Goal: Task Accomplishment & Management: Manage account settings

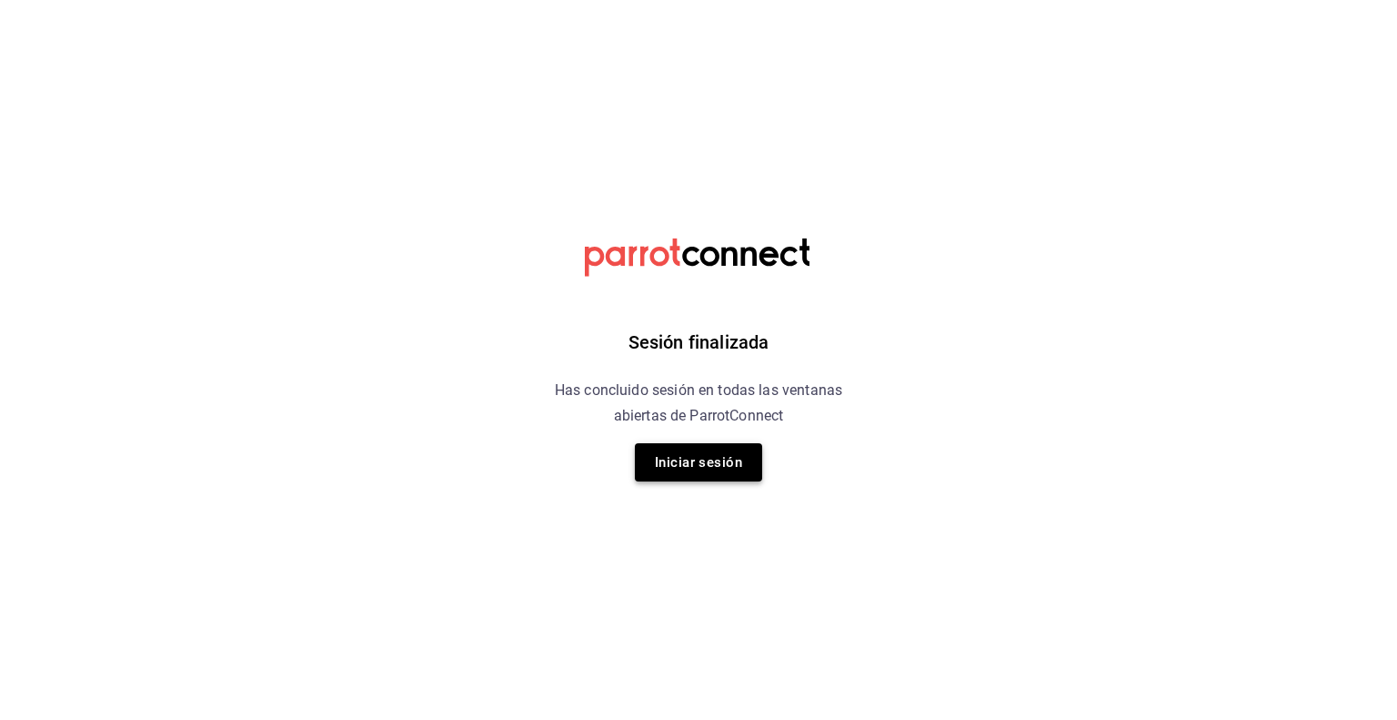
click at [668, 472] on button "Iniciar sesión" at bounding box center [698, 462] width 127 height 38
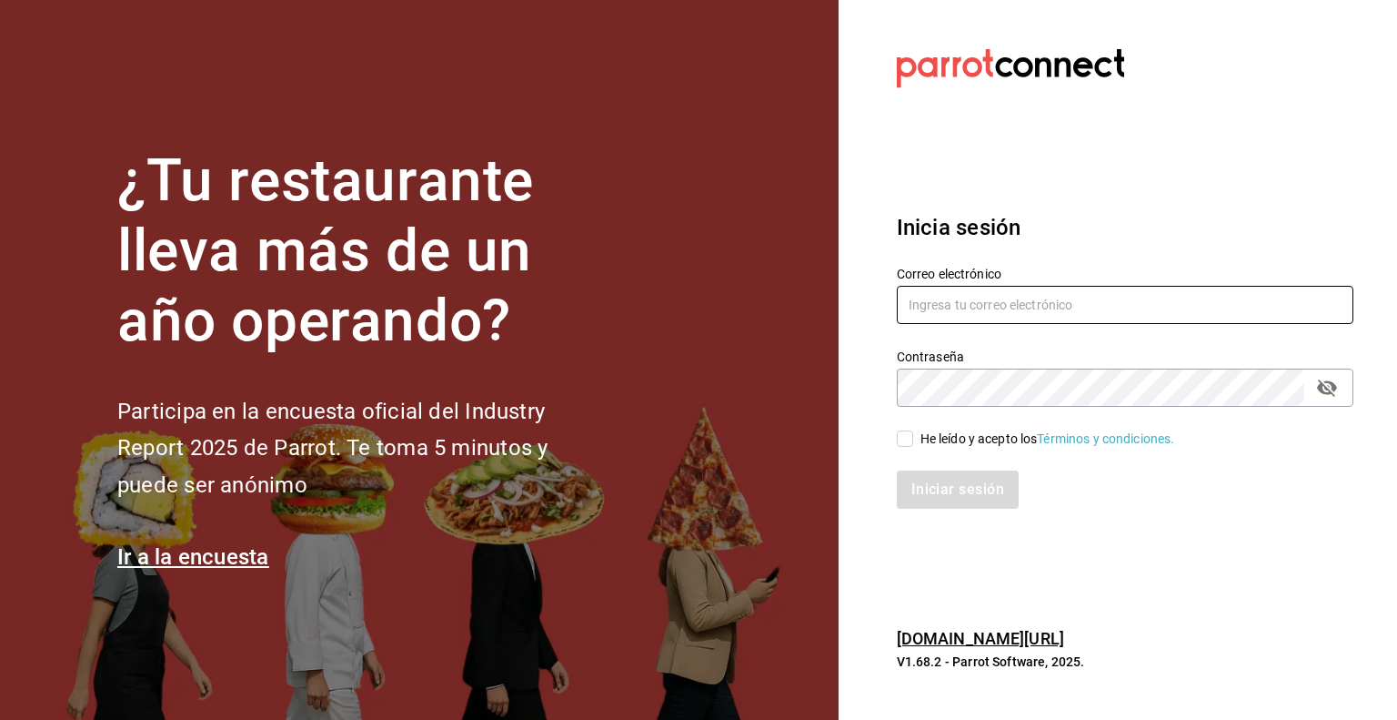
click at [1018, 308] on input "text" at bounding box center [1125, 305] width 457 height 38
type input "multiuser@pickup.com"
click at [894, 449] on div "Iniciar sesión" at bounding box center [1114, 479] width 479 height 60
click at [904, 447] on label "He leído y acepto los Términos y condiciones." at bounding box center [1036, 438] width 278 height 19
click at [904, 447] on input "He leído y acepto los Términos y condiciones." at bounding box center [905, 438] width 16 height 16
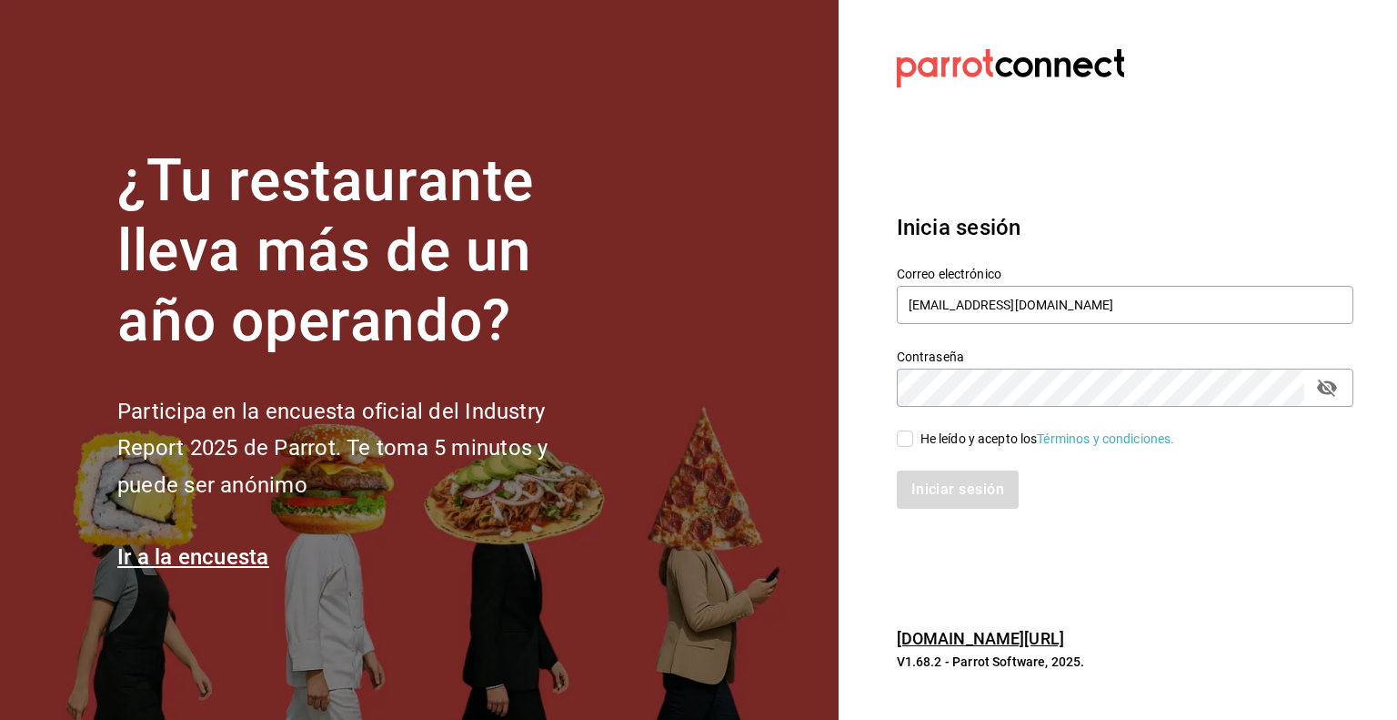
checkbox input "true"
click at [939, 496] on button "Iniciar sesión" at bounding box center [959, 489] width 124 height 38
click at [912, 575] on section "Datos incorrectos. Verifica que tu Correo o Contraseña estén bien escritos. Ini…" at bounding box center [1118, 360] width 559 height 720
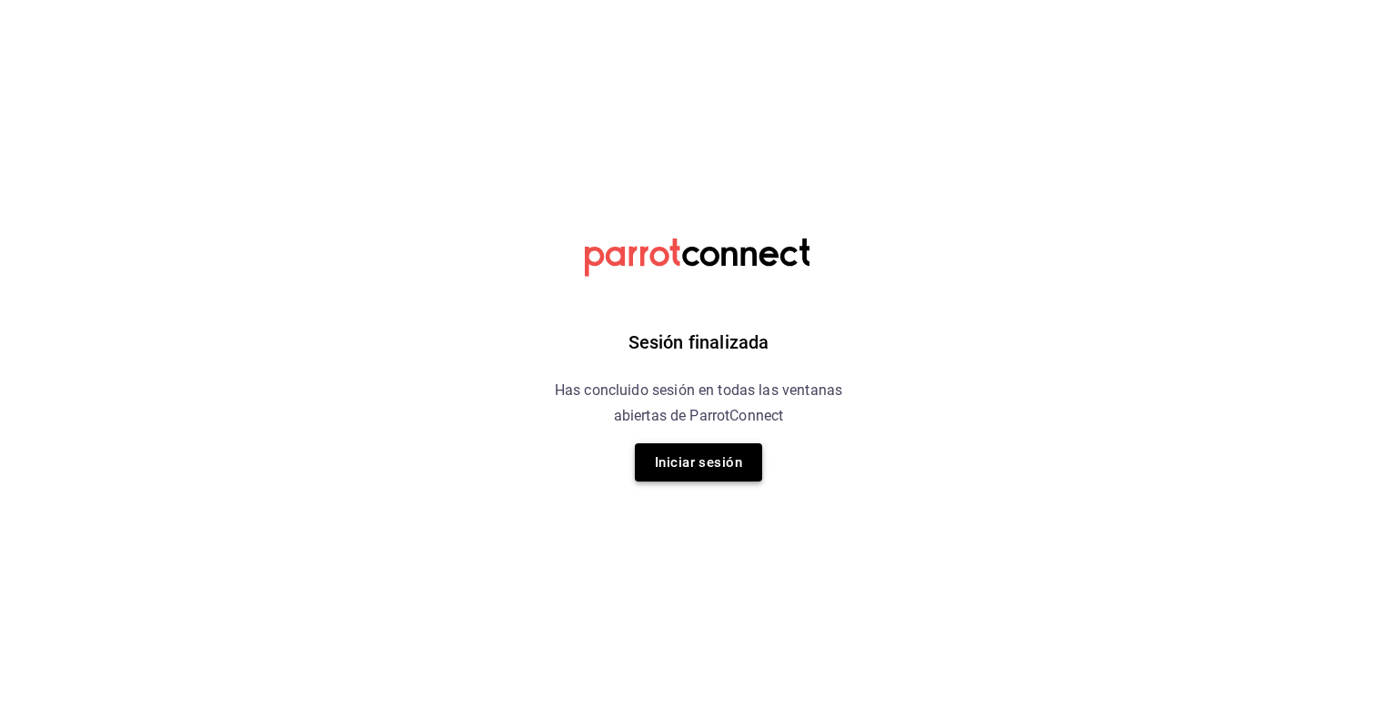
click at [693, 458] on button "Iniciar sesión" at bounding box center [698, 462] width 127 height 38
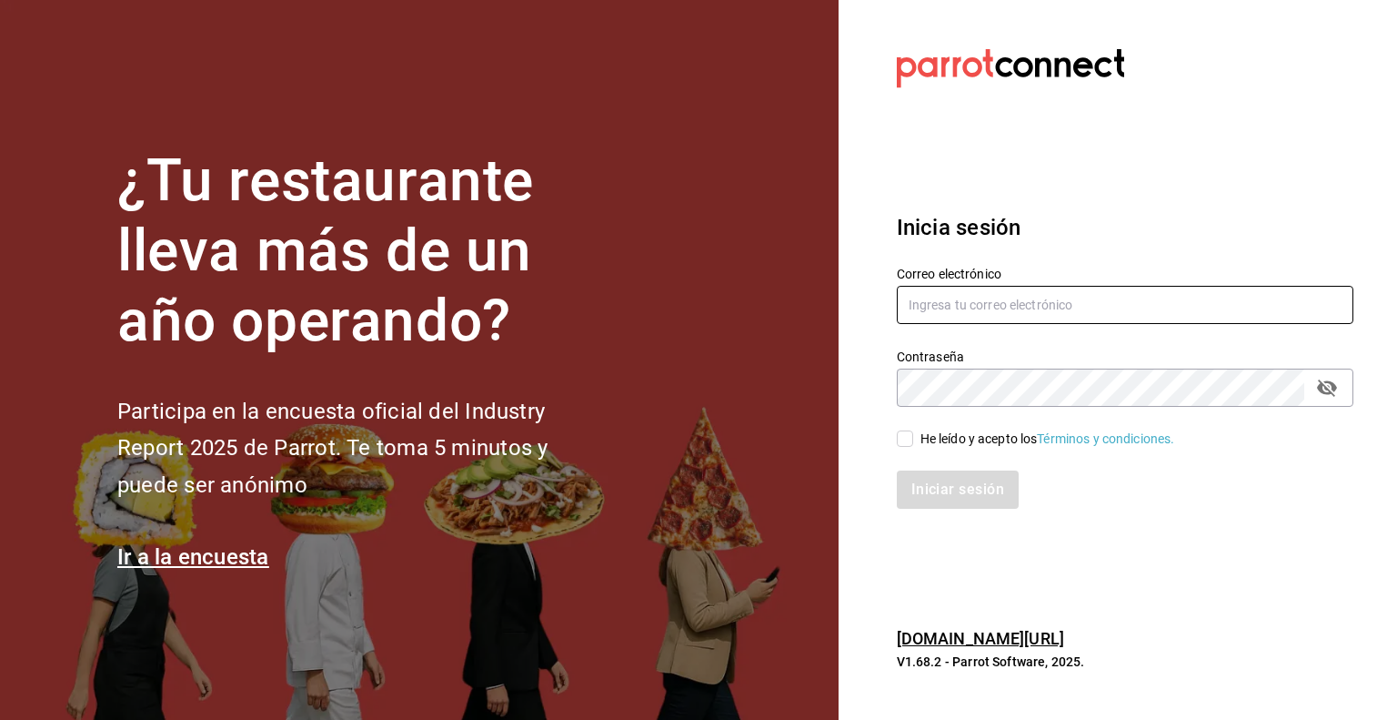
click at [1074, 299] on input "text" at bounding box center [1125, 305] width 457 height 38
type input "[EMAIL_ADDRESS][DOMAIN_NAME]"
click at [904, 446] on input "He leído y acepto los Términos y condiciones." at bounding box center [905, 438] width 16 height 16
checkbox input "true"
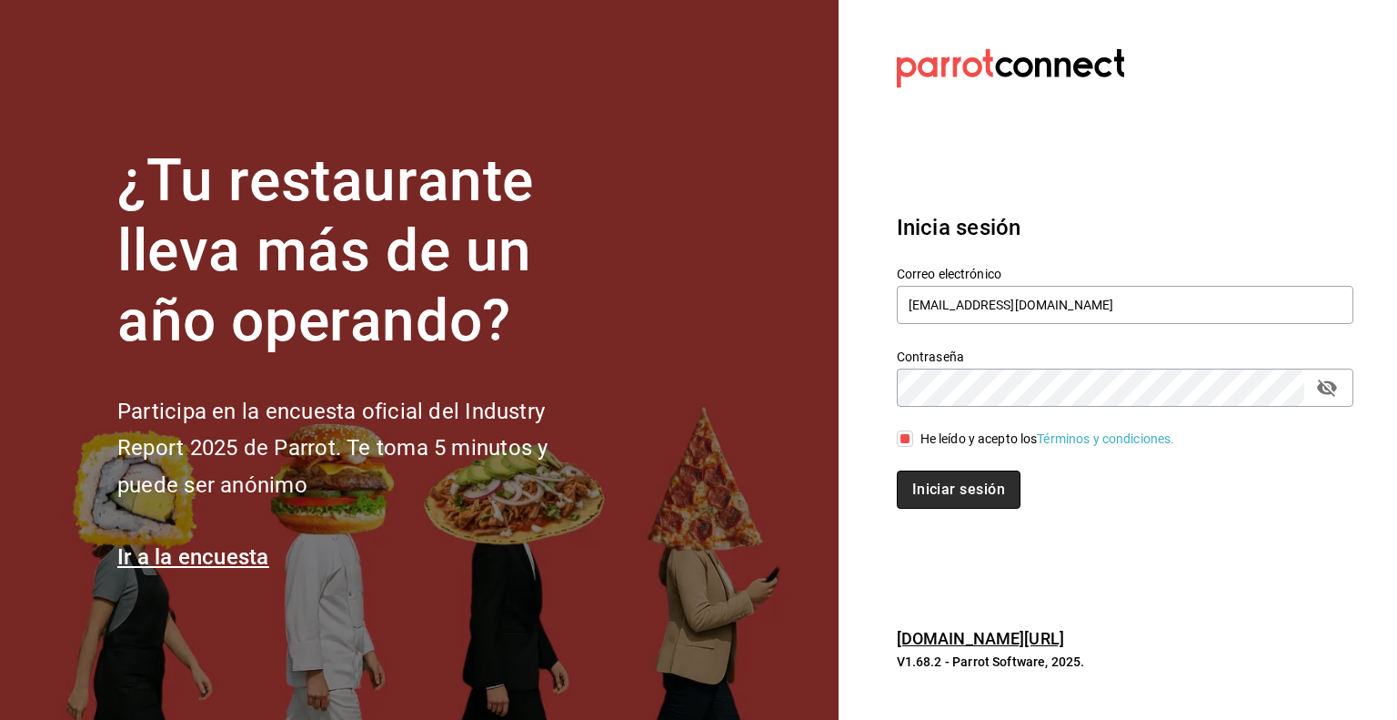
click at [937, 490] on button "Iniciar sesión" at bounding box center [959, 489] width 124 height 38
click at [1034, 517] on div "Inicia sesión Correo electrónico multiuser@pickup.com Contraseña Contraseña He …" at bounding box center [1125, 359] width 457 height 341
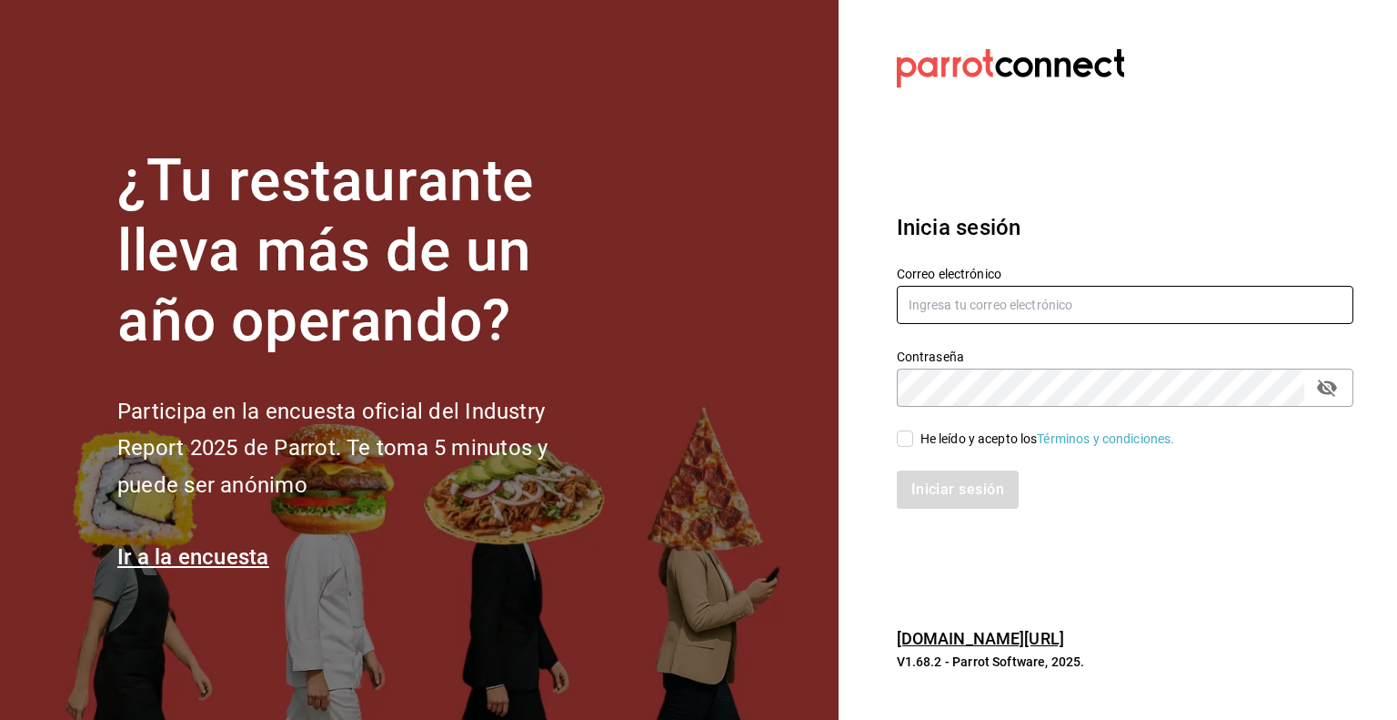
click at [952, 297] on input "text" at bounding box center [1125, 305] width 457 height 38
type input "[EMAIL_ADDRESS][DOMAIN_NAME]"
click at [896, 449] on div "Iniciar sesión" at bounding box center [1114, 479] width 479 height 60
click at [904, 443] on input "He leído y acepto los Términos y condiciones." at bounding box center [905, 438] width 16 height 16
checkbox input "true"
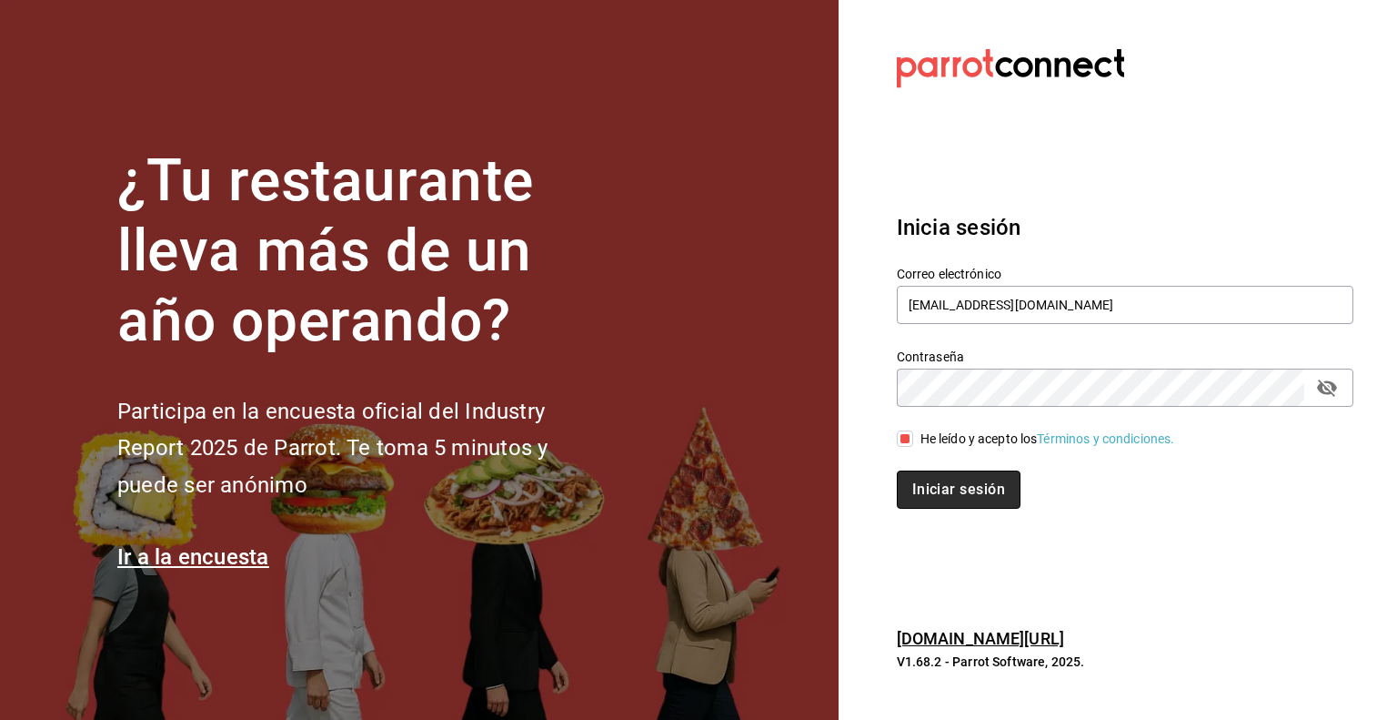
click at [949, 489] on button "Iniciar sesión" at bounding box center [959, 489] width 124 height 38
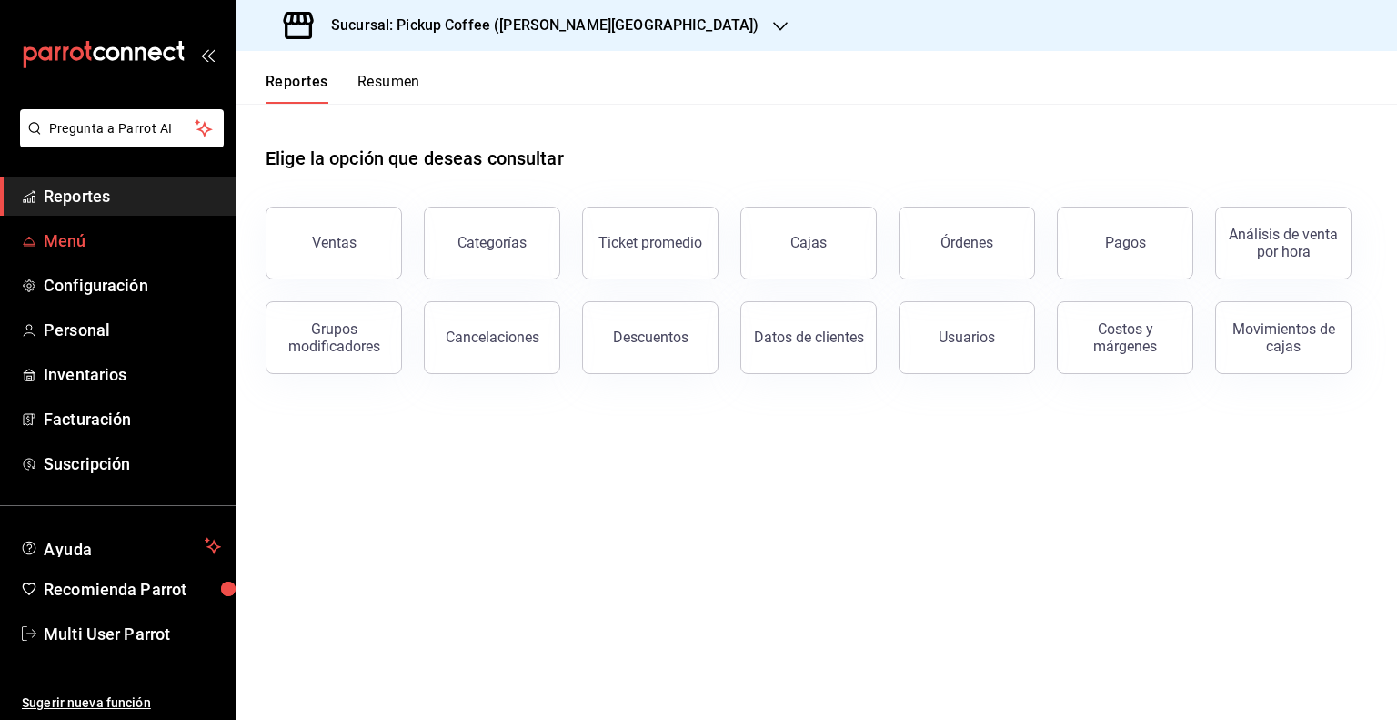
click at [95, 246] on span "Menú" at bounding box center [132, 240] width 177 height 25
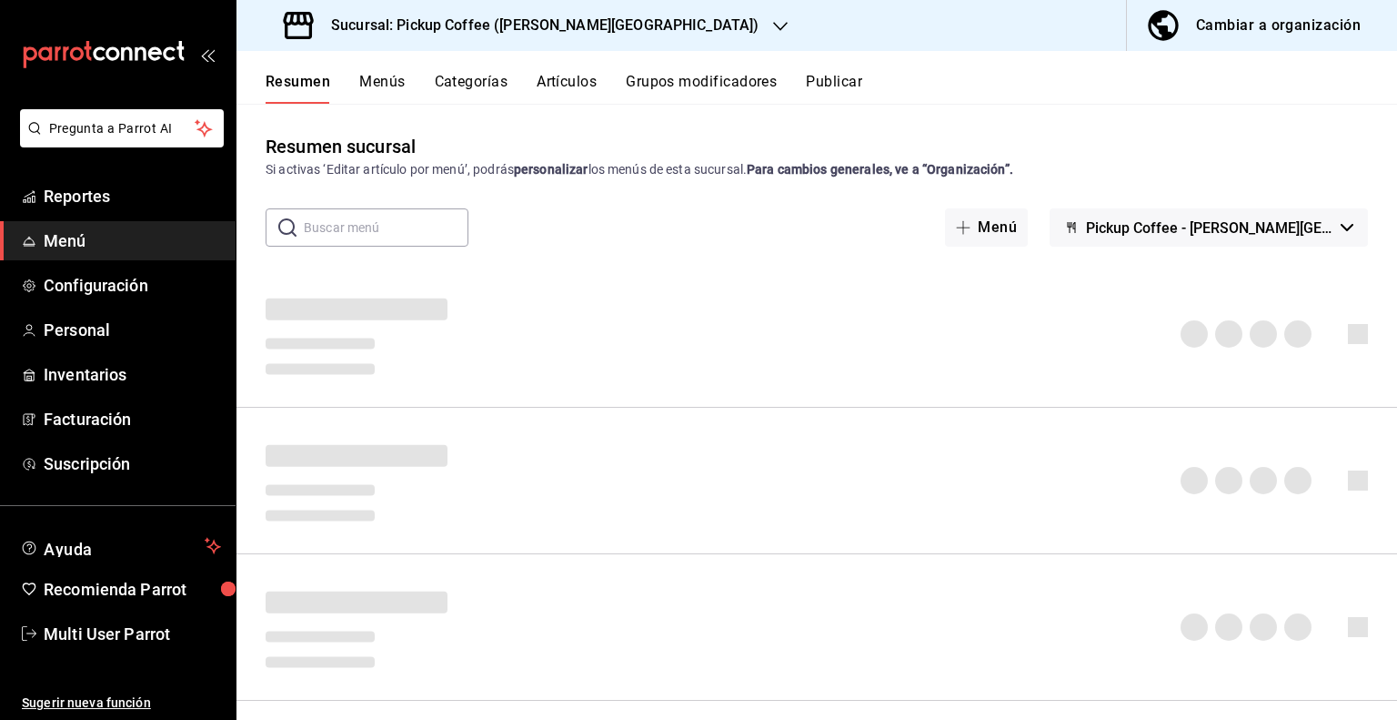
click at [1227, 35] on div "Cambiar a organización" at bounding box center [1278, 25] width 165 height 25
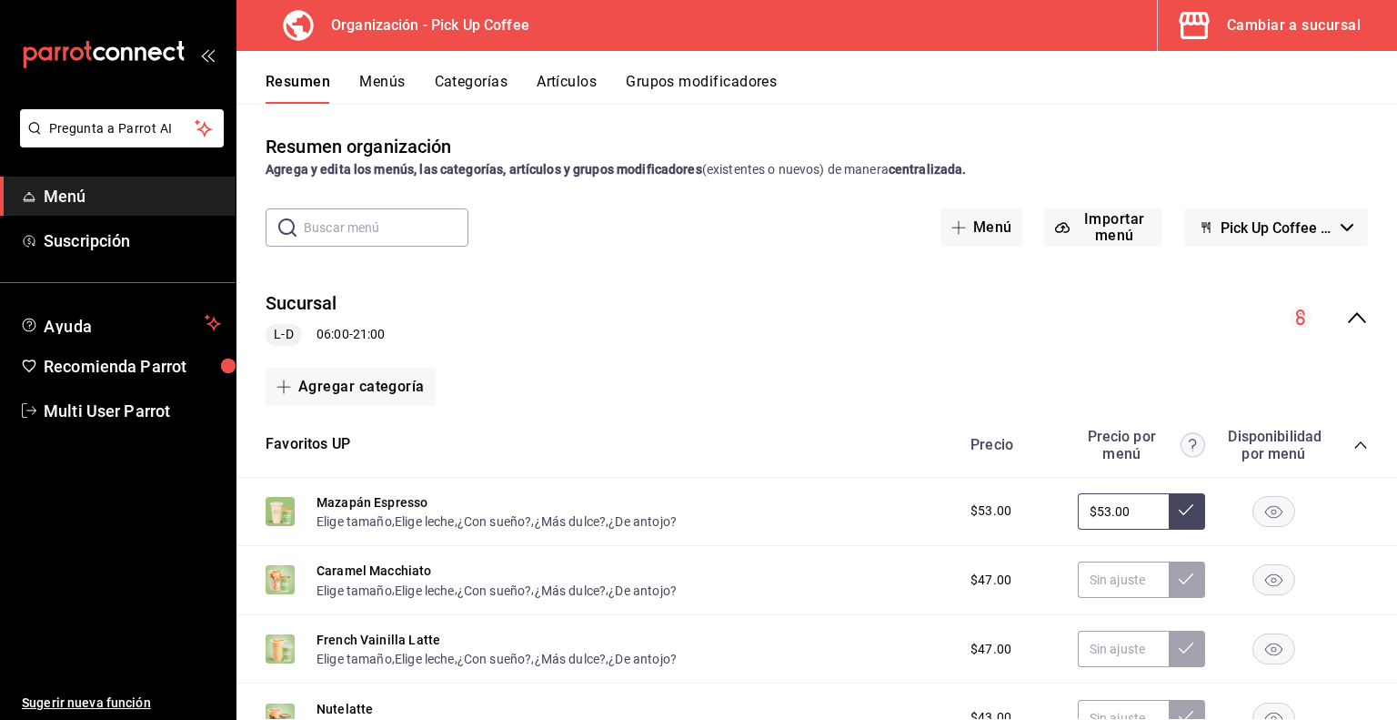
click at [546, 77] on button "Artículos" at bounding box center [567, 88] width 60 height 31
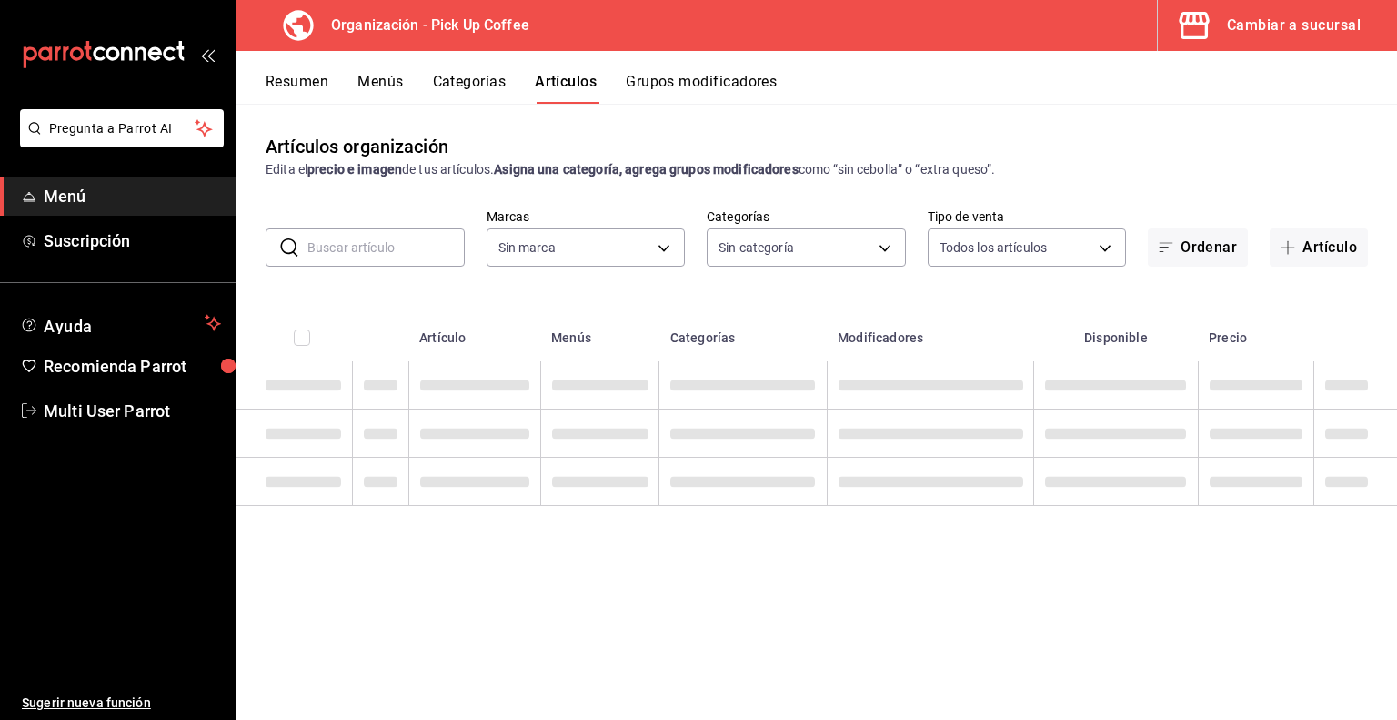
type input "be2dd662-c872-4fc9-aaab-377dbd4a662e"
type input "07e8a0d4-d5f6-4b31-b8d5-49c8ed43f676,70abd5f8-df00-4b05-8b7c-ec83b54d00bf,8ccc1…"
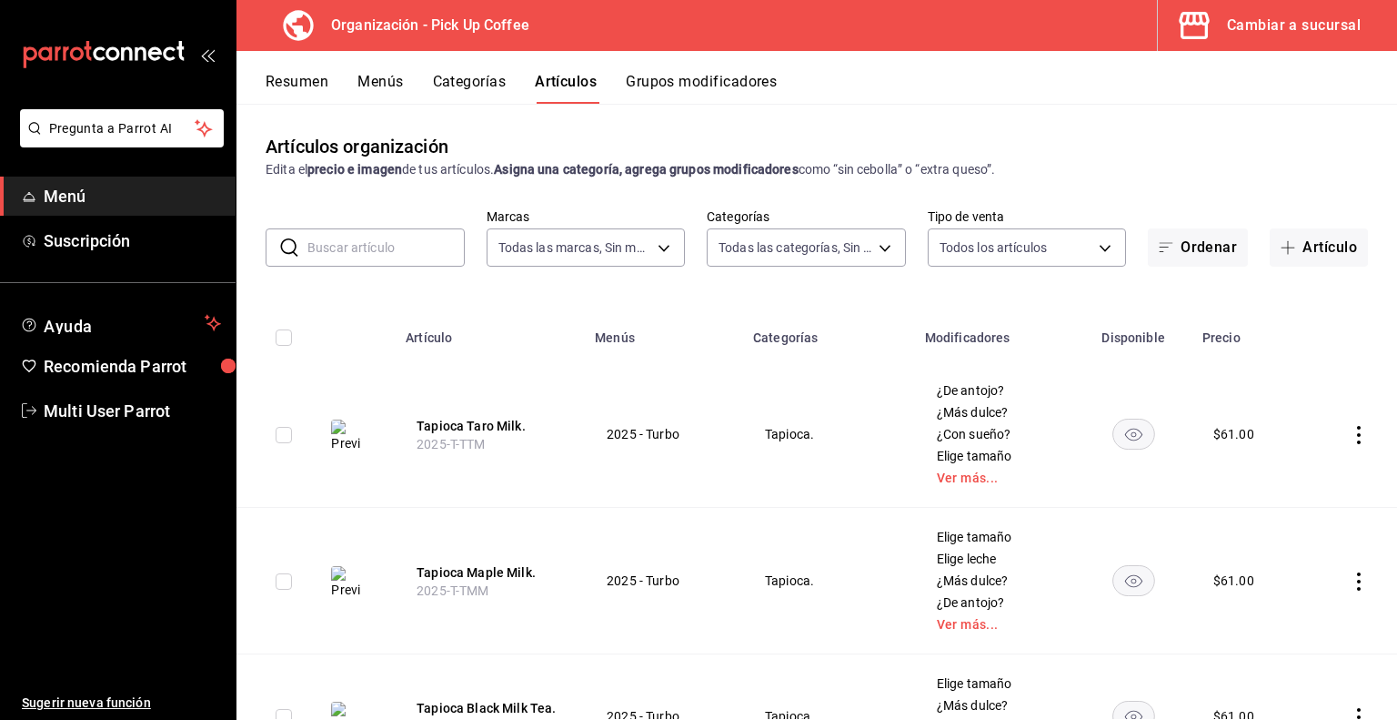
click at [372, 250] on input "text" at bounding box center [386, 247] width 157 height 36
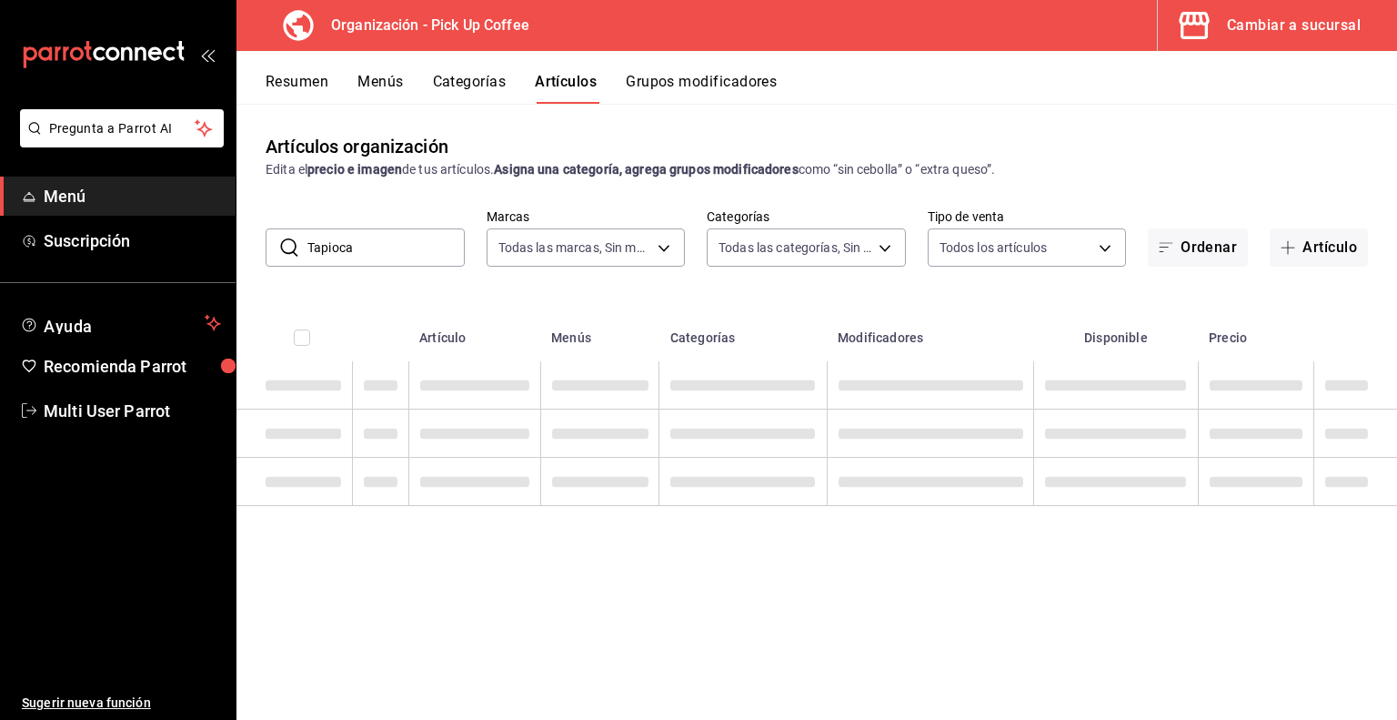
type input "tapioca taro"
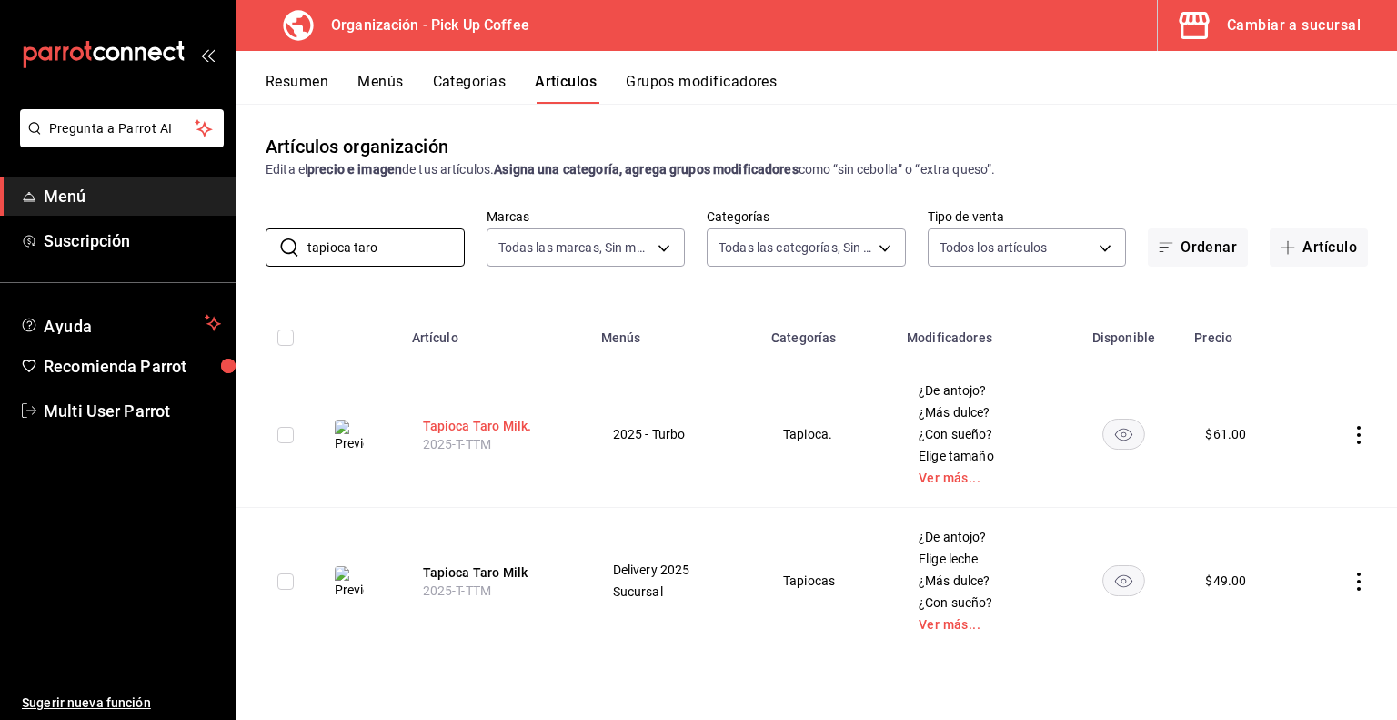
click at [477, 421] on button "Tapioca Taro Milk." at bounding box center [496, 426] width 146 height 18
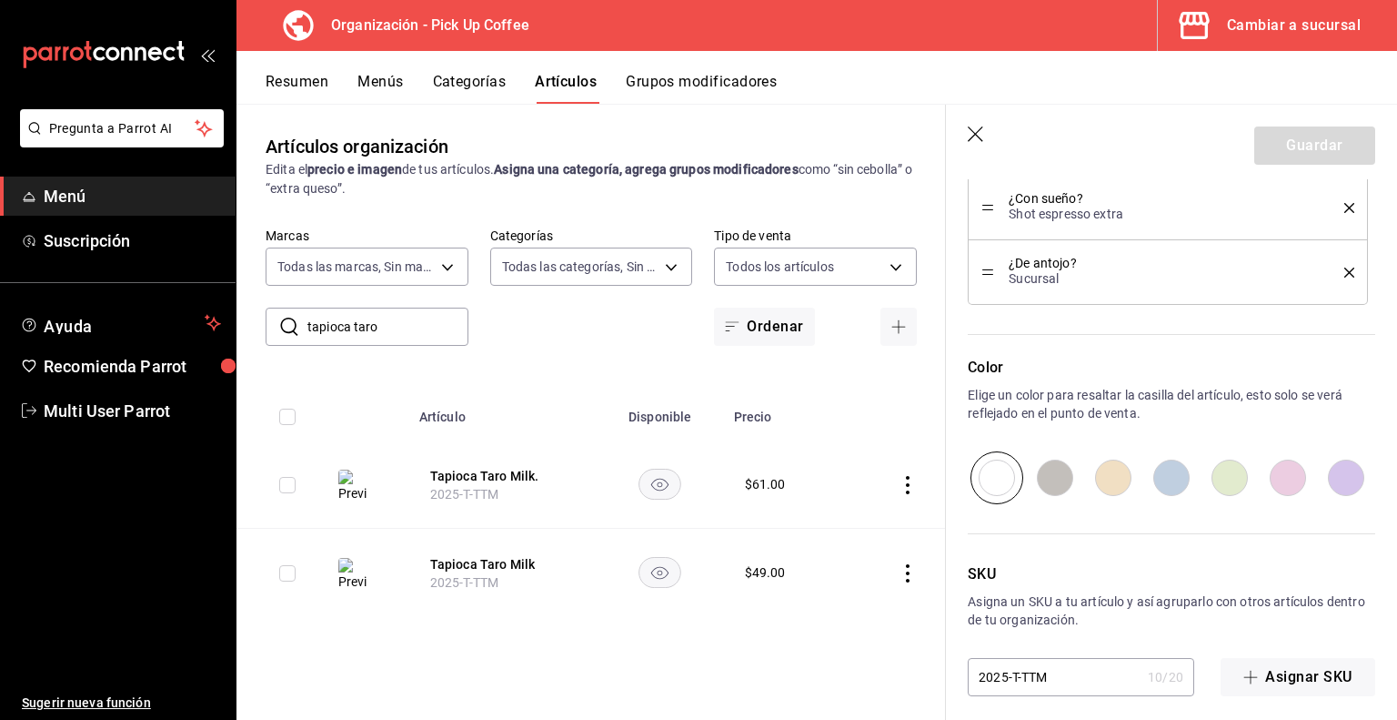
scroll to position [1129, 0]
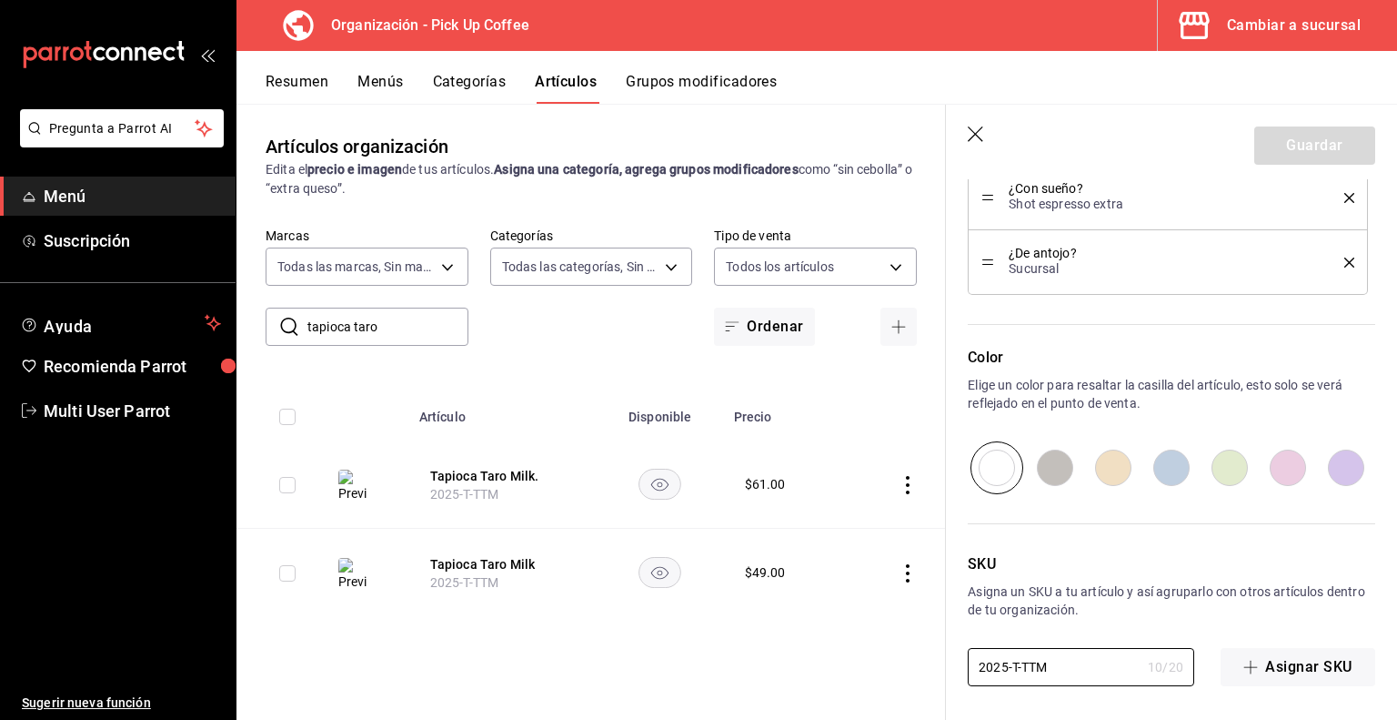
drag, startPoint x: 1065, startPoint y: 661, endPoint x: 931, endPoint y: 661, distance: 134.6
click at [931, 661] on main "Artículos organización Edita el precio e imagen de tus artículos. Asigna una ca…" at bounding box center [817, 412] width 1161 height 616
paste input "D"
type textarea "x"
type input "2025-D-TTM"
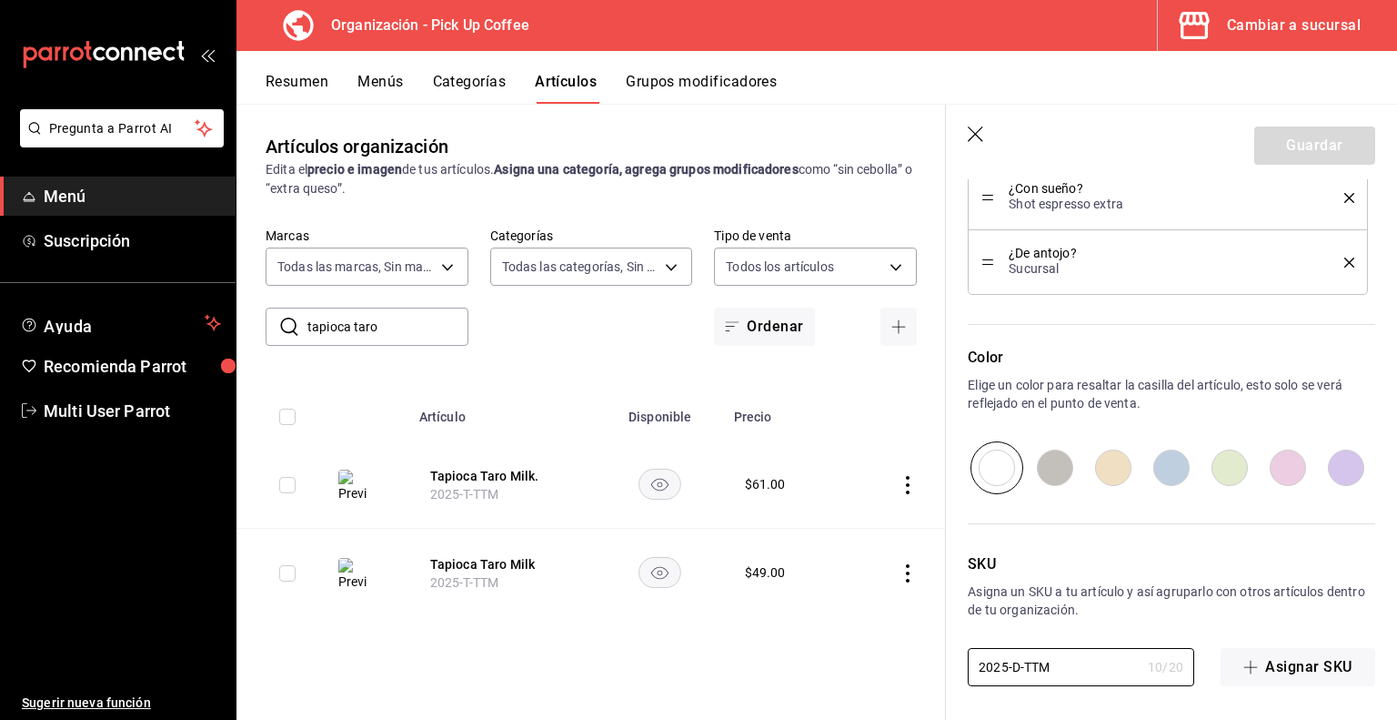
type textarea "x"
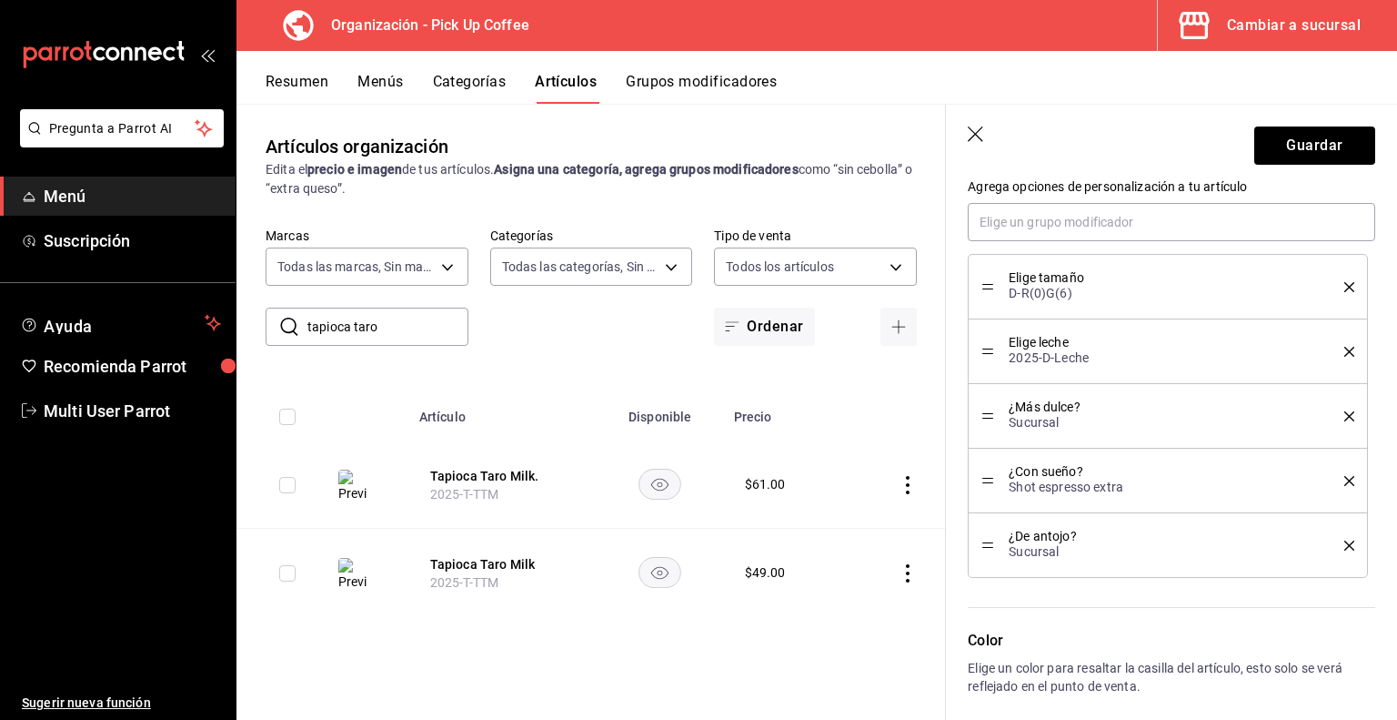
scroll to position [846, 0]
type input "2025-D-TTM"
click at [1288, 144] on button "Guardar" at bounding box center [1315, 145] width 121 height 38
type textarea "x"
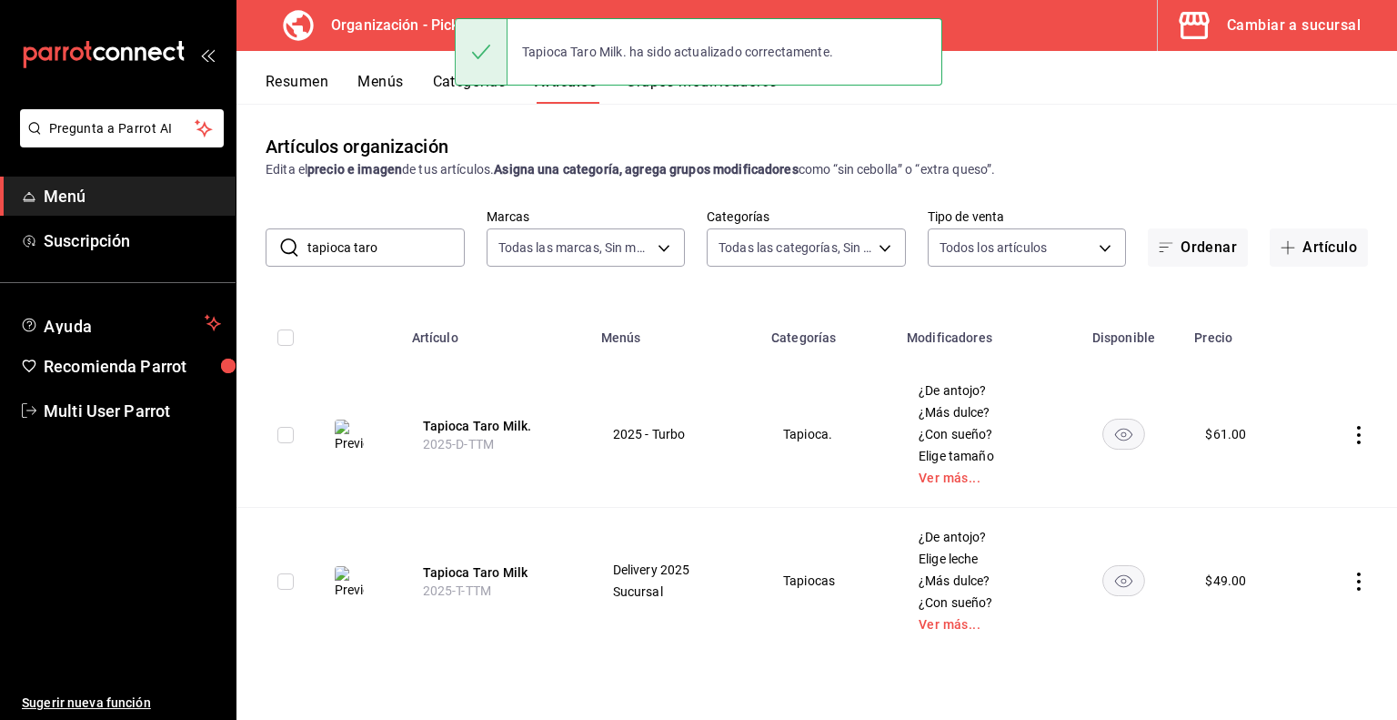
click at [413, 257] on input "tapioca taro" at bounding box center [386, 247] width 157 height 36
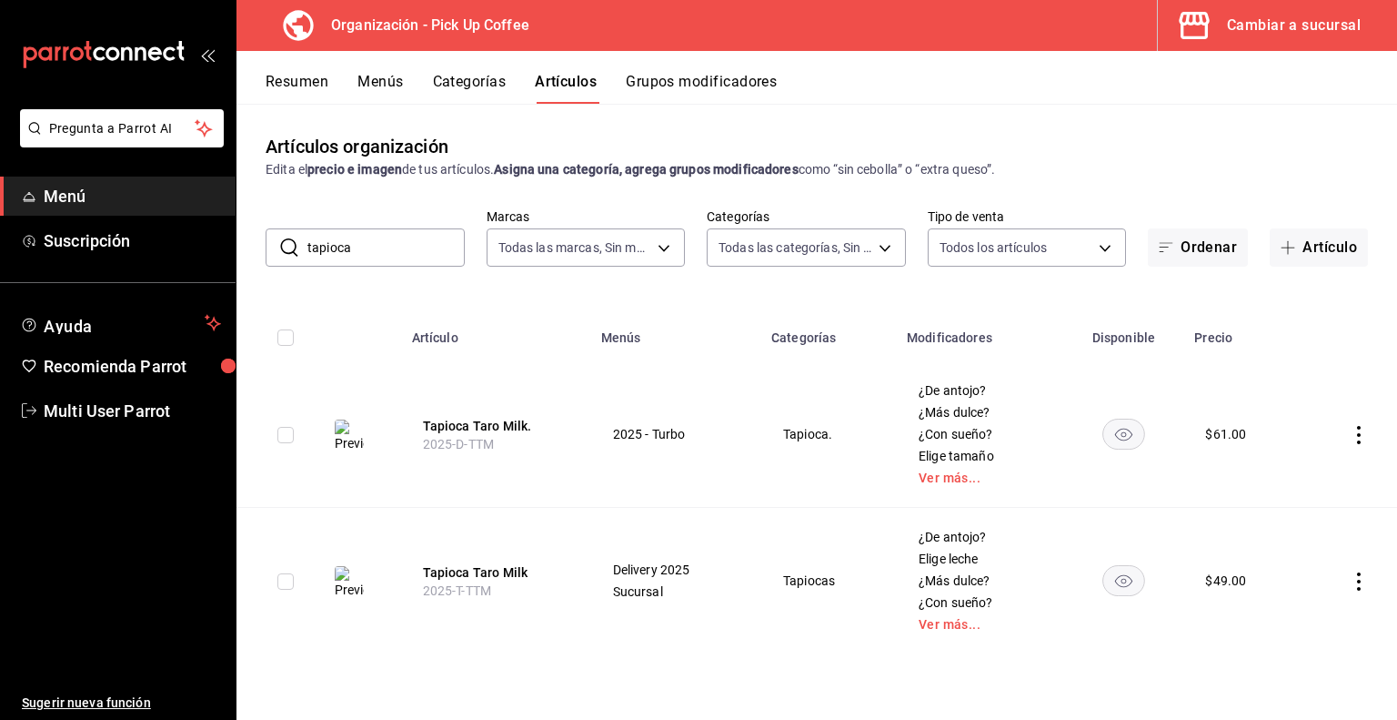
type input "tapioca"
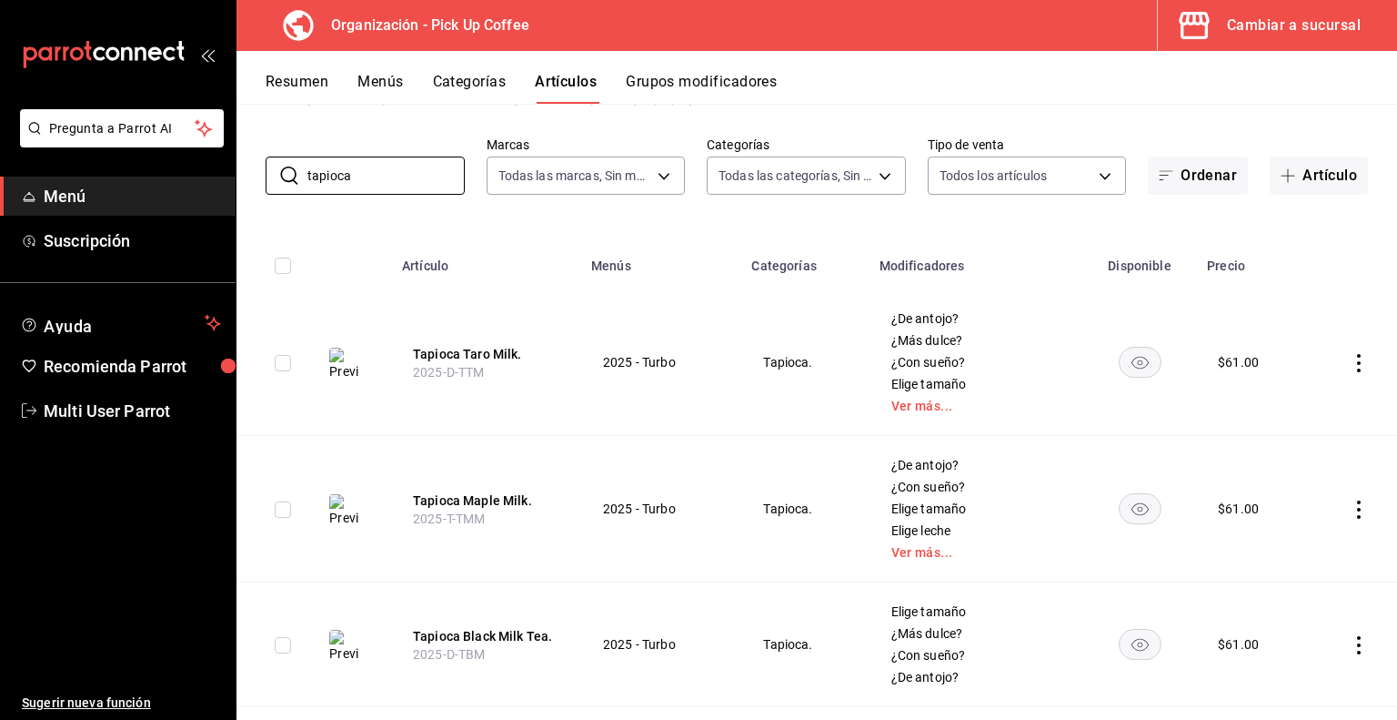
scroll to position [73, 0]
click at [288, 429] on td at bounding box center [276, 361] width 78 height 146
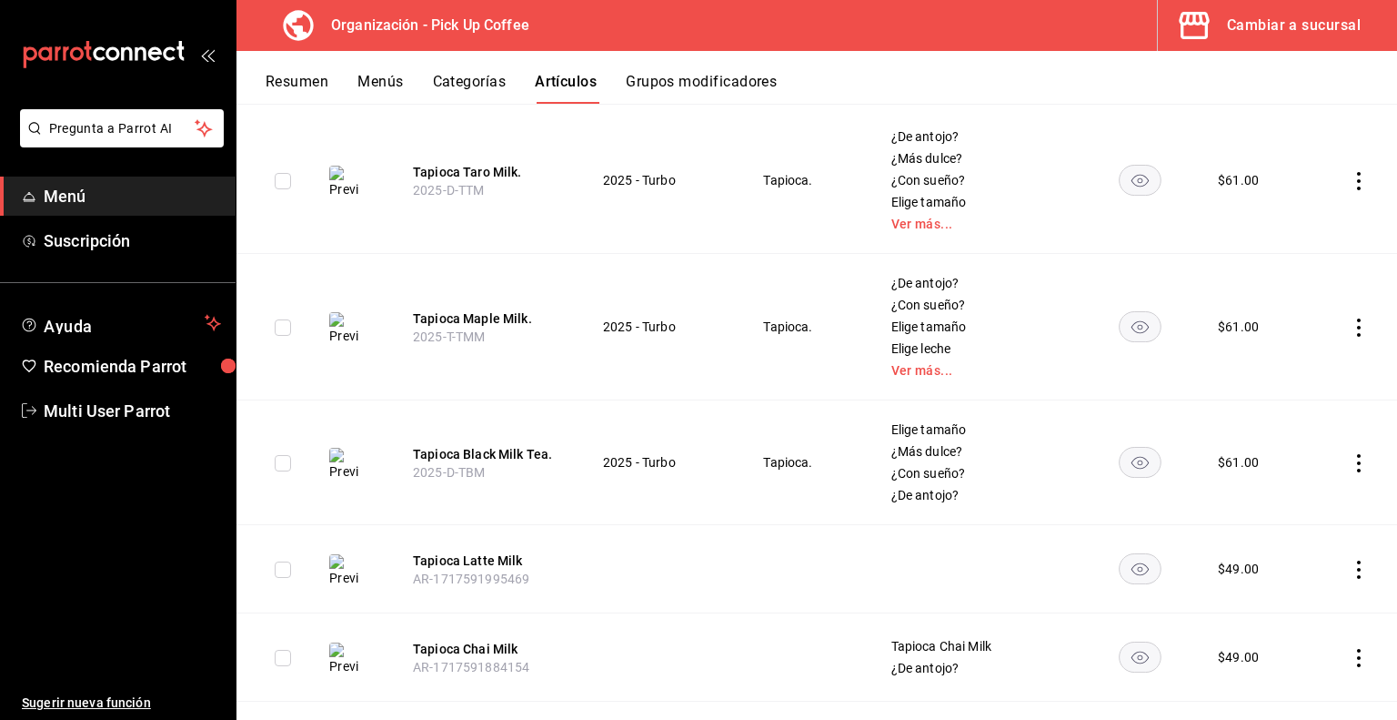
scroll to position [239, 0]
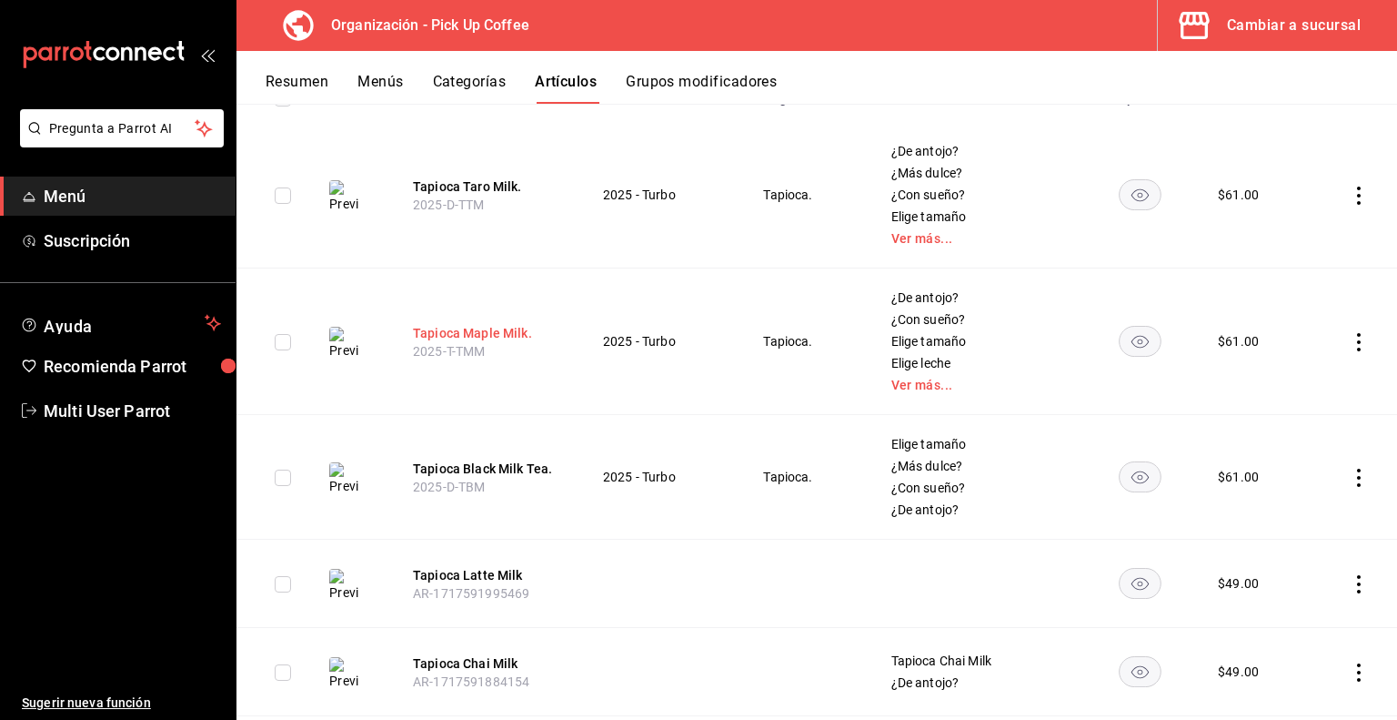
click at [477, 324] on button "Tapioca Maple Milk." at bounding box center [486, 333] width 146 height 18
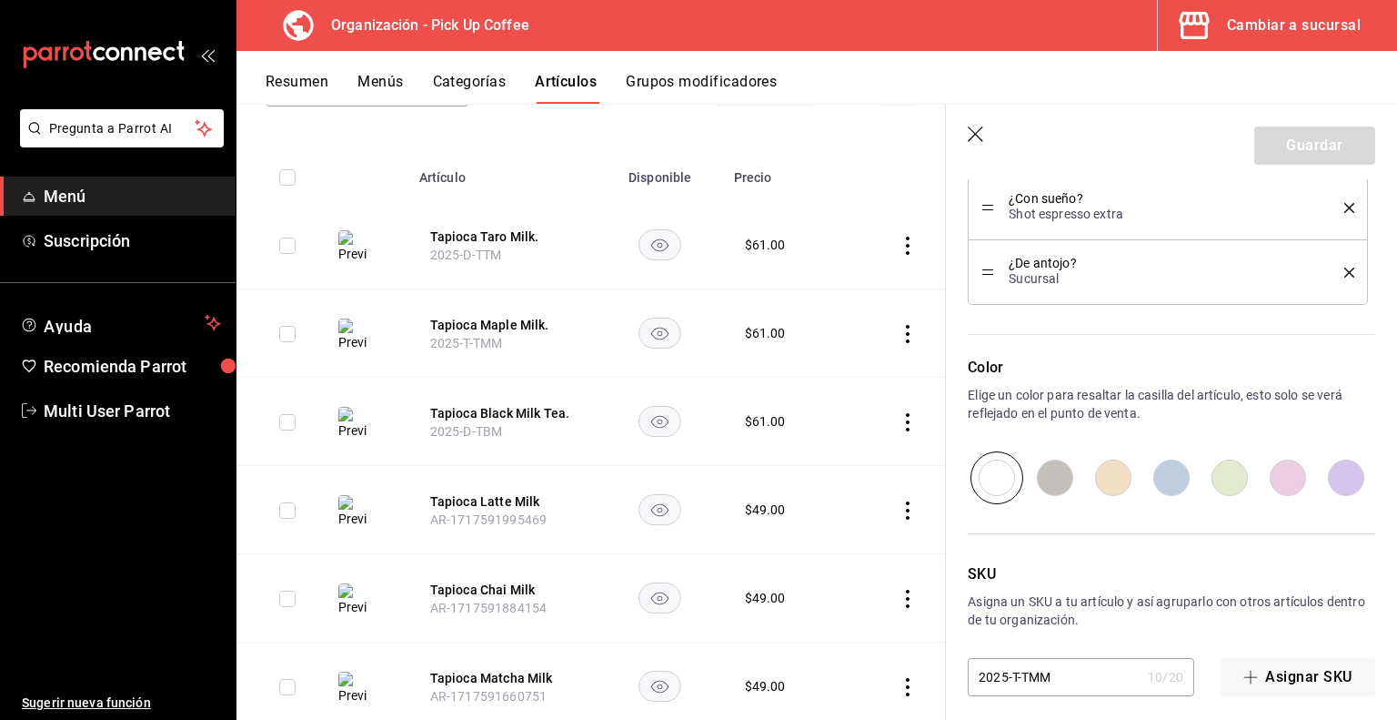
scroll to position [1129, 0]
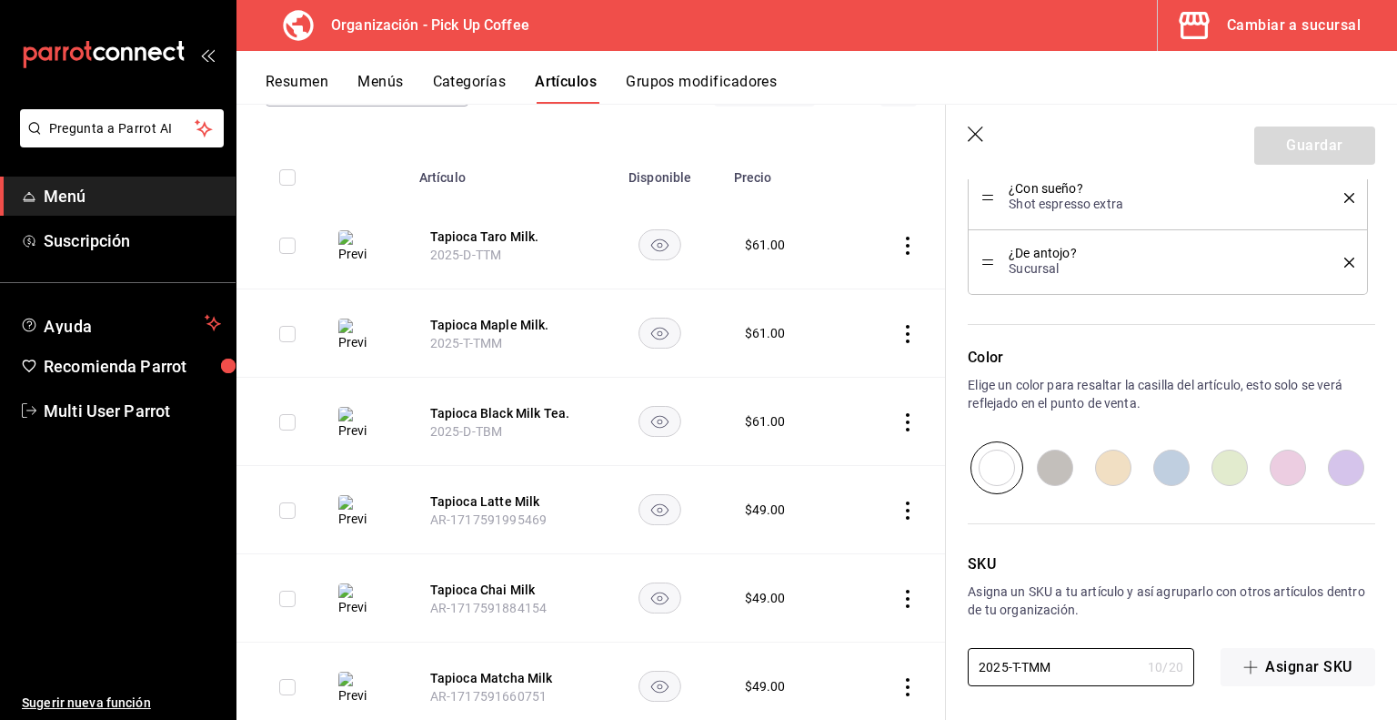
drag, startPoint x: 1063, startPoint y: 659, endPoint x: 862, endPoint y: 658, distance: 200.2
click at [862, 658] on main "Artículos organización Edita el precio e imagen de tus artículos. Asigna una ca…" at bounding box center [817, 412] width 1161 height 616
paste input "D"
type textarea "x"
type input "2025-D-TMM"
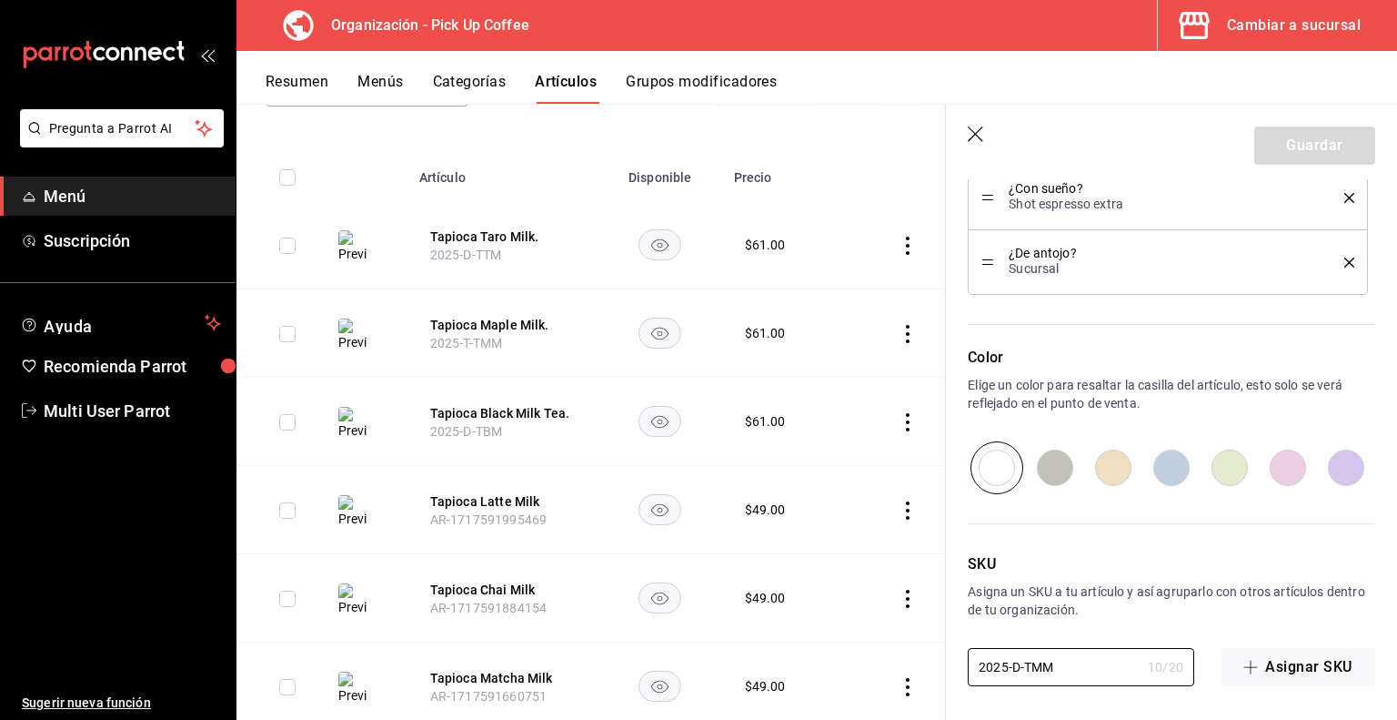
type textarea "x"
type input "2025-D-TMM"
click at [1305, 148] on button "Guardar" at bounding box center [1315, 145] width 121 height 38
type textarea "x"
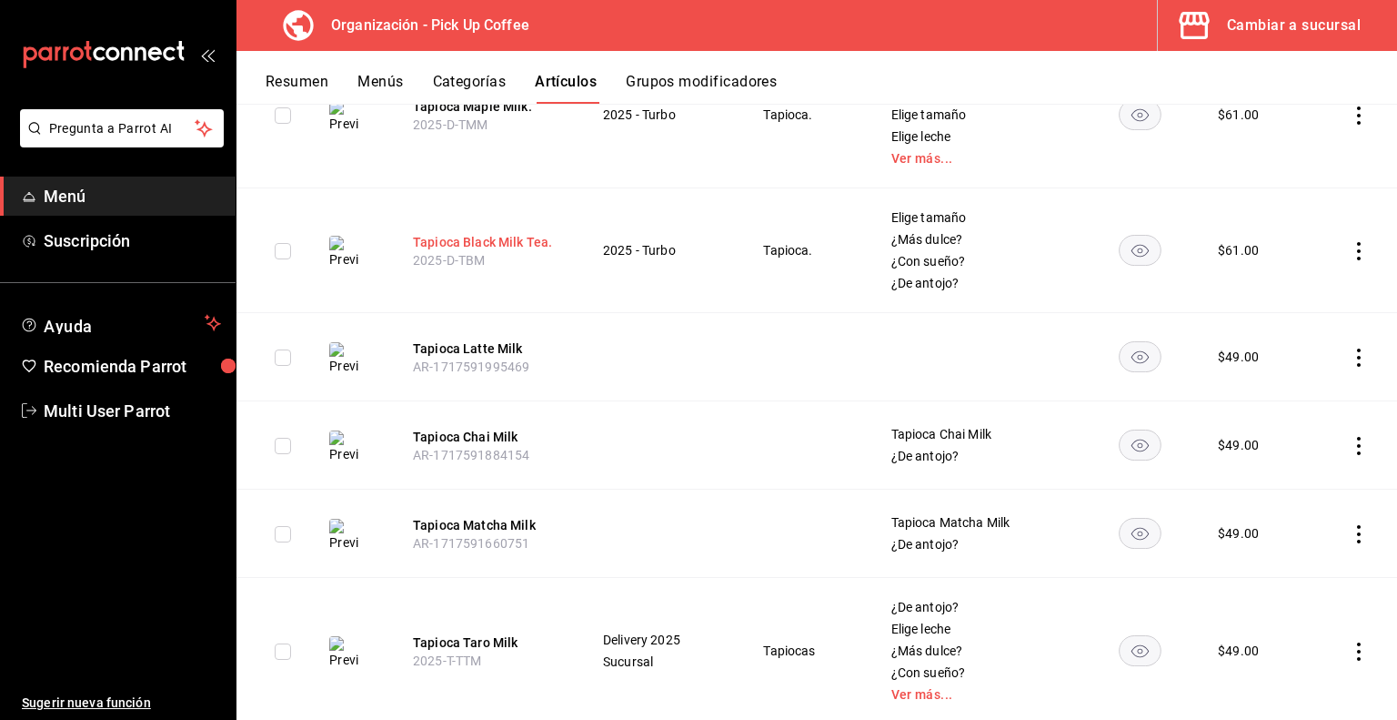
scroll to position [469, 0]
click at [283, 356] on input "checkbox" at bounding box center [283, 355] width 16 height 16
checkbox input "true"
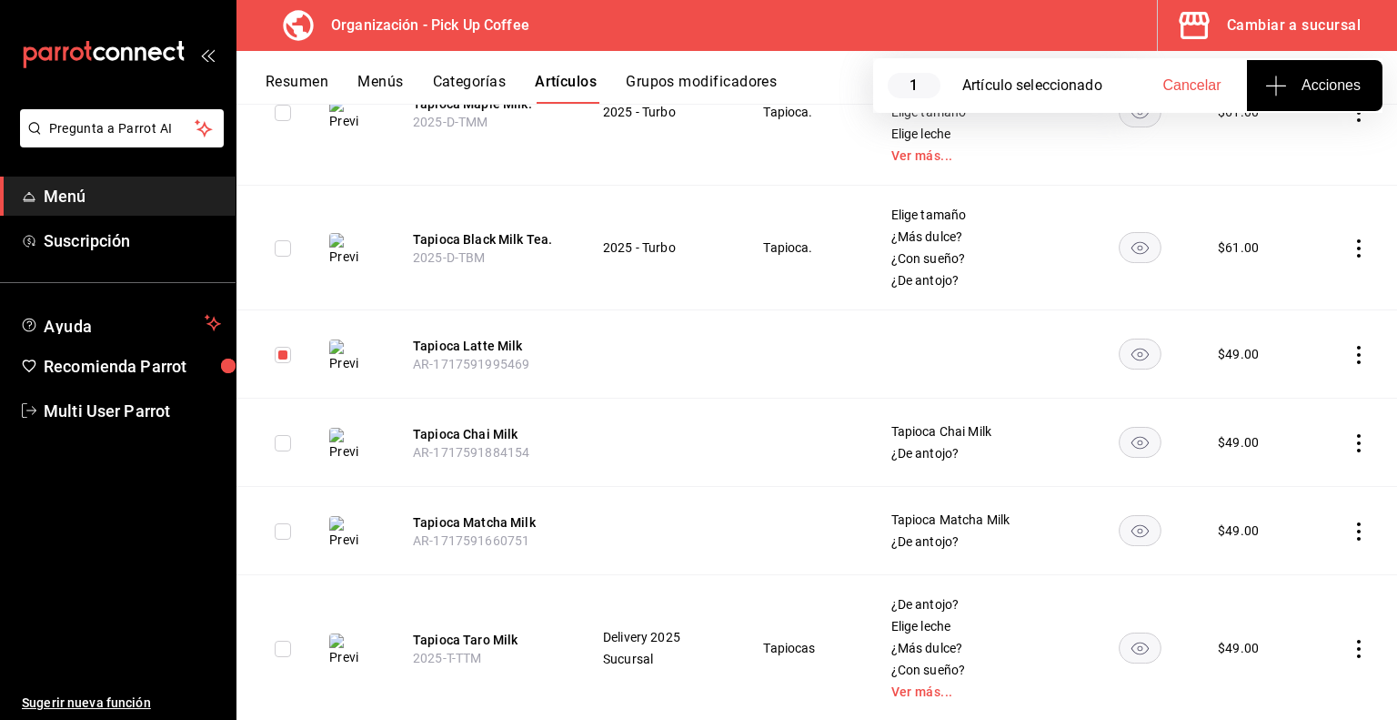
click at [287, 449] on input "checkbox" at bounding box center [283, 443] width 16 height 16
checkbox input "true"
click at [284, 532] on input "checkbox" at bounding box center [283, 531] width 16 height 16
checkbox input "true"
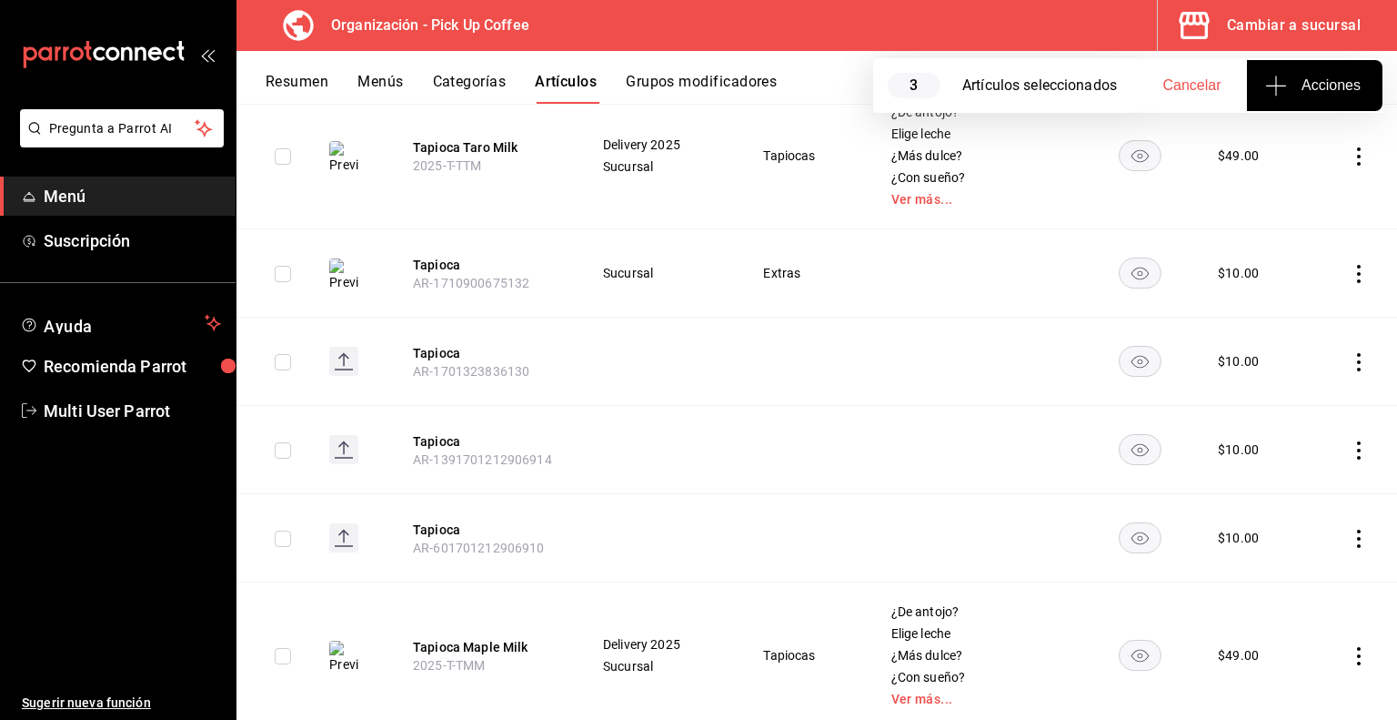
scroll to position [963, 0]
click at [280, 358] on input "checkbox" at bounding box center [283, 360] width 16 height 16
checkbox input "true"
click at [284, 446] on input "checkbox" at bounding box center [283, 448] width 16 height 16
checkbox input "true"
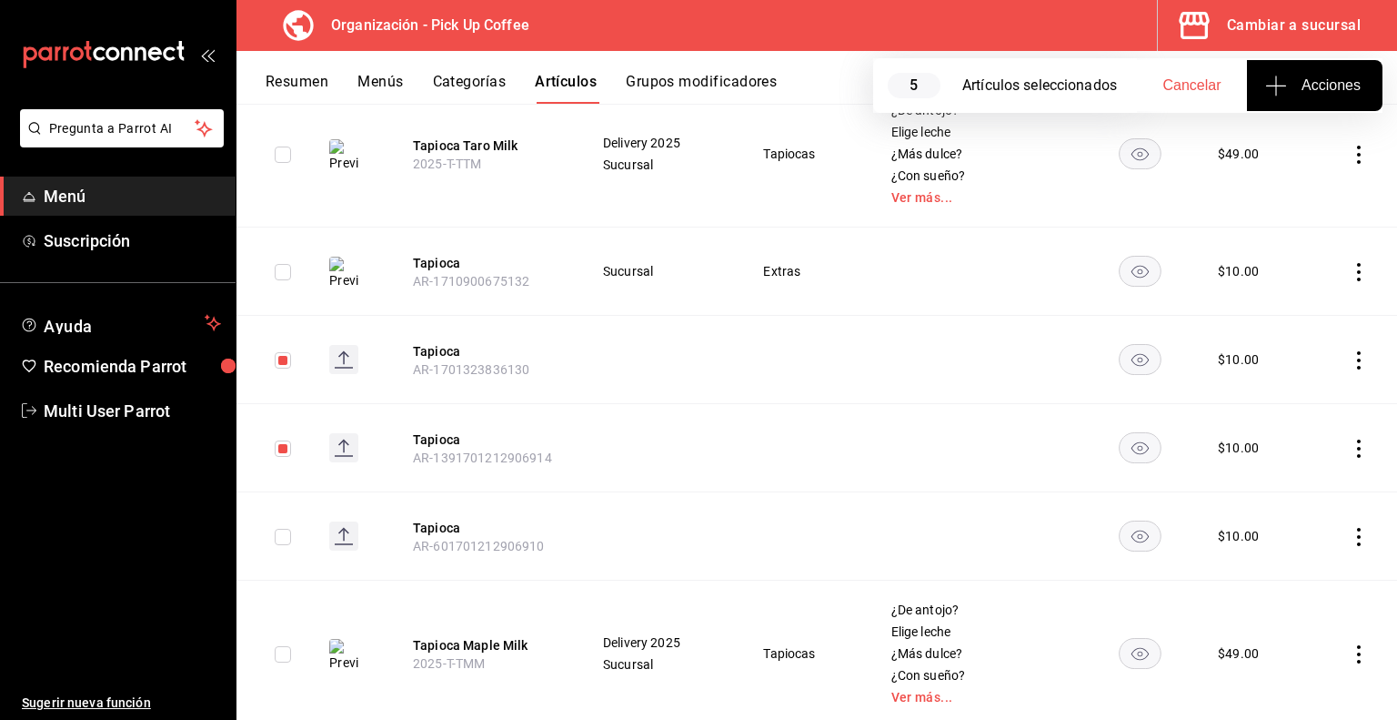
click at [281, 538] on input "checkbox" at bounding box center [283, 537] width 16 height 16
checkbox input "true"
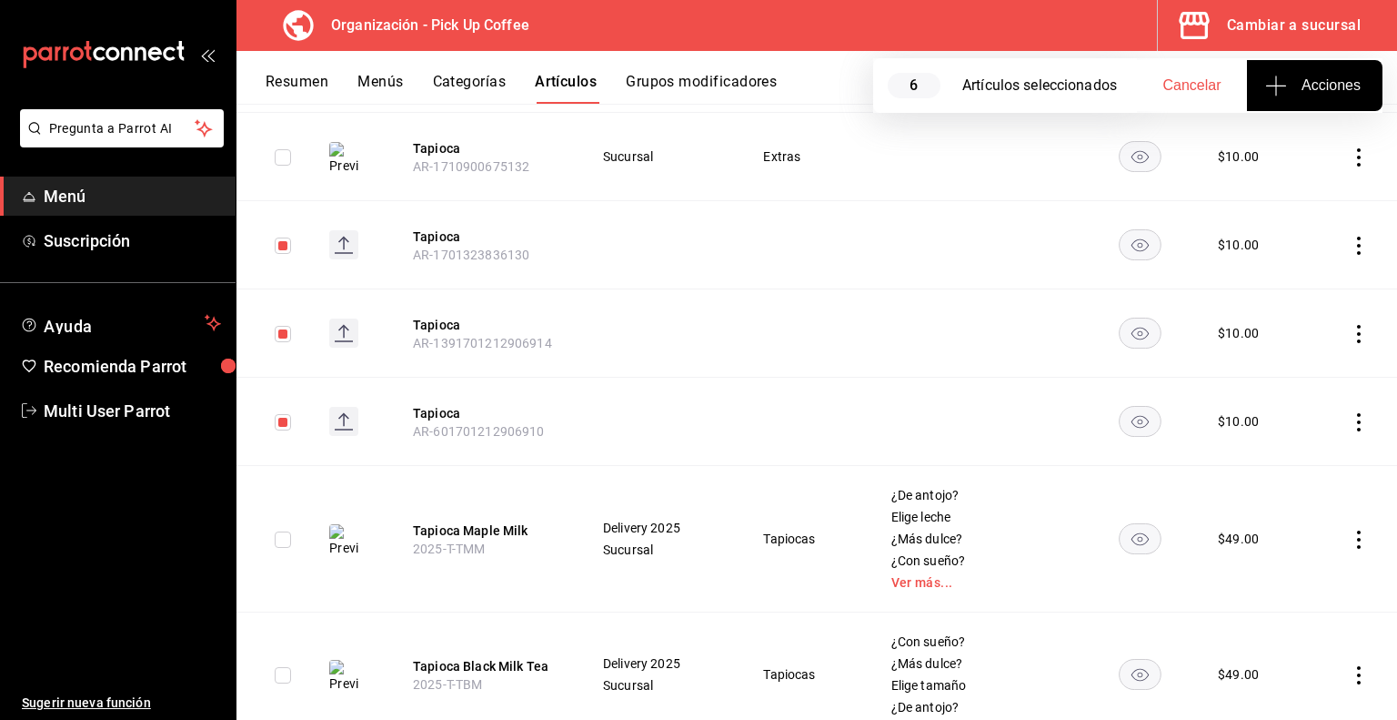
scroll to position [1135, 0]
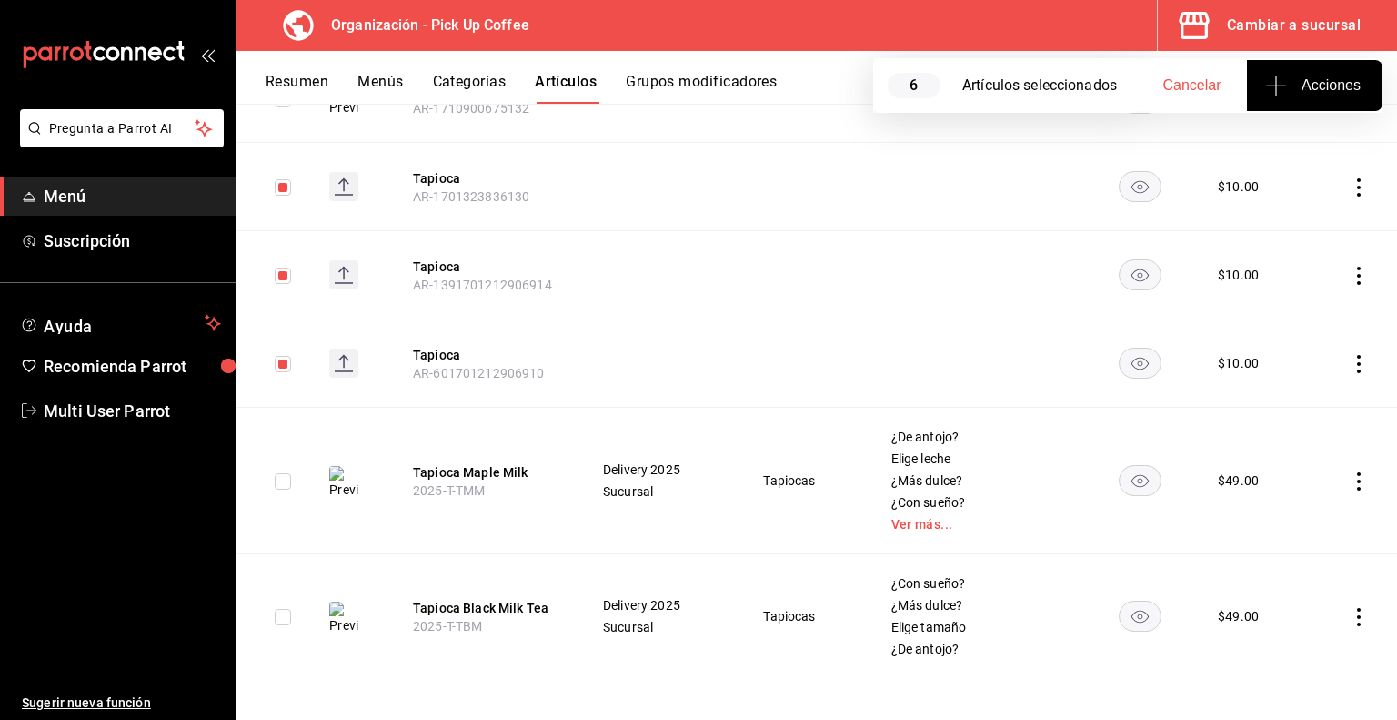
click at [1312, 101] on button "Acciones" at bounding box center [1315, 85] width 136 height 51
click at [1003, 330] on div at bounding box center [698, 360] width 1397 height 720
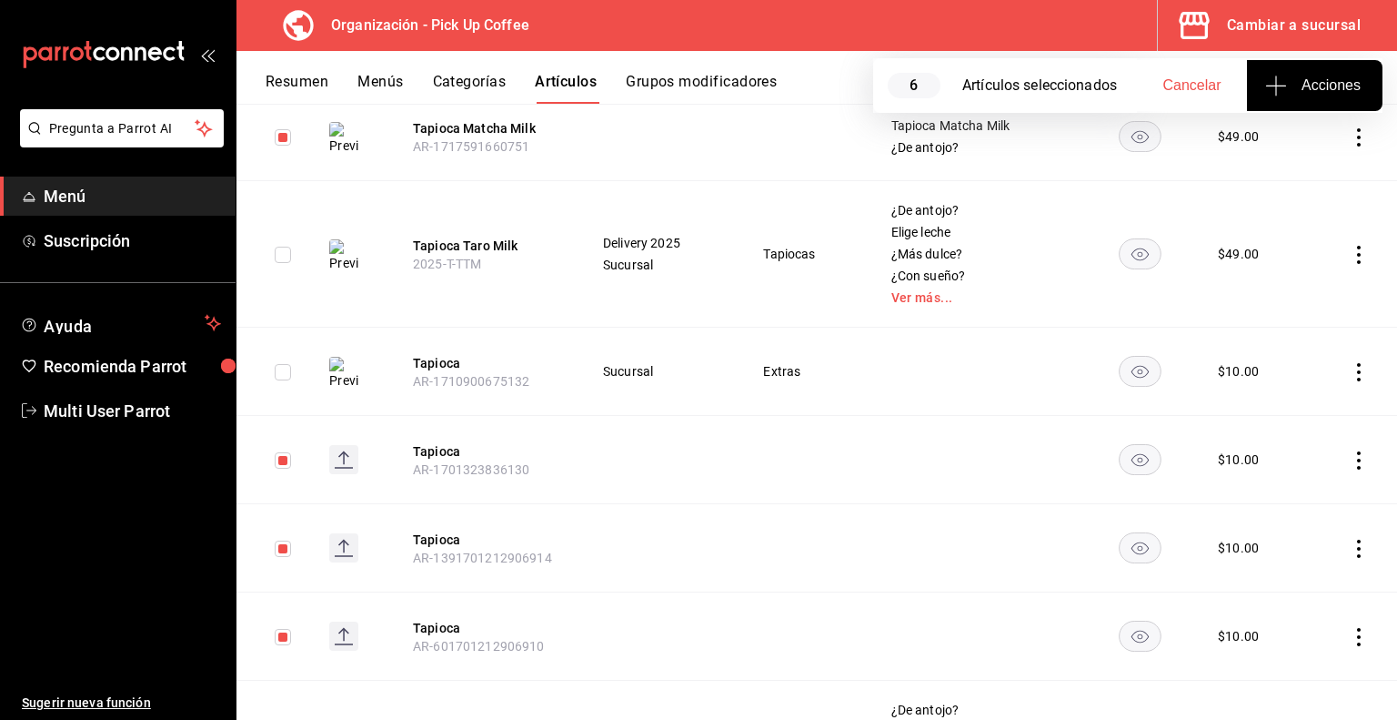
scroll to position [862, 0]
click at [1175, 83] on span "Cancelar" at bounding box center [1193, 85] width 58 height 16
checkbox input "false"
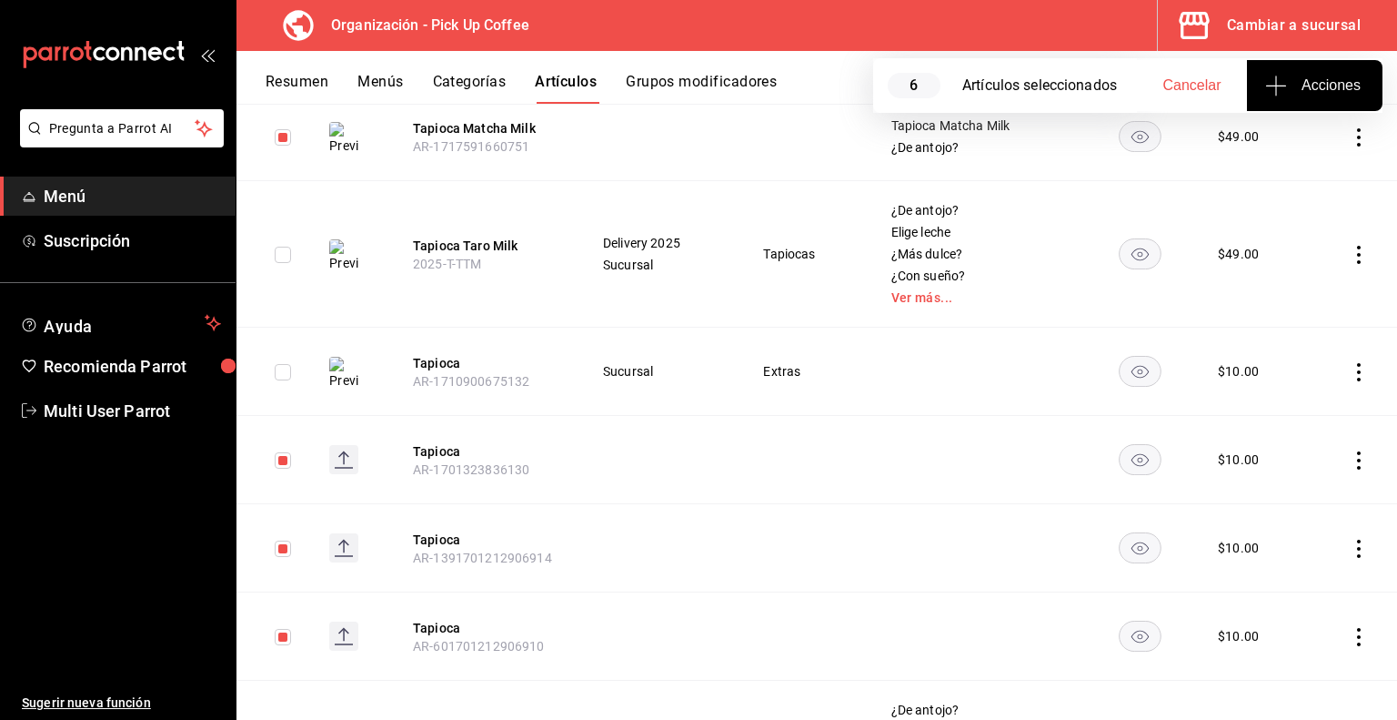
checkbox input "false"
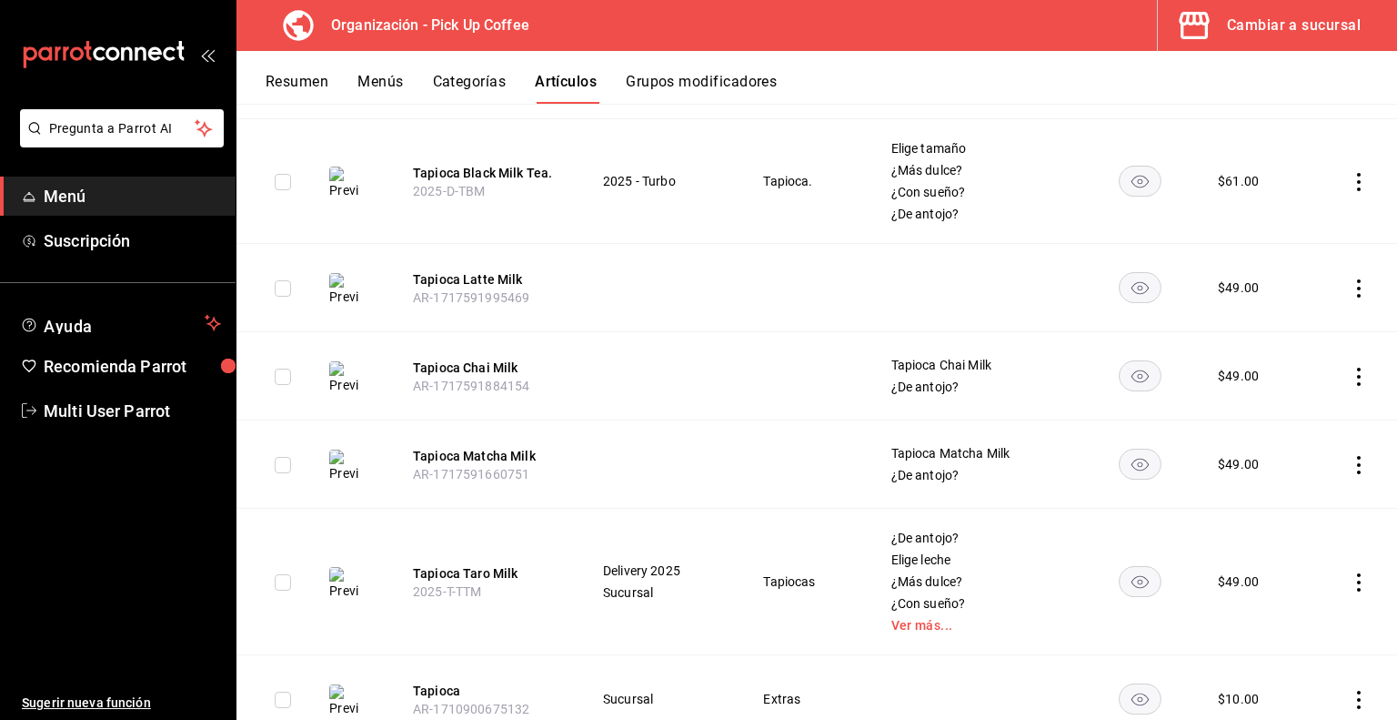
scroll to position [544, 0]
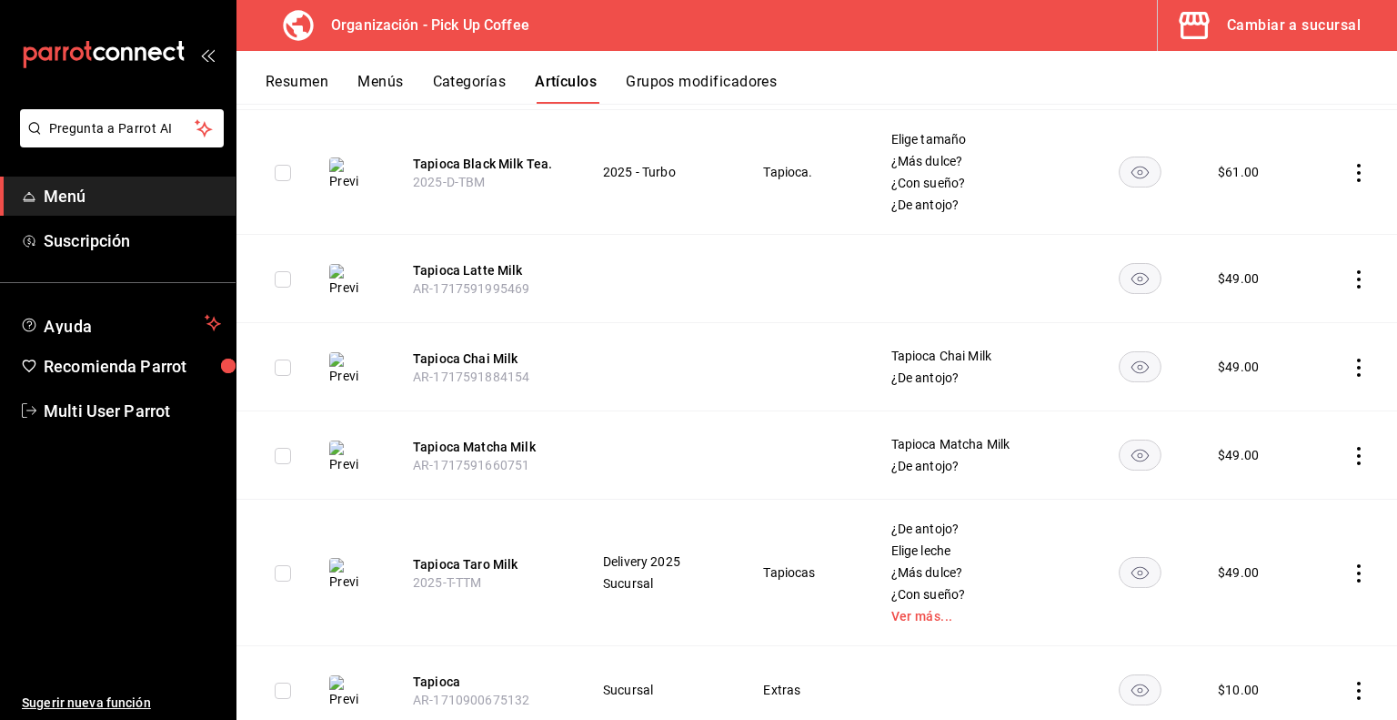
click at [280, 279] on input "checkbox" at bounding box center [283, 279] width 16 height 16
checkbox input "true"
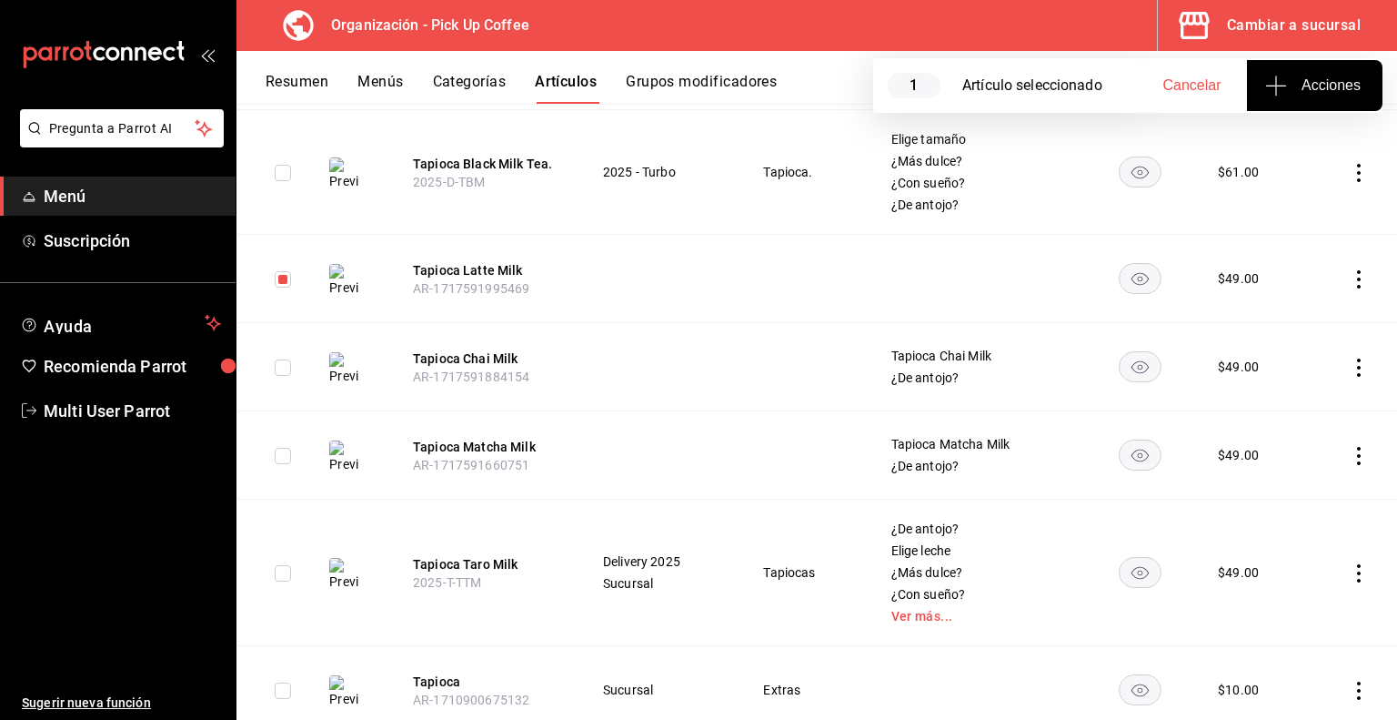
click at [1350, 275] on icon "actions" at bounding box center [1359, 279] width 18 height 18
click at [1263, 404] on li "Eliminar" at bounding box center [1274, 395] width 109 height 37
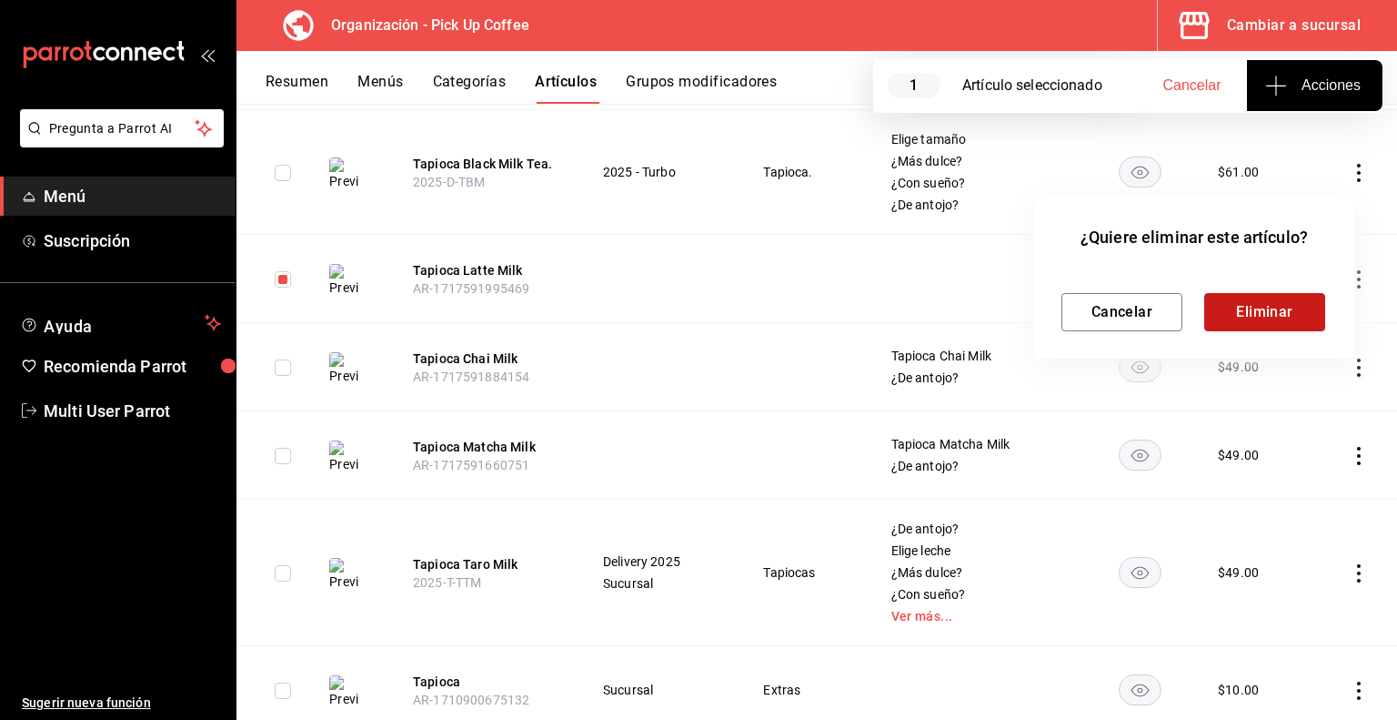
click at [1291, 317] on button "Eliminar" at bounding box center [1265, 312] width 121 height 38
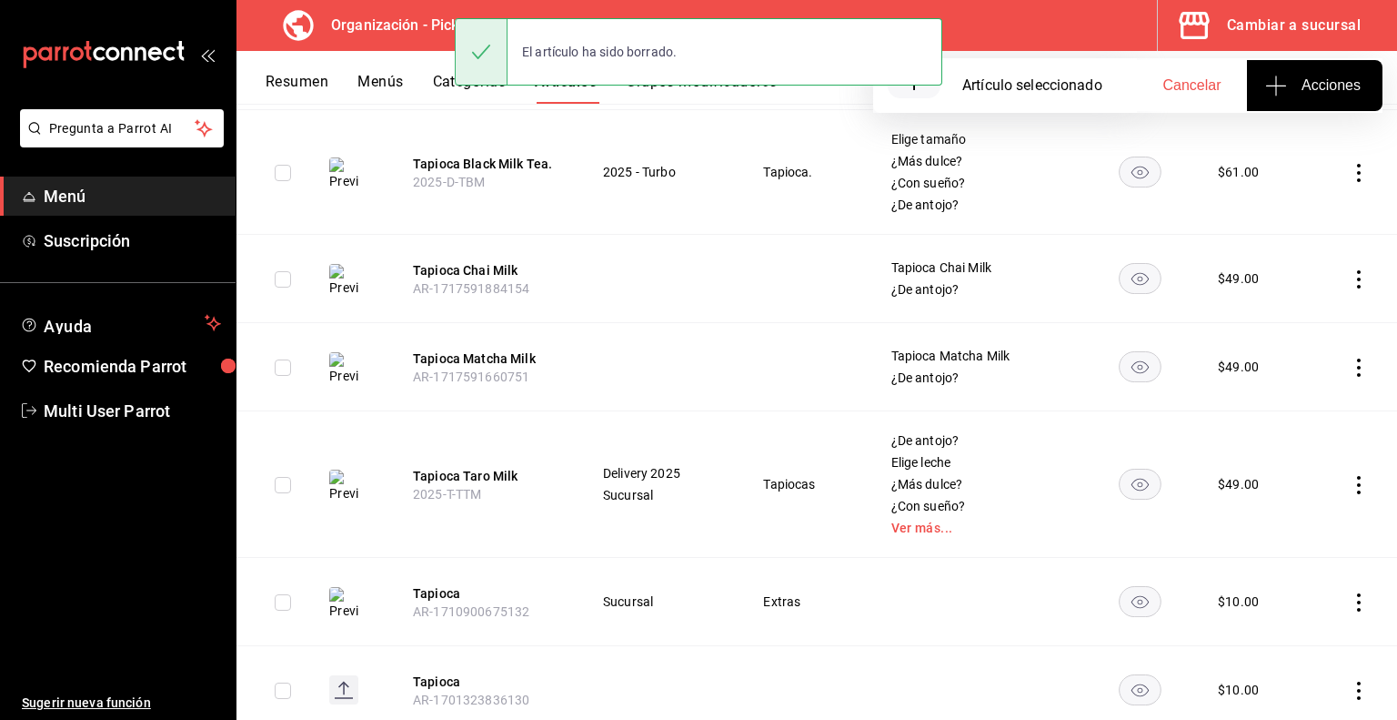
click at [277, 280] on input "checkbox" at bounding box center [283, 279] width 16 height 16
checkbox input "true"
click at [1350, 278] on icon "actions" at bounding box center [1359, 279] width 18 height 18
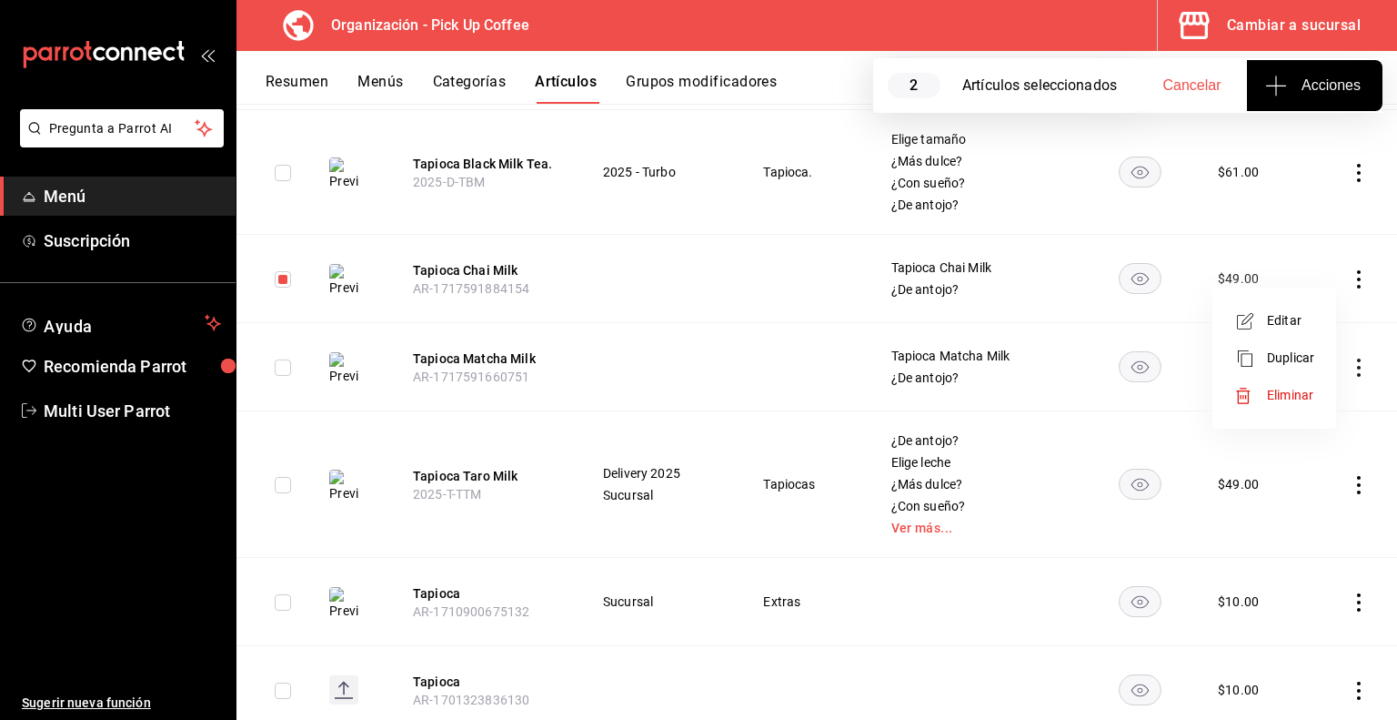
click at [1272, 400] on span "Eliminar" at bounding box center [1290, 395] width 46 height 15
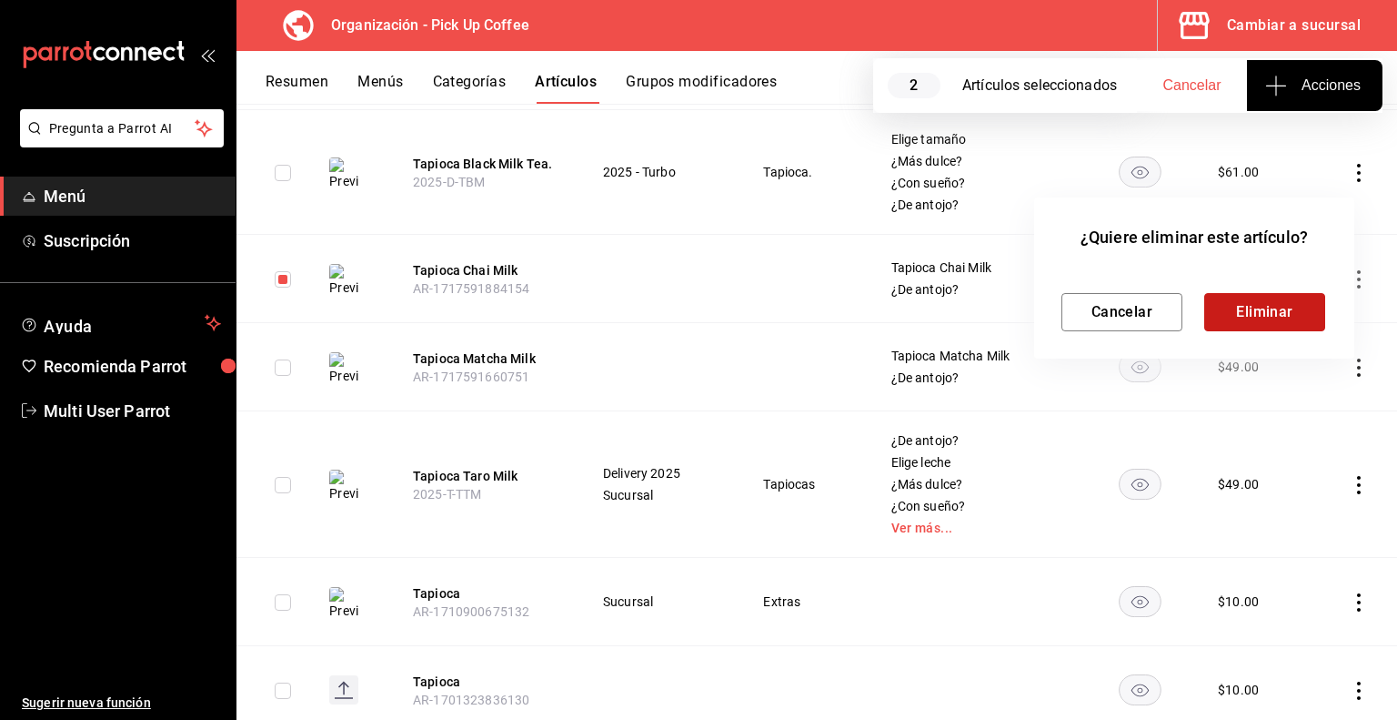
click at [1233, 317] on button "Eliminar" at bounding box center [1265, 312] width 121 height 38
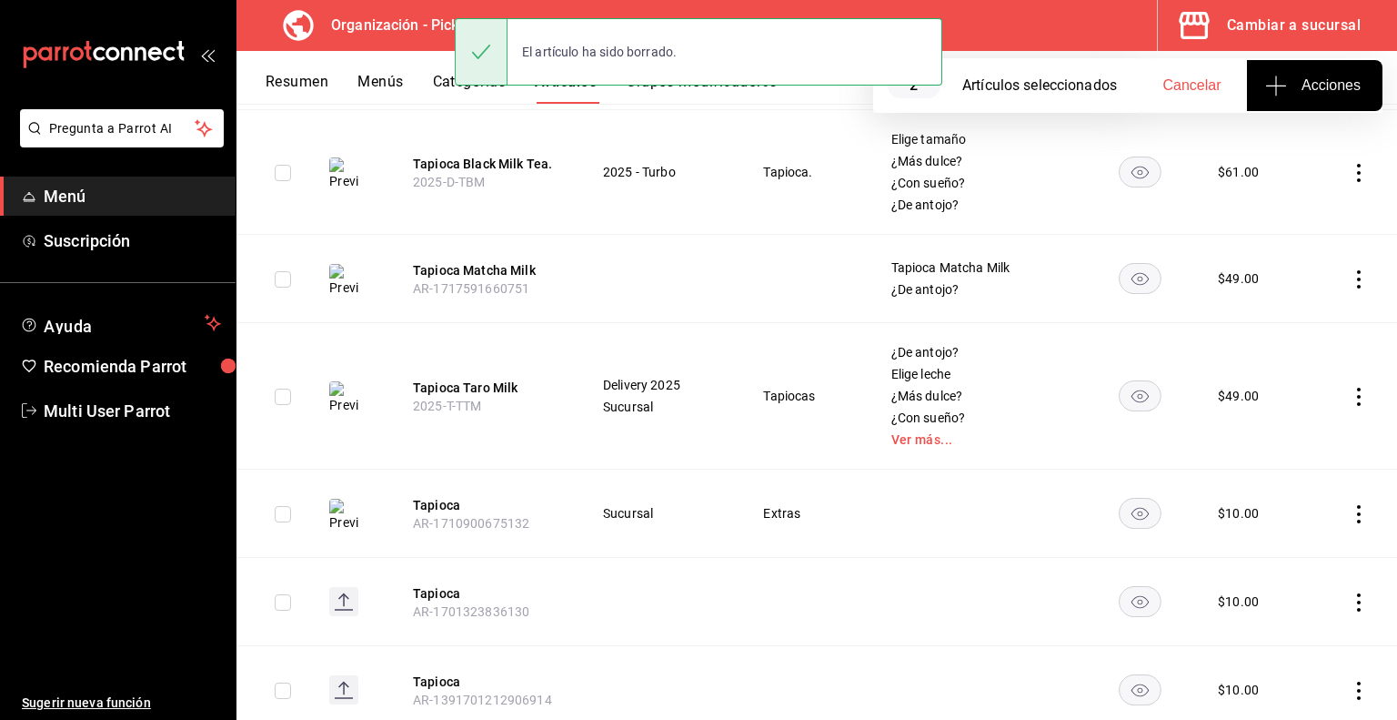
click at [284, 276] on input "checkbox" at bounding box center [283, 279] width 16 height 16
checkbox input "true"
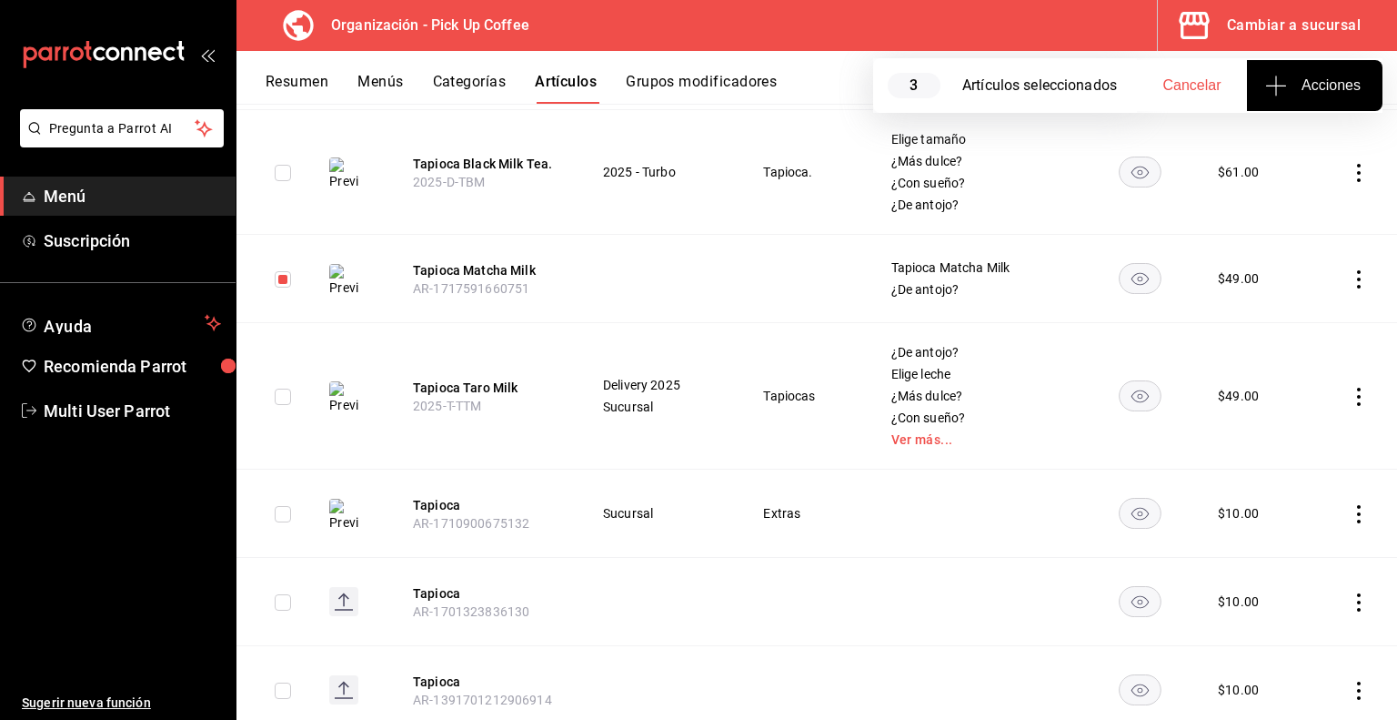
click at [1350, 273] on icon "actions" at bounding box center [1359, 279] width 18 height 18
click at [1273, 398] on span "Eliminar" at bounding box center [1290, 395] width 46 height 15
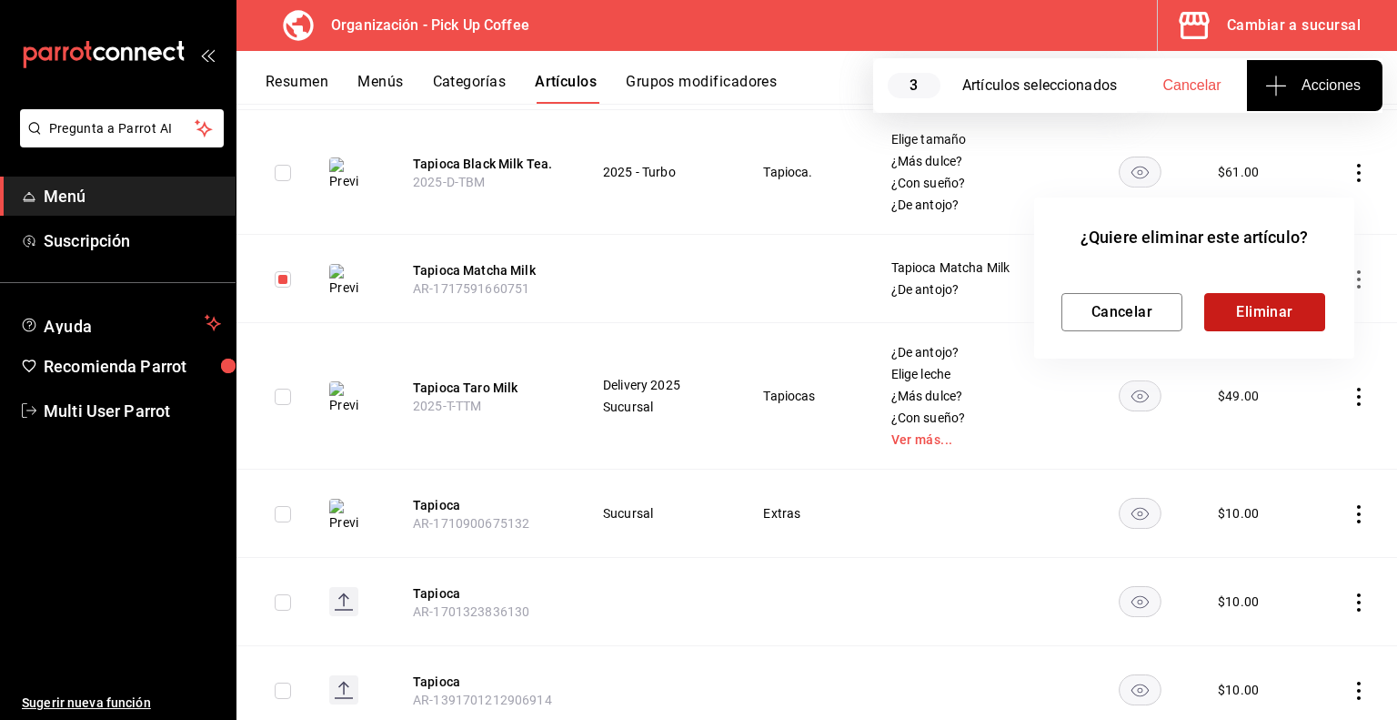
click at [1245, 316] on button "Eliminar" at bounding box center [1265, 312] width 121 height 38
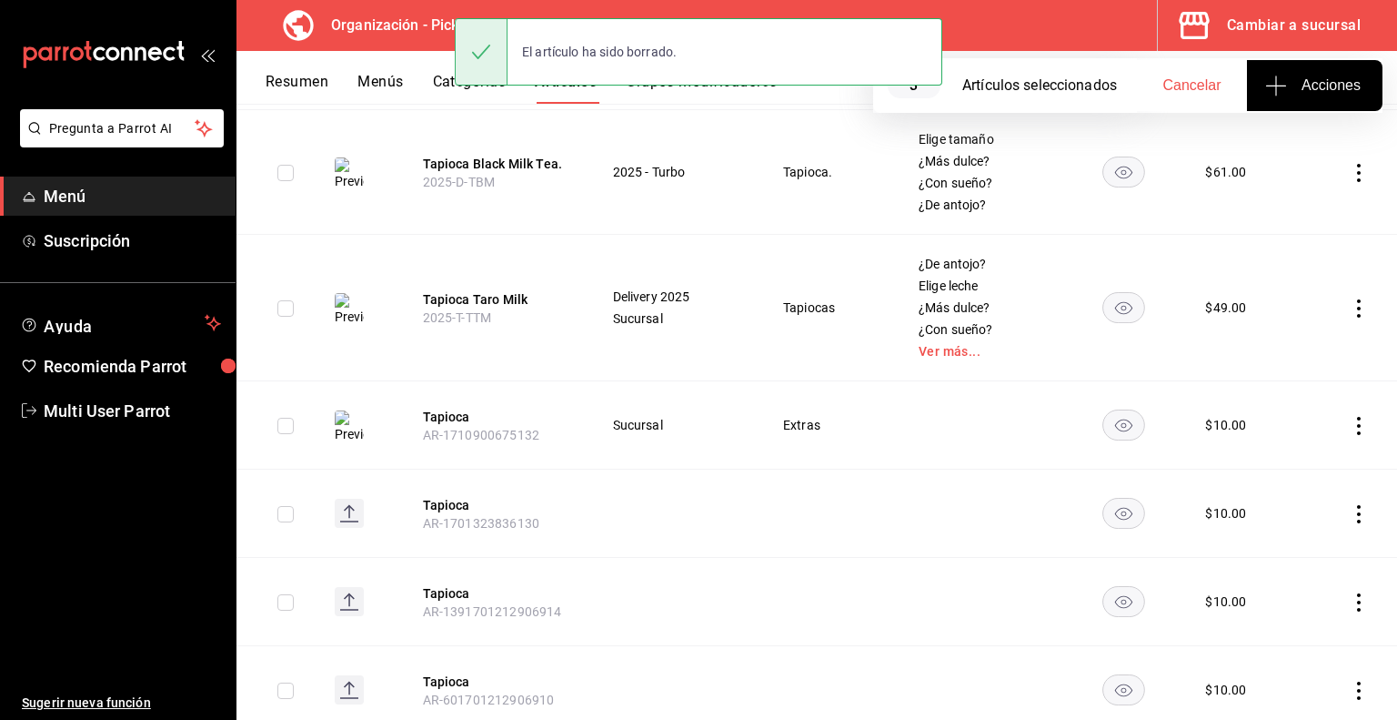
click at [285, 514] on input "checkbox" at bounding box center [285, 514] width 16 height 16
checkbox input "true"
click at [1350, 511] on icon "actions" at bounding box center [1359, 514] width 18 height 18
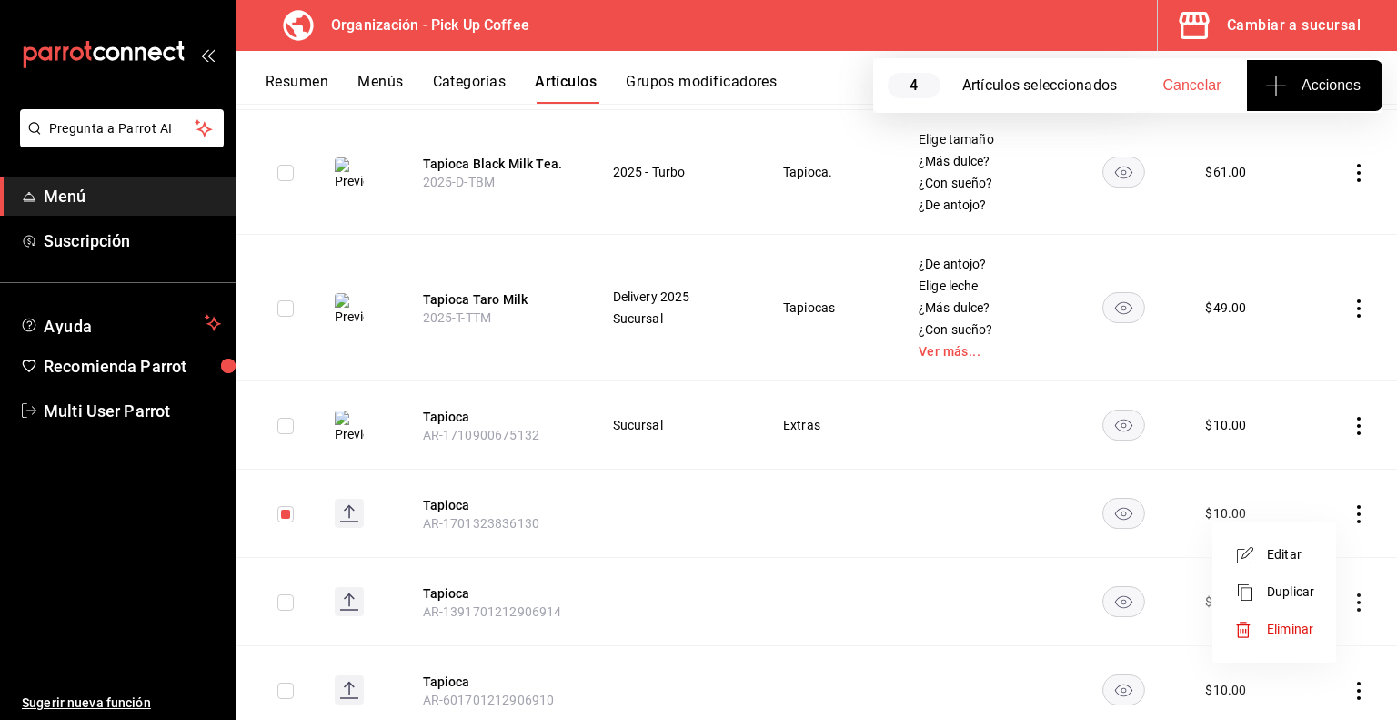
click at [1285, 635] on span "Eliminar" at bounding box center [1290, 628] width 46 height 15
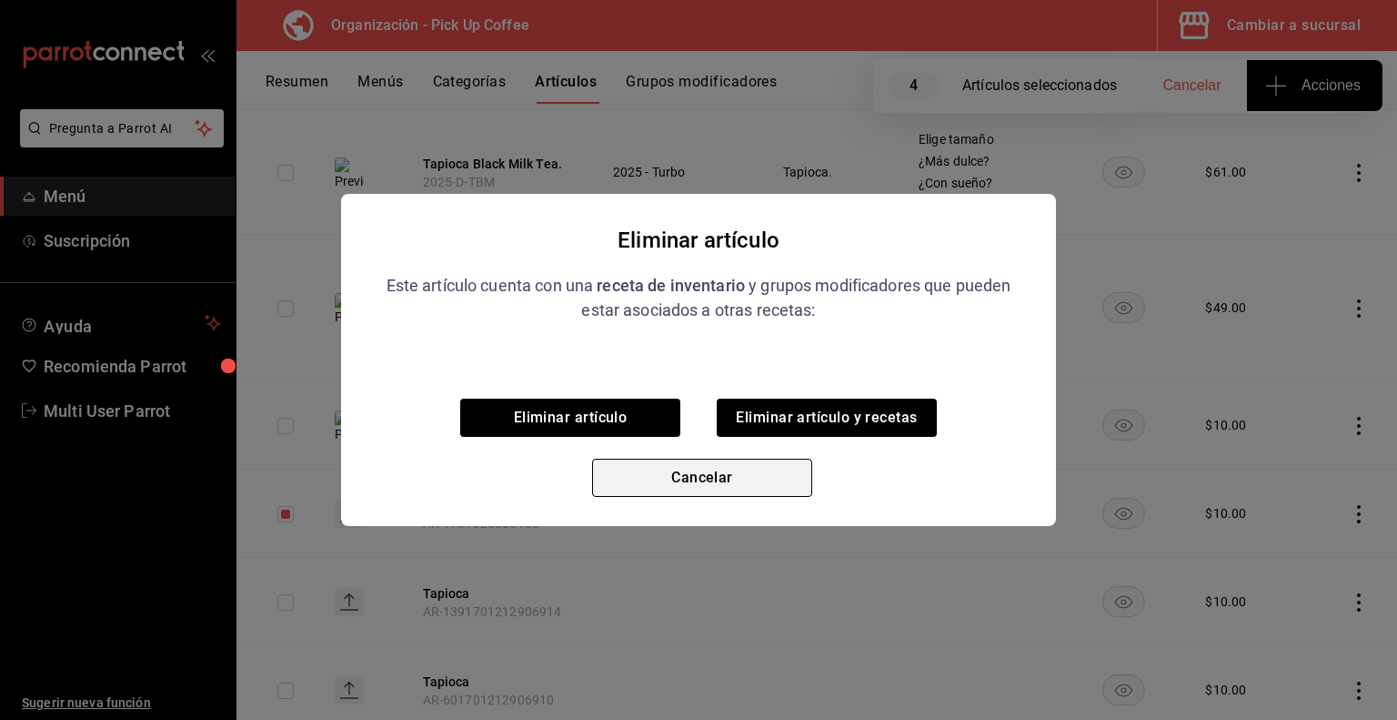
click at [739, 478] on button "Cancelar" at bounding box center [702, 478] width 220 height 38
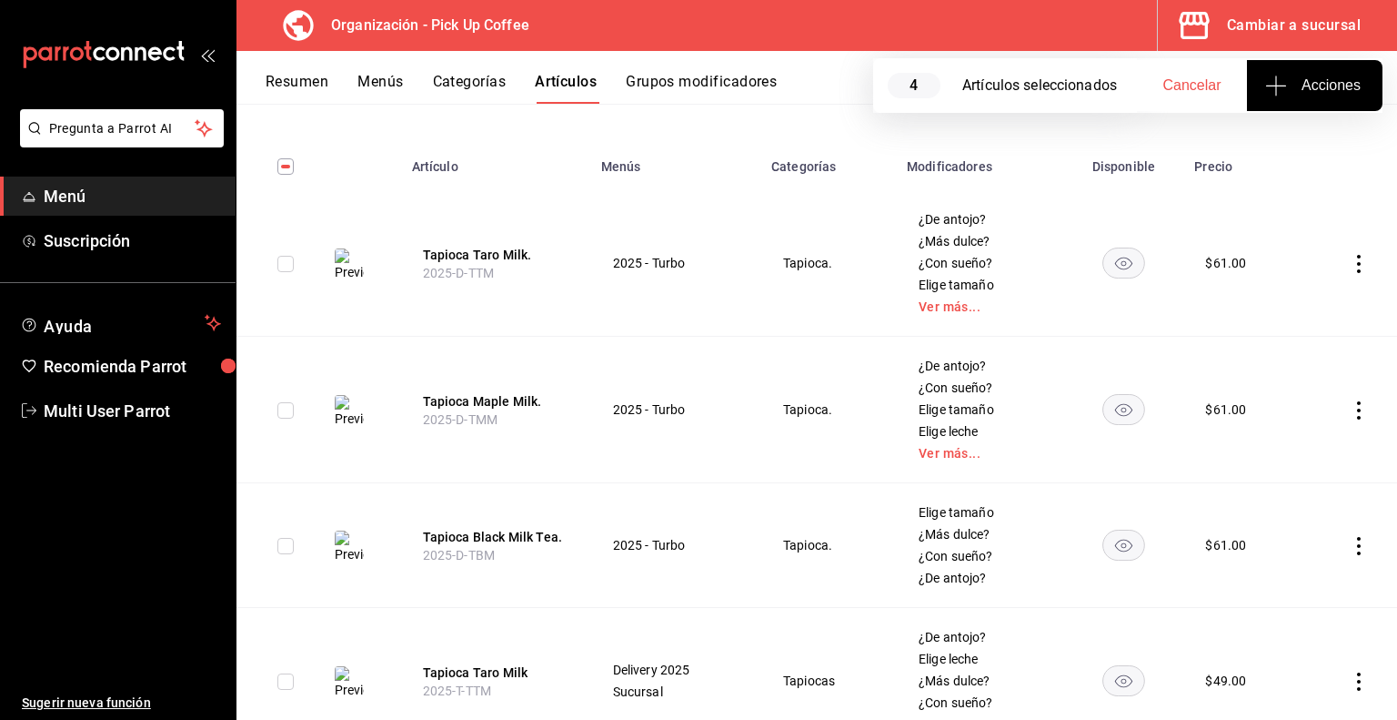
scroll to position [0, 0]
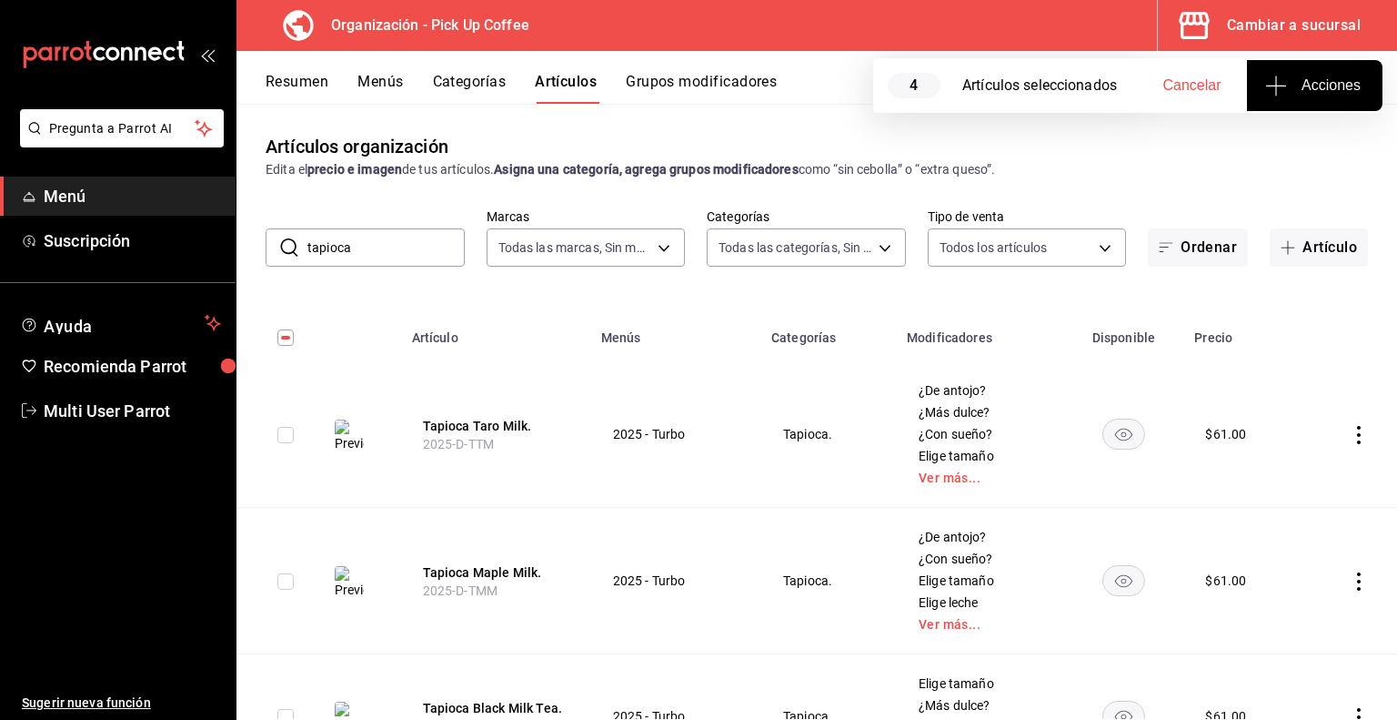
drag, startPoint x: 404, startPoint y: 247, endPoint x: 276, endPoint y: 248, distance: 128.3
click at [276, 248] on div "​ tapioca ​" at bounding box center [365, 247] width 199 height 38
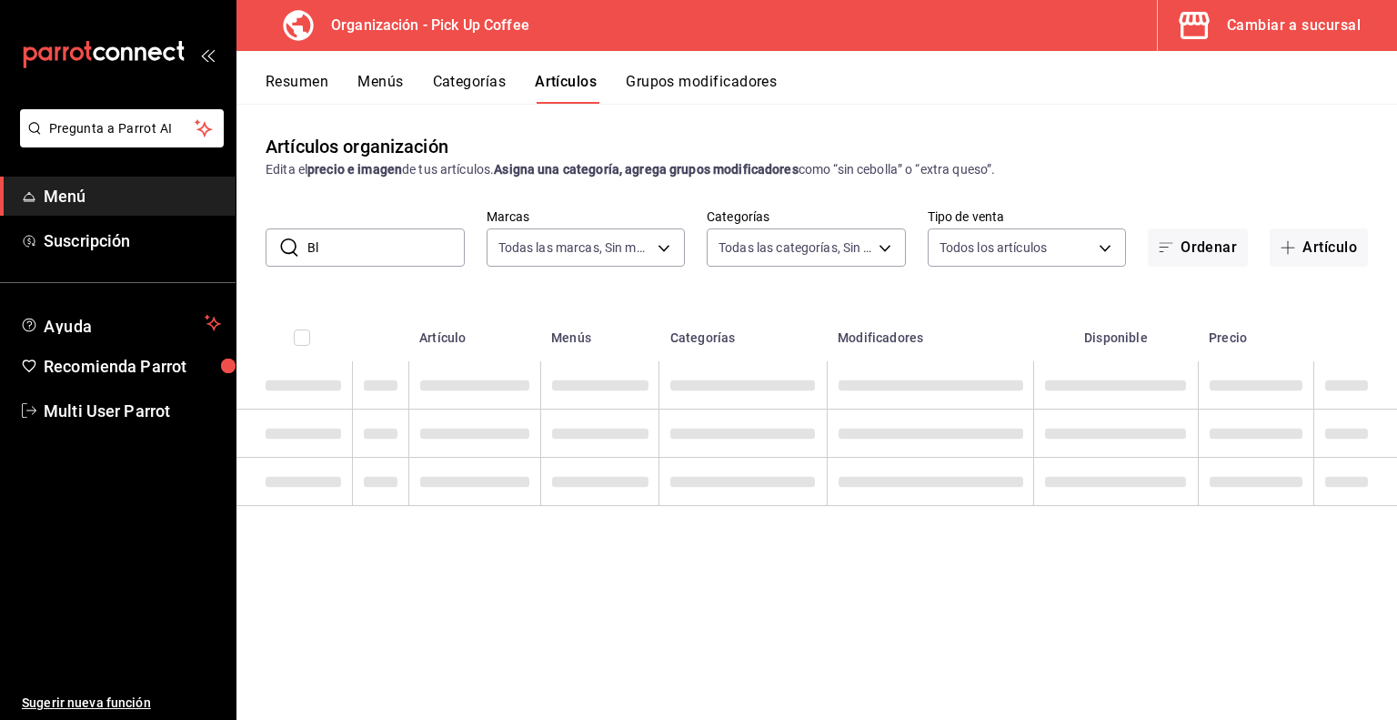
type input "B"
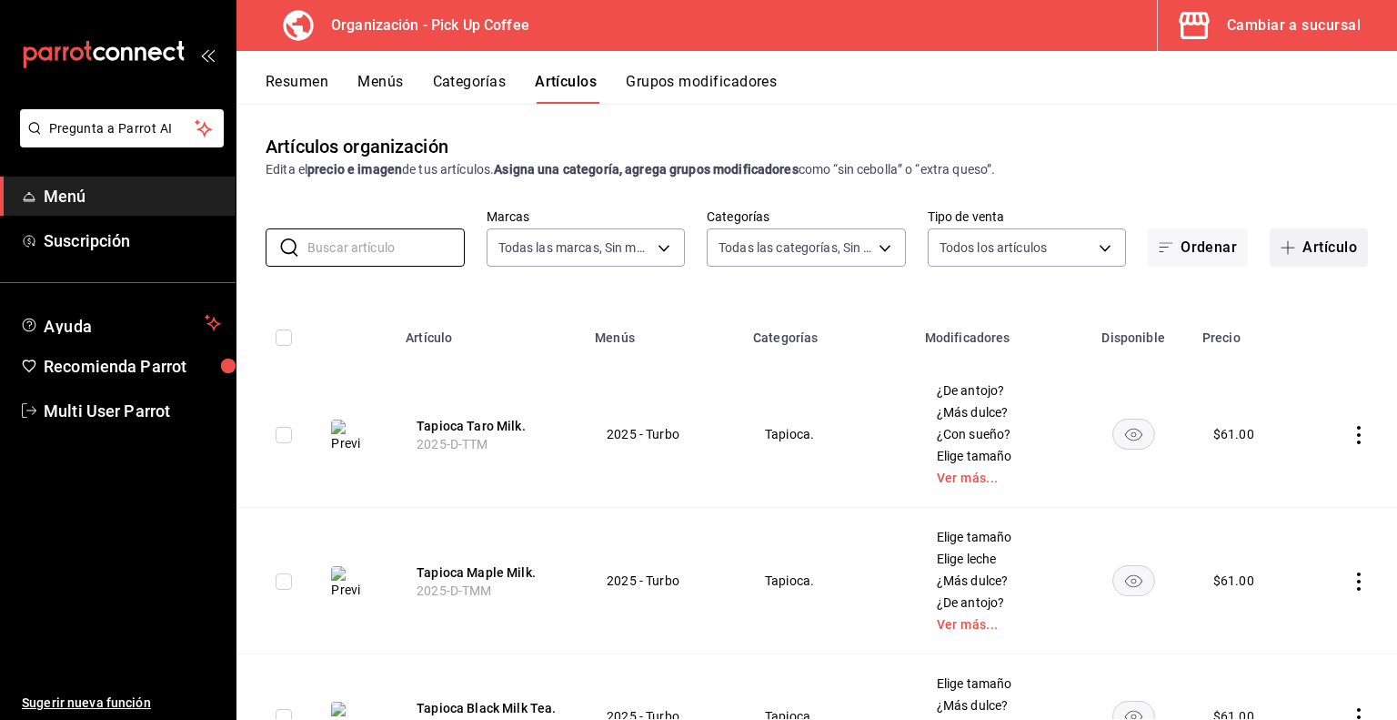
click at [1282, 240] on span "button" at bounding box center [1292, 247] width 22 height 15
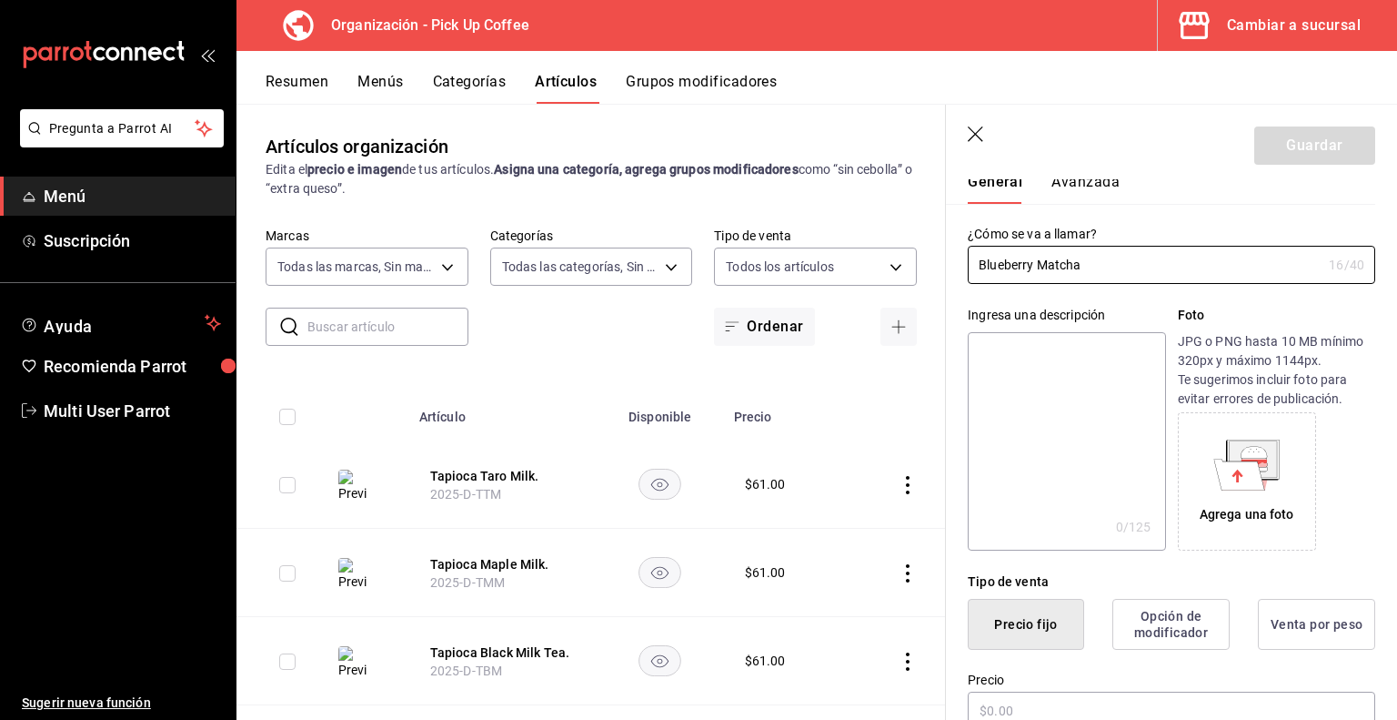
scroll to position [66, 0]
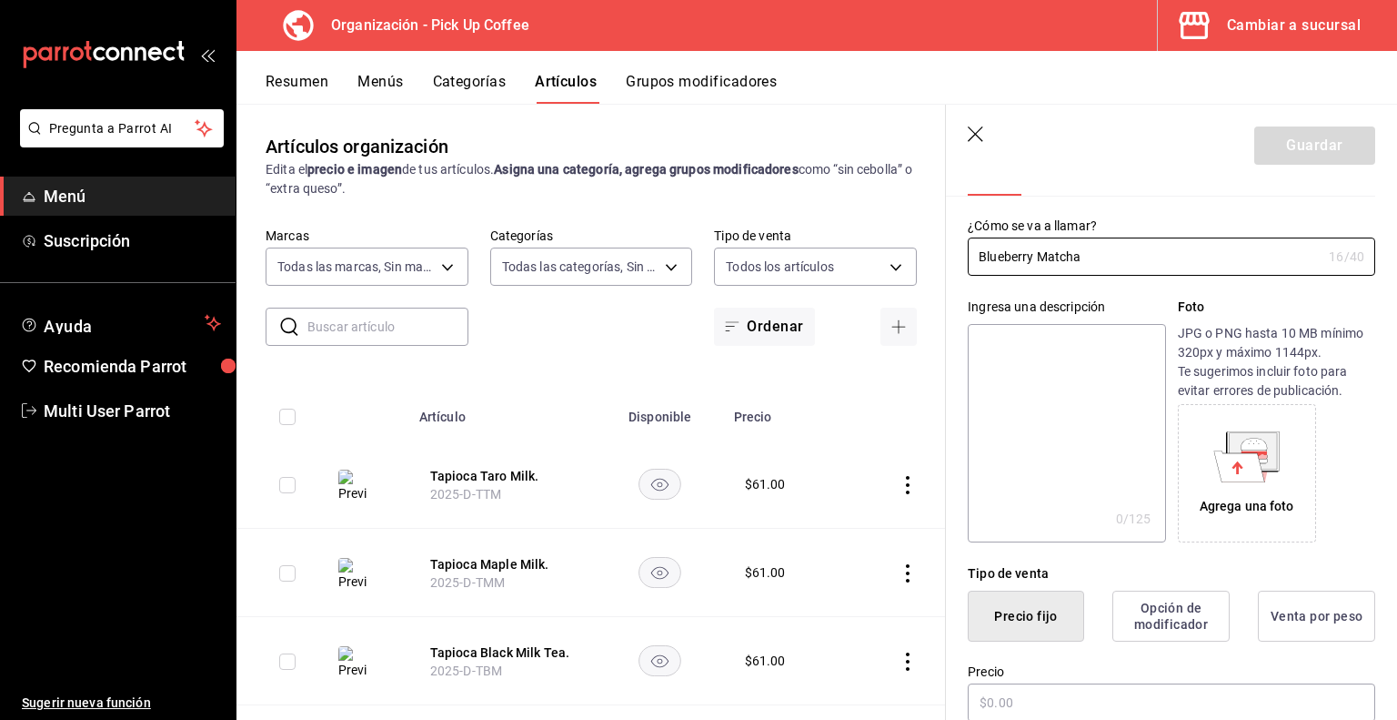
type input "Blueberry Matcha"
click at [1226, 480] on icon at bounding box center [1240, 466] width 51 height 32
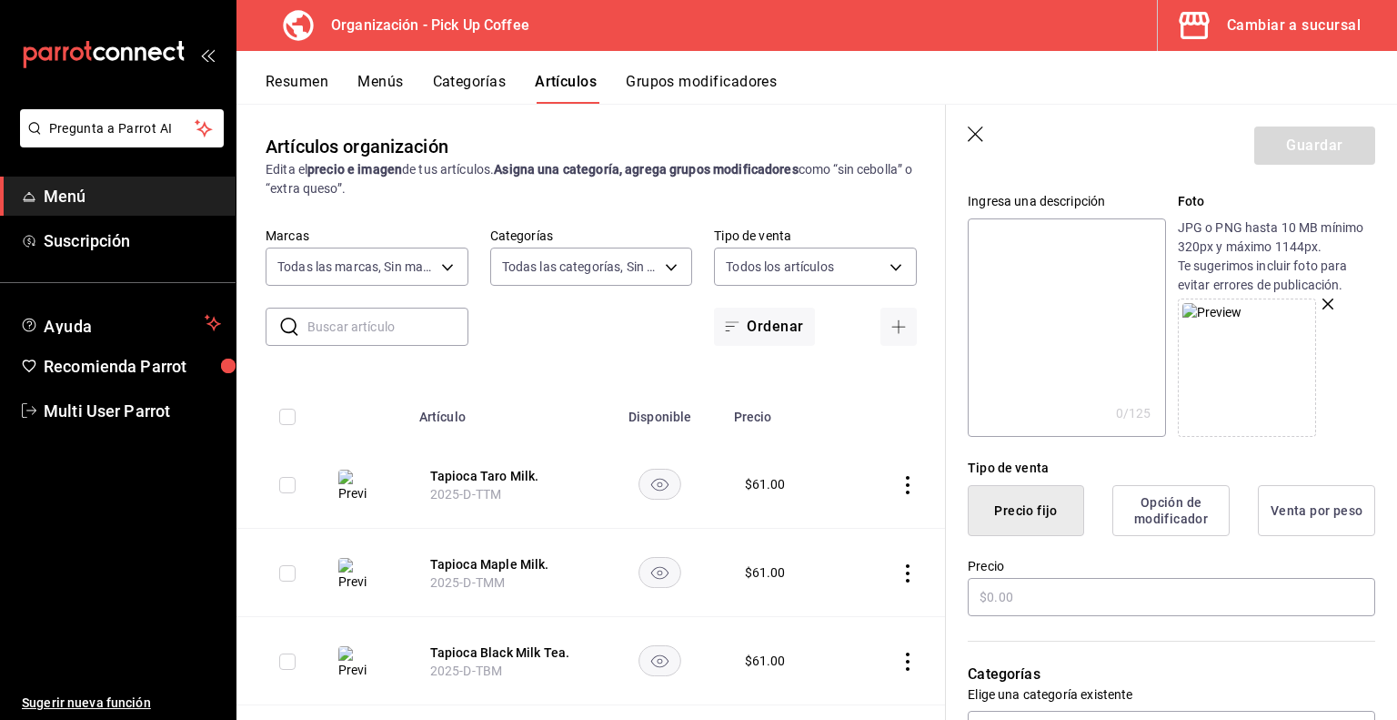
scroll to position [295, 0]
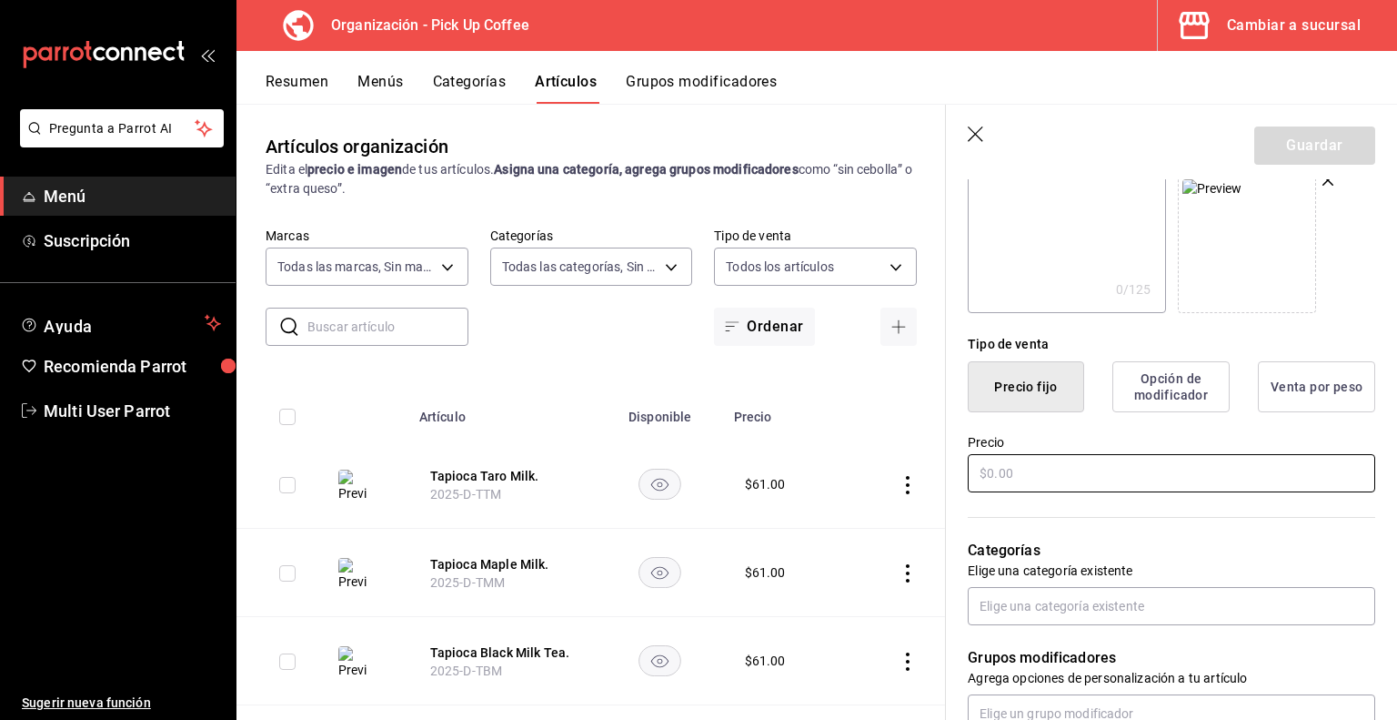
click at [1052, 480] on input "text" at bounding box center [1172, 473] width 408 height 38
type input "$55.00"
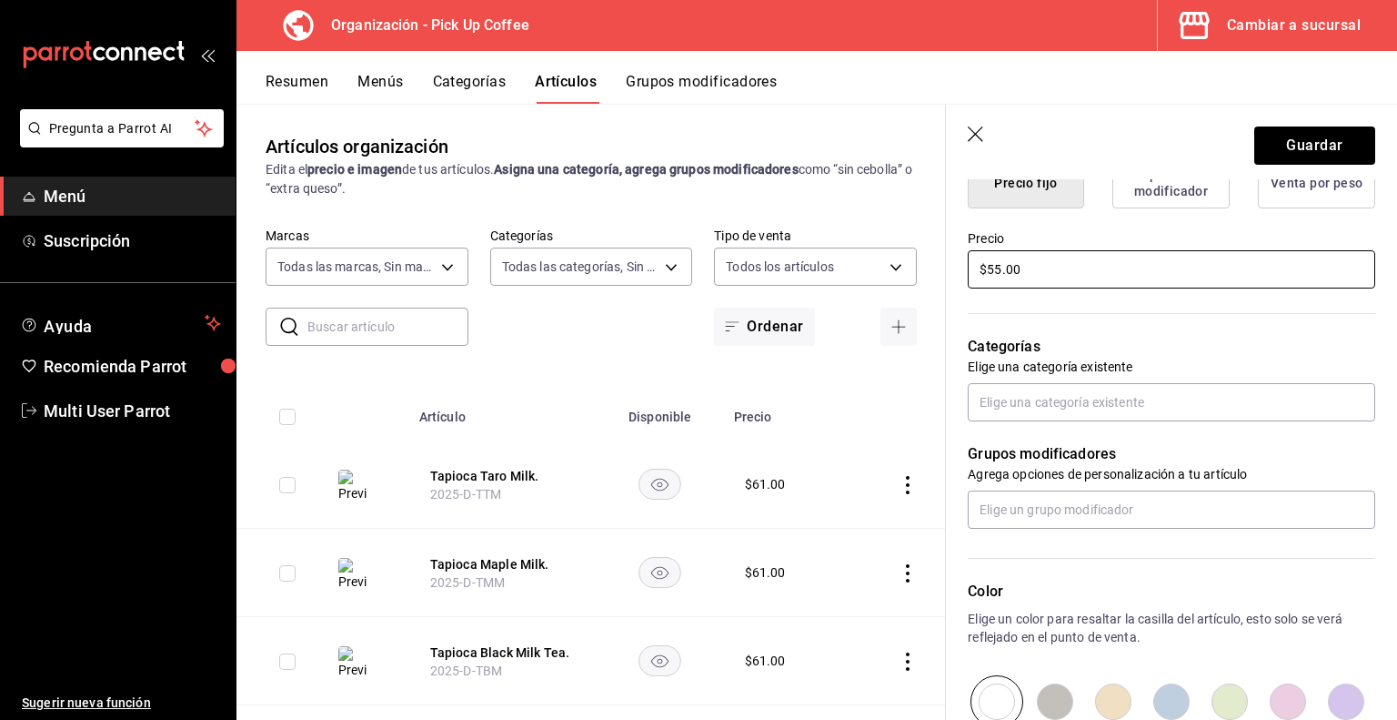
scroll to position [501, 0]
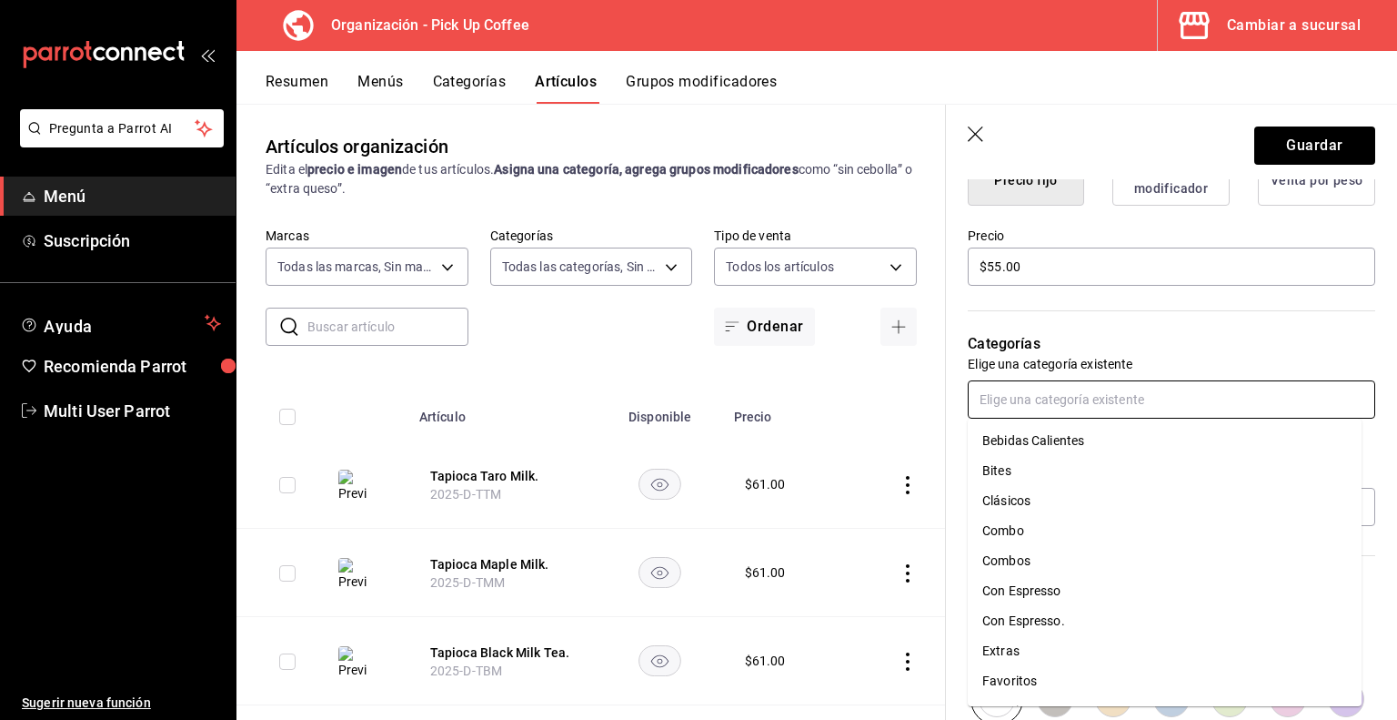
click at [1056, 407] on input "text" at bounding box center [1172, 399] width 408 height 38
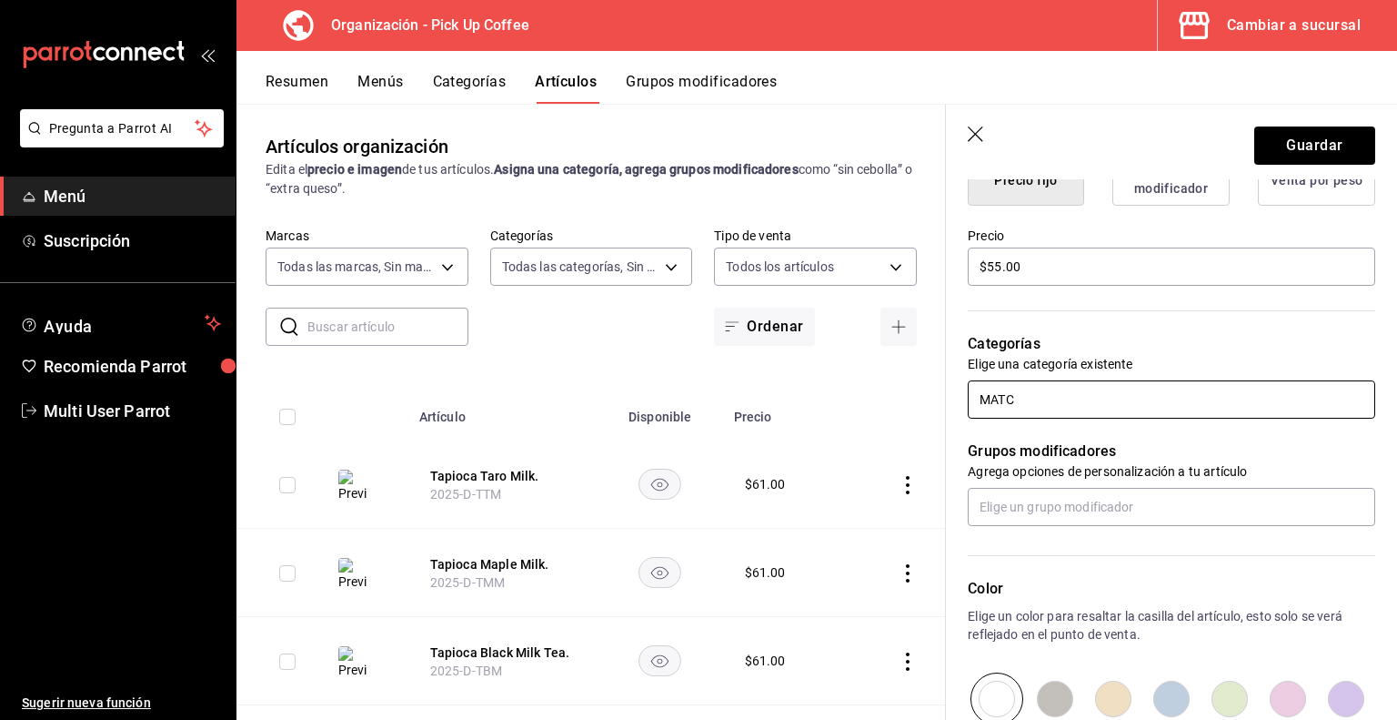
type input "MATC"
click at [978, 133] on icon "button" at bounding box center [977, 135] width 18 height 18
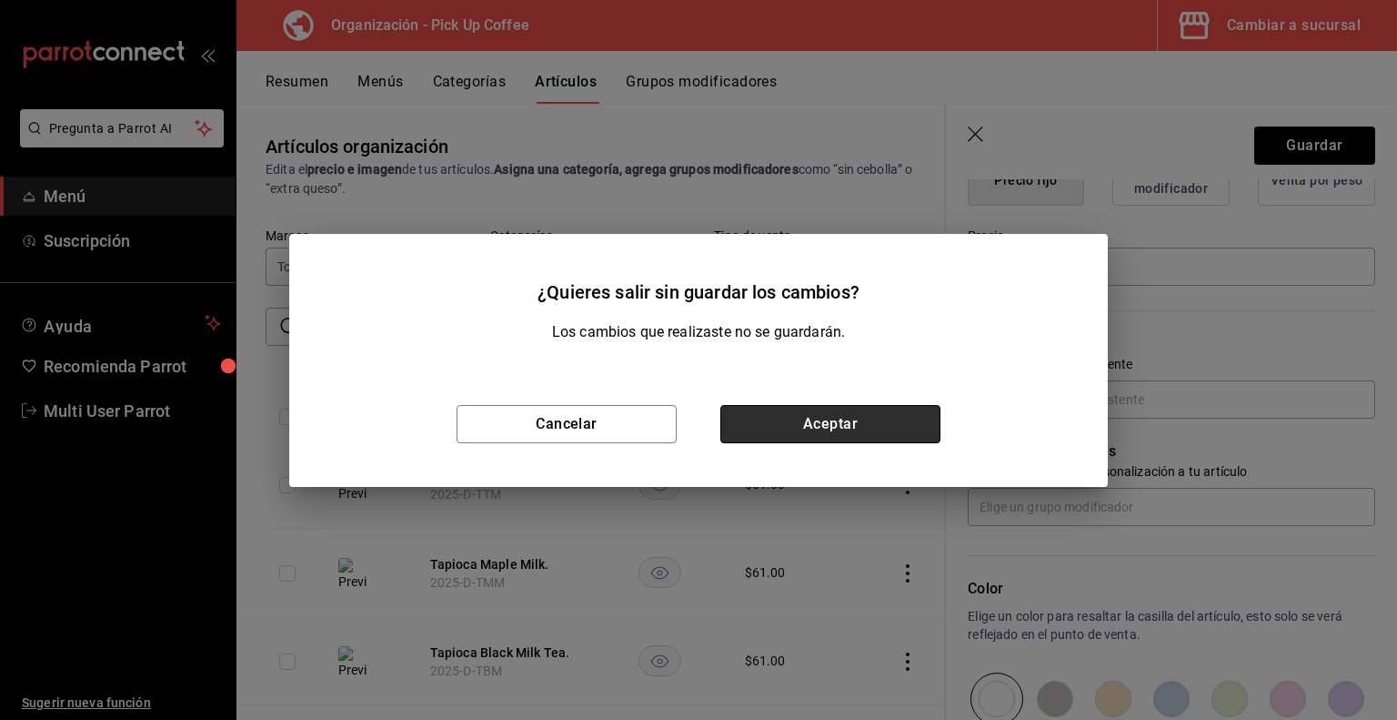
click at [842, 426] on button "Aceptar" at bounding box center [831, 424] width 220 height 38
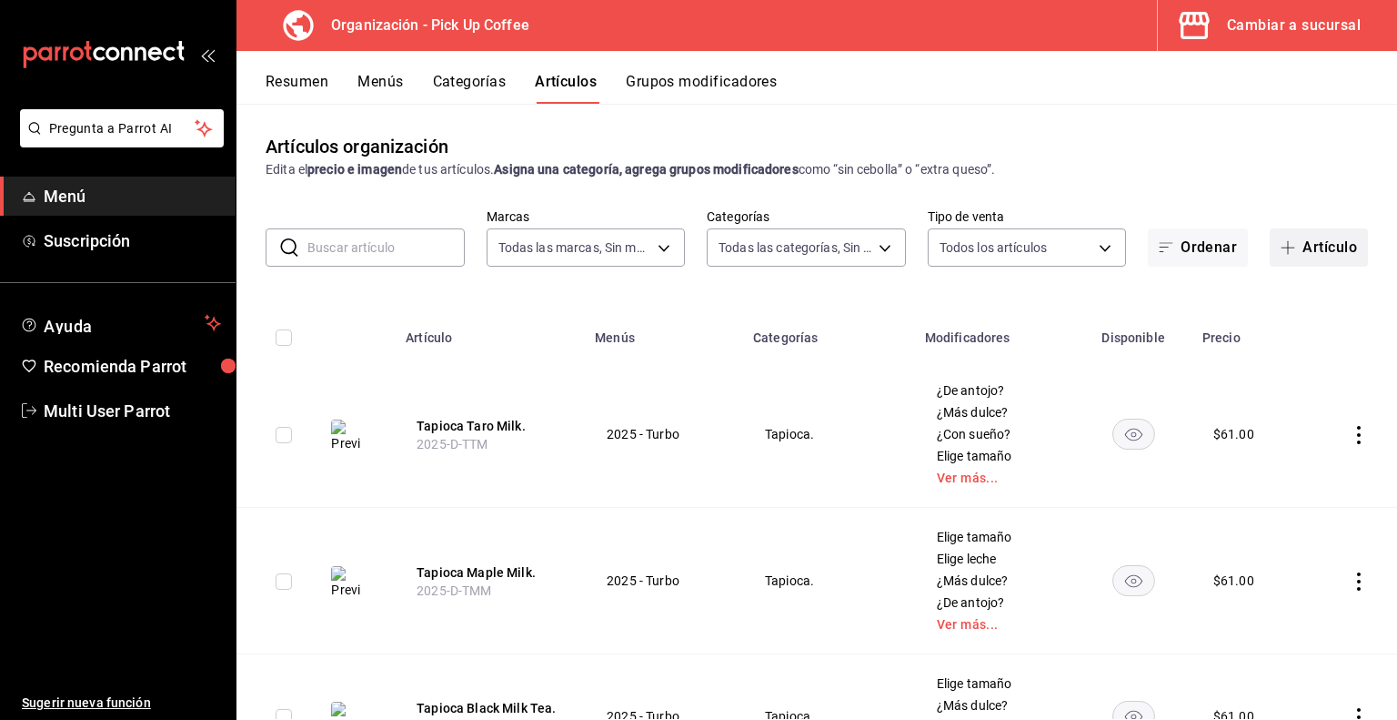
click at [1292, 251] on button "Artículo" at bounding box center [1319, 247] width 98 height 38
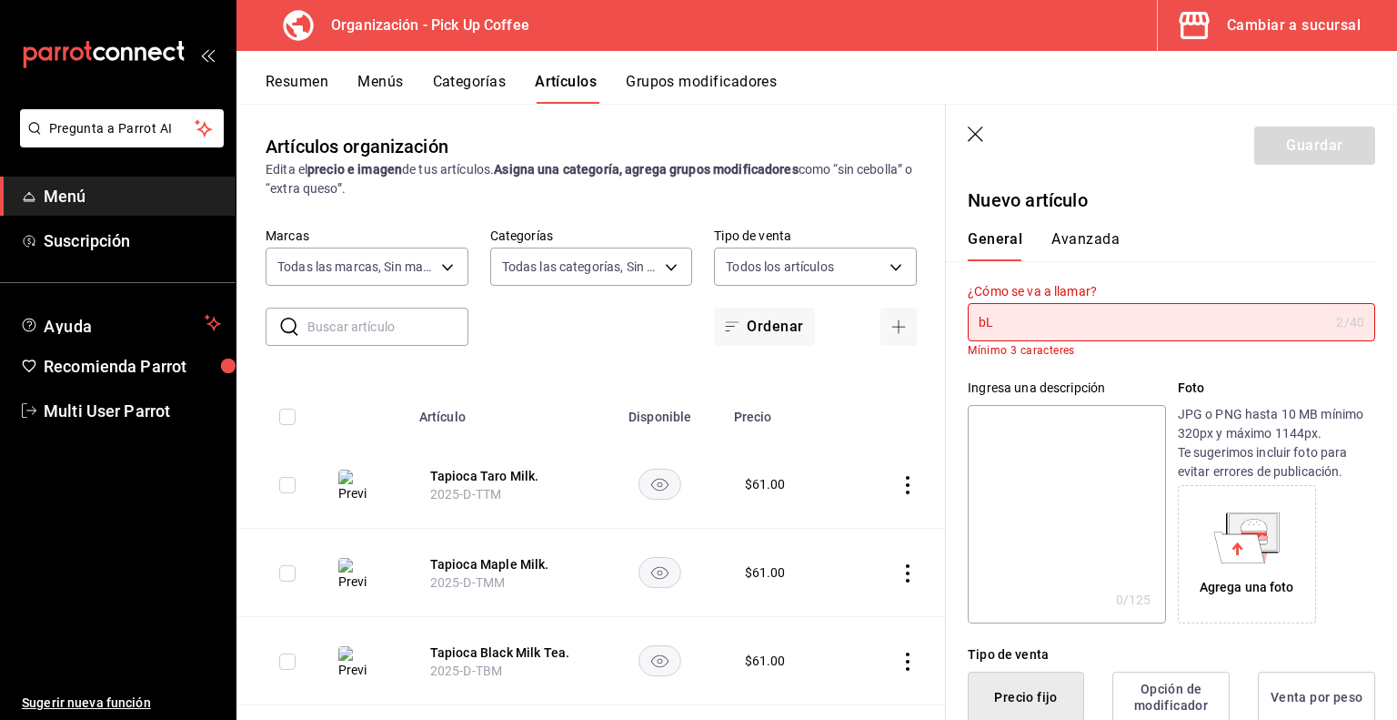
type input "b"
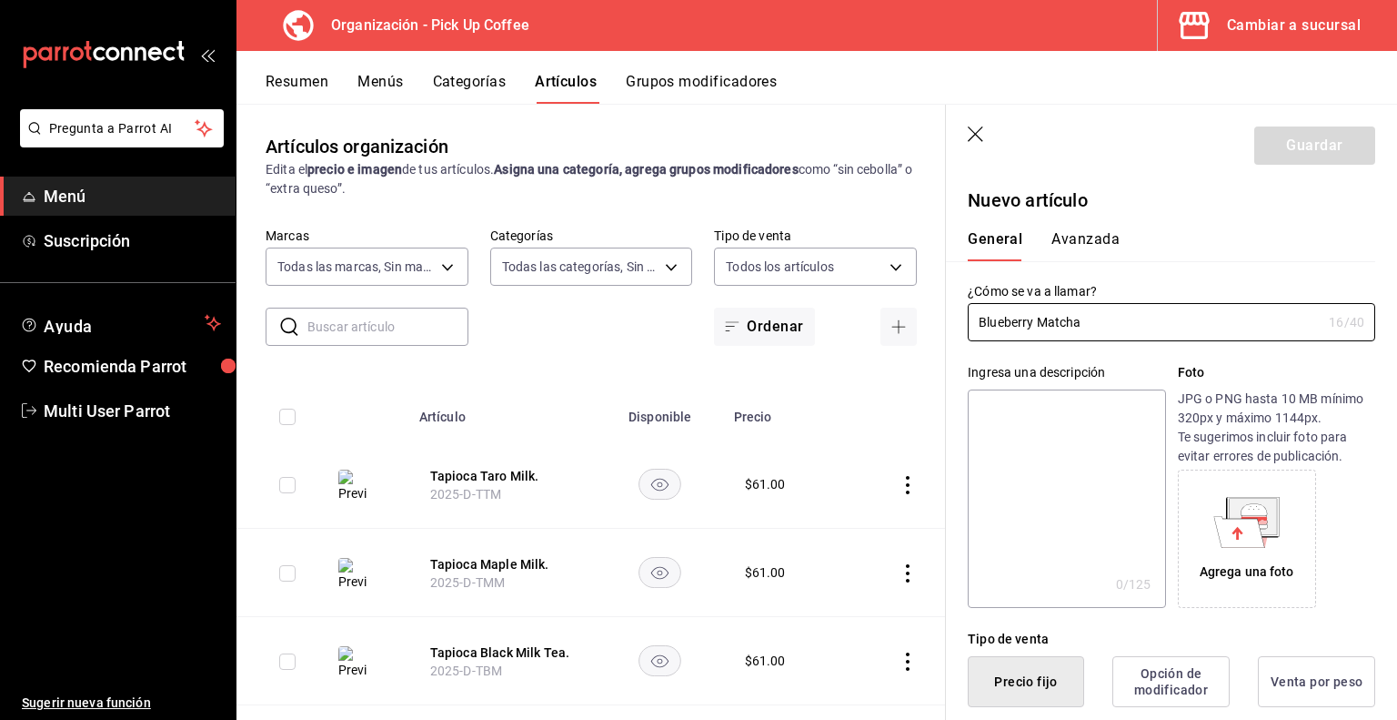
type input "Blueberry Matcha"
click at [1252, 542] on icon at bounding box center [1240, 531] width 51 height 31
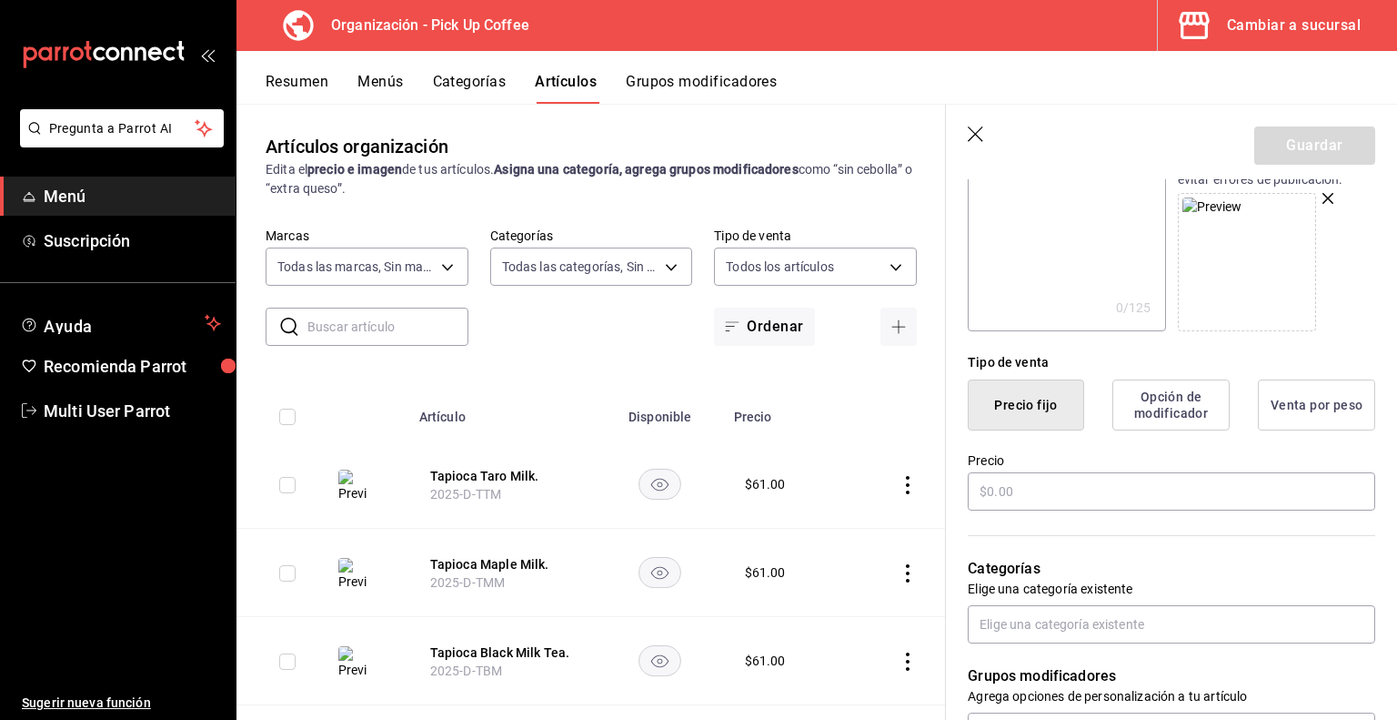
scroll to position [455, 0]
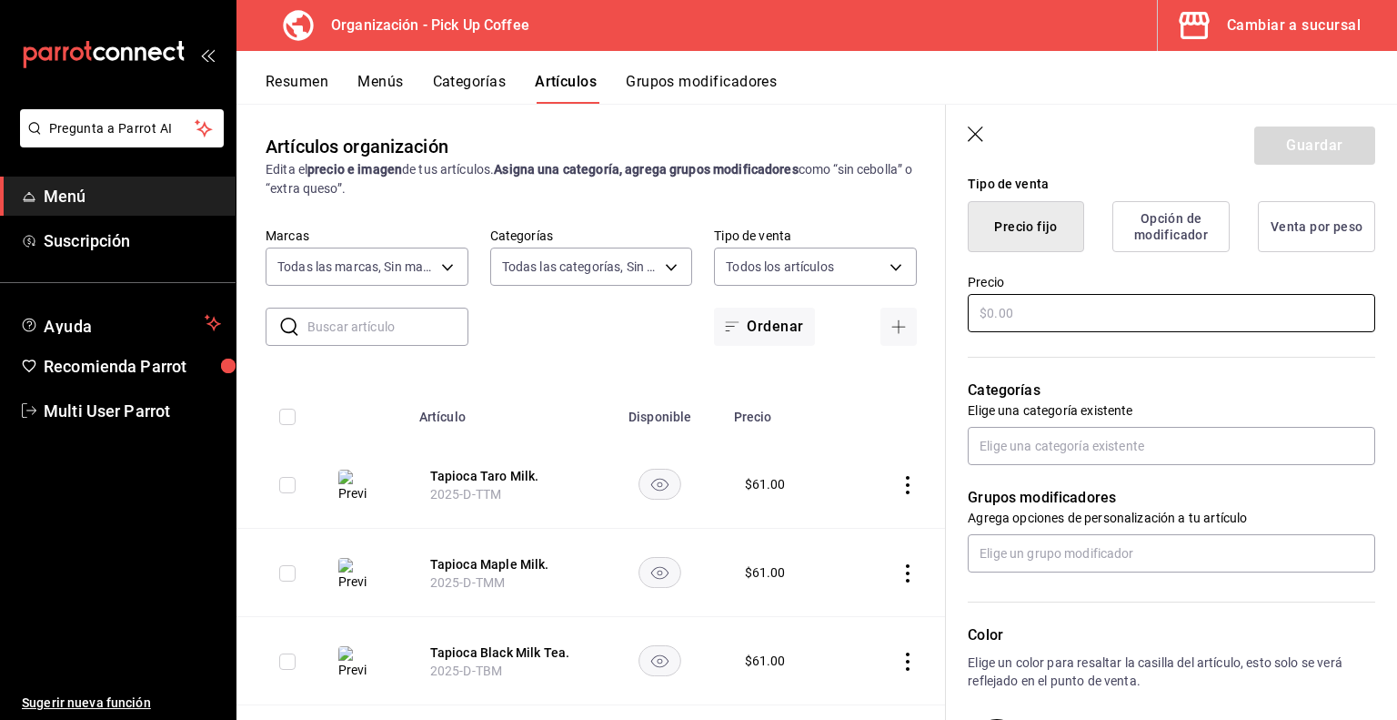
click at [1041, 328] on input "text" at bounding box center [1172, 313] width 408 height 38
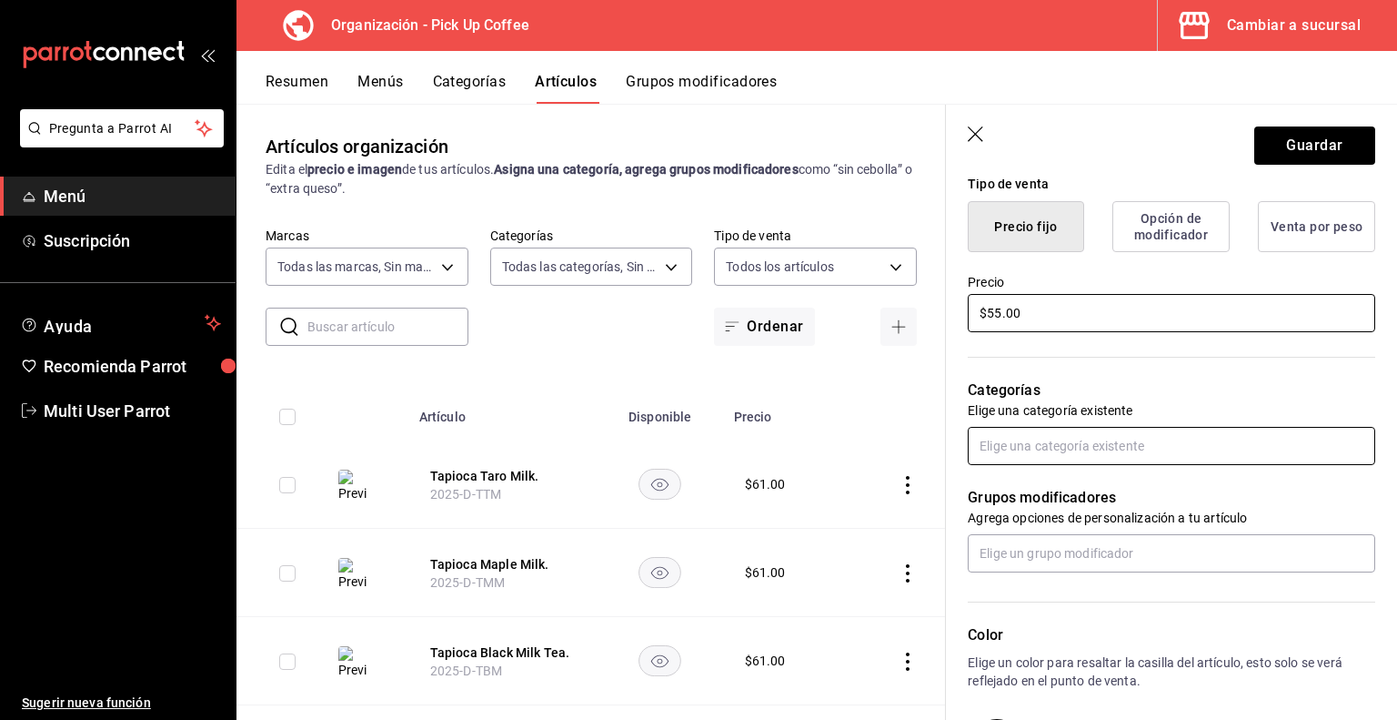
type input "$55.00"
click at [1031, 436] on input "text" at bounding box center [1172, 446] width 408 height 38
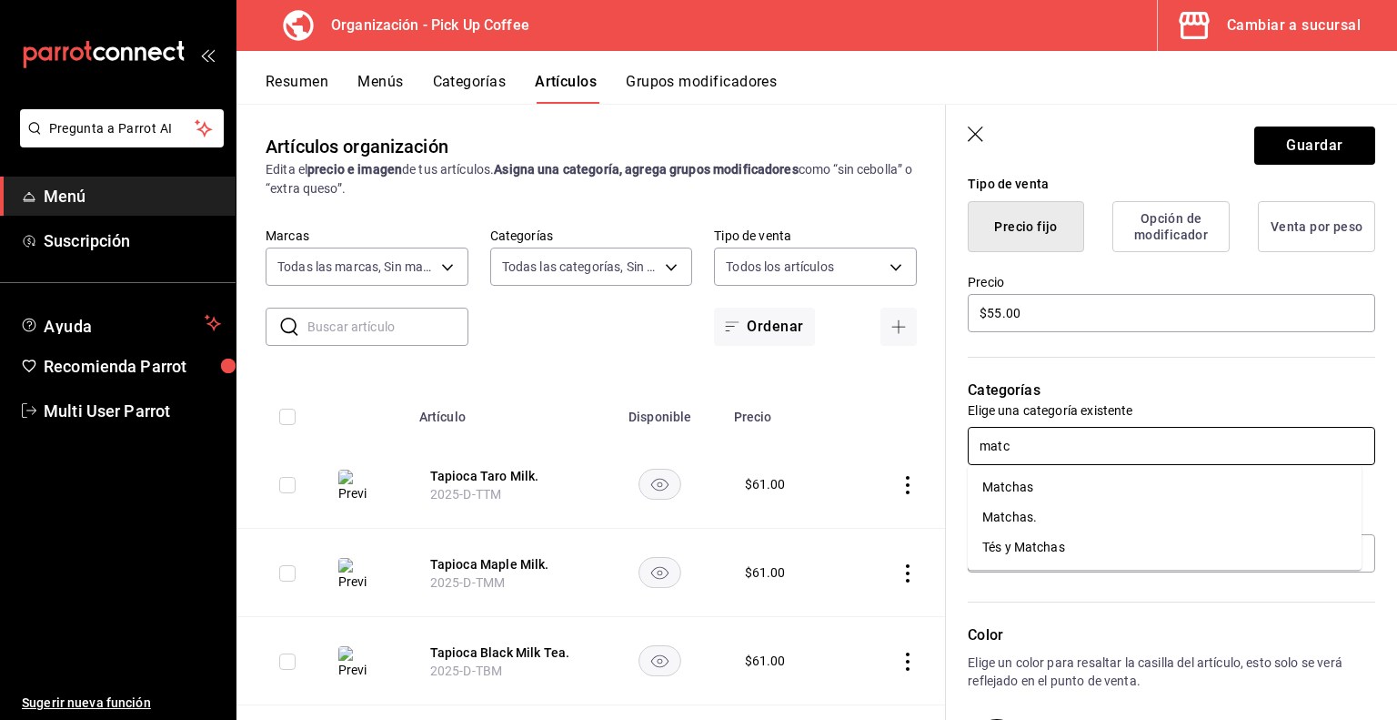
type input "match"
click at [1034, 522] on li "Matchas." at bounding box center [1165, 517] width 394 height 30
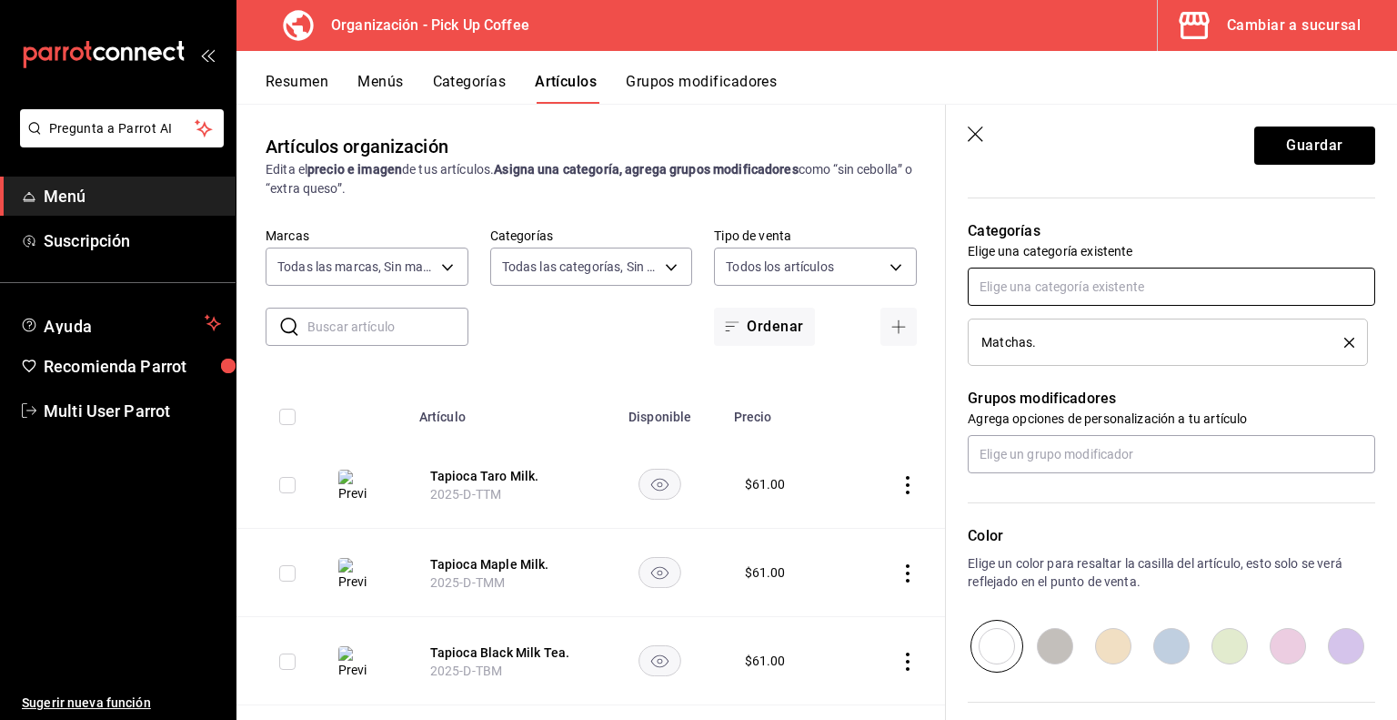
scroll to position [557, 0]
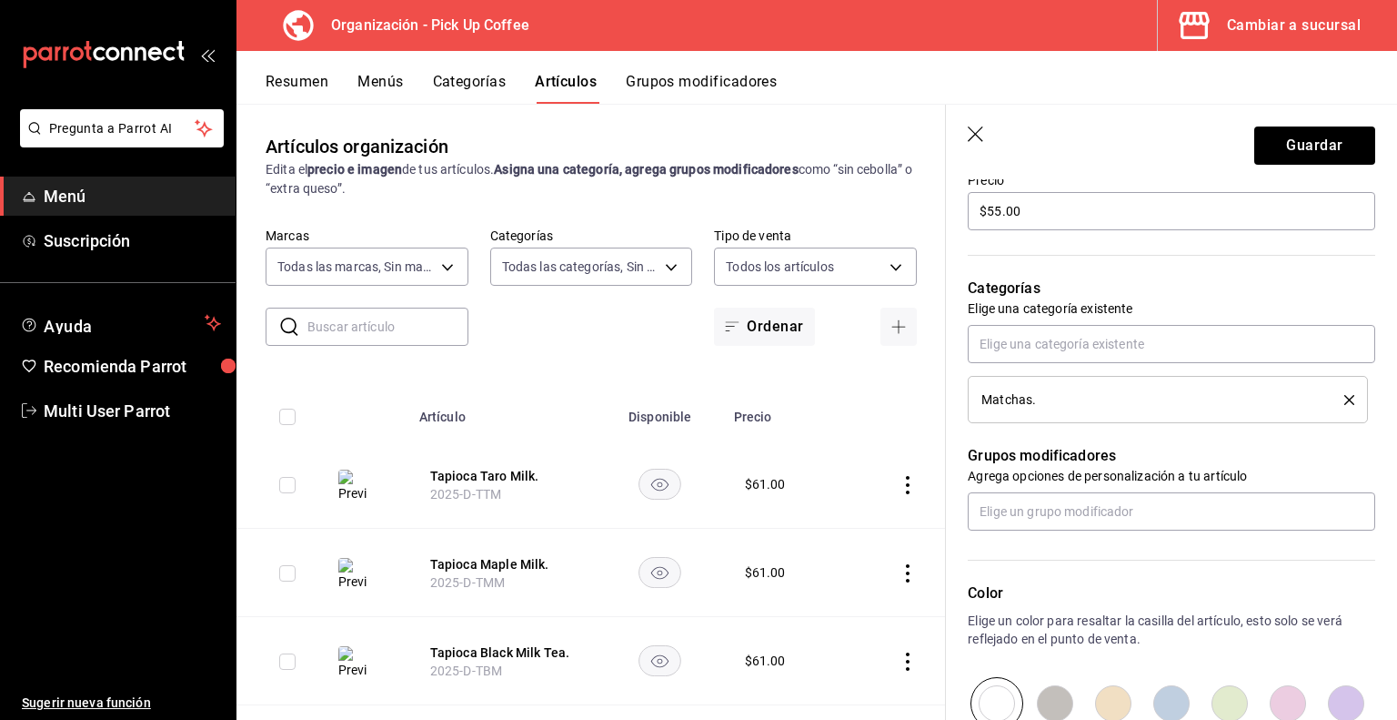
click at [1345, 399] on icon "delete" at bounding box center [1350, 400] width 10 height 10
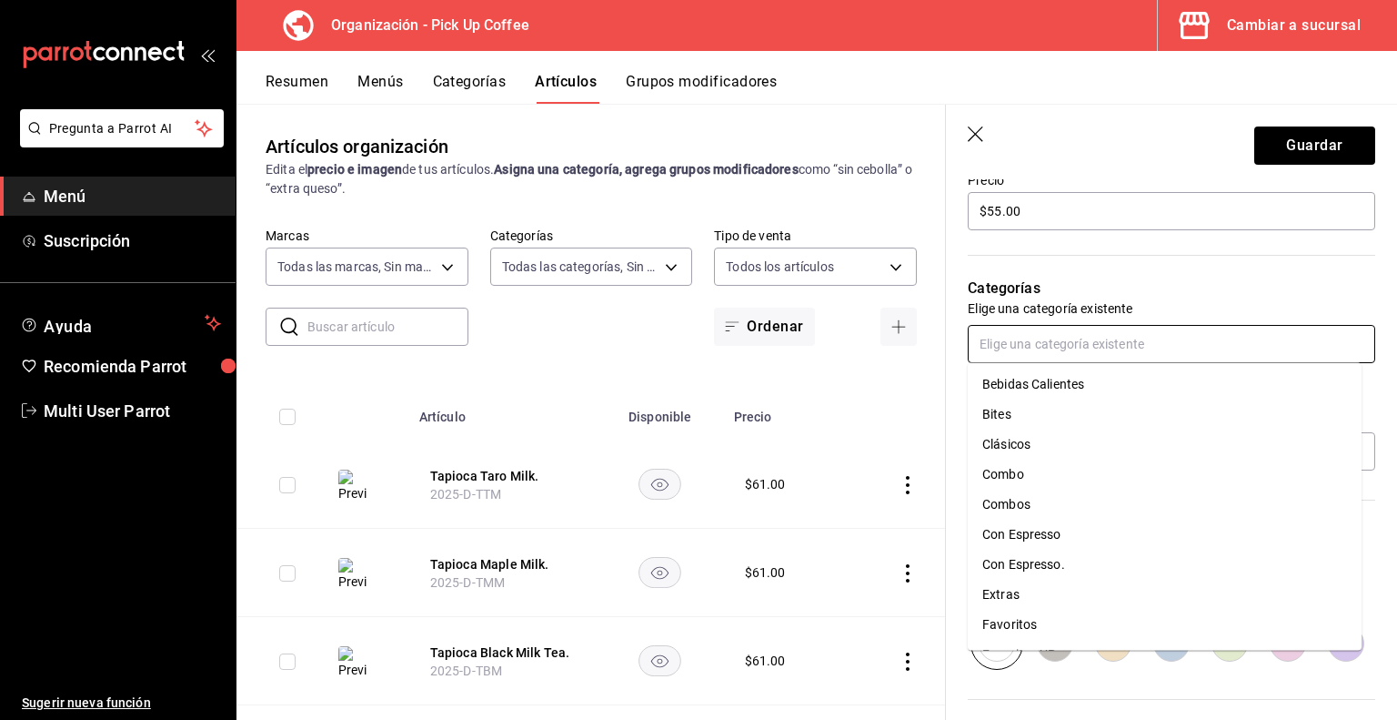
click at [1084, 349] on input "text" at bounding box center [1172, 344] width 408 height 38
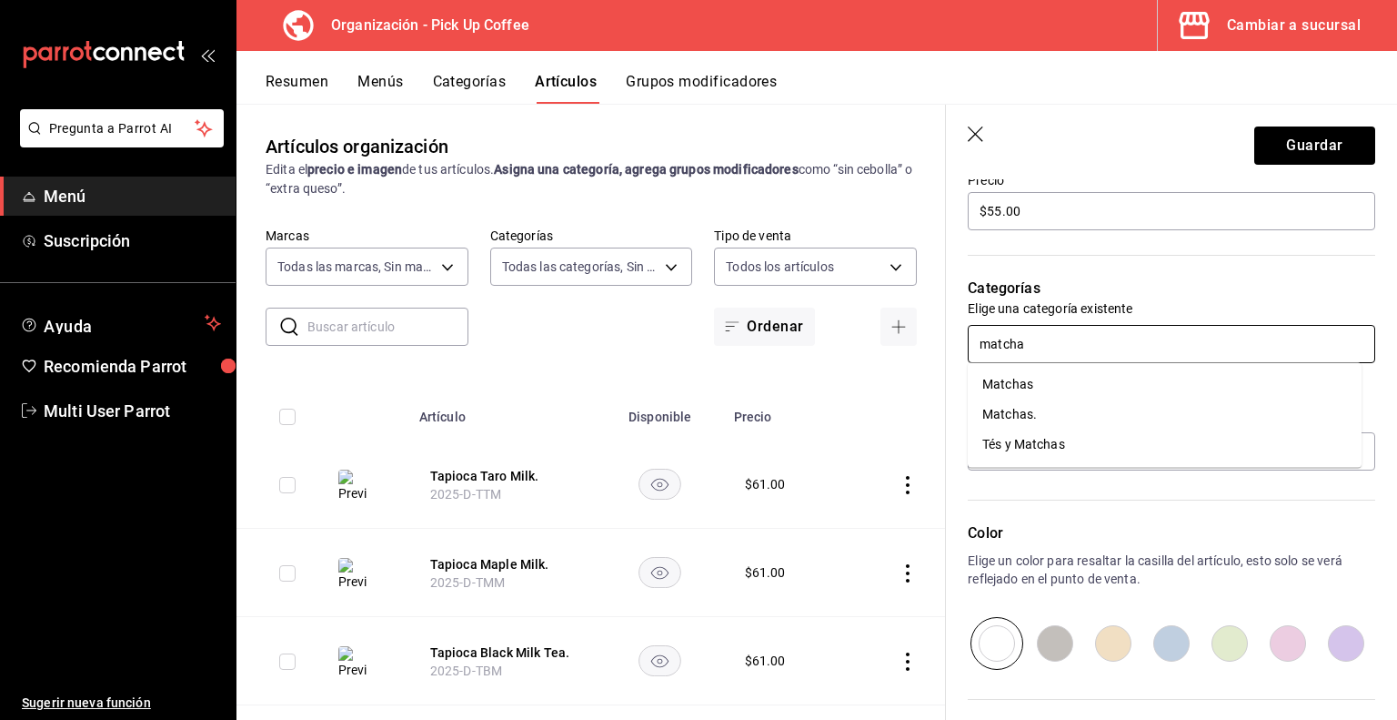
type input "matchas"
click at [1007, 382] on li "Matchas" at bounding box center [1165, 384] width 394 height 30
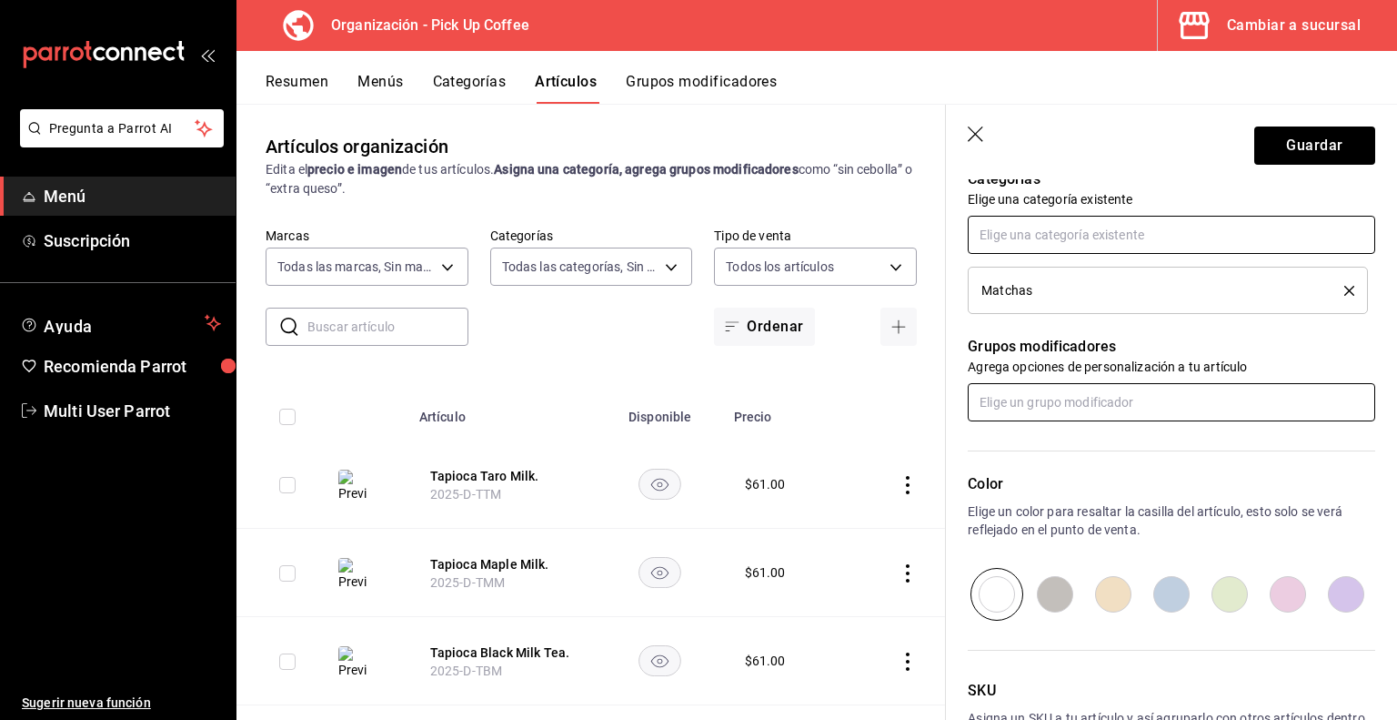
scroll to position [666, 0]
click at [1063, 398] on input "text" at bounding box center [1172, 402] width 408 height 38
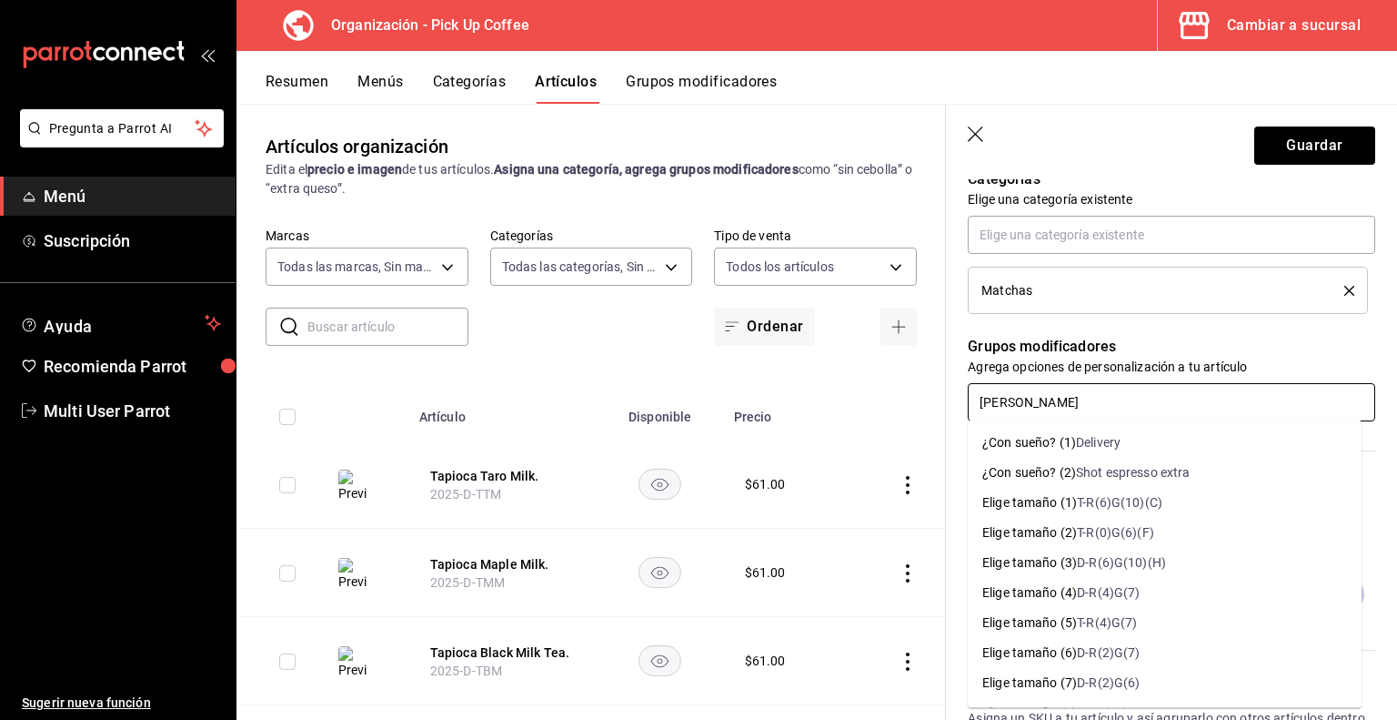
type input "elige tama"
click at [1063, 398] on input "text" at bounding box center [1172, 402] width 408 height 38
type input "elige tama"
click at [1119, 527] on div "T-R(0)G(4)" at bounding box center [1114, 530] width 60 height 19
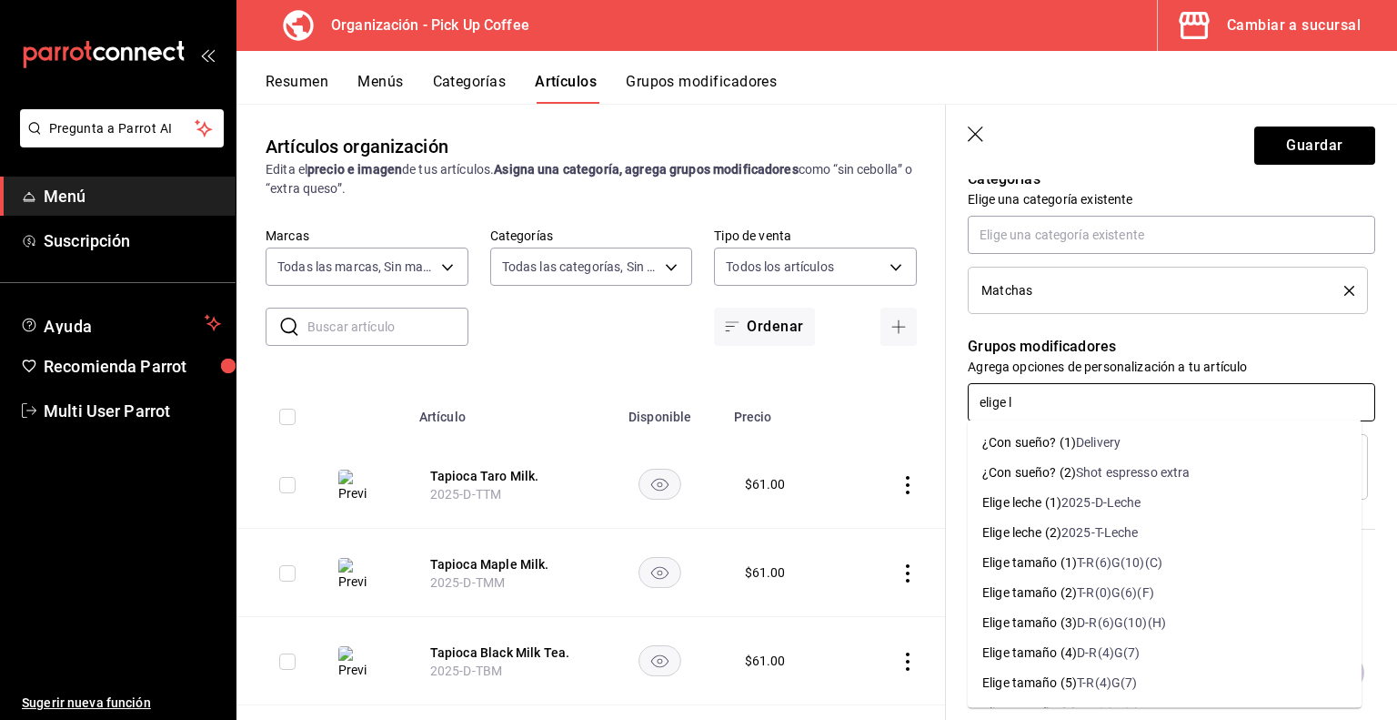
type input "elige le"
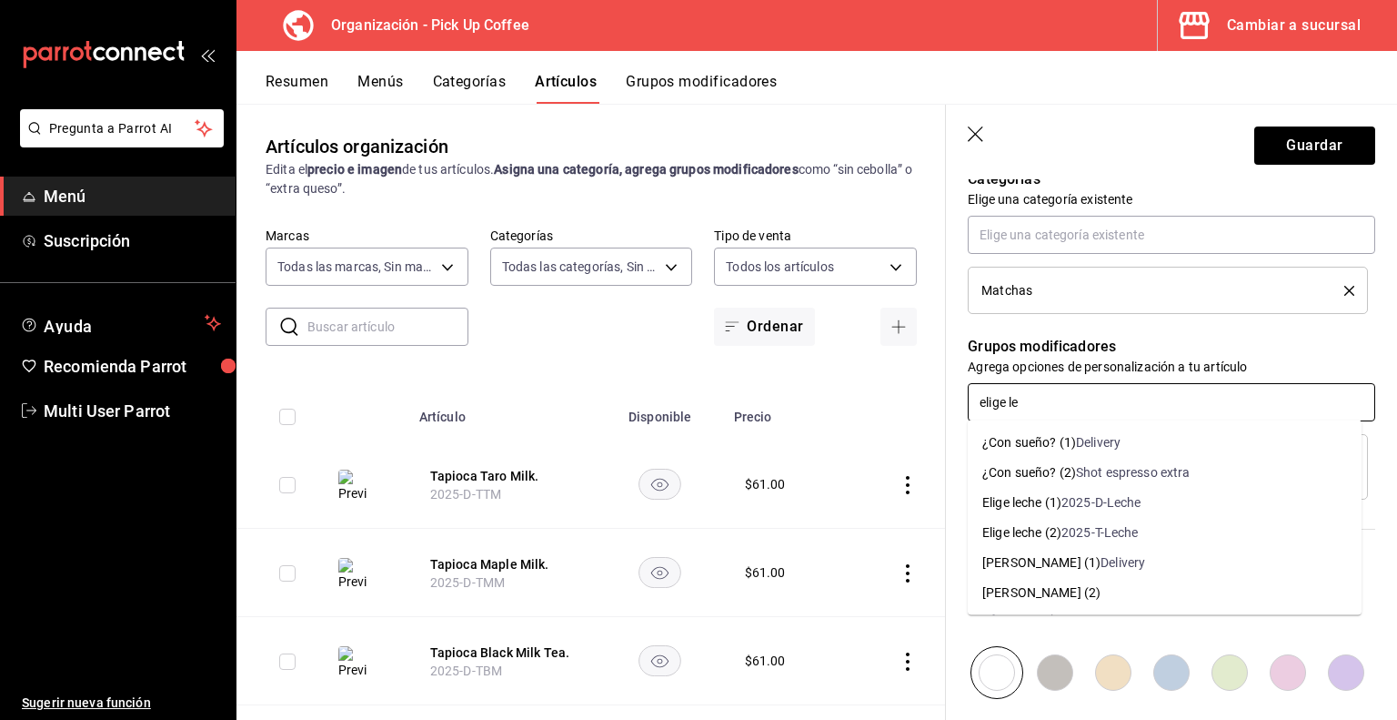
click at [1088, 537] on div "2025-T-Leche" at bounding box center [1100, 532] width 77 height 19
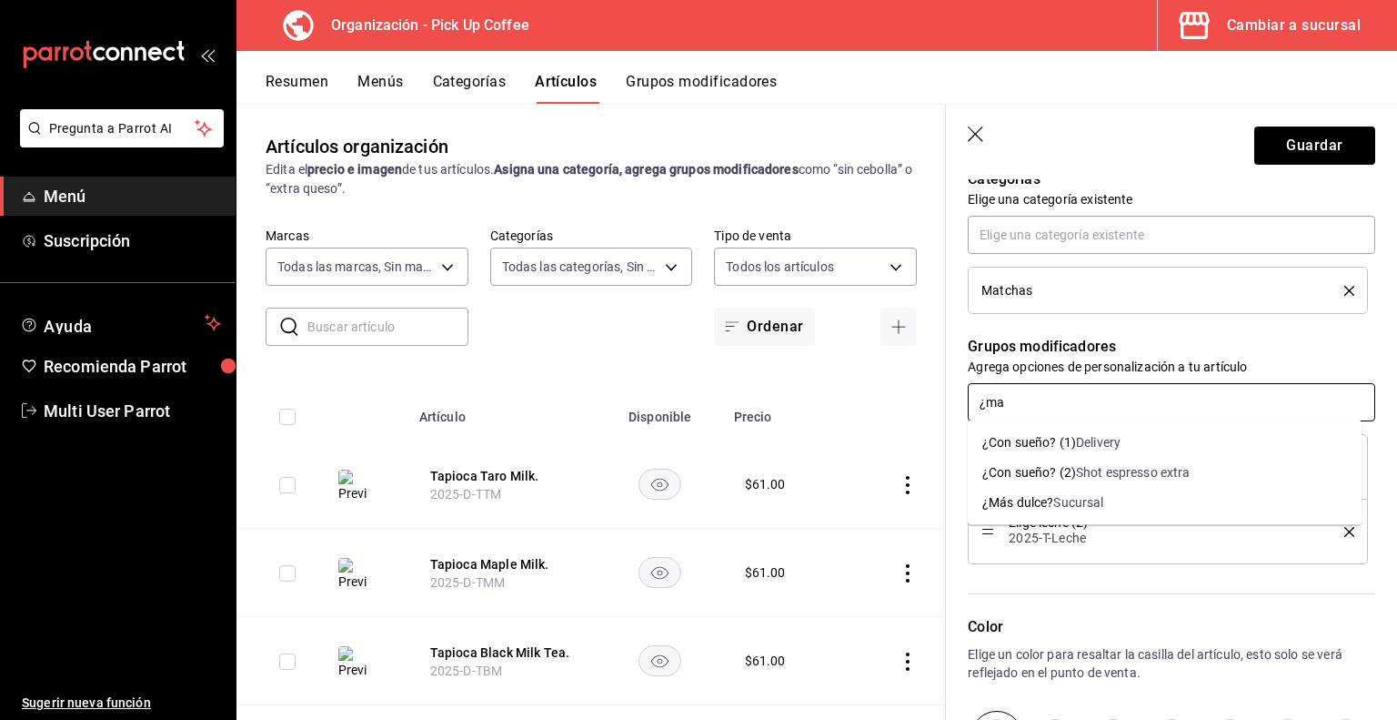
type input "¿mas"
click at [1099, 498] on div "Sucursal" at bounding box center [1079, 502] width 50 height 19
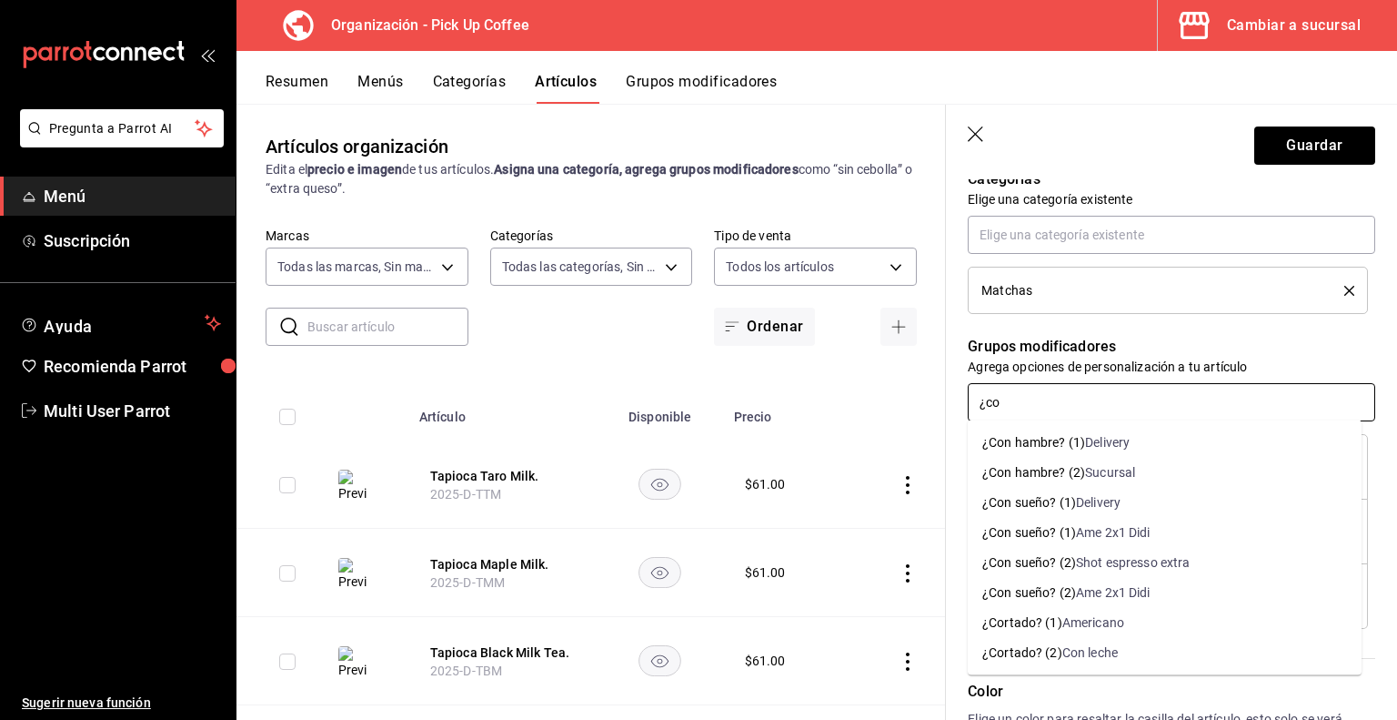
type input "¿con"
click at [1076, 567] on div "Shot espresso extra" at bounding box center [1133, 562] width 115 height 19
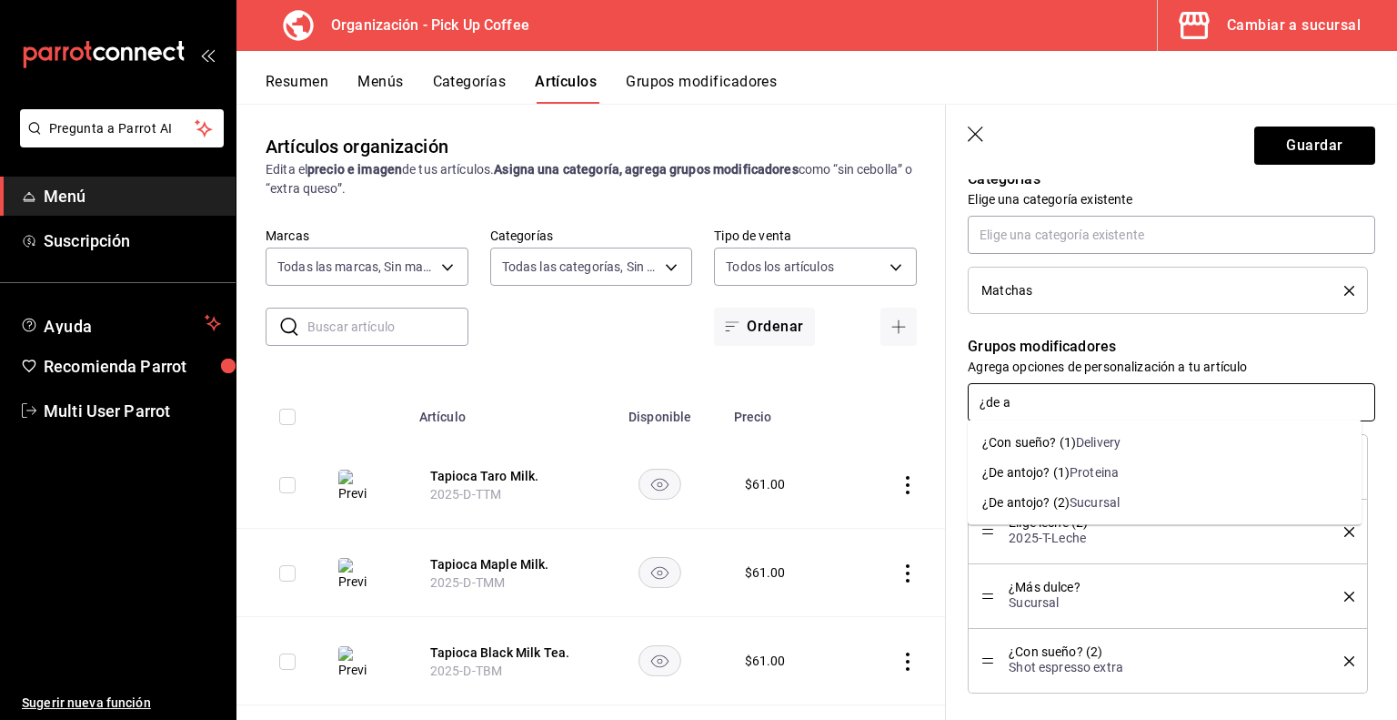
type input "¿de an"
click at [1059, 504] on div "¿De antojo? (2)" at bounding box center [1026, 502] width 87 height 19
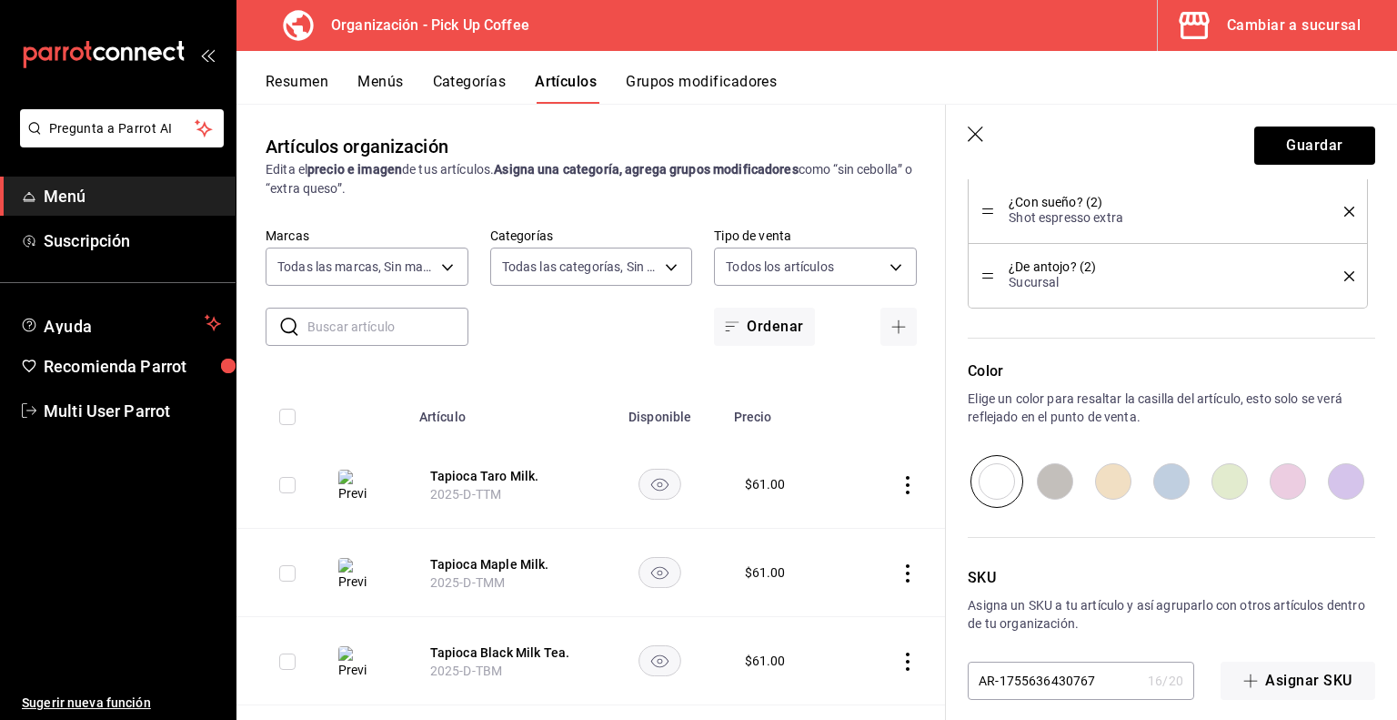
scroll to position [1129, 0]
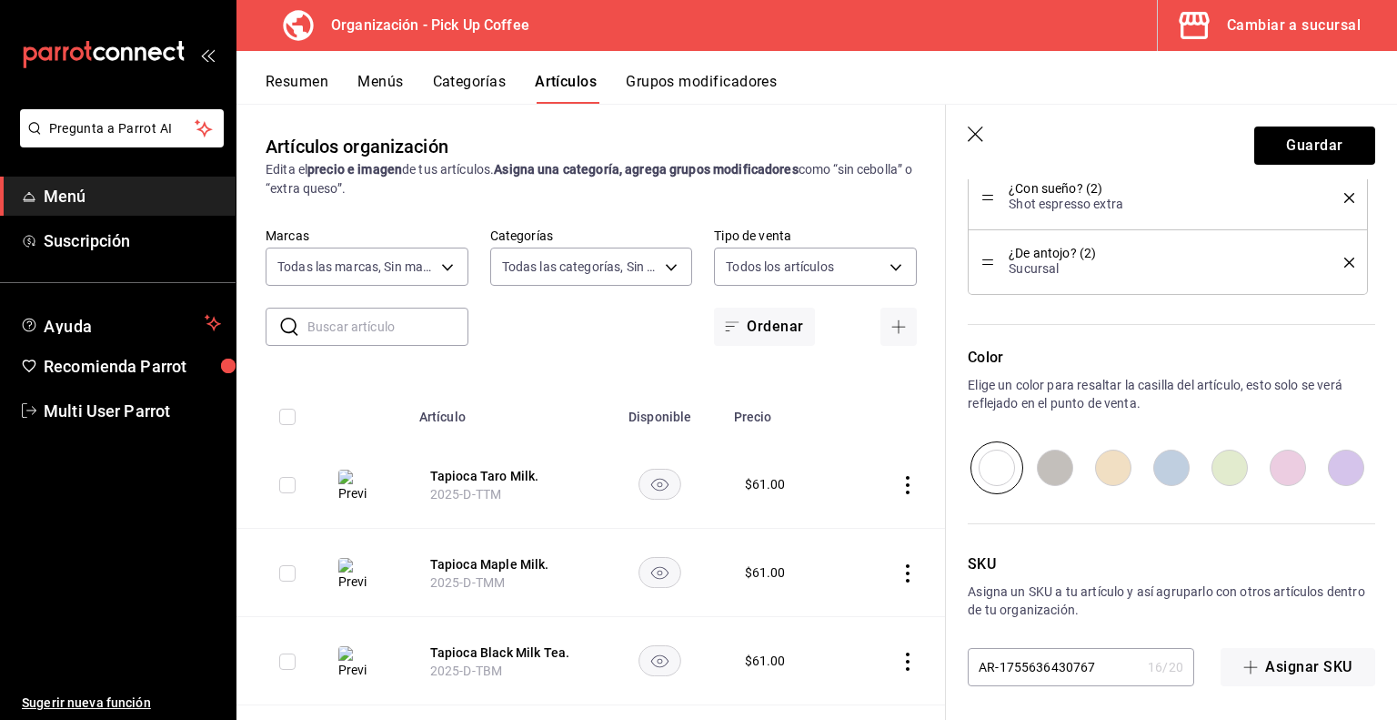
click at [1095, 672] on input "AR-1755636430767" at bounding box center [1054, 667] width 173 height 36
paste input "2025-T-MBM"
type input "2025-T-MBM"
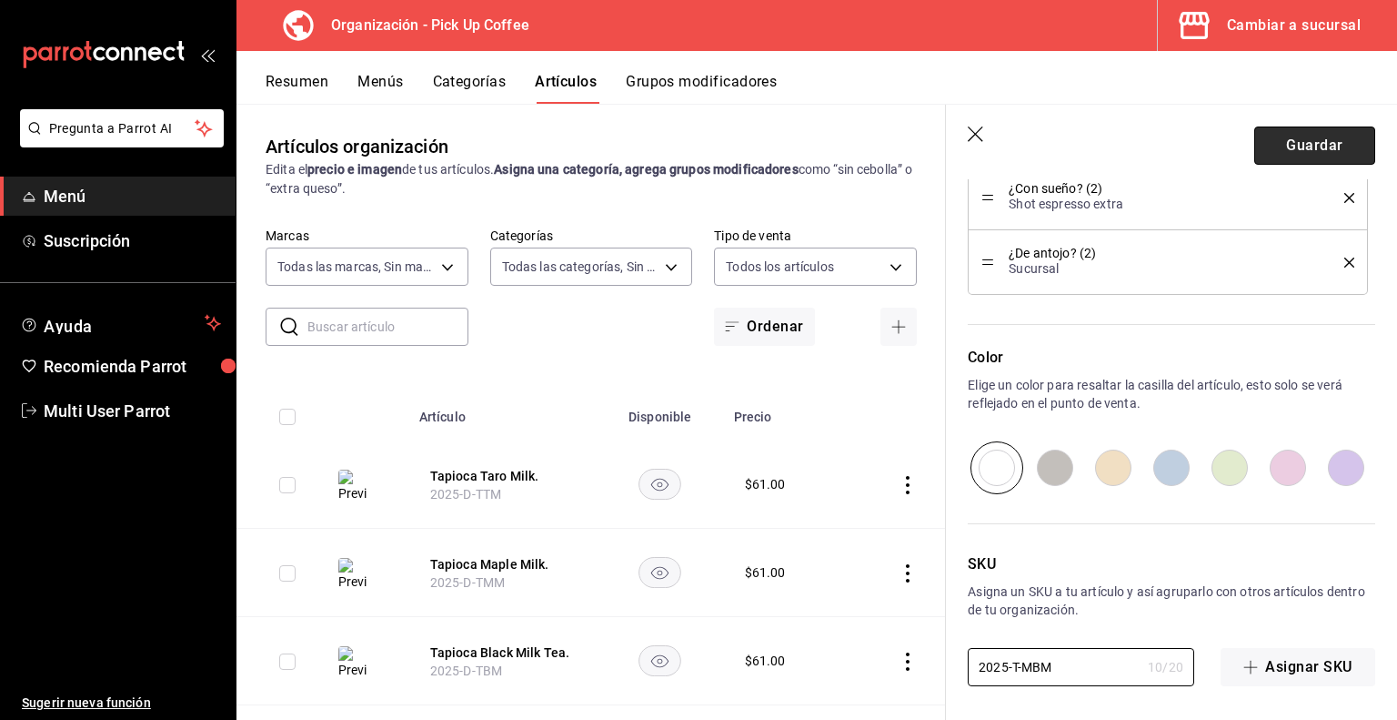
click at [1299, 147] on button "Guardar" at bounding box center [1315, 145] width 121 height 38
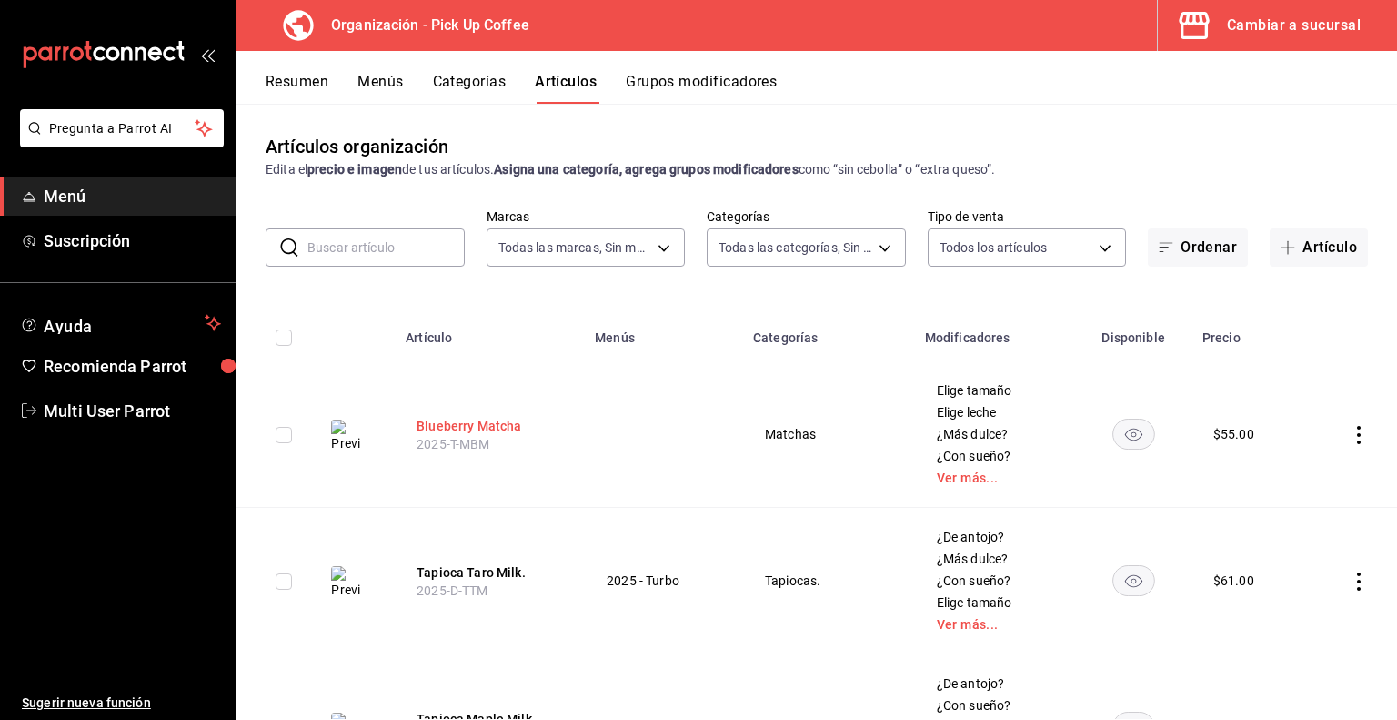
click at [467, 426] on button "Blueberry Matcha" at bounding box center [490, 426] width 146 height 18
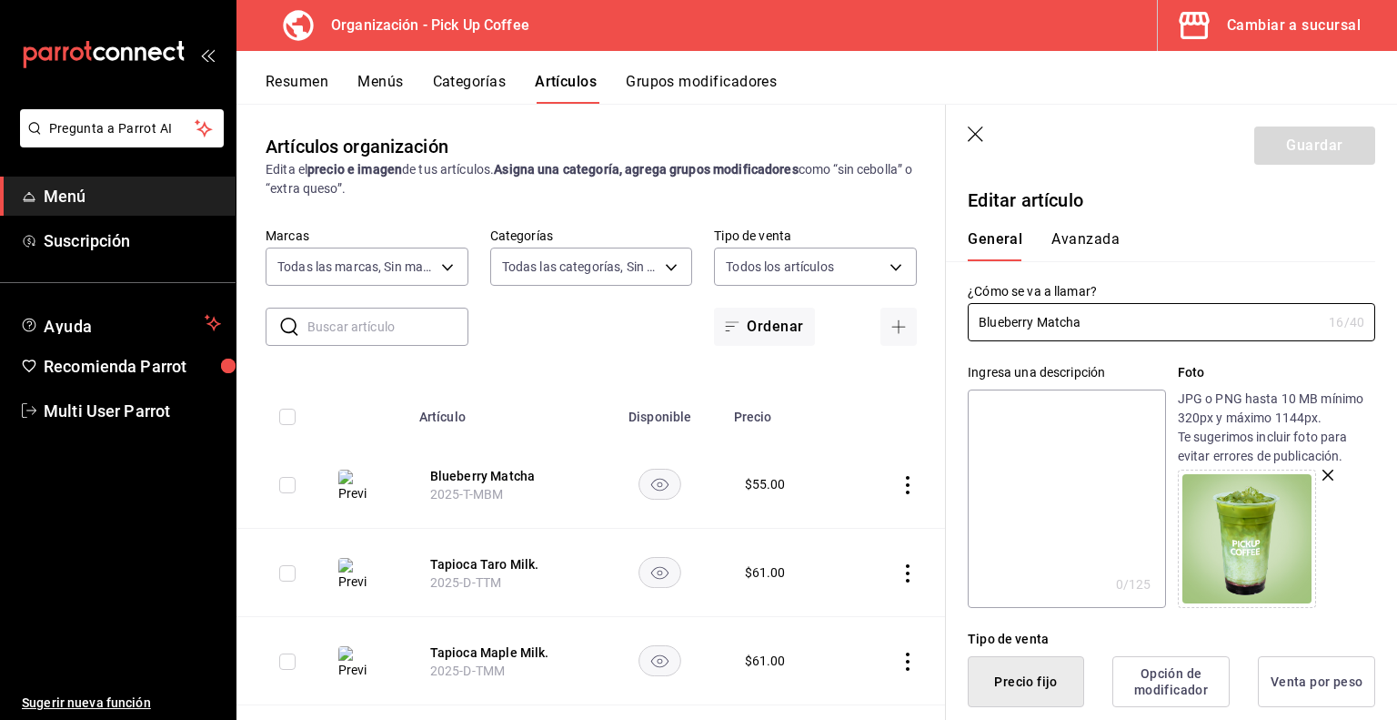
click at [375, 78] on button "Menús" at bounding box center [380, 88] width 45 height 31
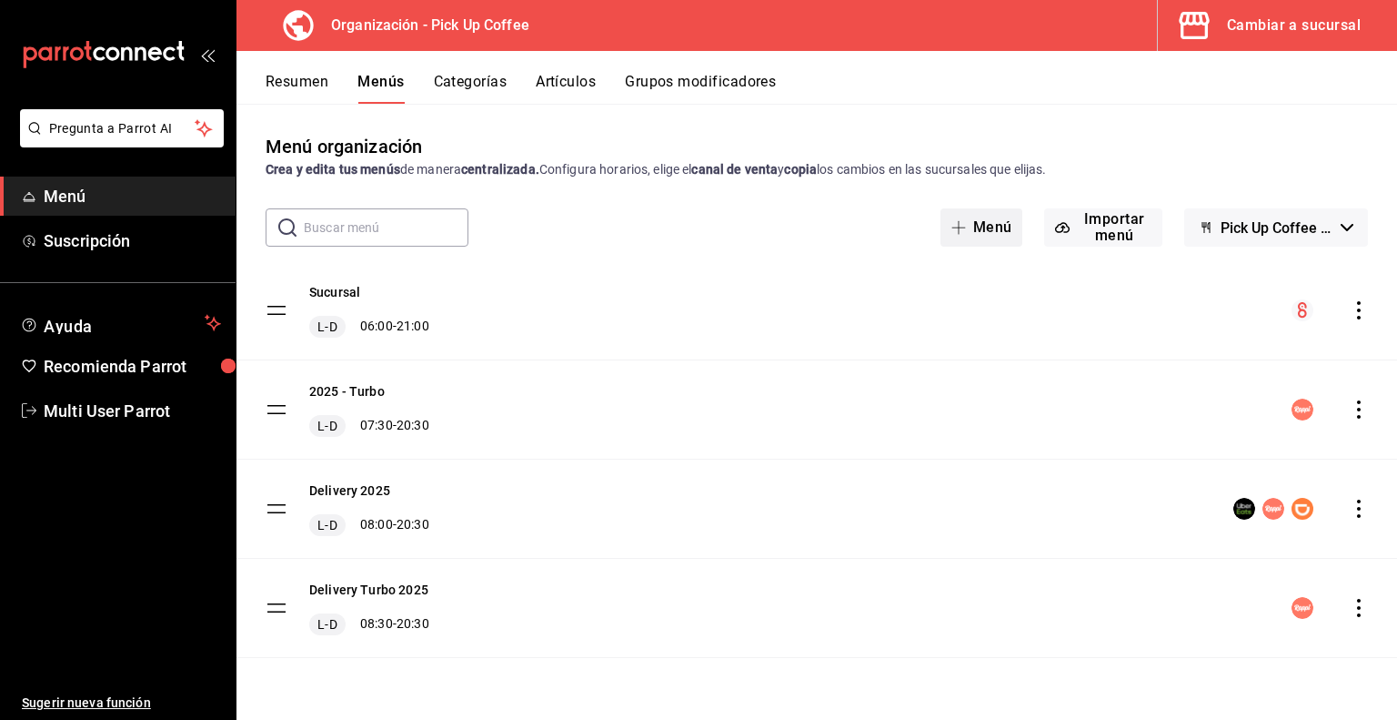
click at [982, 226] on button "Menú" at bounding box center [982, 227] width 83 height 38
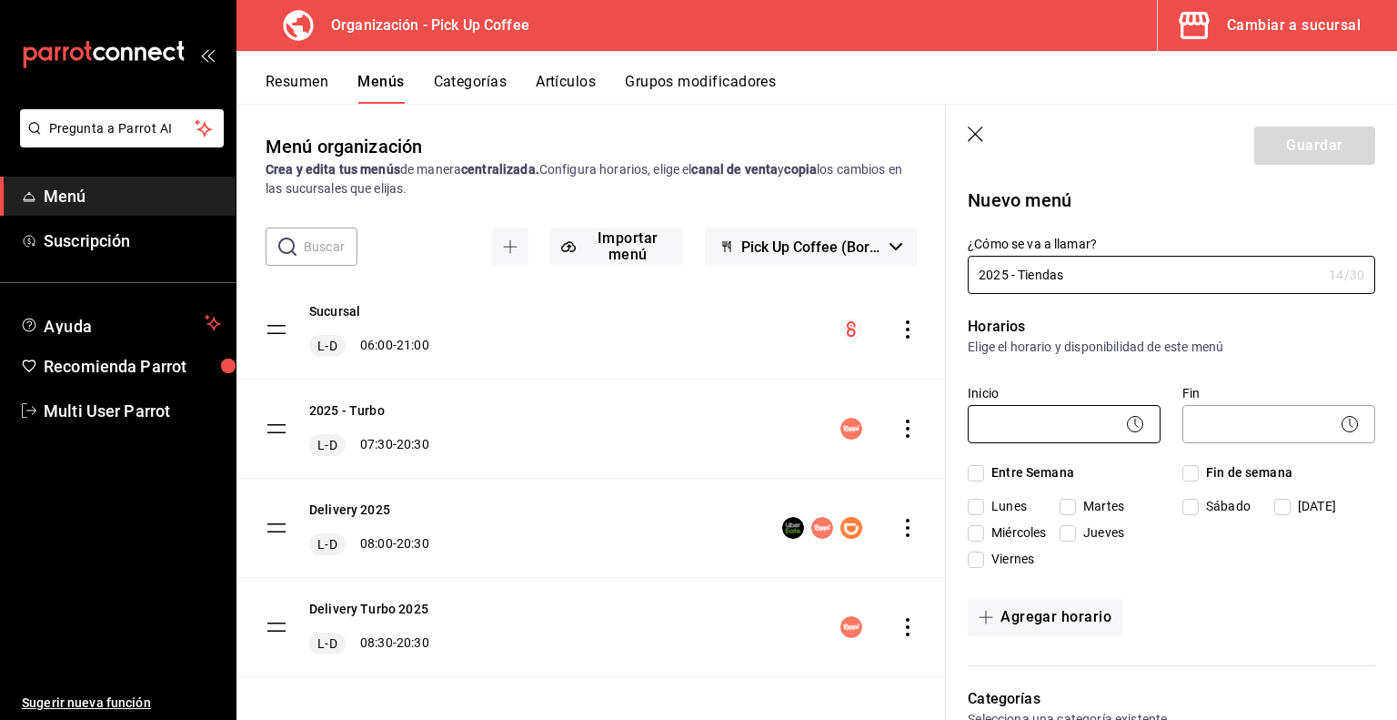
type input "2025 - Tiendas"
click at [1022, 418] on body "Pregunta a Parrot AI Menú Suscripción Ayuda Recomienda Parrot Multi User Parrot…" at bounding box center [698, 360] width 1397 height 720
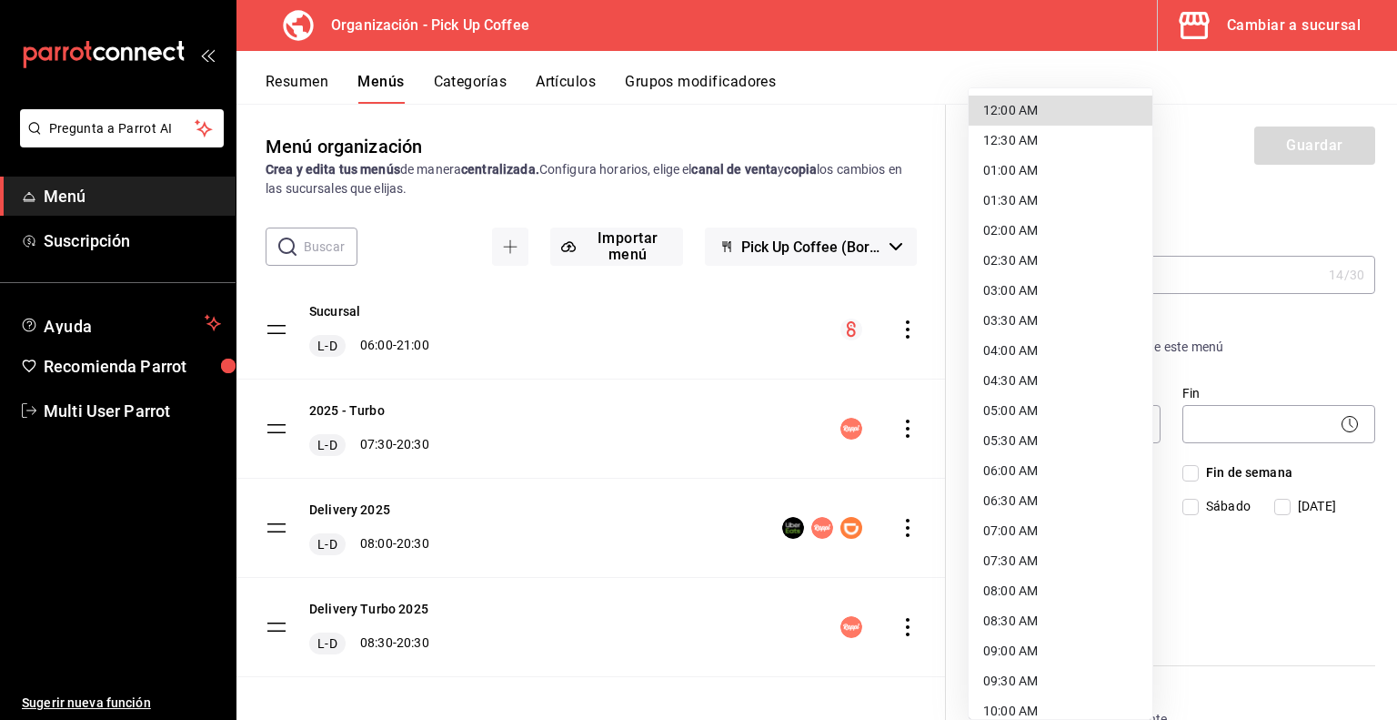
click at [1006, 471] on li "06:00 AM" at bounding box center [1061, 471] width 184 height 30
type input "06:00"
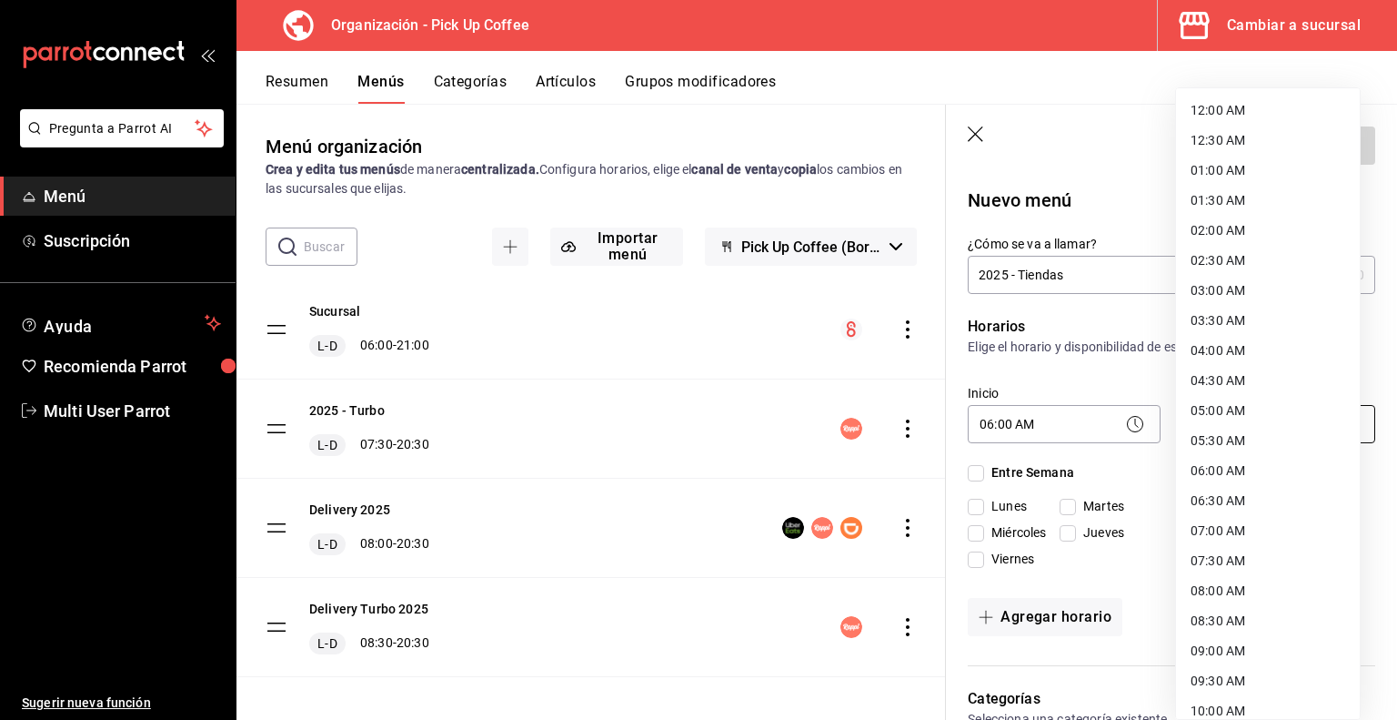
click at [1204, 421] on body "Pregunta a Parrot AI Menú Suscripción Ayuda Recomienda Parrot Multi User Parrot…" at bounding box center [698, 360] width 1397 height 720
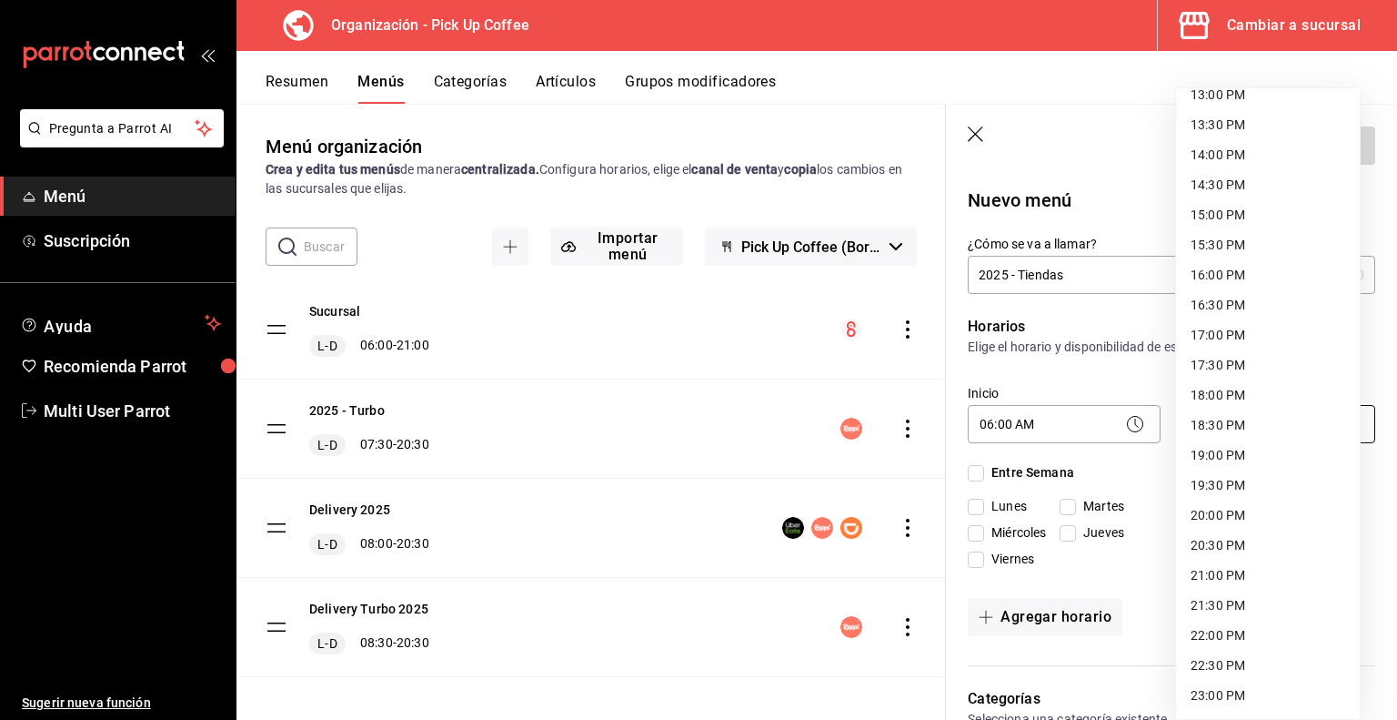
scroll to position [797, 0]
click at [1215, 579] on li "21:00 PM" at bounding box center [1268, 575] width 184 height 30
type input "21:00"
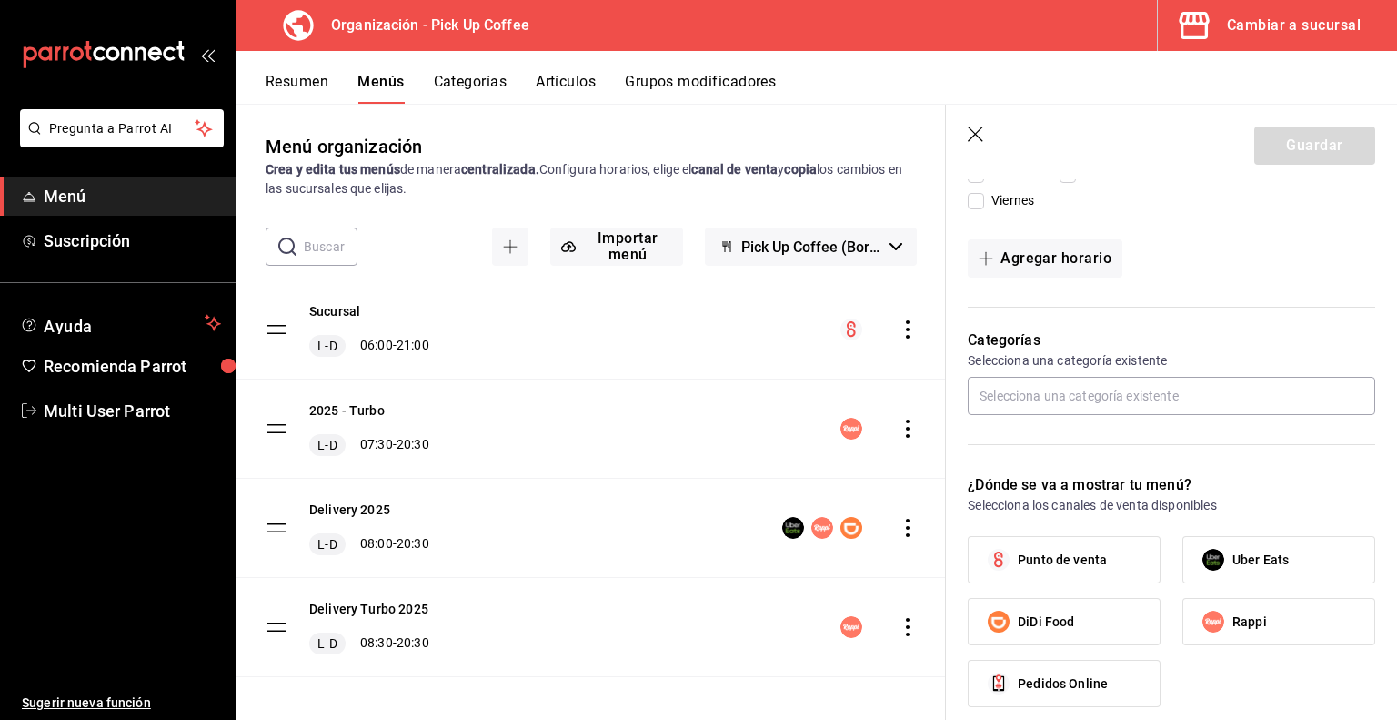
scroll to position [359, 0]
click at [1117, 398] on input "text" at bounding box center [1172, 395] width 408 height 38
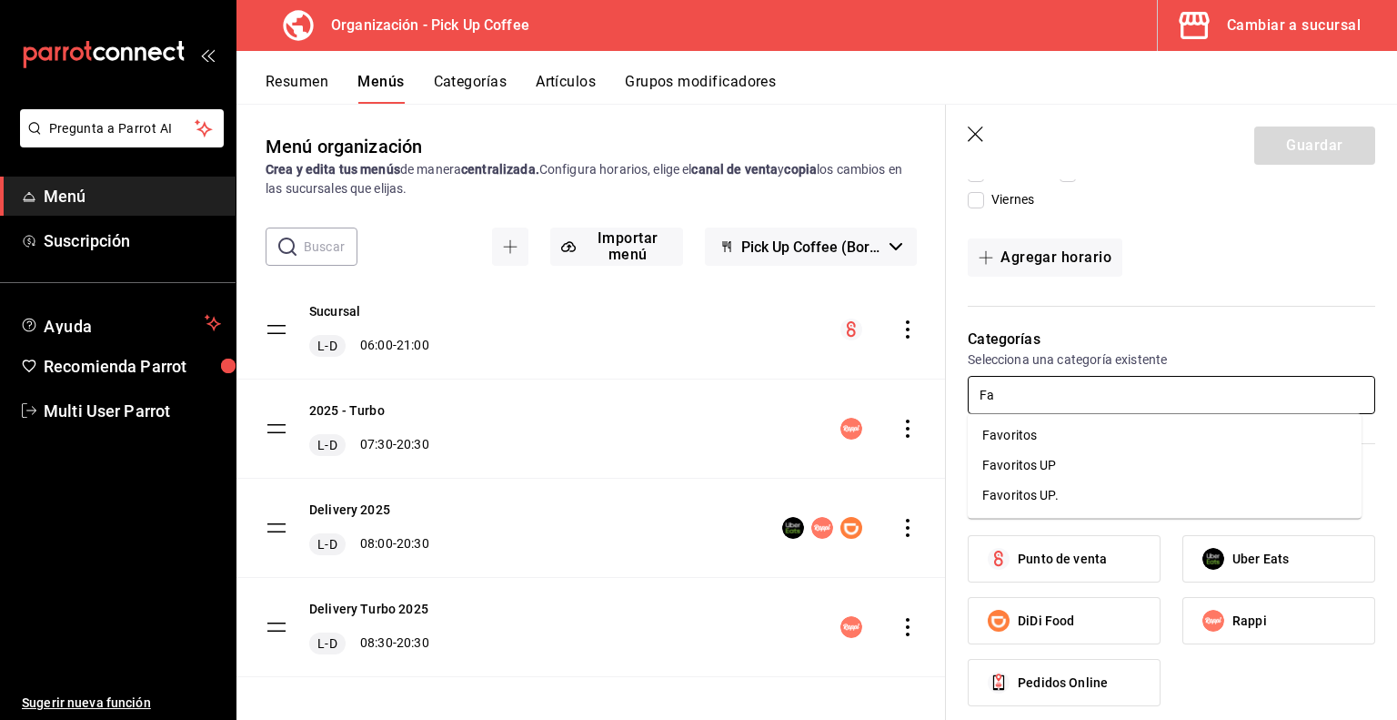
type input "F"
type input "Matchas"
click at [1019, 439] on li "Matchas" at bounding box center [1165, 435] width 394 height 30
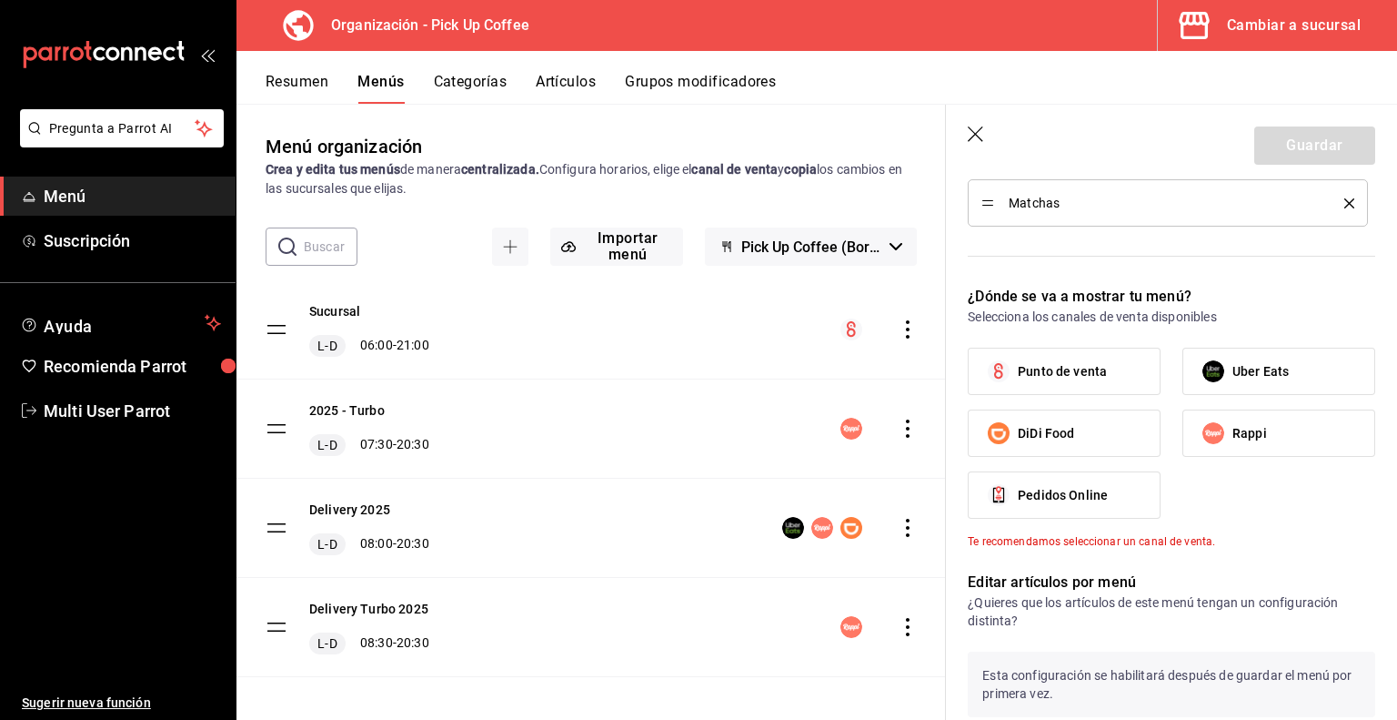
scroll to position [608, 0]
click at [1087, 367] on span "Punto de venta" at bounding box center [1062, 370] width 89 height 19
click at [1018, 367] on input "Punto de venta" at bounding box center [999, 370] width 38 height 38
checkbox input "true"
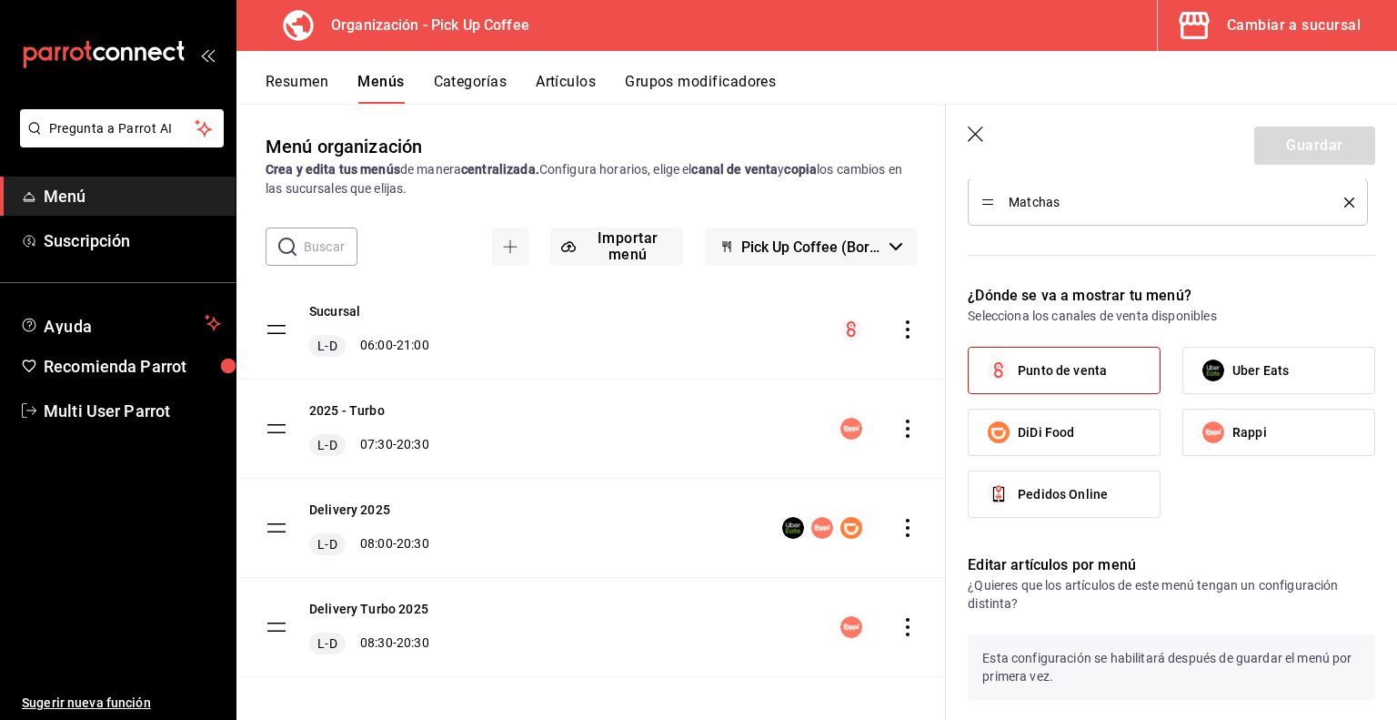
scroll to position [815, 0]
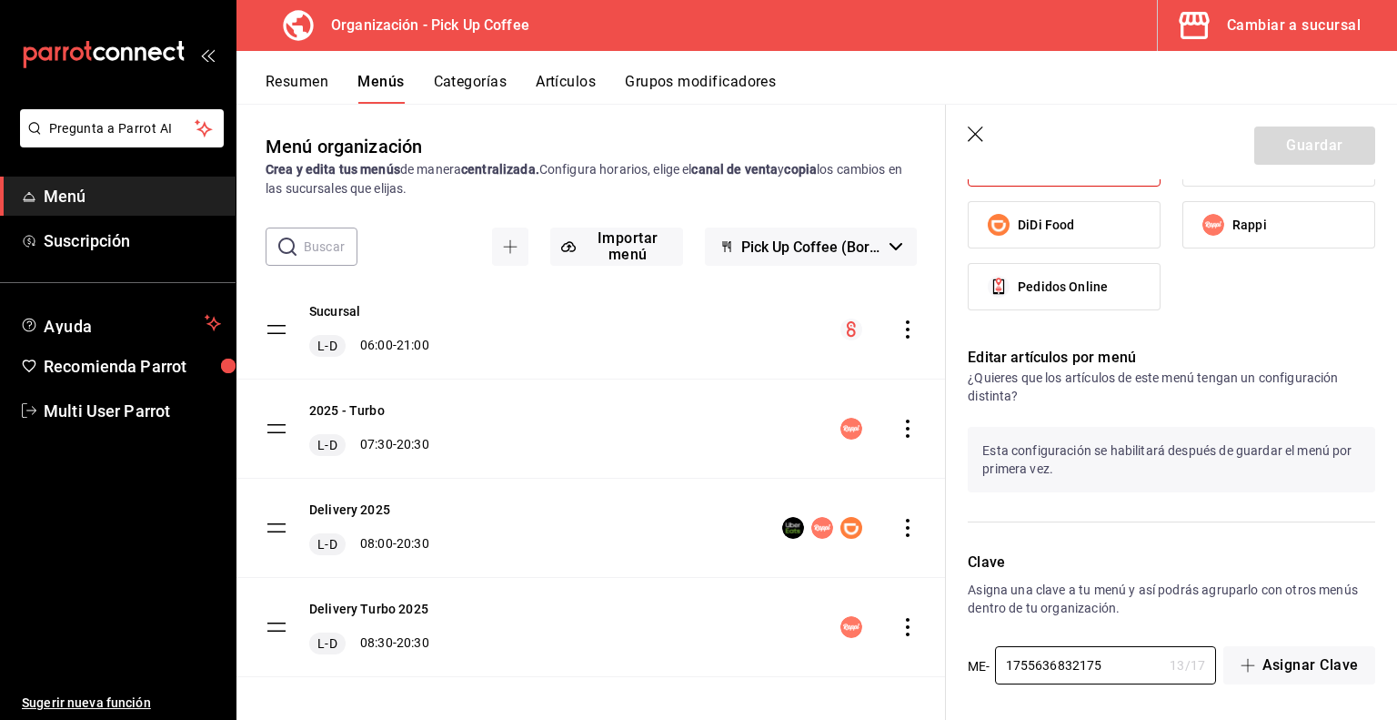
drag, startPoint x: 1108, startPoint y: 659, endPoint x: 933, endPoint y: 671, distance: 175.1
click at [933, 671] on main "Menú organización Crea y edita tus menús de manera centralizada. Configura hora…" at bounding box center [817, 412] width 1161 height 616
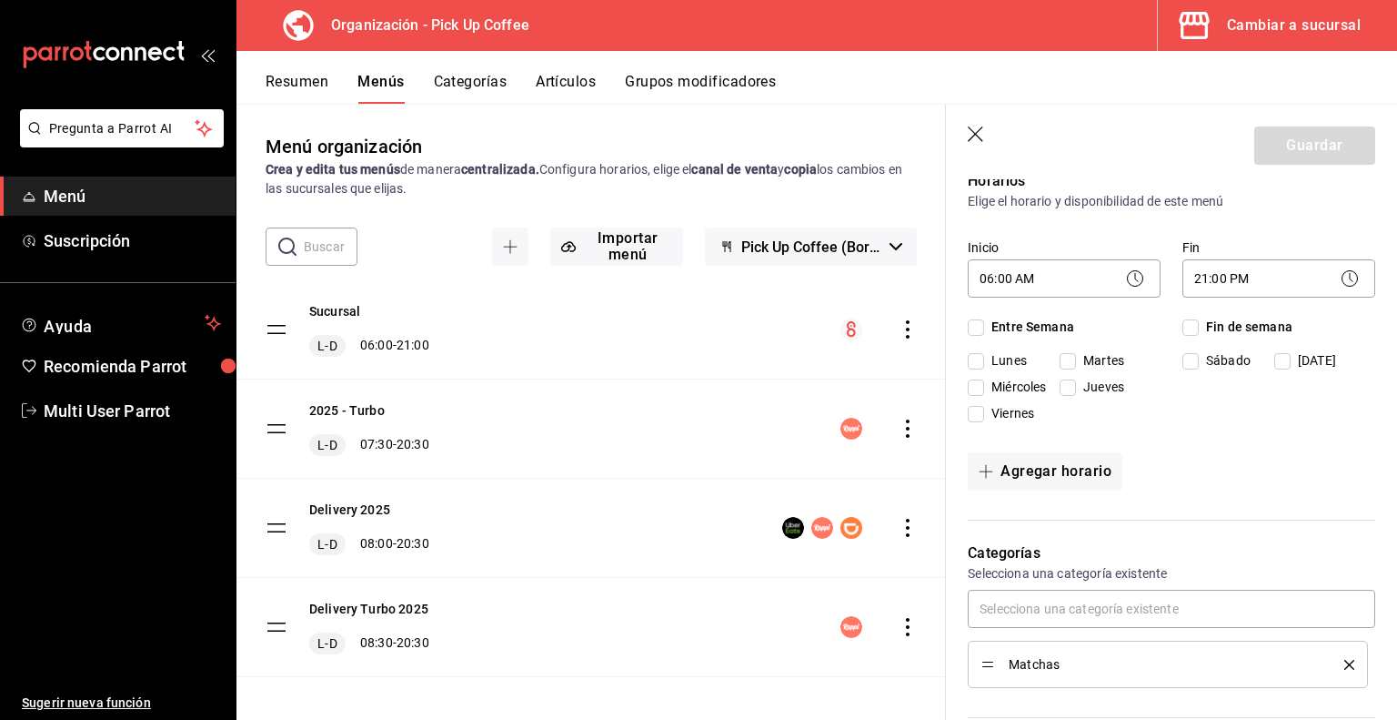
scroll to position [0, 0]
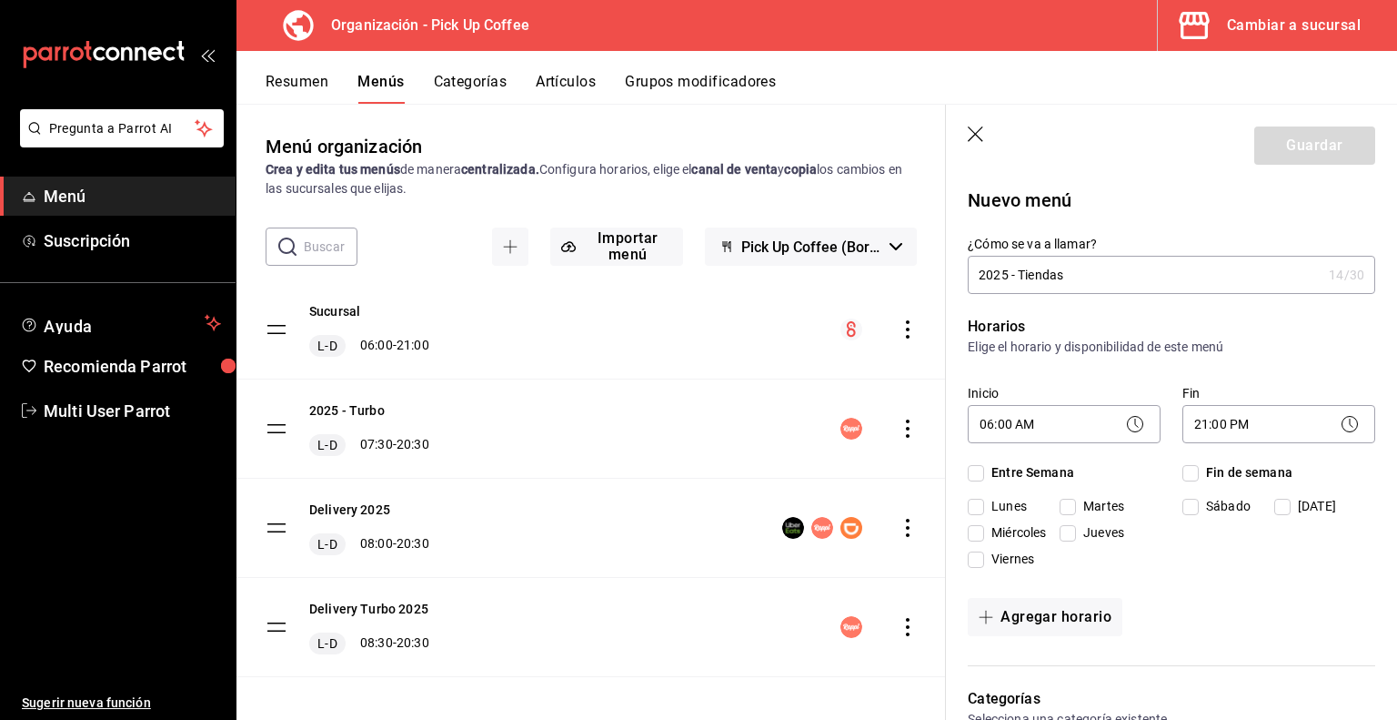
type input "2025TIENDAS"
click at [1289, 146] on div "Guardar" at bounding box center [1315, 145] width 121 height 38
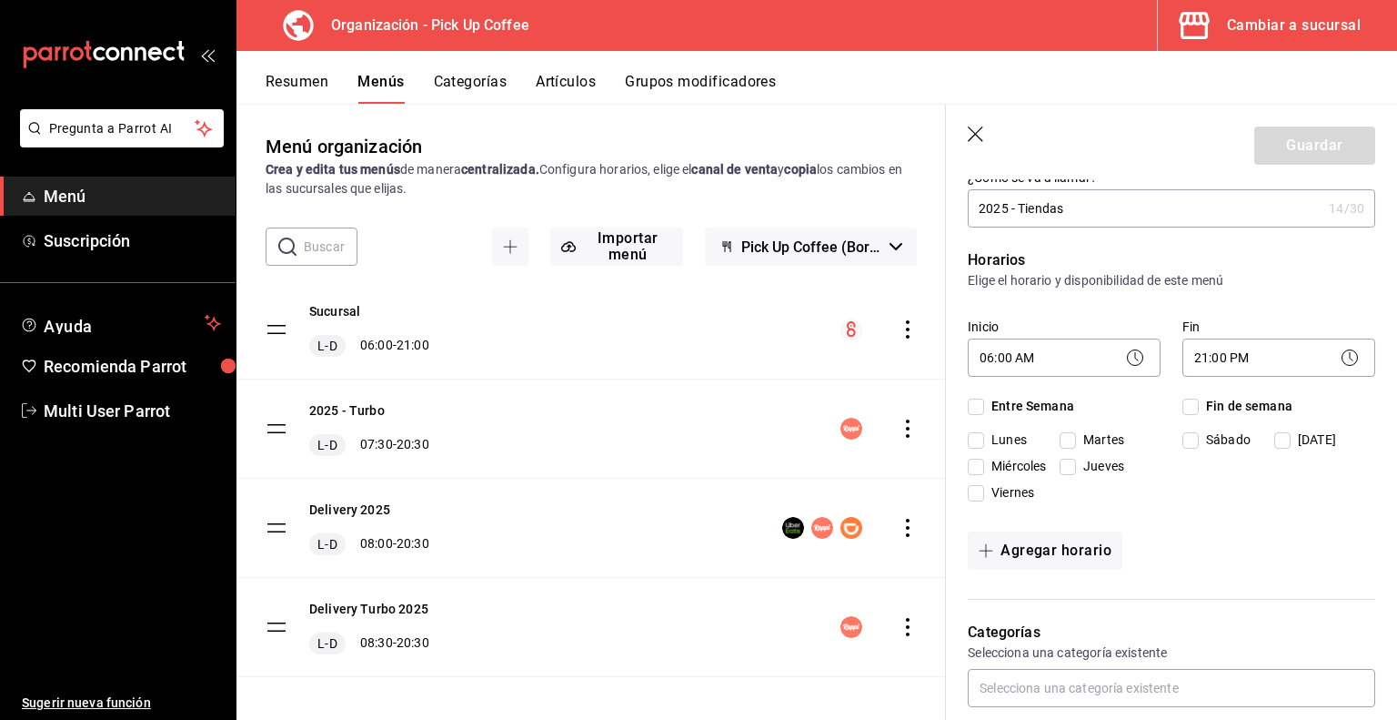
scroll to position [63, 0]
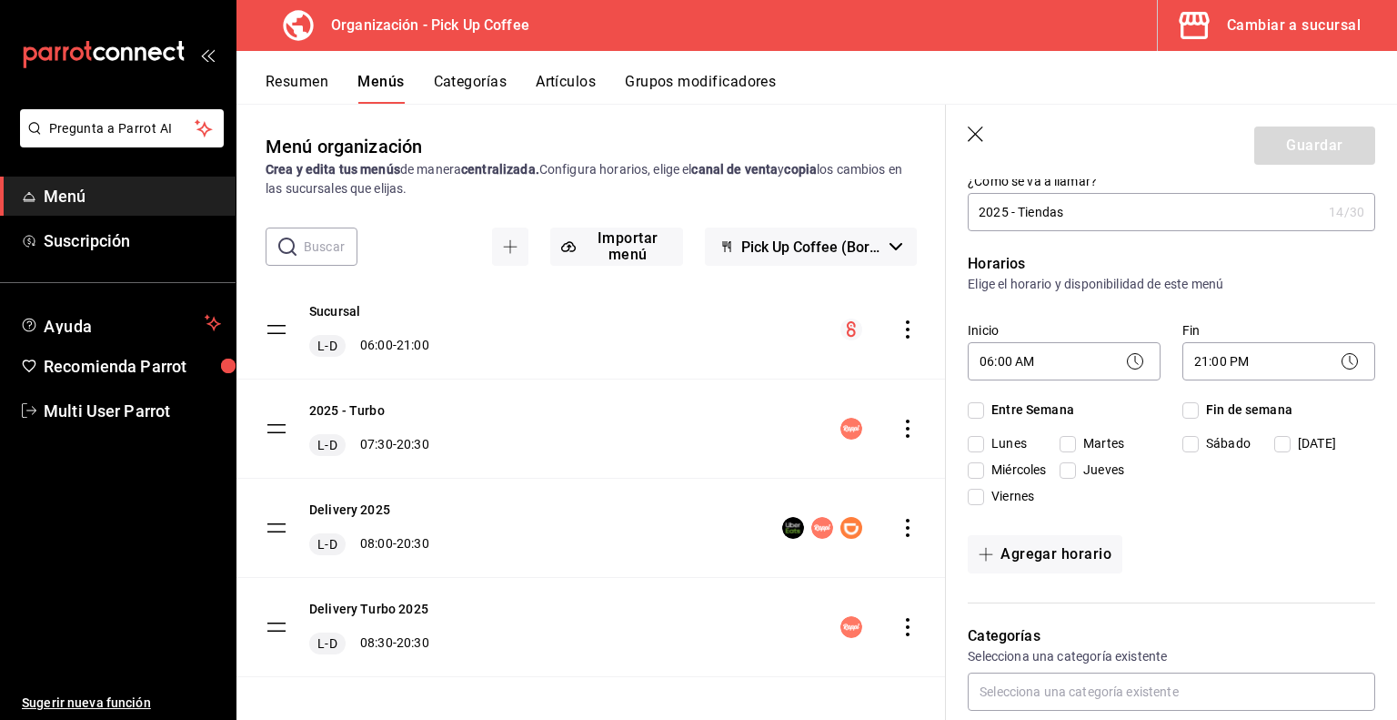
click at [984, 415] on span "Entre Semana" at bounding box center [1029, 409] width 90 height 19
click at [984, 415] on input "Entre Semana" at bounding box center [976, 410] width 16 height 16
checkbox input "true"
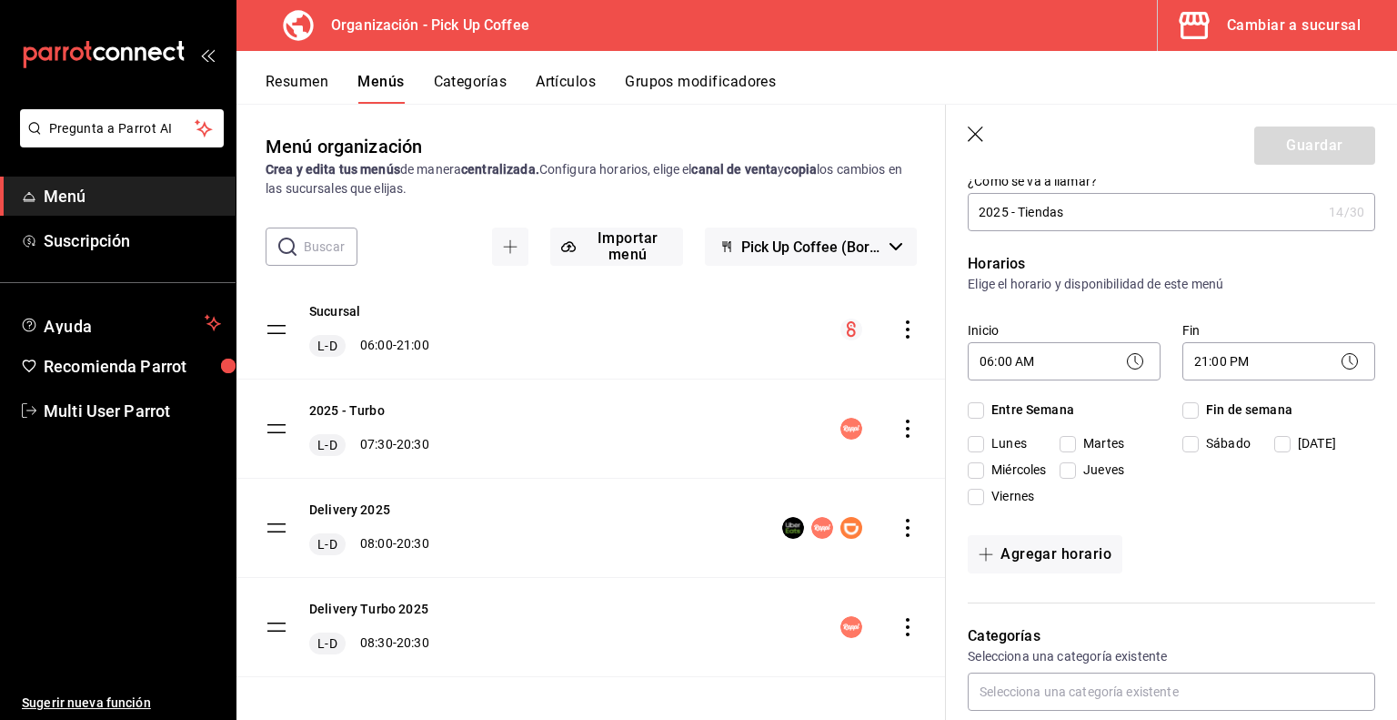
checkbox input "true"
click at [1185, 414] on input "Fin de semana" at bounding box center [1191, 410] width 16 height 16
checkbox input "true"
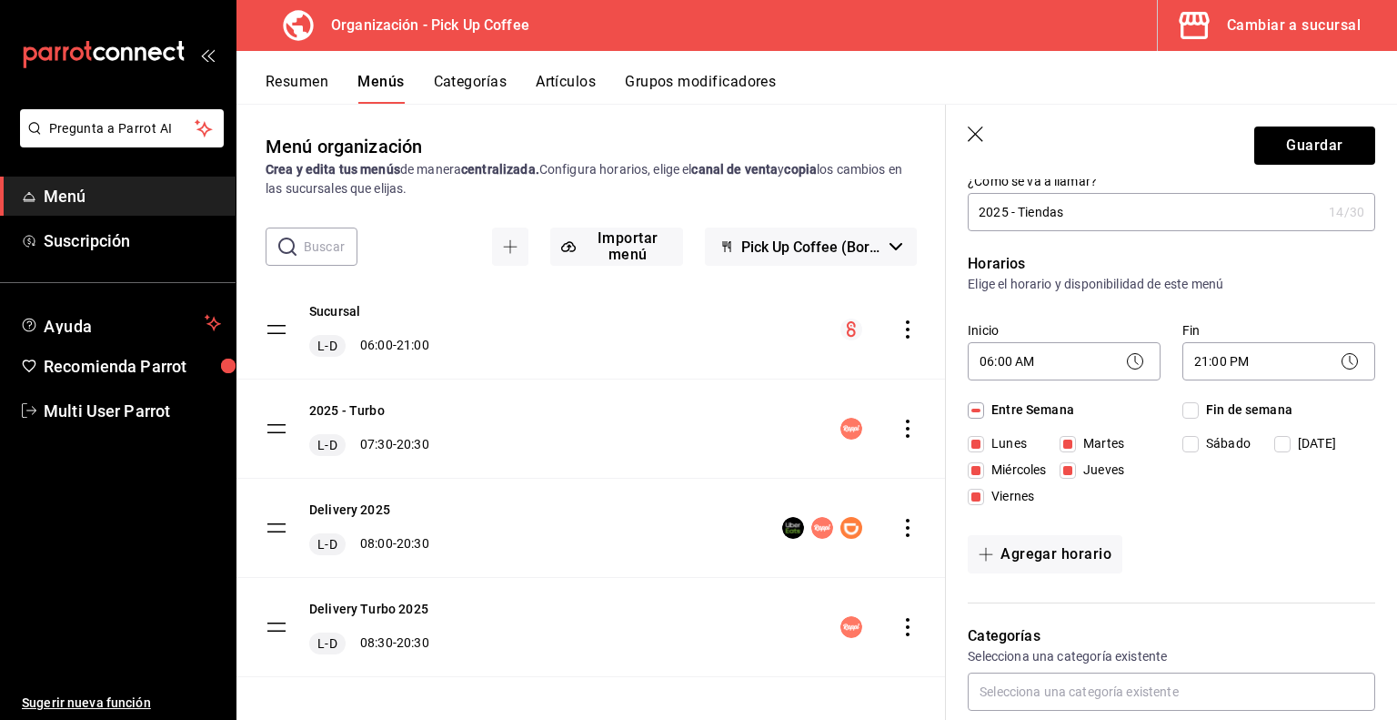
checkbox input "true"
click at [1305, 136] on button "Guardar" at bounding box center [1315, 145] width 121 height 38
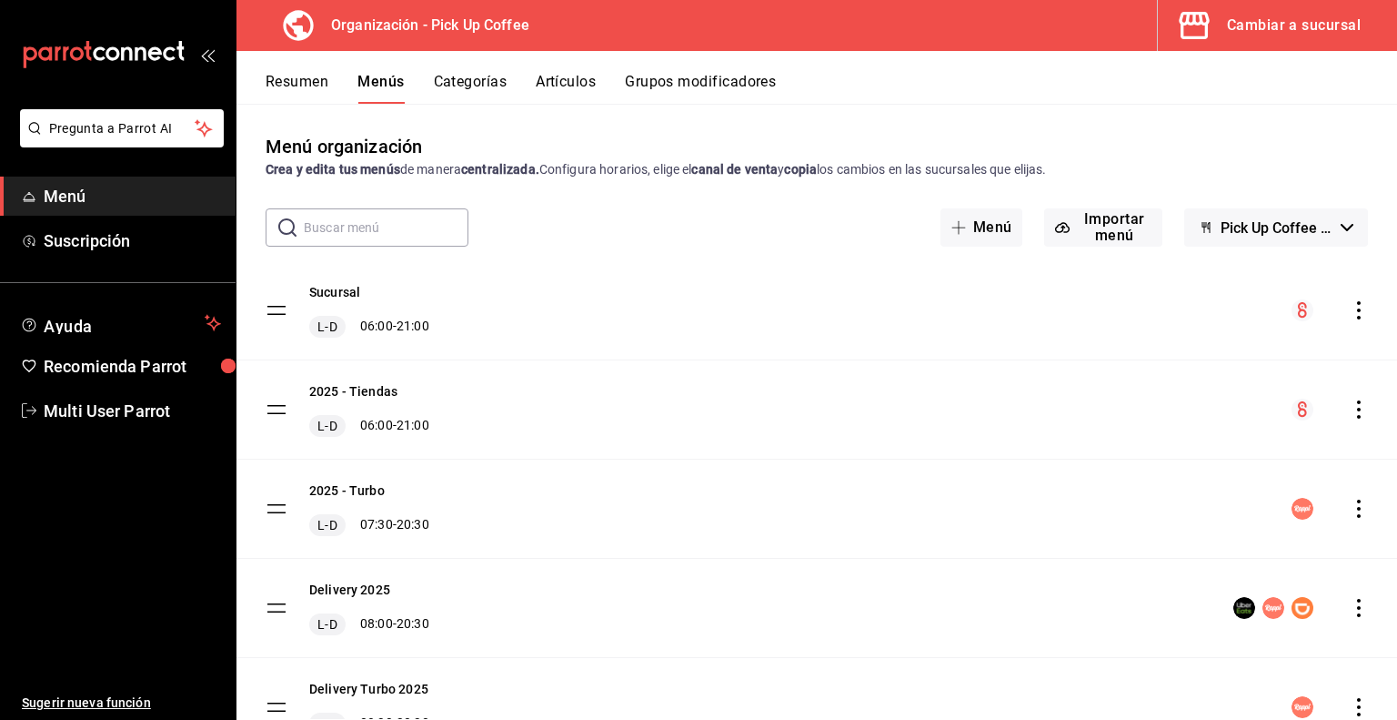
click at [1350, 411] on icon "actions" at bounding box center [1359, 409] width 18 height 18
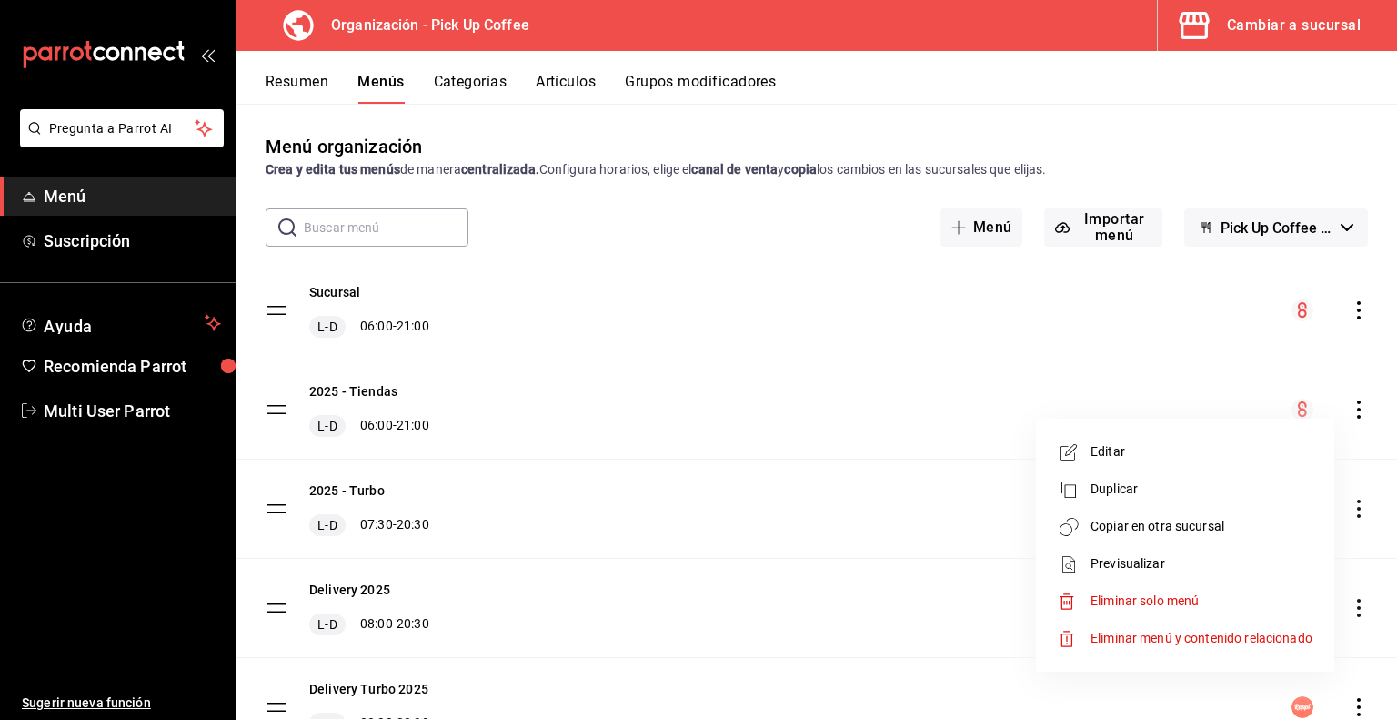
click at [1114, 565] on span "Previsualizar" at bounding box center [1202, 563] width 222 height 19
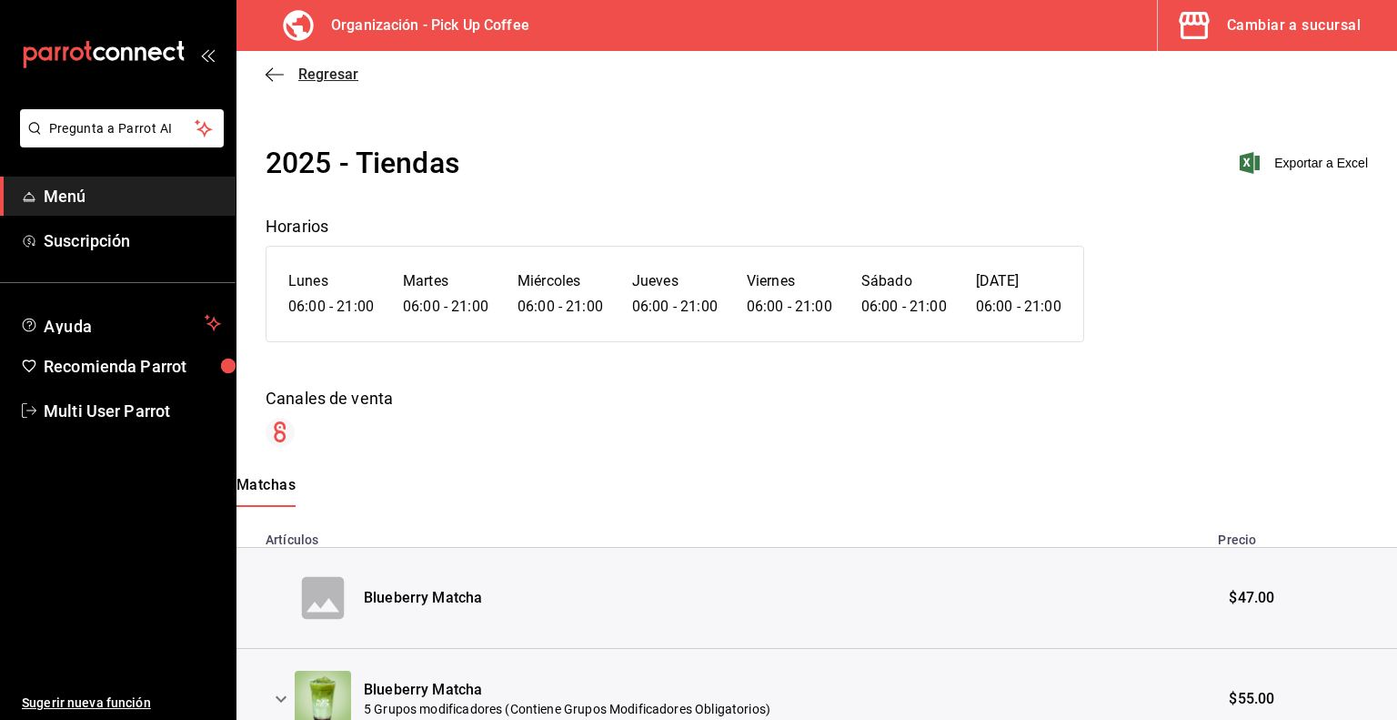
click at [331, 82] on span "Regresar" at bounding box center [328, 74] width 60 height 17
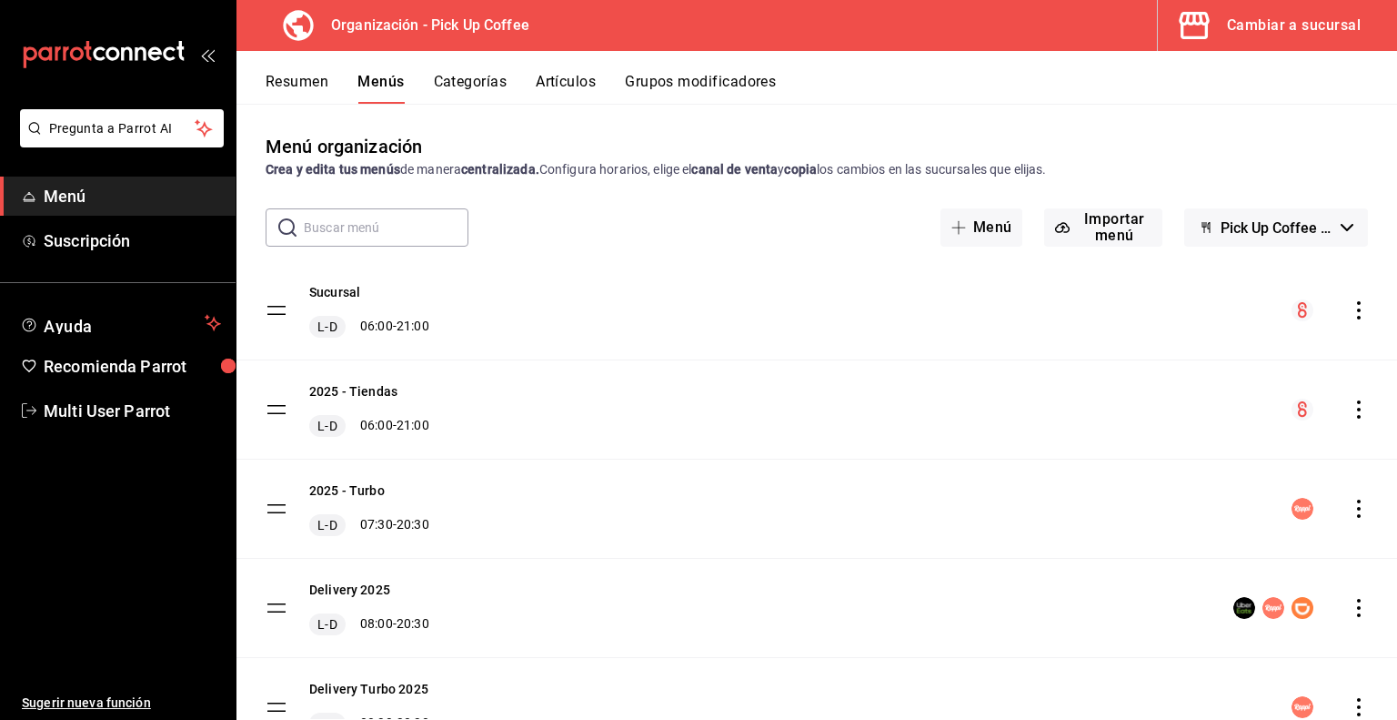
click at [1357, 408] on icon "actions" at bounding box center [1359, 409] width 4 height 18
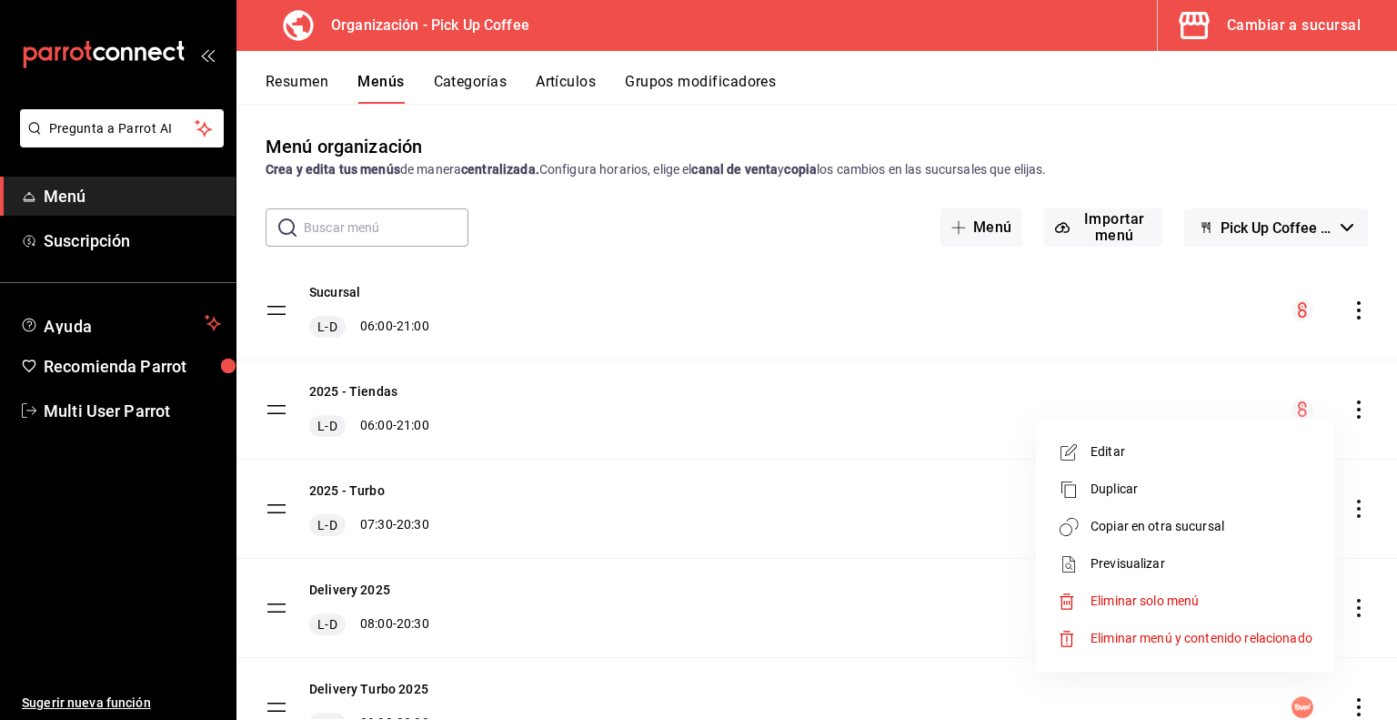
click at [1114, 560] on span "Previsualizar" at bounding box center [1202, 563] width 222 height 19
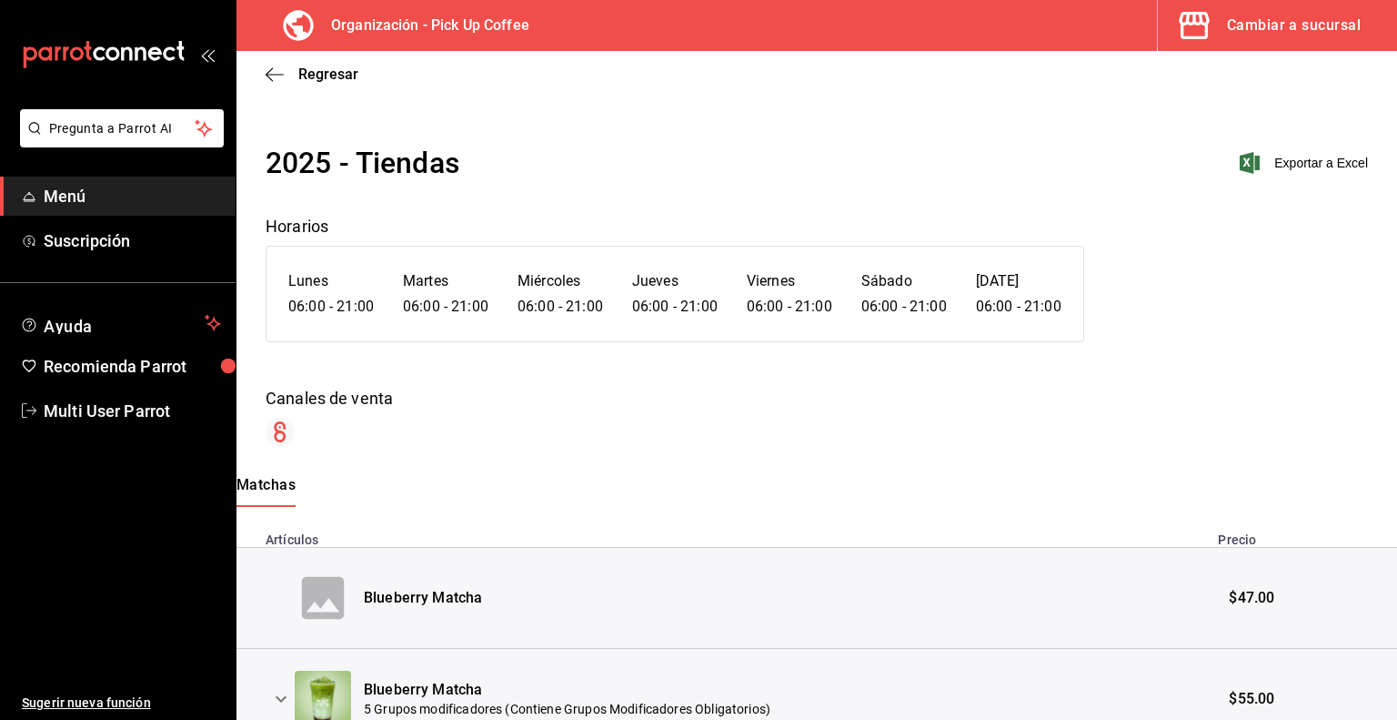
scroll to position [87, 0]
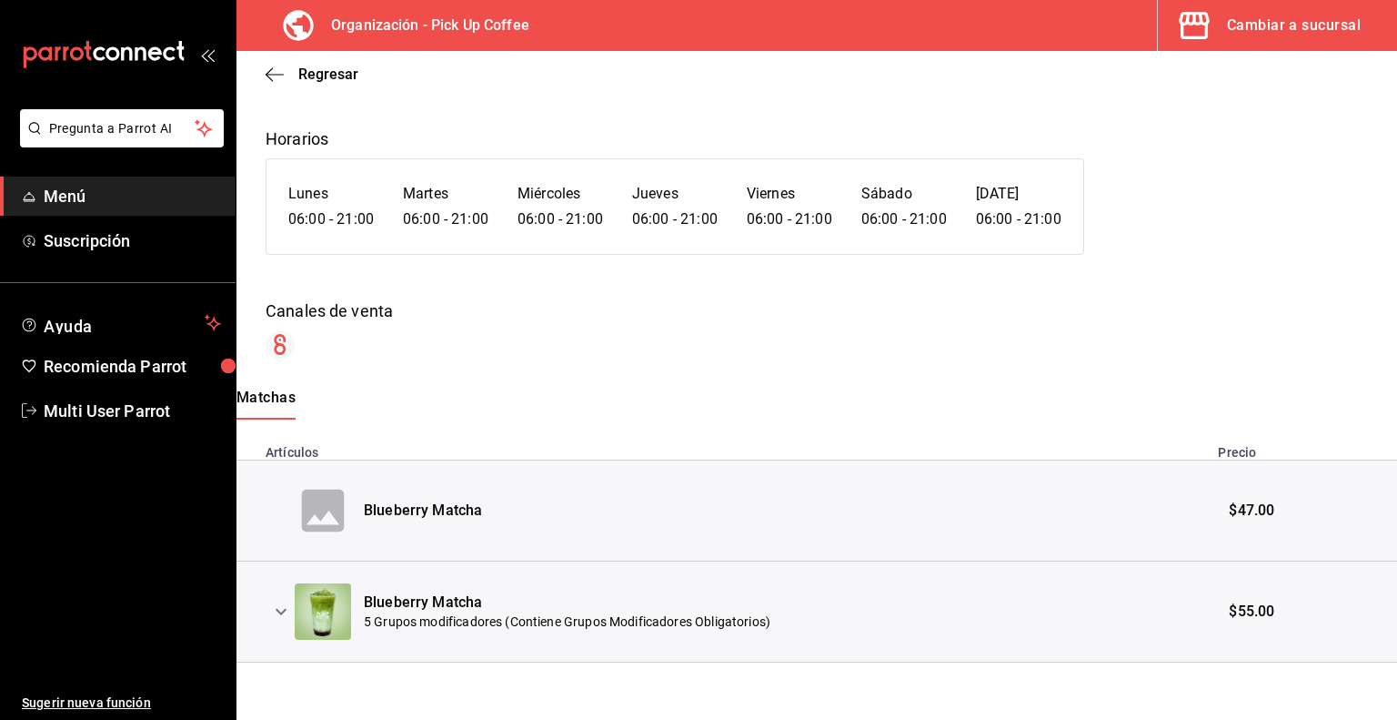
click at [271, 650] on th at bounding box center [266, 611] width 58 height 101
click at [281, 644] on th at bounding box center [266, 611] width 58 height 101
click at [282, 607] on icon "expand row" at bounding box center [281, 611] width 22 height 22
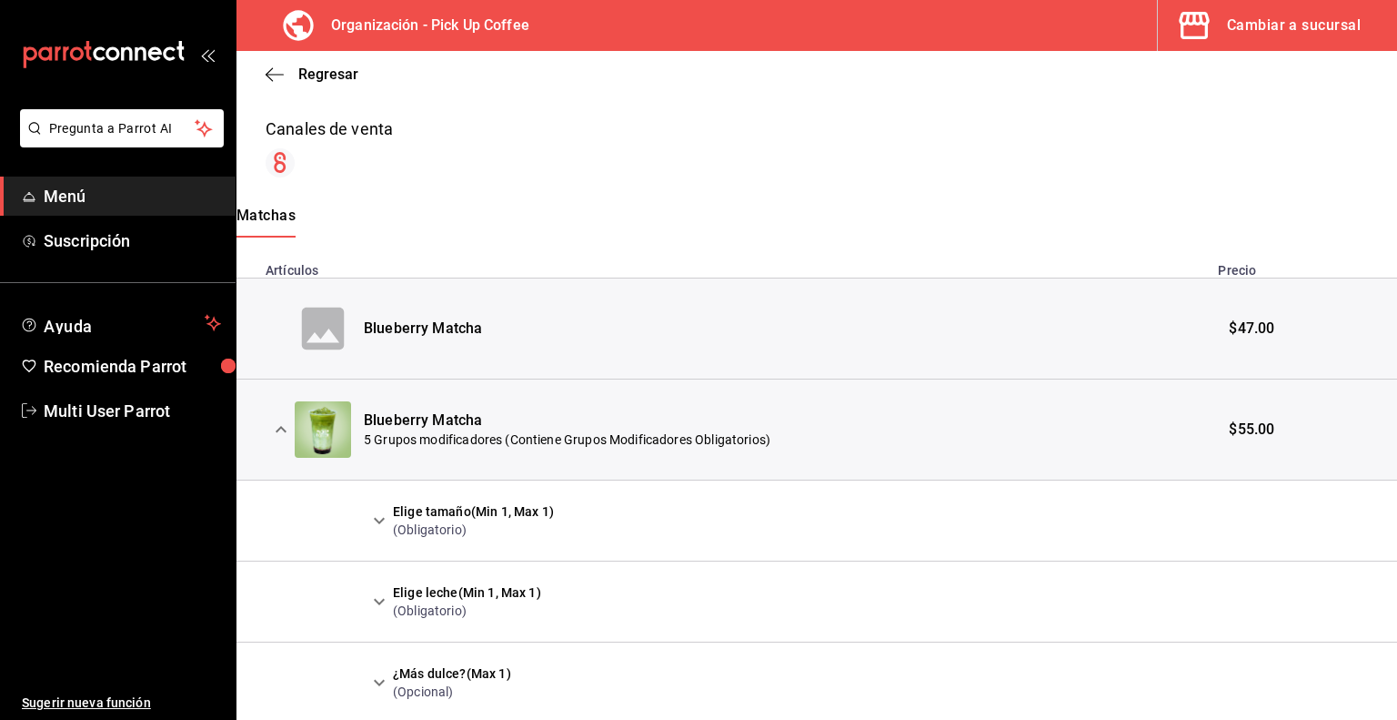
scroll to position [491, 0]
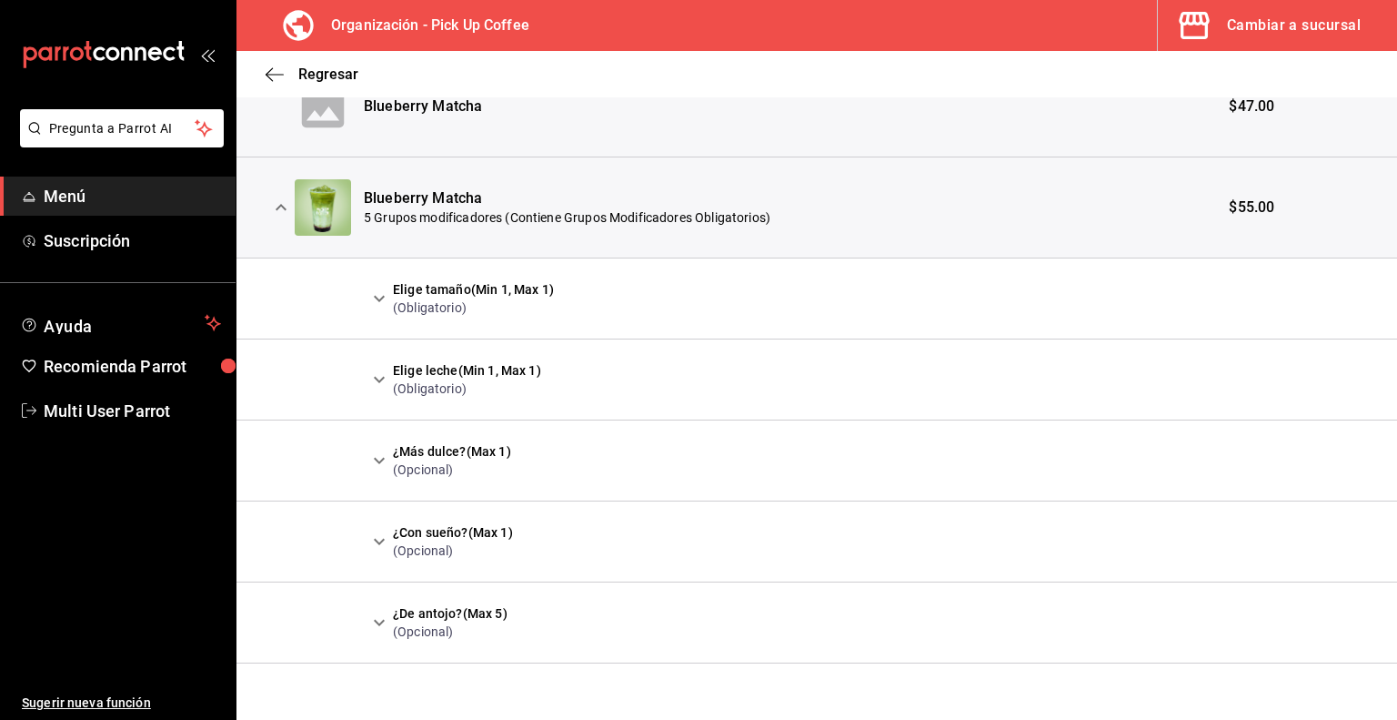
click at [377, 292] on icon "expand row" at bounding box center [379, 298] width 22 height 22
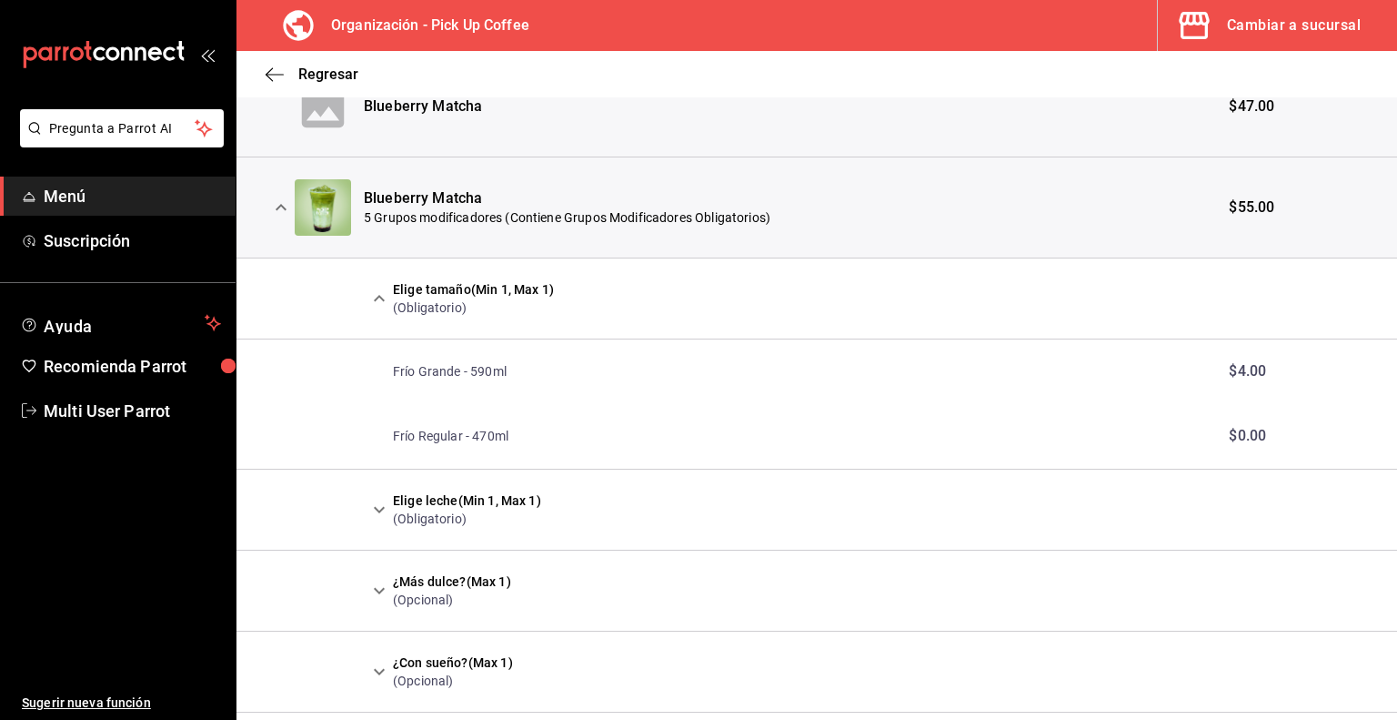
click at [376, 504] on icon "expand row" at bounding box center [379, 510] width 22 height 22
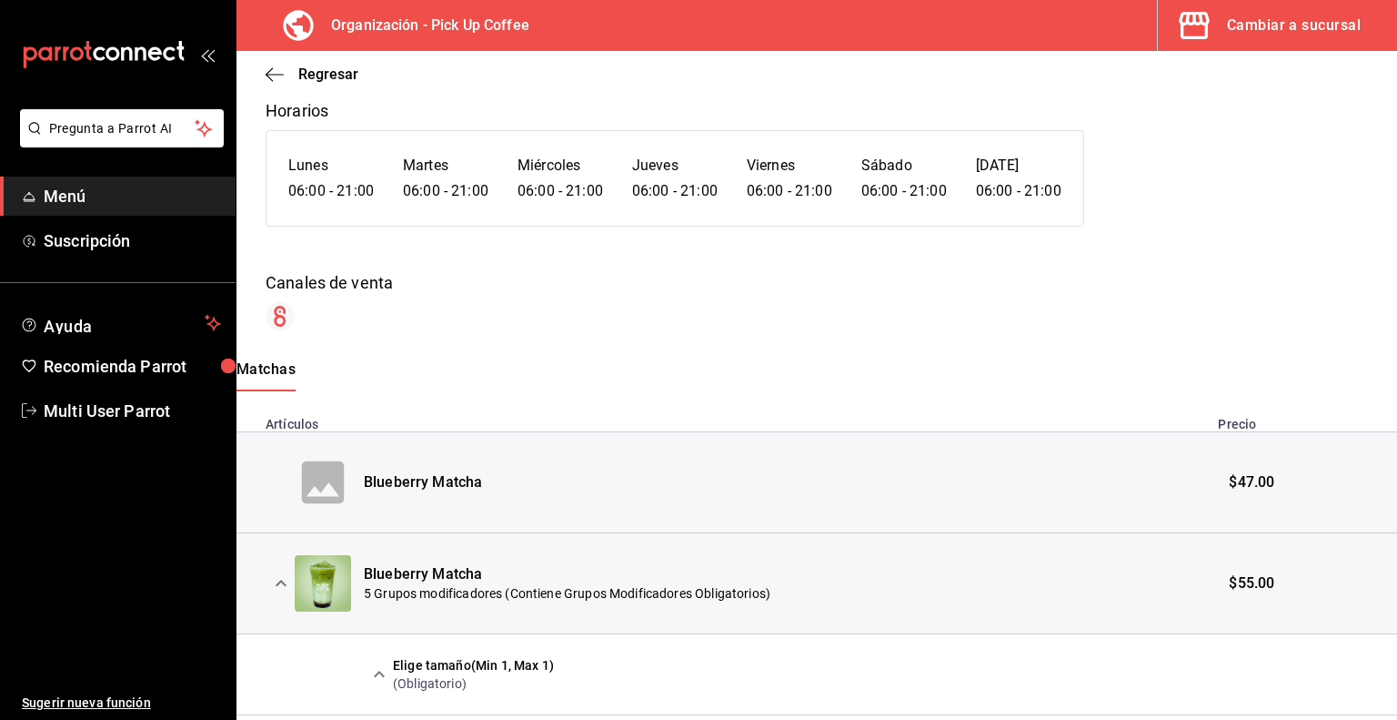
scroll to position [0, 0]
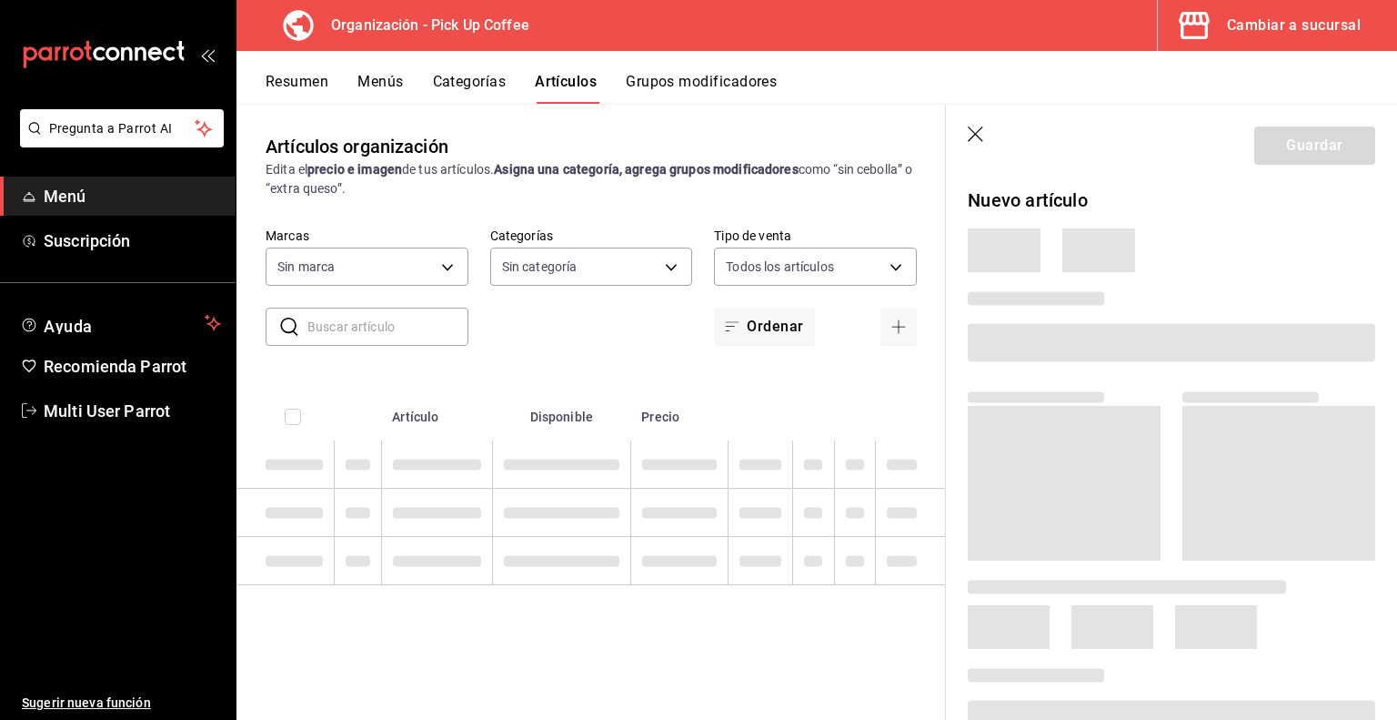
type input "be2dd662-c872-4fc9-aaab-377dbd4a662e"
type input "07e8a0d4-d5f6-4b31-b8d5-49c8ed43f676,70abd5f8-df00-4b05-8b7c-ec83b54d00bf,8ccc1…"
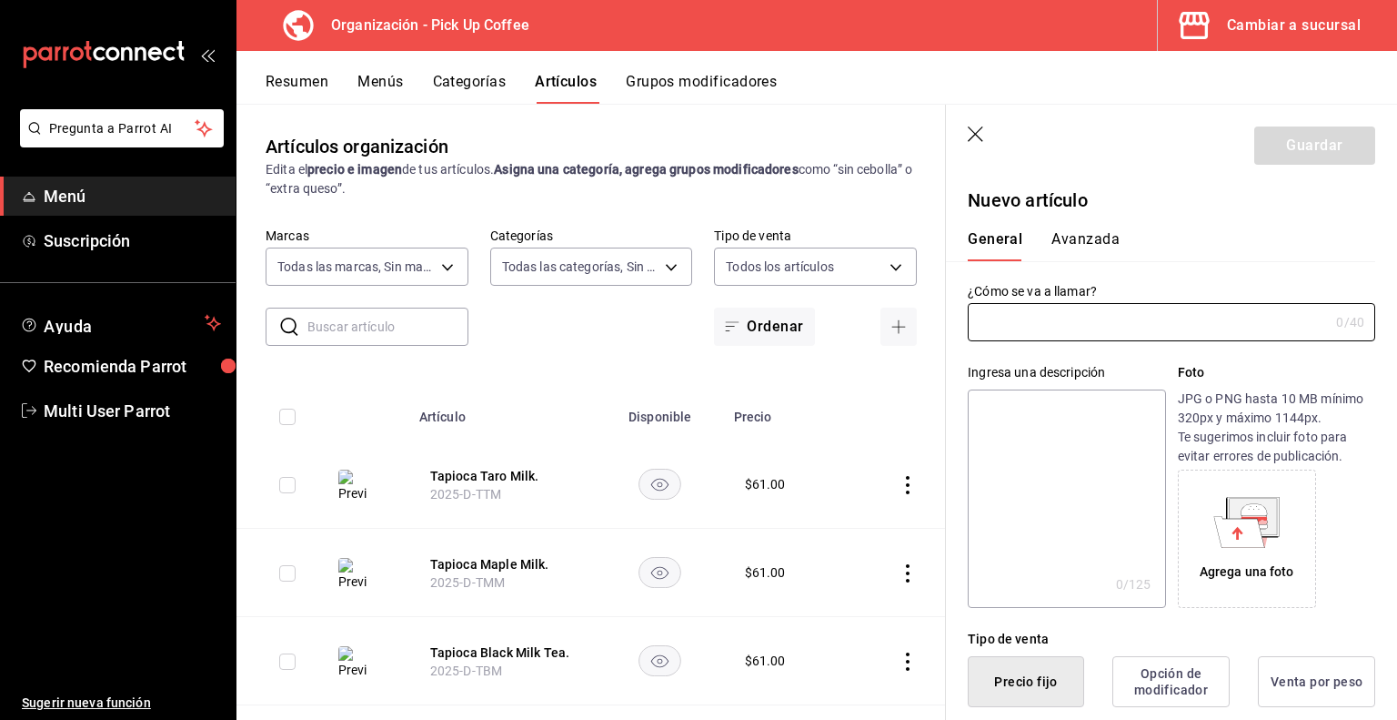
click at [496, 84] on button "Categorías" at bounding box center [470, 88] width 74 height 31
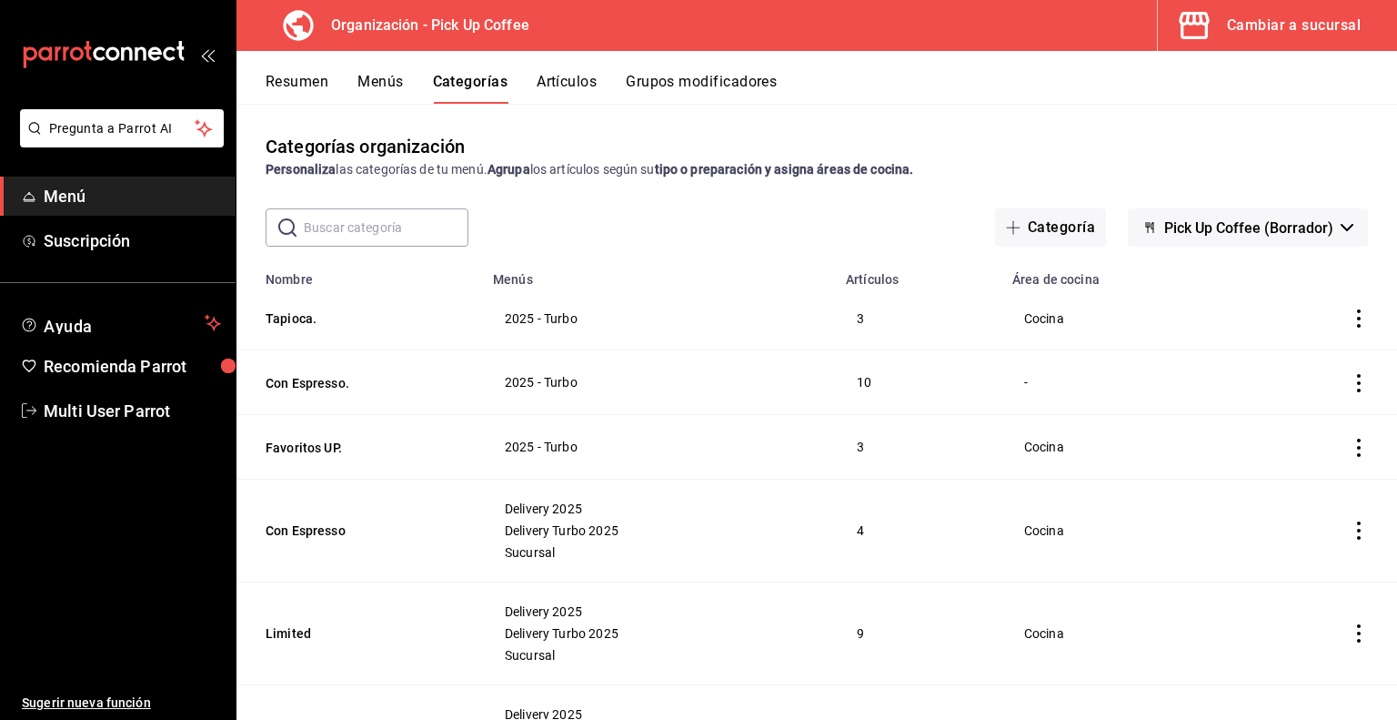
click at [390, 229] on input "text" at bounding box center [386, 227] width 165 height 36
click at [1350, 385] on icon "actions" at bounding box center [1359, 383] width 18 height 18
click at [317, 379] on div at bounding box center [698, 360] width 1397 height 720
click at [300, 388] on button "Con Espresso." at bounding box center [357, 383] width 182 height 18
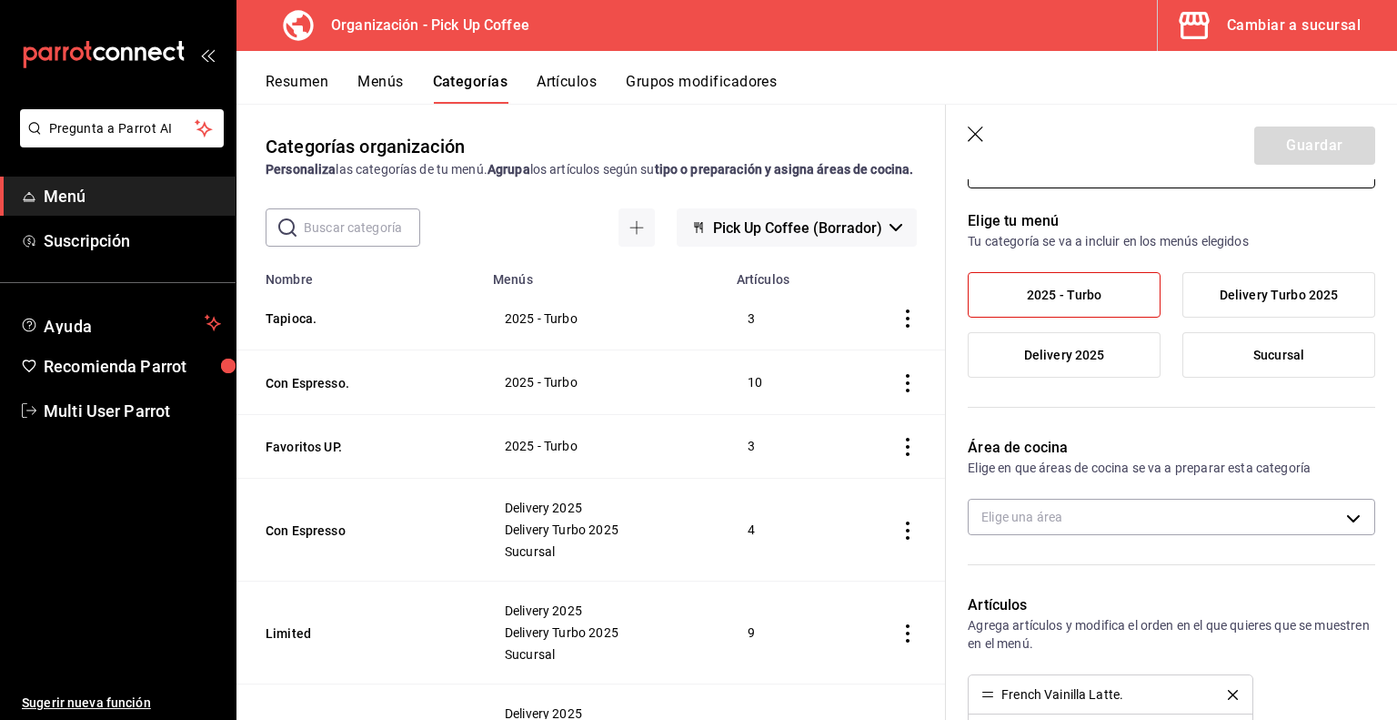
scroll to position [113, 0]
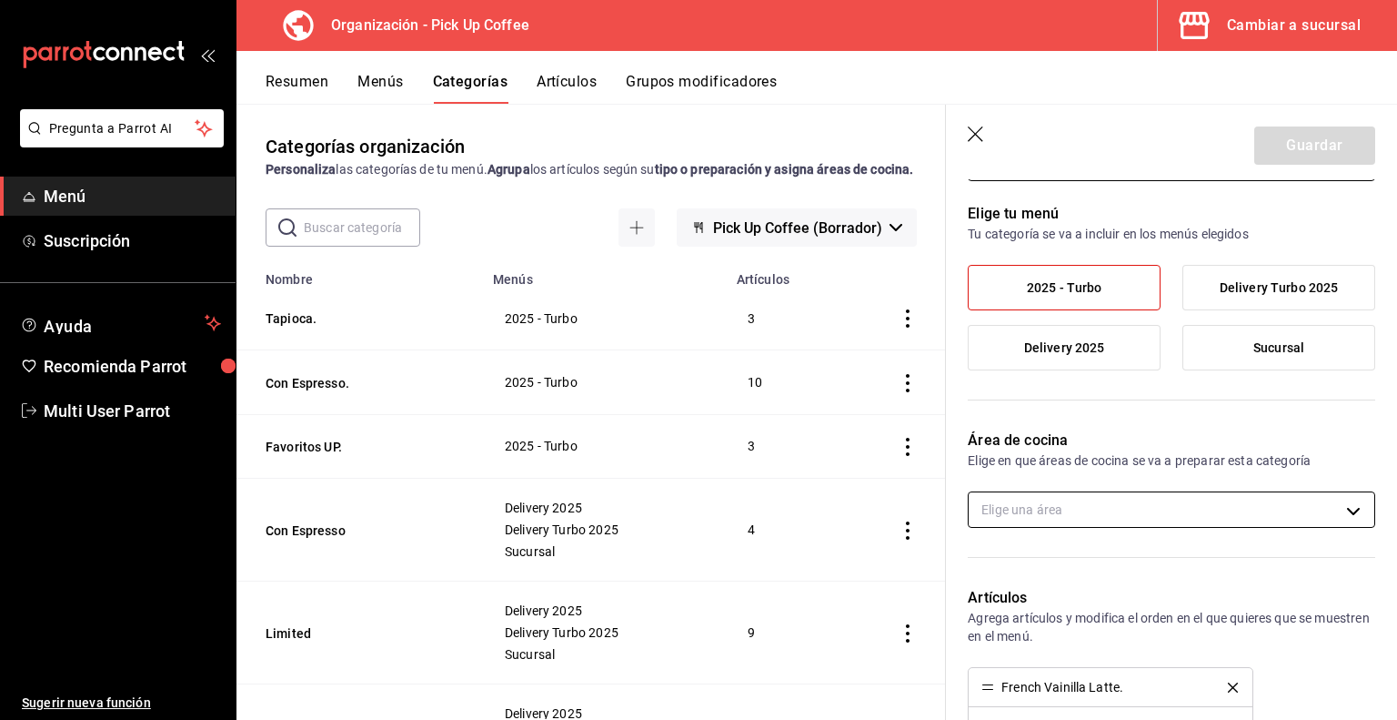
click at [1226, 496] on body "Pregunta a Parrot AI Menú Suscripción Ayuda Recomienda Parrot Multi User Parrot…" at bounding box center [698, 360] width 1397 height 720
click at [1105, 574] on span "Cocina" at bounding box center [1180, 569] width 332 height 19
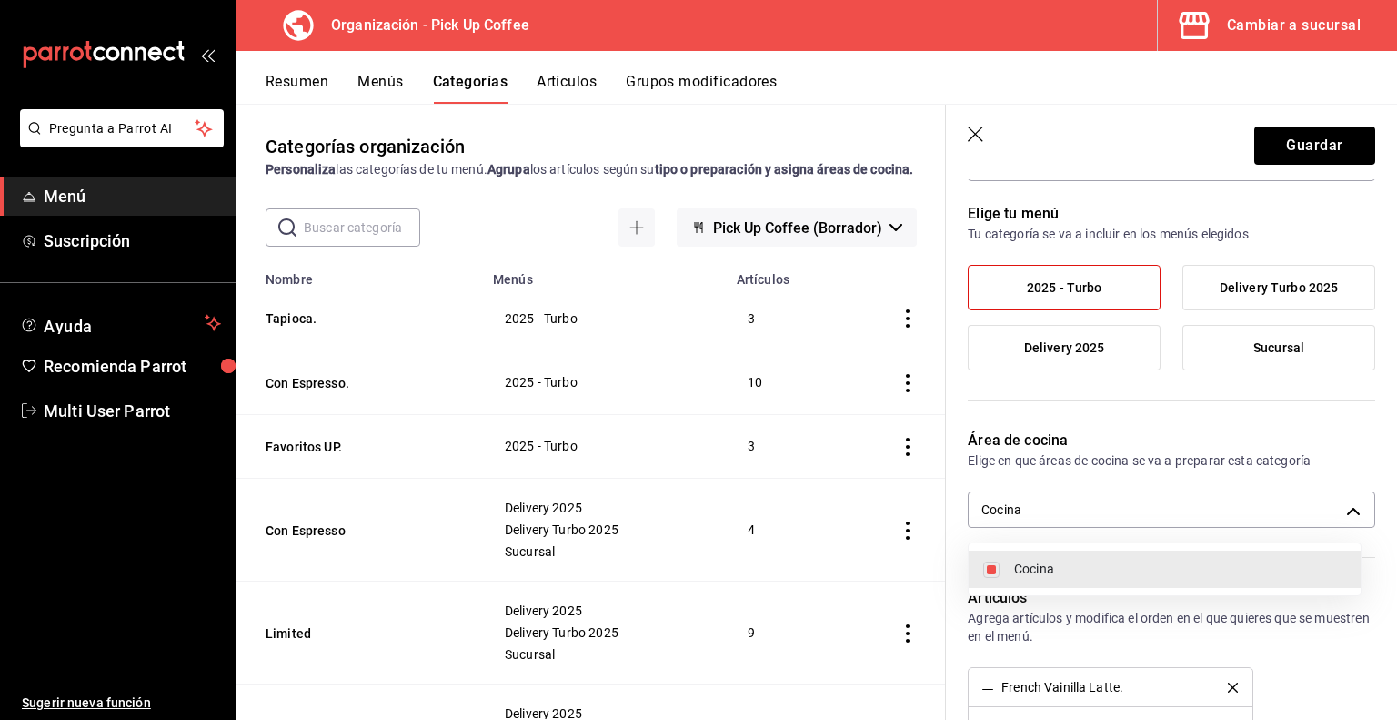
type input "9450133a-d932-44ff-a833-2990ac893b49"
checkbox input "true"
click at [1303, 150] on div at bounding box center [698, 360] width 1397 height 720
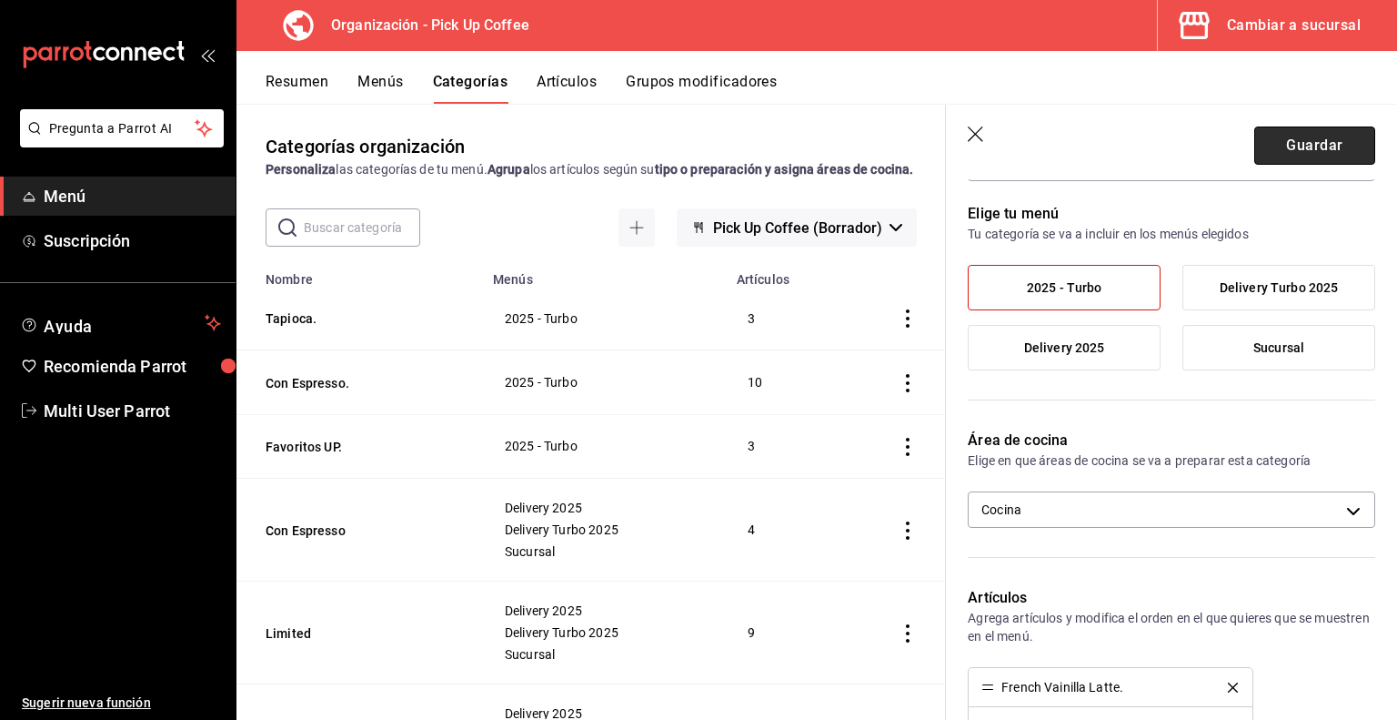
click at [1267, 151] on button "Guardar" at bounding box center [1315, 145] width 121 height 38
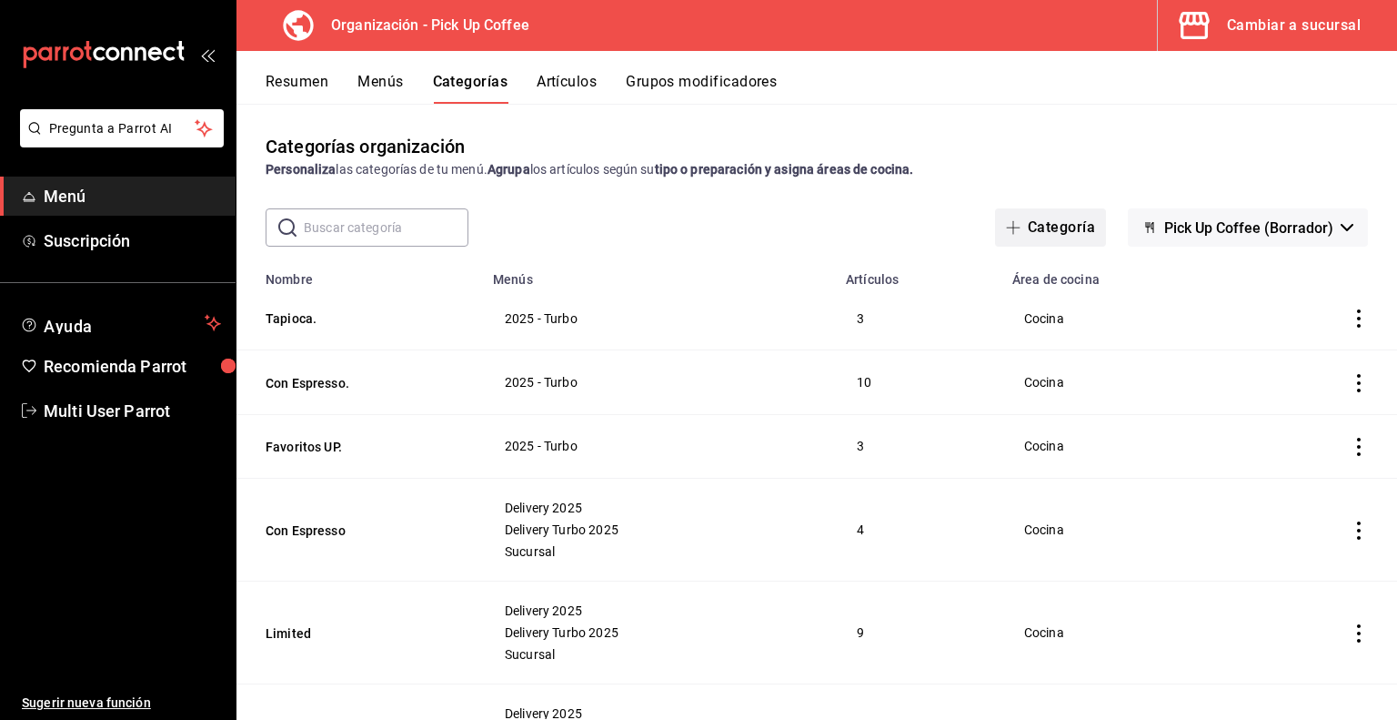
click at [1068, 223] on button "Categoría" at bounding box center [1050, 227] width 111 height 38
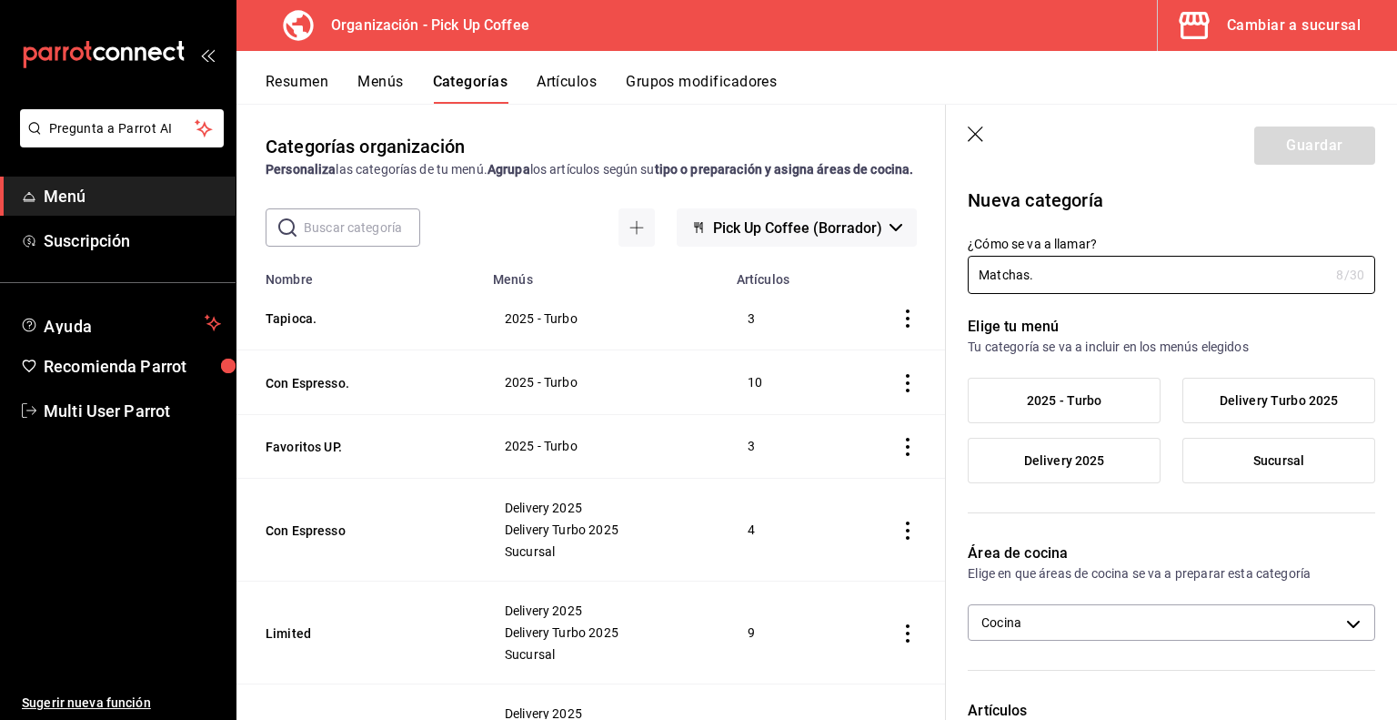
type input "Matchas."
click at [1073, 406] on span "2025 - Turbo" at bounding box center [1065, 400] width 76 height 15
click at [0, 0] on input "2025 - Turbo" at bounding box center [0, 0] width 0 height 0
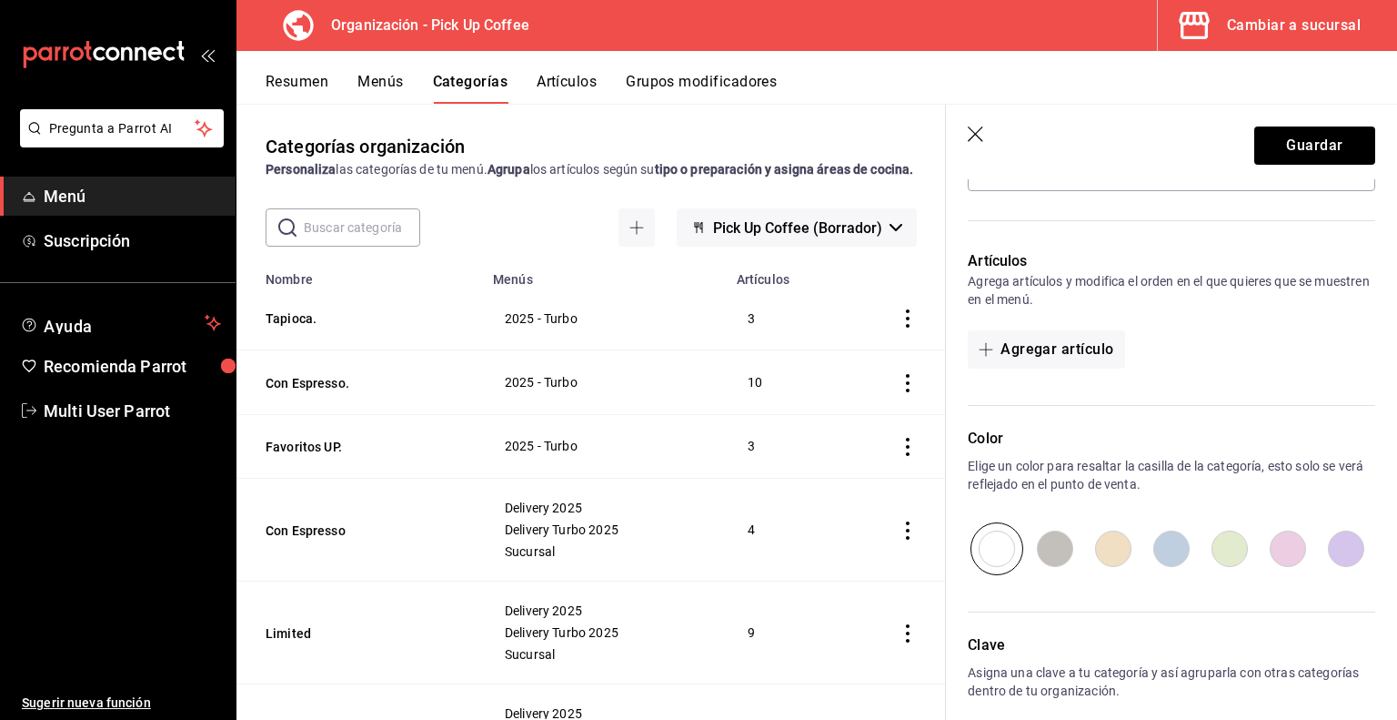
scroll to position [534, 0]
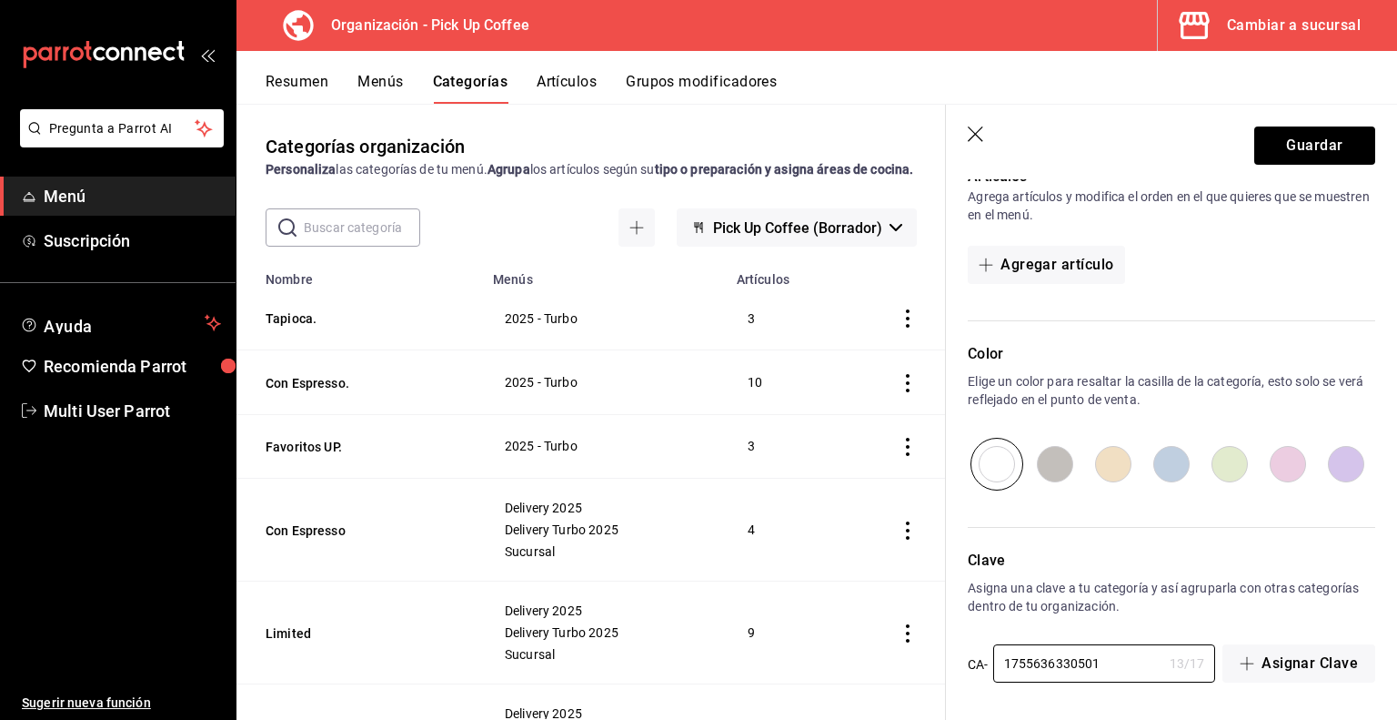
drag, startPoint x: 1111, startPoint y: 655, endPoint x: 938, endPoint y: 665, distance: 173.1
click at [938, 665] on main "Categorías organización Personaliza las categorías de tu menú. Agrupa los artíc…" at bounding box center [817, 412] width 1161 height 616
paste input "2025-D-MATCHAS"
type input "2025-D-MATCHAS"
click at [1276, 146] on button "Guardar" at bounding box center [1315, 145] width 121 height 38
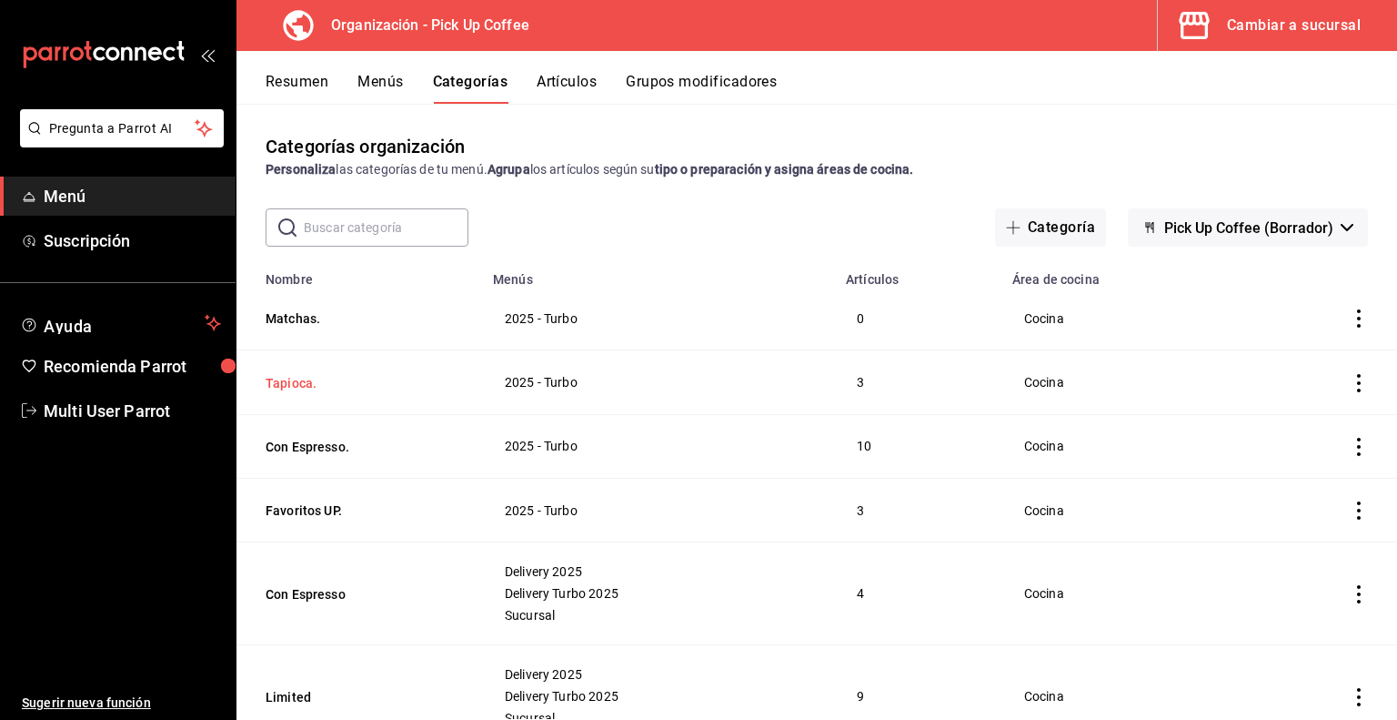
click at [281, 385] on button "Tapioca." at bounding box center [357, 383] width 182 height 18
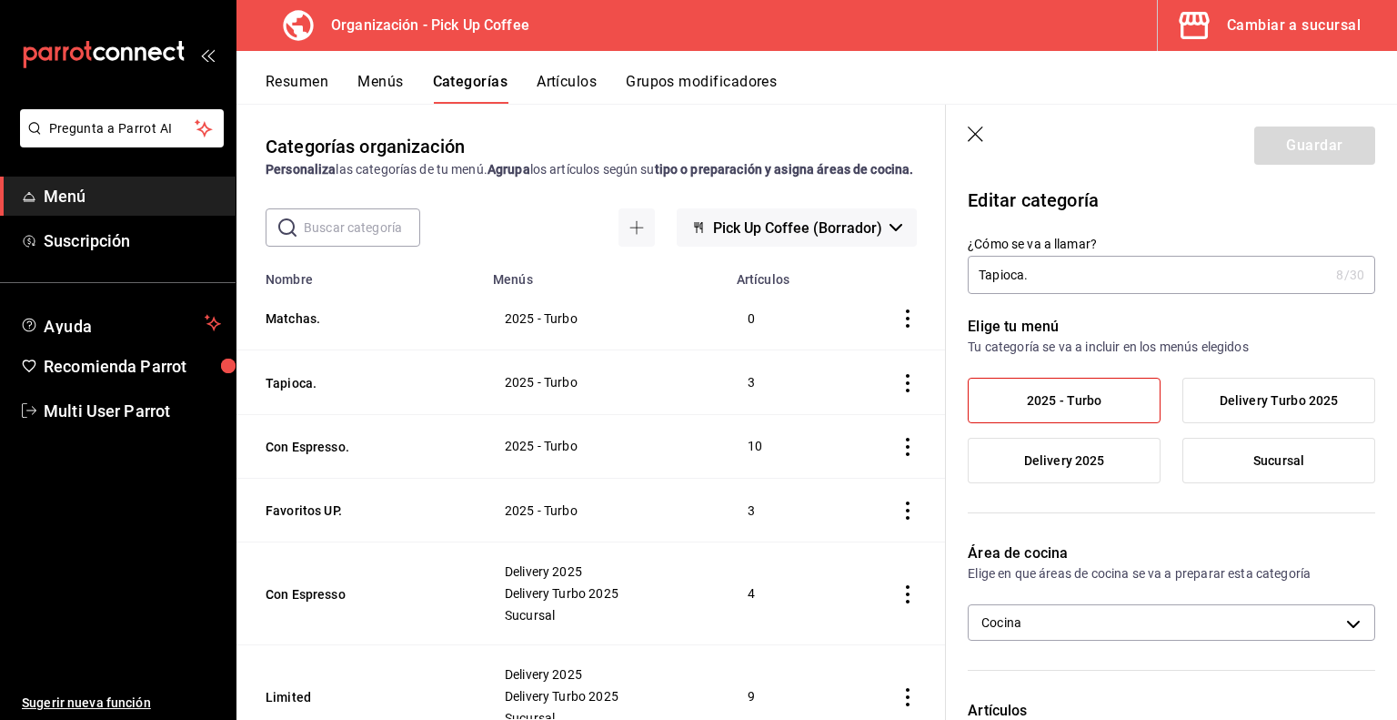
click at [1022, 280] on input "Tapioca." at bounding box center [1148, 275] width 361 height 36
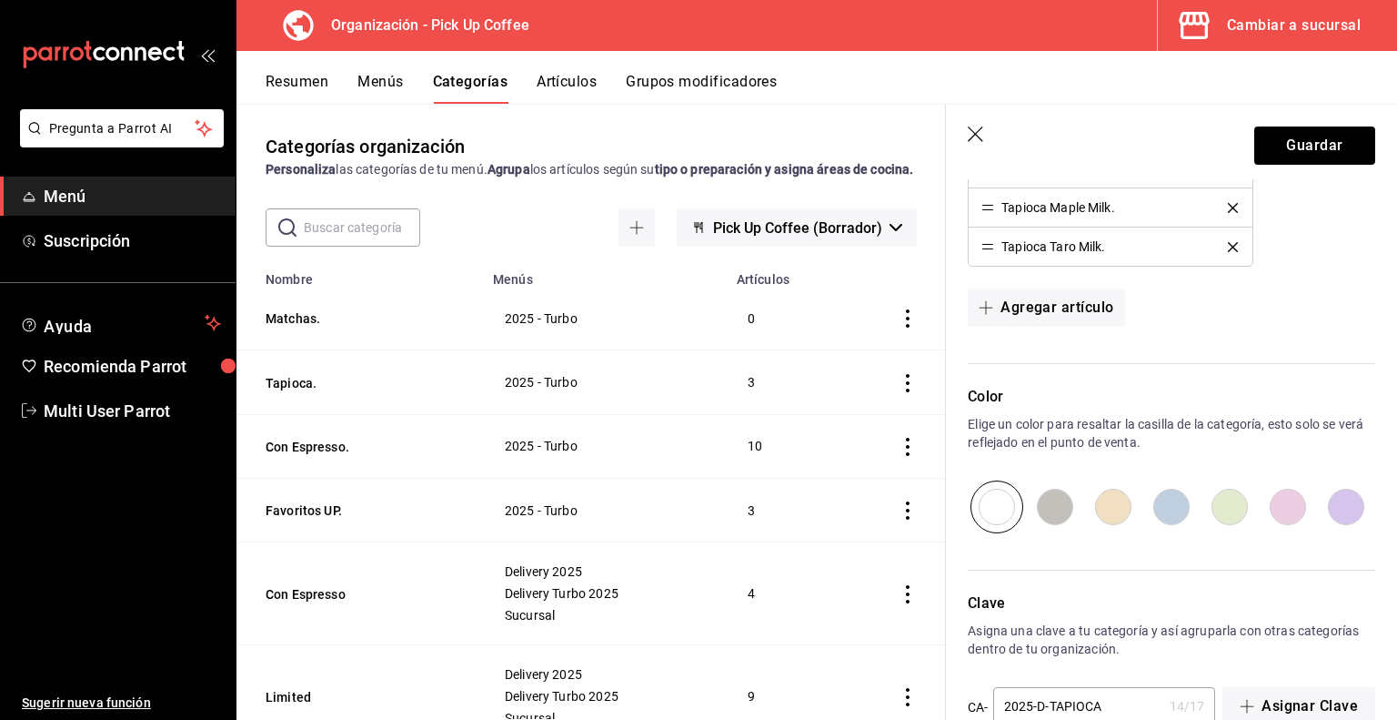
scroll to position [673, 0]
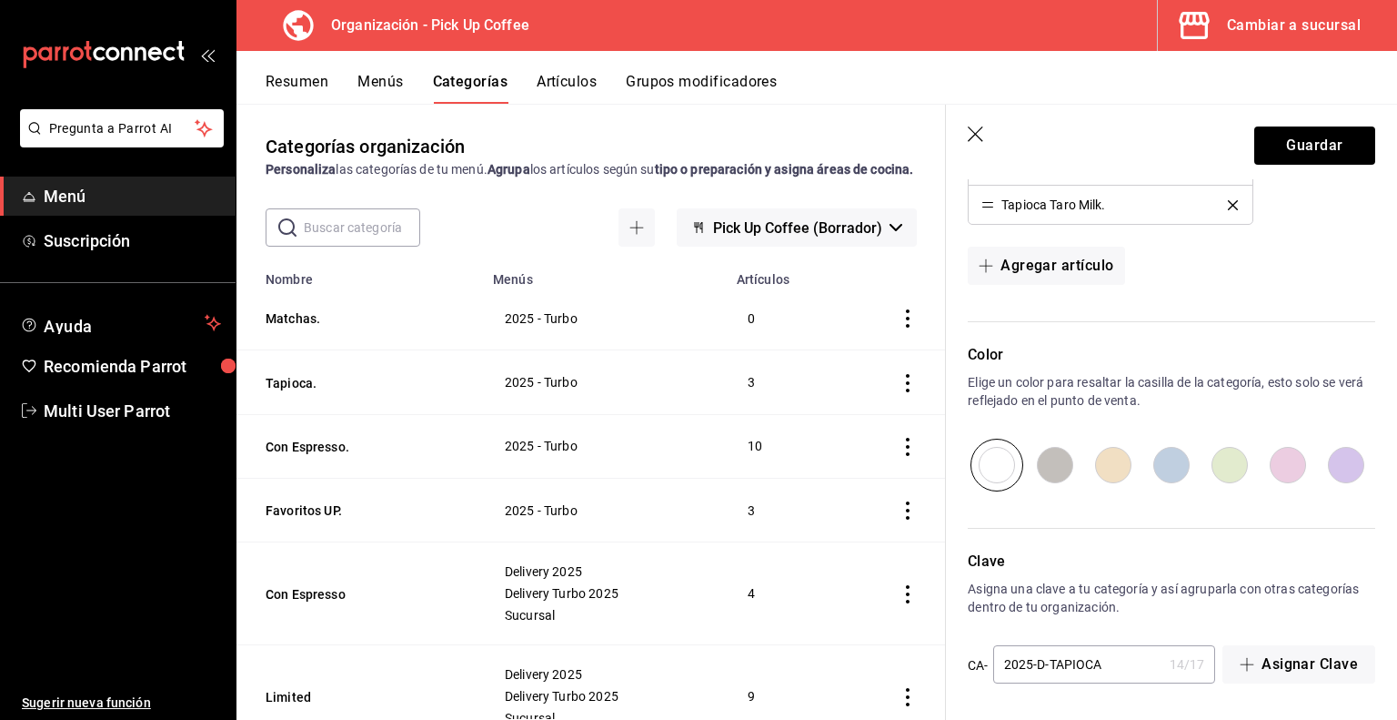
type input "Tapiocas."
click at [1108, 660] on input "2025-D-TAPIOCA" at bounding box center [1077, 664] width 169 height 36
type input "2025-D-TAPIOCAS"
click at [1282, 149] on button "Guardar" at bounding box center [1315, 145] width 121 height 38
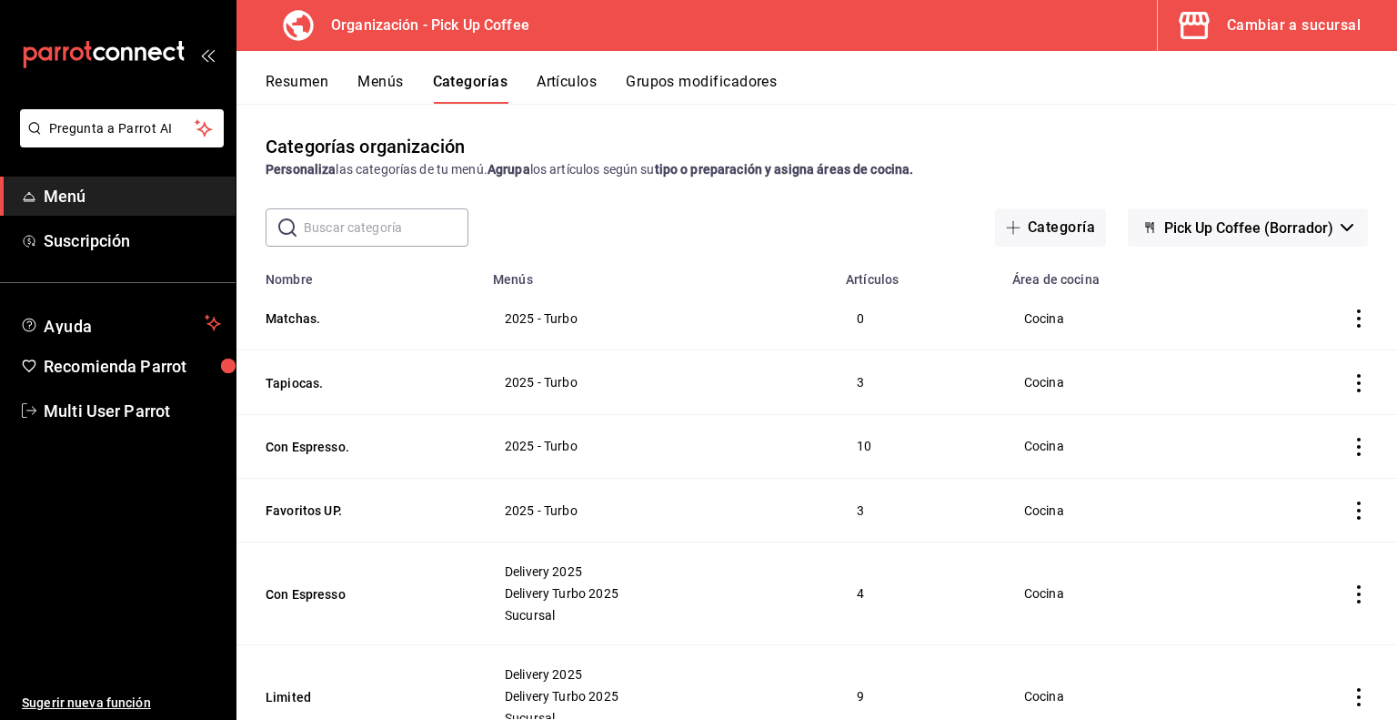
click at [371, 82] on button "Menús" at bounding box center [380, 88] width 45 height 31
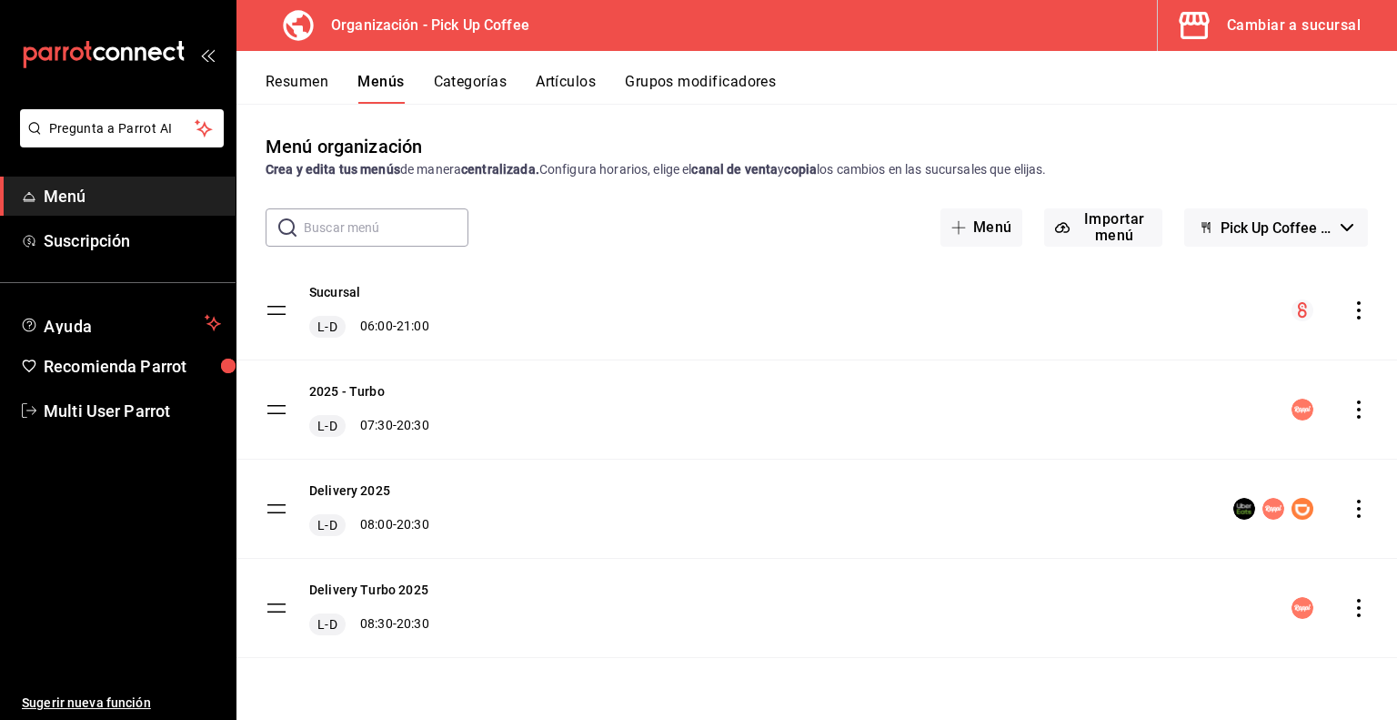
click at [1360, 313] on icon "actions" at bounding box center [1359, 310] width 18 height 18
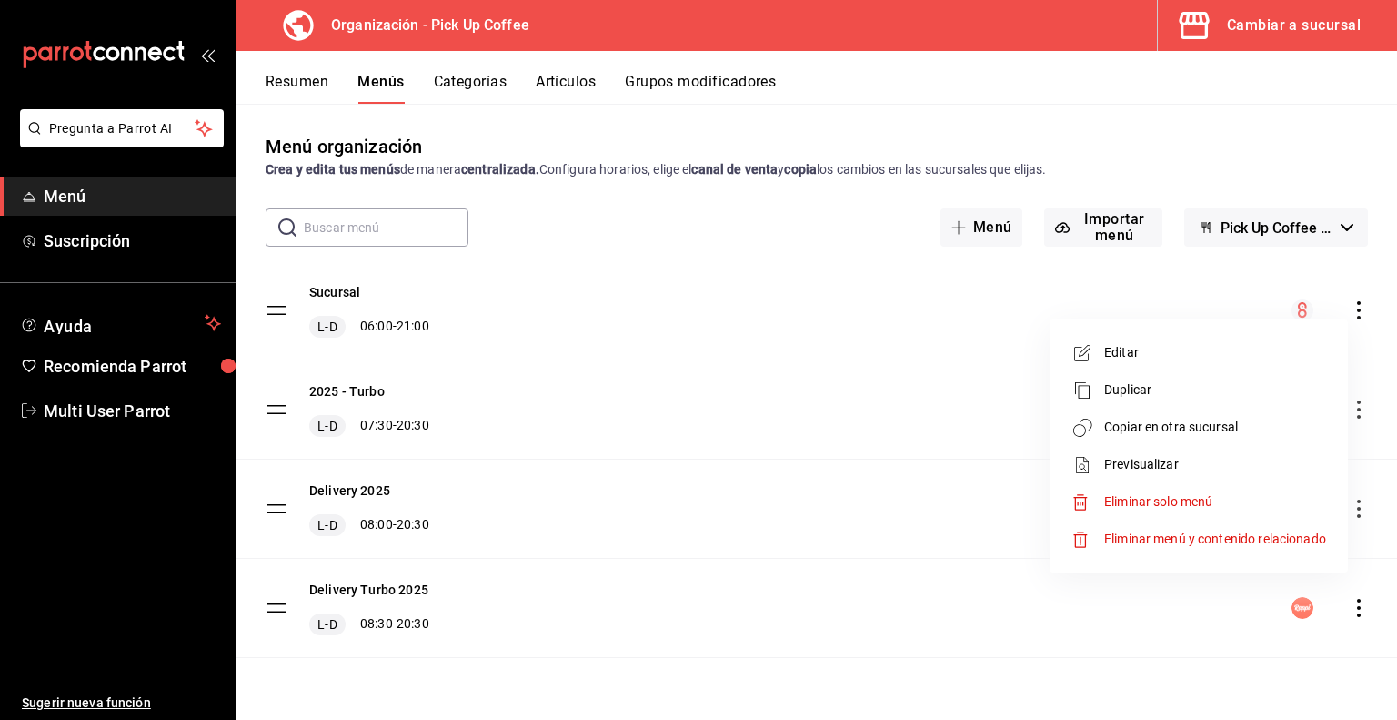
click at [1139, 472] on span "Previsualizar" at bounding box center [1215, 464] width 222 height 19
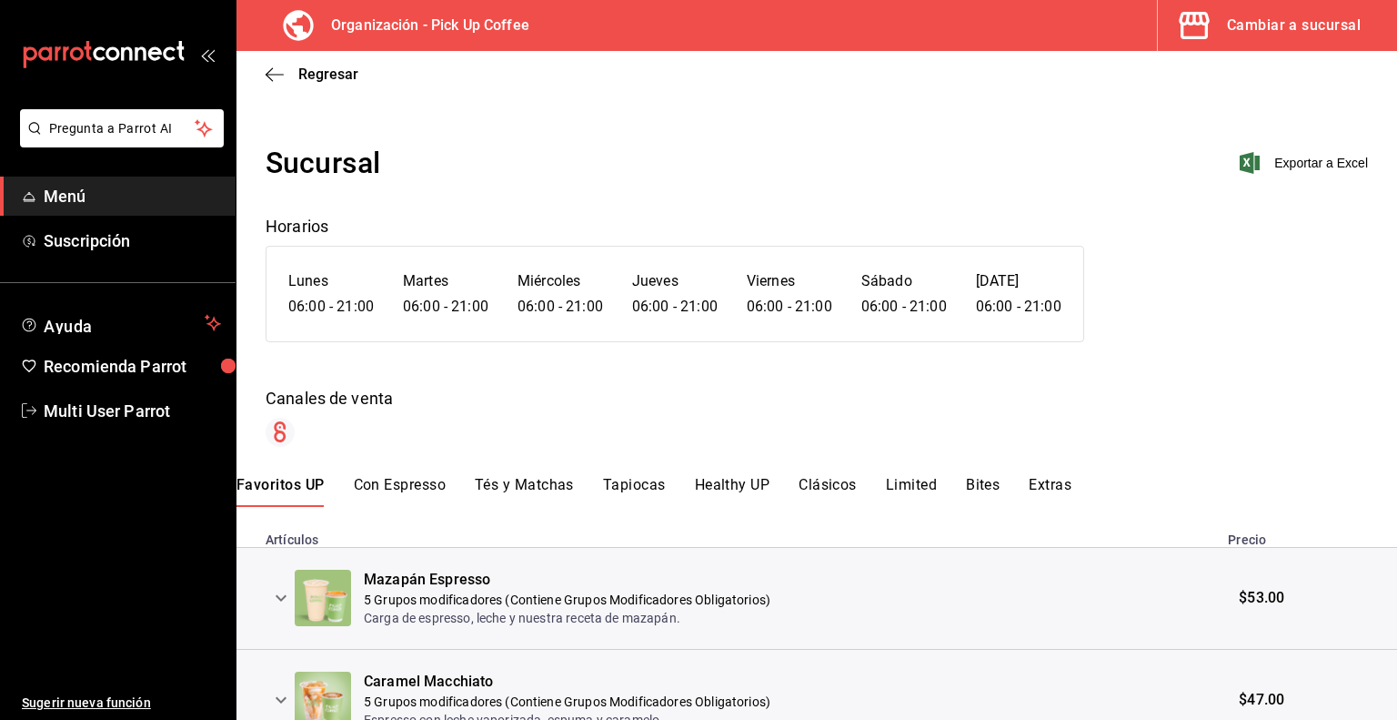
click at [549, 481] on button "Tés y Matchas" at bounding box center [524, 491] width 99 height 31
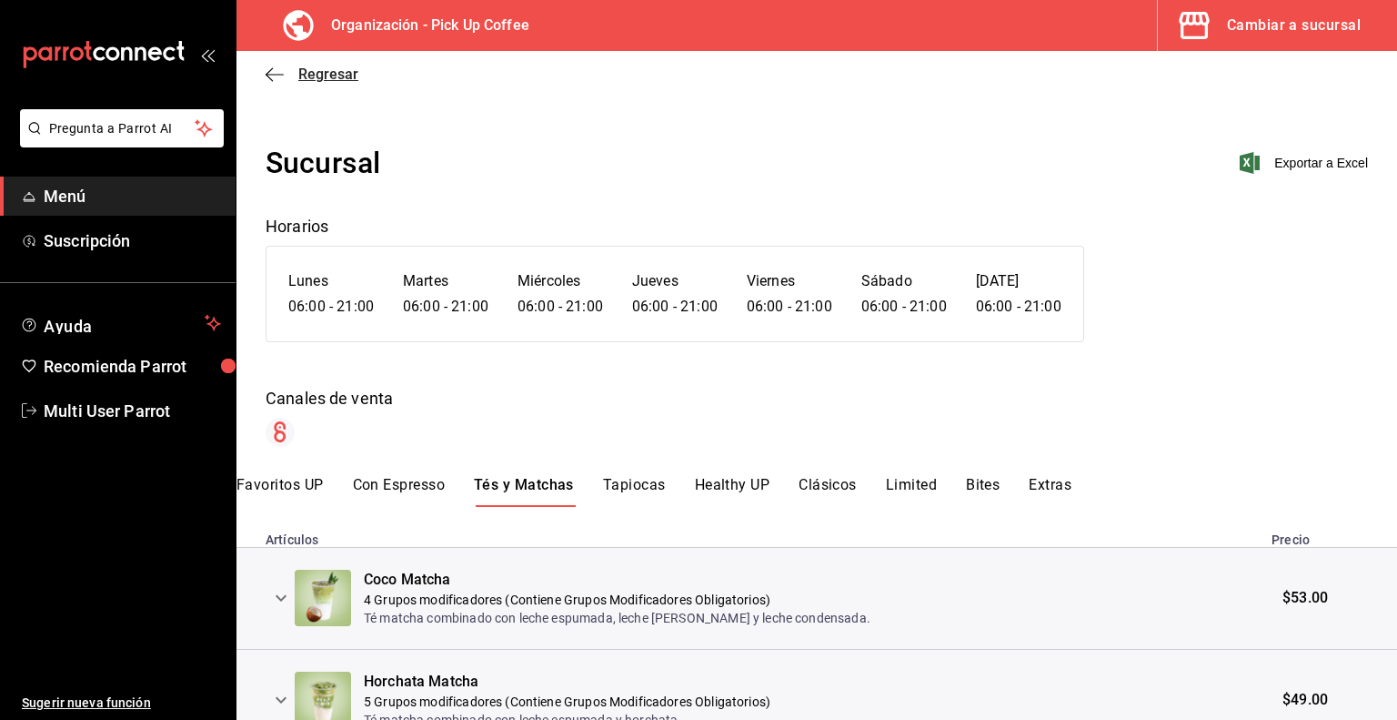
click at [272, 77] on icon "button" at bounding box center [275, 74] width 18 height 16
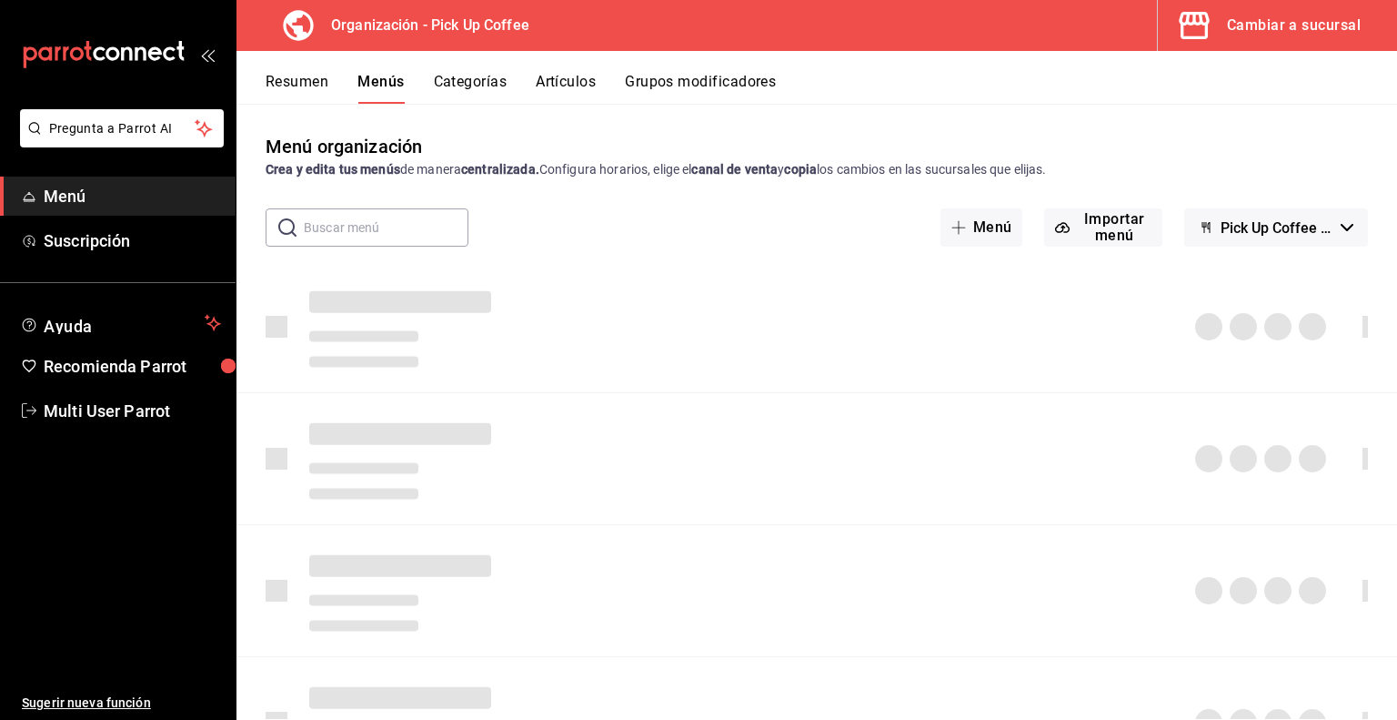
click at [574, 88] on button "Artículos" at bounding box center [566, 88] width 60 height 31
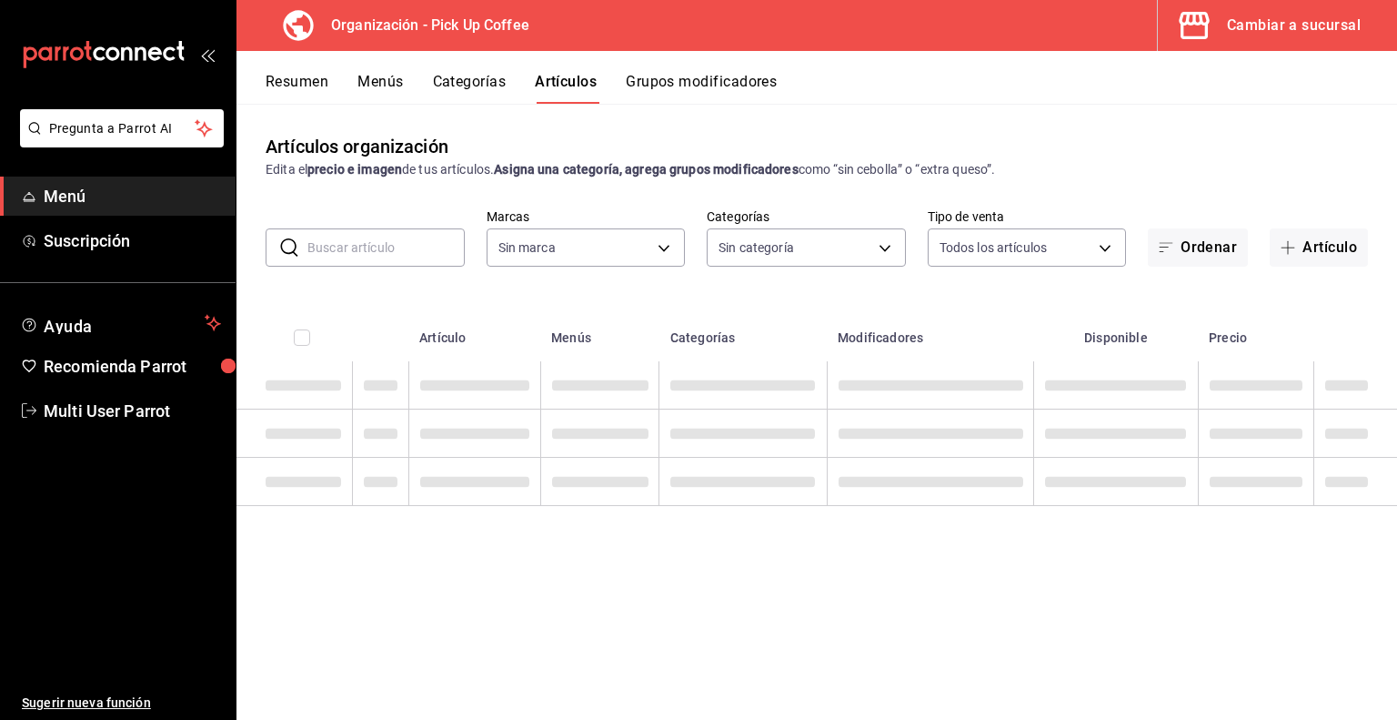
type input "be2dd662-c872-4fc9-aaab-377dbd4a662e"
type input "fb815649-302e-4f18-8d1b-91a995b49906,07e8a0d4-d5f6-4b31-b8d5-49c8ed43f676,70abd…"
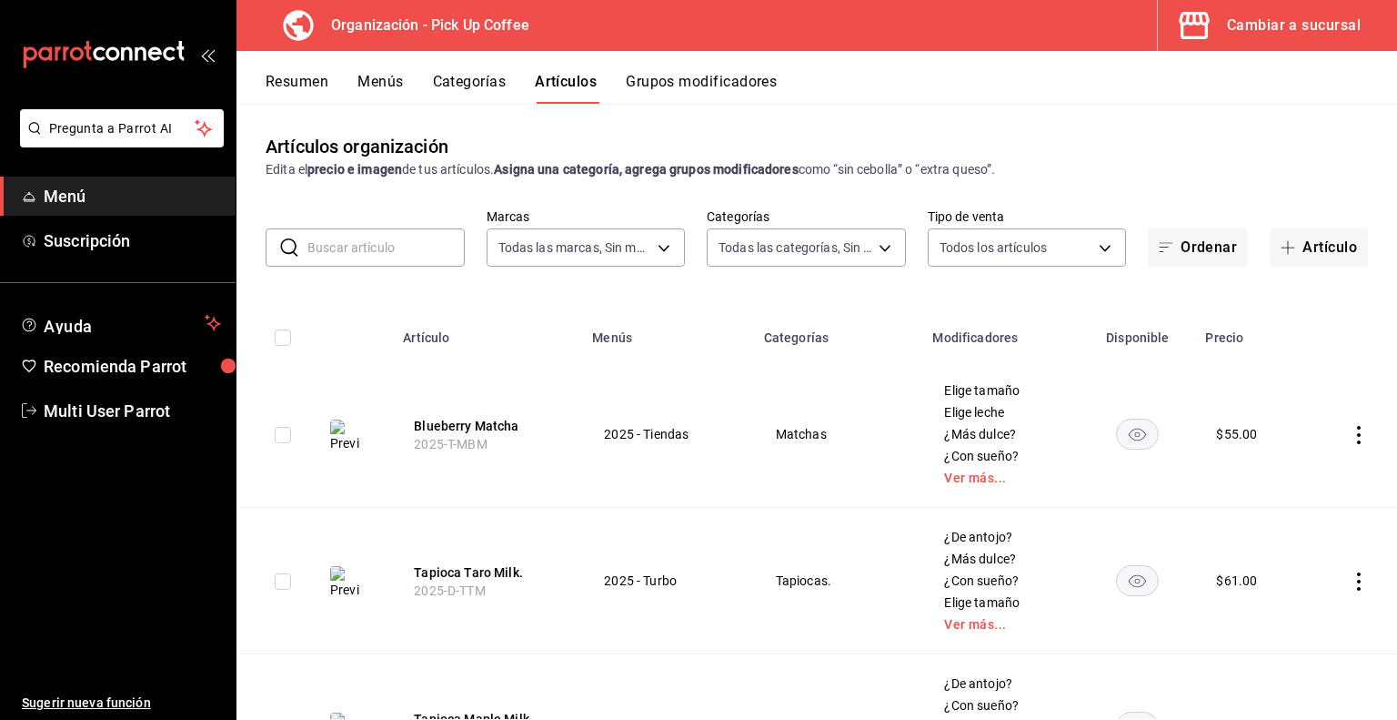
click at [1350, 436] on icon "actions" at bounding box center [1359, 435] width 18 height 18
click at [1296, 505] on span "Duplicar" at bounding box center [1290, 514] width 47 height 19
click at [449, 425] on button "Blueberry Matcha - COPIA" at bounding box center [487, 425] width 146 height 36
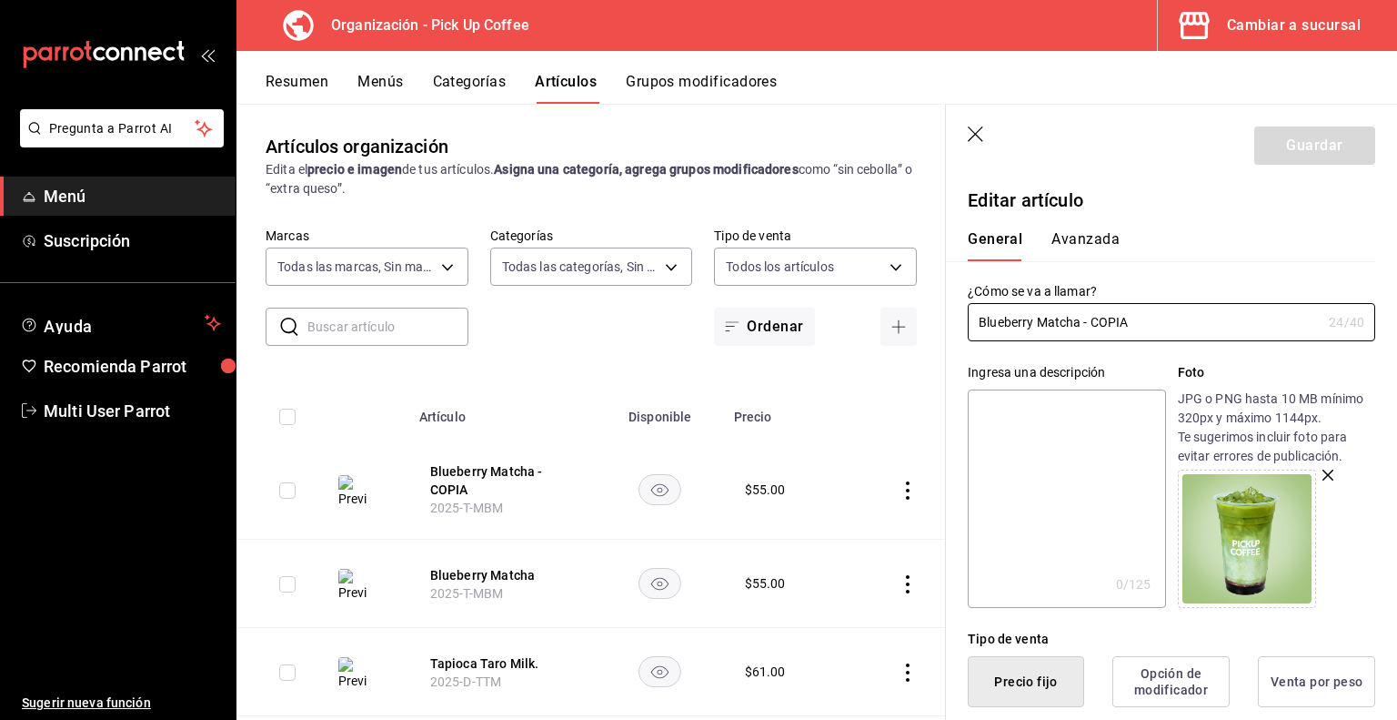
drag, startPoint x: 1140, startPoint y: 326, endPoint x: 935, endPoint y: 330, distance: 204.7
click at [935, 330] on main "Artículos organización Edita el precio e imagen de tus artículos. Asigna una ca…" at bounding box center [817, 412] width 1161 height 616
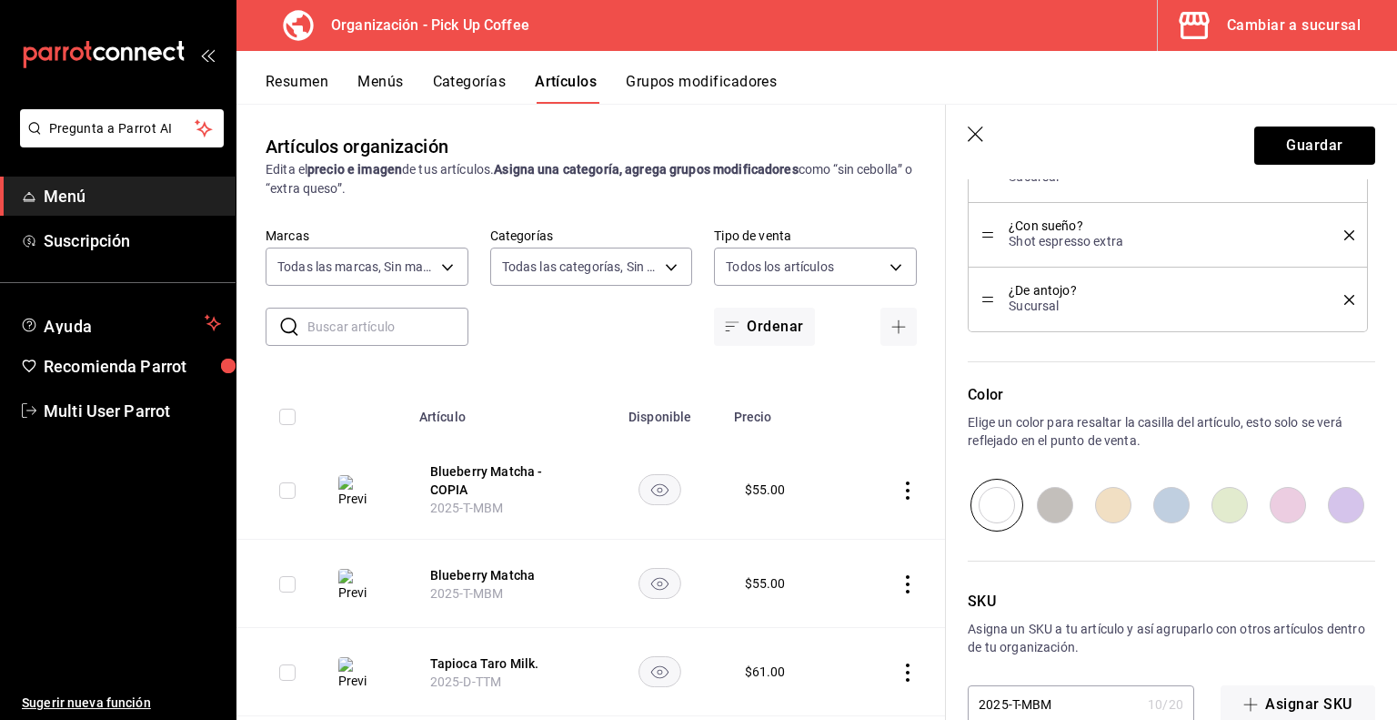
scroll to position [1129, 0]
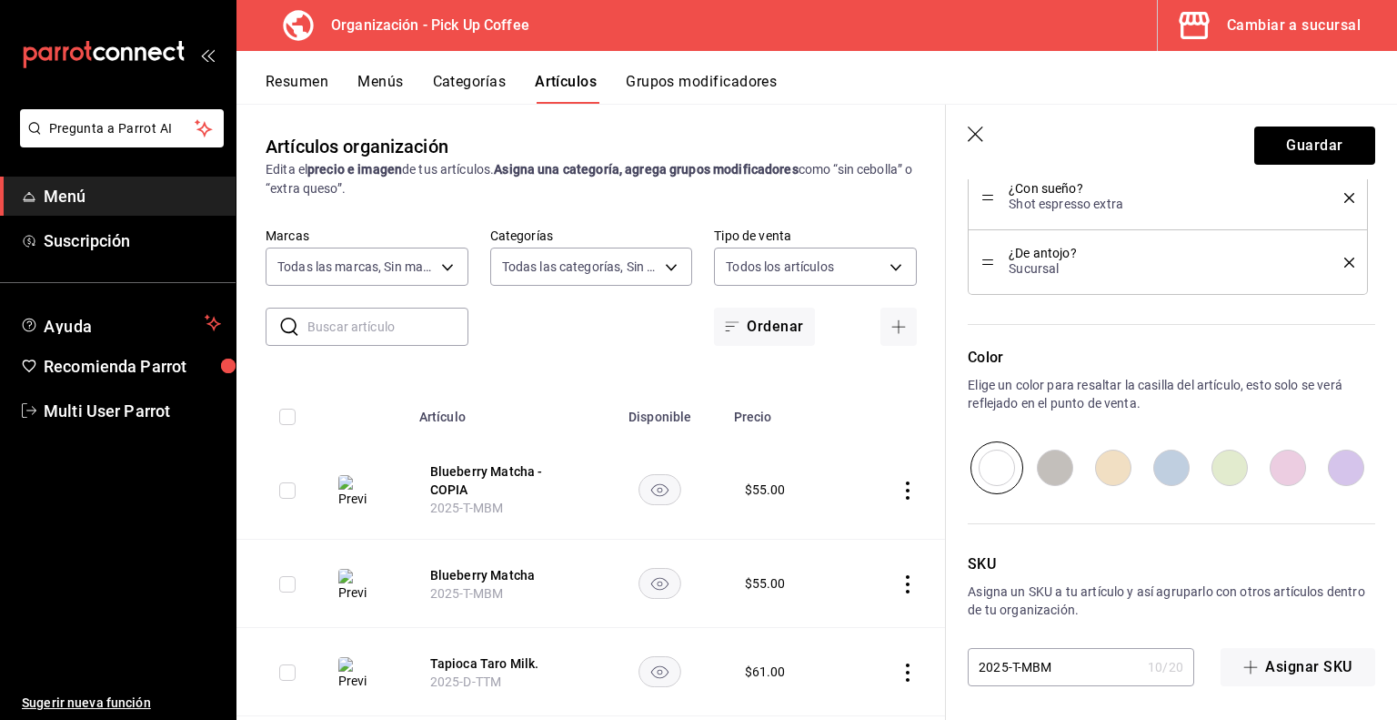
type input "Fresa Matcha"
drag, startPoint x: 1071, startPoint y: 669, endPoint x: 804, endPoint y: 660, distance: 266.7
click at [804, 660] on main "Artículos organización Edita el precio e imagen de tus artículos. Asigna una ca…" at bounding box center [817, 412] width 1161 height 616
paste input "F"
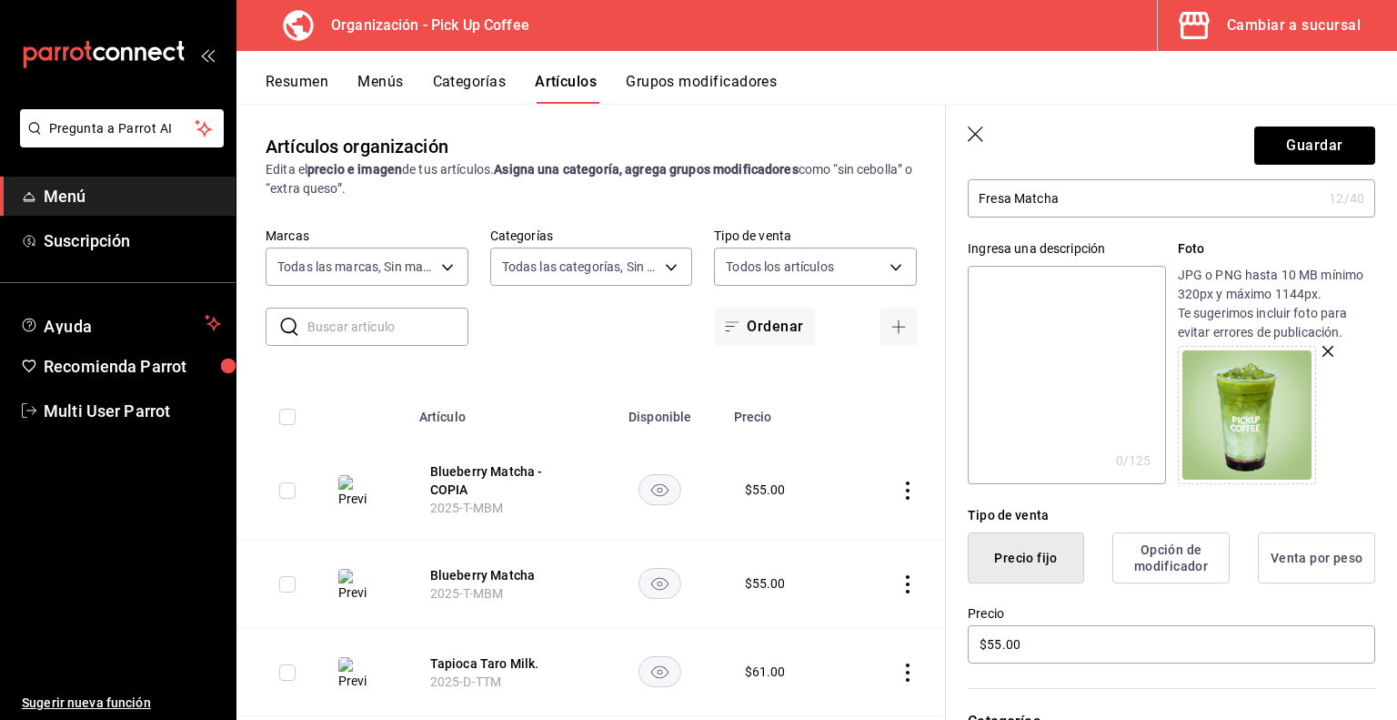
scroll to position [0, 0]
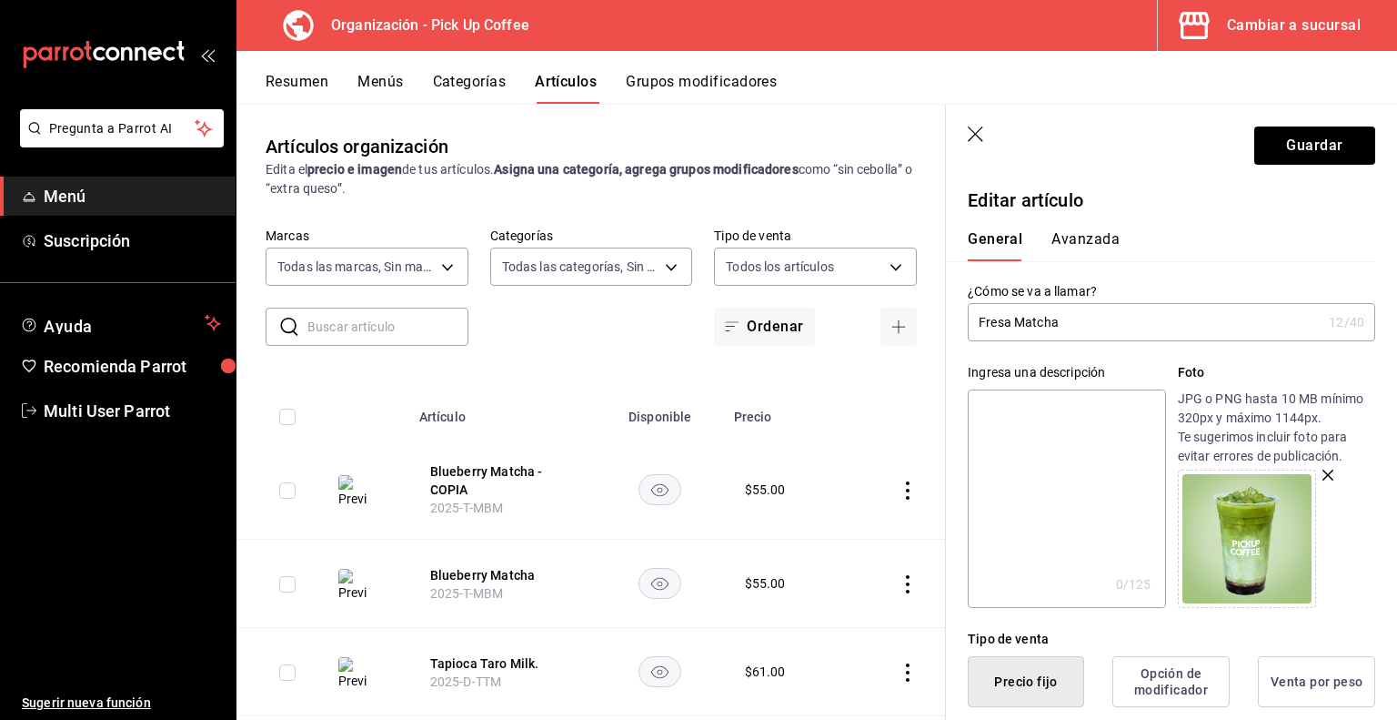
type input "2025-T-MFM"
click at [1323, 469] on icon "button" at bounding box center [1328, 474] width 11 height 11
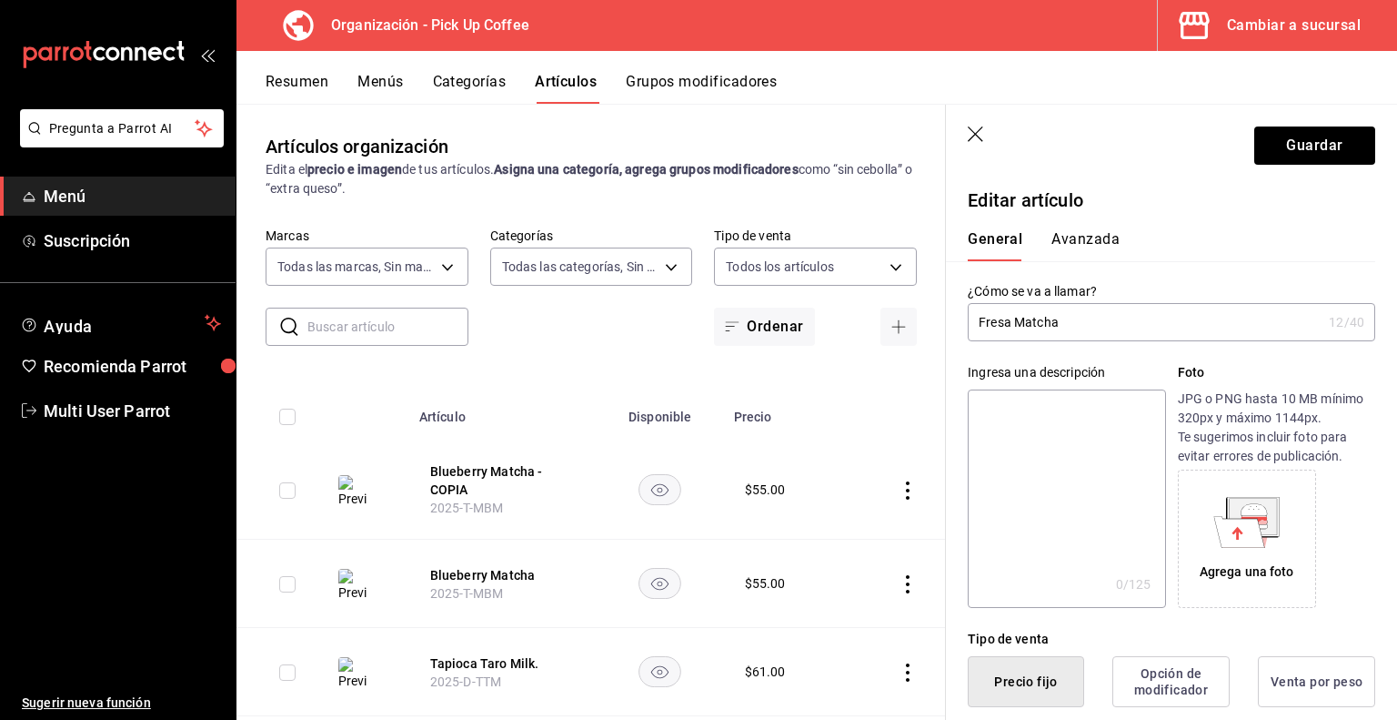
click at [1237, 557] on div "Agrega una foto" at bounding box center [1247, 538] width 129 height 129
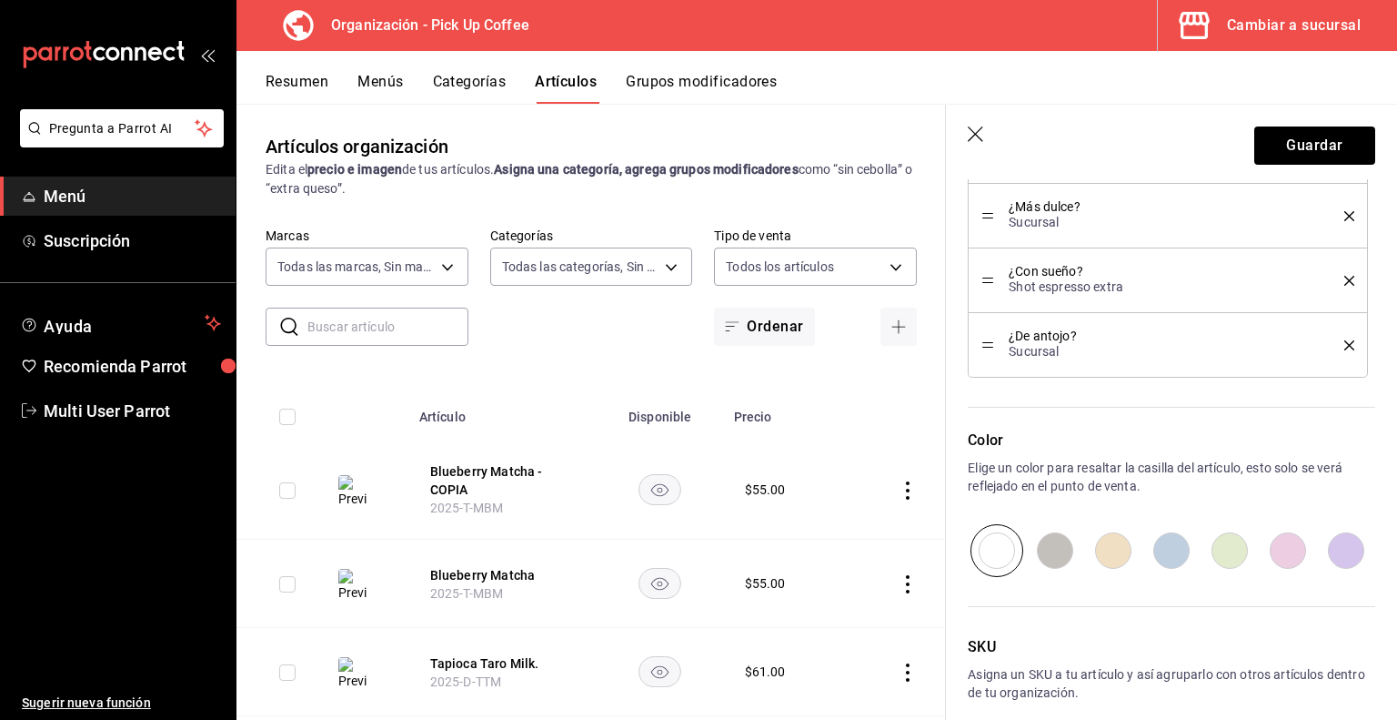
scroll to position [1129, 0]
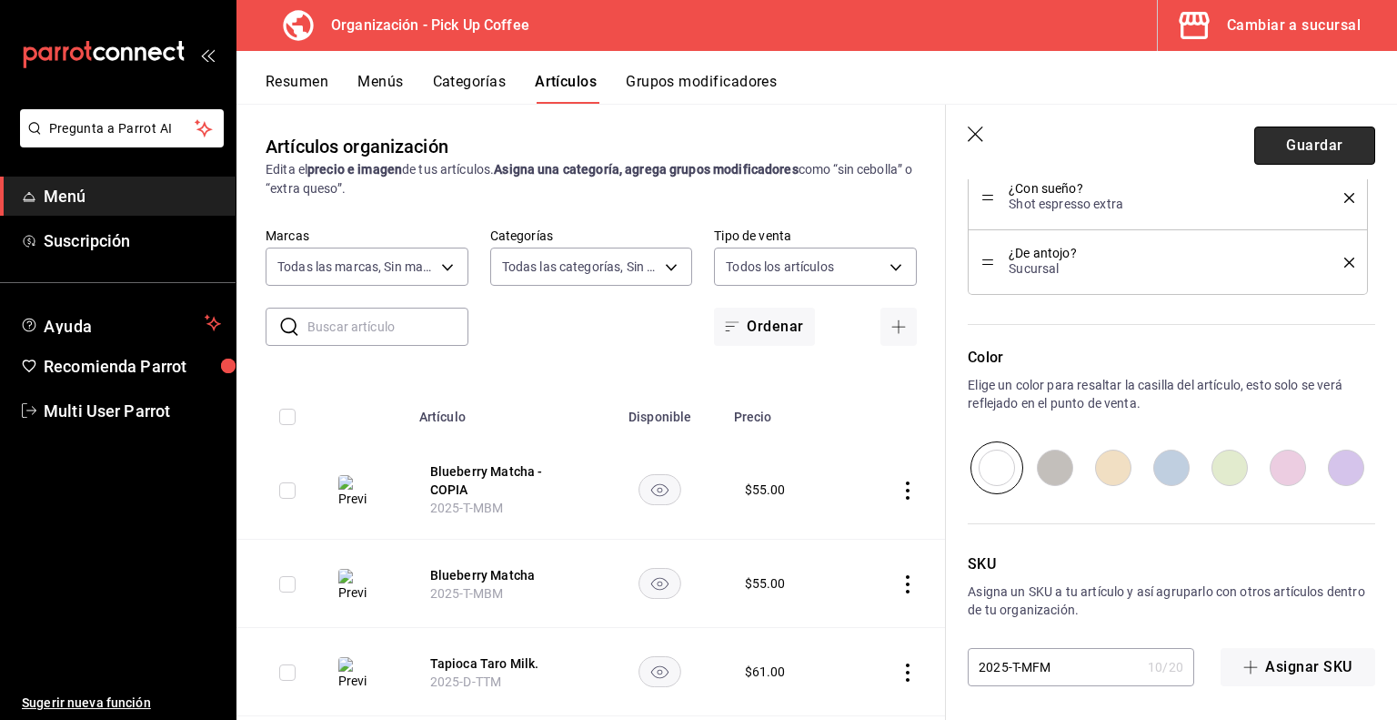
click at [1292, 151] on button "Guardar" at bounding box center [1315, 145] width 121 height 38
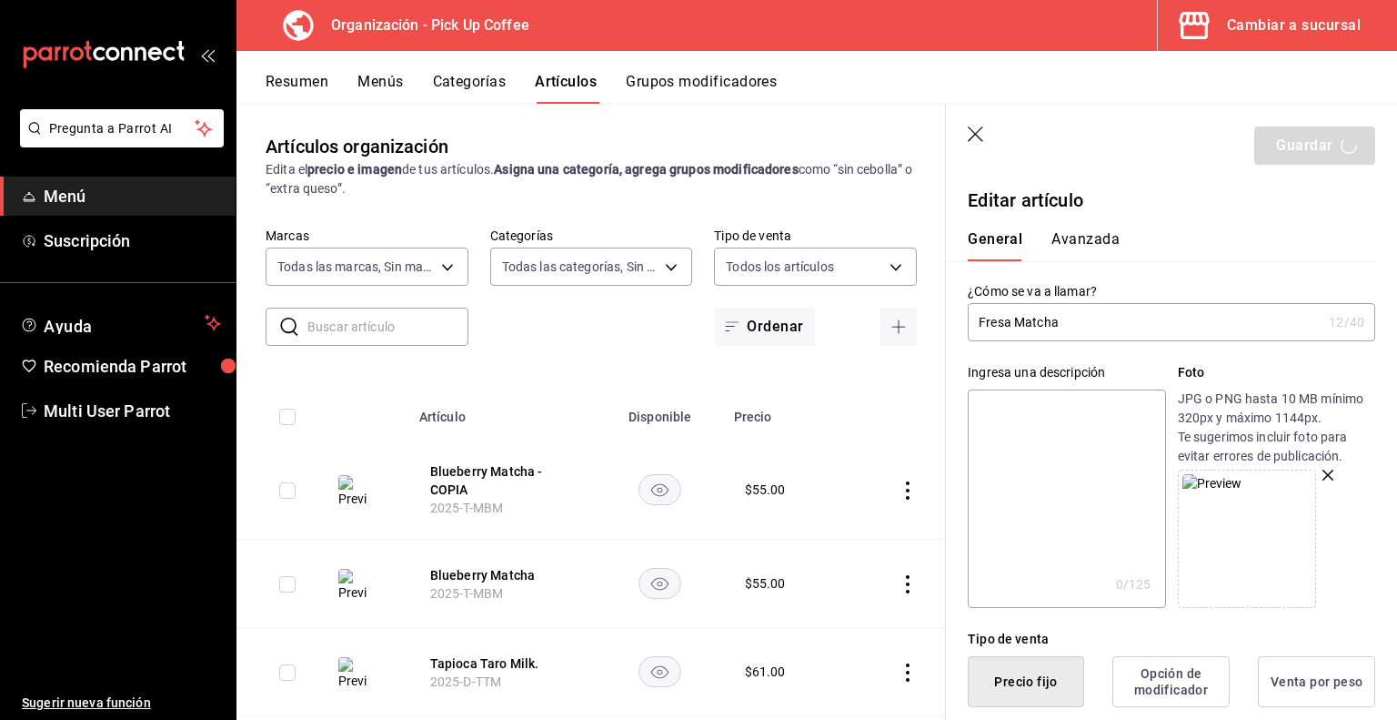
scroll to position [55, 0]
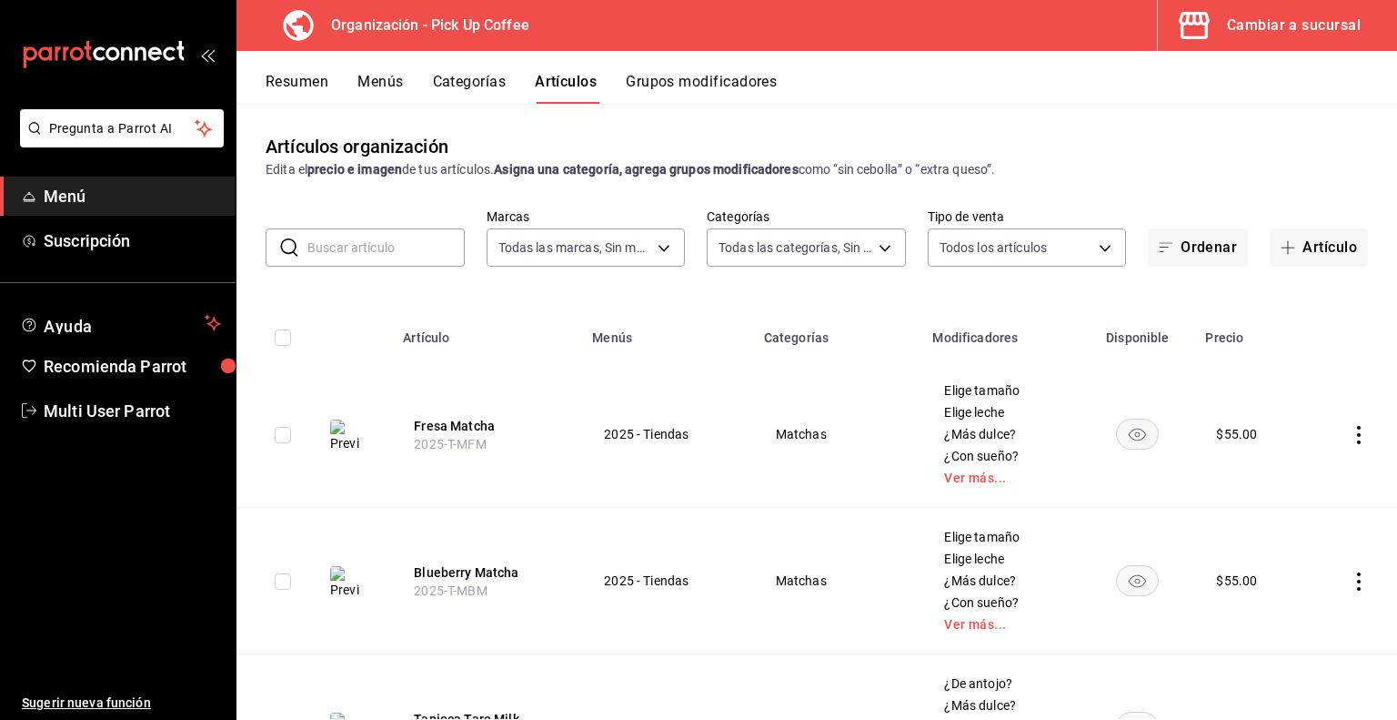
click at [1350, 431] on icon "actions" at bounding box center [1359, 435] width 18 height 18
click at [1281, 509] on span "Duplicar" at bounding box center [1290, 514] width 47 height 19
click at [455, 423] on button "Fresa Matcha - COPIA" at bounding box center [487, 426] width 146 height 18
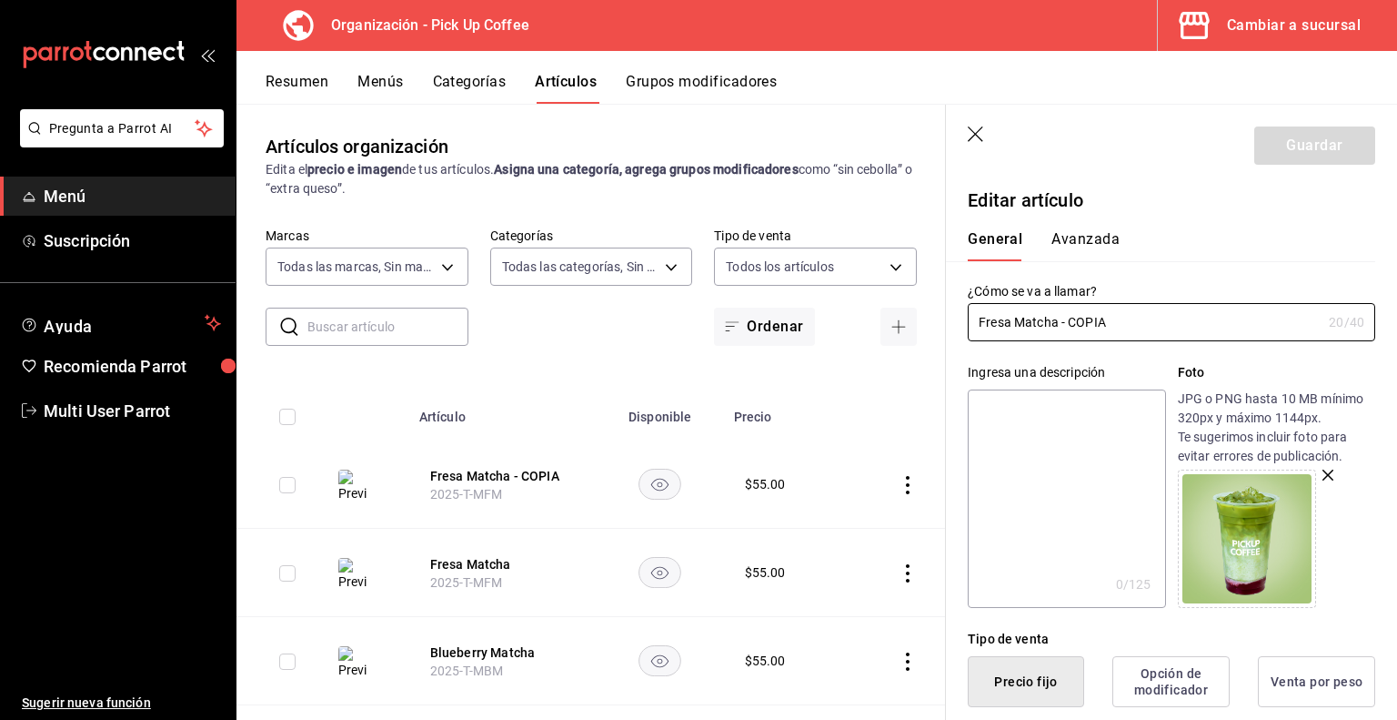
drag, startPoint x: 1059, startPoint y: 324, endPoint x: 1397, endPoint y: 382, distance: 342.5
click at [1397, 382] on section "Guardar Editar artículo General Avanzada ¿Cómo se va a llamar? Fresa Matcha - C…" at bounding box center [1171, 412] width 451 height 615
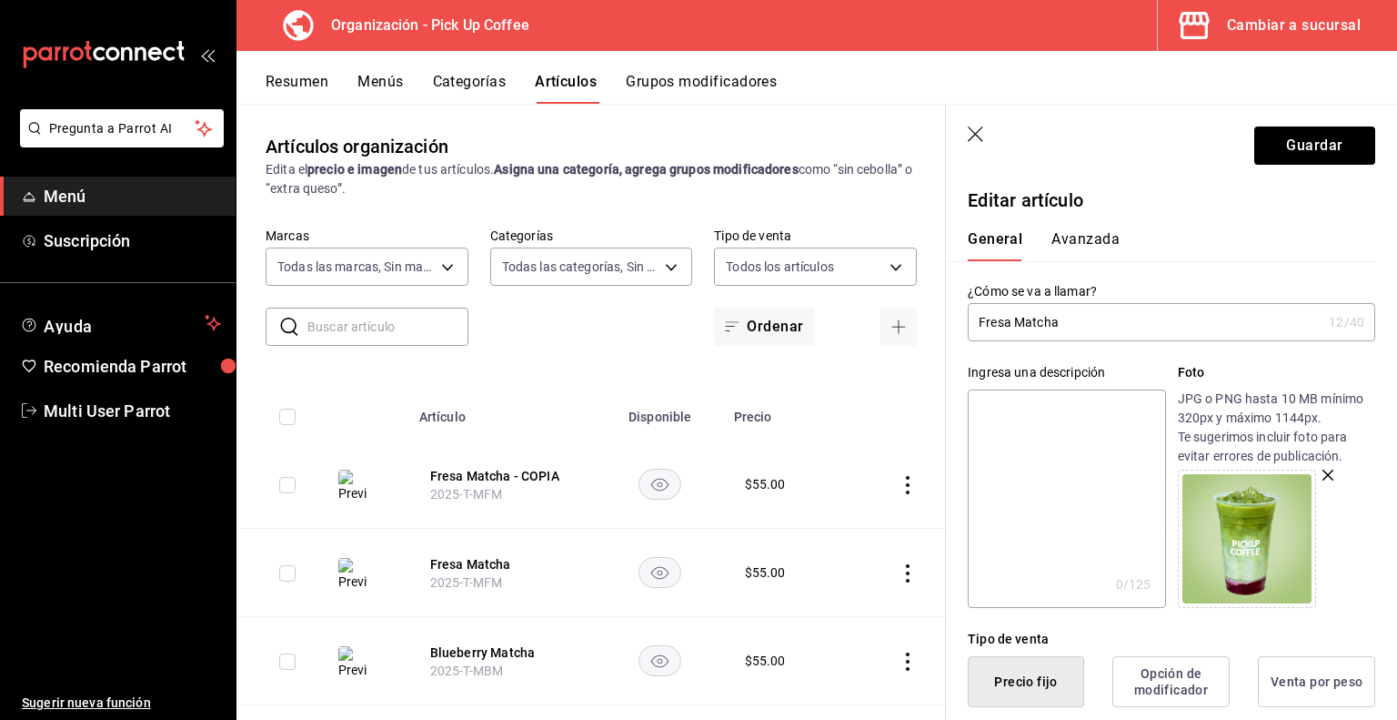
click at [1013, 313] on input "Fresa Matcha" at bounding box center [1145, 322] width 354 height 36
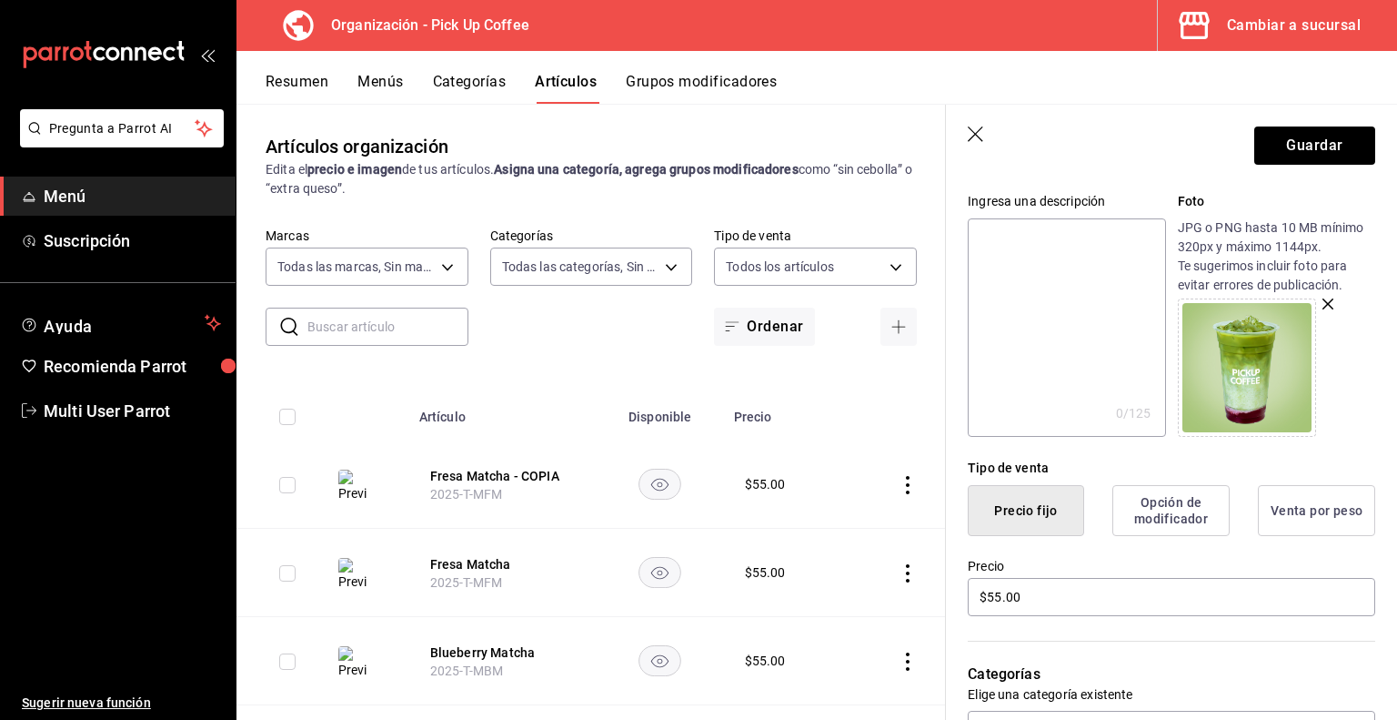
scroll to position [70, 0]
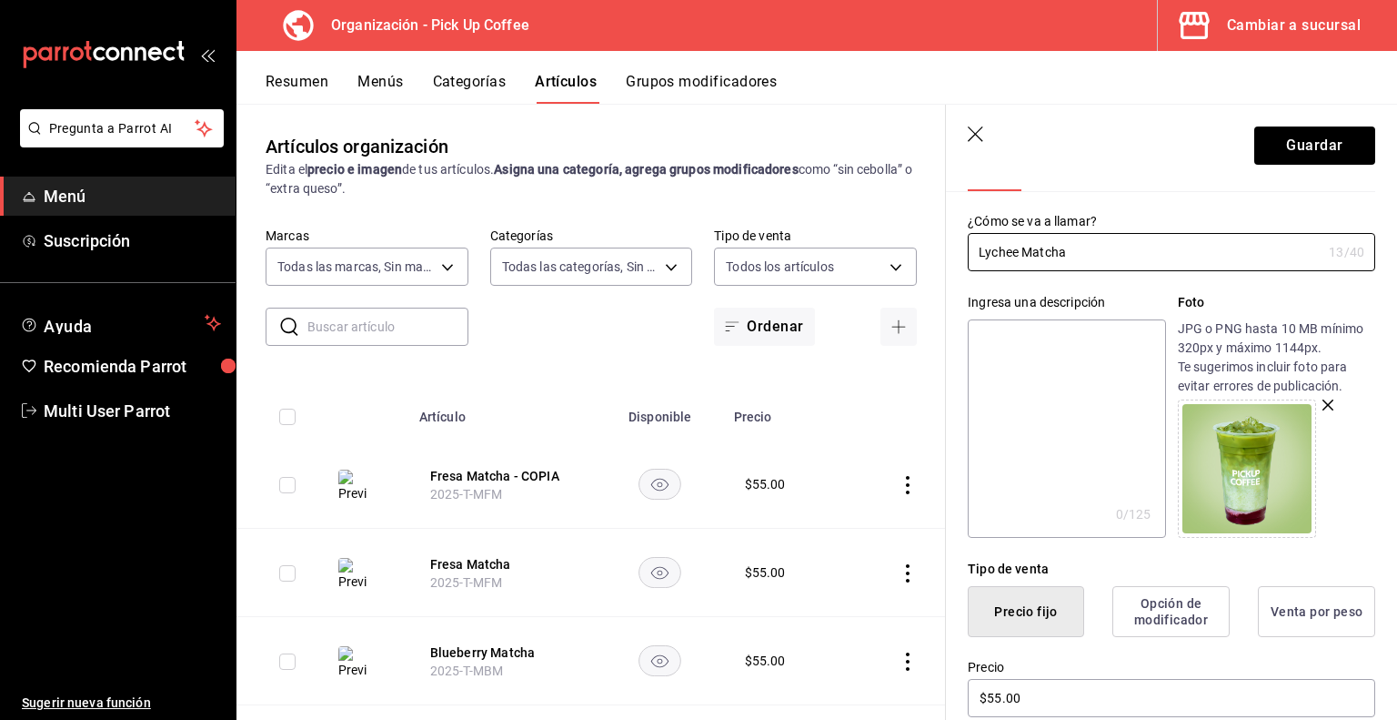
type input "Lychee Matcha"
click at [1326, 404] on div at bounding box center [1276, 468] width 197 height 138
click at [1323, 405] on icon "button" at bounding box center [1328, 404] width 11 height 11
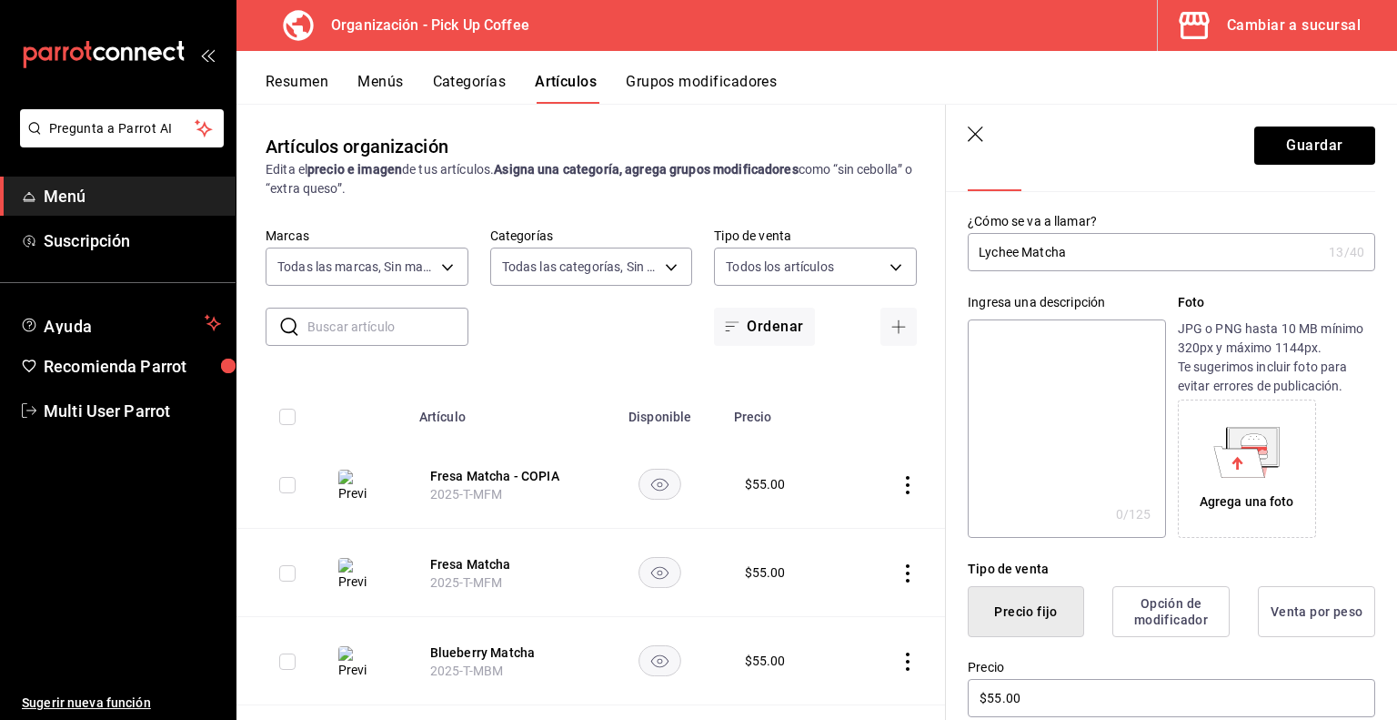
click at [1247, 454] on icon at bounding box center [1240, 461] width 51 height 31
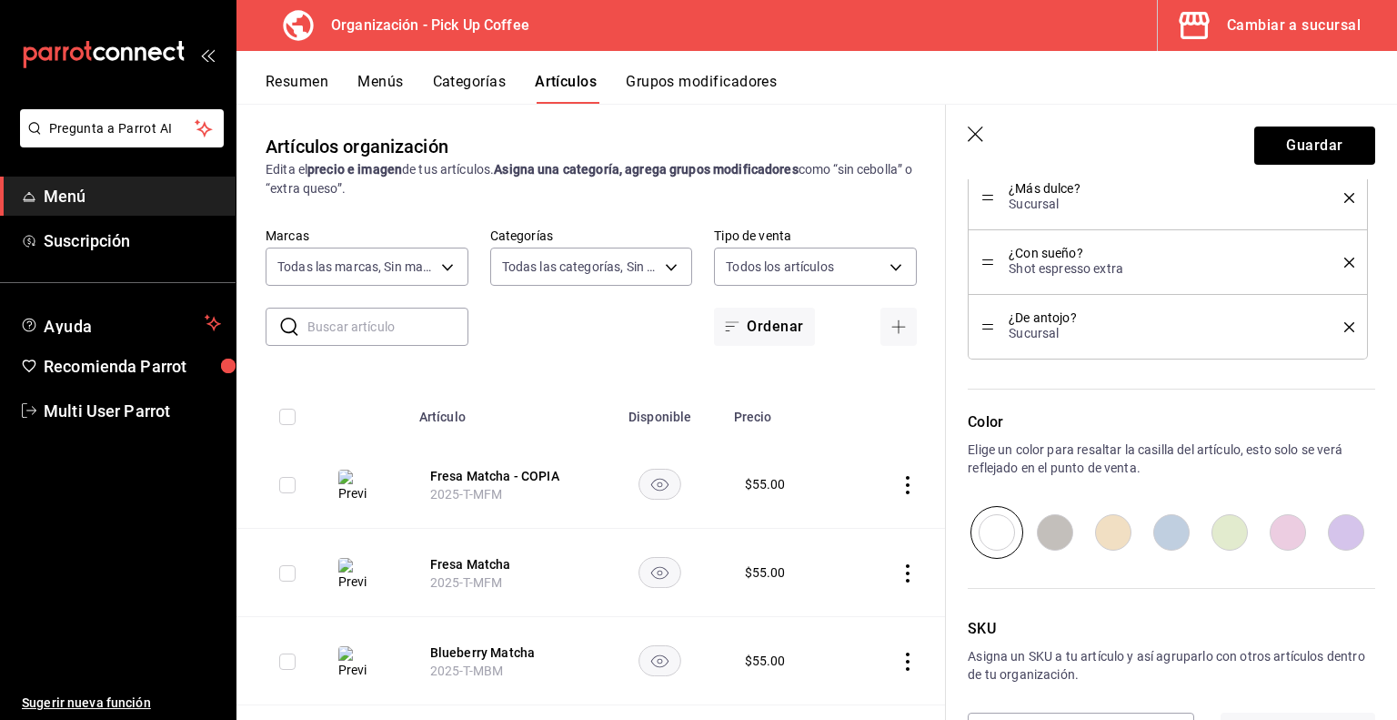
scroll to position [1129, 0]
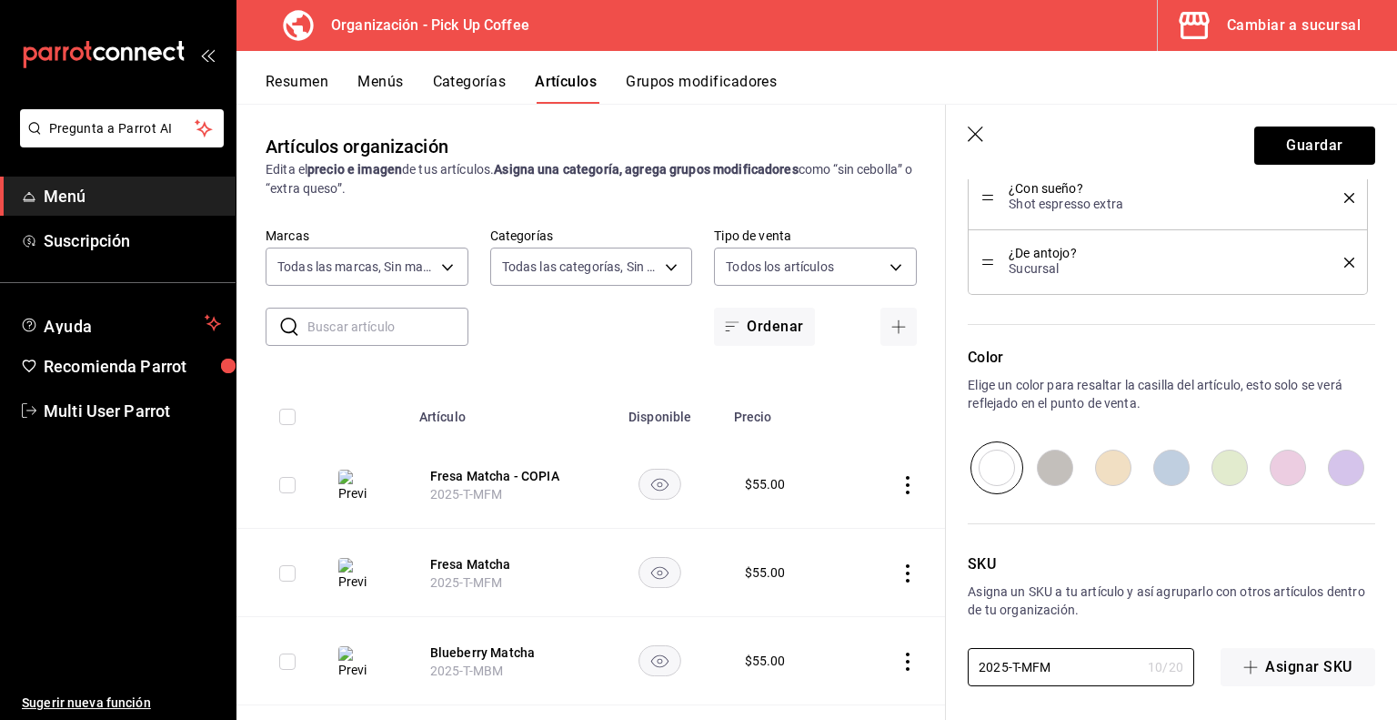
drag, startPoint x: 1061, startPoint y: 672, endPoint x: 901, endPoint y: 660, distance: 160.6
click at [901, 660] on main "Artículos organización Edita el precio e imagen de tus artículos. Asigna una ca…" at bounding box center [817, 412] width 1161 height 616
paste input "L"
type input "2025-T-MLM"
click at [1304, 141] on button "Guardar" at bounding box center [1315, 145] width 121 height 38
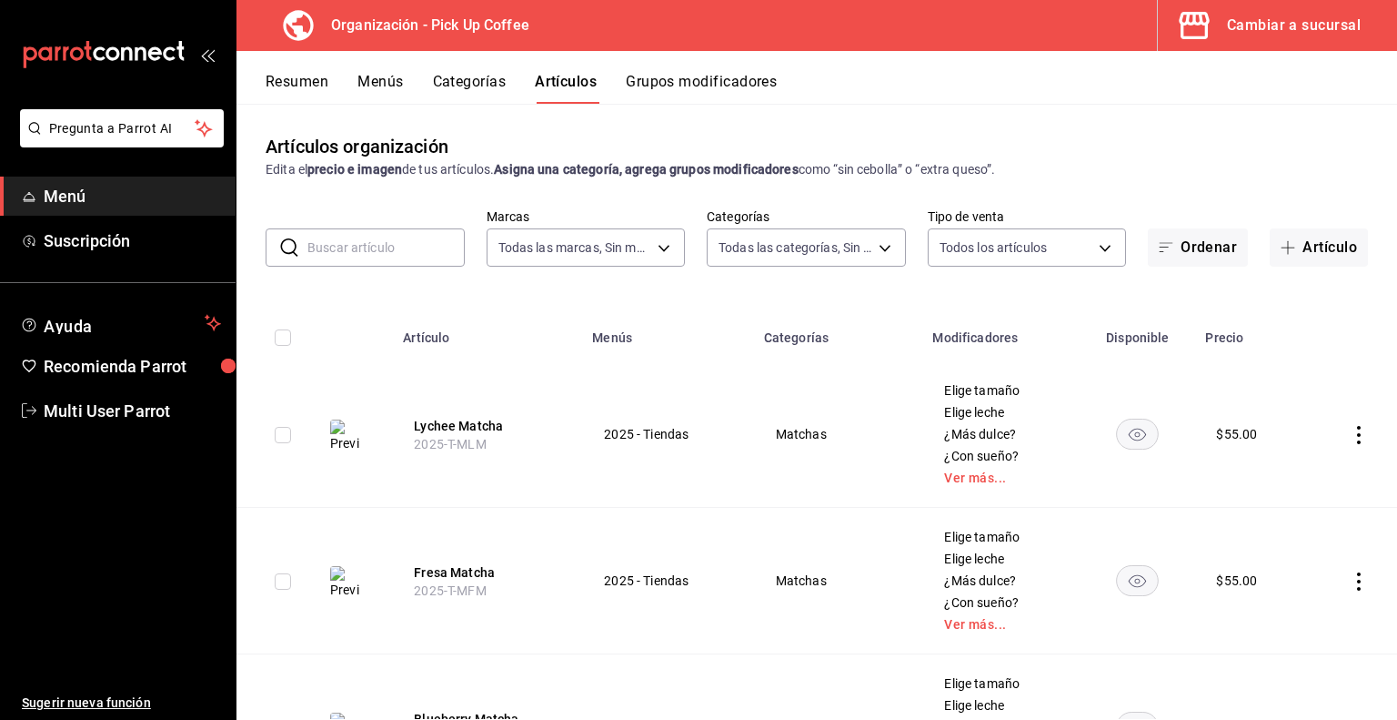
click at [1350, 434] on icon "actions" at bounding box center [1359, 435] width 18 height 18
click at [1286, 508] on span "Duplicar" at bounding box center [1290, 514] width 47 height 19
click at [456, 422] on button "Lychee Matcha - COPIA" at bounding box center [487, 426] width 146 height 18
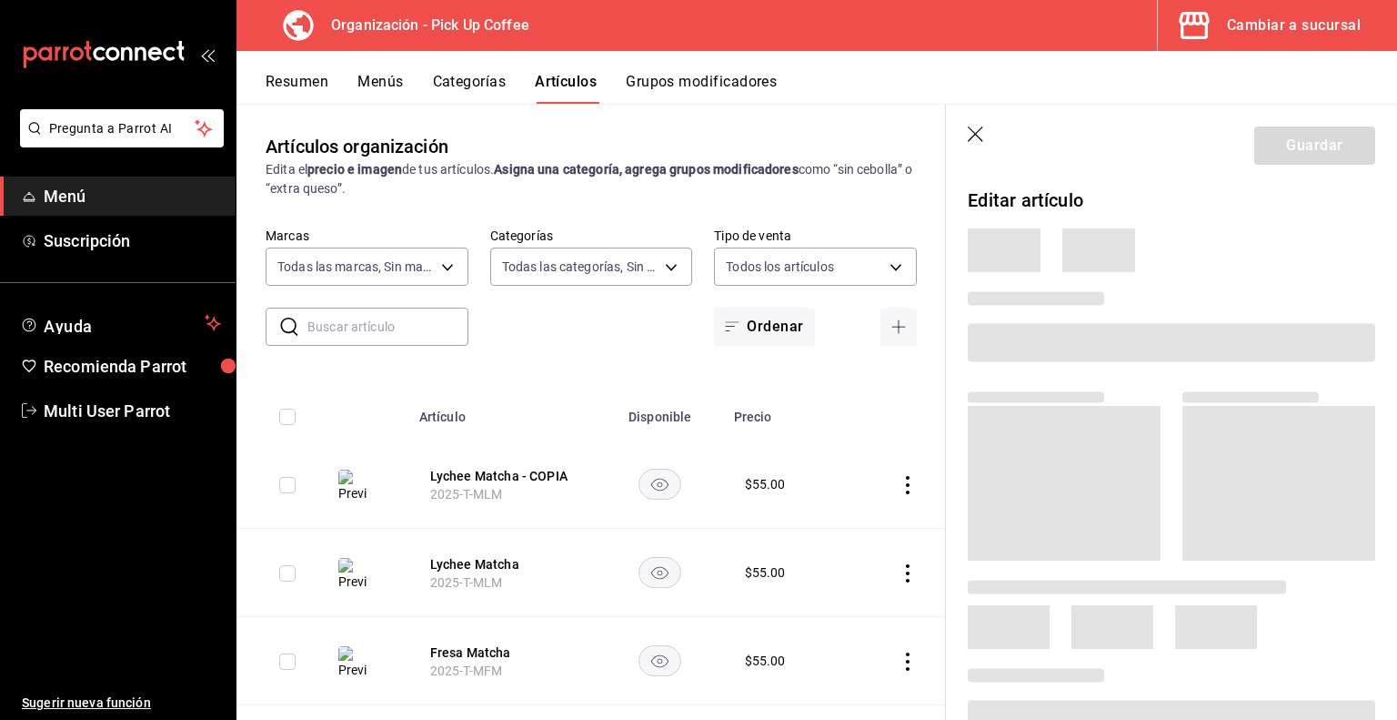
click at [1104, 348] on span at bounding box center [1172, 342] width 408 height 38
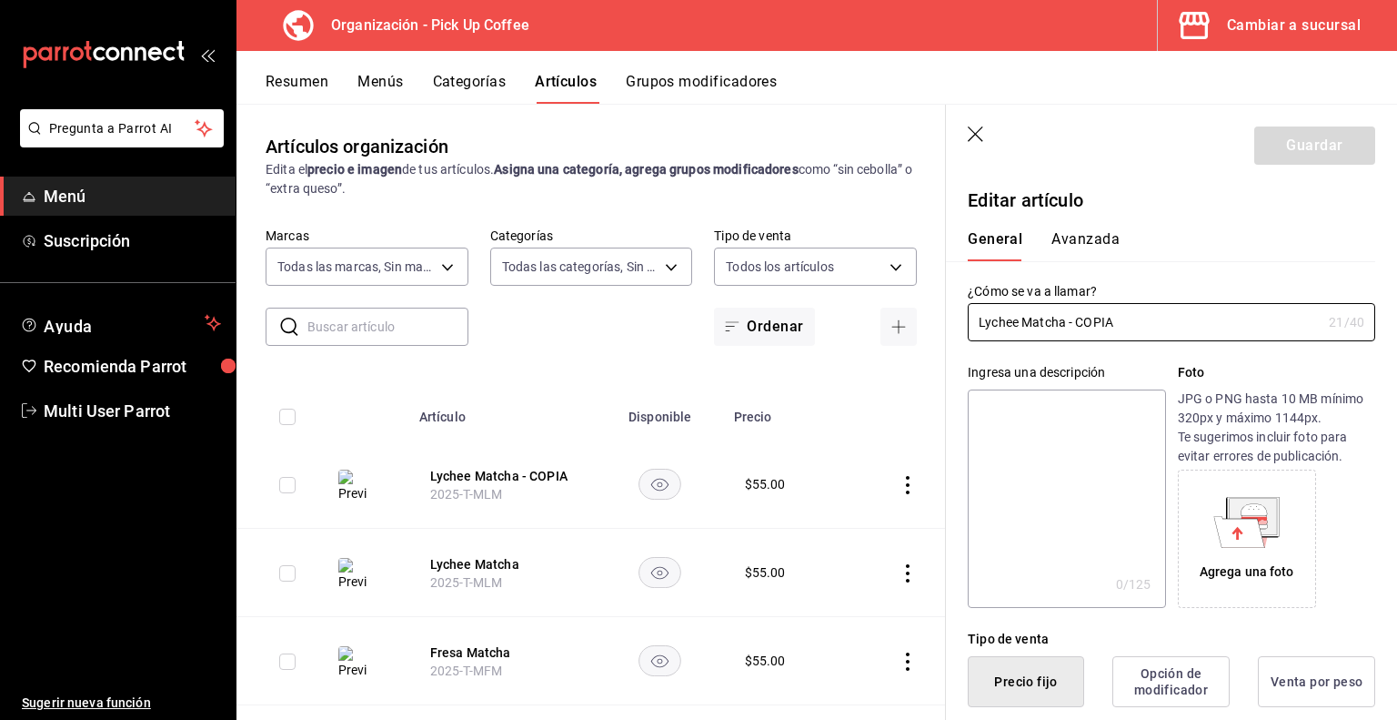
type input "$55.00"
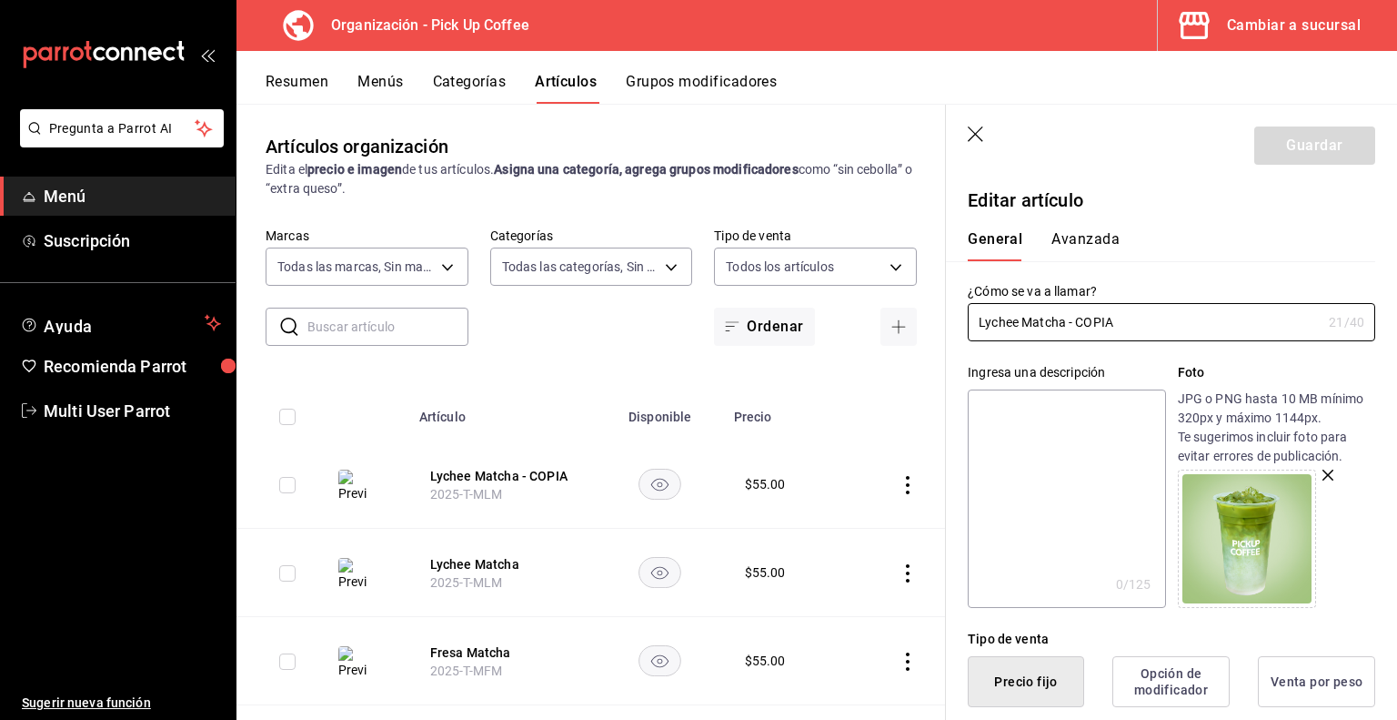
drag, startPoint x: 1068, startPoint y: 323, endPoint x: 1266, endPoint y: 358, distance: 201.5
drag, startPoint x: 1015, startPoint y: 328, endPoint x: 819, endPoint y: 312, distance: 197.1
click at [819, 312] on main "Artículos organización Edita el precio e imagen de tus artículos. Asigna una ca…" at bounding box center [817, 412] width 1161 height 616
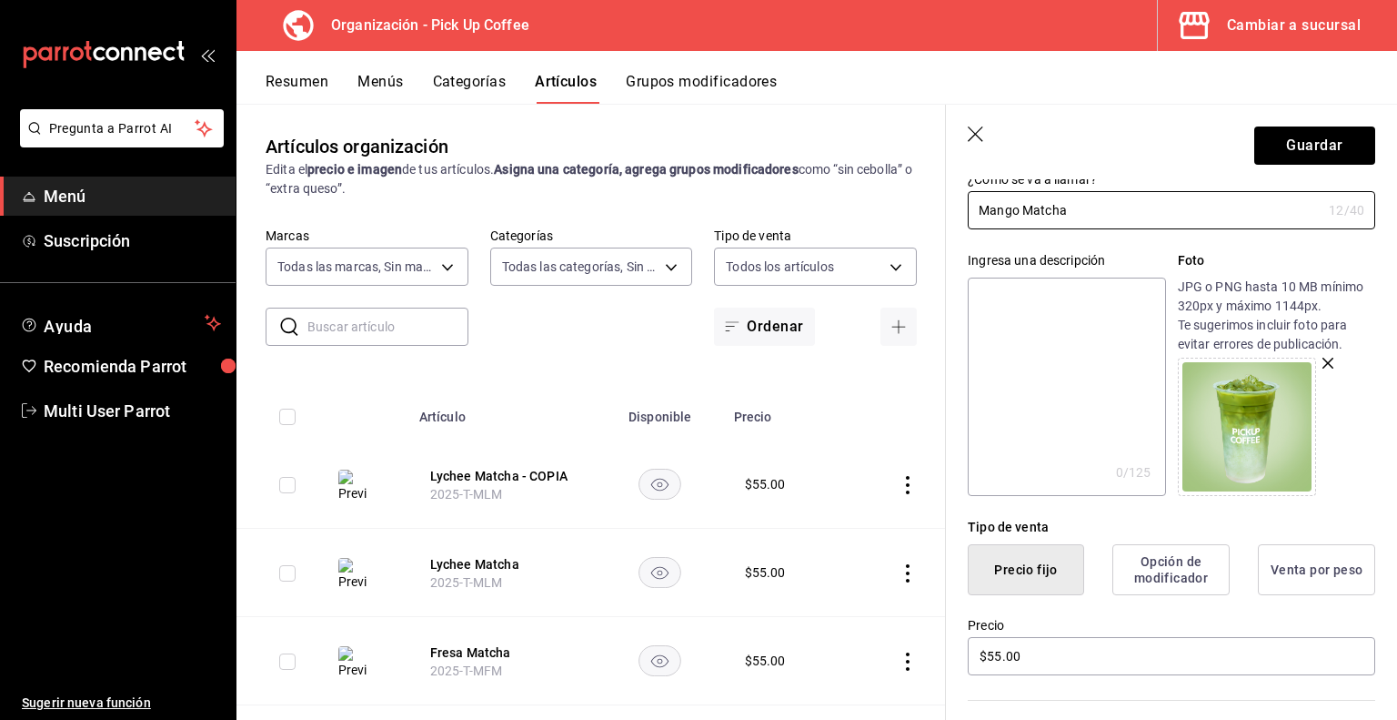
scroll to position [115, 0]
type input "Mango Matcha"
click at [1325, 364] on icon "button" at bounding box center [1328, 360] width 11 height 11
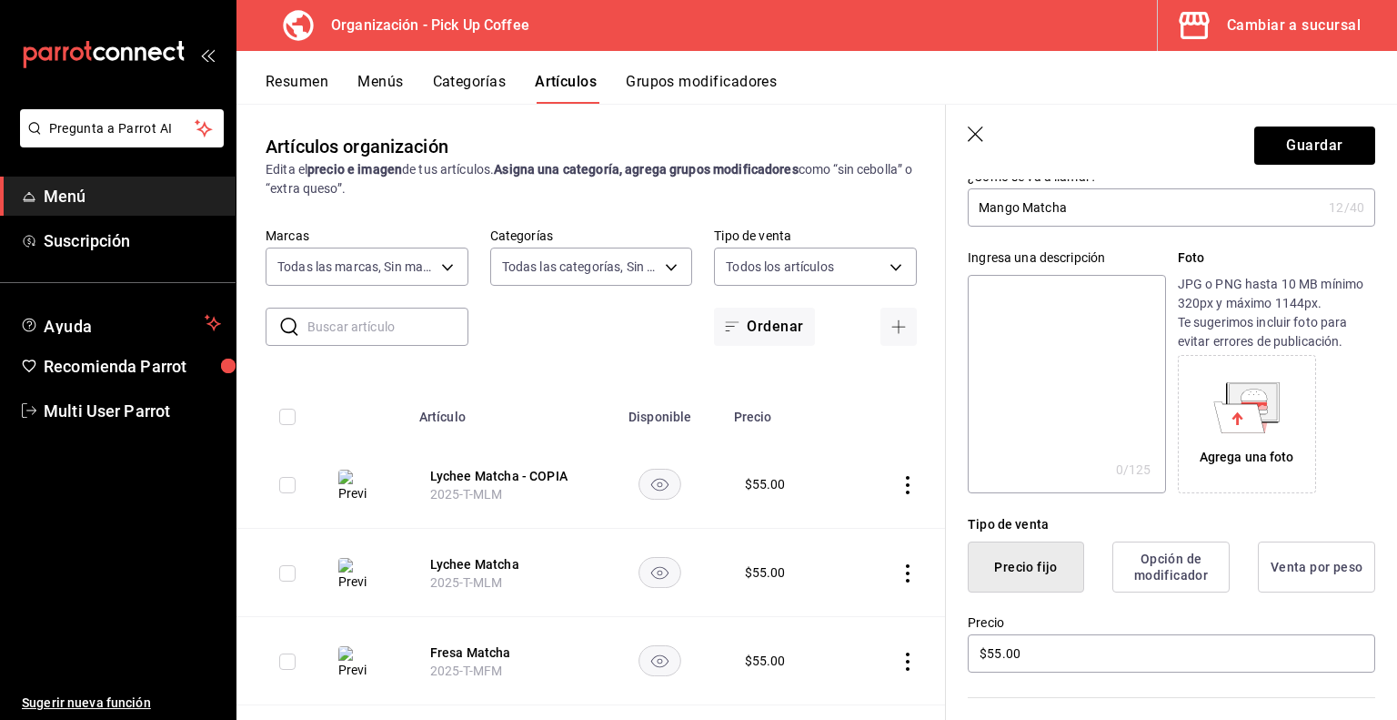
click at [1270, 399] on icon at bounding box center [1253, 401] width 47 height 36
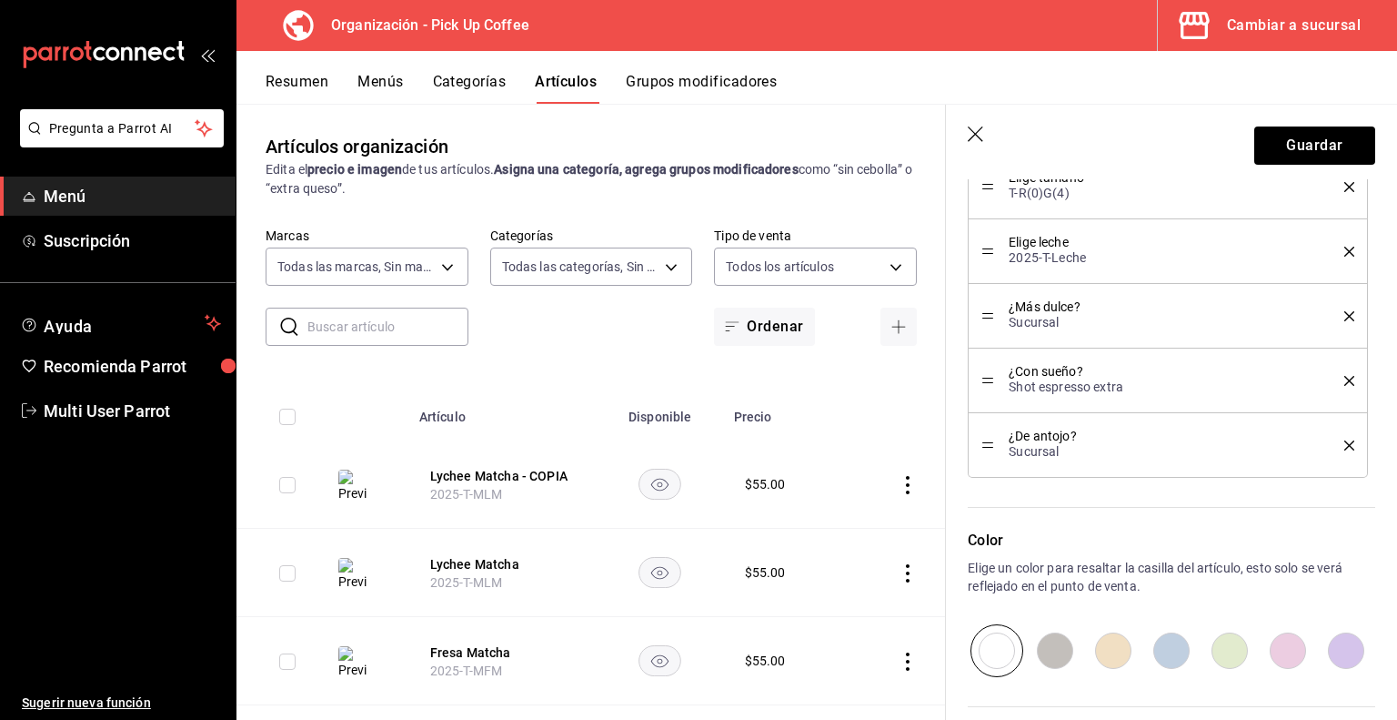
scroll to position [1129, 0]
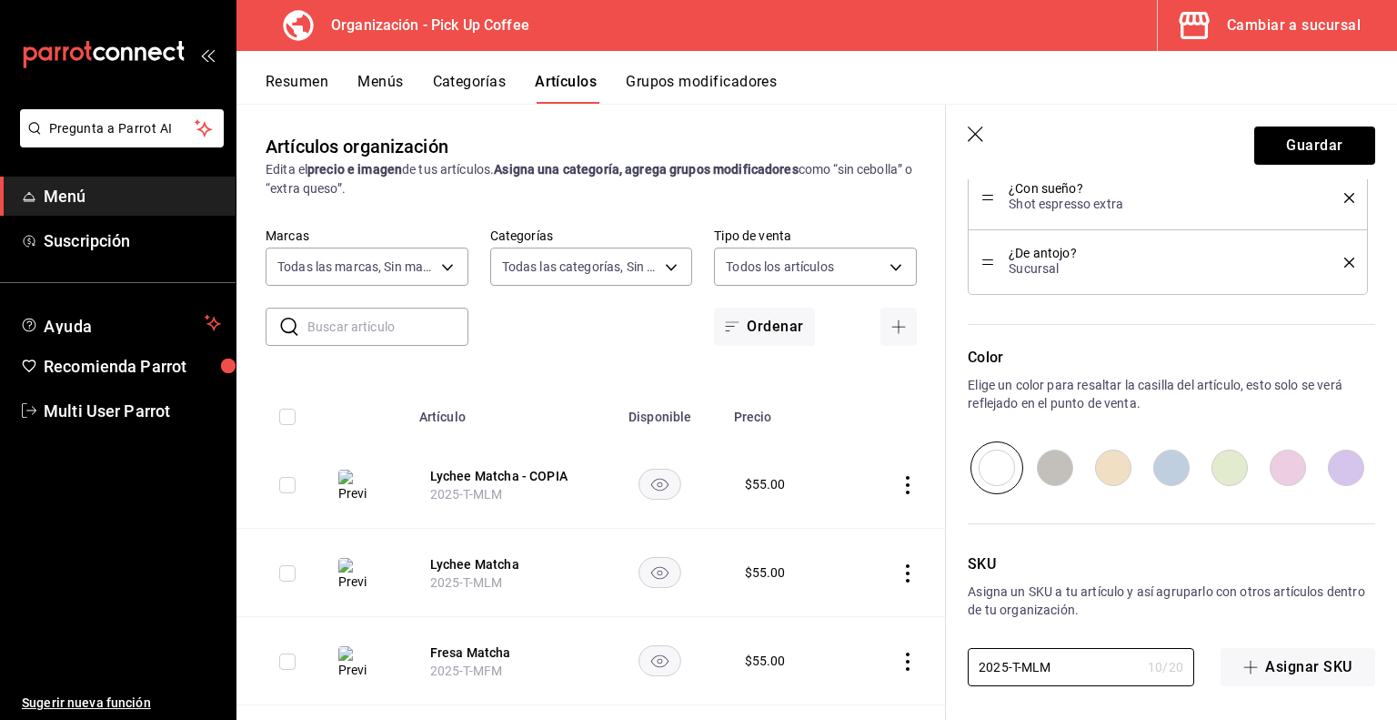
drag, startPoint x: 1072, startPoint y: 661, endPoint x: 773, endPoint y: 661, distance: 298.4
click at [773, 661] on main "Artículos organización Edita el precio e imagen de tus artículos. Asigna una ca…" at bounding box center [817, 412] width 1161 height 616
paste input "M"
type input "2025-T-MMM"
click at [1295, 143] on button "Guardar" at bounding box center [1315, 145] width 121 height 38
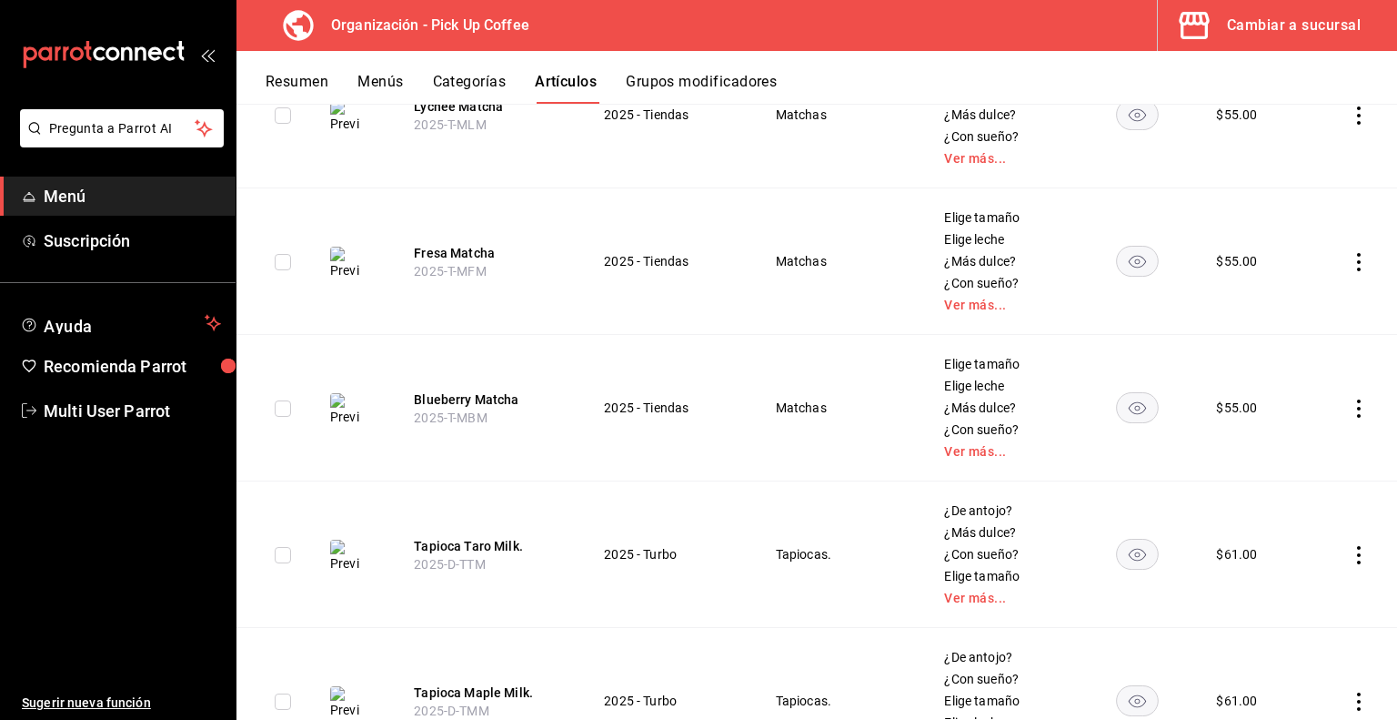
scroll to position [475, 0]
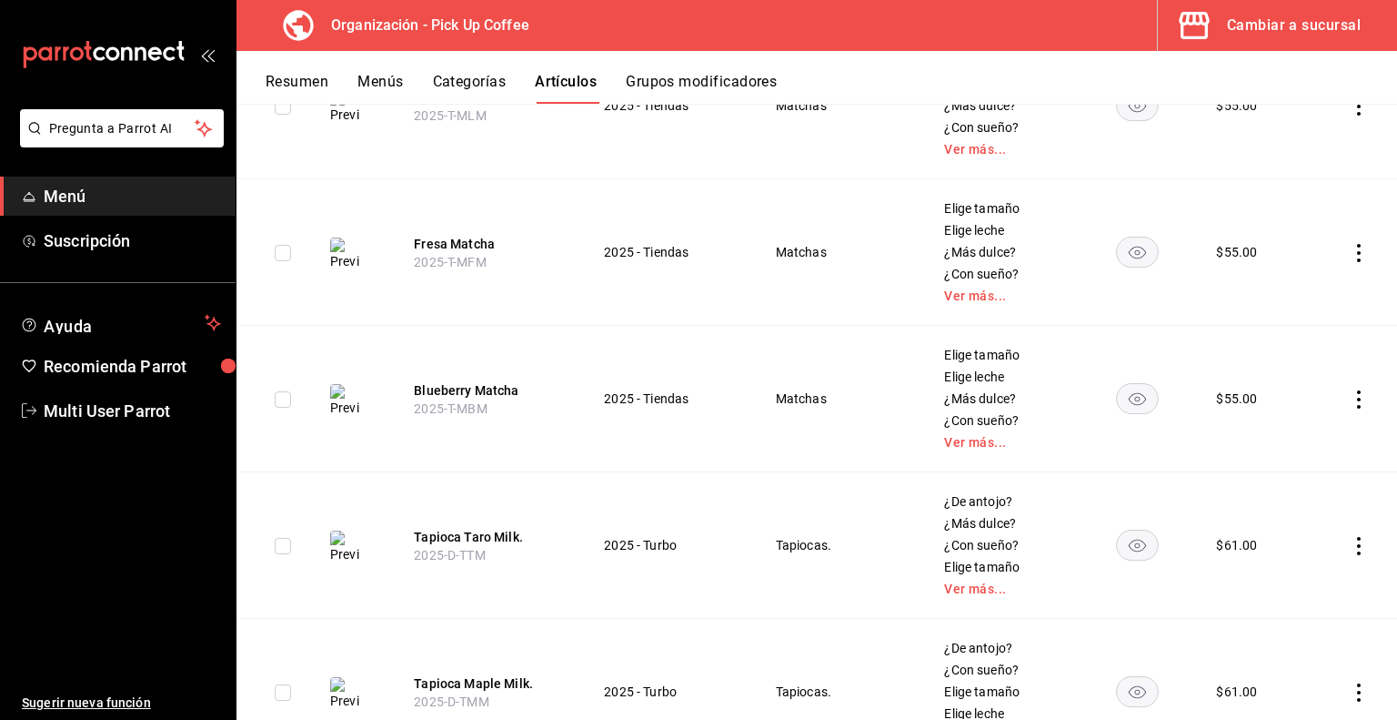
click at [1350, 399] on icon "actions" at bounding box center [1359, 399] width 18 height 18
click at [1277, 476] on span "Duplicar" at bounding box center [1290, 478] width 47 height 19
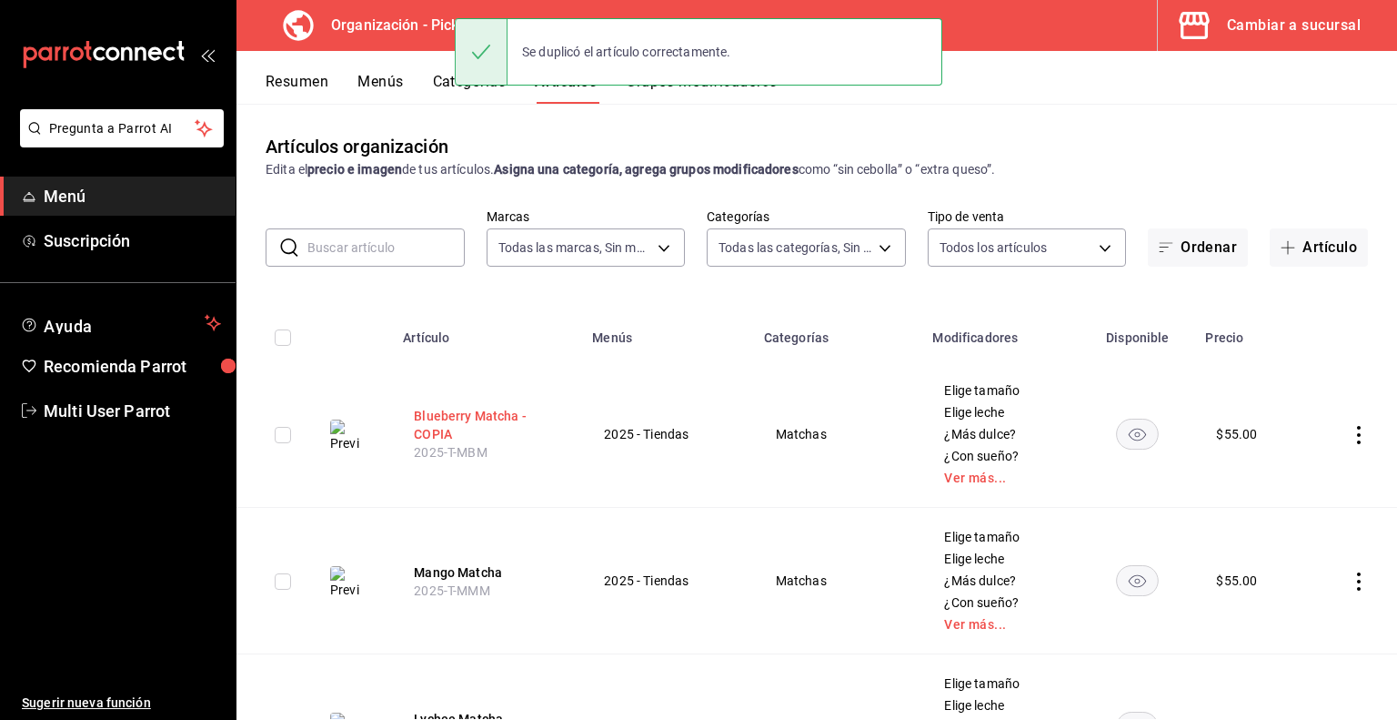
click at [432, 418] on button "Blueberry Matcha - COPIA" at bounding box center [487, 425] width 146 height 36
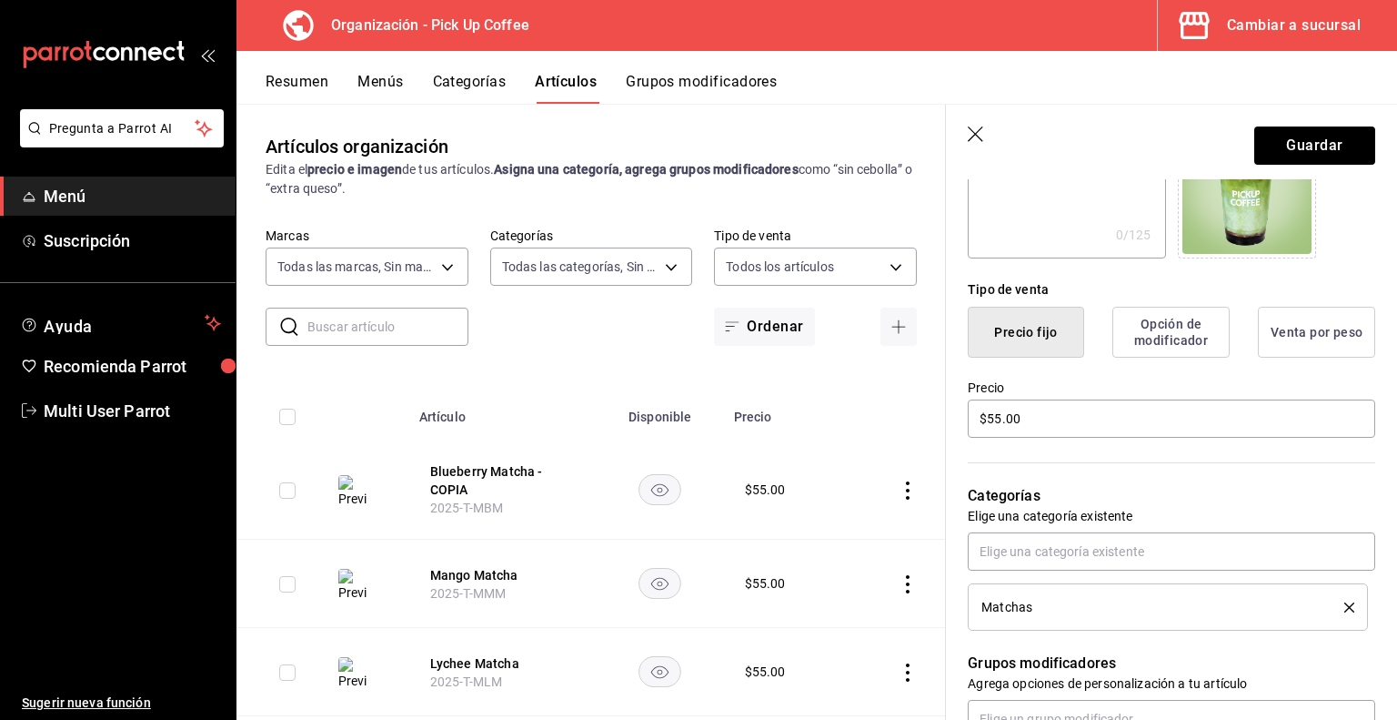
scroll to position [544, 0]
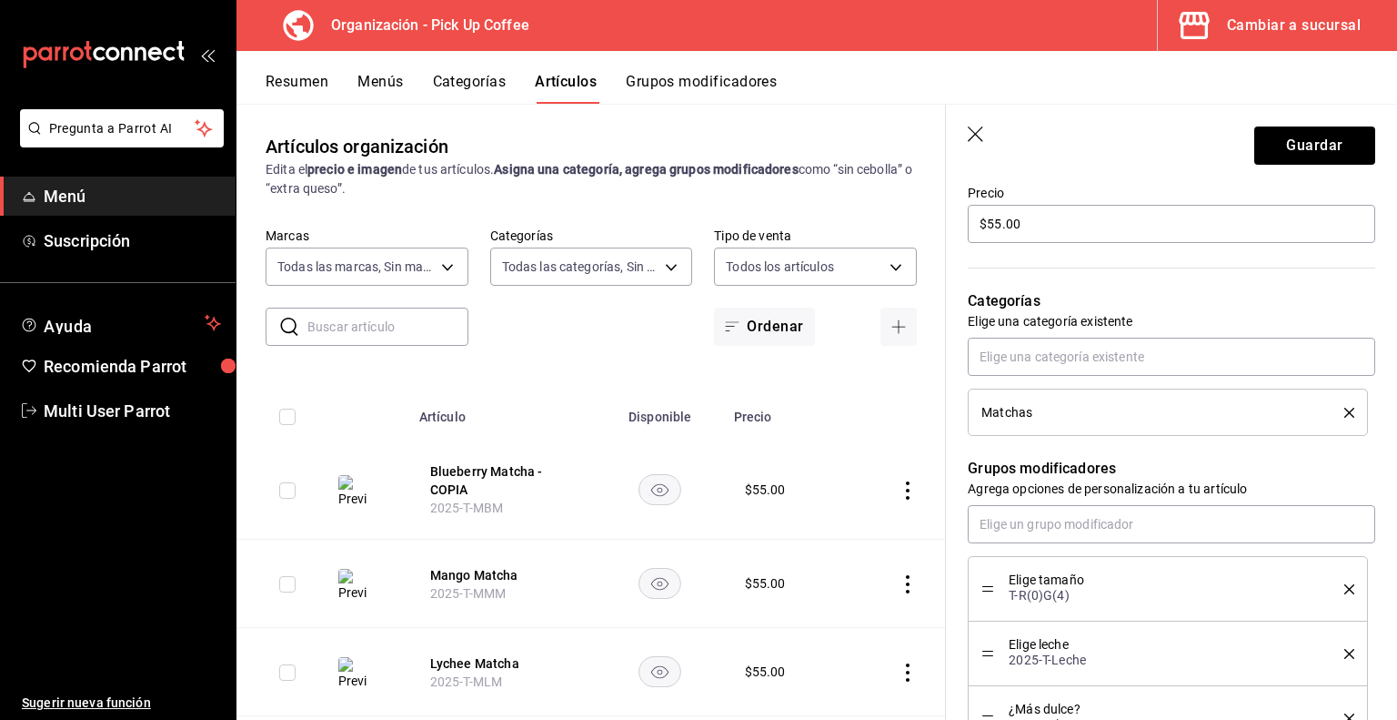
type input "Blueberry Matcha."
drag, startPoint x: 1058, startPoint y: 231, endPoint x: 741, endPoint y: 208, distance: 317.4
click at [741, 208] on main "Artículos organización Edita el precio e imagen de tus artículos. Asigna una ca…" at bounding box center [817, 412] width 1161 height 616
type input "$60.00"
click at [1344, 413] on li "Matchas" at bounding box center [1168, 411] width 400 height 47
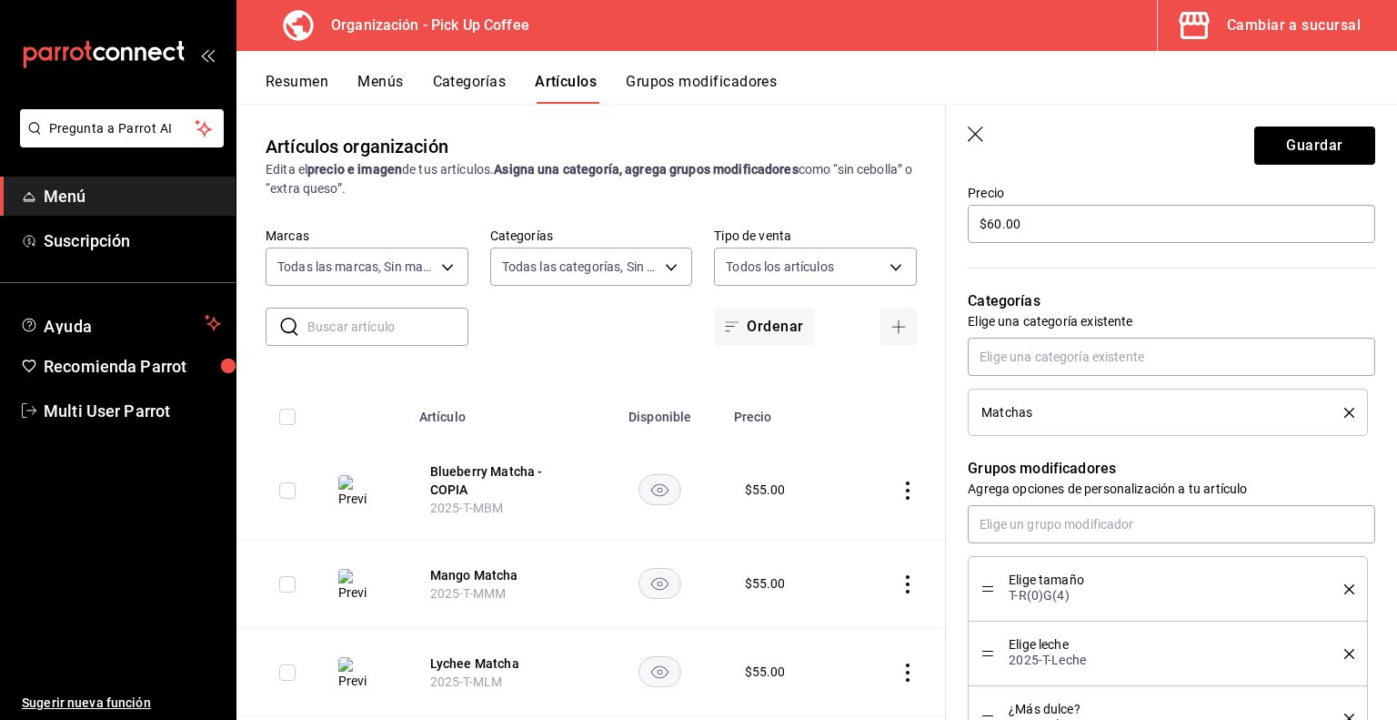
click at [1345, 413] on icon "delete" at bounding box center [1350, 413] width 10 height 10
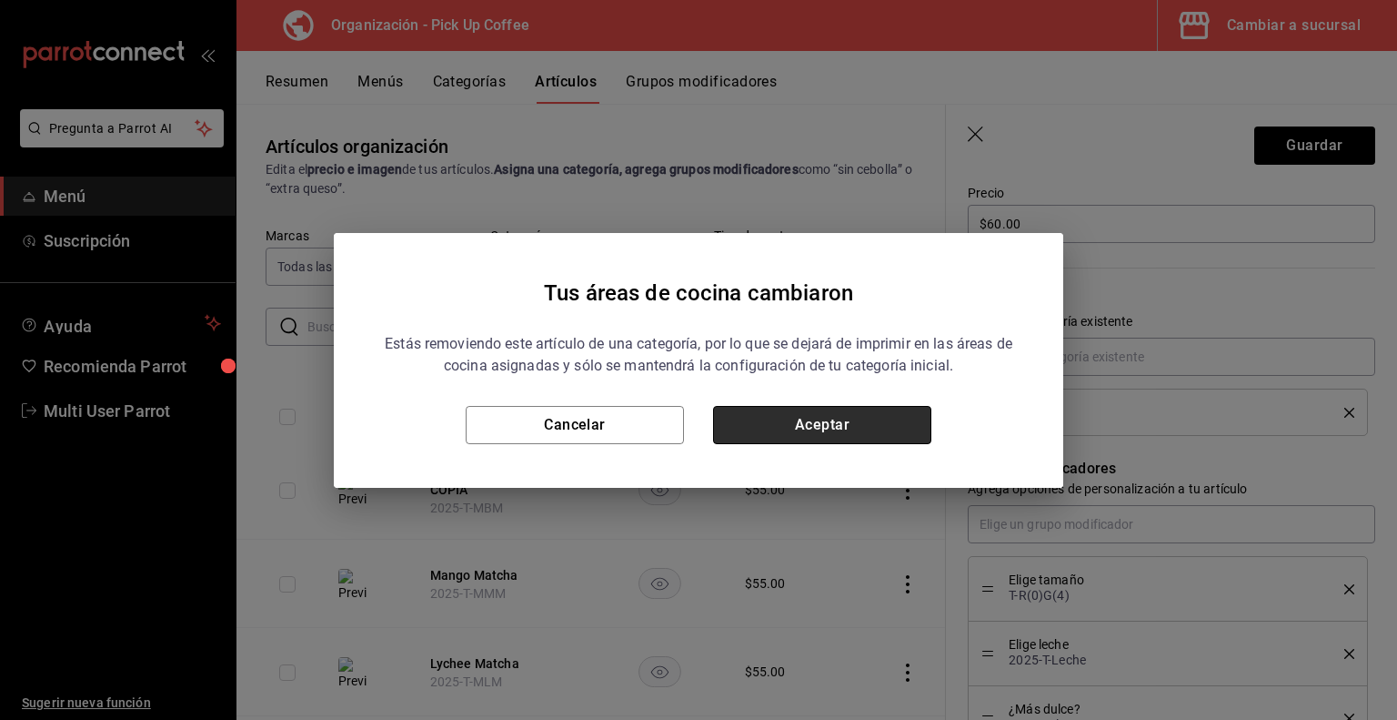
click at [846, 424] on button "Aceptar" at bounding box center [822, 425] width 218 height 38
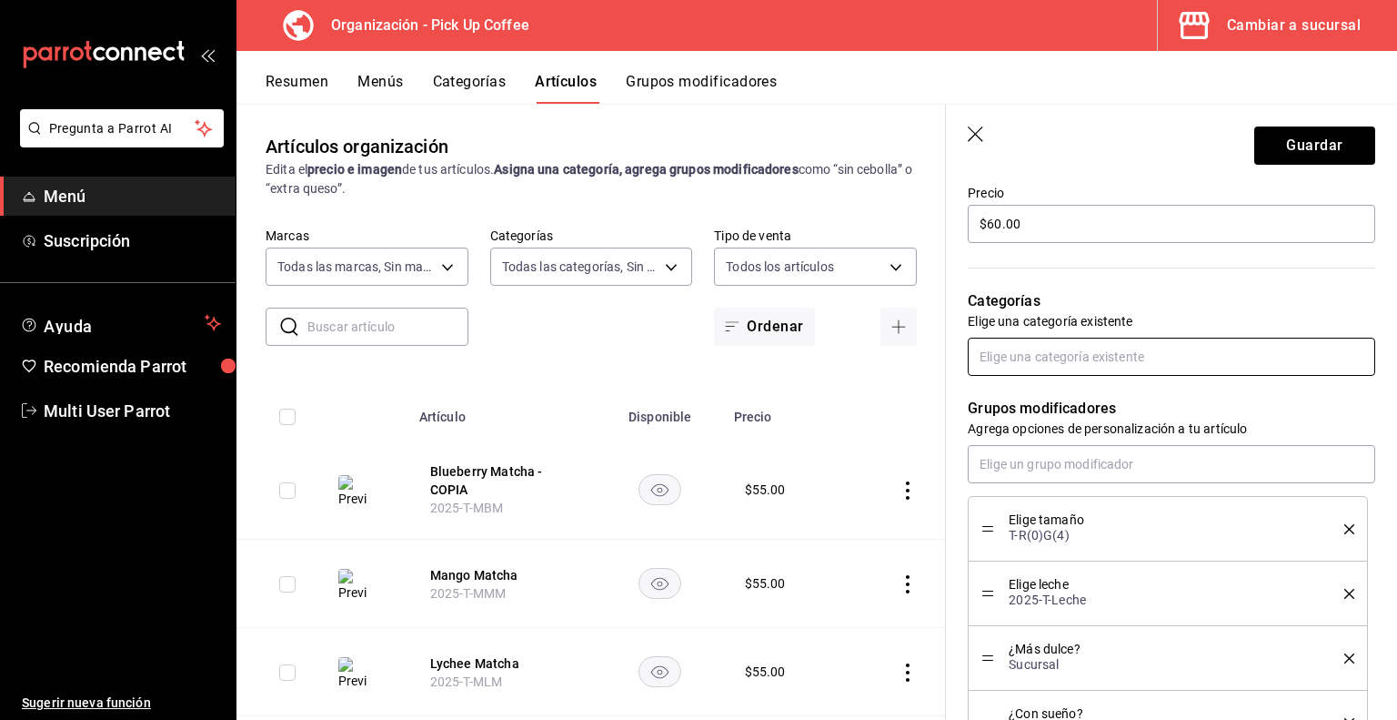
click at [1066, 356] on input "text" at bounding box center [1172, 357] width 408 height 38
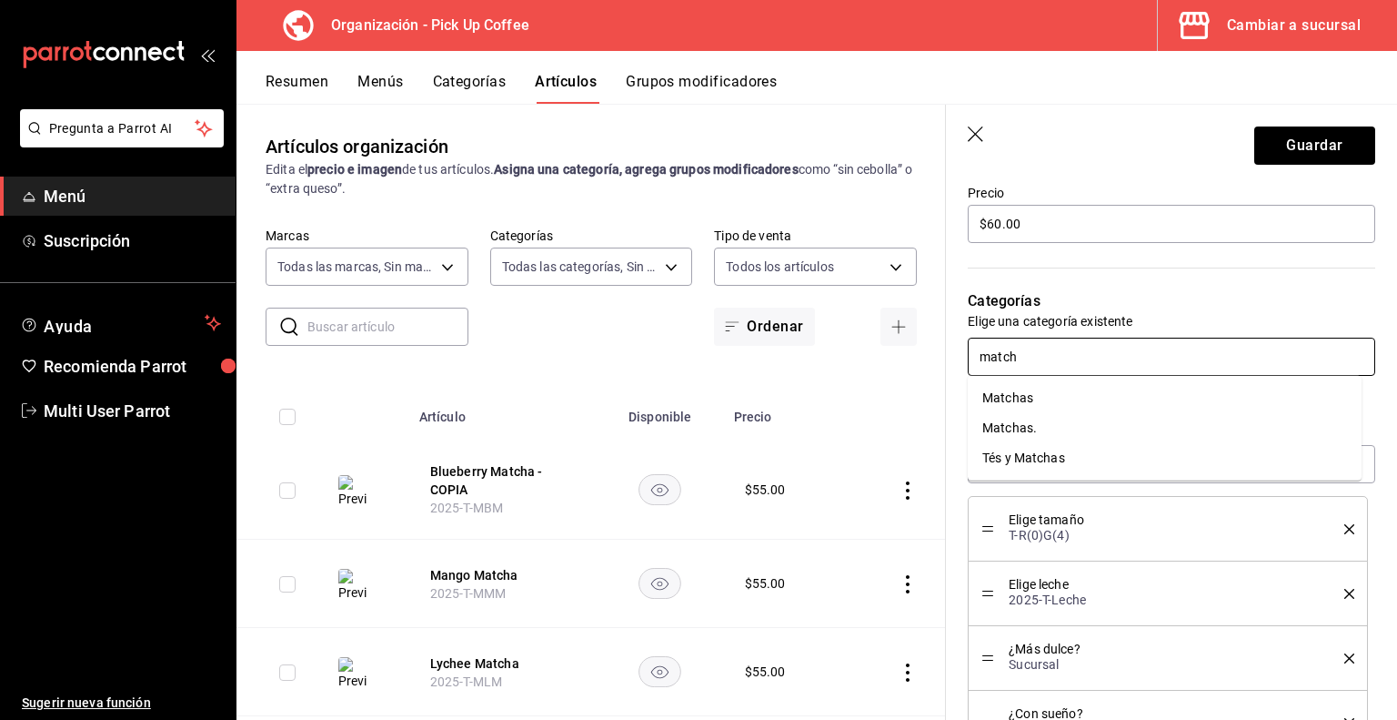
type input "matcha"
click at [1012, 431] on li "Matchas." at bounding box center [1165, 428] width 394 height 30
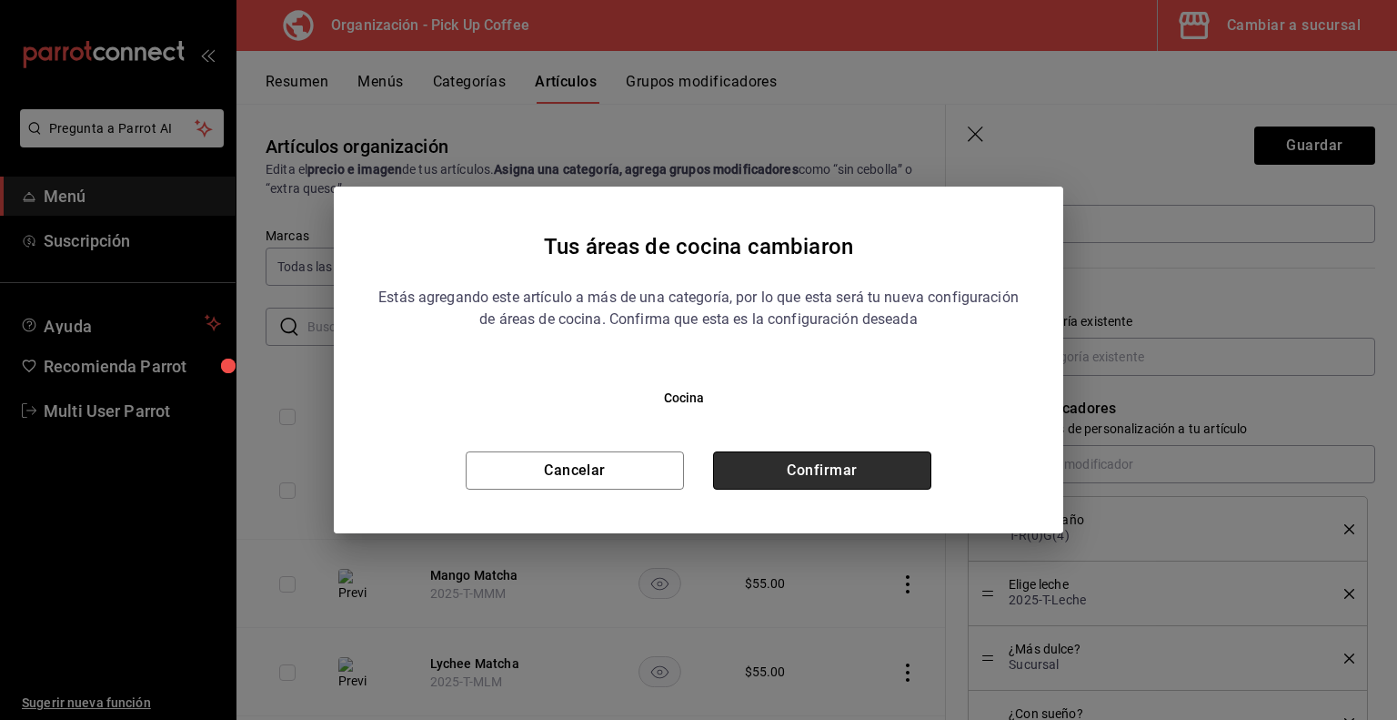
click at [852, 469] on button "Confirmar" at bounding box center [822, 470] width 218 height 38
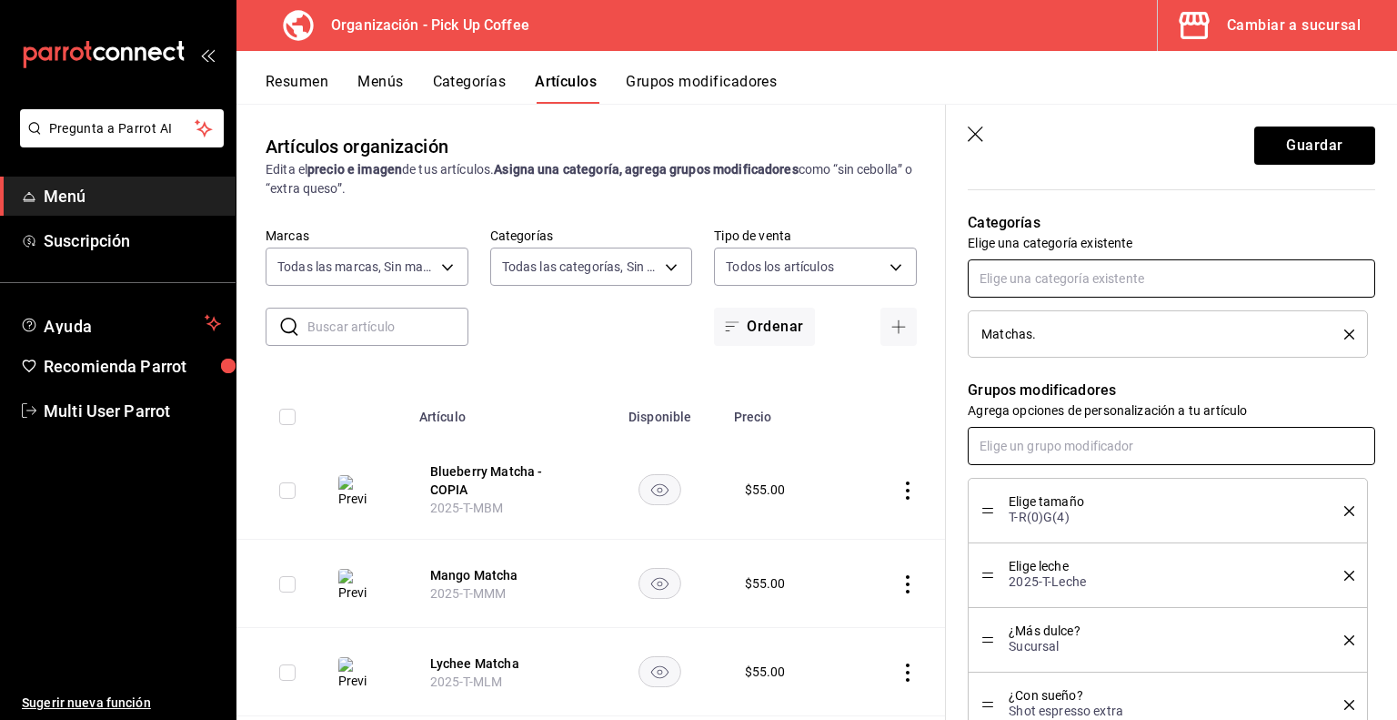
scroll to position [624, 0]
click at [1086, 448] on input "text" at bounding box center [1172, 444] width 408 height 38
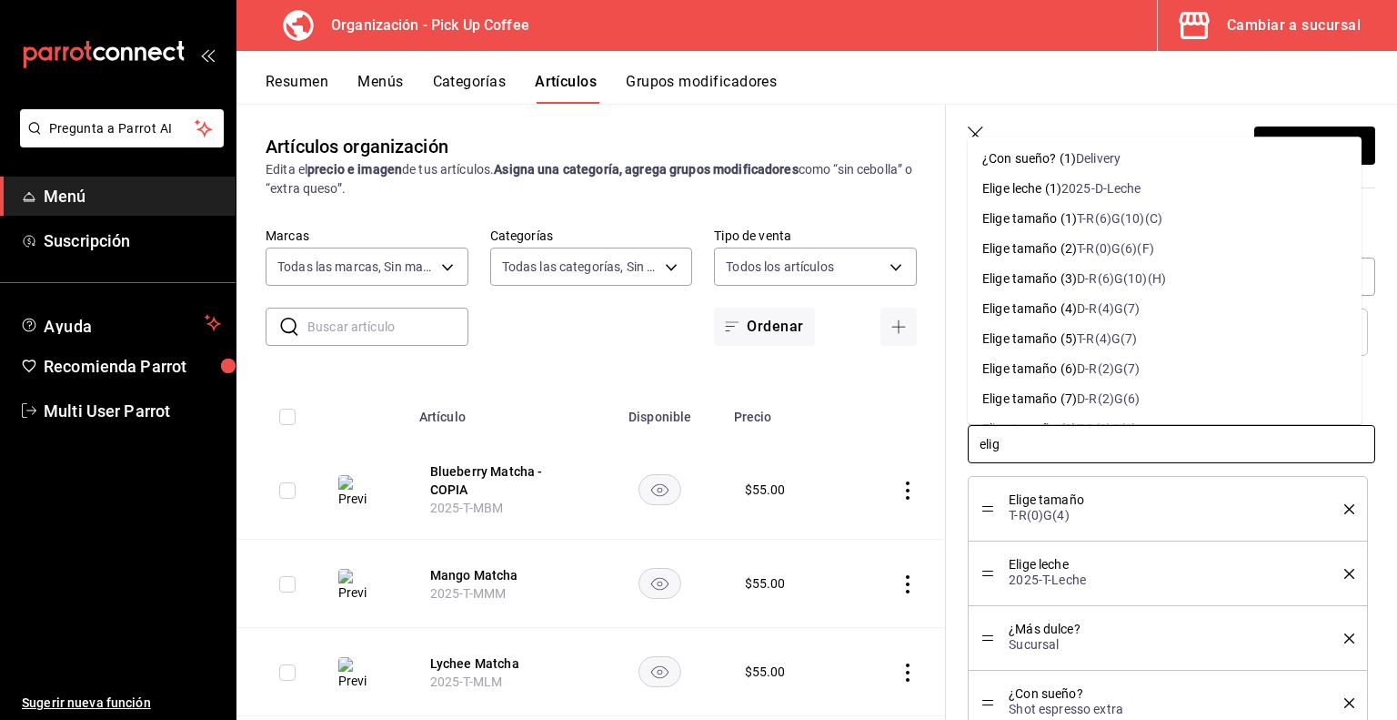
type input "elige"
drag, startPoint x: 1086, startPoint y: 448, endPoint x: 939, endPoint y: 444, distance: 147.4
click at [939, 444] on main "Artículos organización Edita el precio e imagen de tus artículos. Asigna una ca…" at bounding box center [817, 412] width 1161 height 616
click at [855, 518] on td at bounding box center [896, 489] width 100 height 99
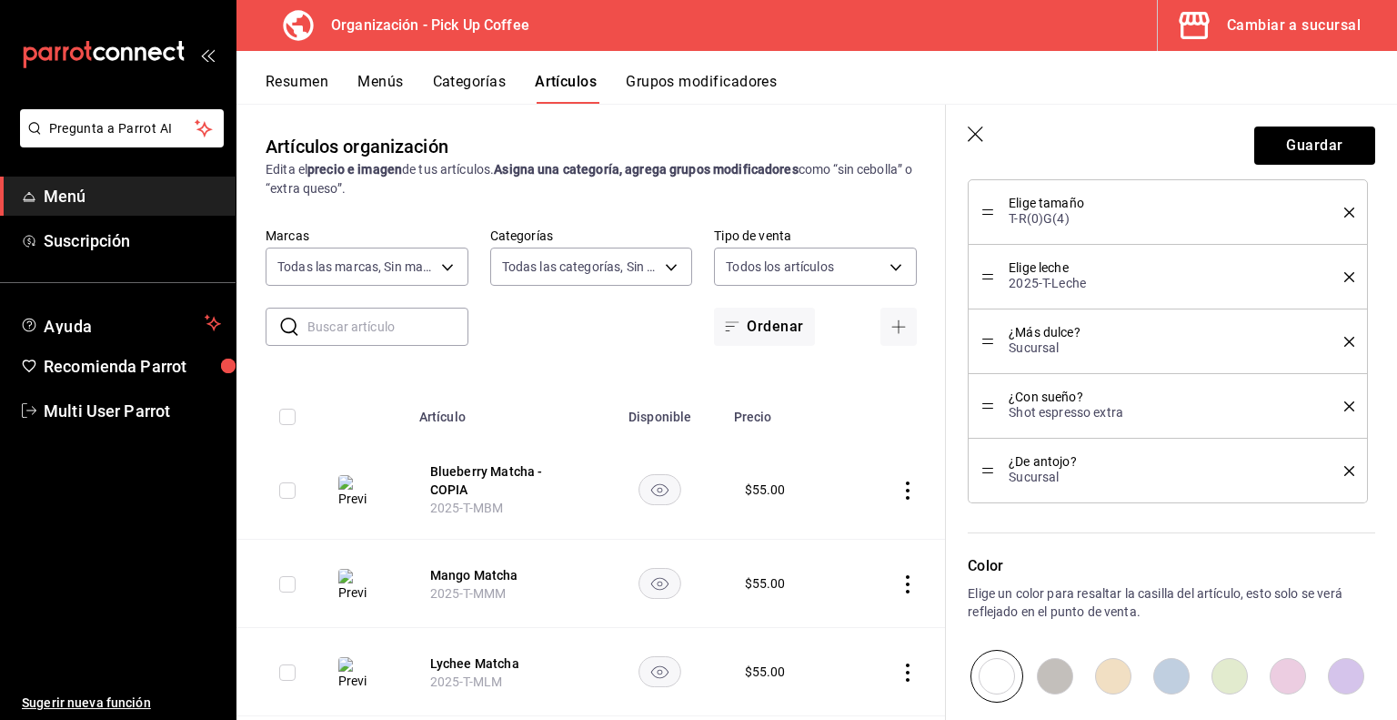
scroll to position [1129, 0]
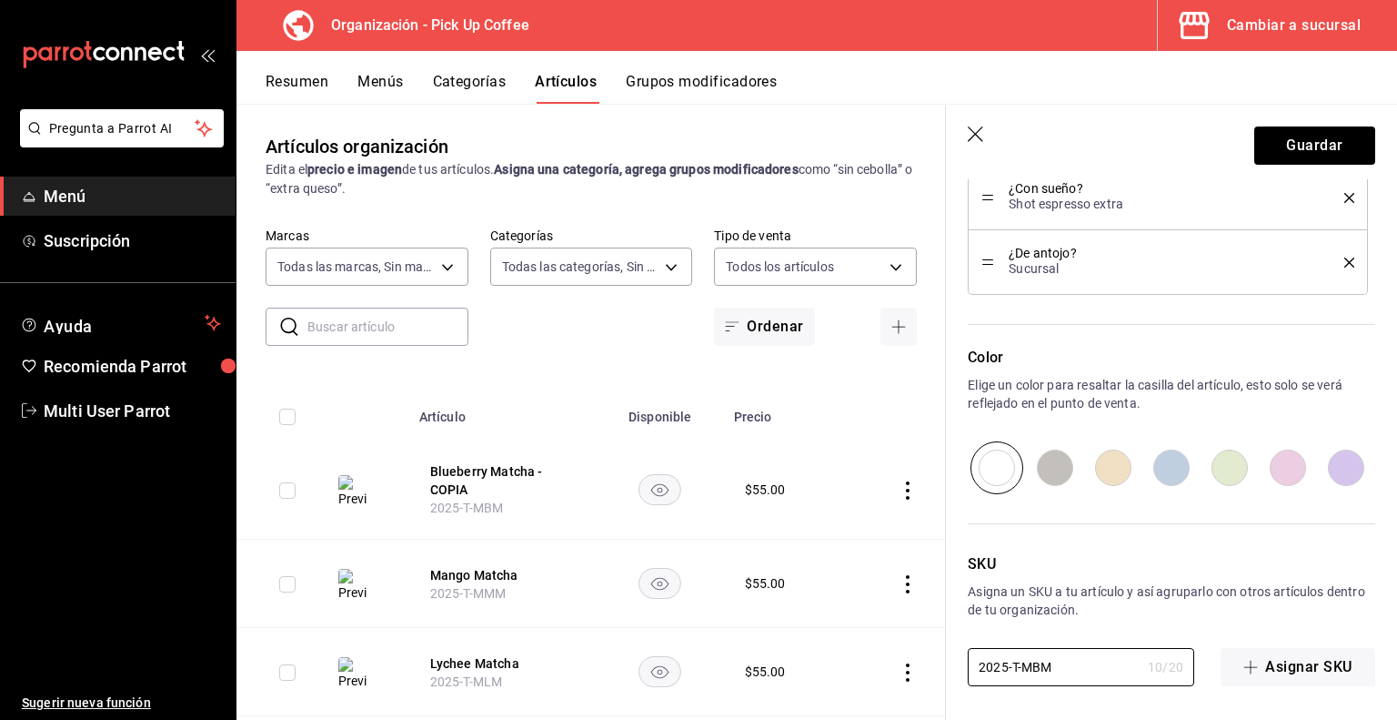
drag, startPoint x: 1064, startPoint y: 666, endPoint x: 881, endPoint y: 663, distance: 182.9
click at [881, 663] on main "Artículos organización Edita el precio e imagen de tus artículos. Asigna una ca…" at bounding box center [817, 412] width 1161 height 616
paste input "D"
type input "2025-D-MBM"
click at [1296, 145] on button "Guardar" at bounding box center [1315, 145] width 121 height 38
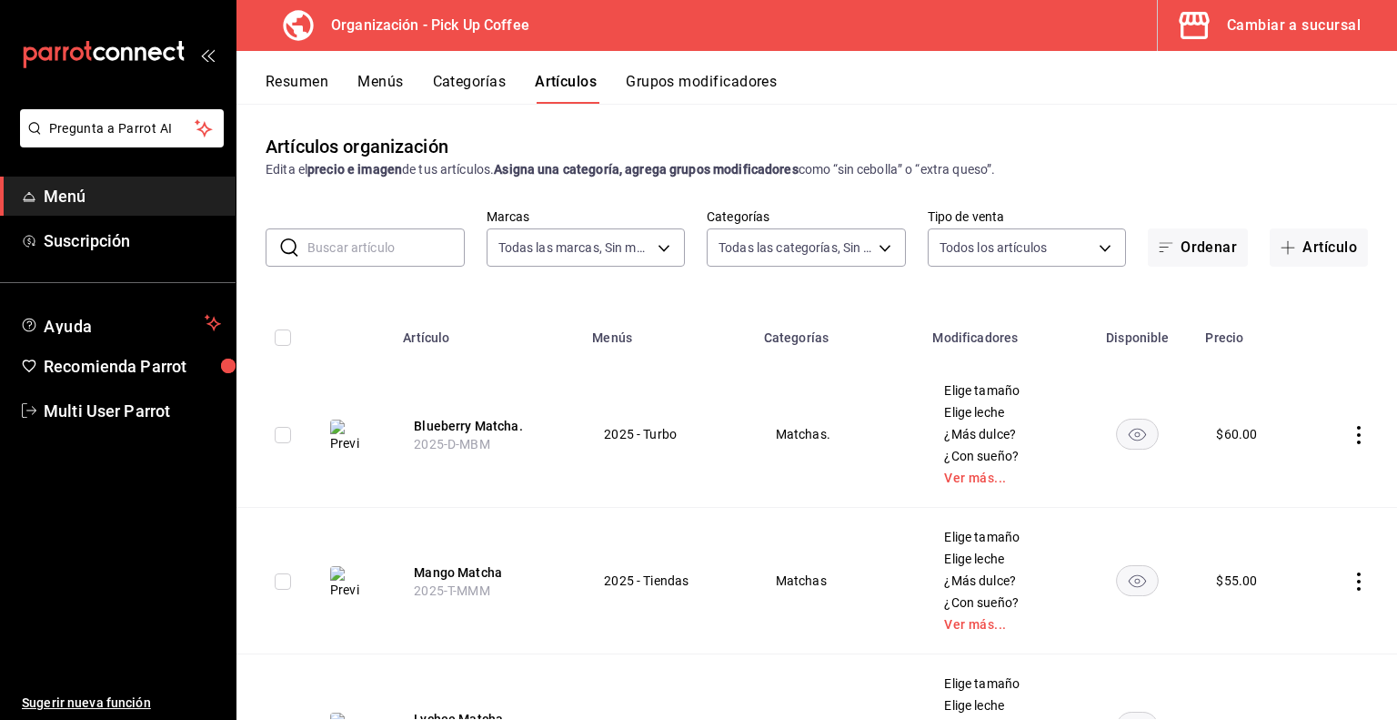
click at [386, 257] on input "text" at bounding box center [386, 247] width 157 height 36
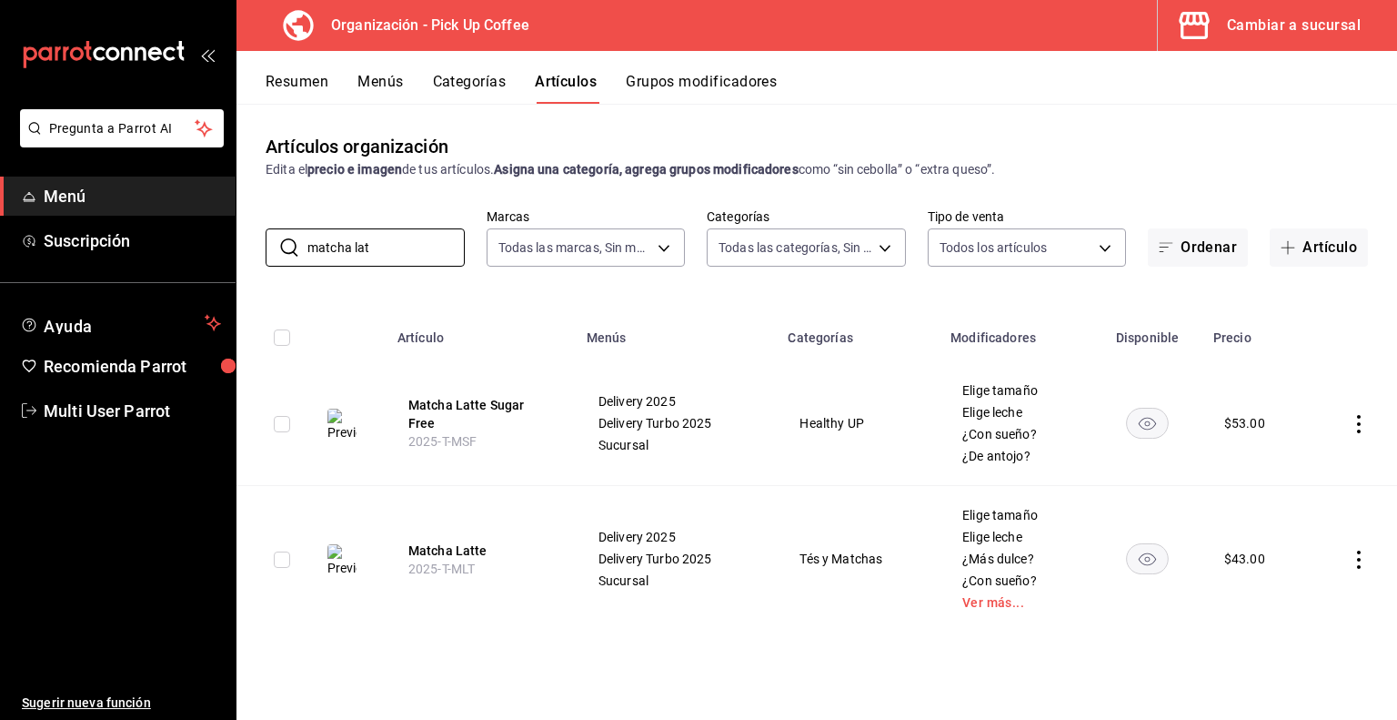
type input "matcha lat"
click at [455, 547] on button "Matcha Latte" at bounding box center [481, 550] width 146 height 18
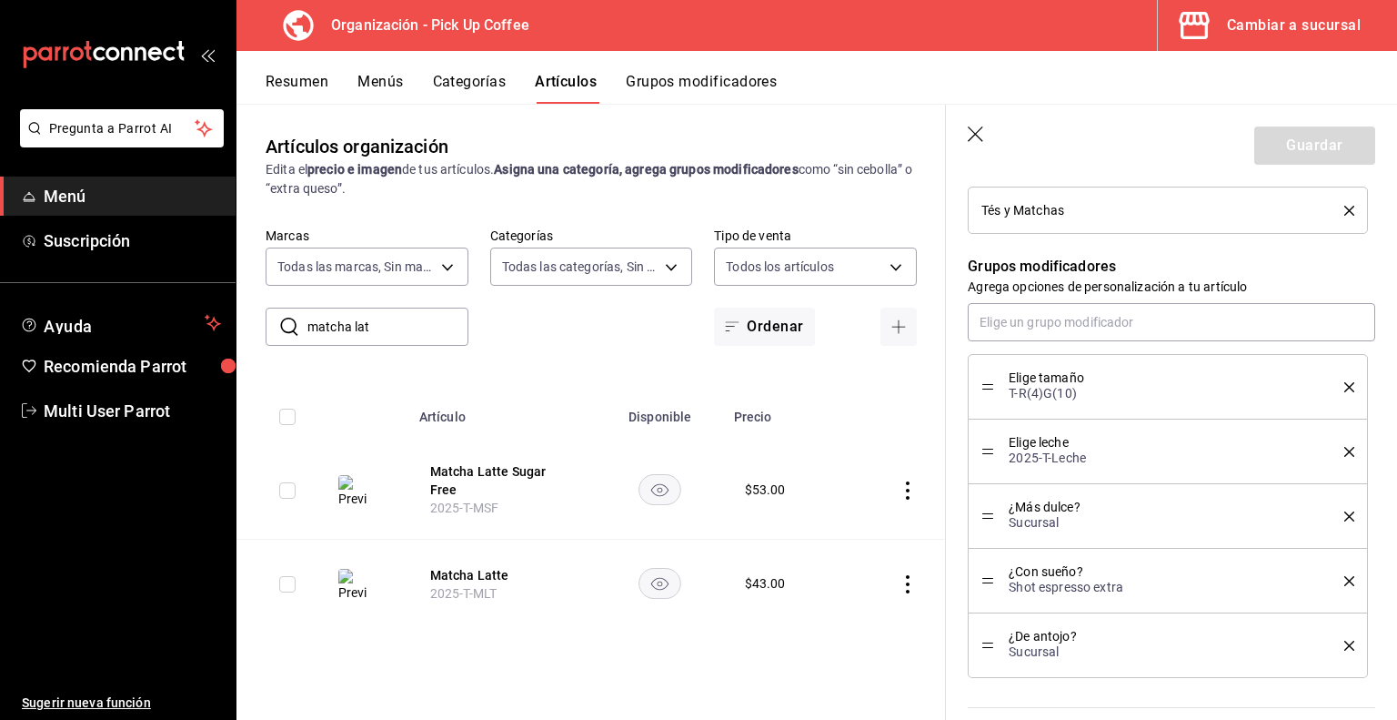
scroll to position [963, 0]
click at [977, 136] on icon "button" at bounding box center [975, 133] width 15 height 15
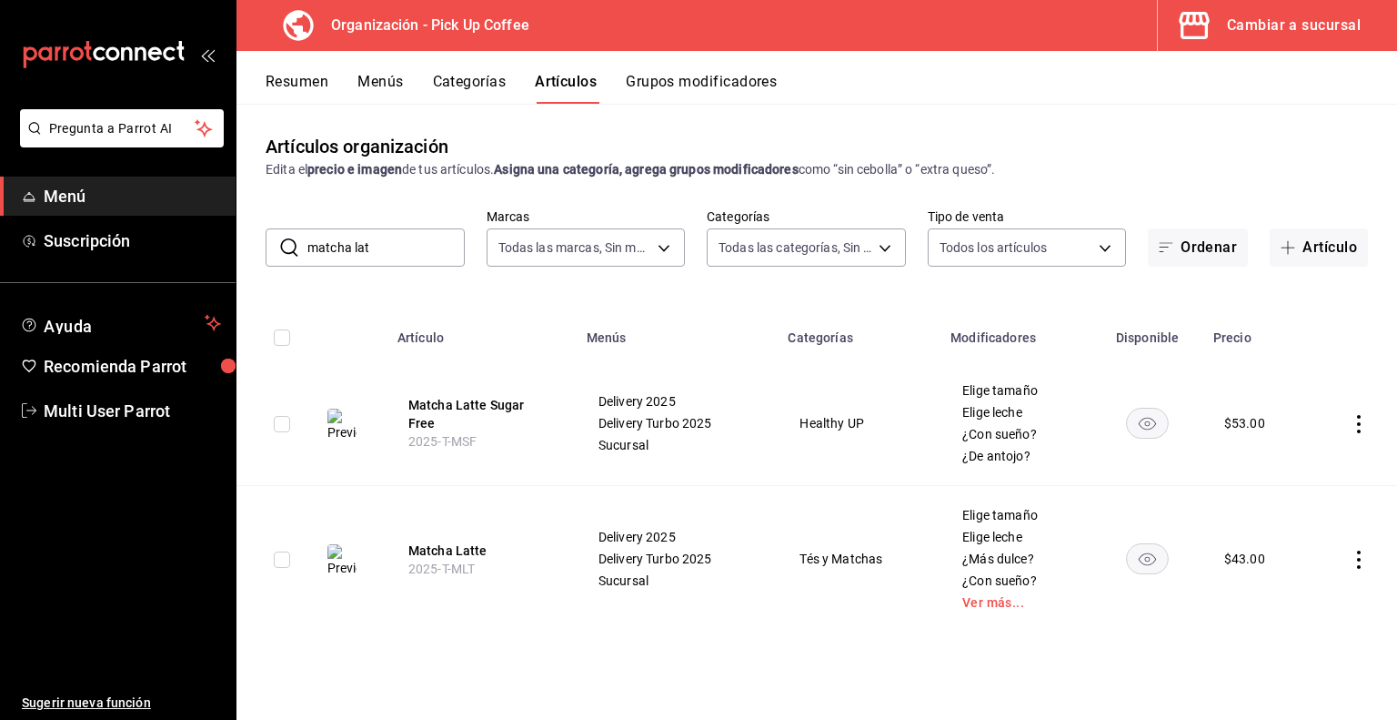
click at [1359, 559] on icon "actions" at bounding box center [1359, 559] width 4 height 18
click at [1303, 627] on span "Duplicar" at bounding box center [1304, 634] width 47 height 19
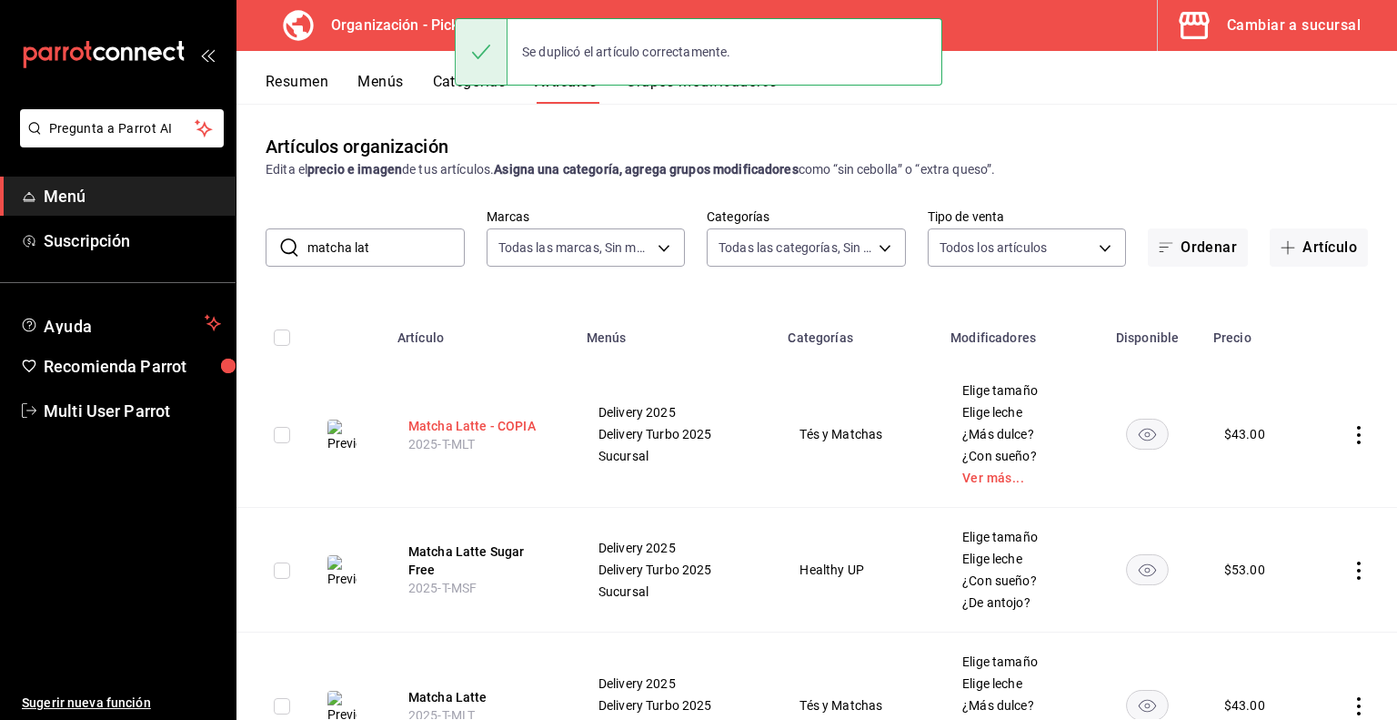
click at [464, 420] on button "Matcha Latte - COPIA" at bounding box center [481, 426] width 146 height 18
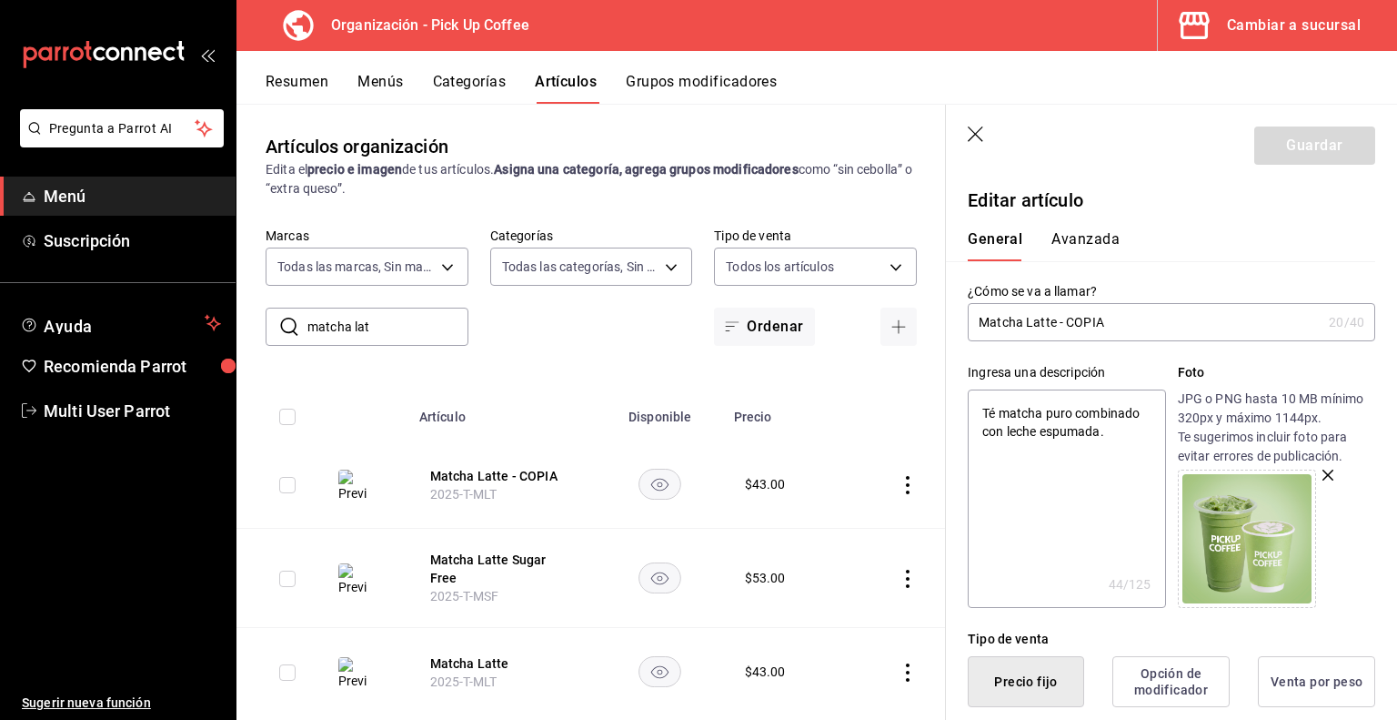
type input "Matcha Latte - COPI"
type textarea "x"
type input "Matcha Latte - COP"
type textarea "x"
type input "Matcha Latte - CO"
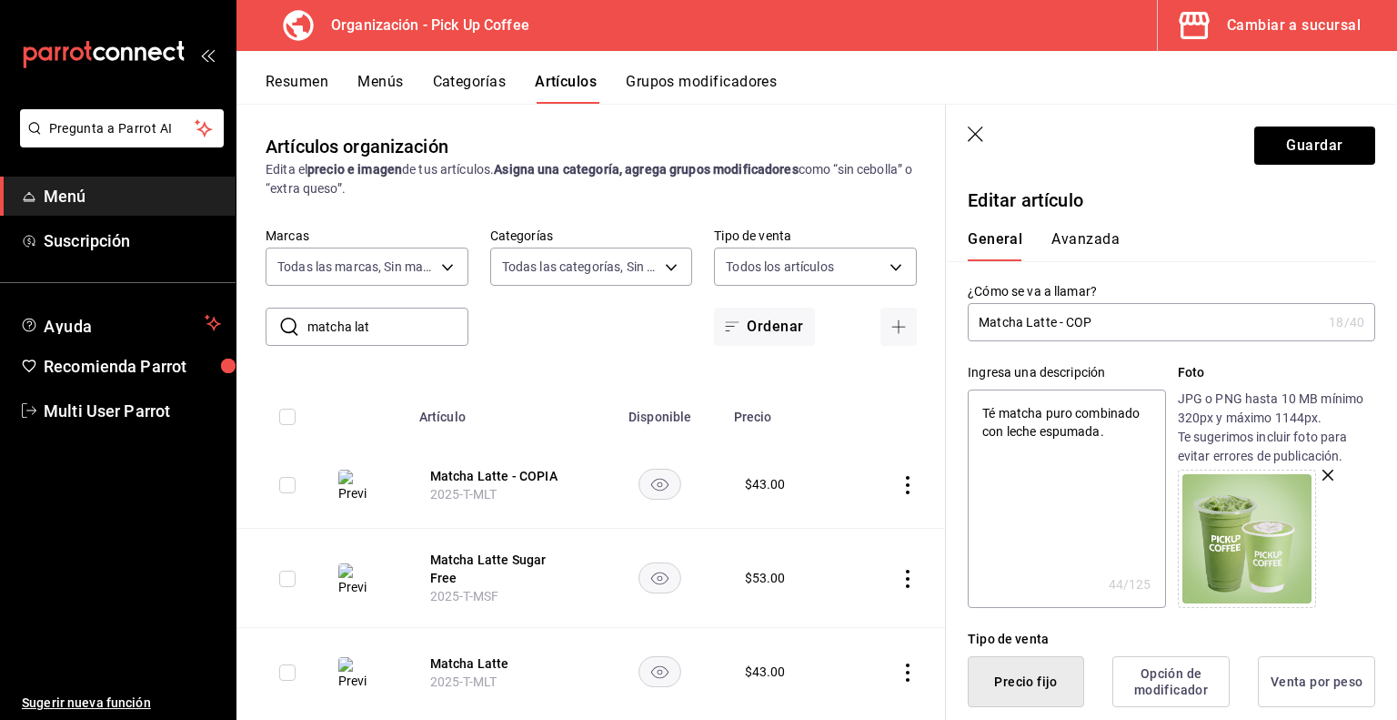
type textarea "x"
type input "Matcha Latte - C"
type textarea "x"
type input "Matcha Latte -"
type textarea "x"
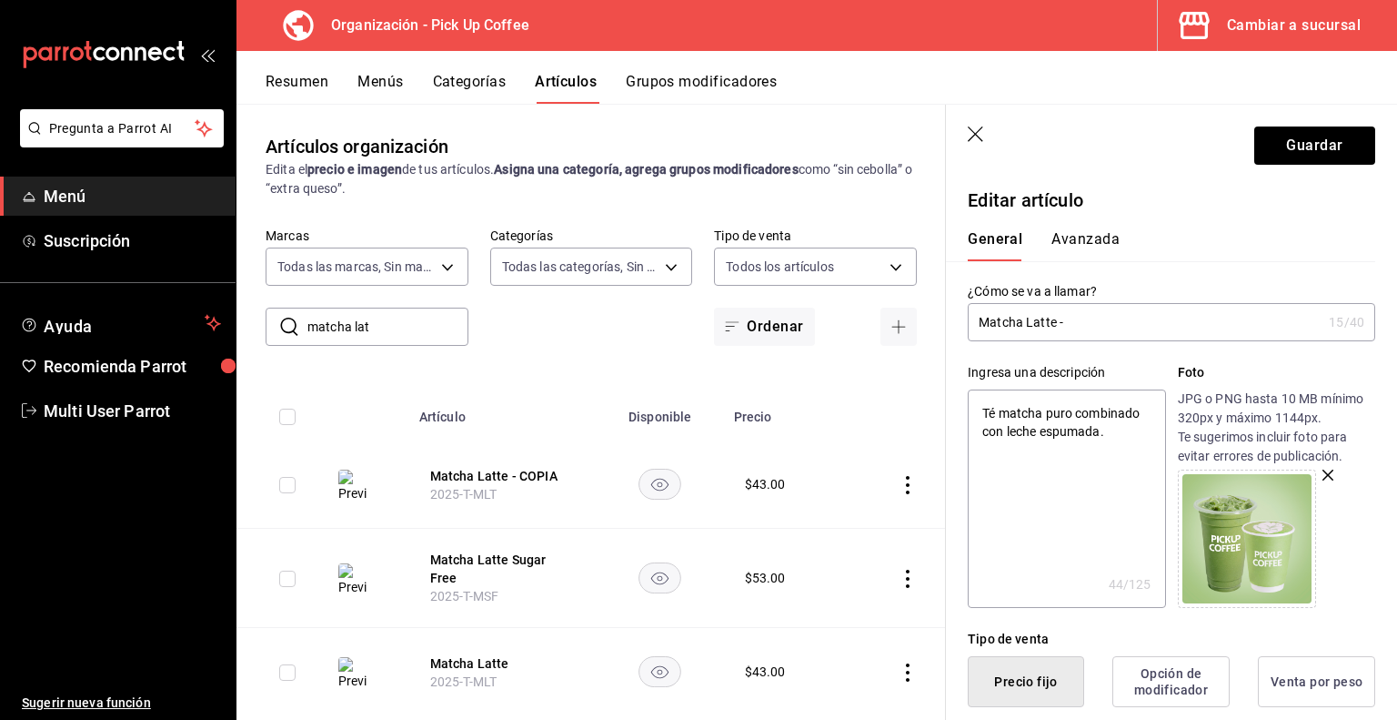
type input "Matcha Latte -"
type textarea "x"
type input "Matcha Latte"
type textarea "x"
type input "Matcha Latte"
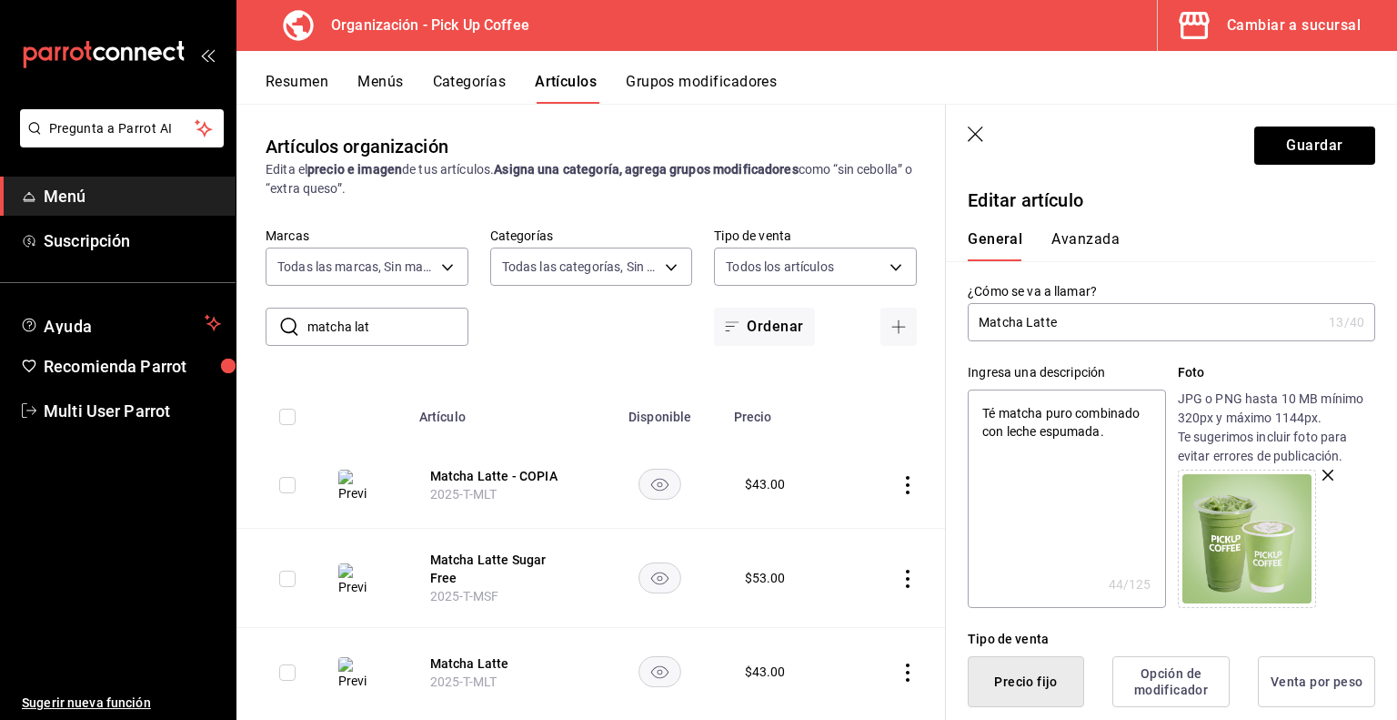
type textarea "x"
type input "Matcha Latte."
type textarea "x"
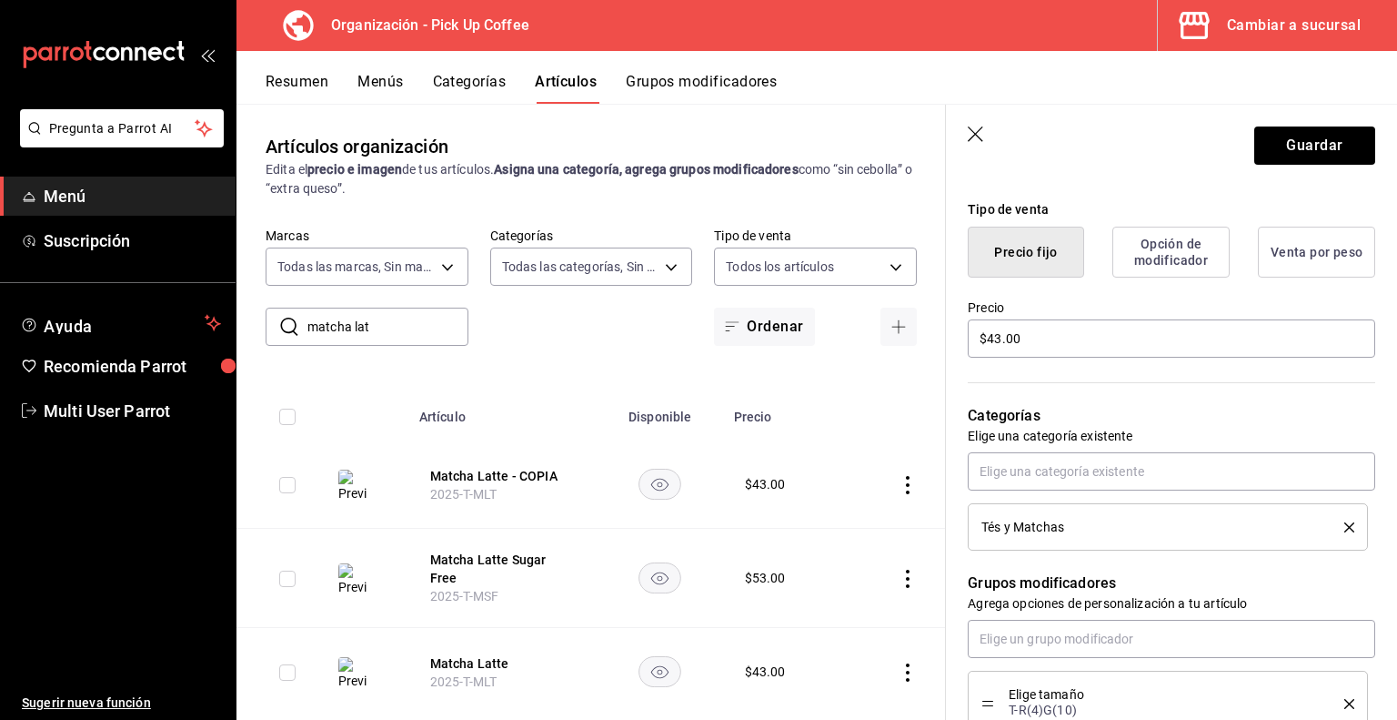
scroll to position [429, 0]
type input "Matcha Latte."
drag, startPoint x: 1034, startPoint y: 338, endPoint x: 776, endPoint y: 343, distance: 258.4
click at [776, 343] on main "Artículos organización Edita el precio e imagen de tus artículos. Asigna una ca…" at bounding box center [817, 412] width 1161 height 616
type textarea "x"
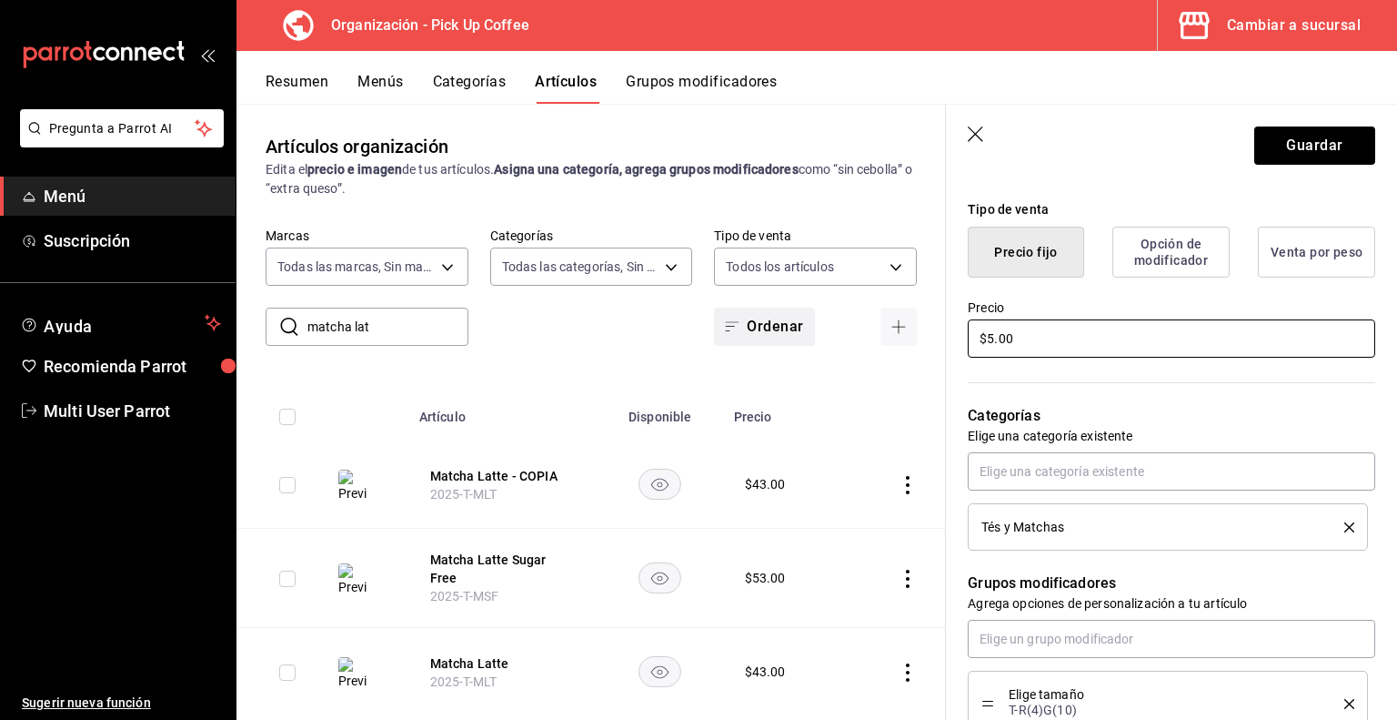
type input "$59.00"
type textarea "x"
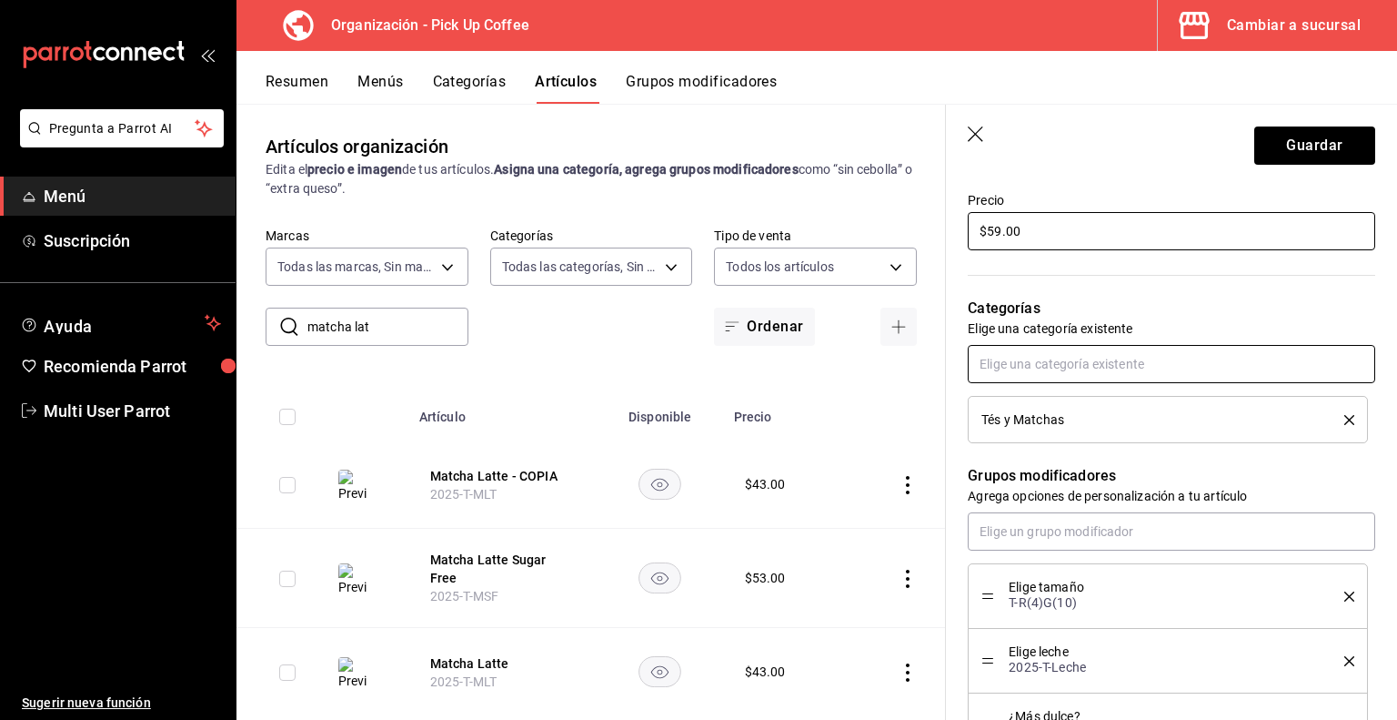
scroll to position [538, 0]
type input "$59.00"
click at [1345, 420] on icon "delete" at bounding box center [1350, 419] width 10 height 10
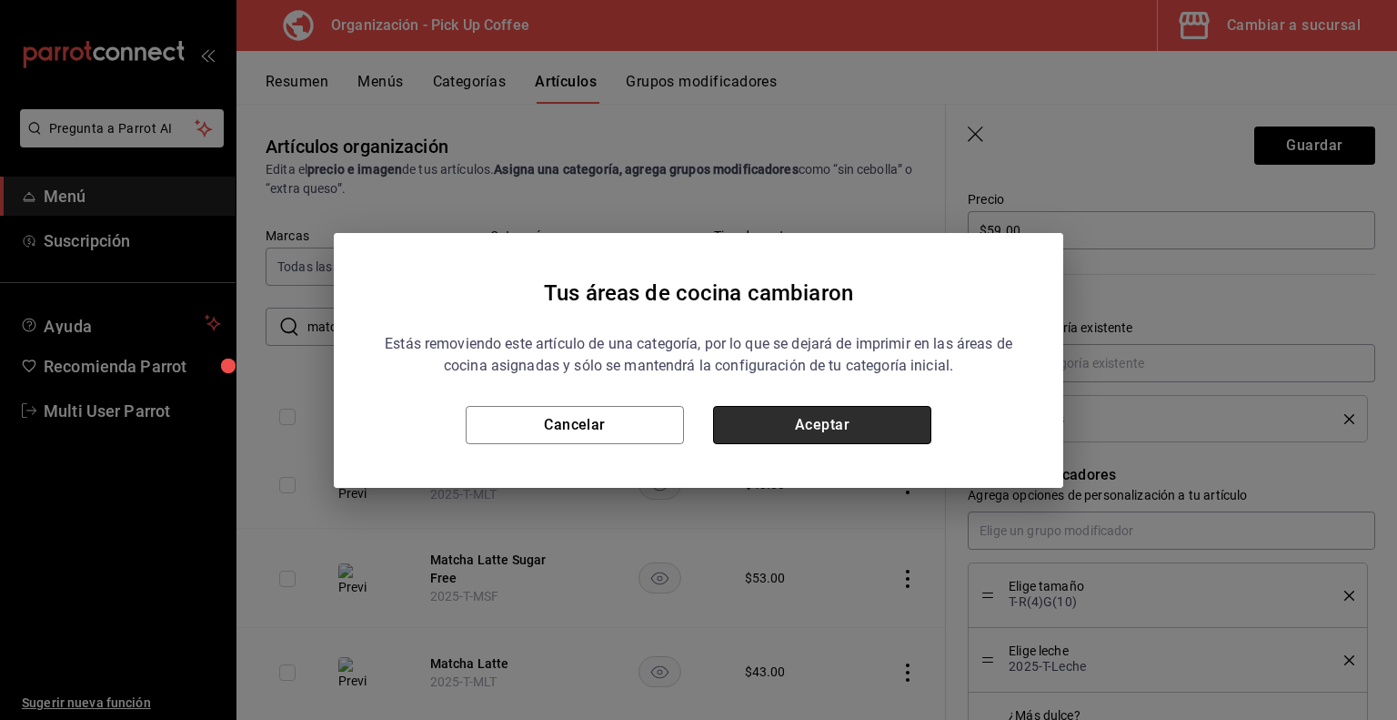
click at [877, 416] on button "Aceptar" at bounding box center [822, 425] width 218 height 38
type textarea "x"
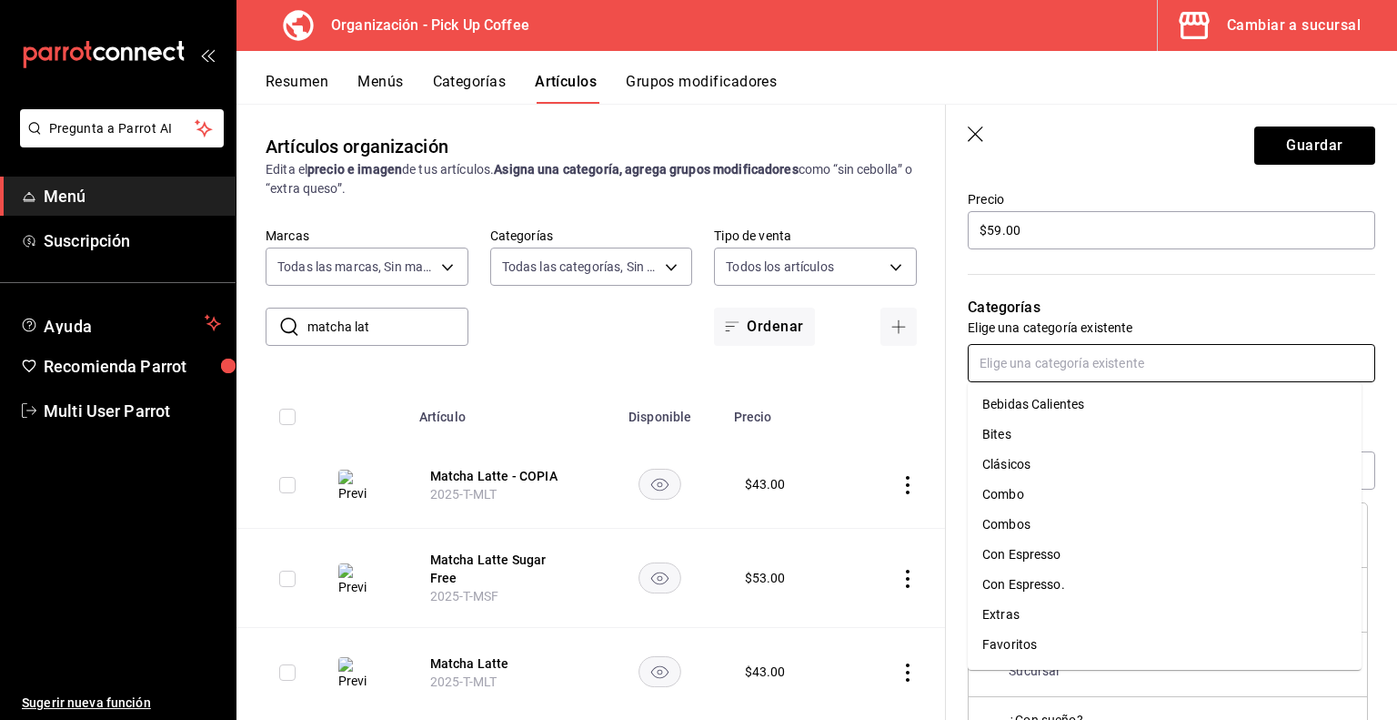
click at [1074, 372] on input "text" at bounding box center [1172, 363] width 408 height 38
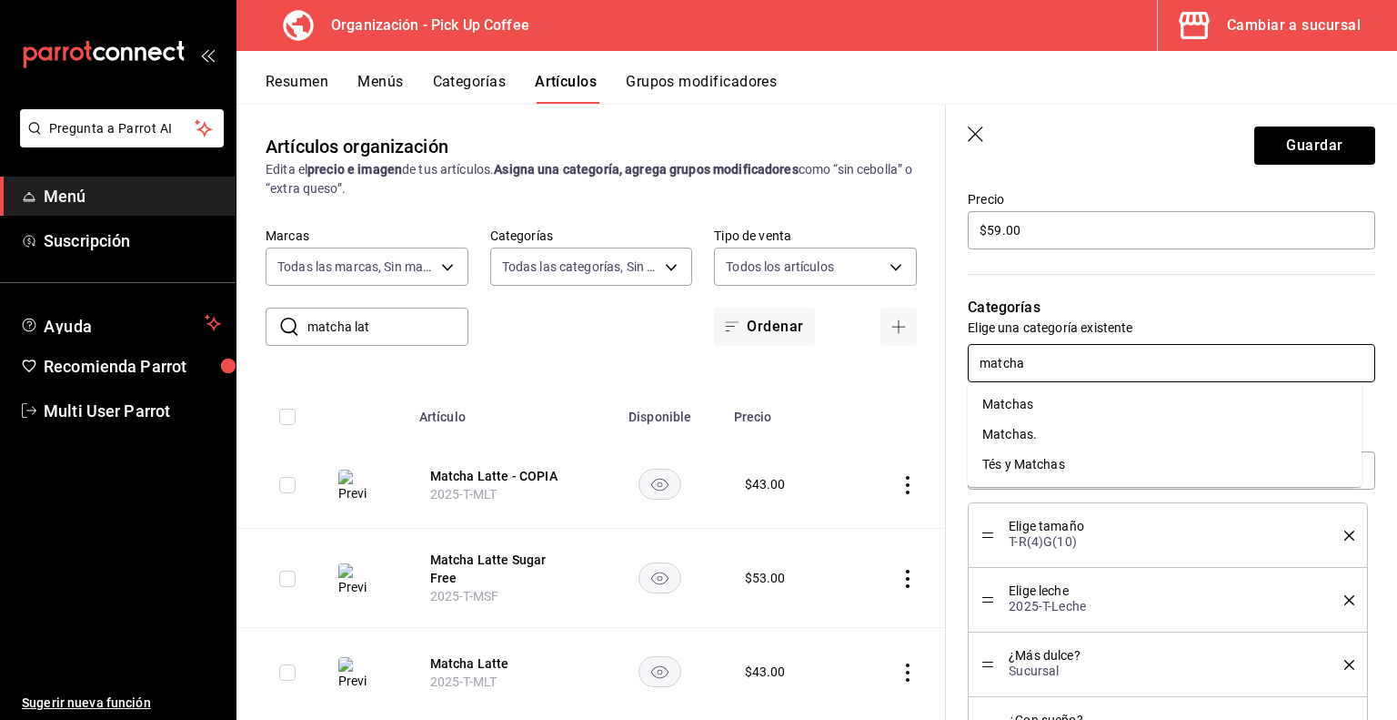
type input "matchas"
click at [1048, 430] on li "Matchas." at bounding box center [1165, 434] width 394 height 30
type textarea "x"
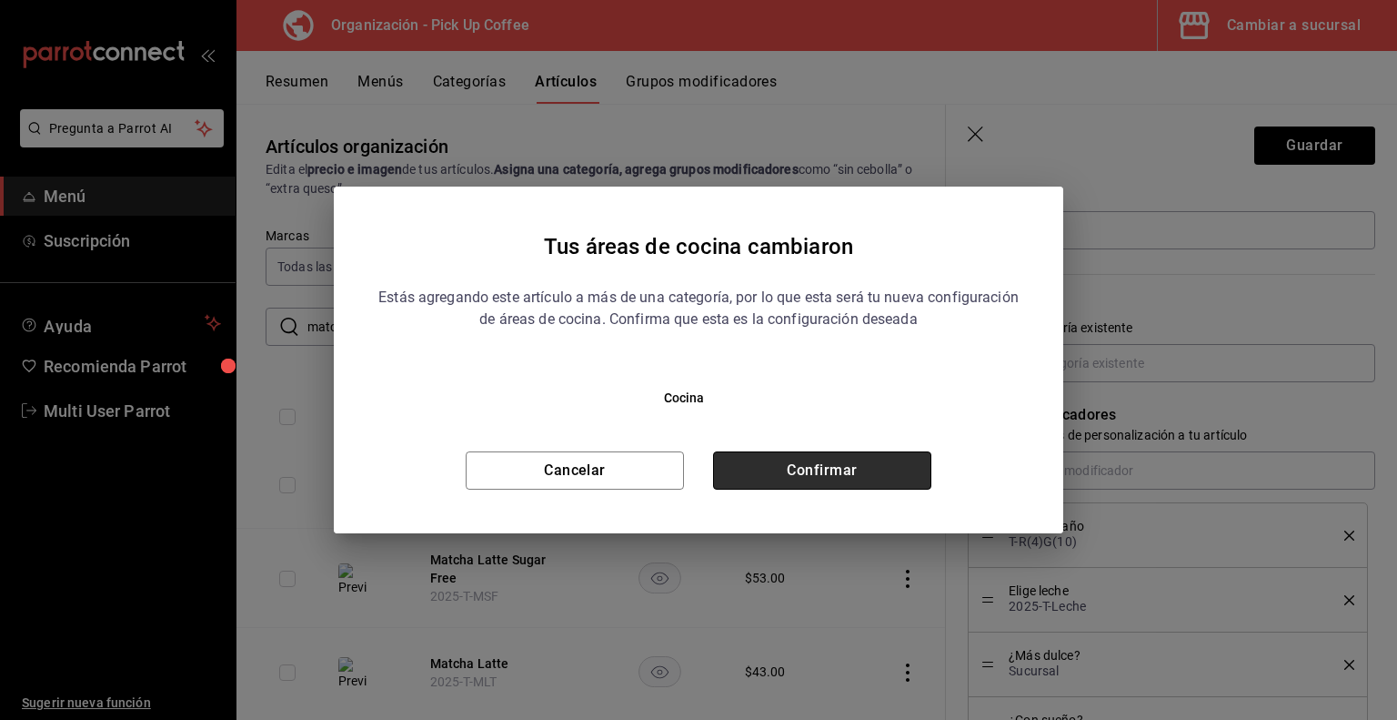
click at [851, 465] on button "Confirmar" at bounding box center [822, 470] width 218 height 38
type textarea "x"
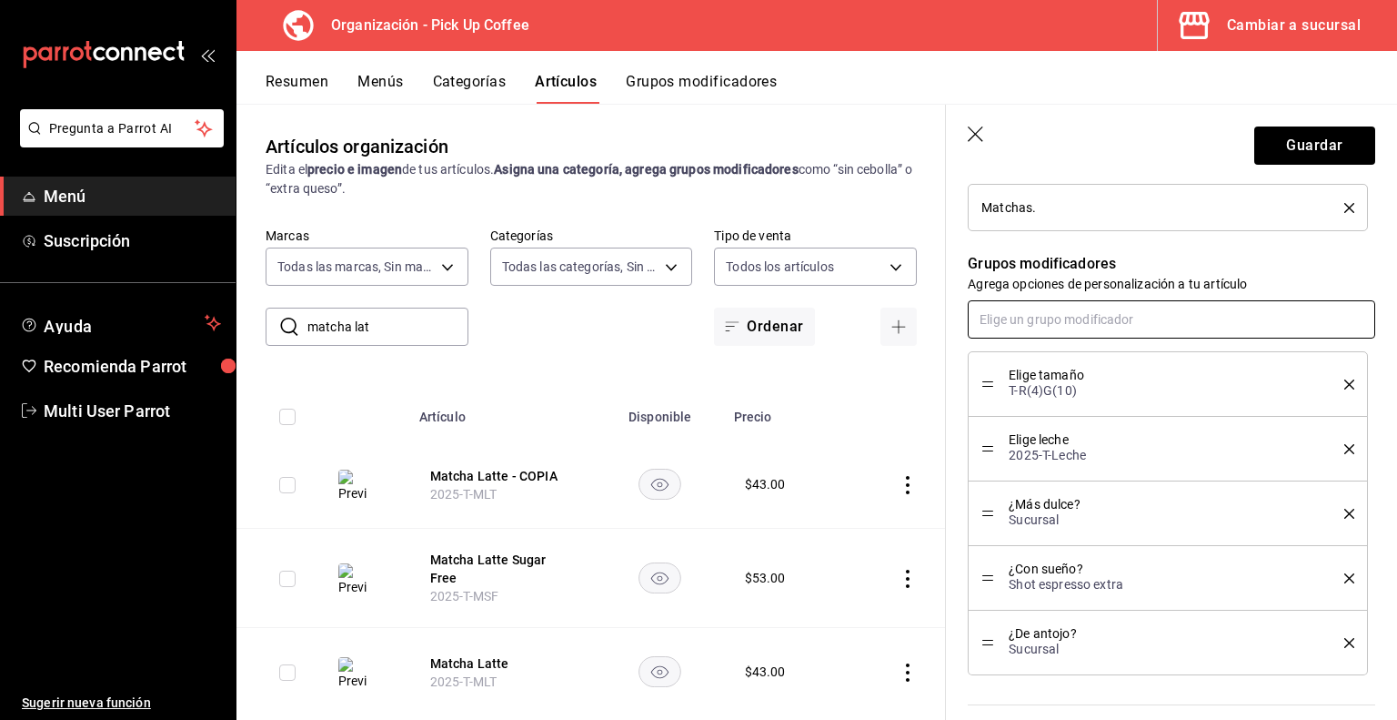
scroll to position [750, 0]
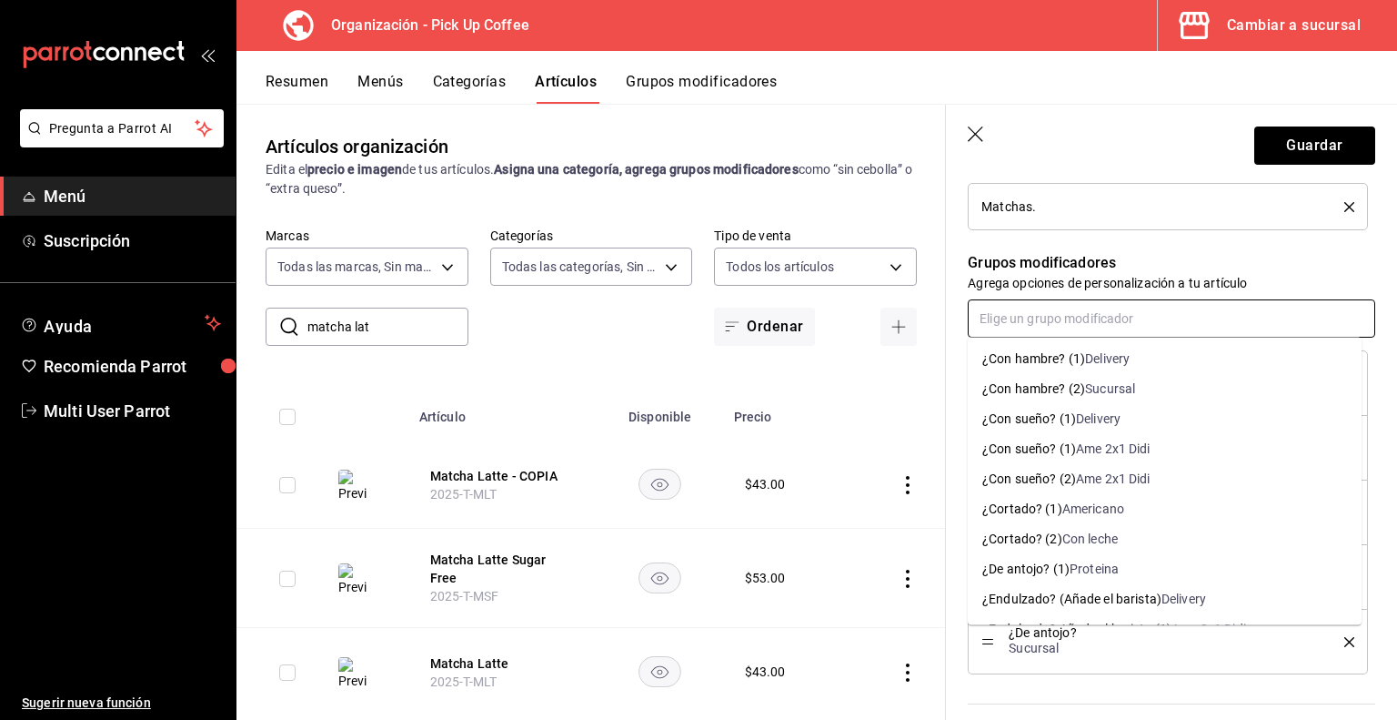
click at [1147, 319] on input "text" at bounding box center [1172, 318] width 408 height 38
type input "elige tamaño"
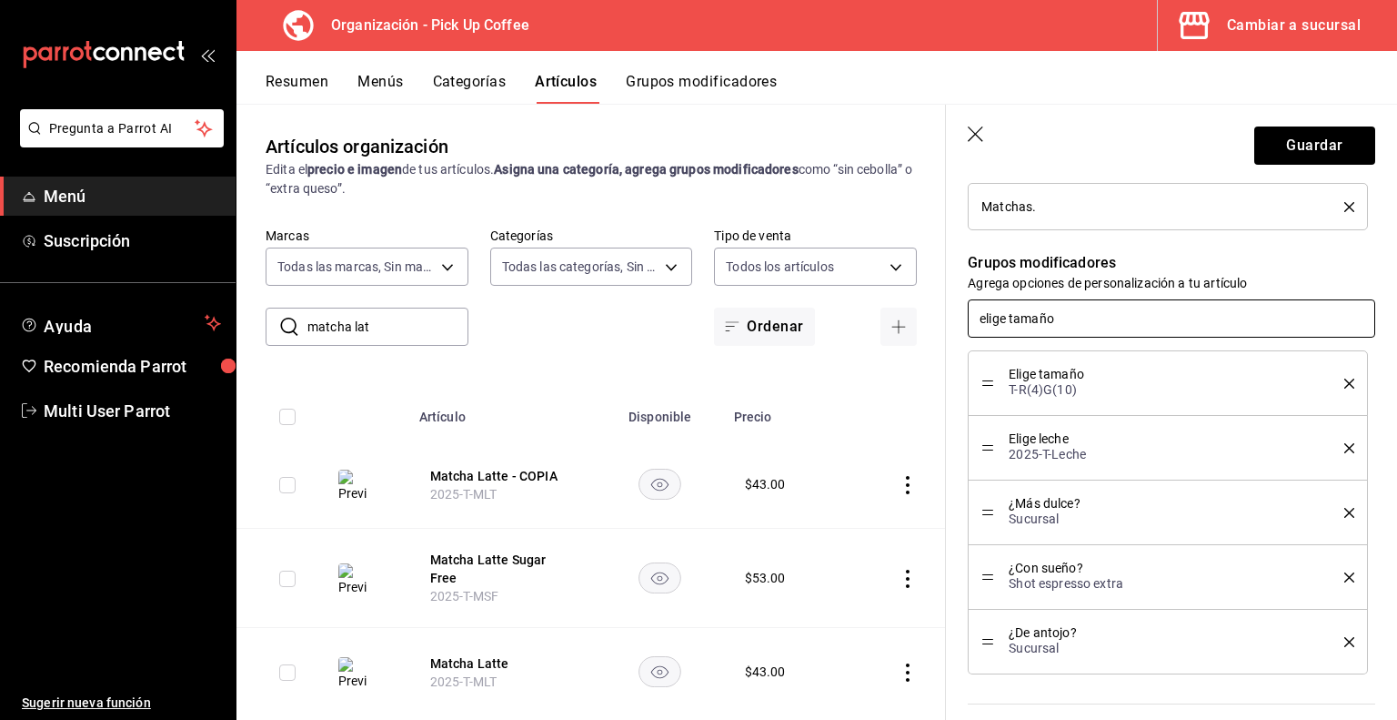
click at [1043, 313] on input "elige tamaño" at bounding box center [1172, 318] width 408 height 38
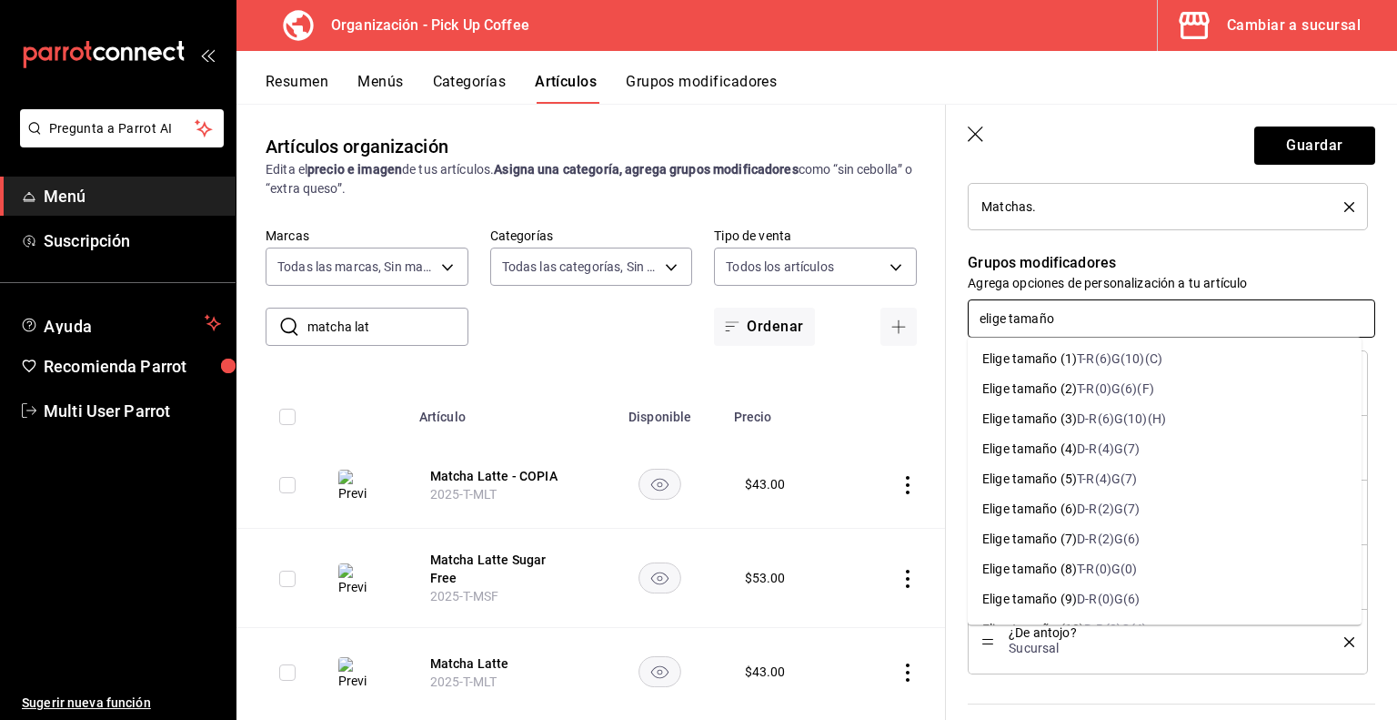
click at [1081, 312] on input "elige tamaño" at bounding box center [1172, 318] width 408 height 38
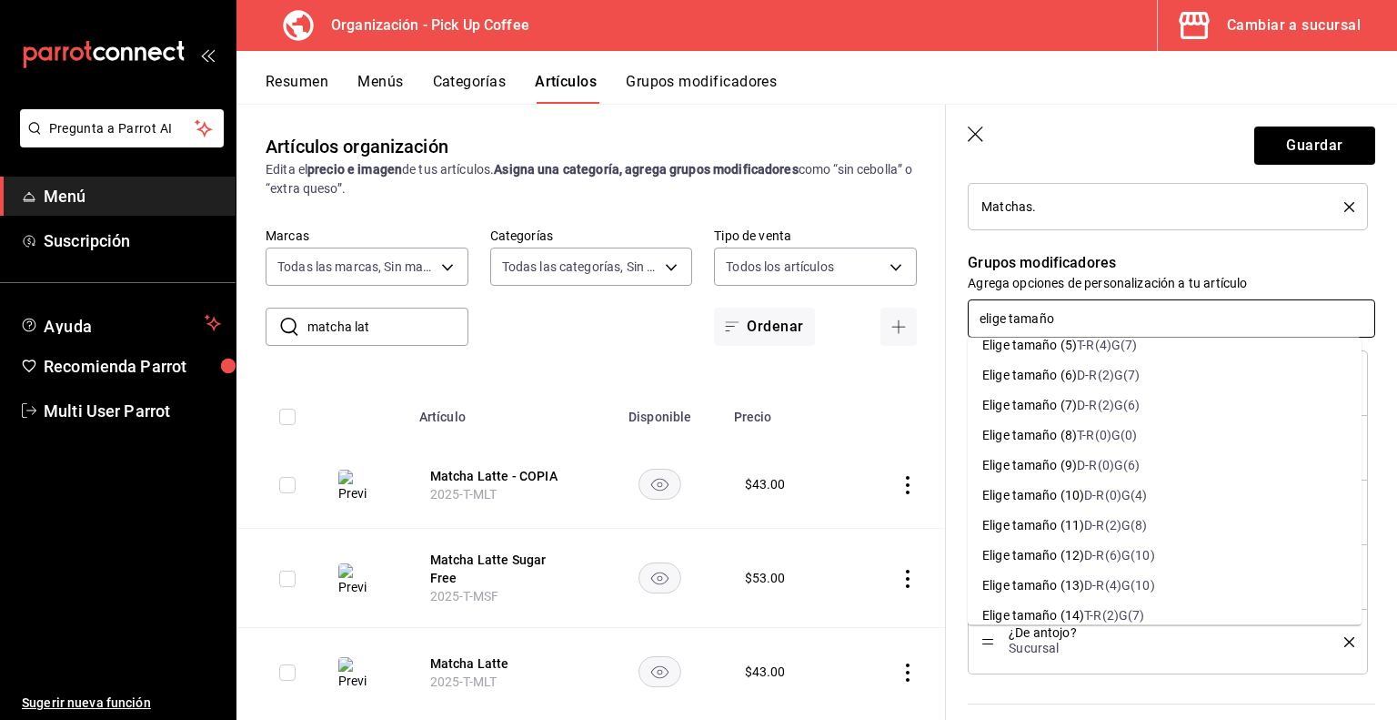
scroll to position [138, 0]
click at [1107, 548] on div "D-R(6)G(10)" at bounding box center [1119, 550] width 70 height 19
type textarea "x"
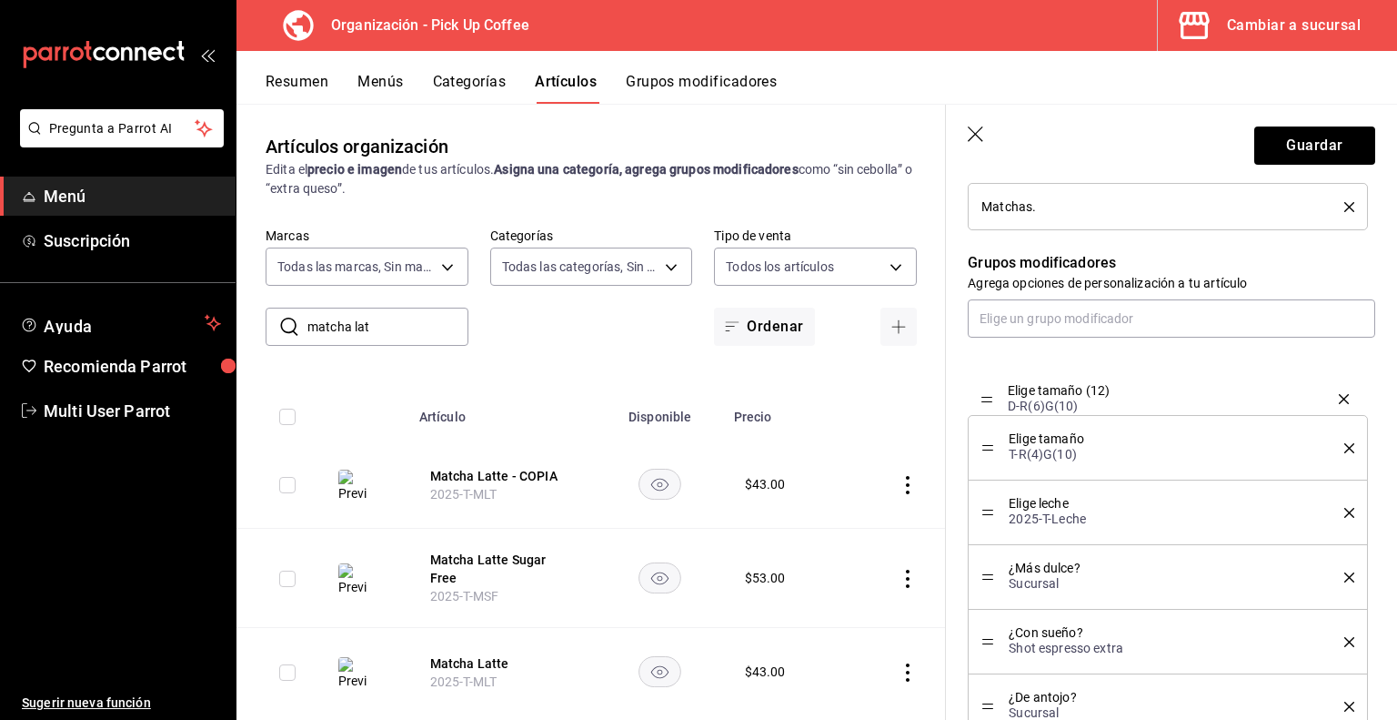
drag, startPoint x: 986, startPoint y: 701, endPoint x: 973, endPoint y: 398, distance: 303.2
click at [1345, 446] on icon "delete" at bounding box center [1350, 448] width 10 height 10
type textarea "x"
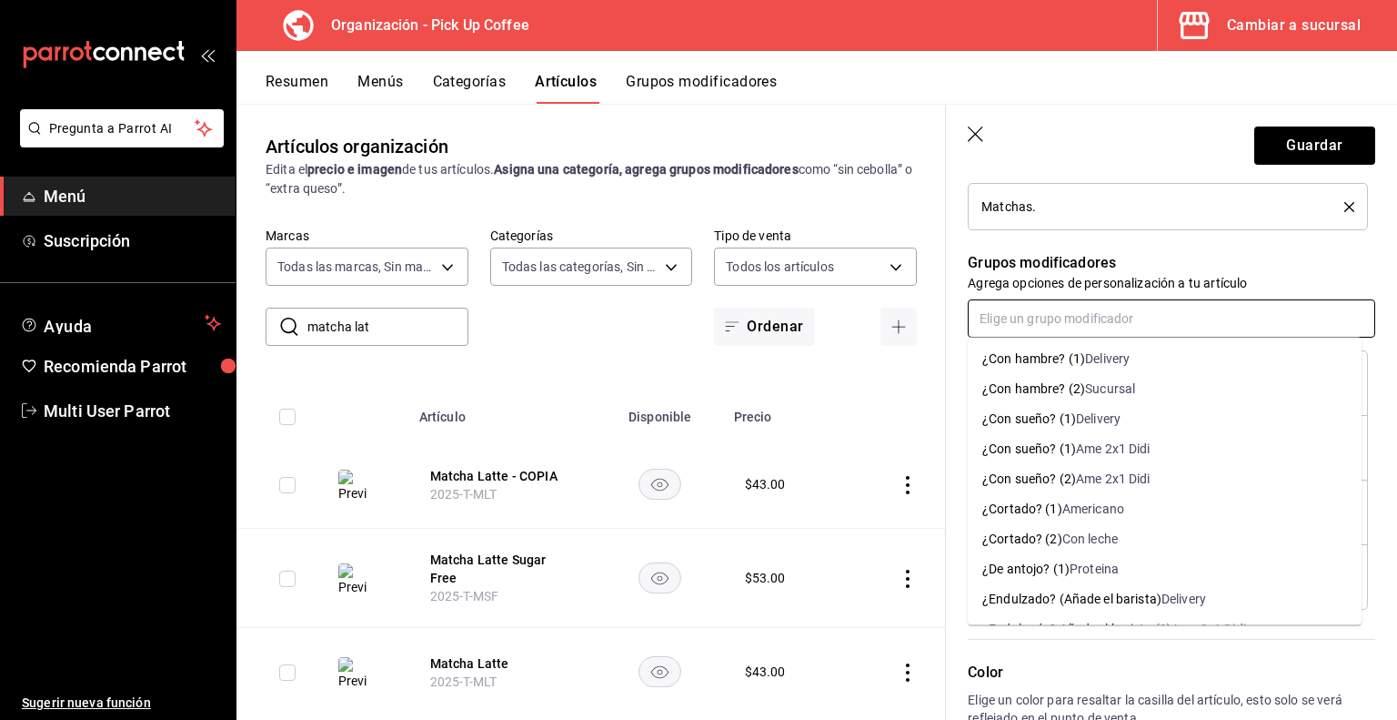
click at [1004, 308] on input "text" at bounding box center [1172, 318] width 408 height 38
type input "elige l"
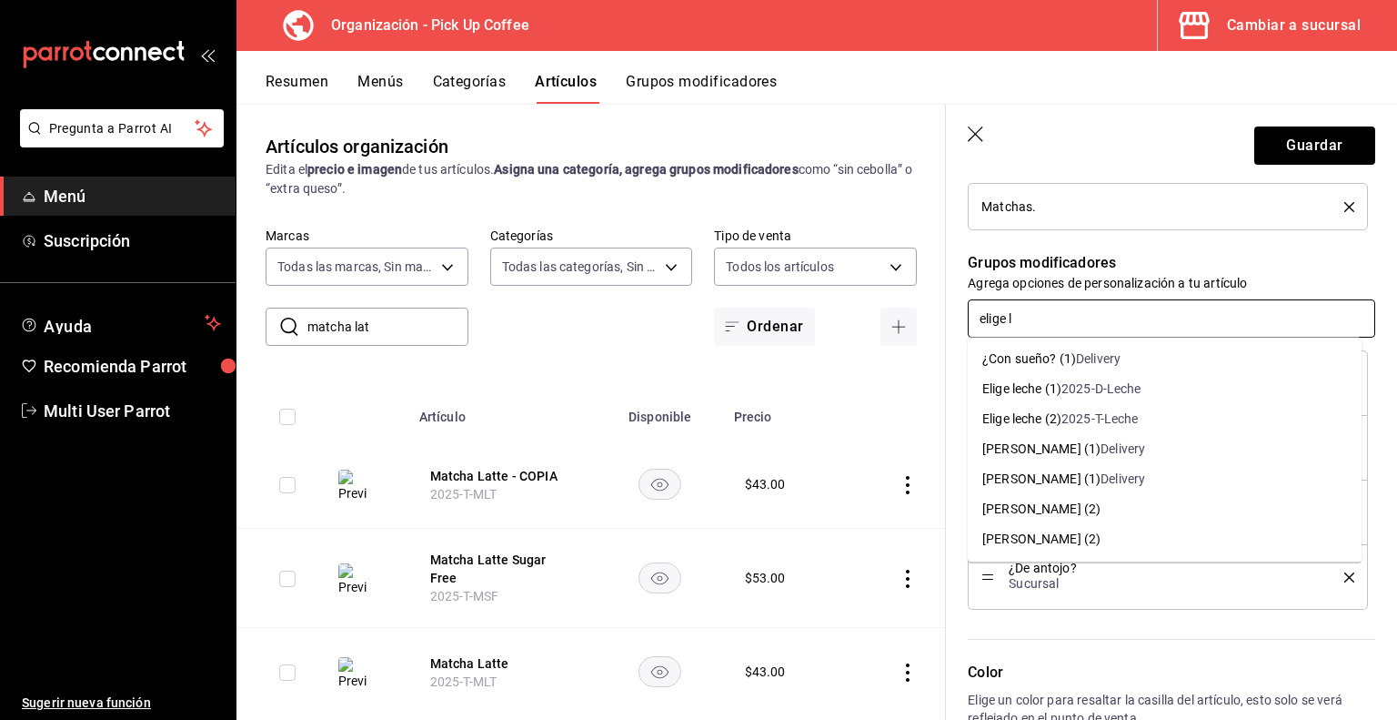
click at [1044, 385] on div "Elige leche (1)" at bounding box center [1022, 388] width 79 height 19
type textarea "x"
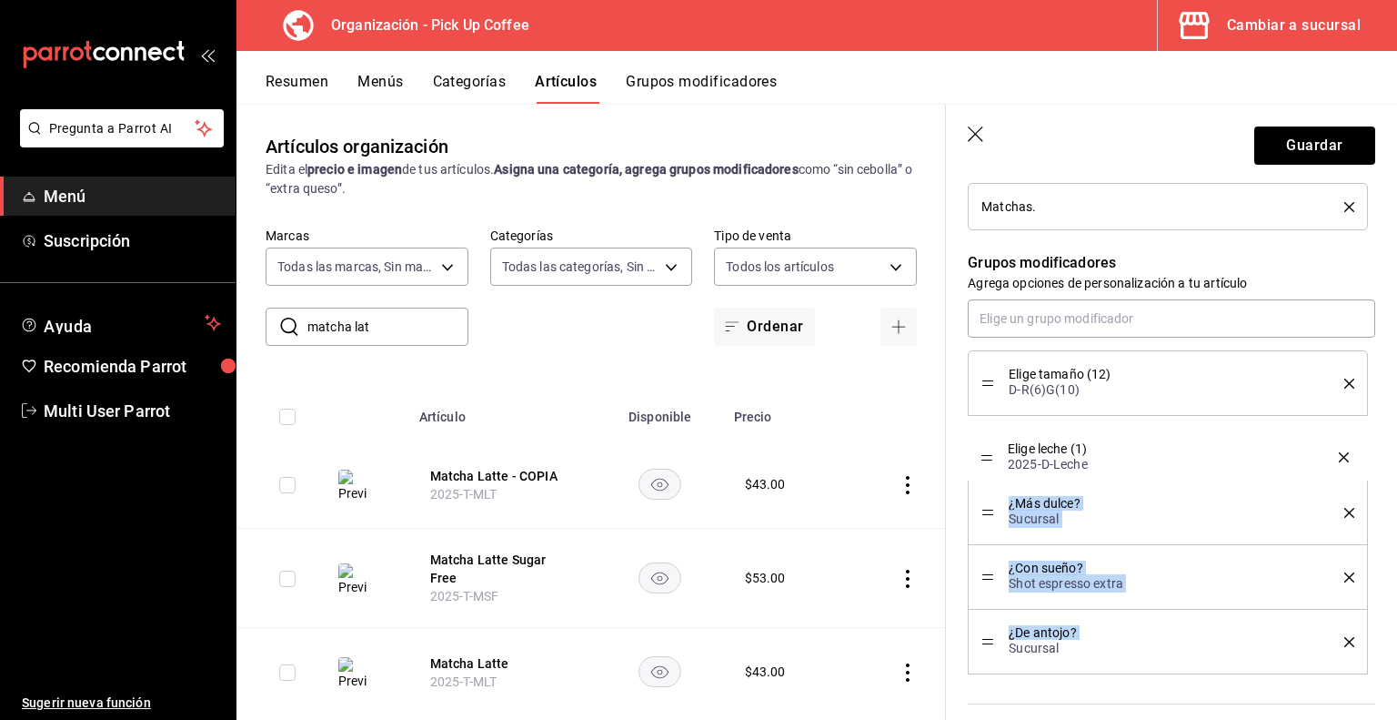
drag, startPoint x: 989, startPoint y: 639, endPoint x: 992, endPoint y: 457, distance: 182.0
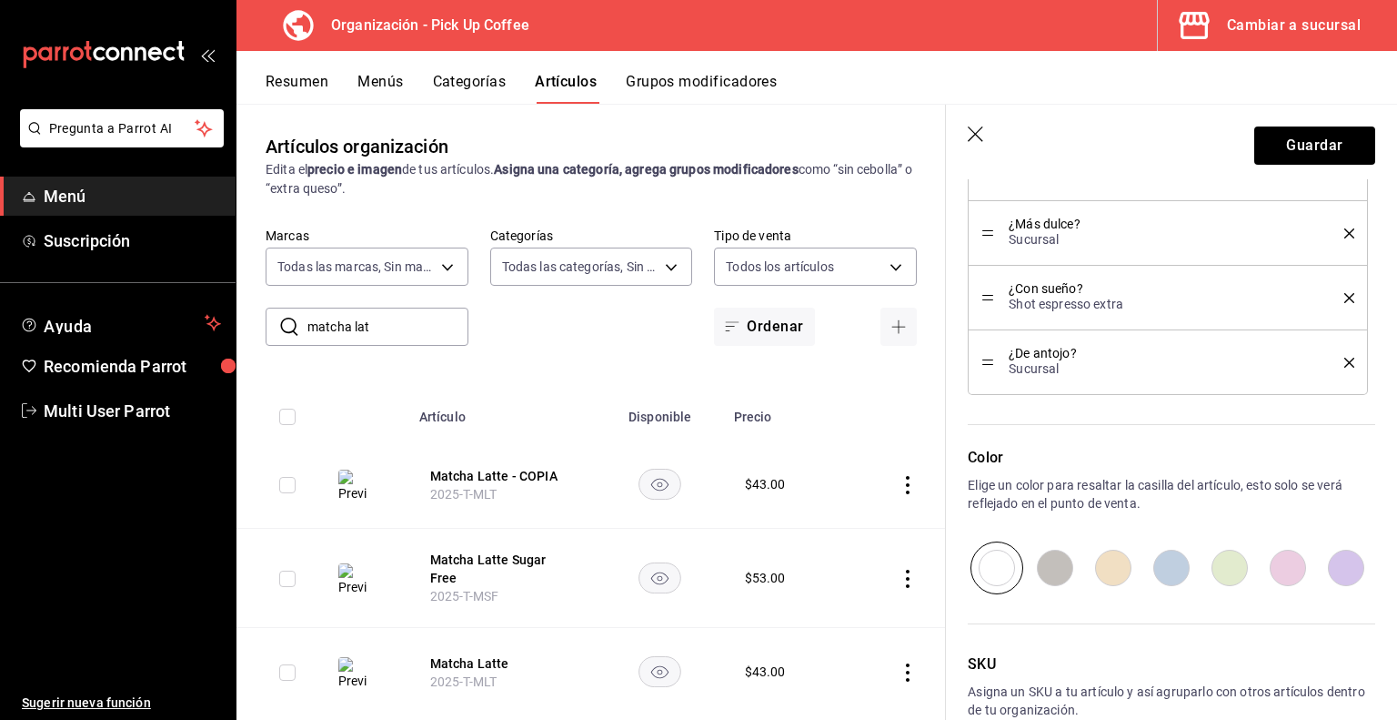
scroll to position [1129, 0]
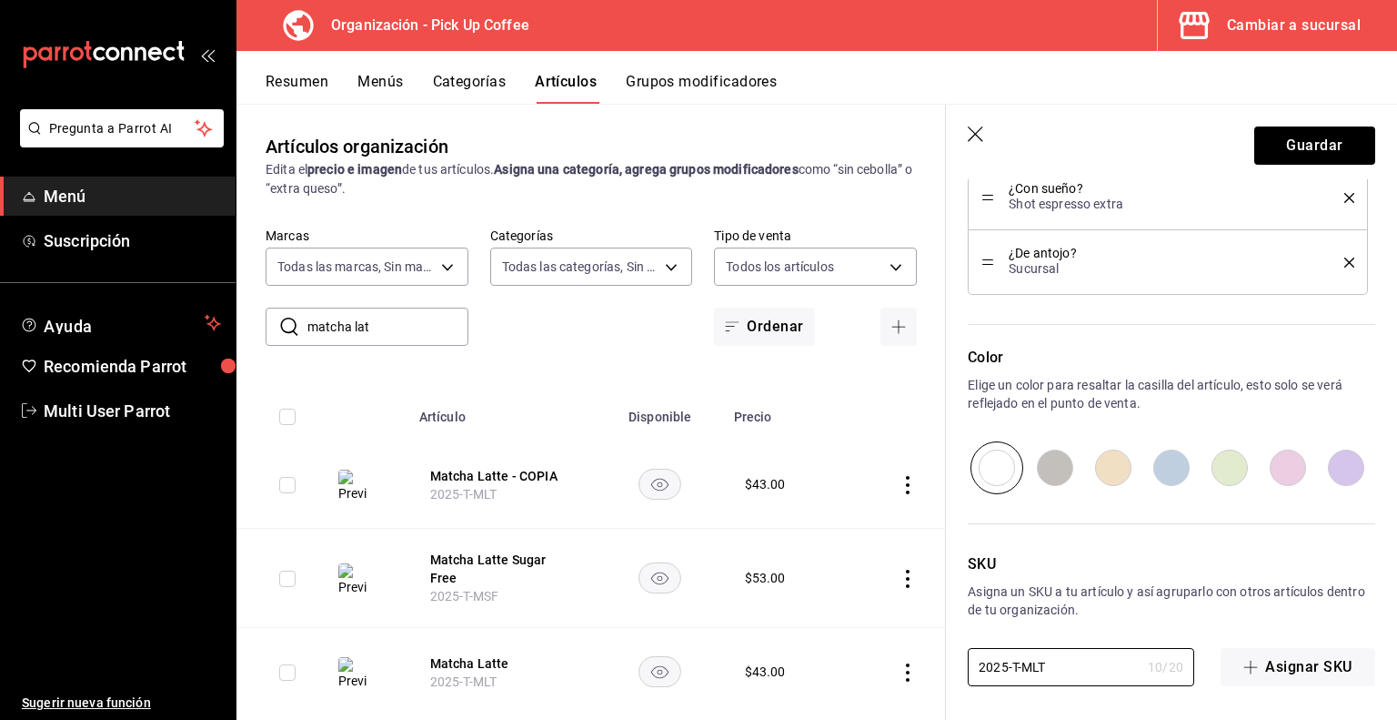
drag, startPoint x: 1086, startPoint y: 671, endPoint x: 843, endPoint y: 662, distance: 243.1
click at [843, 662] on main "Artículos organización Edita el precio e imagen de tus artículos. Asigna una ca…" at bounding box center [817, 412] width 1161 height 616
paste input "D"
type textarea "x"
type input "2025-D-MLT"
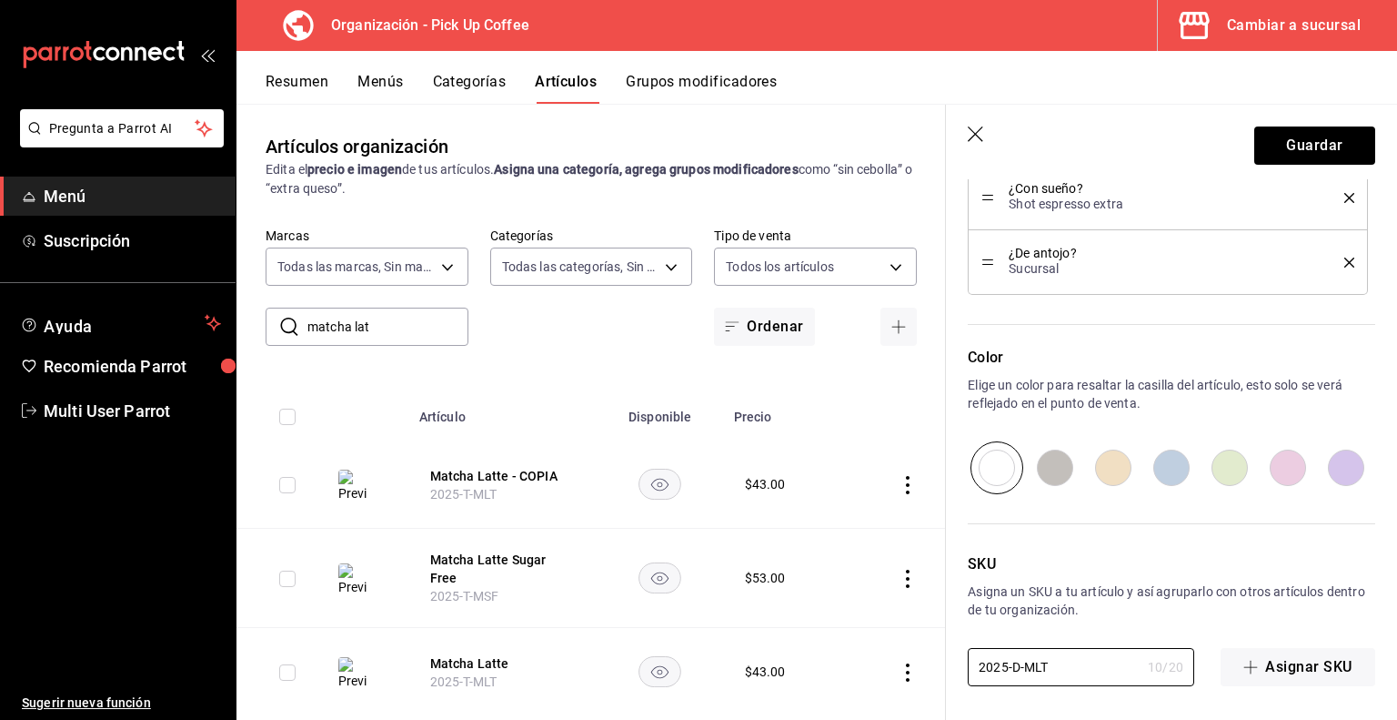
type textarea "x"
type input "2025-D-MLT"
click at [1311, 153] on button "Guardar" at bounding box center [1315, 145] width 121 height 38
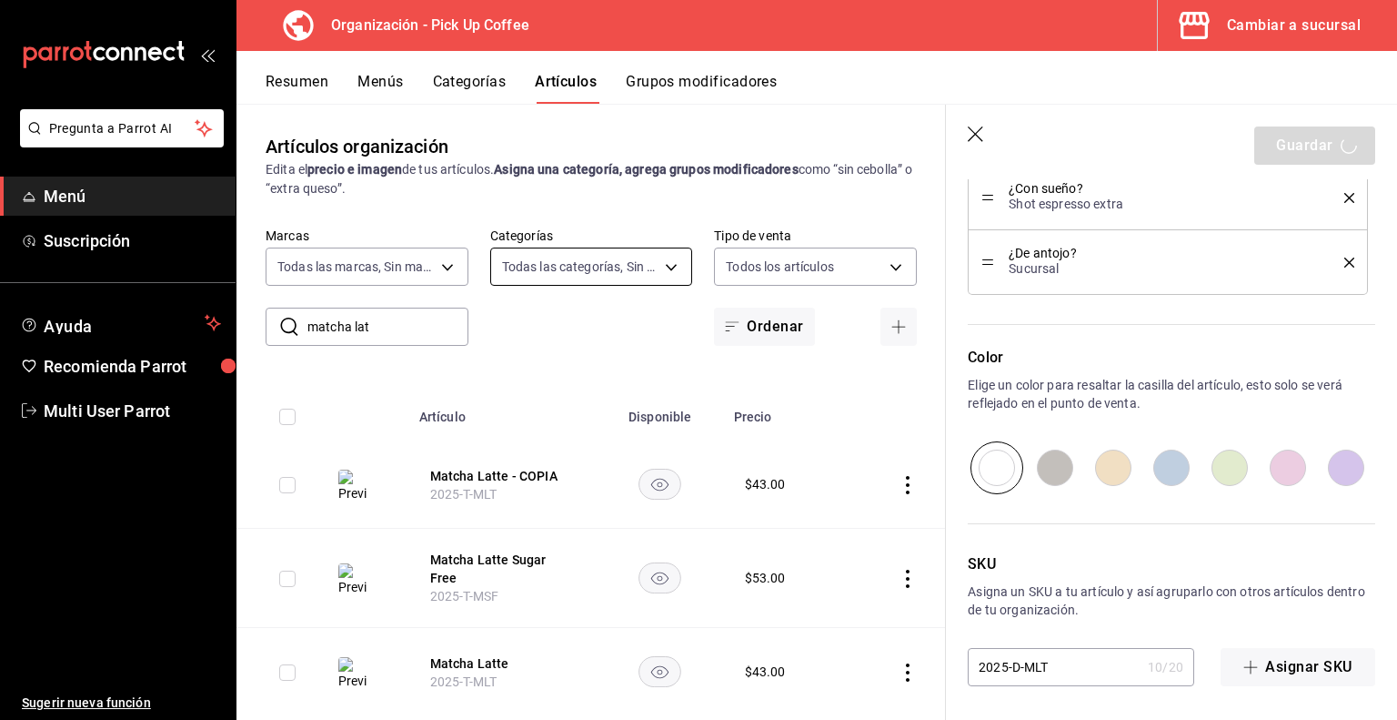
type textarea "x"
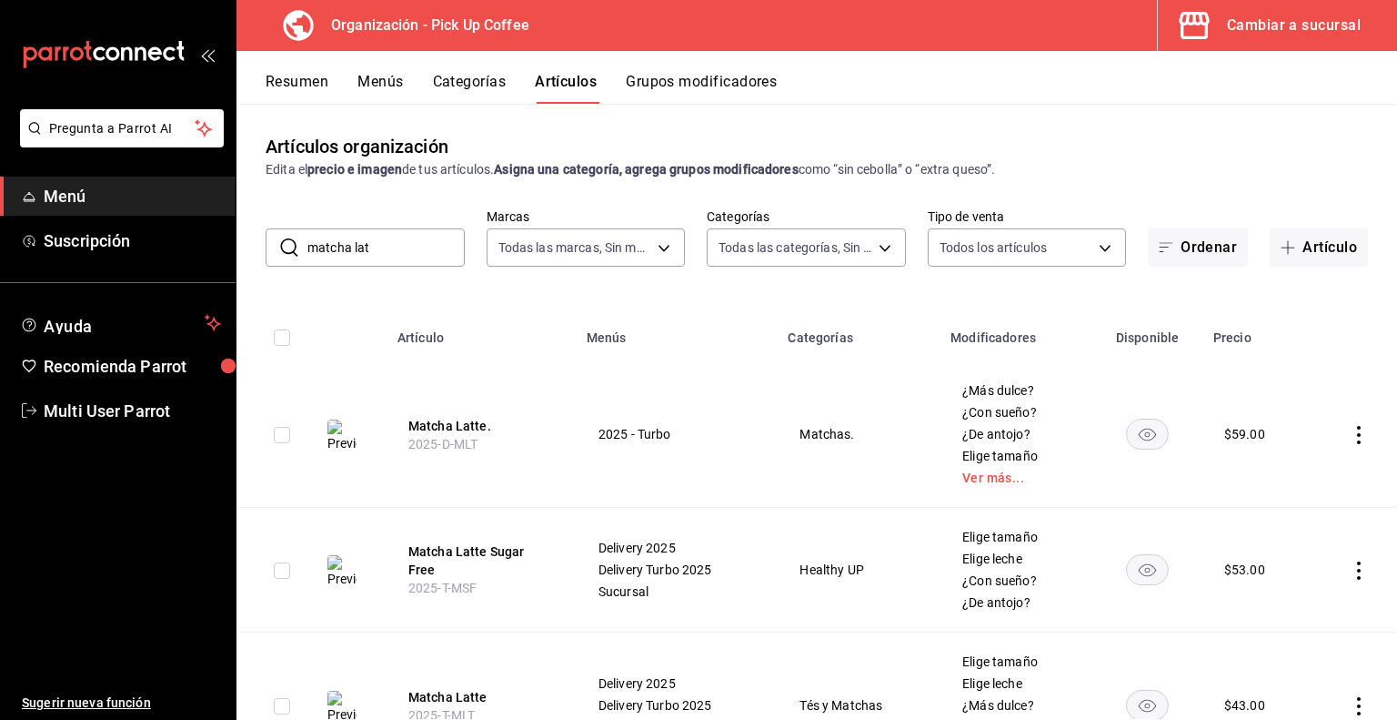
click at [1350, 570] on icon "actions" at bounding box center [1359, 570] width 18 height 18
click at [1292, 636] on span "Duplicar" at bounding box center [1290, 634] width 47 height 19
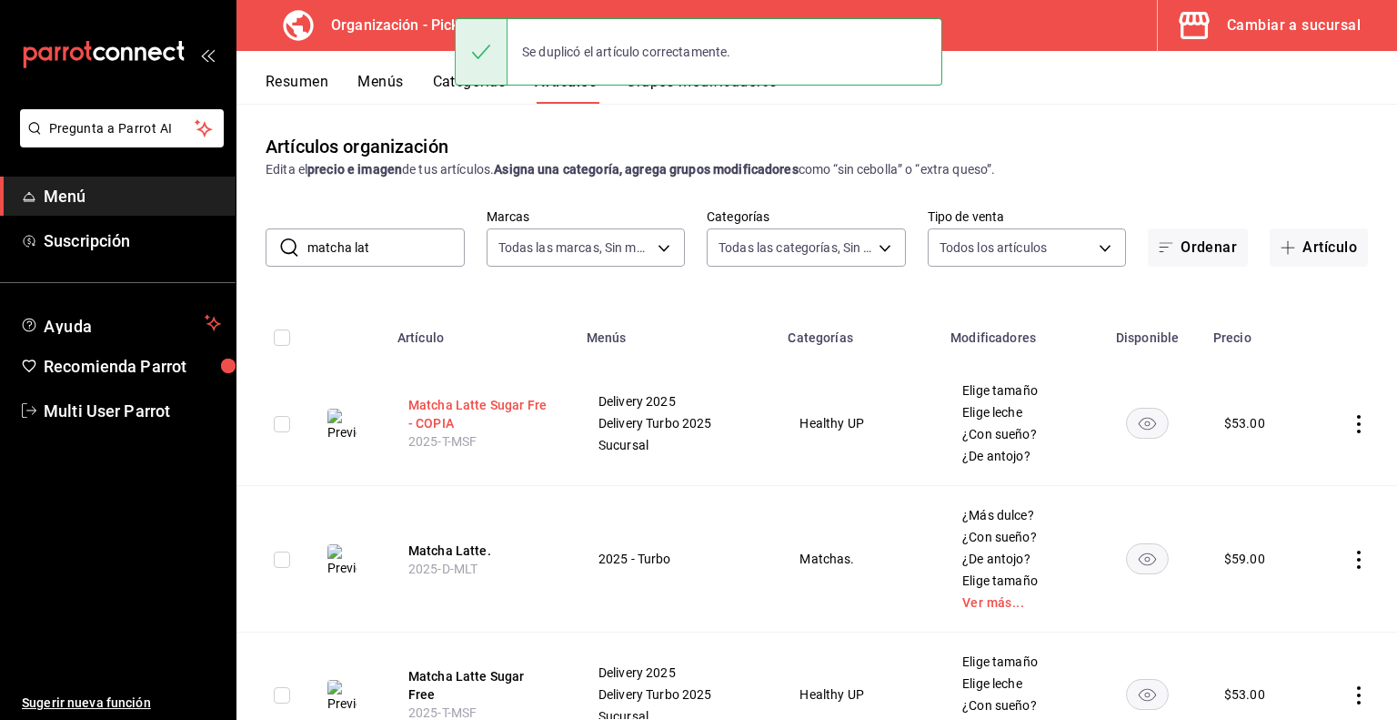
click at [488, 412] on button "Matcha Latte Sugar Fre - COPIA" at bounding box center [481, 414] width 146 height 36
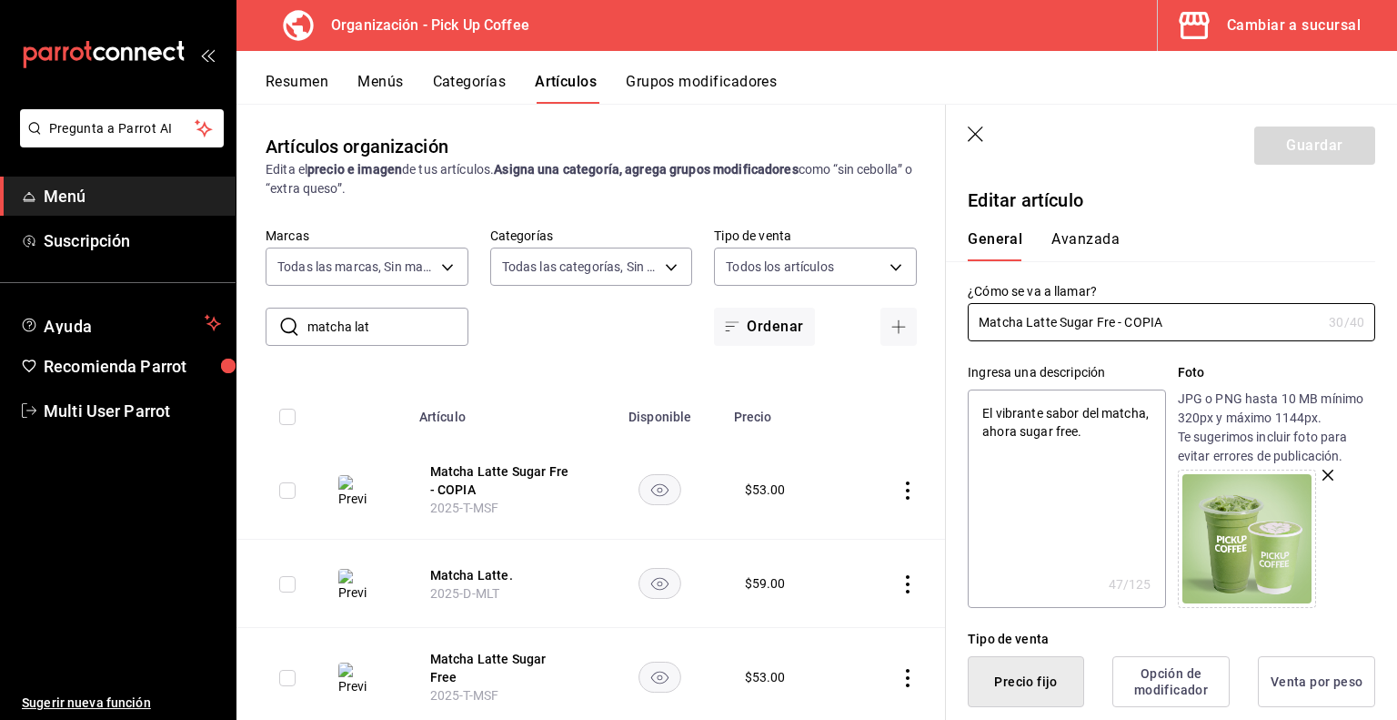
drag, startPoint x: 1112, startPoint y: 324, endPoint x: 1397, endPoint y: 384, distance: 291.0
click at [1397, 384] on section "Guardar Editar artículo General Avanzada ¿Cómo se va a llamar? Matcha Latte Sug…" at bounding box center [1171, 412] width 451 height 615
type input "Matcha Latte Sugar Free"
type textarea "x"
type input "Matcha Latte Sugar Free."
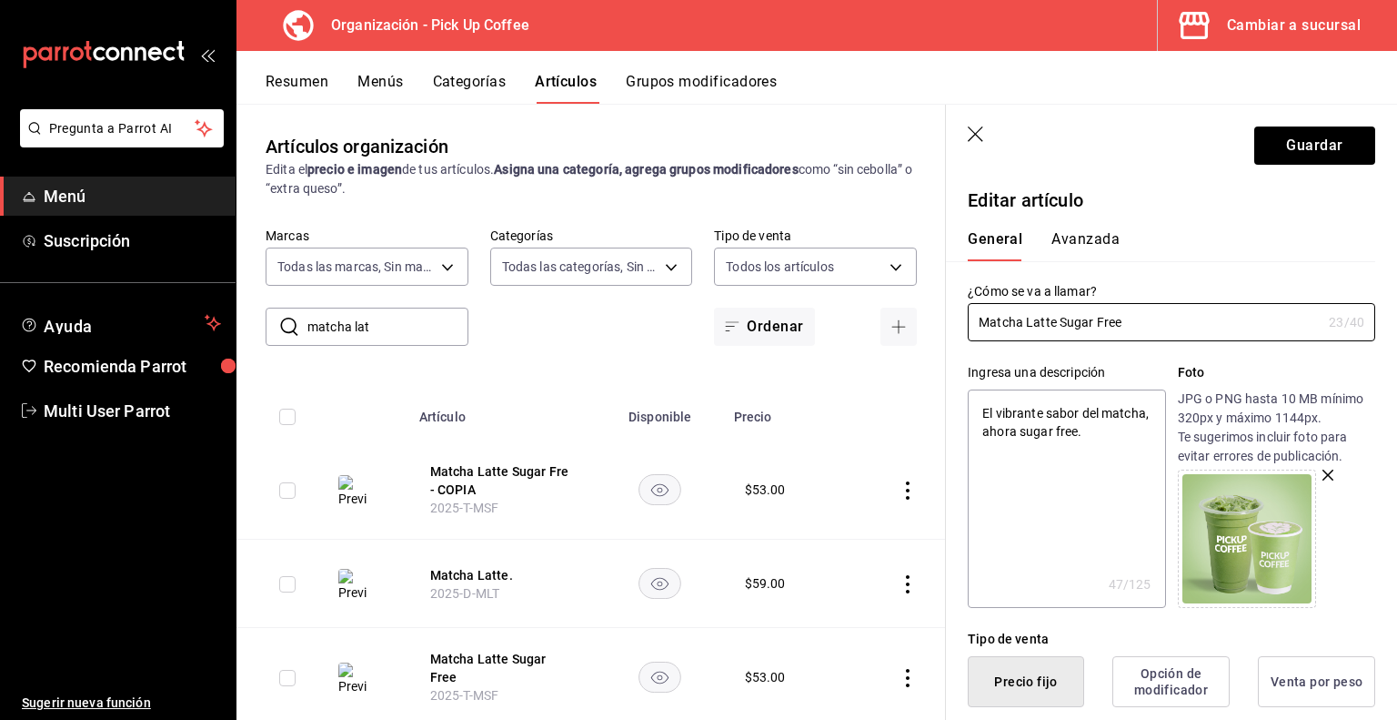
type textarea "x"
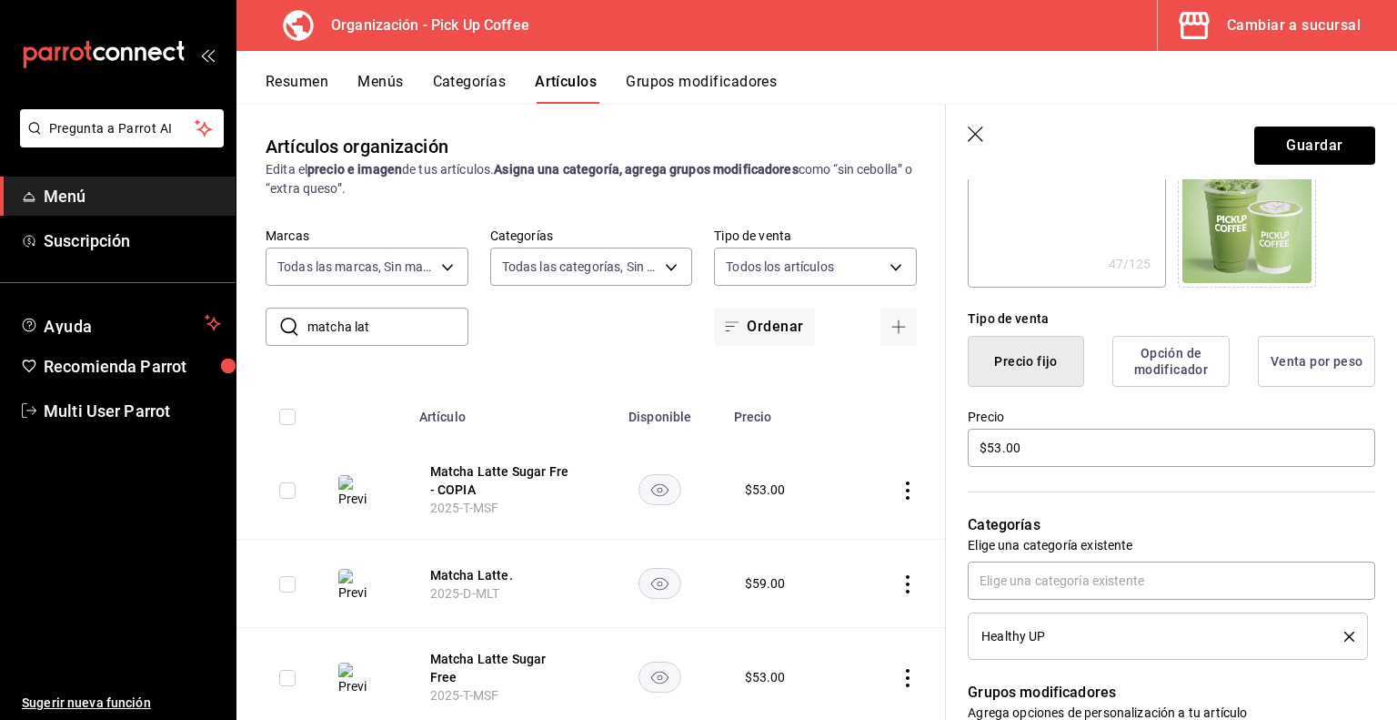
scroll to position [338, 0]
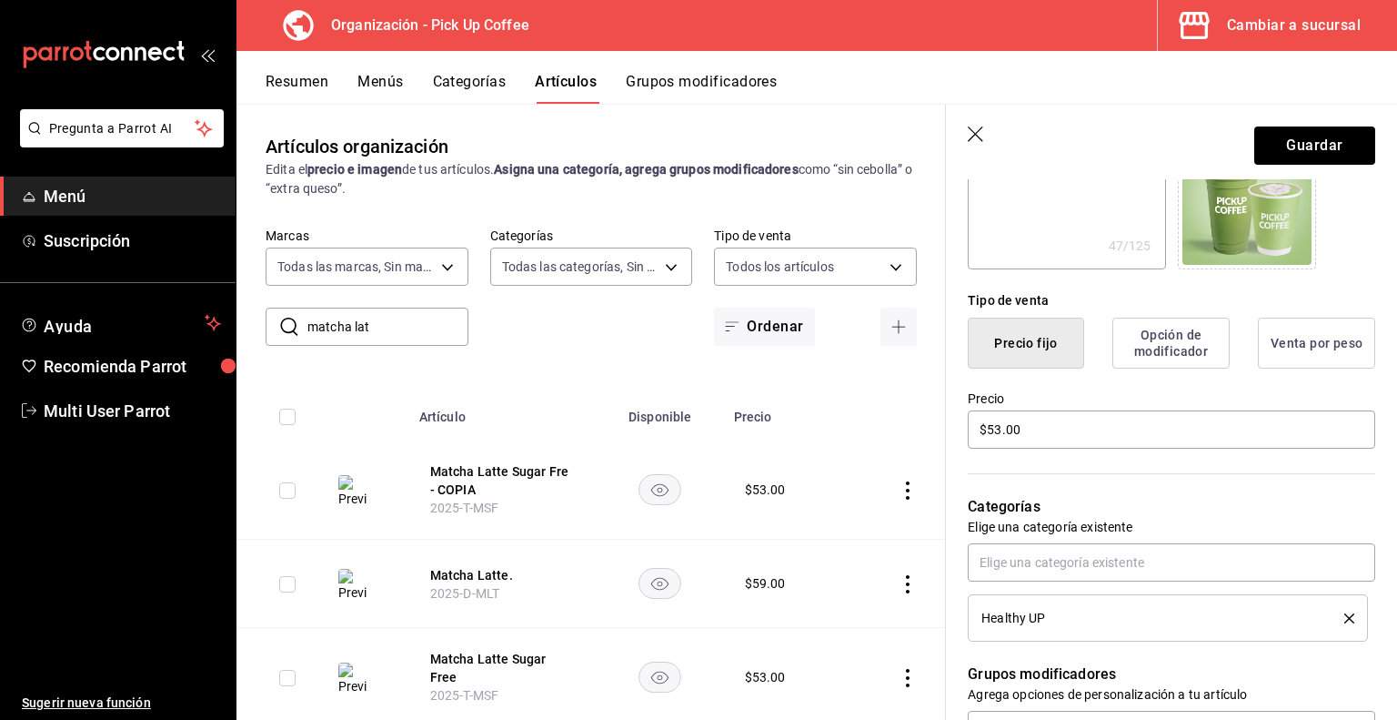
type input "Matcha Latte Sugar Free."
drag, startPoint x: 1079, startPoint y: 422, endPoint x: 721, endPoint y: 420, distance: 358.5
click at [721, 420] on main "Artículos organización Edita el precio e imagen de tus artículos. Asigna una ca…" at bounding box center [817, 412] width 1161 height 616
type textarea "x"
type input "$71.00"
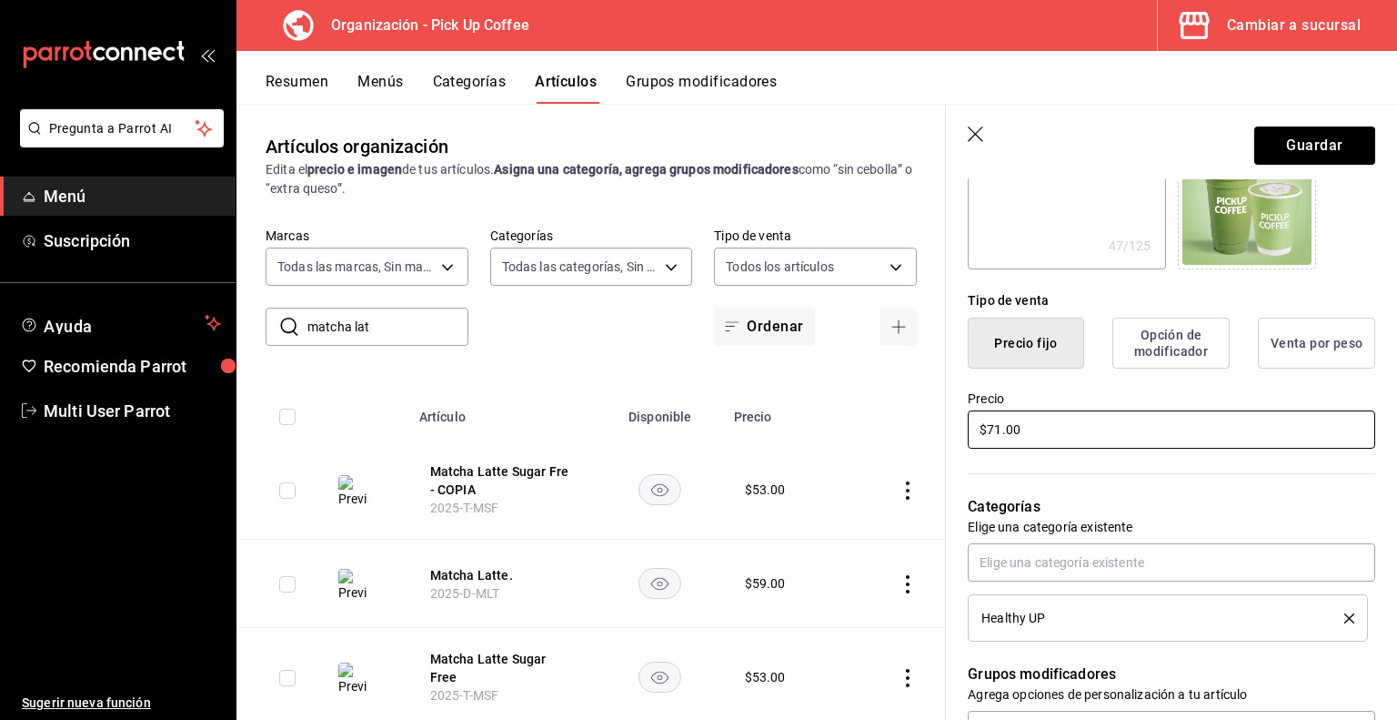
type textarea "x"
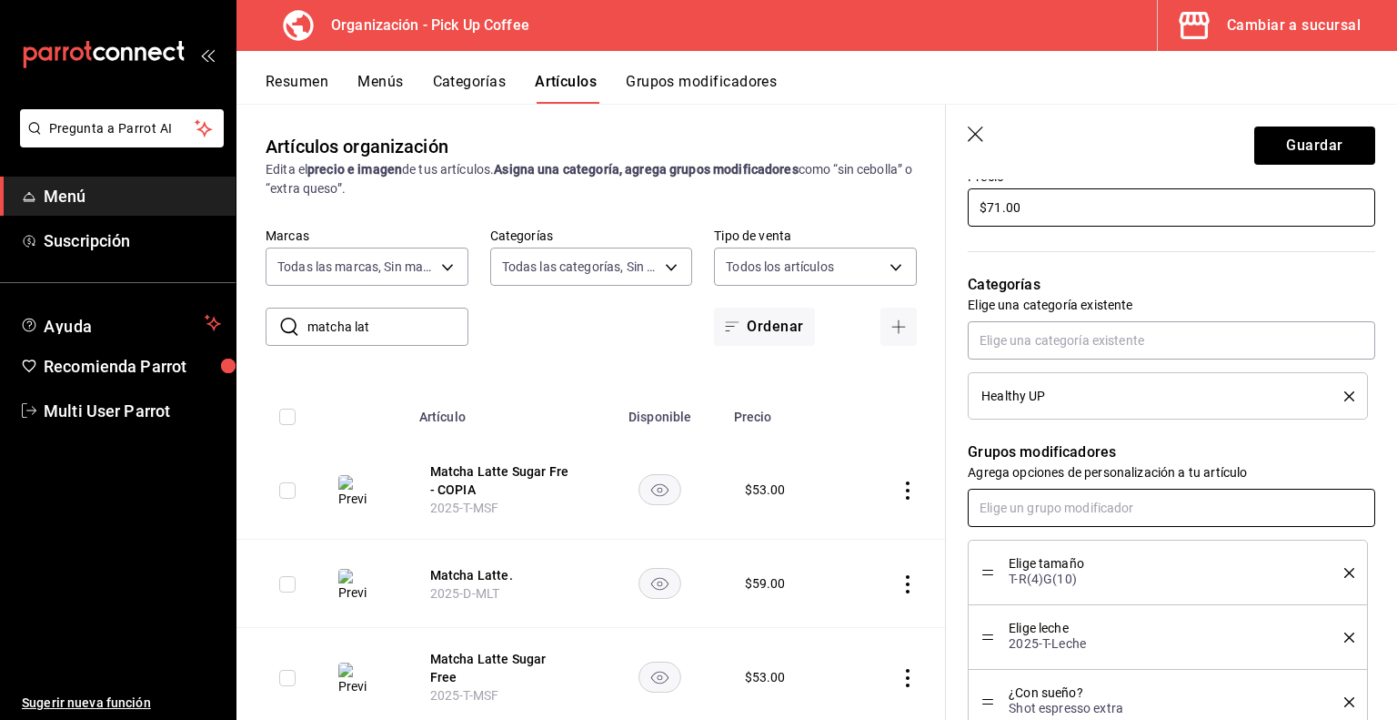
scroll to position [562, 0]
type input "$71.00"
click at [1101, 505] on input "text" at bounding box center [1172, 506] width 408 height 38
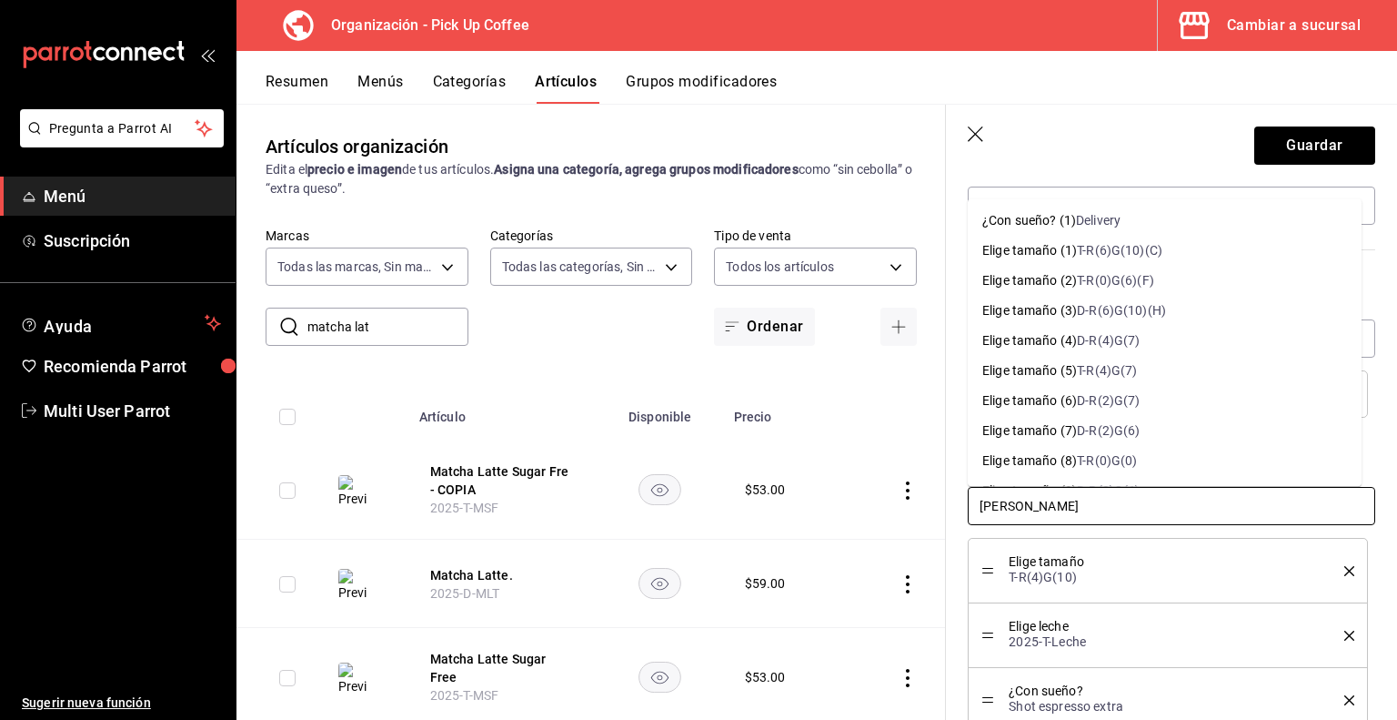
type input "elige tama"
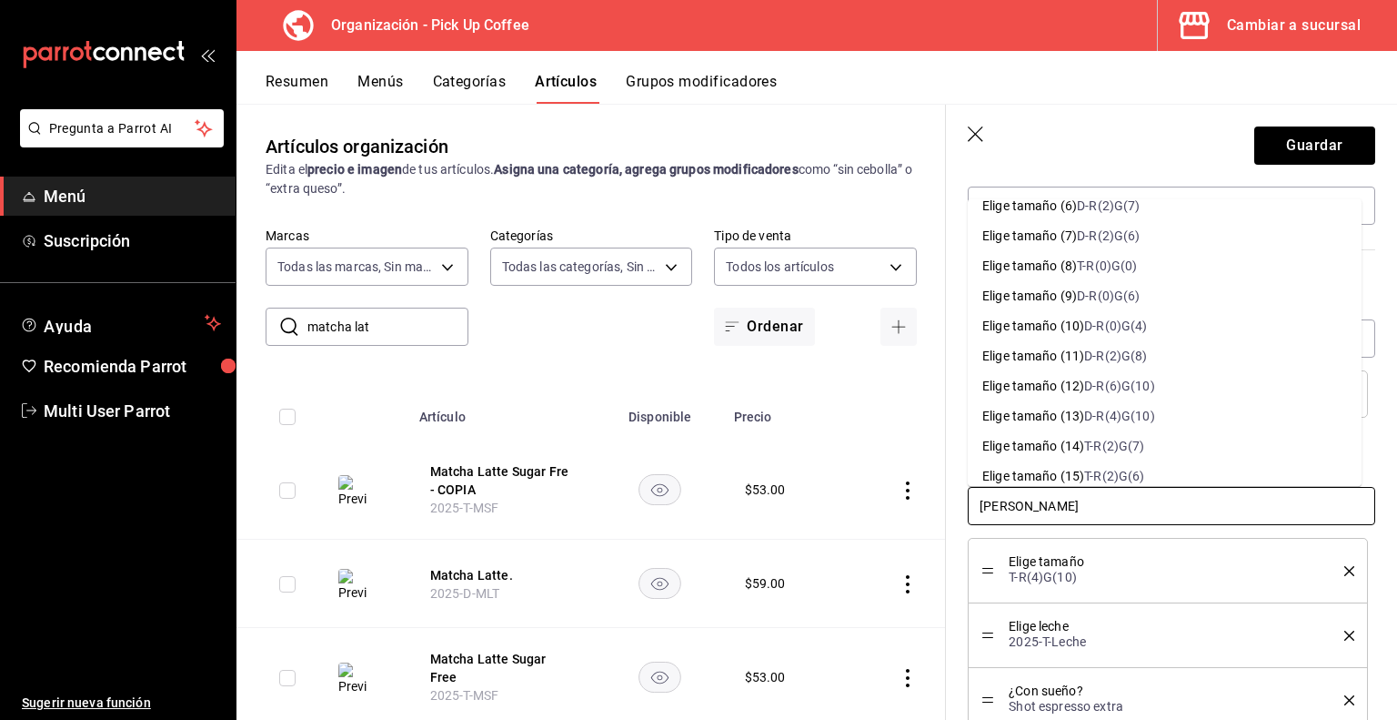
scroll to position [198, 0]
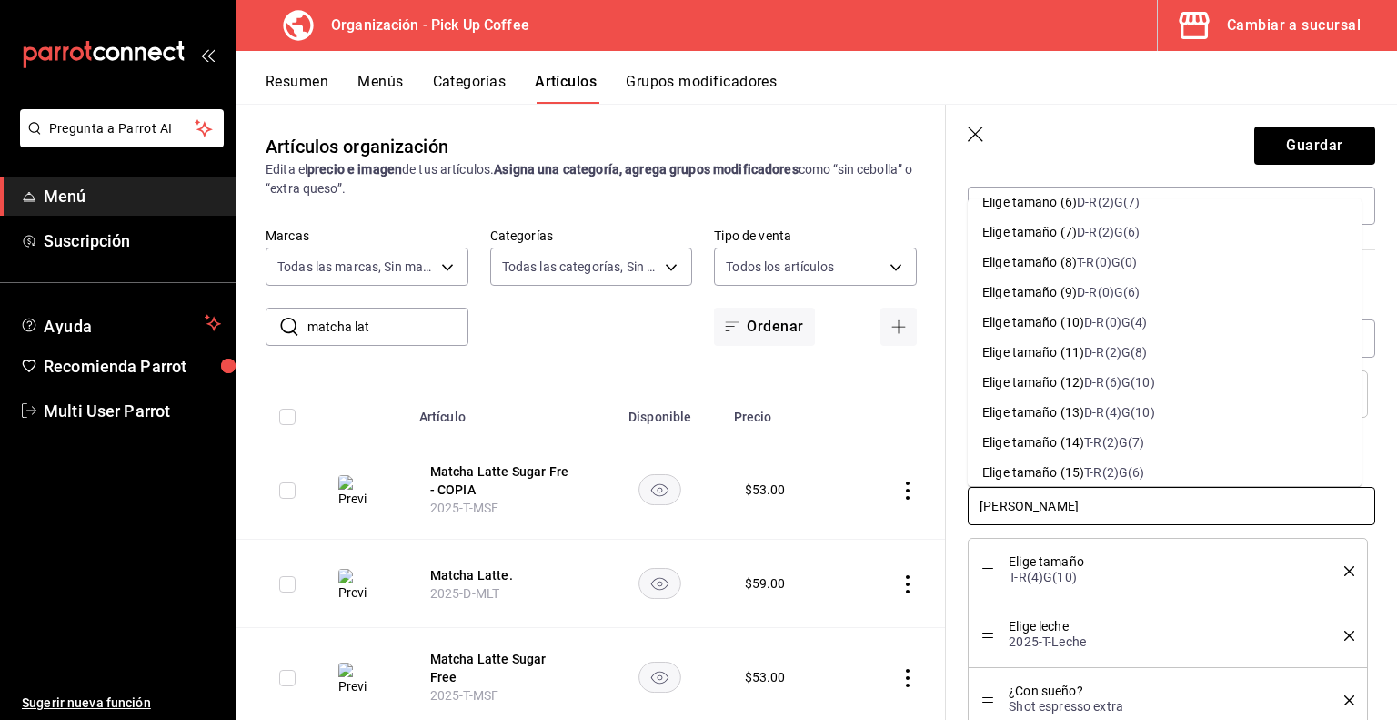
click at [1128, 410] on div "D-R(4)G(10)" at bounding box center [1119, 412] width 70 height 19
type textarea "x"
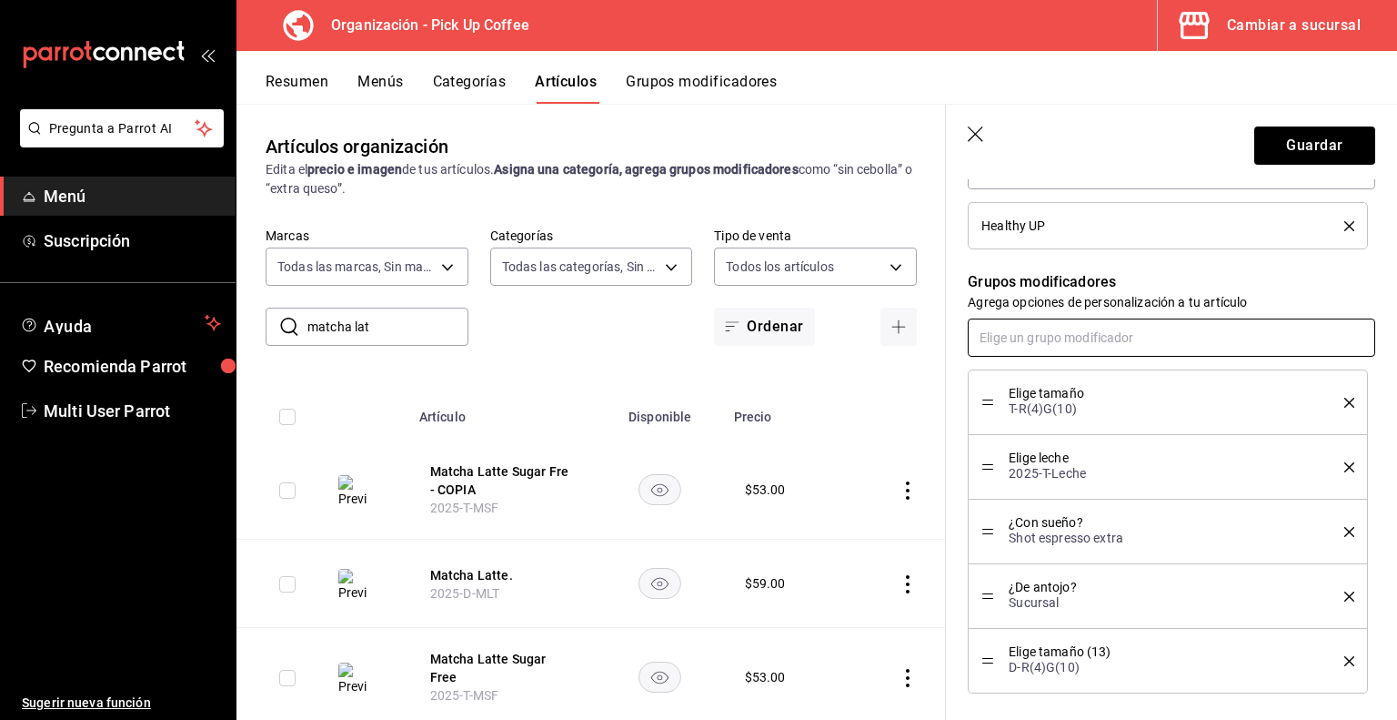
scroll to position [744, 0]
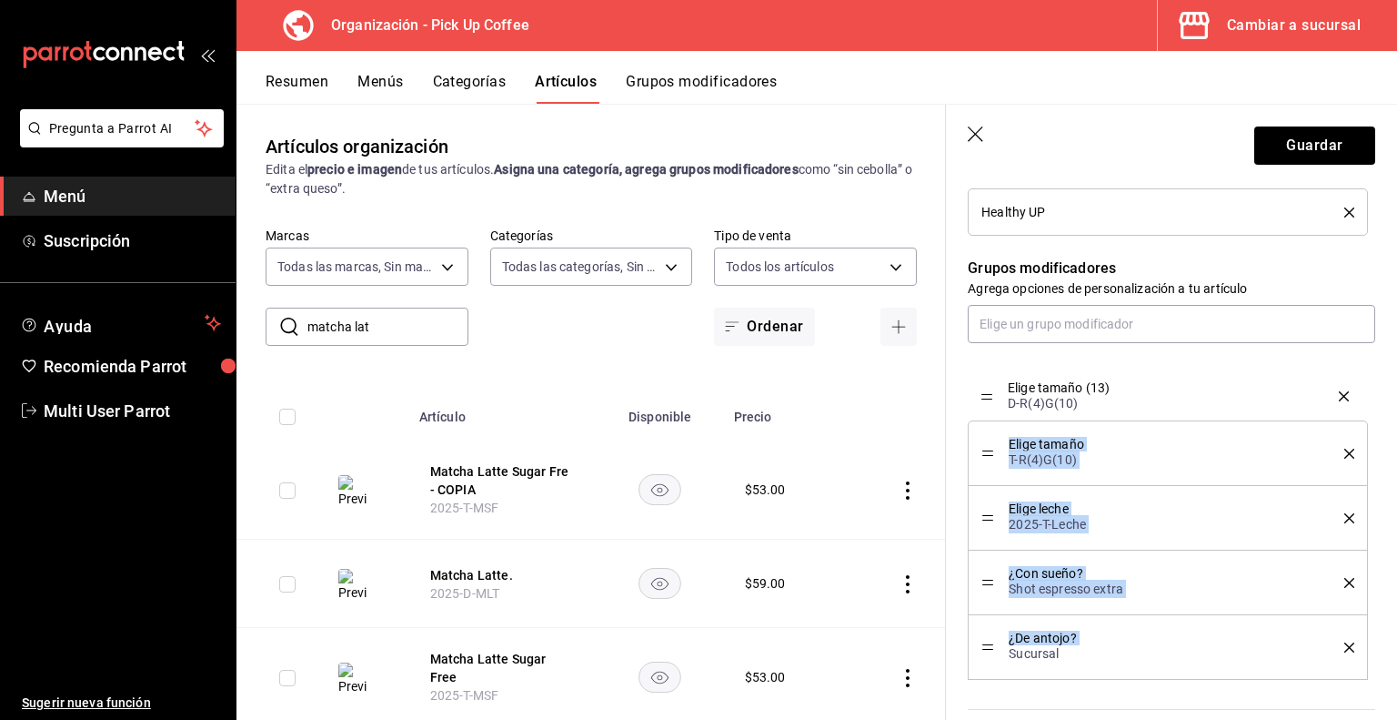
drag, startPoint x: 990, startPoint y: 646, endPoint x: 982, endPoint y: 399, distance: 246.7
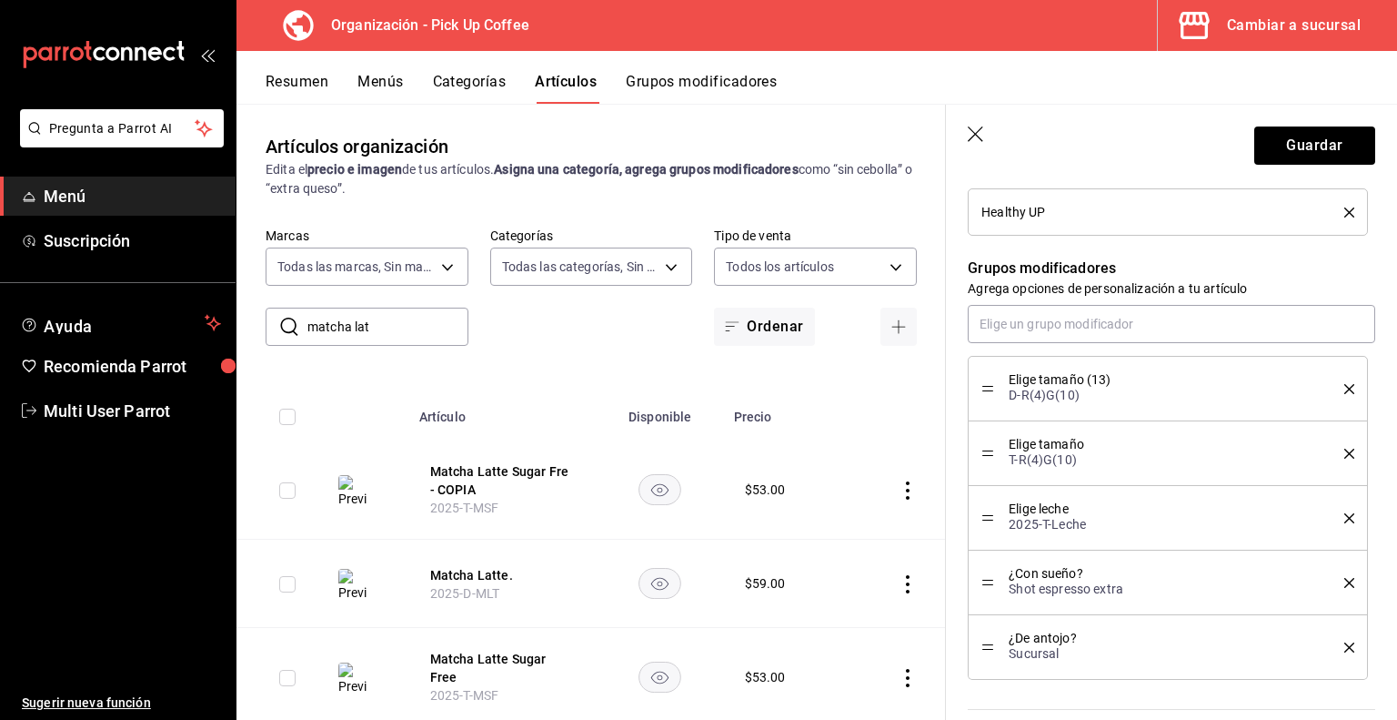
click at [1345, 454] on icon "delete" at bounding box center [1350, 454] width 10 height 10
type textarea "x"
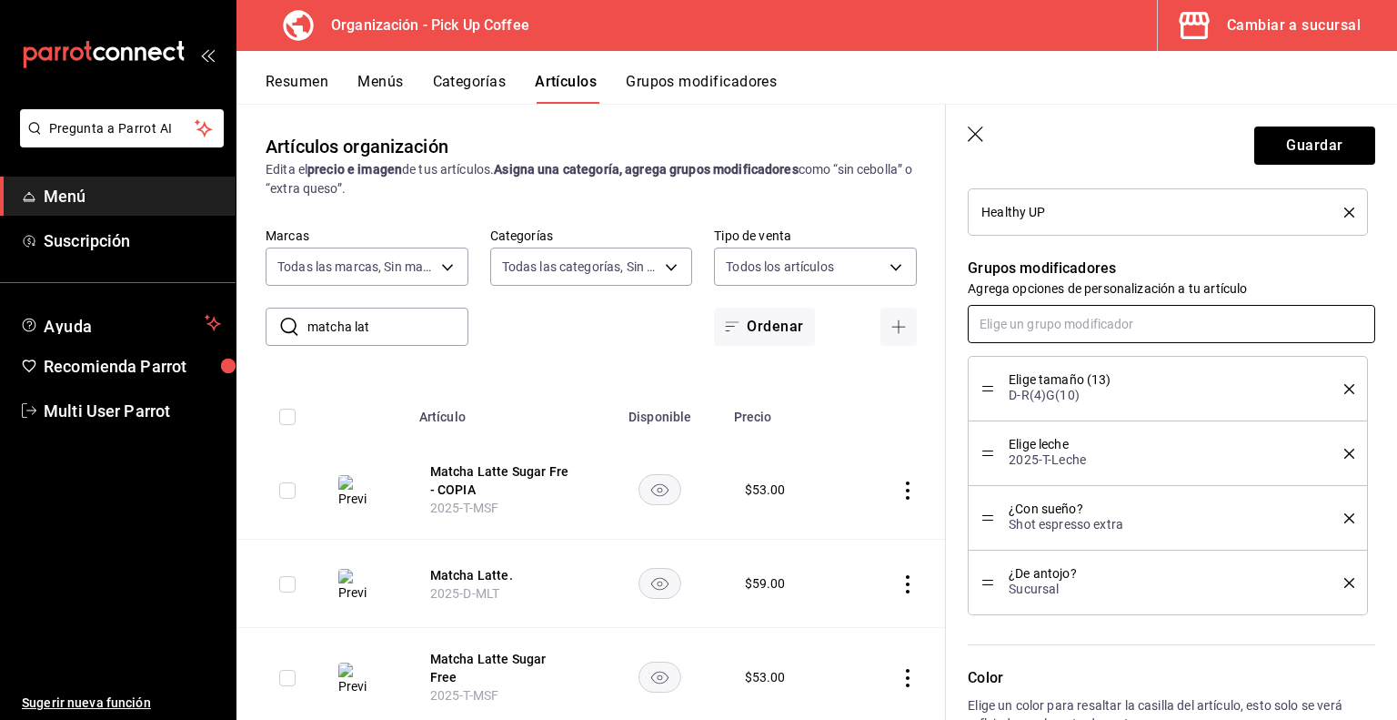
click at [1063, 317] on input "text" at bounding box center [1172, 324] width 408 height 38
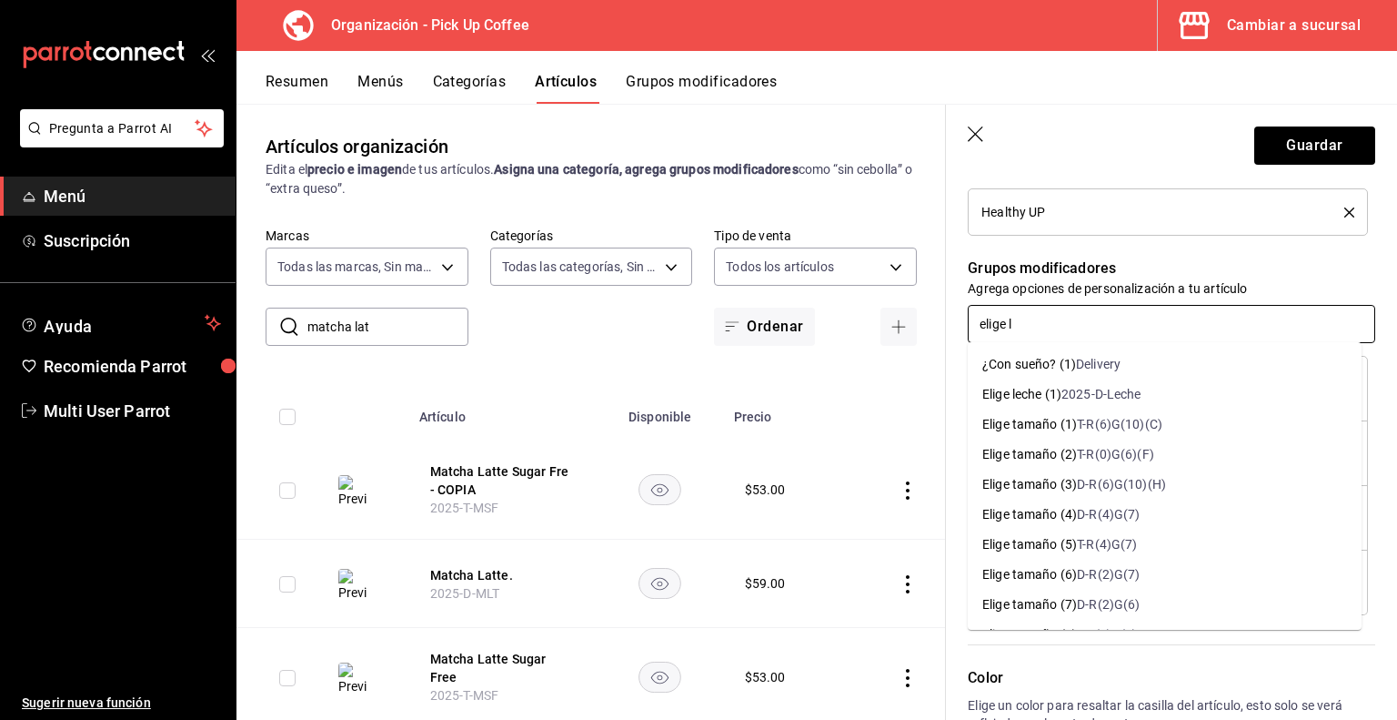
type input "elige le"
click at [1069, 399] on div "2025-D-Leche" at bounding box center [1102, 394] width 80 height 19
type textarea "x"
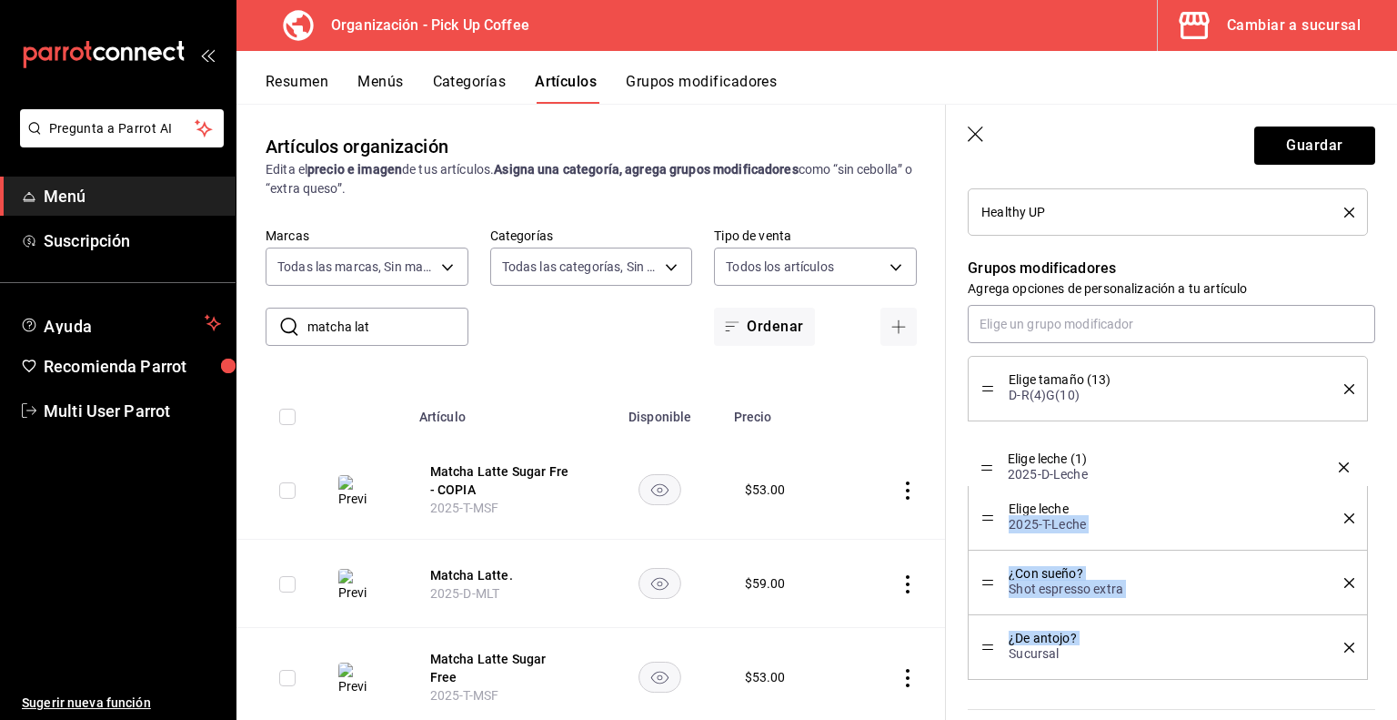
drag, startPoint x: 984, startPoint y: 646, endPoint x: 1006, endPoint y: 469, distance: 177.8
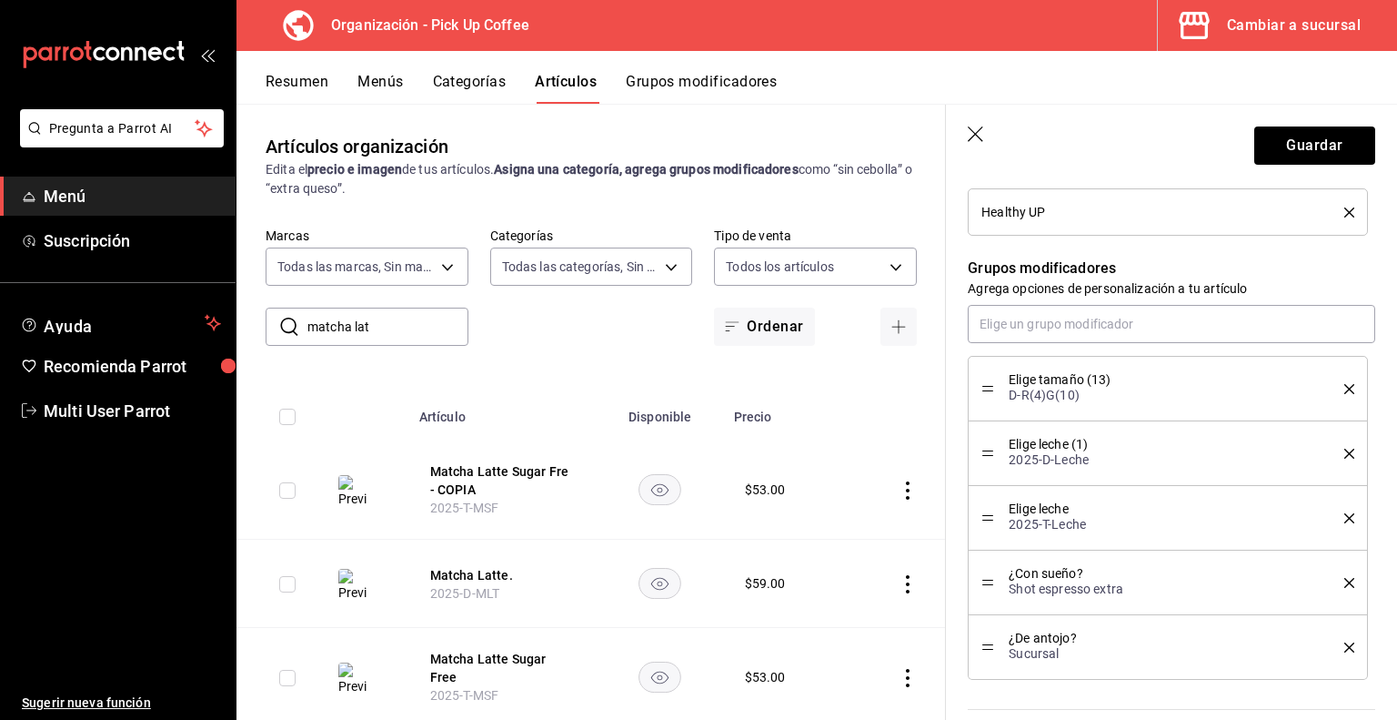
click at [1345, 518] on icon "delete" at bounding box center [1350, 518] width 10 height 10
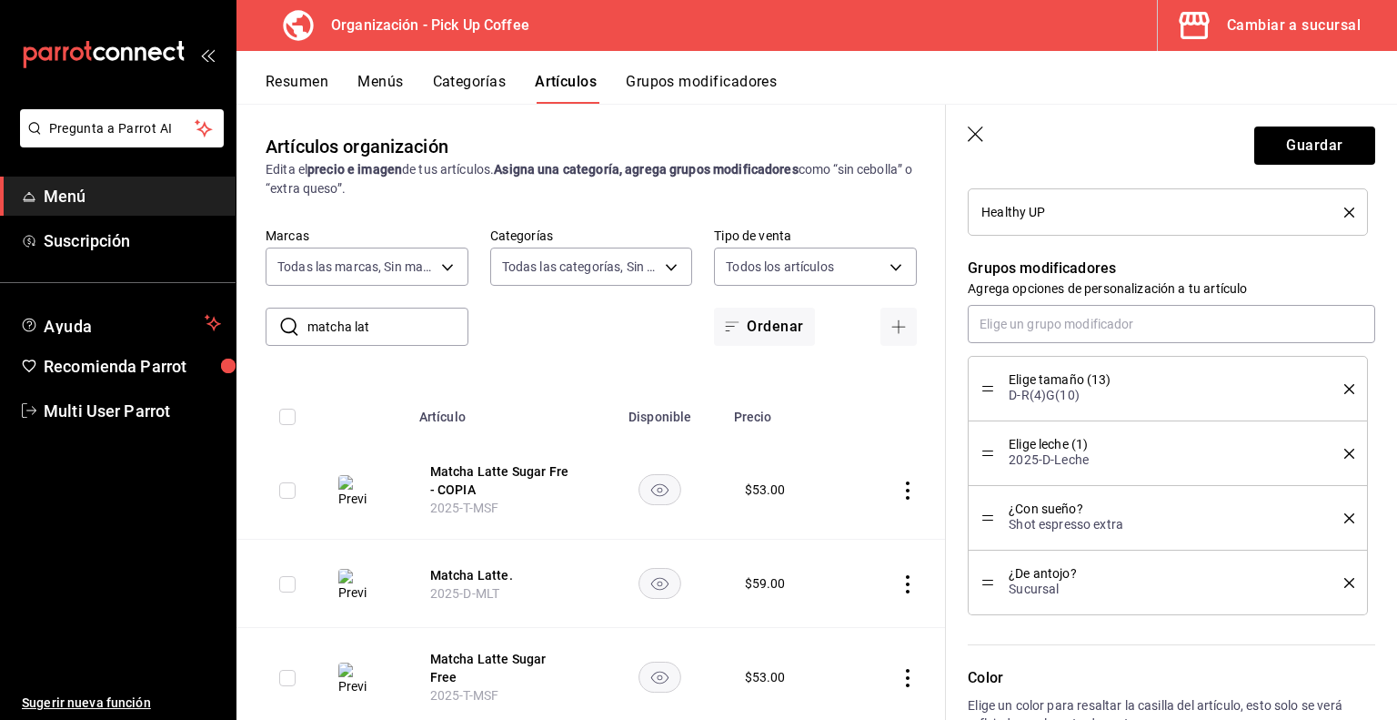
scroll to position [1065, 0]
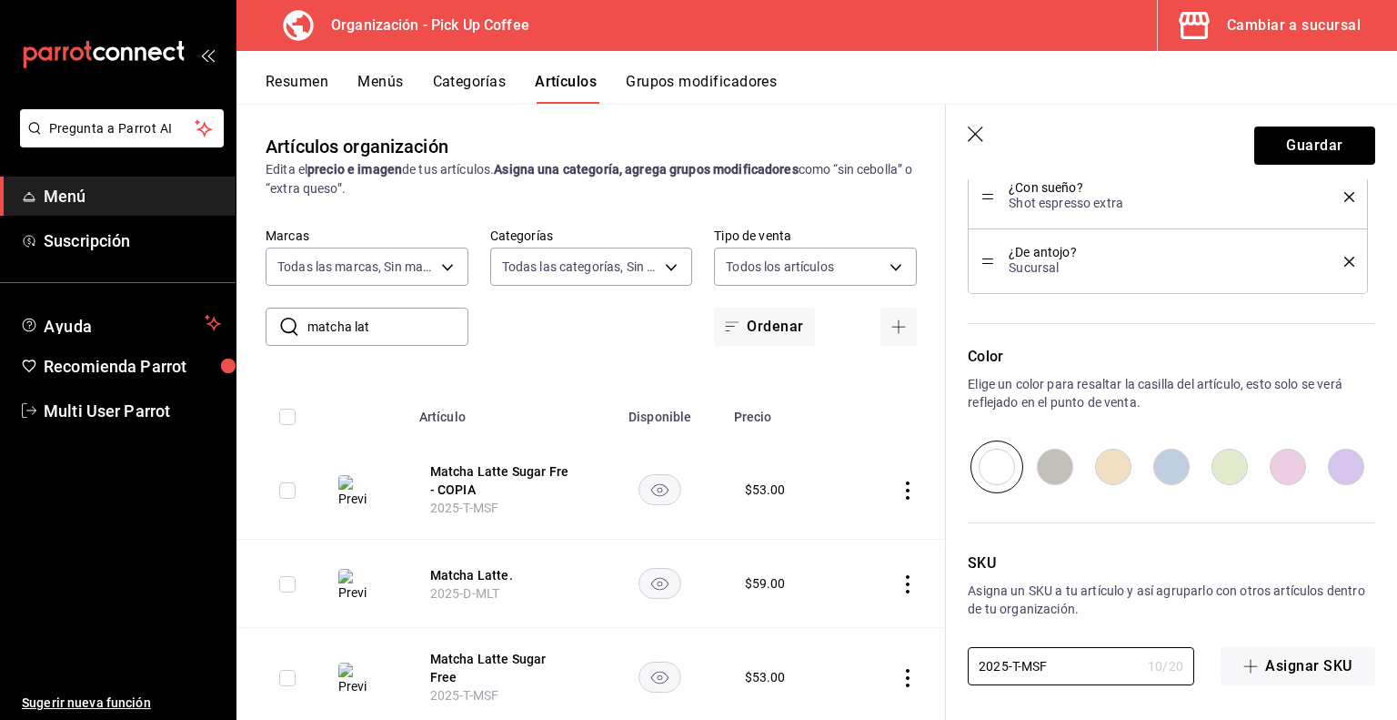
drag, startPoint x: 1079, startPoint y: 668, endPoint x: 906, endPoint y: 672, distance: 172.9
click at [906, 672] on main "Artículos organización Edita el precio e imagen de tus artículos. Asigna una ca…" at bounding box center [817, 412] width 1161 height 616
paste input "D"
type textarea "x"
type input "2025-D-MSF"
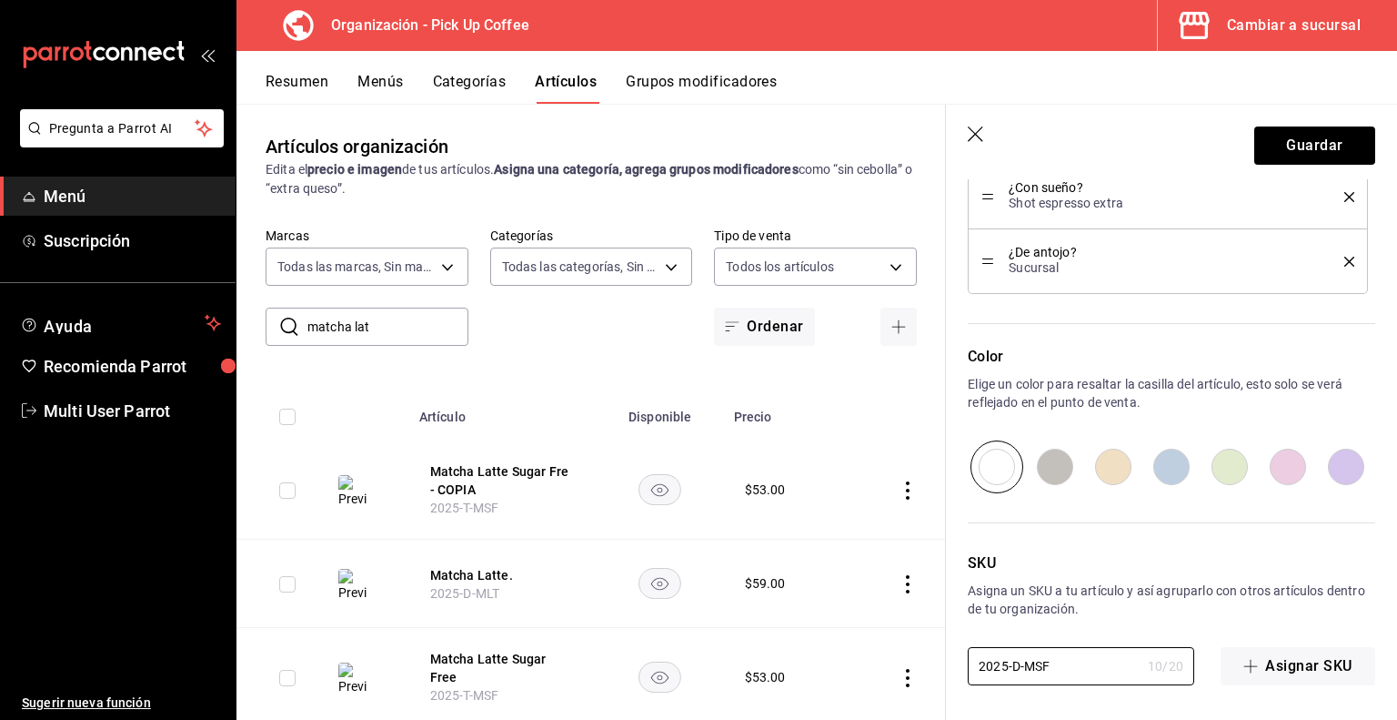
type textarea "x"
type input "2025-D-MSF"
click at [1276, 156] on button "Guardar" at bounding box center [1315, 145] width 121 height 38
type textarea "x"
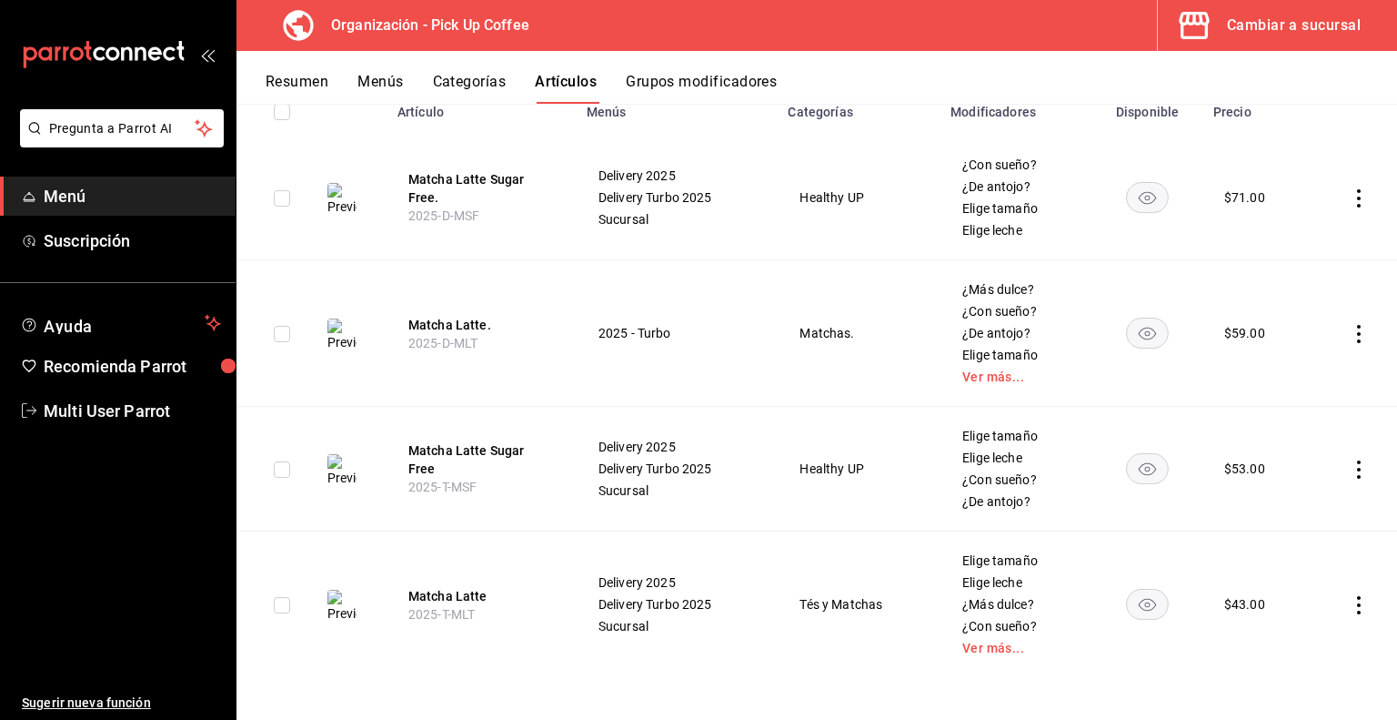
scroll to position [197, 0]
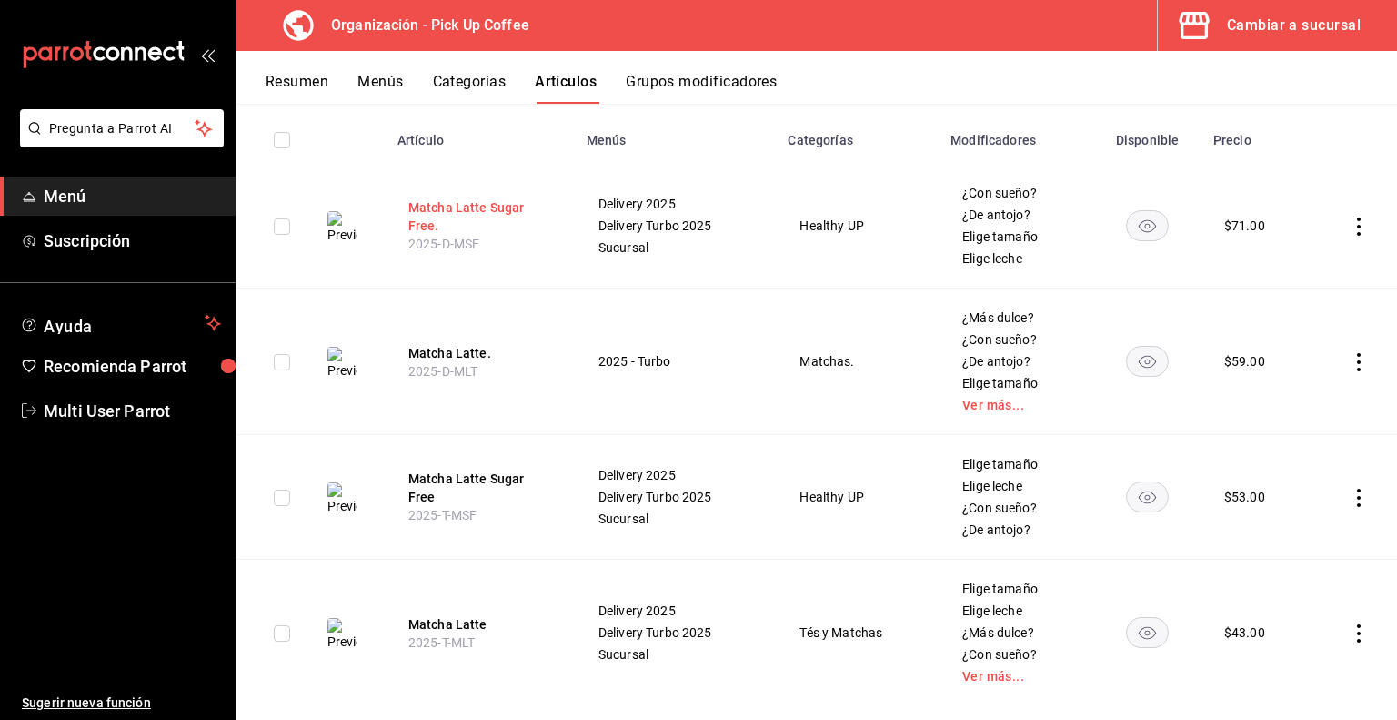
click at [453, 205] on button "Matcha Latte Sugar Free." at bounding box center [481, 216] width 146 height 36
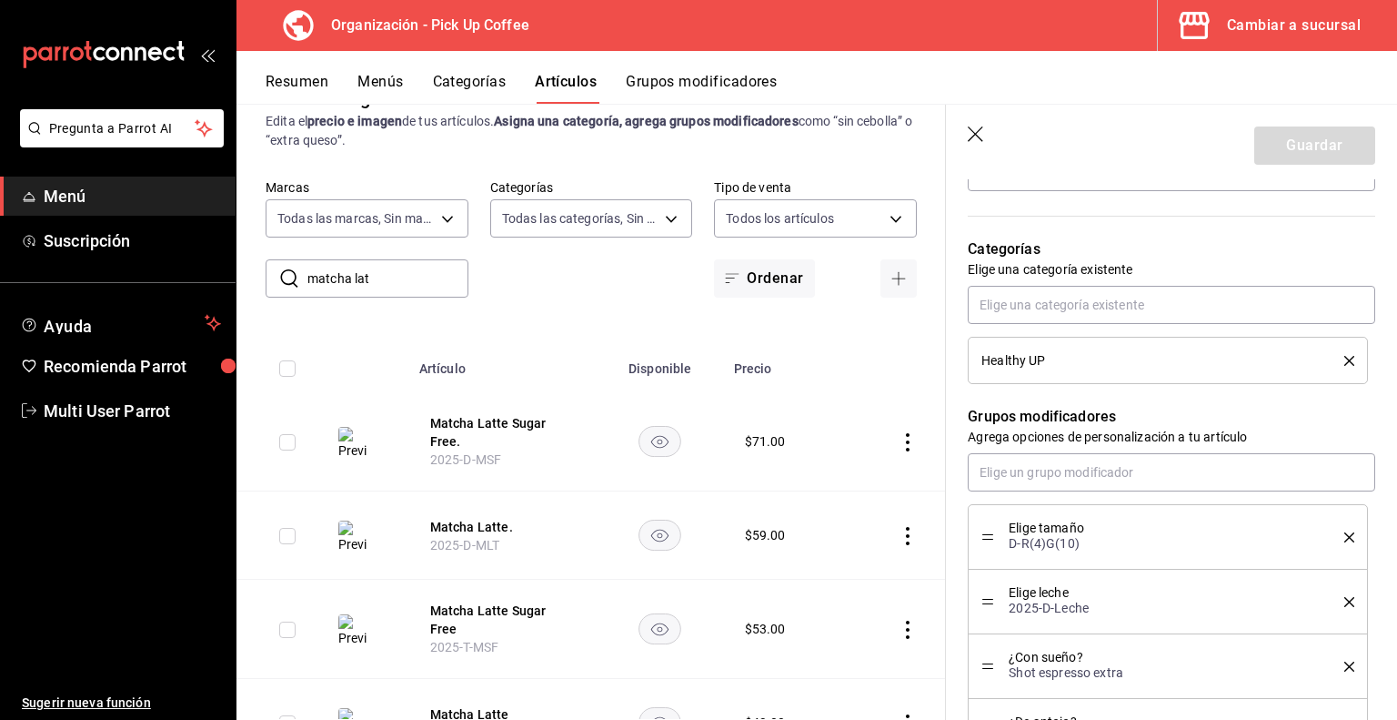
scroll to position [597, 0]
click at [1345, 358] on icon "delete" at bounding box center [1350, 360] width 10 height 10
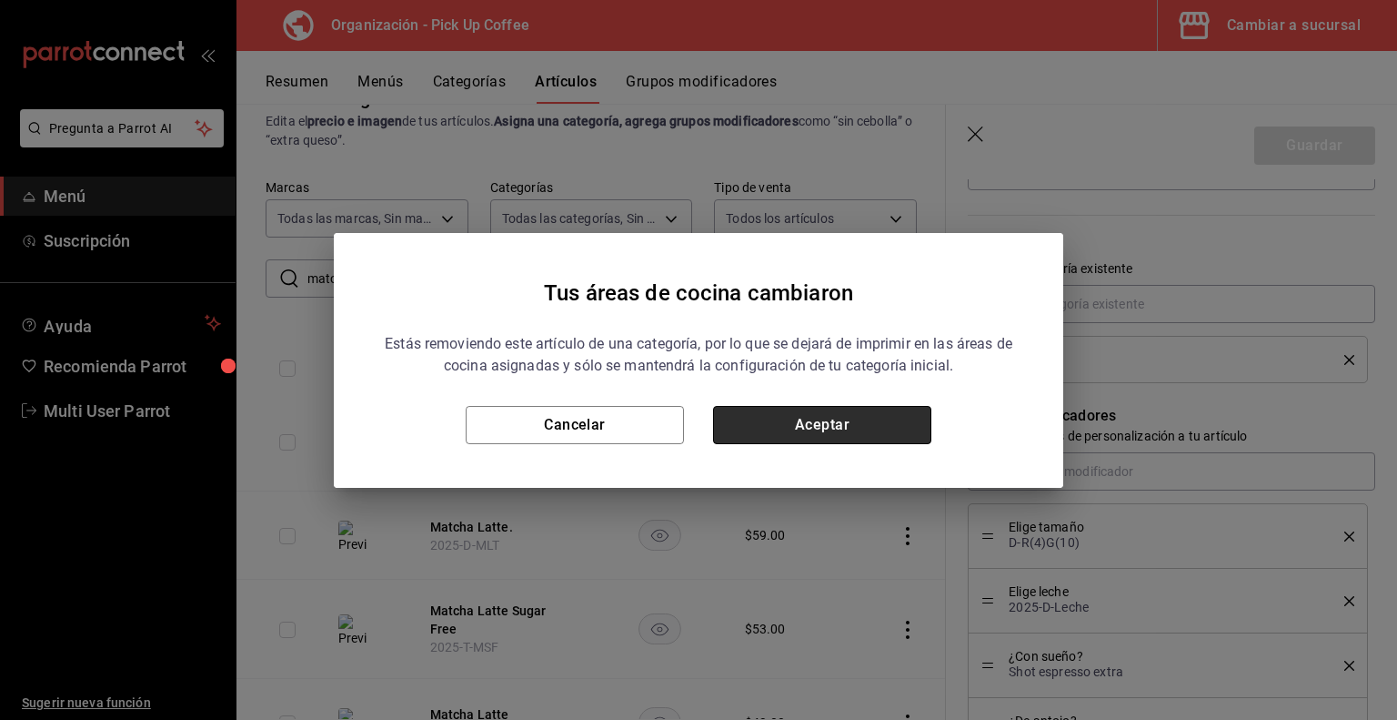
click at [860, 420] on button "Aceptar" at bounding box center [822, 425] width 218 height 38
type textarea "x"
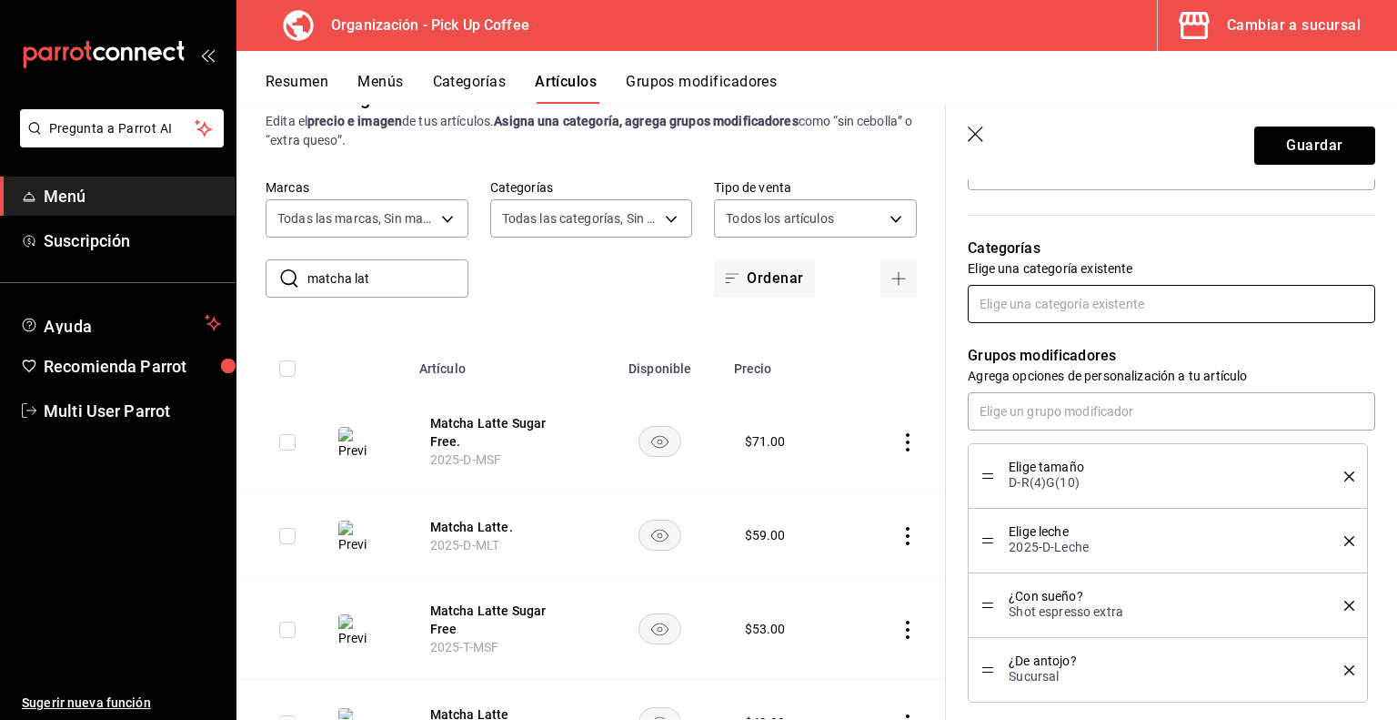
click at [1139, 313] on input "text" at bounding box center [1172, 304] width 408 height 38
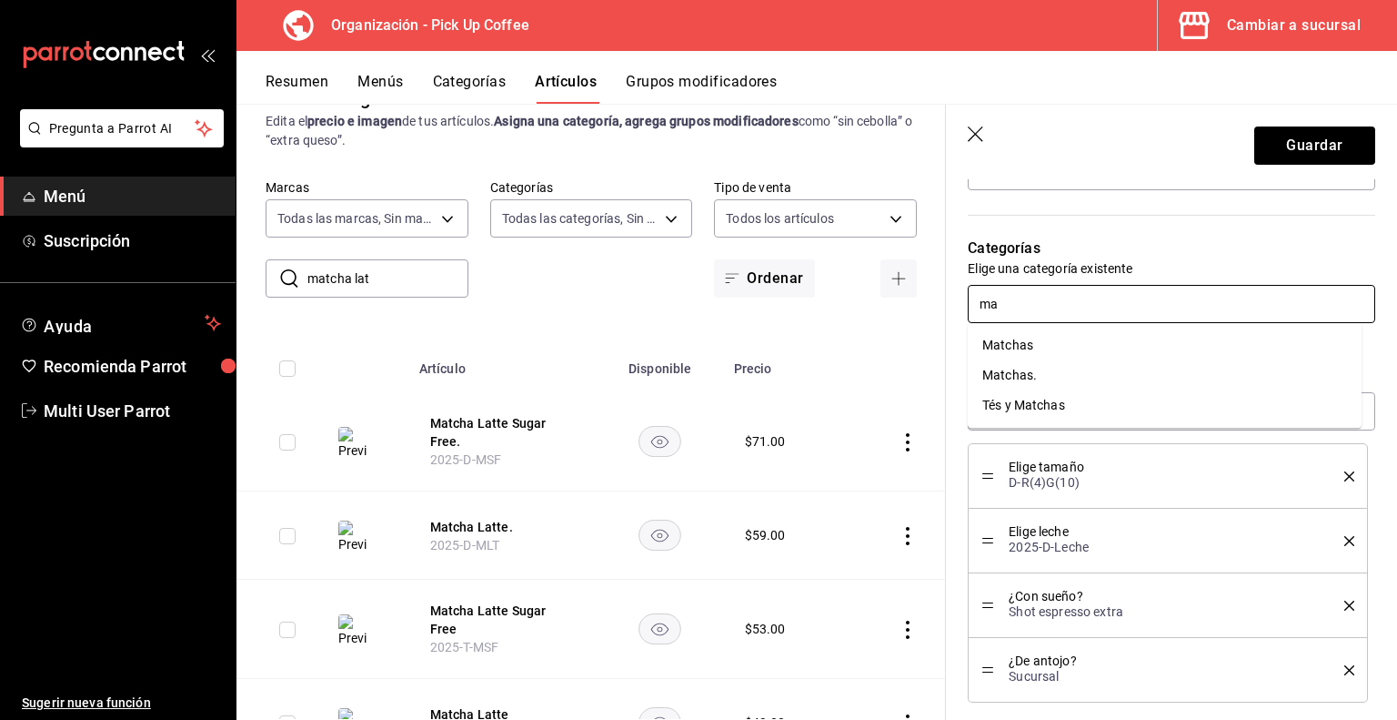
type input "mat"
click at [1037, 372] on li "Matchas." at bounding box center [1165, 375] width 394 height 30
type textarea "x"
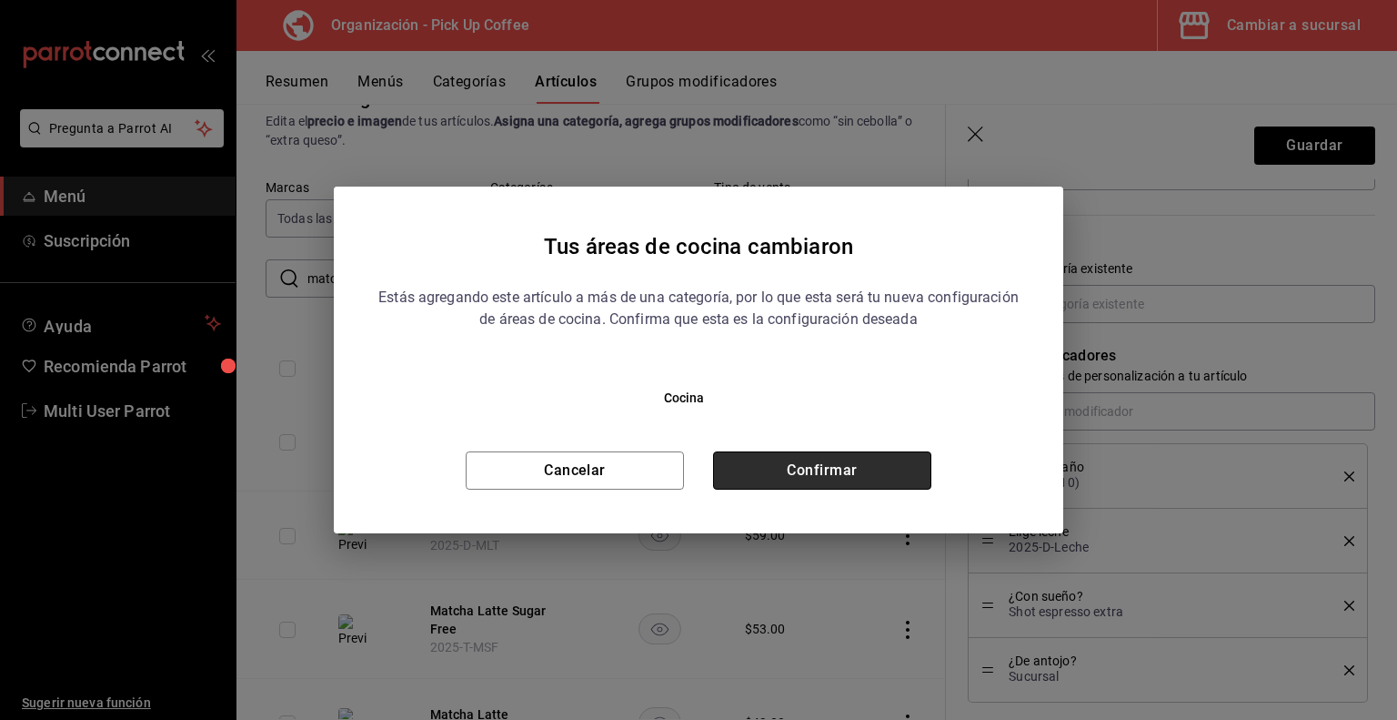
click at [831, 479] on button "Confirmar" at bounding box center [822, 470] width 218 height 38
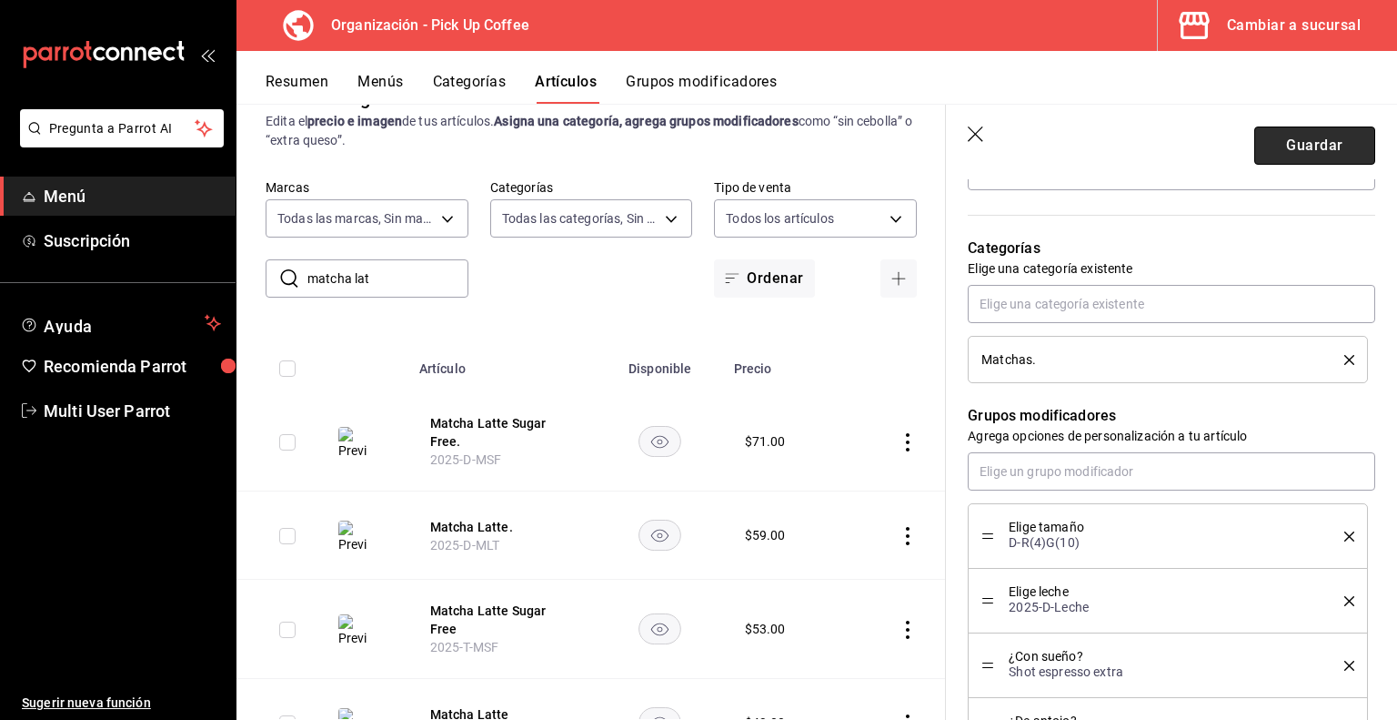
click at [1317, 140] on button "Guardar" at bounding box center [1315, 145] width 121 height 38
type textarea "x"
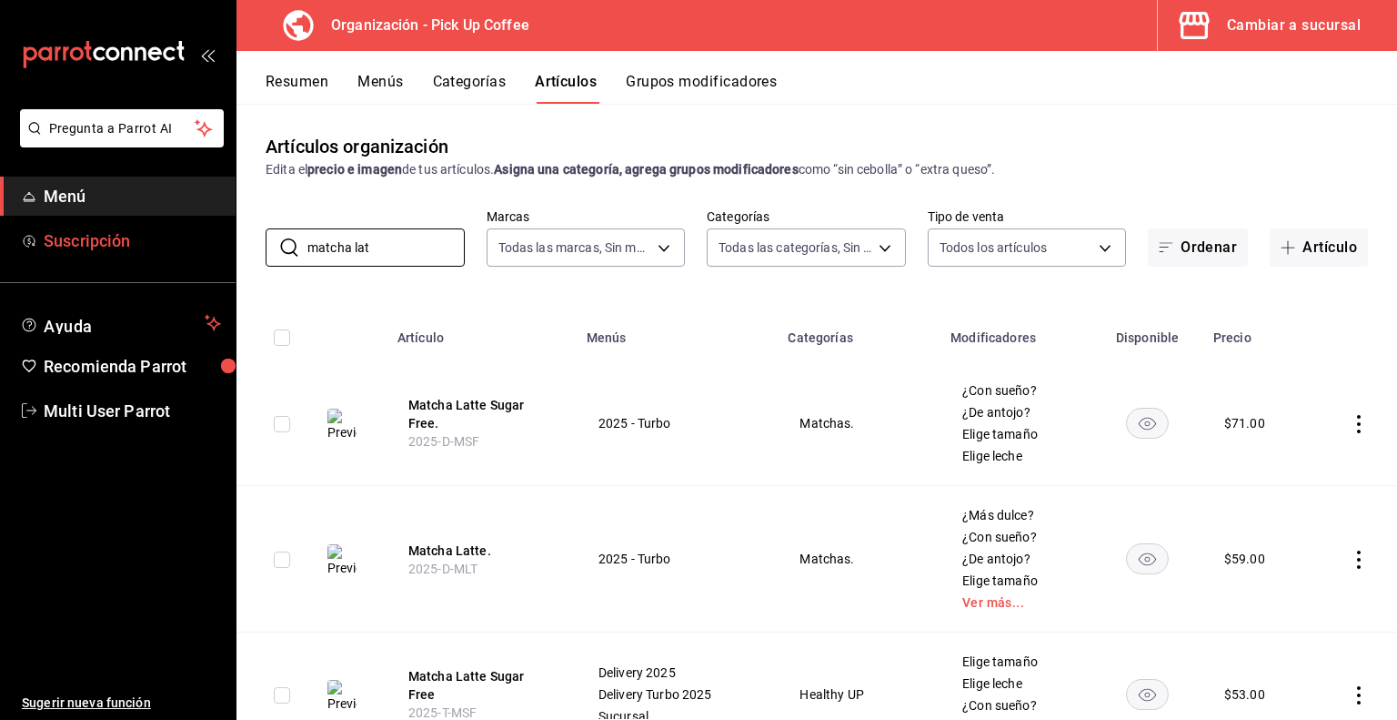
drag, startPoint x: 411, startPoint y: 259, endPoint x: 63, endPoint y: 221, distance: 350.5
click at [63, 221] on div "Pregunta a Parrot AI Menú Suscripción Ayuda Recomienda Parrot Multi User Parrot…" at bounding box center [698, 360] width 1397 height 720
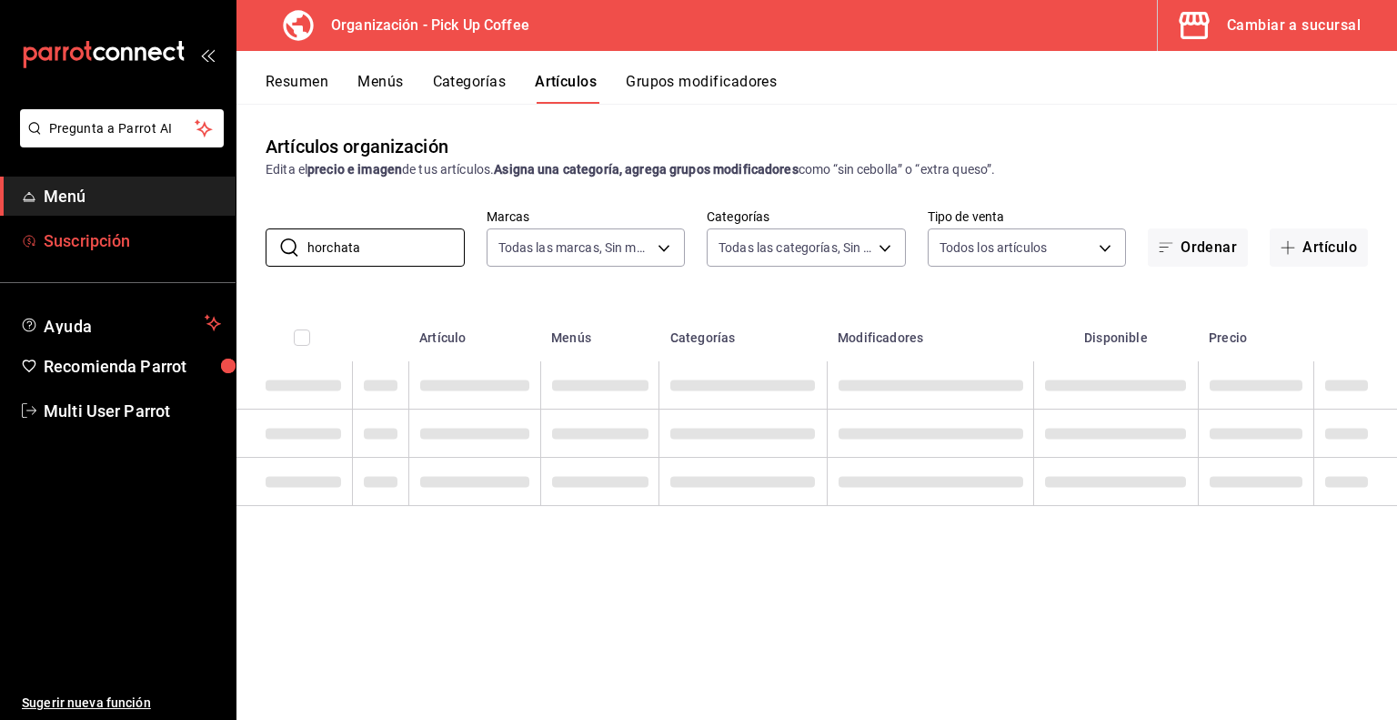
type input "horchata"
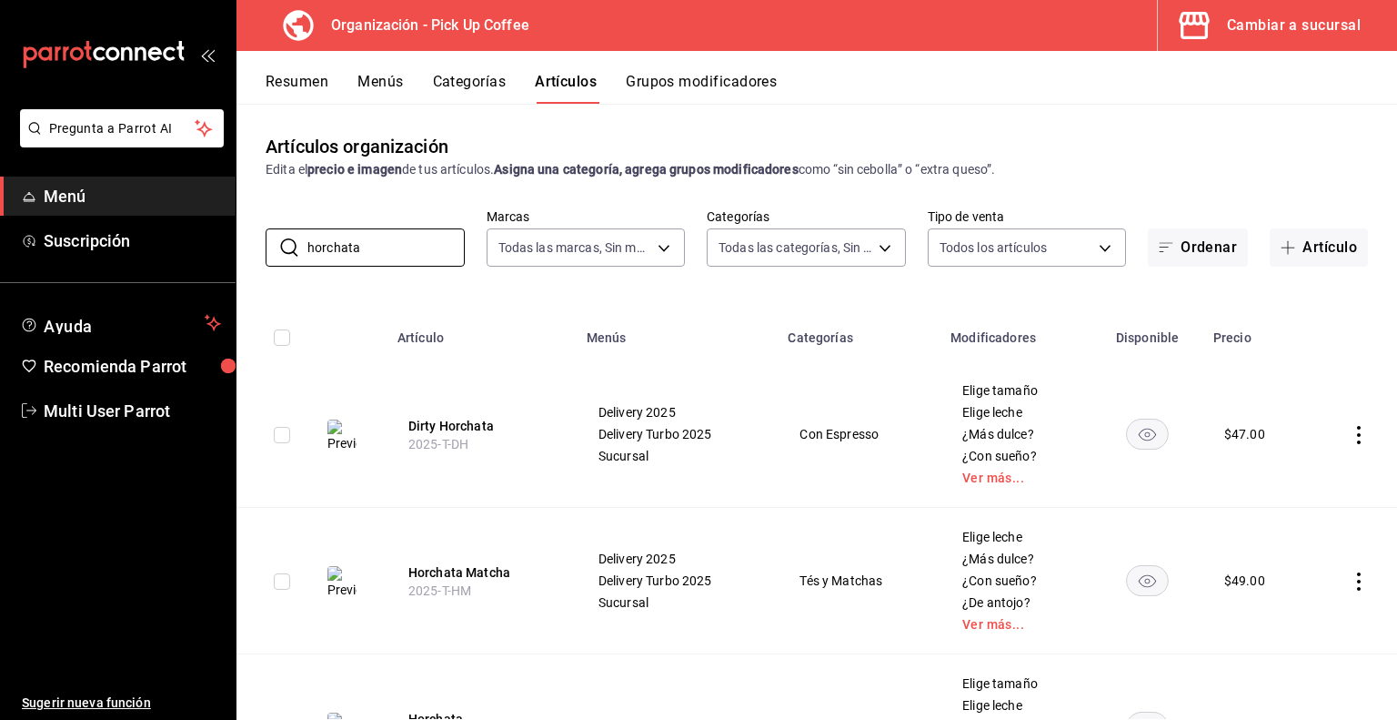
click at [487, 84] on button "Categorías" at bounding box center [470, 88] width 74 height 31
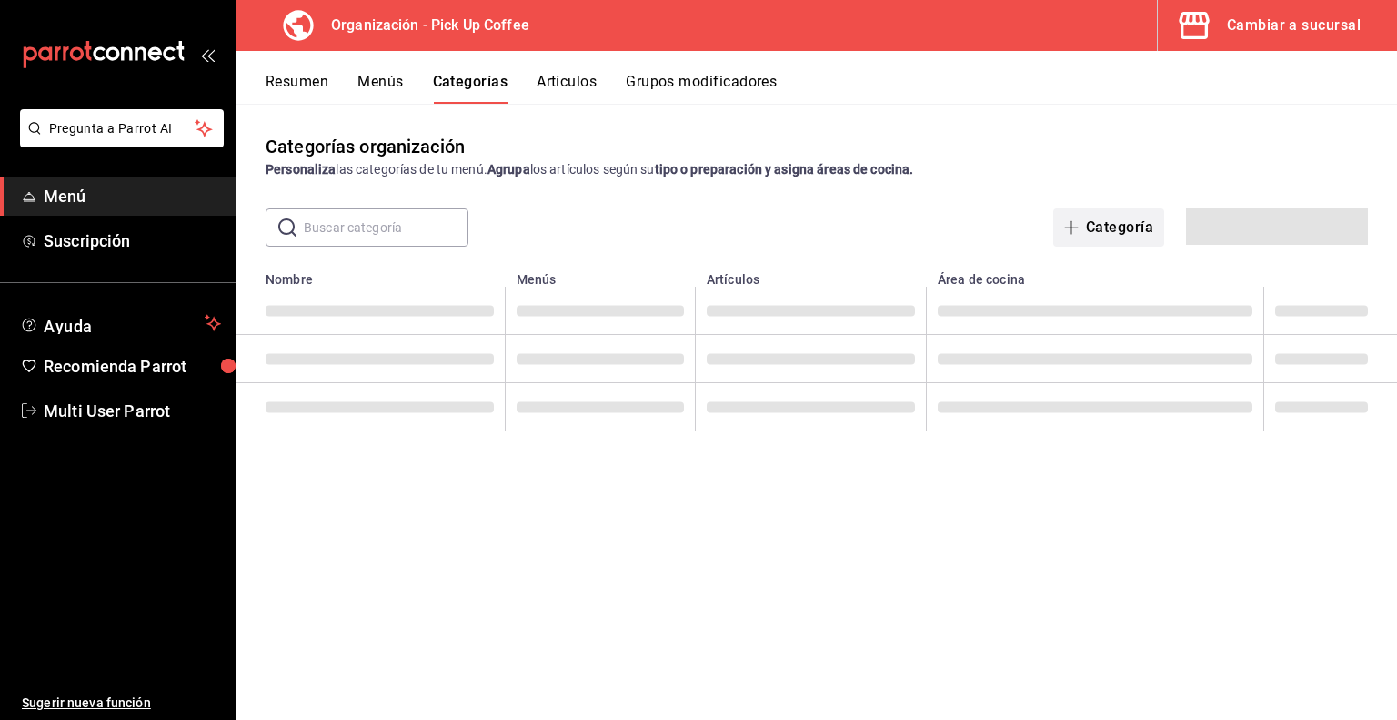
click at [1104, 227] on button "Categoría" at bounding box center [1109, 227] width 111 height 38
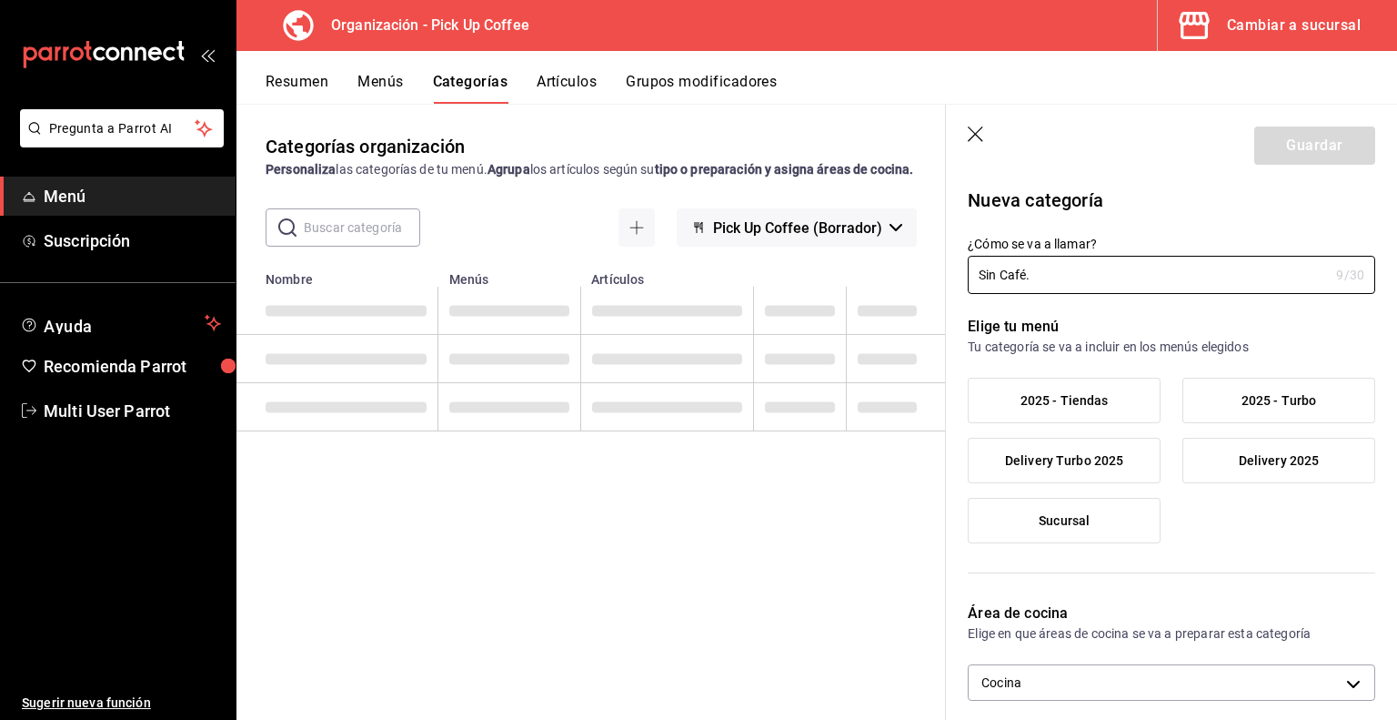
type input "Sin Café."
click at [1242, 405] on span "2025 - Turbo" at bounding box center [1280, 400] width 76 height 15
click at [0, 0] on input "2025 - Turbo" at bounding box center [0, 0] width 0 height 0
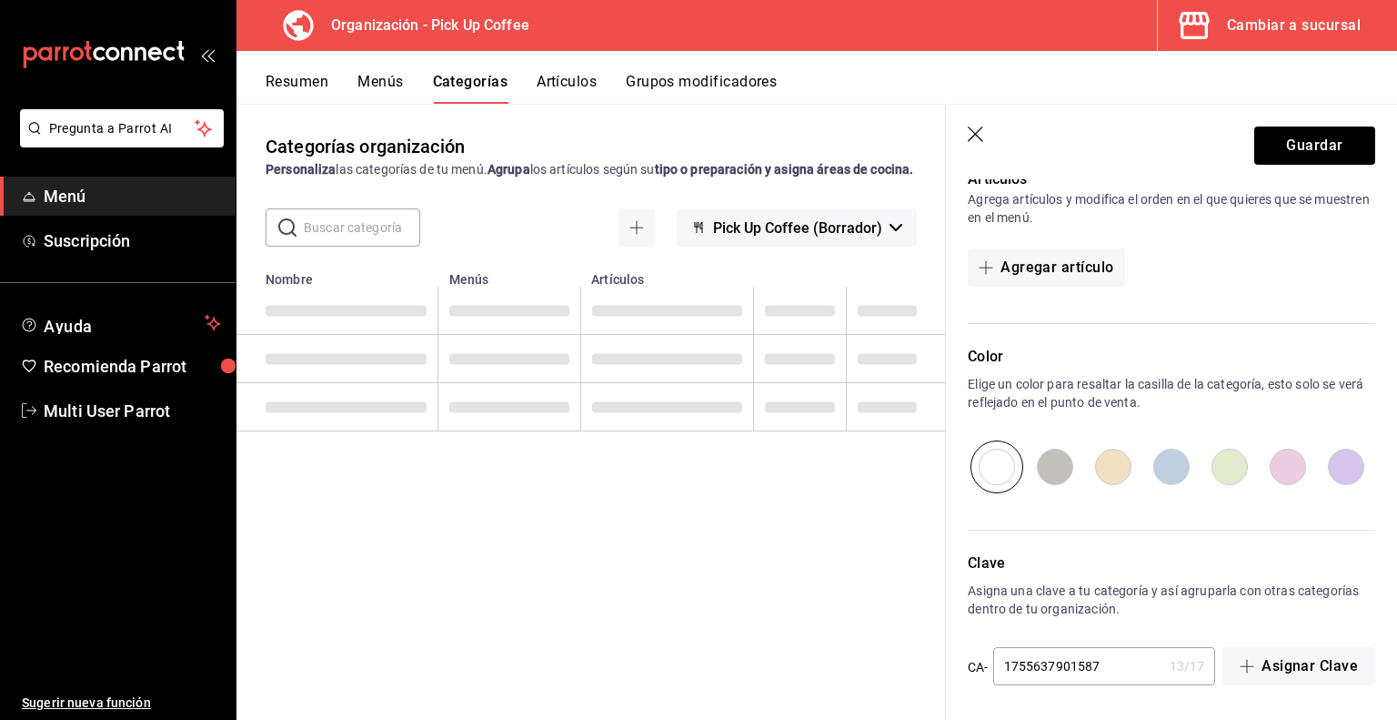
scroll to position [593, 0]
drag, startPoint x: 1119, startPoint y: 653, endPoint x: 896, endPoint y: 668, distance: 223.4
click at [896, 668] on main "Categorías organización Personaliza las categorías de tu menú. Agrupa los artíc…" at bounding box center [817, 412] width 1161 height 616
paste input "2025-D-SINCAFE"
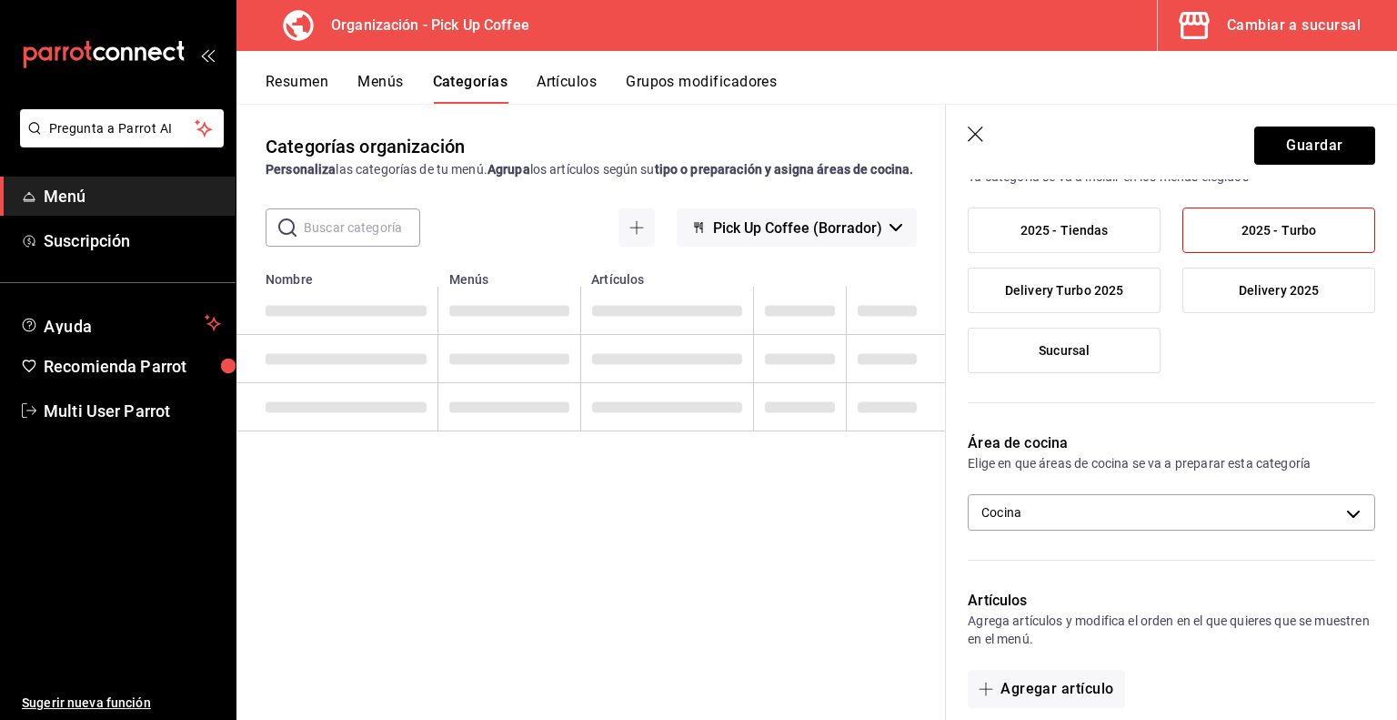
scroll to position [0, 0]
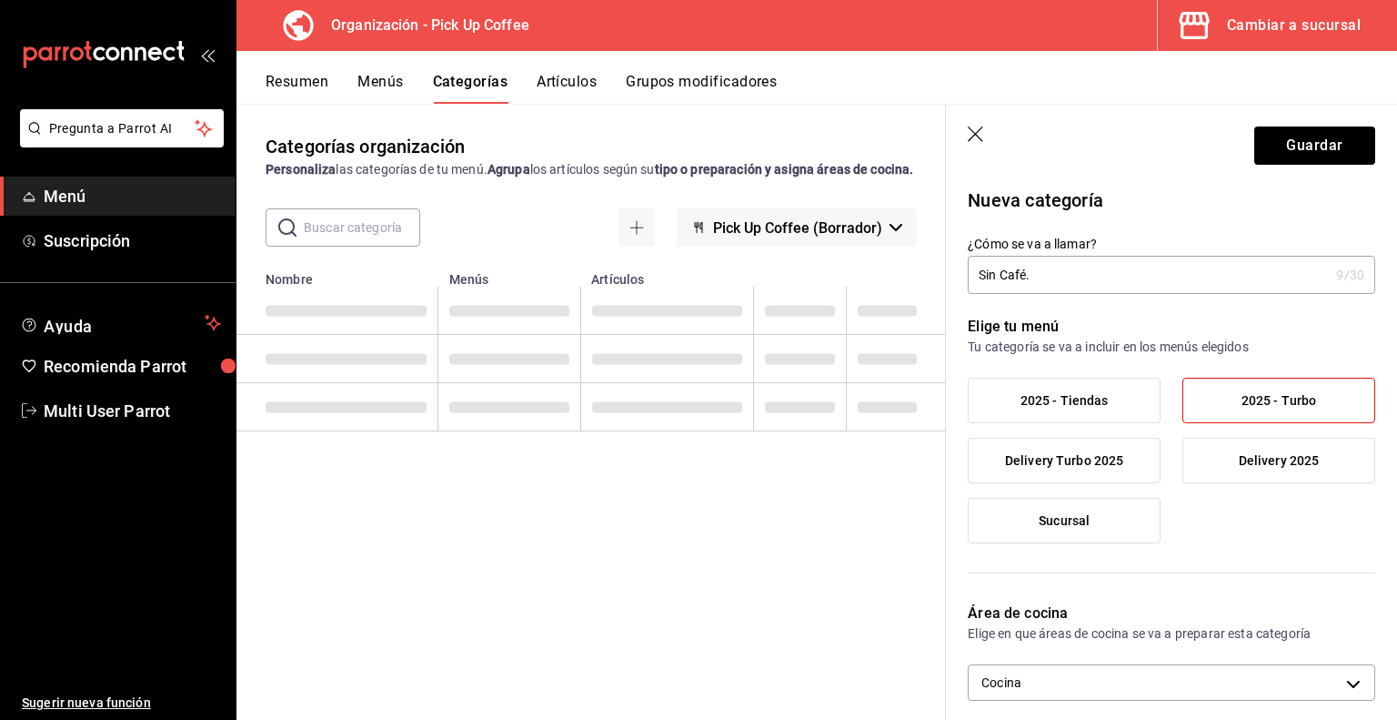
type input "2025-D-SINCAFE"
click at [1064, 276] on input "Sin Café." at bounding box center [1148, 275] width 361 height 36
click at [1009, 273] on input "Sin Café." at bounding box center [1148, 275] width 361 height 36
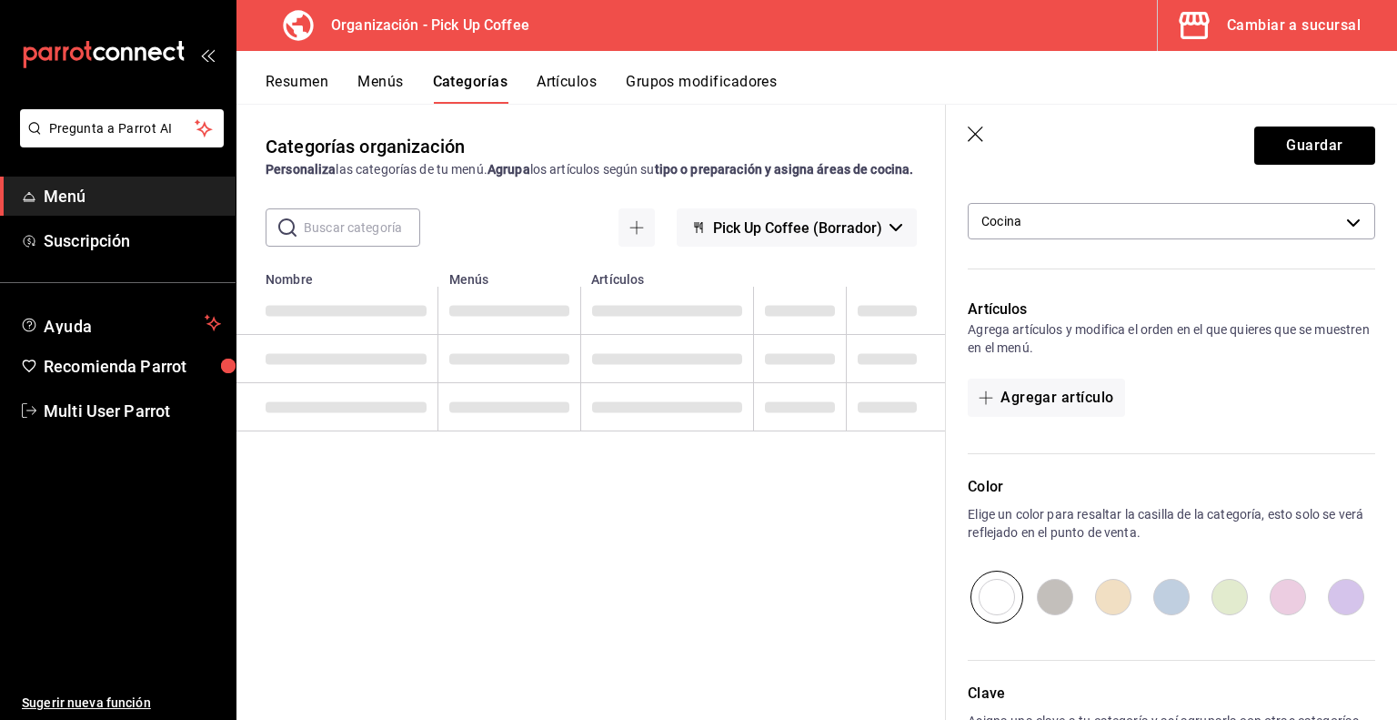
scroll to position [593, 0]
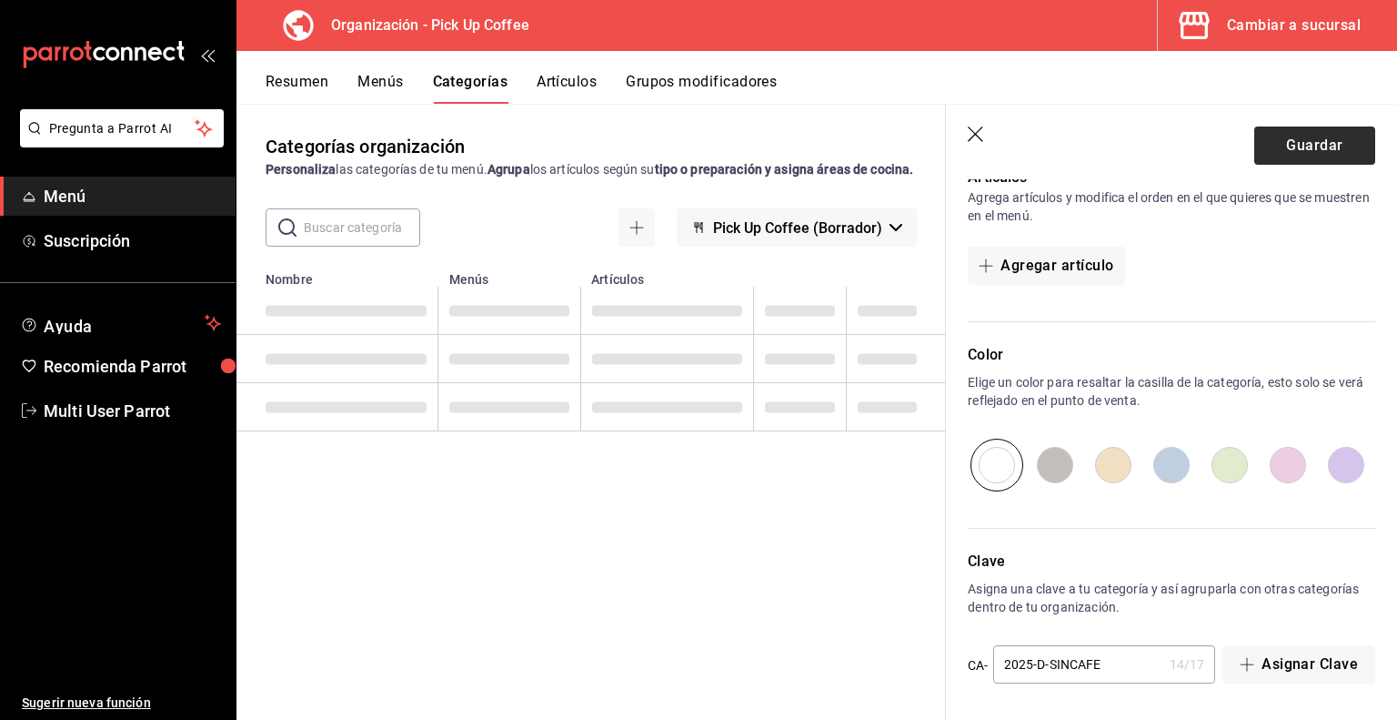
type input "Sin Café."
click at [1315, 148] on button "Guardar" at bounding box center [1315, 145] width 121 height 38
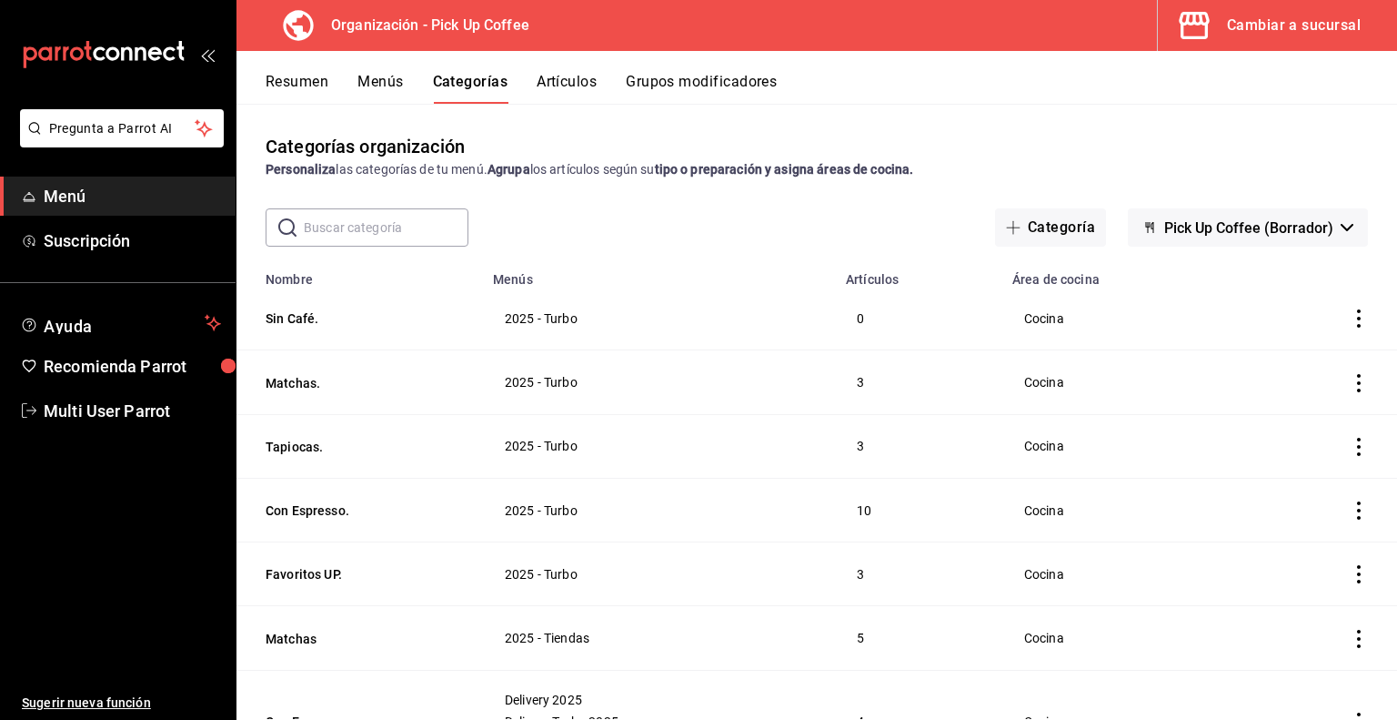
click at [581, 76] on button "Artículos" at bounding box center [567, 88] width 60 height 31
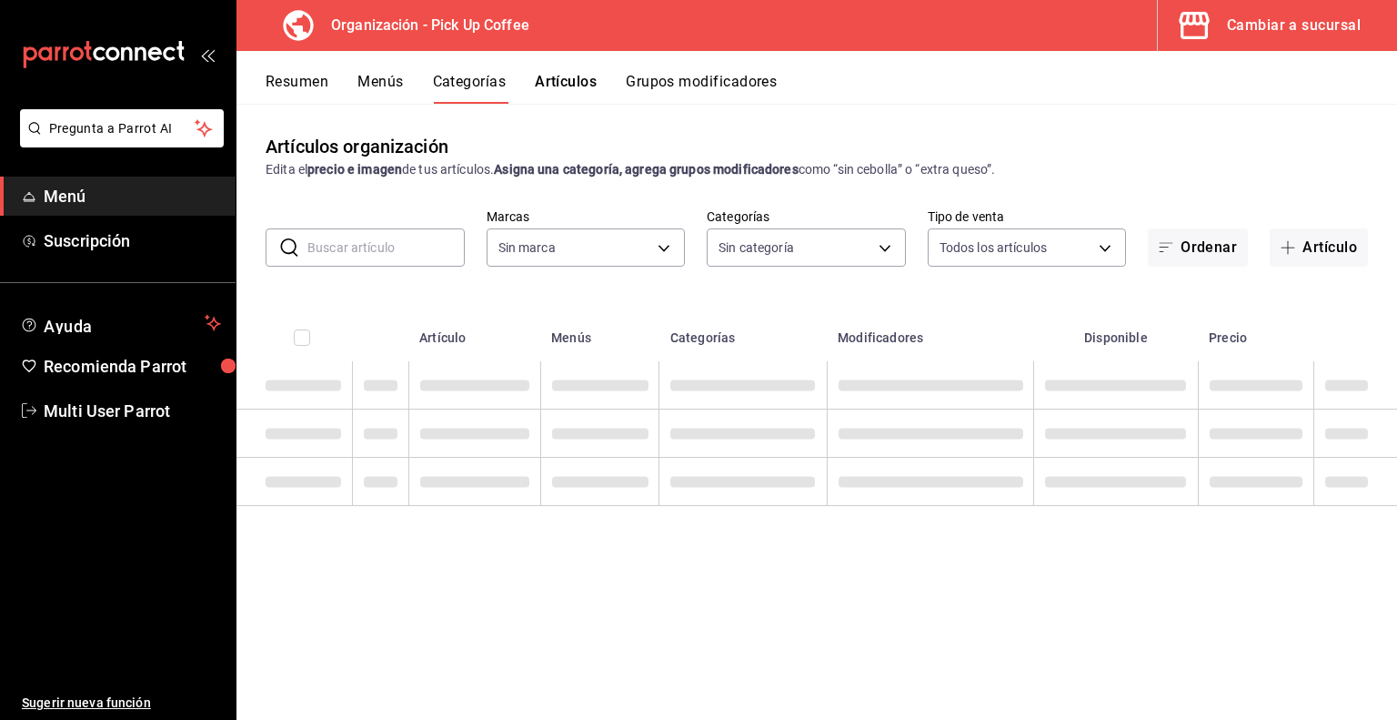
click at [400, 243] on input "text" at bounding box center [386, 247] width 157 height 36
type input "horchata"
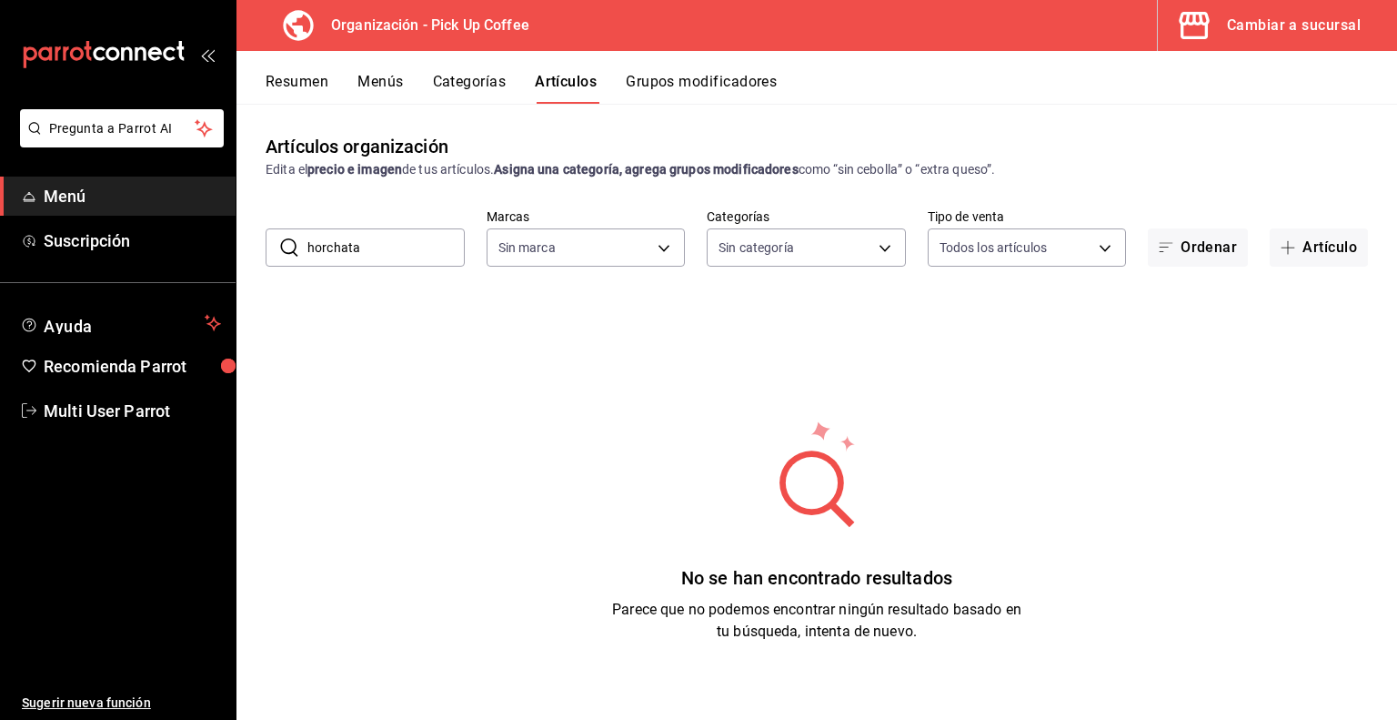
type input "be2dd662-c872-4fc9-aaab-377dbd4a662e"
type input "HORCHATA"
click at [422, 408] on div "No se han encontrado resultados Parece que no podemos encontrar ningún resultad…" at bounding box center [817, 530] width 1161 height 455
click at [553, 76] on button "Artículos" at bounding box center [566, 88] width 62 height 31
click at [575, 84] on button "Artículos" at bounding box center [566, 88] width 62 height 31
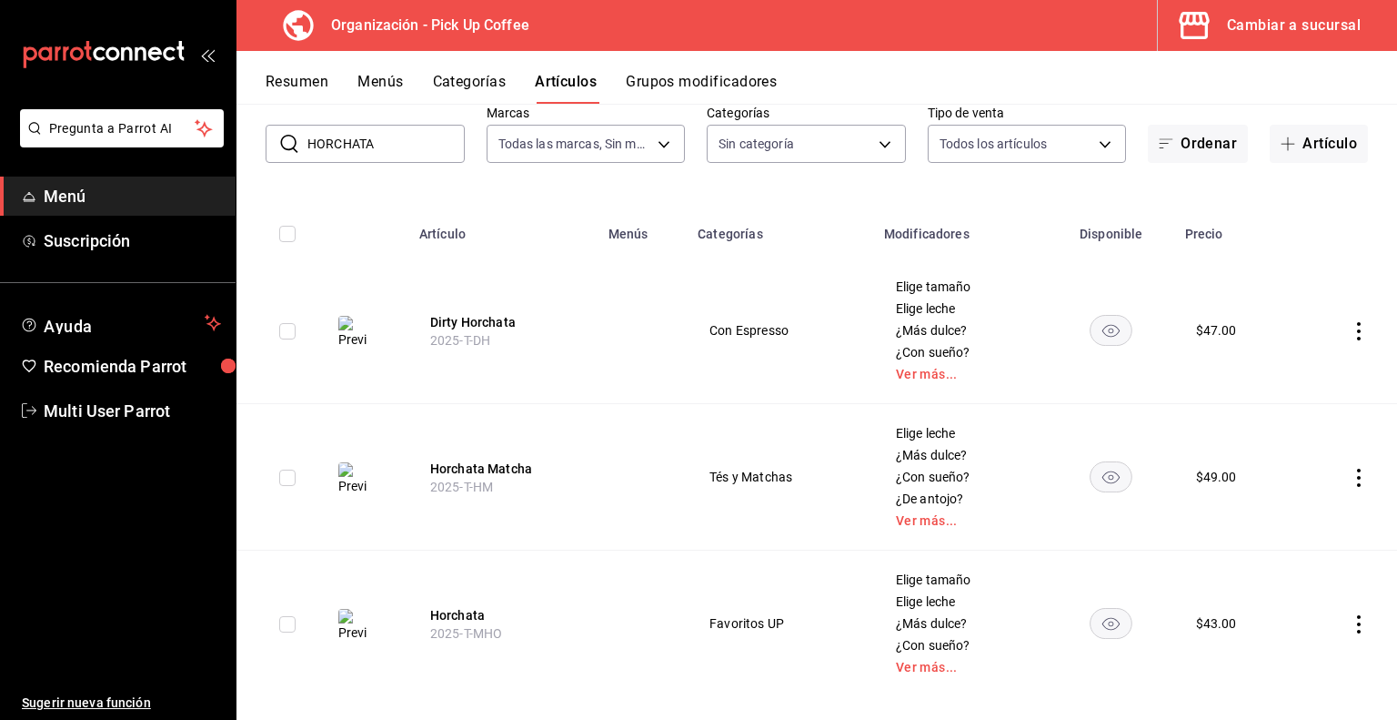
scroll to position [124, 0]
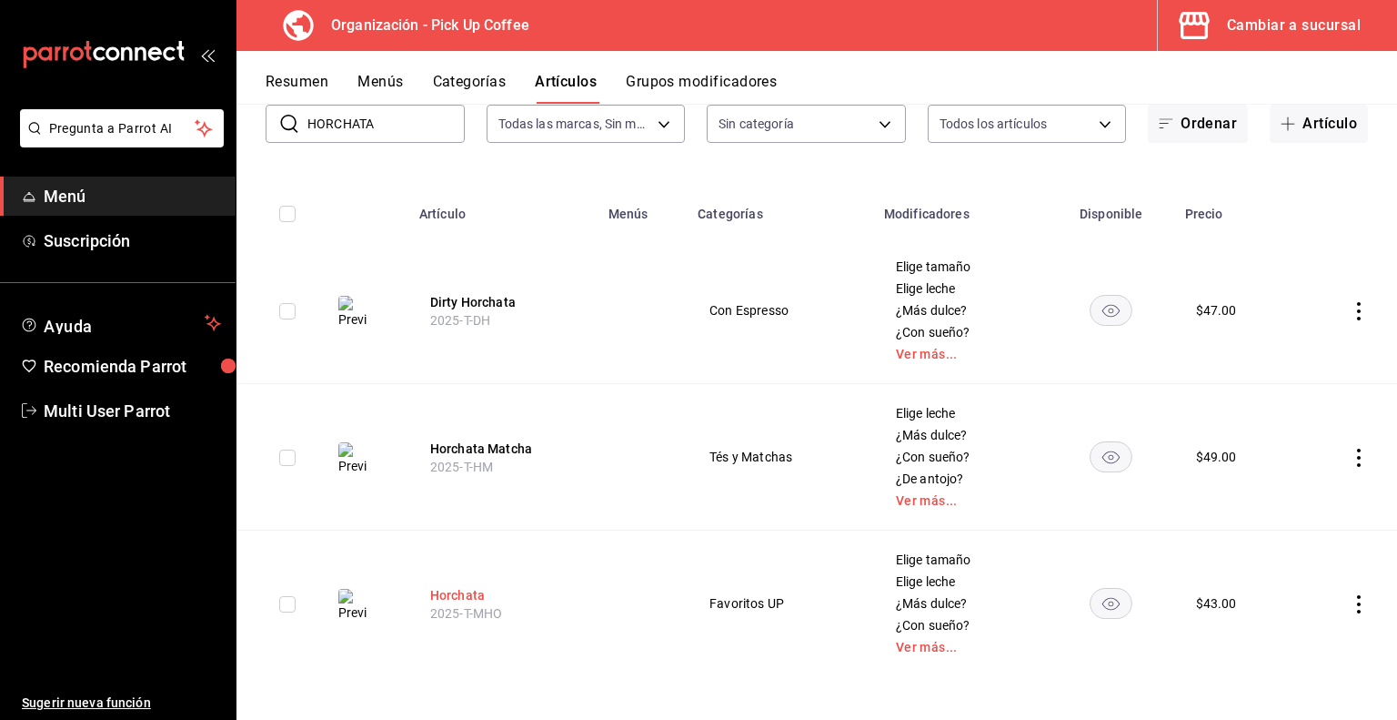
click at [455, 591] on button "Horchata" at bounding box center [503, 595] width 146 height 18
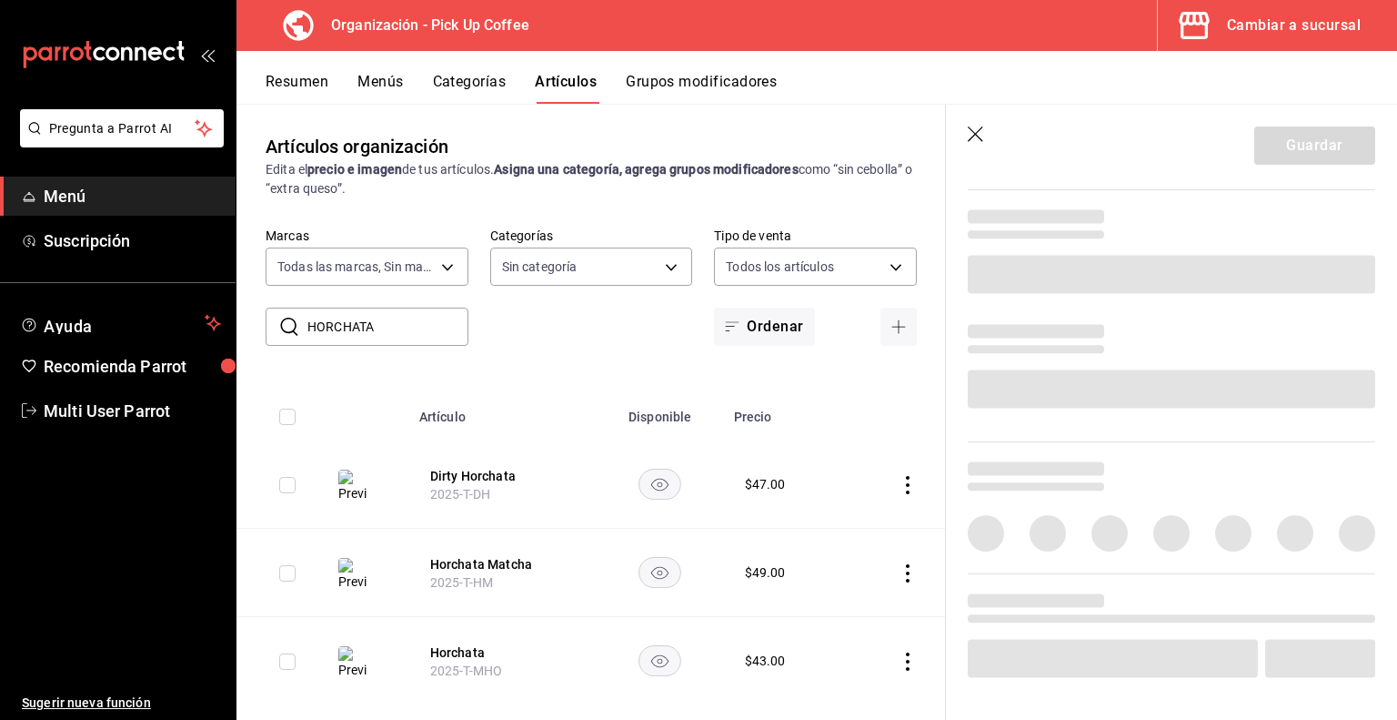
scroll to position [587, 0]
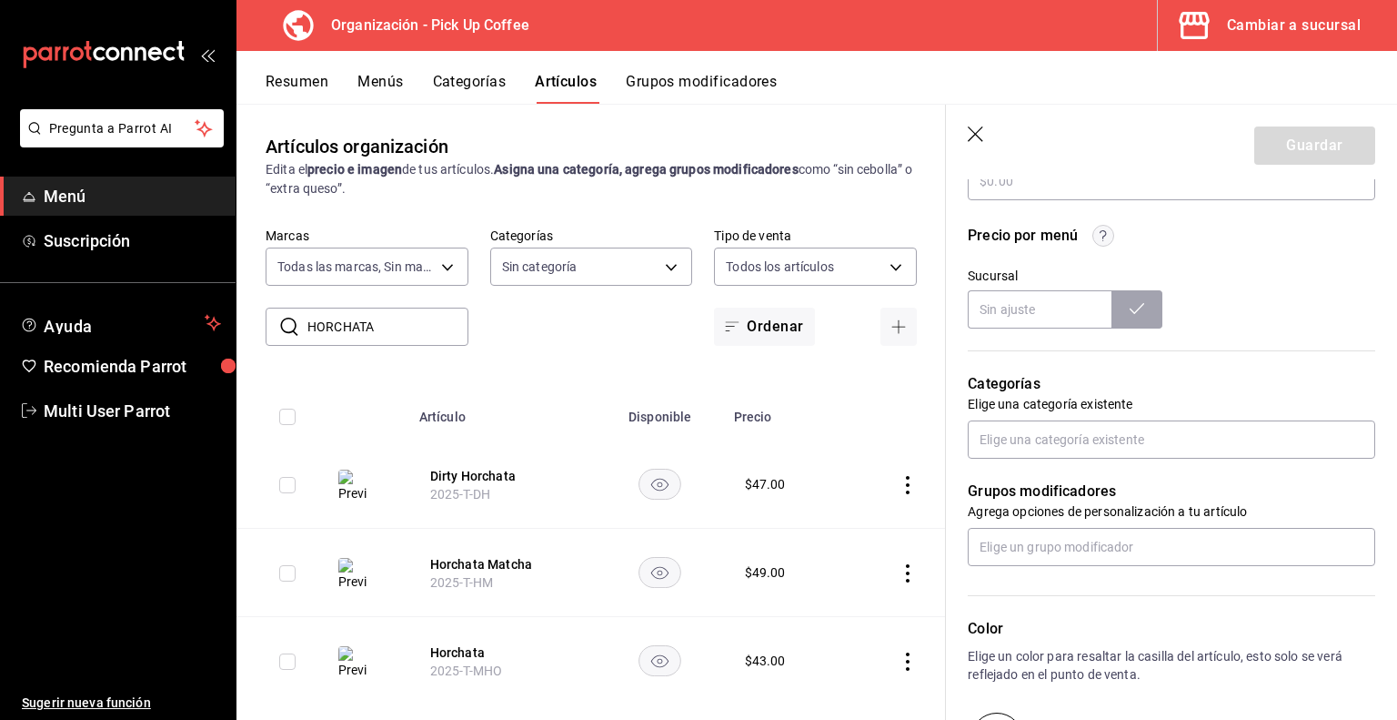
type input "Horchata"
type textarea "Mezcla de horchata, vainilla y canela."
type textarea "x"
type input "2025-T-MHO"
type textarea "x"
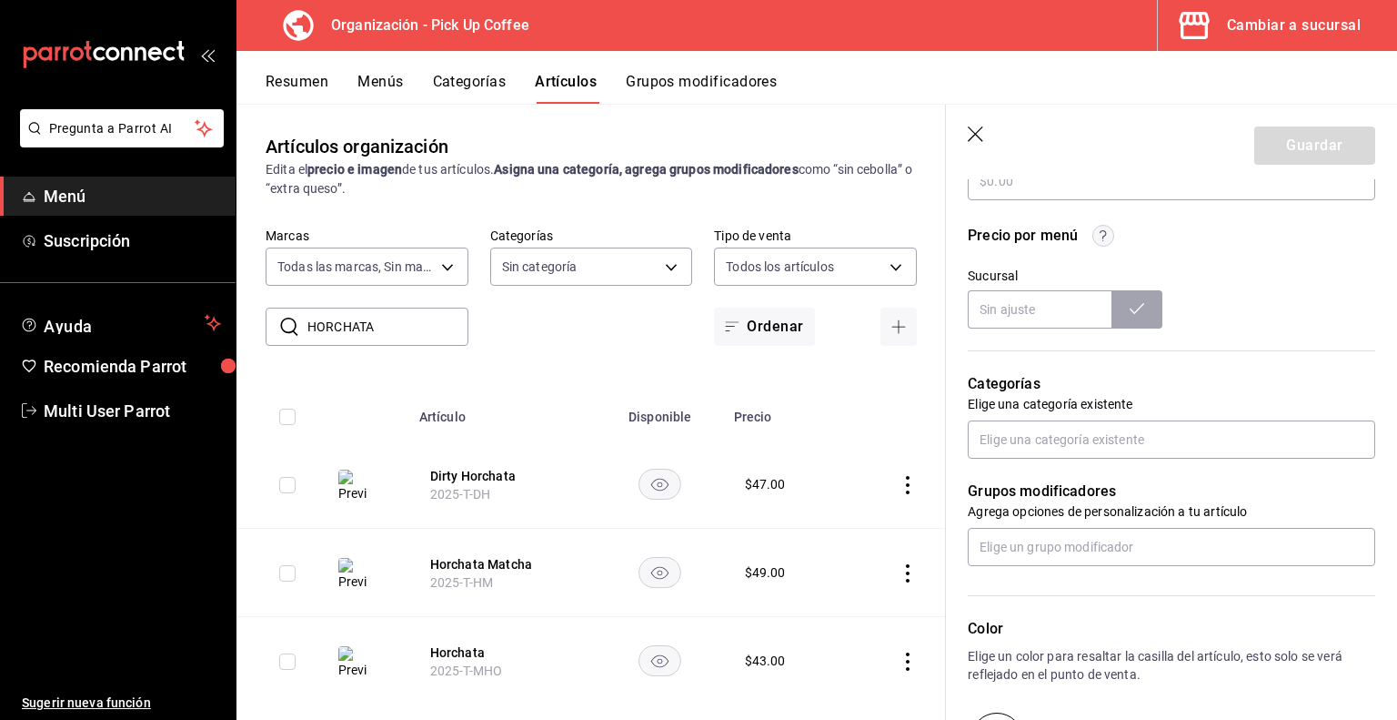
type input "$43.00"
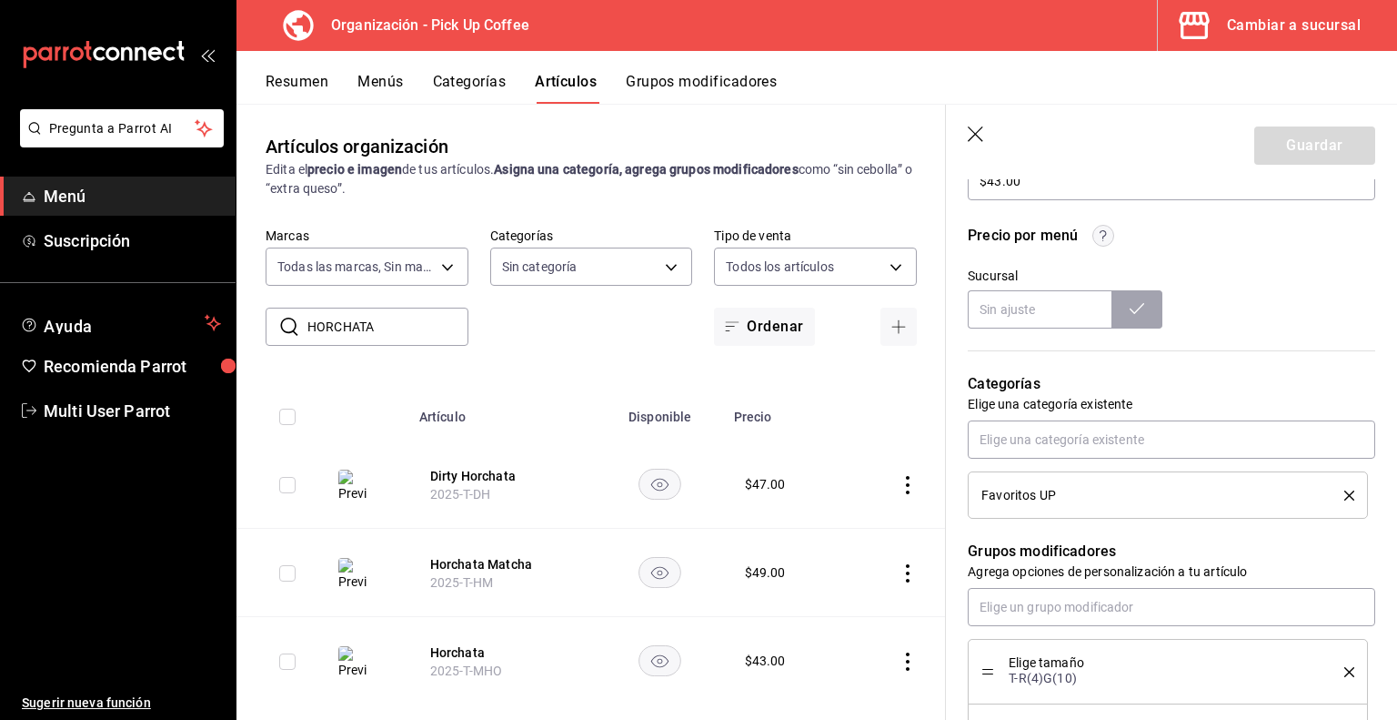
type textarea "x"
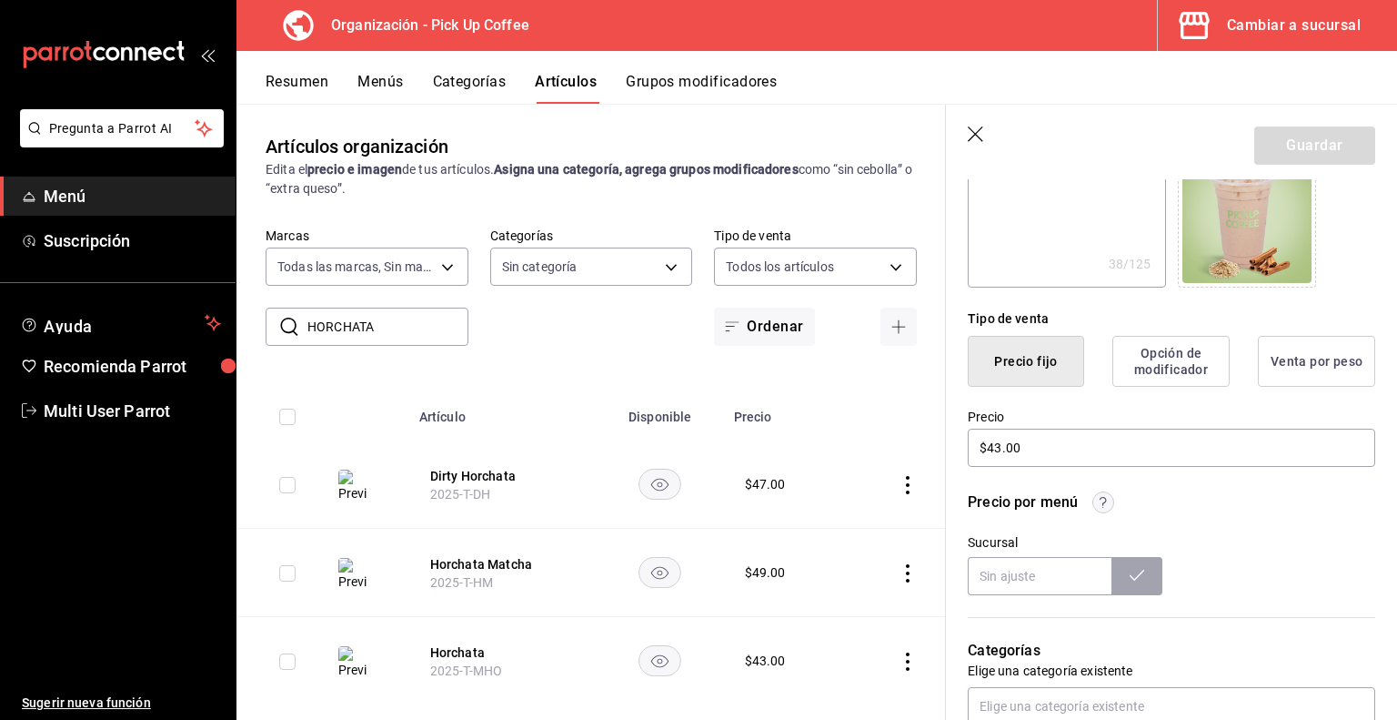
scroll to position [309, 0]
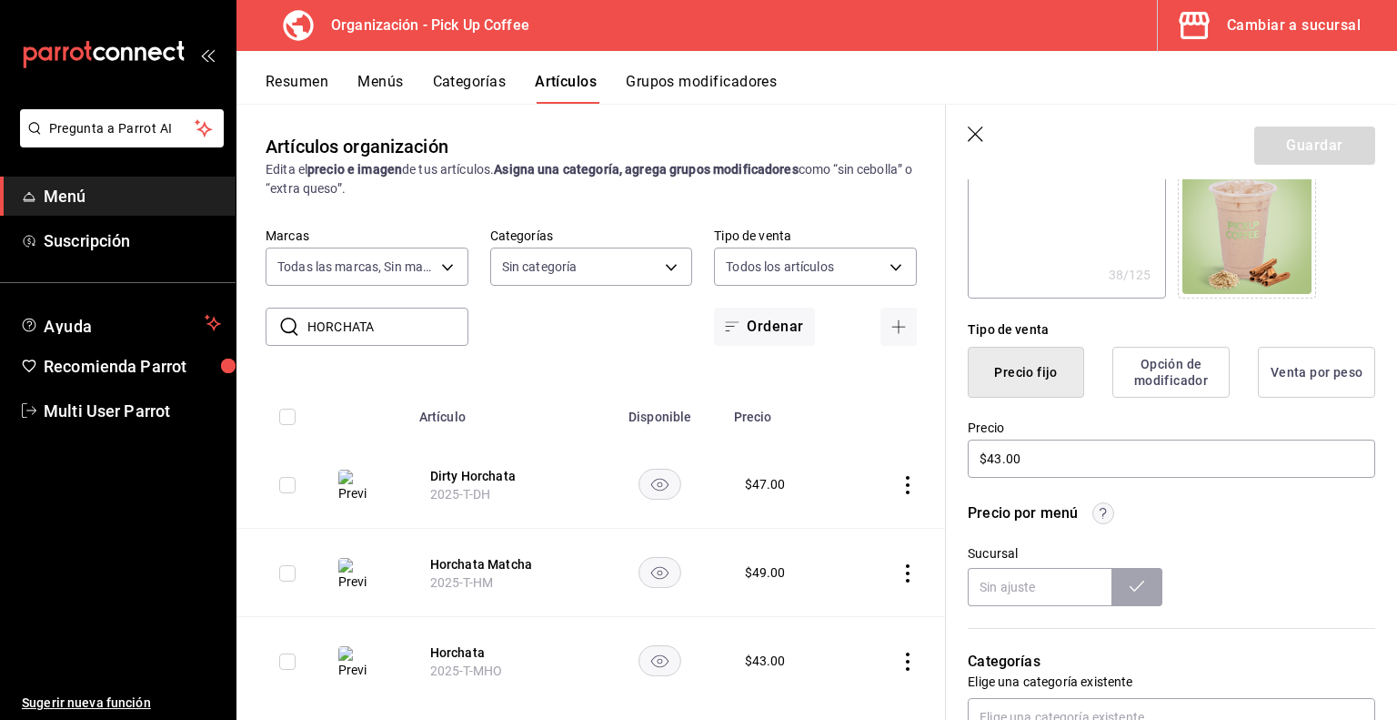
click at [978, 128] on icon "button" at bounding box center [977, 135] width 18 height 18
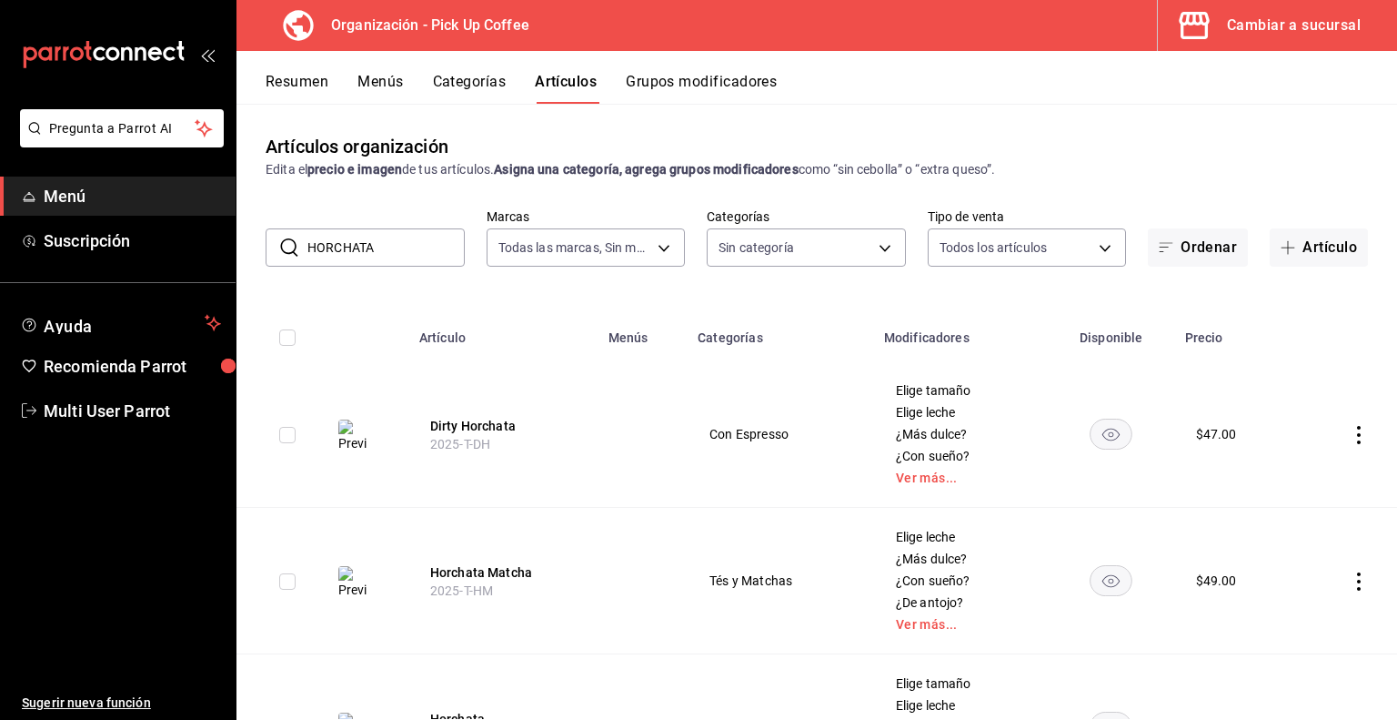
scroll to position [124, 0]
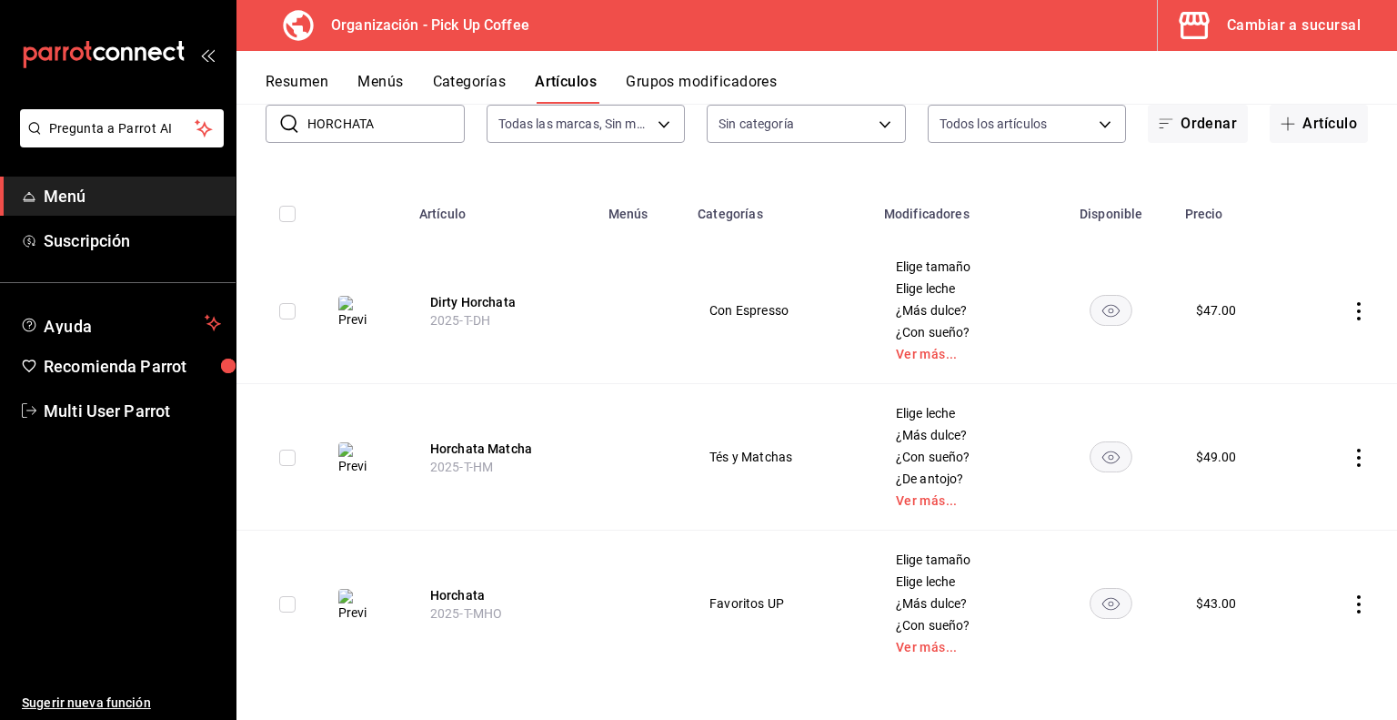
click at [1341, 626] on td at bounding box center [1347, 603] width 100 height 146
click at [1350, 606] on icon "actions" at bounding box center [1359, 604] width 18 height 18
click at [1282, 629] on span "Duplicar" at bounding box center [1290, 634] width 47 height 19
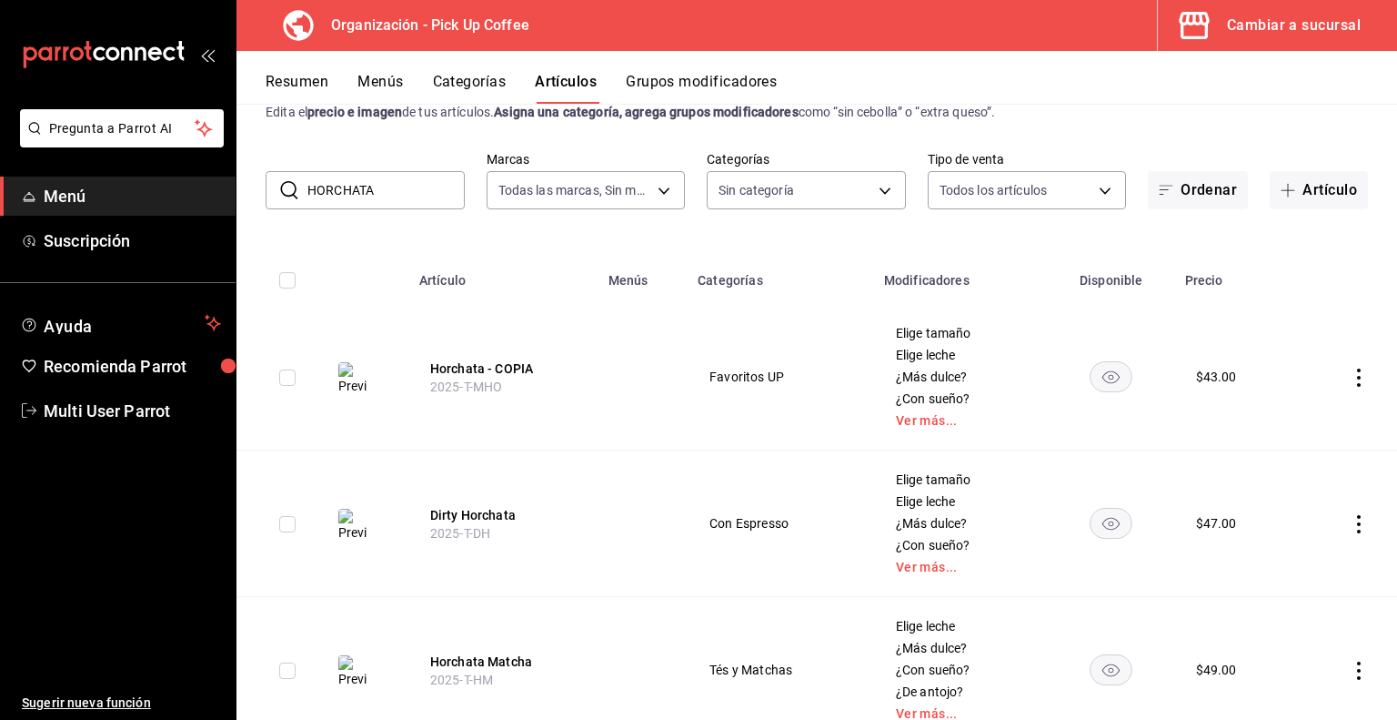
scroll to position [58, 0]
click at [505, 363] on button "Horchata - COPIA" at bounding box center [503, 367] width 146 height 18
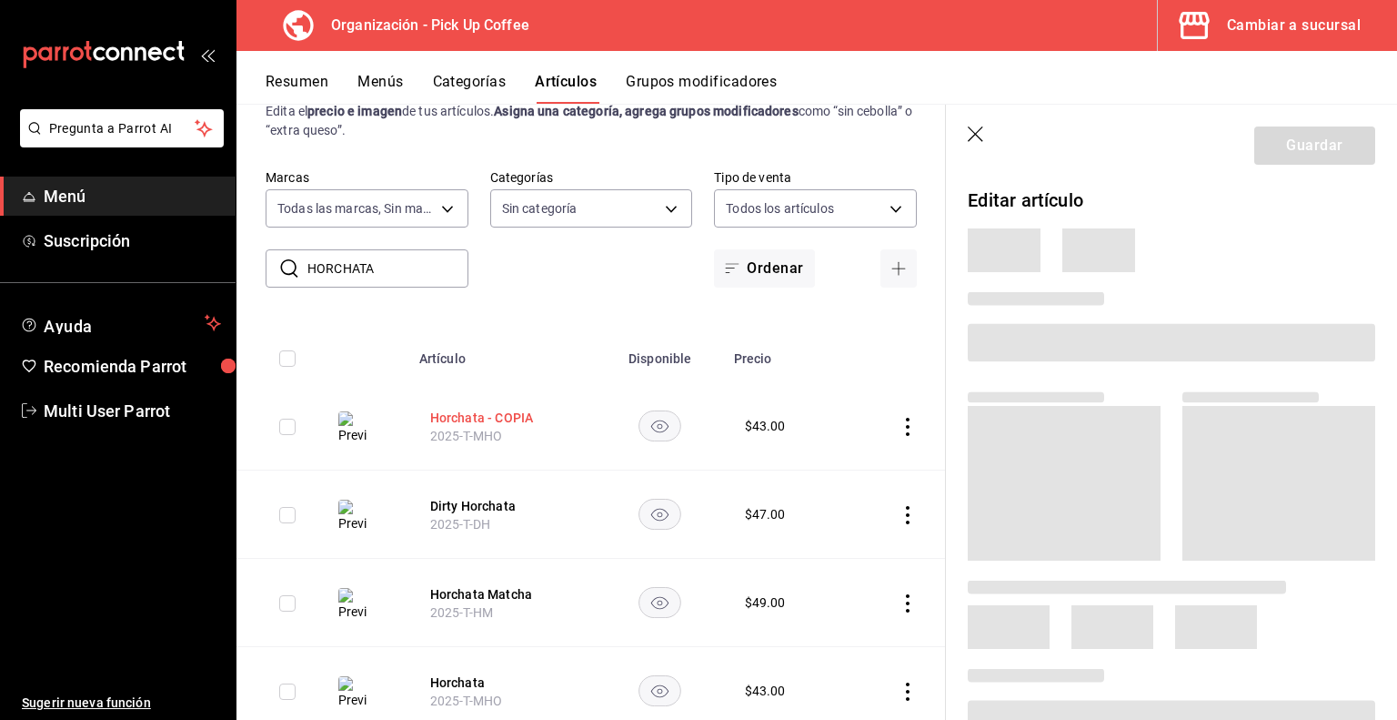
scroll to position [37, 0]
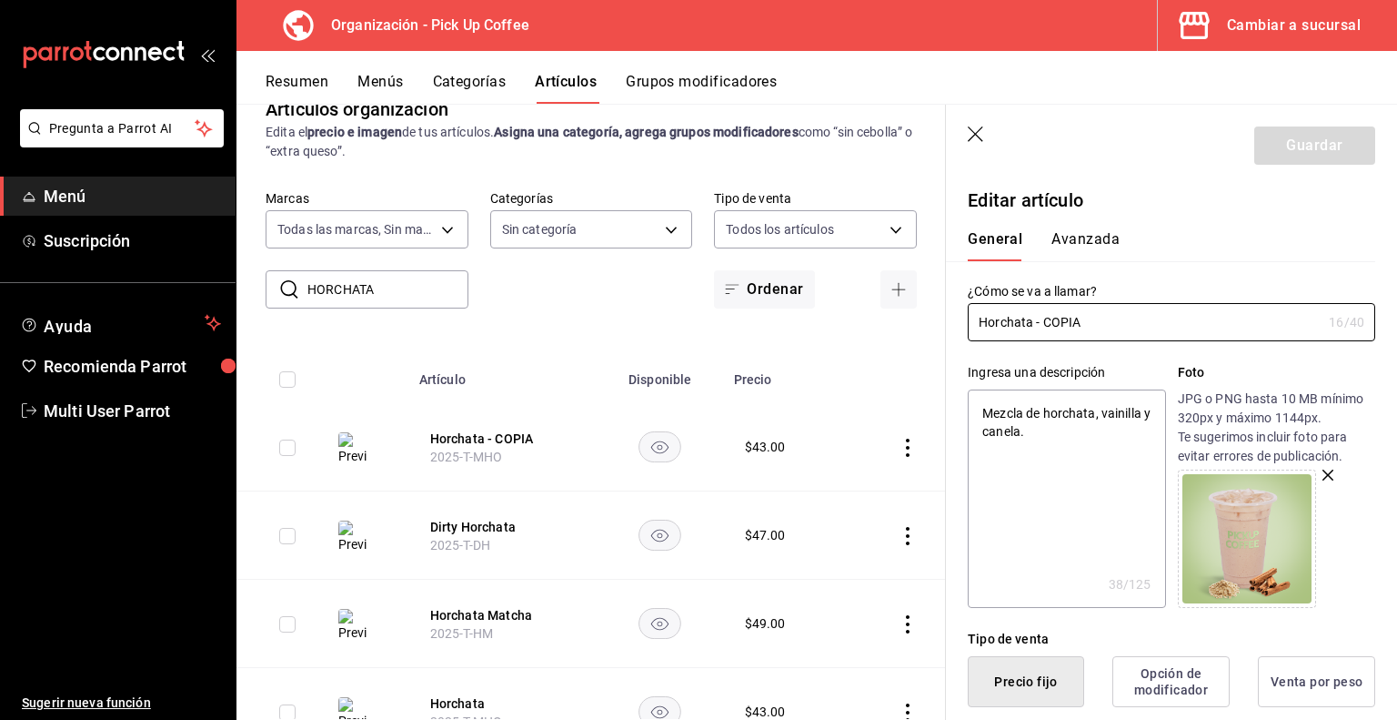
type textarea "x"
drag, startPoint x: 1034, startPoint y: 324, endPoint x: 1361, endPoint y: 366, distance: 330.2
type input "Horchata"
type textarea "x"
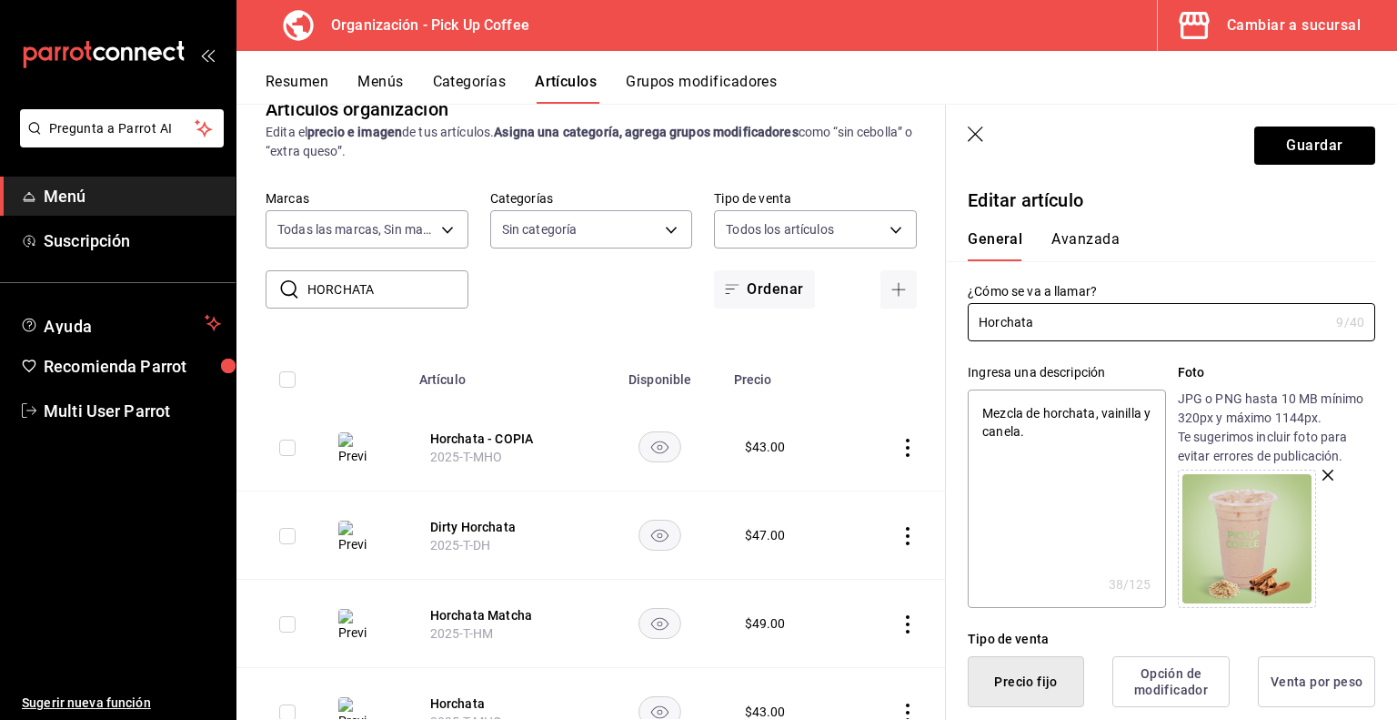
type input "Horchata"
type textarea "x"
type input "Horchata."
type textarea "x"
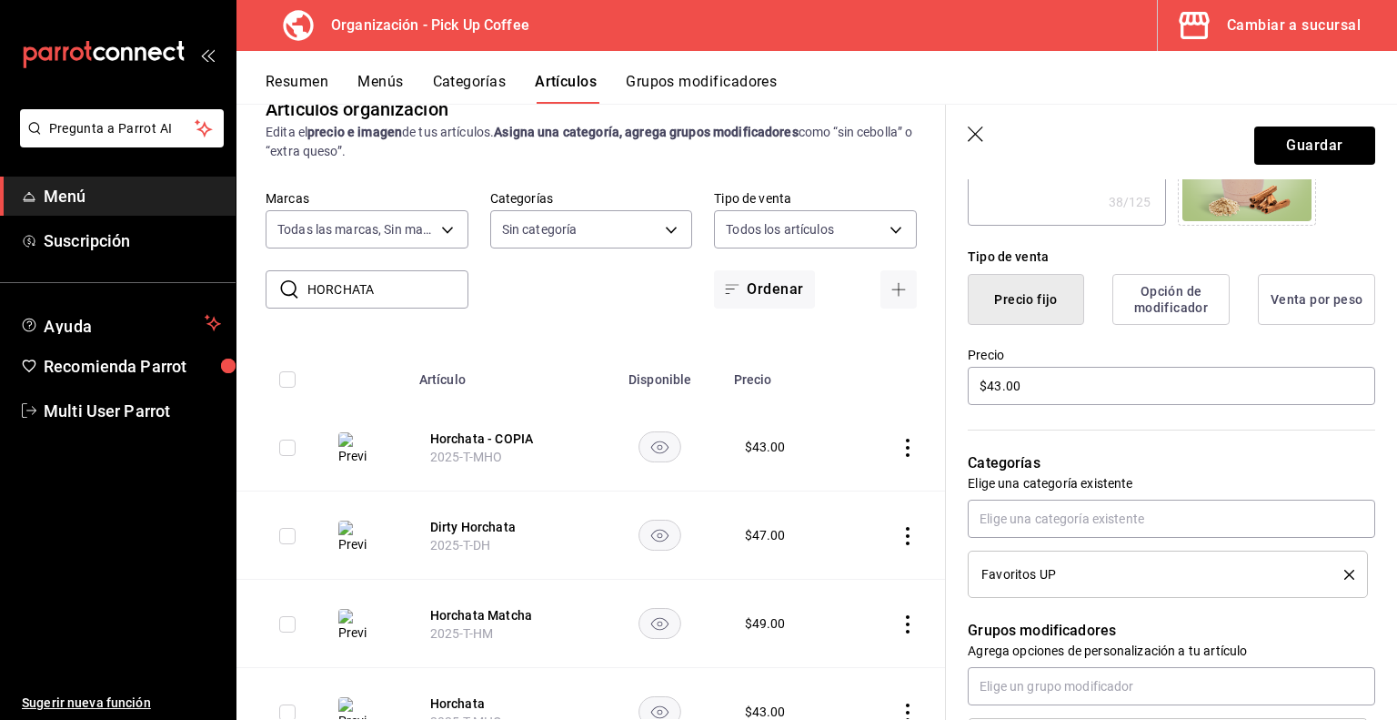
scroll to position [384, 0]
type input "Horchata."
drag, startPoint x: 1030, startPoint y: 385, endPoint x: 811, endPoint y: 382, distance: 219.3
click at [811, 382] on main "Artículos organización Edita el precio e imagen de tus artículos. Asigna una ca…" at bounding box center [817, 412] width 1161 height 616
type textarea "x"
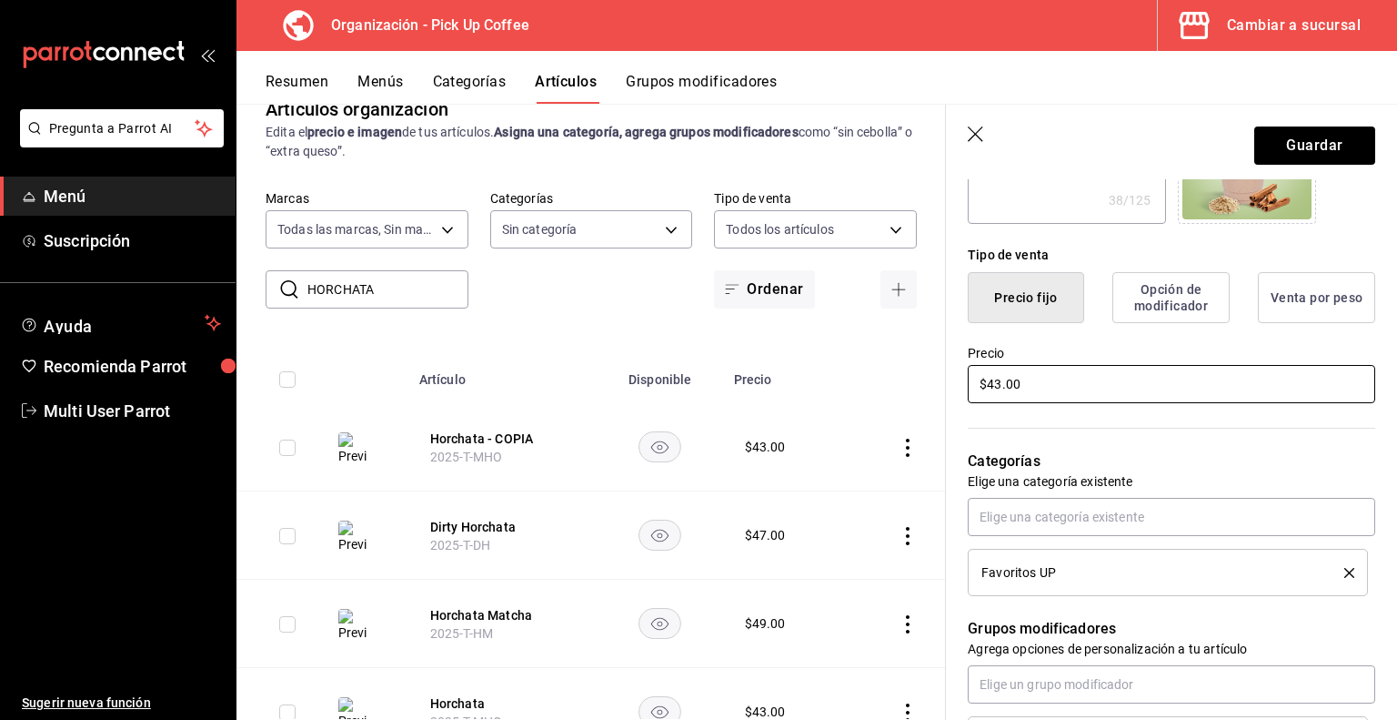
type input "$5.00"
type textarea "x"
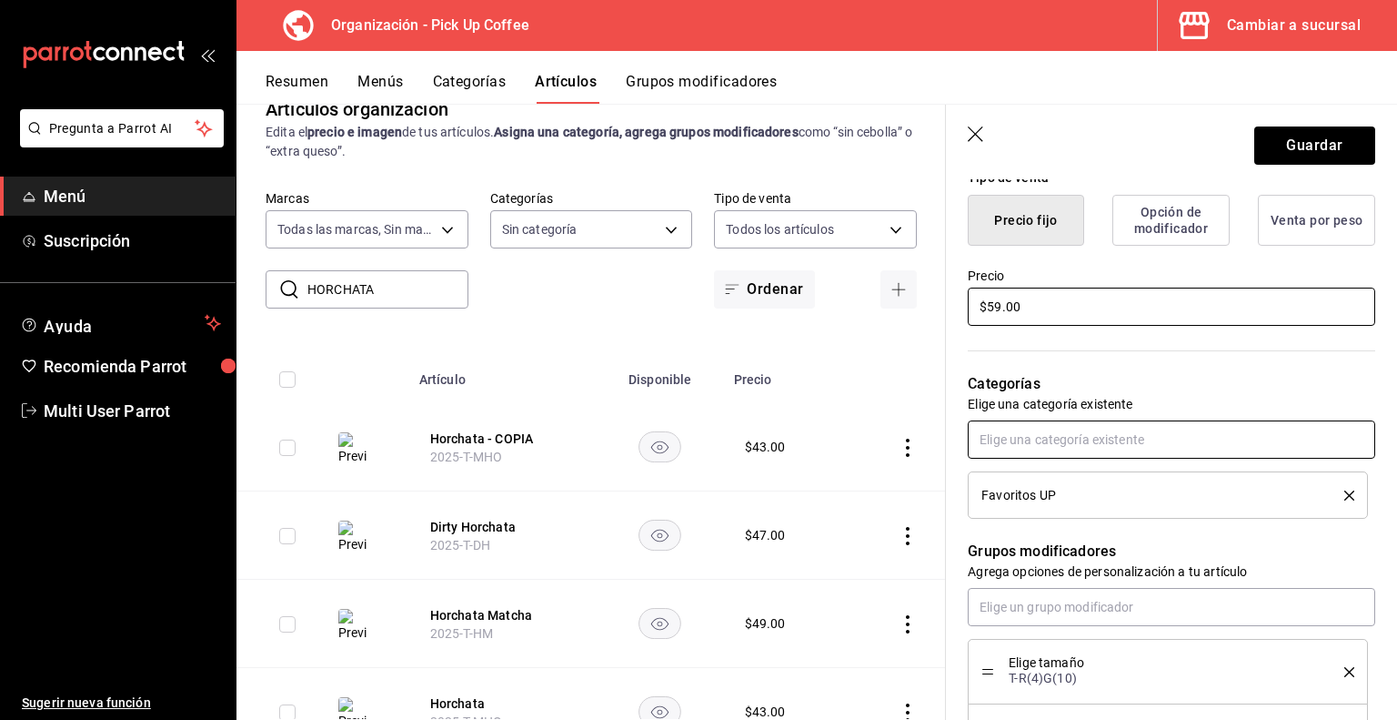
scroll to position [465, 0]
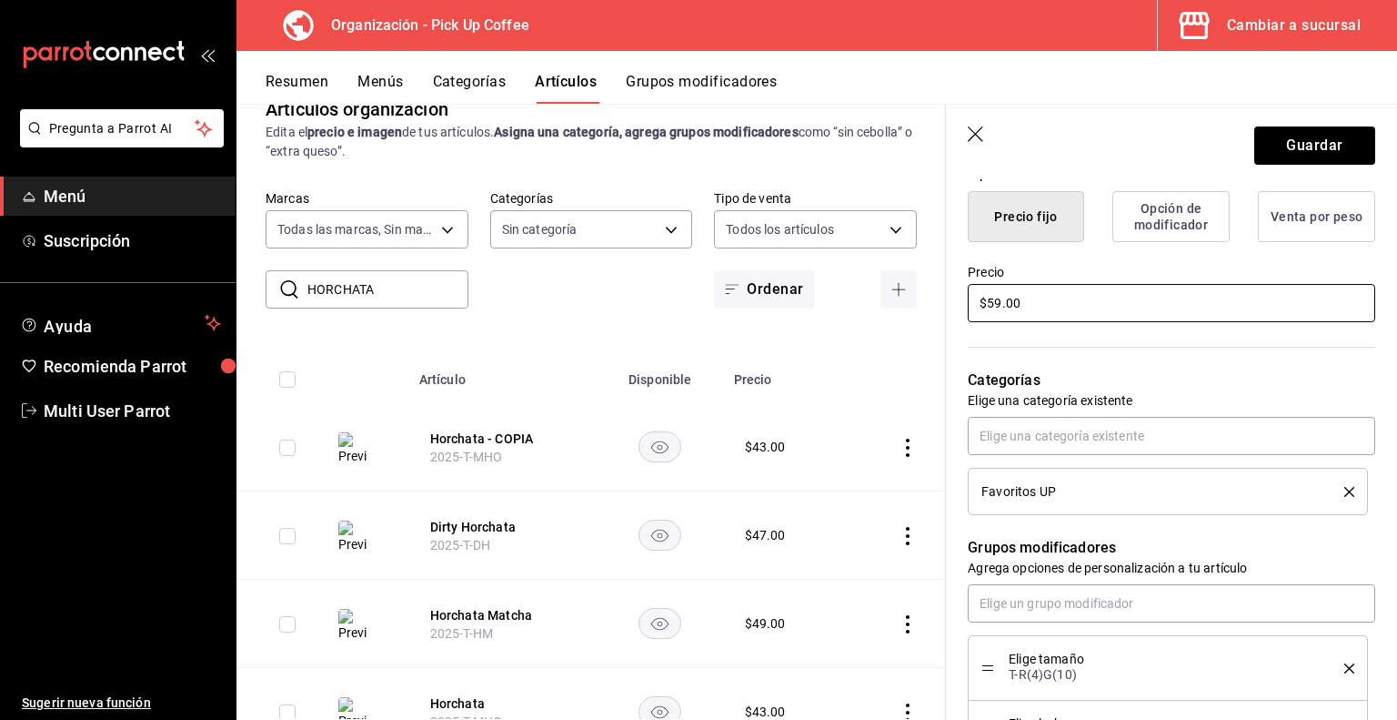
type input "$59.00"
click at [1345, 491] on icon "delete" at bounding box center [1350, 492] width 10 height 10
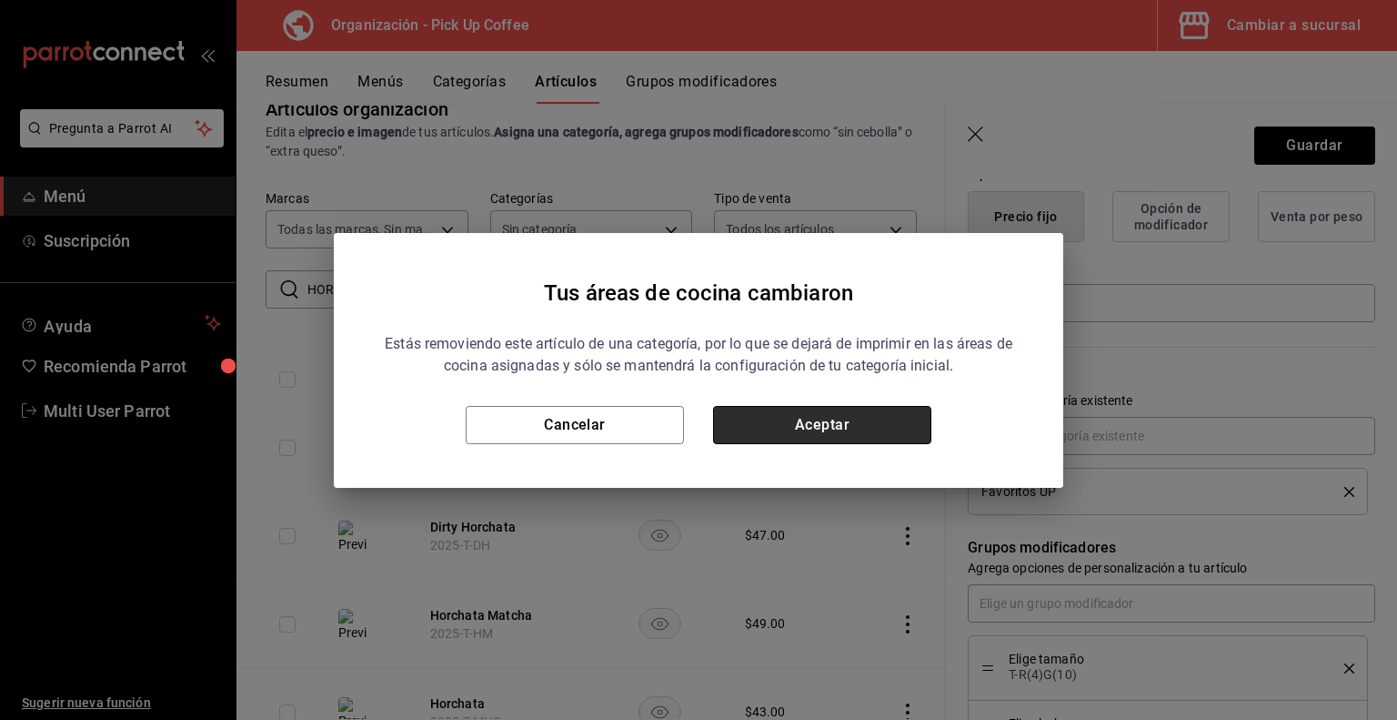
click at [782, 406] on button "Aceptar" at bounding box center [822, 425] width 218 height 38
type textarea "x"
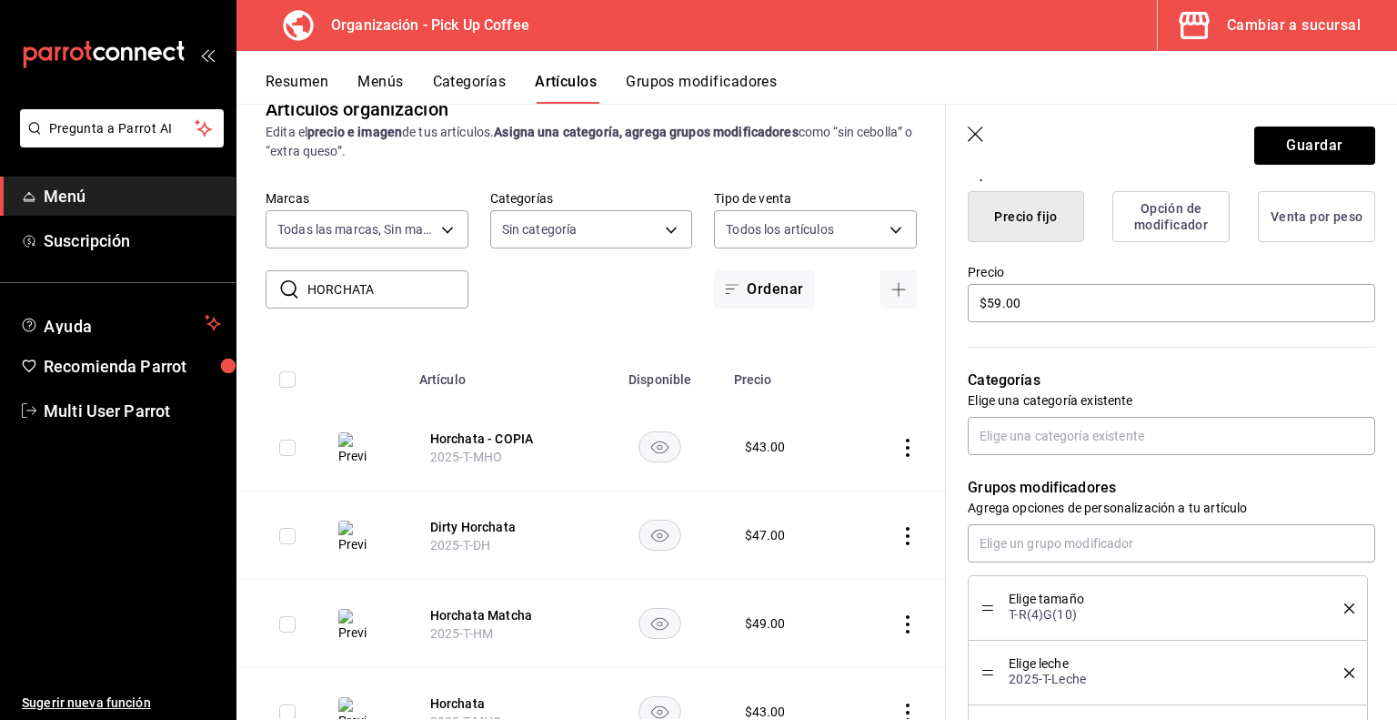
click at [782, 410] on td "$ 43.00" at bounding box center [784, 447] width 123 height 88
click at [1053, 447] on input "text" at bounding box center [1172, 436] width 408 height 38
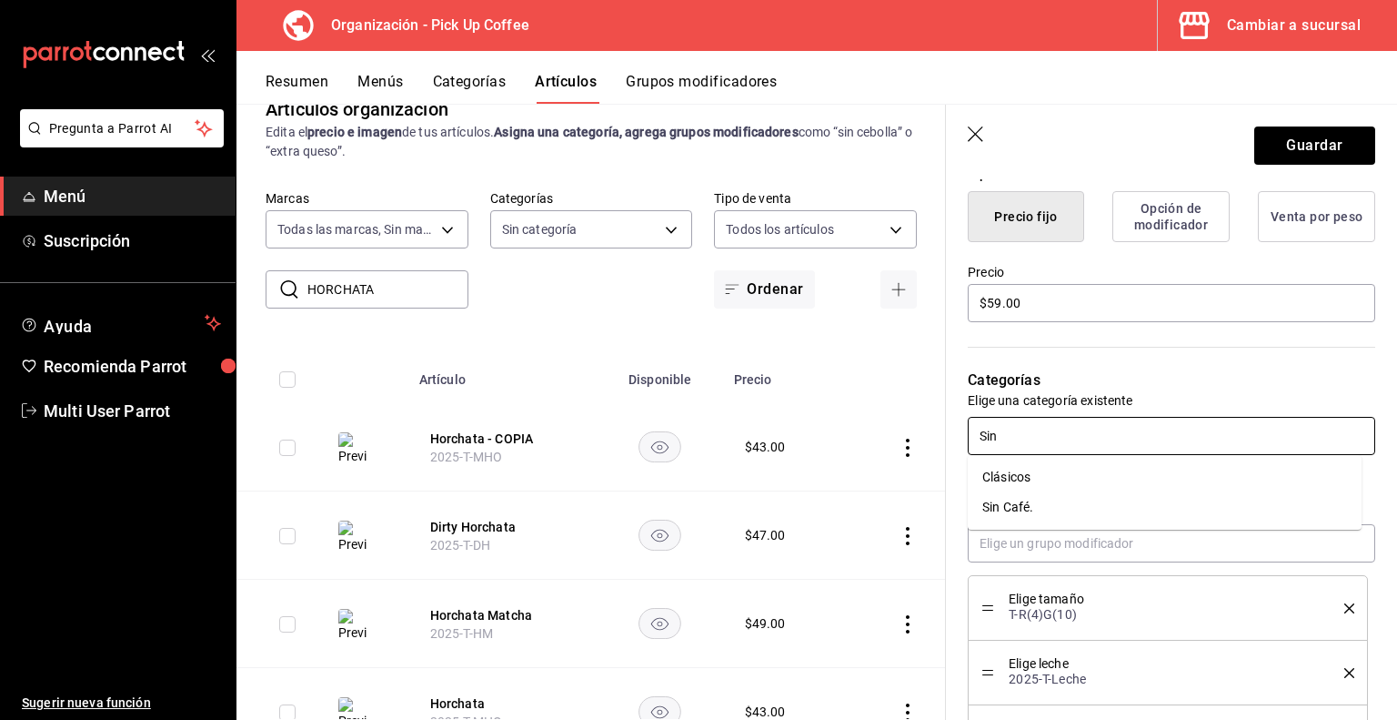
type input "Sin"
click at [1024, 472] on li "Sin Café." at bounding box center [1165, 477] width 394 height 30
type textarea "x"
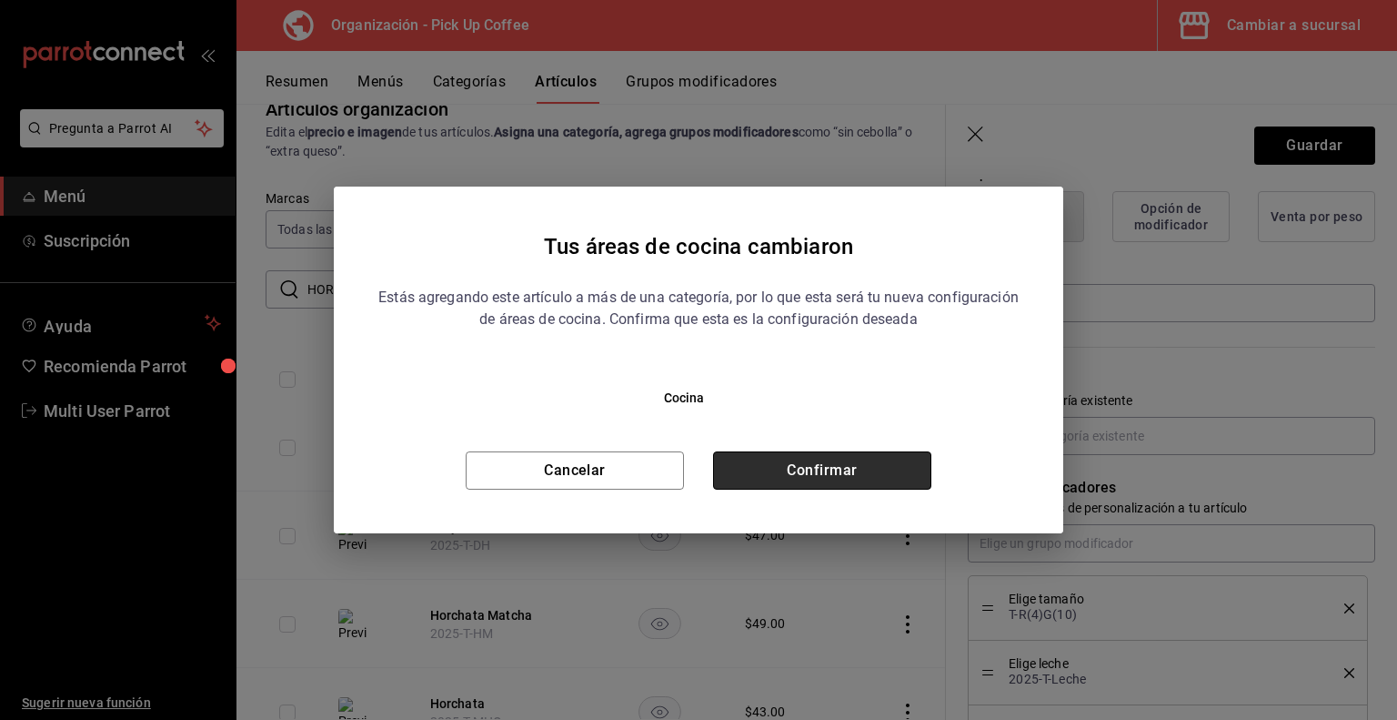
click at [808, 487] on button "Confirmar" at bounding box center [822, 470] width 218 height 38
type textarea "x"
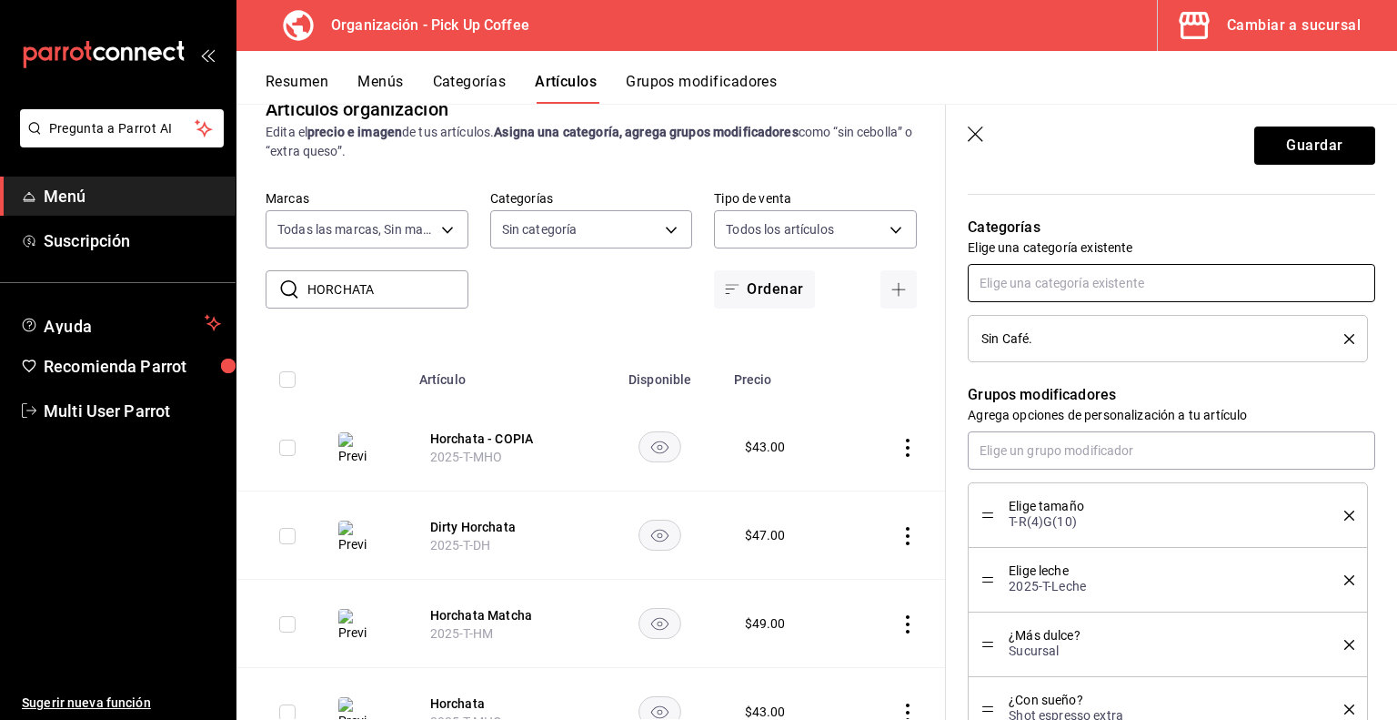
scroll to position [640, 0]
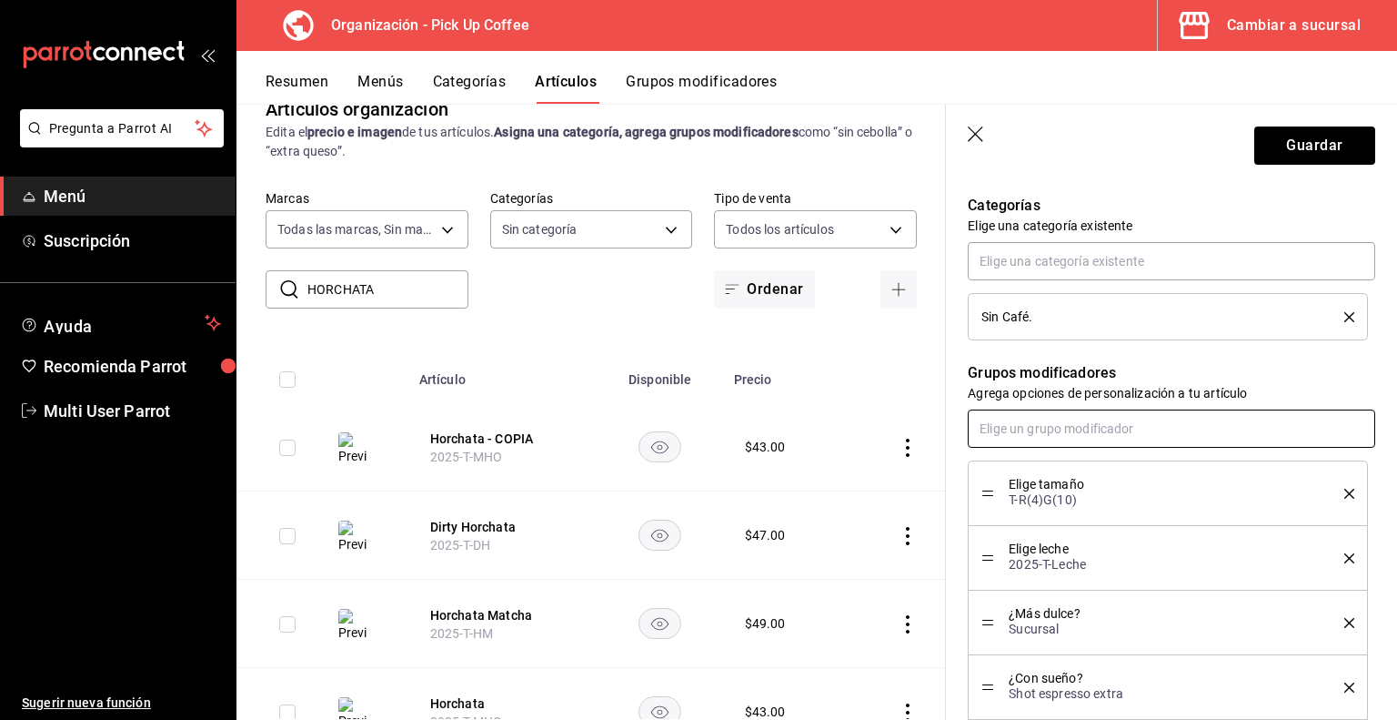
click at [1071, 435] on input "text" at bounding box center [1172, 428] width 408 height 38
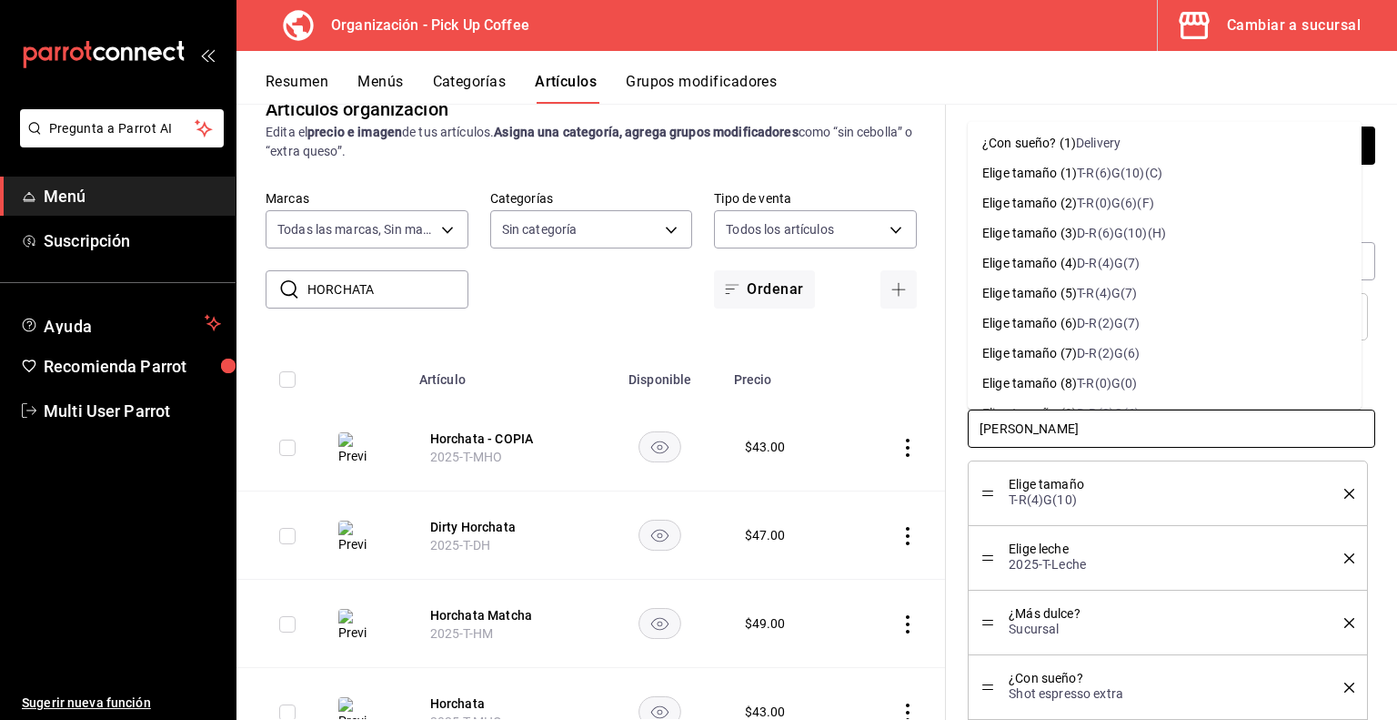
type input "elige tama"
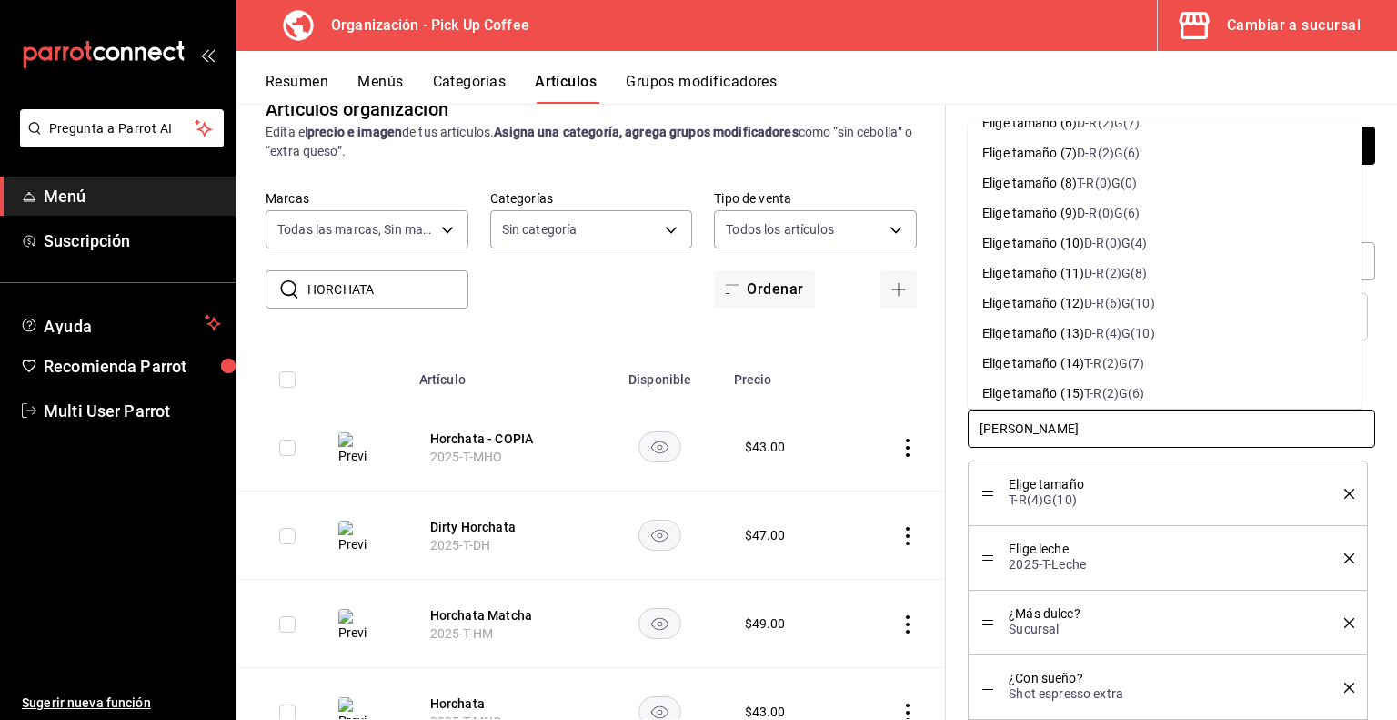
click at [1106, 337] on div "D-R(4)G(10)" at bounding box center [1119, 333] width 70 height 19
type textarea "x"
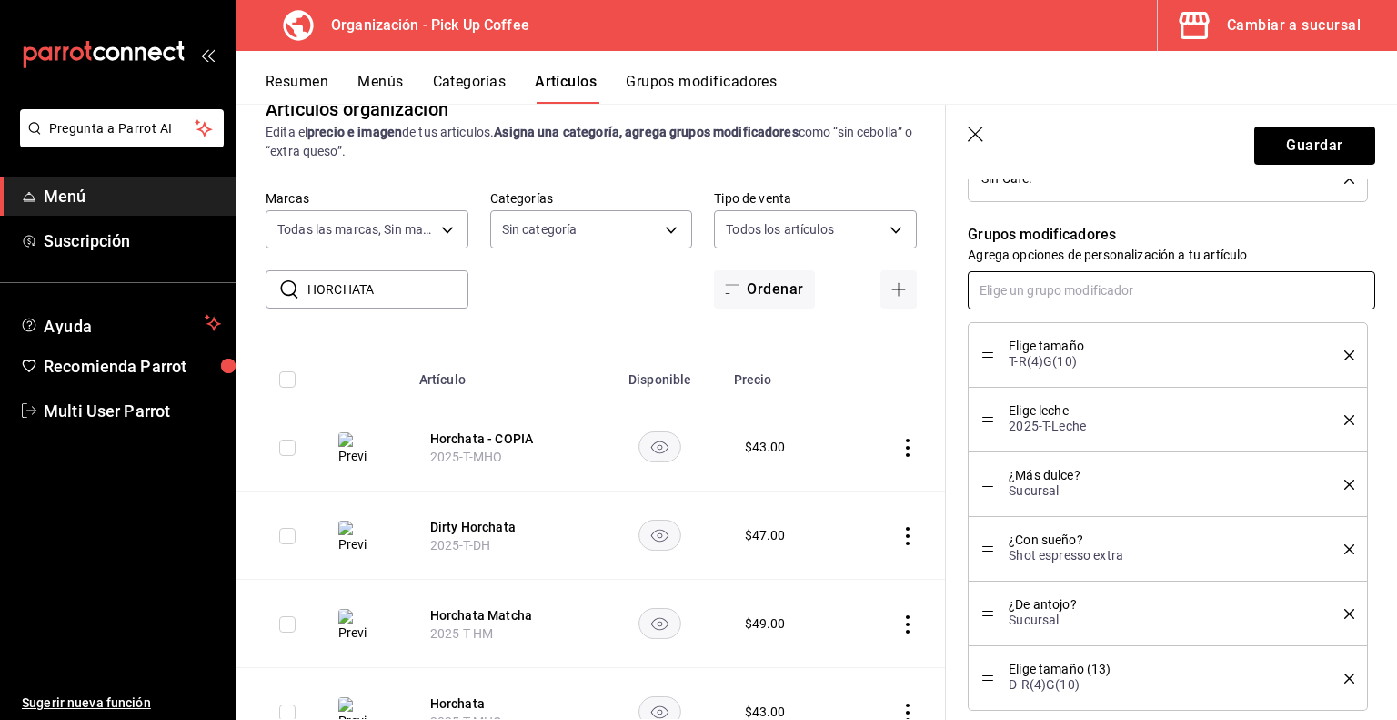
scroll to position [778, 0]
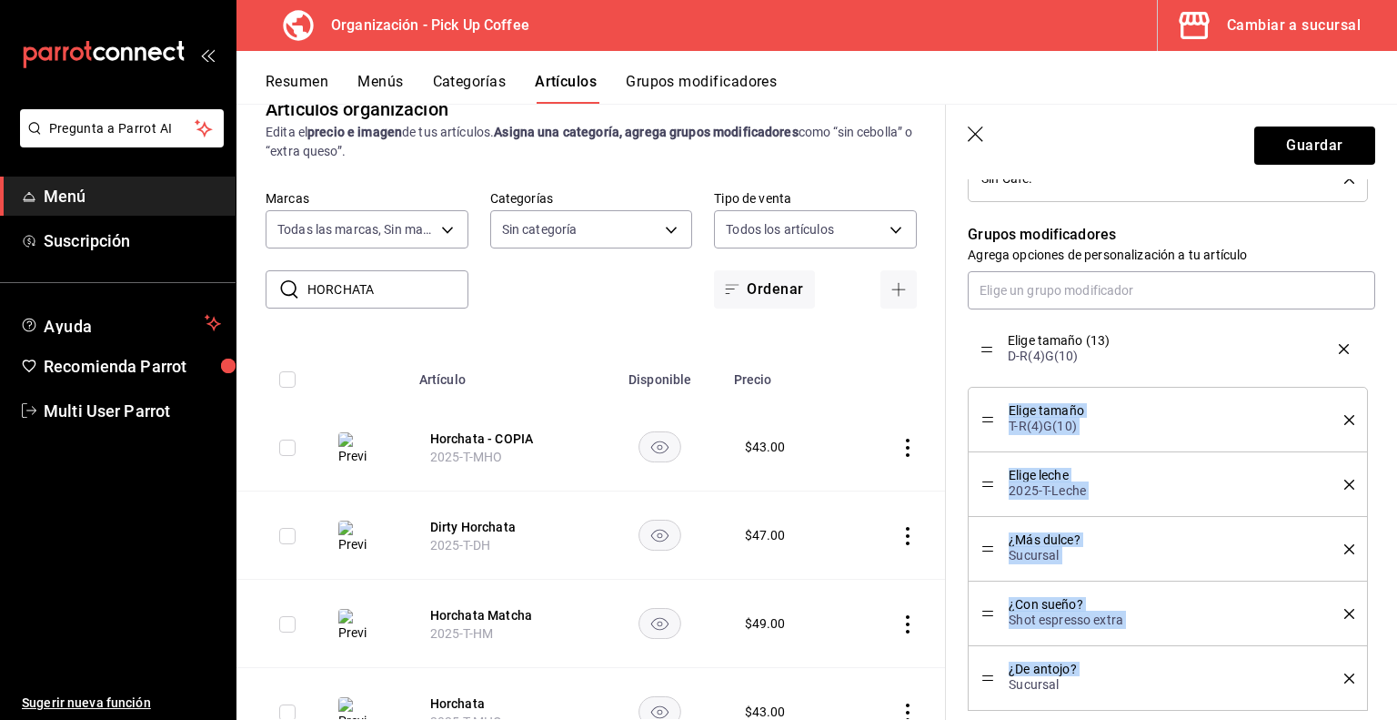
drag, startPoint x: 988, startPoint y: 672, endPoint x: 1004, endPoint y: 345, distance: 327.9
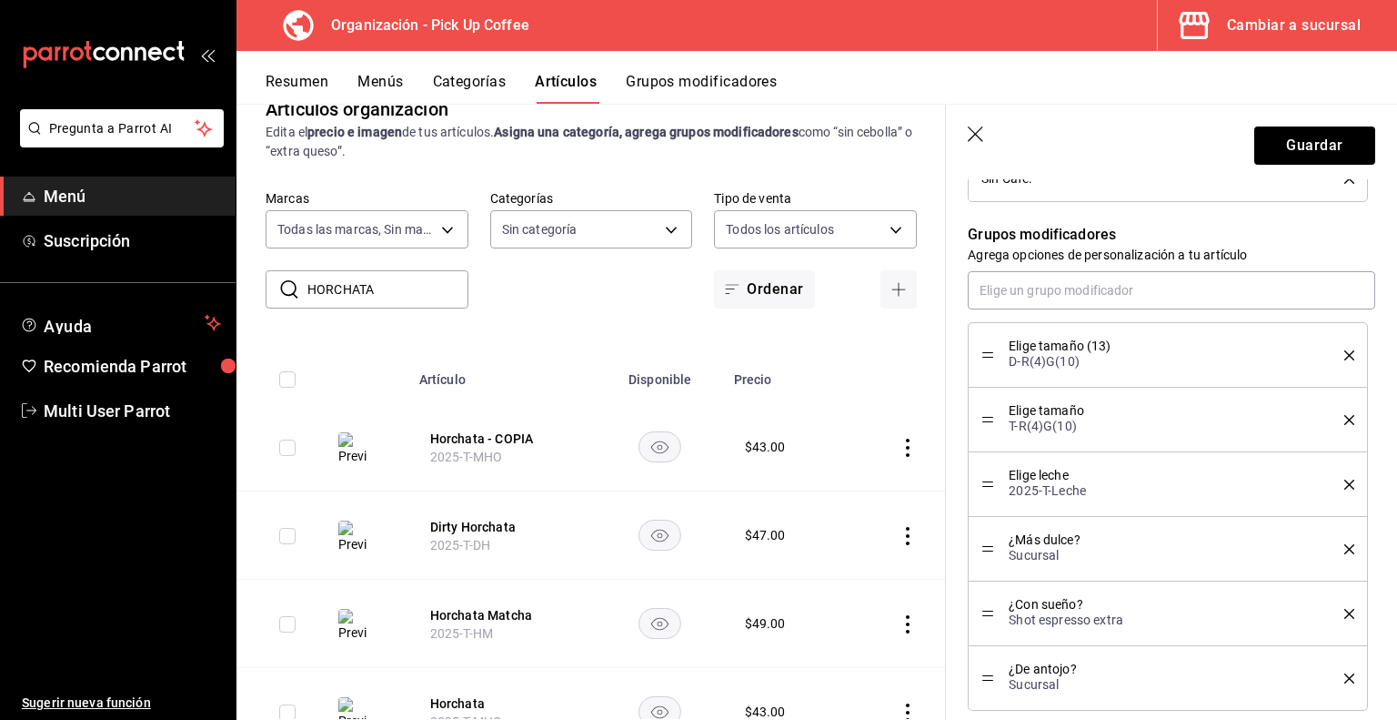
click at [1345, 418] on icon "delete" at bounding box center [1350, 420] width 10 height 10
type textarea "x"
click at [1040, 287] on input "text" at bounding box center [1172, 290] width 408 height 38
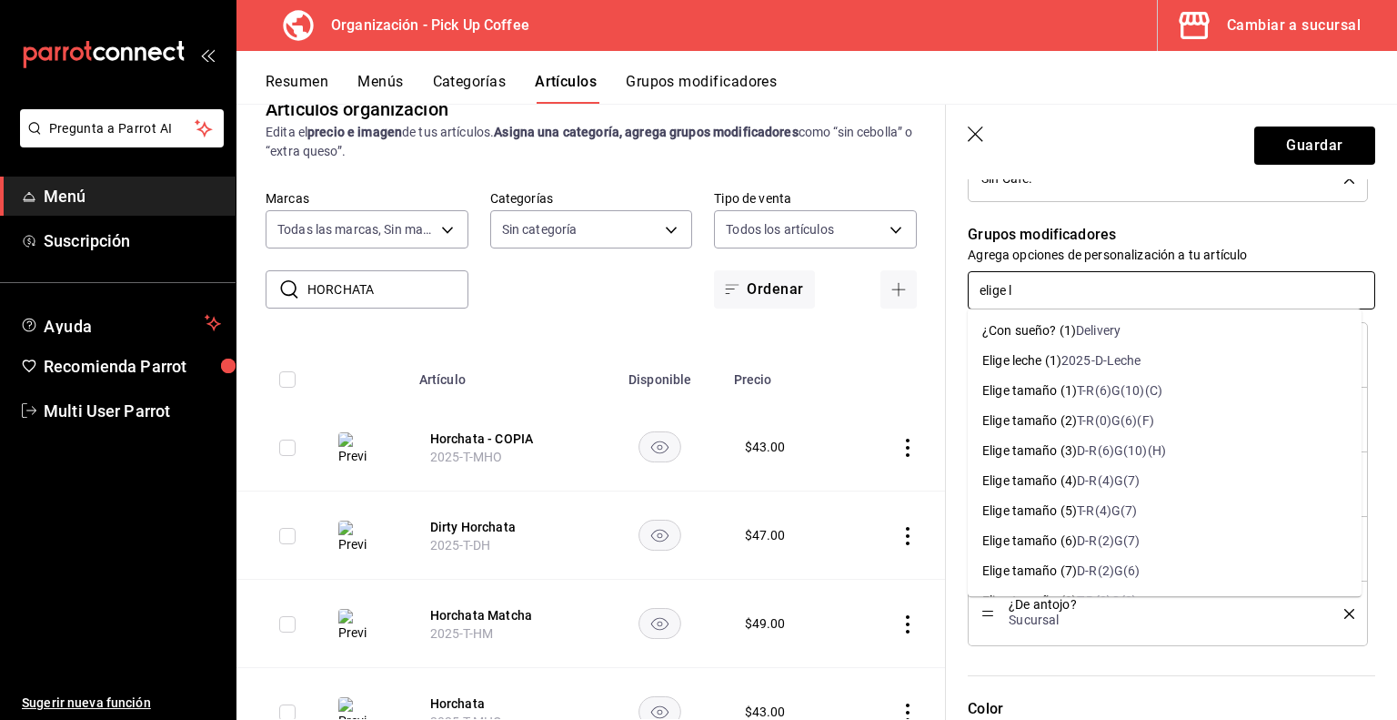
type input "elige le"
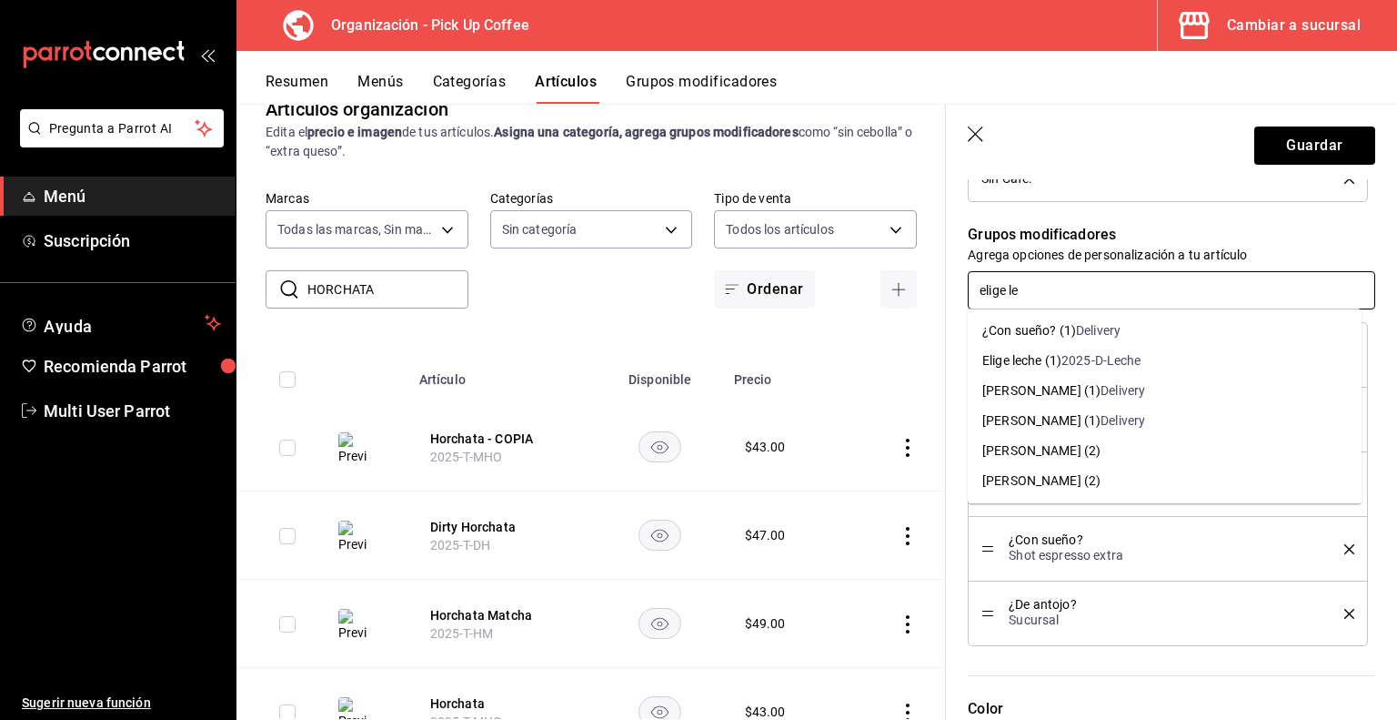
click at [1095, 364] on div "2025-D-Leche" at bounding box center [1102, 360] width 80 height 19
type textarea "x"
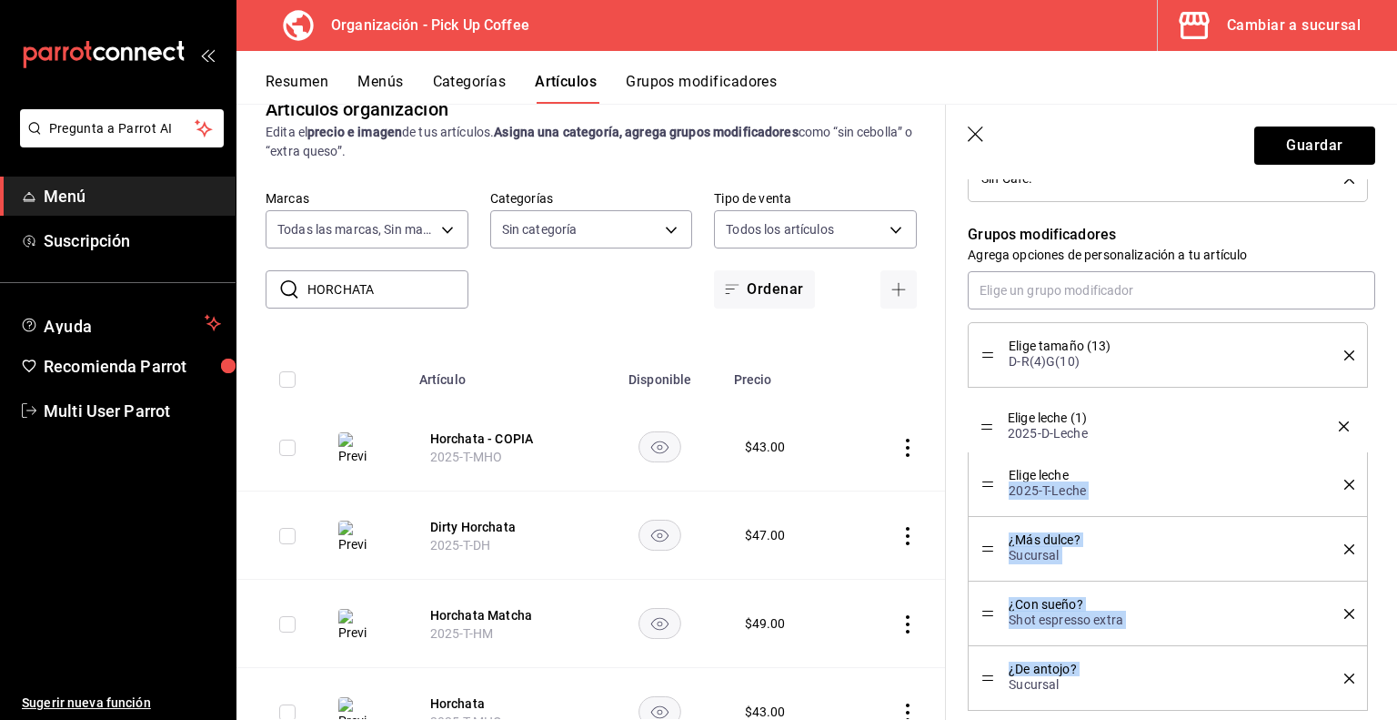
drag, startPoint x: 993, startPoint y: 677, endPoint x: 1010, endPoint y: 427, distance: 250.8
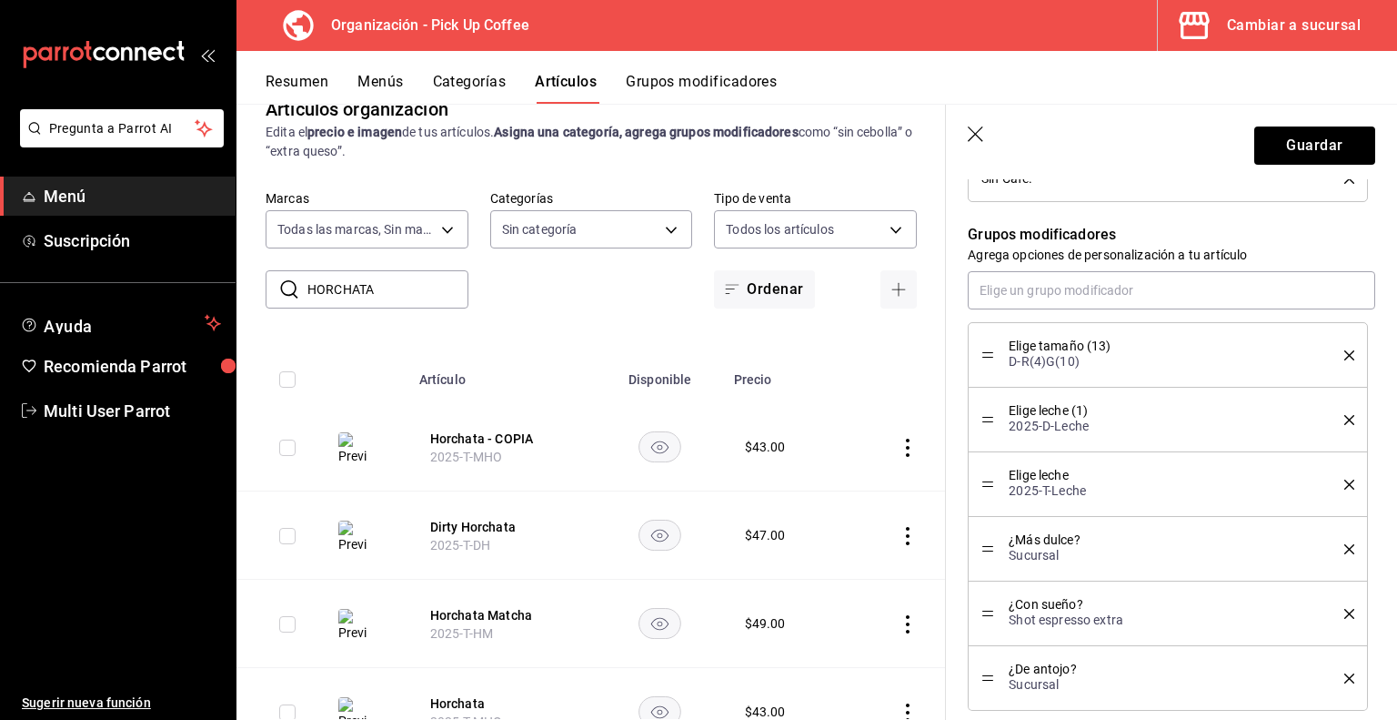
click at [1345, 479] on icon "delete" at bounding box center [1350, 484] width 10 height 10
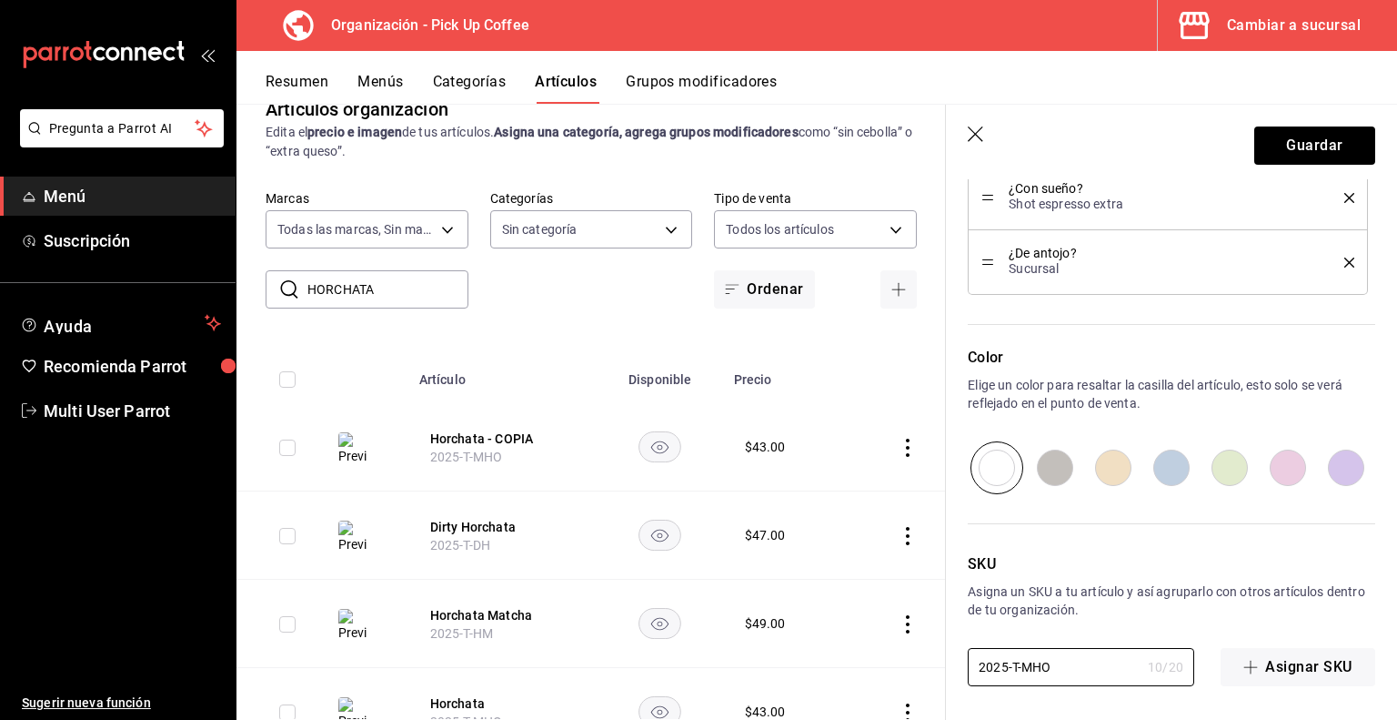
drag, startPoint x: 1055, startPoint y: 669, endPoint x: 924, endPoint y: 660, distance: 131.3
click at [924, 660] on main "Artículos organización Edita el precio e imagen de tus artículos. Asigna una ca…" at bounding box center [817, 412] width 1161 height 616
paste input "D"
type textarea "x"
type input "2025-D-MHO"
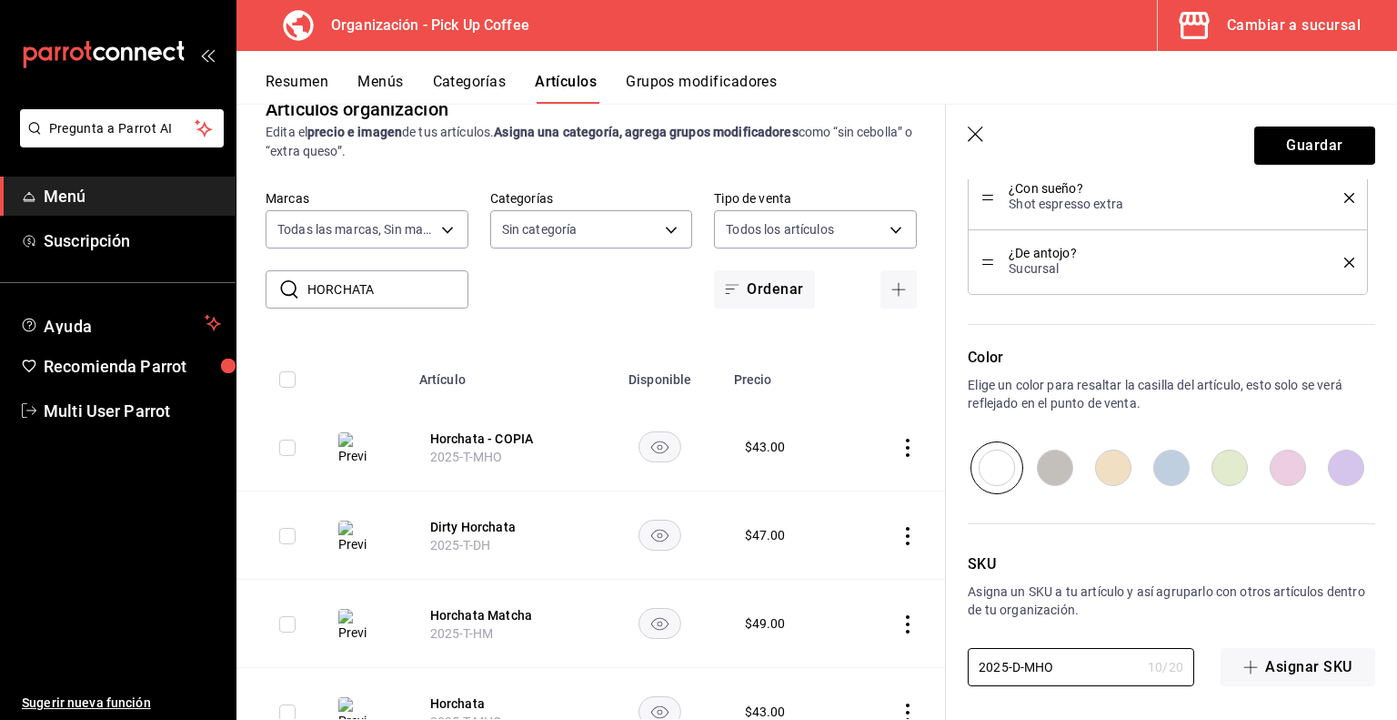
type textarea "x"
type input "2025-D-MHO"
click at [1287, 151] on button "Guardar" at bounding box center [1315, 145] width 121 height 38
type textarea "x"
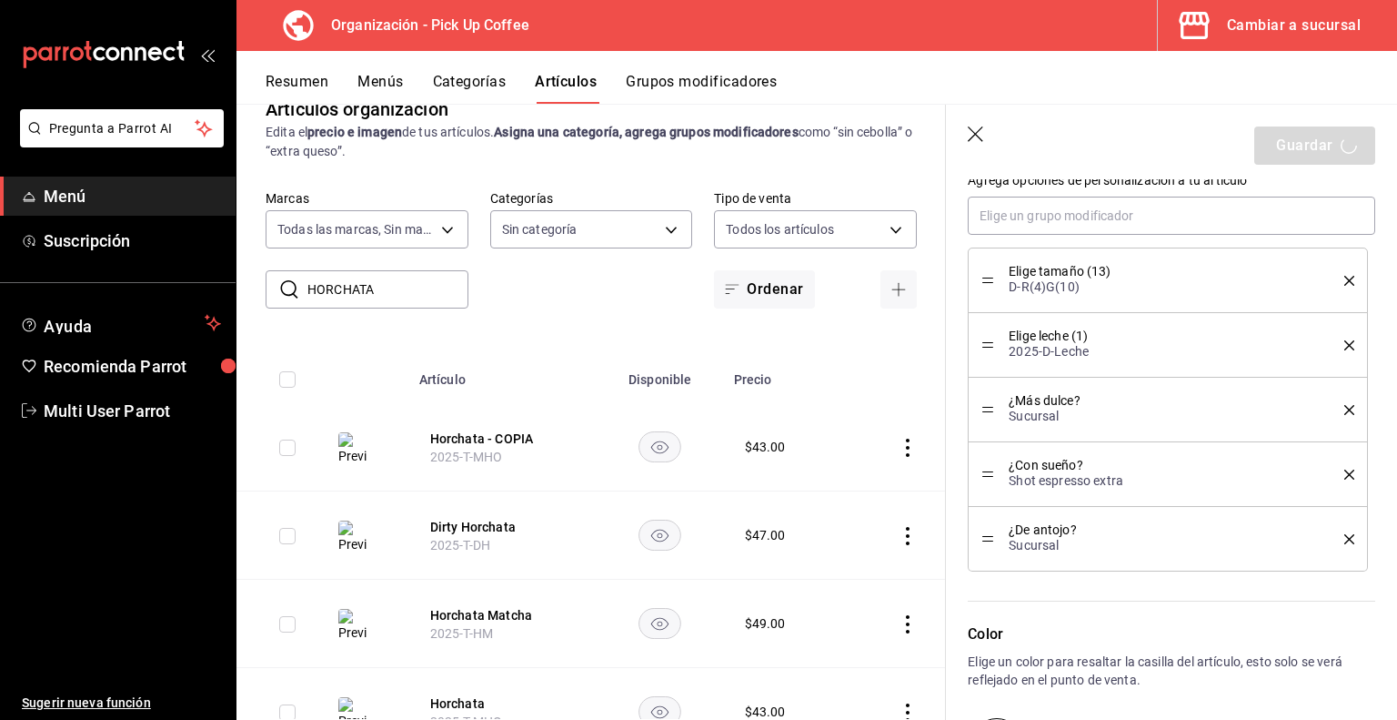
scroll to position [852, 0]
type textarea "x"
type input "AR-1755638230828"
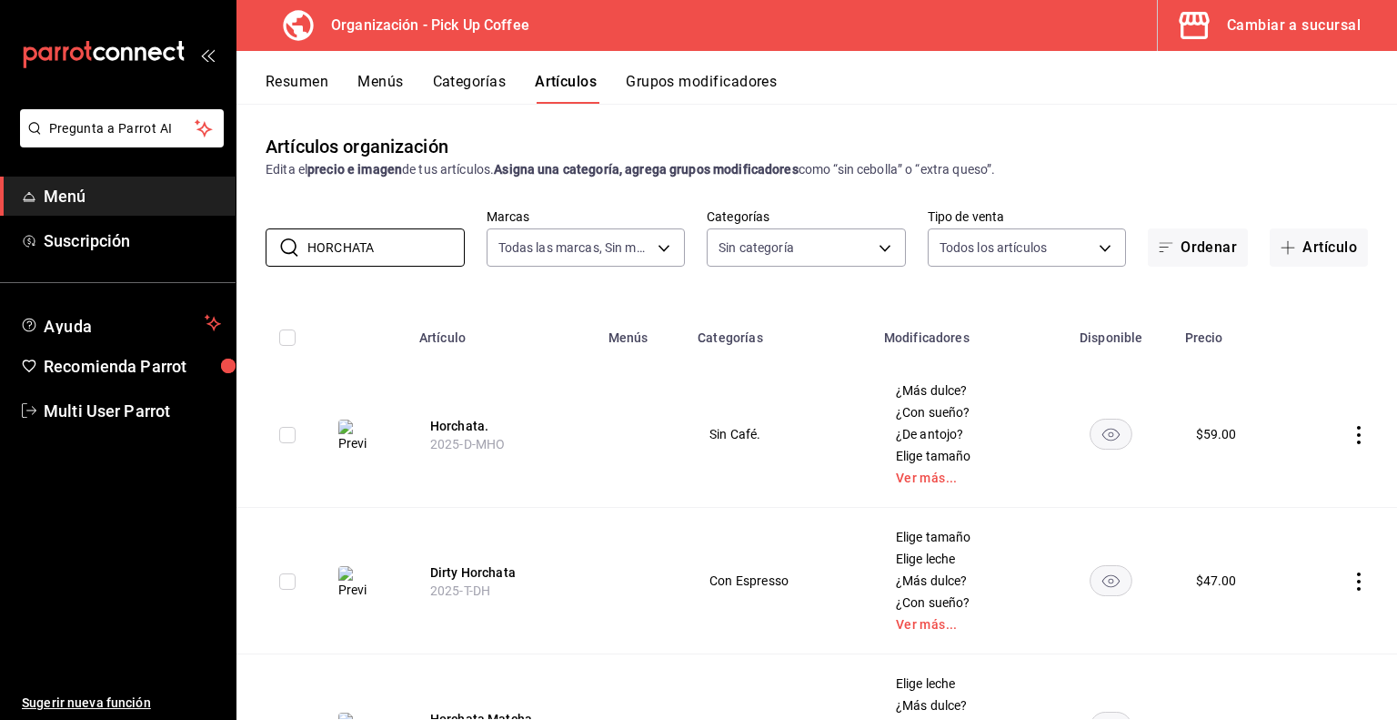
drag, startPoint x: 391, startPoint y: 243, endPoint x: 0, endPoint y: 201, distance: 393.4
click at [0, 201] on div "Pregunta a Parrot AI Menú Suscripción Ayuda Recomienda Parrot Multi User Parrot…" at bounding box center [698, 360] width 1397 height 720
type input "taro"
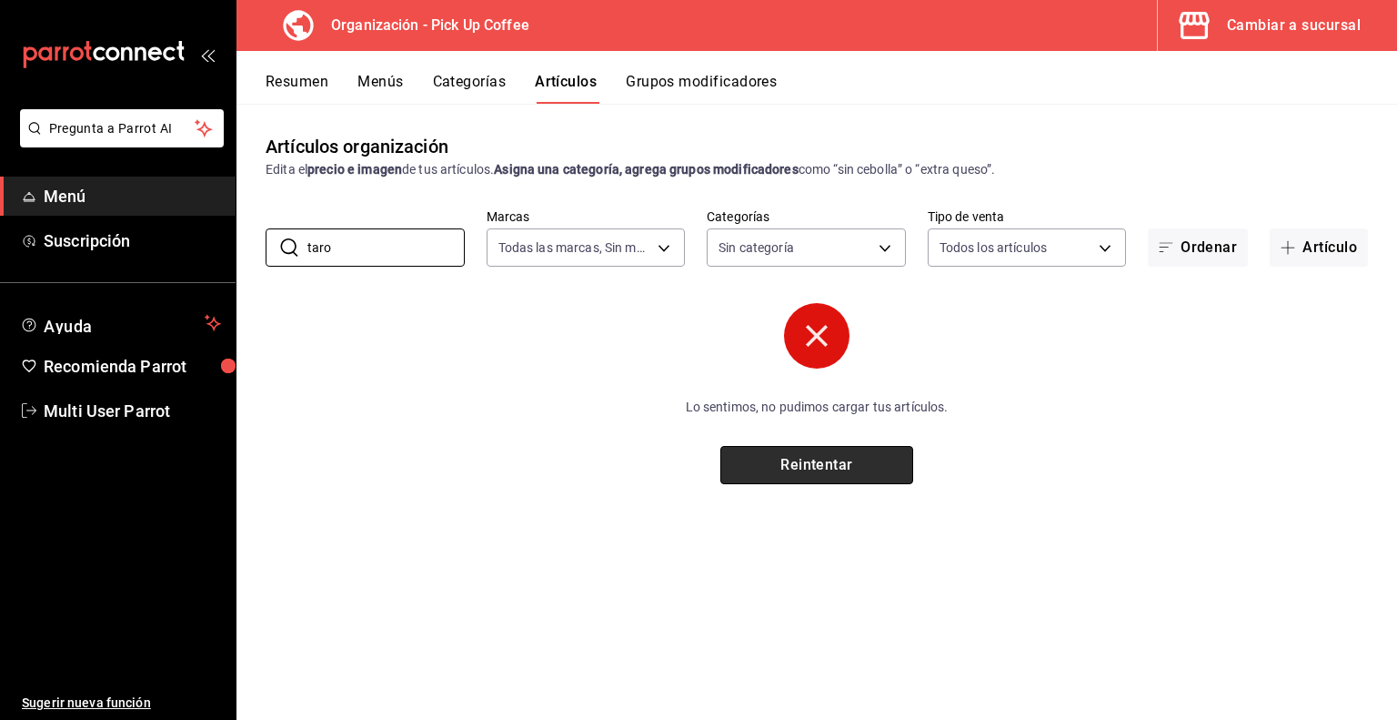
click at [821, 469] on button "Reintentar" at bounding box center [817, 465] width 193 height 38
click at [799, 459] on button "Reintentar" at bounding box center [817, 465] width 193 height 38
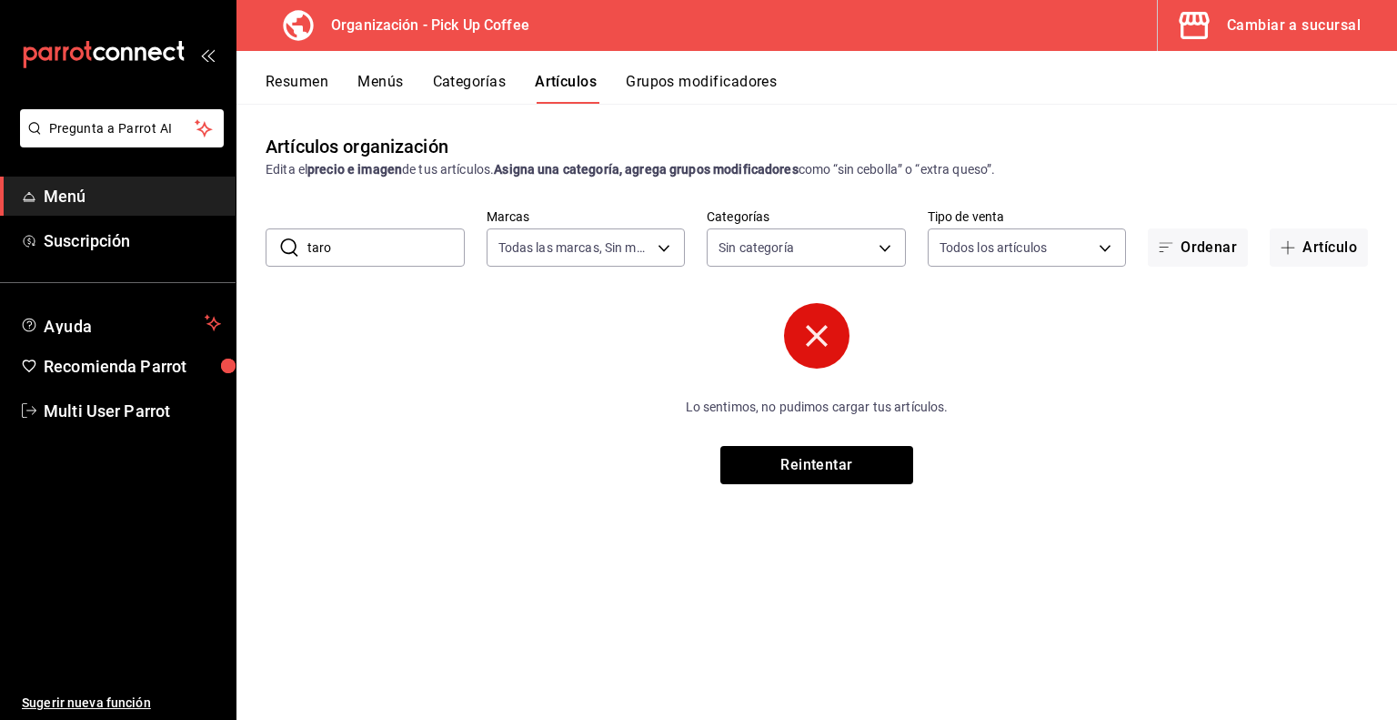
click at [799, 459] on button "Reintentar" at bounding box center [817, 465] width 193 height 38
click at [403, 254] on input "taro" at bounding box center [386, 247] width 157 height 36
click at [575, 76] on button "Artículos" at bounding box center [566, 88] width 62 height 31
click at [788, 479] on button "Reintentar" at bounding box center [817, 465] width 193 height 38
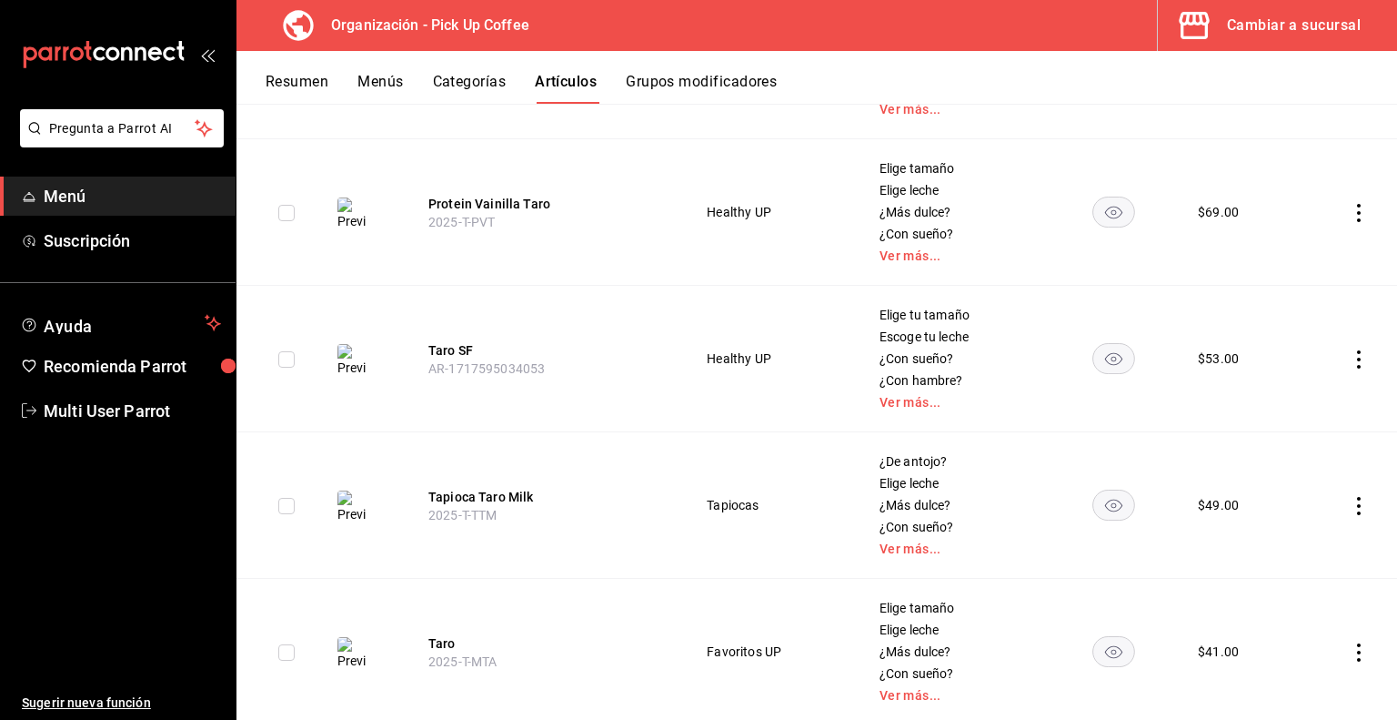
scroll to position [562, 0]
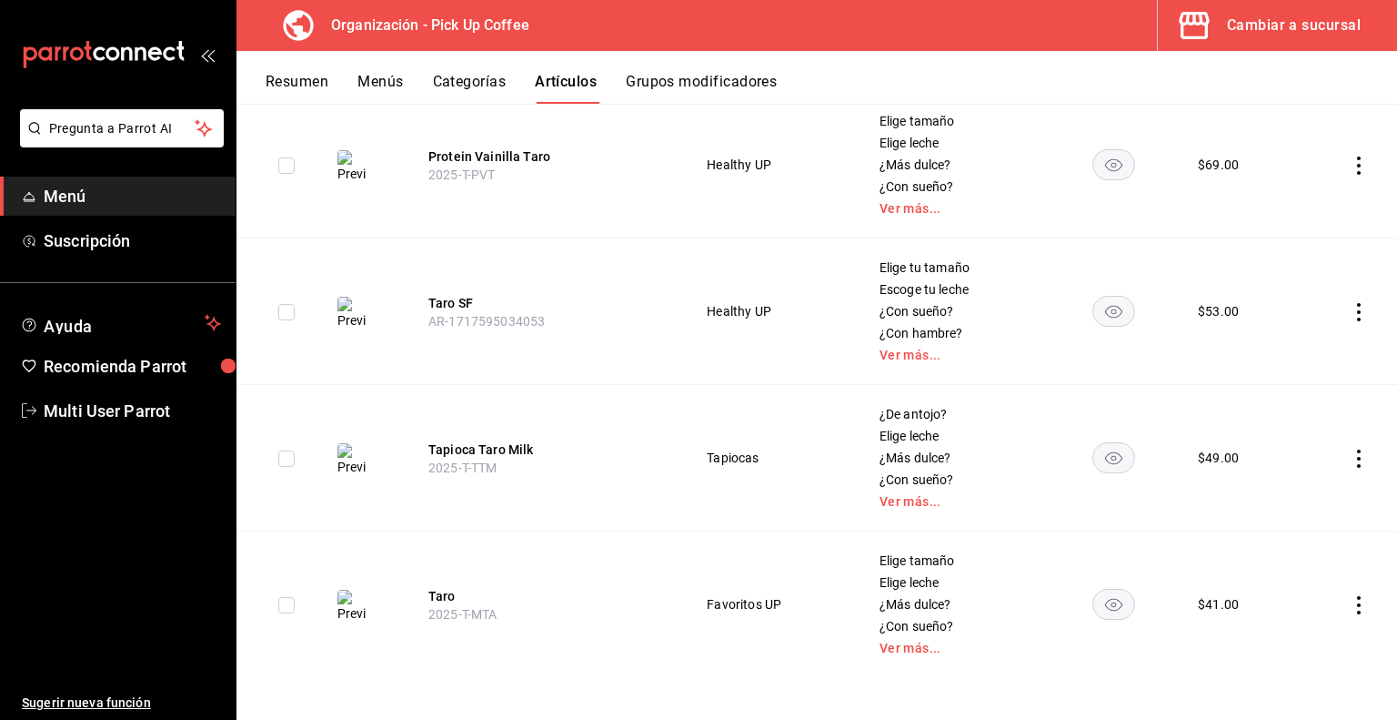
click at [1350, 599] on icon "actions" at bounding box center [1359, 605] width 18 height 18
click at [1298, 629] on span "Duplicar" at bounding box center [1290, 634] width 47 height 19
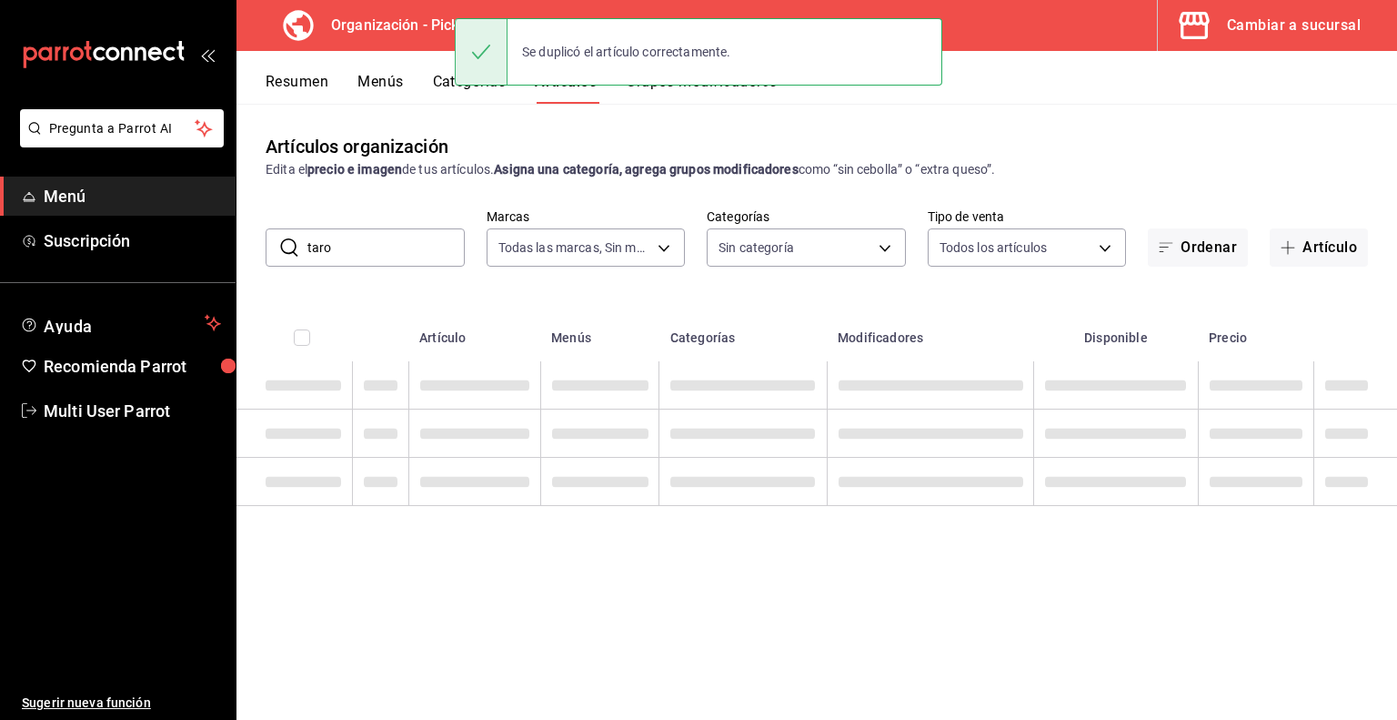
scroll to position [0, 0]
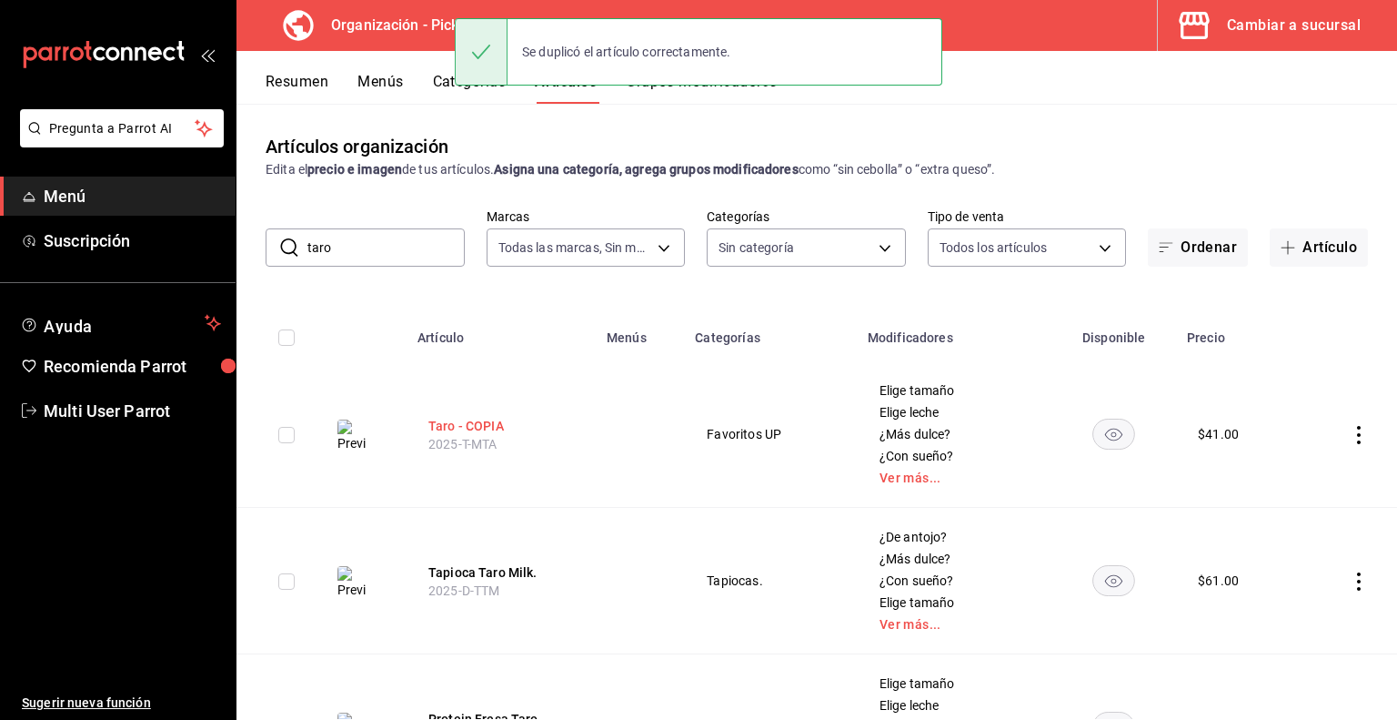
click at [463, 422] on button "Taro - COPIA" at bounding box center [502, 426] width 146 height 18
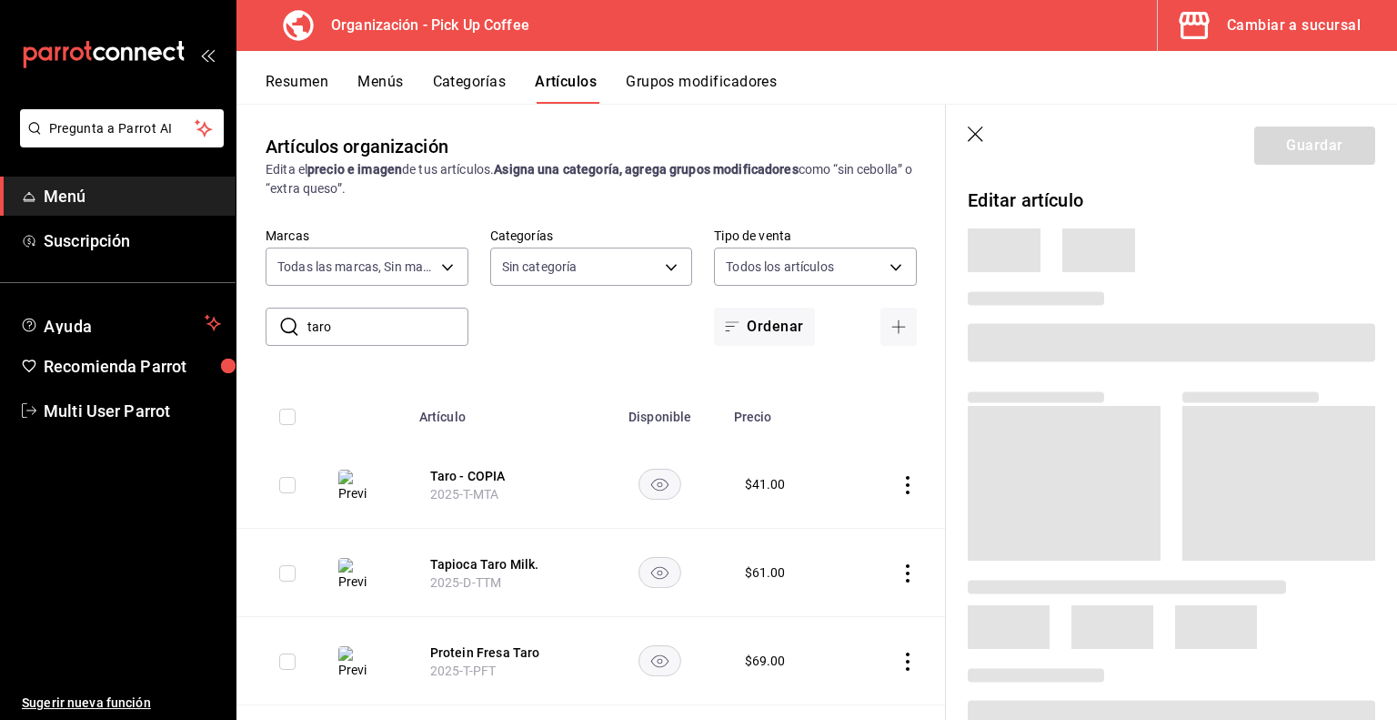
click at [1046, 342] on span at bounding box center [1172, 342] width 408 height 38
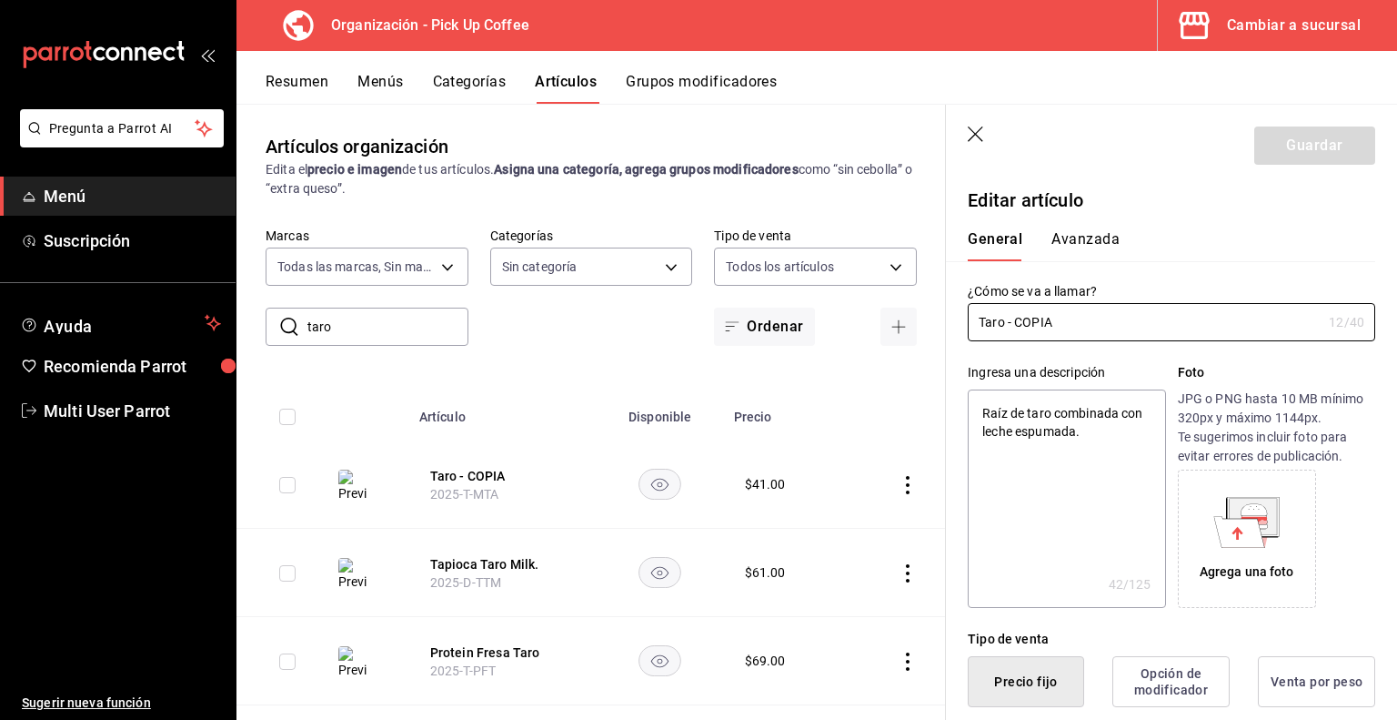
type textarea "x"
type input "$41.00"
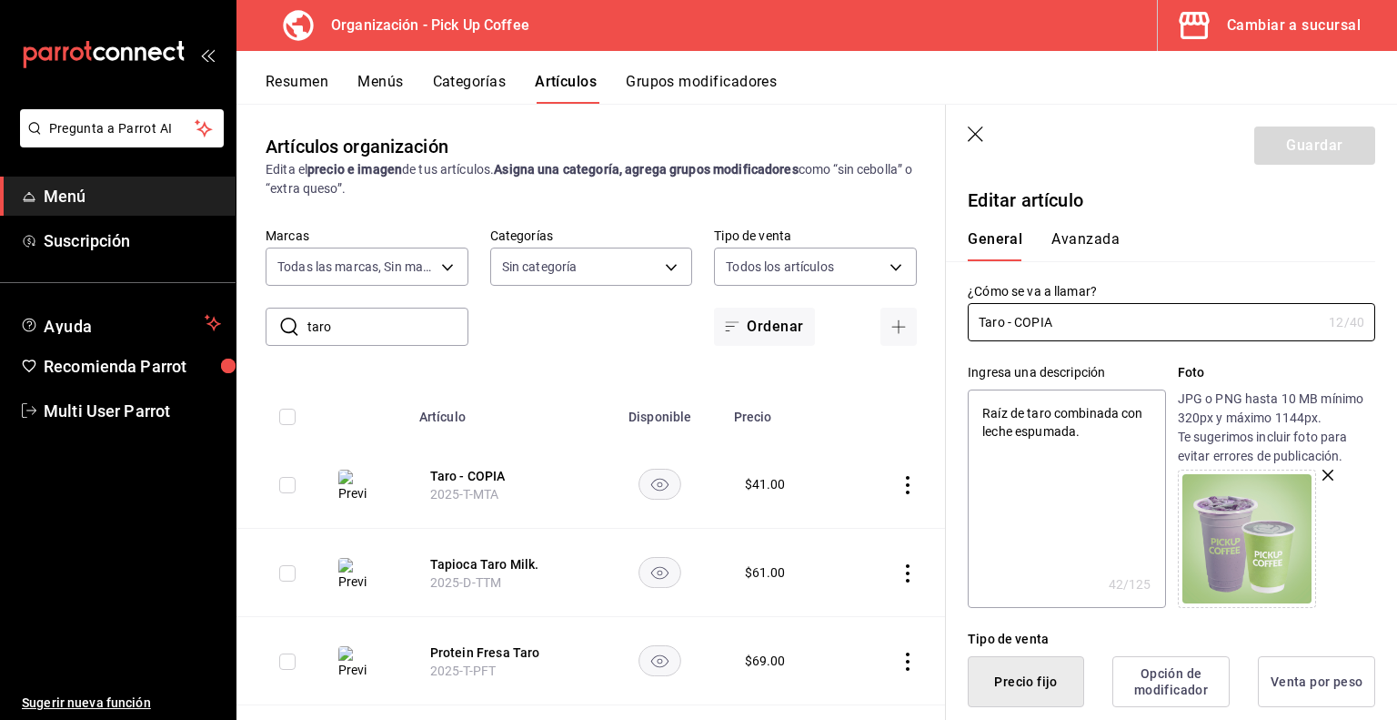
drag, startPoint x: 1010, startPoint y: 323, endPoint x: 1210, endPoint y: 357, distance: 203.0
type input "Taro -"
type textarea "x"
type input "Taro"
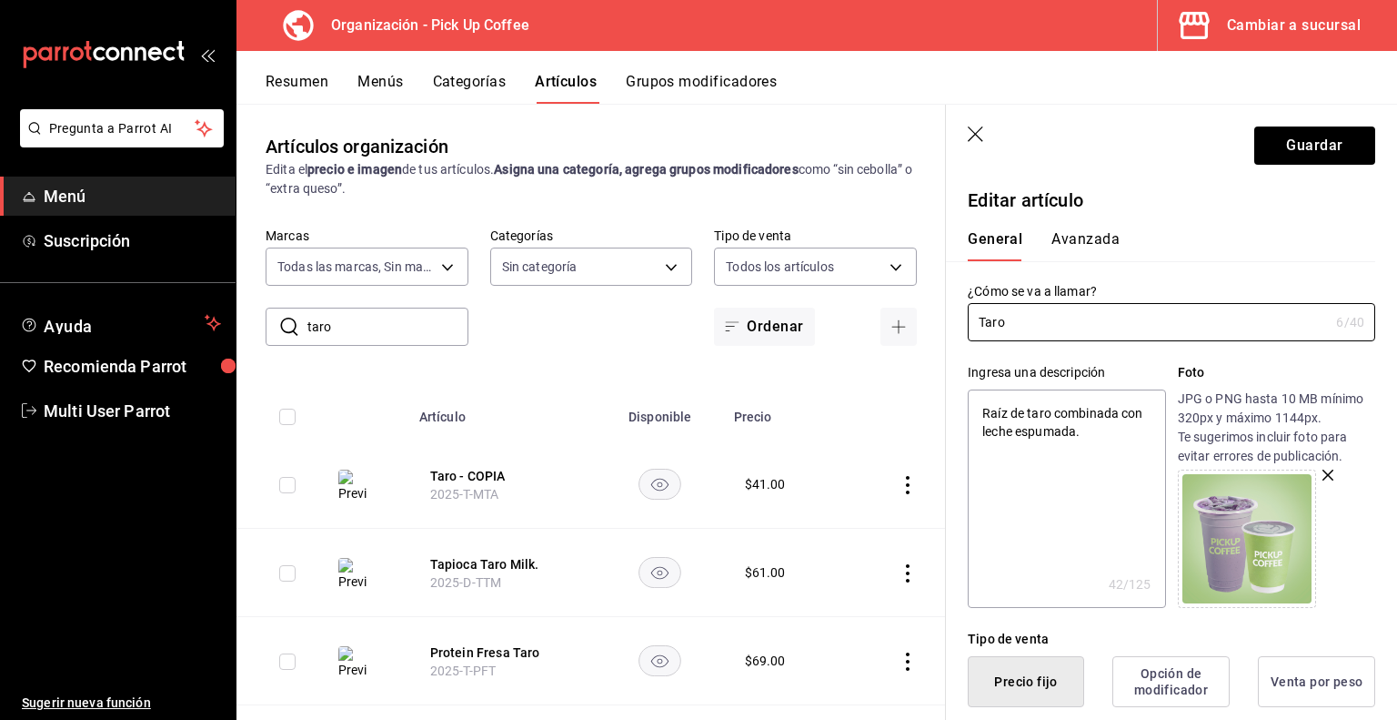
type textarea "x"
type input "Taro"
type textarea "x"
type input "Taro."
type textarea "x"
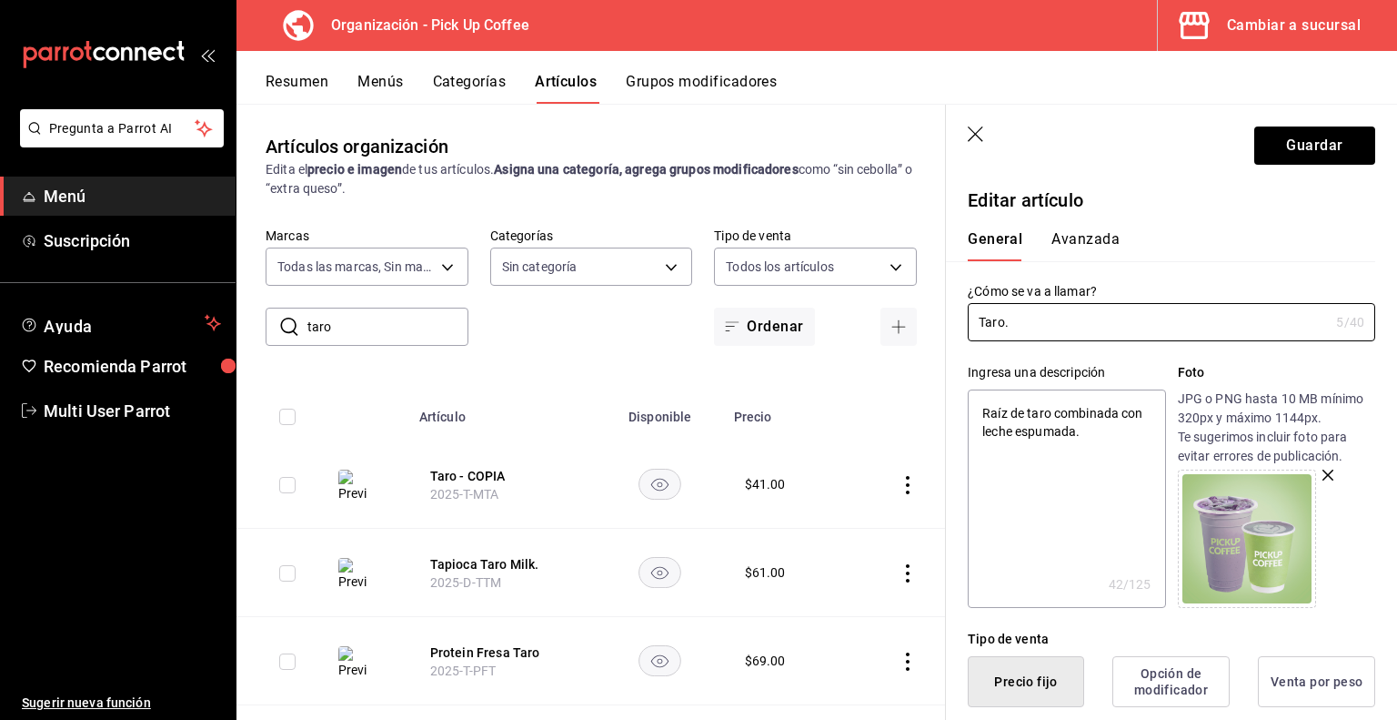
scroll to position [335, 0]
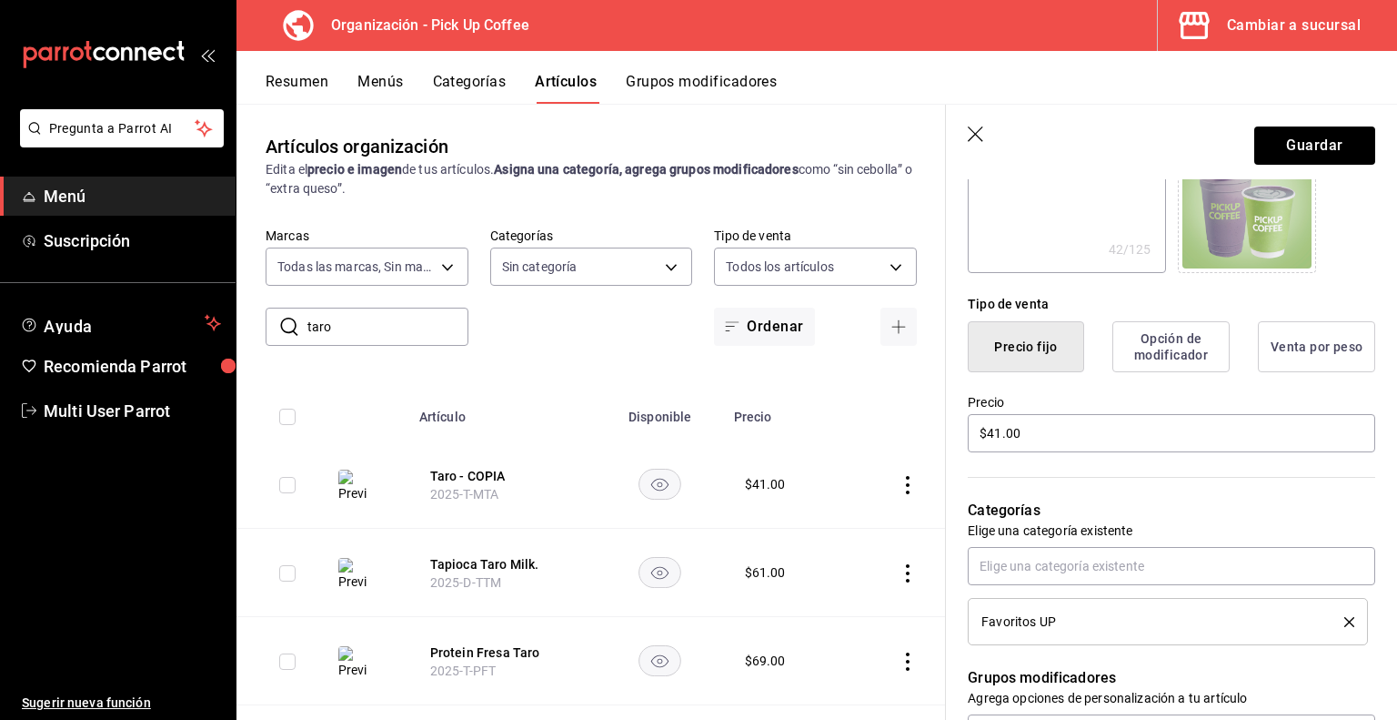
type input "Taro."
drag, startPoint x: 1058, startPoint y: 423, endPoint x: 589, endPoint y: 418, distance: 469.5
click at [589, 418] on main "Artículos organización Edita el precio e imagen de tus artículos. Asigna una ca…" at bounding box center [817, 412] width 1161 height 616
type input "$5.00"
type textarea "x"
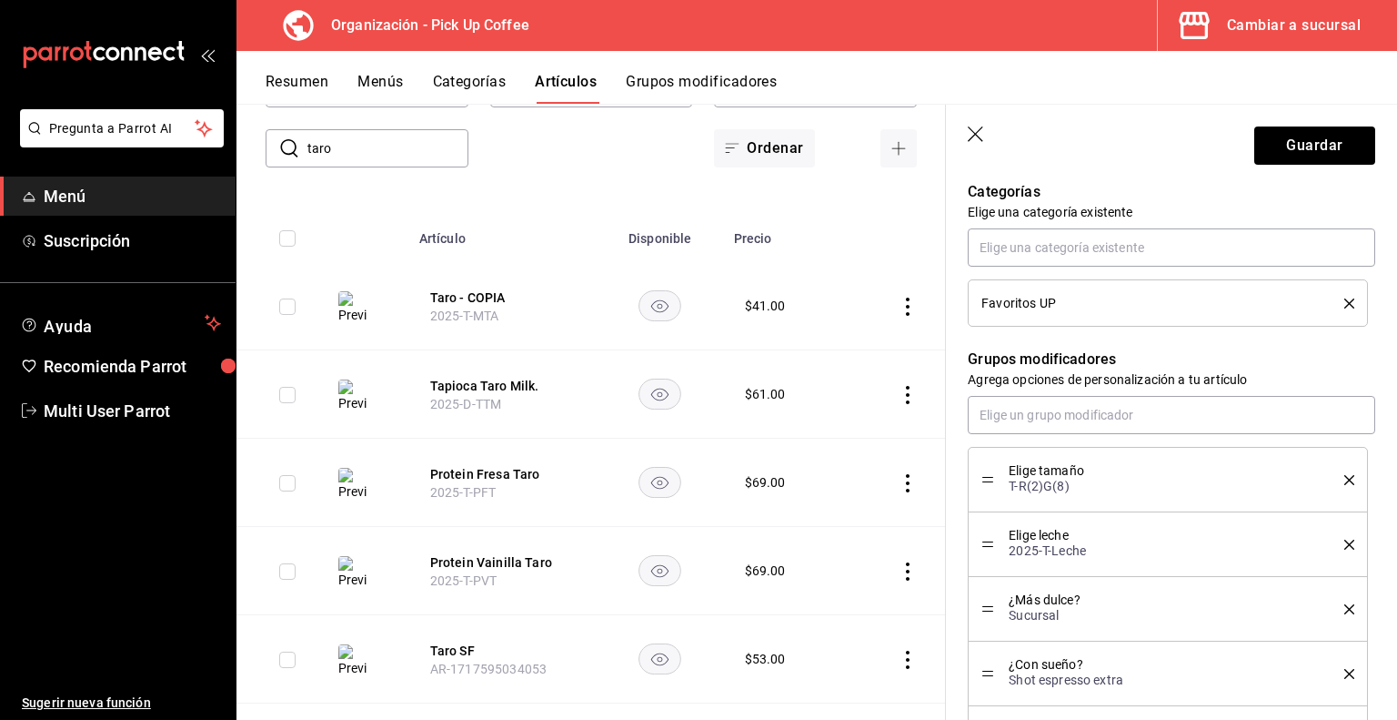
scroll to position [654, 0]
type input "$54.00"
click at [1047, 414] on input "text" at bounding box center [1172, 414] width 408 height 38
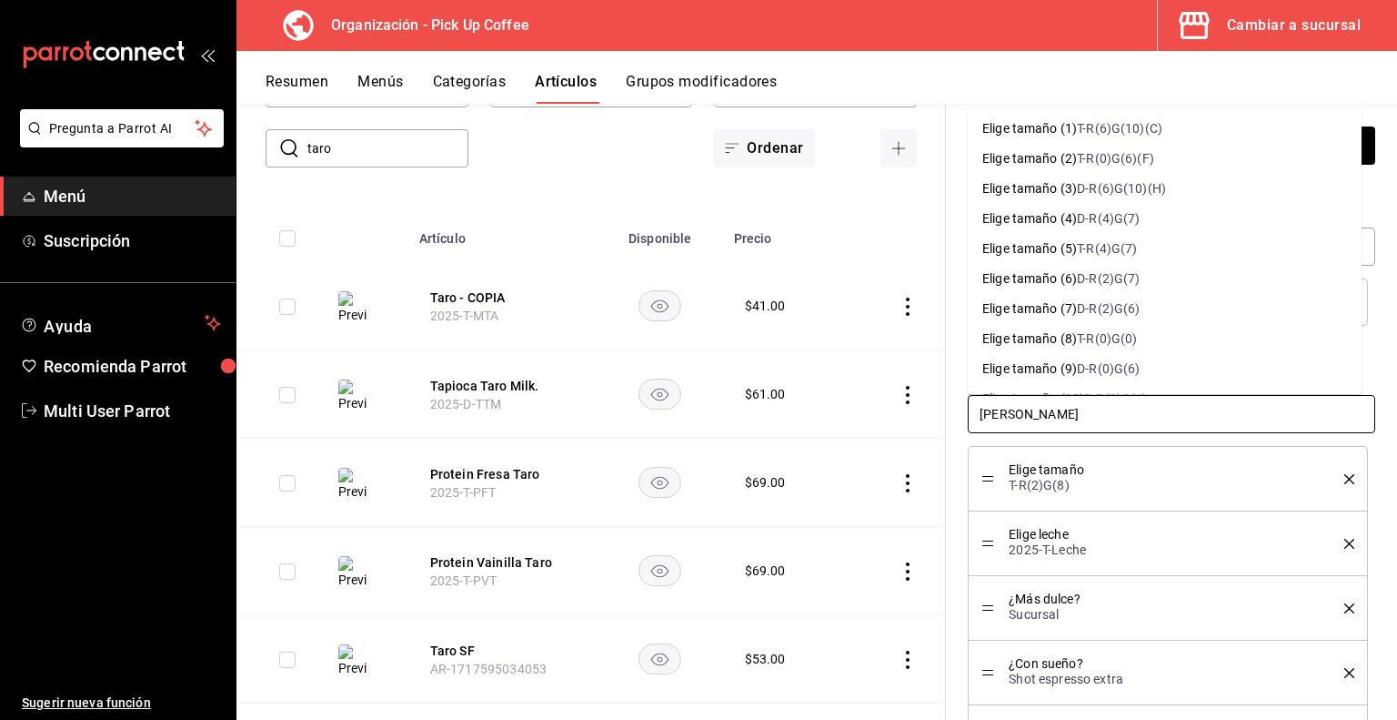
type input "elige tama"
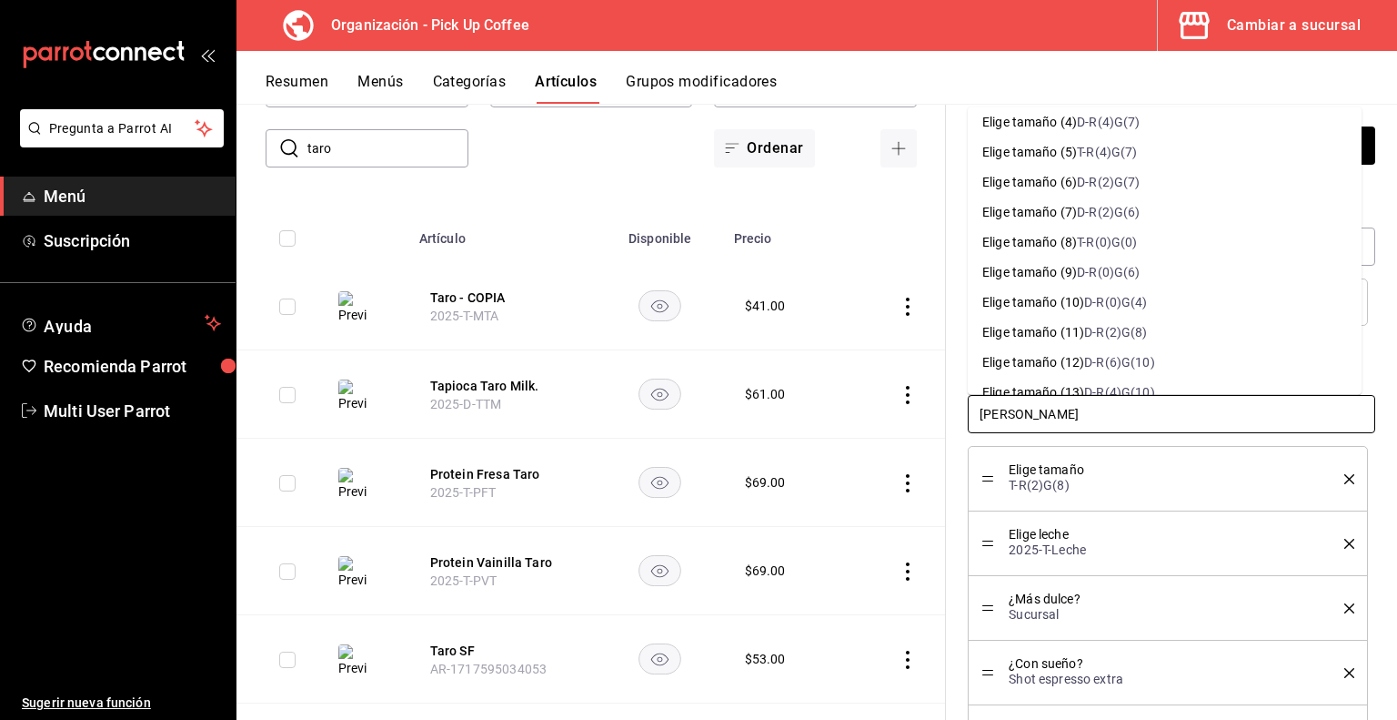
scroll to position [91, 0]
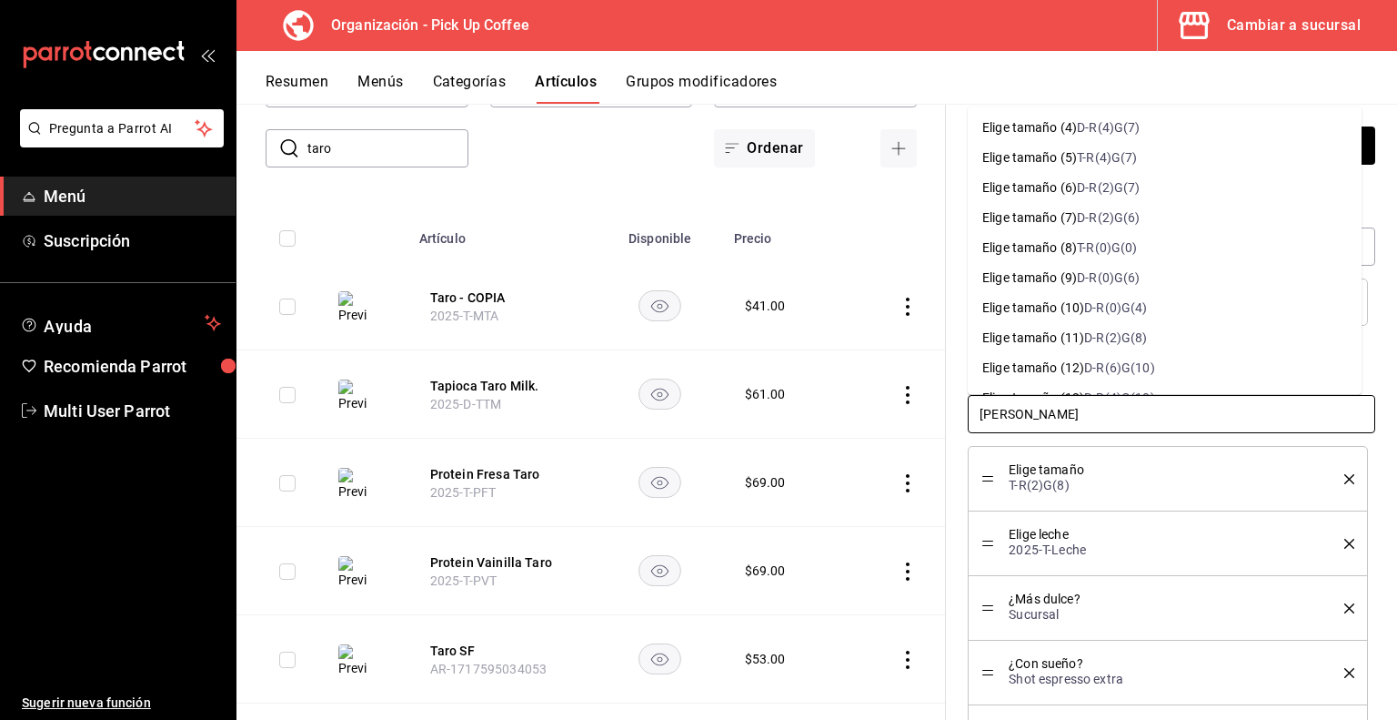
click at [1128, 334] on div "D-R(2)G(8)" at bounding box center [1115, 337] width 63 height 19
type textarea "x"
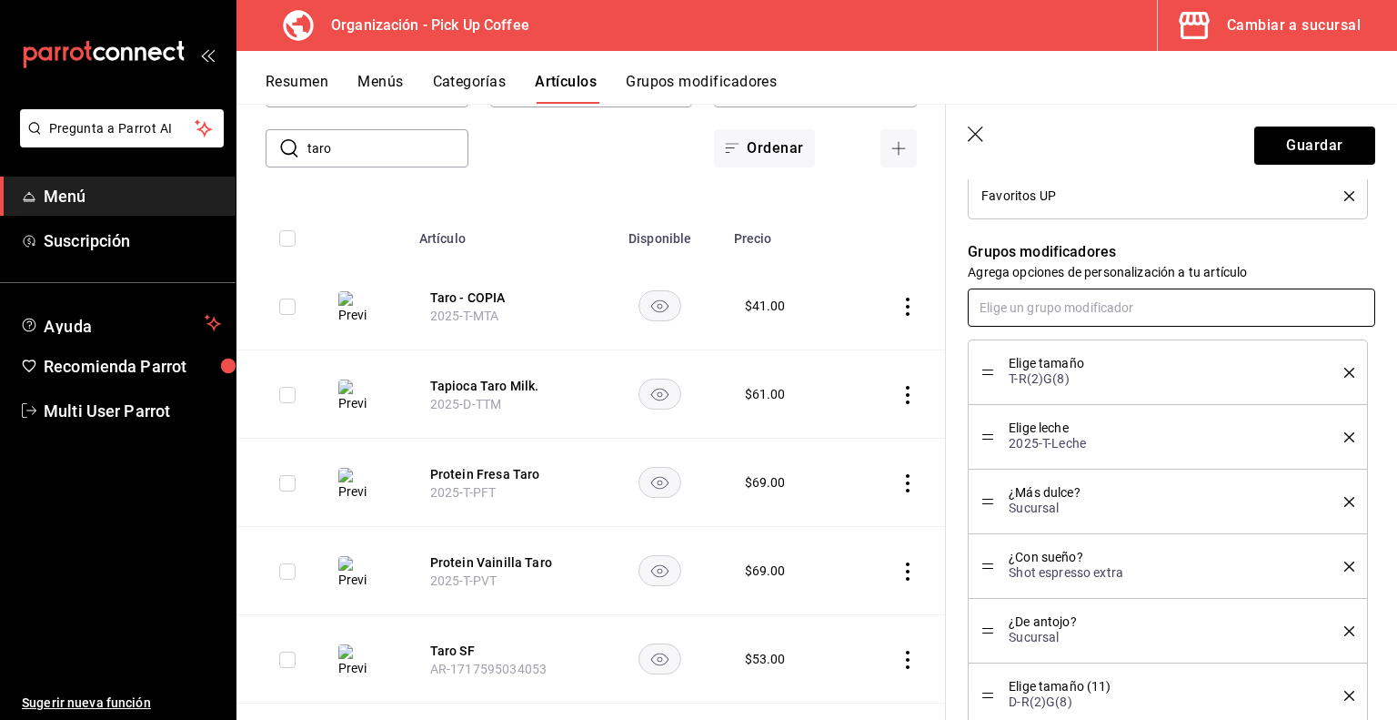
scroll to position [762, 0]
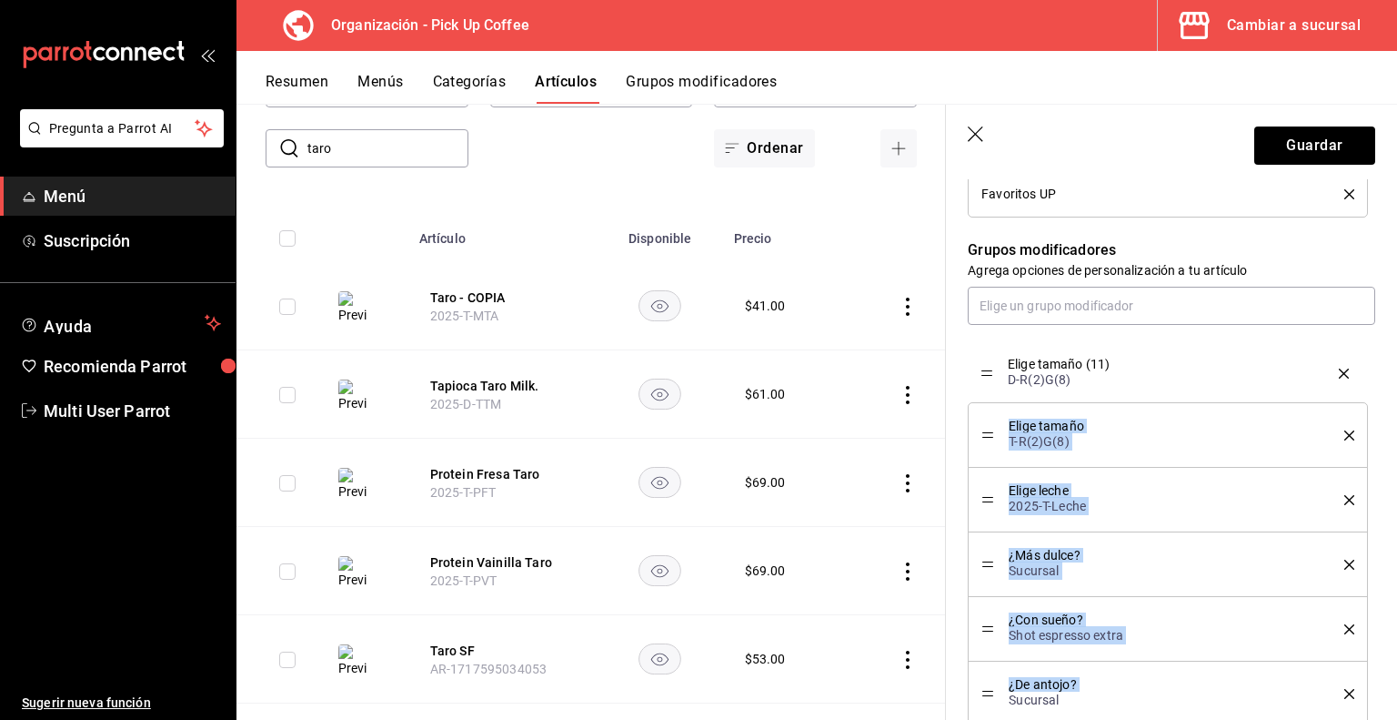
drag, startPoint x: 991, startPoint y: 686, endPoint x: 987, endPoint y: 369, distance: 316.6
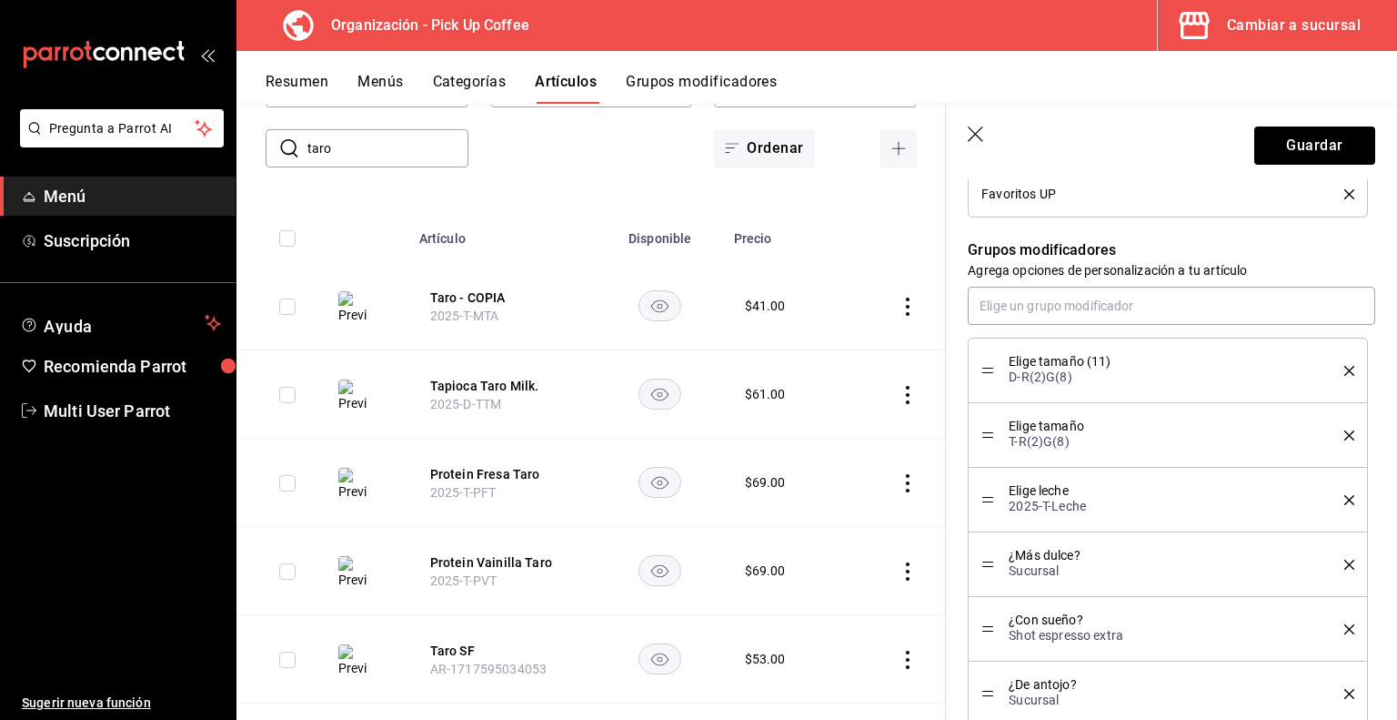
click at [1345, 436] on icon "delete" at bounding box center [1350, 435] width 10 height 10
type textarea "x"
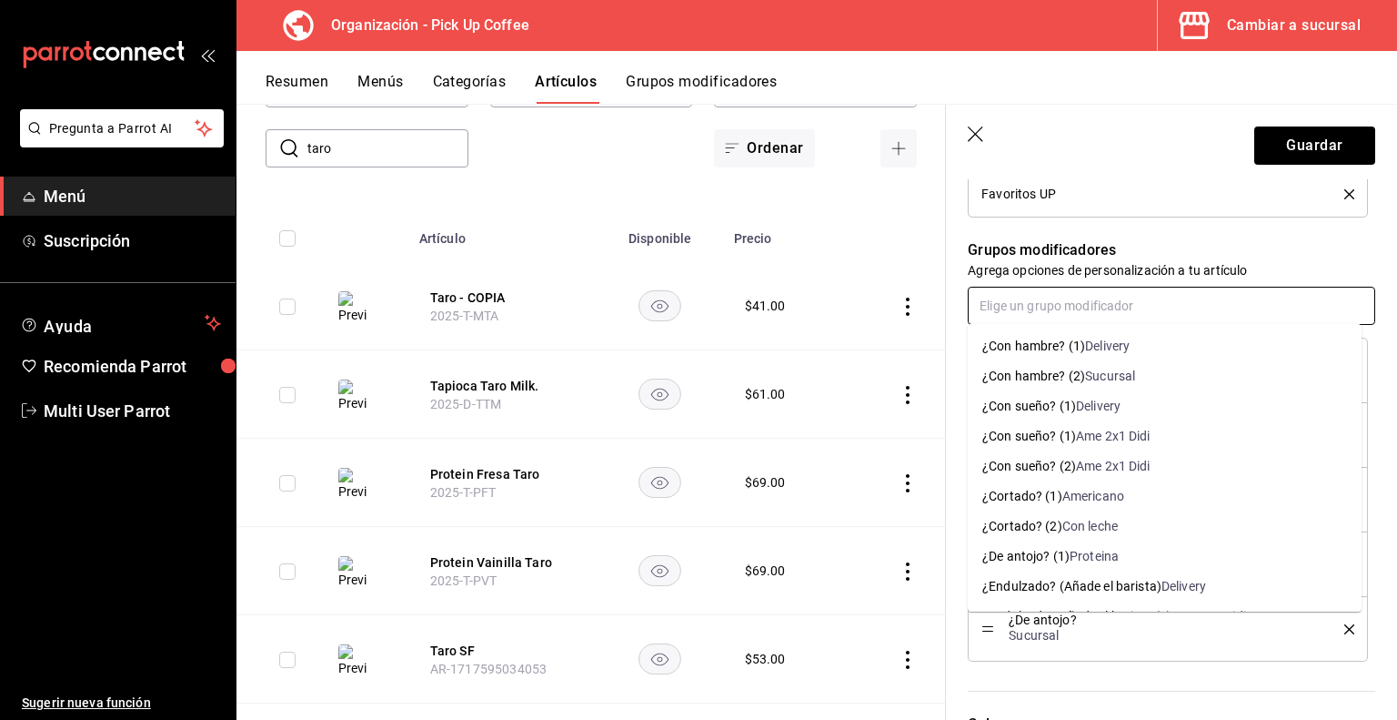
click at [1064, 312] on input "text" at bounding box center [1172, 306] width 408 height 38
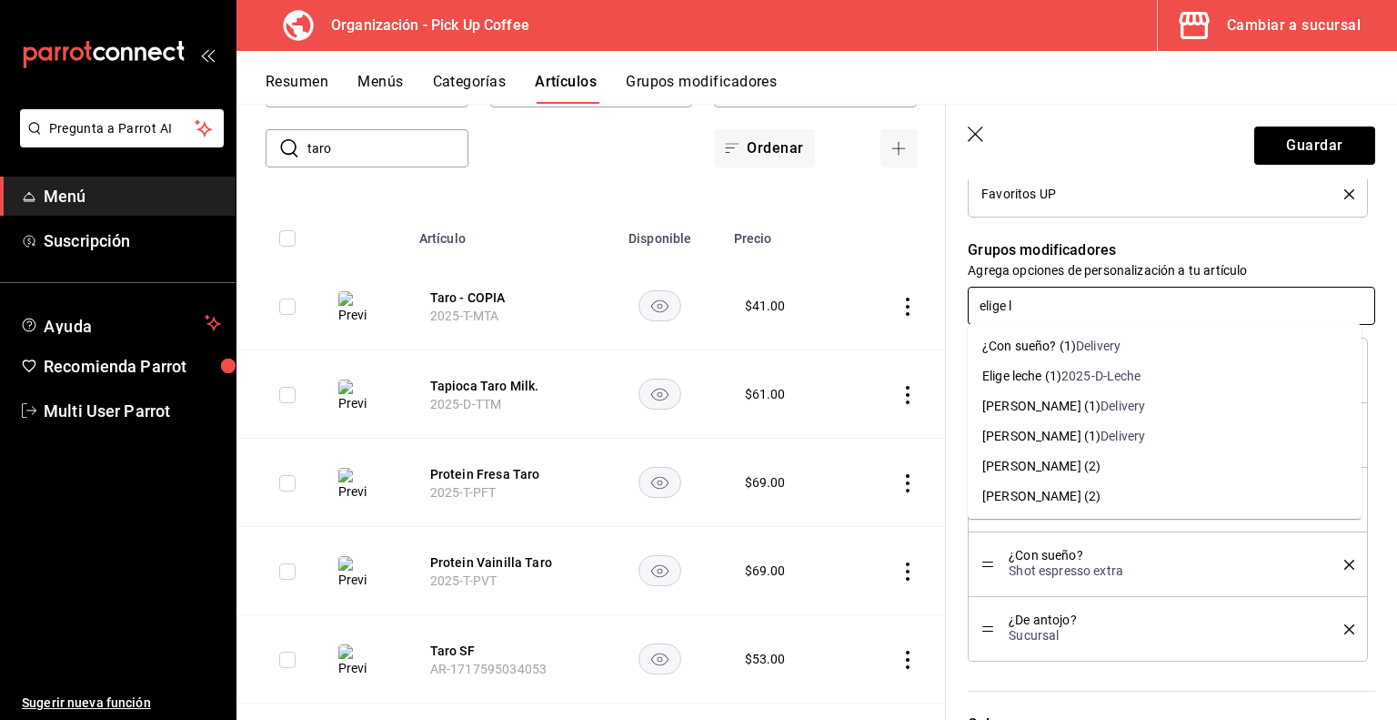
type input "elige le"
click at [1060, 380] on div "Elige leche (1)" at bounding box center [1022, 376] width 79 height 19
type textarea "x"
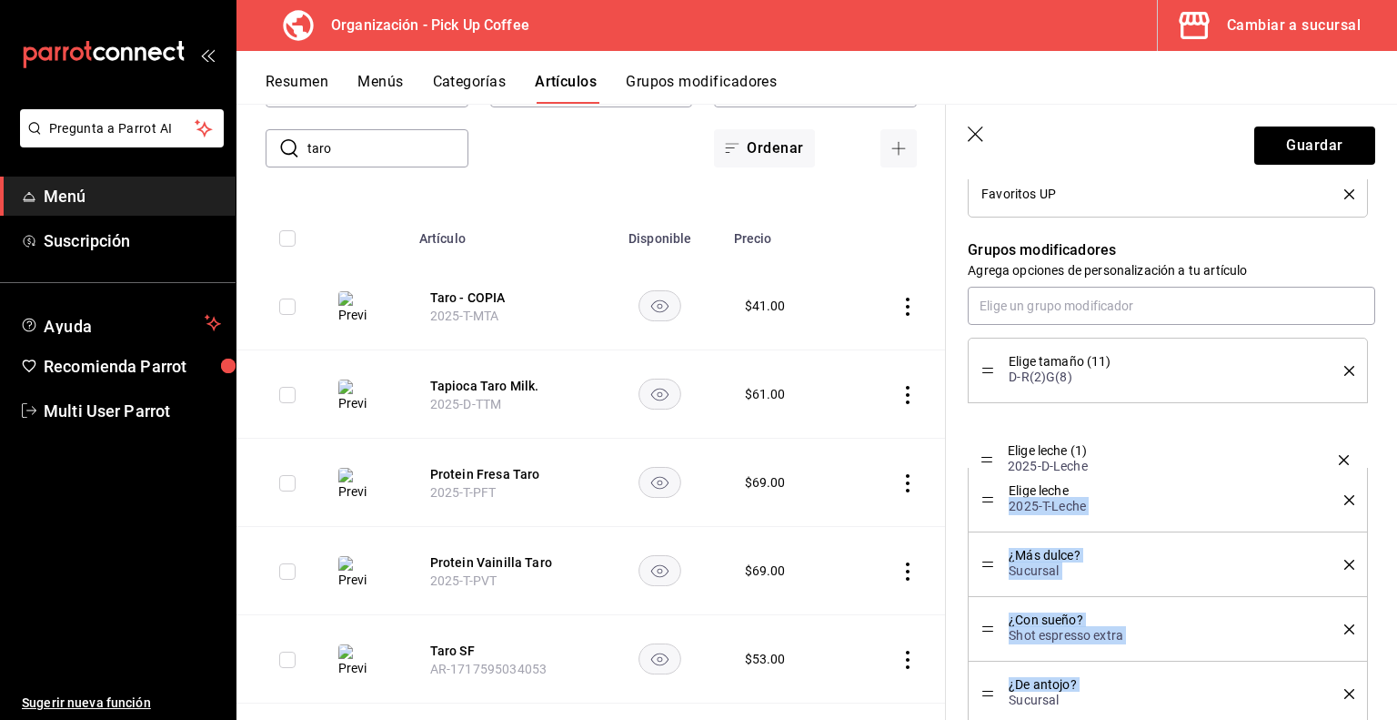
drag, startPoint x: 987, startPoint y: 691, endPoint x: 1002, endPoint y: 462, distance: 229.7
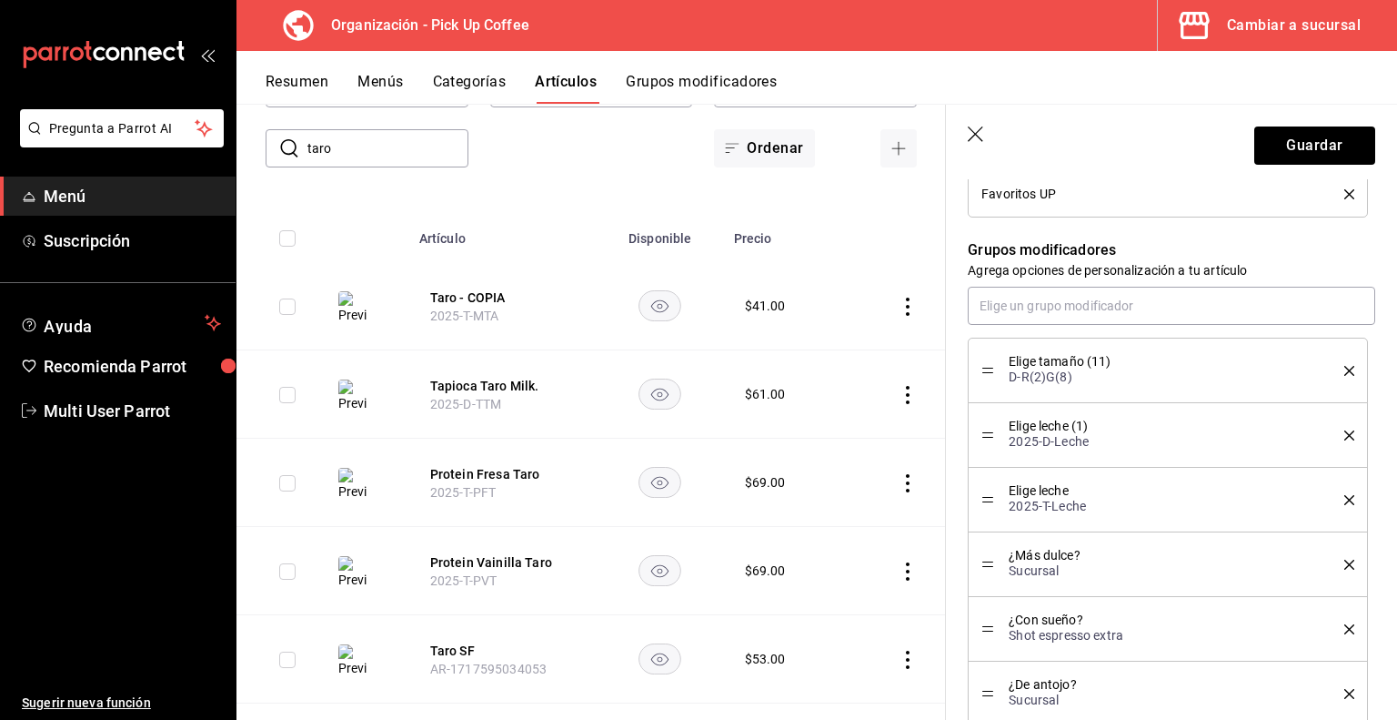
click at [1345, 499] on icon "delete" at bounding box center [1350, 500] width 10 height 10
click at [1293, 152] on button "Guardar" at bounding box center [1315, 145] width 121 height 38
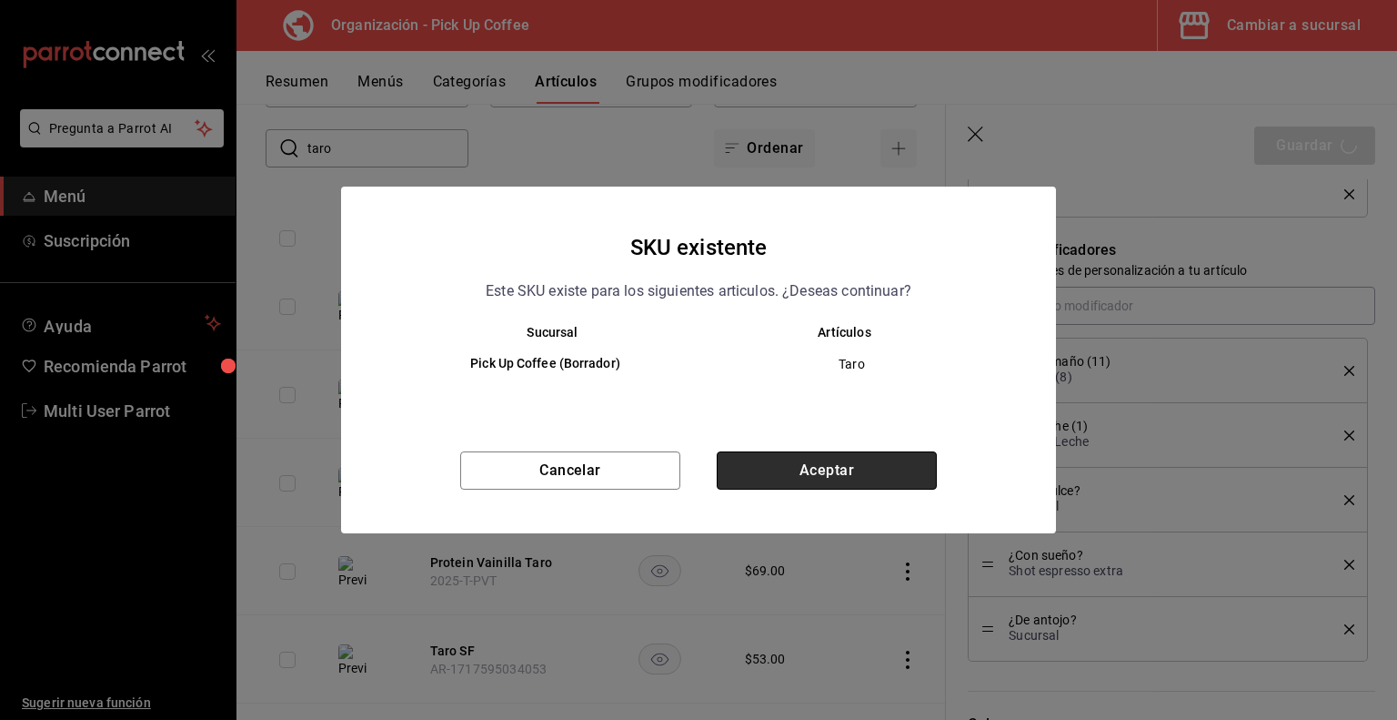
click at [793, 469] on button "Aceptar" at bounding box center [827, 470] width 220 height 38
type textarea "x"
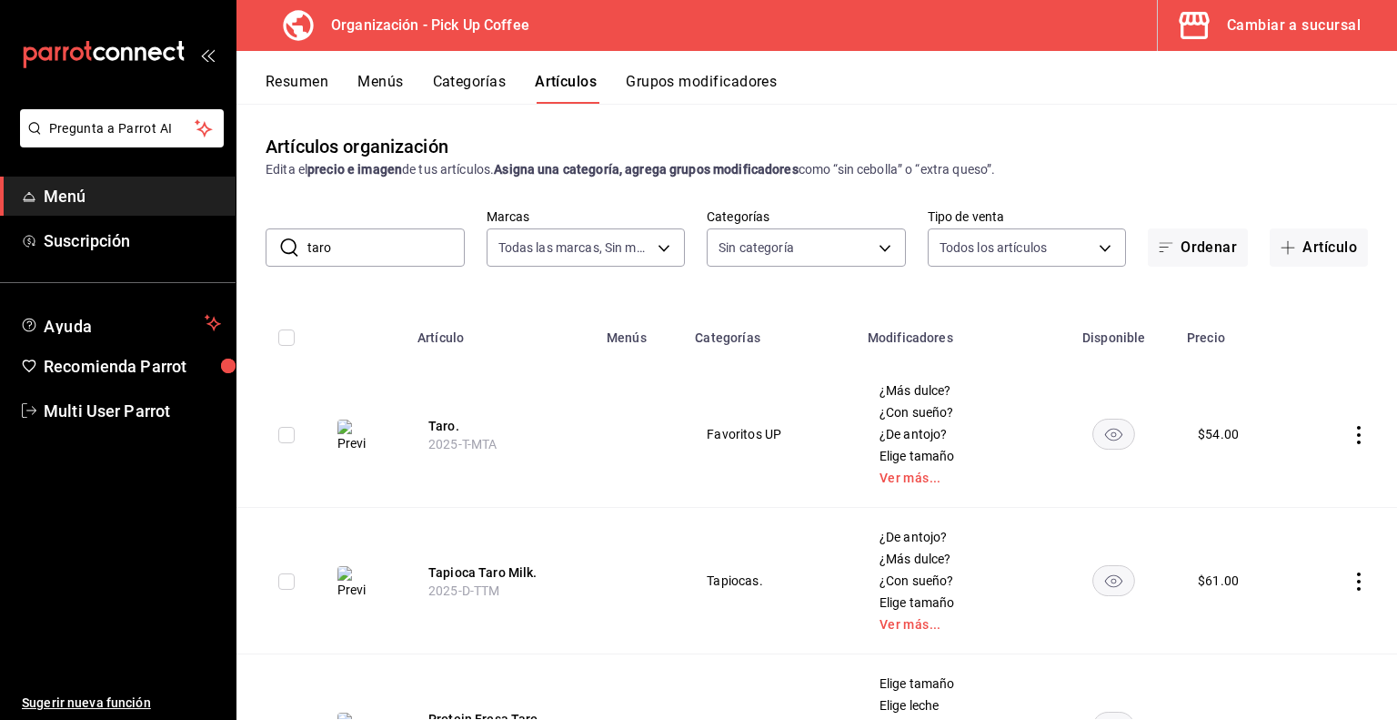
click at [448, 421] on button "Taro." at bounding box center [502, 426] width 146 height 18
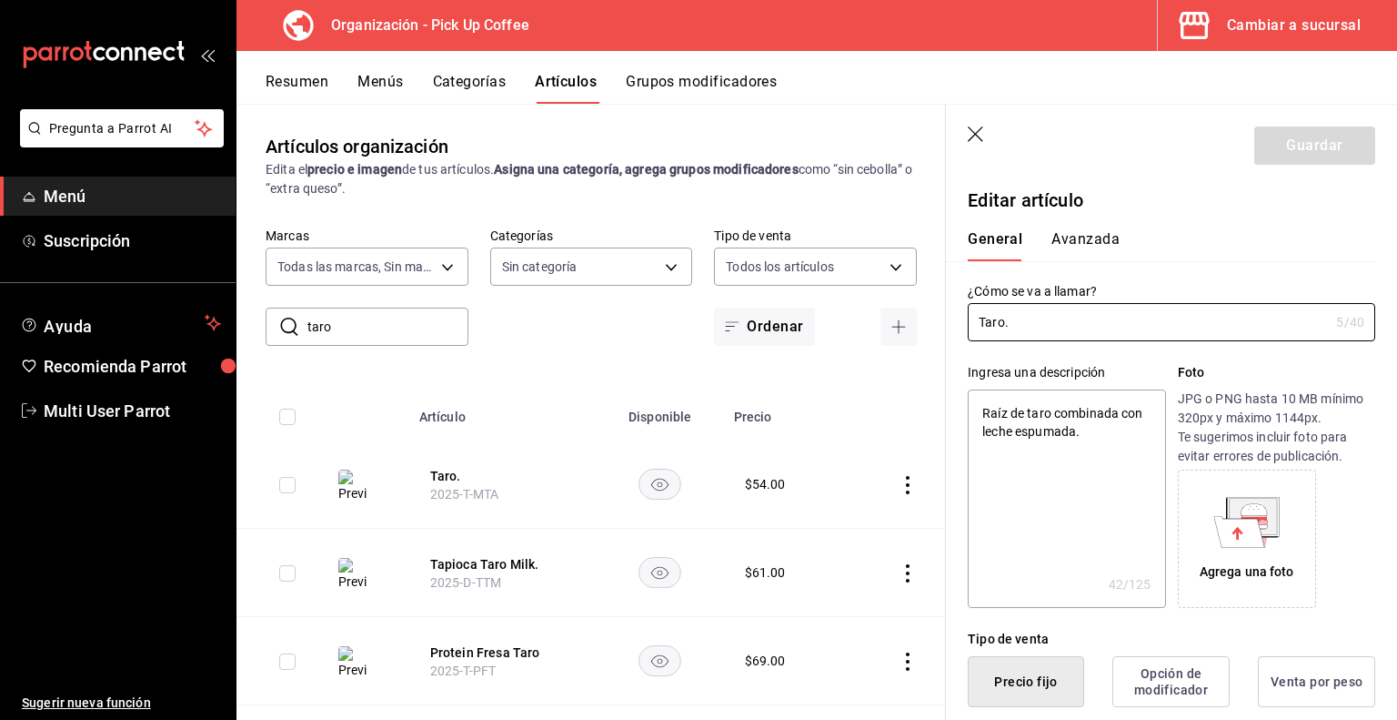
type textarea "x"
type input "$54.00"
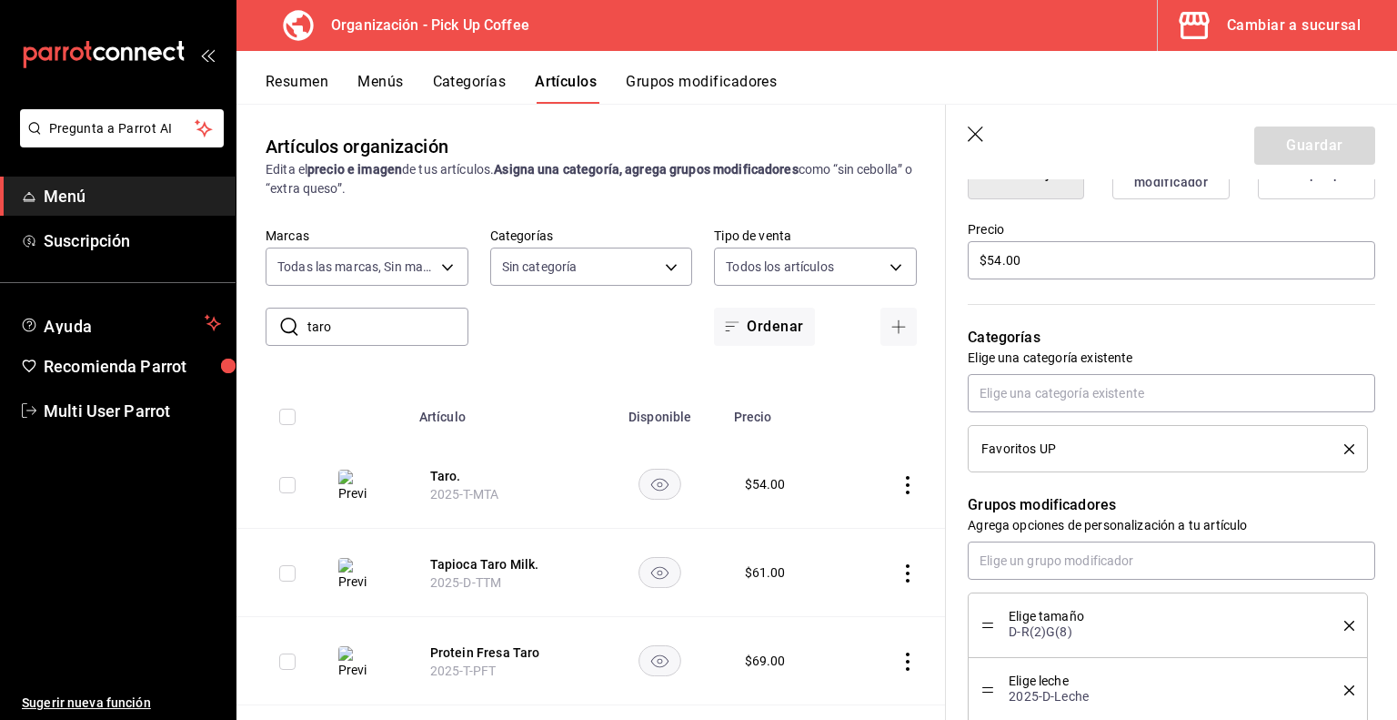
scroll to position [509, 0]
click at [1345, 447] on icon "delete" at bounding box center [1350, 448] width 10 height 10
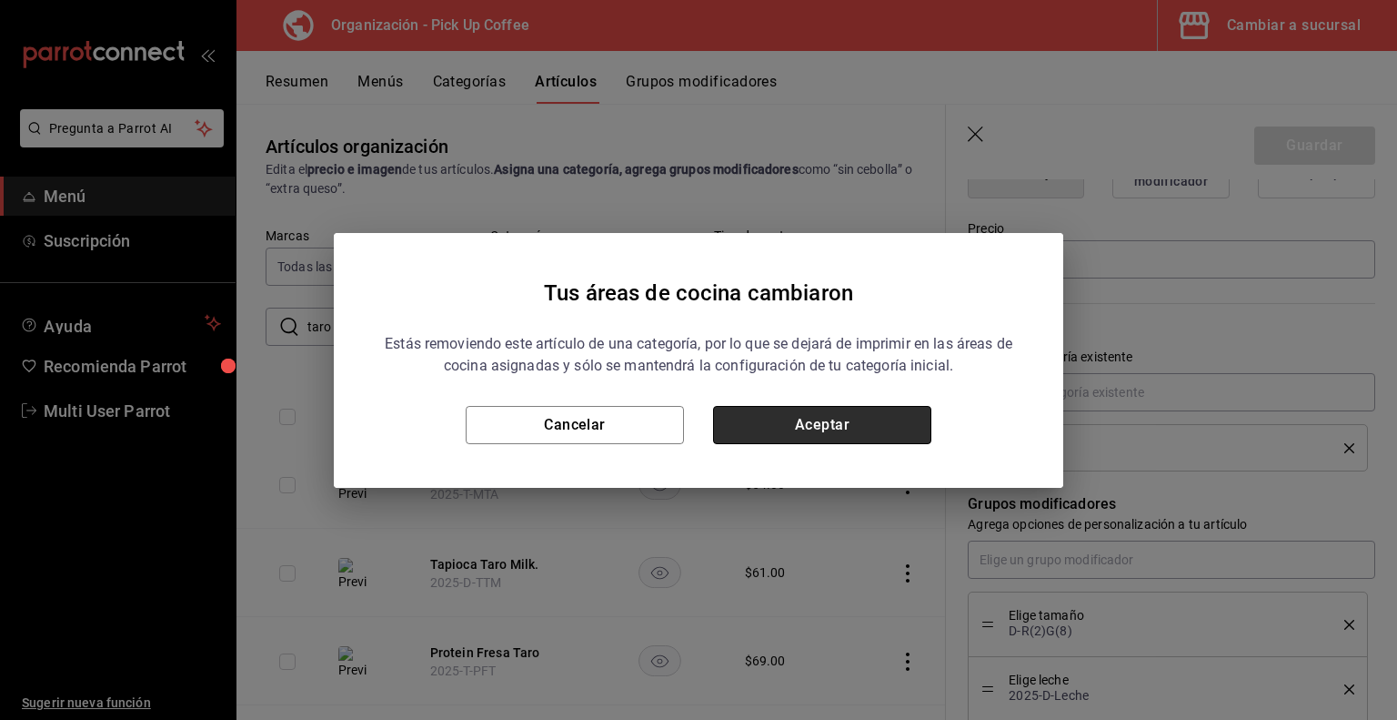
click at [902, 413] on button "Aceptar" at bounding box center [822, 425] width 218 height 38
type textarea "x"
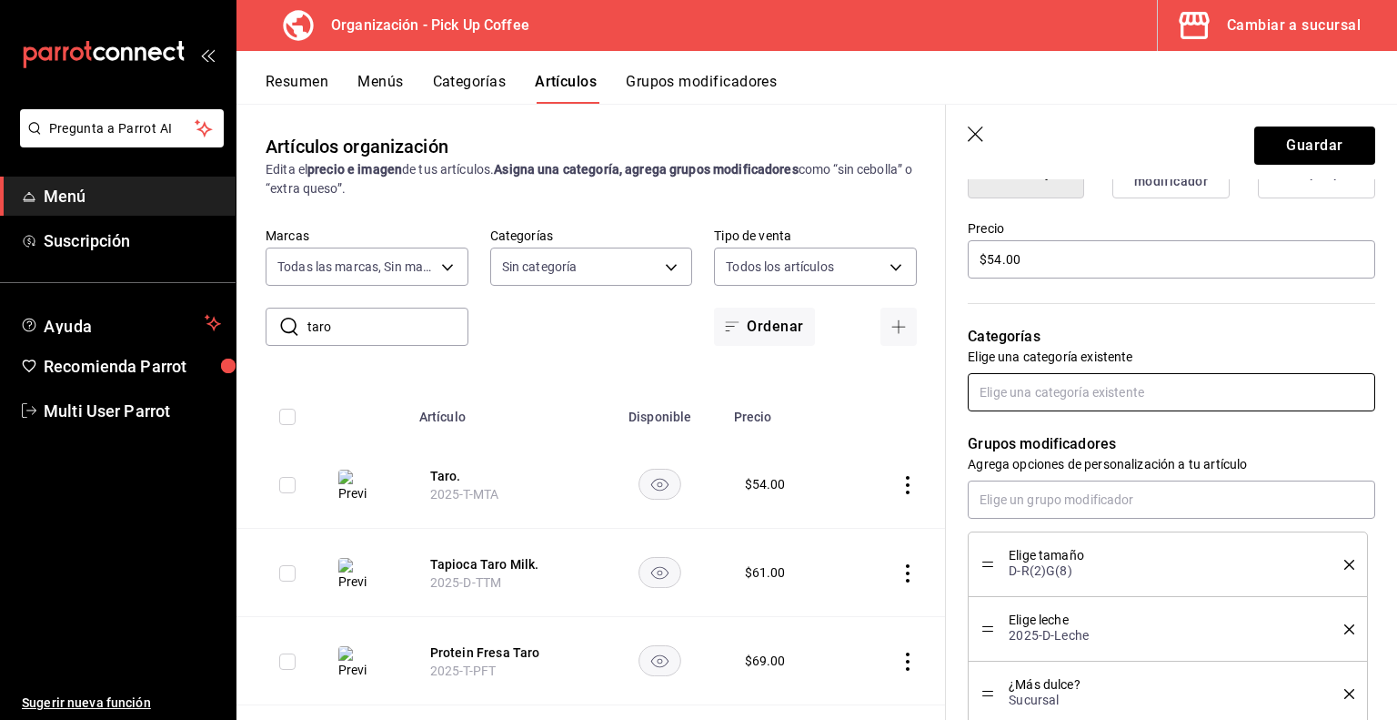
click at [1086, 398] on input "text" at bounding box center [1172, 392] width 408 height 38
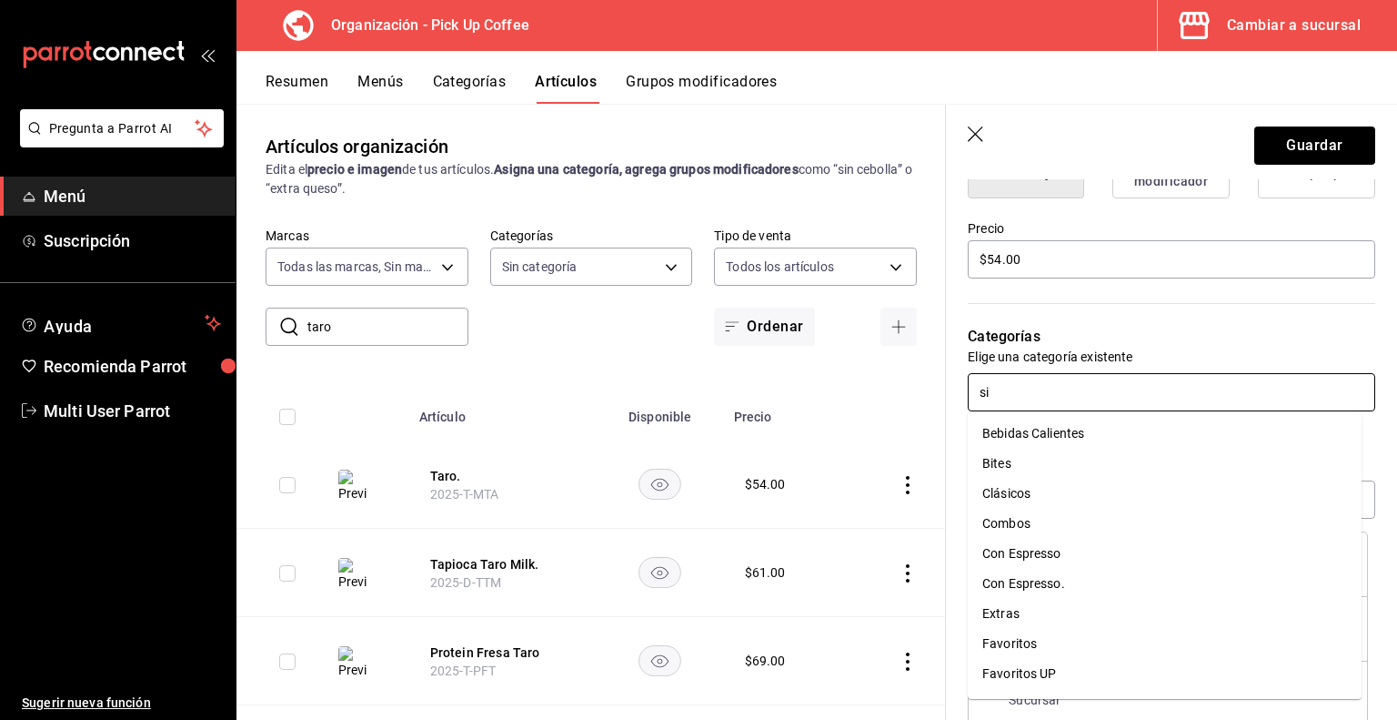
type input "sin"
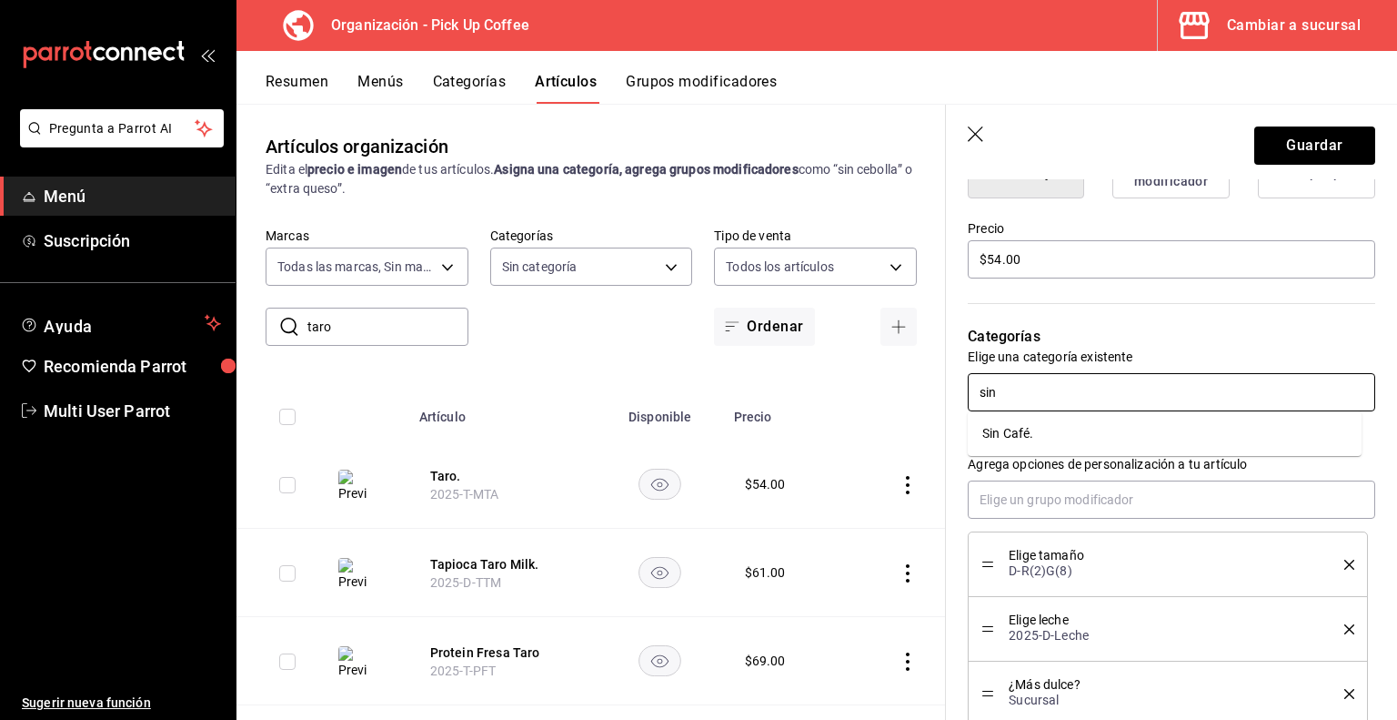
click at [1054, 429] on li "Sin Café." at bounding box center [1165, 433] width 394 height 30
type textarea "x"
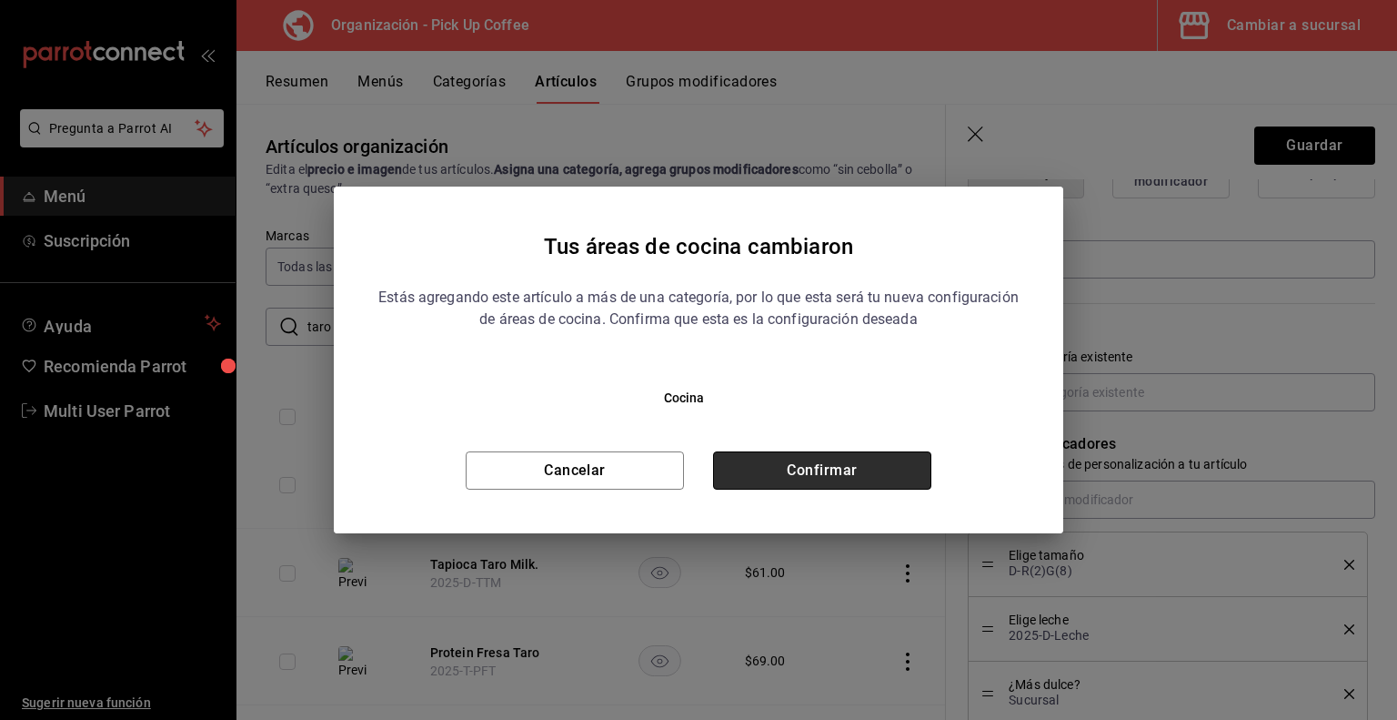
click at [789, 465] on button "Confirmar" at bounding box center [822, 470] width 218 height 38
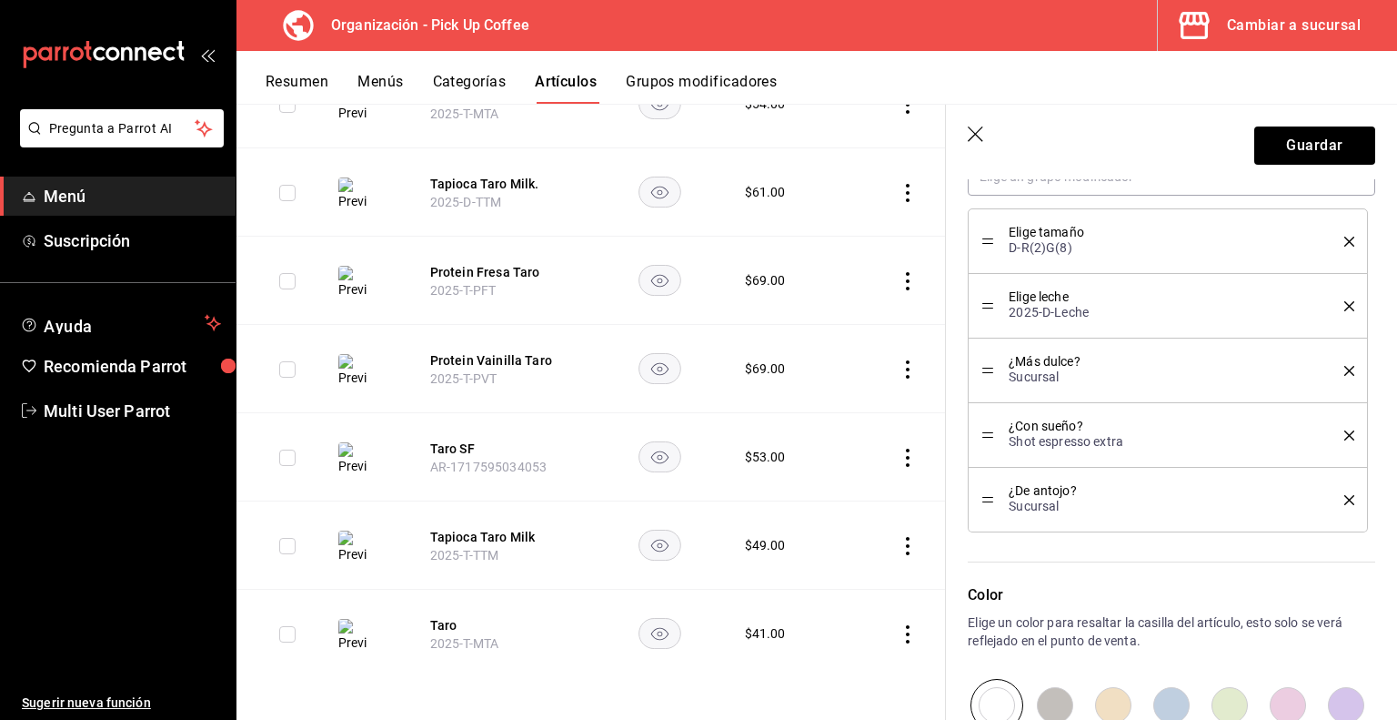
scroll to position [1129, 0]
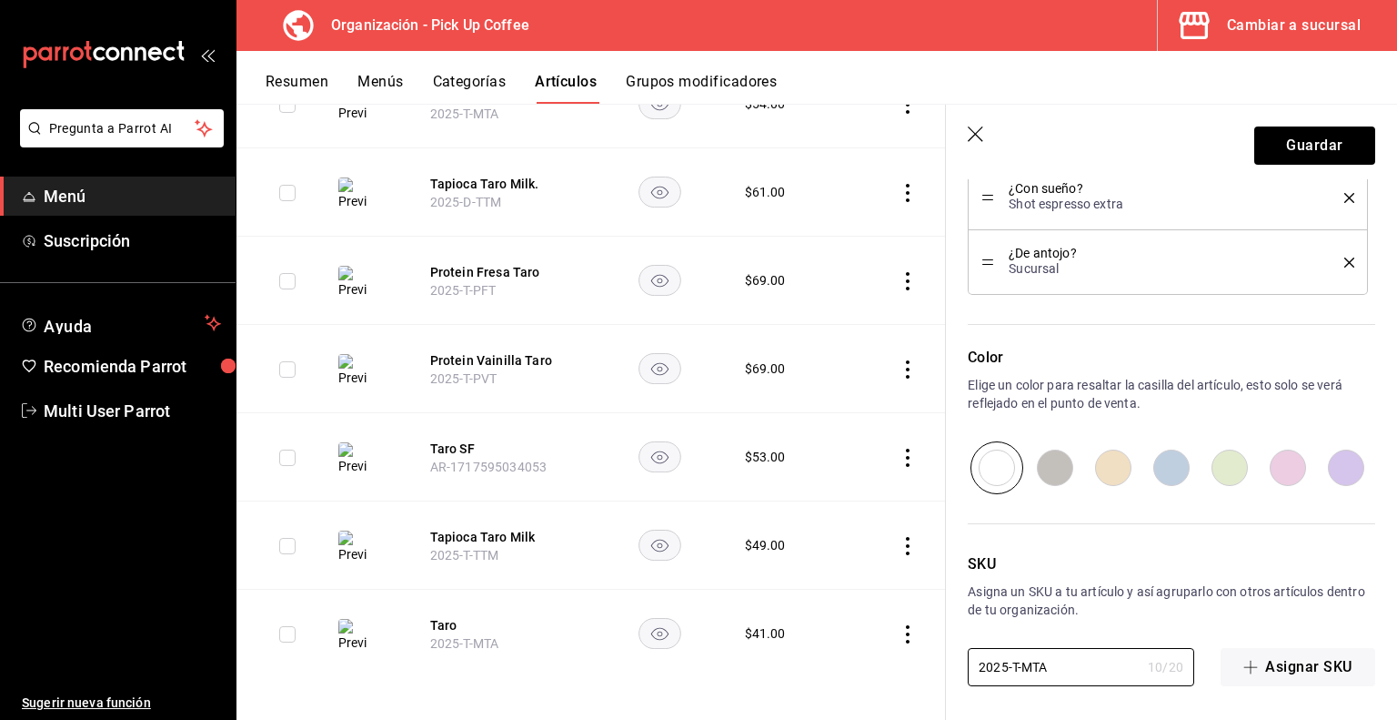
drag, startPoint x: 1047, startPoint y: 661, endPoint x: 879, endPoint y: 659, distance: 168.3
click at [879, 659] on main "Artículos organización Edita el precio e imagen de tus artículos. Asigna una ca…" at bounding box center [817, 412] width 1161 height 616
paste input "D"
type textarea "x"
type input "2025-D-MTA"
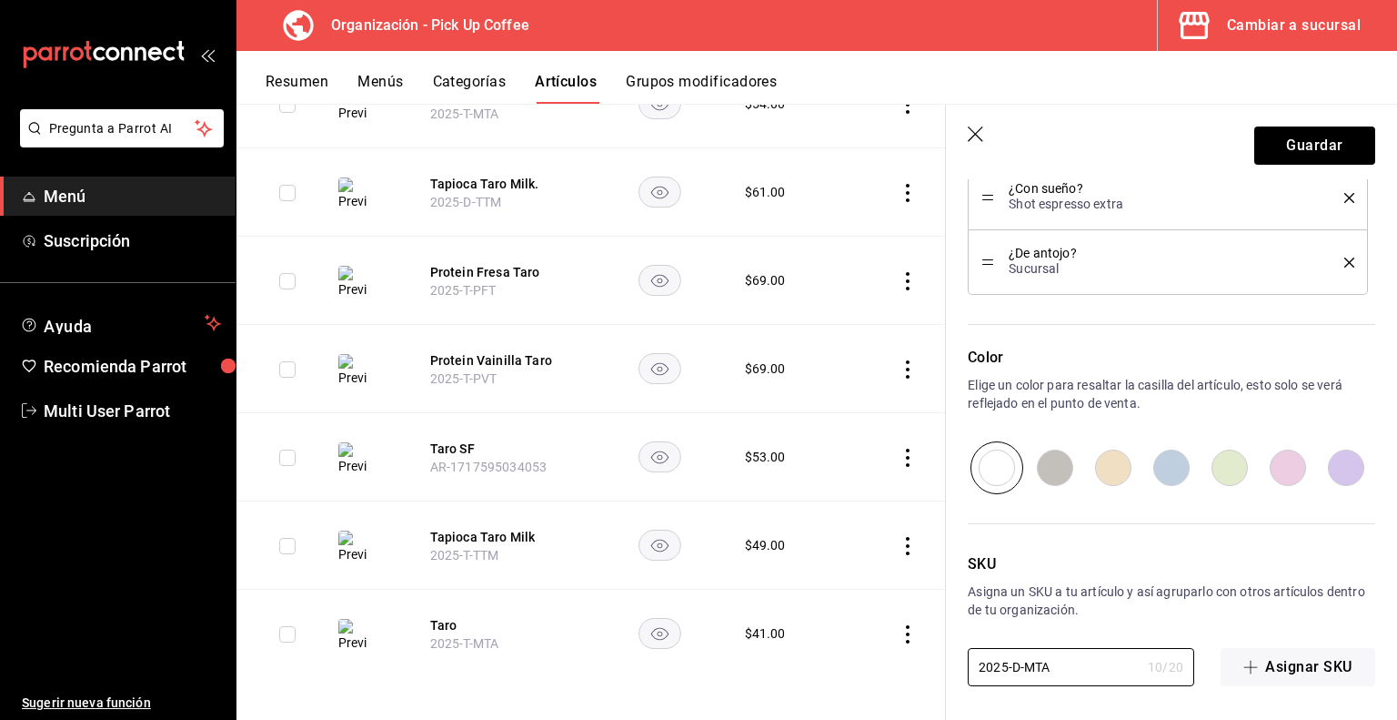
type textarea "x"
type input "2025-D-MTA"
click at [1310, 148] on button "Guardar" at bounding box center [1315, 145] width 121 height 38
type textarea "x"
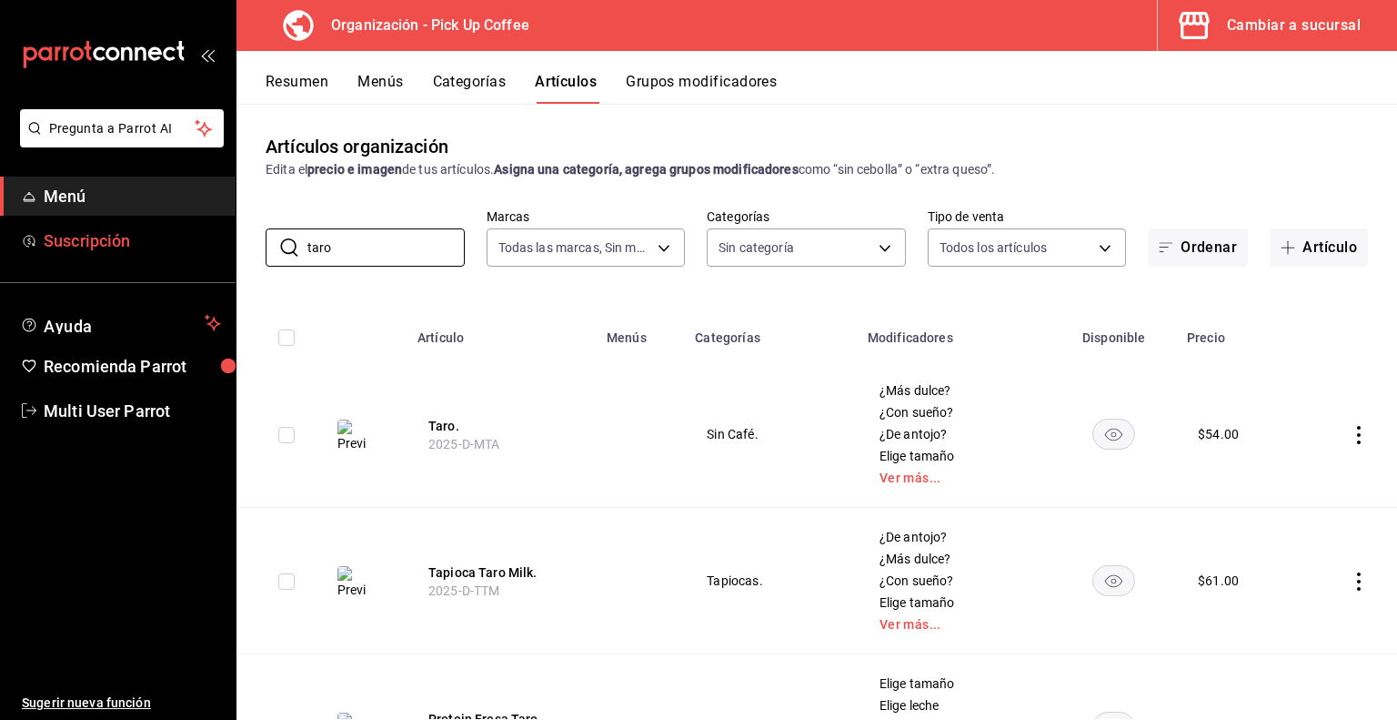
drag, startPoint x: 378, startPoint y: 247, endPoint x: 174, endPoint y: 230, distance: 205.4
click at [174, 230] on div "Pregunta a Parrot AI Menú Suscripción Ayuda Recomienda Parrot Multi User Parrot…" at bounding box center [698, 360] width 1397 height 720
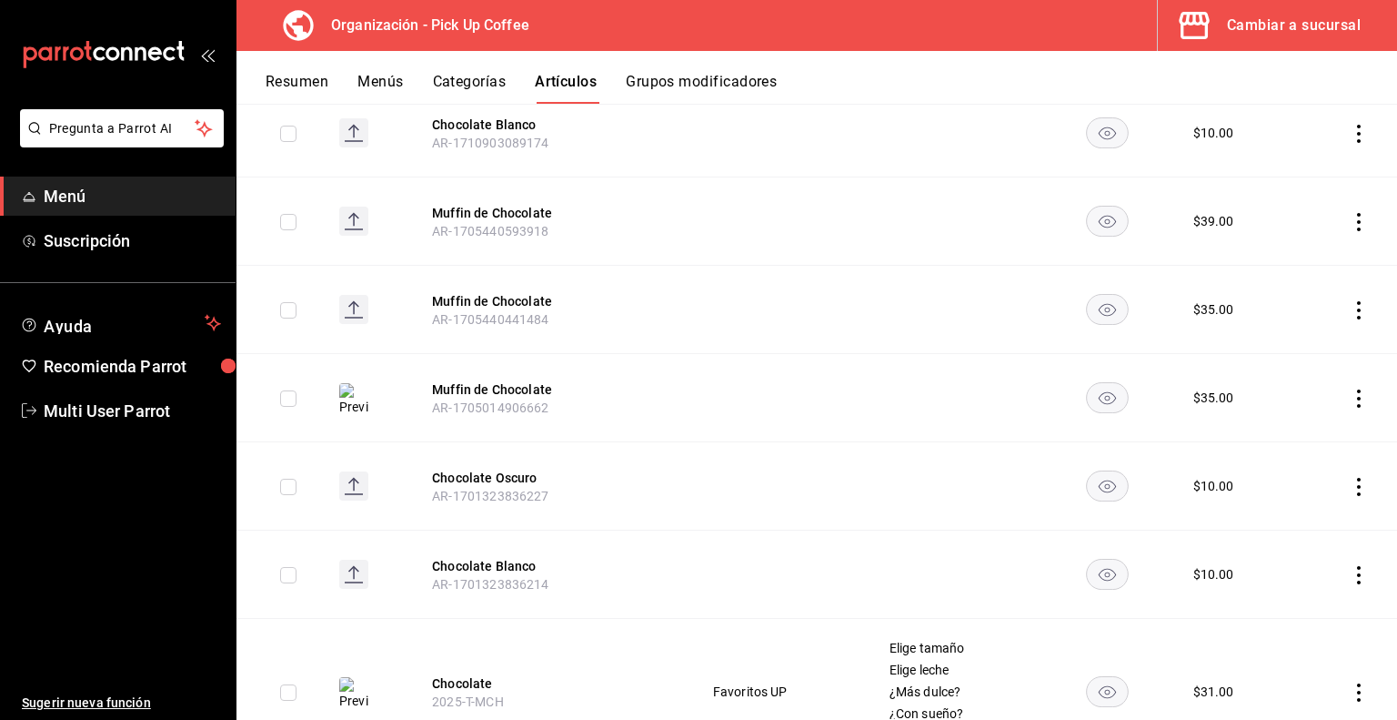
scroll to position [645, 0]
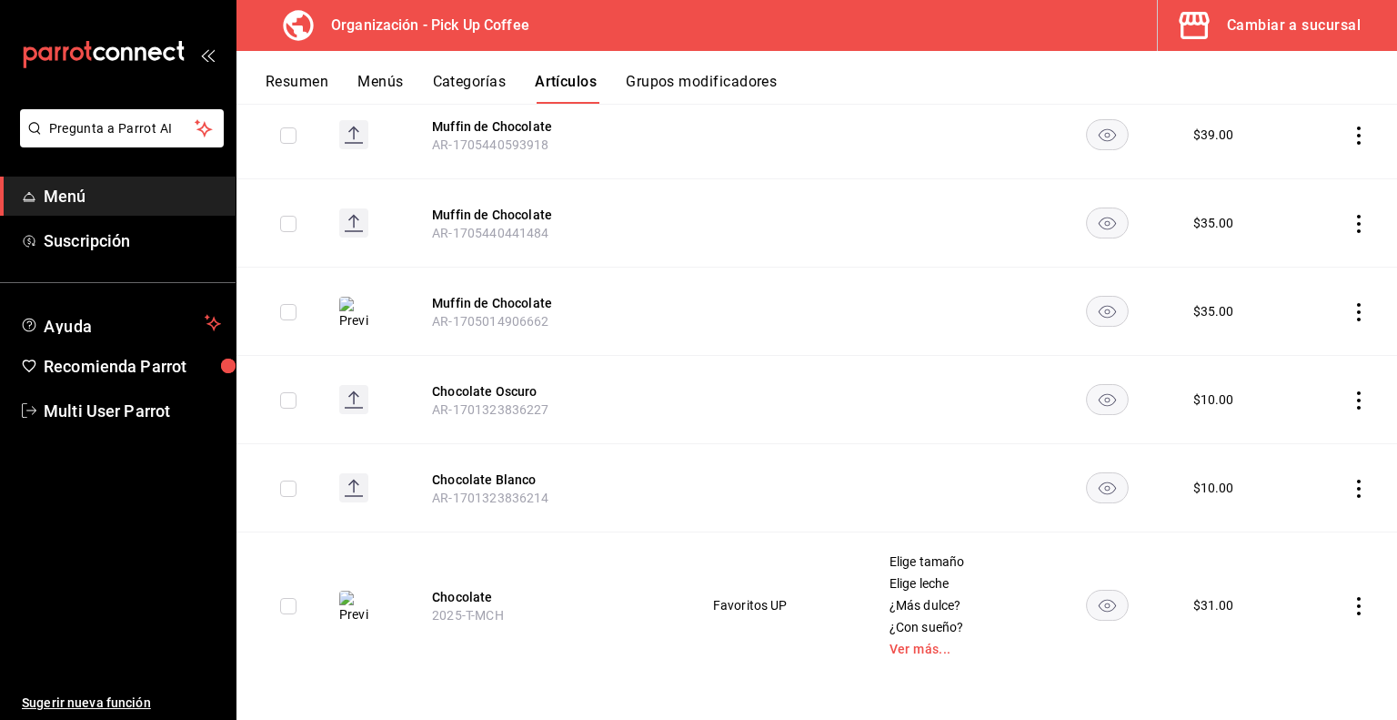
type input "chocolate"
click at [1357, 597] on icon "actions" at bounding box center [1359, 606] width 4 height 18
click at [1276, 627] on span "Duplicar" at bounding box center [1290, 634] width 47 height 19
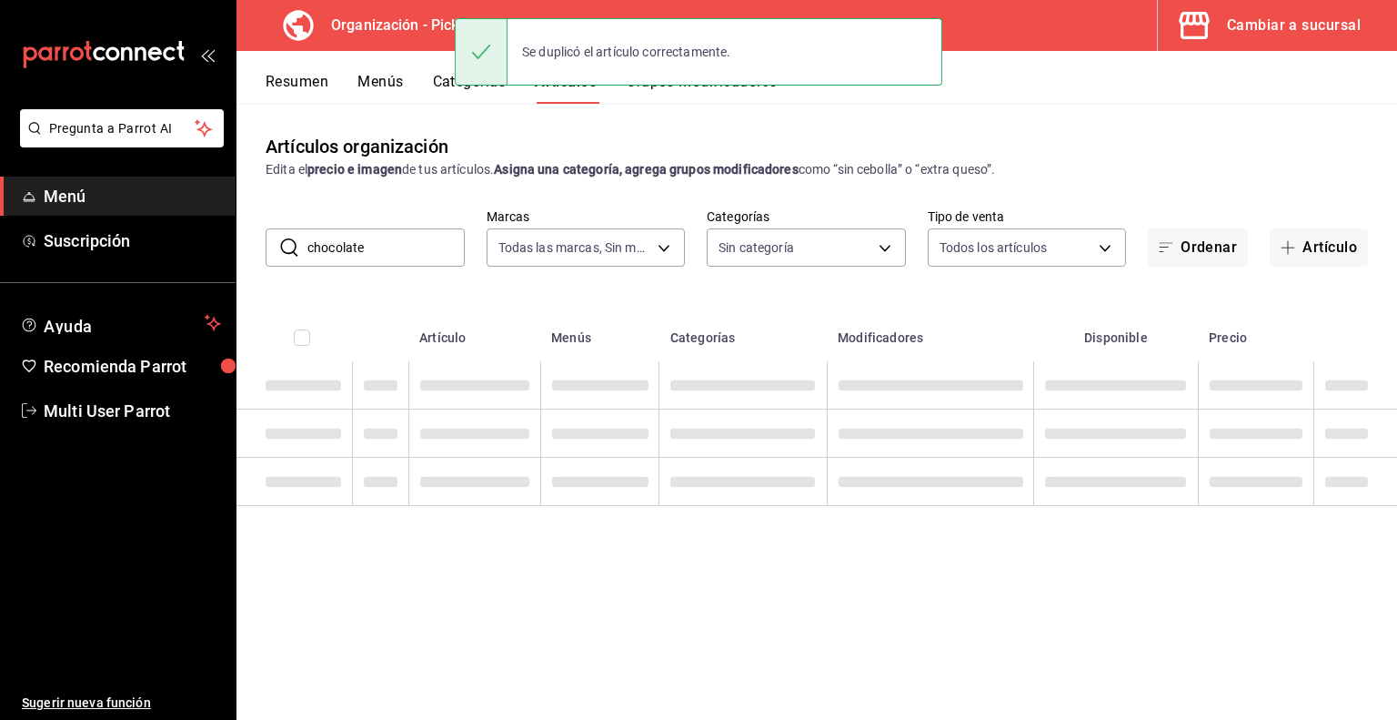
scroll to position [0, 0]
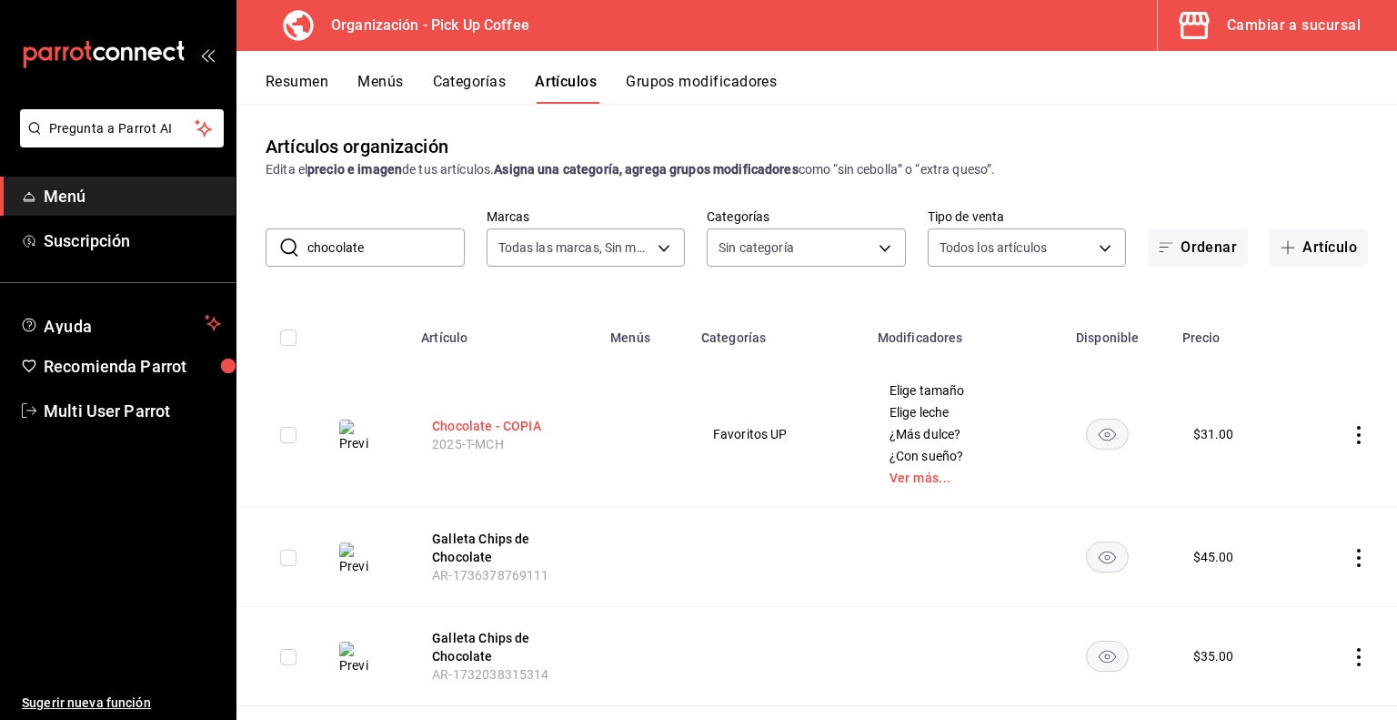
click at [522, 427] on button "Chocolate - COPIA" at bounding box center [505, 426] width 146 height 18
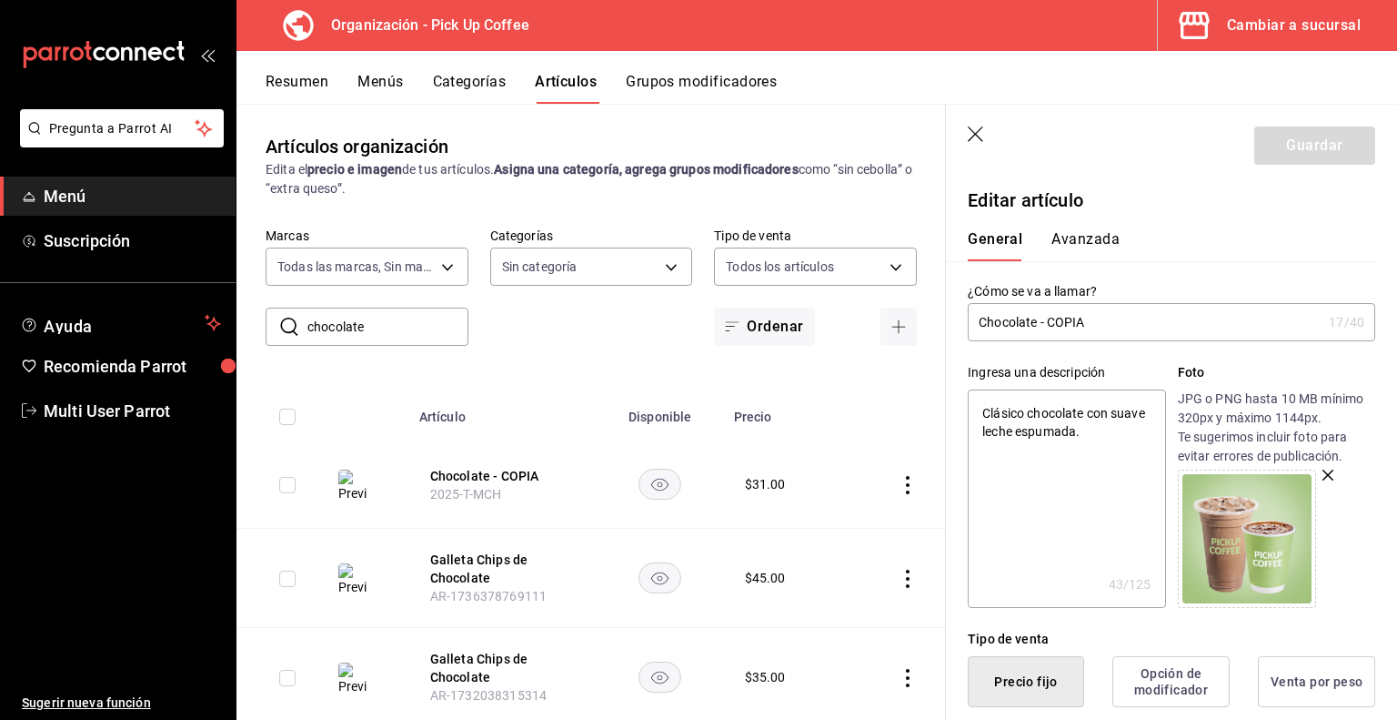
type input "Chocolate - COPI"
type textarea "x"
type input "Chocolate - COP"
type textarea "x"
type input "Chocolate - CO"
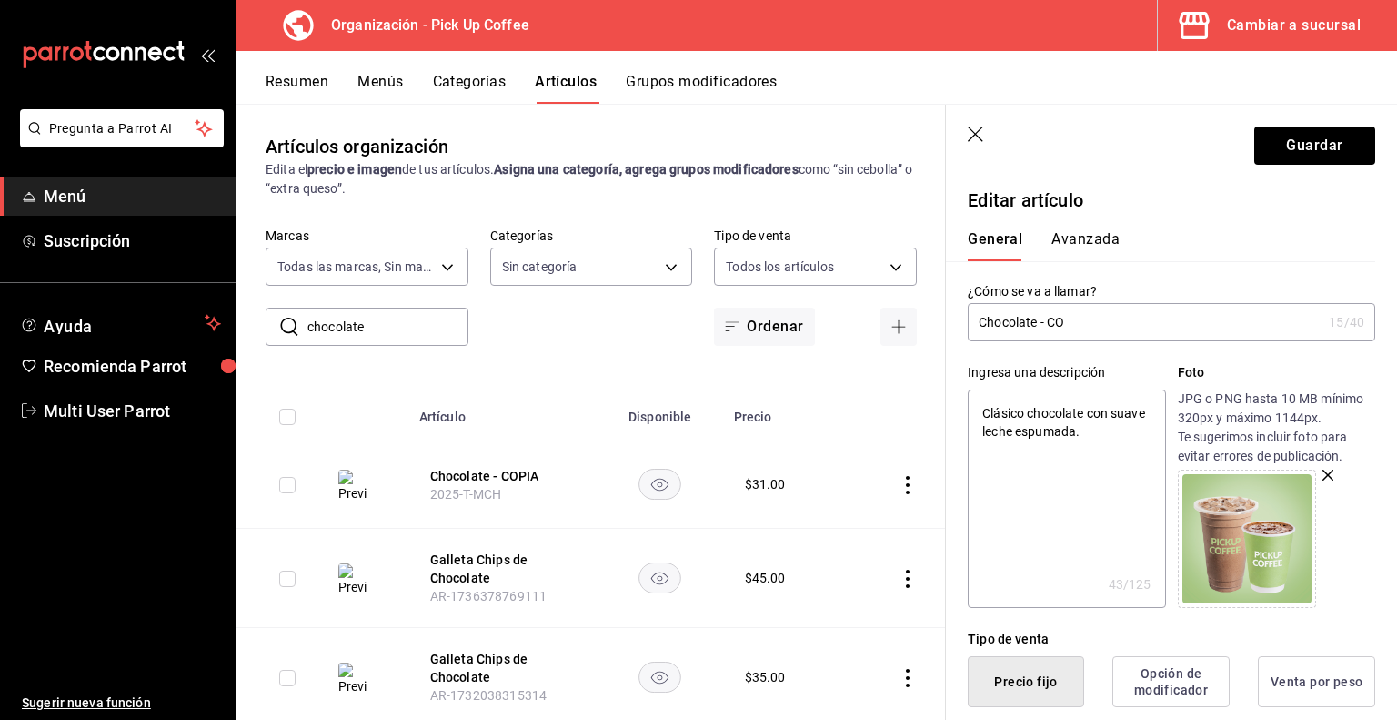
type textarea "x"
type input "Chocolate -"
type textarea "x"
type input "Chocolate -"
type textarea "x"
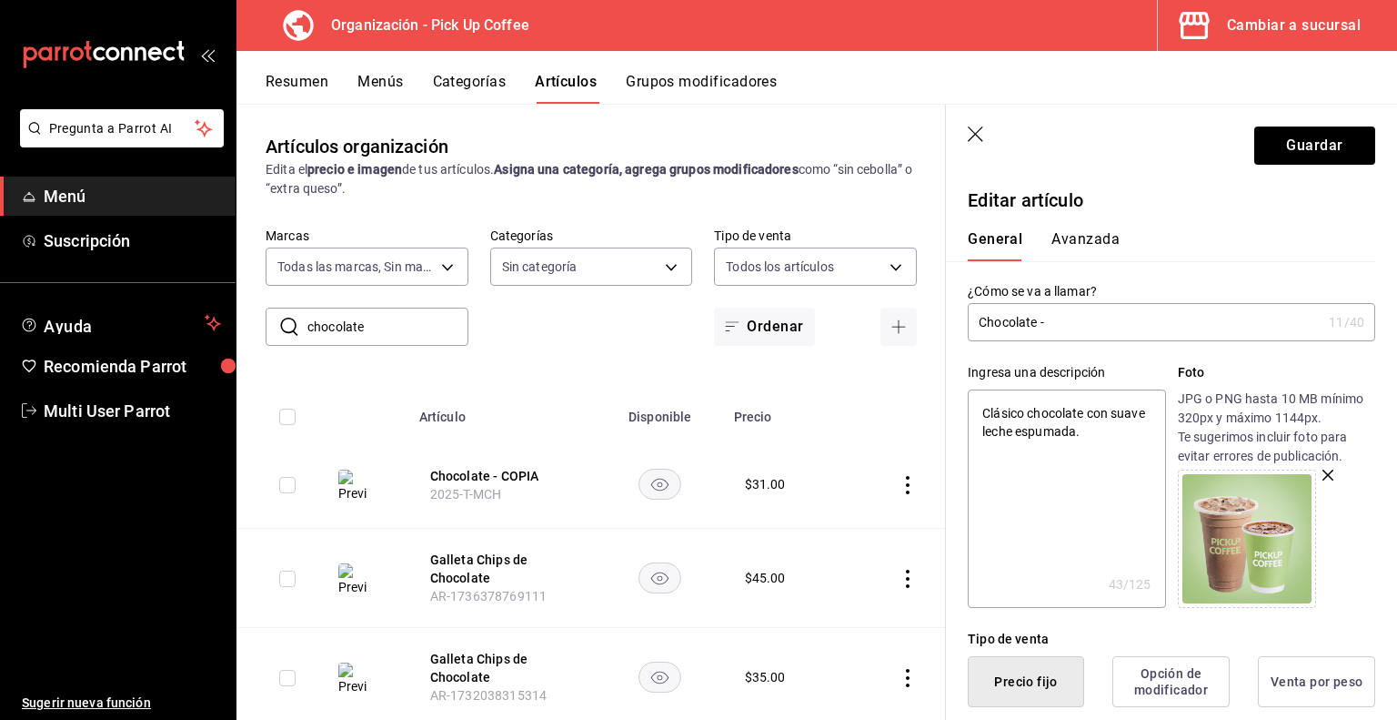
type input "Chocolate"
type textarea "x"
type input "Chocolate"
type textarea "x"
type input "Chocolate."
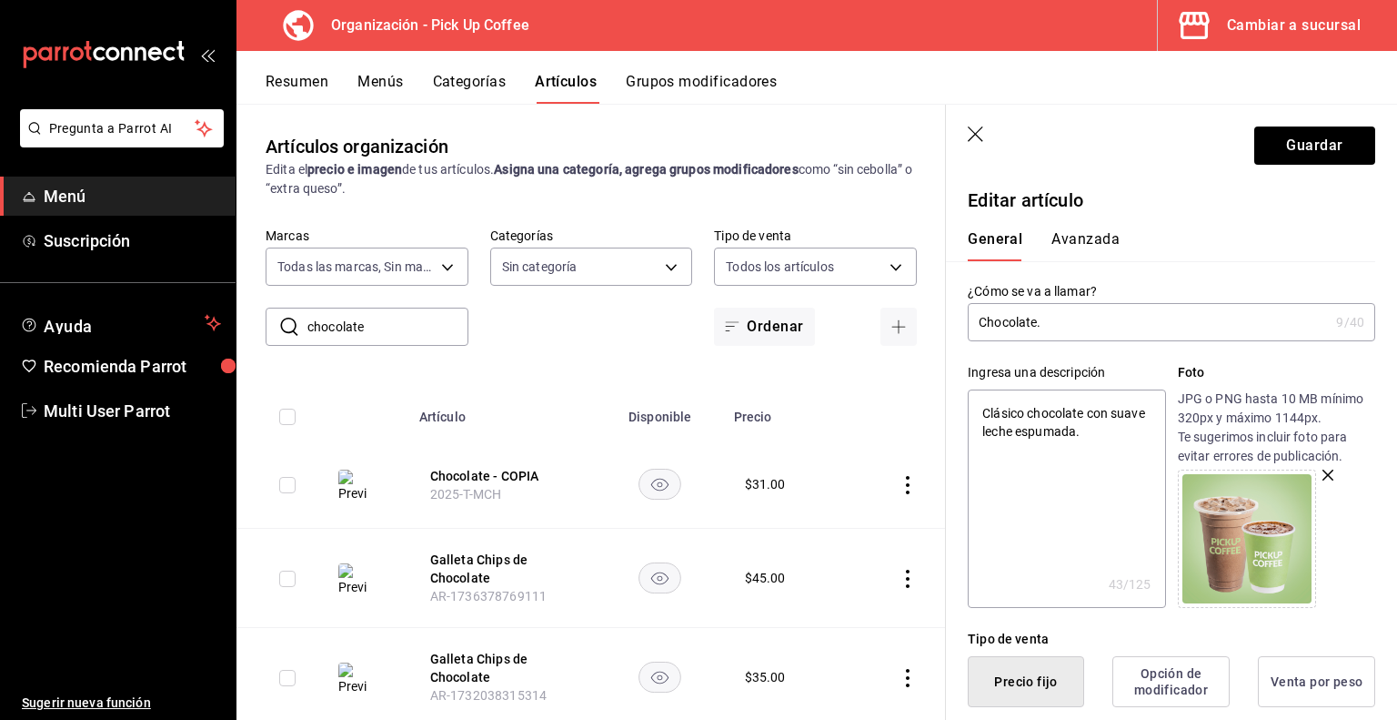
type textarea "x"
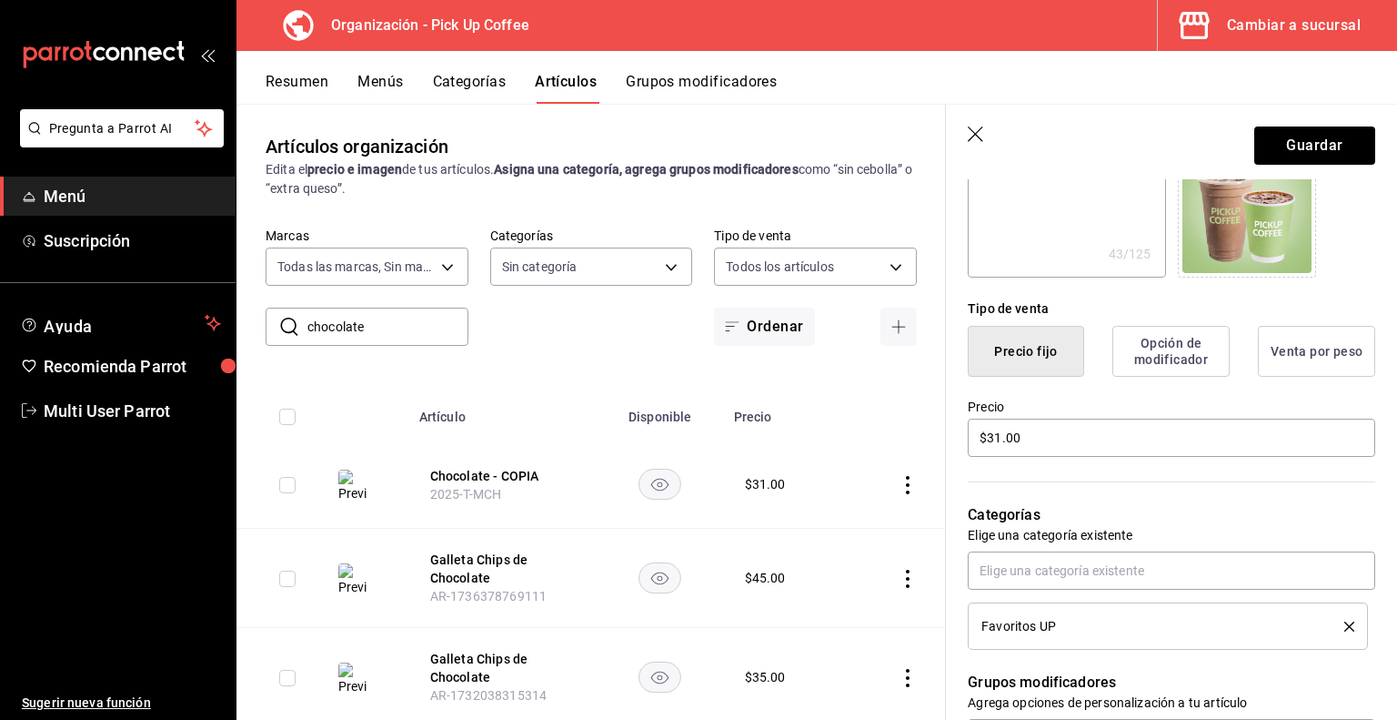
scroll to position [331, 0]
type input "Chocolate."
drag, startPoint x: 1040, startPoint y: 435, endPoint x: 766, endPoint y: 447, distance: 274.1
click at [766, 447] on main "Artículos organización Edita el precio e imagen de tus artículos. Asigna una ca…" at bounding box center [817, 412] width 1161 height 616
type textarea "x"
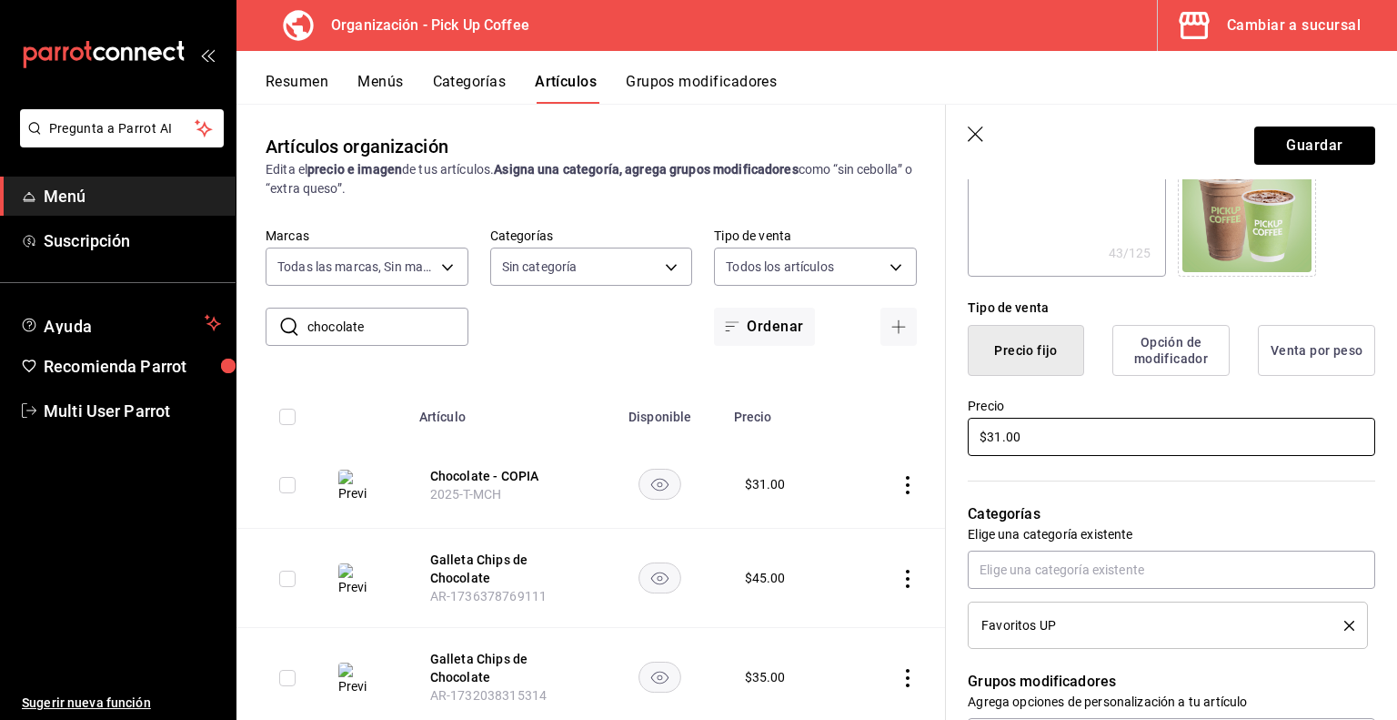
type input "$4.00"
type textarea "x"
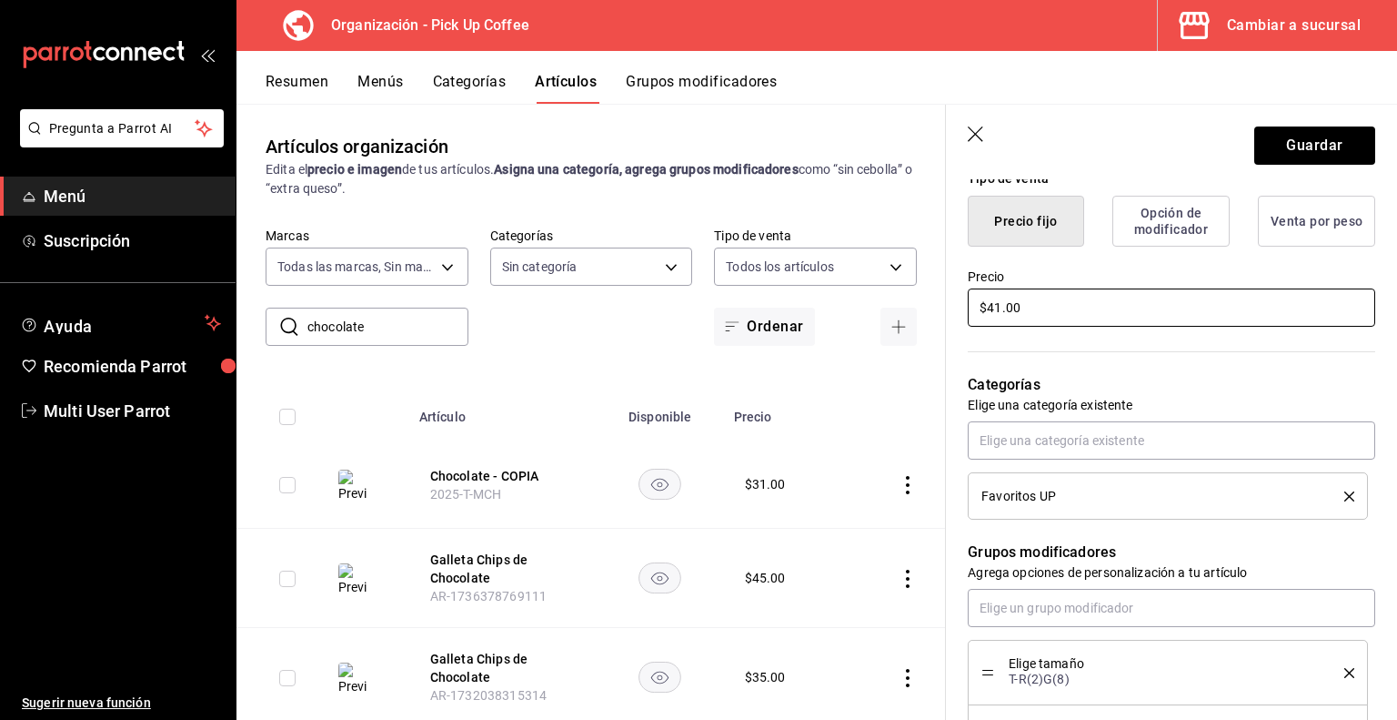
scroll to position [464, 0]
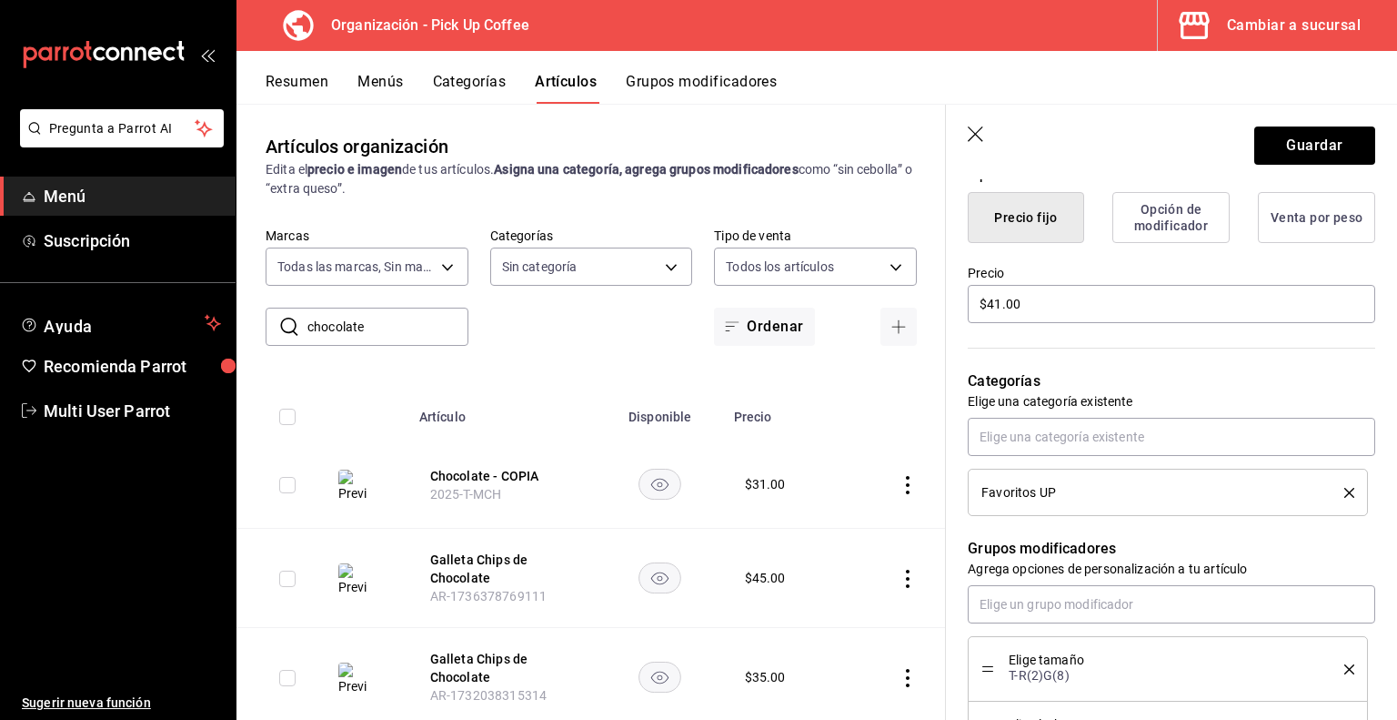
click at [1345, 494] on icon "delete" at bounding box center [1350, 493] width 10 height 10
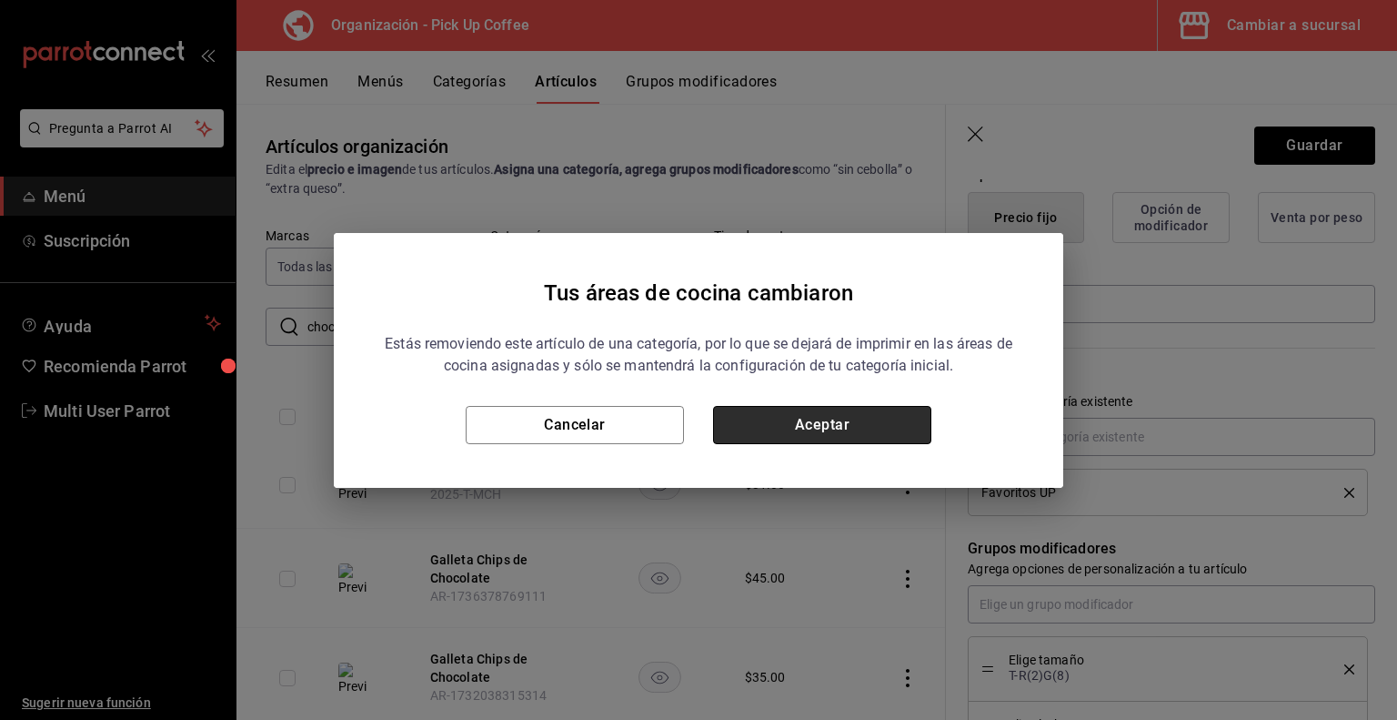
click at [910, 406] on button "Aceptar" at bounding box center [822, 425] width 218 height 38
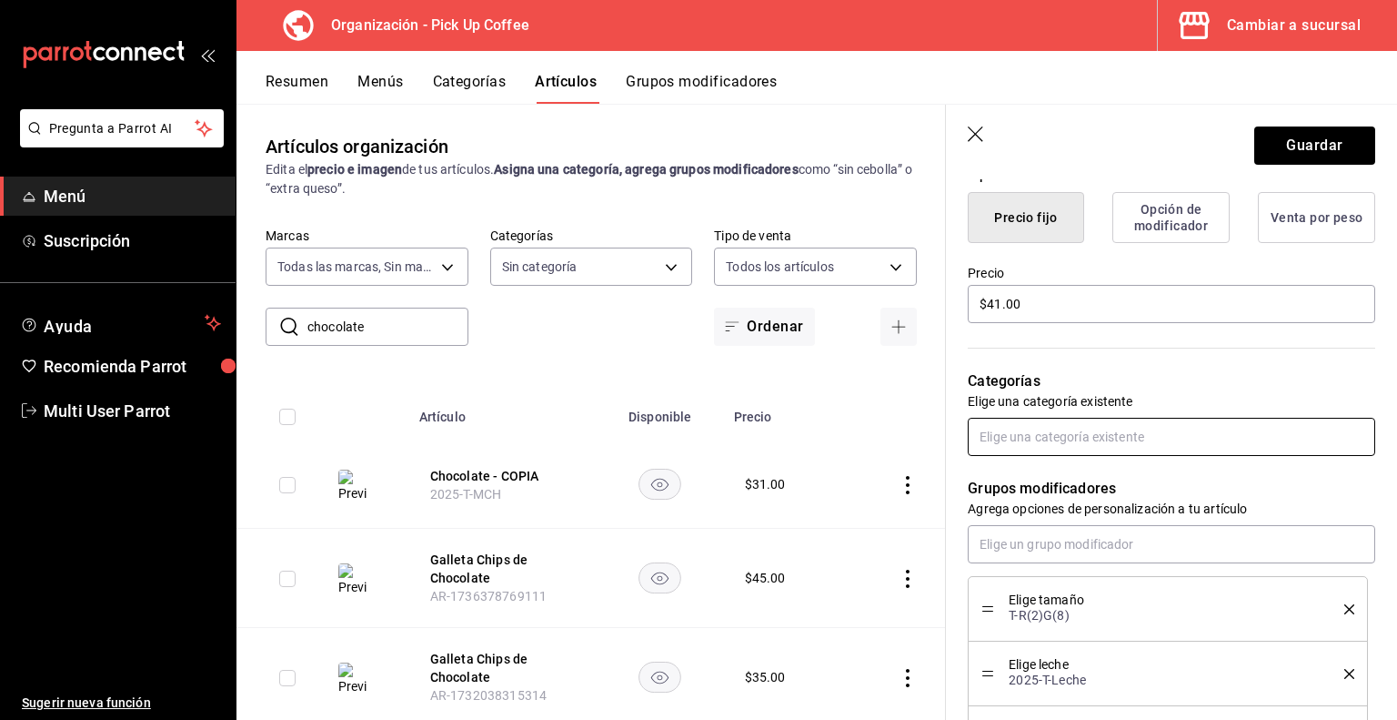
click at [1094, 436] on input "text" at bounding box center [1172, 437] width 408 height 38
click at [1047, 479] on li "Sin Café." at bounding box center [1165, 478] width 394 height 30
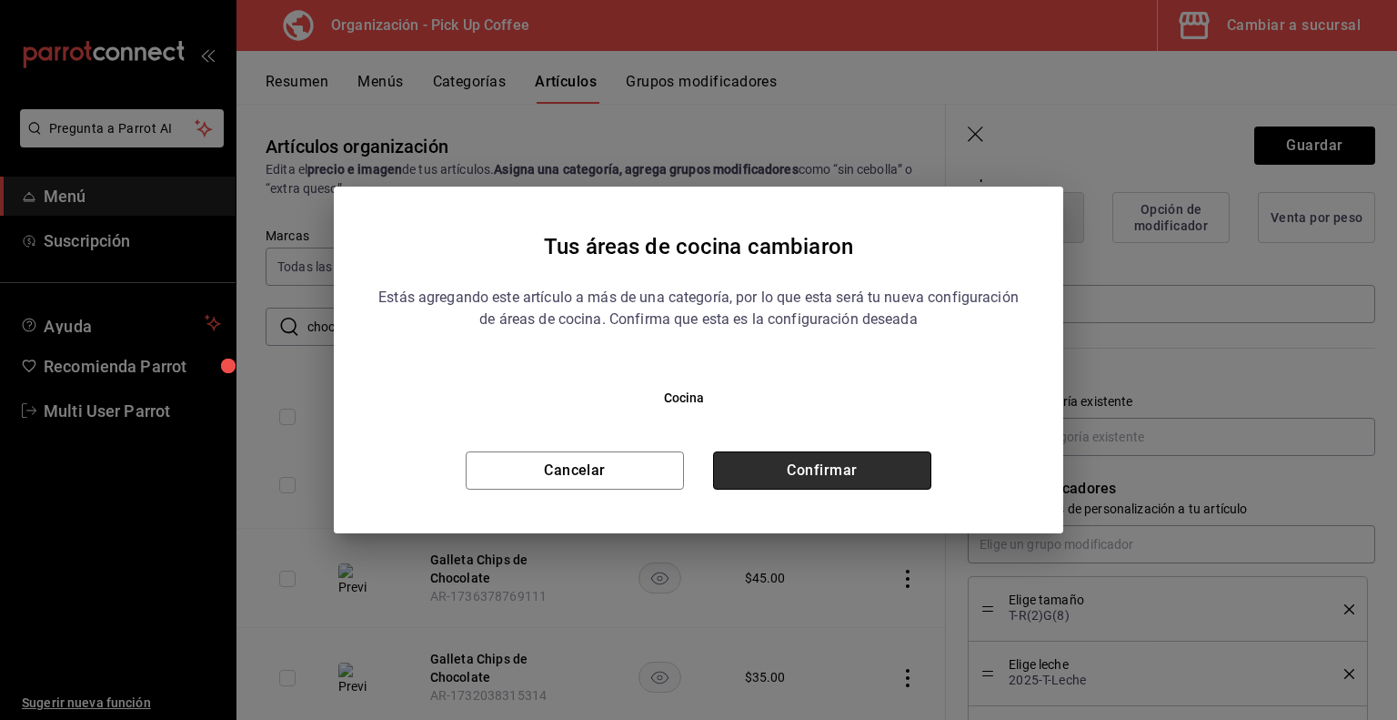
click at [893, 467] on button "Confirmar" at bounding box center [822, 470] width 218 height 38
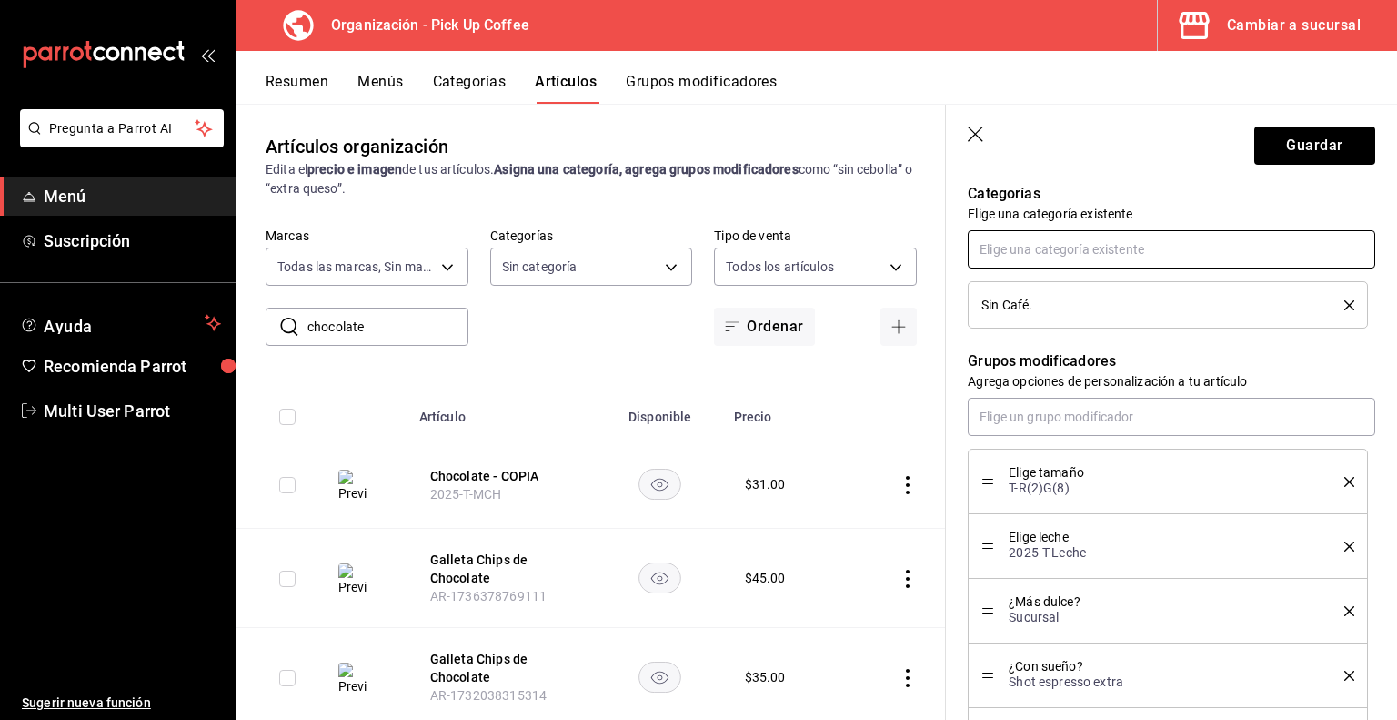
scroll to position [655, 0]
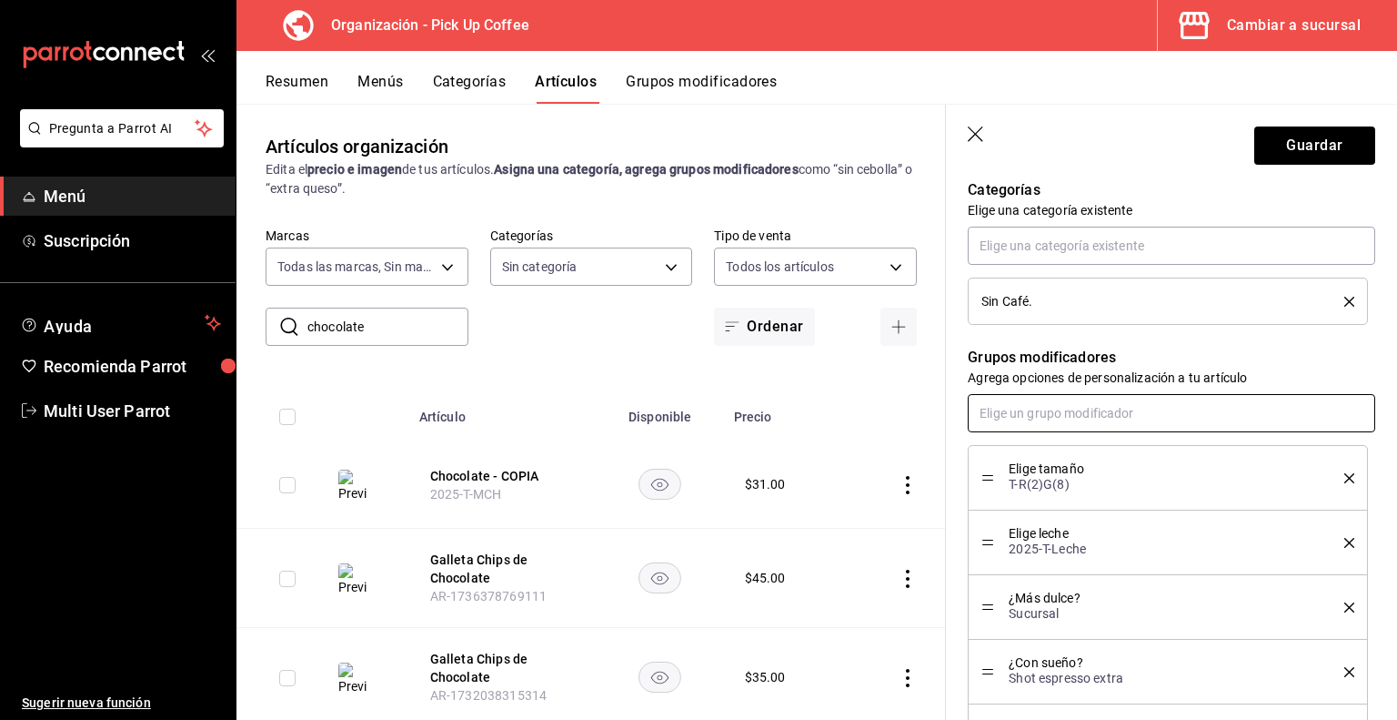
click at [1059, 420] on input "text" at bounding box center [1172, 413] width 408 height 38
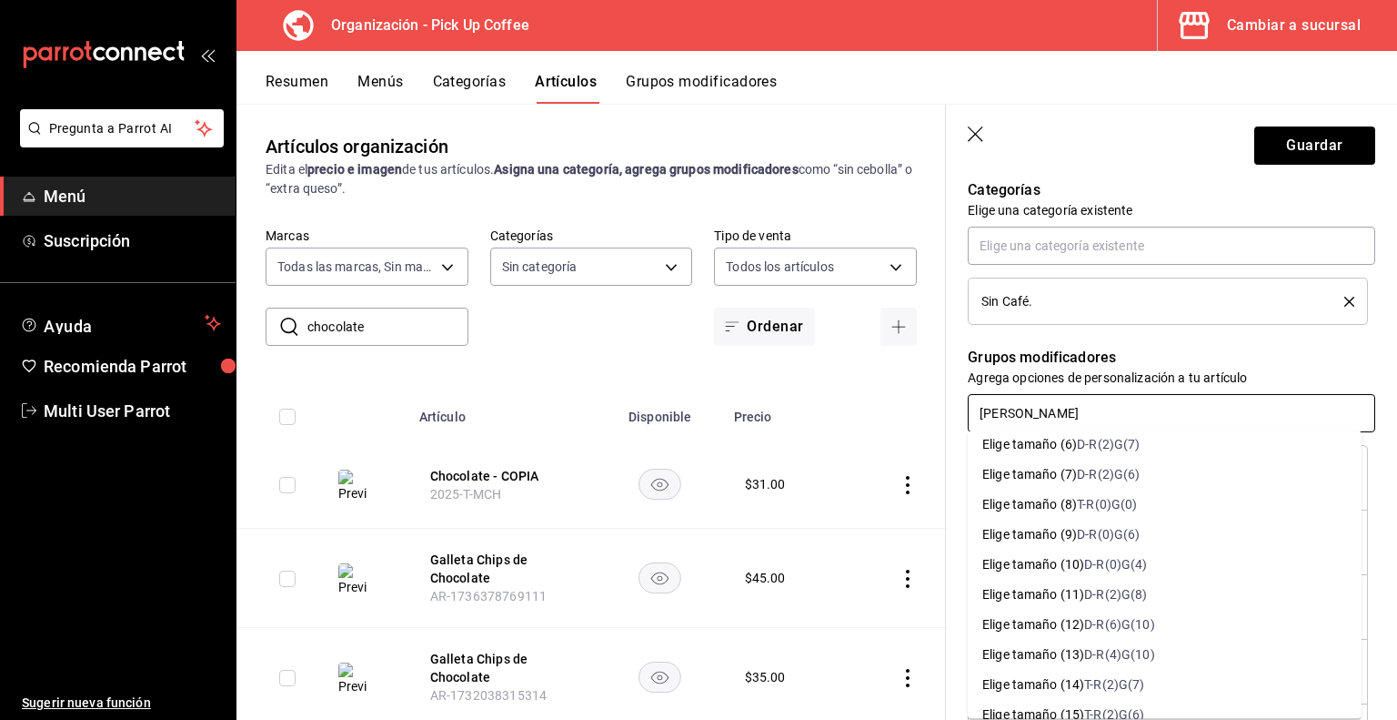
scroll to position [160, 0]
click at [1135, 588] on div "D-R(2)G(8)" at bounding box center [1115, 593] width 63 height 19
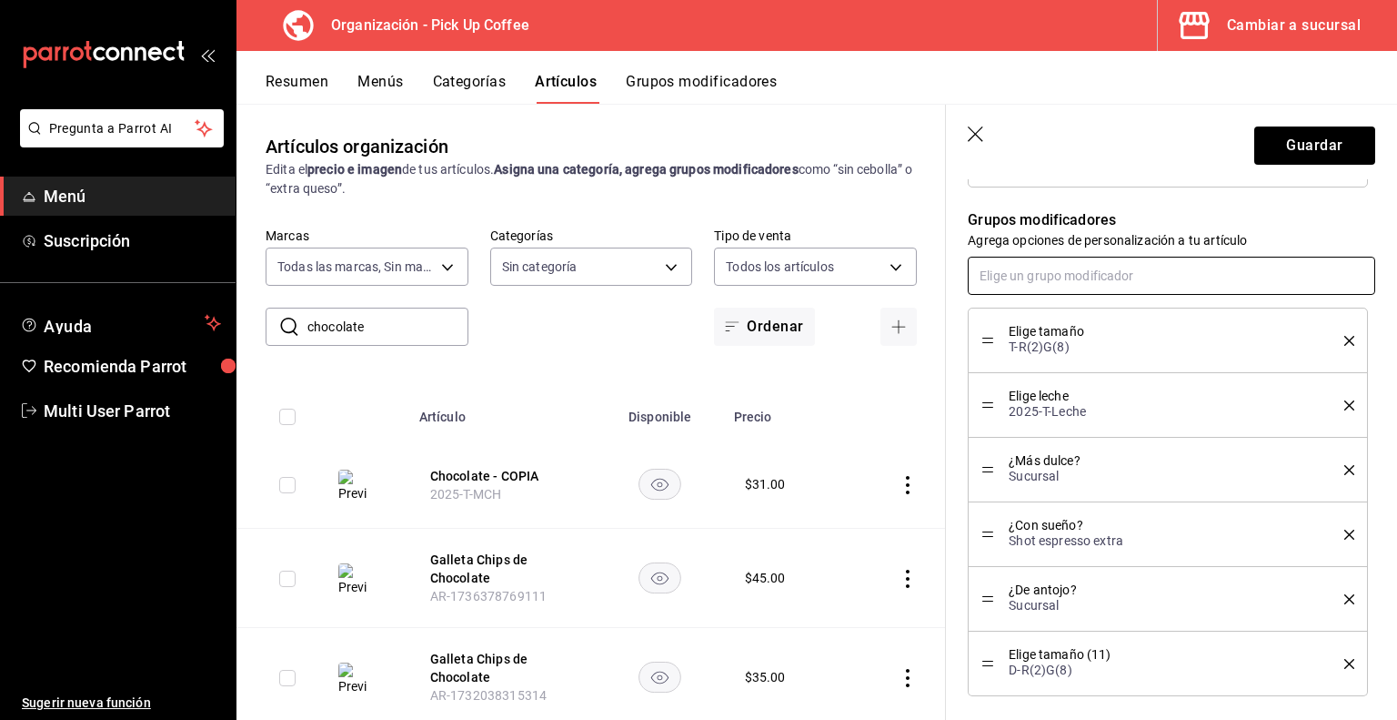
scroll to position [795, 0]
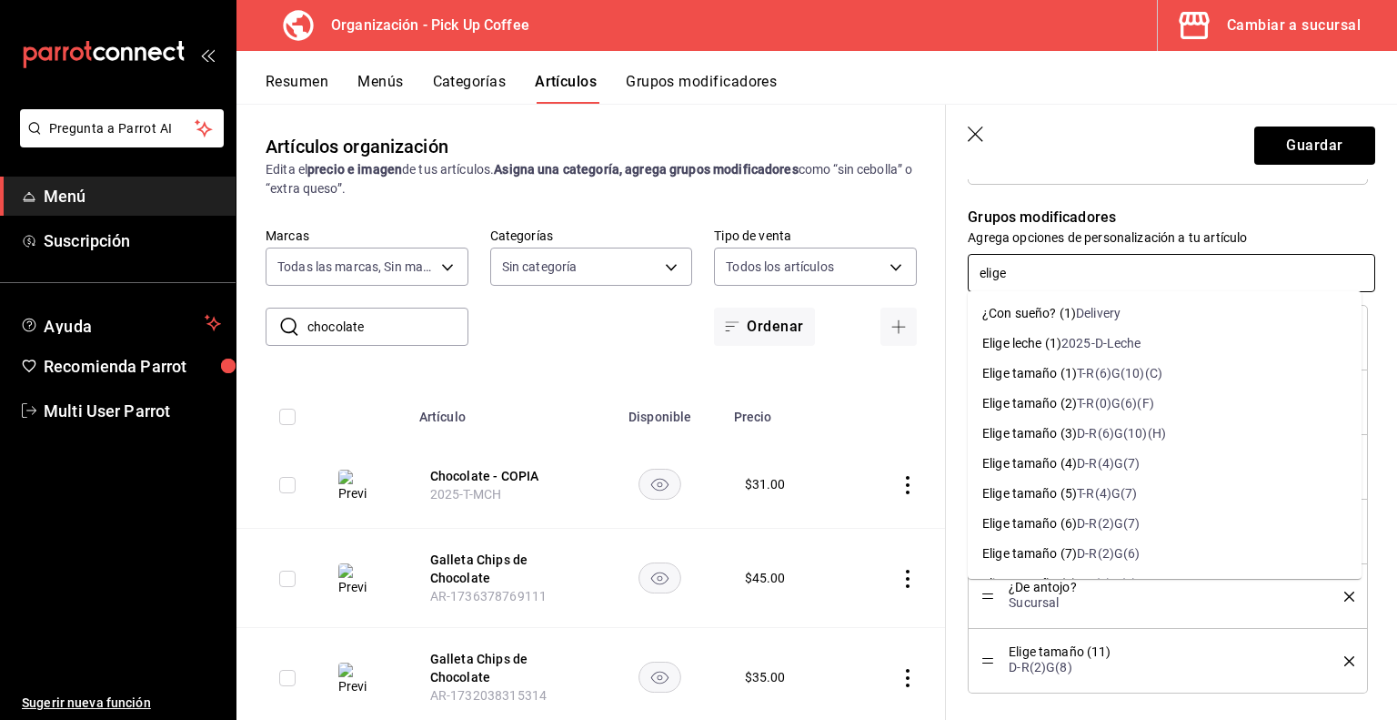
click at [1085, 346] on div "2025-D-Leche" at bounding box center [1102, 343] width 80 height 19
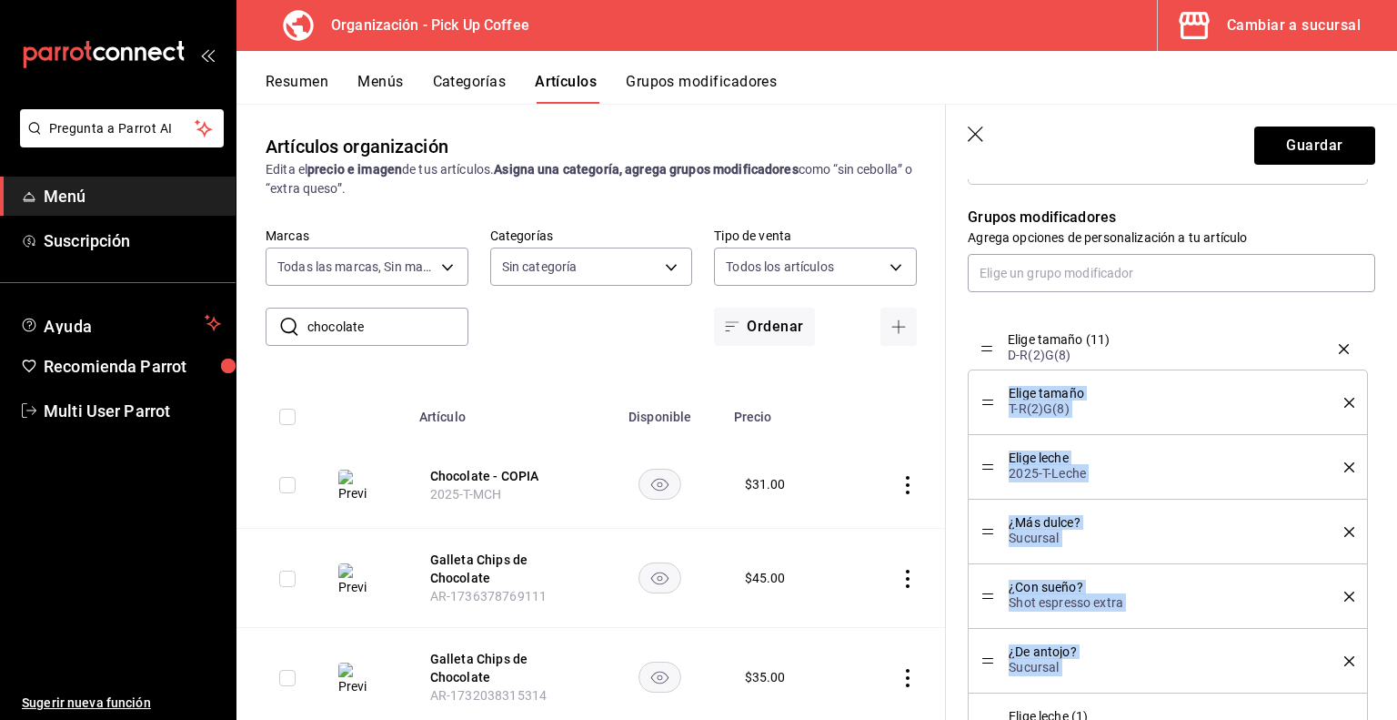
drag, startPoint x: 985, startPoint y: 657, endPoint x: 996, endPoint y: 345, distance: 312.2
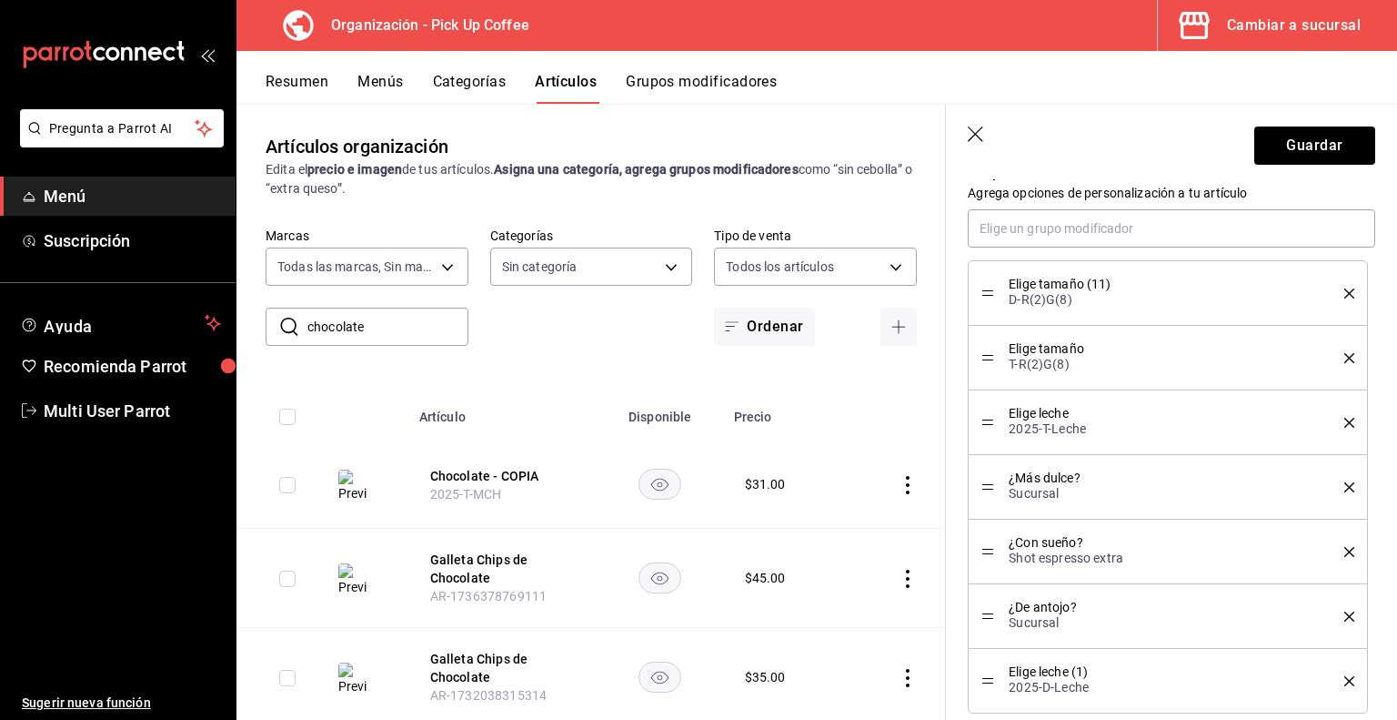
scroll to position [841, 0]
drag, startPoint x: 981, startPoint y: 675, endPoint x: 1008, endPoint y: 347, distance: 329.6
click at [1345, 420] on icon "delete" at bounding box center [1350, 422] width 10 height 10
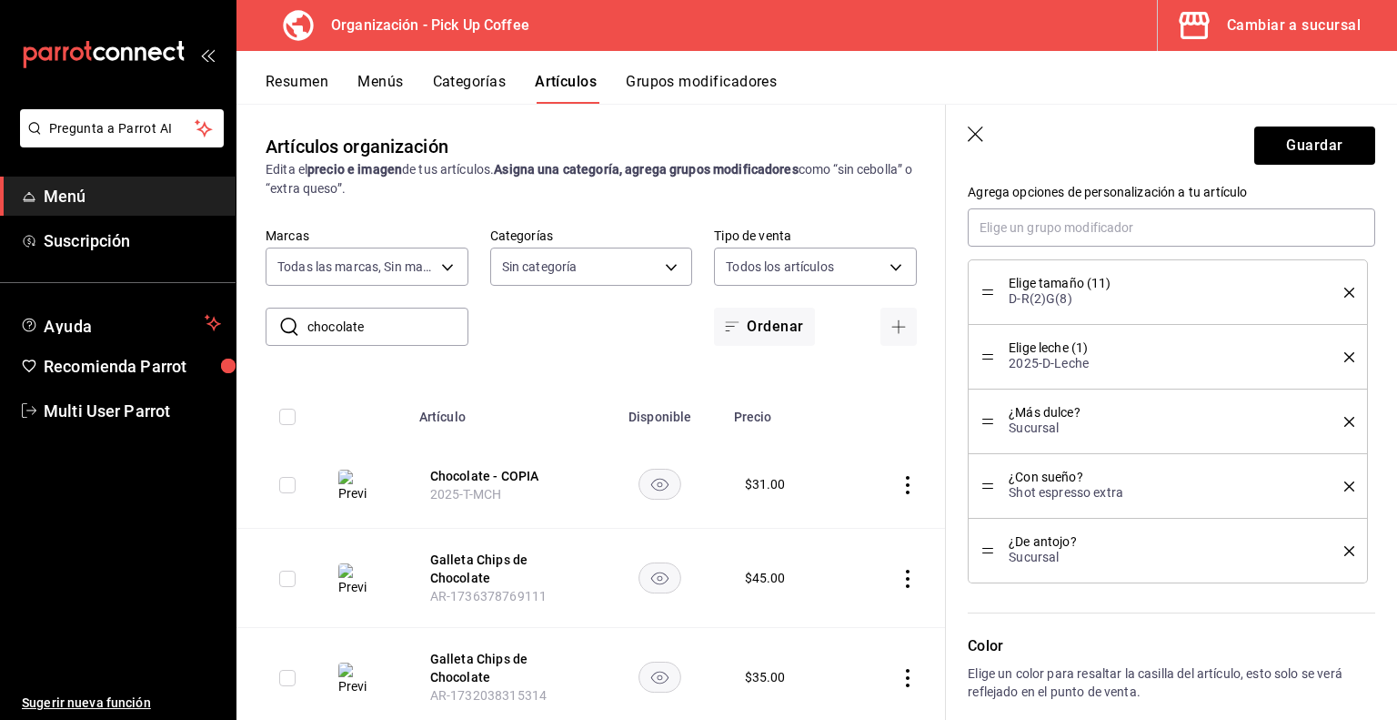
scroll to position [1129, 0]
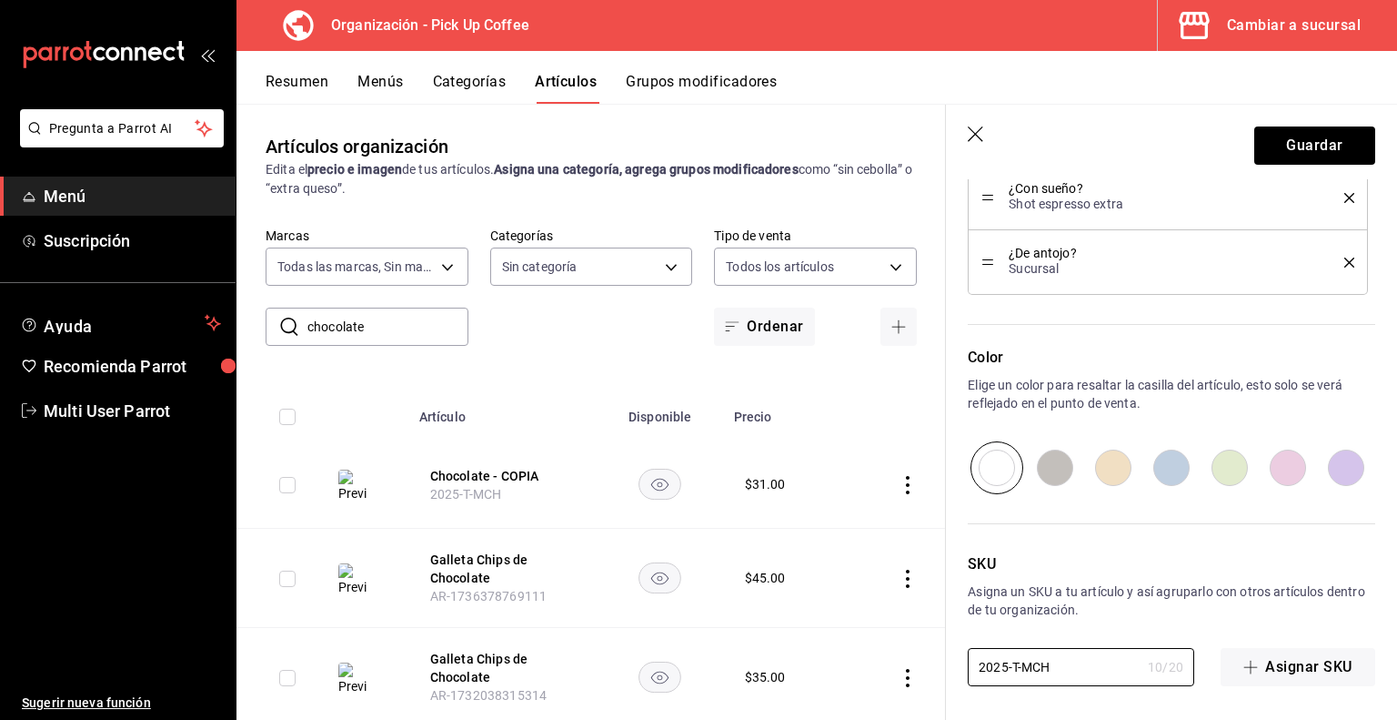
drag, startPoint x: 1067, startPoint y: 675, endPoint x: 850, endPoint y: 655, distance: 218.4
click at [850, 655] on main "Artículos organización Edita el precio e imagen de tus artículos. Asigna una ca…" at bounding box center [817, 412] width 1161 height 616
paste input "D"
click at [1290, 152] on button "Guardar" at bounding box center [1315, 145] width 121 height 38
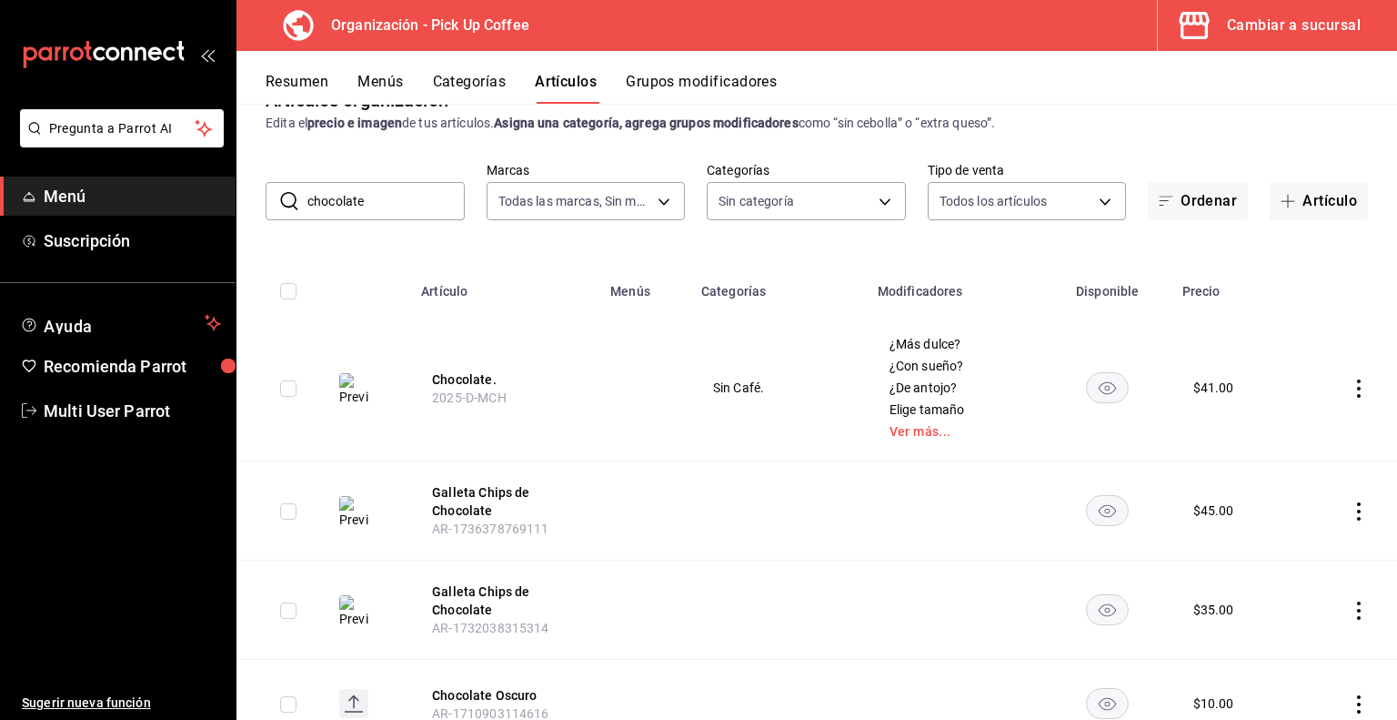
scroll to position [58, 0]
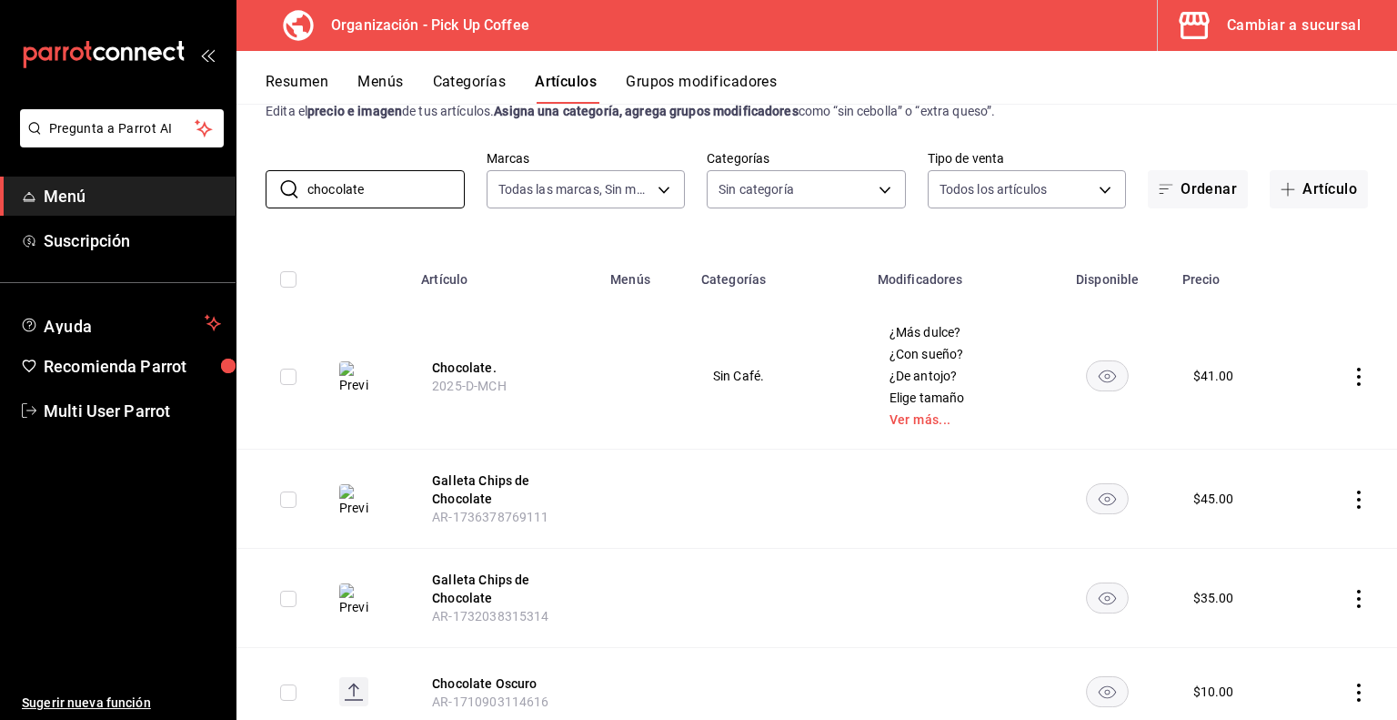
drag, startPoint x: 406, startPoint y: 187, endPoint x: 55, endPoint y: 165, distance: 351.0
click at [55, 165] on div "Pregunta a Parrot AI Menú Suscripción Ayuda Recomienda Parrot Multi User Parrot…" at bounding box center [698, 360] width 1397 height 720
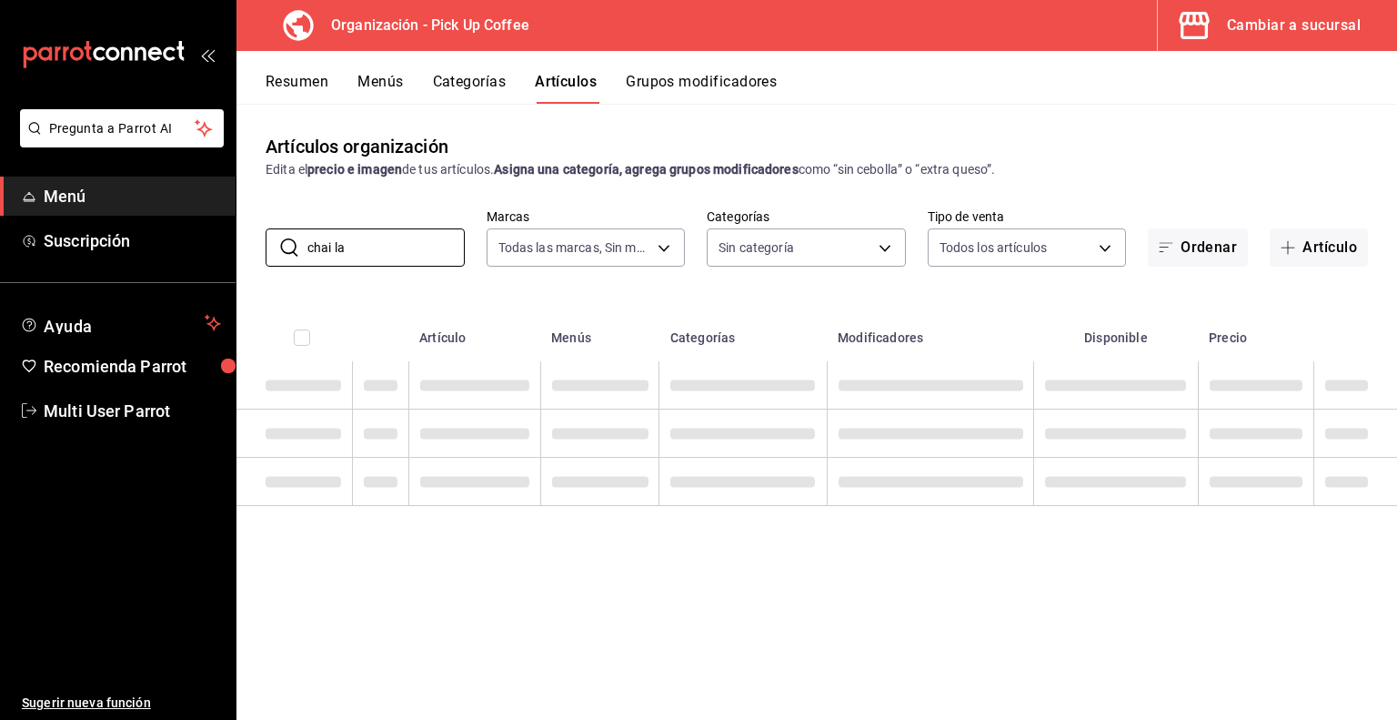
scroll to position [0, 0]
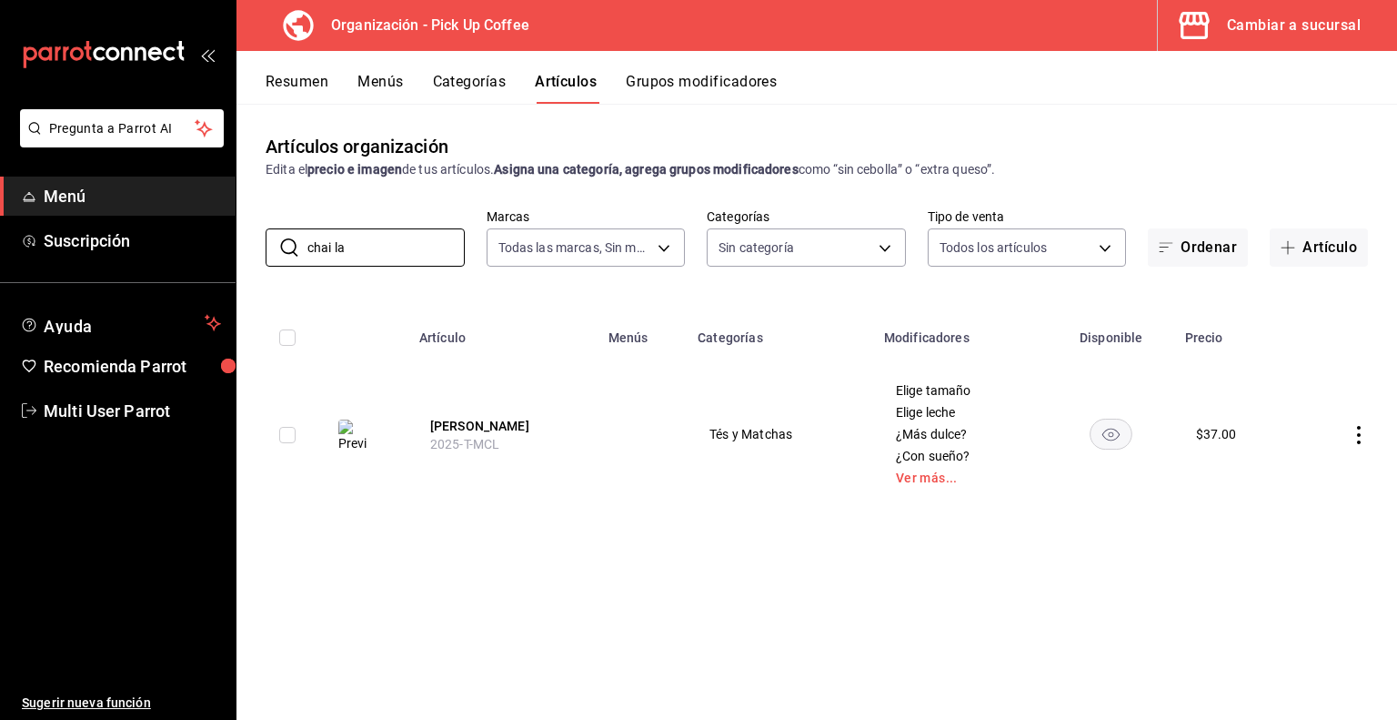
click at [1356, 439] on icon "actions" at bounding box center [1359, 435] width 18 height 18
click at [1281, 521] on span "Duplicar" at bounding box center [1304, 514] width 47 height 19
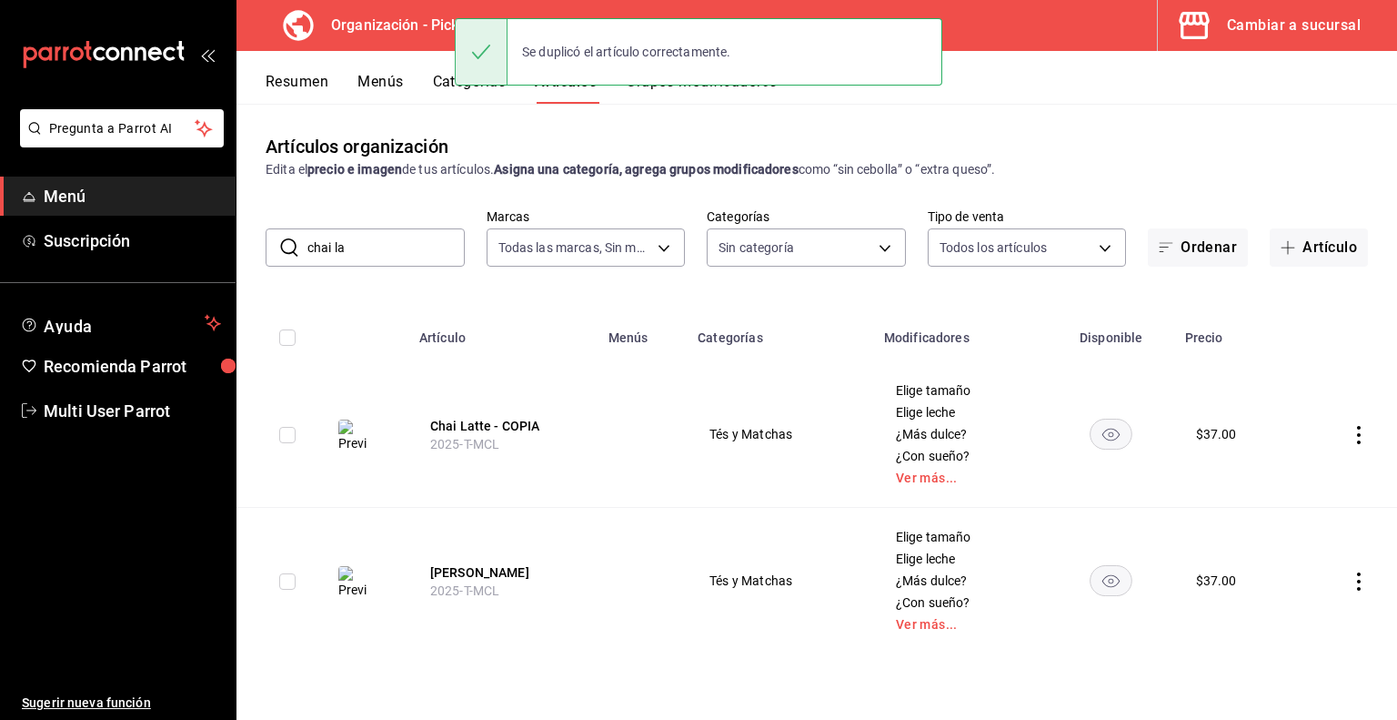
click at [453, 421] on button "Chai Latte - COPIA" at bounding box center [503, 426] width 146 height 18
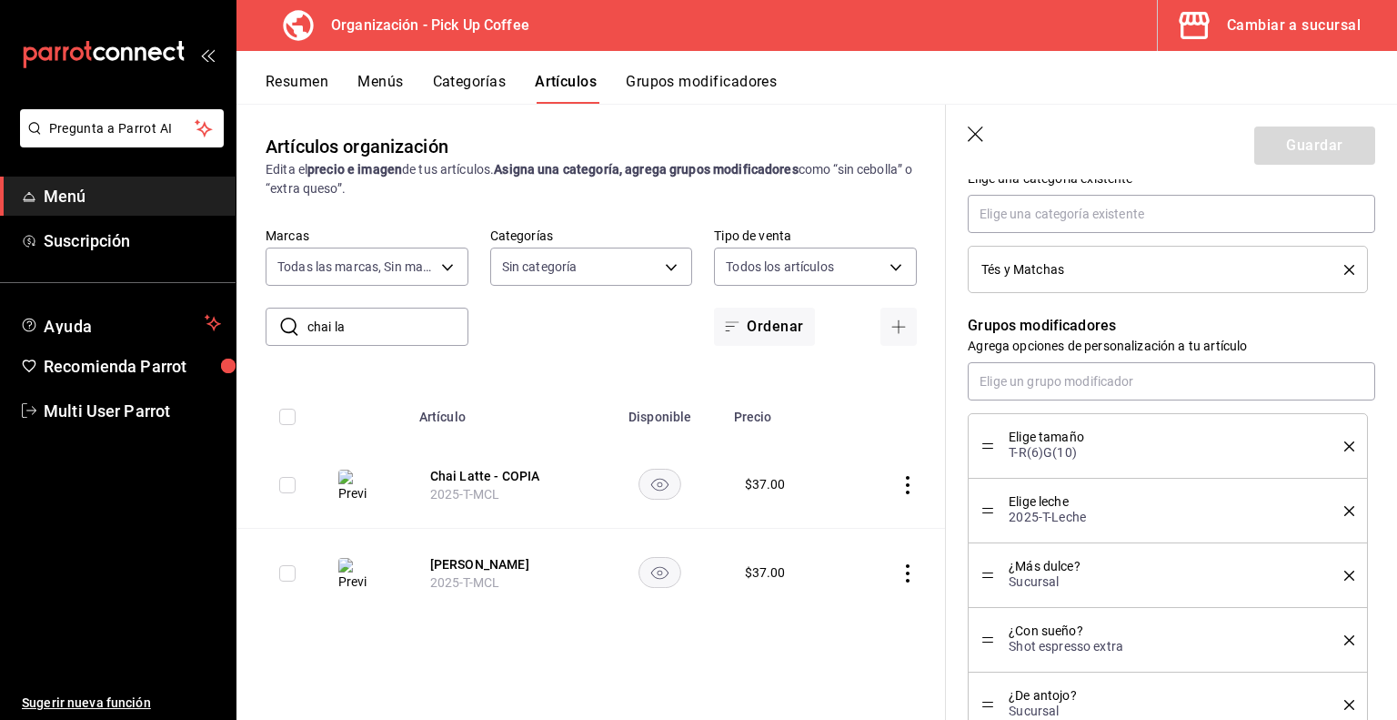
scroll to position [1129, 0]
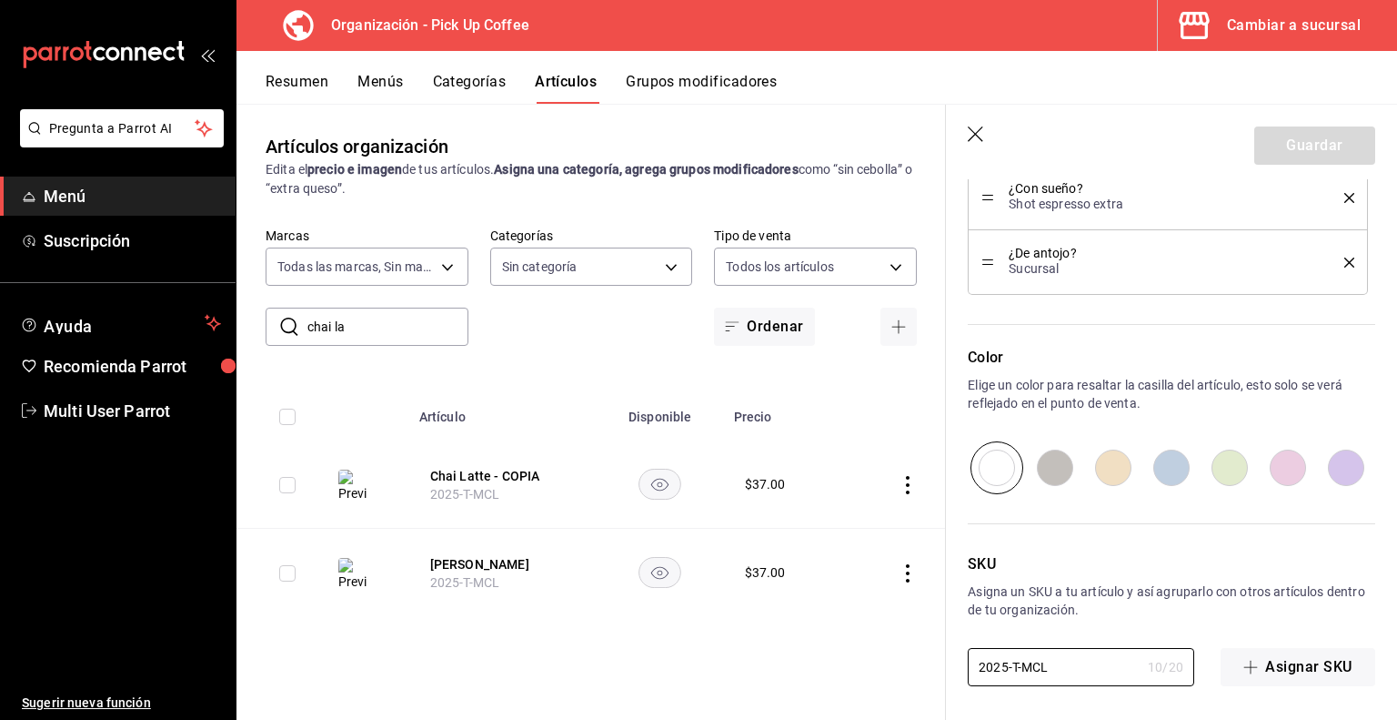
drag, startPoint x: 1071, startPoint y: 671, endPoint x: 862, endPoint y: 671, distance: 208.3
click at [862, 671] on main "Artículos organización Edita el precio e imagen de tus artículos. Asigna una ca…" at bounding box center [817, 412] width 1161 height 616
click at [862, 671] on div "Artículos organización Edita el precio e imagen de tus artículos. Asigna una ca…" at bounding box center [592, 411] width 710 height 615
click at [1011, 665] on input "2025-T-MCL" at bounding box center [1054, 667] width 173 height 36
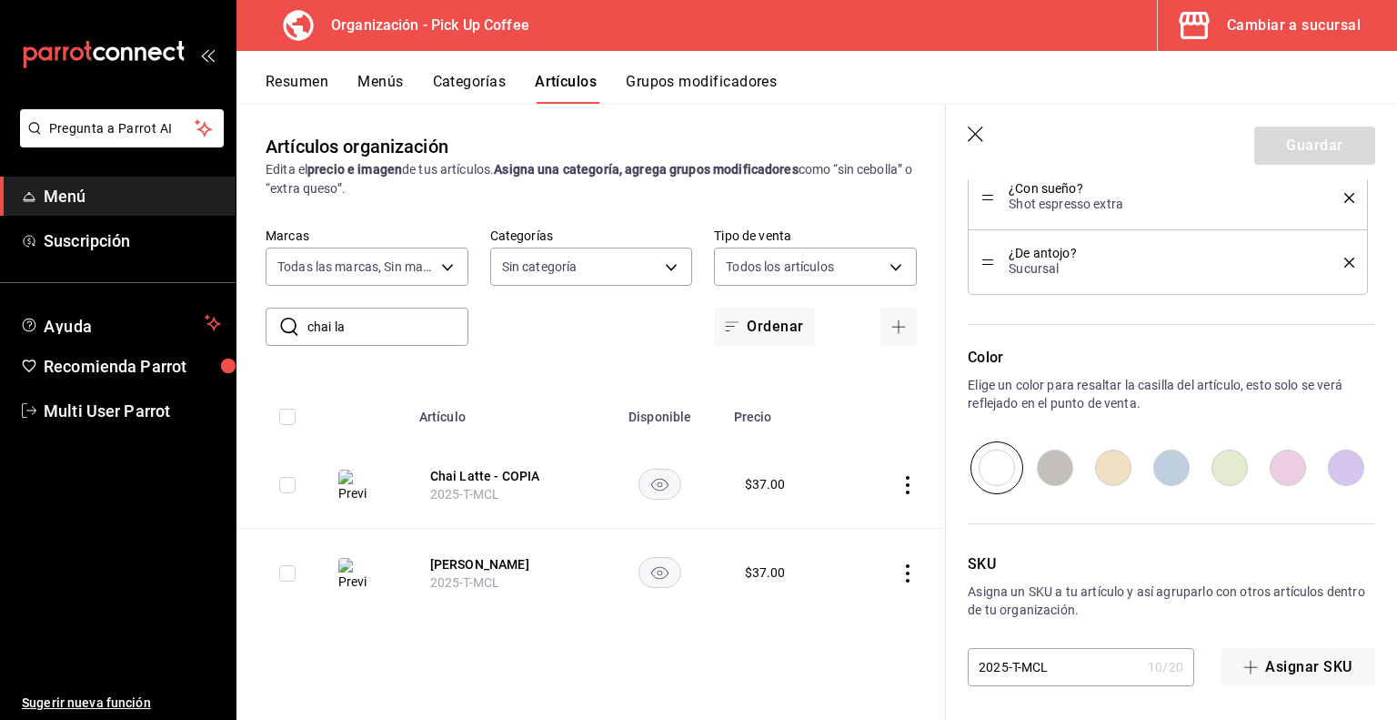
click at [1011, 665] on input "2025-T-MCL" at bounding box center [1054, 667] width 173 height 36
paste input "D"
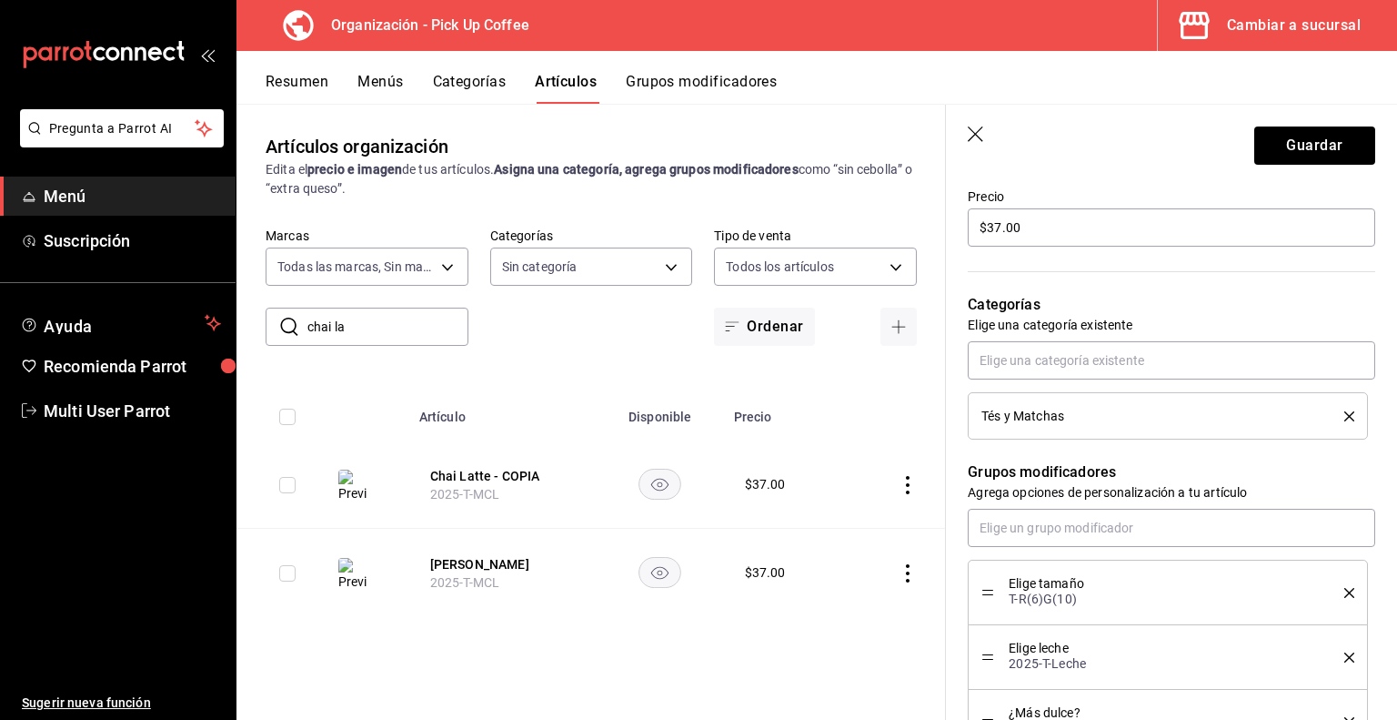
scroll to position [539, 0]
drag, startPoint x: 1028, startPoint y: 230, endPoint x: 802, endPoint y: 225, distance: 226.6
click at [802, 225] on main "Artículos organización Edita el precio e imagen de tus artículos. Asigna una ca…" at bounding box center [817, 412] width 1161 height 616
click at [1038, 525] on input "text" at bounding box center [1172, 528] width 408 height 38
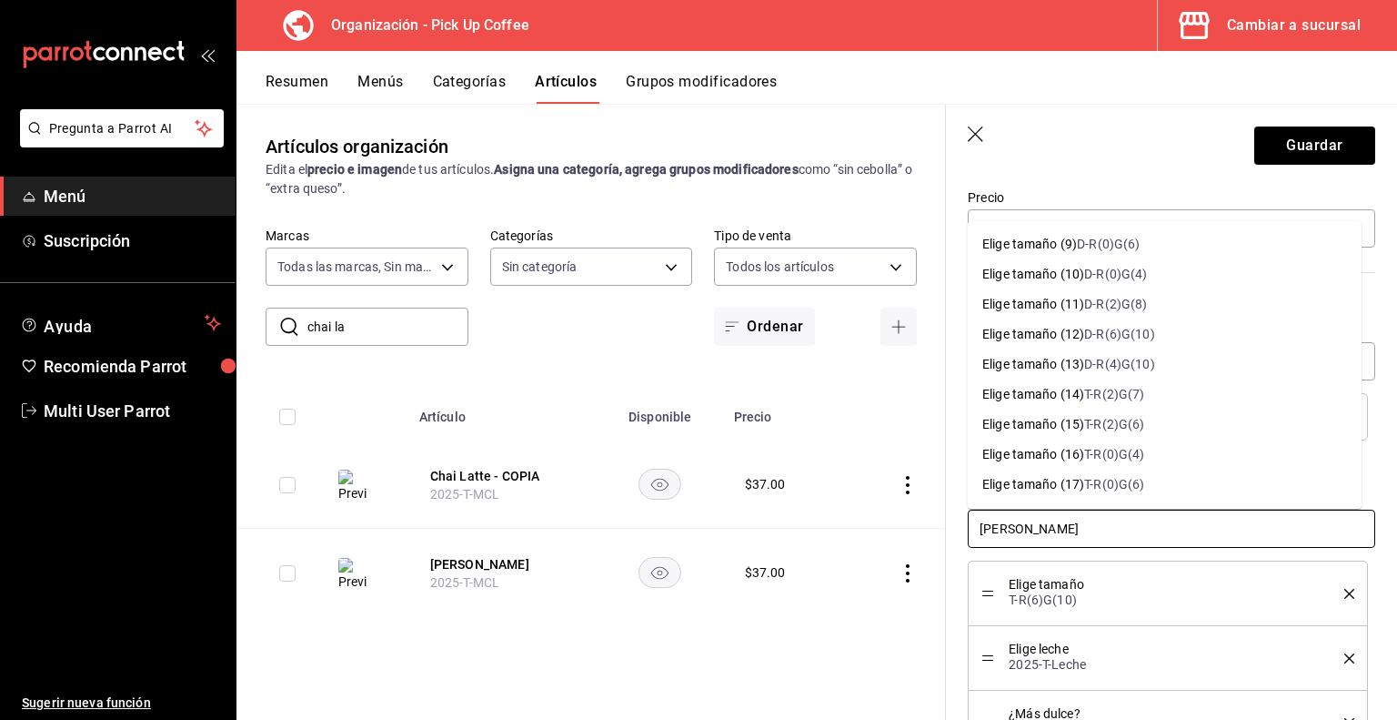
scroll to position [257, 0]
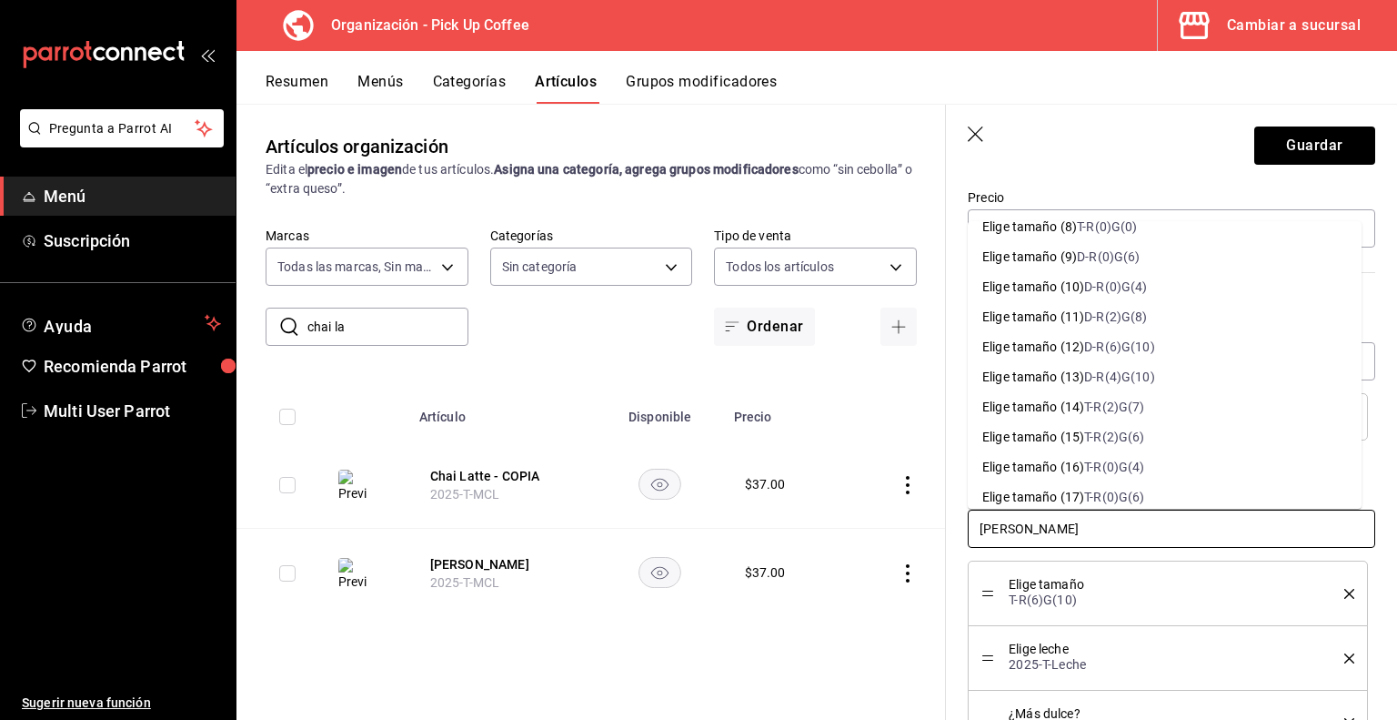
click at [1092, 340] on div "D-R(6)G(10)" at bounding box center [1119, 347] width 70 height 19
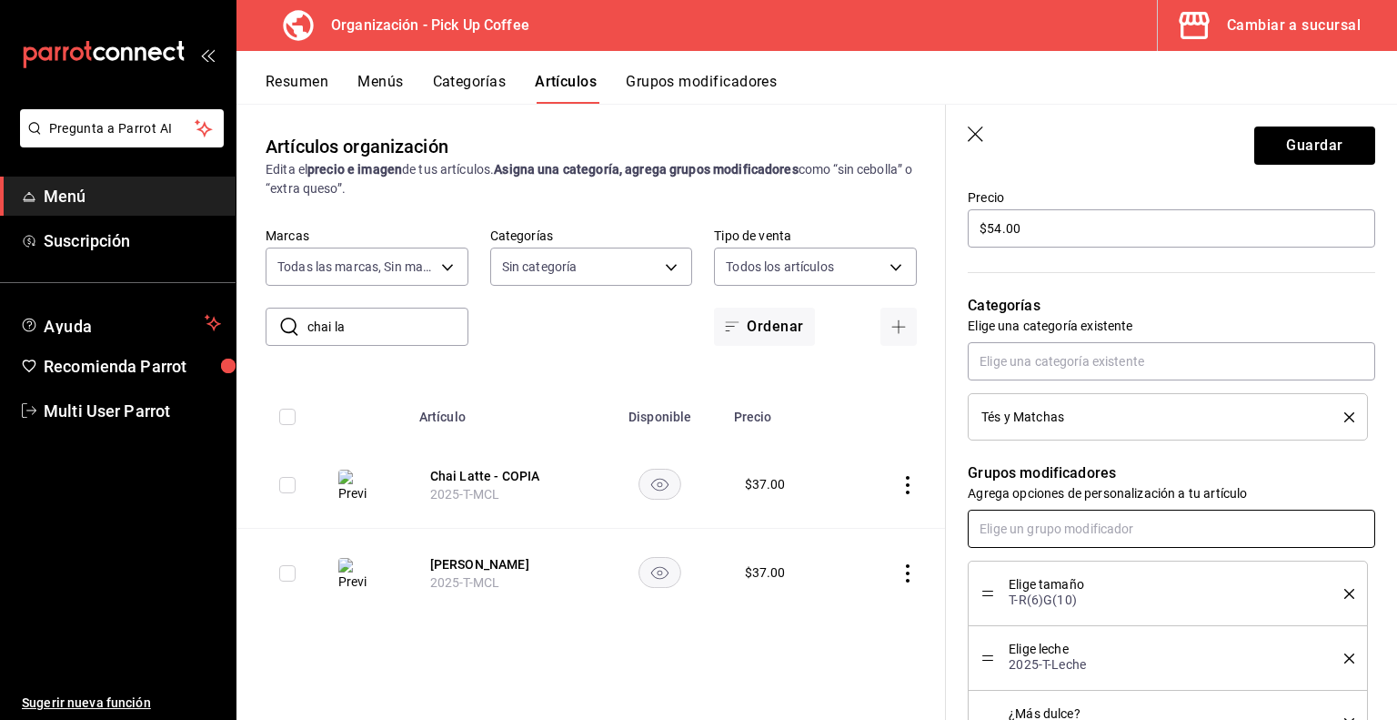
scroll to position [644, 0]
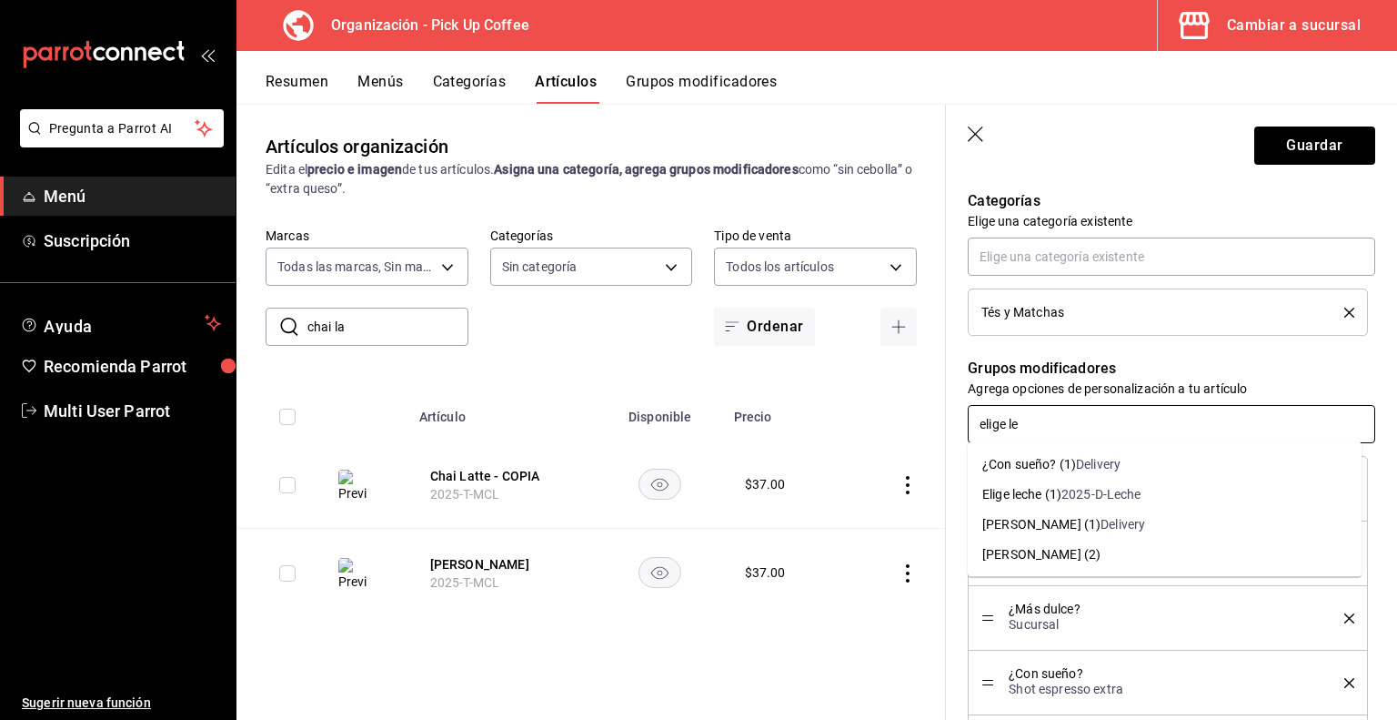
click at [1101, 524] on div "Delivery" at bounding box center [1123, 524] width 45 height 19
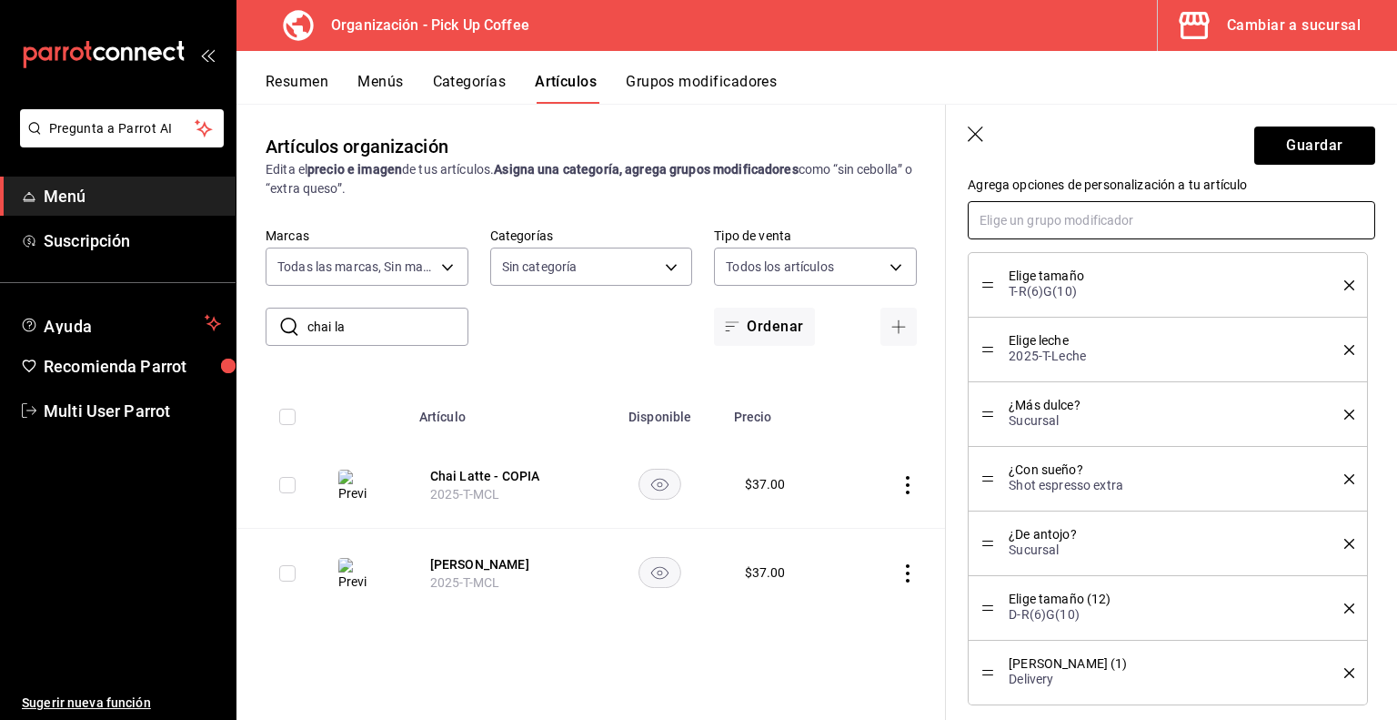
scroll to position [853, 0]
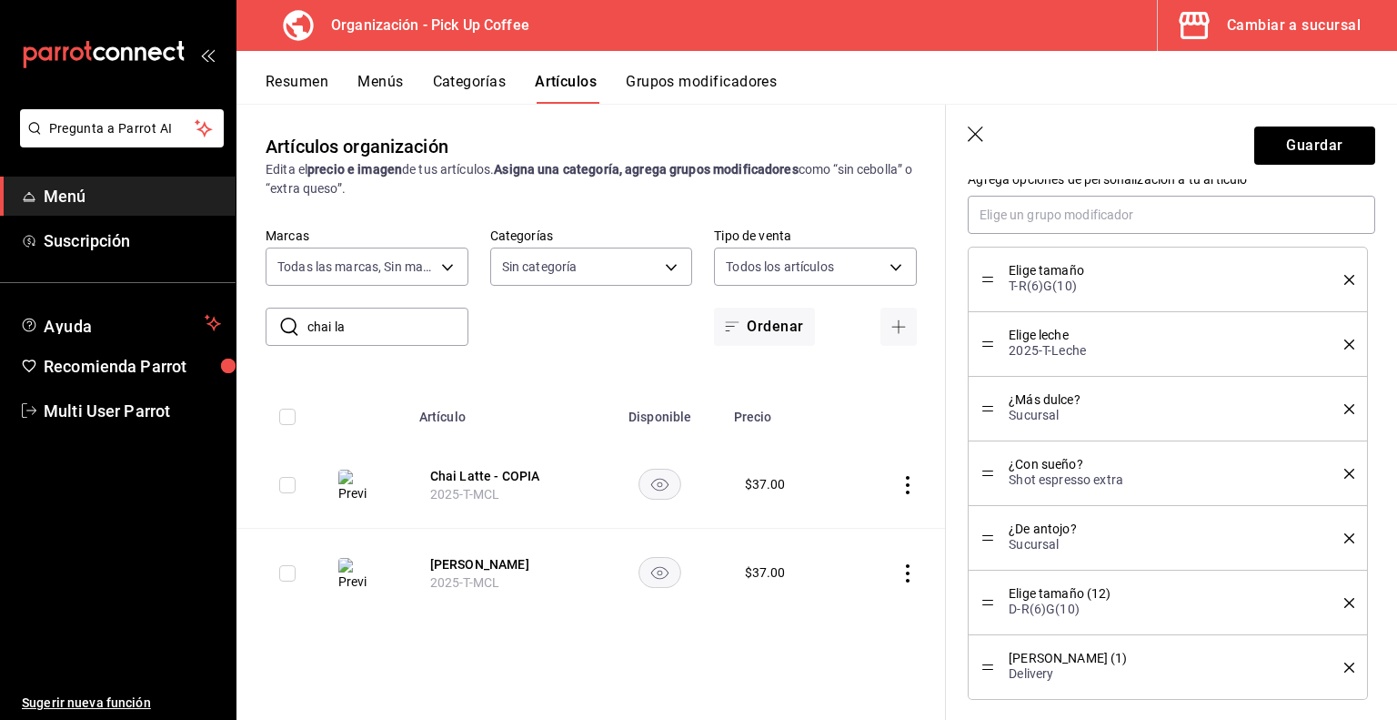
click at [1335, 671] on div "Tamaño Latte (1) Delivery" at bounding box center [1168, 667] width 373 height 38
click at [1345, 663] on icon "delete" at bounding box center [1350, 667] width 10 height 10
click at [1119, 214] on input "text" at bounding box center [1172, 215] width 408 height 38
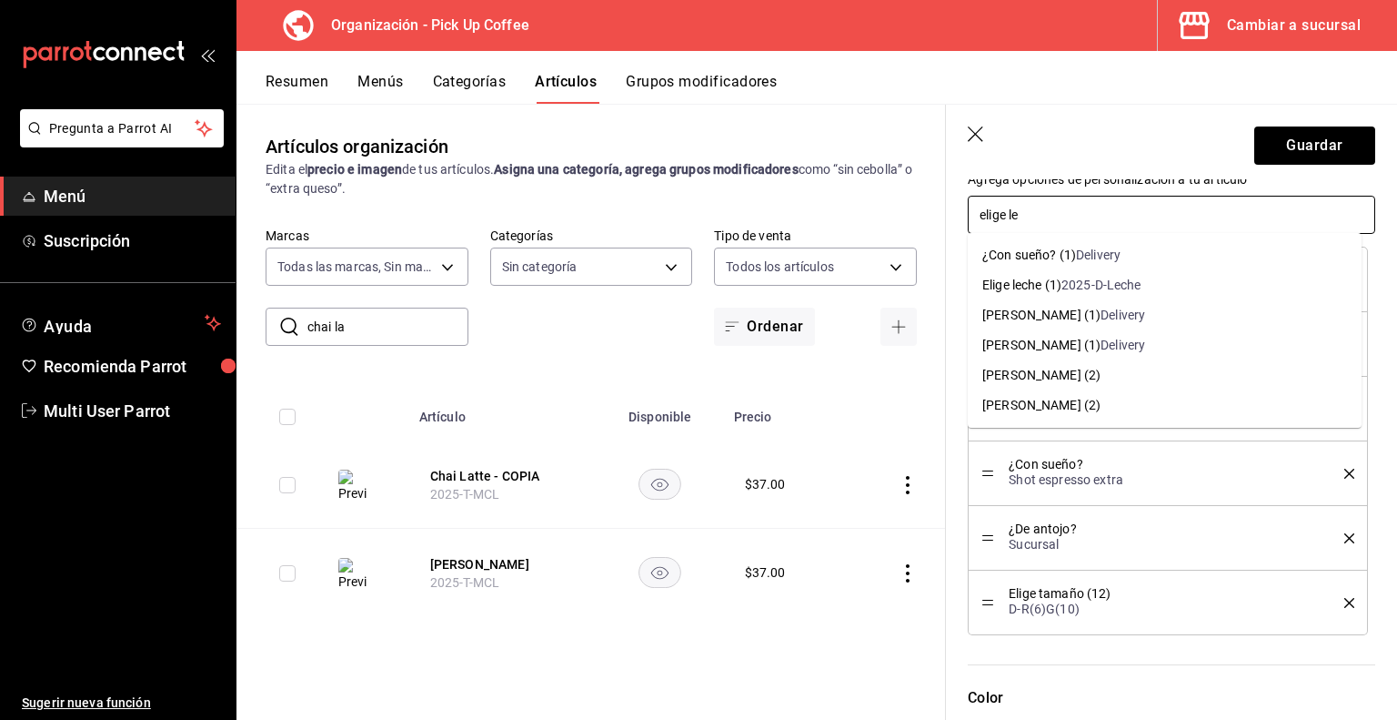
click at [1086, 283] on div "2025-D-Leche" at bounding box center [1102, 285] width 80 height 19
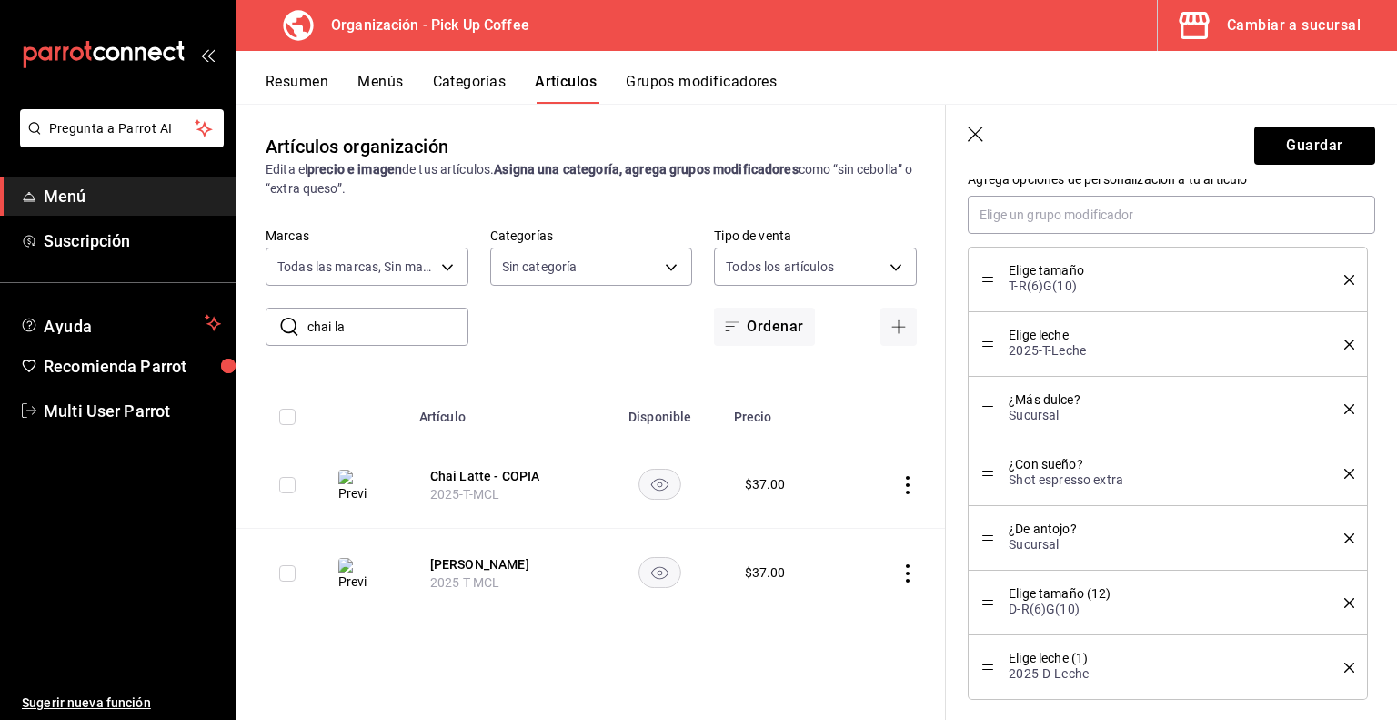
click at [1345, 276] on icon "delete" at bounding box center [1350, 280] width 10 height 10
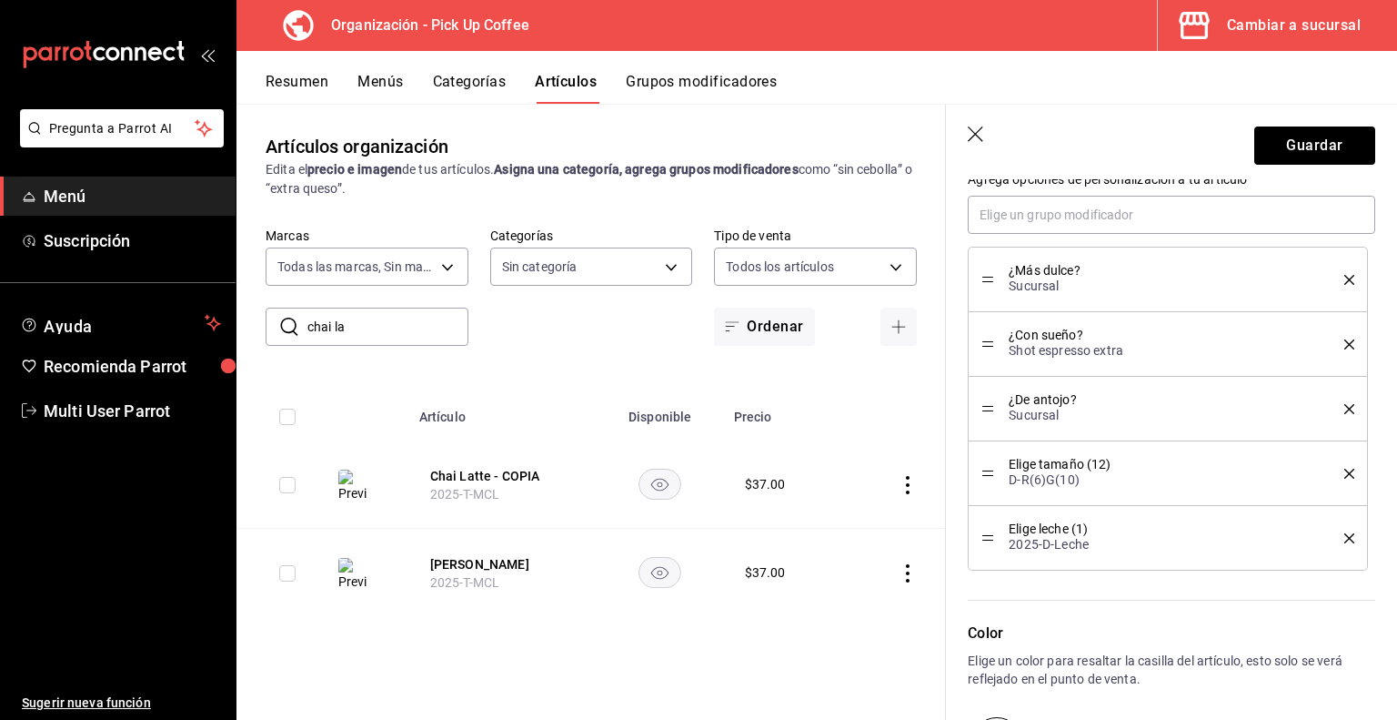
click at [996, 472] on div "Elige tamaño (12) D-R(6)G(10)" at bounding box center [1168, 473] width 373 height 38
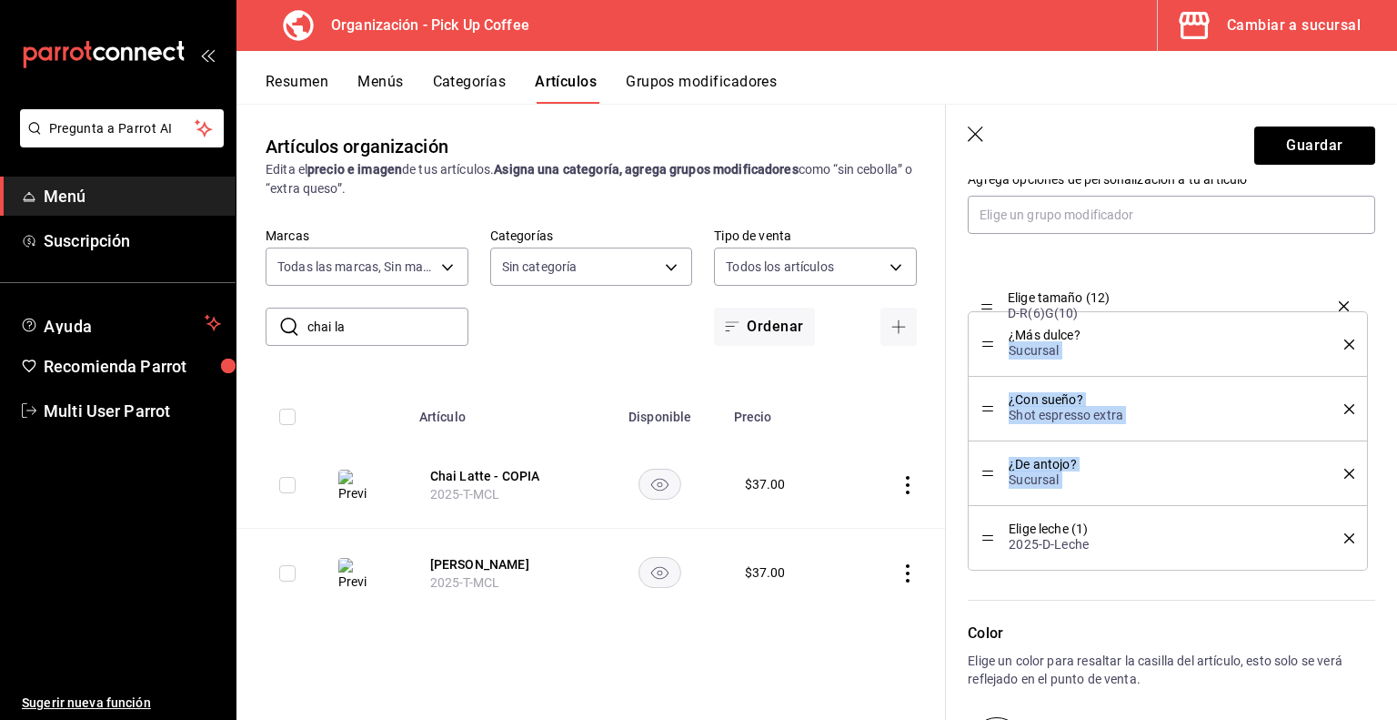
drag, startPoint x: 988, startPoint y: 472, endPoint x: 993, endPoint y: 302, distance: 170.2
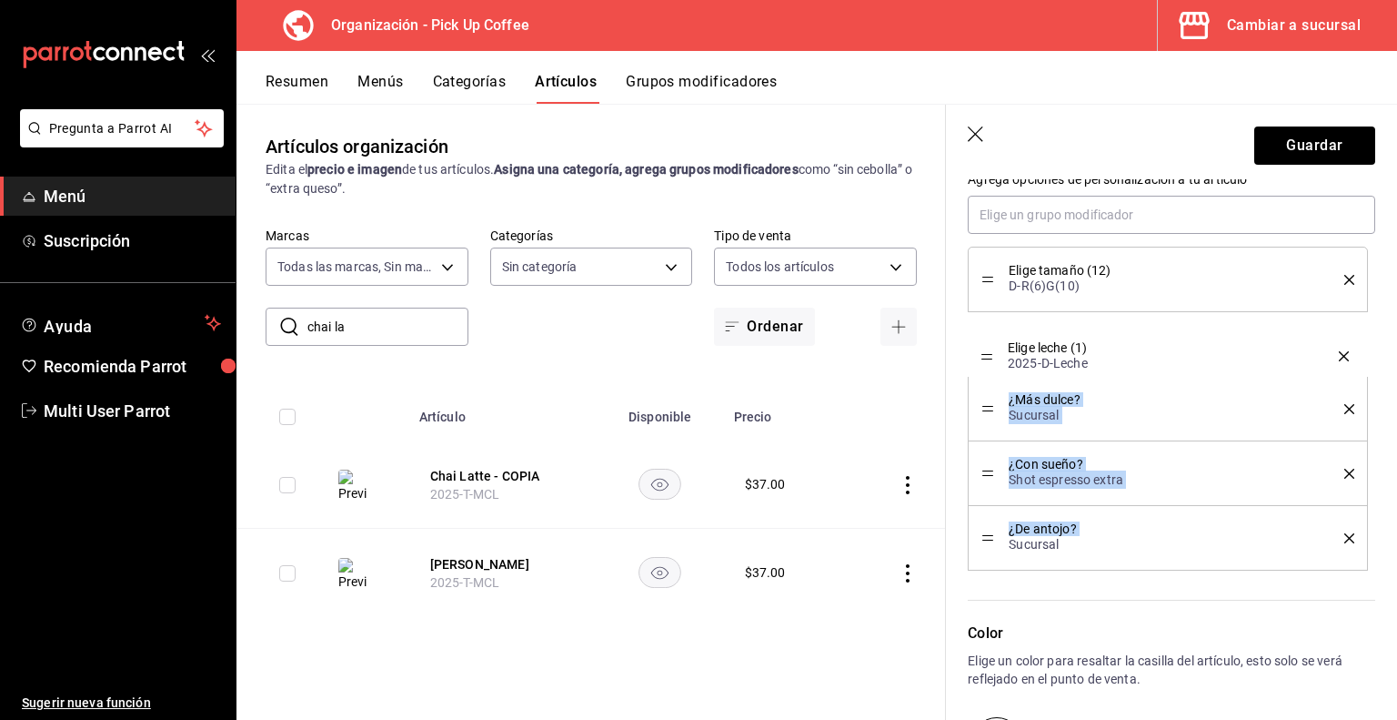
drag, startPoint x: 989, startPoint y: 536, endPoint x: 976, endPoint y: 349, distance: 186.9
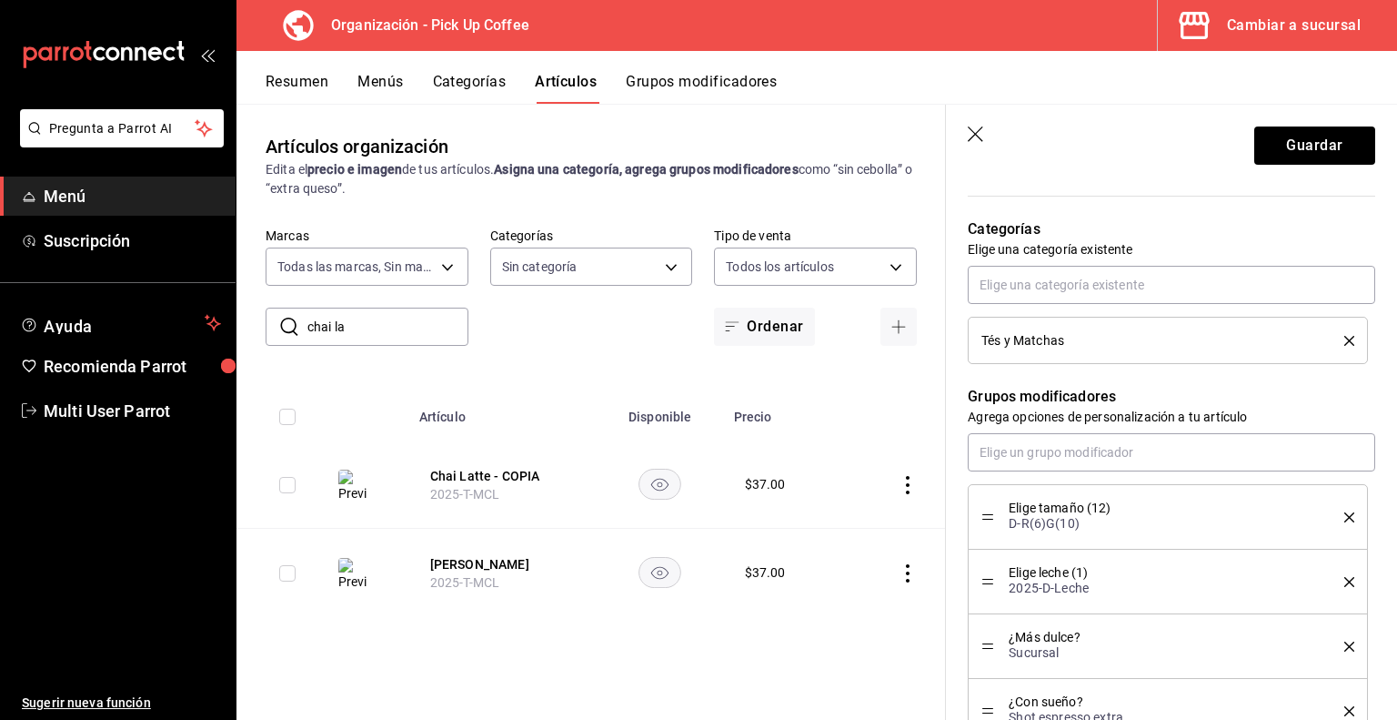
scroll to position [558, 0]
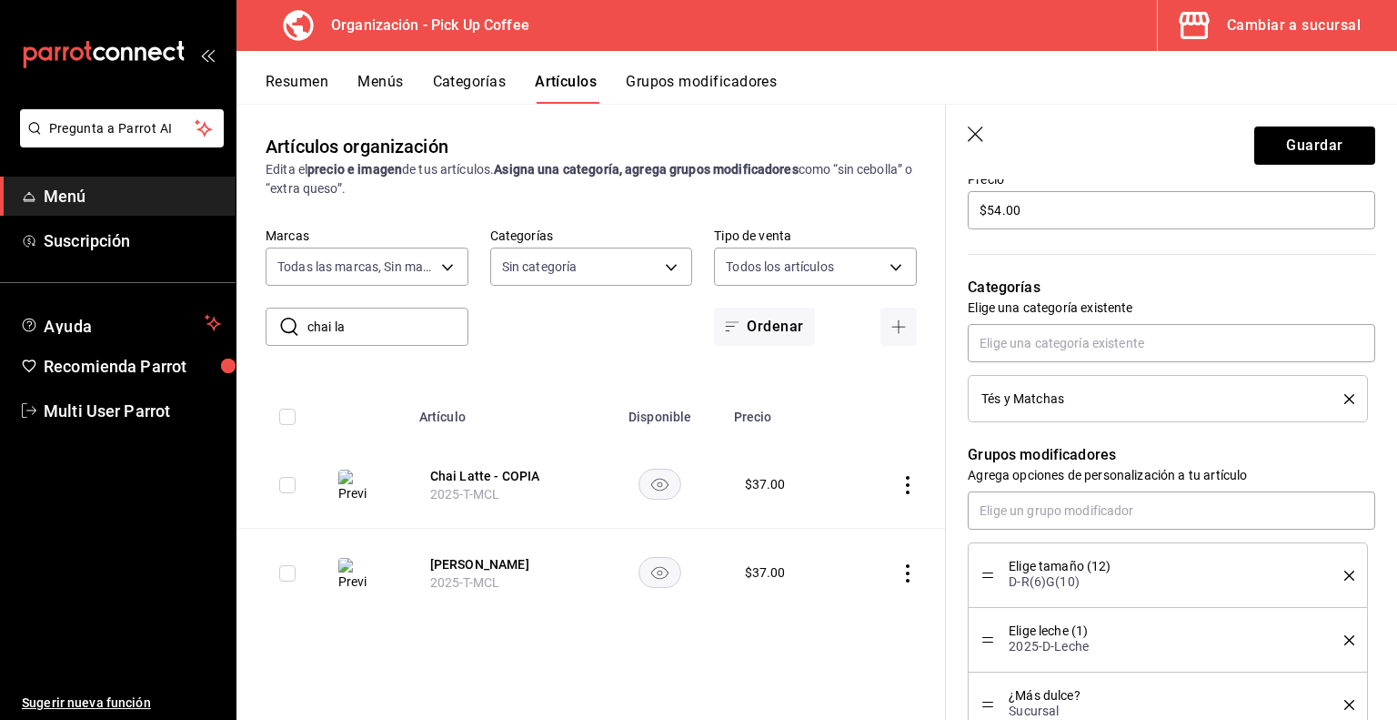
click at [1345, 398] on icon "delete" at bounding box center [1350, 399] width 10 height 10
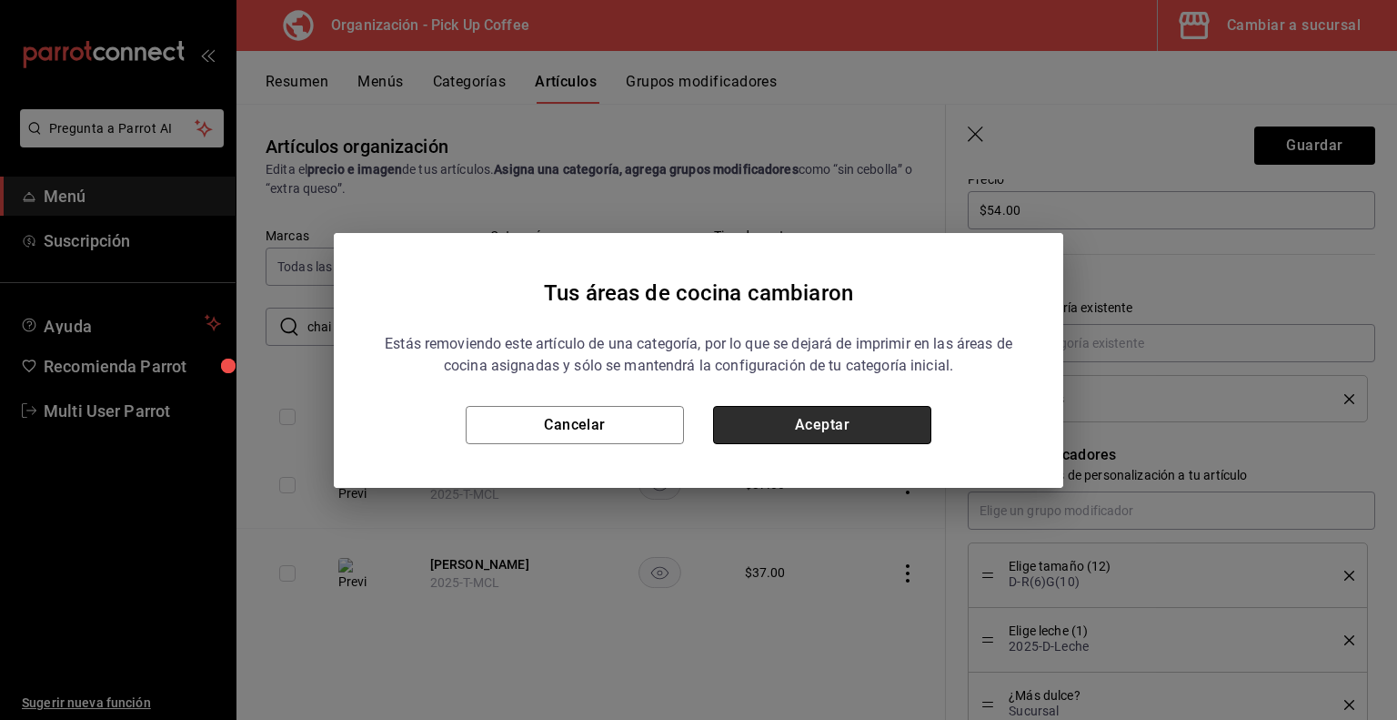
click at [880, 429] on button "Aceptar" at bounding box center [822, 425] width 218 height 38
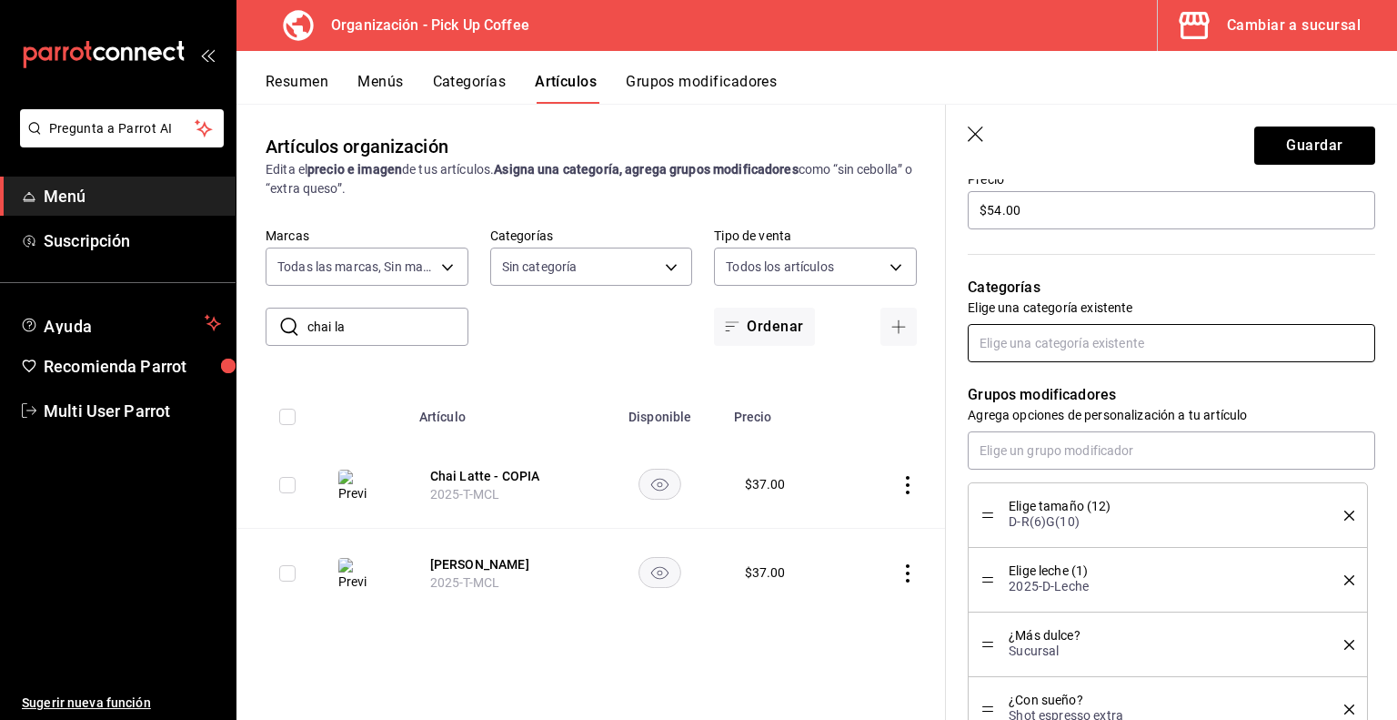
click at [1107, 341] on input "text" at bounding box center [1172, 343] width 408 height 38
click at [1081, 378] on li "Sin Café." at bounding box center [1165, 384] width 394 height 30
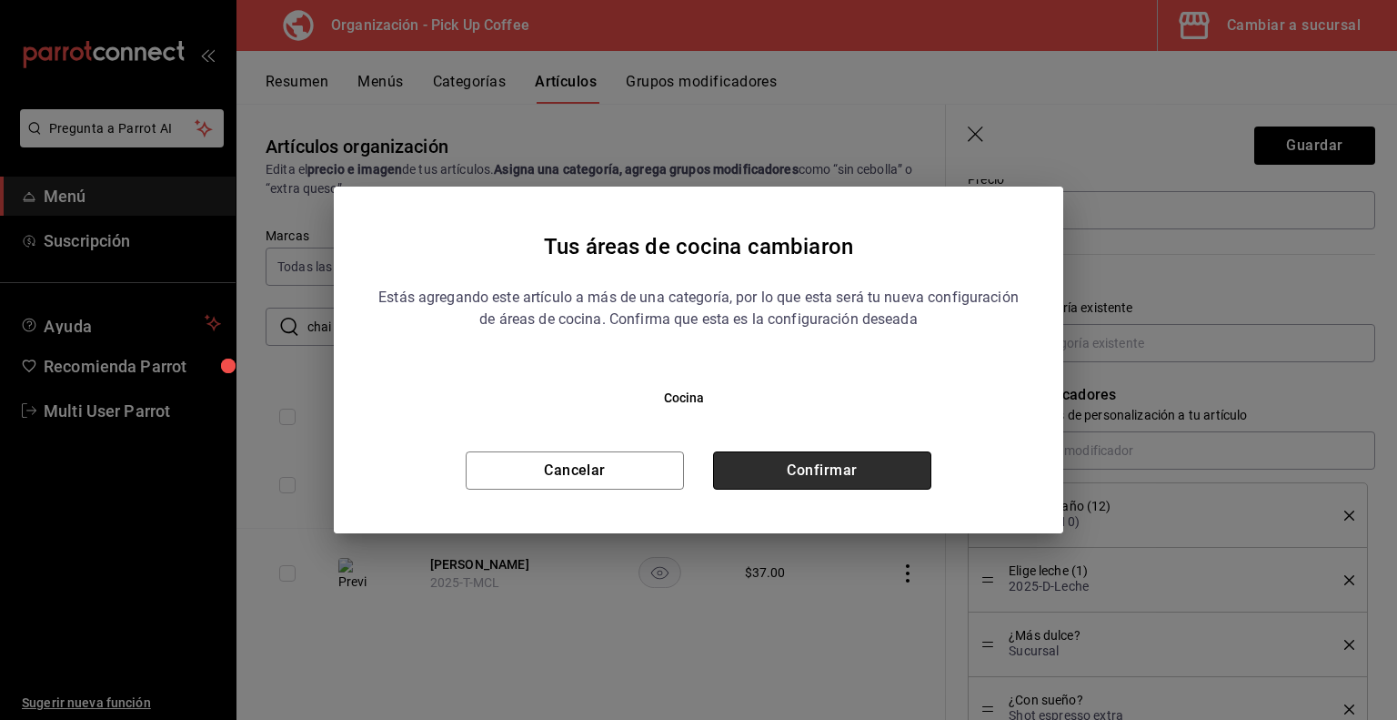
click at [871, 466] on button "Confirmar" at bounding box center [822, 470] width 218 height 38
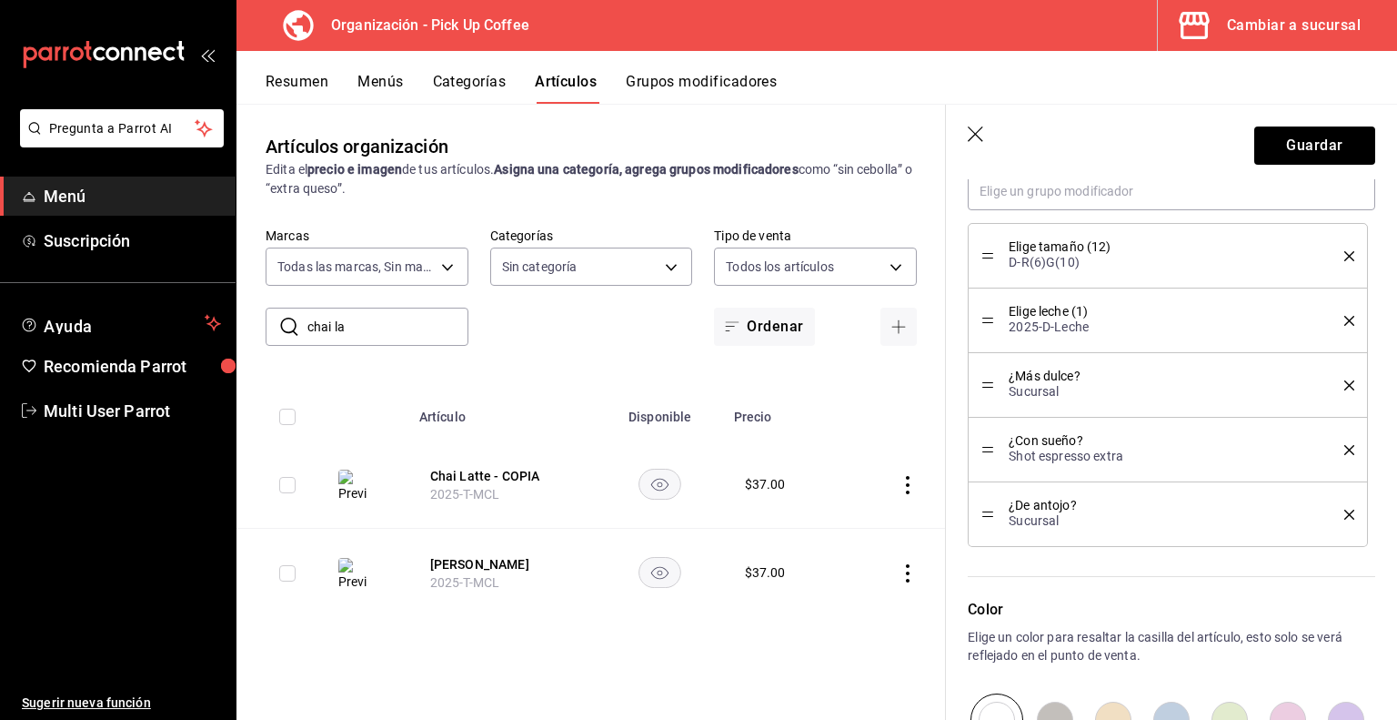
scroll to position [517, 0]
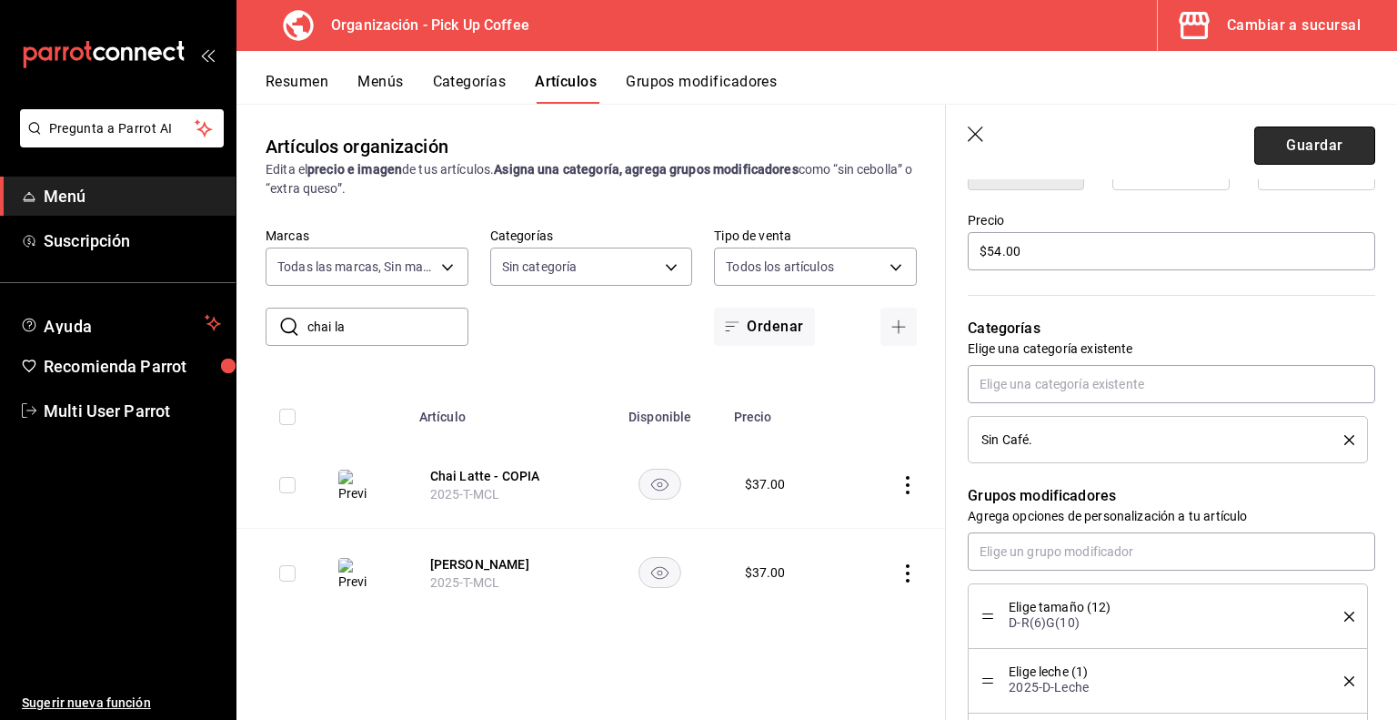
click at [1303, 148] on button "Guardar" at bounding box center [1315, 145] width 121 height 38
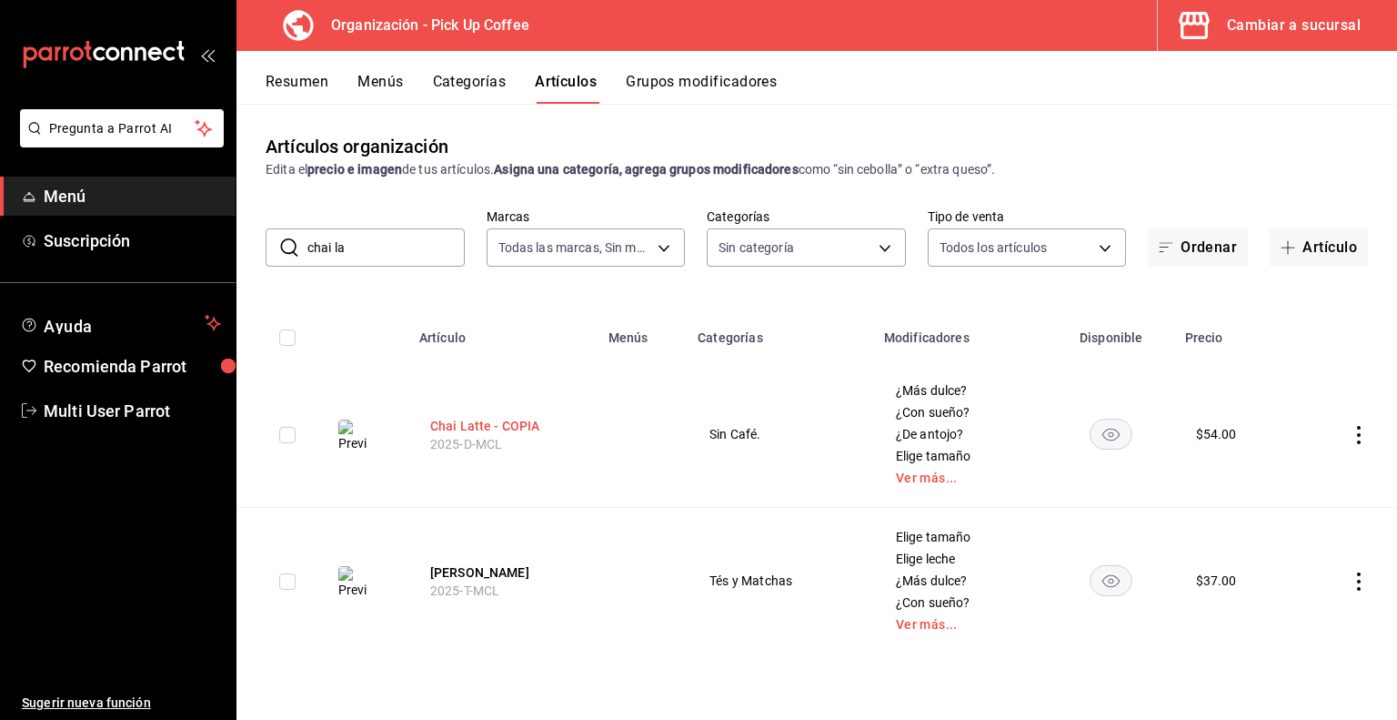
click at [495, 429] on button "Chai Latte - COPIA" at bounding box center [503, 426] width 146 height 18
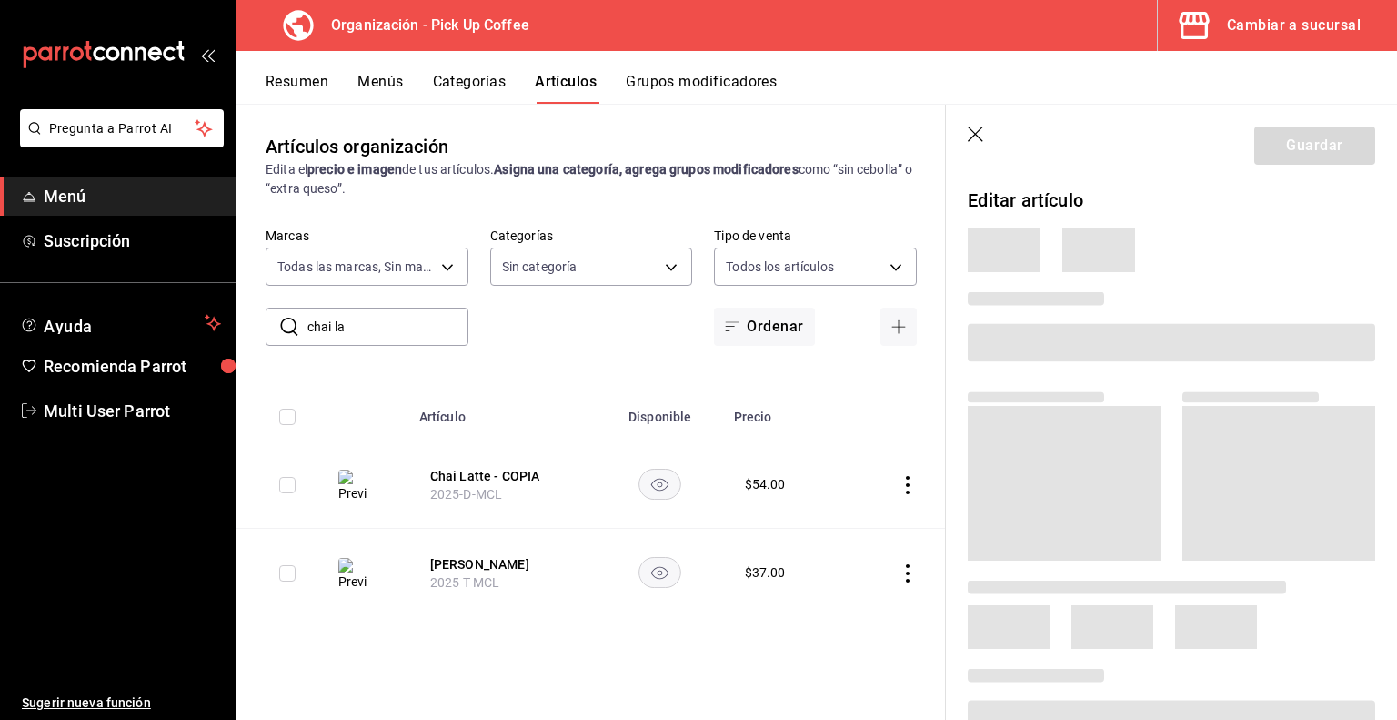
click at [1063, 346] on span at bounding box center [1172, 342] width 408 height 38
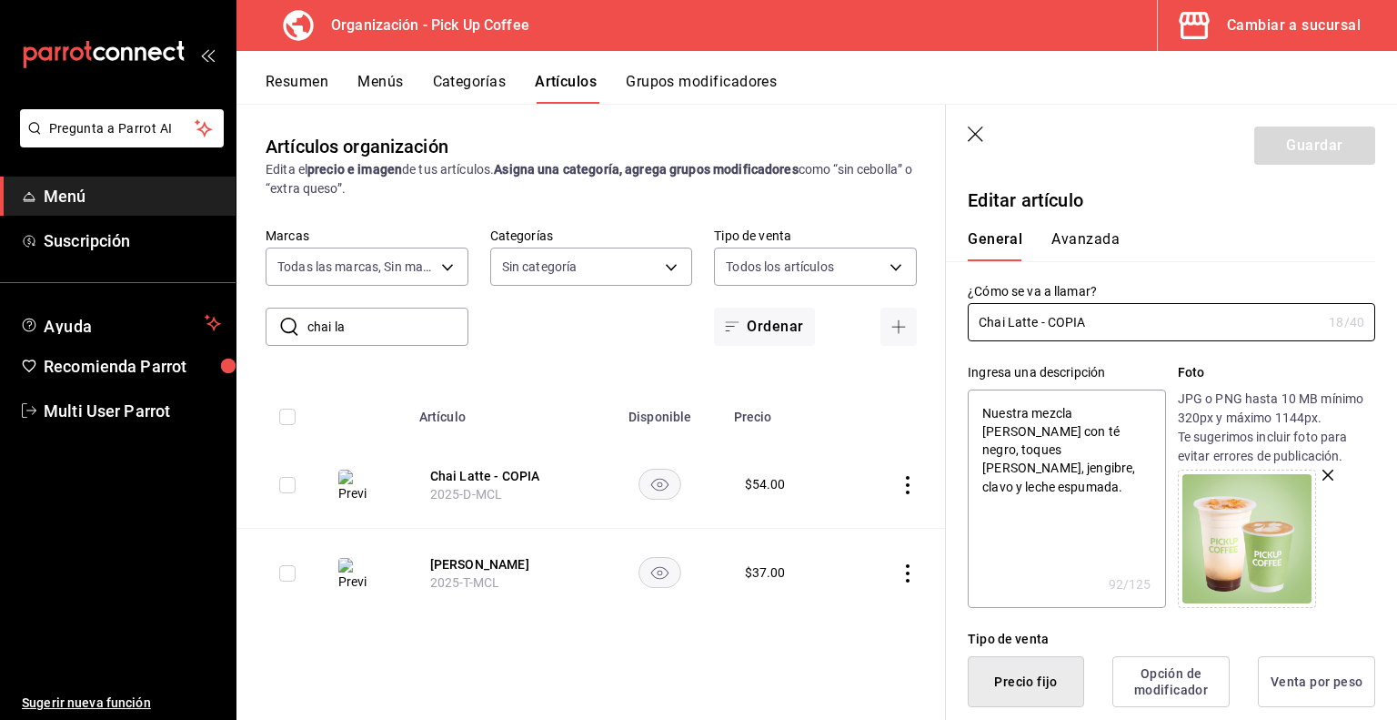
drag, startPoint x: 1040, startPoint y: 326, endPoint x: 1365, endPoint y: 355, distance: 326.1
click at [1301, 145] on button "Guardar" at bounding box center [1315, 145] width 121 height 38
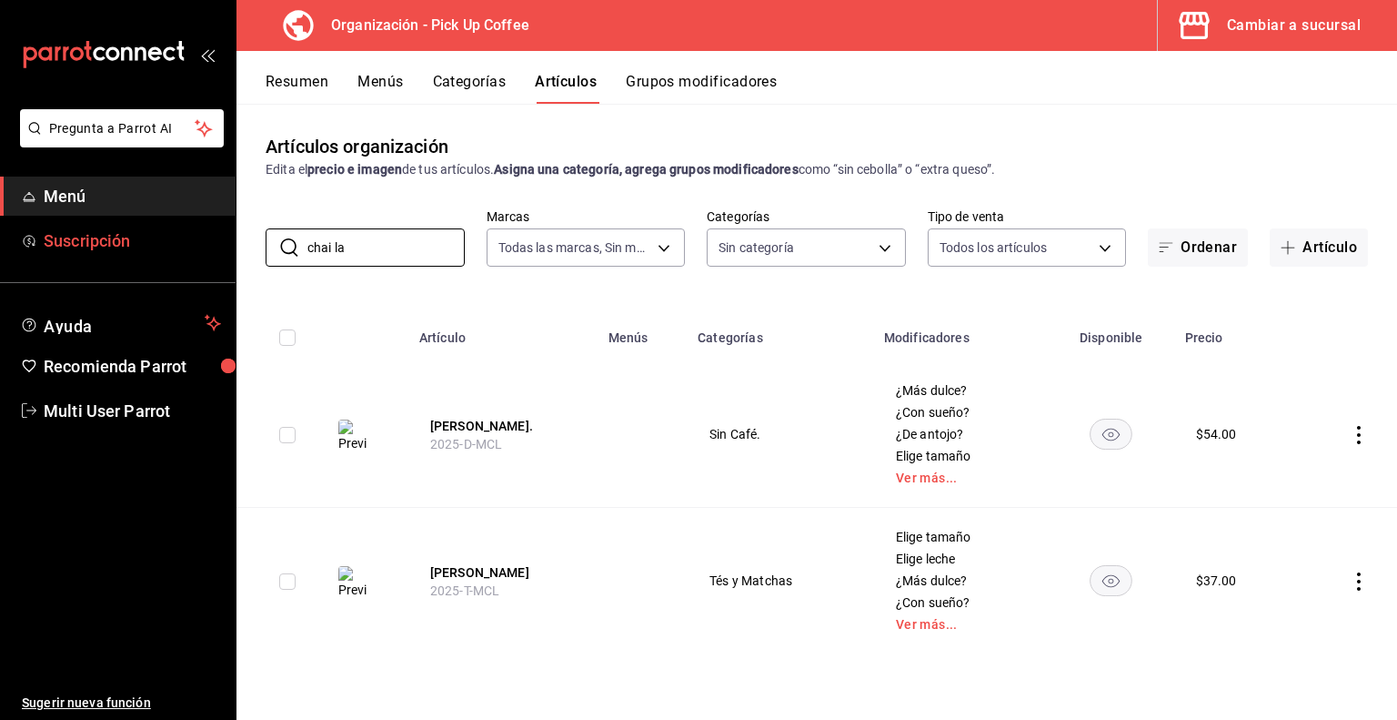
drag, startPoint x: 347, startPoint y: 239, endPoint x: 195, endPoint y: 243, distance: 152.0
click at [195, 243] on div "Pregunta a Parrot AI Menú Suscripción Ayuda Recomienda Parrot Multi User Parrot…" at bounding box center [698, 360] width 1397 height 720
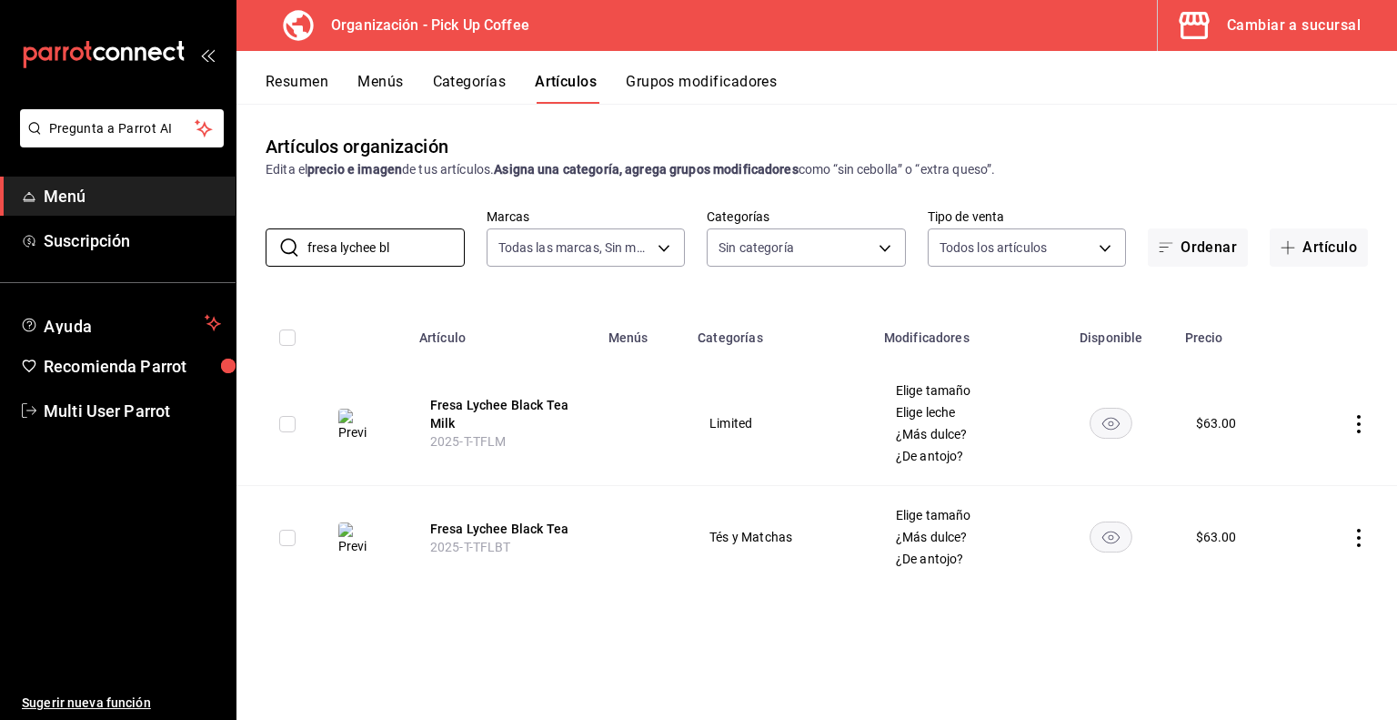
click at [1354, 538] on icon "actions" at bounding box center [1359, 538] width 18 height 18
click at [1297, 612] on span "Duplicar" at bounding box center [1304, 617] width 47 height 19
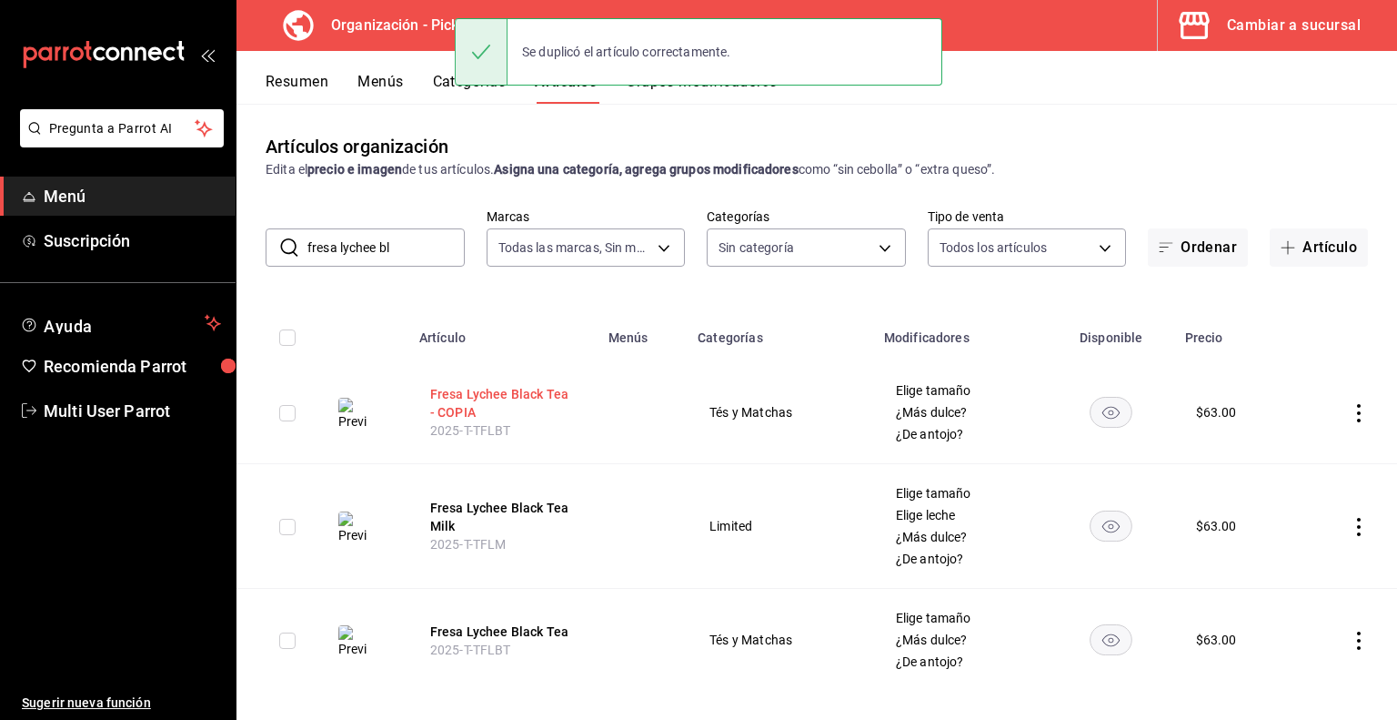
click at [439, 393] on button "Fresa Lychee Black Tea - COPIA" at bounding box center [503, 403] width 146 height 36
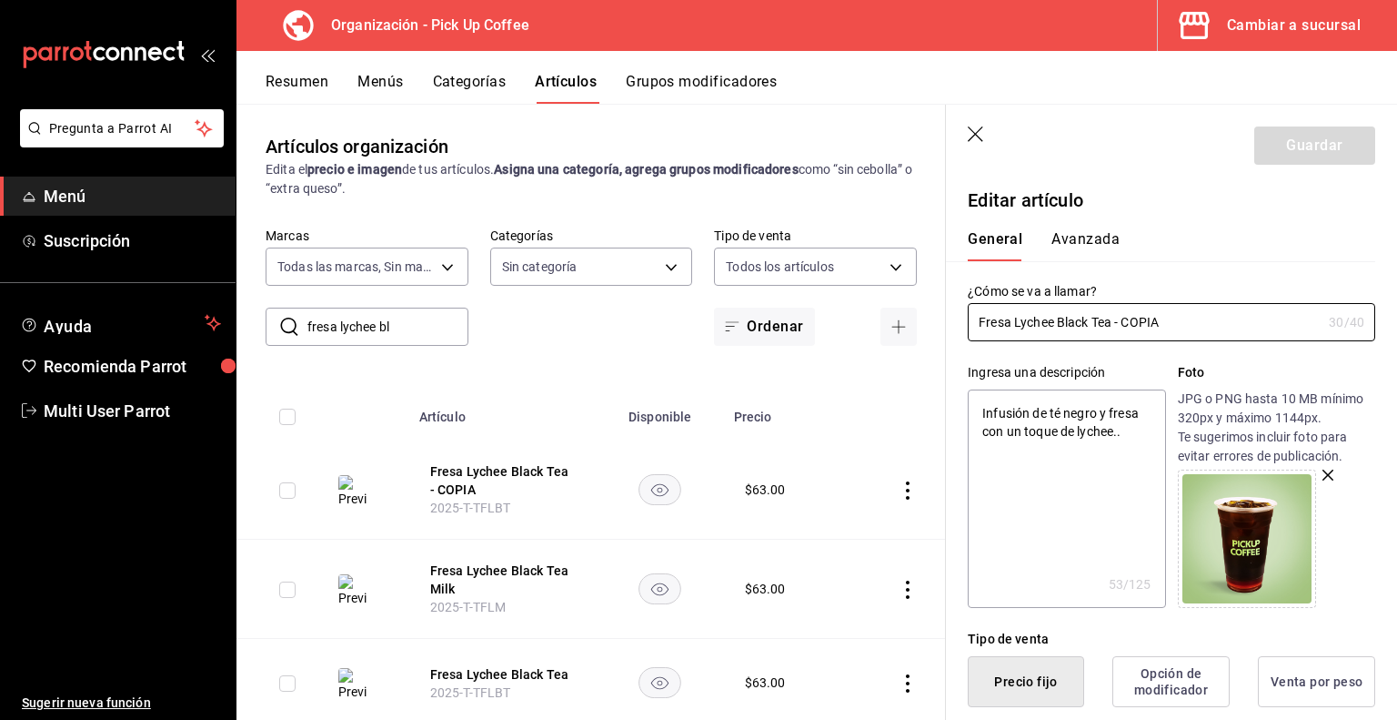
drag, startPoint x: 1110, startPoint y: 320, endPoint x: 1397, endPoint y: 331, distance: 286.8
click at [1397, 331] on section "Guardar Editar artículo General Avanzada ¿Cómo se va a llamar? Fresa Lychee Bla…" at bounding box center [1171, 412] width 451 height 615
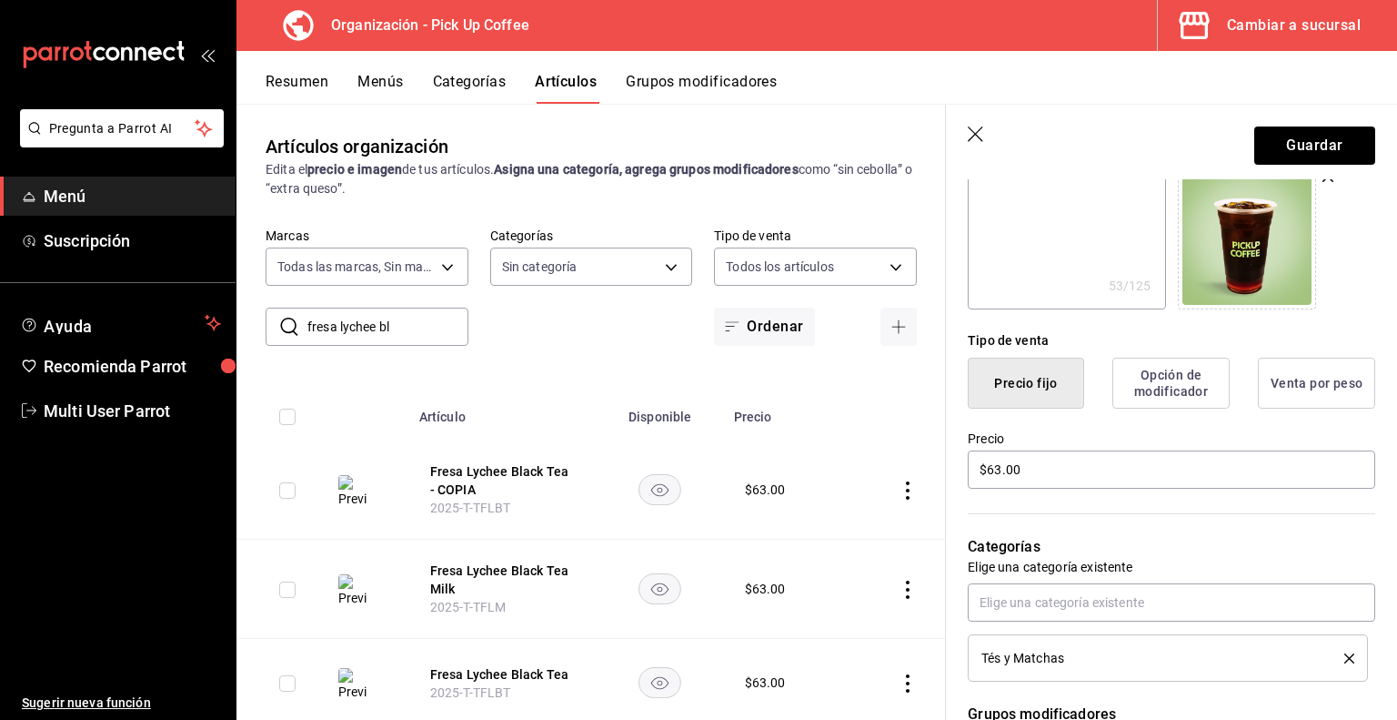
scroll to position [309, 0]
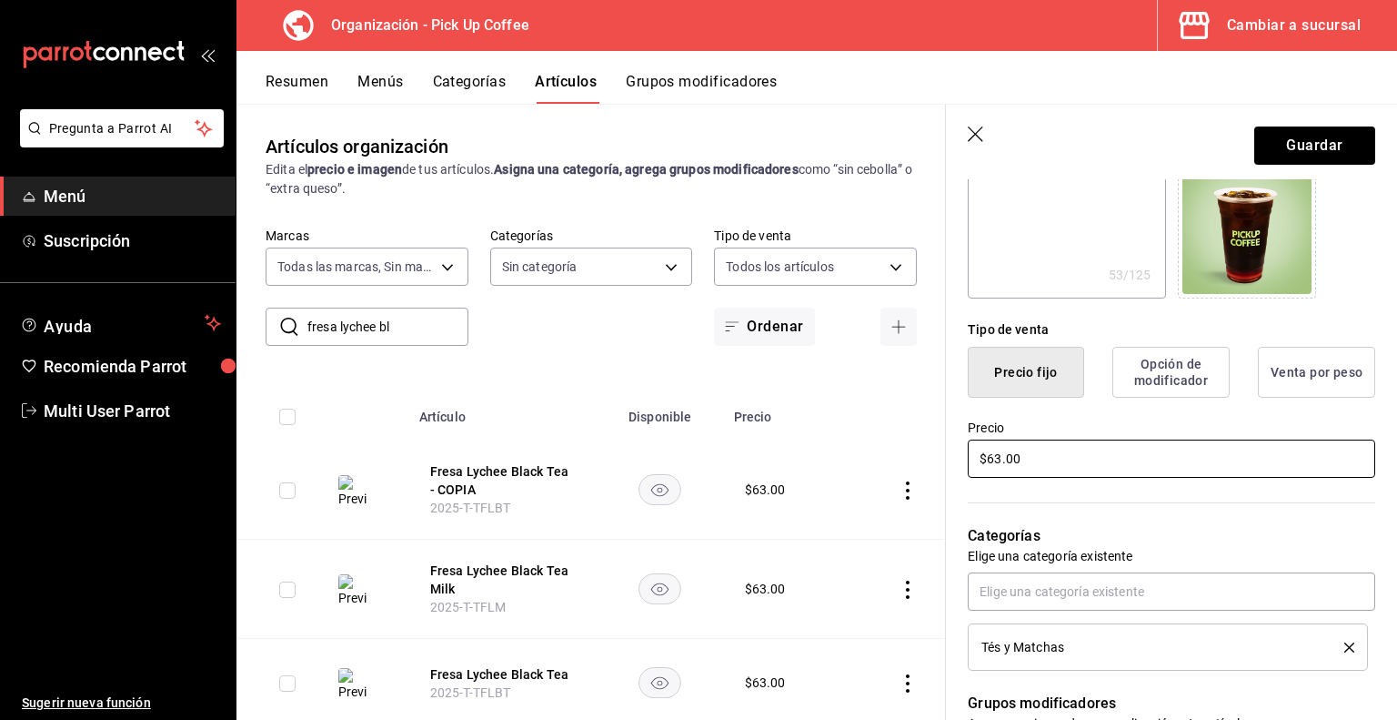
drag, startPoint x: 1033, startPoint y: 464, endPoint x: 783, endPoint y: 433, distance: 251.2
click at [783, 433] on main "Artículos organización Edita el precio e imagen de tus artículos. Asigna una ca…" at bounding box center [817, 412] width 1161 height 616
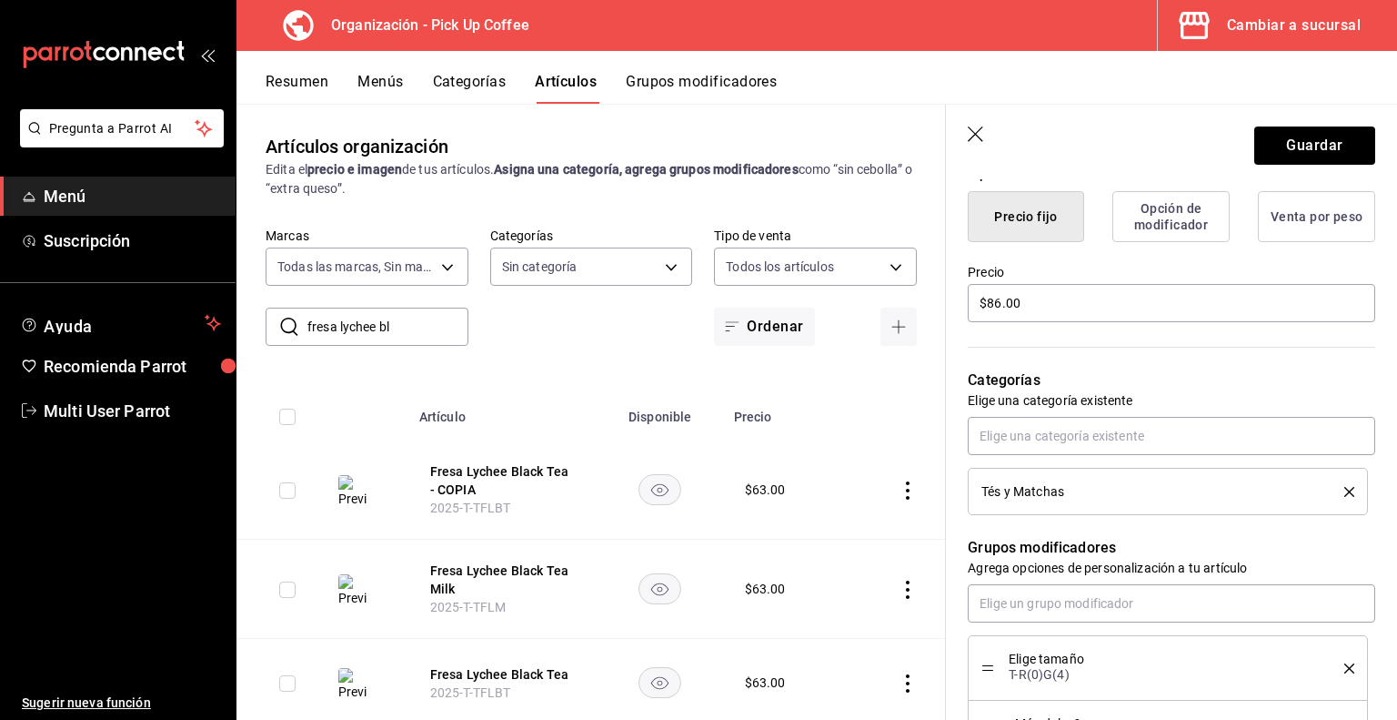
click at [1345, 492] on icon "delete" at bounding box center [1350, 492] width 10 height 10
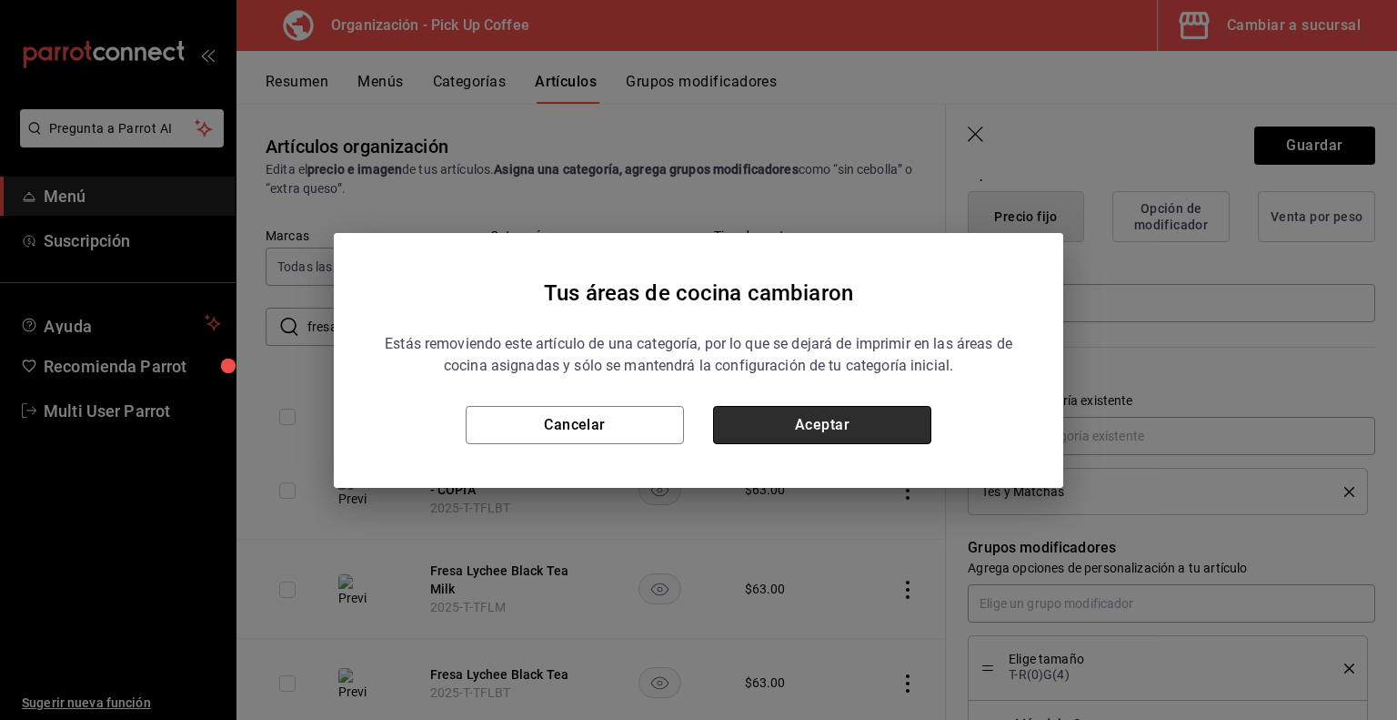
click at [910, 424] on button "Aceptar" at bounding box center [822, 425] width 218 height 38
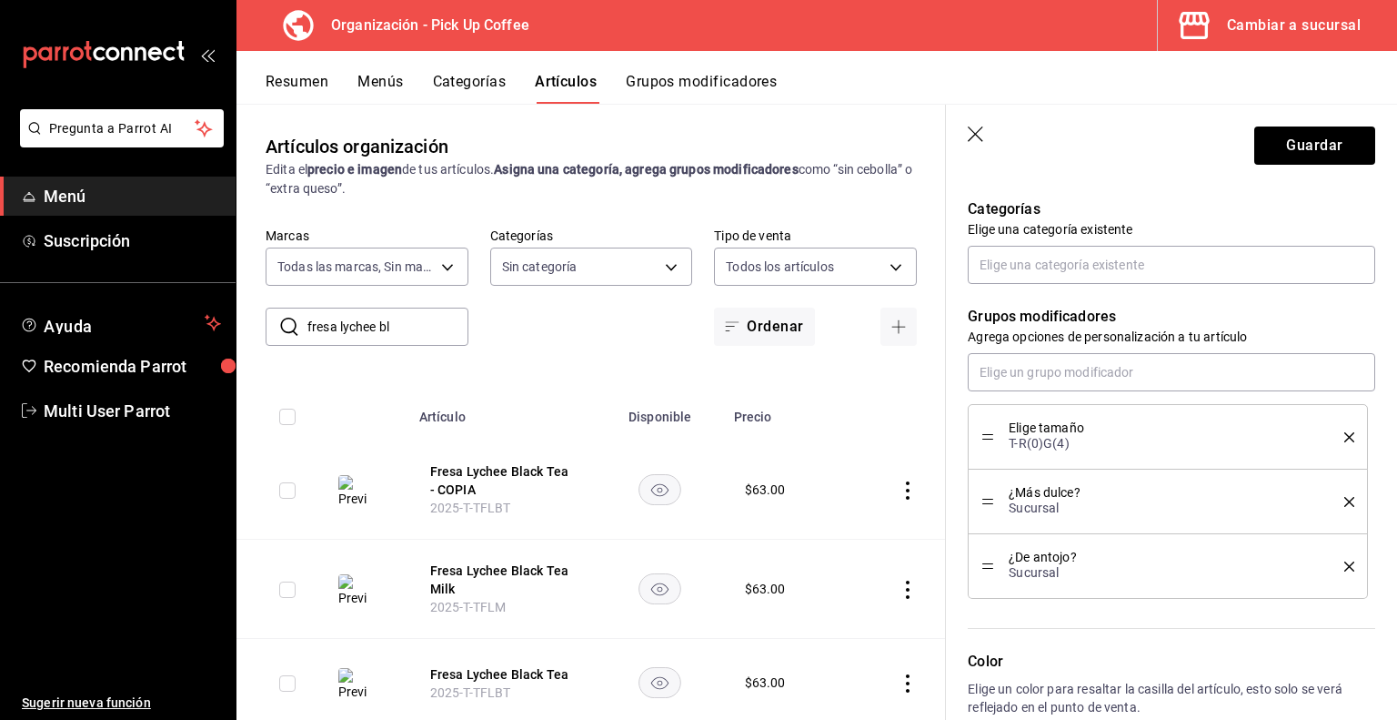
scroll to position [639, 0]
click at [1064, 371] on input "text" at bounding box center [1172, 369] width 408 height 38
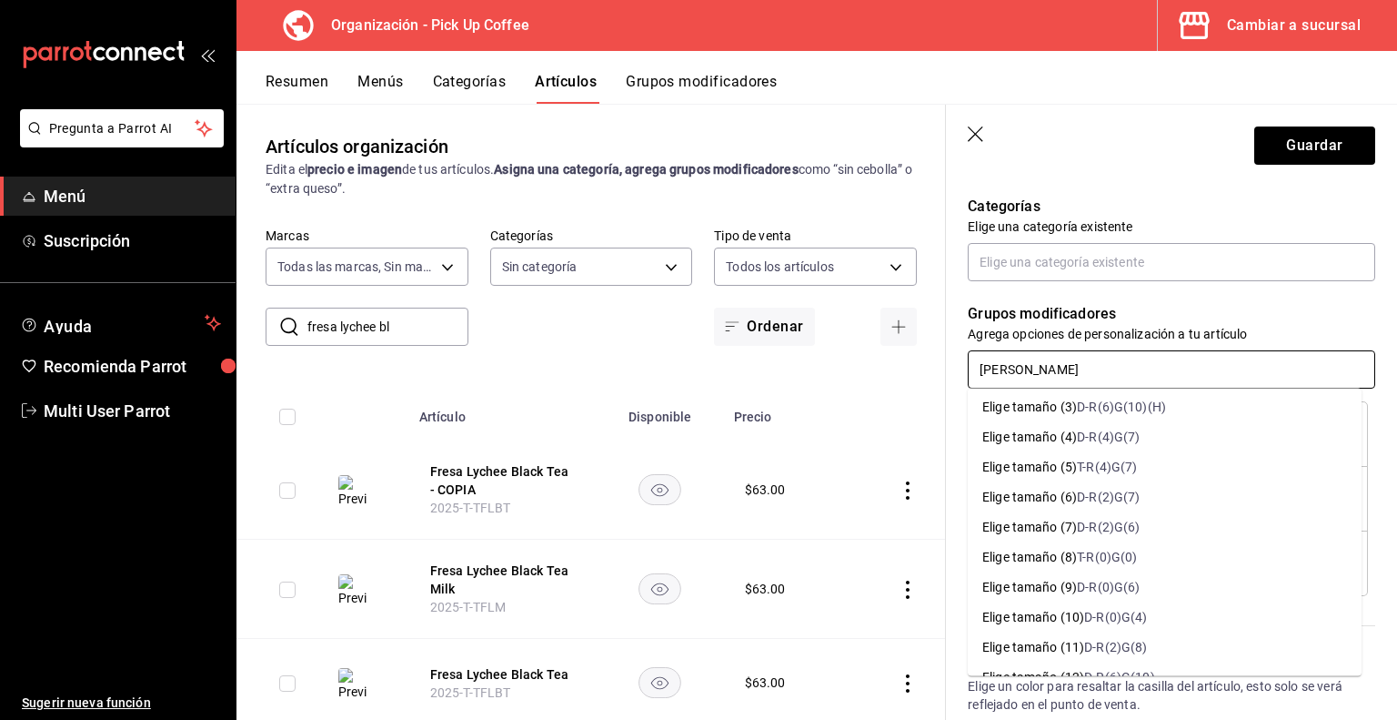
scroll to position [124, 0]
click at [1105, 609] on div "D-R(0)G(4)" at bounding box center [1115, 616] width 63 height 19
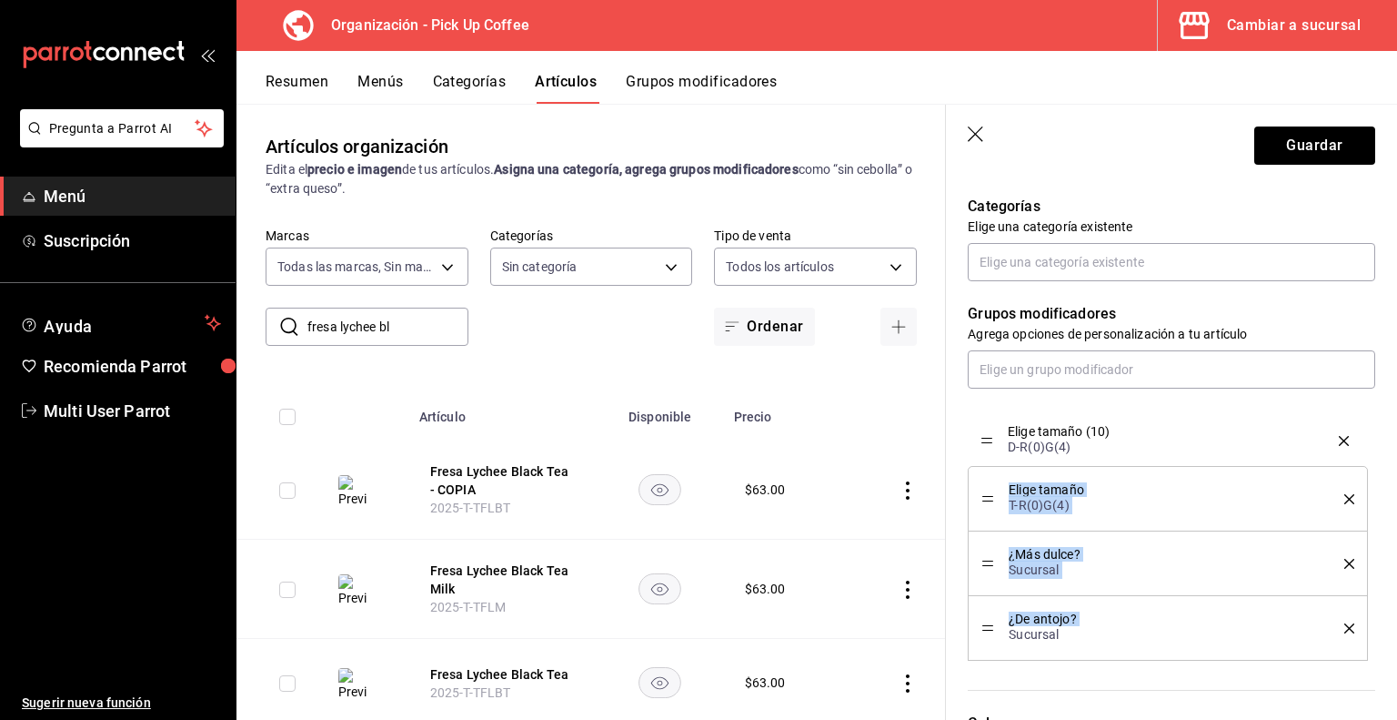
drag, startPoint x: 992, startPoint y: 625, endPoint x: 987, endPoint y: 439, distance: 185.6
click at [1345, 497] on icon "delete" at bounding box center [1350, 499] width 10 height 10
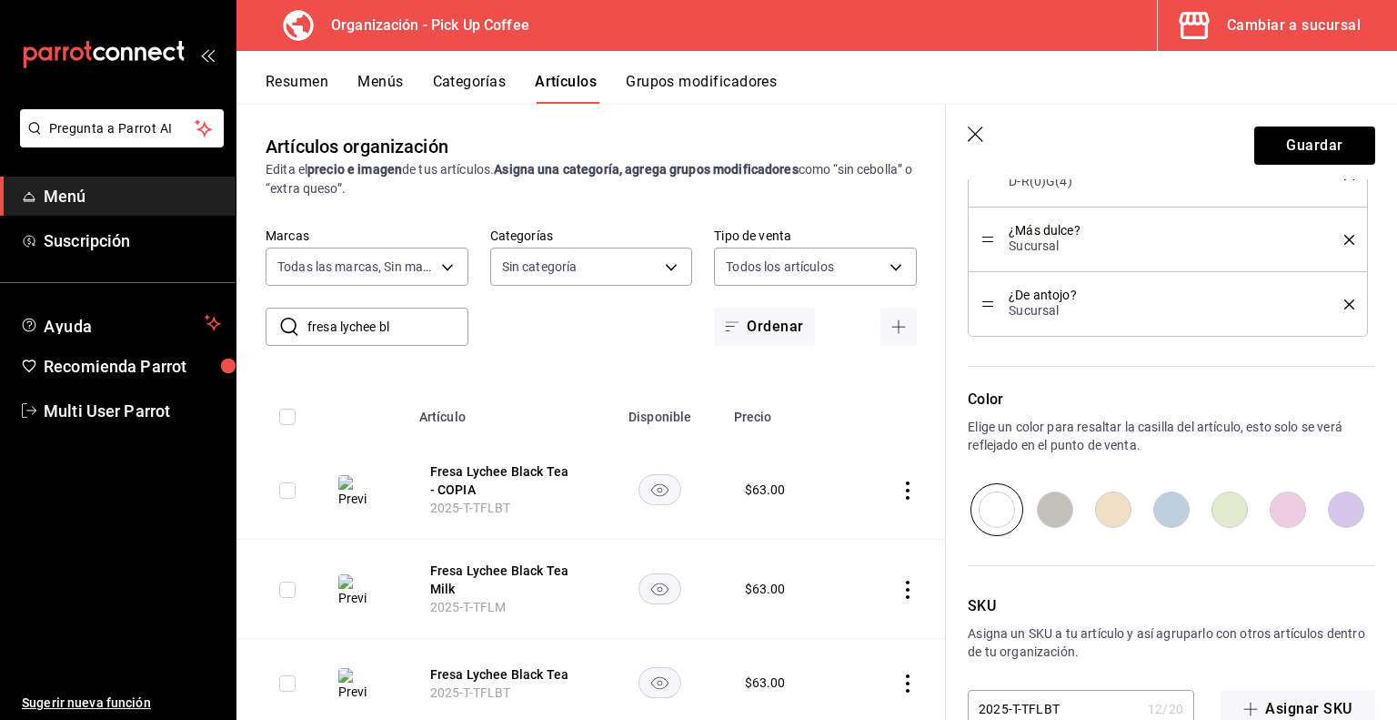
scroll to position [941, 0]
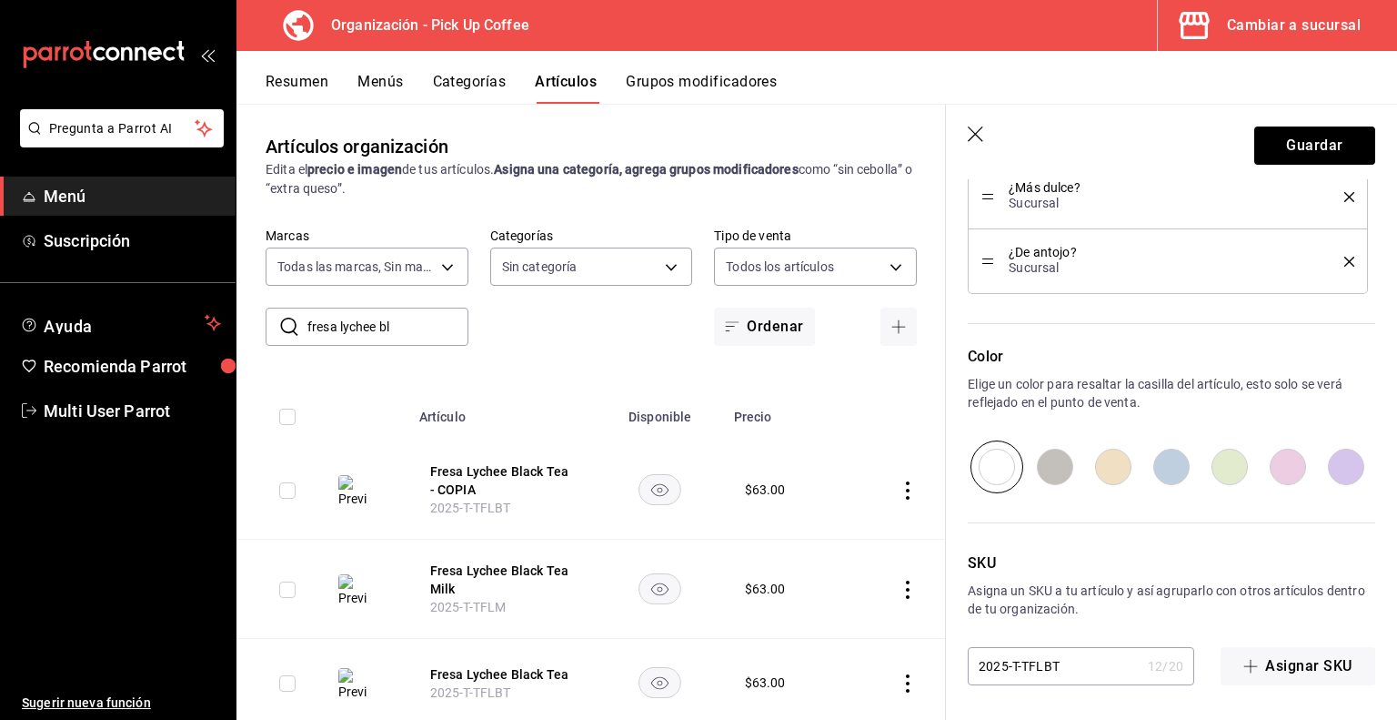
click at [1015, 661] on input "2025-T-TFLBT" at bounding box center [1054, 666] width 173 height 36
click at [1277, 156] on button "Guardar" at bounding box center [1315, 145] width 121 height 38
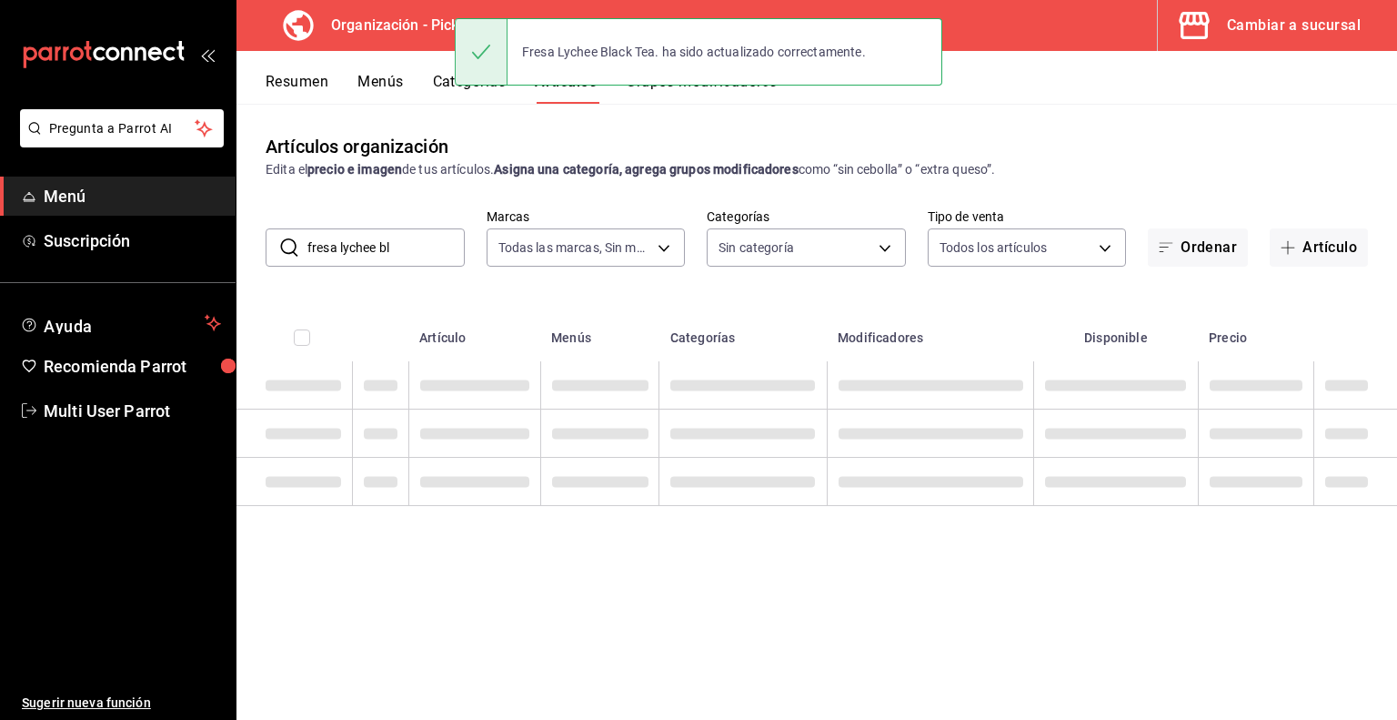
click at [441, 83] on button "Categorías" at bounding box center [470, 88] width 74 height 31
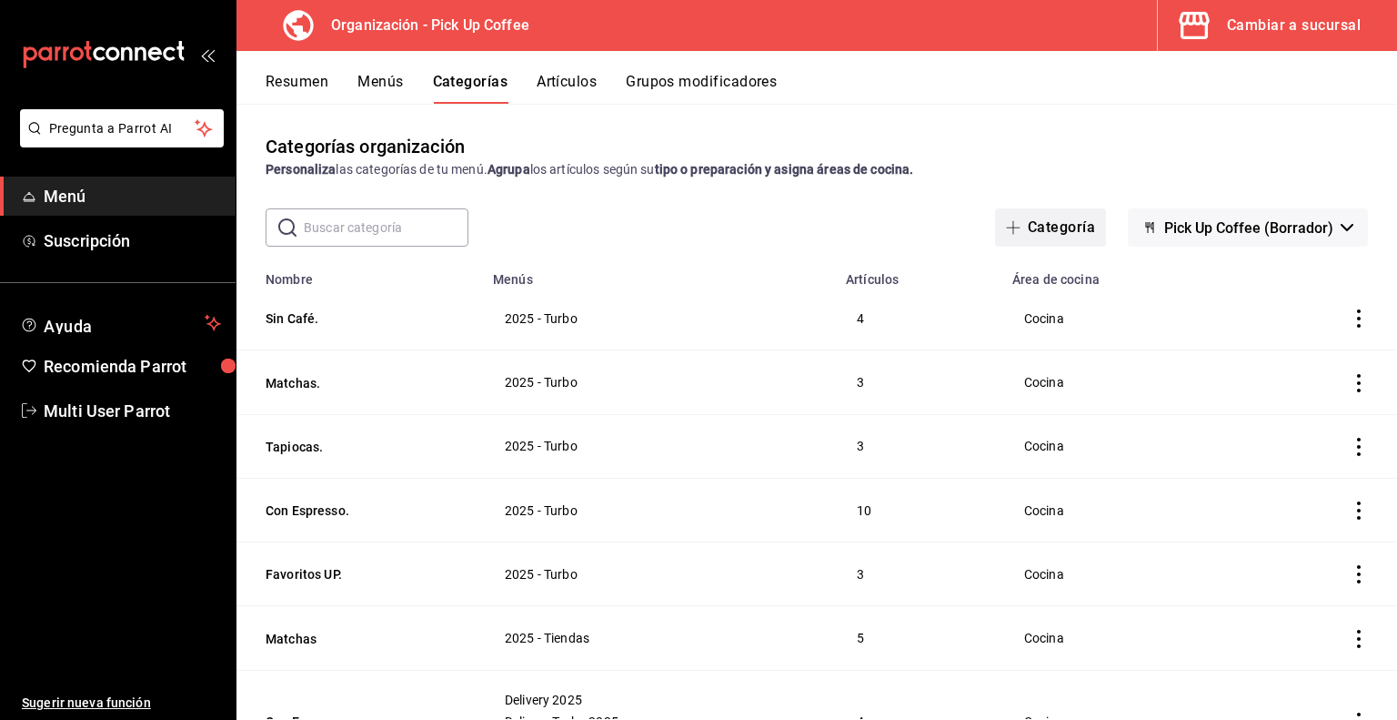
click at [1034, 225] on button "Categoría" at bounding box center [1050, 227] width 111 height 38
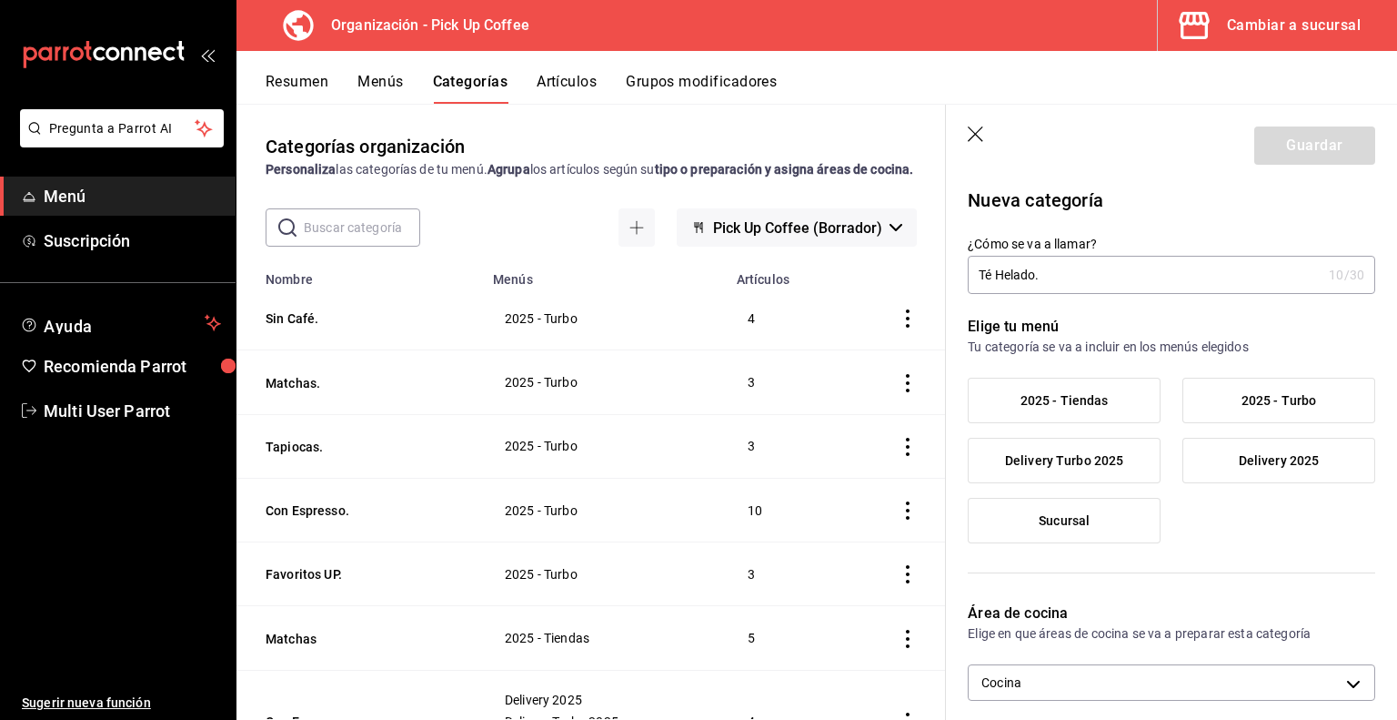
click at [1222, 410] on label "2025 - Turbo" at bounding box center [1279, 400] width 191 height 44
click at [0, 0] on input "2025 - Turbo" at bounding box center [0, 0] width 0 height 0
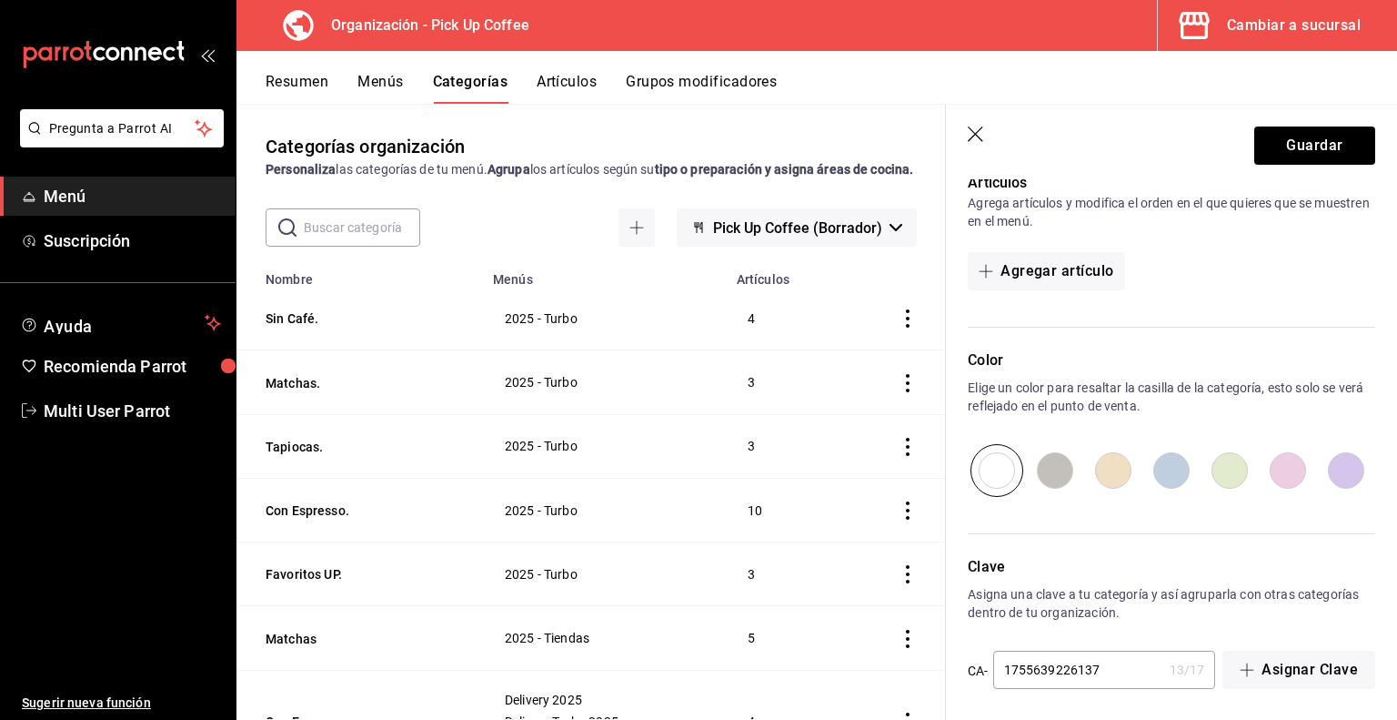
scroll to position [593, 0]
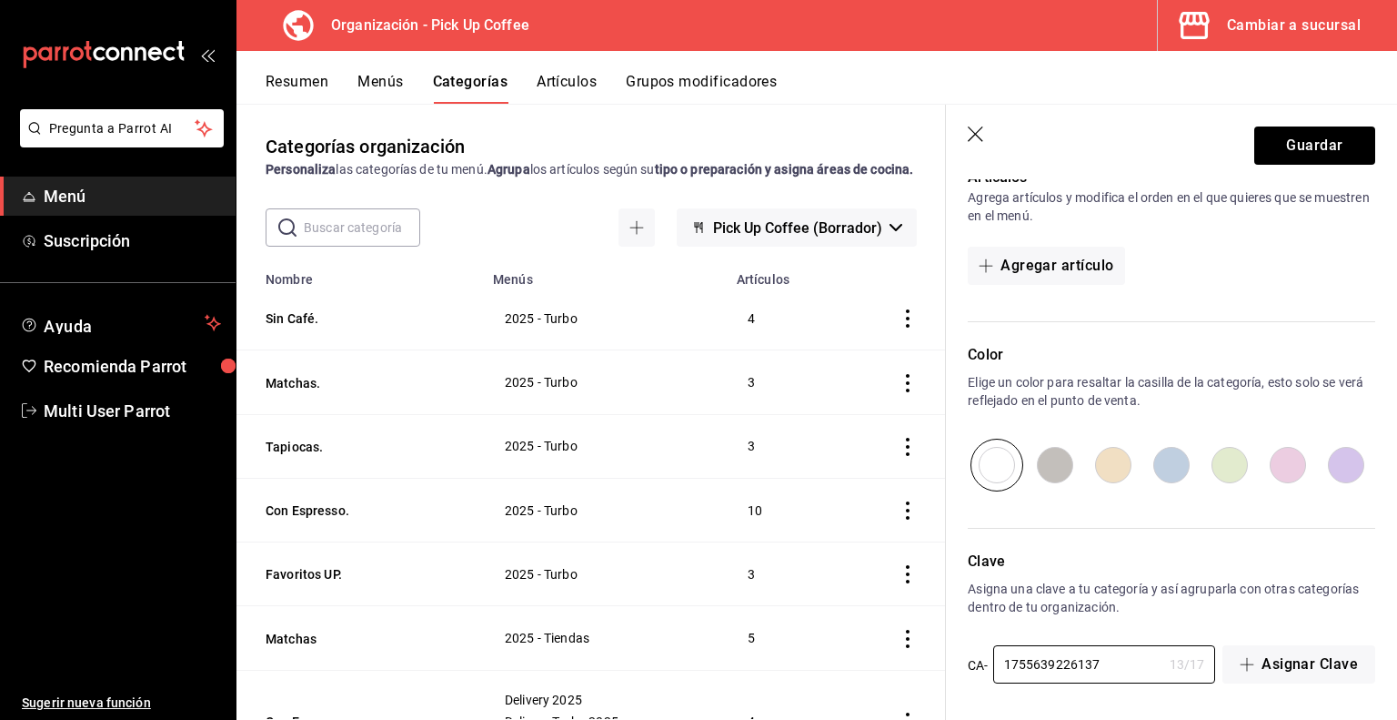
drag, startPoint x: 1113, startPoint y: 660, endPoint x: 810, endPoint y: 676, distance: 303.4
click at [810, 676] on main "Categorías organización Personaliza las categorías de tu menú. Agrupa los artíc…" at bounding box center [817, 412] width 1161 height 616
paste input "2025-D-TEHELADO"
click at [1281, 150] on button "Guardar" at bounding box center [1315, 145] width 121 height 38
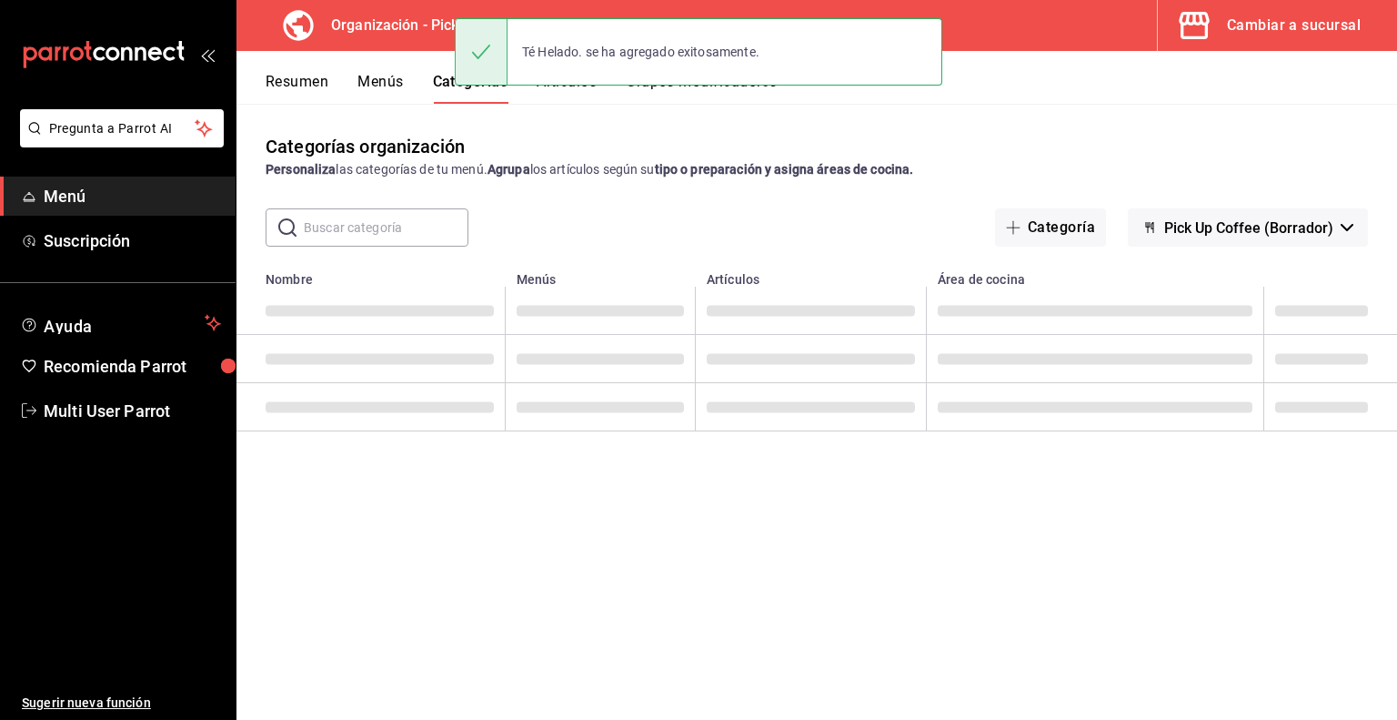
click at [571, 92] on button "Artículos" at bounding box center [567, 88] width 60 height 31
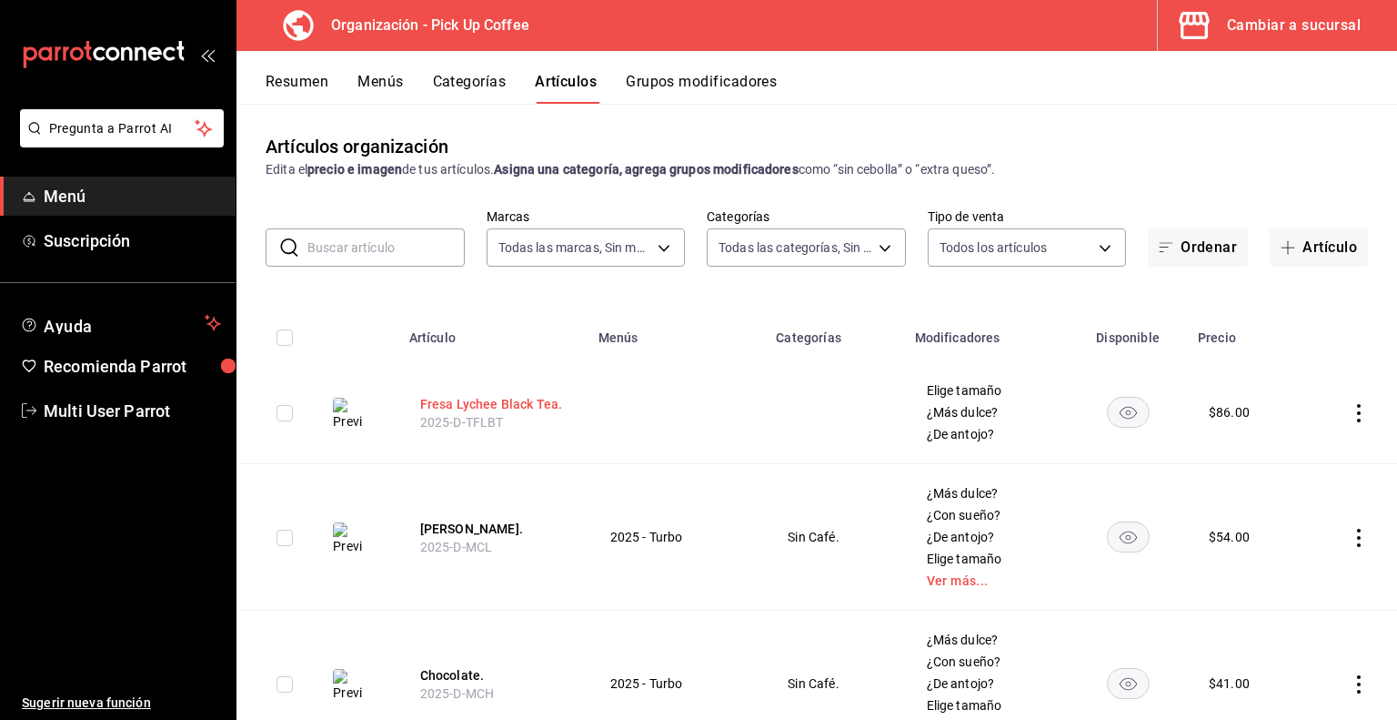
click at [499, 401] on button "Fresa Lychee Black Tea." at bounding box center [493, 404] width 146 height 18
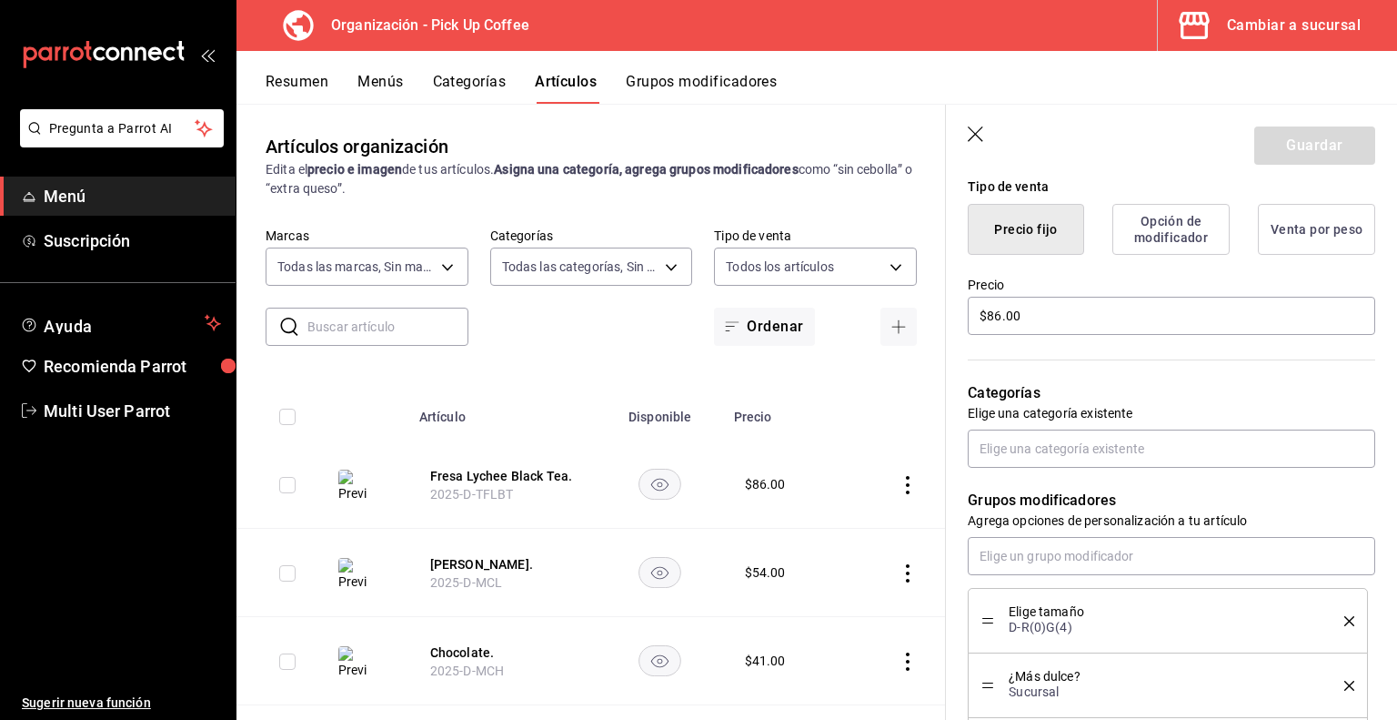
scroll to position [457, 0]
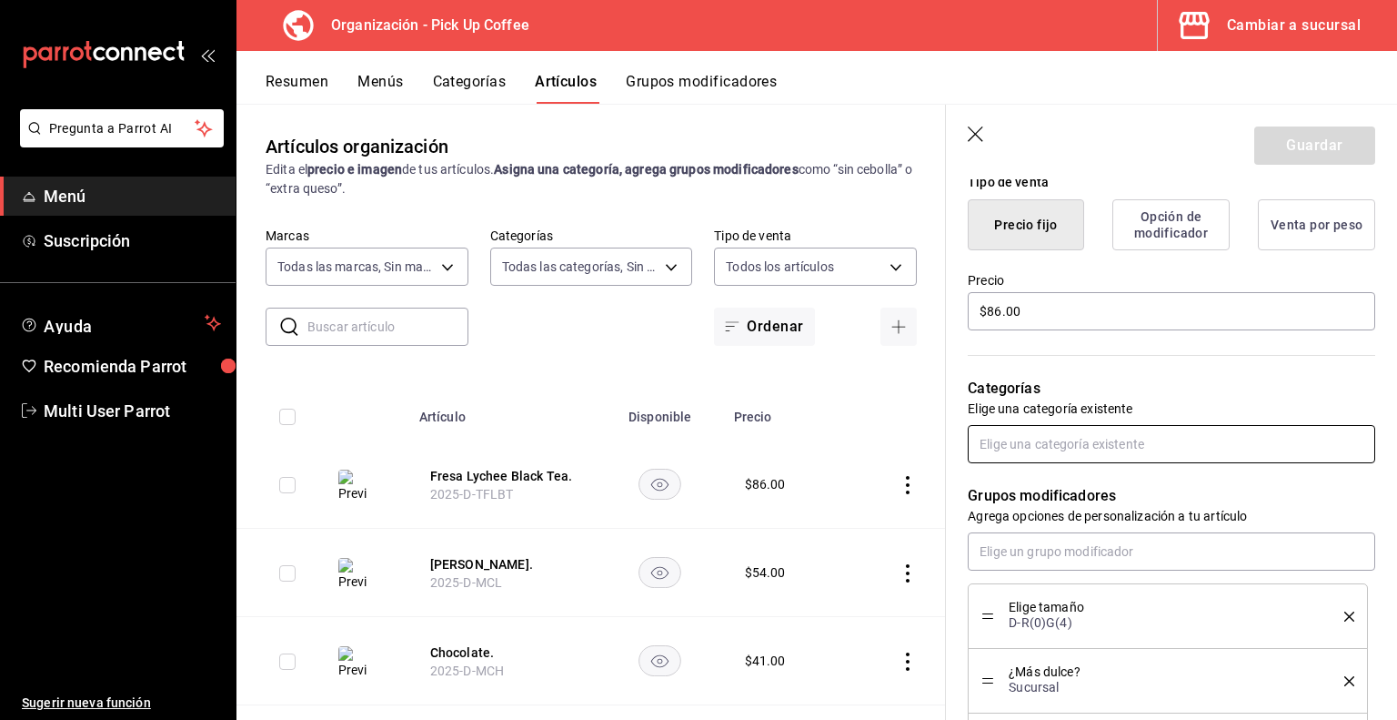
click at [1037, 441] on input "text" at bounding box center [1172, 444] width 408 height 38
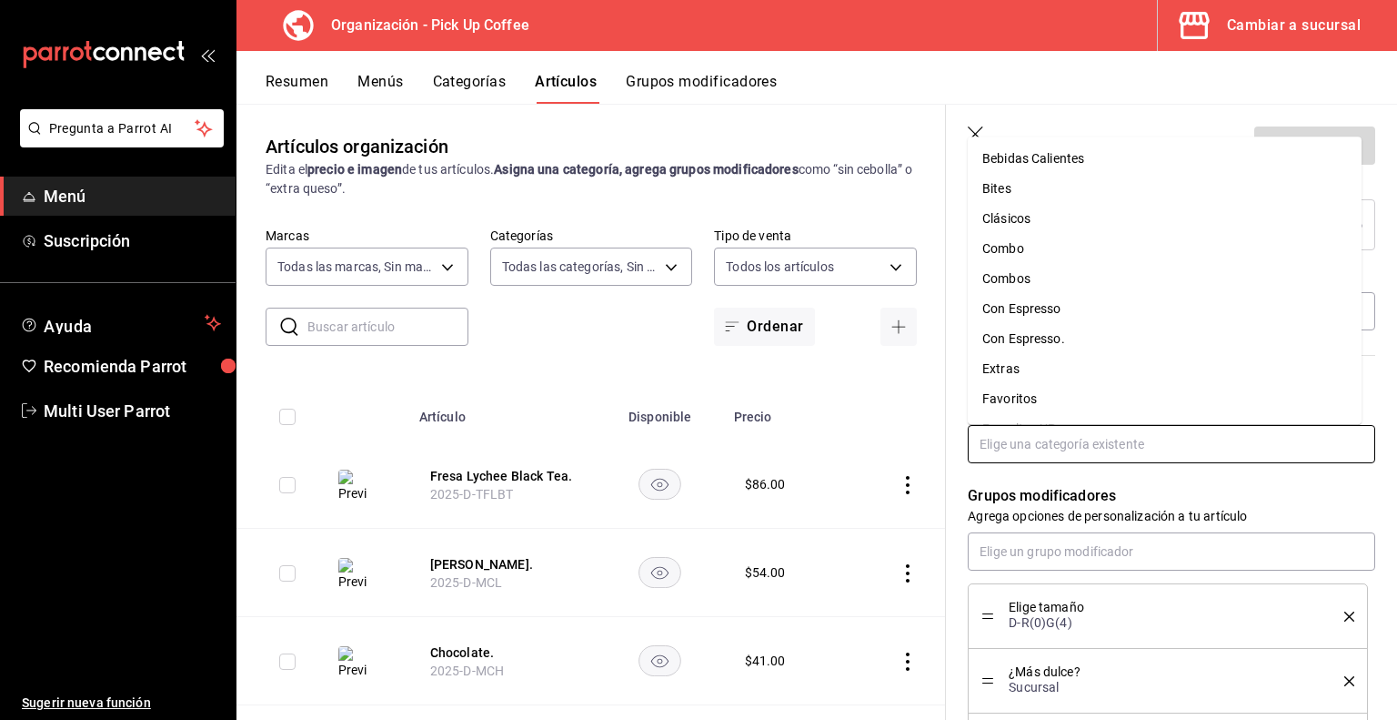
click at [1037, 441] on input "text" at bounding box center [1172, 444] width 408 height 38
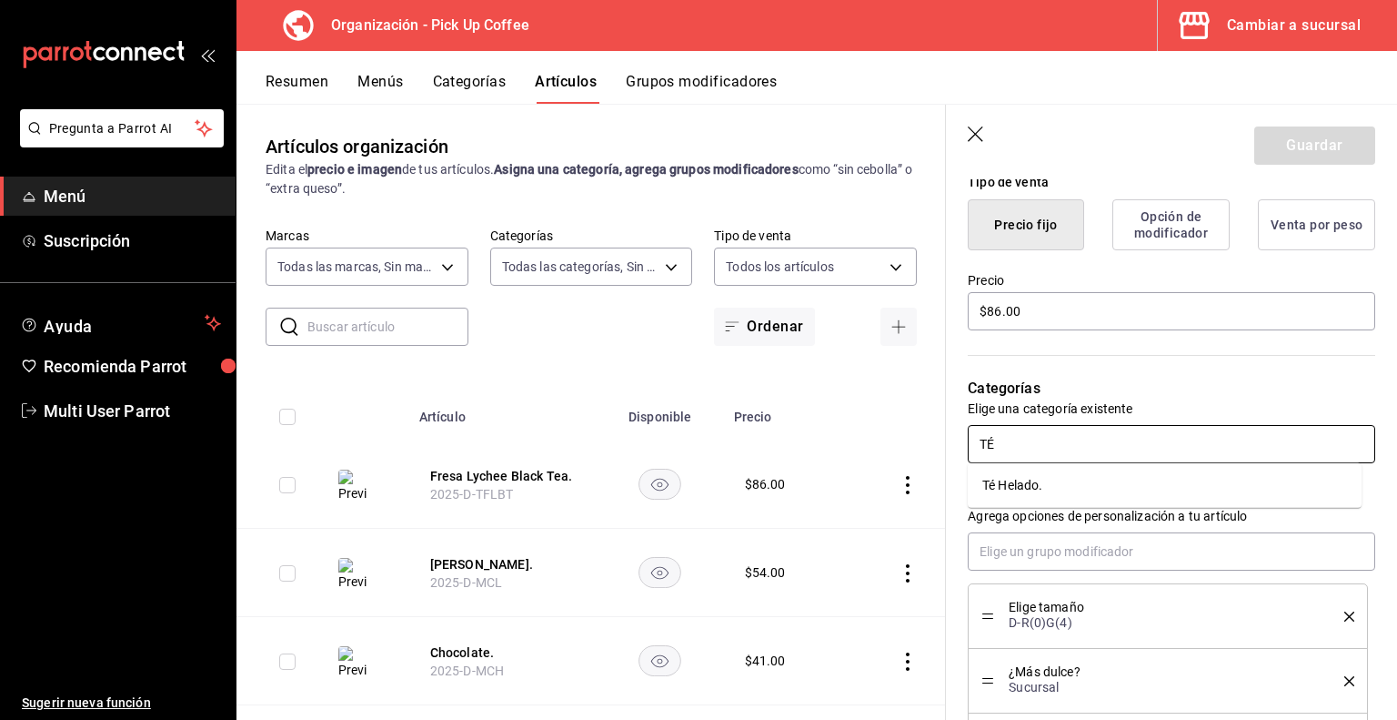
click at [1024, 481] on li "Té Helado." at bounding box center [1165, 485] width 394 height 30
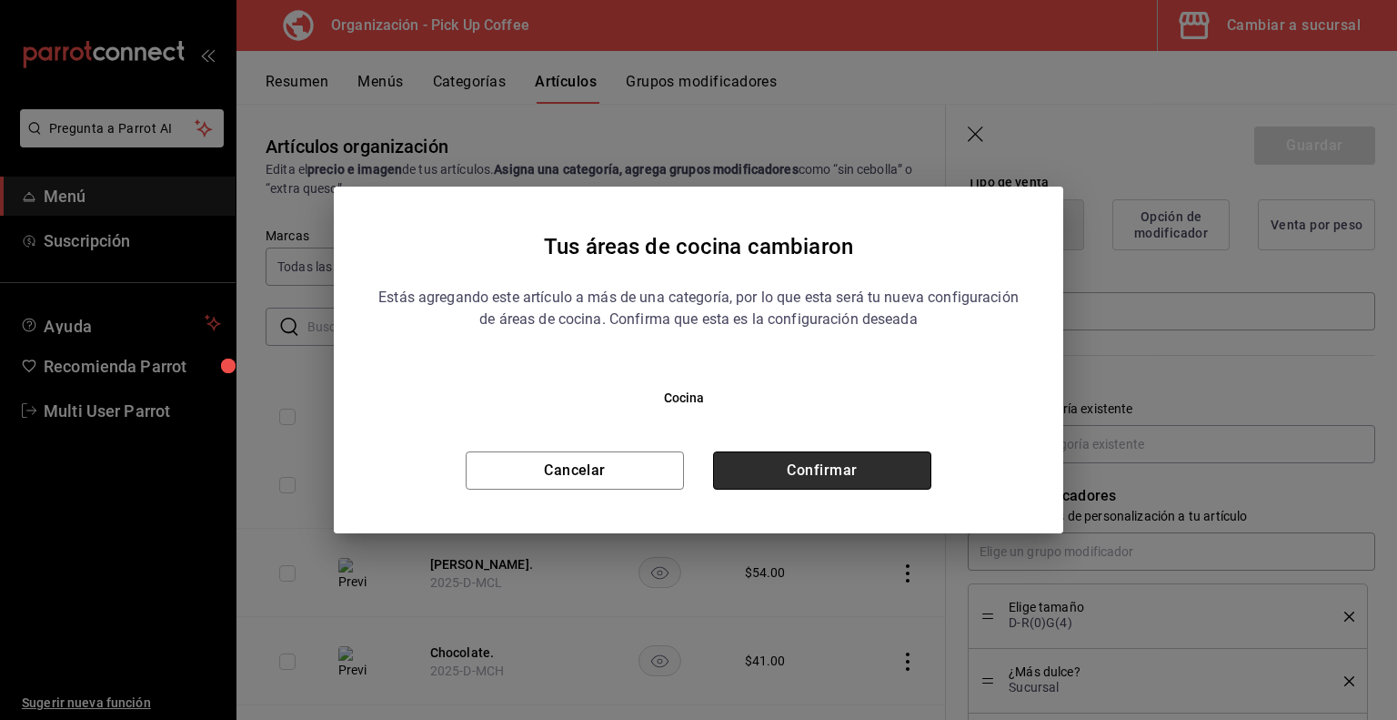
click at [844, 475] on button "Confirmar" at bounding box center [822, 470] width 218 height 38
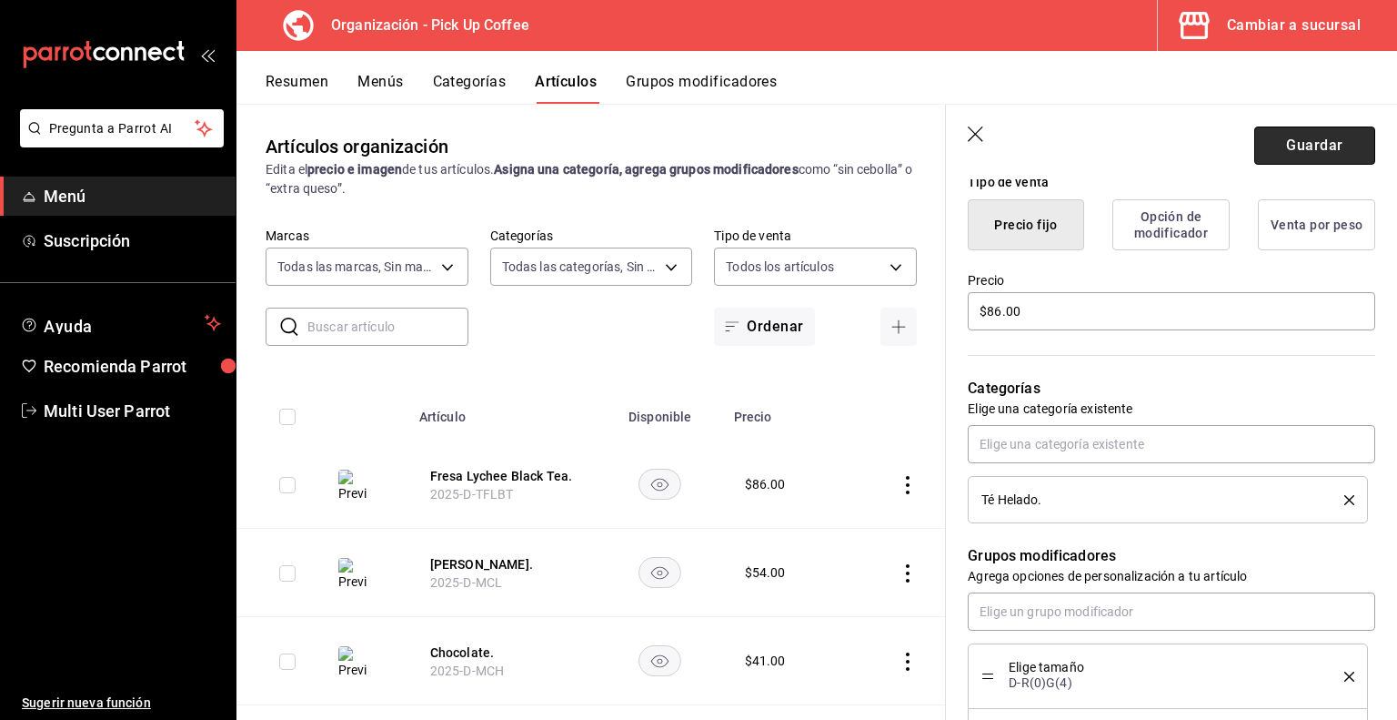
click at [1285, 158] on button "Guardar" at bounding box center [1315, 145] width 121 height 38
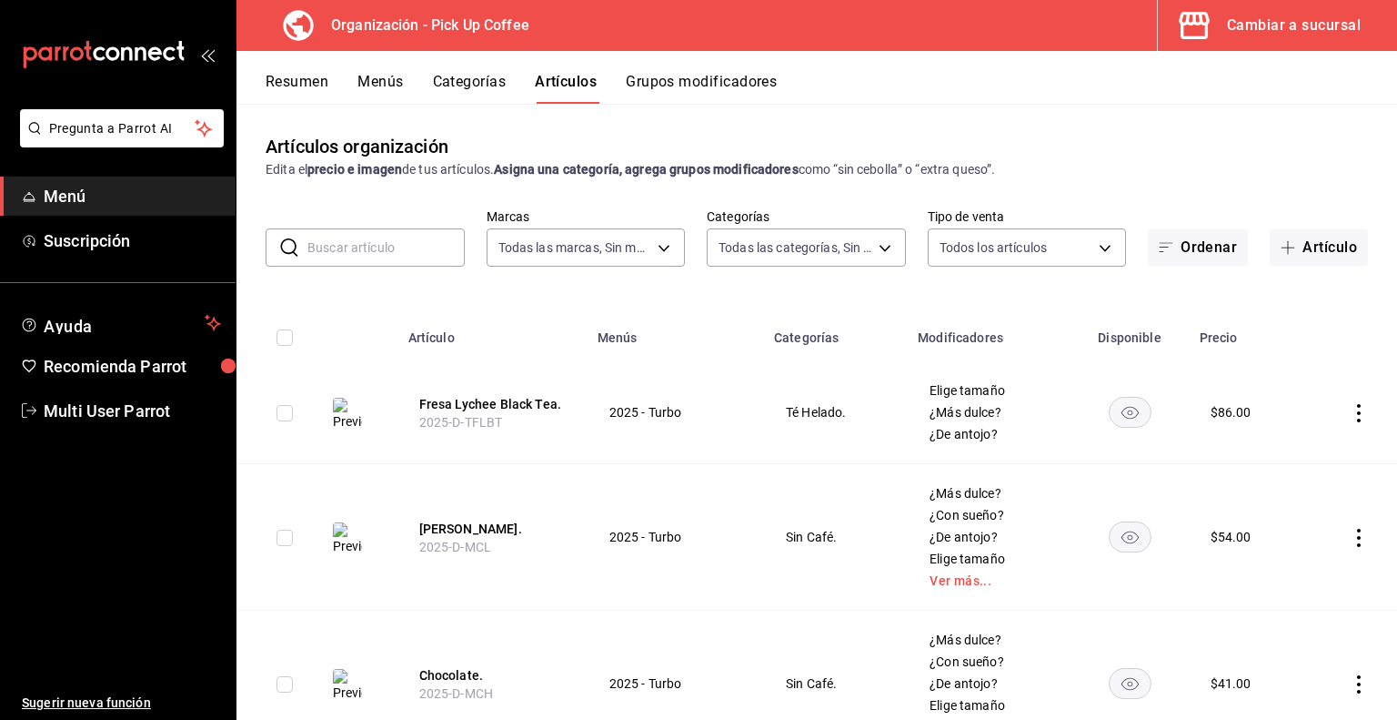
click at [380, 247] on input "text" at bounding box center [386, 247] width 157 height 36
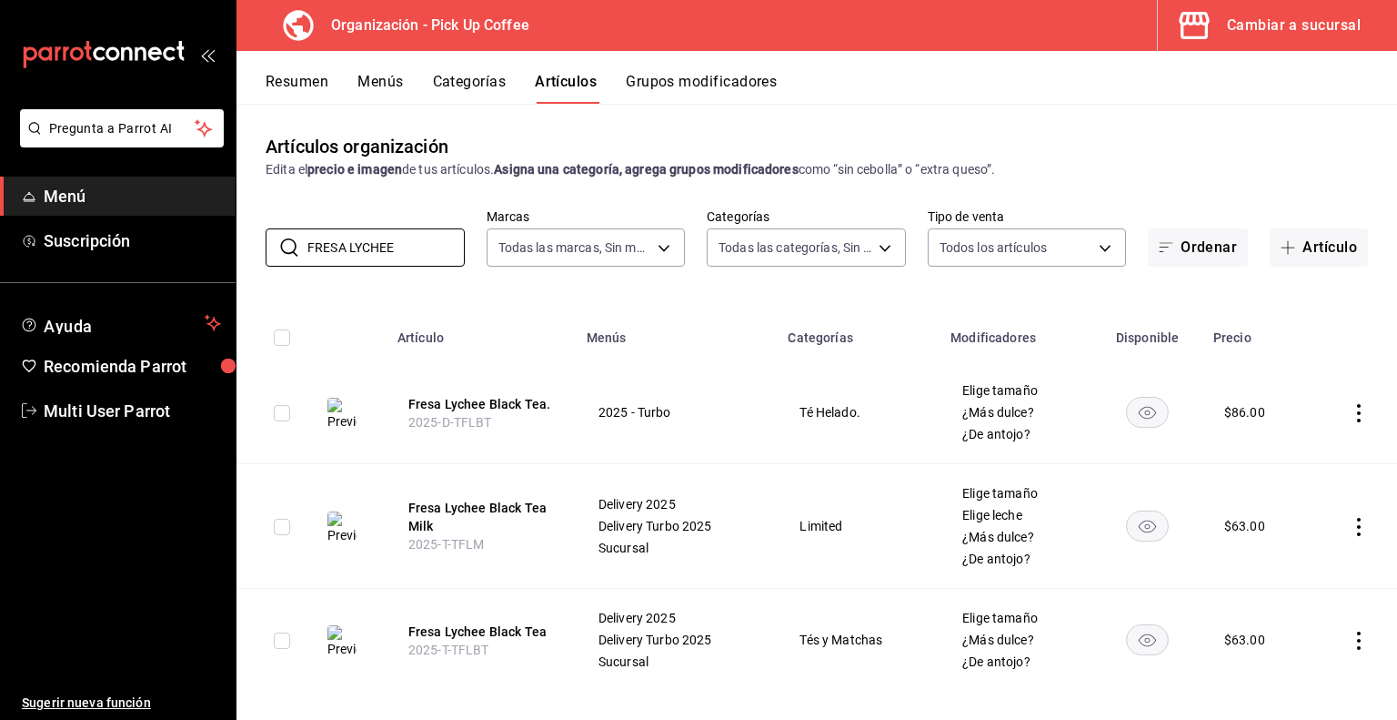
scroll to position [15, 0]
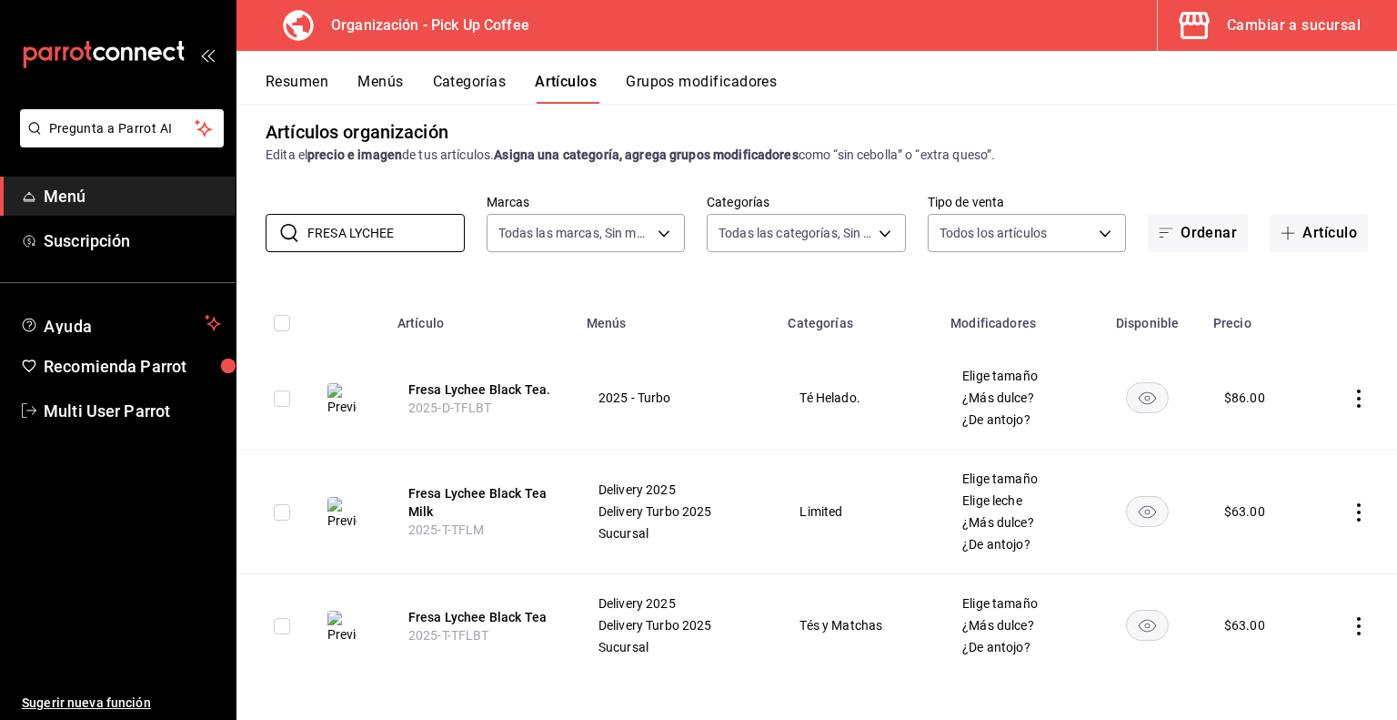
type input "FRESA LYCHEE"
click at [1357, 512] on icon "actions" at bounding box center [1359, 512] width 4 height 18
click at [1278, 585] on span "Duplicar" at bounding box center [1290, 591] width 47 height 19
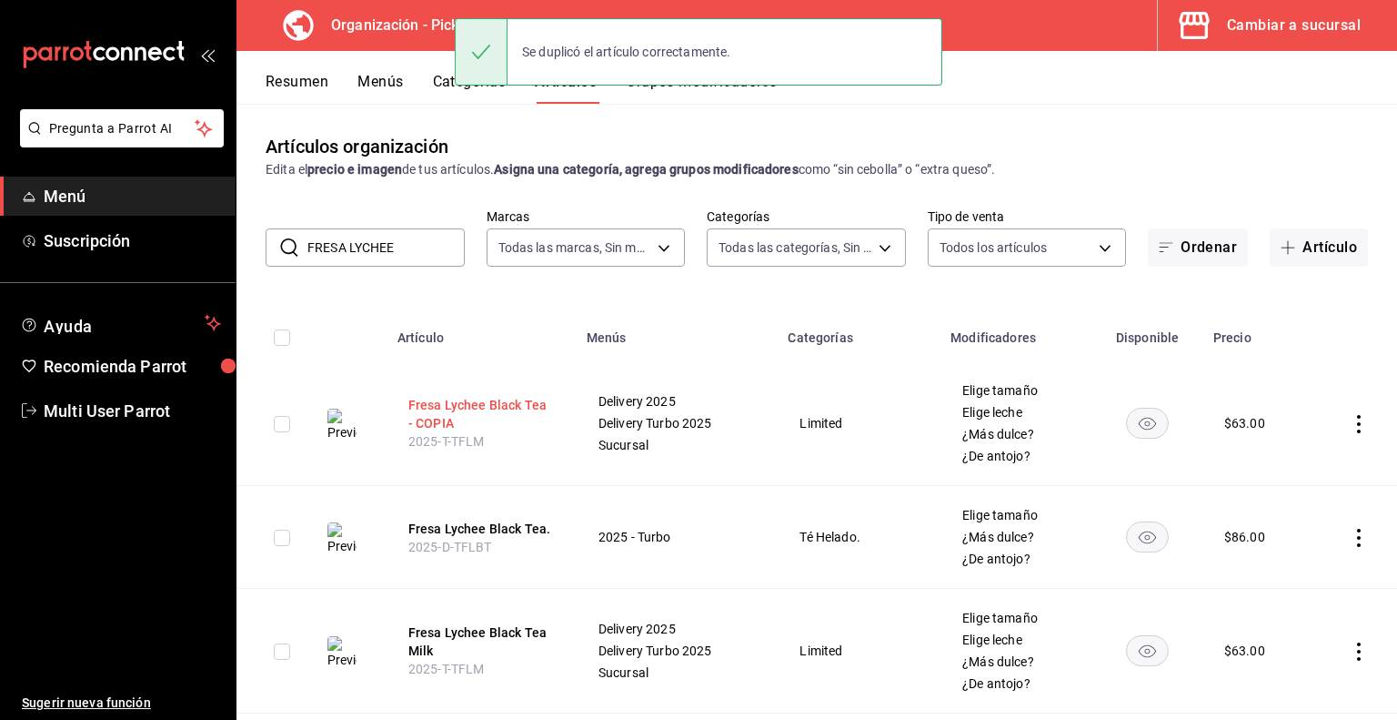
click at [433, 413] on button "Fresa Lychee Black Tea - COPIA" at bounding box center [481, 414] width 146 height 36
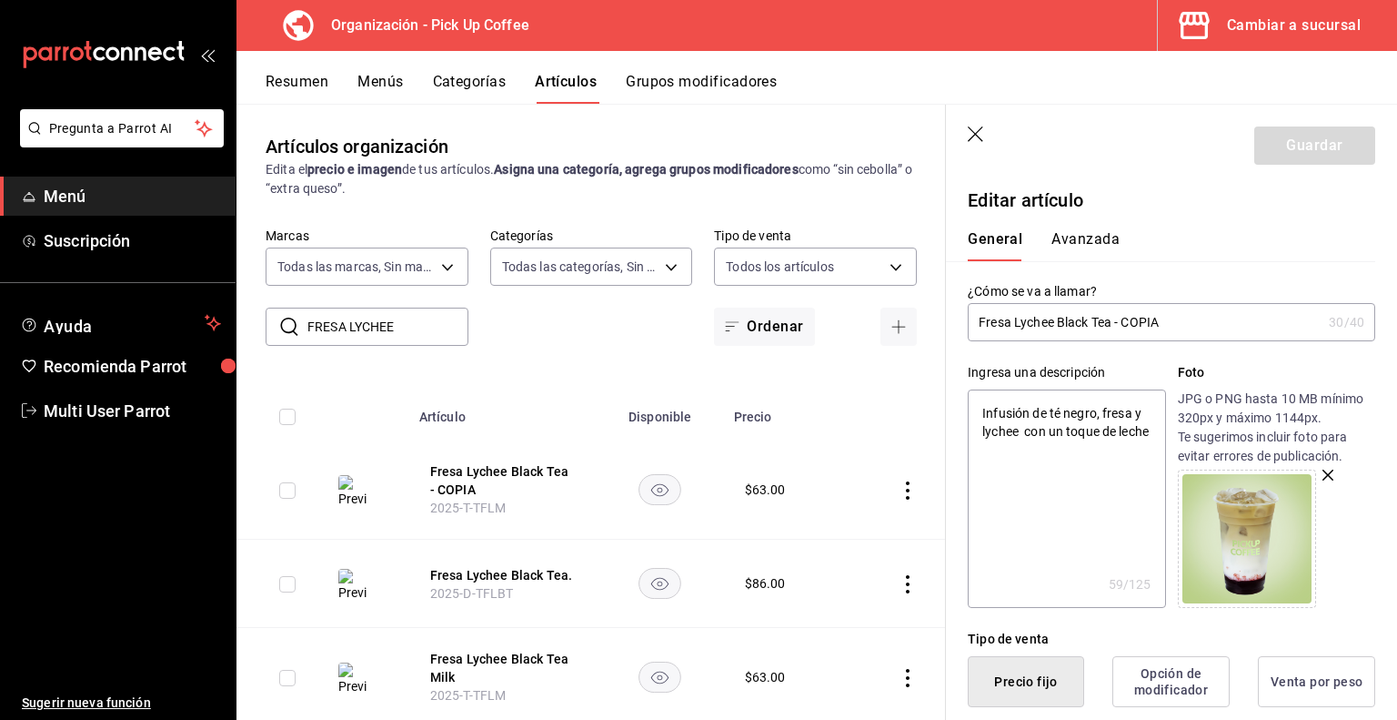
drag, startPoint x: 1115, startPoint y: 320, endPoint x: 1255, endPoint y: 327, distance: 139.3
click at [1255, 327] on input "Fresa Lychee Black Tea - COPIA" at bounding box center [1145, 322] width 354 height 36
type input "Fresa Lychee Black Tea"
type textarea "x"
type input "Fresa Lychee Black Tea"
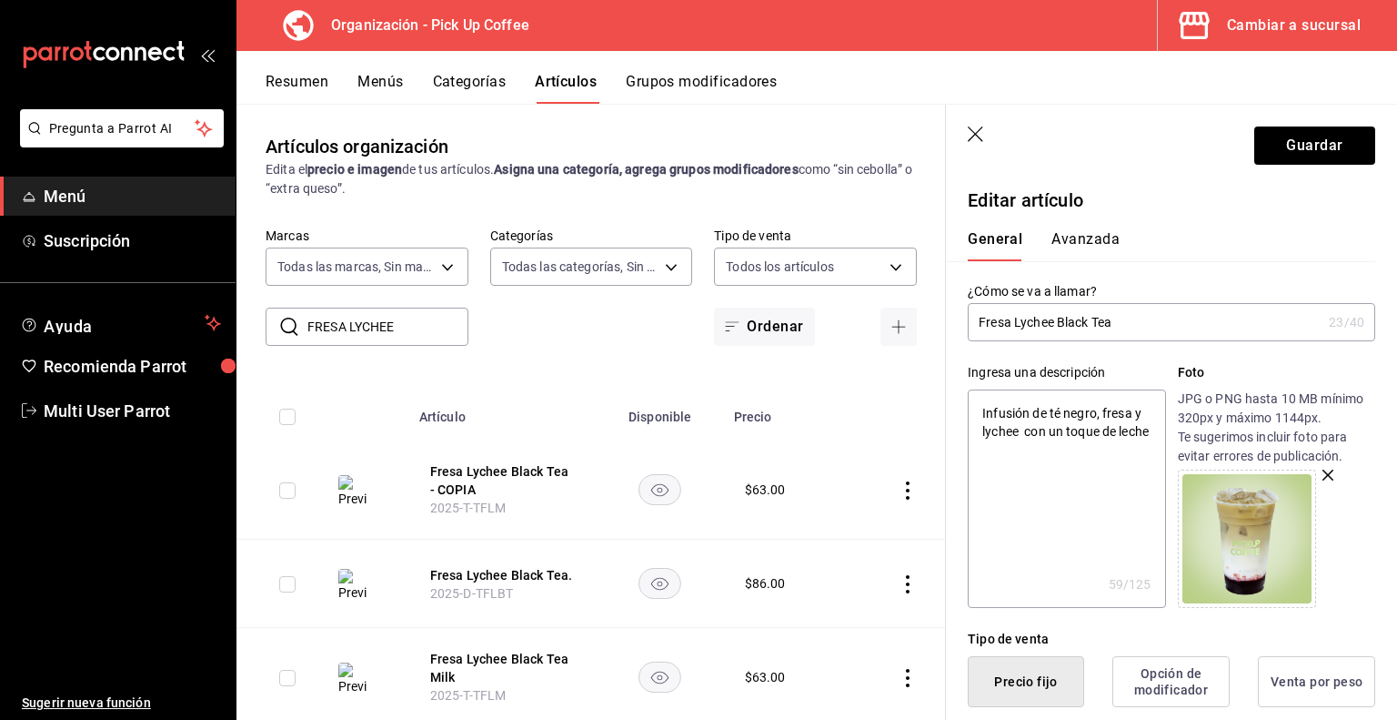
type textarea "x"
type input "Fresa Lychee Black Tea."
type textarea "x"
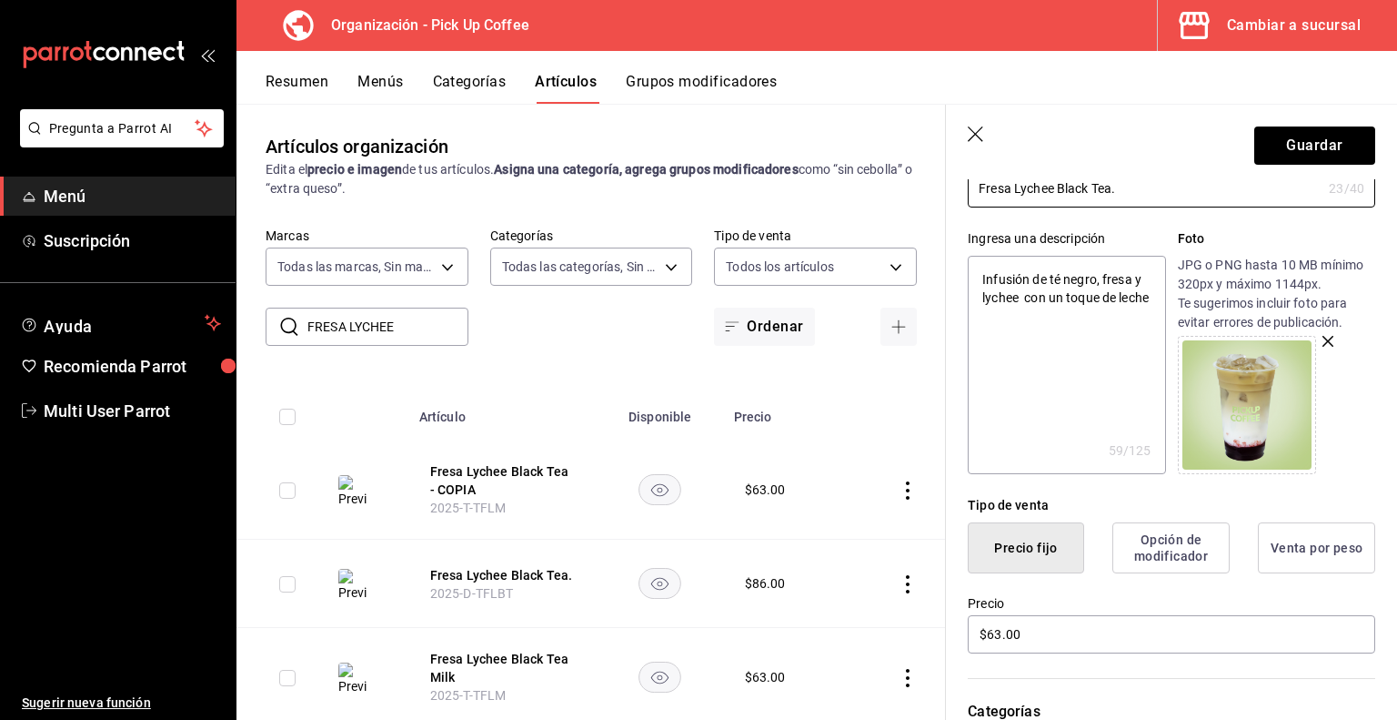
scroll to position [141, 0]
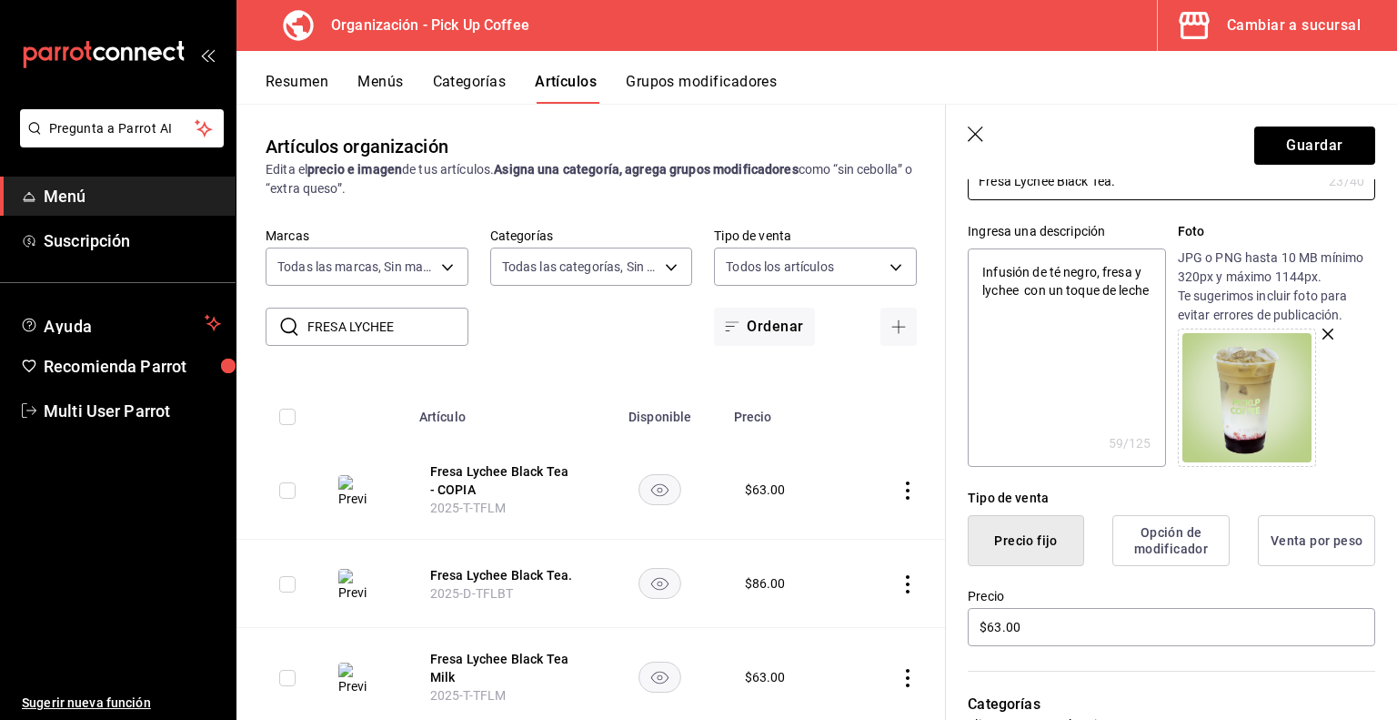
type input "Fresa Lychee Black Tea."
drag, startPoint x: 1055, startPoint y: 628, endPoint x: 849, endPoint y: 629, distance: 206.5
click at [849, 629] on main "Artículos organización Edita el precio e imagen de tus artículos. Asigna una ca…" at bounding box center [817, 412] width 1161 height 616
type input "$86.00"
type textarea "x"
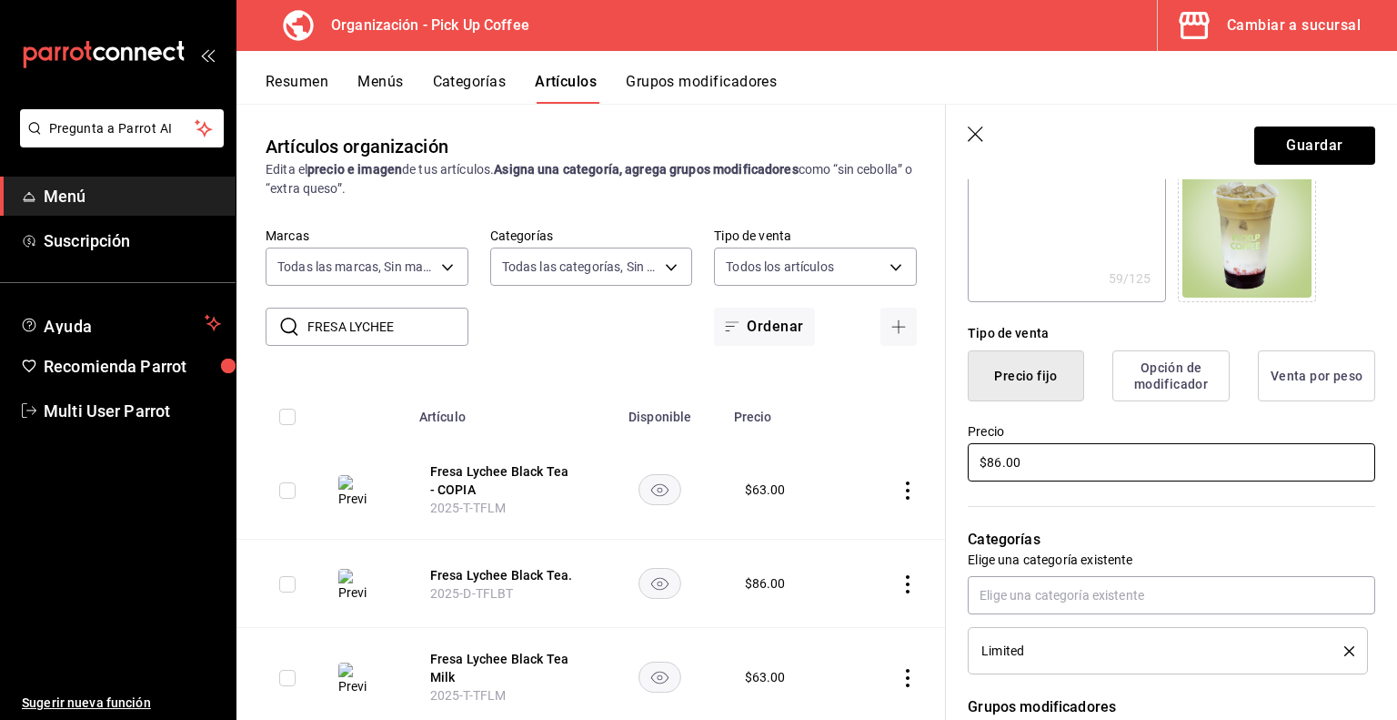
scroll to position [385, 0]
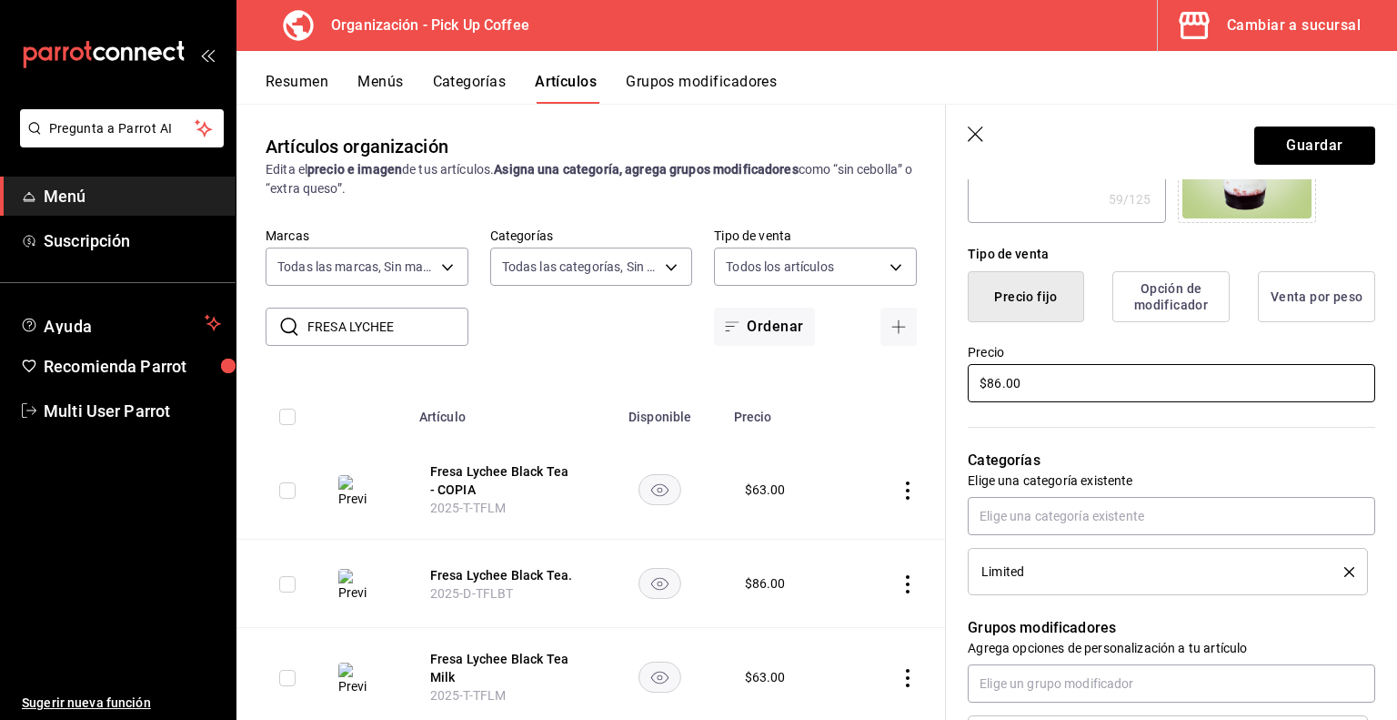
type input "$86.00"
click at [1345, 570] on icon "delete" at bounding box center [1350, 572] width 10 height 10
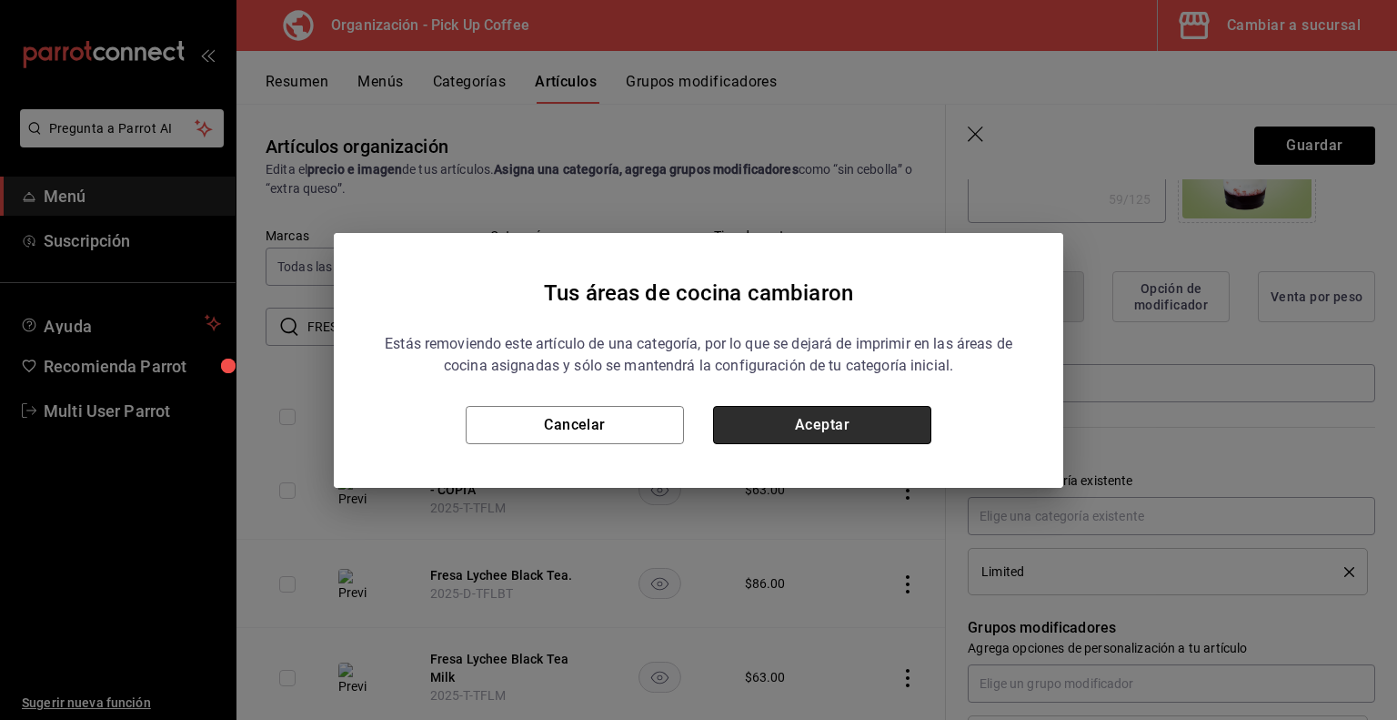
click at [855, 427] on button "Aceptar" at bounding box center [822, 425] width 218 height 38
type textarea "x"
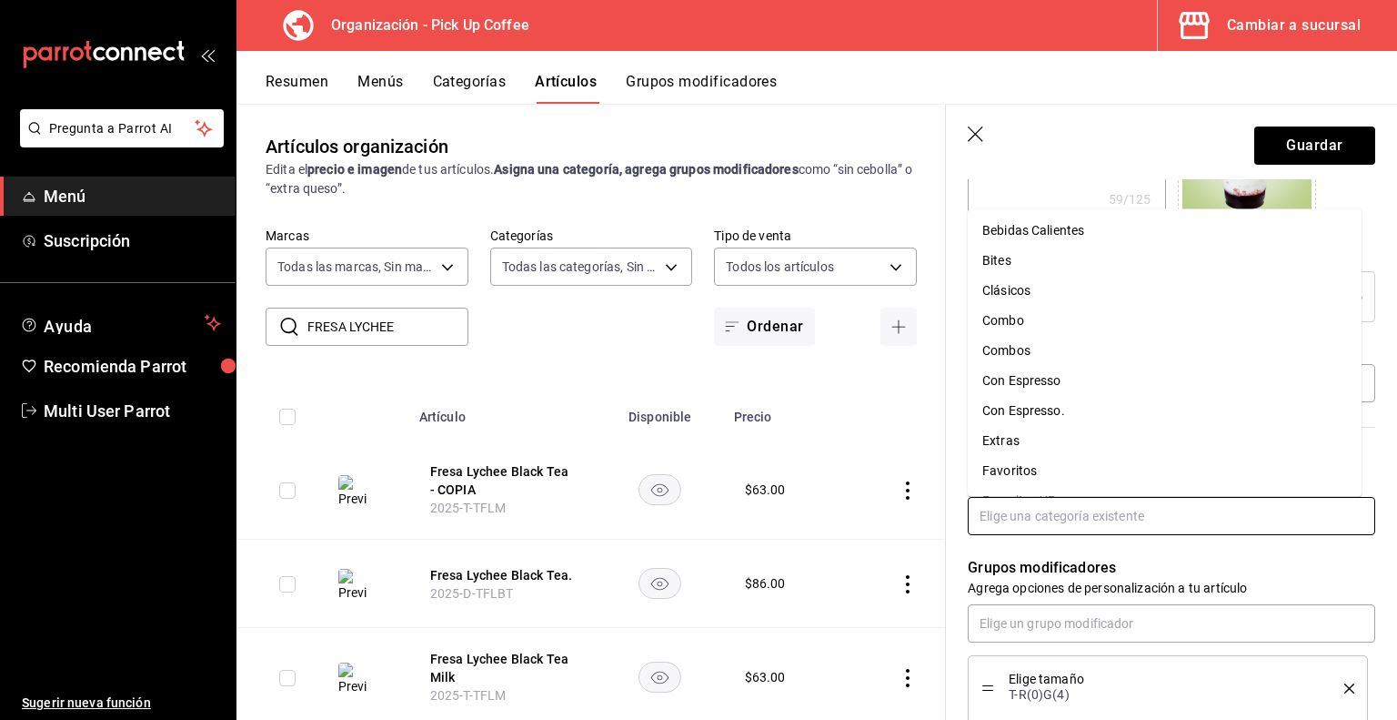
click at [1070, 519] on input "text" at bounding box center [1172, 516] width 408 height 38
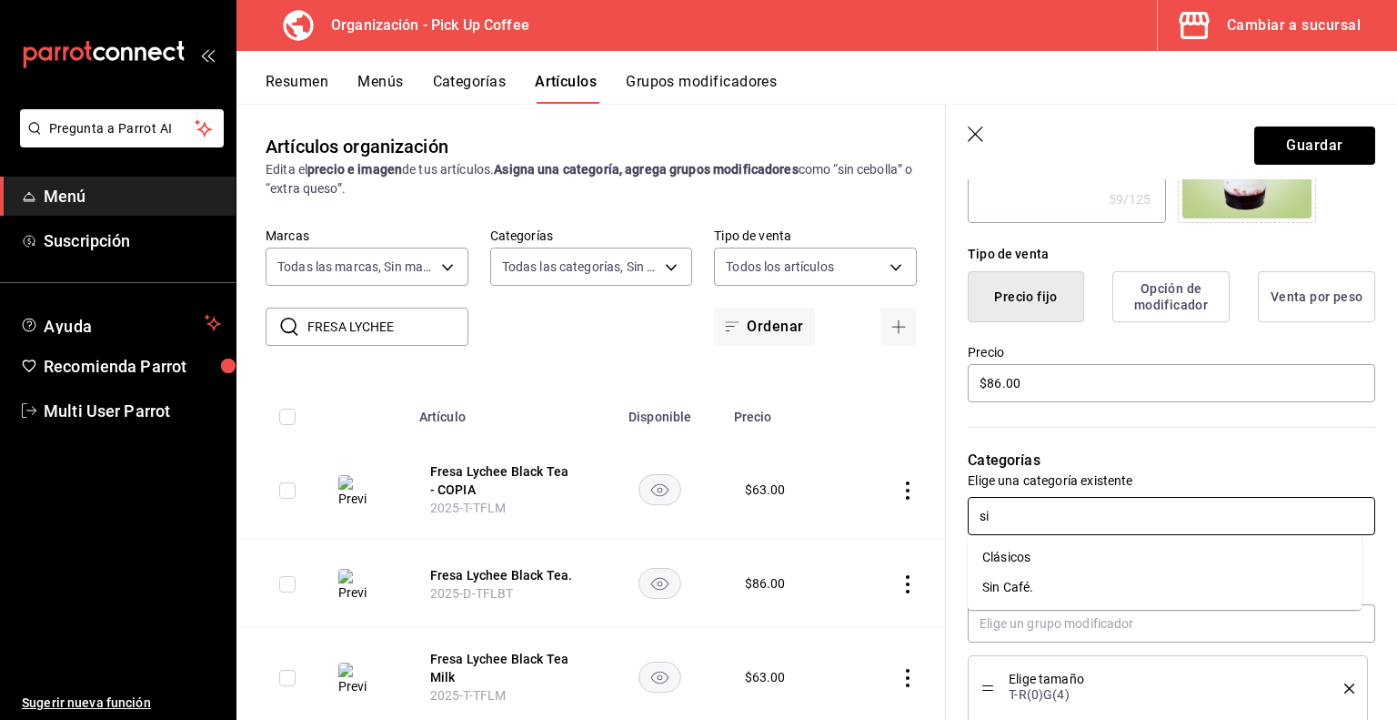
type input "s"
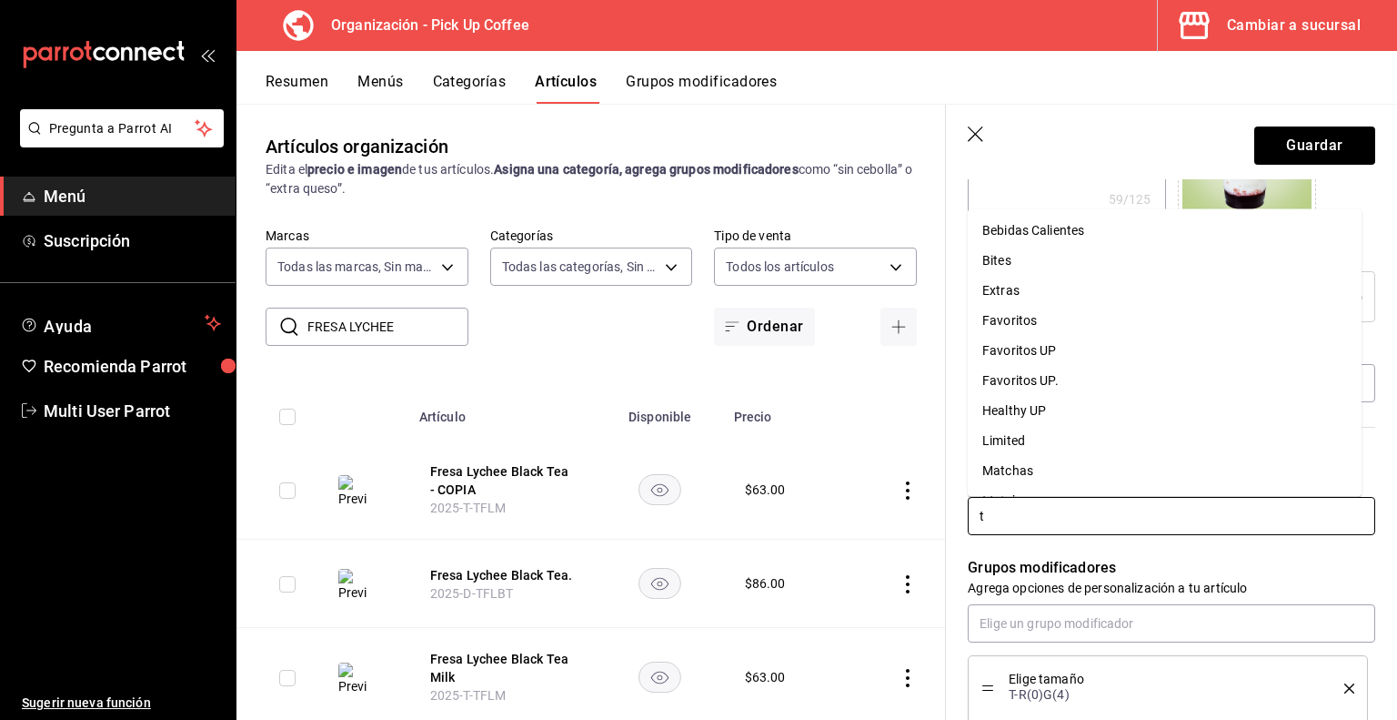
type input "te"
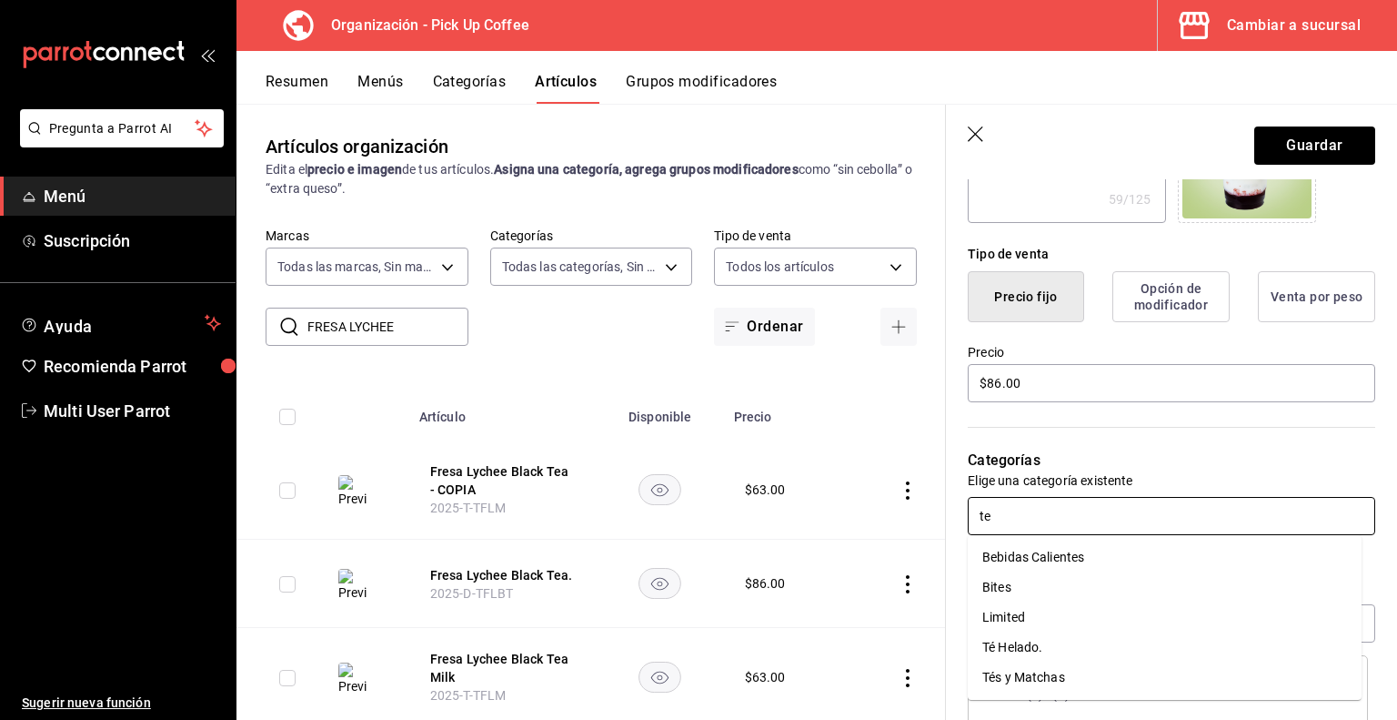
click at [1029, 648] on li "Té Helado." at bounding box center [1165, 647] width 394 height 30
type textarea "x"
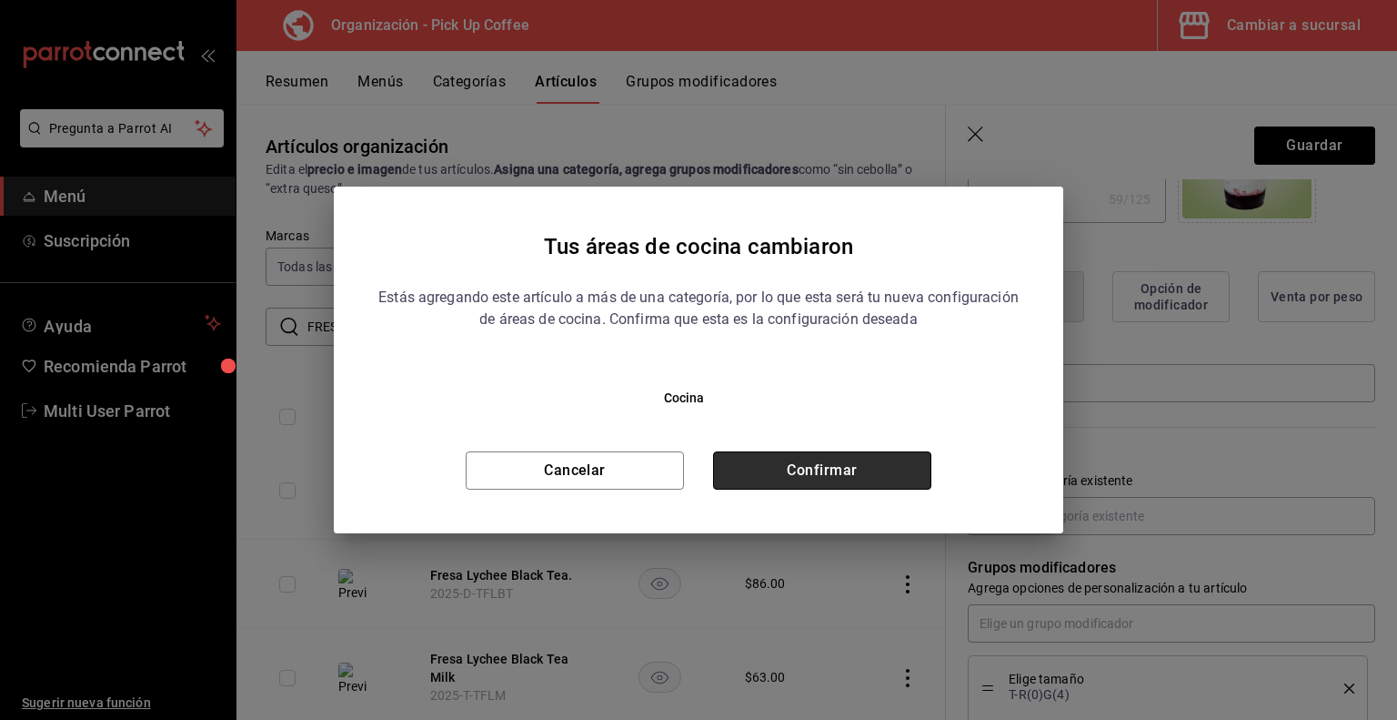
click at [820, 469] on button "Confirmar" at bounding box center [822, 470] width 218 height 38
type textarea "x"
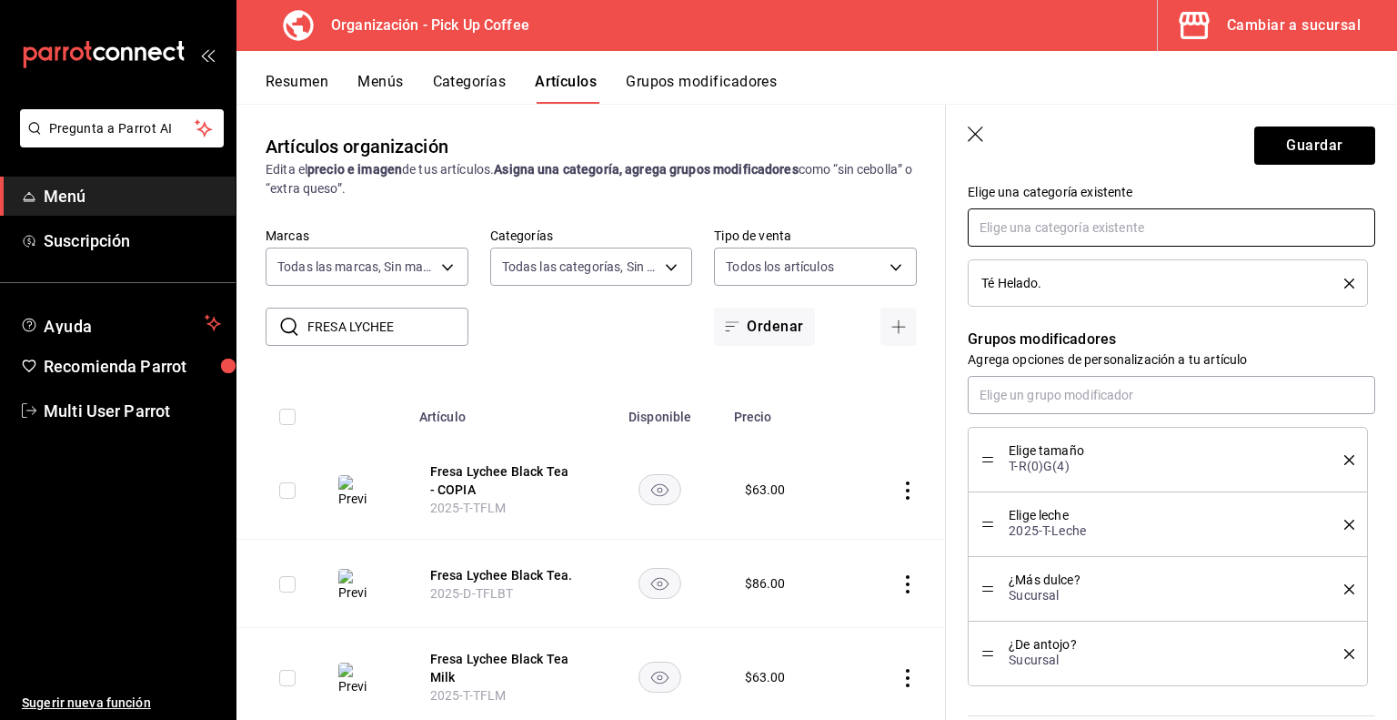
scroll to position [705, 0]
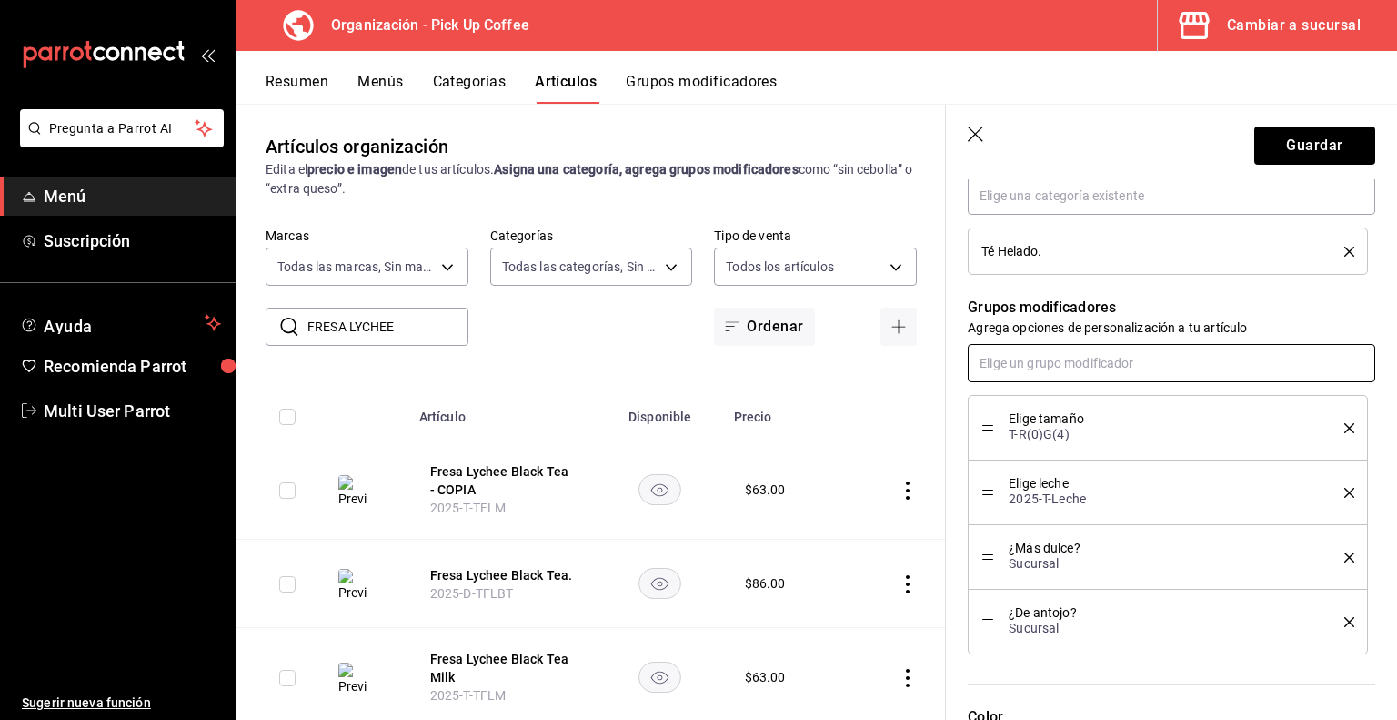
click at [1049, 362] on input "text" at bounding box center [1172, 363] width 408 height 38
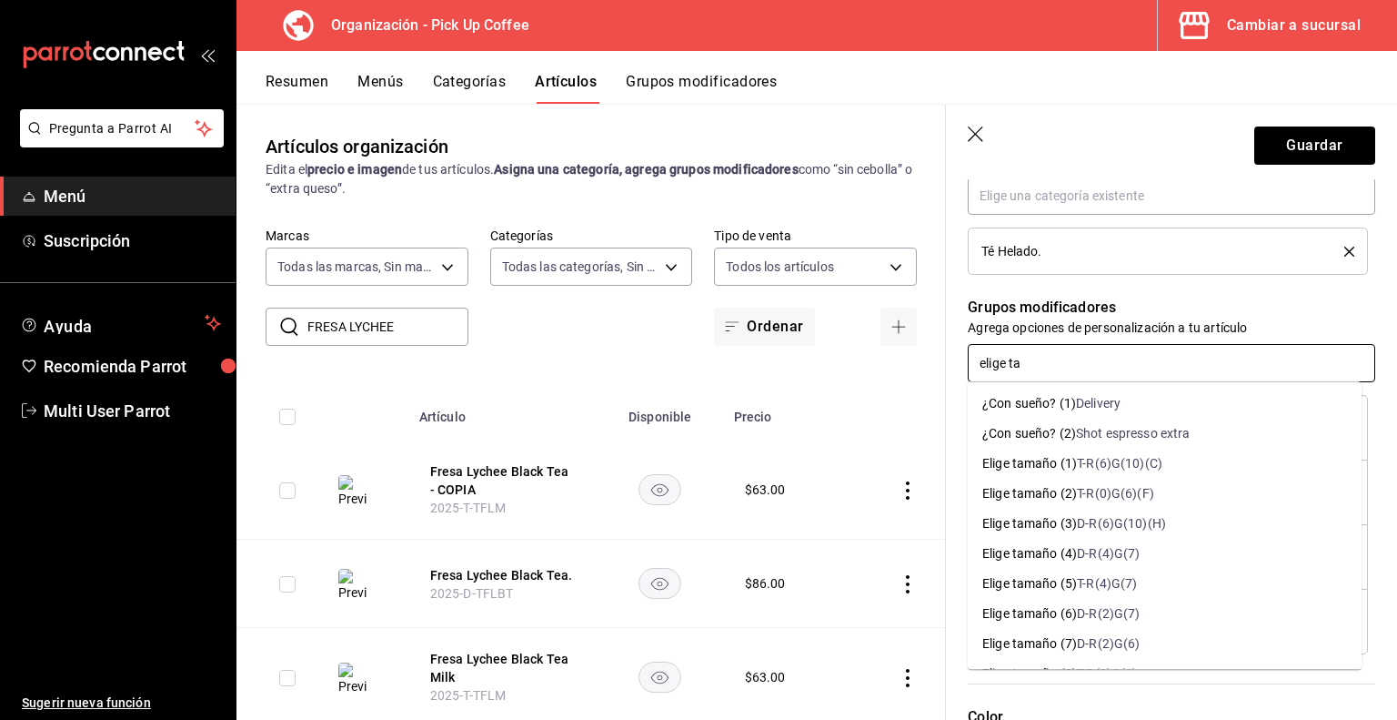
type input "[PERSON_NAME]"
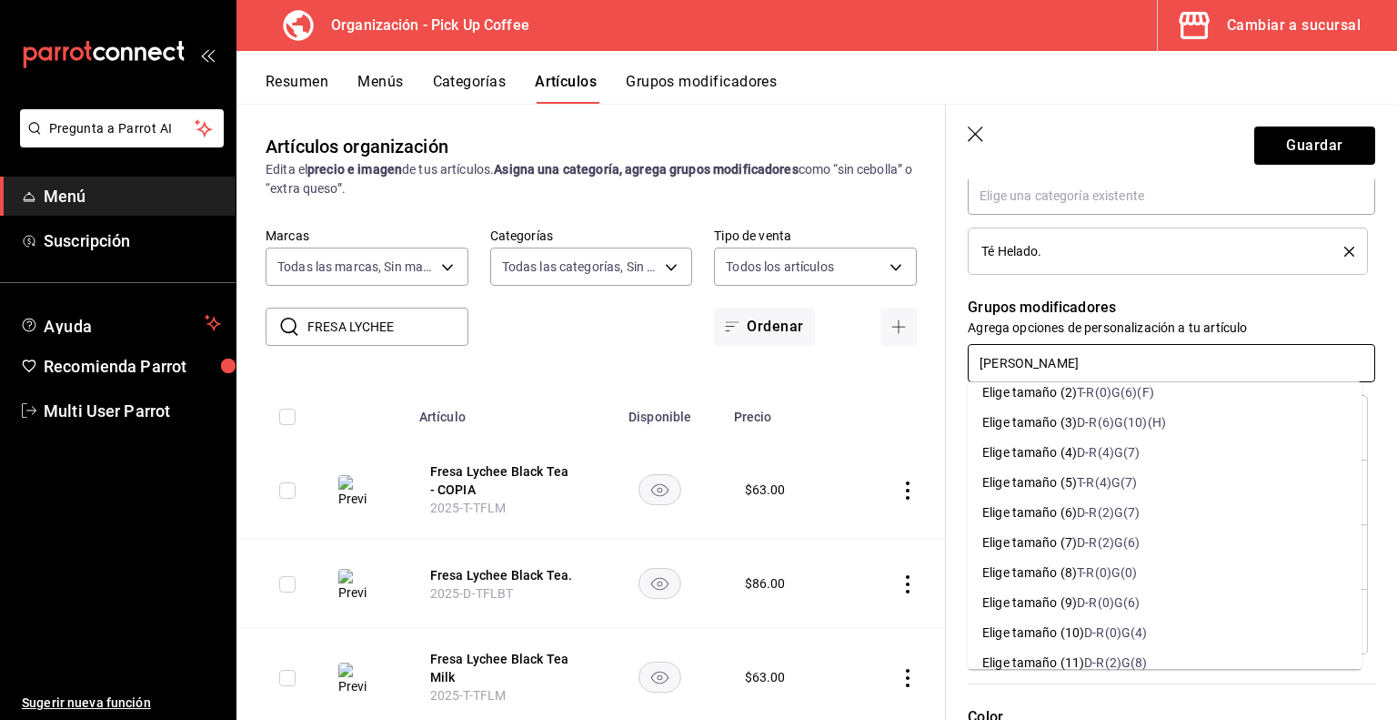
scroll to position [102, 0]
click at [1063, 628] on div "Elige tamaño (10)" at bounding box center [1034, 631] width 102 height 19
type textarea "x"
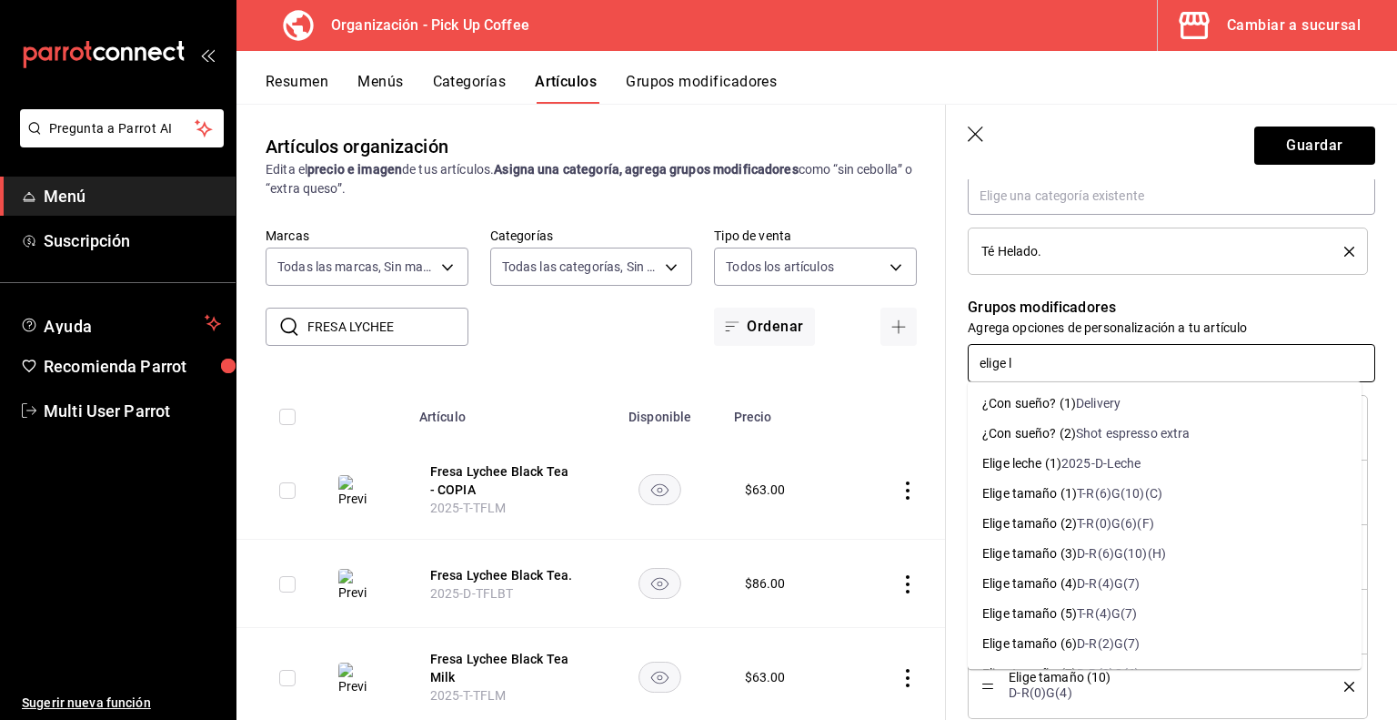
type input "elige le"
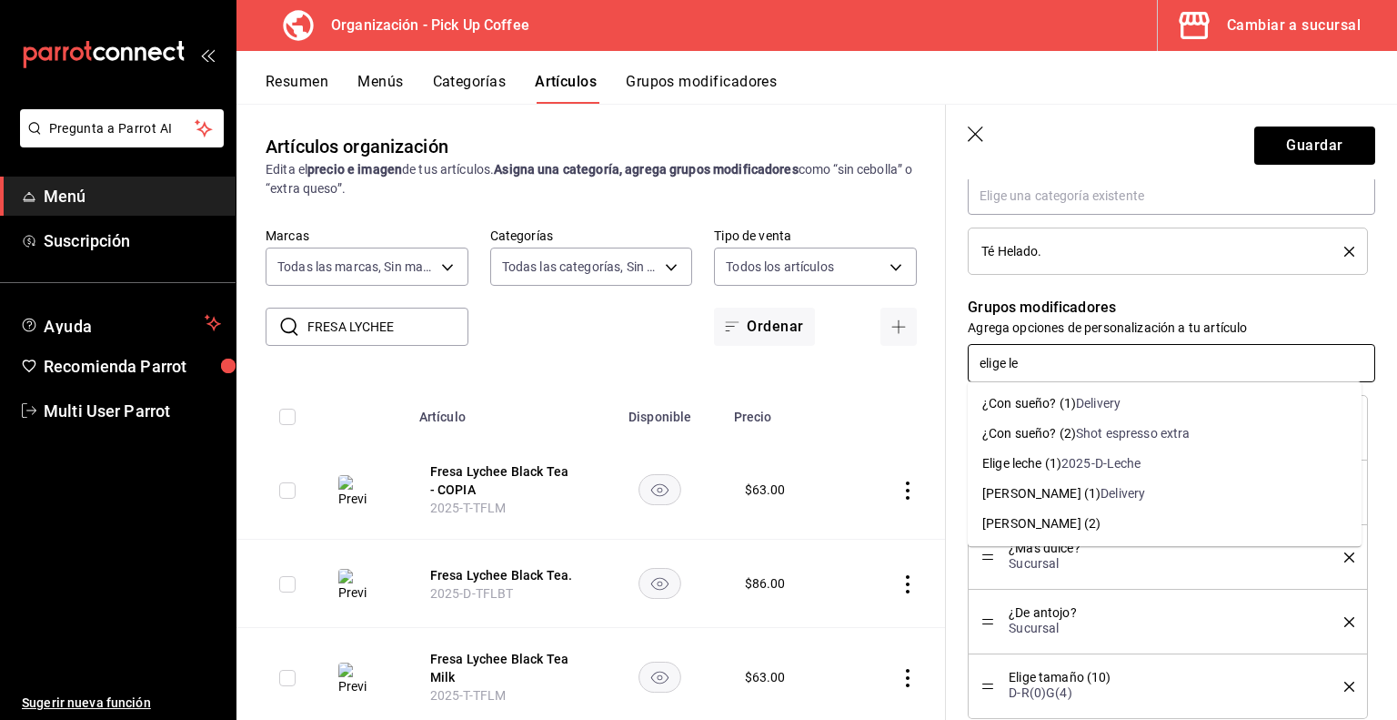
click at [1091, 466] on div "2025-D-Leche" at bounding box center [1102, 463] width 80 height 19
type textarea "x"
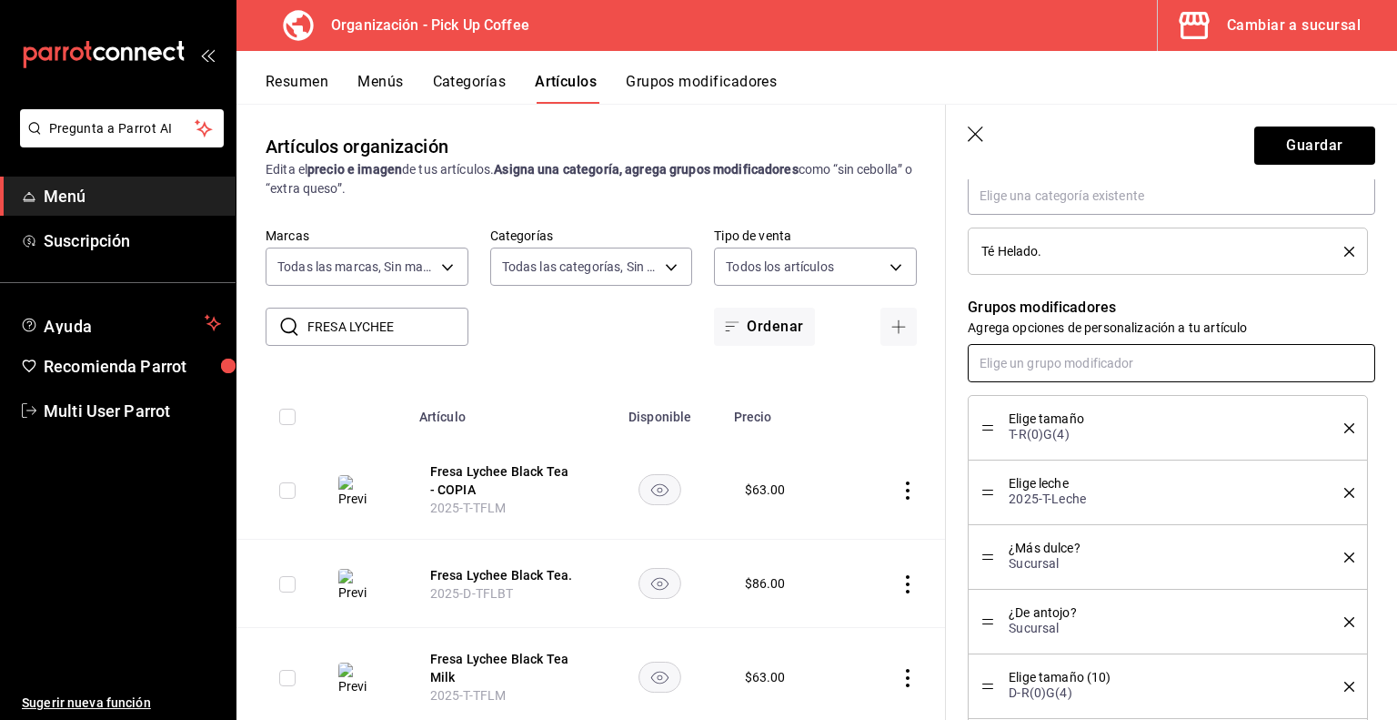
scroll to position [755, 0]
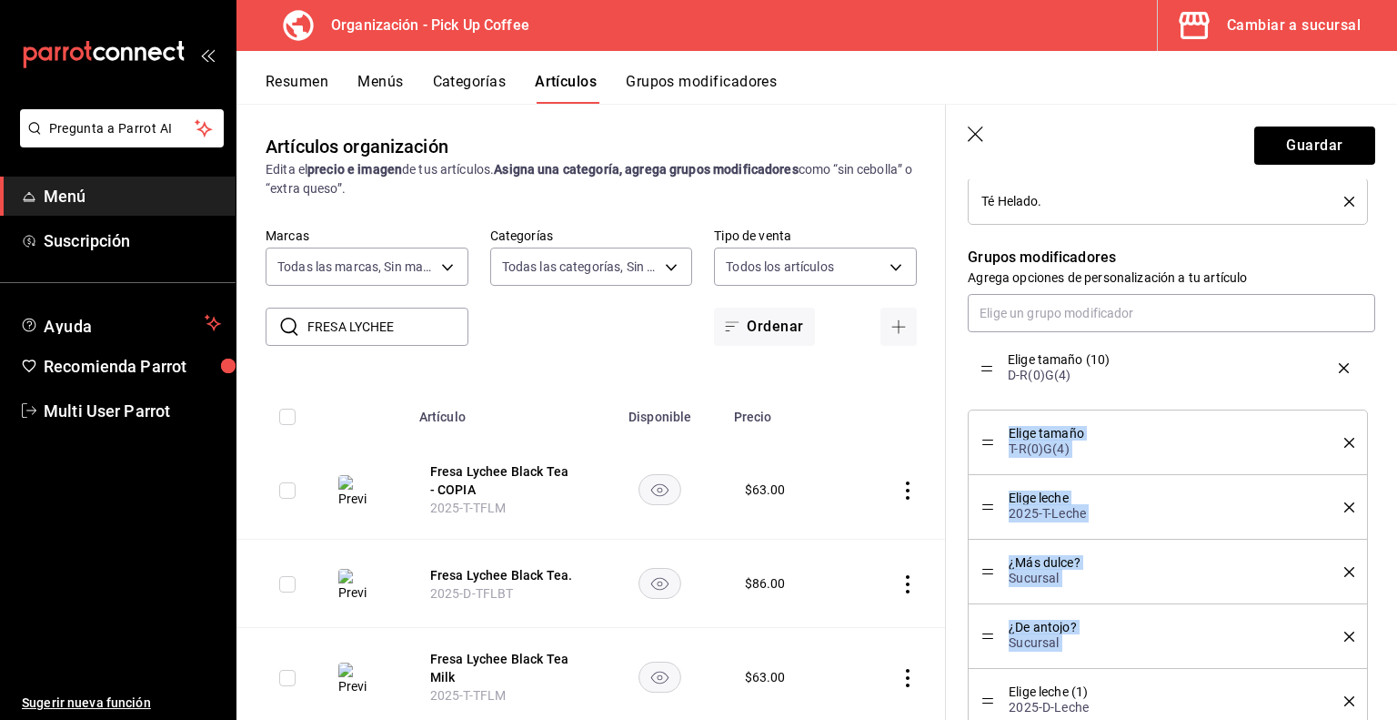
drag, startPoint x: 992, startPoint y: 637, endPoint x: 1012, endPoint y: 374, distance: 263.7
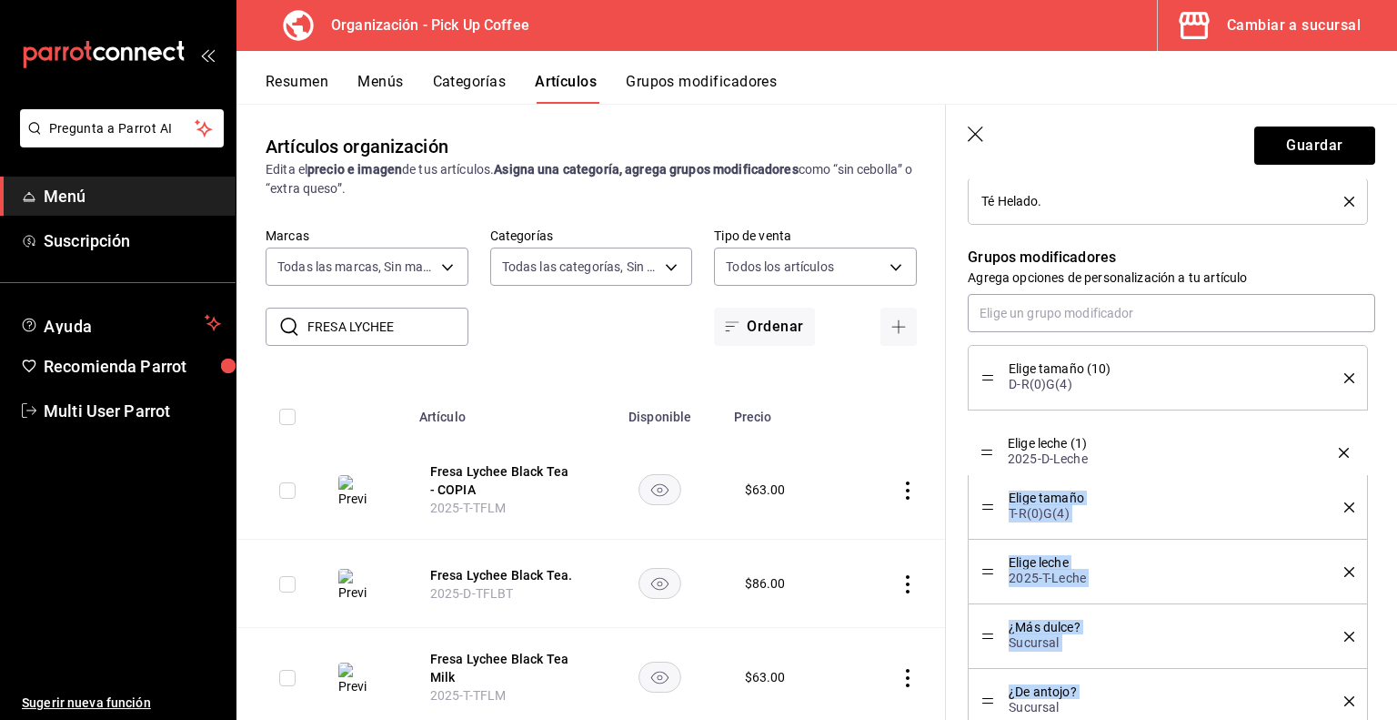
drag, startPoint x: 984, startPoint y: 698, endPoint x: 979, endPoint y: 458, distance: 240.2
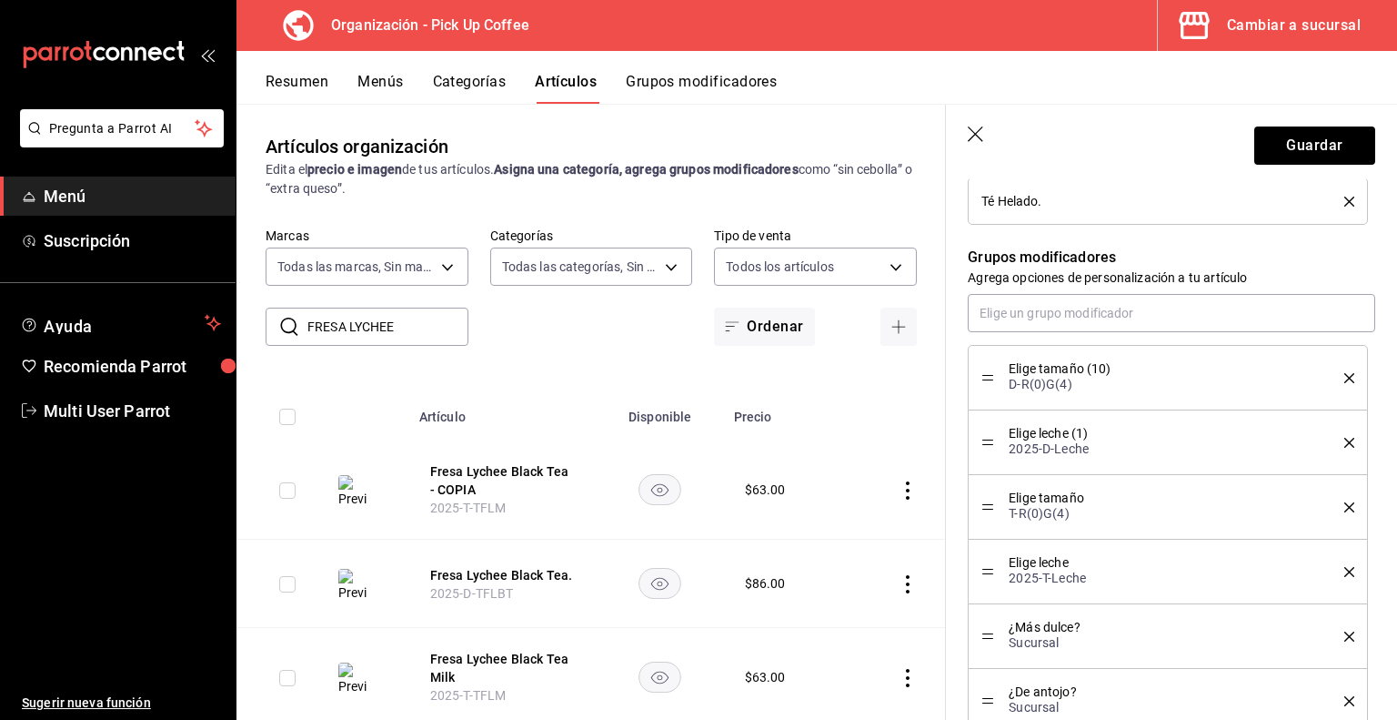
click at [1345, 505] on icon "delete" at bounding box center [1350, 507] width 10 height 10
type textarea "x"
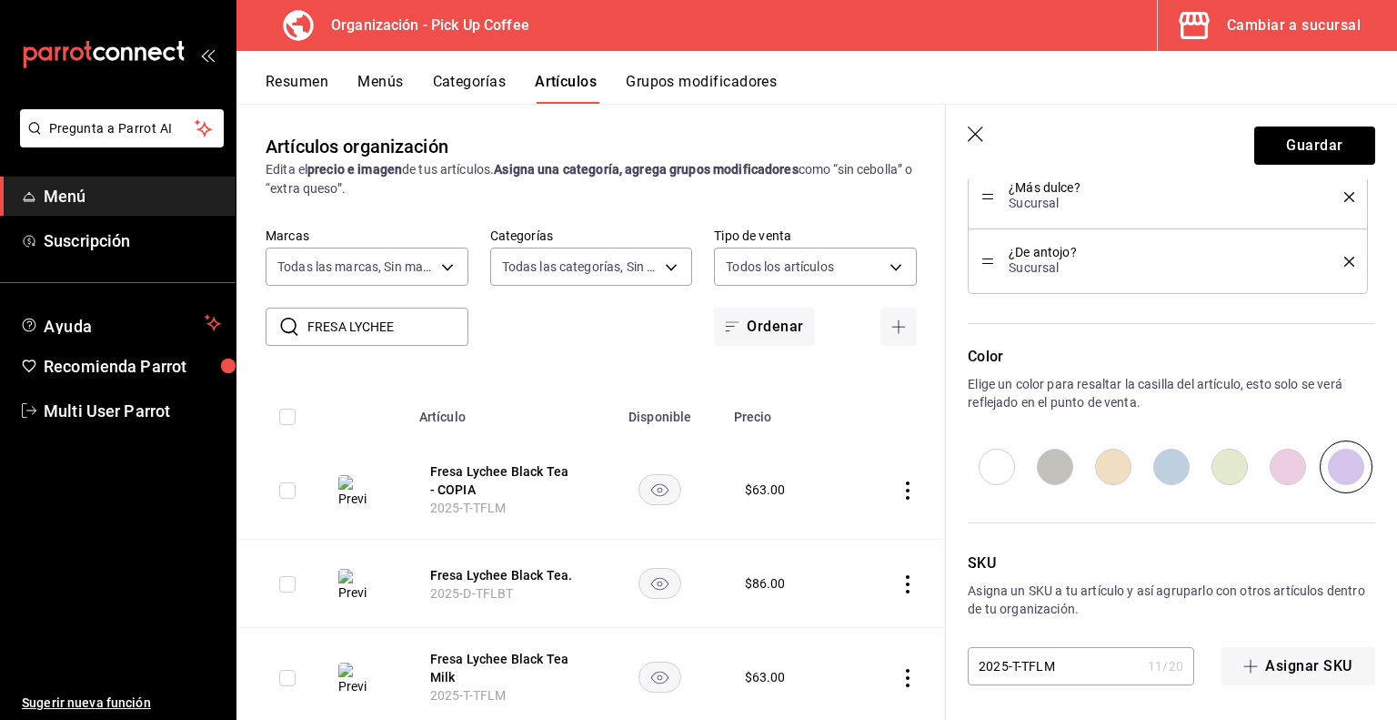
click at [1016, 667] on input "2025-T-TFLM" at bounding box center [1054, 666] width 173 height 36
type input "2025--TFLM"
type textarea "x"
type input "2025-d-TFLM"
type textarea "x"
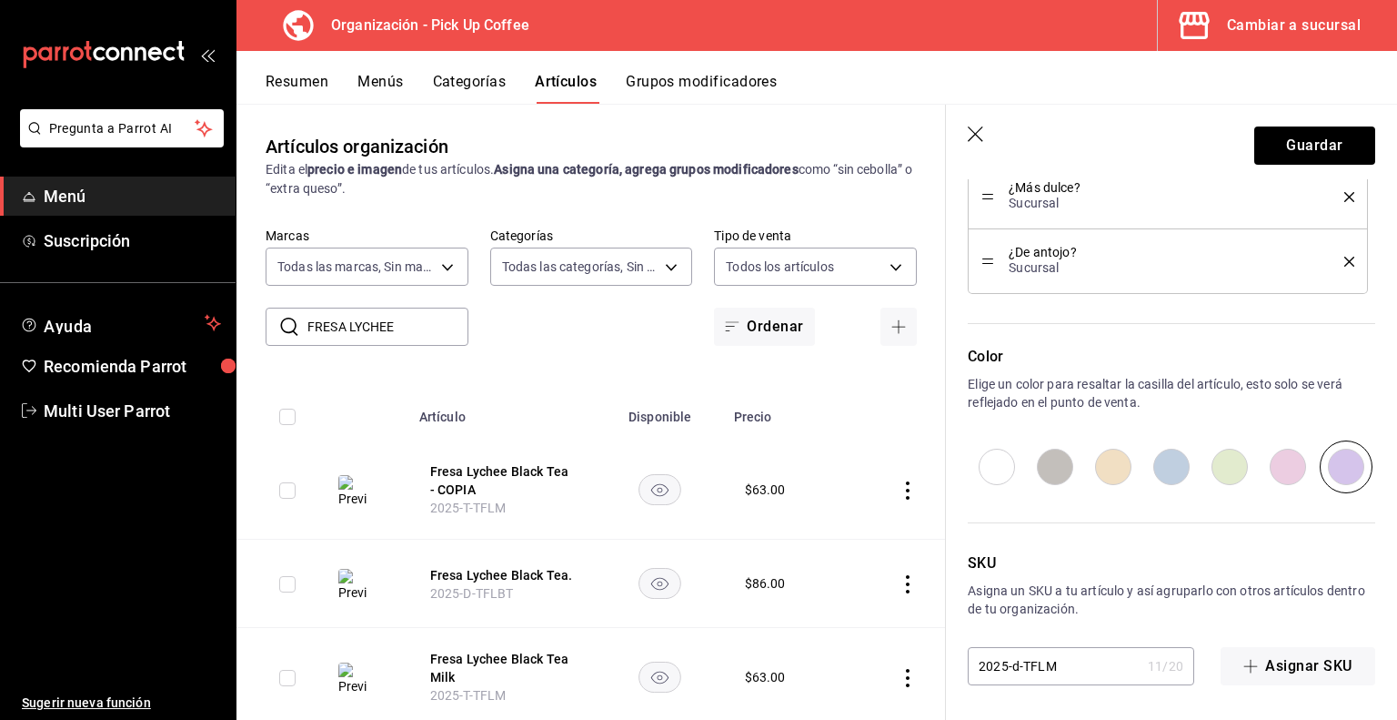
type input "2025--TFLM"
type textarea "x"
type input "2025-D-TFLM"
type textarea "x"
type input "2025-D-TFLM"
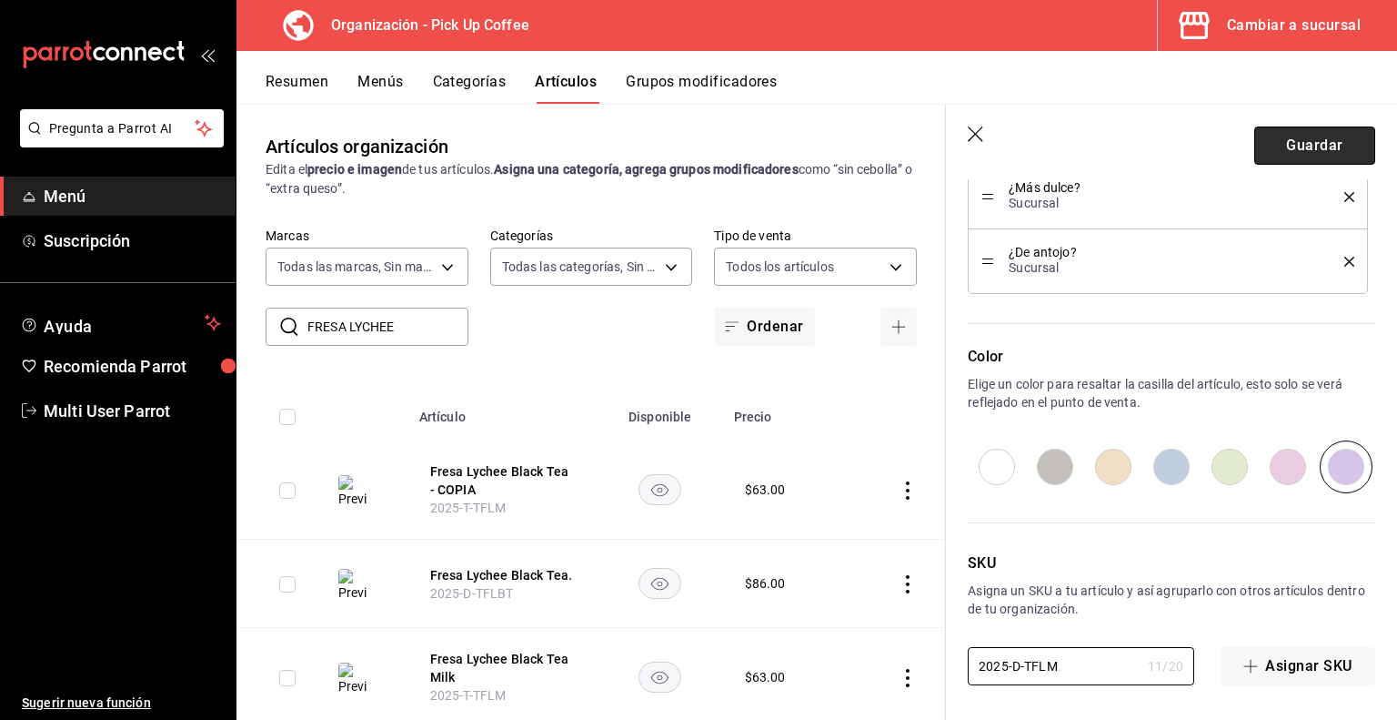
click at [1295, 145] on button "Guardar" at bounding box center [1315, 145] width 121 height 38
type textarea "x"
type input "AR-1755639565589"
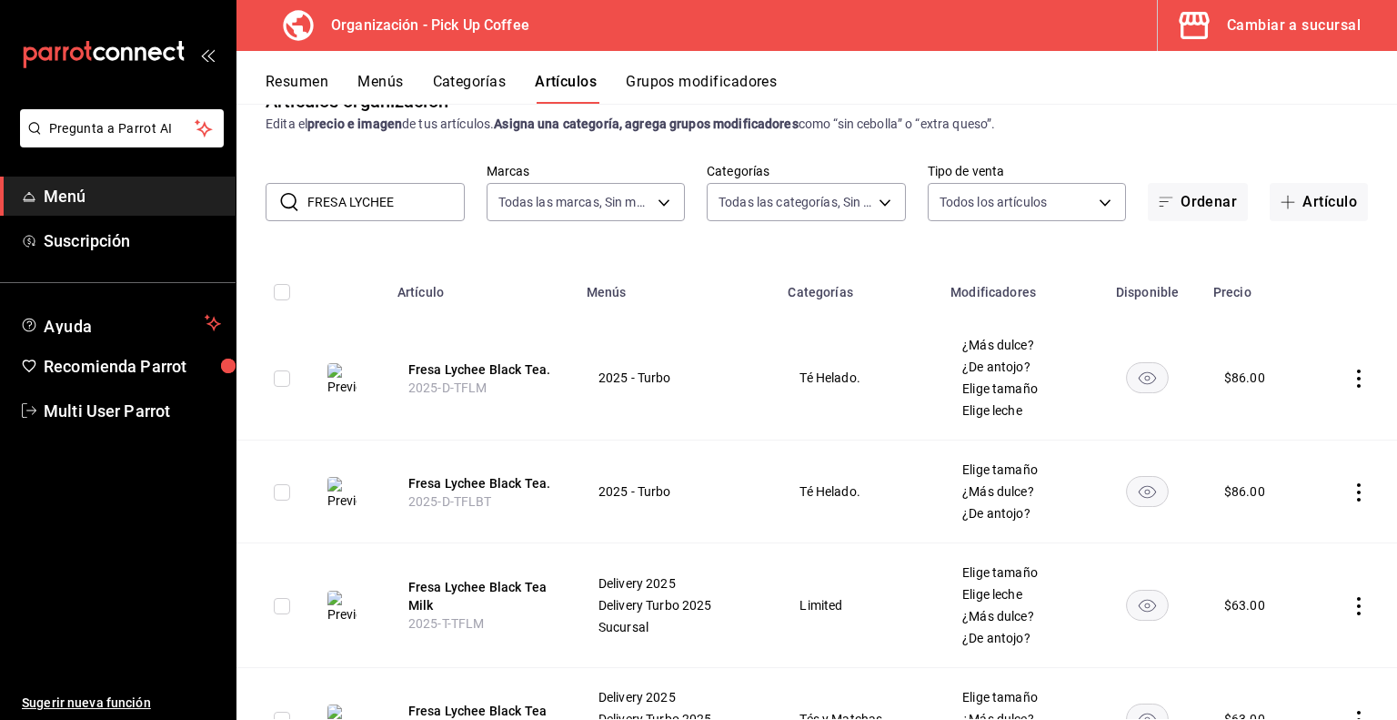
scroll to position [109, 0]
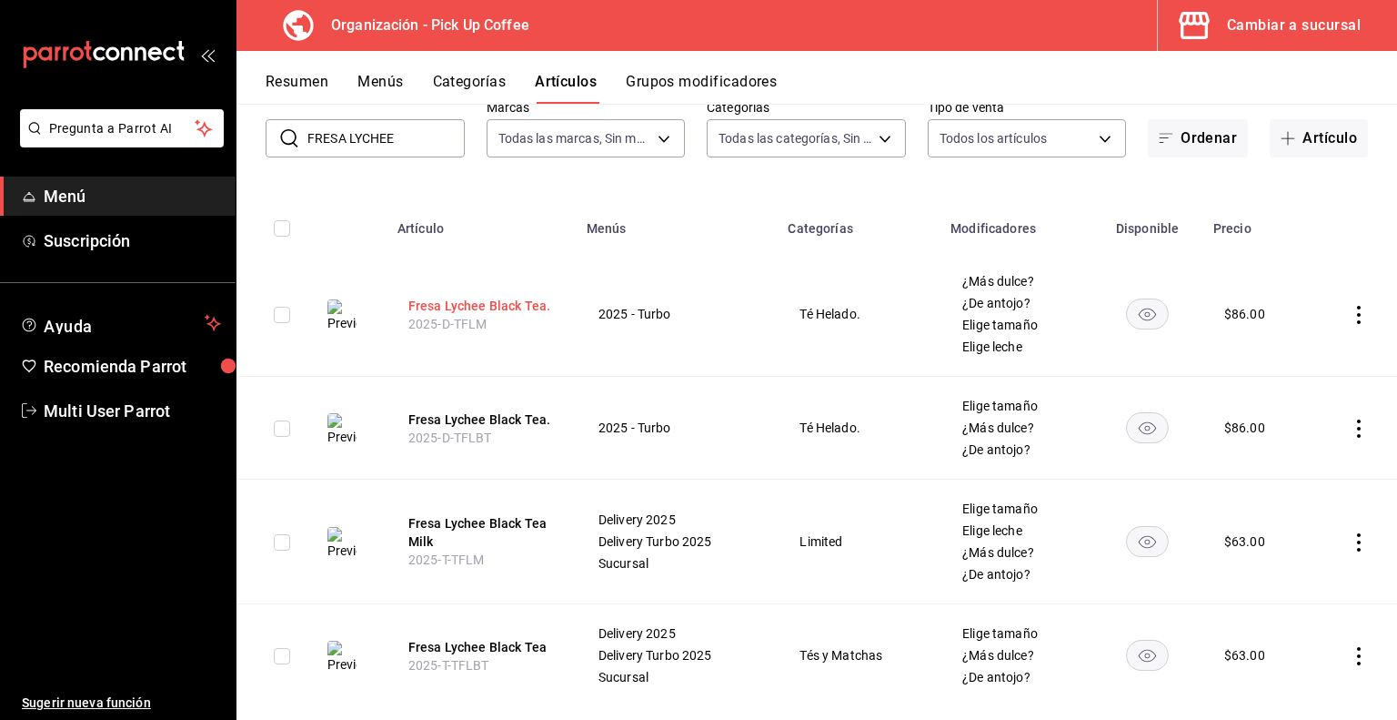
click at [483, 304] on button "Fresa Lychee Black Tea." at bounding box center [481, 306] width 146 height 18
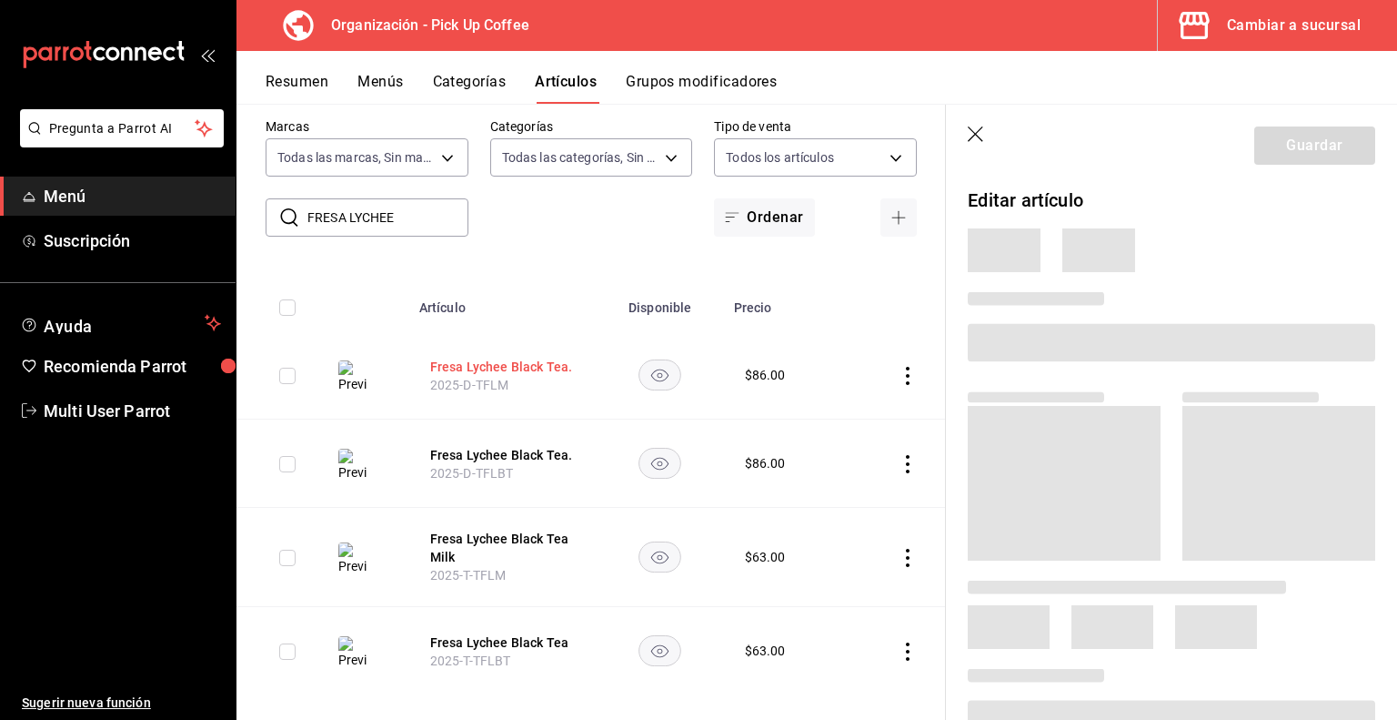
scroll to position [48, 0]
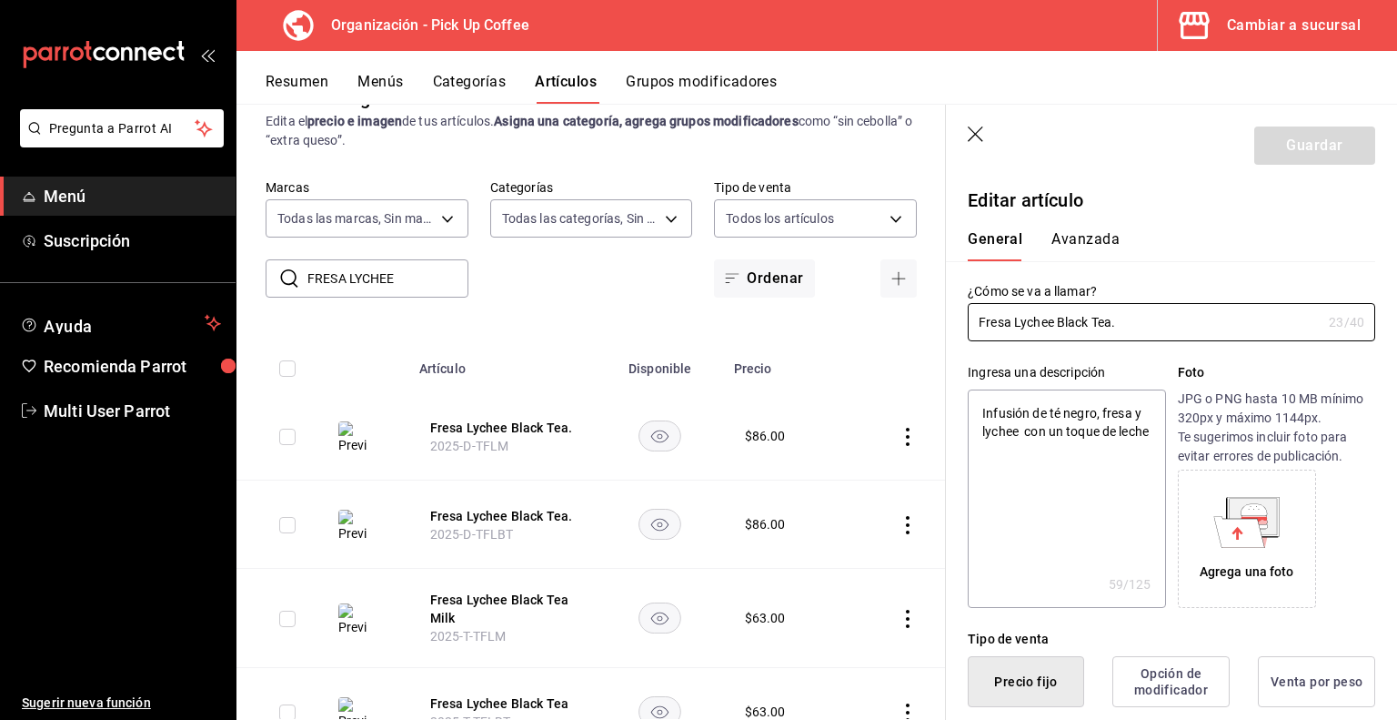
type textarea "x"
type input "$86.00"
radio input "false"
radio input "true"
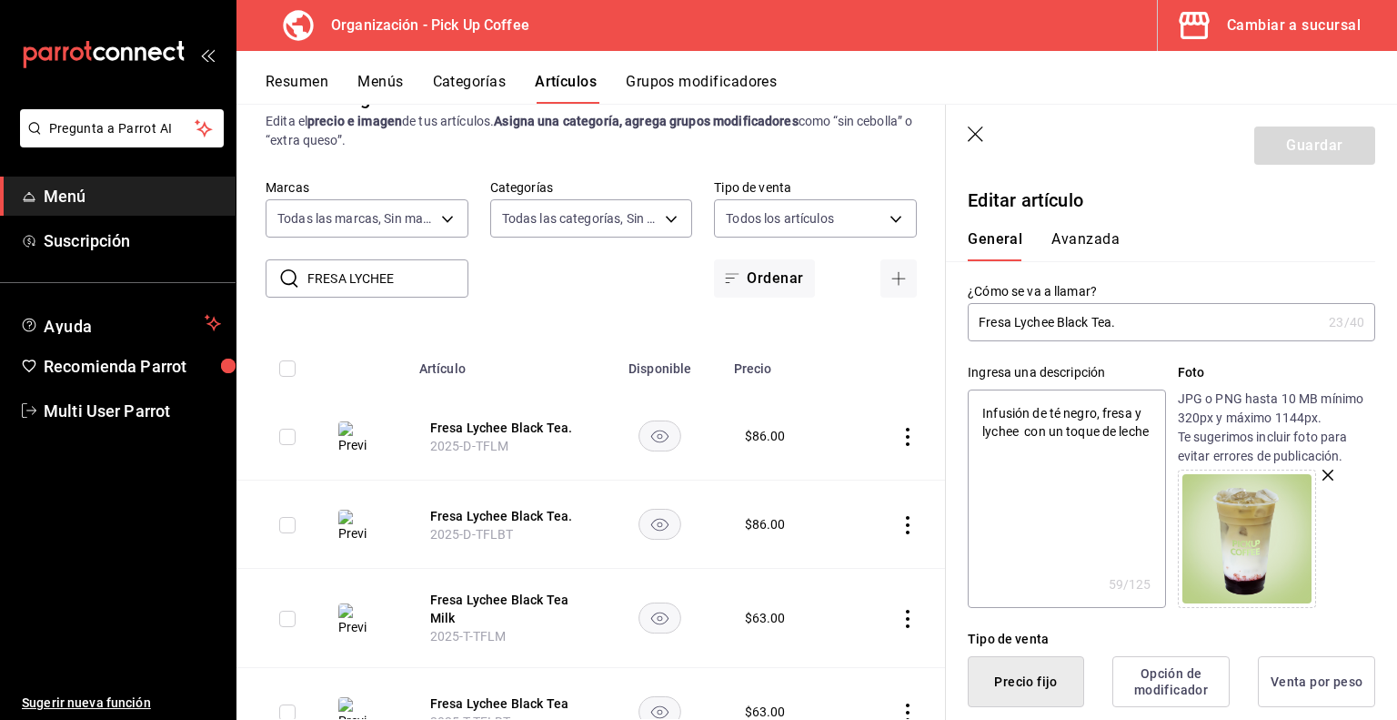
click at [1111, 323] on input "Fresa Lychee Black Tea." at bounding box center [1145, 322] width 354 height 36
type input "Fresa Lychee Black Tea ."
type textarea "x"
type input "Fresa Lychee Black Tea M."
type textarea "x"
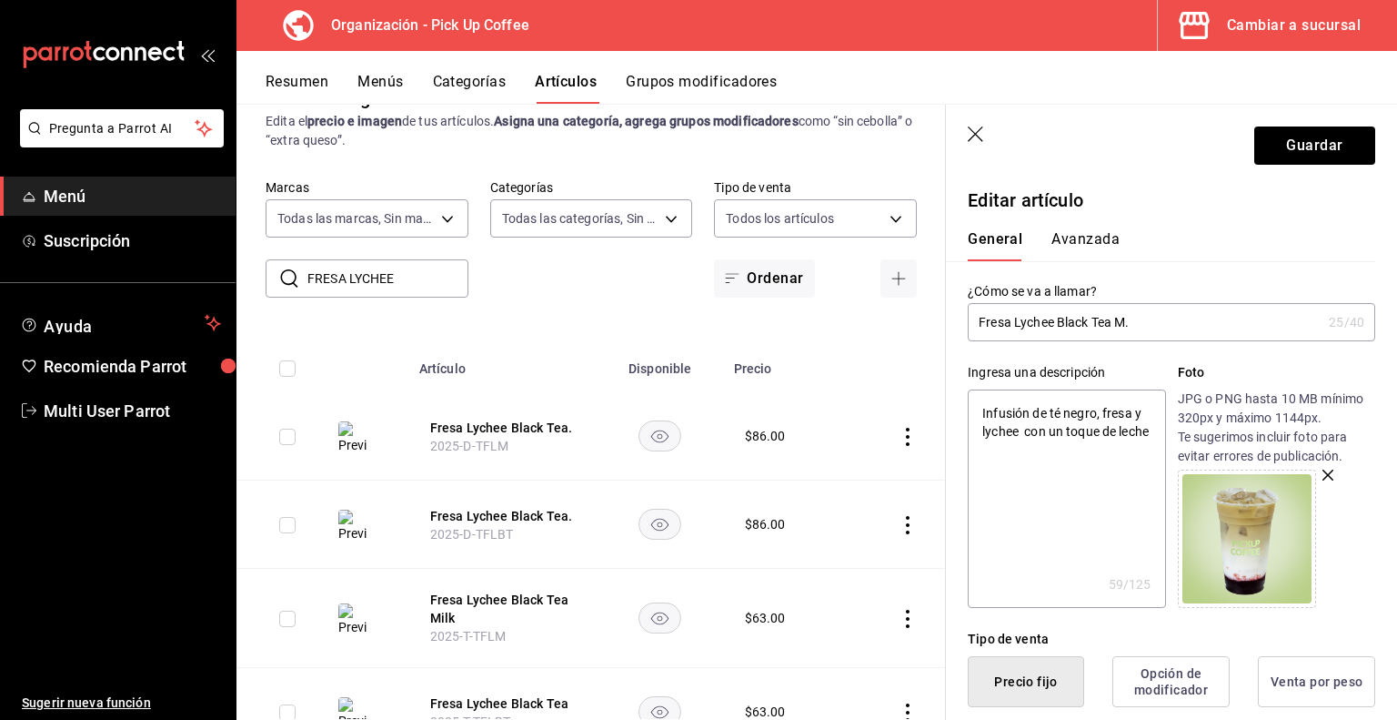
type input "Fresa Lychee Black Tea Mi."
type textarea "x"
type input "Fresa Lychee Black Tea Mil."
type textarea "x"
type input "Fresa Lychee Black Tea Milk."
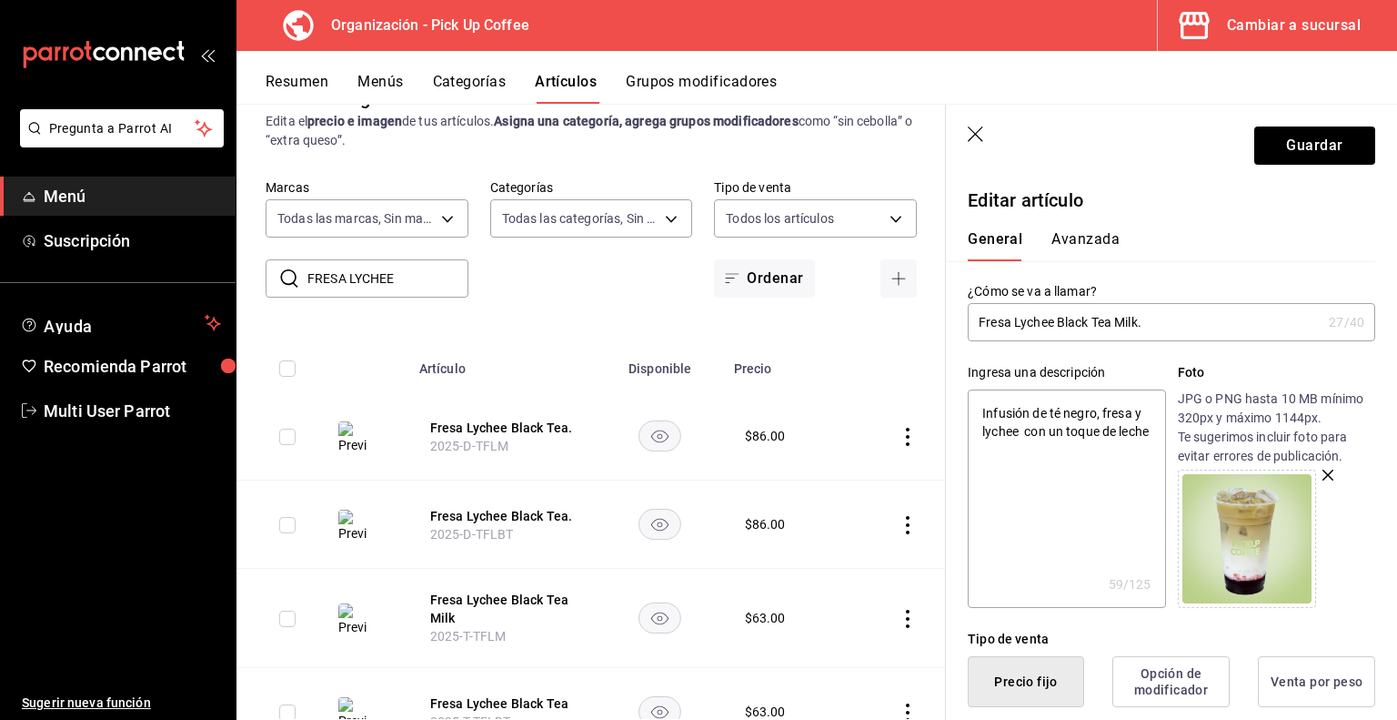
type textarea "x"
type input "Fresa Lychee Black Tea Milk."
click at [1294, 146] on button "Guardar" at bounding box center [1315, 145] width 121 height 38
type textarea "x"
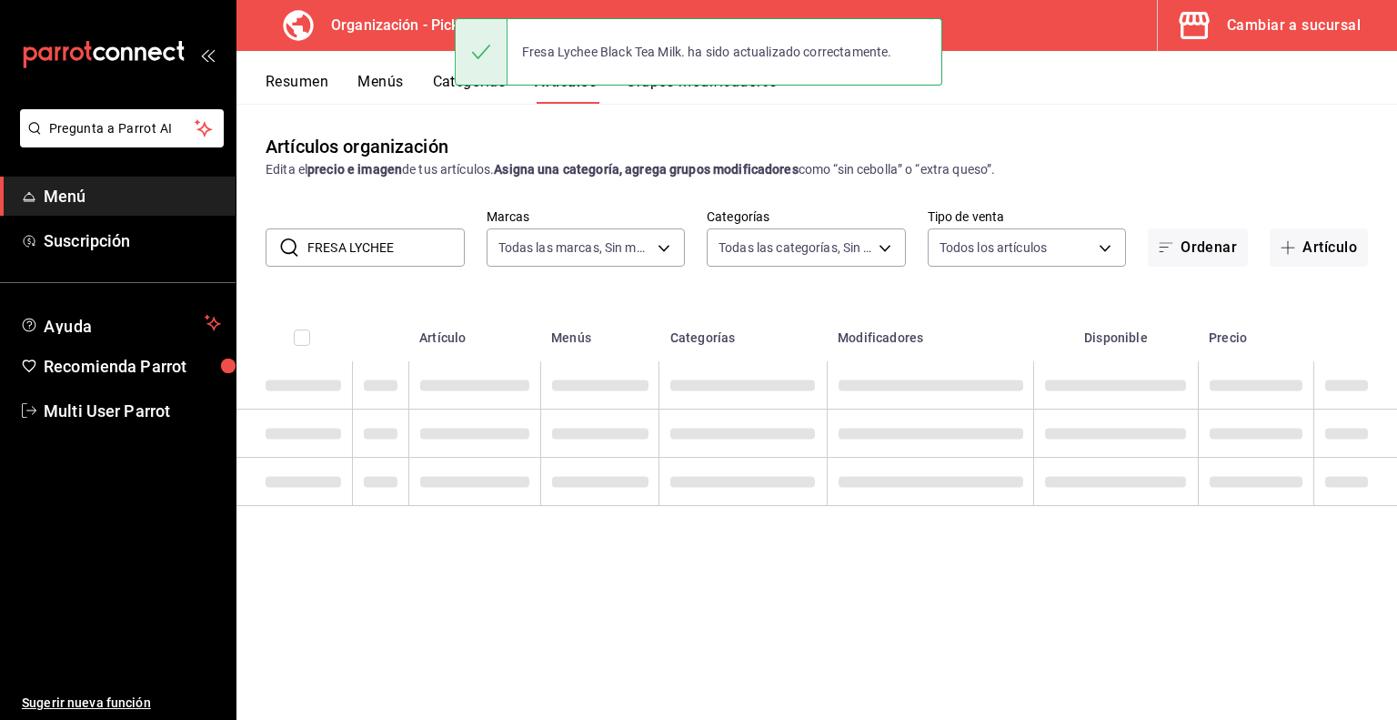
click at [411, 239] on input "FRESA LYCHEE" at bounding box center [386, 247] width 157 height 36
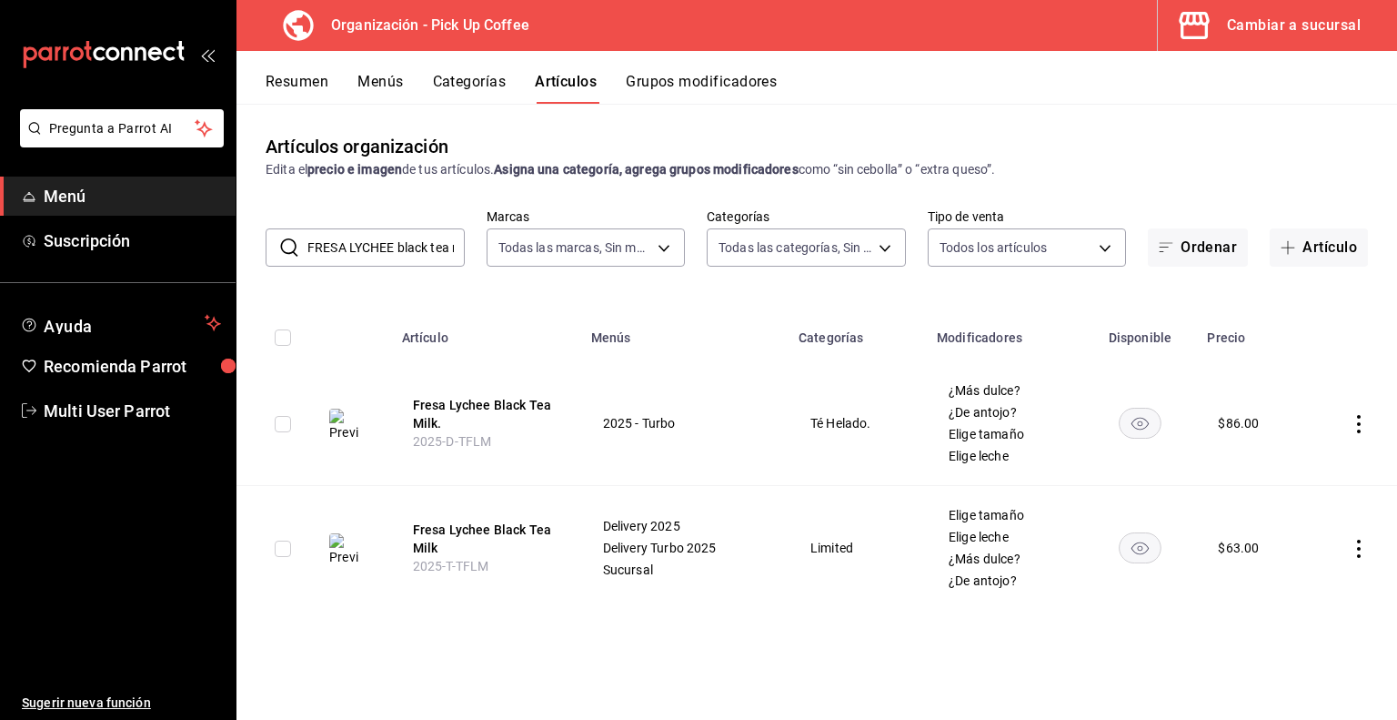
click at [423, 244] on input "FRESA LYCHEE black tea m" at bounding box center [386, 247] width 157 height 36
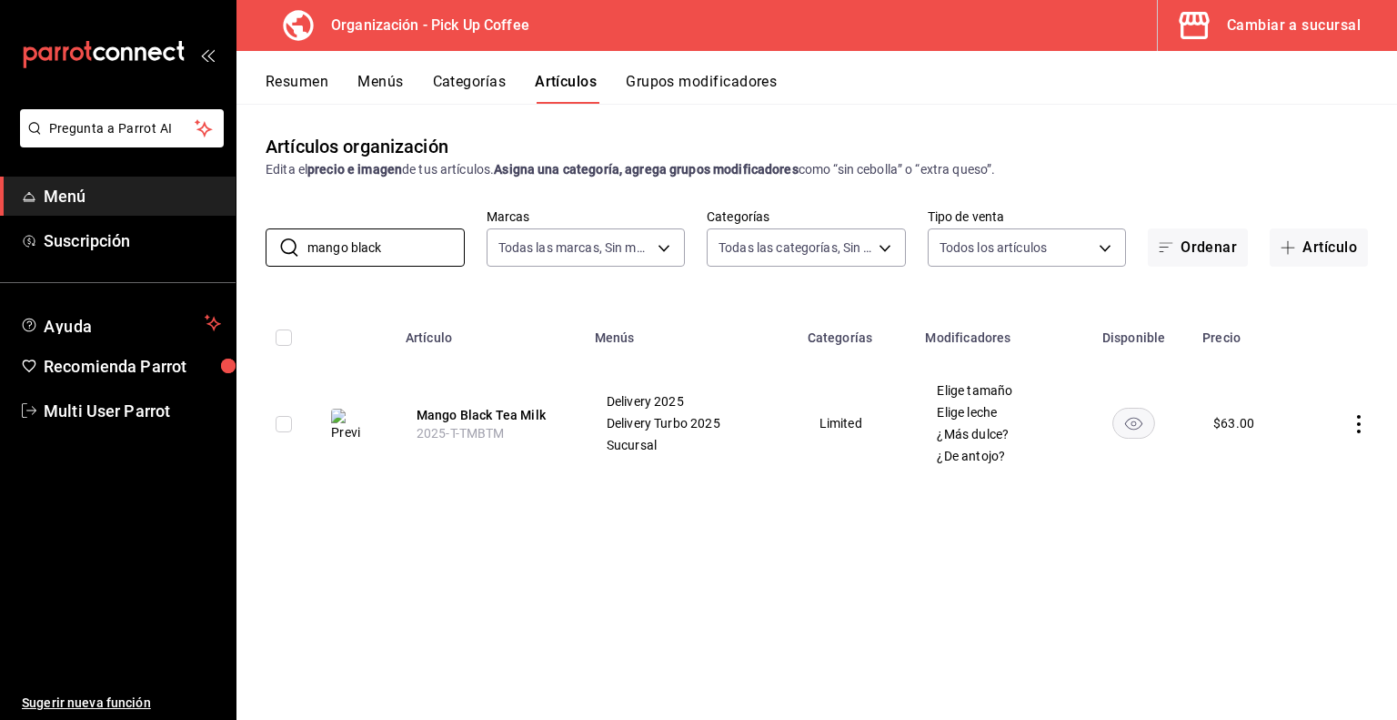
type input "mango black"
click at [1360, 426] on icon "actions" at bounding box center [1359, 424] width 18 height 18
click at [1299, 500] on span "Duplicar" at bounding box center [1304, 503] width 47 height 19
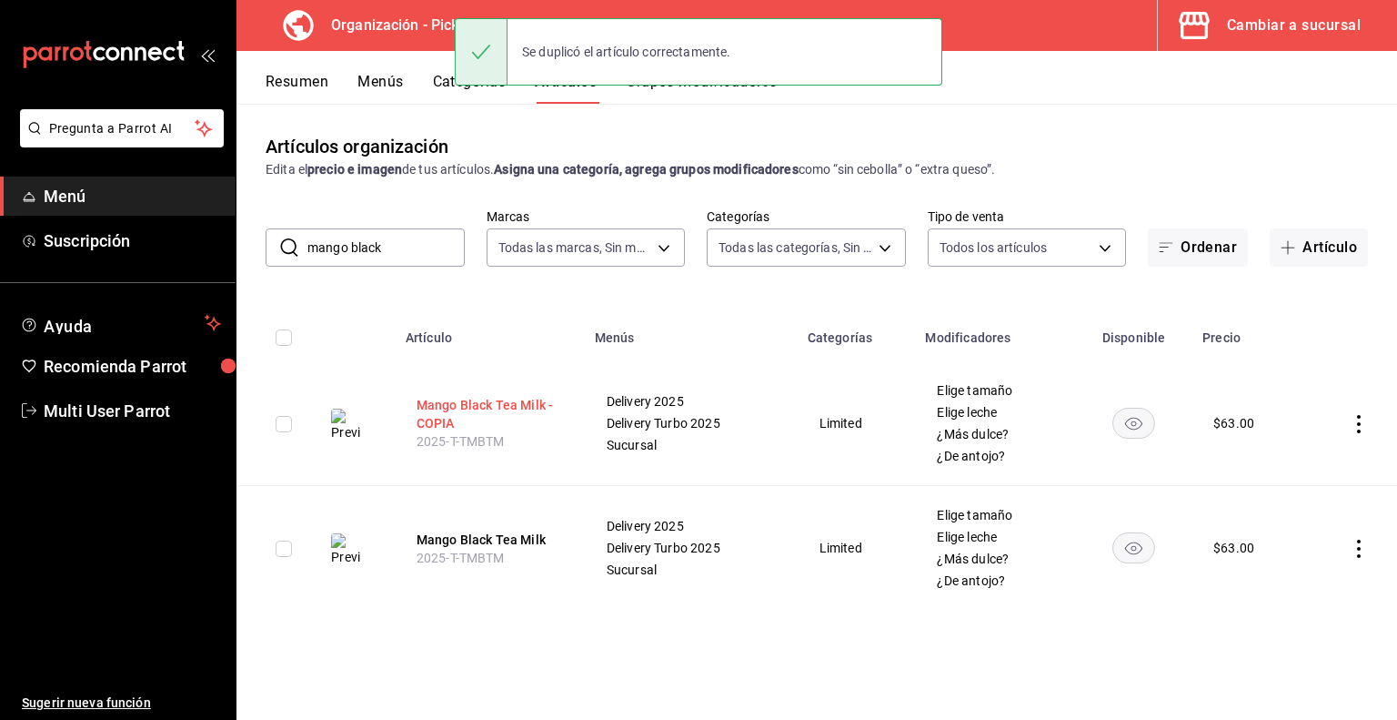
click at [448, 425] on button "Mango Black Tea Milk - COPIA" at bounding box center [490, 414] width 146 height 36
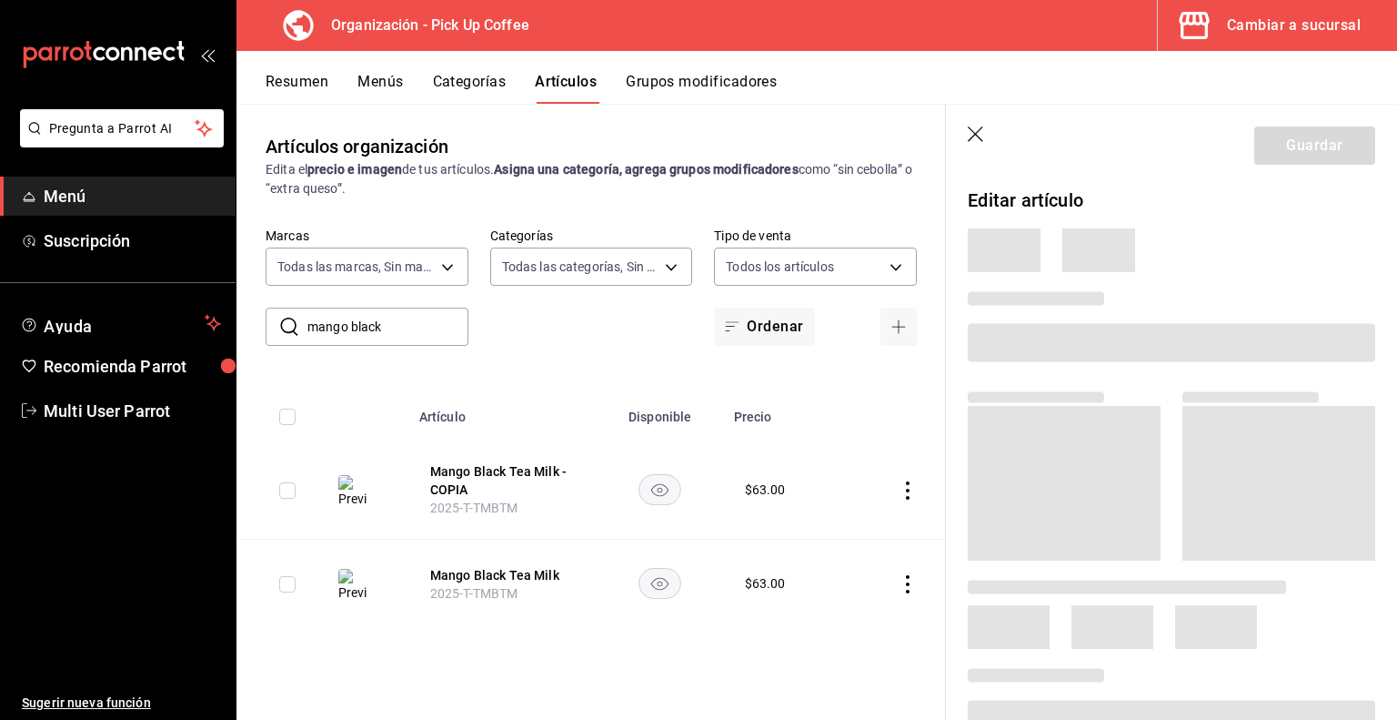
click at [1115, 346] on span at bounding box center [1172, 342] width 408 height 38
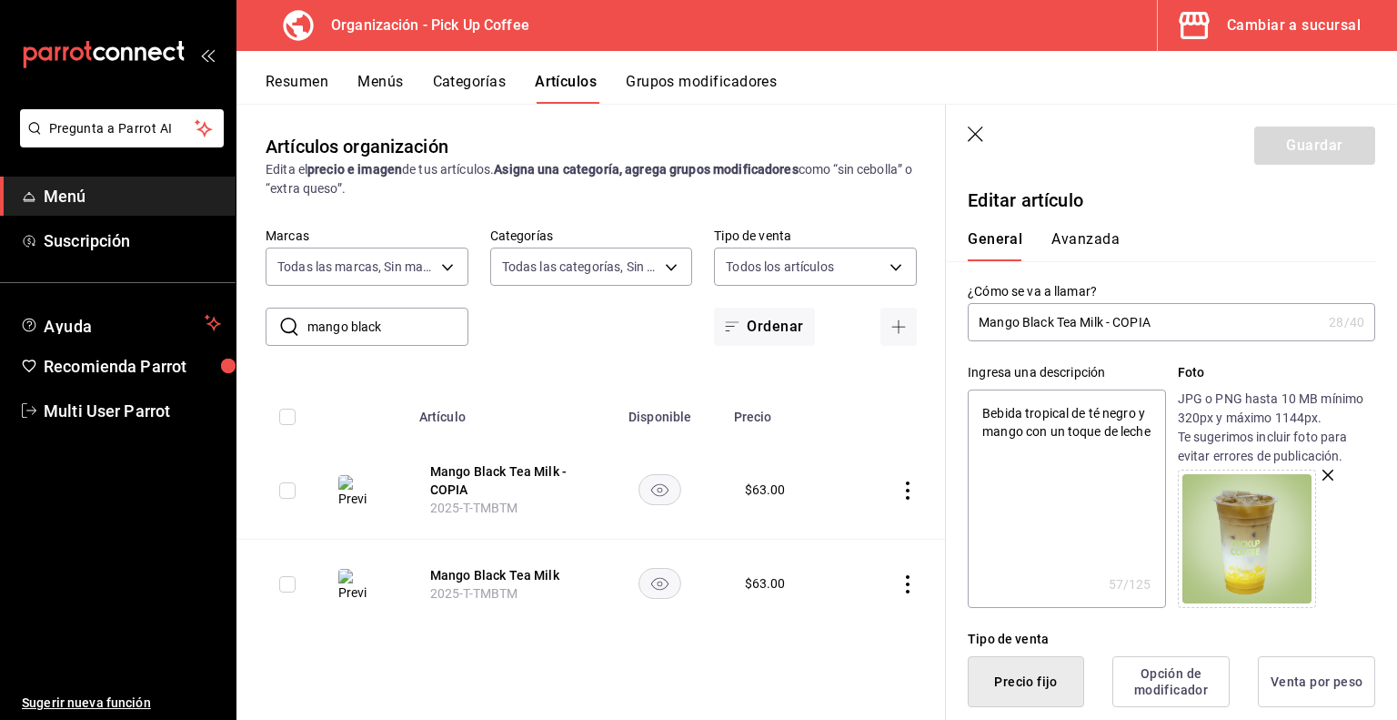
drag, startPoint x: 1106, startPoint y: 323, endPoint x: 1303, endPoint y: 329, distance: 196.6
click at [1303, 329] on input "Mango Black Tea Milk - COPIA" at bounding box center [1145, 322] width 354 height 36
type input "Mango Black Tea Milk."
type textarea "x"
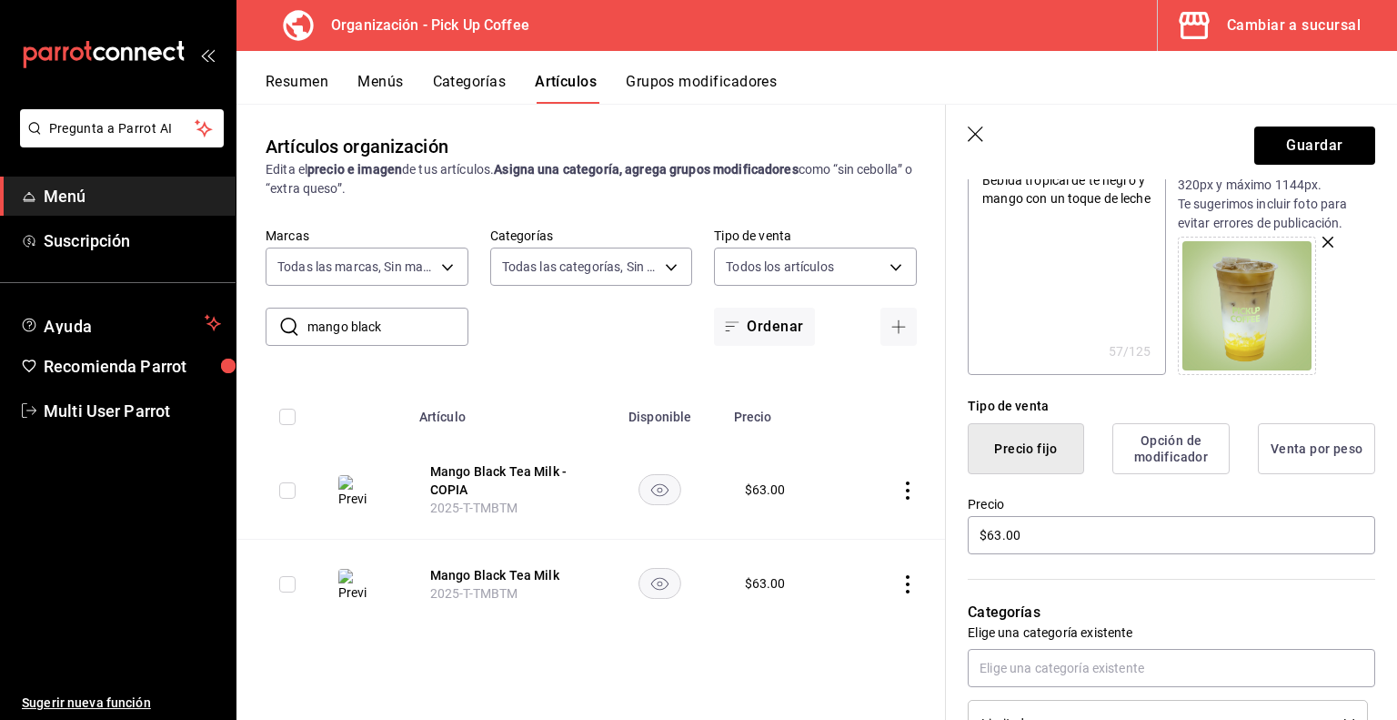
scroll to position [240, 0]
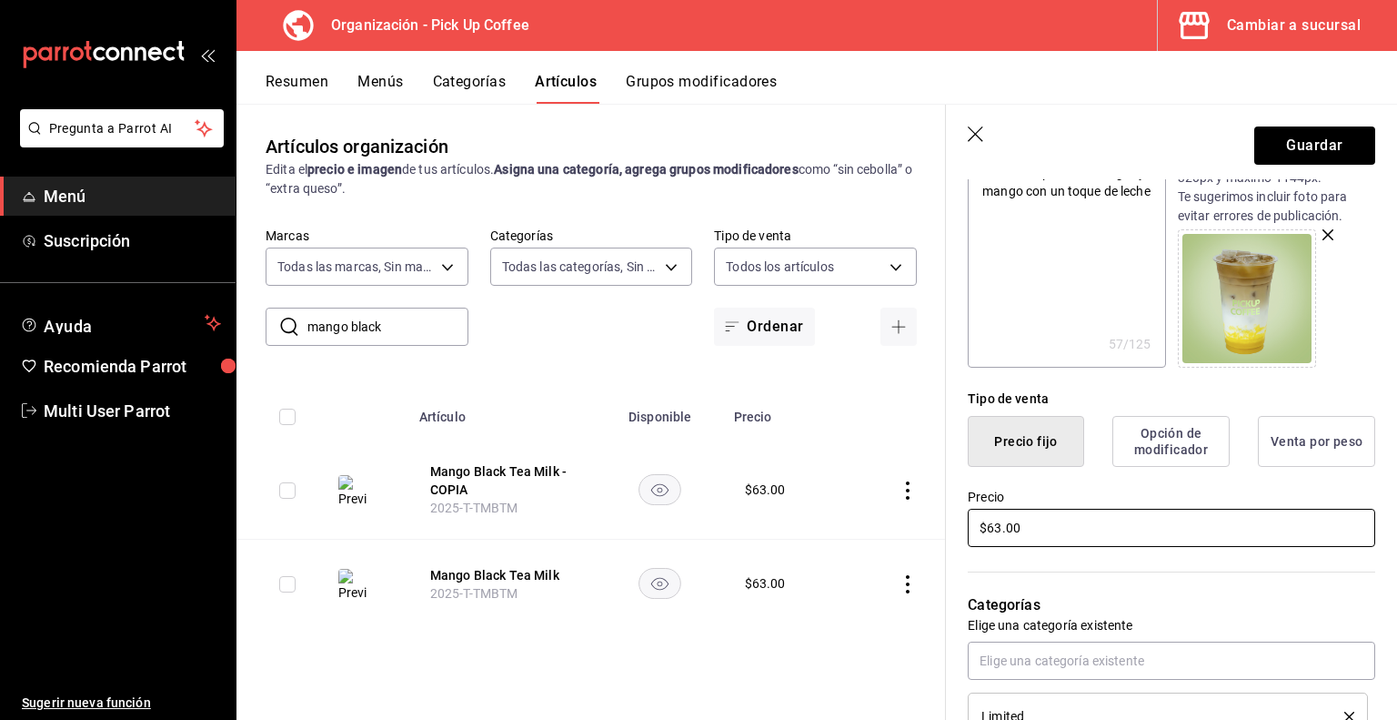
type input "Mango Black Tea Milk."
drag, startPoint x: 1036, startPoint y: 529, endPoint x: 873, endPoint y: 524, distance: 162.9
click at [873, 524] on main "Artículos organización Edita el precio e imagen de tus artículos. Asigna una ca…" at bounding box center [817, 412] width 1161 height 616
type input "$86.00"
type textarea "x"
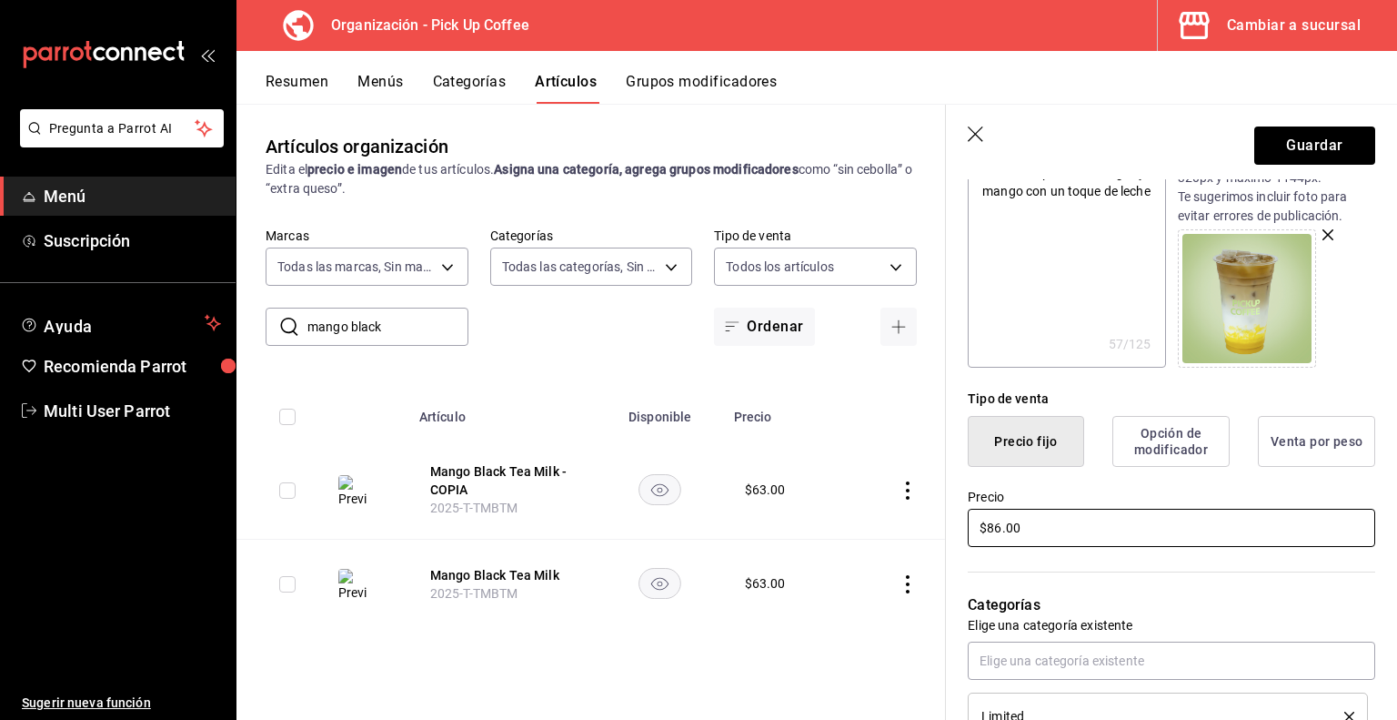
type input "$86.00"
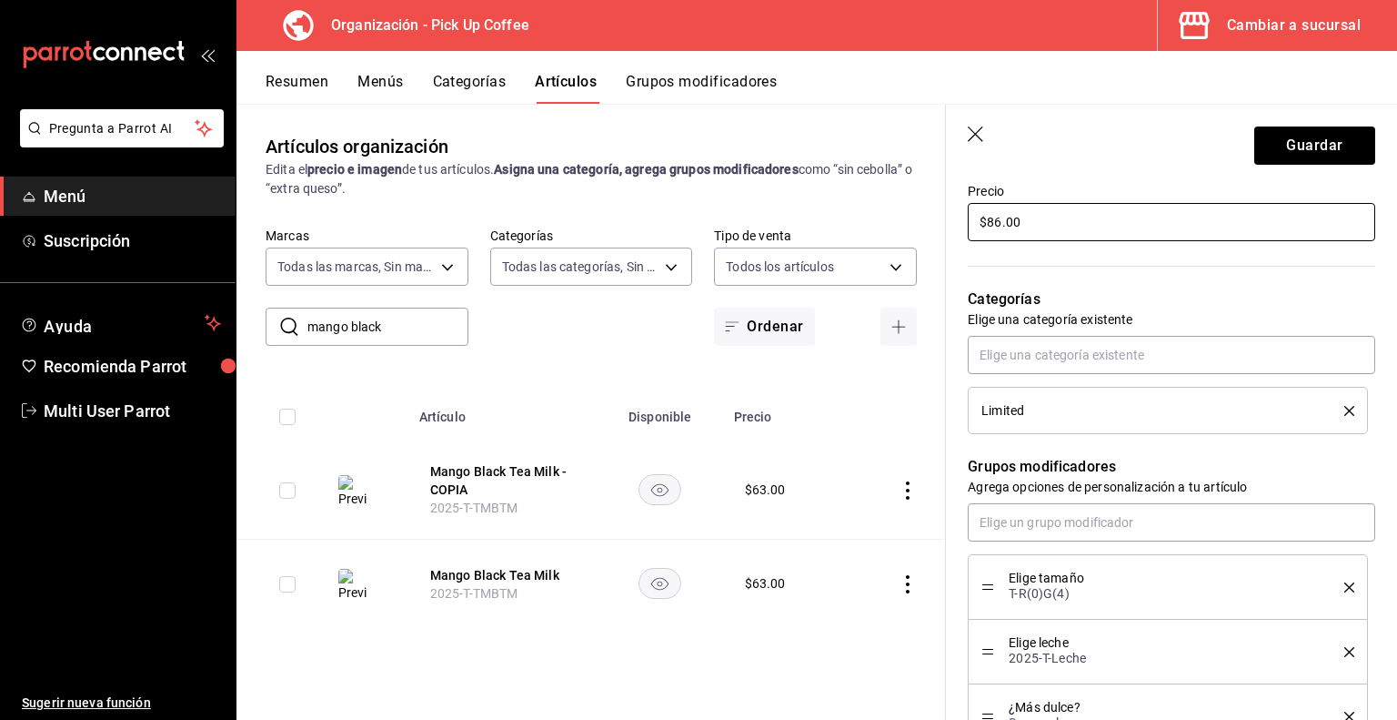
scroll to position [546, 0]
click at [1345, 406] on icon "delete" at bounding box center [1350, 411] width 10 height 10
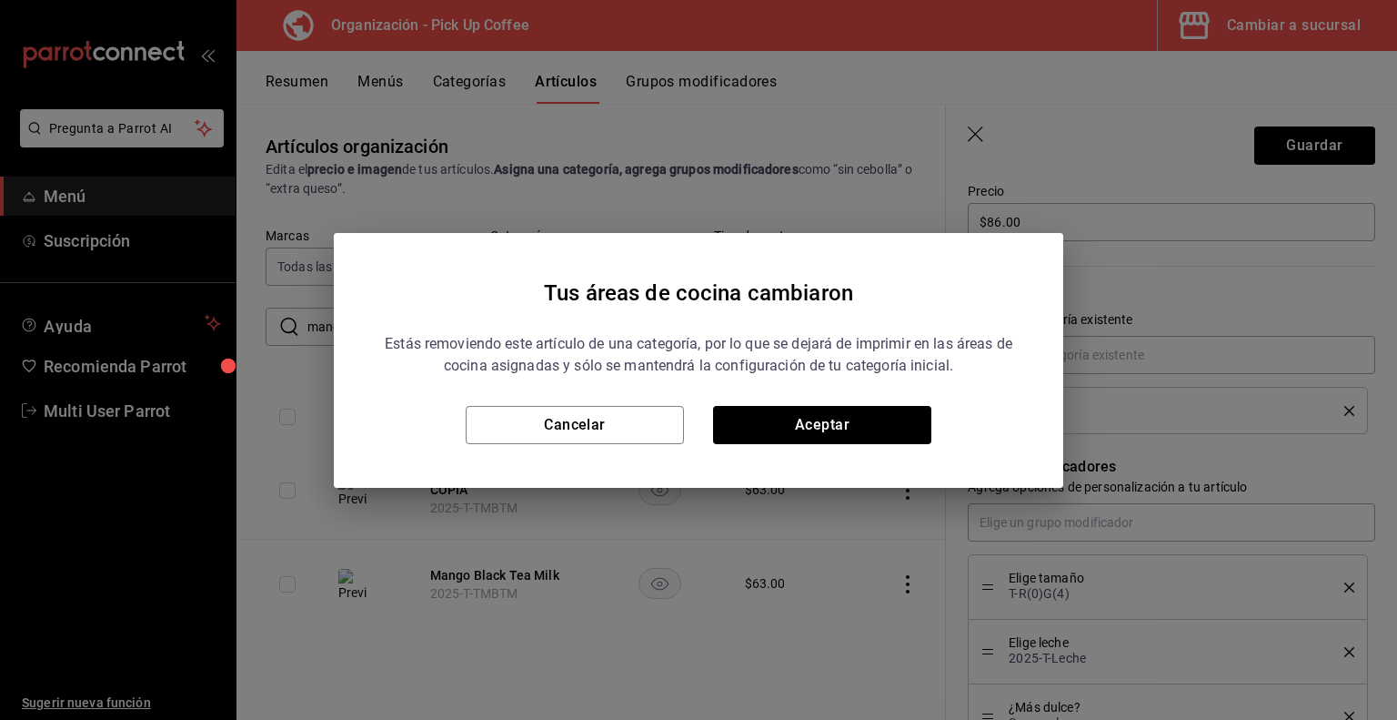
click at [904, 404] on div "Estás removiendo este artículo de una categoría, por lo que se dejará de imprim…" at bounding box center [699, 381] width 642 height 126
click at [895, 425] on button "Aceptar" at bounding box center [822, 425] width 218 height 38
type textarea "x"
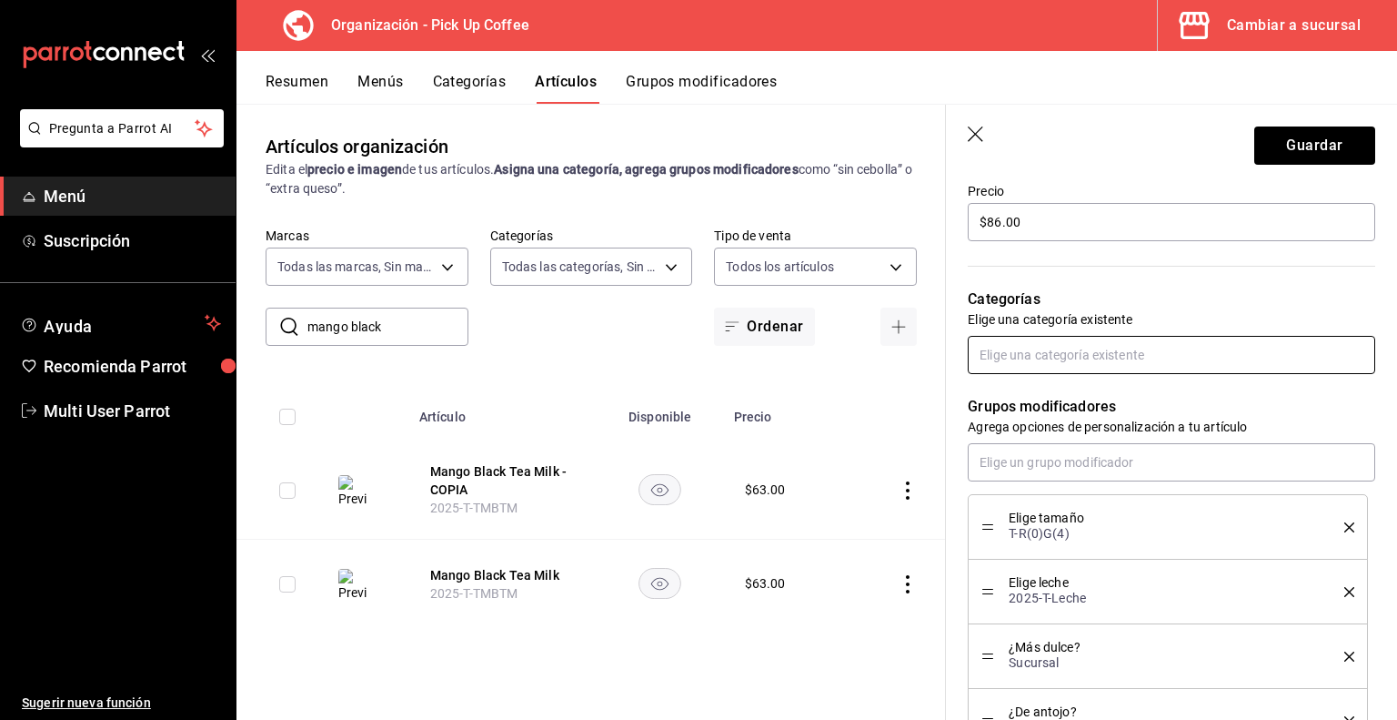
click at [1063, 359] on input "text" at bounding box center [1172, 355] width 408 height 38
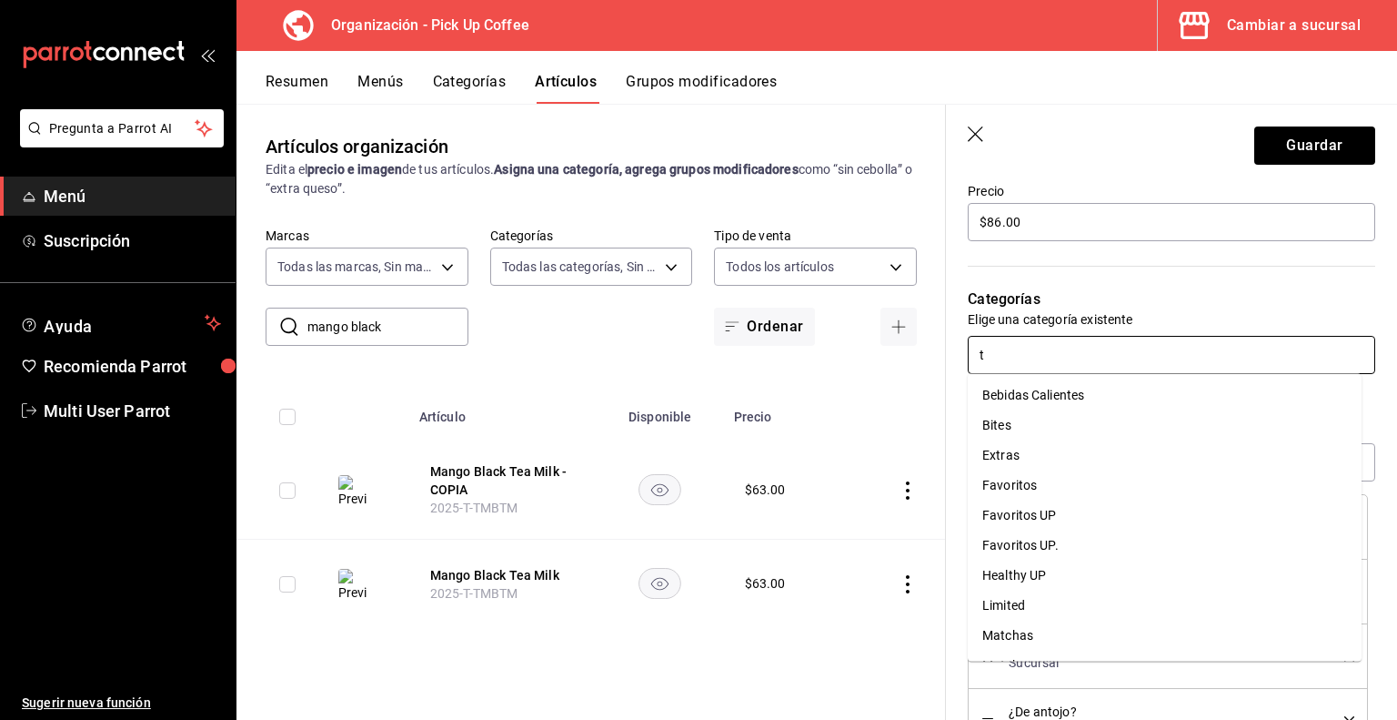
type input "te"
click at [1034, 479] on li "Té Helado." at bounding box center [1165, 485] width 394 height 30
type textarea "x"
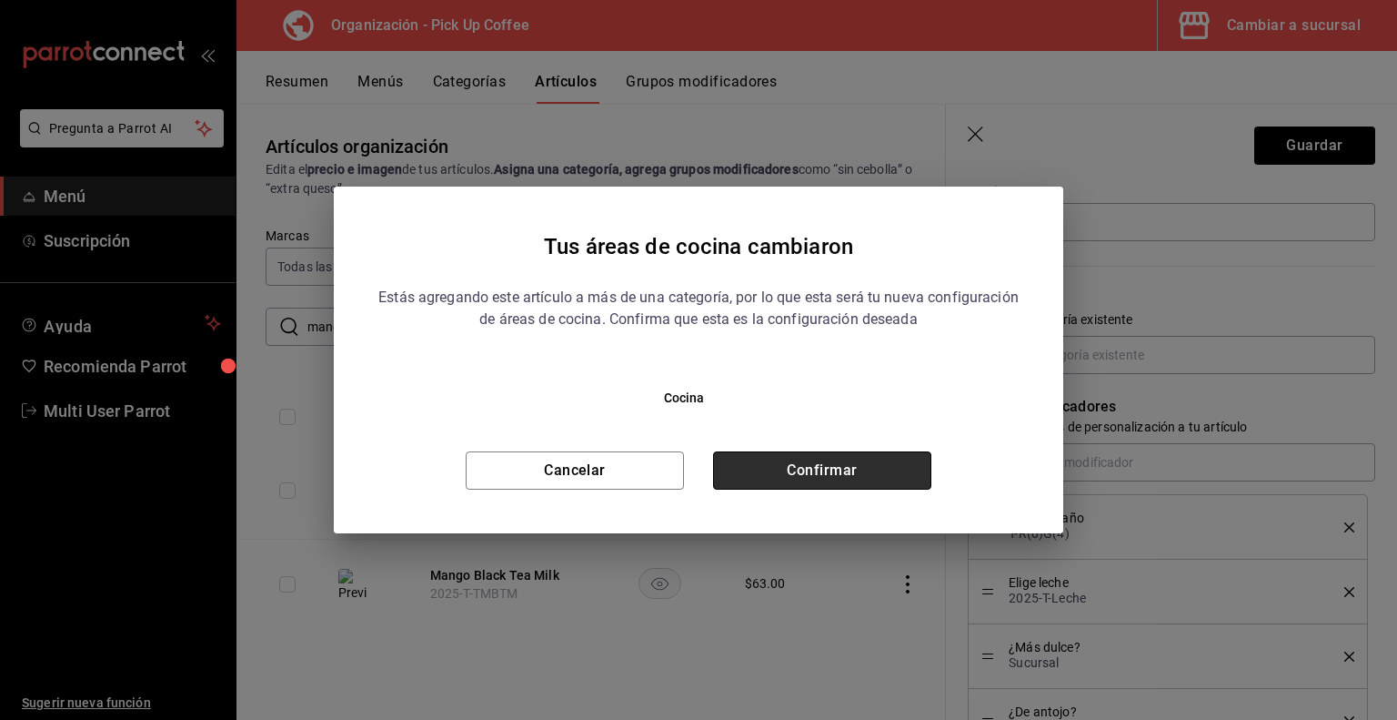
click at [848, 479] on button "Confirmar" at bounding box center [822, 470] width 218 height 38
type textarea "x"
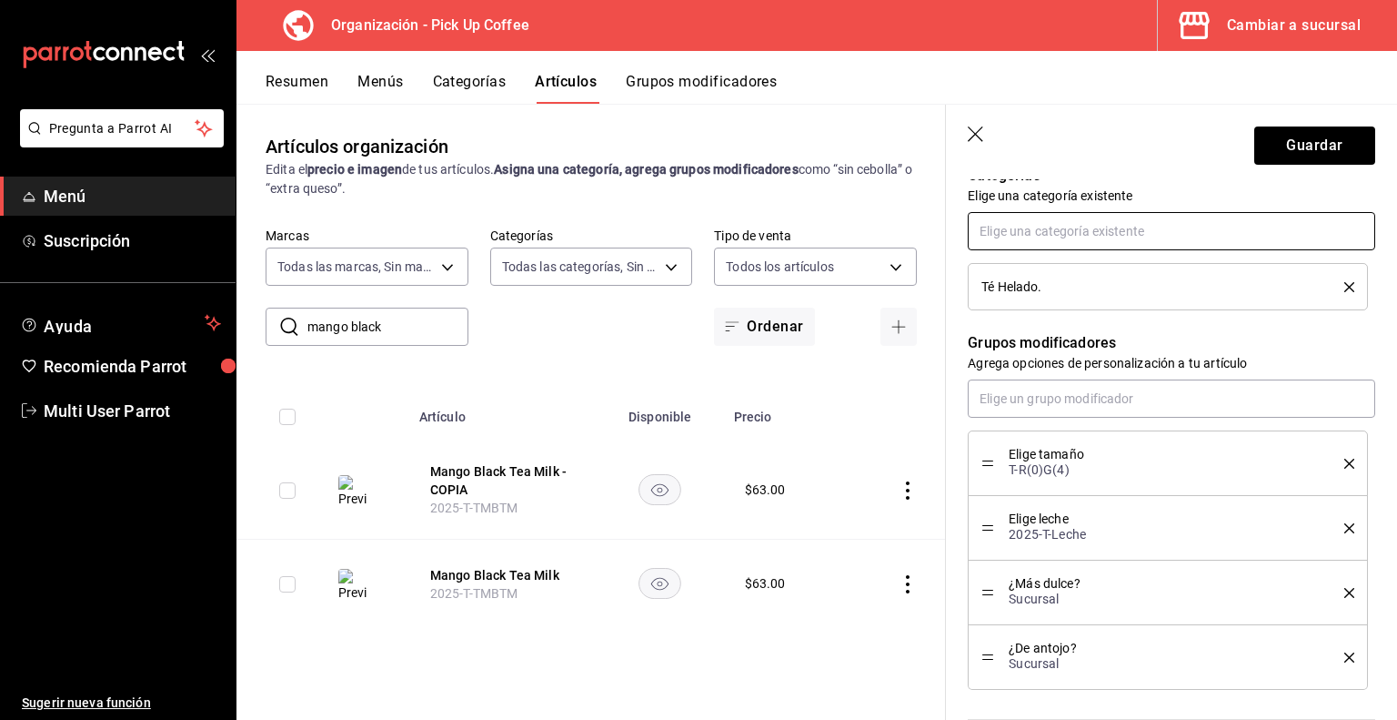
scroll to position [670, 0]
click at [1066, 398] on input "text" at bounding box center [1172, 398] width 408 height 38
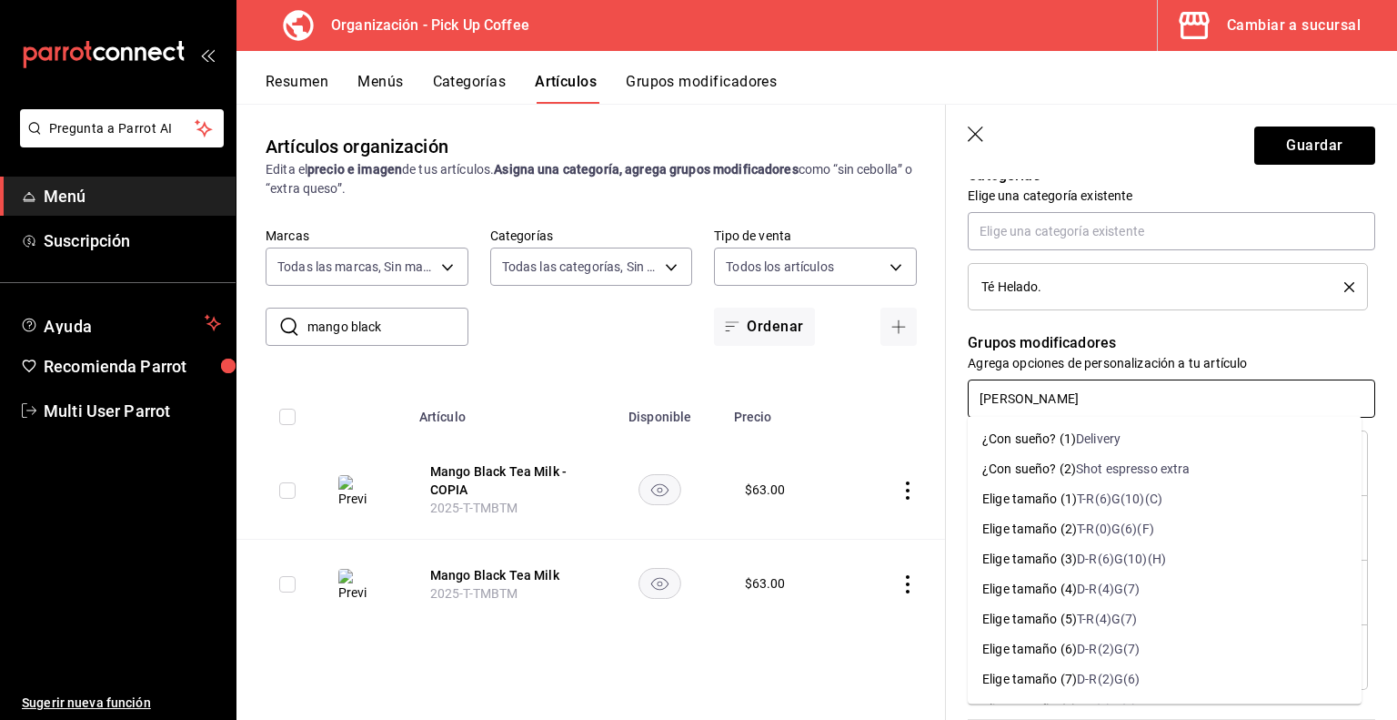
type input "elige tama"
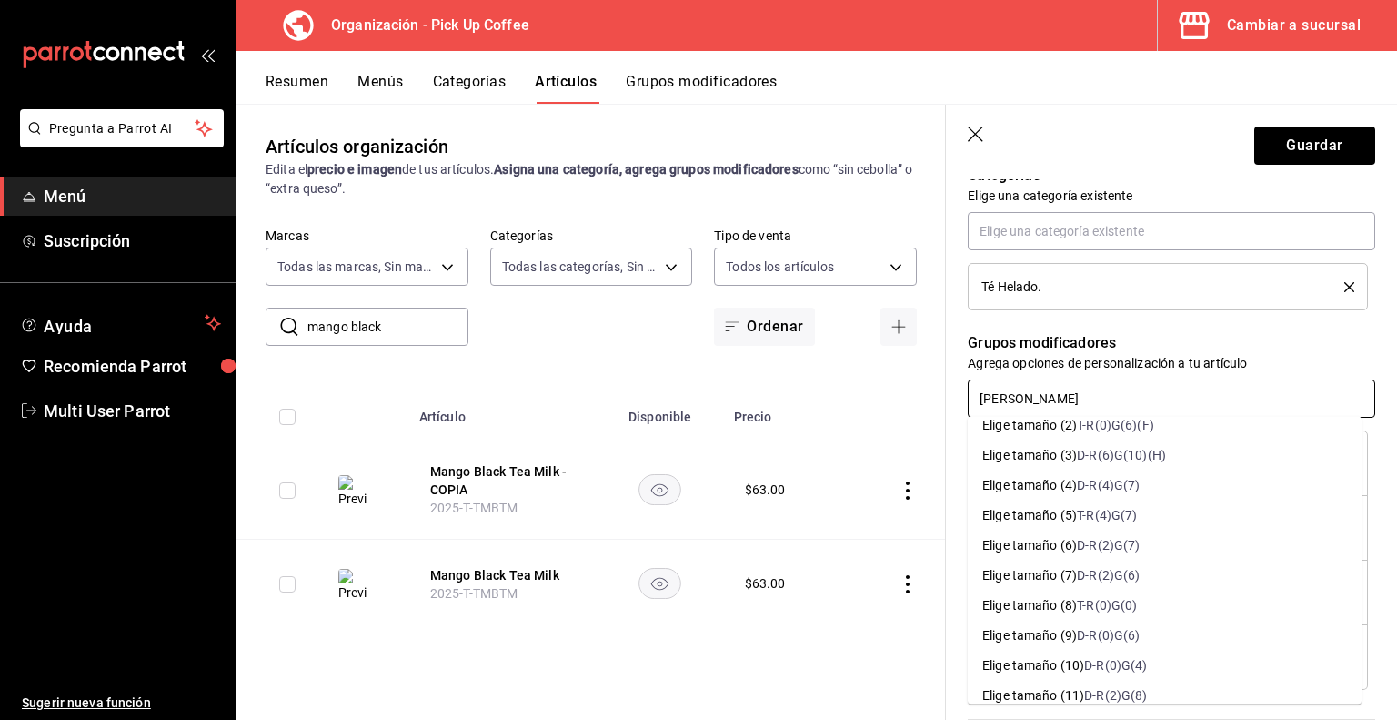
scroll to position [109, 0]
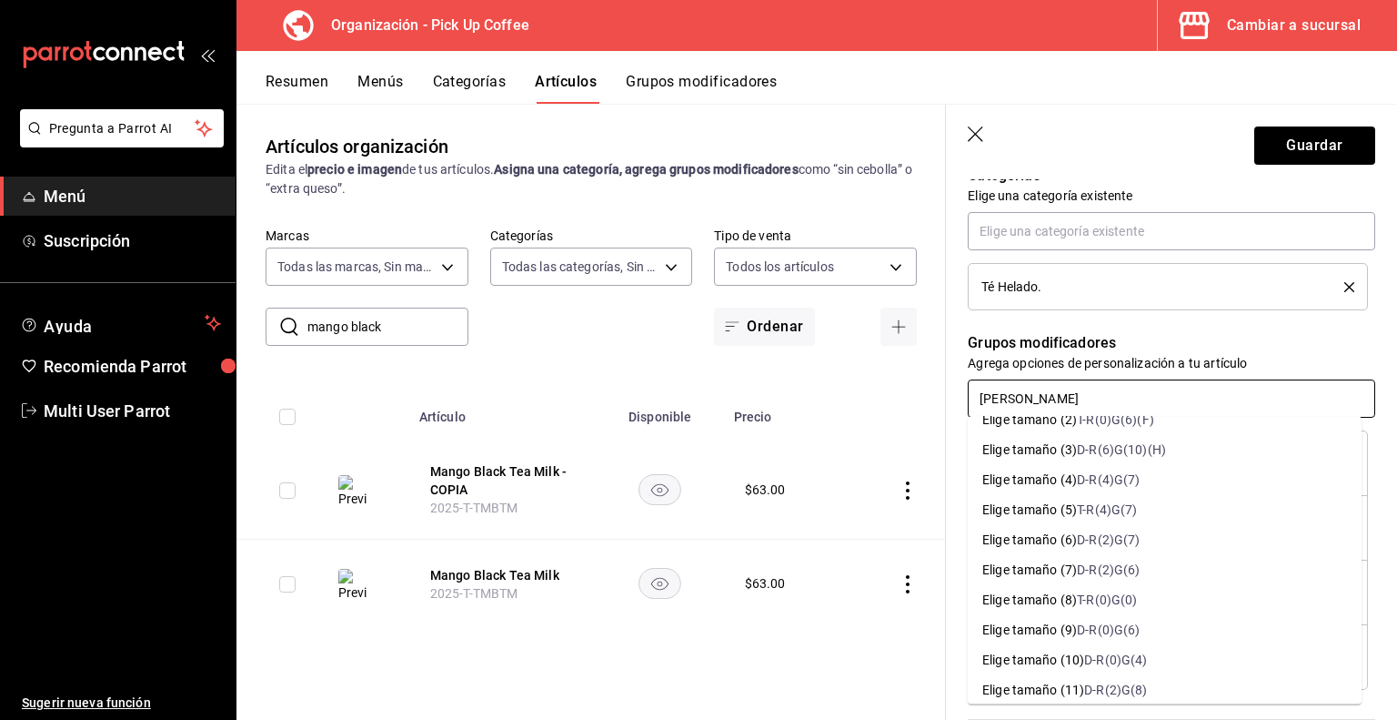
click at [1084, 658] on div "Elige tamaño (10)" at bounding box center [1034, 659] width 102 height 19
type textarea "x"
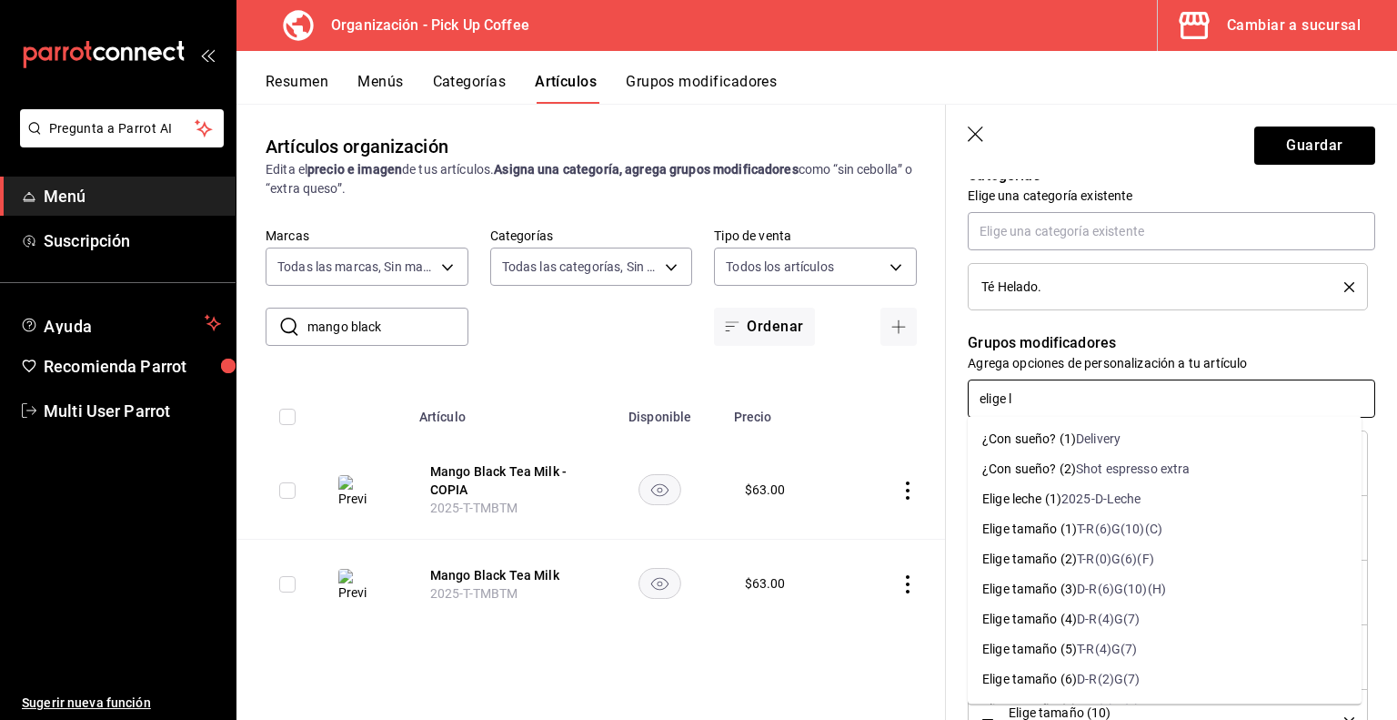
type input "elige le"
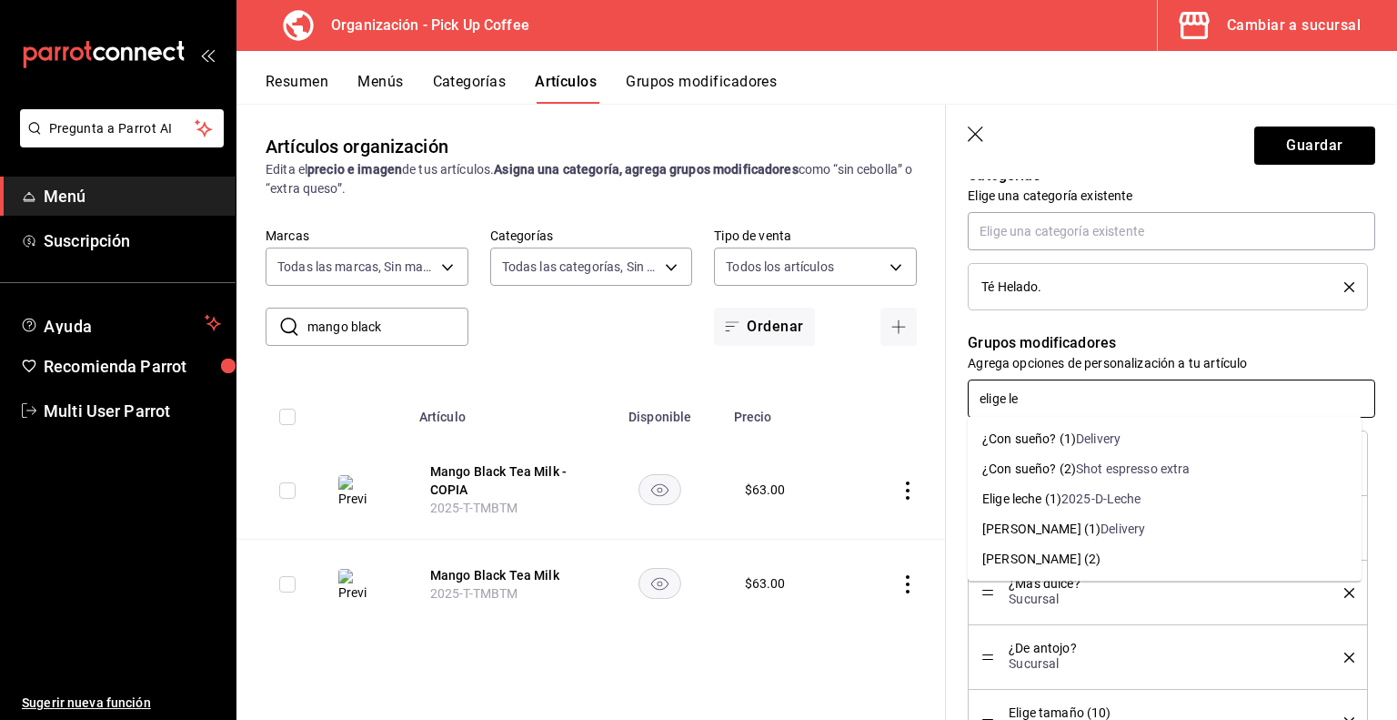
click at [1062, 498] on div "Elige leche (1)" at bounding box center [1022, 498] width 79 height 19
type textarea "x"
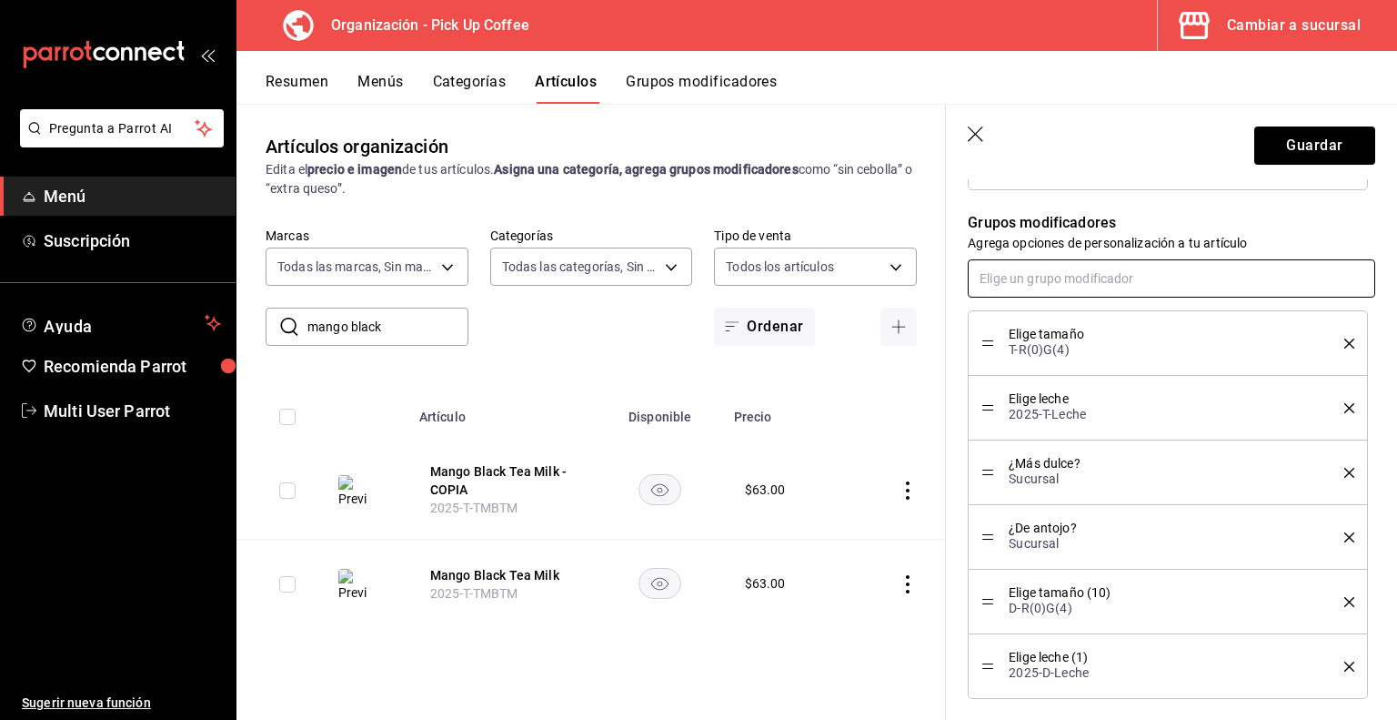
scroll to position [796, 0]
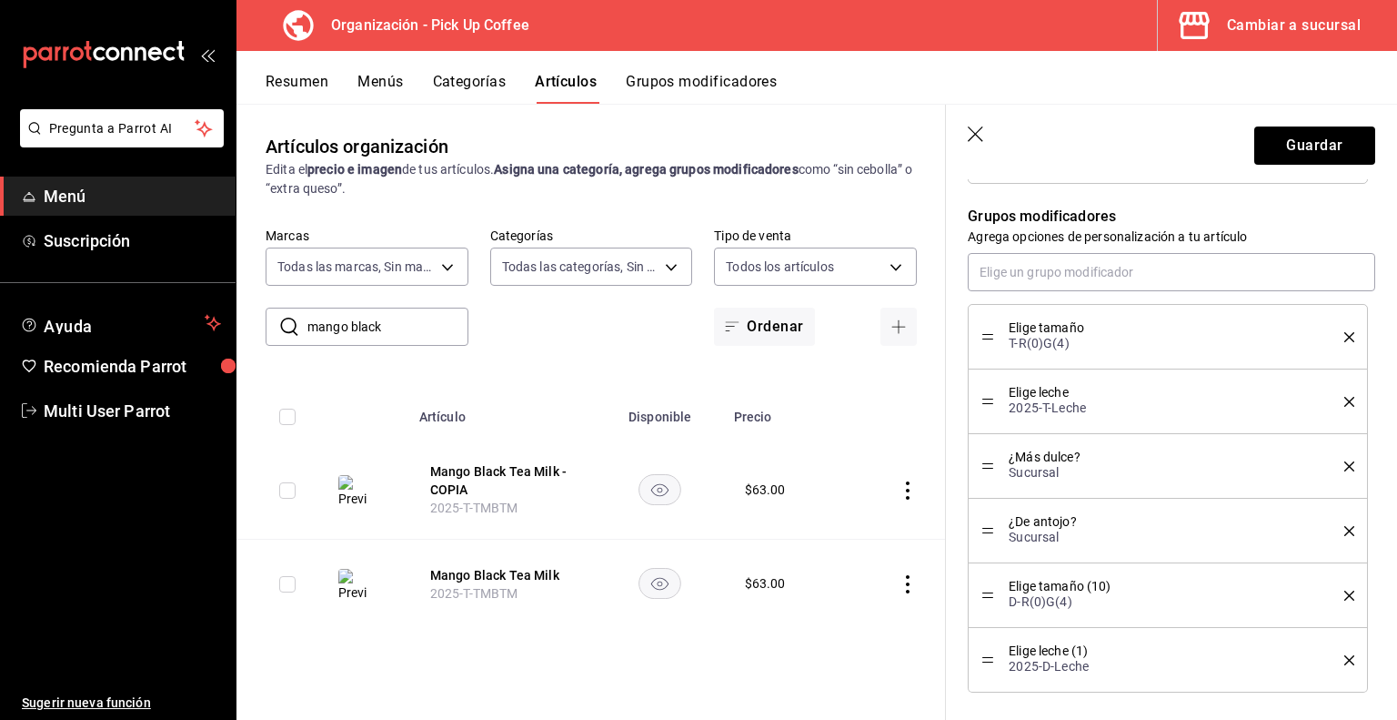
click at [1345, 336] on icon "delete" at bounding box center [1350, 337] width 10 height 10
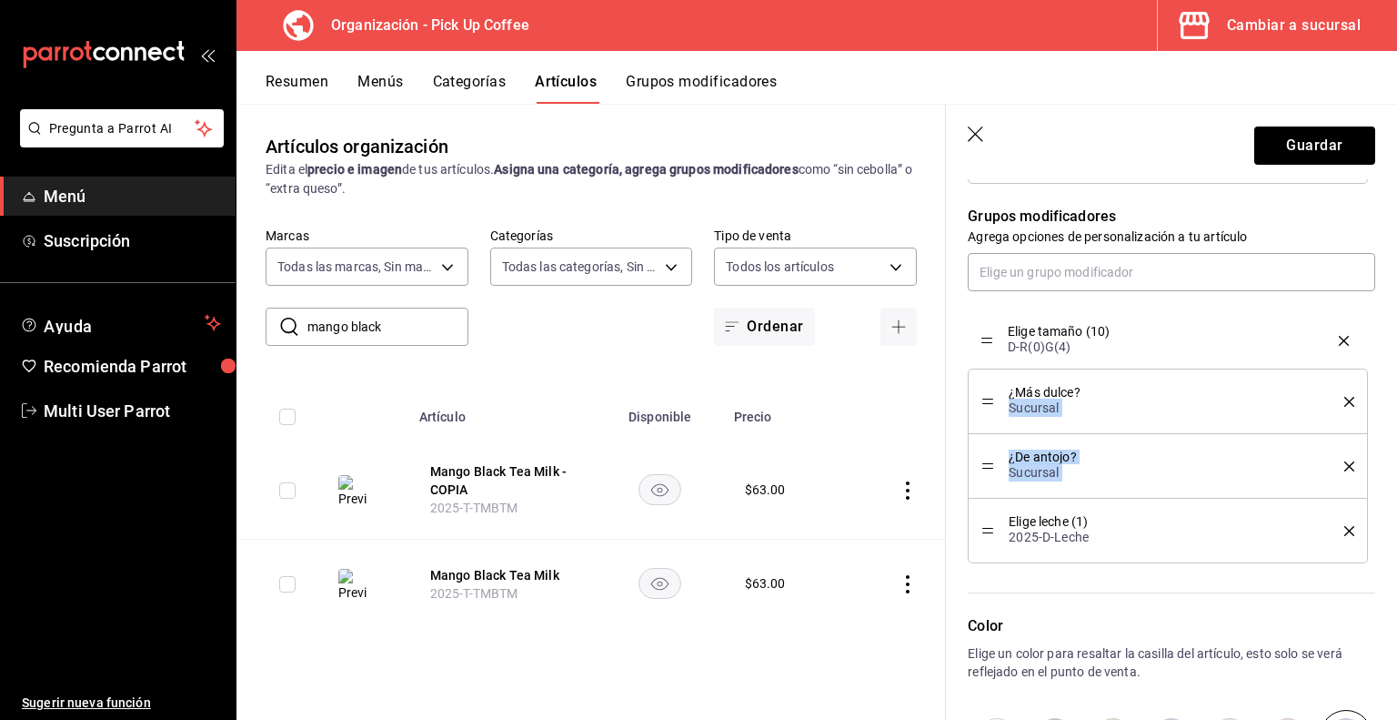
drag, startPoint x: 989, startPoint y: 462, endPoint x: 1007, endPoint y: 338, distance: 126.0
drag, startPoint x: 987, startPoint y: 528, endPoint x: 988, endPoint y: 393, distance: 134.6
type textarea "x"
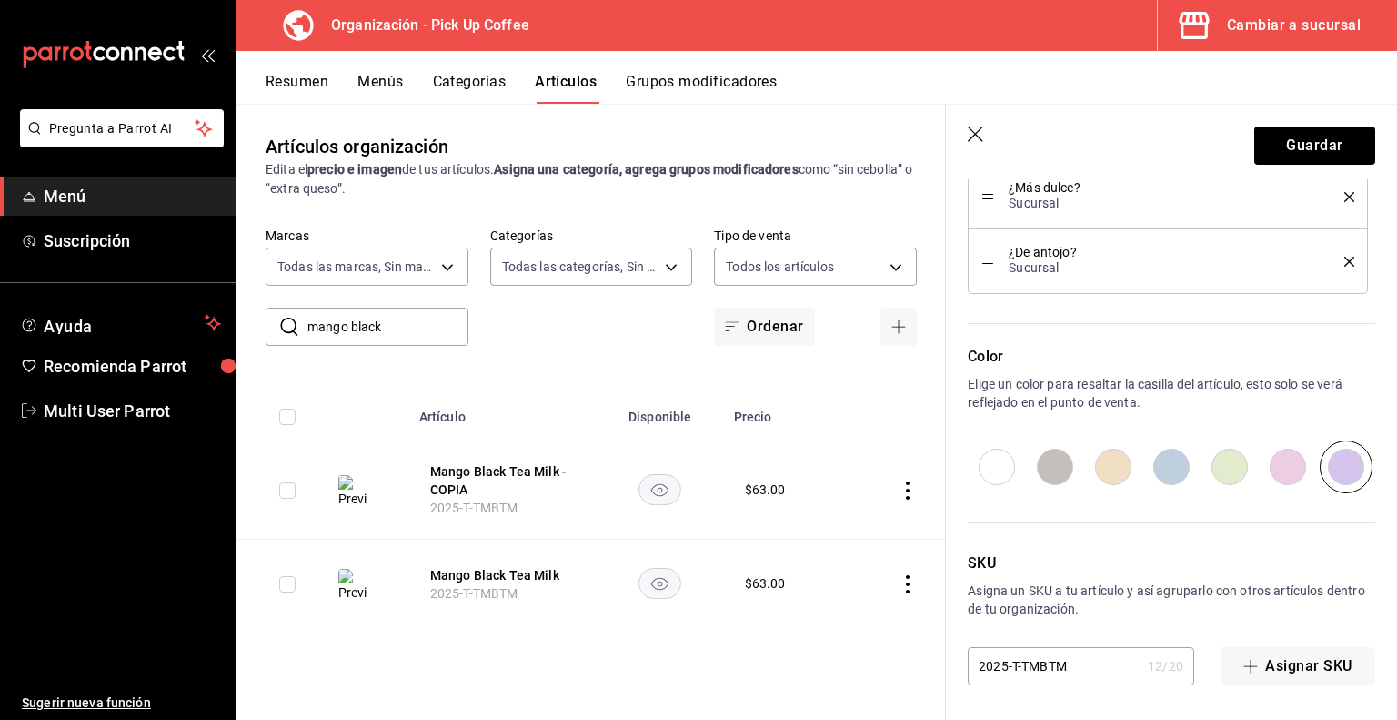
click at [1015, 667] on input "2025-T-TMBTM" at bounding box center [1054, 666] width 173 height 36
type input "2025--TMBTM"
type textarea "x"
type input "2025-D-TMBTM"
type textarea "x"
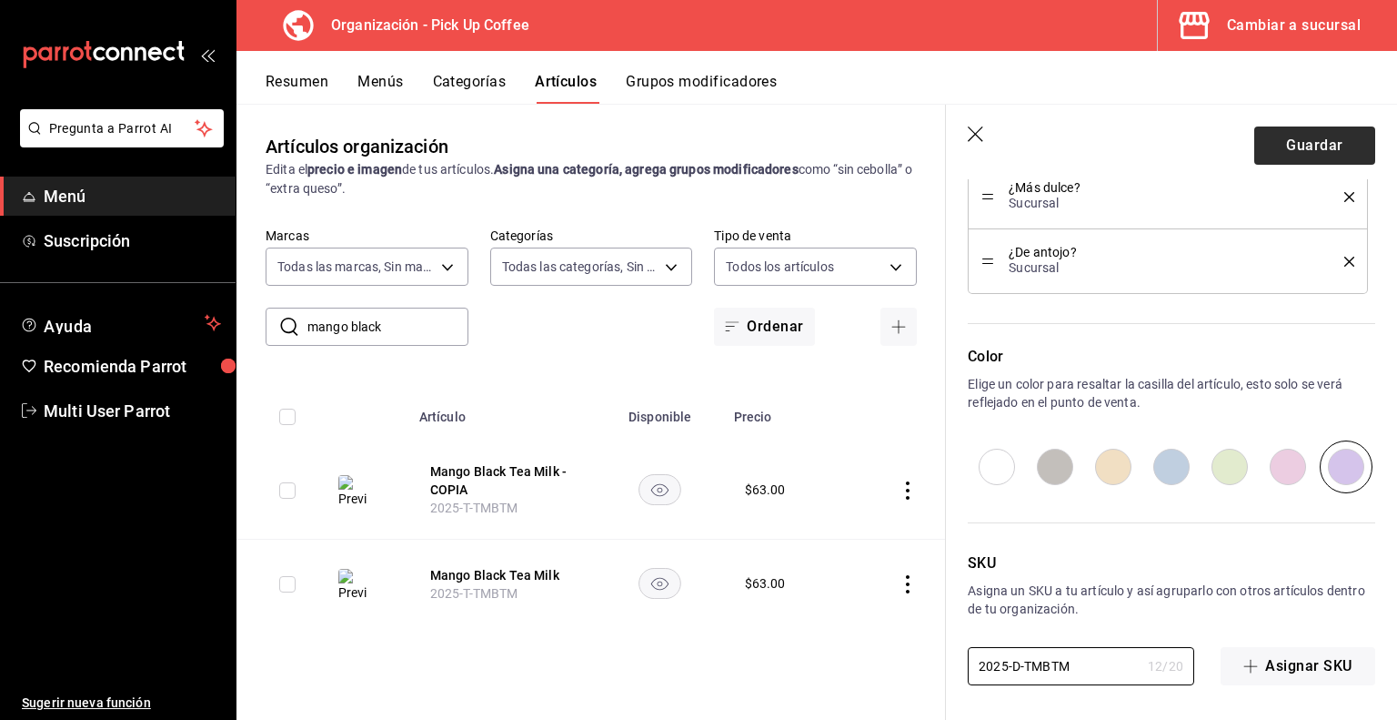
type input "2025-D-TMBTM"
click at [1288, 148] on button "Guardar" at bounding box center [1315, 145] width 121 height 38
type textarea "x"
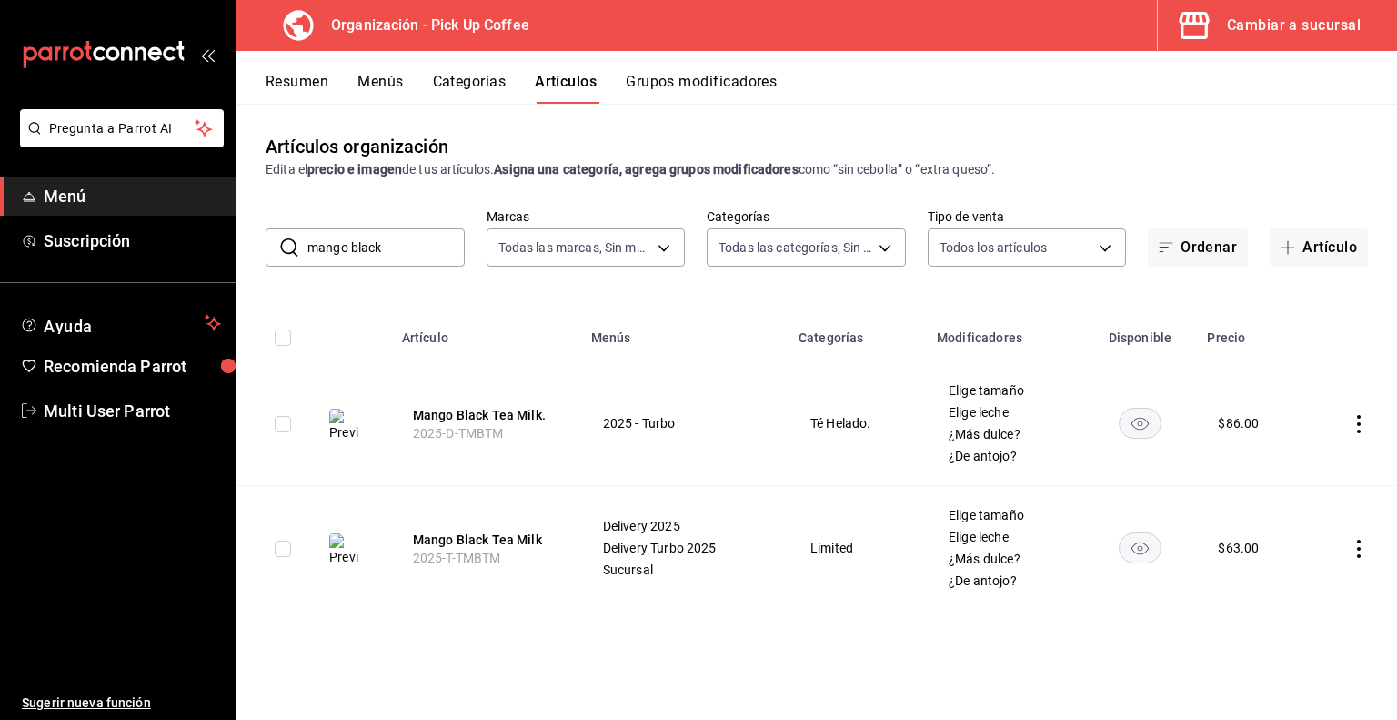
click at [375, 85] on button "Menús" at bounding box center [380, 88] width 45 height 31
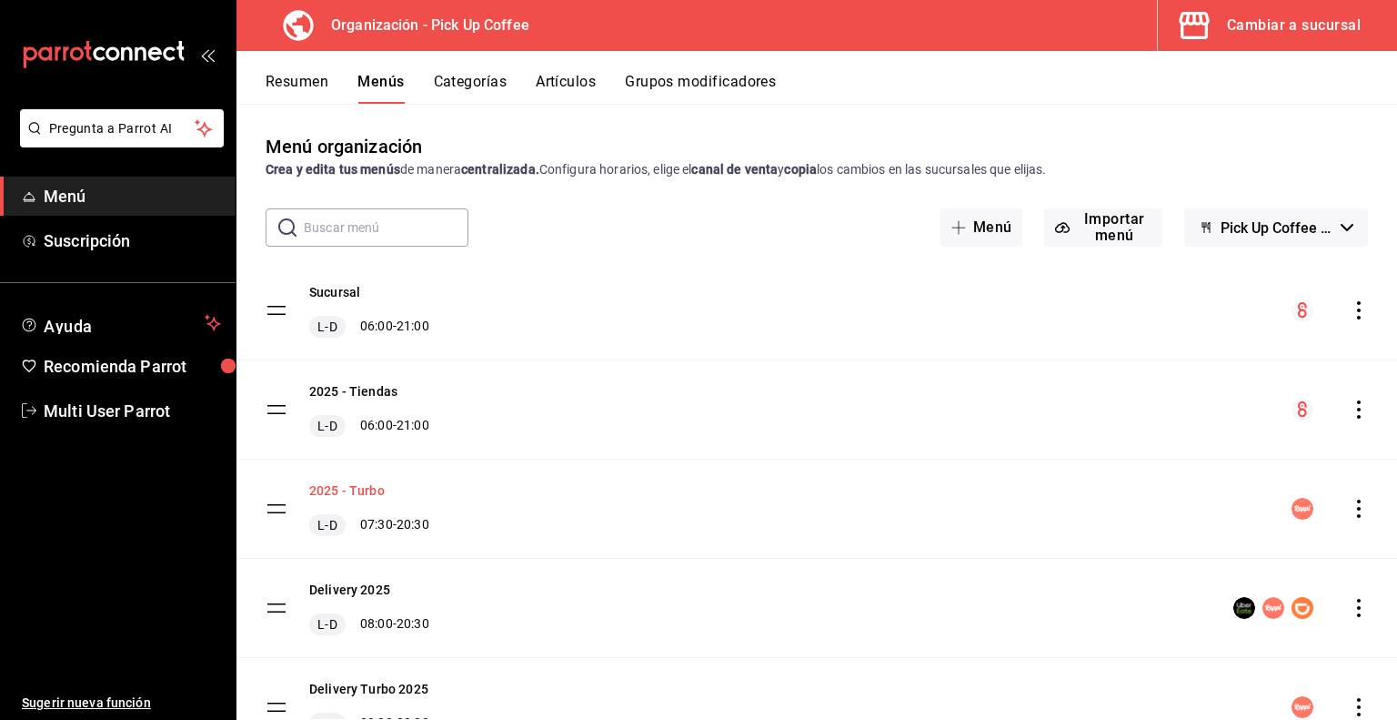
click at [362, 485] on button "2025 - Turbo" at bounding box center [347, 490] width 76 height 18
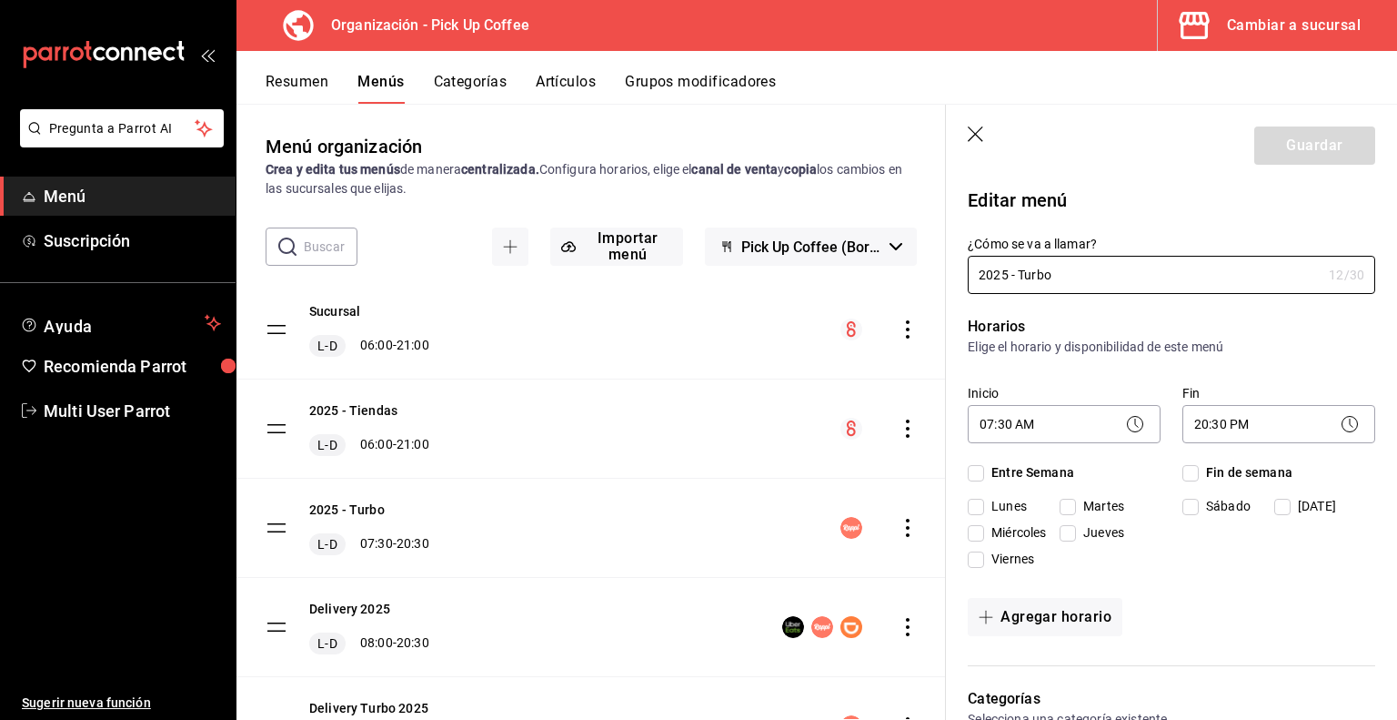
checkbox input "true"
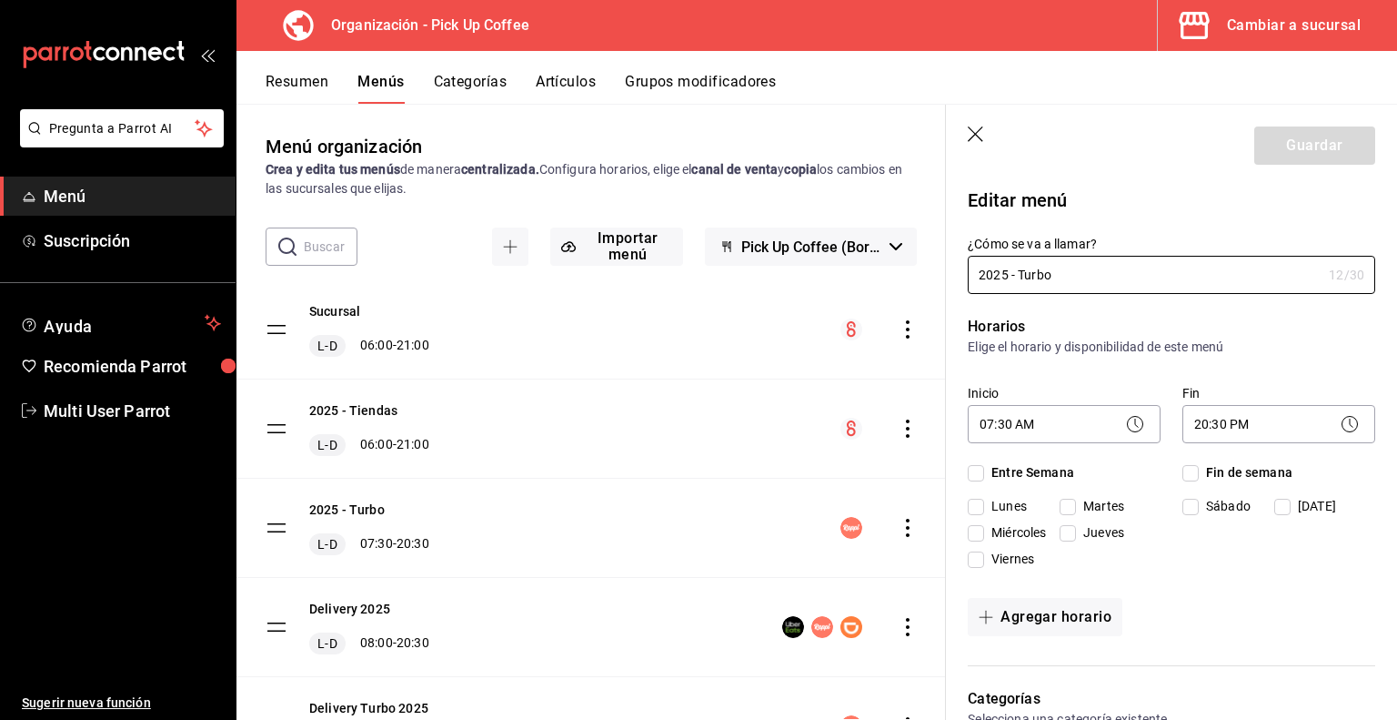
checkbox input "true"
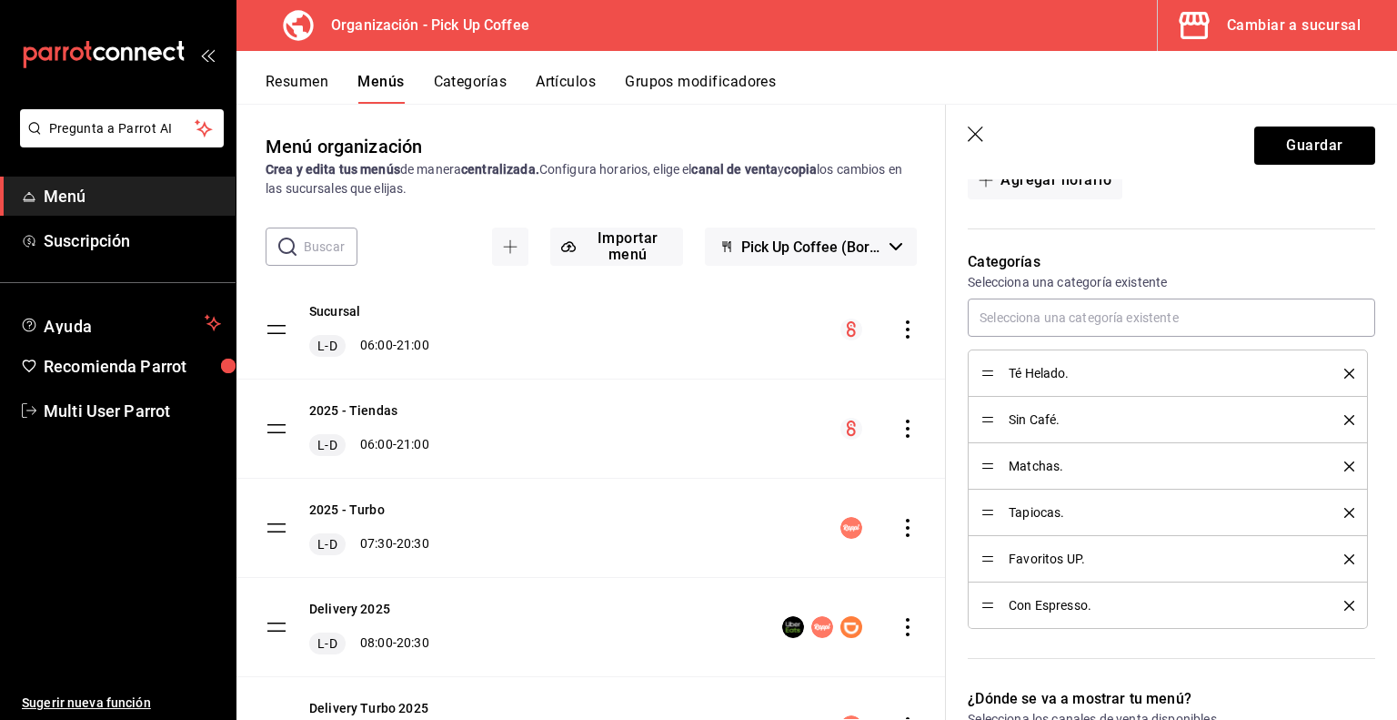
scroll to position [437, 0]
drag, startPoint x: 986, startPoint y: 560, endPoint x: 993, endPoint y: 368, distance: 192.1
drag, startPoint x: 986, startPoint y: 603, endPoint x: 983, endPoint y: 436, distance: 167.4
drag, startPoint x: 988, startPoint y: 601, endPoint x: 994, endPoint y: 469, distance: 132.1
drag, startPoint x: 983, startPoint y: 601, endPoint x: 983, endPoint y: 510, distance: 91.0
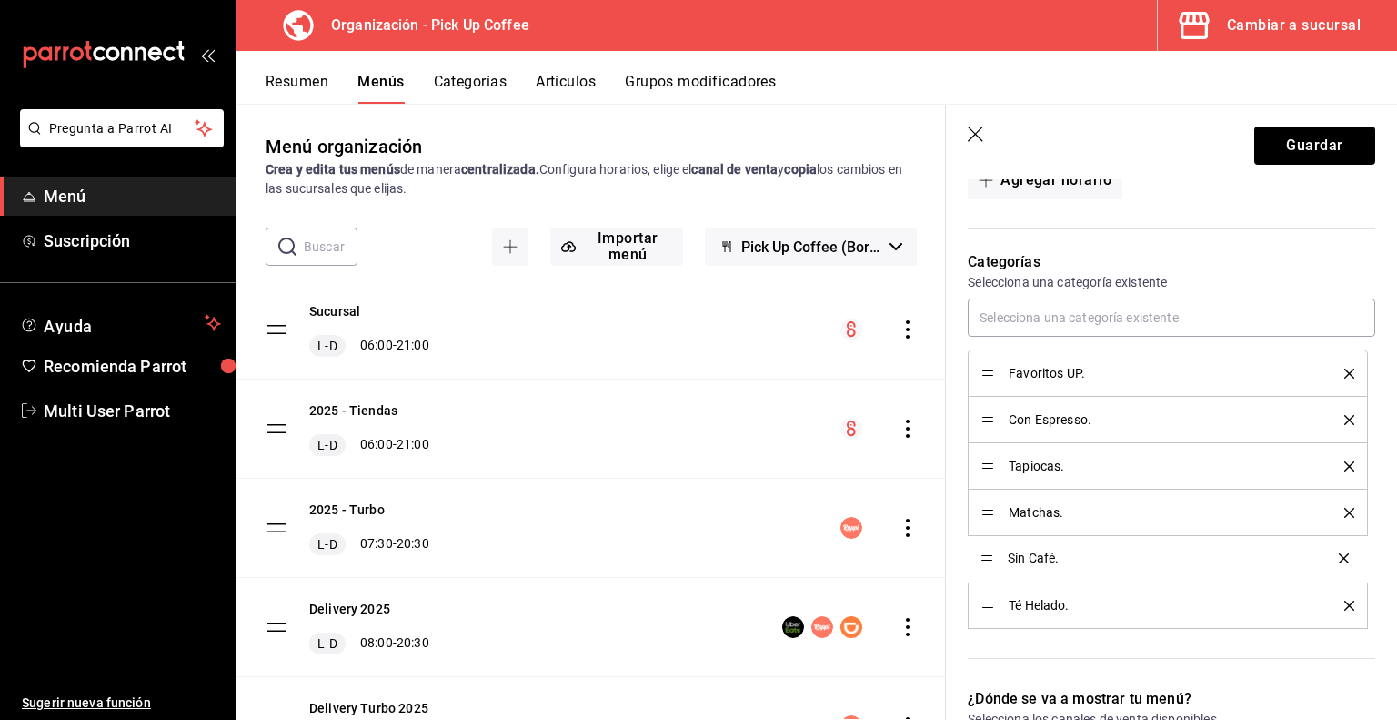
drag, startPoint x: 986, startPoint y: 601, endPoint x: 990, endPoint y: 553, distance: 48.4
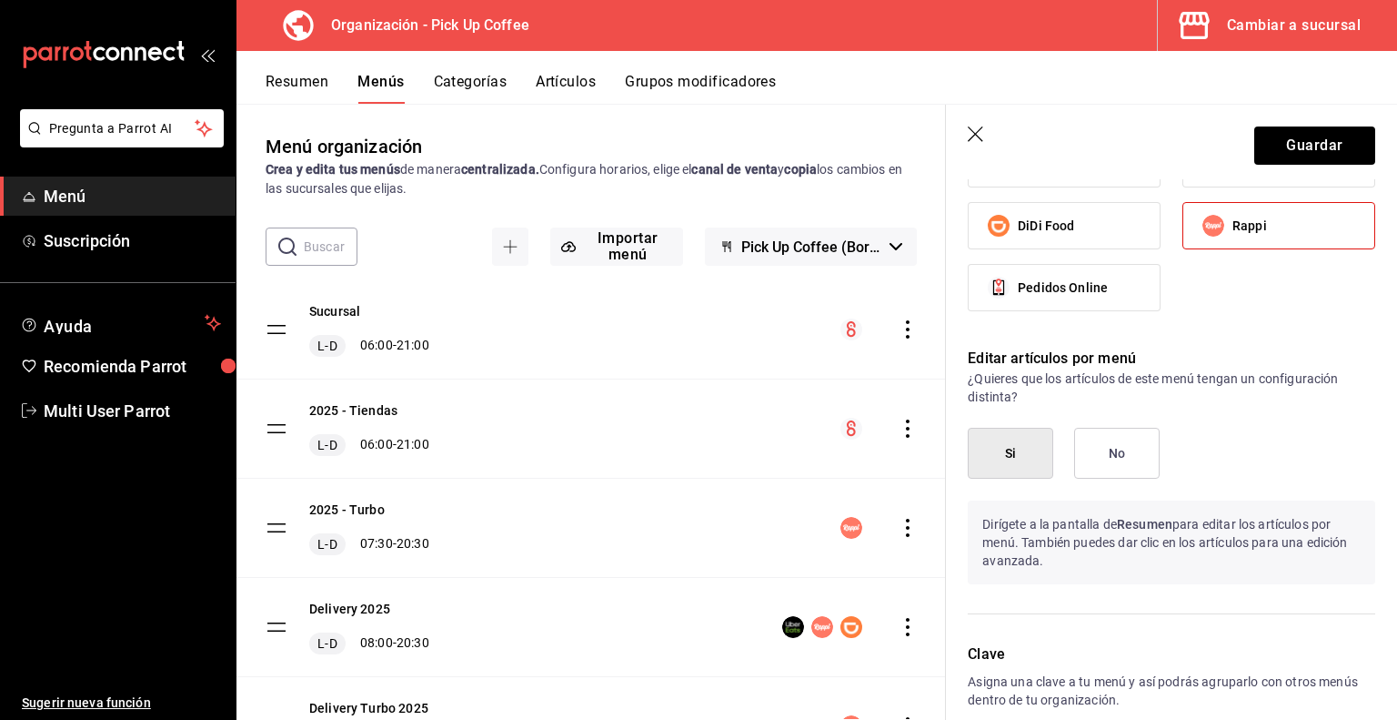
scroll to position [1137, 0]
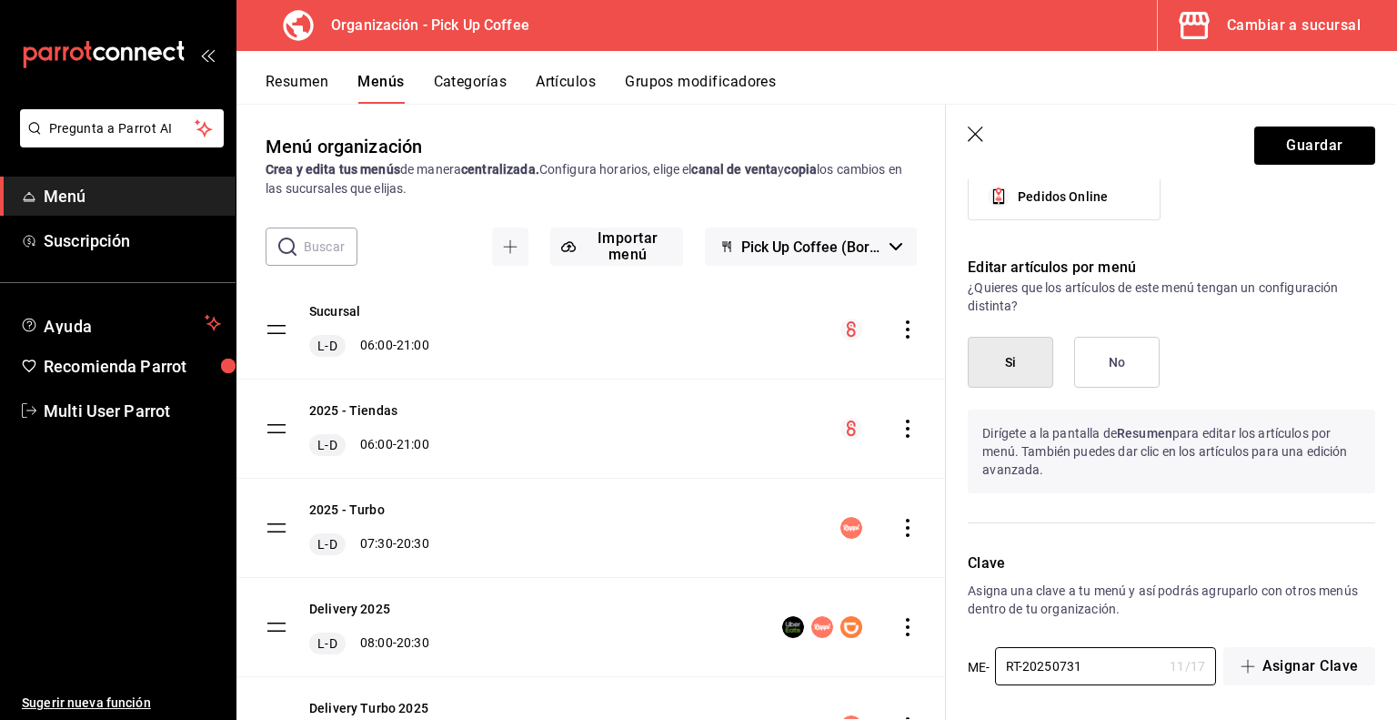
drag, startPoint x: 1085, startPoint y: 665, endPoint x: 943, endPoint y: 665, distance: 141.9
click at [943, 665] on main "Menú organización Crea y edita tus menús de manera centralizada. Configura hora…" at bounding box center [817, 412] width 1161 height 616
type input "RT2025OLDMENU"
click at [1285, 136] on button "Guardar" at bounding box center [1315, 145] width 121 height 38
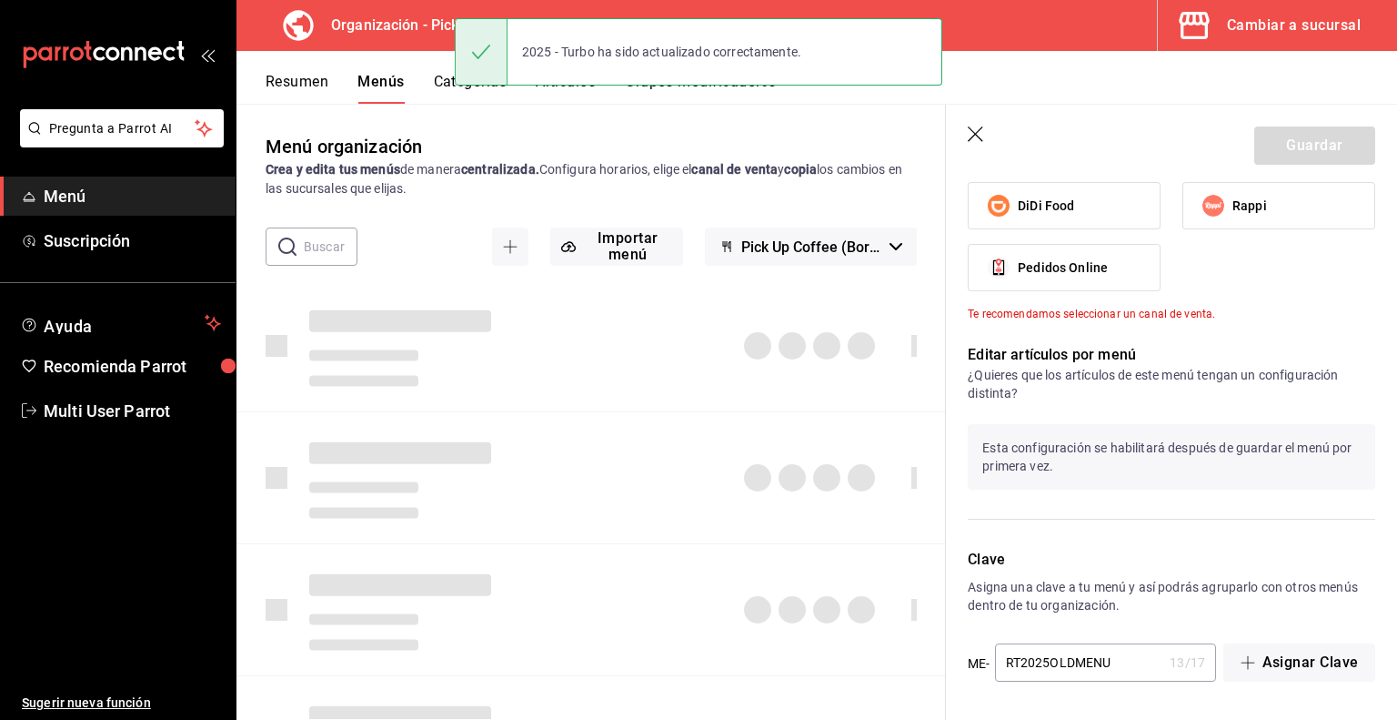
checkbox input "false"
type input "1755639840061"
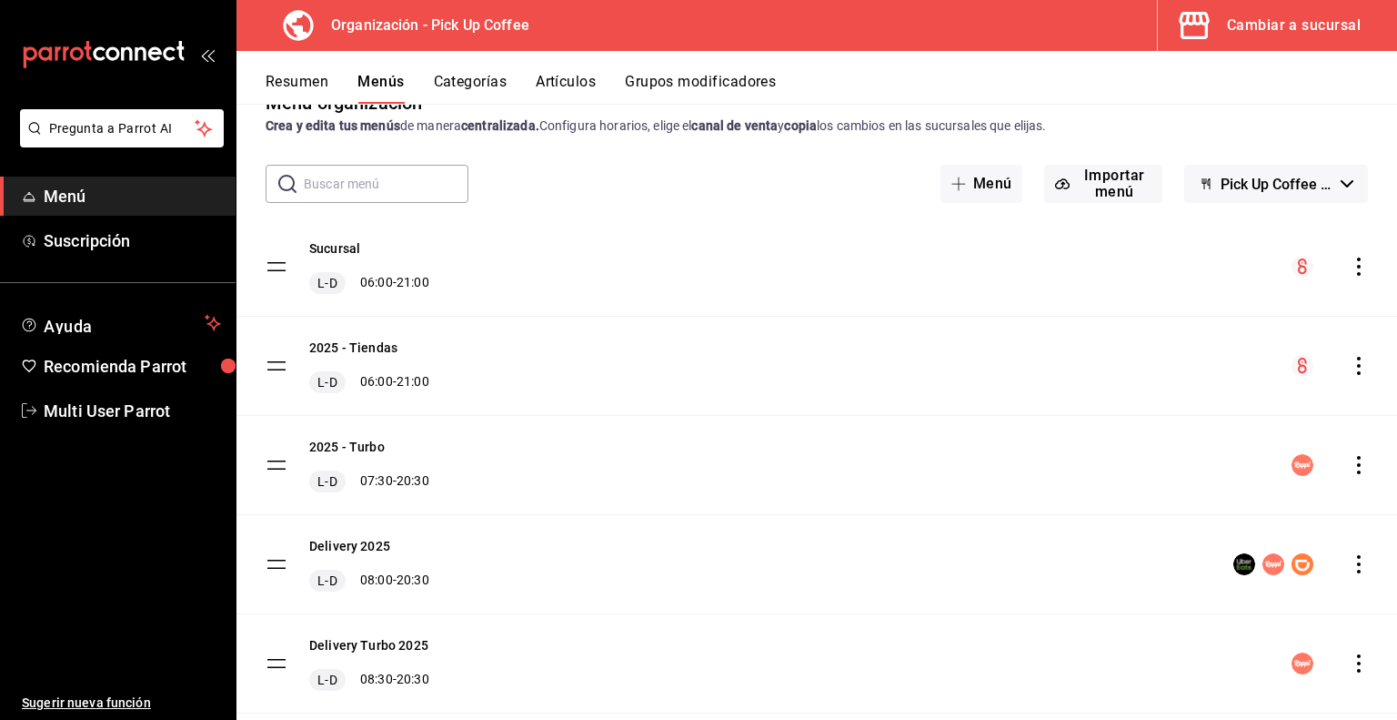
scroll to position [57, 0]
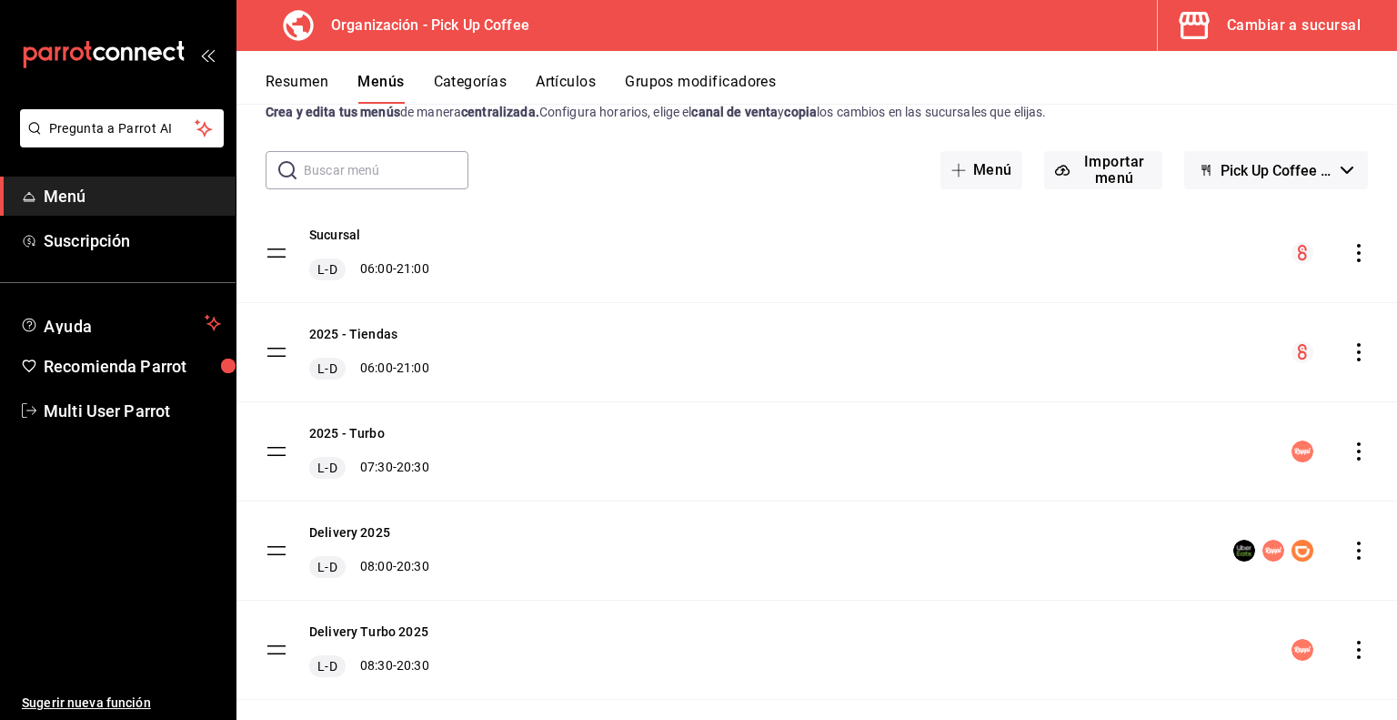
click at [1350, 452] on icon "actions" at bounding box center [1359, 451] width 18 height 18
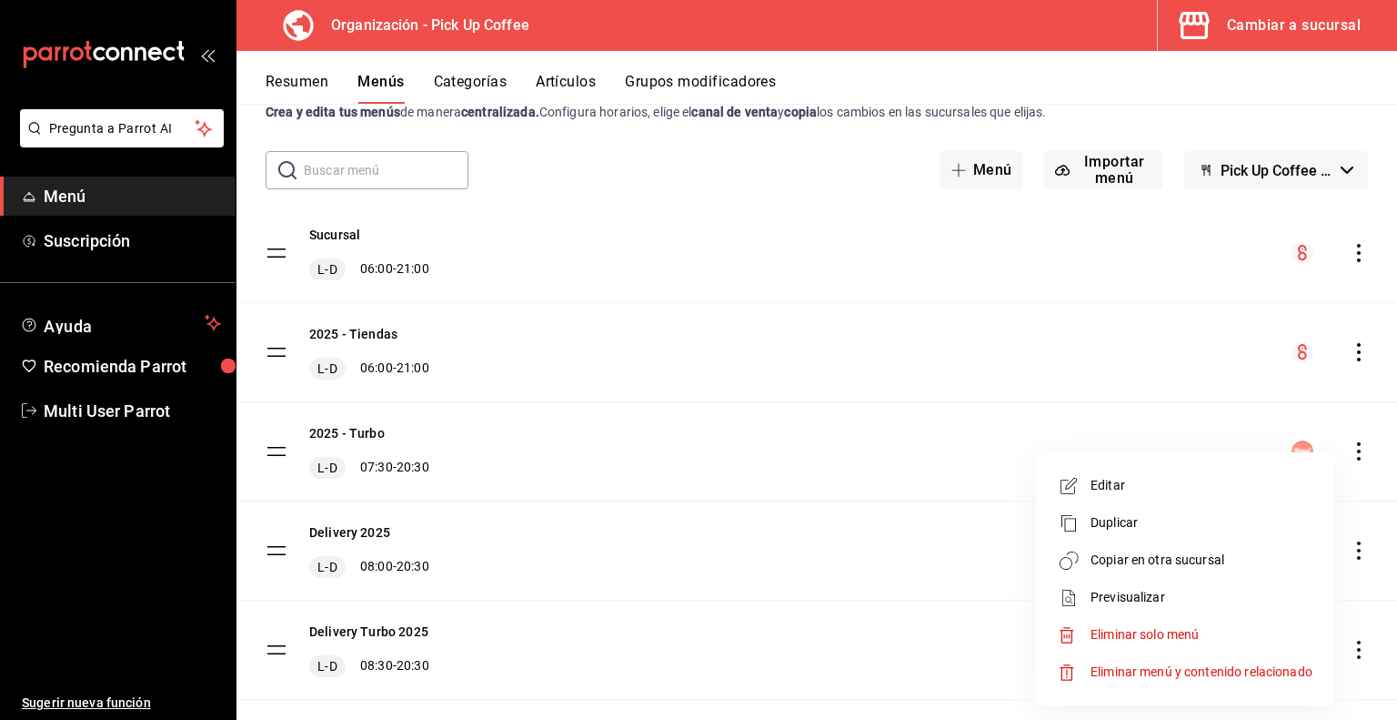
click at [1118, 596] on span "Previsualizar" at bounding box center [1202, 597] width 222 height 19
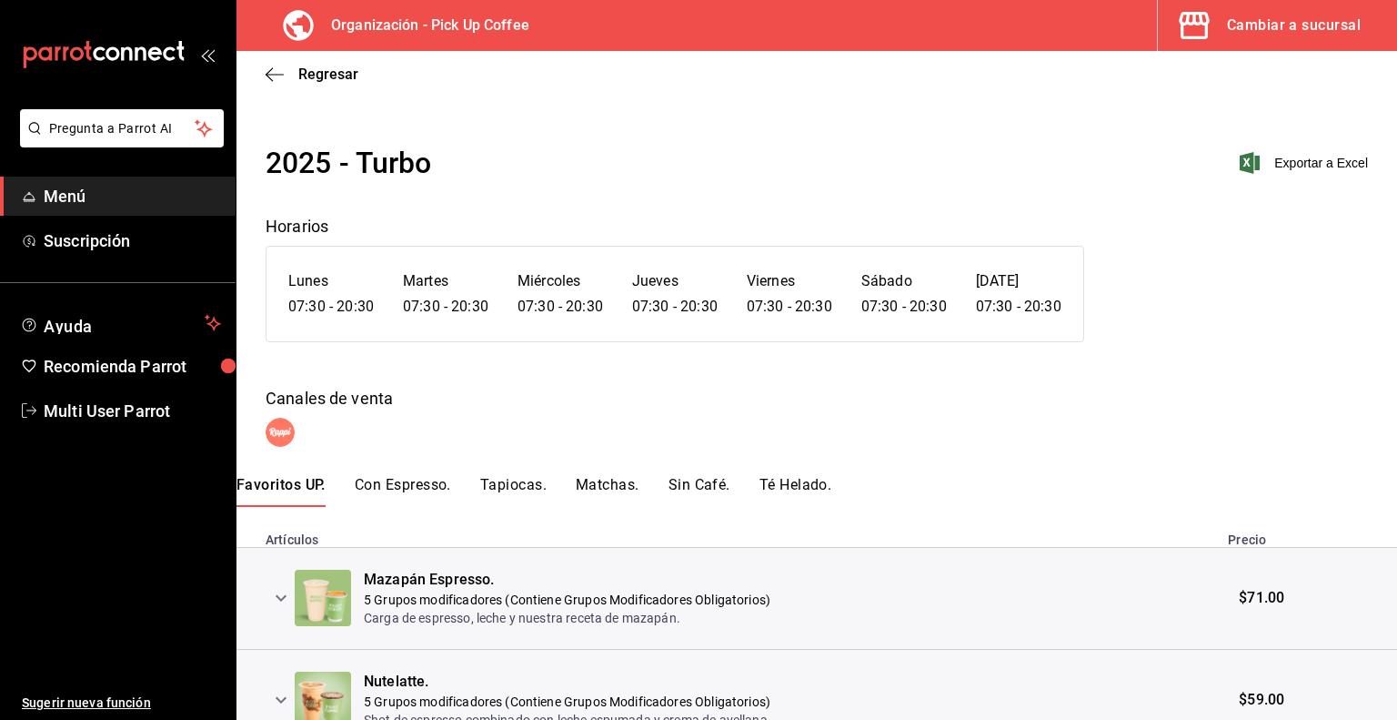
scroll to position [191, 0]
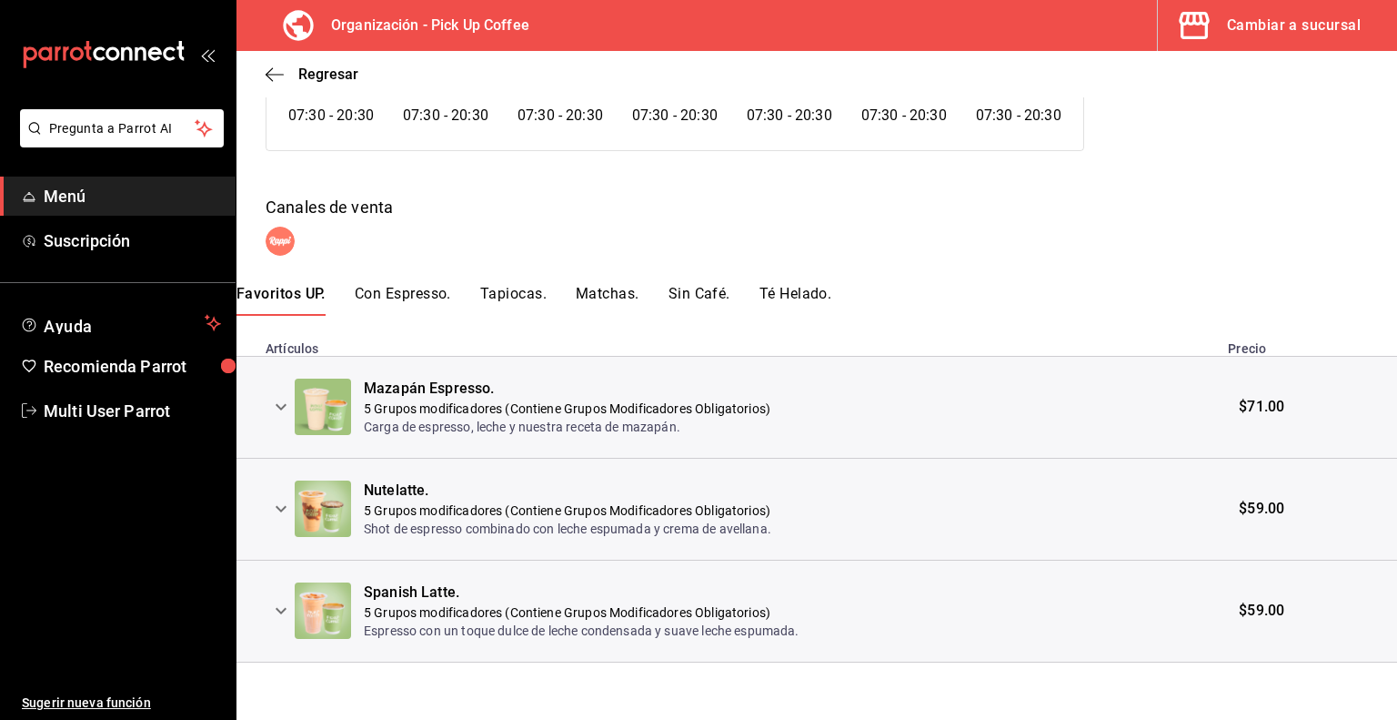
click at [282, 403] on icon "expand row" at bounding box center [281, 407] width 22 height 22
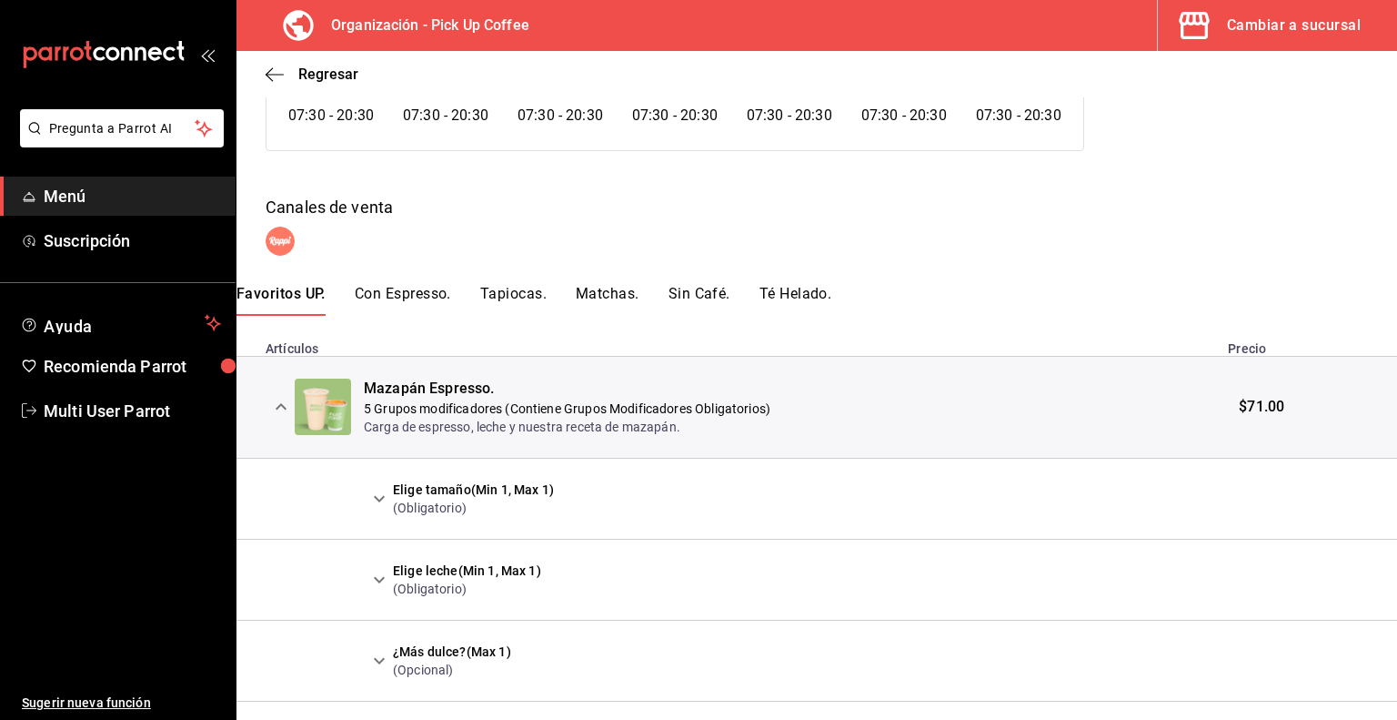
click at [378, 499] on icon "expand row" at bounding box center [379, 499] width 11 height 6
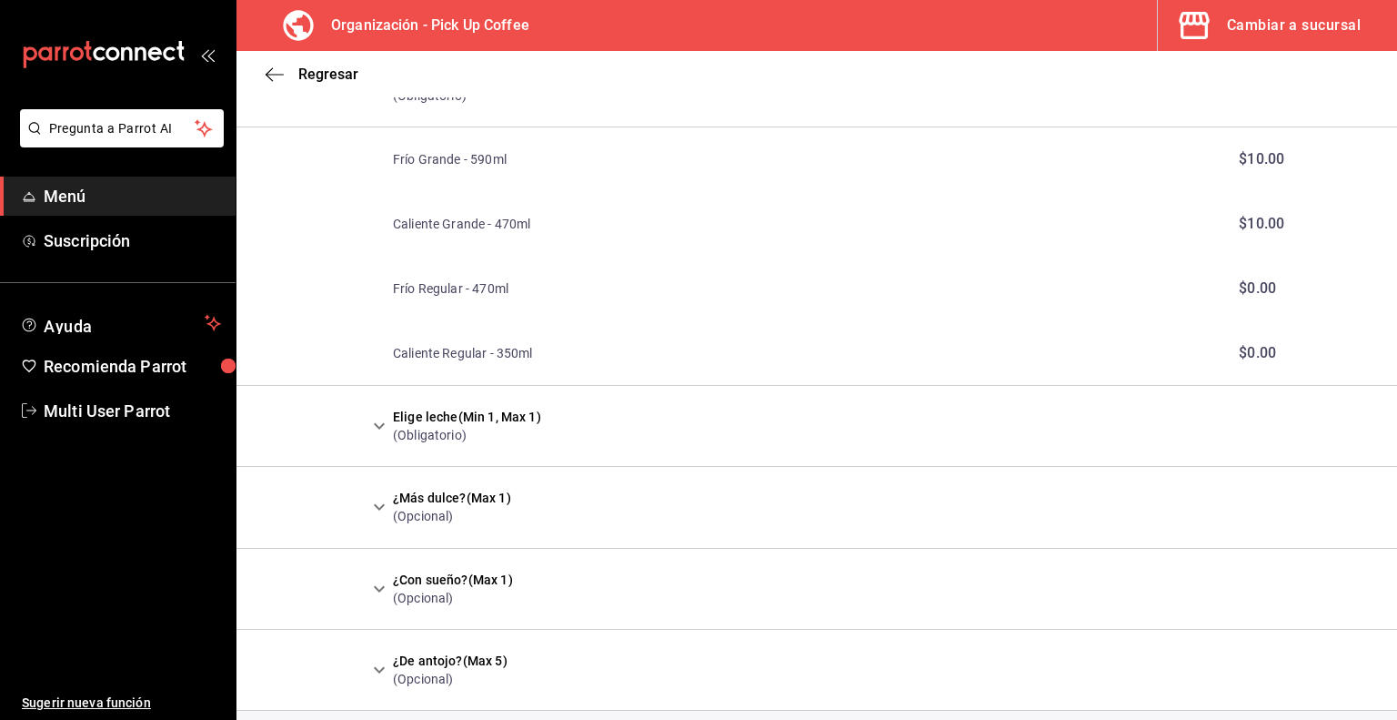
scroll to position [622, 0]
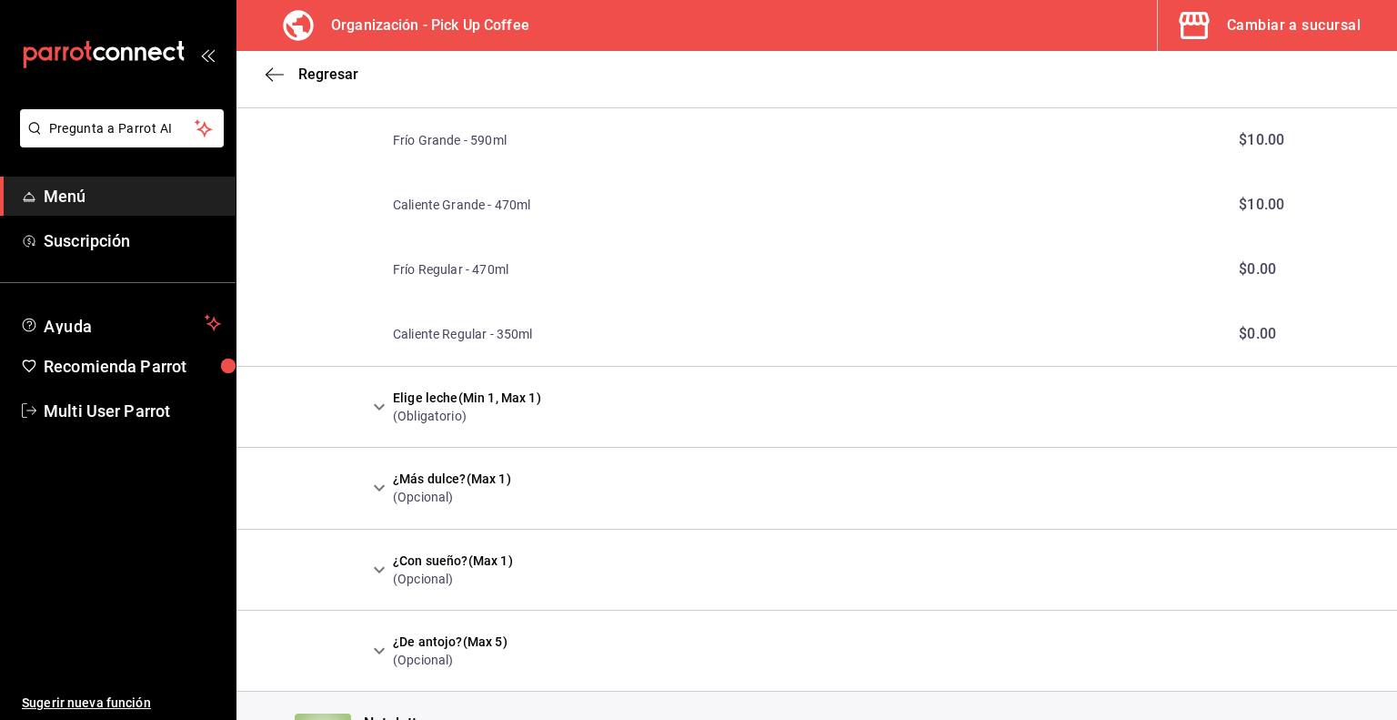
click at [379, 409] on icon "expand row" at bounding box center [379, 407] width 22 height 22
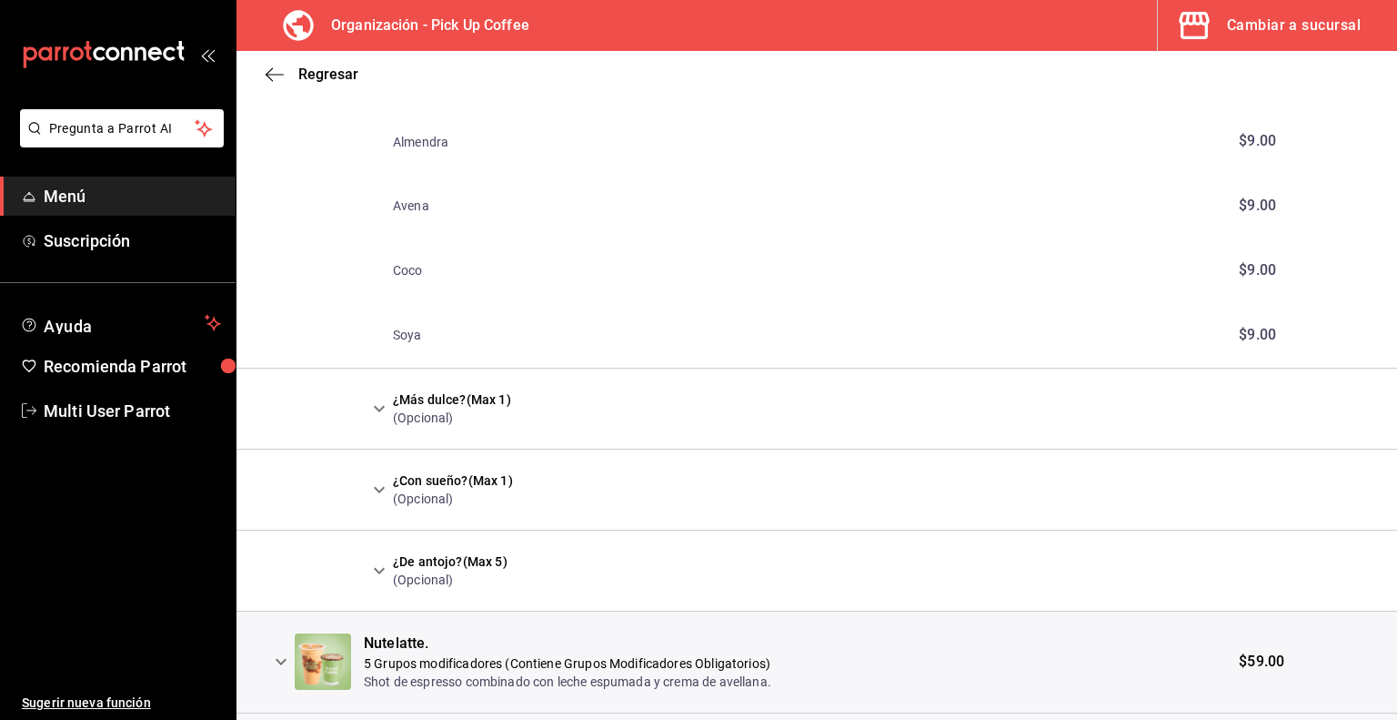
scroll to position [1306, 0]
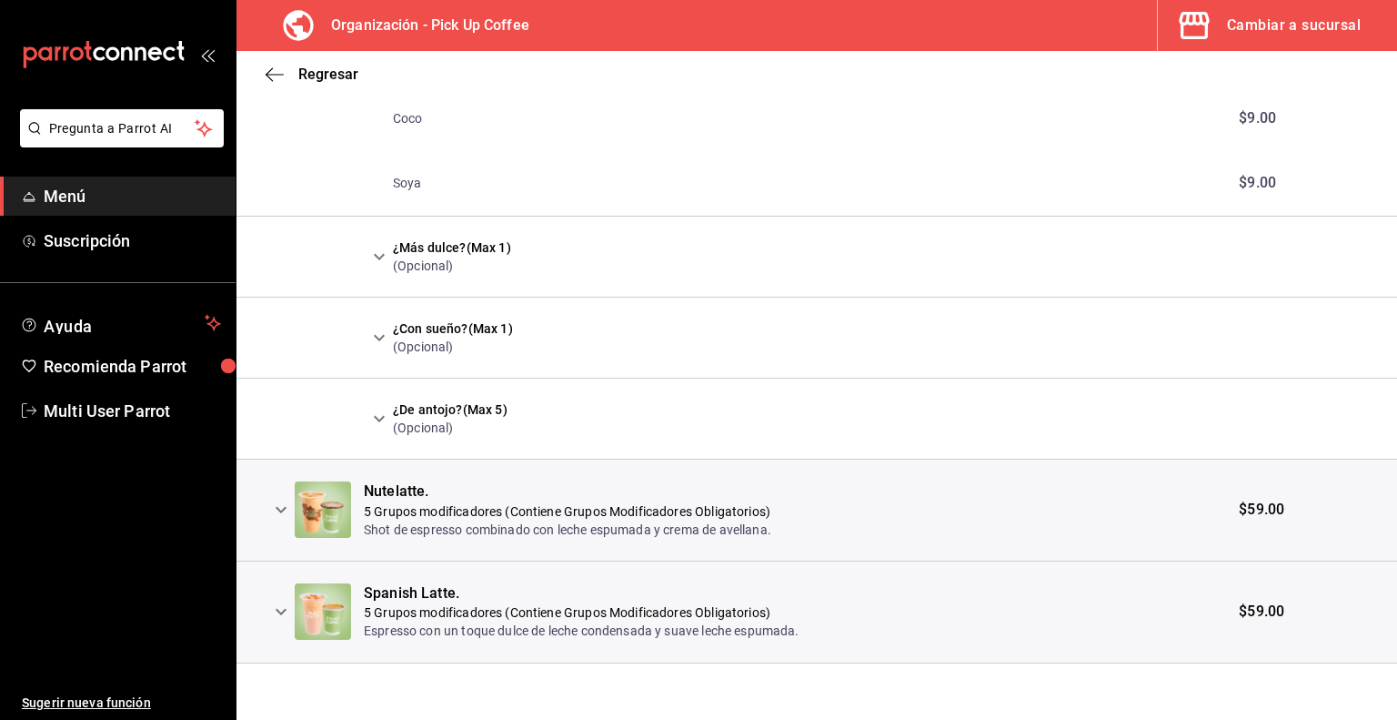
click at [278, 509] on icon "expand row" at bounding box center [281, 510] width 11 height 6
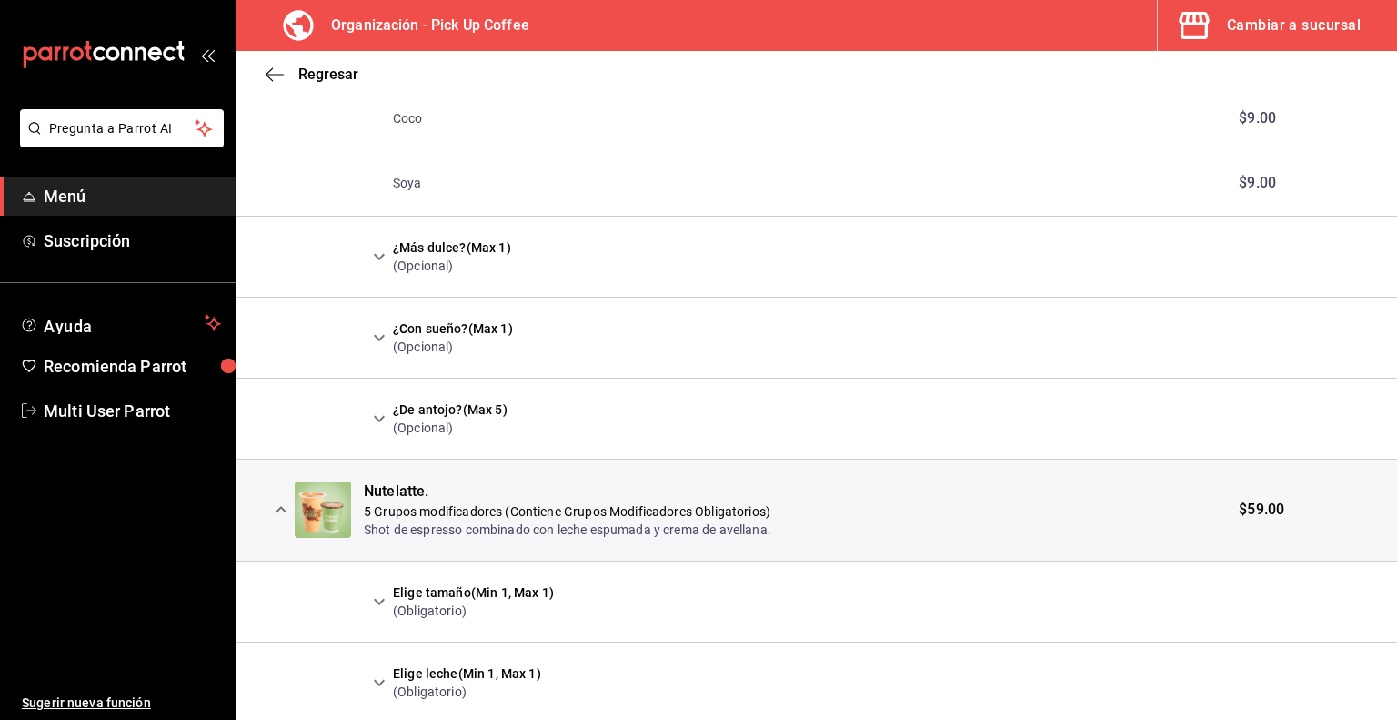
click at [381, 600] on icon "expand row" at bounding box center [379, 601] width 11 height 6
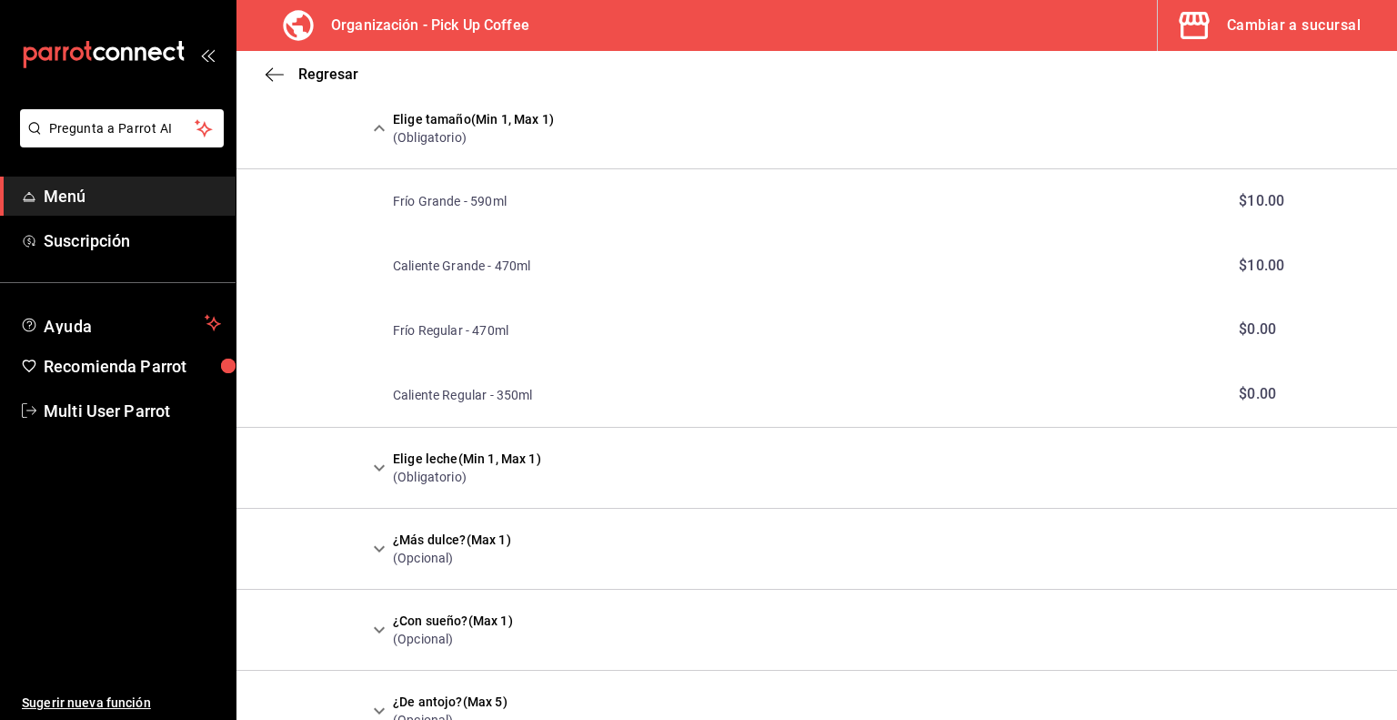
scroll to position [1812, 0]
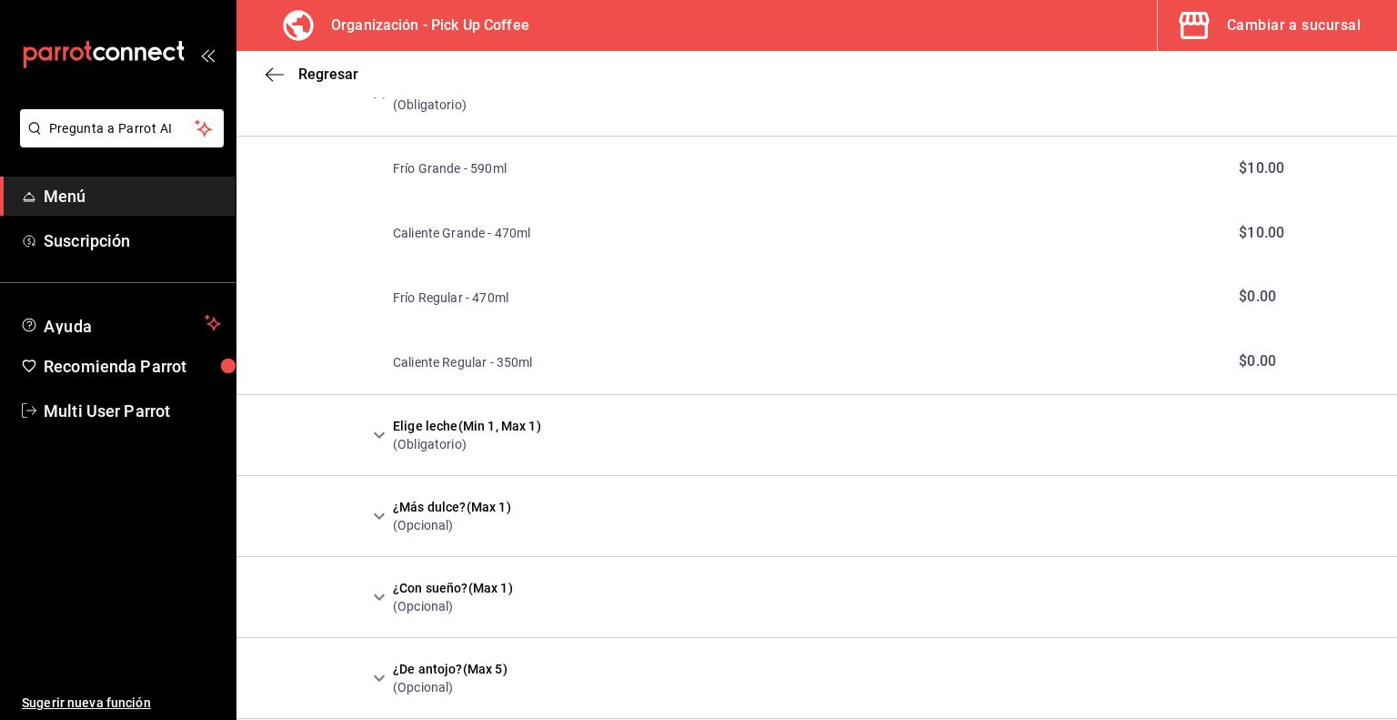
click at [378, 431] on icon "expand row" at bounding box center [379, 435] width 22 height 22
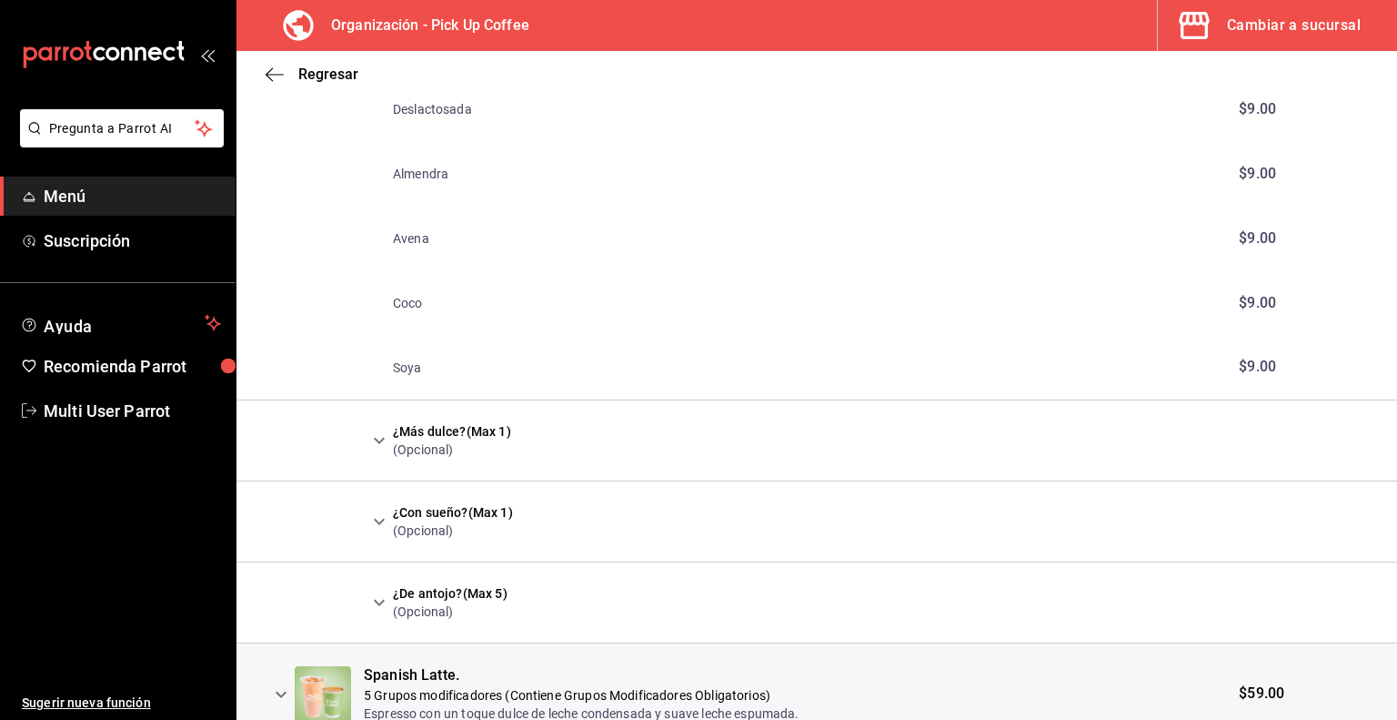
scroll to position [2346, 0]
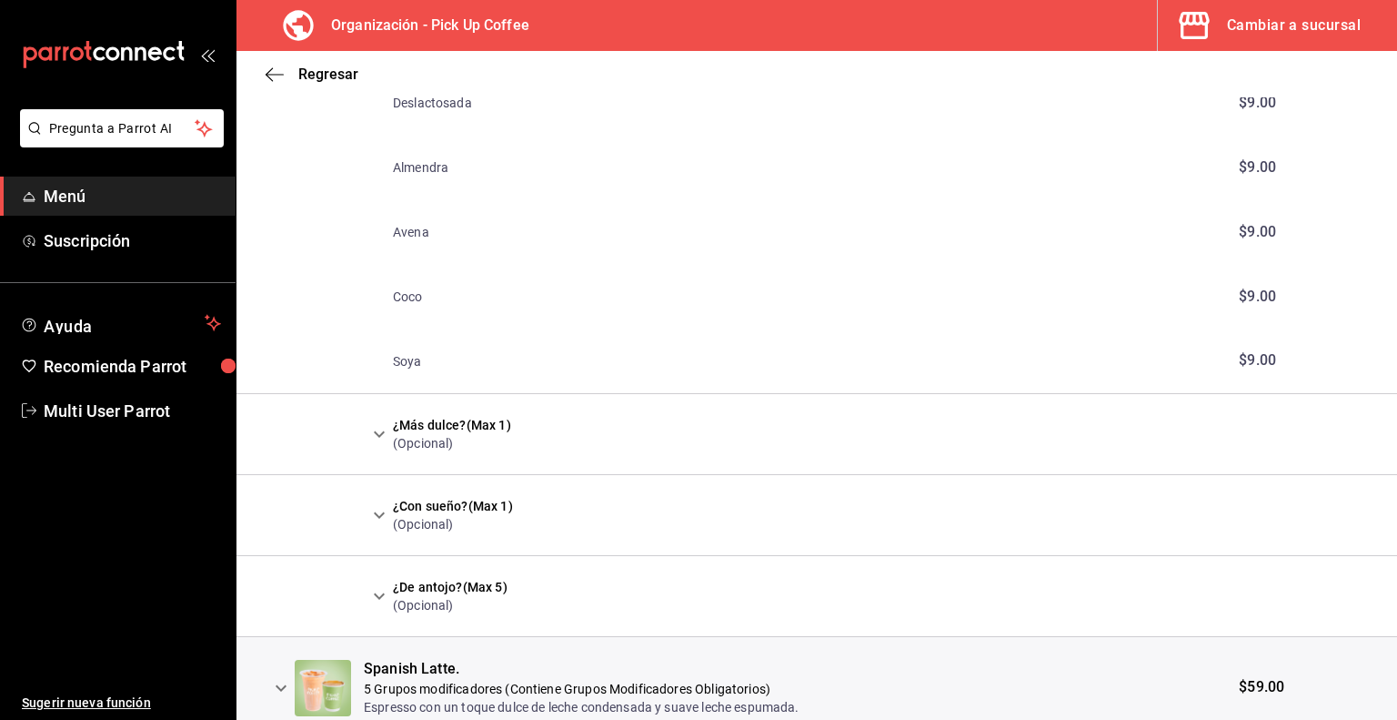
click at [378, 430] on icon "expand row" at bounding box center [379, 434] width 22 height 22
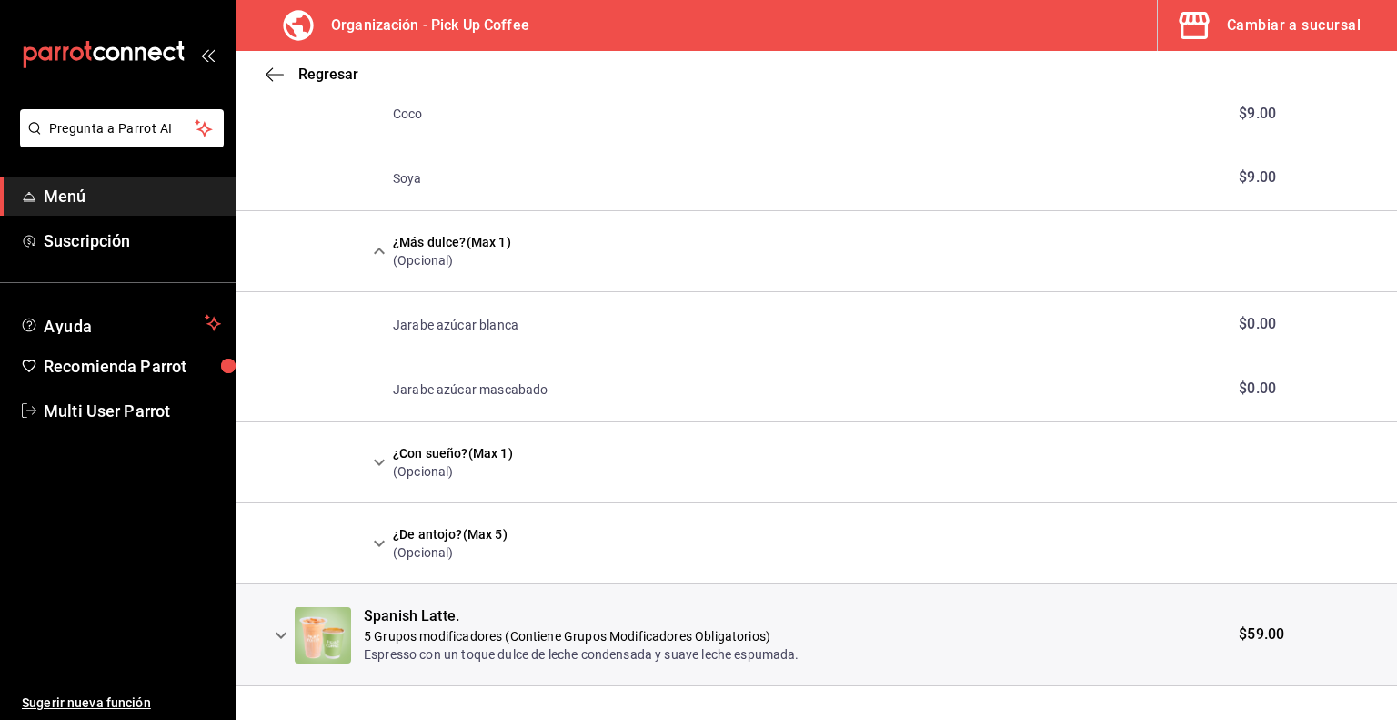
scroll to position [2550, 0]
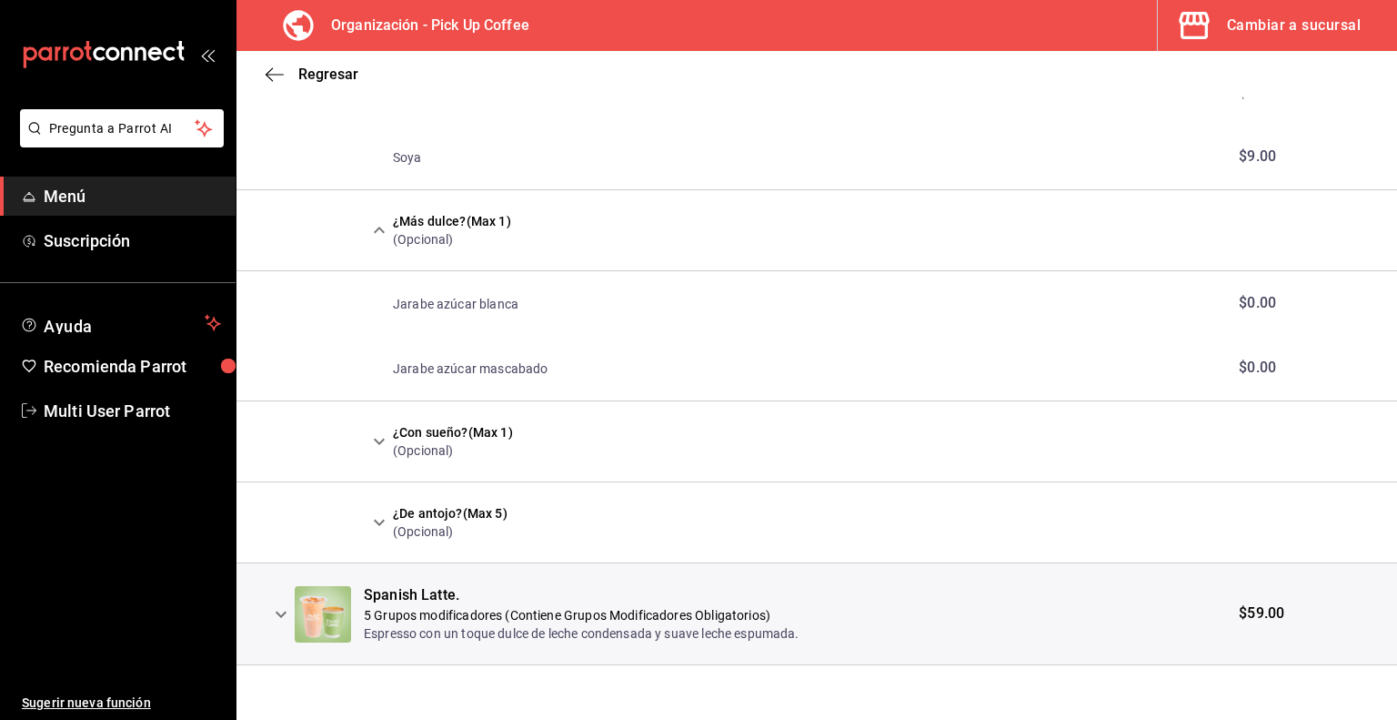
click at [279, 627] on th at bounding box center [266, 614] width 58 height 102
click at [280, 632] on th at bounding box center [266, 614] width 58 height 102
click at [278, 611] on icon "expand row" at bounding box center [281, 613] width 11 height 6
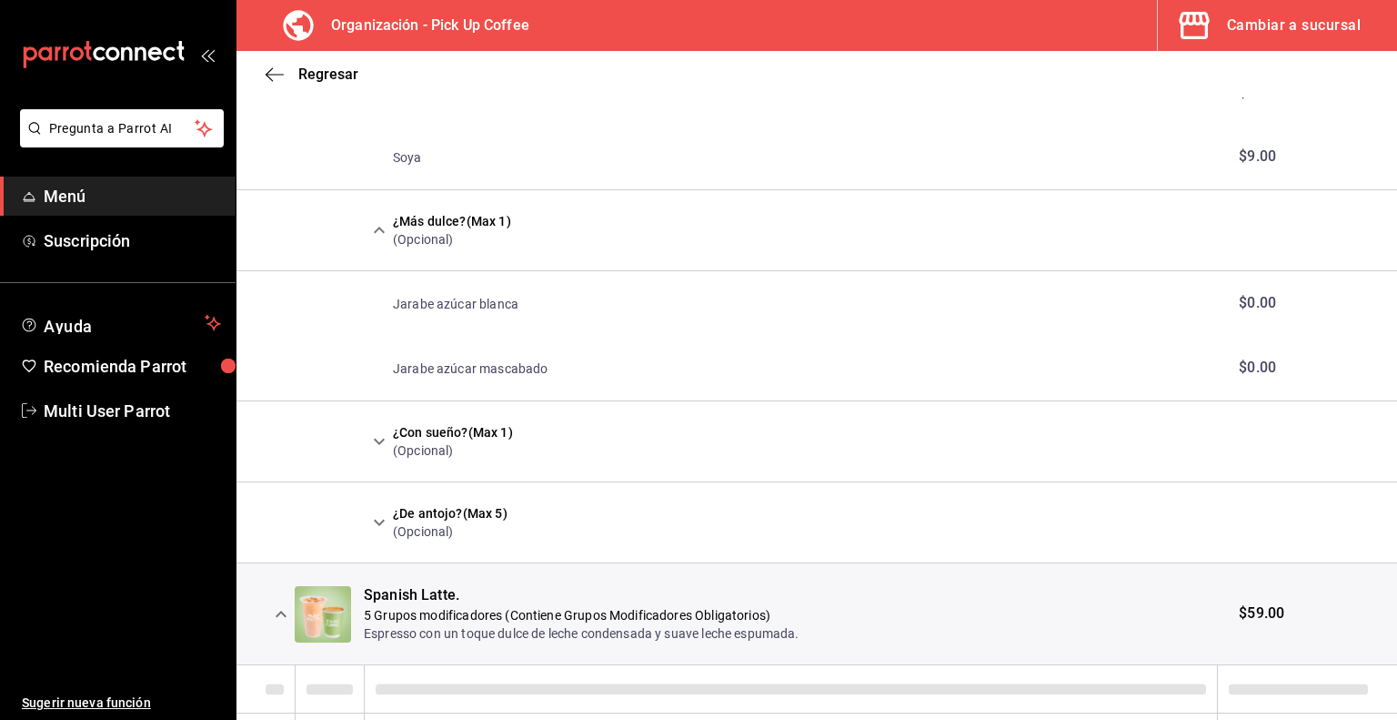
scroll to position [2694, 0]
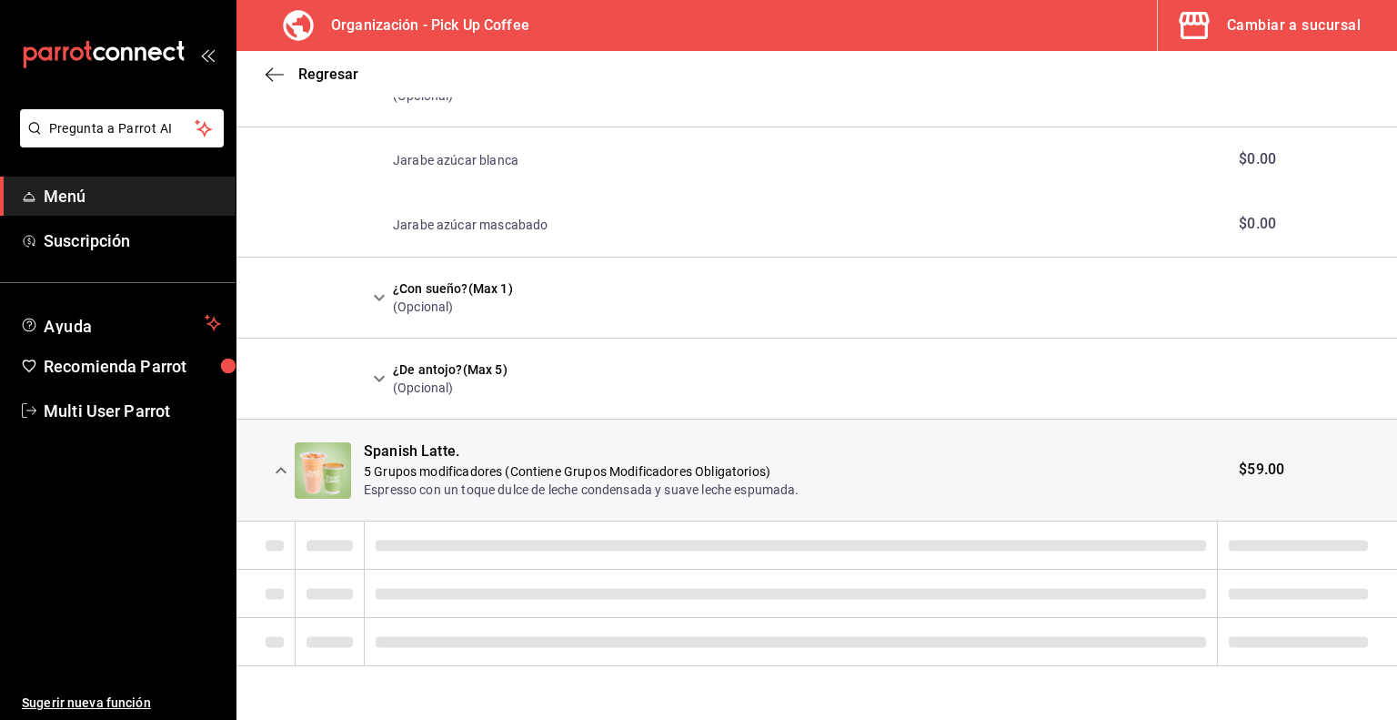
click at [674, 298] on td "¿Con sueño? (Max 1) (Opcional)" at bounding box center [790, 297] width 853 height 81
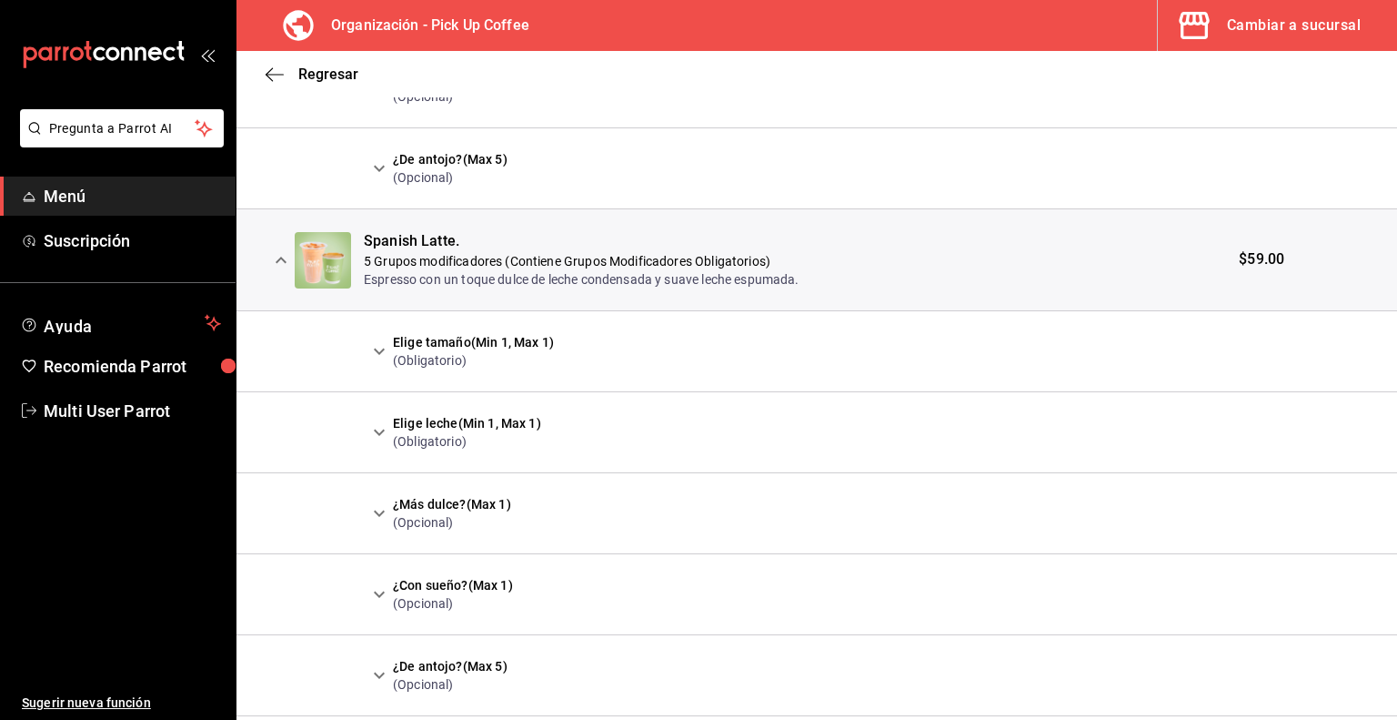
scroll to position [2905, 0]
click at [382, 348] on icon "expand row" at bounding box center [379, 351] width 11 height 6
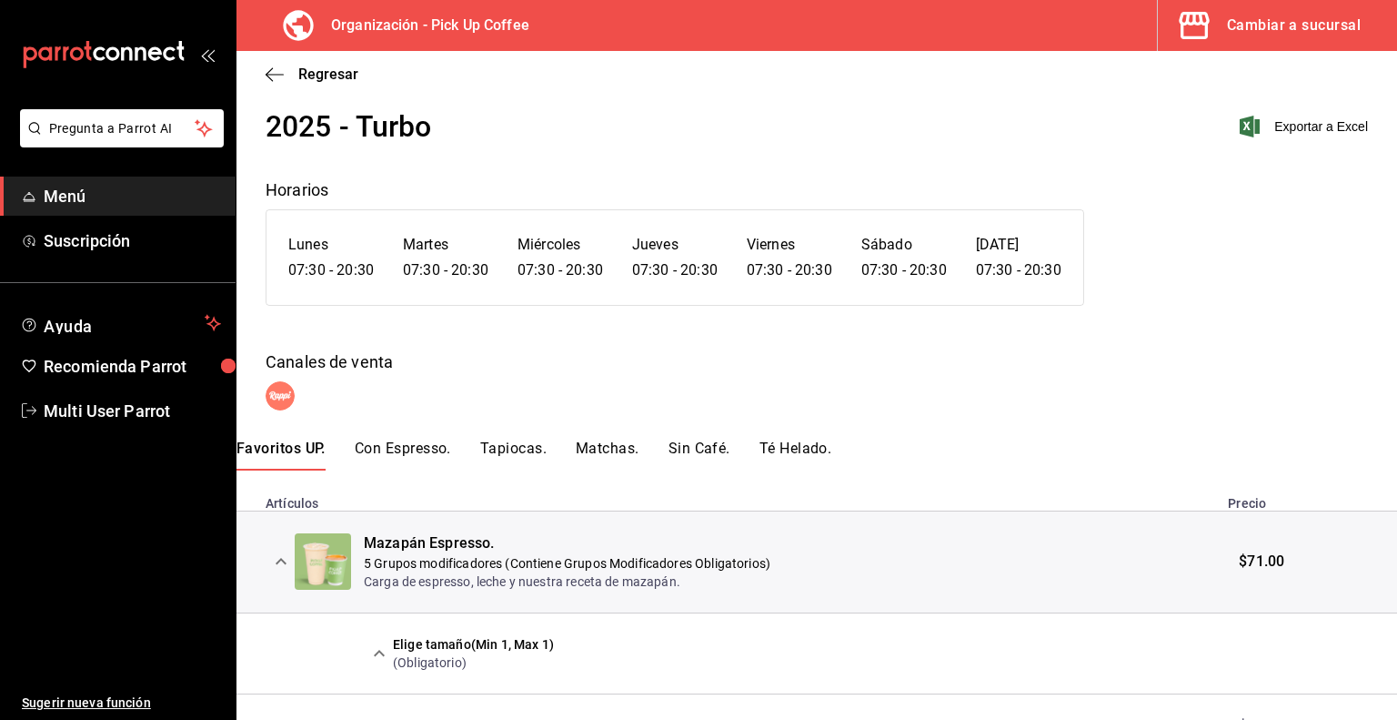
scroll to position [0, 0]
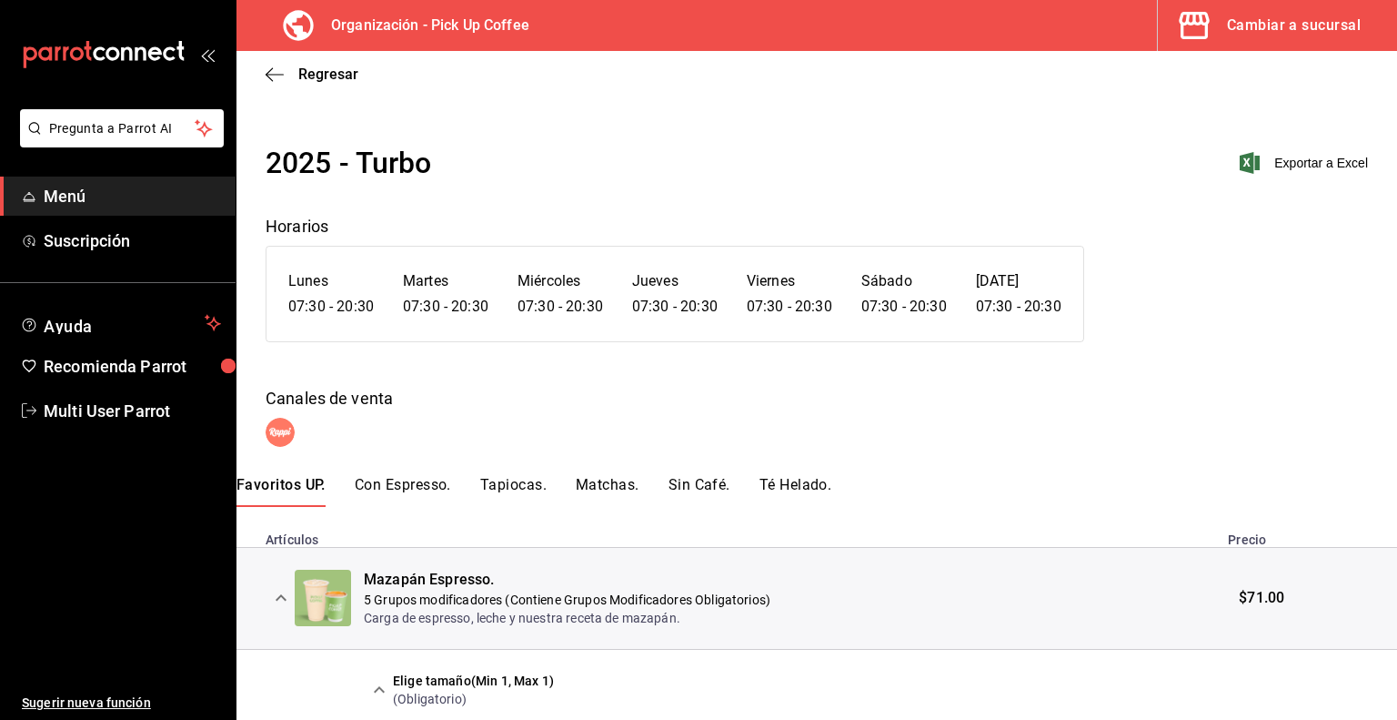
click at [401, 483] on button "Con Espresso." at bounding box center [403, 491] width 96 height 31
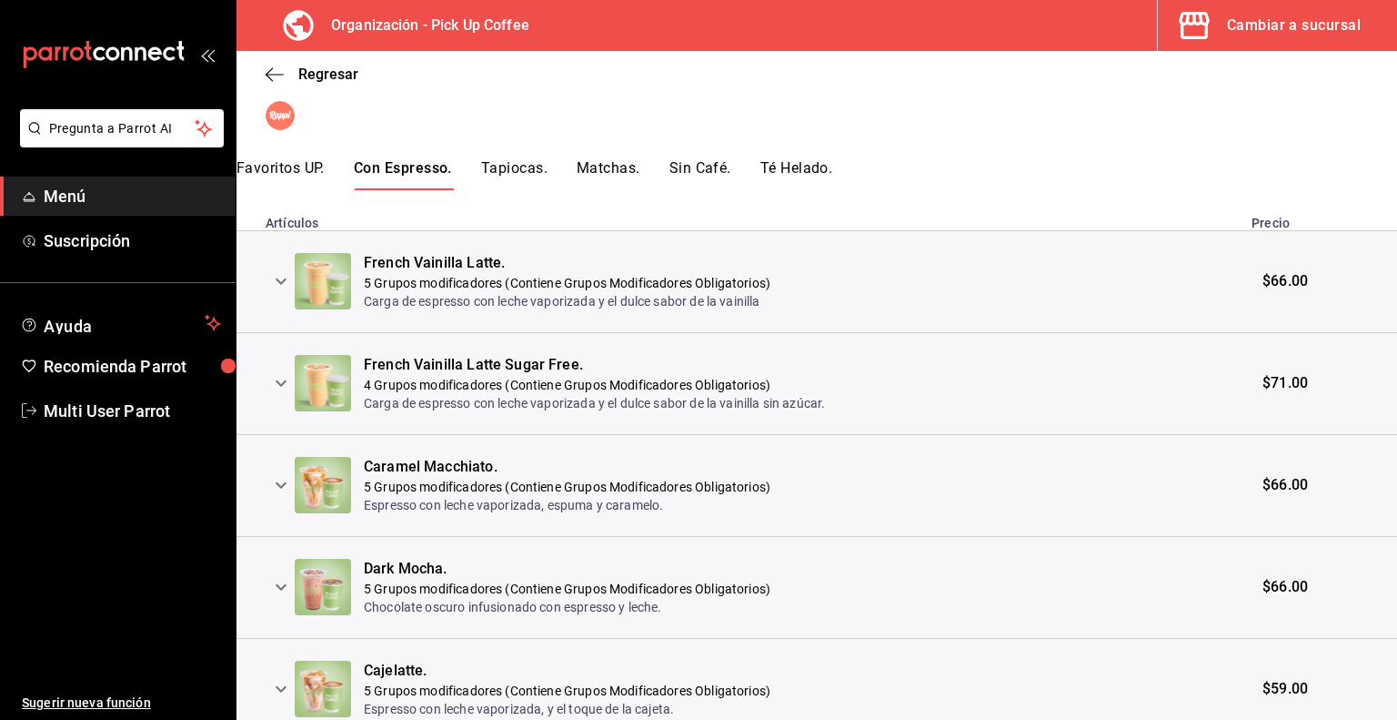
scroll to position [284, 0]
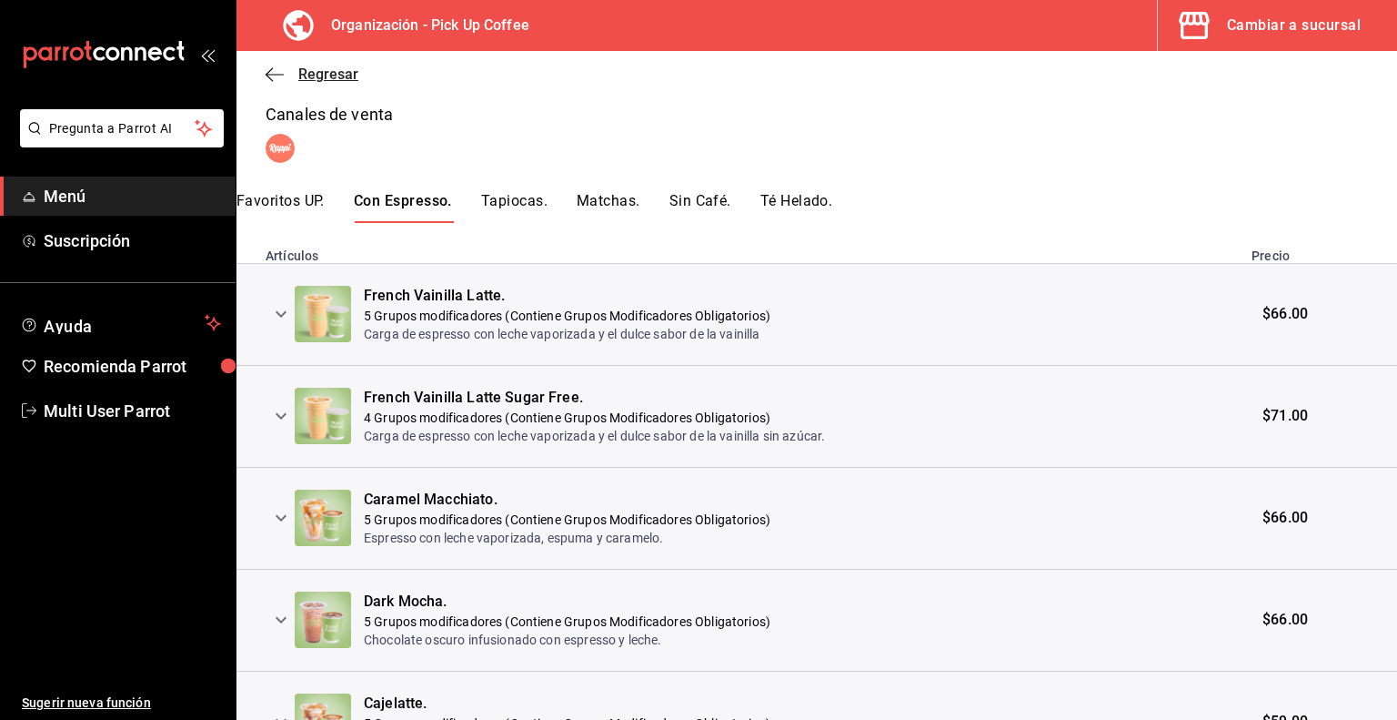
click at [277, 72] on icon "button" at bounding box center [275, 74] width 18 height 16
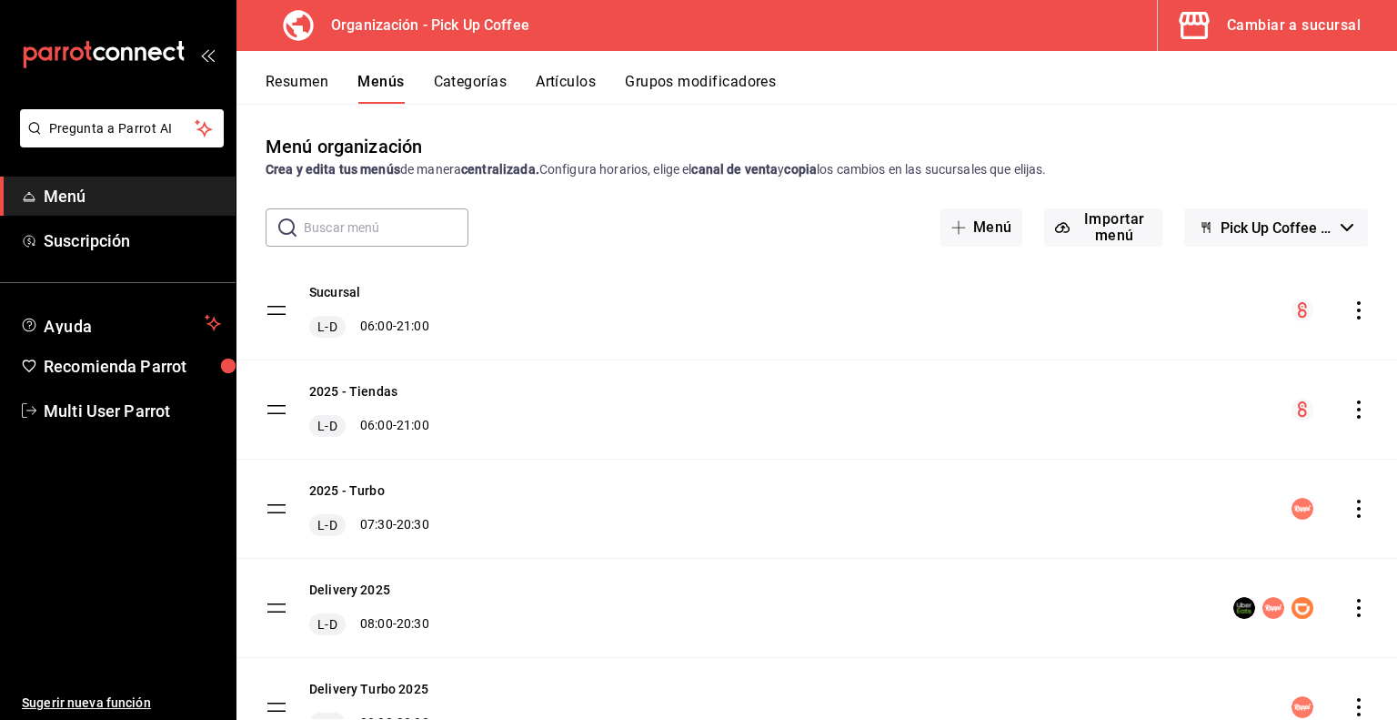
click at [299, 86] on button "Resumen" at bounding box center [297, 88] width 63 height 31
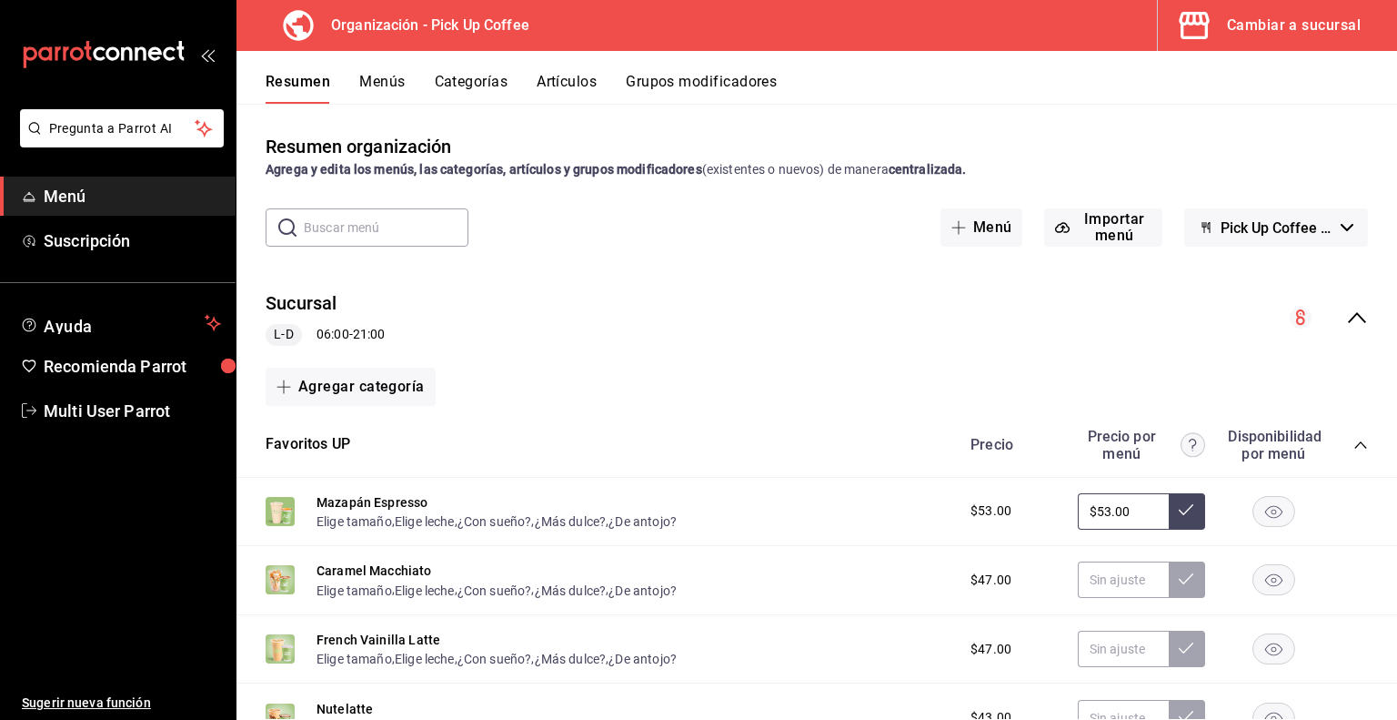
click at [1346, 313] on icon "collapse-menu-row" at bounding box center [1357, 318] width 22 height 22
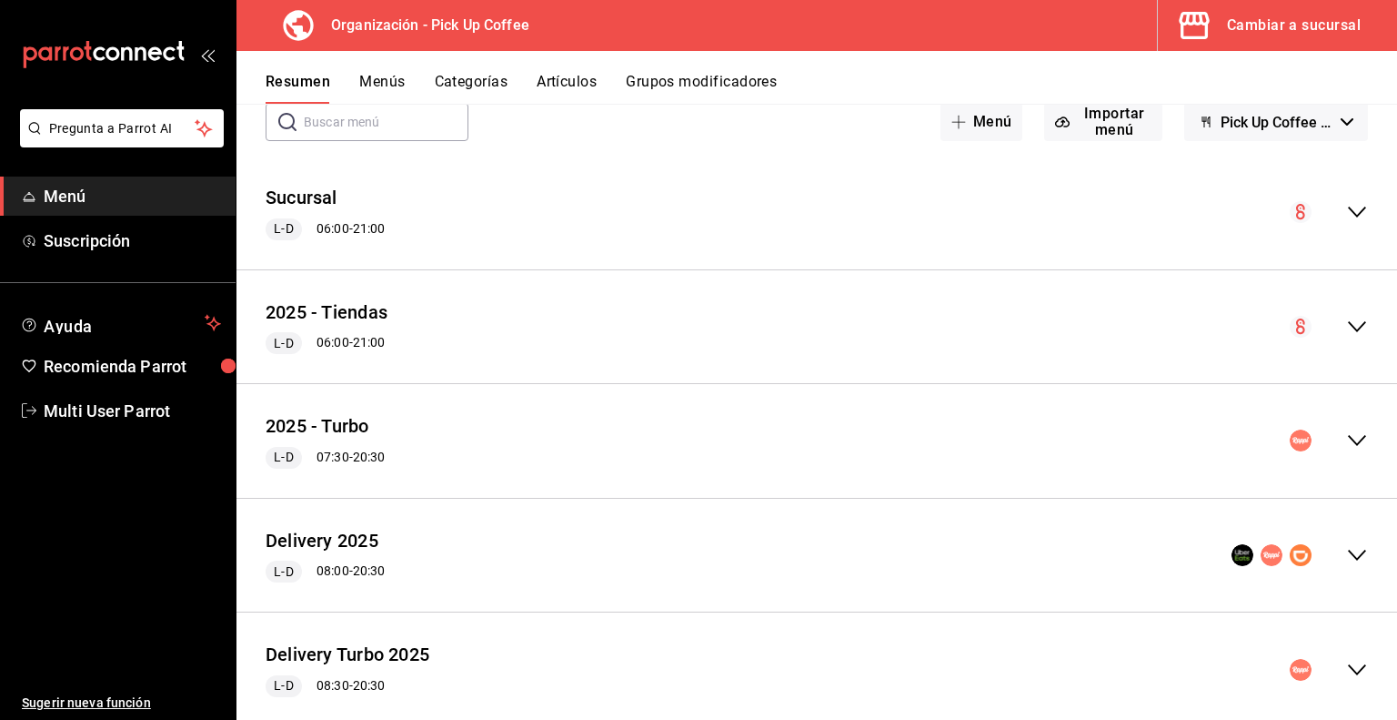
scroll to position [109, 0]
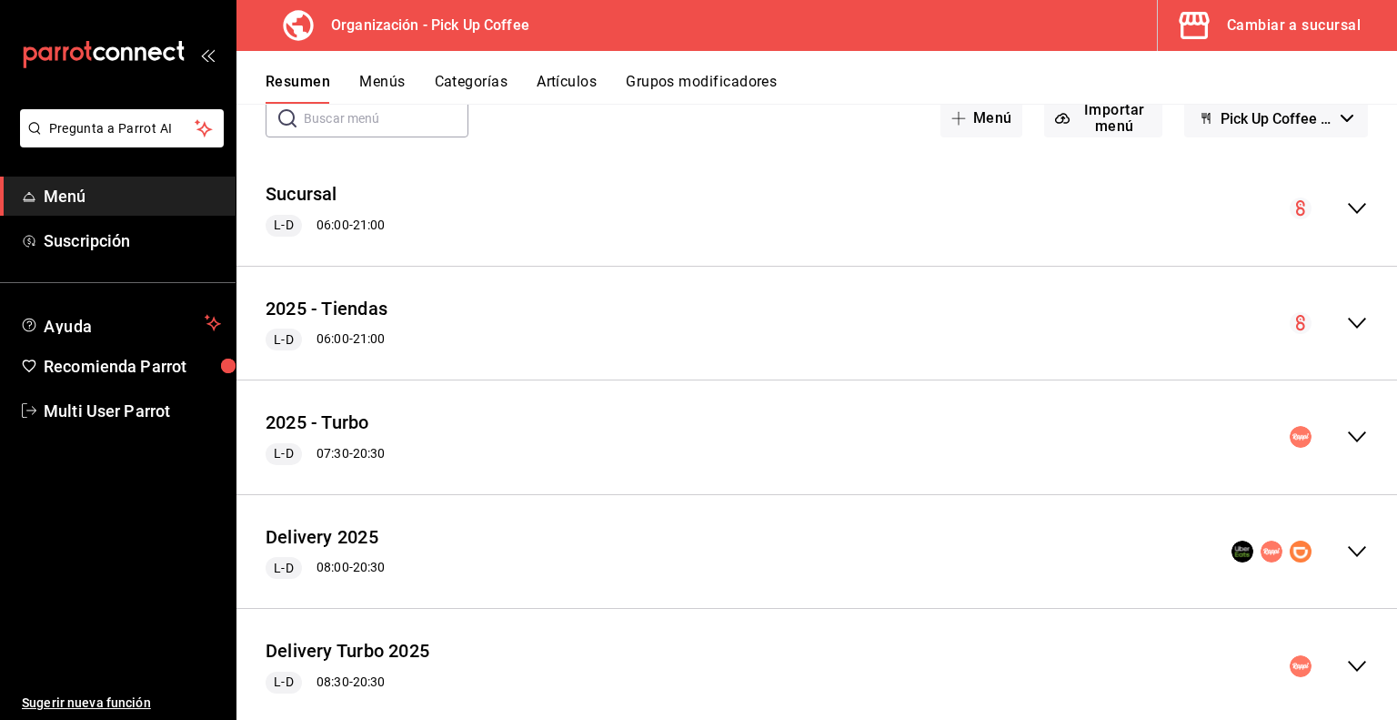
click at [1346, 436] on icon "collapse-menu-row" at bounding box center [1357, 437] width 22 height 22
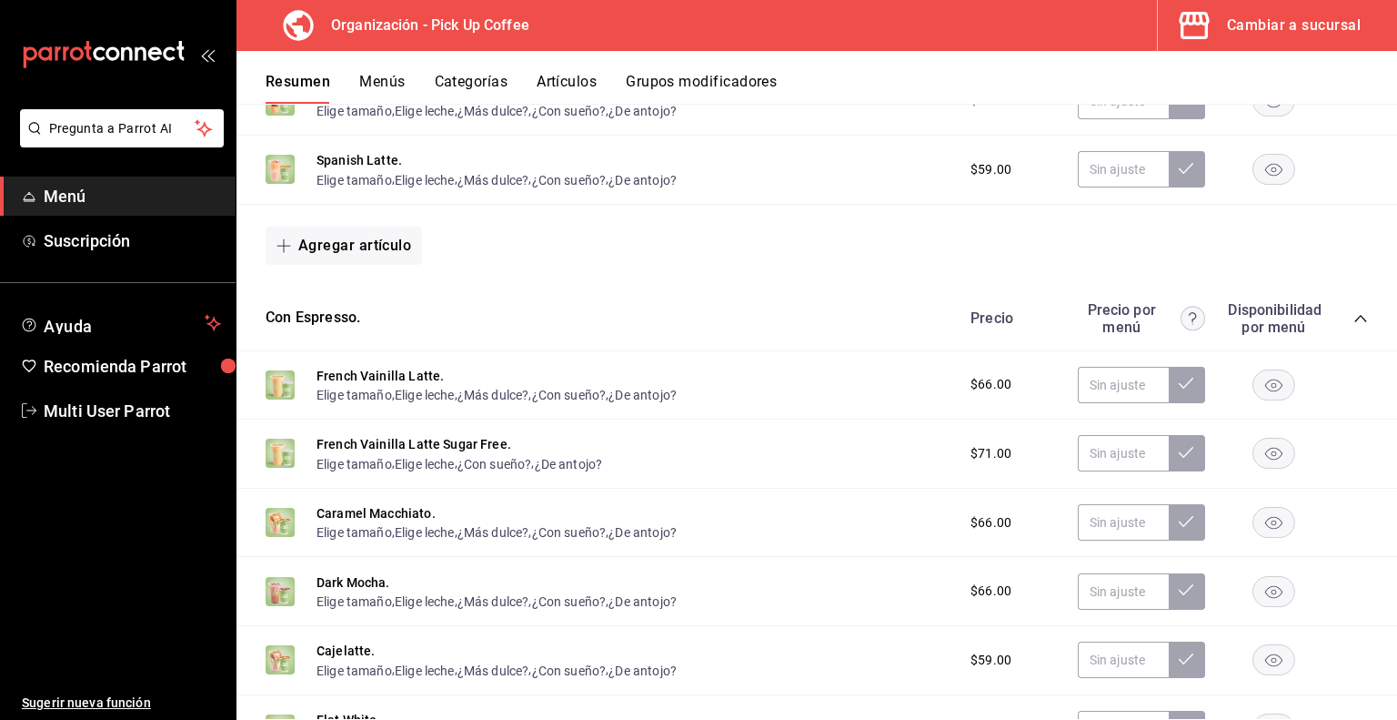
scroll to position [710, 0]
click at [308, 323] on button "Con Espresso." at bounding box center [313, 316] width 95 height 21
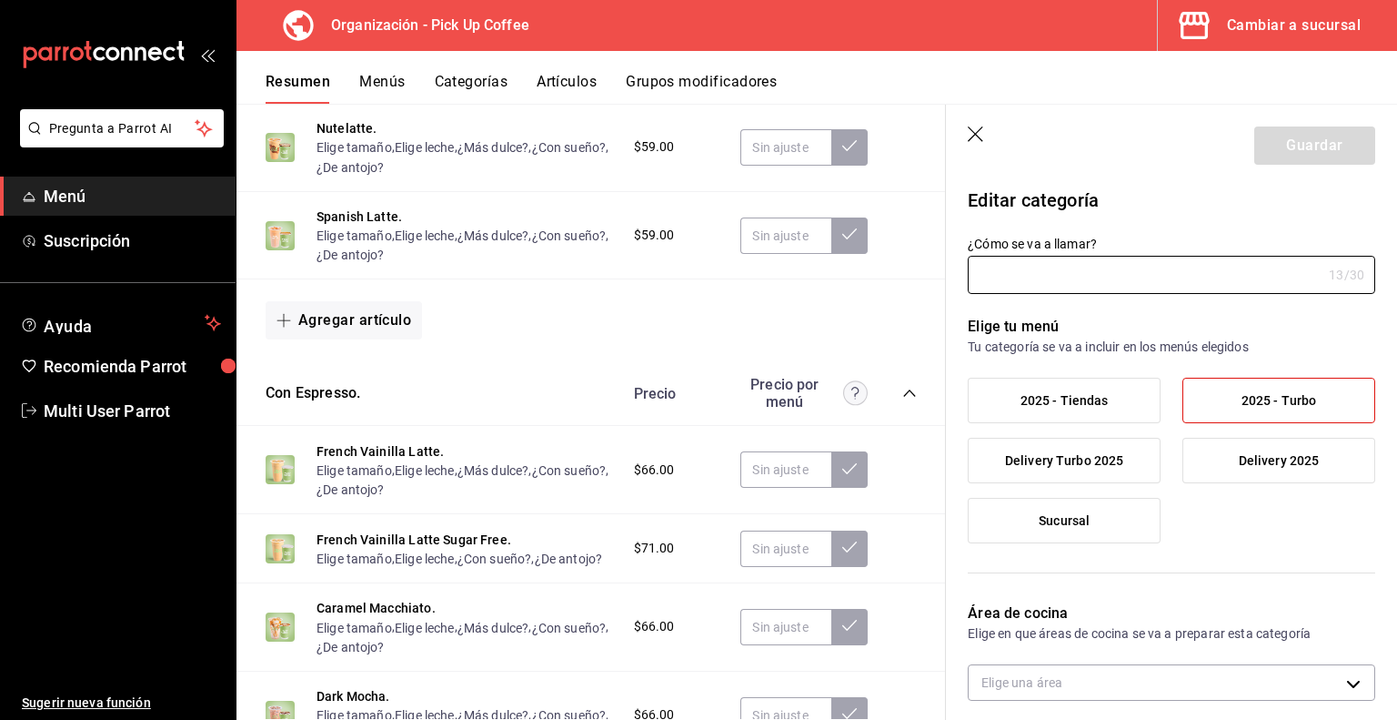
type input "Con Espresso."
type input "2025-D-ESPRESSO"
type input "9450133a-d932-44ff-a833-2990ac893b49"
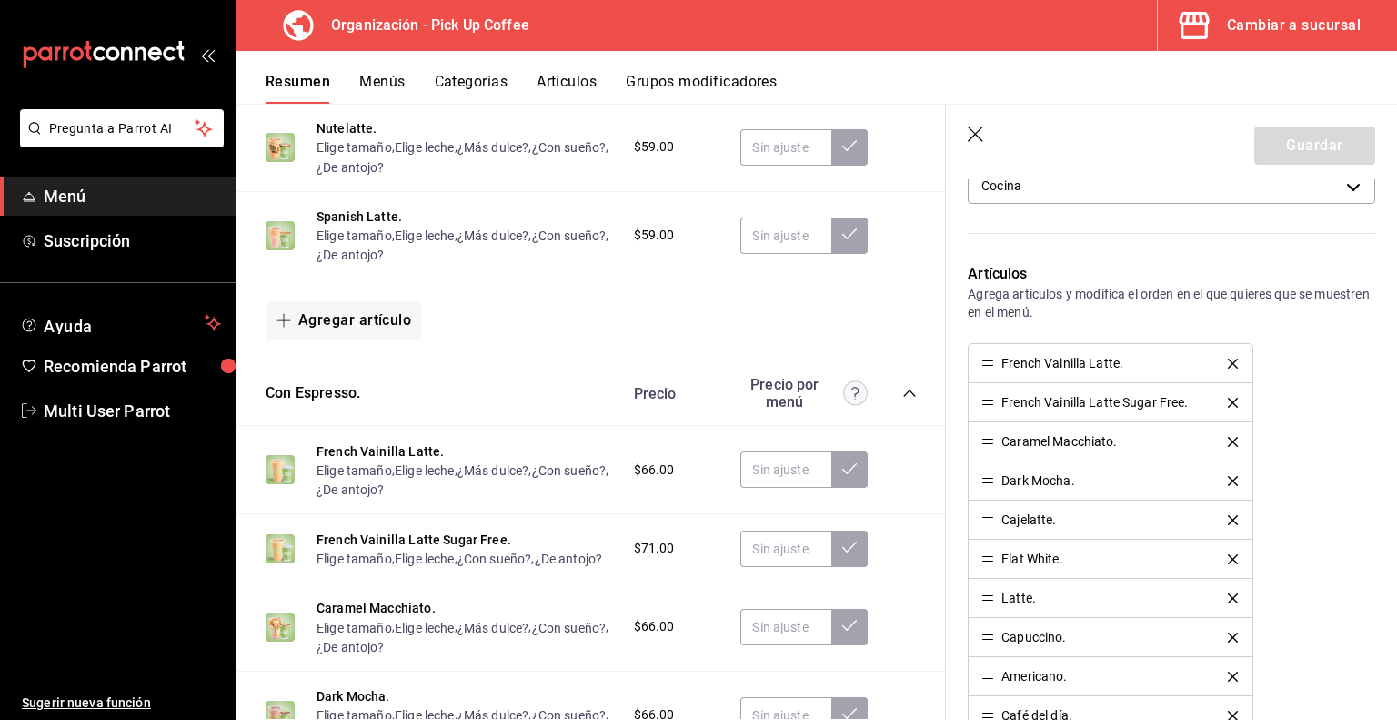
scroll to position [498, 0]
drag, startPoint x: 986, startPoint y: 401, endPoint x: 993, endPoint y: 360, distance: 41.6
click at [1287, 138] on button "Guardar" at bounding box center [1315, 145] width 121 height 38
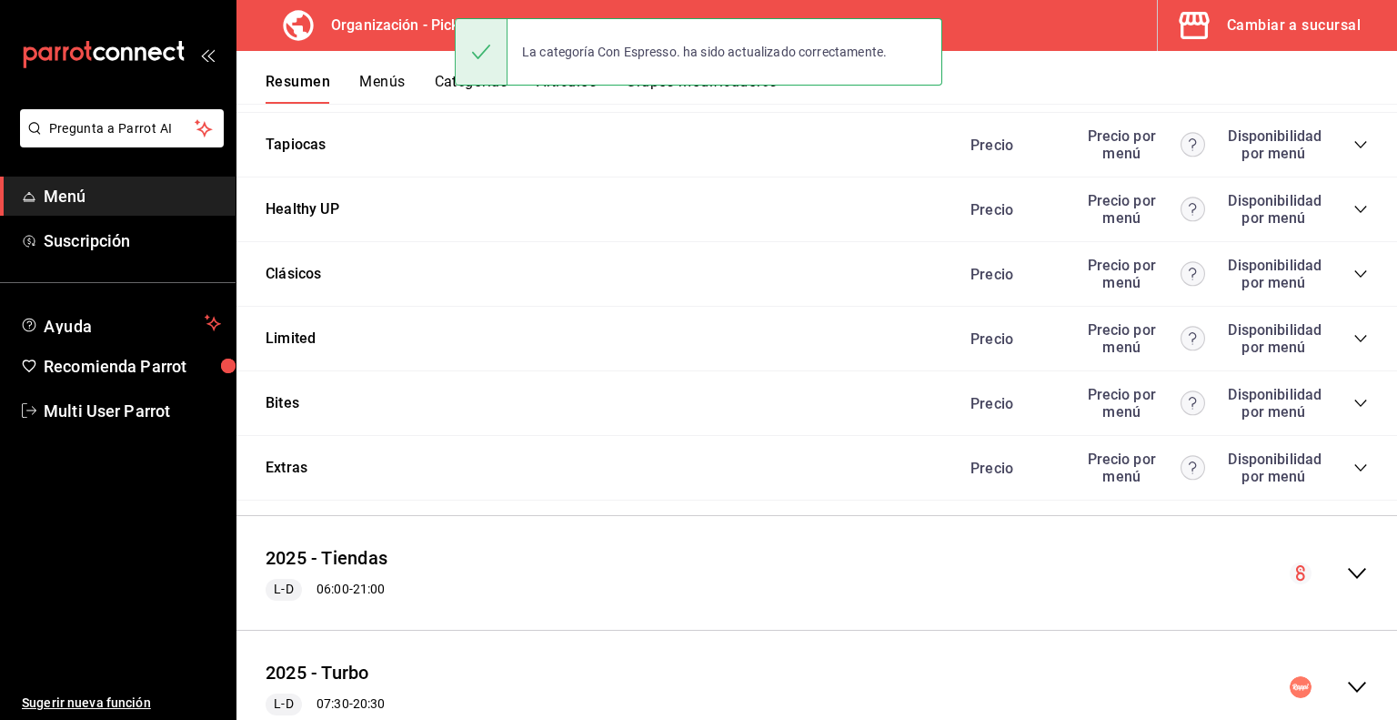
scroll to position [1550, 0]
click at [393, 83] on button "Menús" at bounding box center [381, 88] width 45 height 31
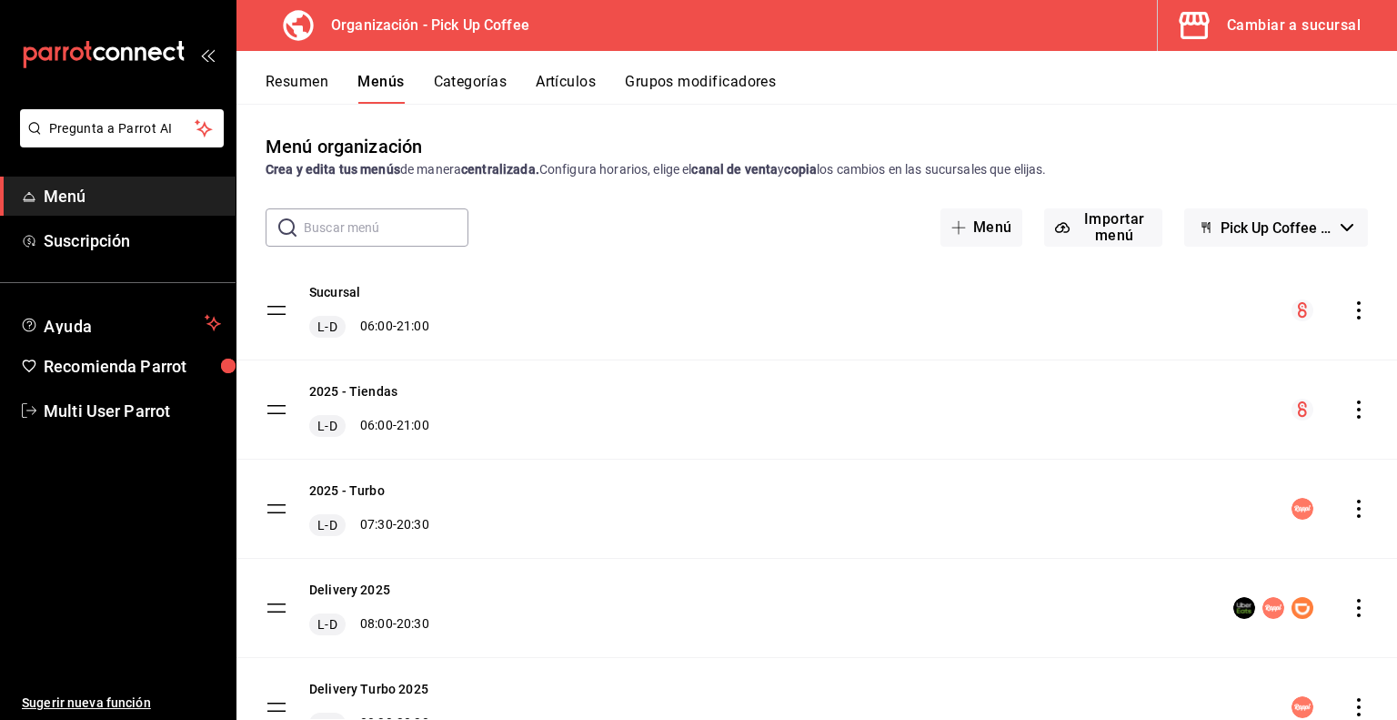
click at [1357, 508] on icon "actions" at bounding box center [1359, 508] width 4 height 18
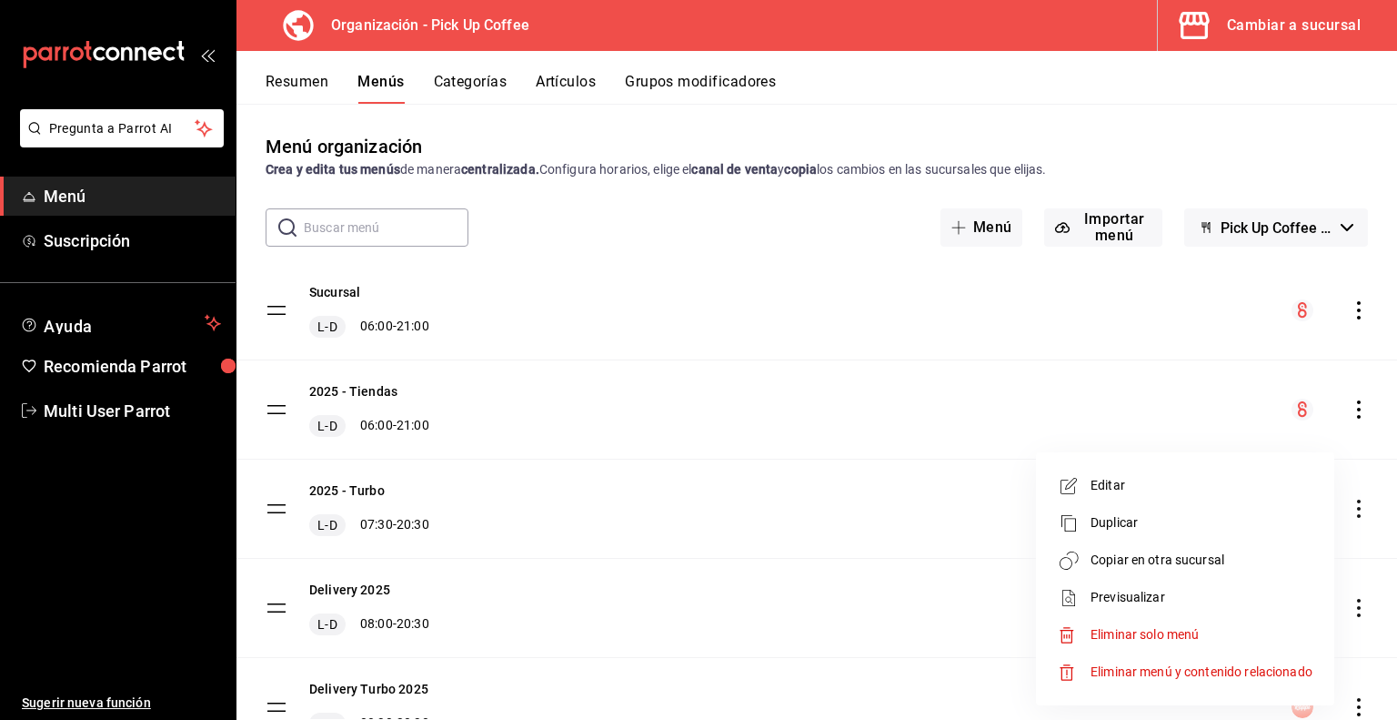
click at [1139, 592] on span "Previsualizar" at bounding box center [1202, 597] width 222 height 19
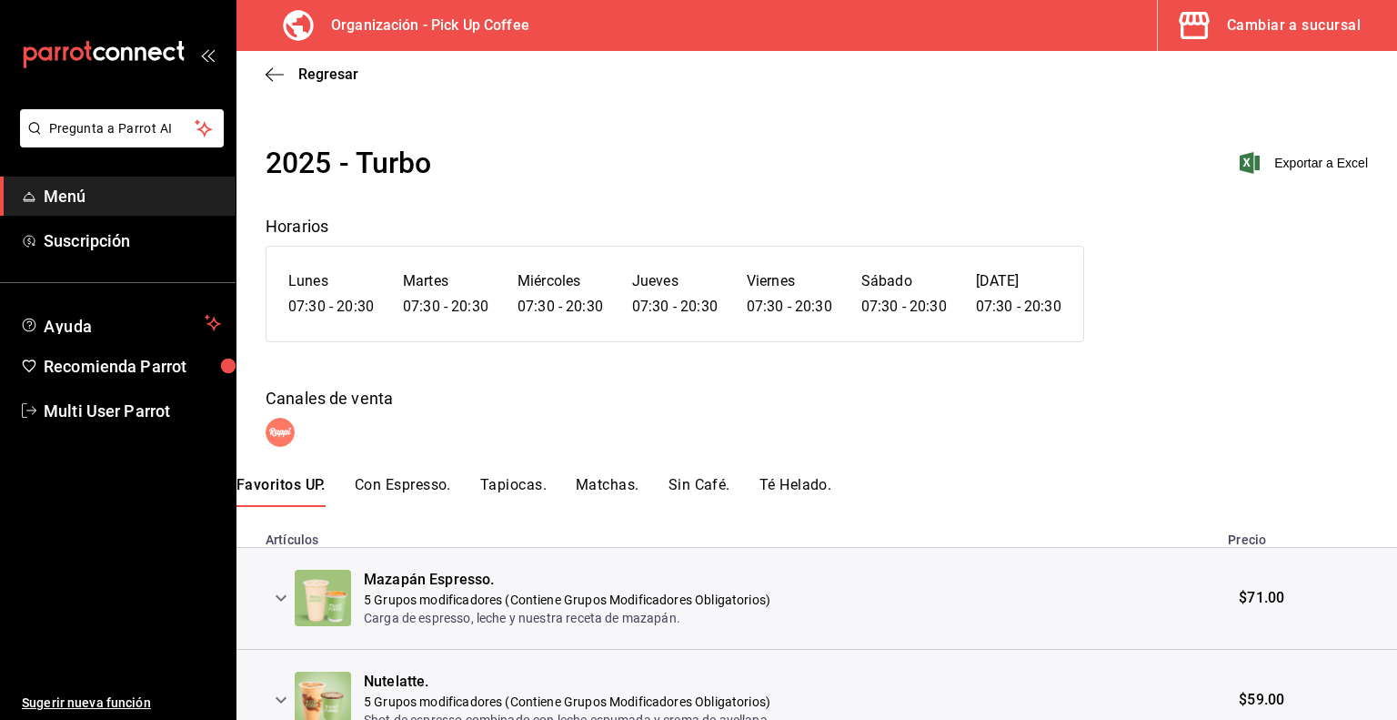
scroll to position [191, 0]
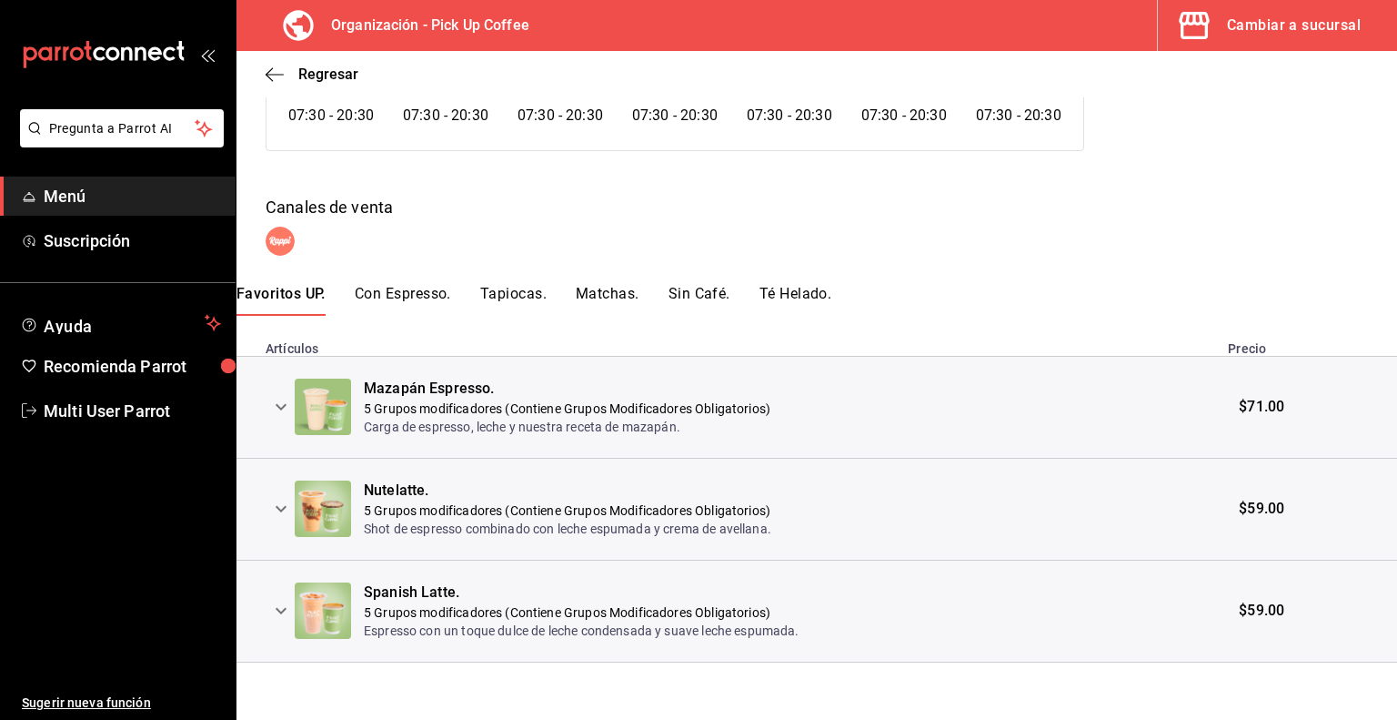
click at [389, 301] on button "Con Espresso." at bounding box center [403, 300] width 96 height 31
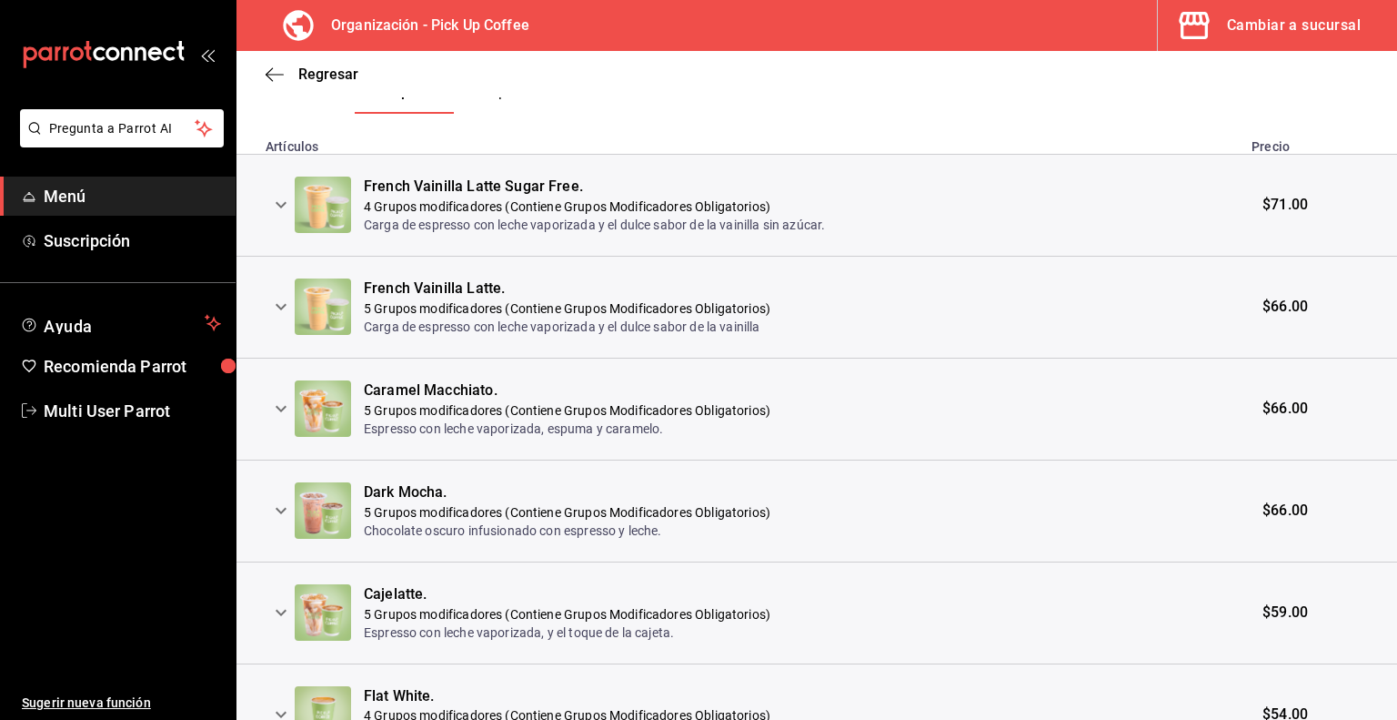
scroll to position [366, 0]
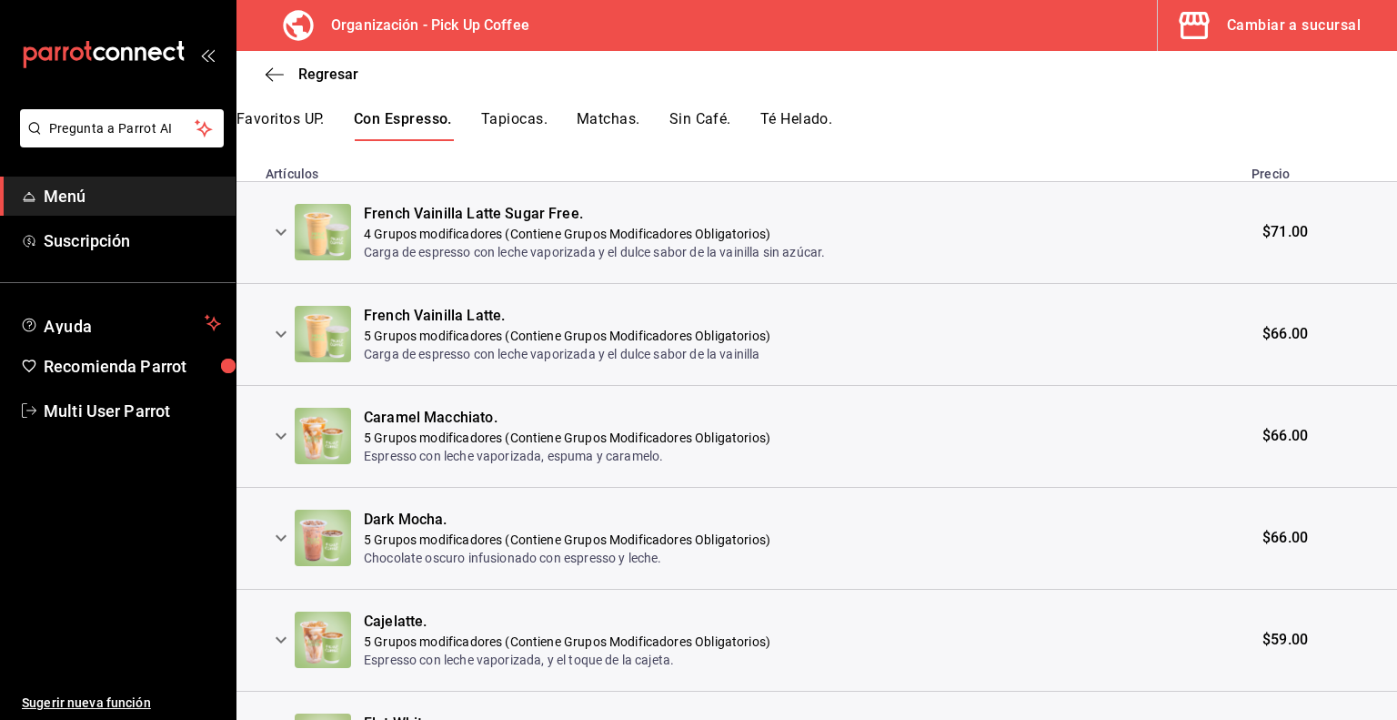
click at [280, 232] on icon "expand row" at bounding box center [281, 232] width 22 height 22
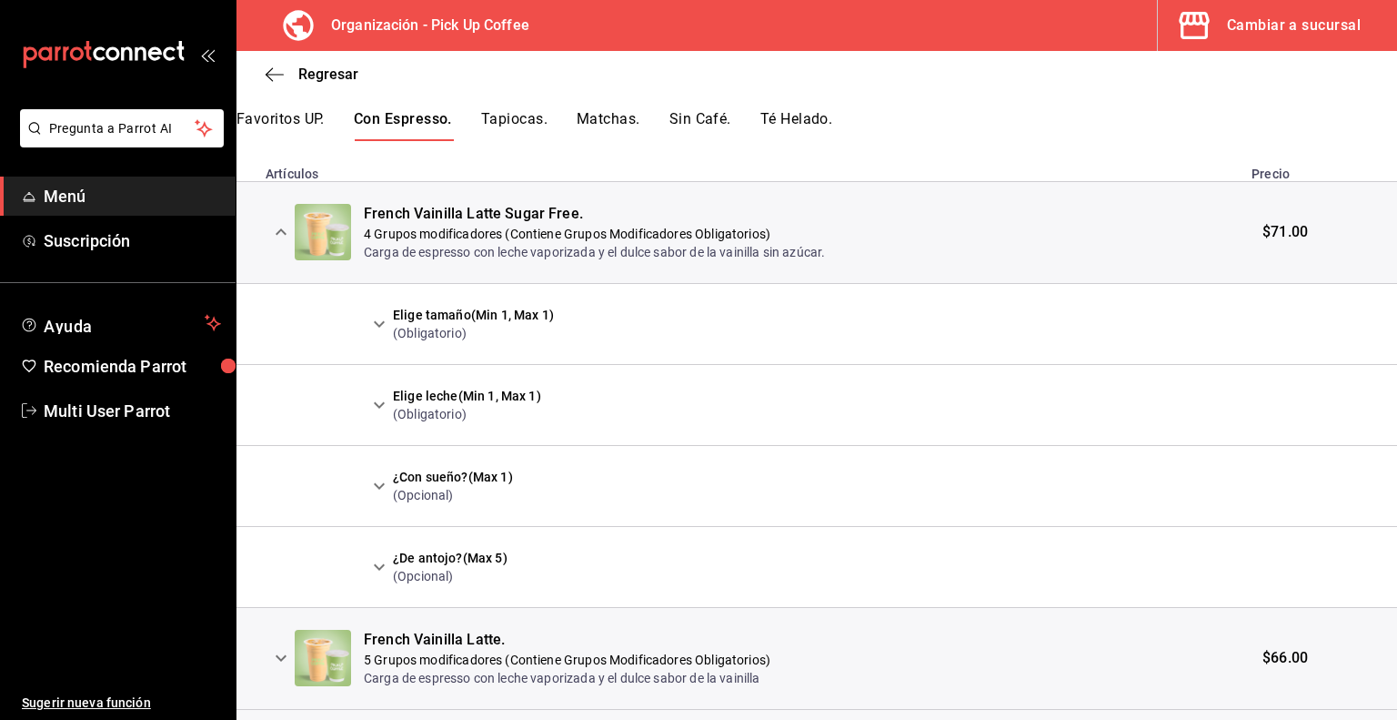
click at [382, 323] on icon "expand row" at bounding box center [379, 324] width 11 height 6
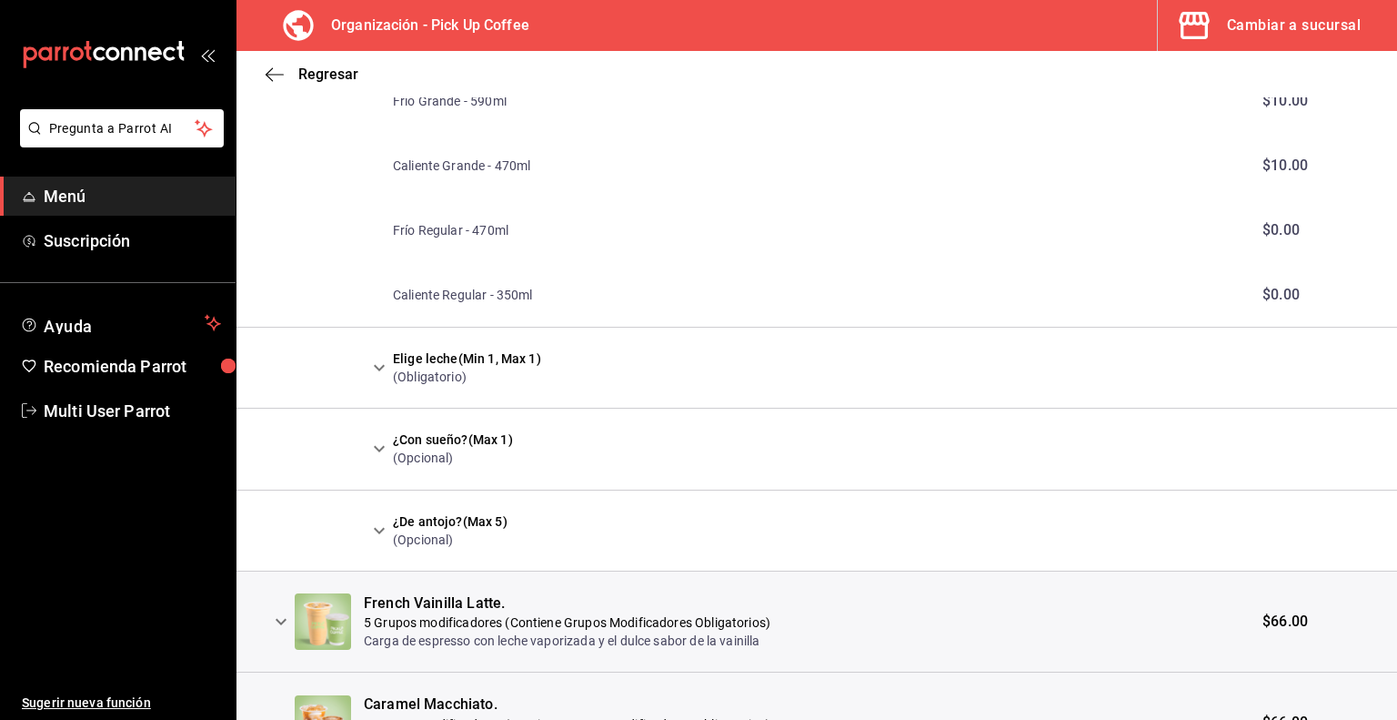
scroll to position [957, 0]
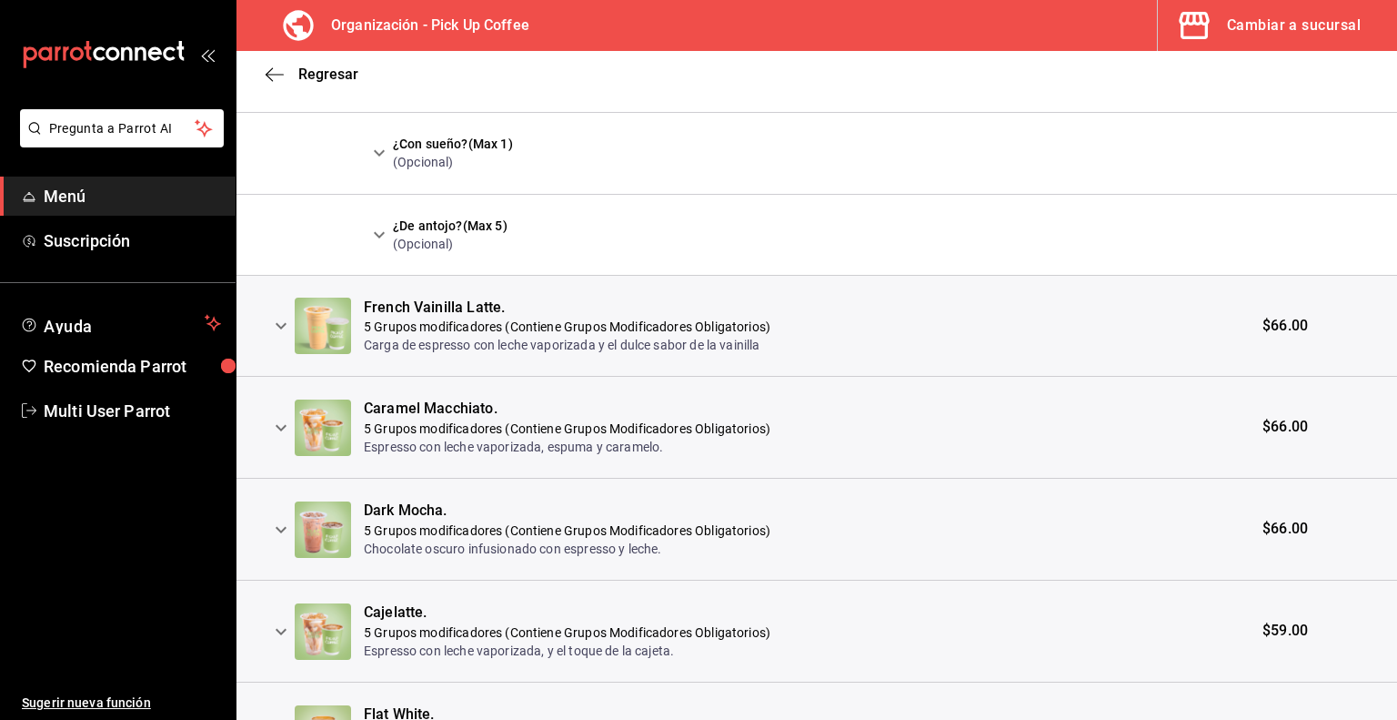
click at [284, 321] on icon "expand row" at bounding box center [281, 326] width 22 height 22
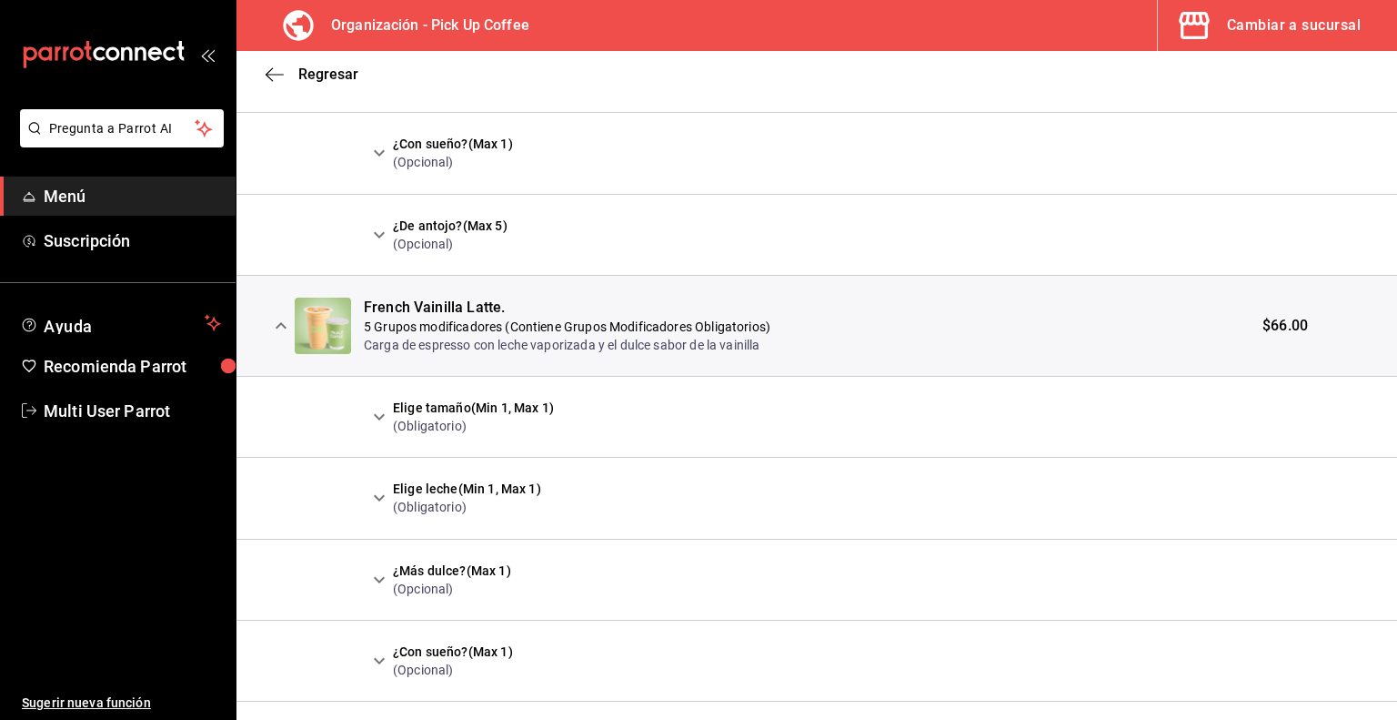
click at [374, 417] on icon "expand row" at bounding box center [379, 417] width 22 height 22
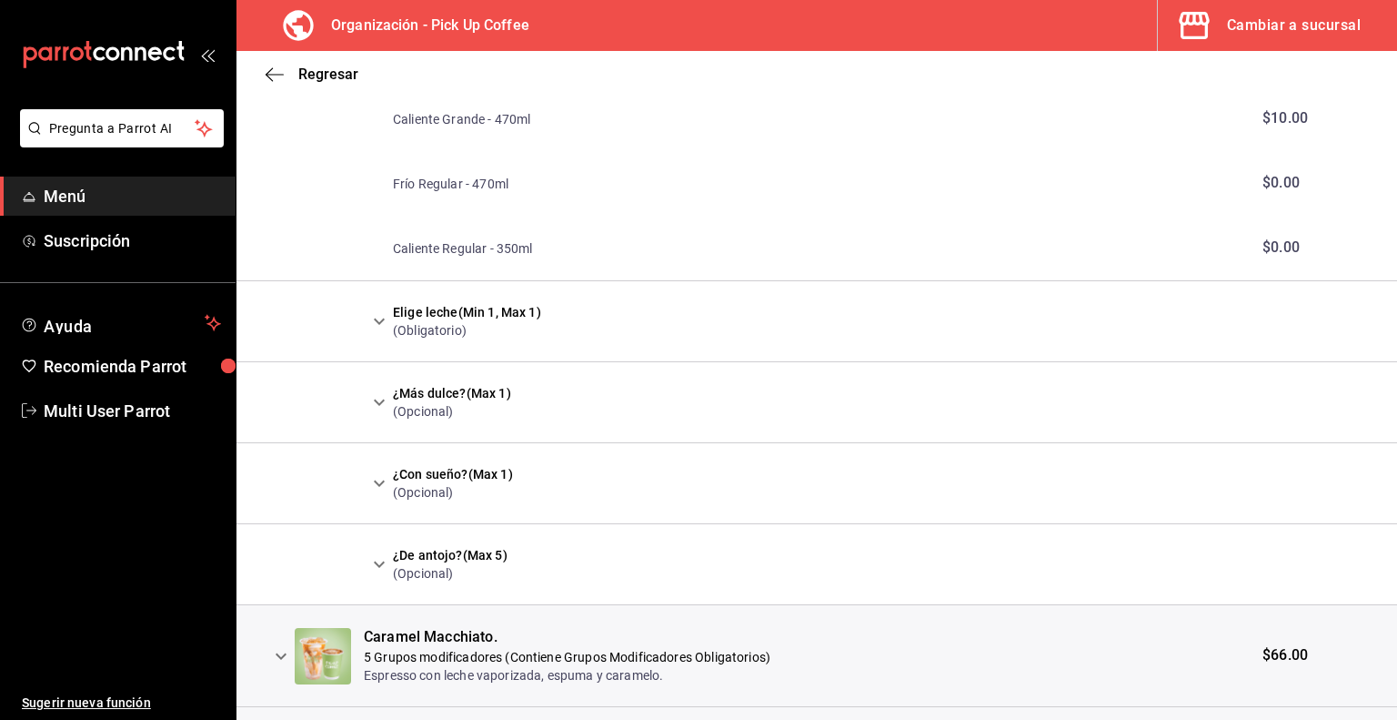
scroll to position [1490, 0]
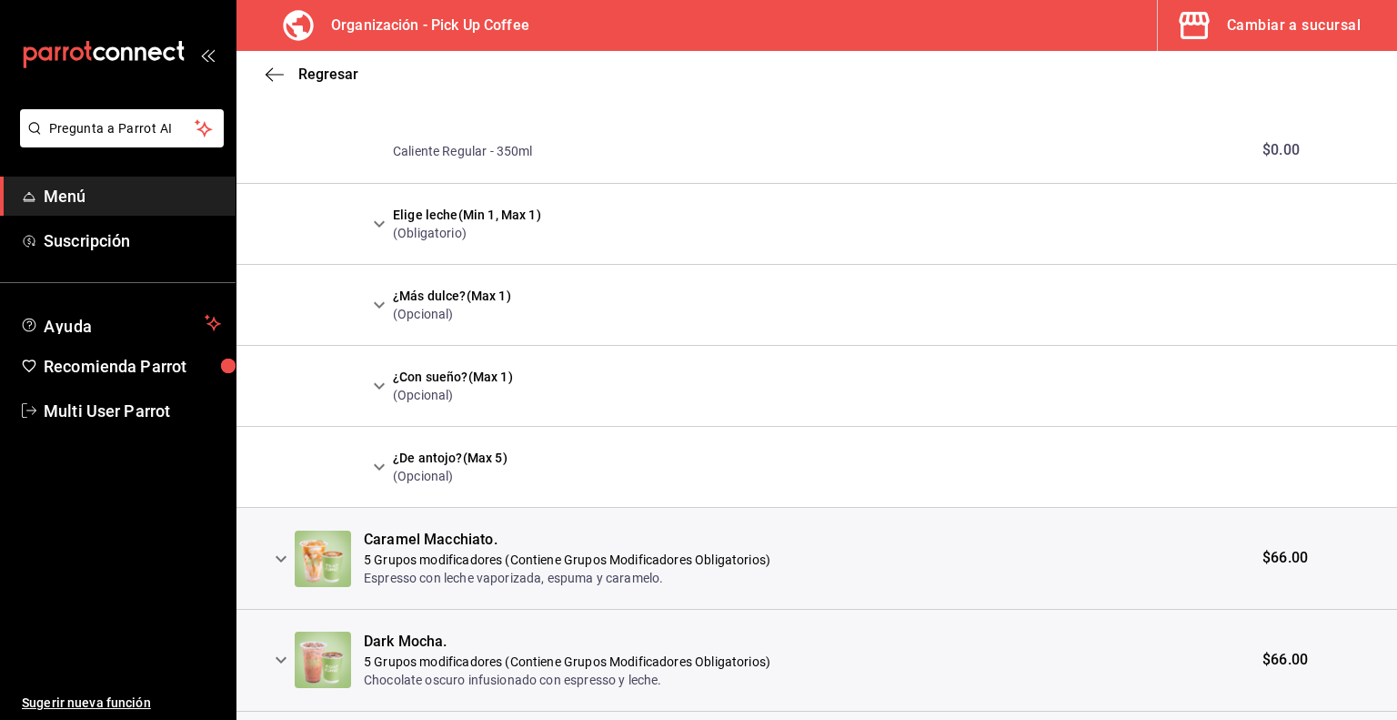
click at [382, 217] on icon "expand row" at bounding box center [379, 224] width 22 height 22
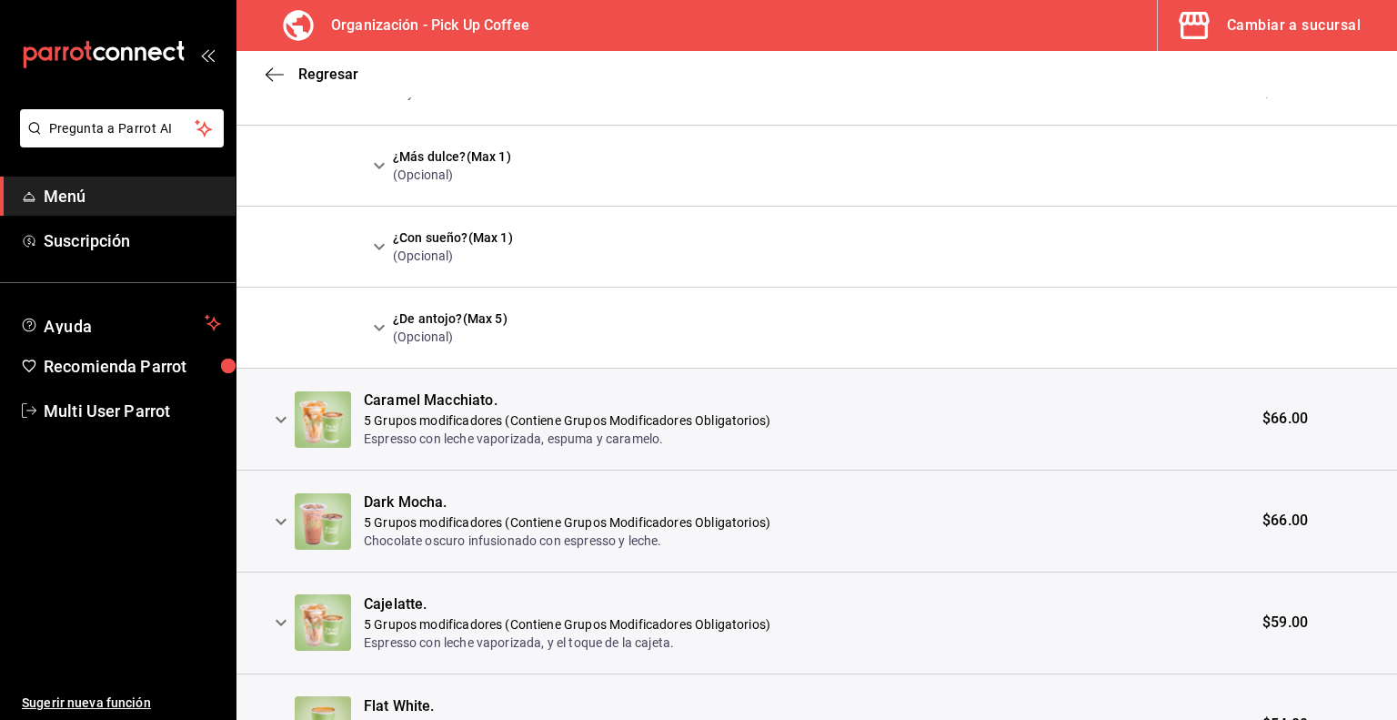
scroll to position [2151, 0]
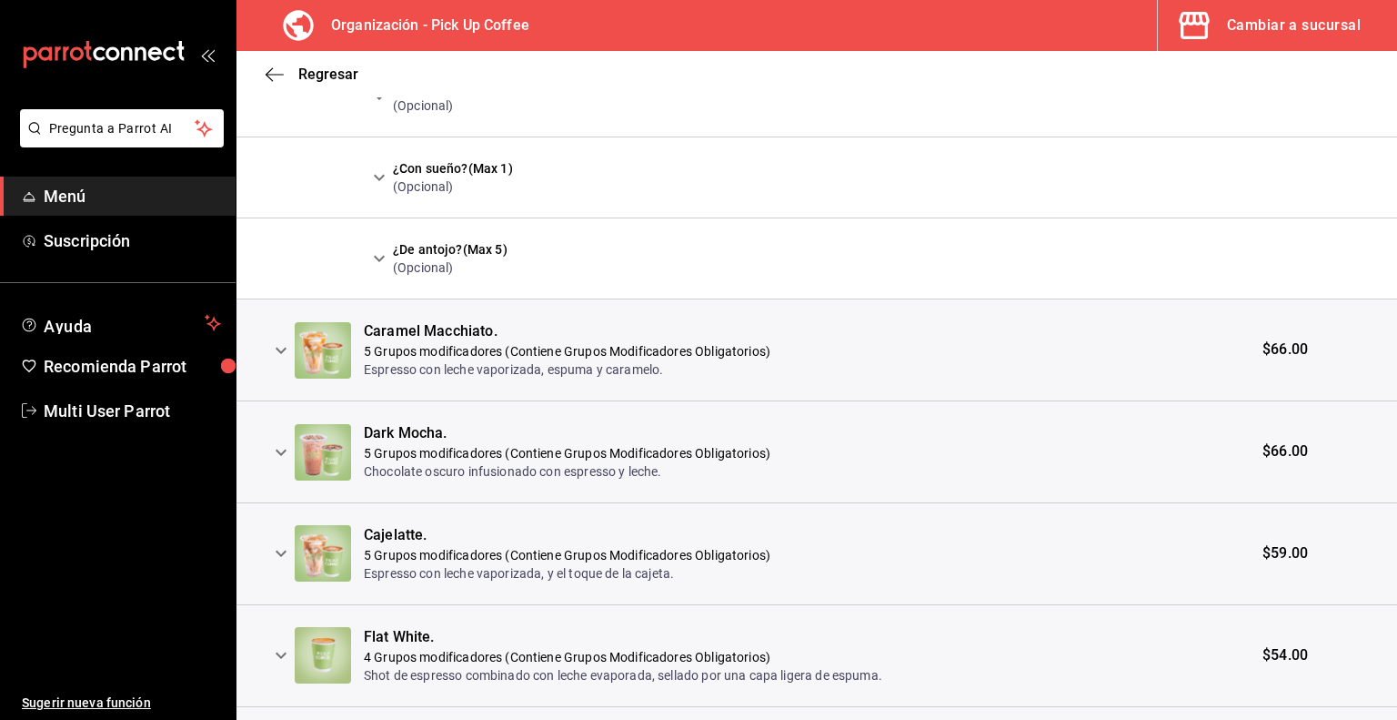
click at [278, 345] on icon "expand row" at bounding box center [281, 350] width 22 height 22
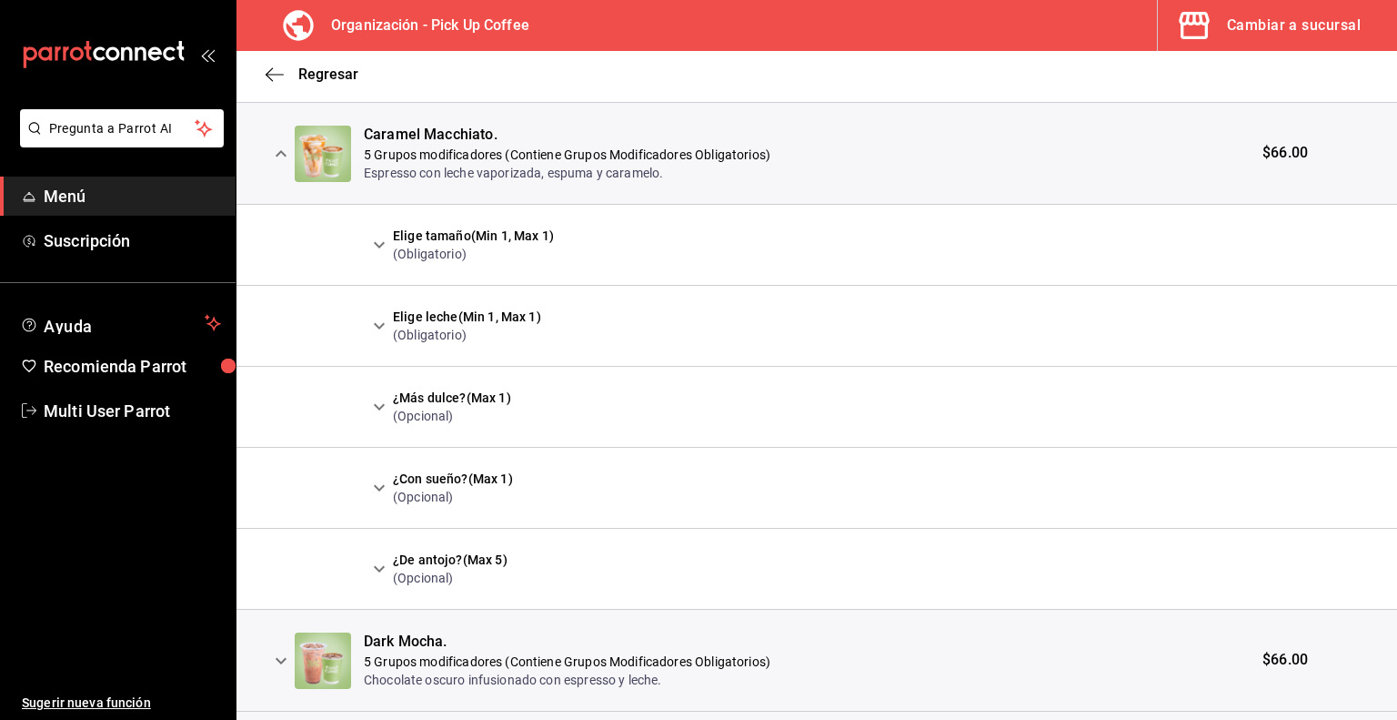
scroll to position [2349, 0]
click at [377, 241] on icon "expand row" at bounding box center [379, 243] width 11 height 6
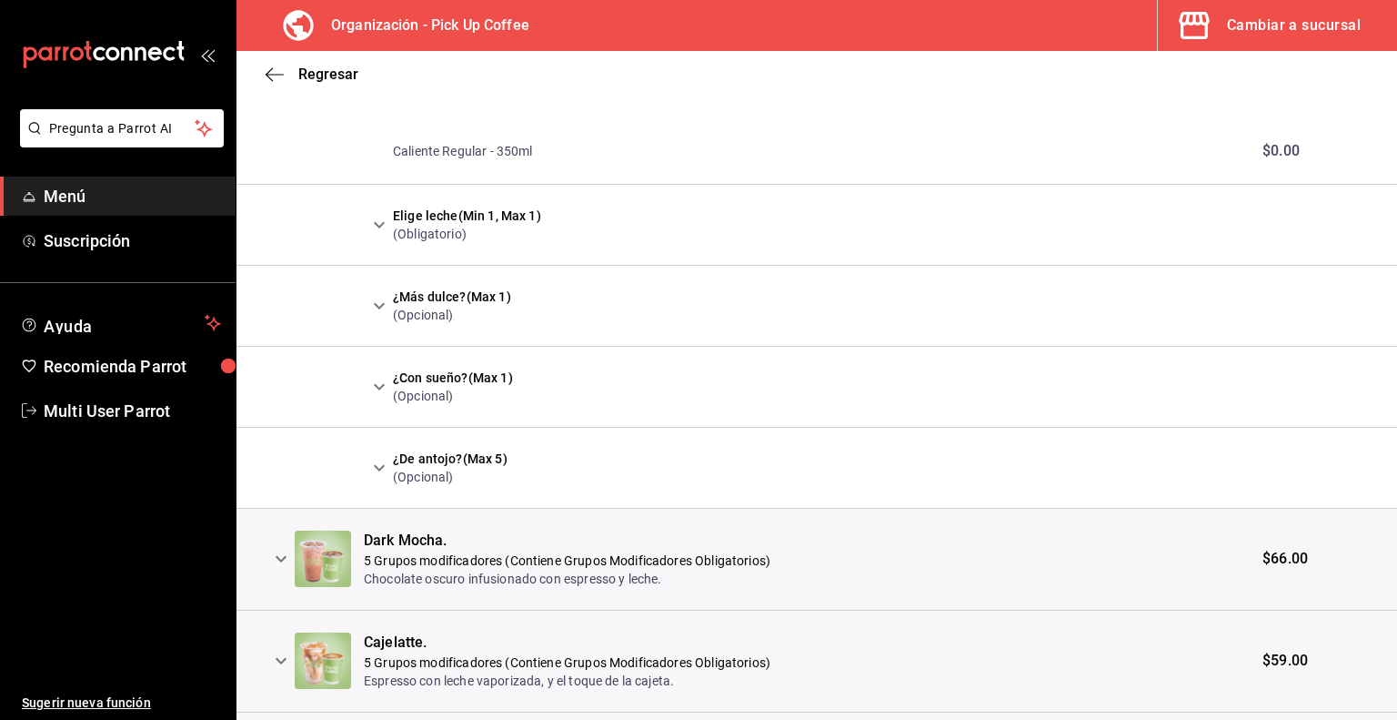
scroll to position [2711, 0]
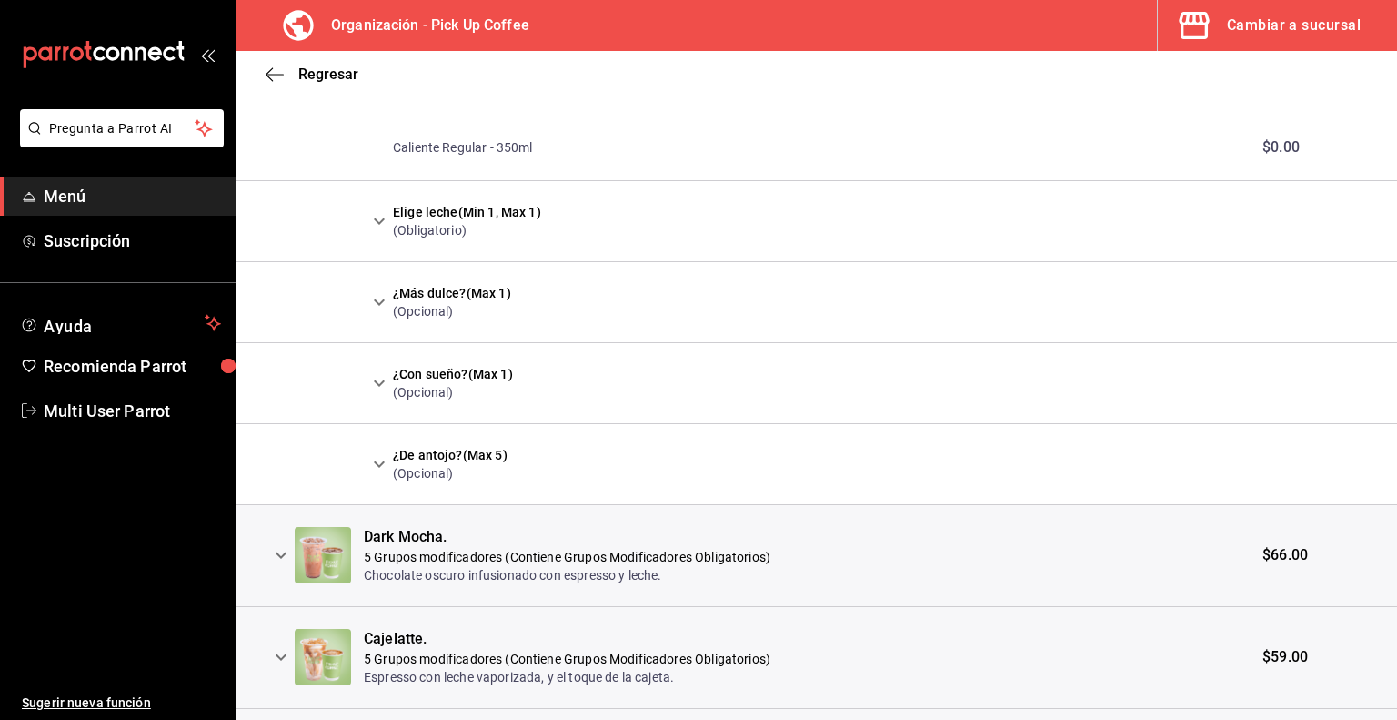
click at [280, 545] on icon "expand row" at bounding box center [281, 555] width 22 height 22
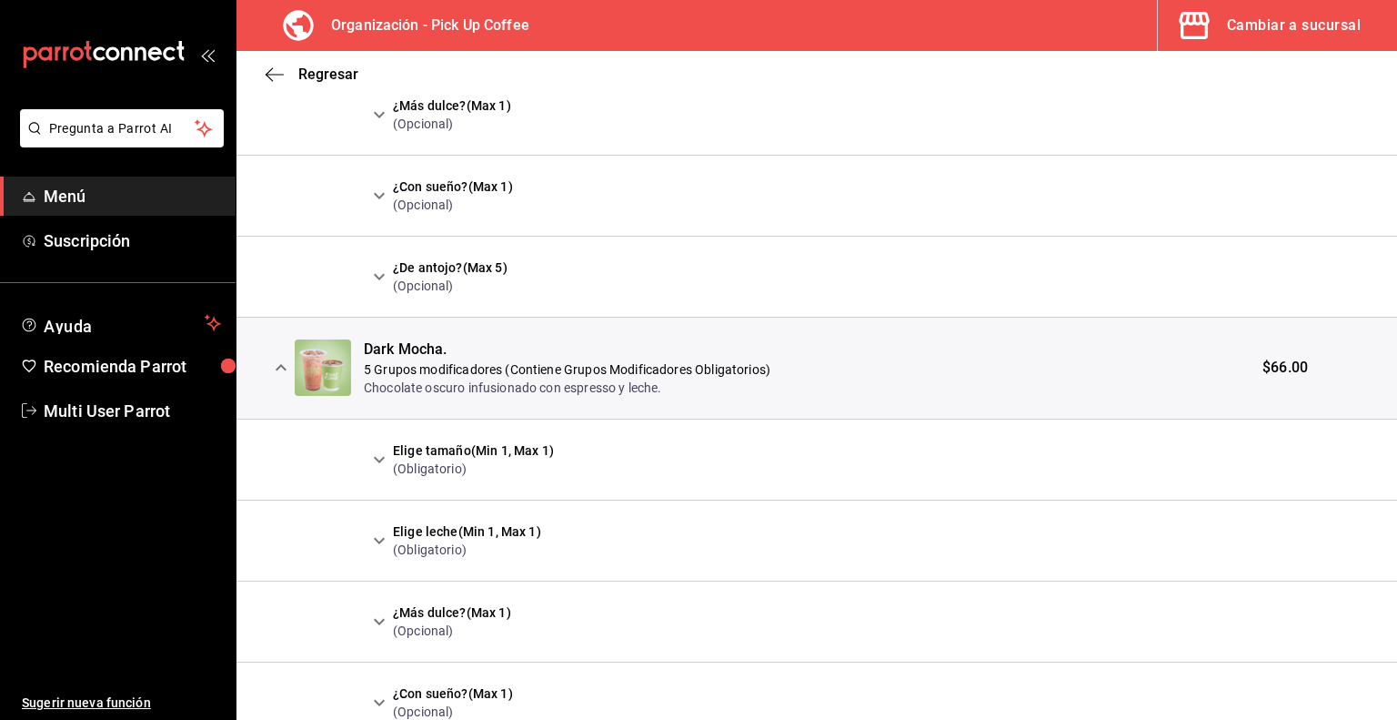
scroll to position [3006, 0]
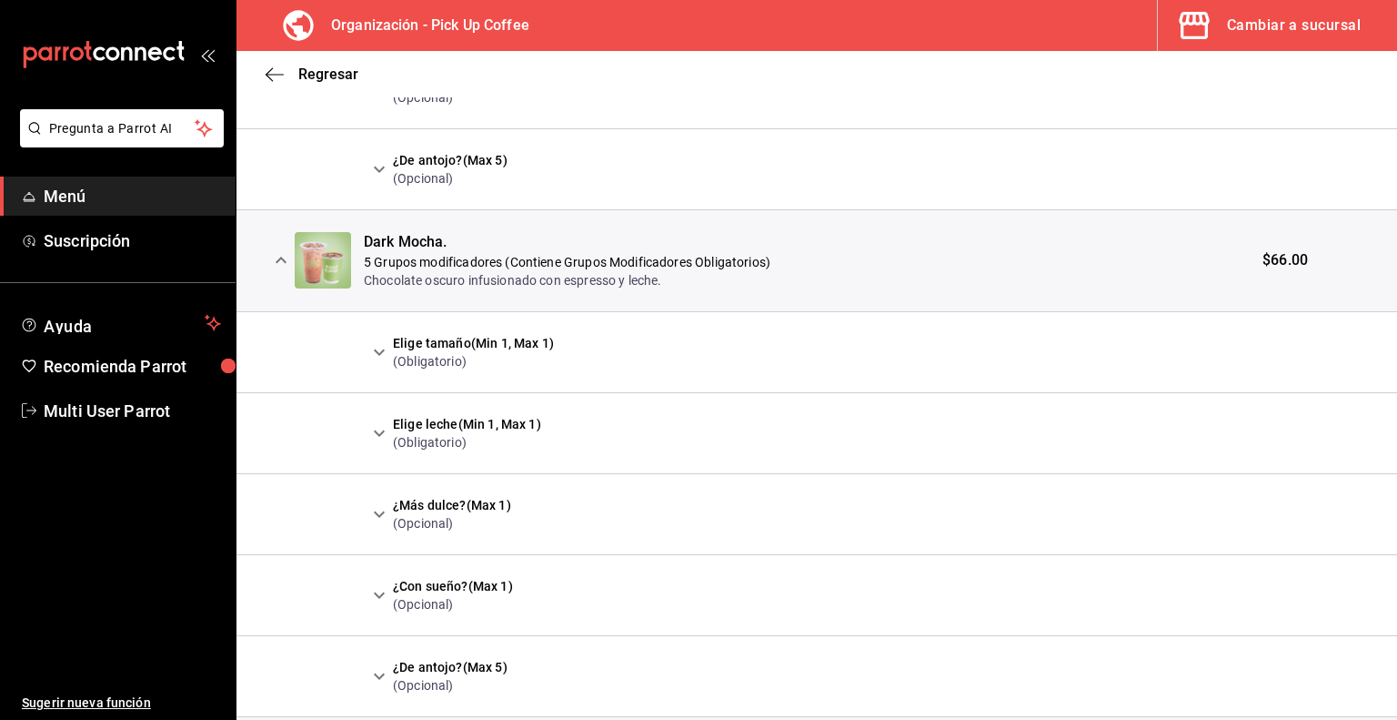
click at [381, 351] on icon "expand row" at bounding box center [379, 352] width 22 height 22
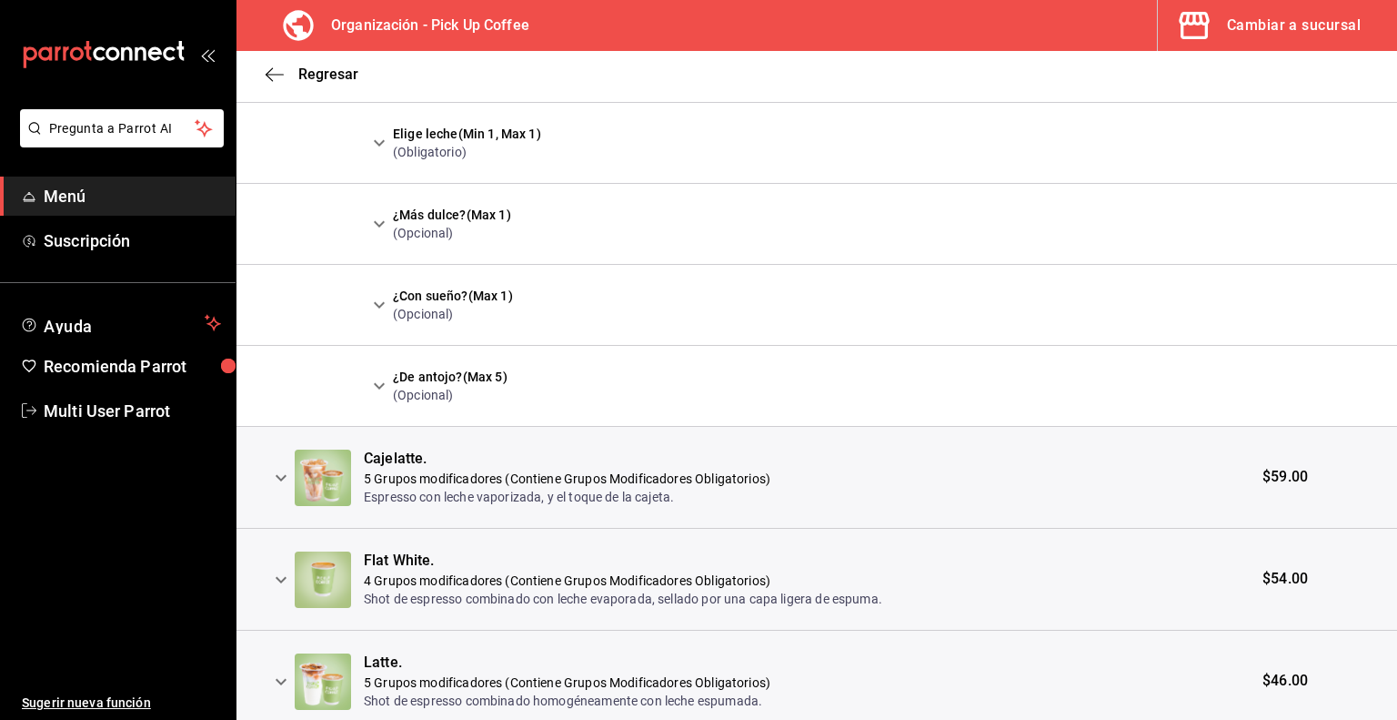
scroll to position [3555, 0]
click at [275, 476] on icon "expand row" at bounding box center [281, 477] width 22 height 22
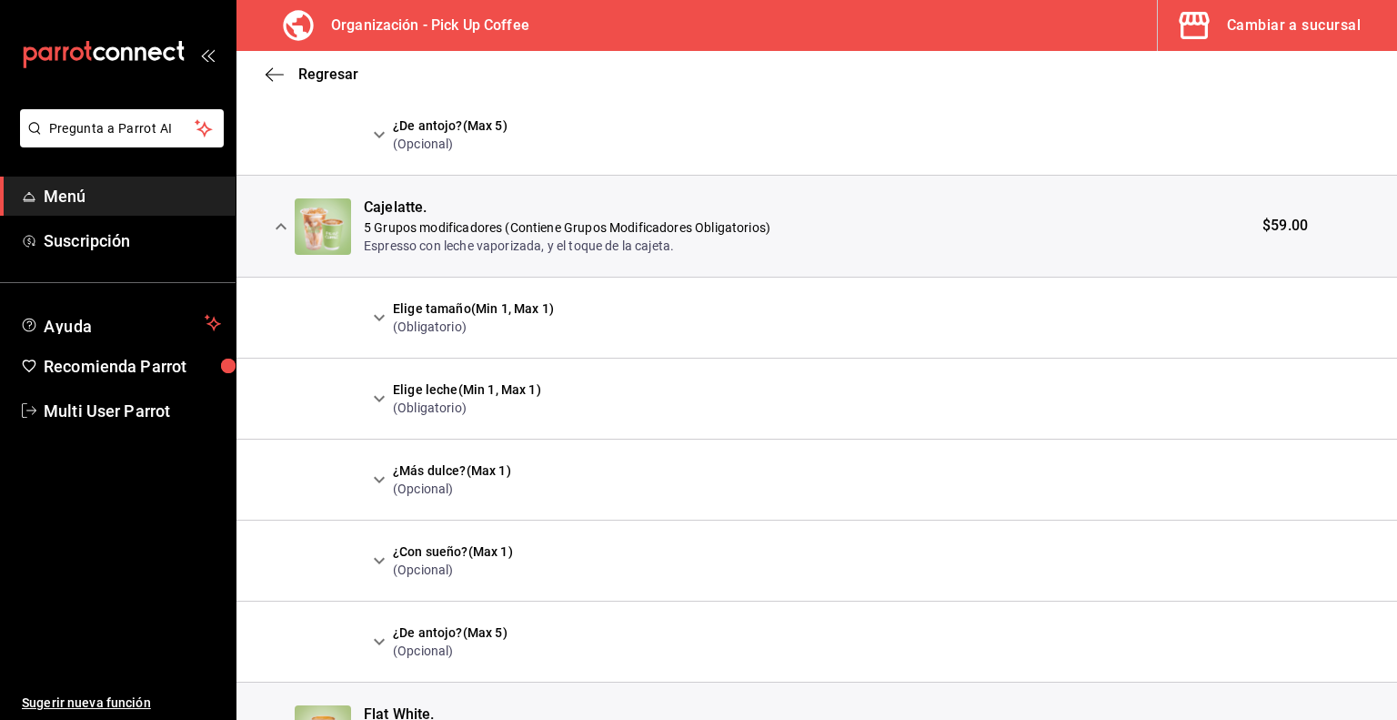
scroll to position [3806, 0]
click at [387, 317] on icon "expand row" at bounding box center [379, 317] width 22 height 22
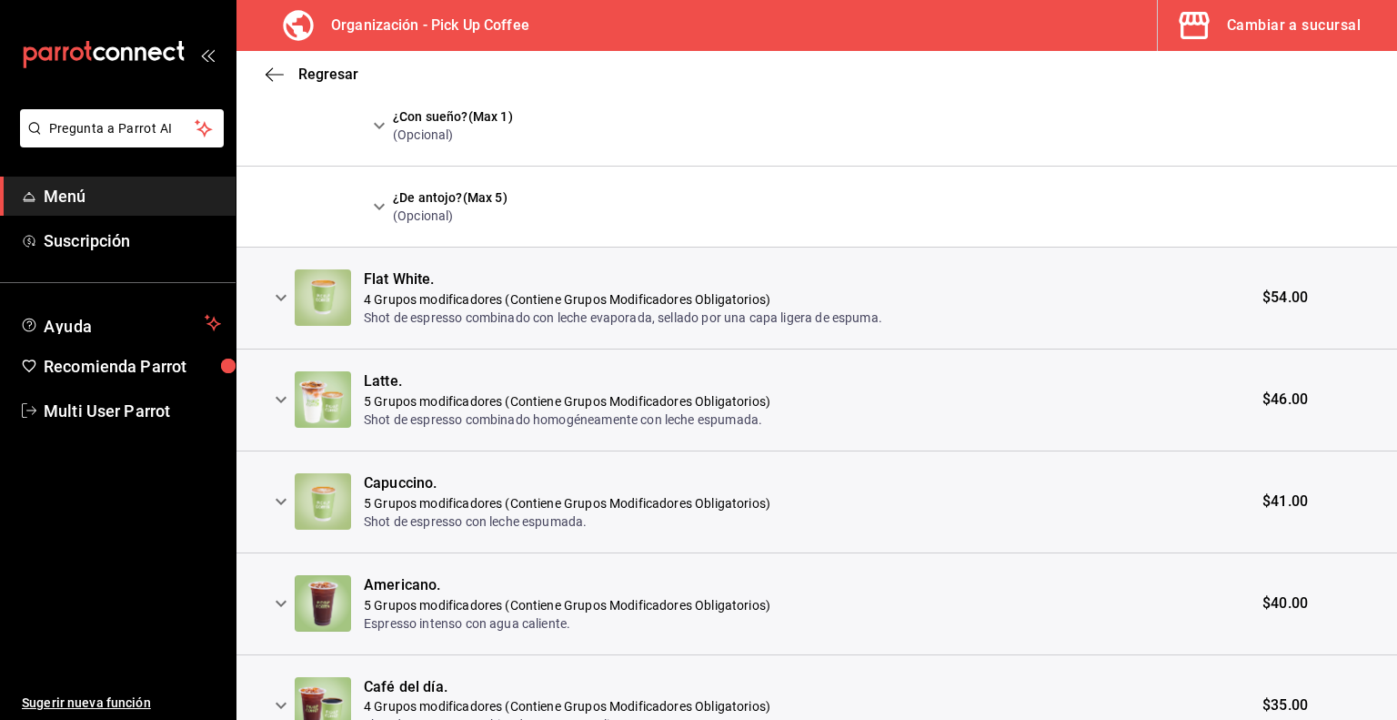
scroll to position [4501, 0]
click at [280, 290] on icon "expand row" at bounding box center [281, 297] width 22 height 22
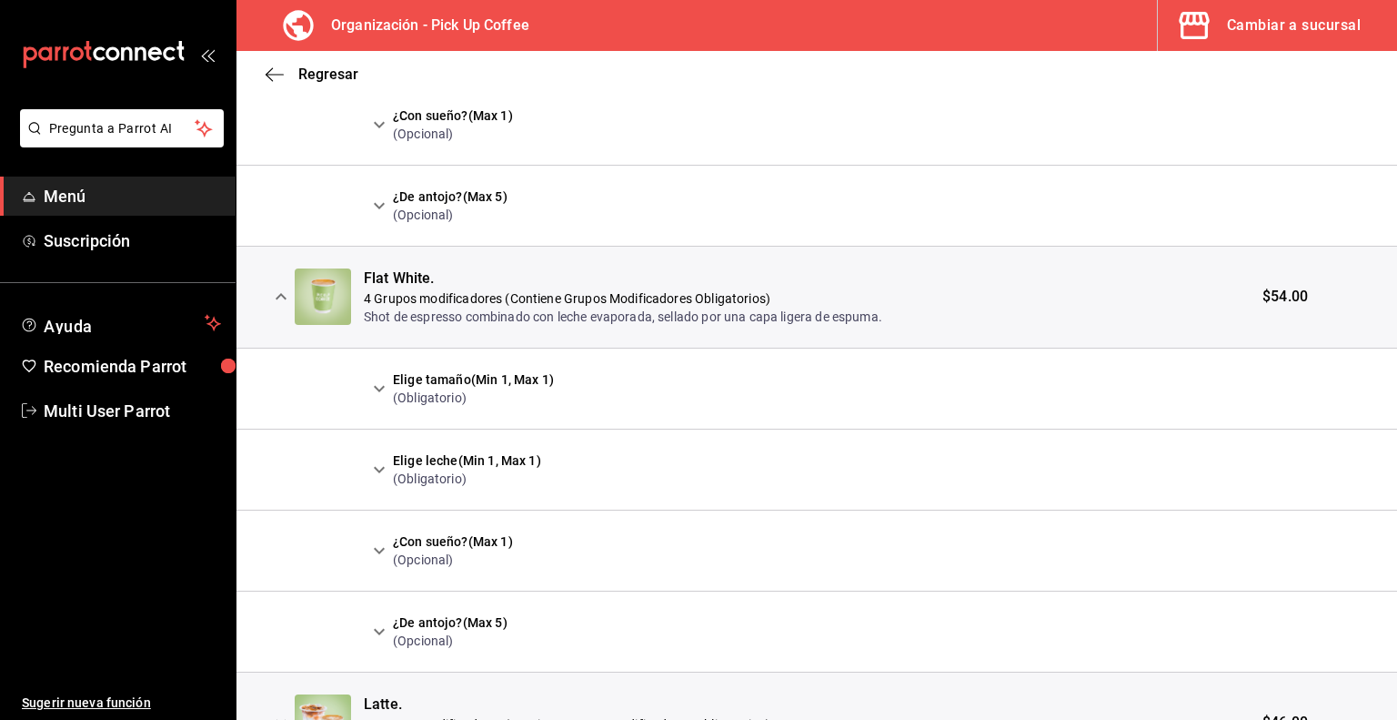
click at [378, 380] on icon "expand row" at bounding box center [379, 389] width 22 height 22
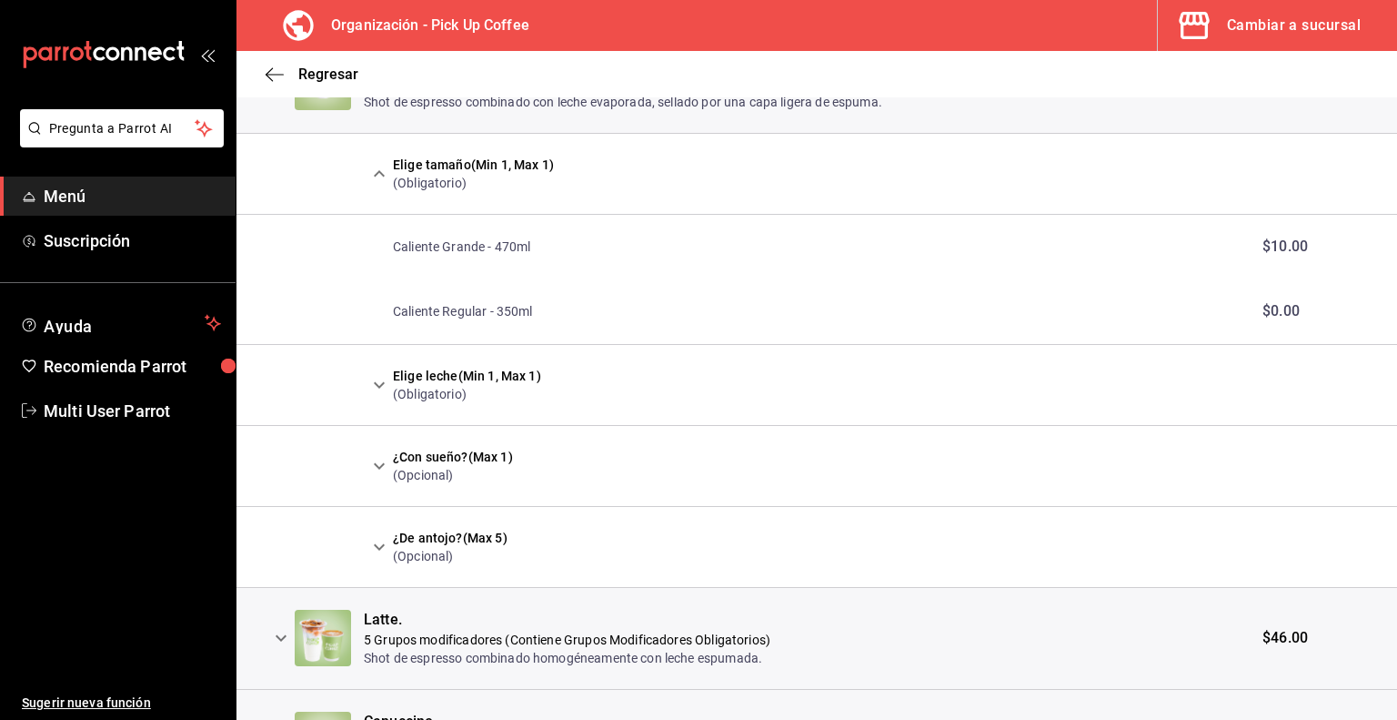
scroll to position [4795, 0]
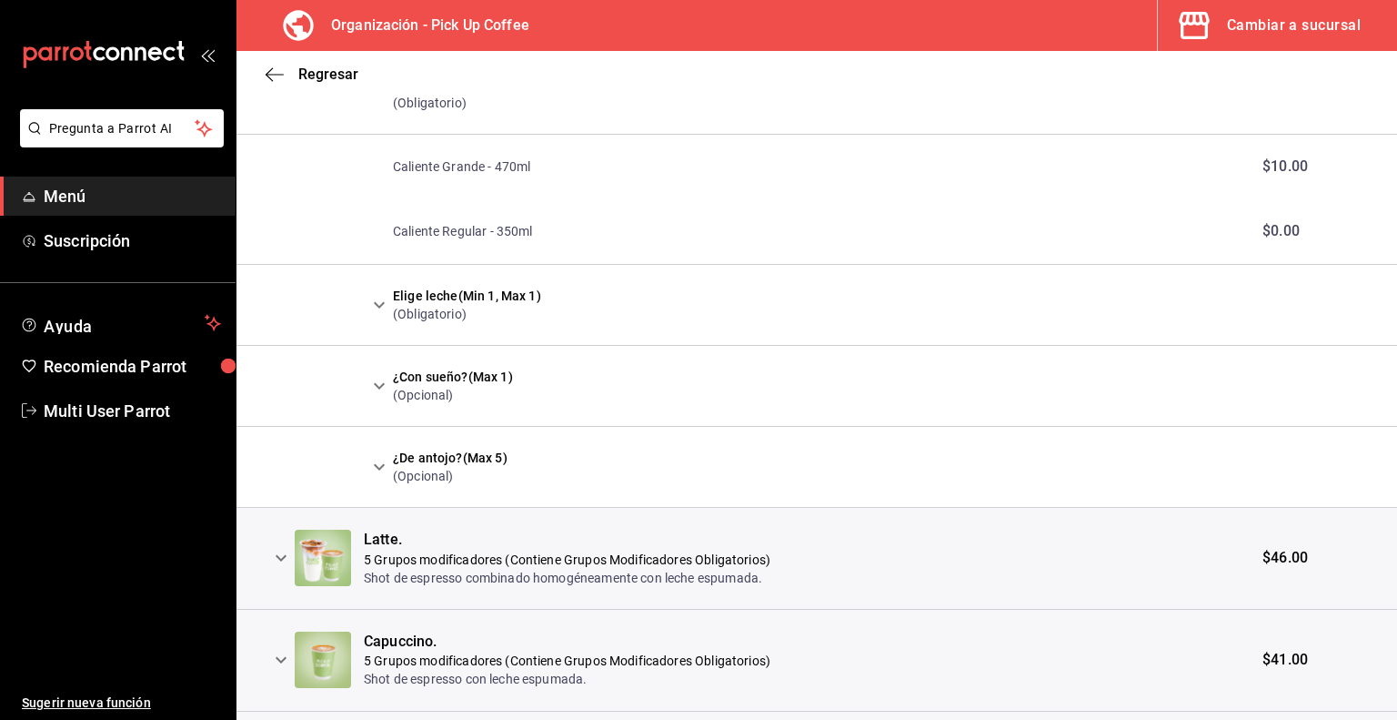
click at [383, 294] on icon "expand row" at bounding box center [379, 305] width 22 height 22
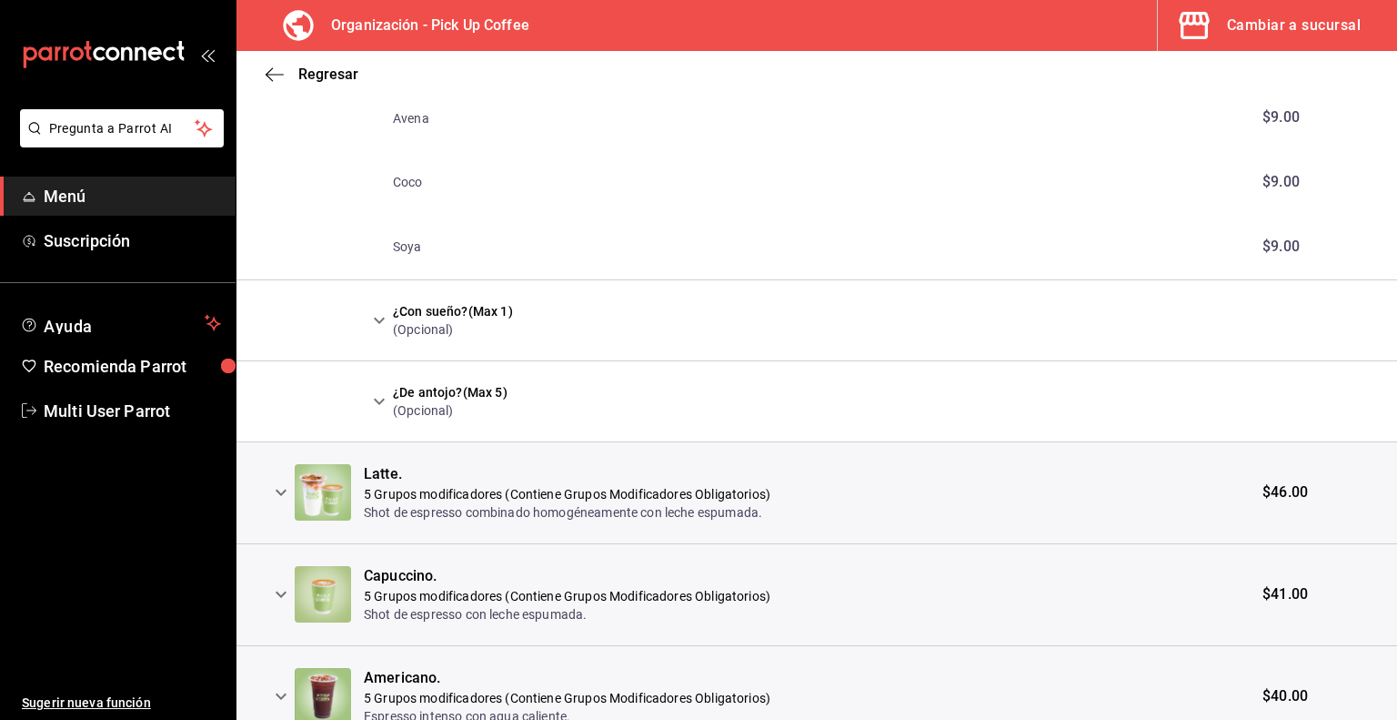
scroll to position [5315, 0]
click at [368, 308] on icon "expand row" at bounding box center [379, 319] width 22 height 22
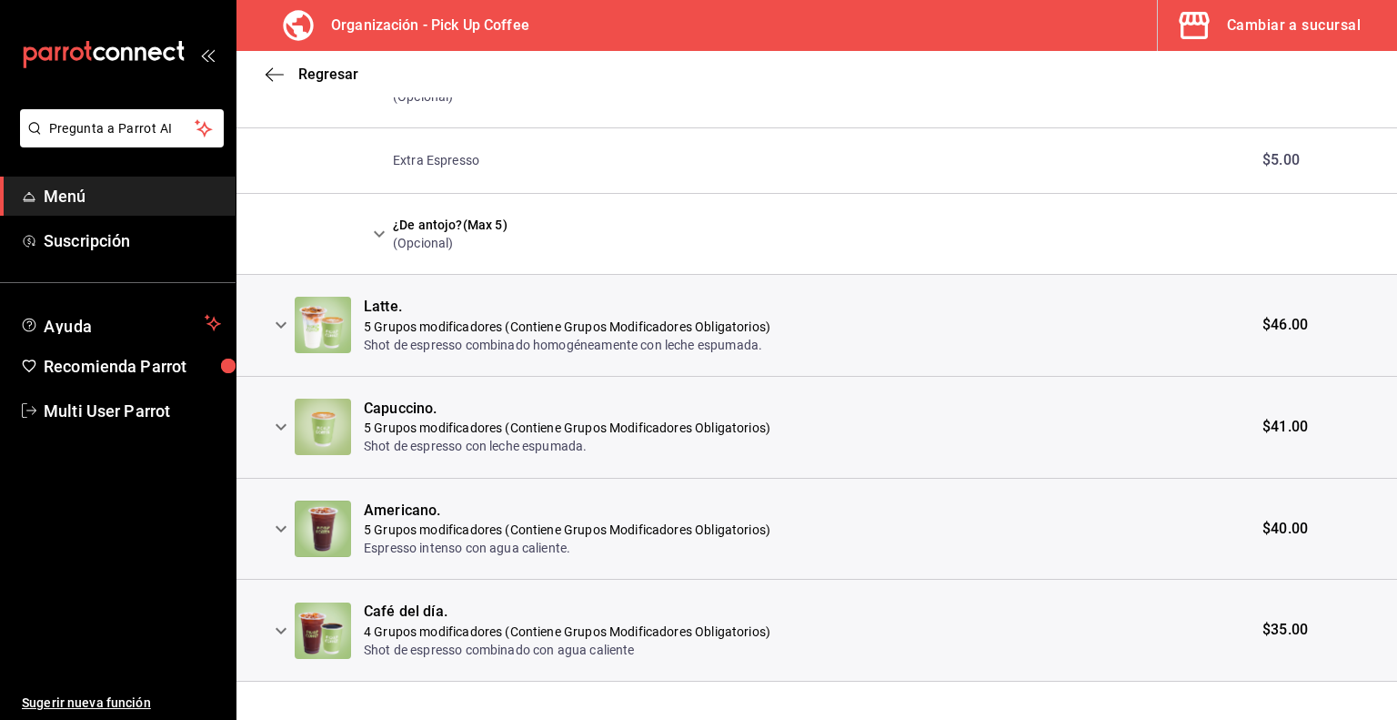
scroll to position [5553, 0]
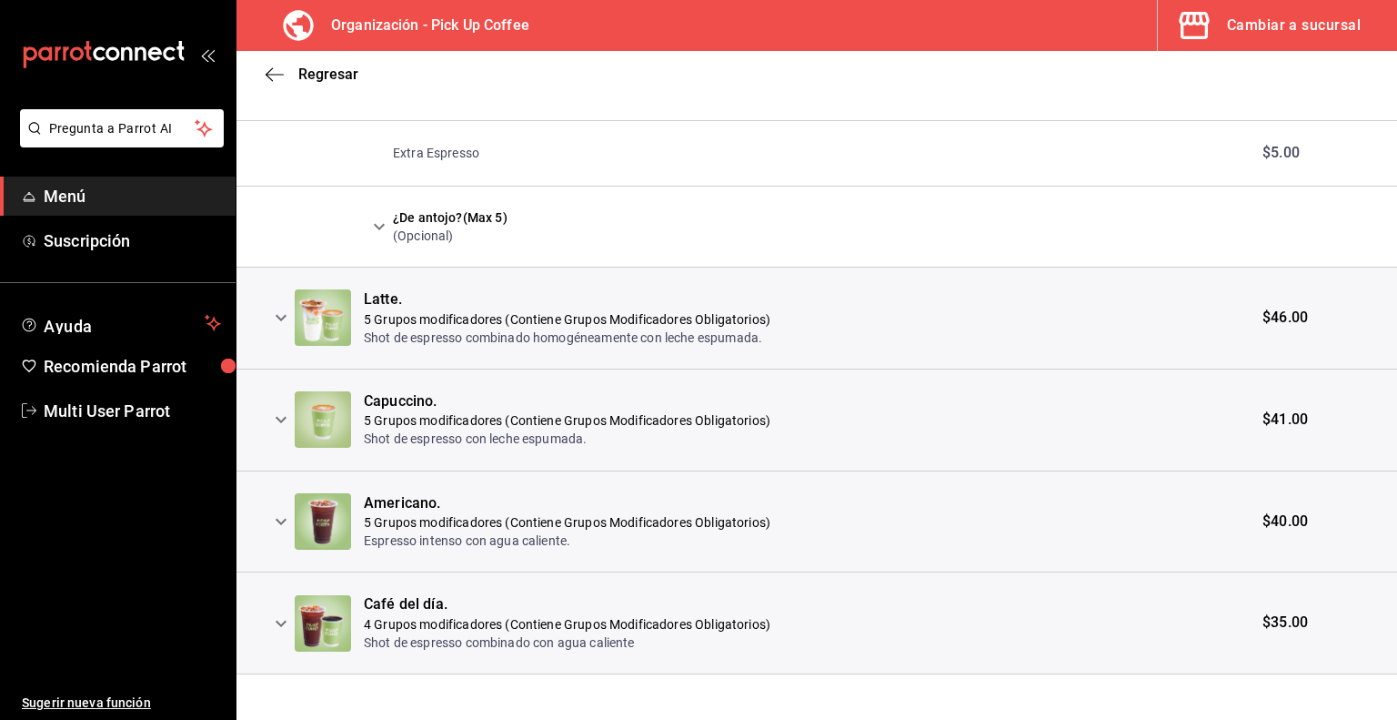
click at [283, 307] on icon "expand row" at bounding box center [281, 318] width 22 height 22
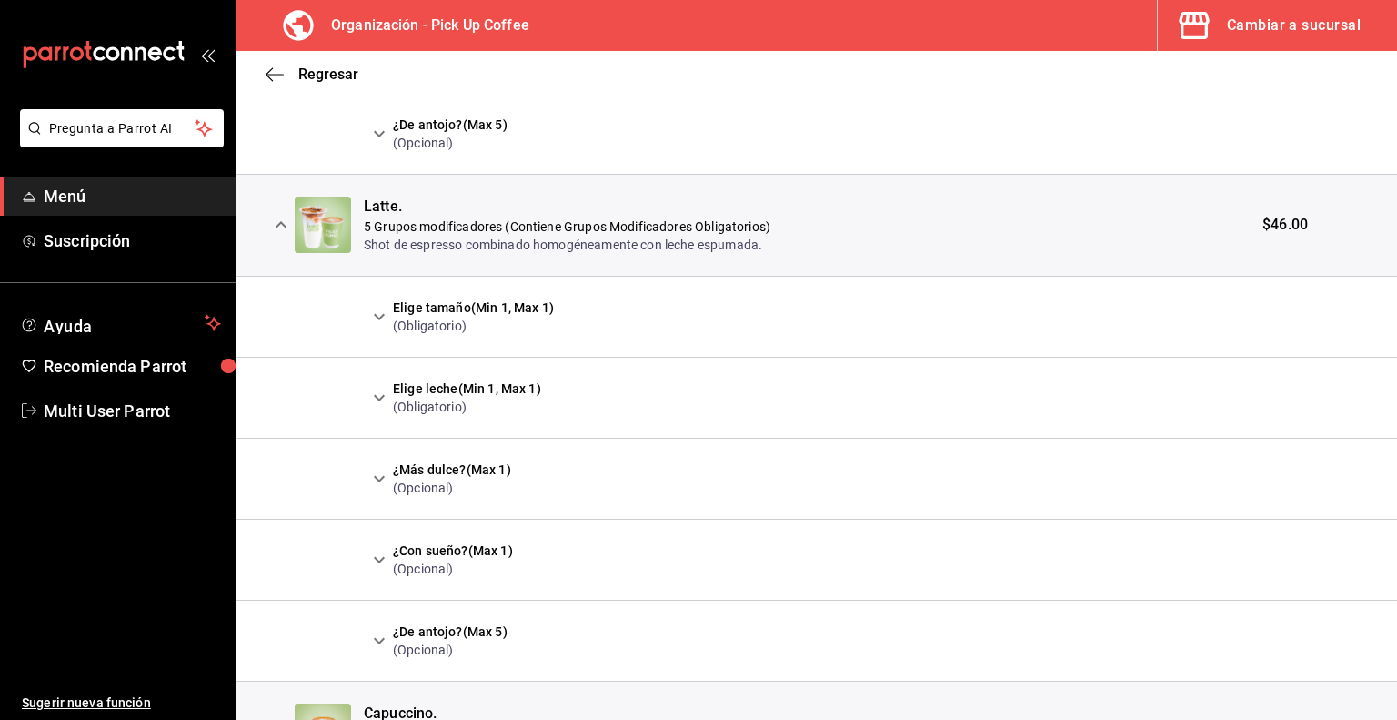
scroll to position [5647, 0]
click at [381, 312] on icon "expand row" at bounding box center [379, 315] width 11 height 6
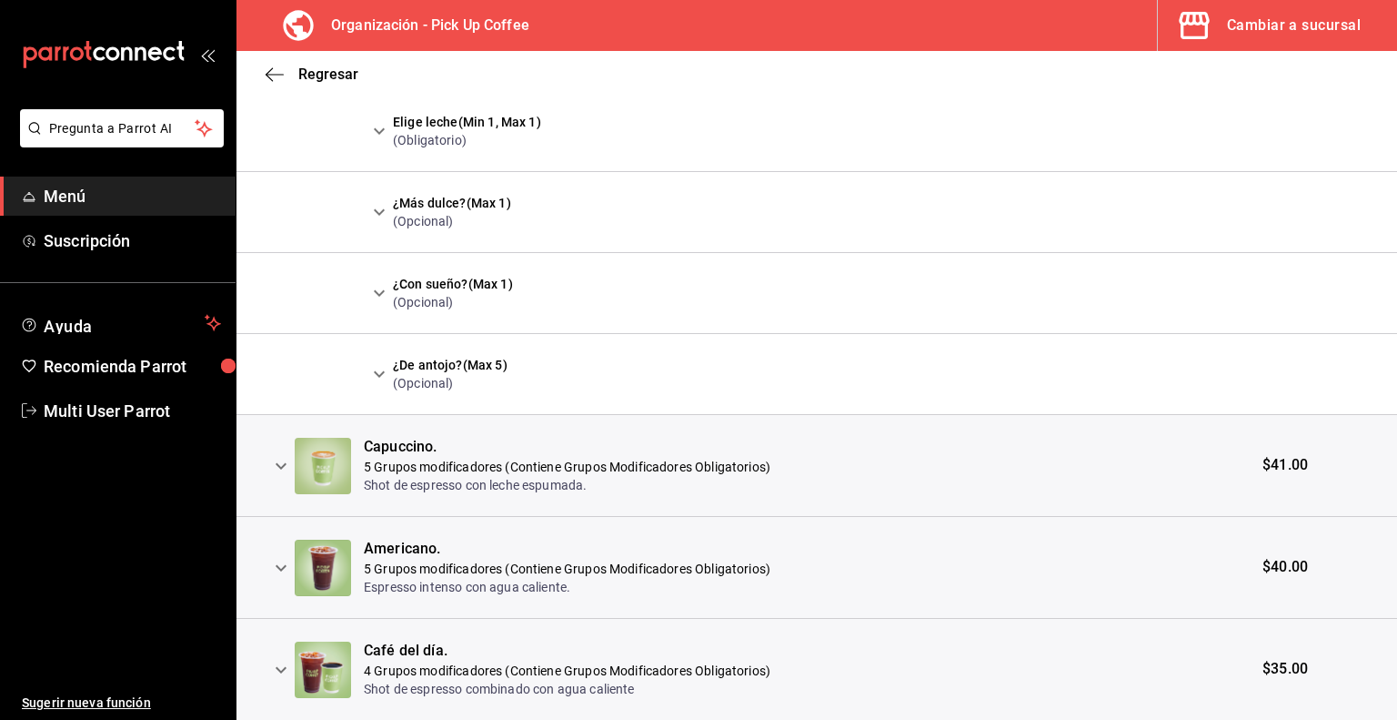
scroll to position [6220, 0]
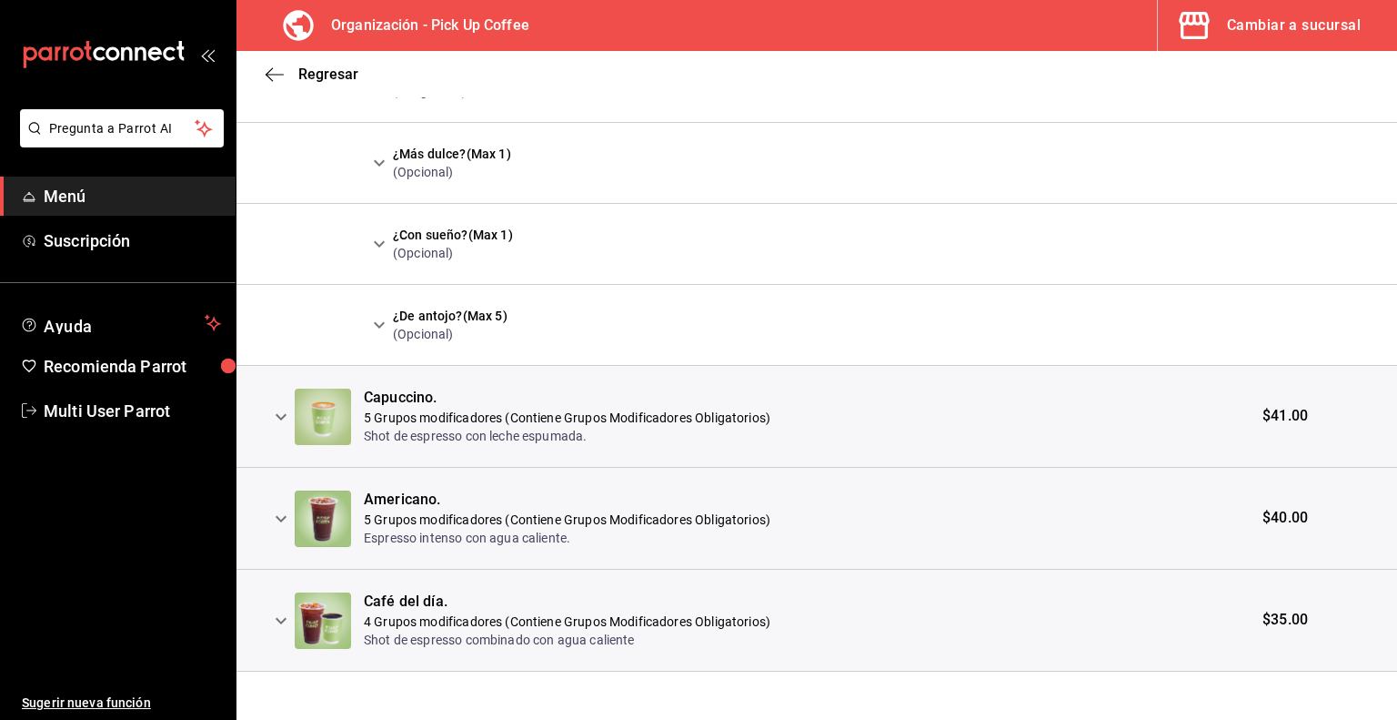
click at [277, 413] on icon "expand row" at bounding box center [281, 416] width 11 height 6
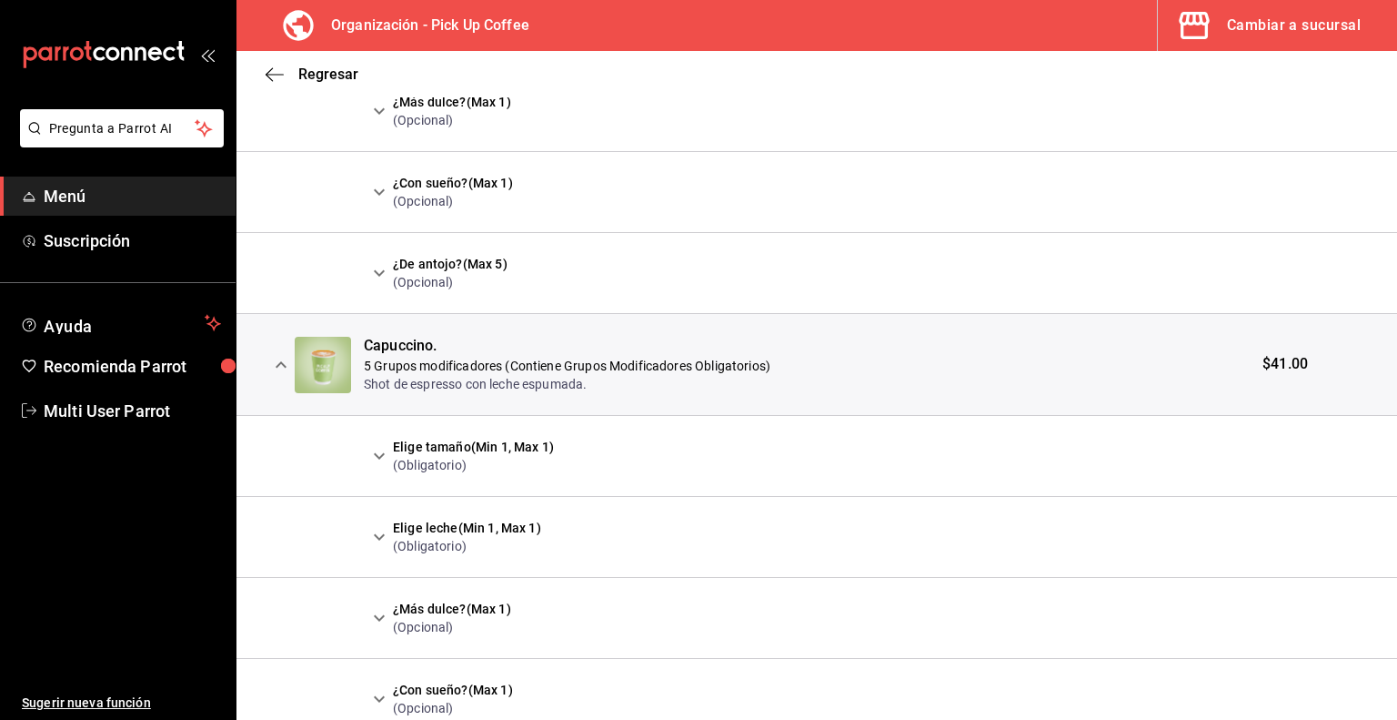
scroll to position [6274, 0]
click at [378, 443] on icon "expand row" at bounding box center [379, 454] width 22 height 22
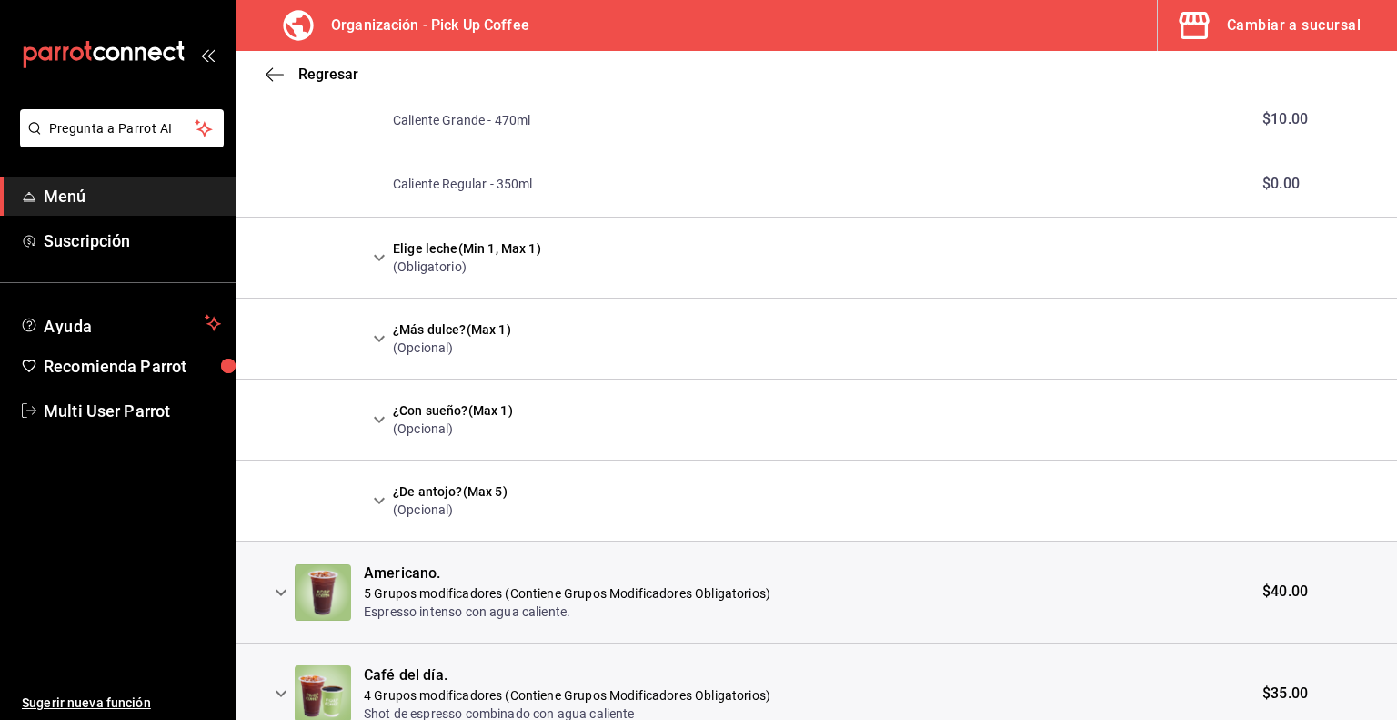
scroll to position [6754, 0]
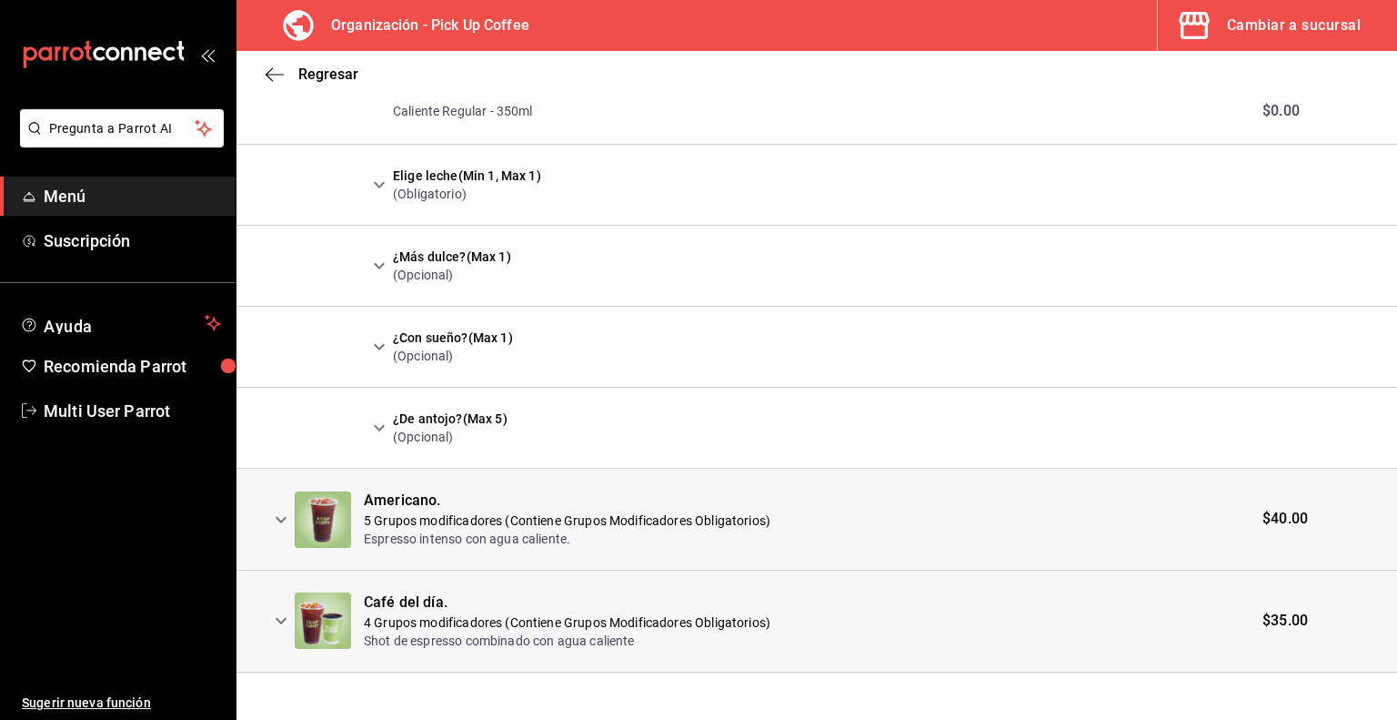
click at [283, 509] on icon "expand row" at bounding box center [281, 520] width 22 height 22
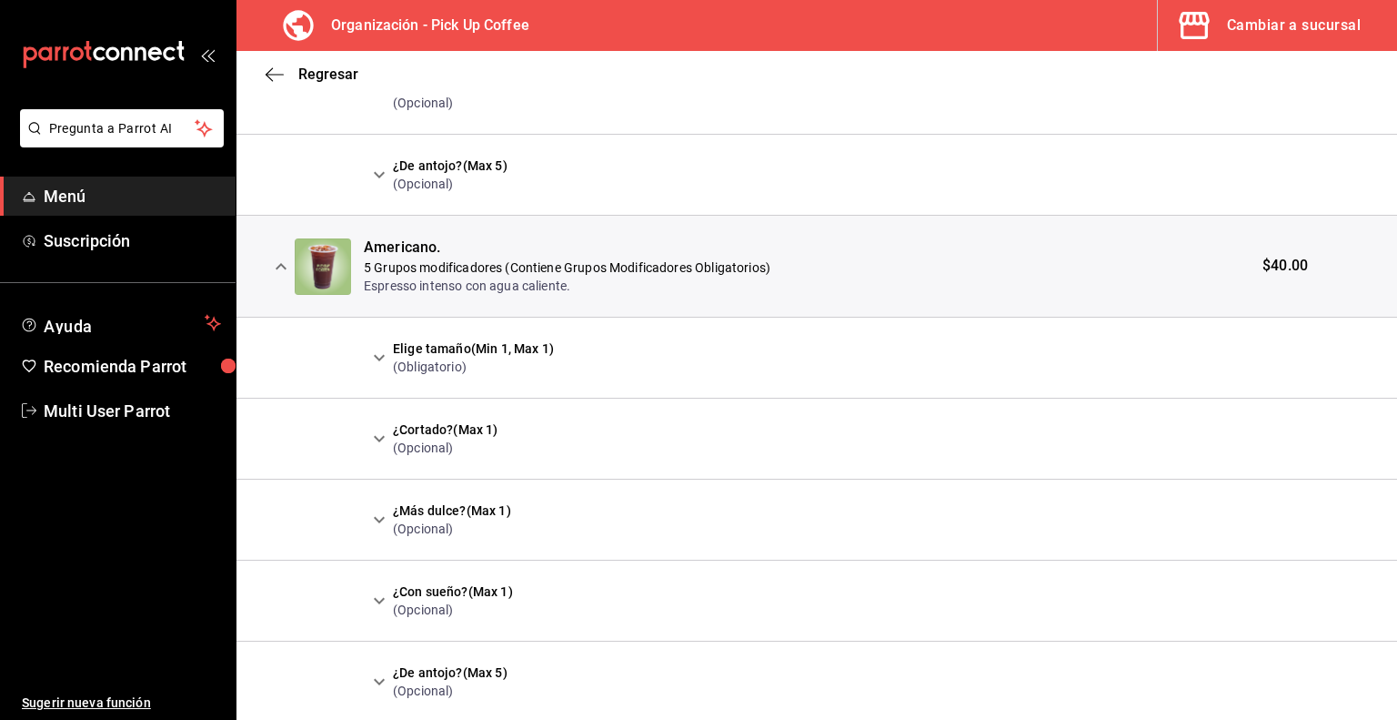
scroll to position [7083, 0]
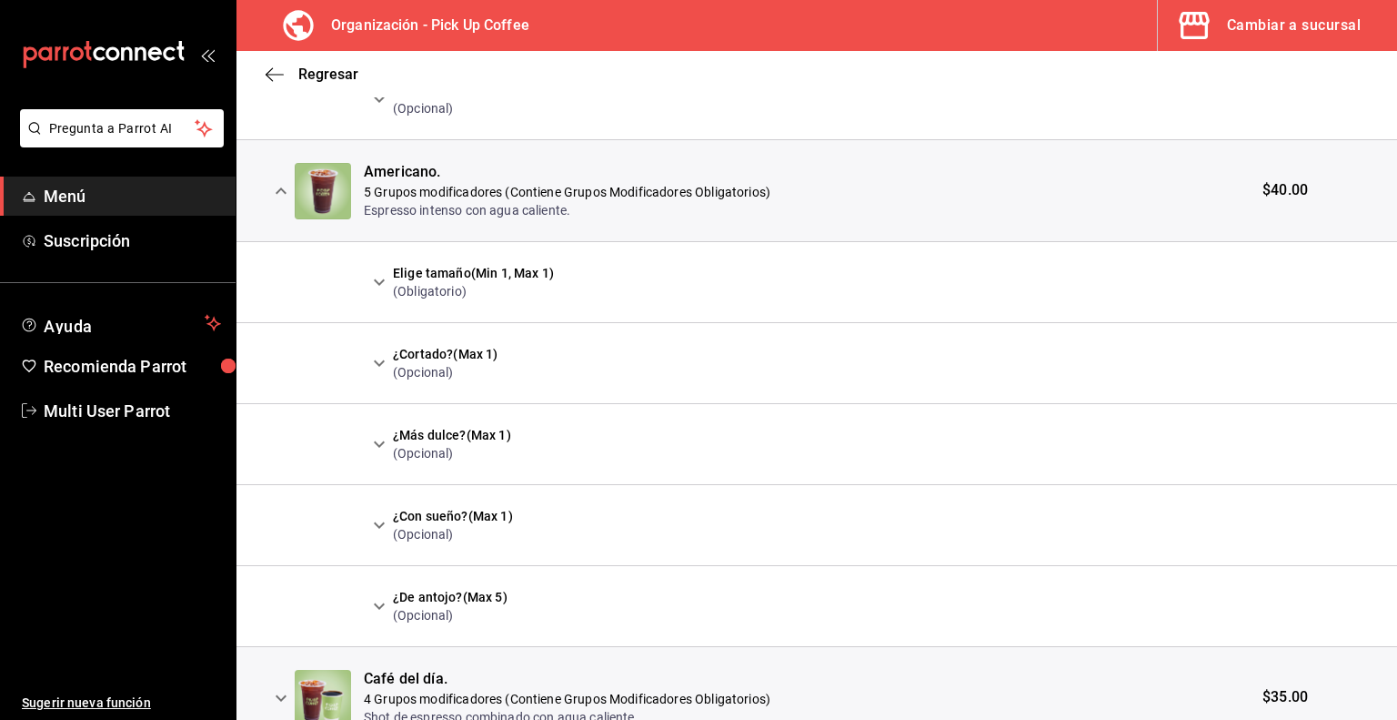
click at [378, 279] on icon "expand row" at bounding box center [379, 282] width 11 height 6
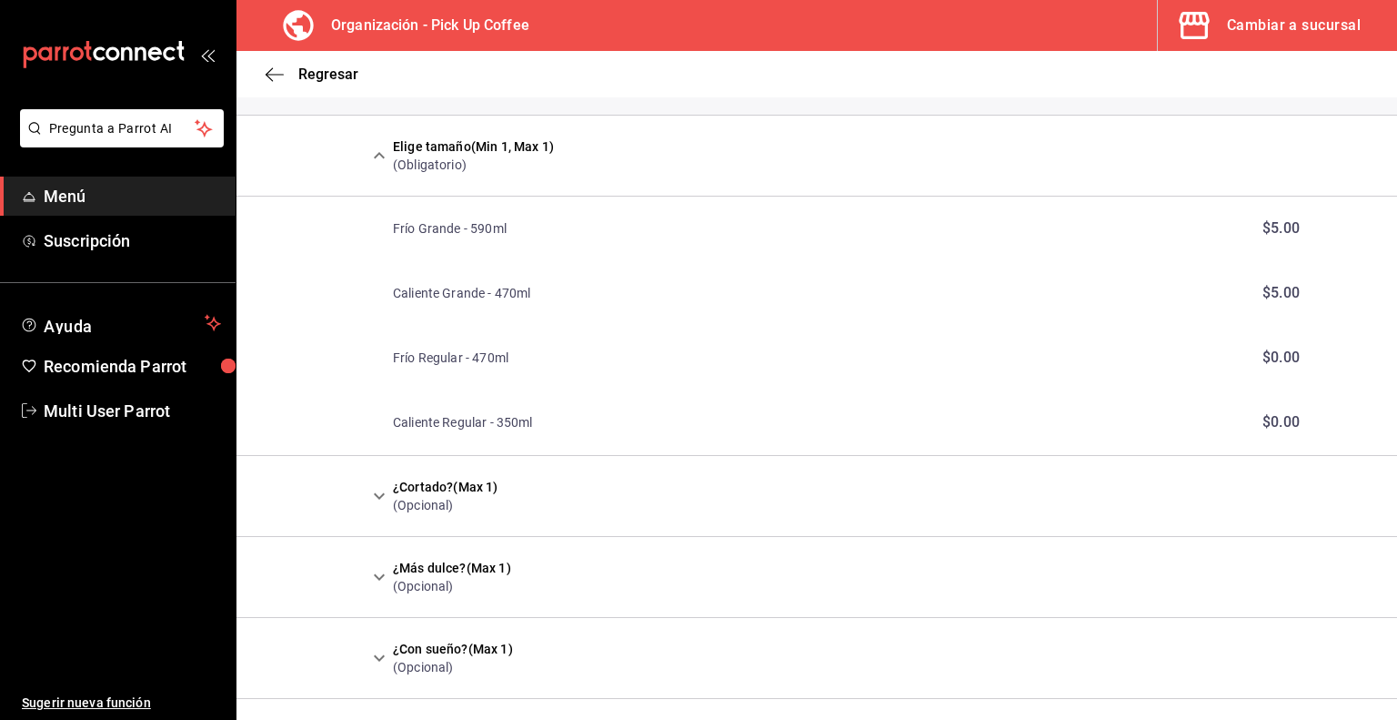
scroll to position [7211, 0]
click at [382, 483] on icon "expand row" at bounding box center [379, 494] width 22 height 22
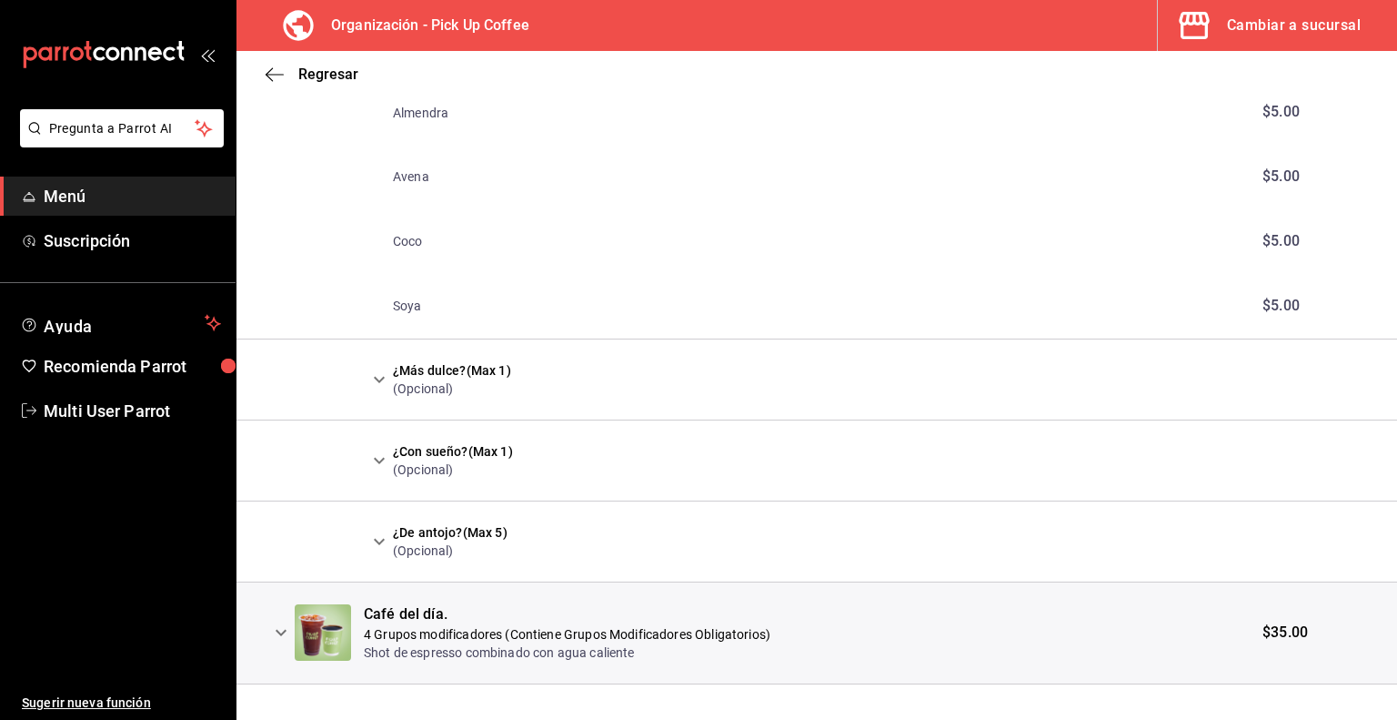
scroll to position [7869, 0]
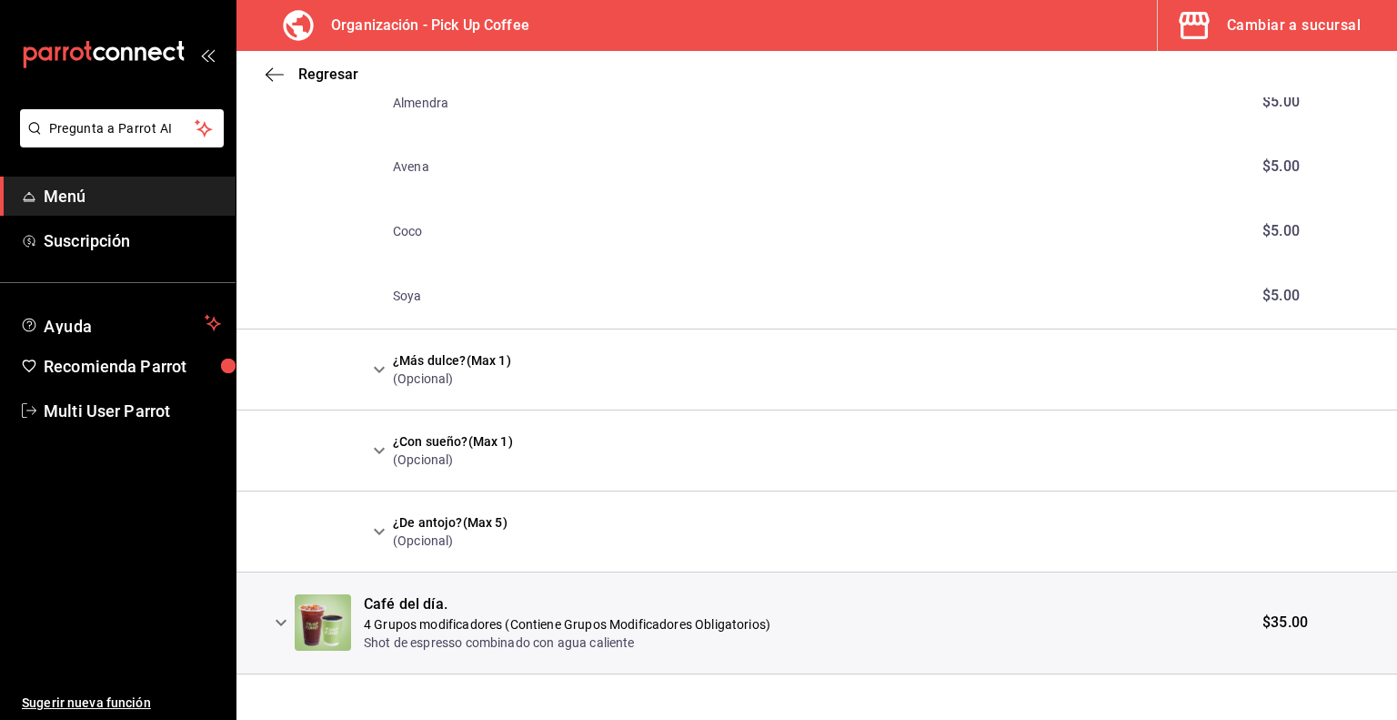
click at [283, 611] on icon "expand row" at bounding box center [281, 622] width 22 height 22
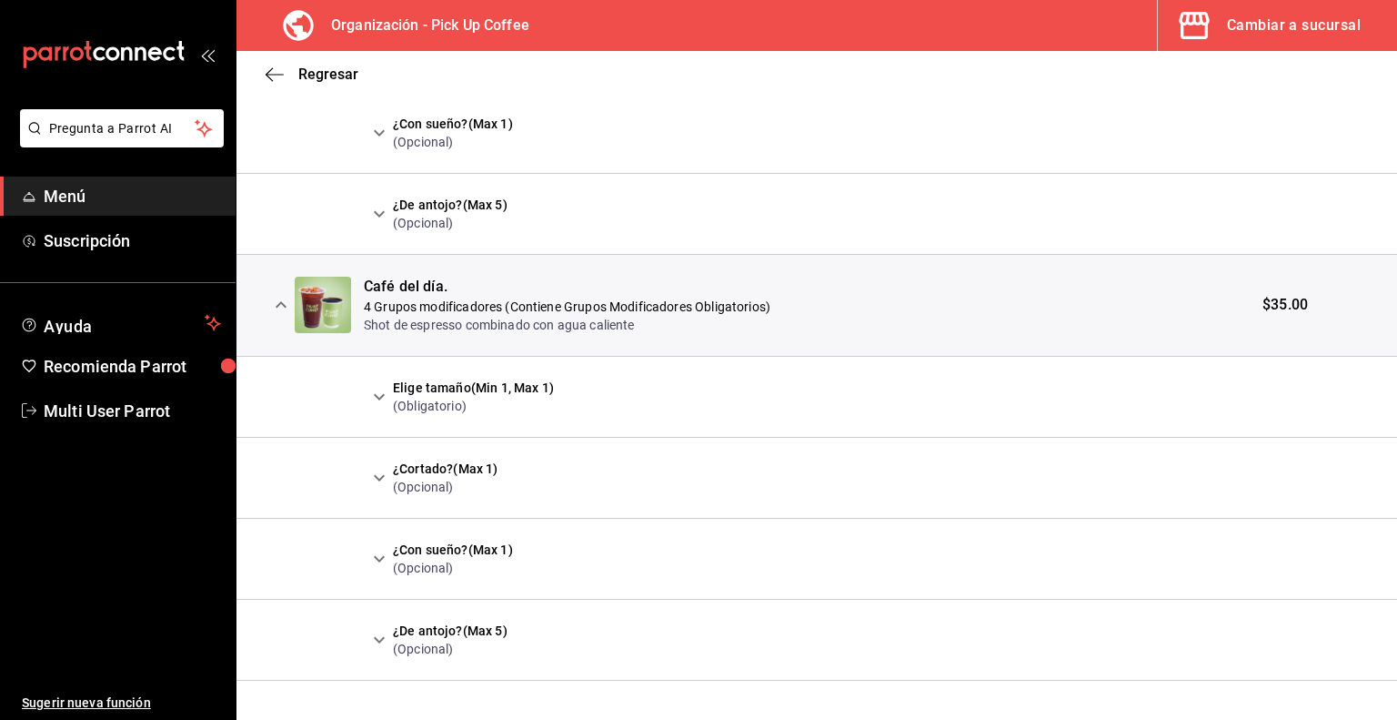
scroll to position [8189, 0]
click at [376, 383] on icon "expand row" at bounding box center [379, 394] width 22 height 22
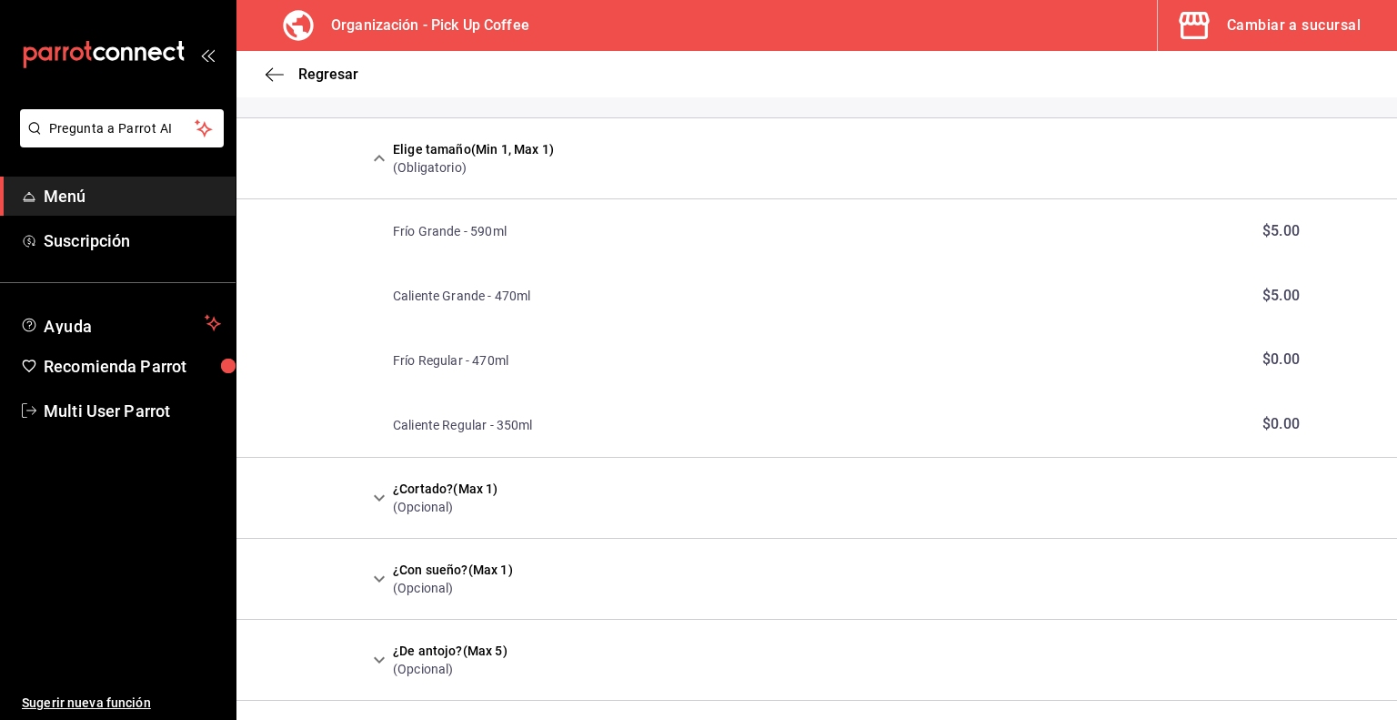
scroll to position [8426, 0]
click at [378, 485] on icon "expand row" at bounding box center [379, 496] width 22 height 22
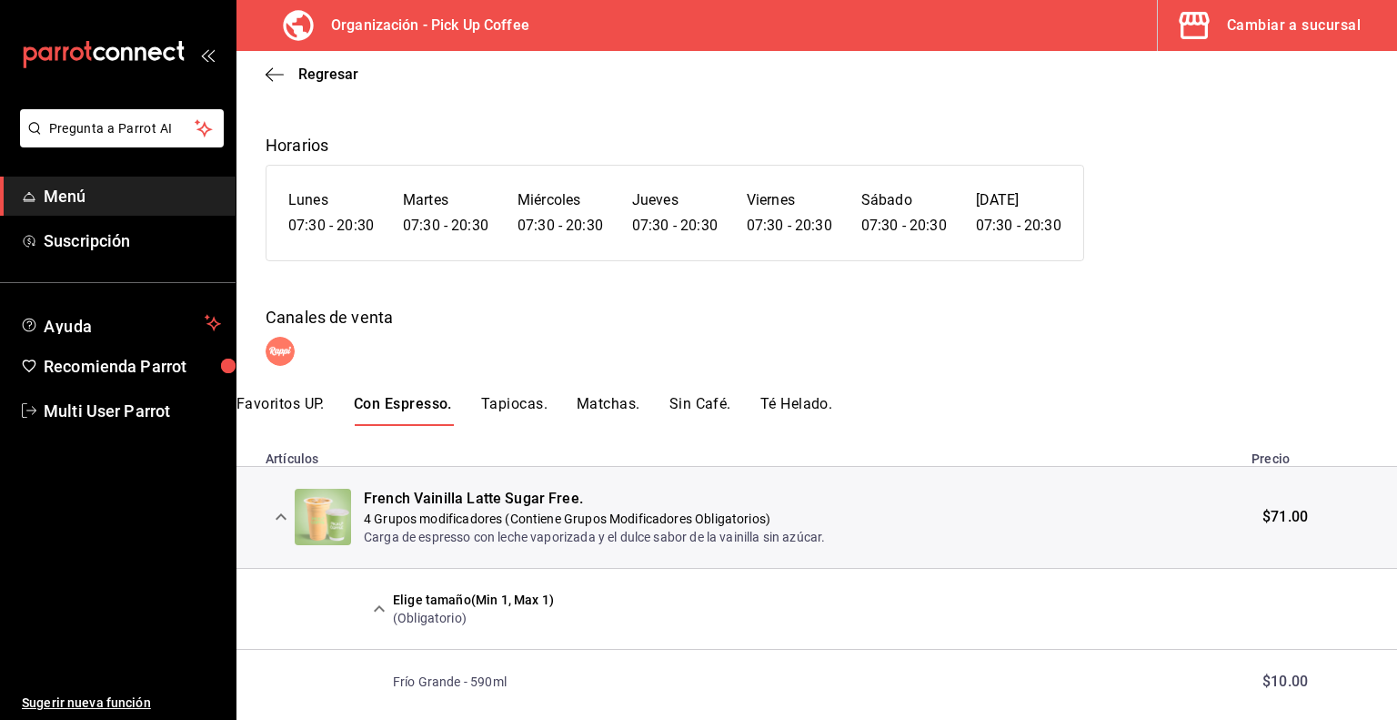
scroll to position [0, 0]
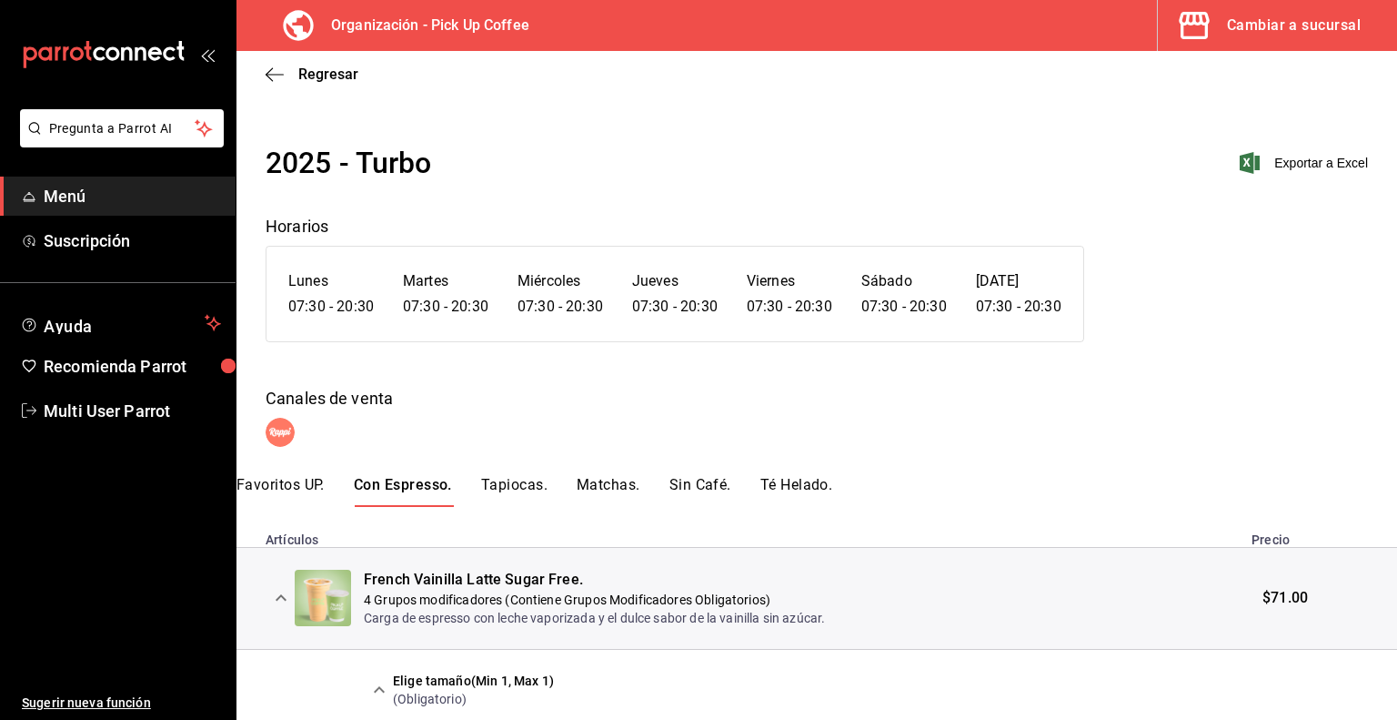
click at [514, 492] on button "Tapiocas." at bounding box center [514, 491] width 66 height 31
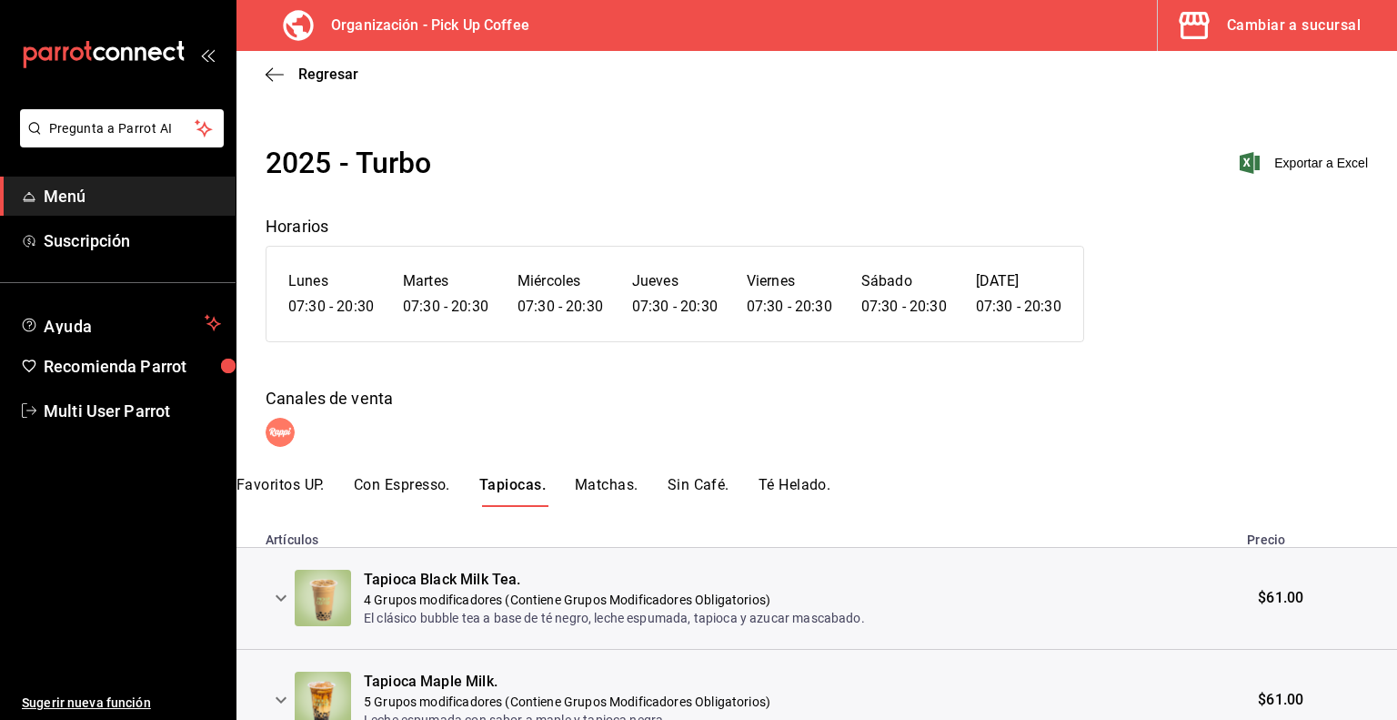
scroll to position [191, 0]
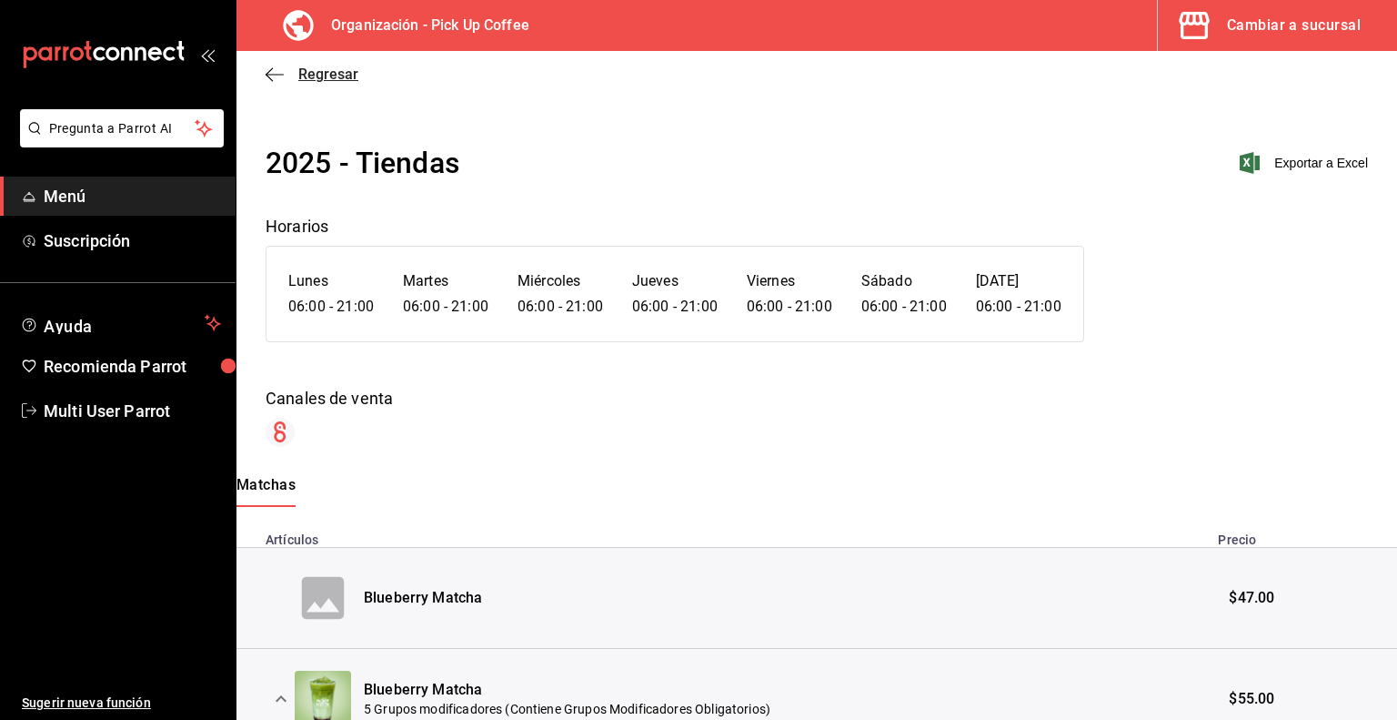
click at [273, 68] on icon "button" at bounding box center [269, 74] width 7 height 14
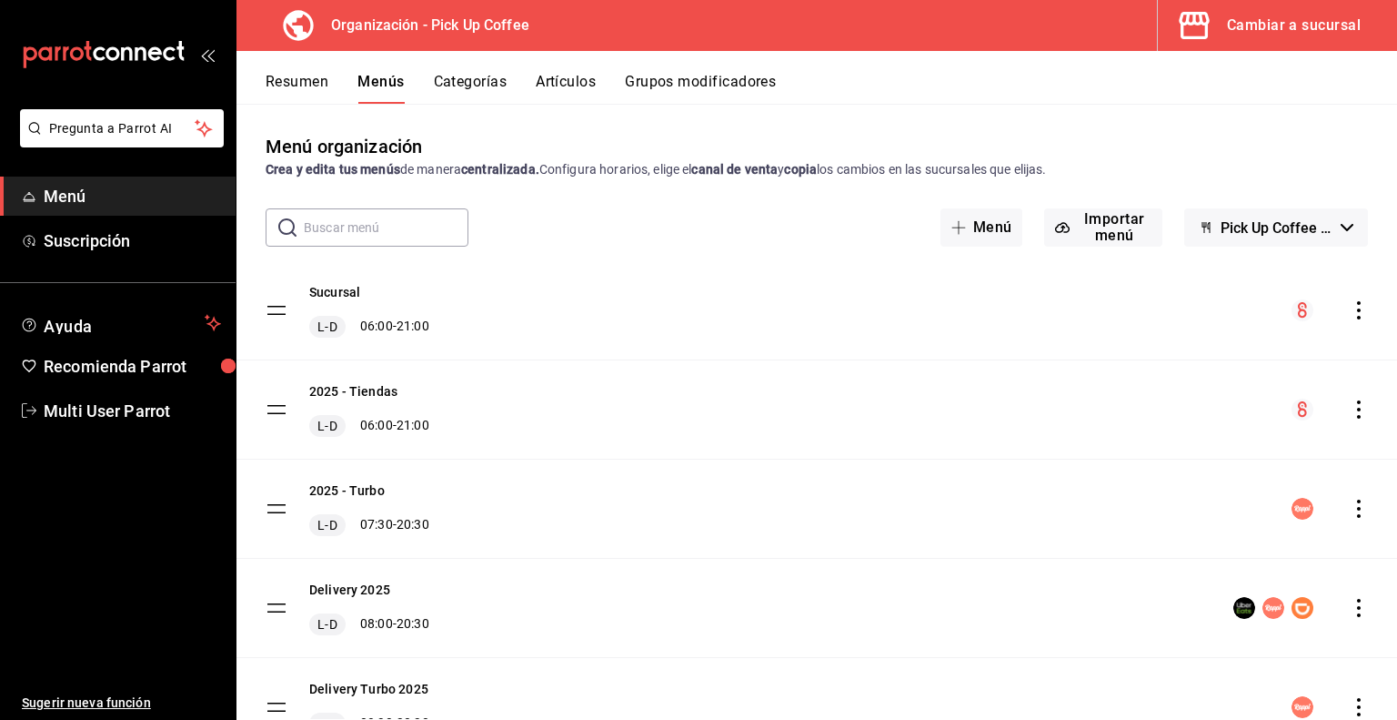
scroll to position [87, 0]
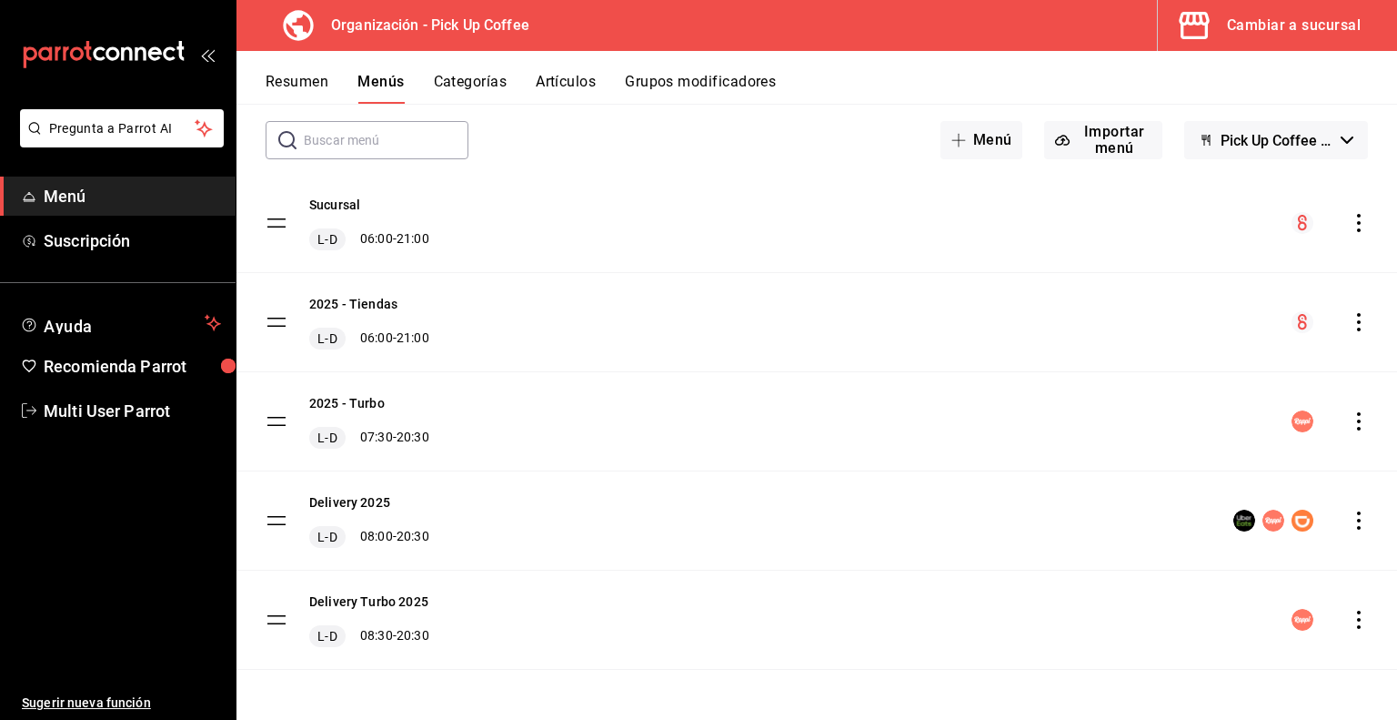
click at [303, 86] on button "Resumen" at bounding box center [297, 88] width 63 height 31
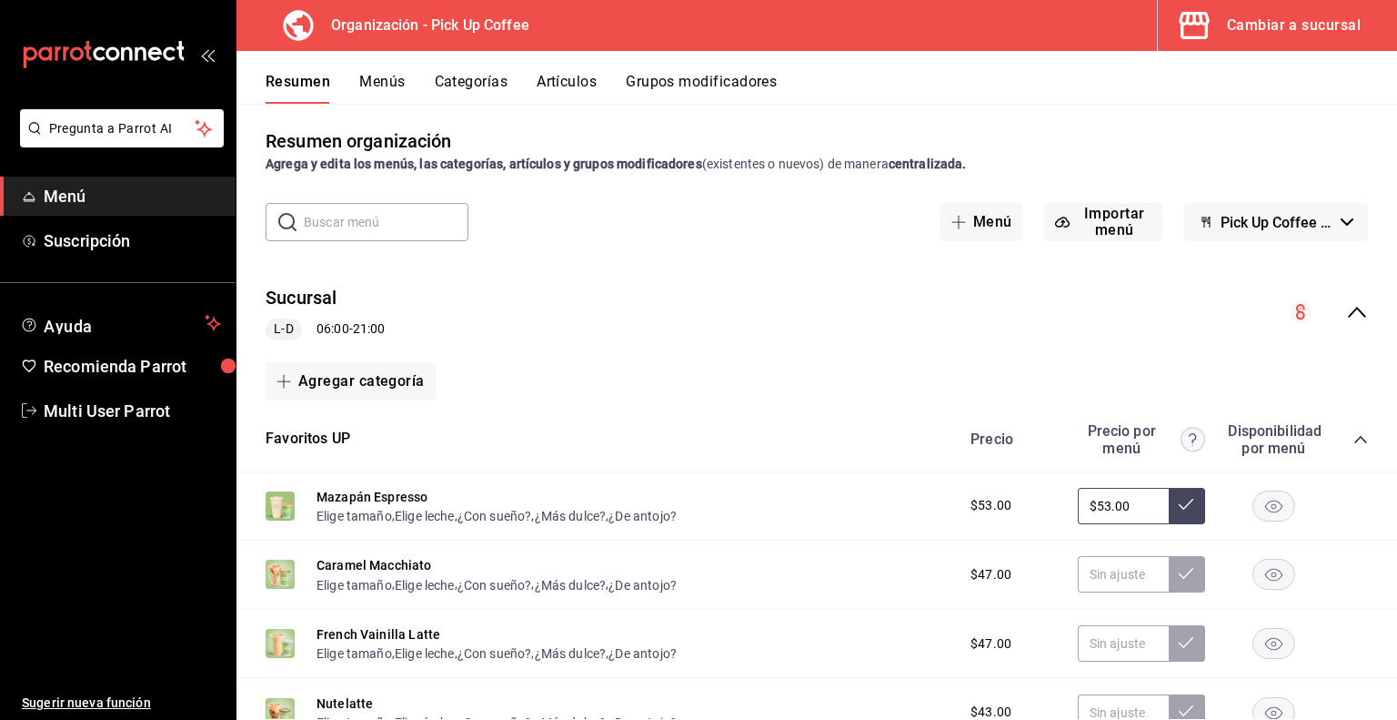
scroll to position [6, 0]
click at [1346, 314] on icon "collapse-menu-row" at bounding box center [1357, 311] width 22 height 22
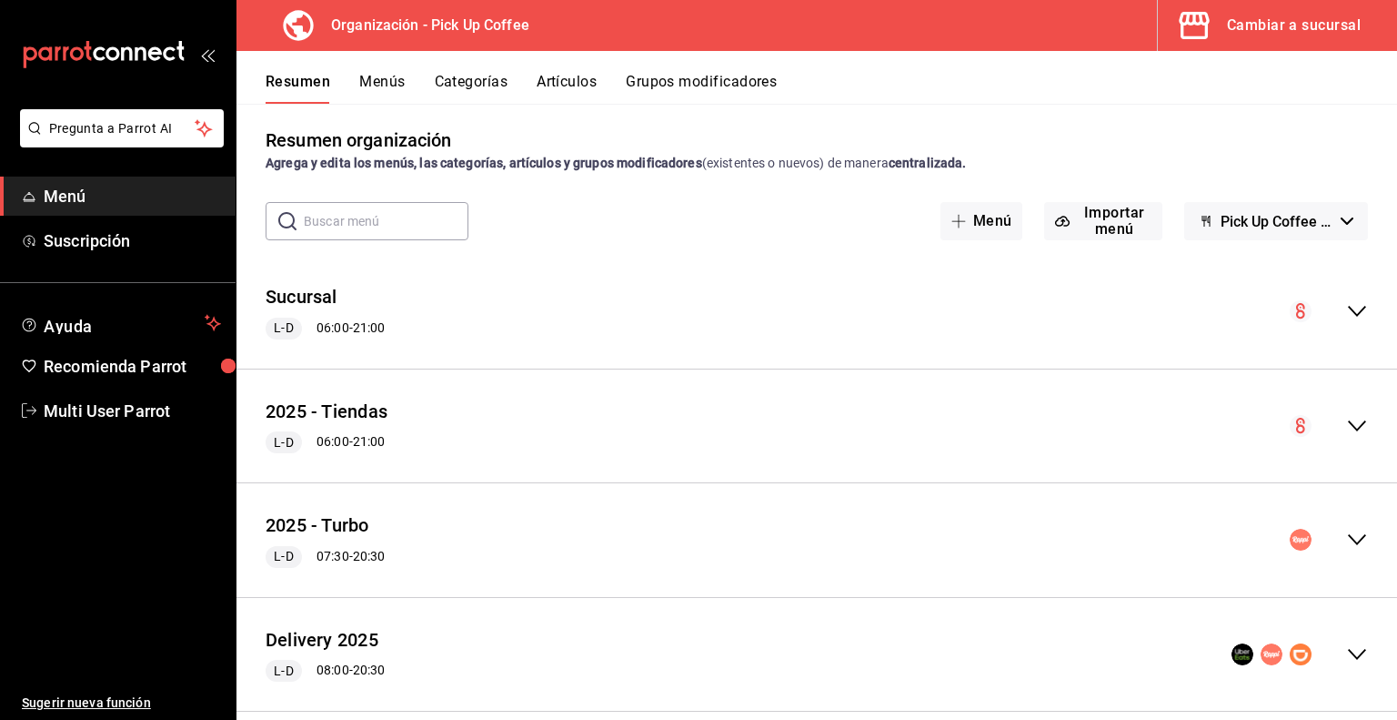
scroll to position [141, 0]
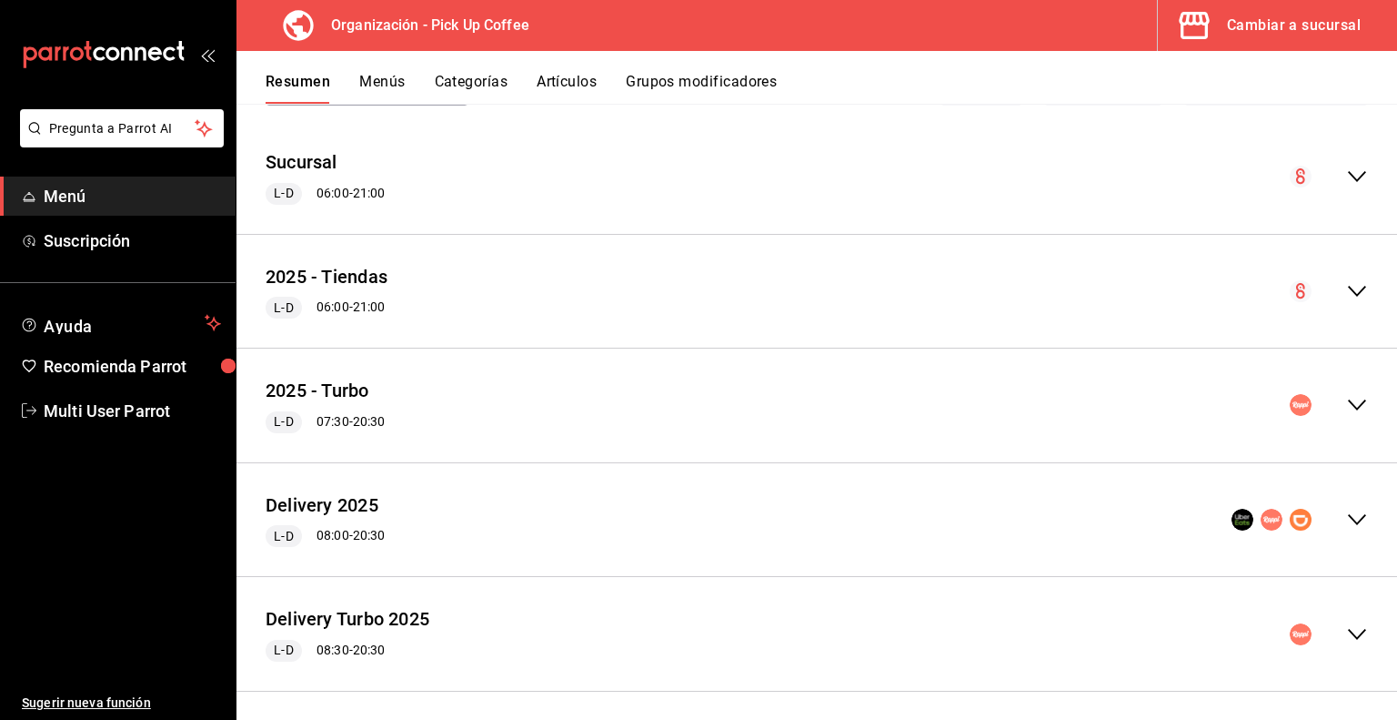
click at [1354, 409] on div "2025 - Turbo L-D 07:30 - 20:30" at bounding box center [817, 405] width 1161 height 85
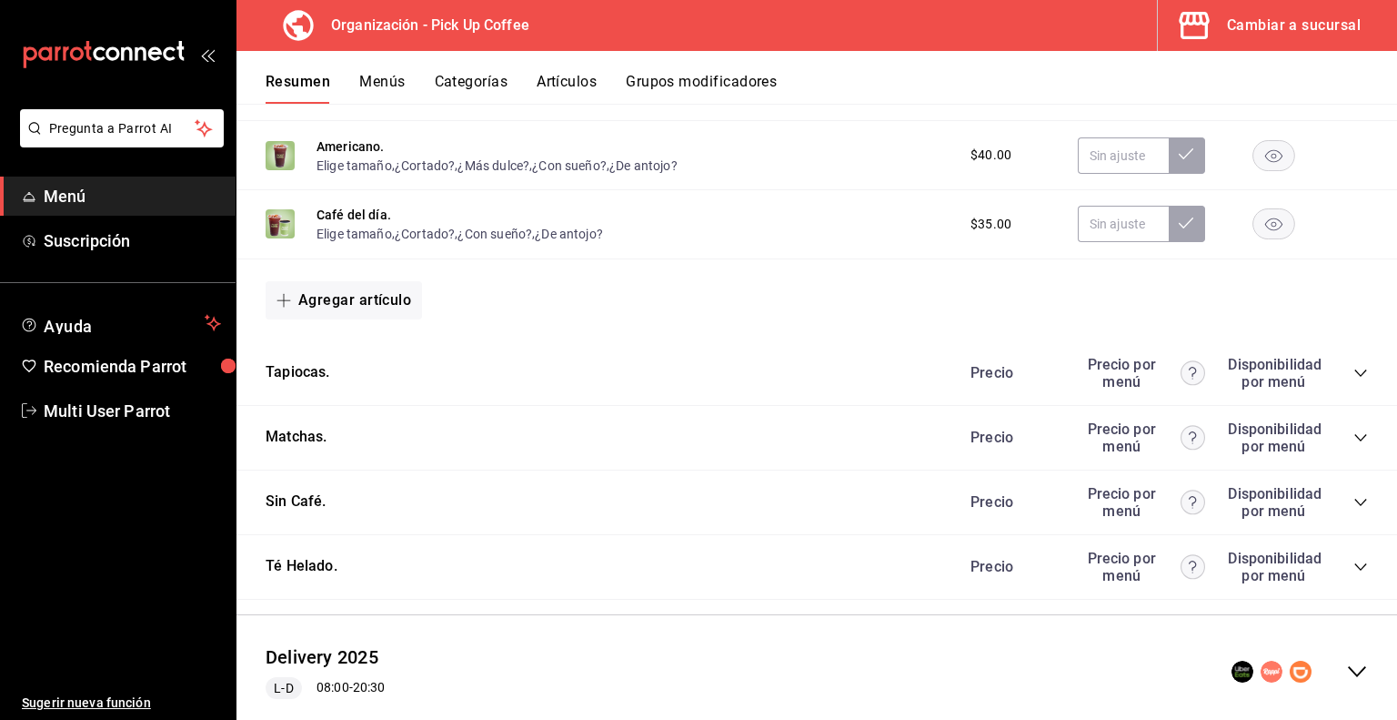
scroll to position [1488, 0]
click at [1354, 377] on icon "collapse-category-row" at bounding box center [1361, 372] width 15 height 15
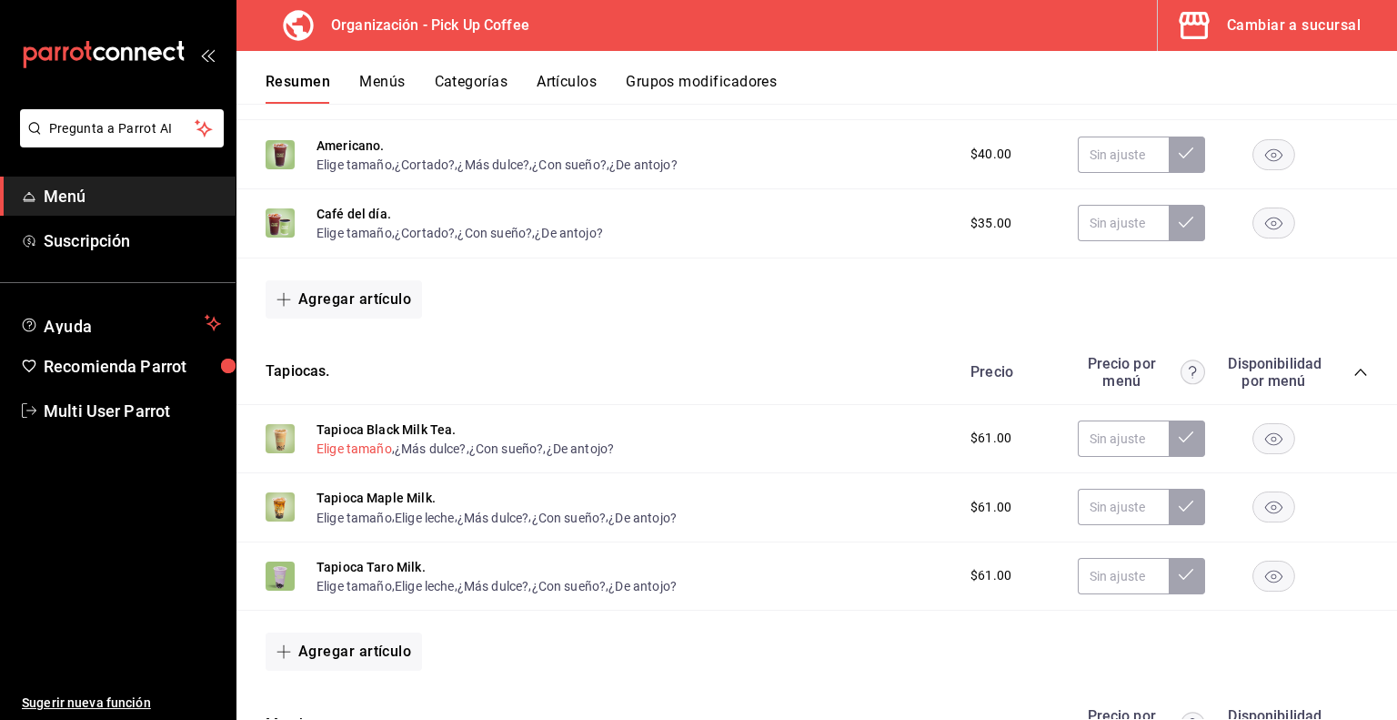
click at [360, 448] on button "Elige tamaño" at bounding box center [355, 448] width 76 height 18
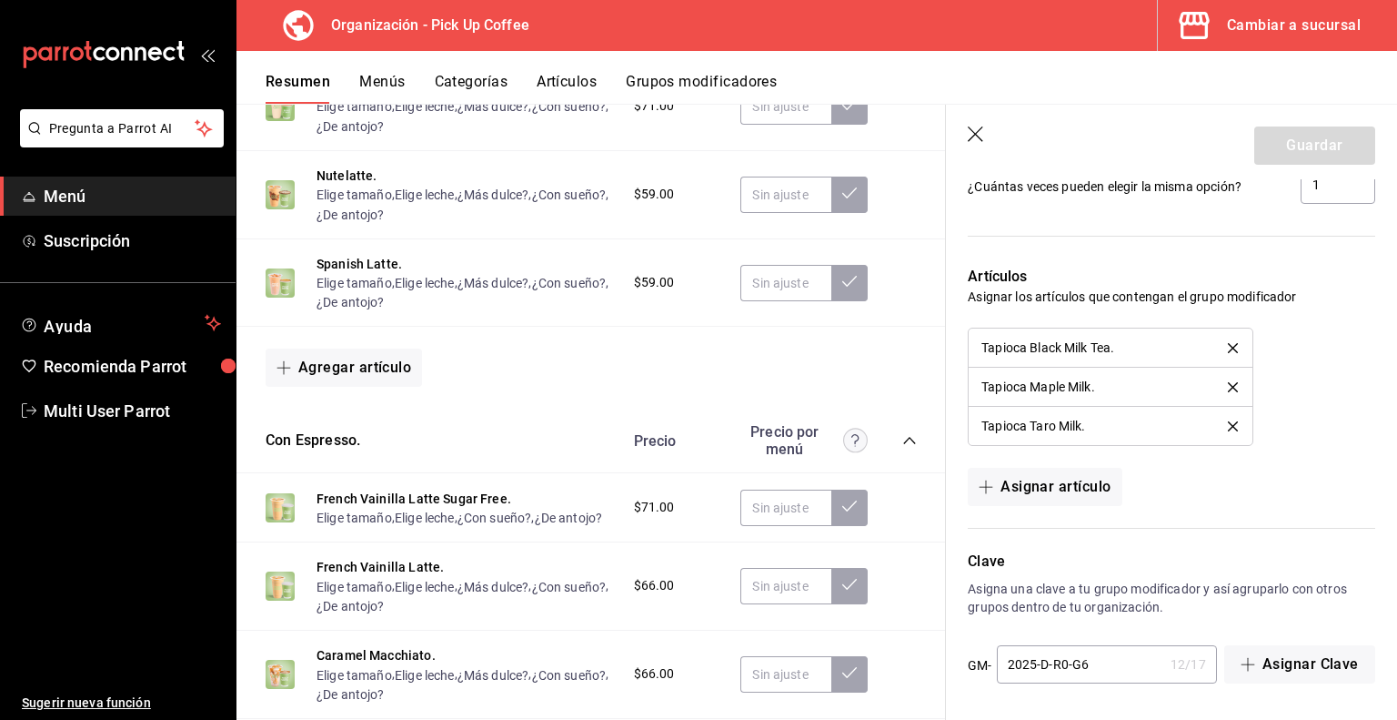
scroll to position [633, 0]
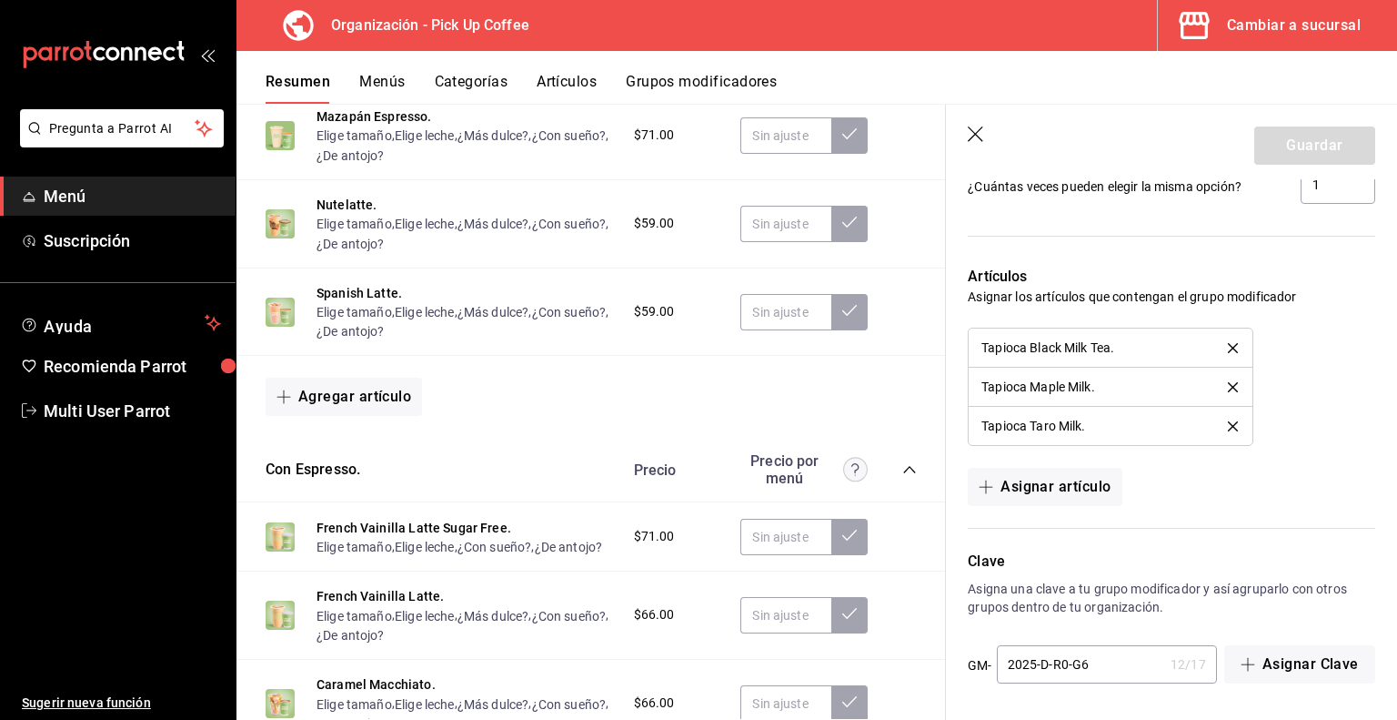
click at [579, 87] on button "Artículos" at bounding box center [567, 88] width 60 height 31
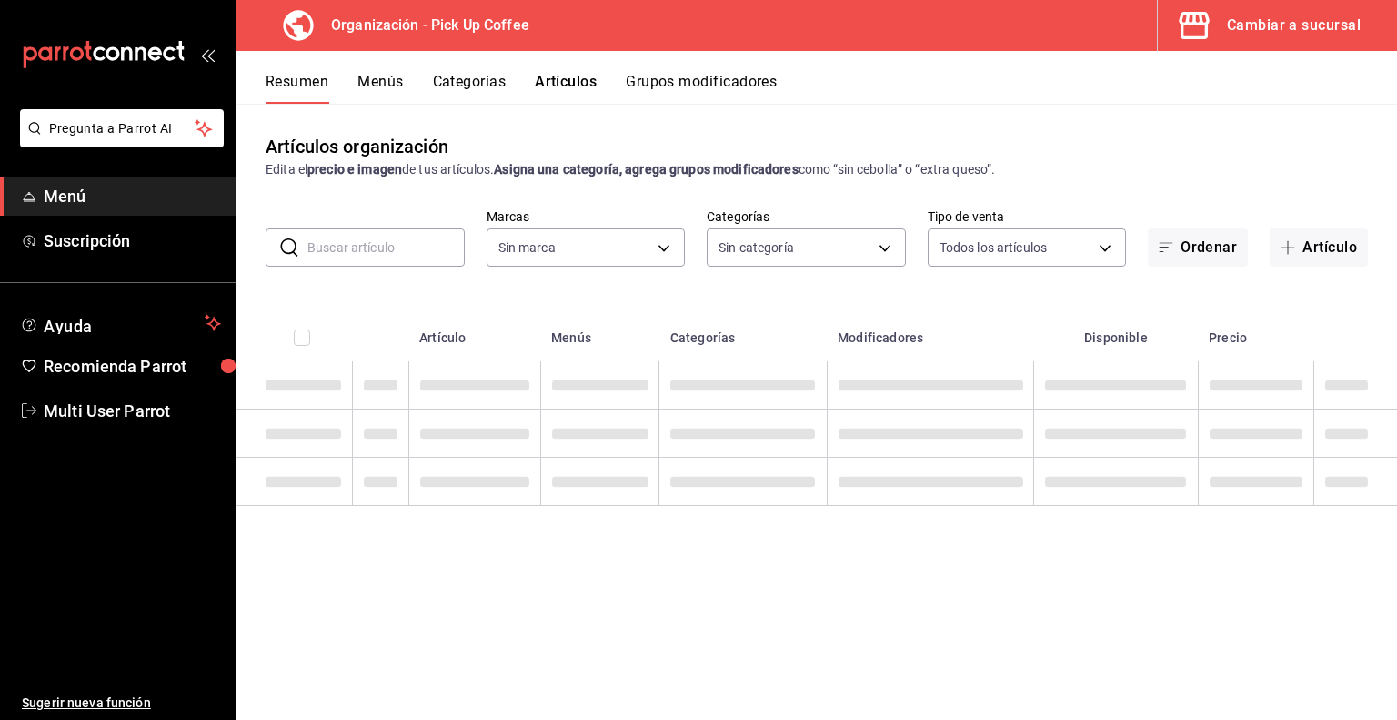
click at [345, 247] on input "text" at bounding box center [386, 247] width 157 height 36
type input "T"
type input "be2dd662-c872-4fc9-aaab-377dbd4a662e"
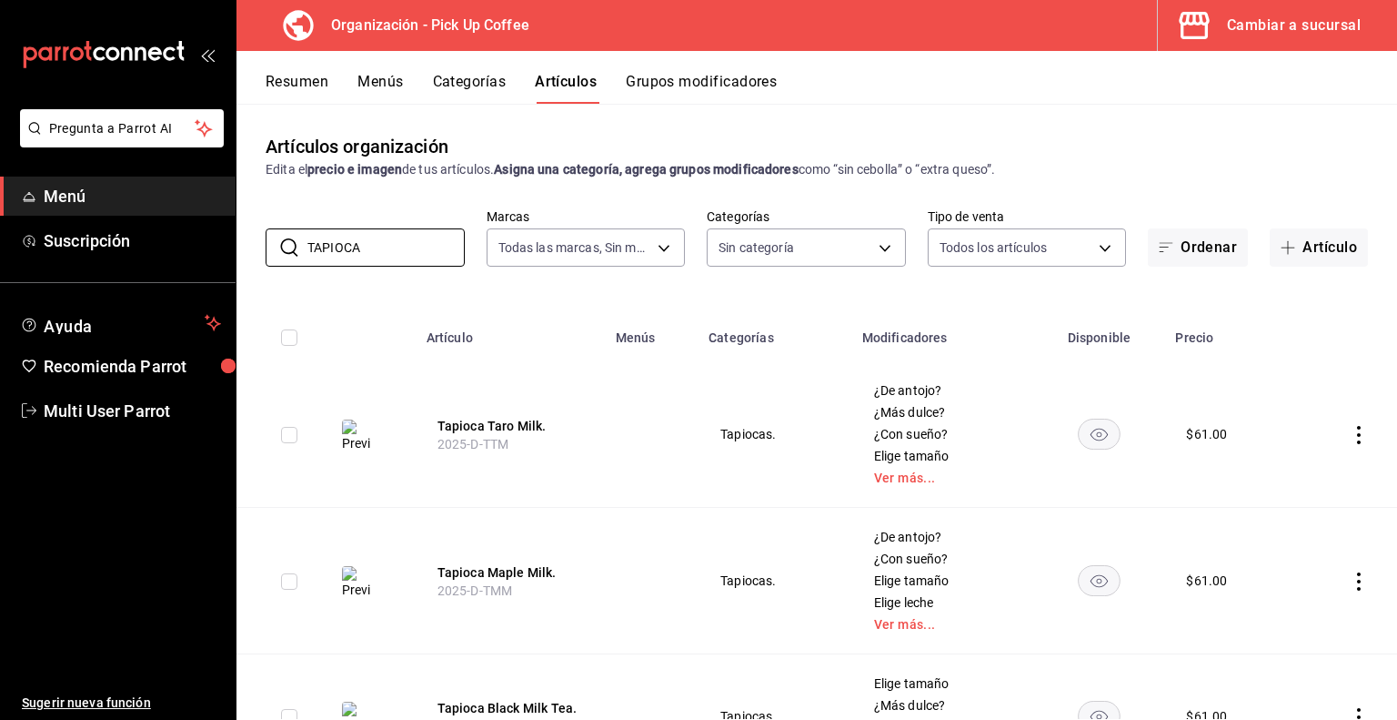
type input "TAPIOCA"
click at [324, 316] on th at bounding box center [282, 332] width 91 height 58
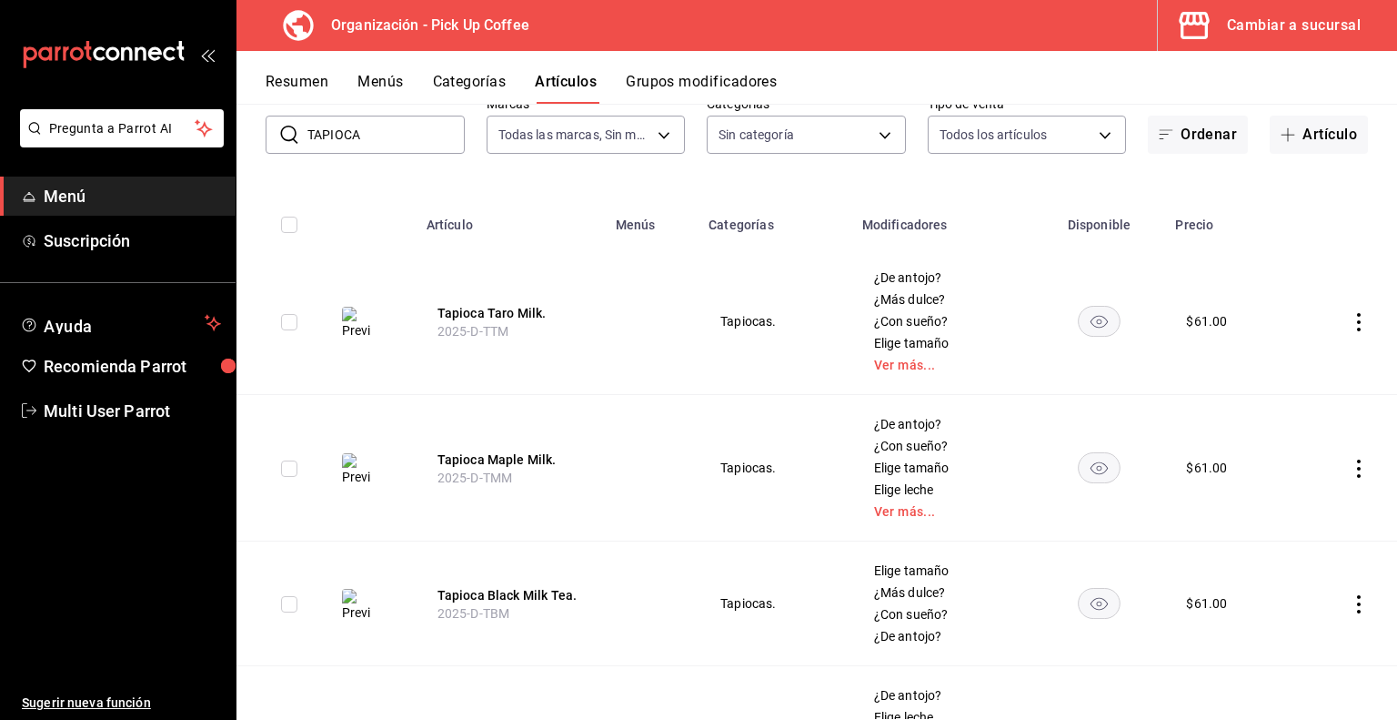
scroll to position [142, 0]
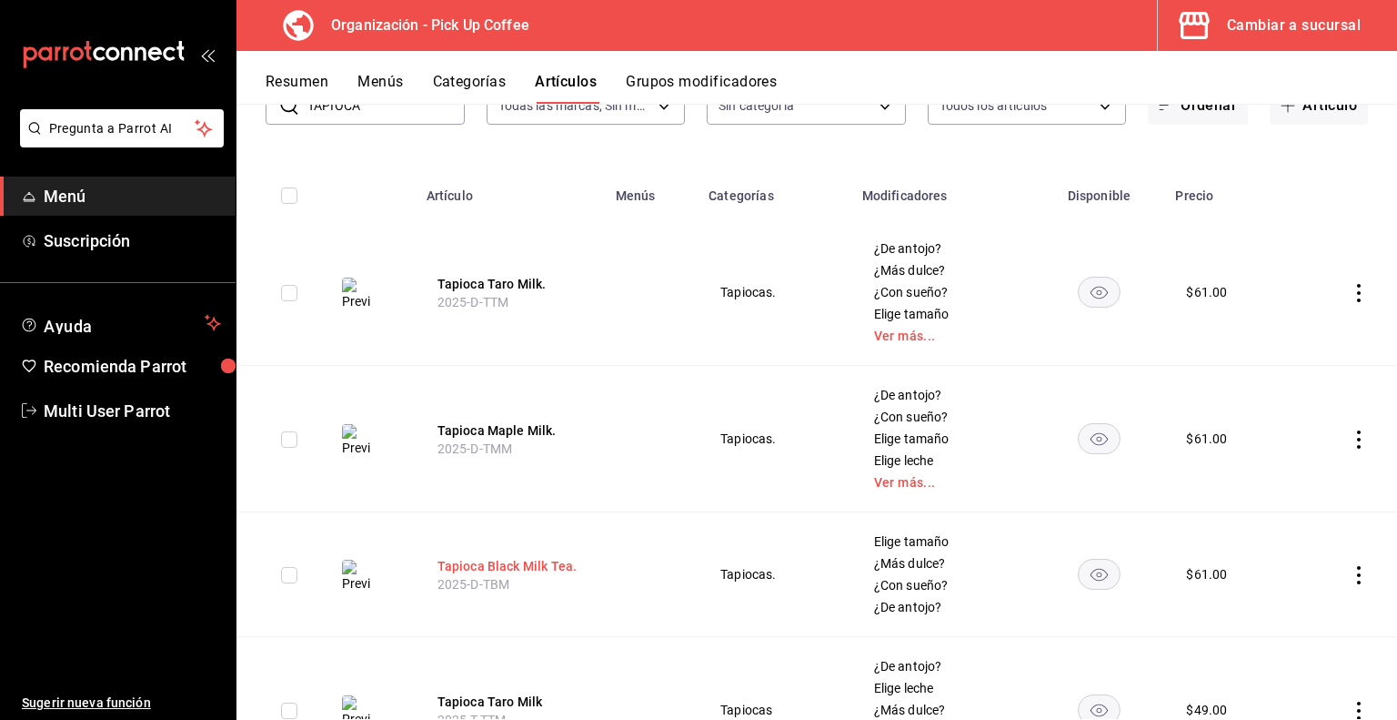
click at [520, 563] on button "Tapioca Black Milk Tea." at bounding box center [511, 566] width 146 height 18
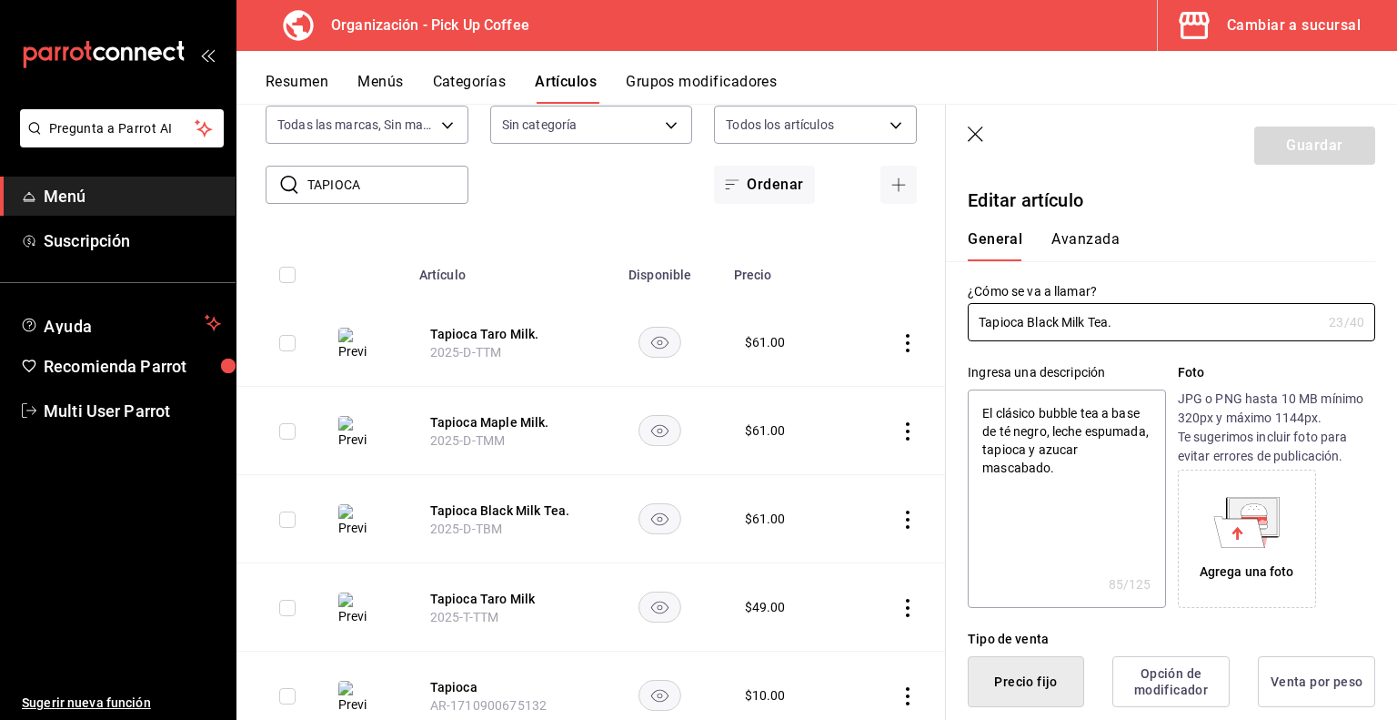
type textarea "x"
type input "$61.00"
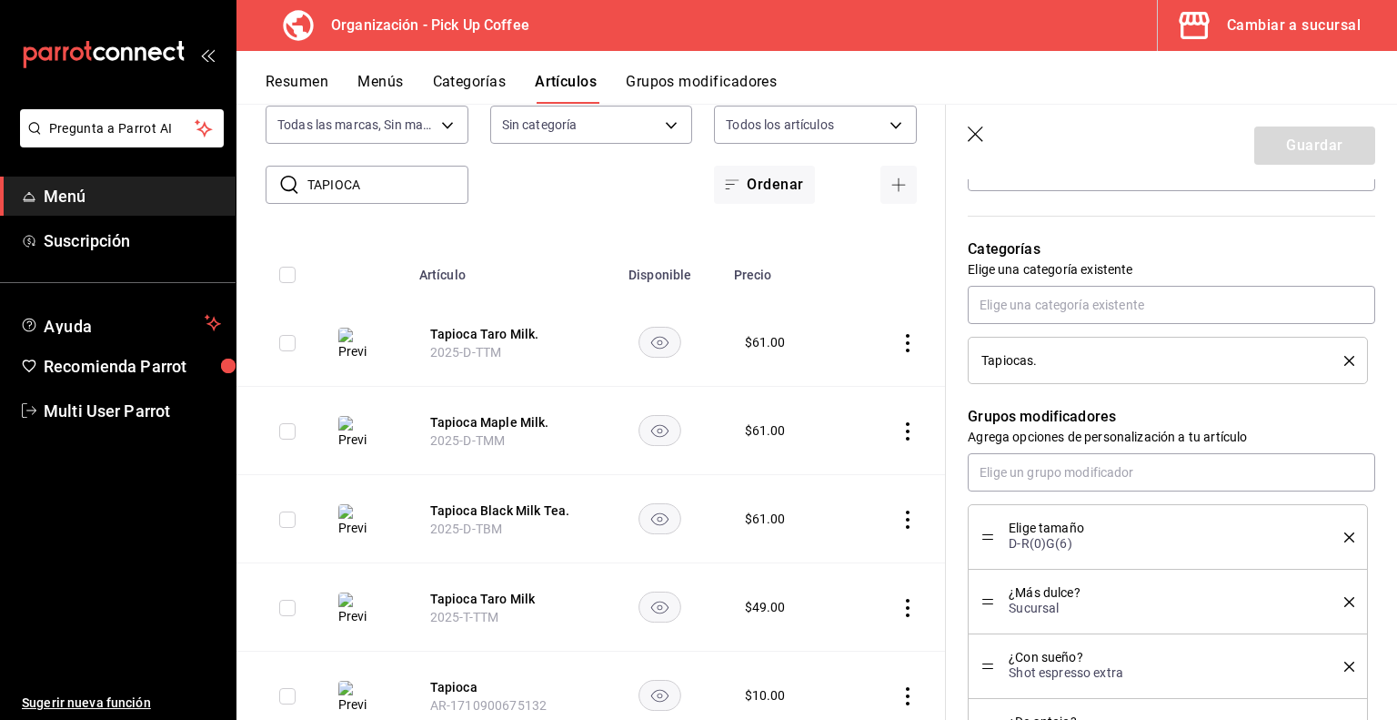
scroll to position [1065, 0]
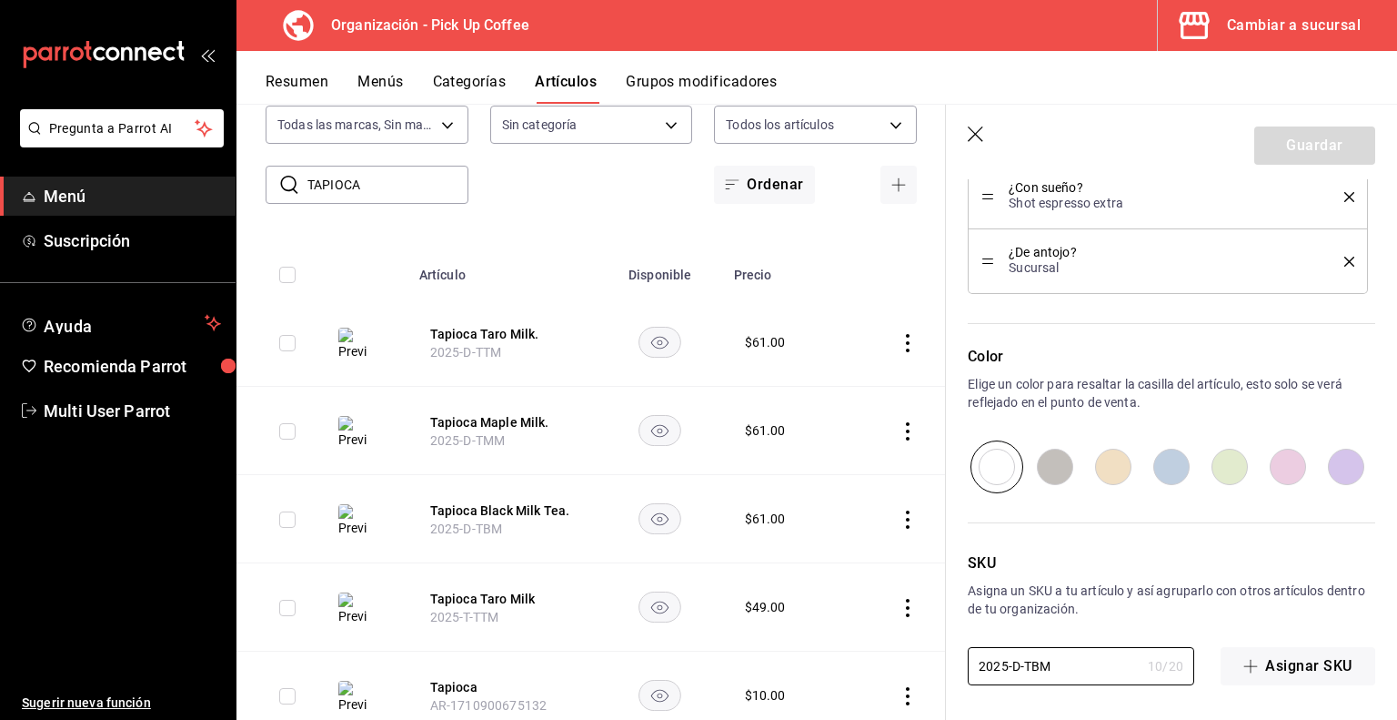
drag, startPoint x: 1073, startPoint y: 657, endPoint x: 947, endPoint y: 665, distance: 125.8
click at [947, 665] on div "SKU Asigna un SKU a tu artículo y así agruparlo con otros artículos dentro de t…" at bounding box center [1160, 589] width 429 height 192
type textarea "x"
click at [390, 231] on div "Artículos organización Edita el precio e imagen de tus artículos. Asigna una ca…" at bounding box center [592, 411] width 710 height 615
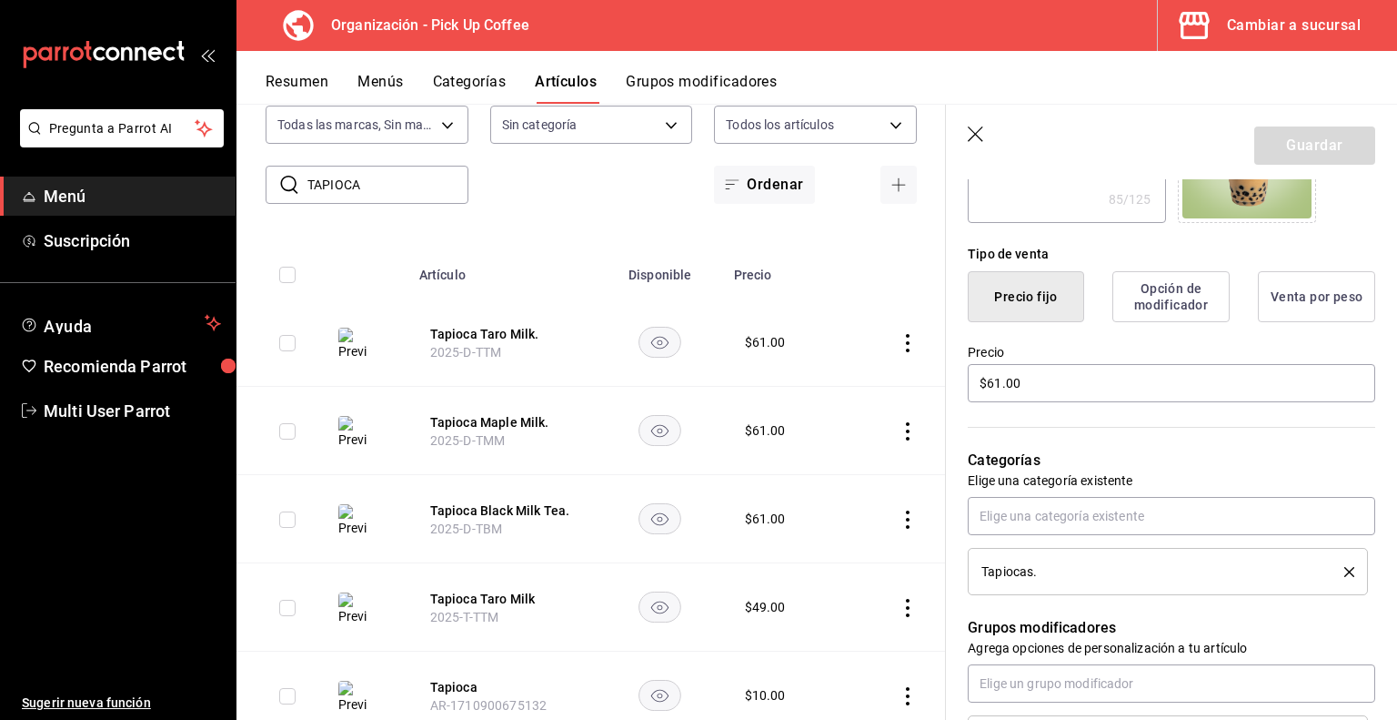
scroll to position [0, 0]
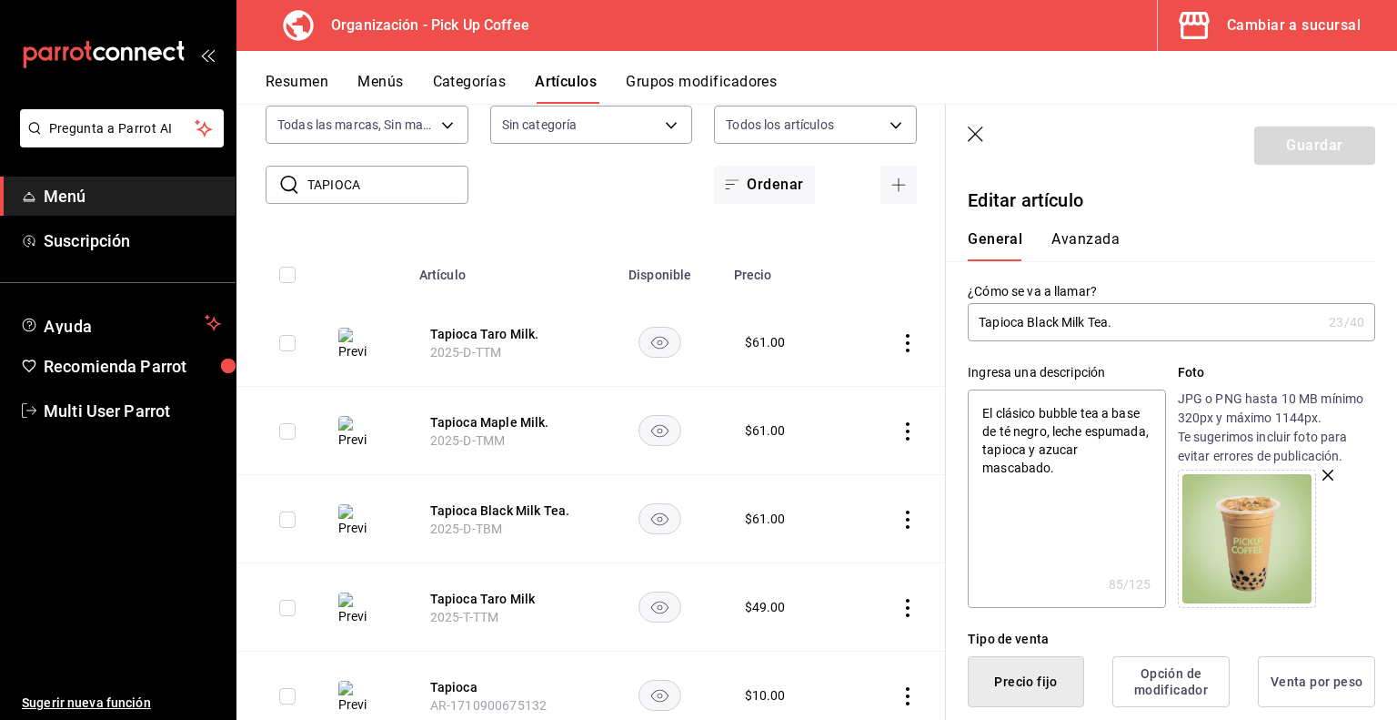
click at [978, 137] on icon "button" at bounding box center [975, 133] width 15 height 15
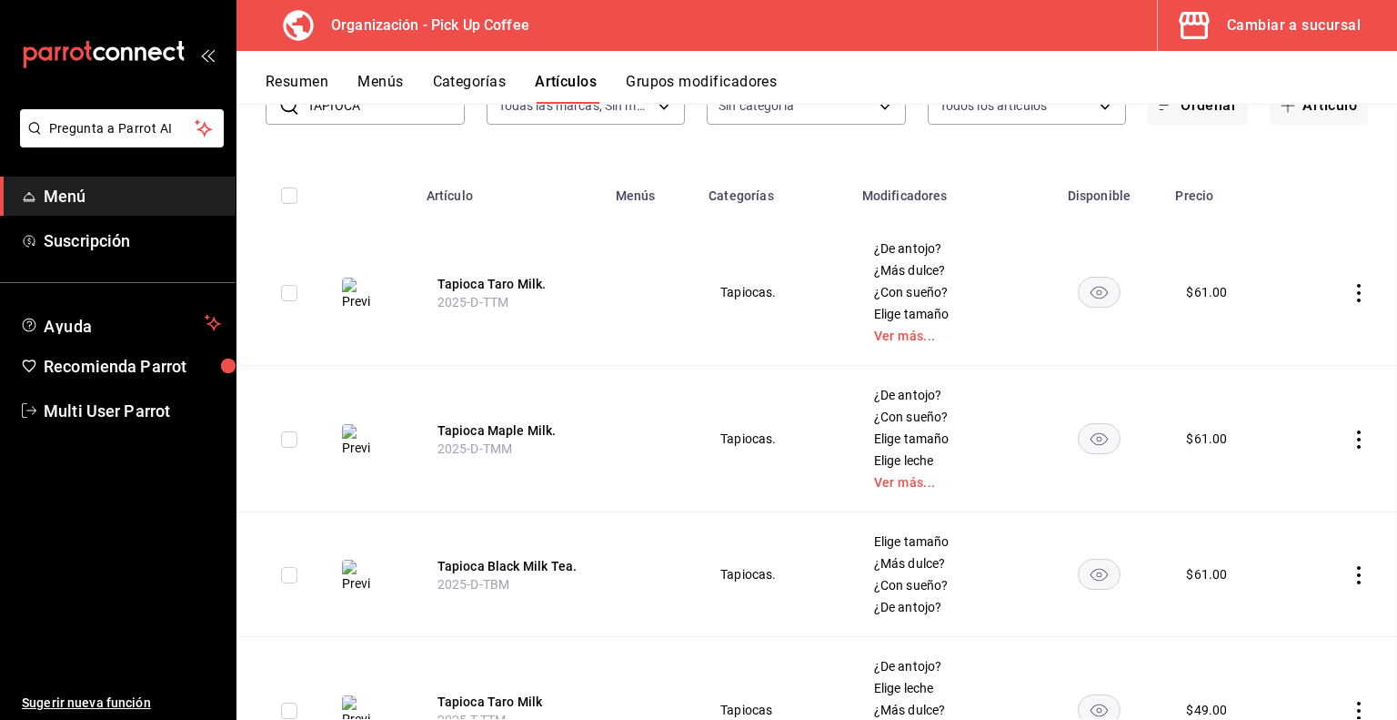
scroll to position [82, 0]
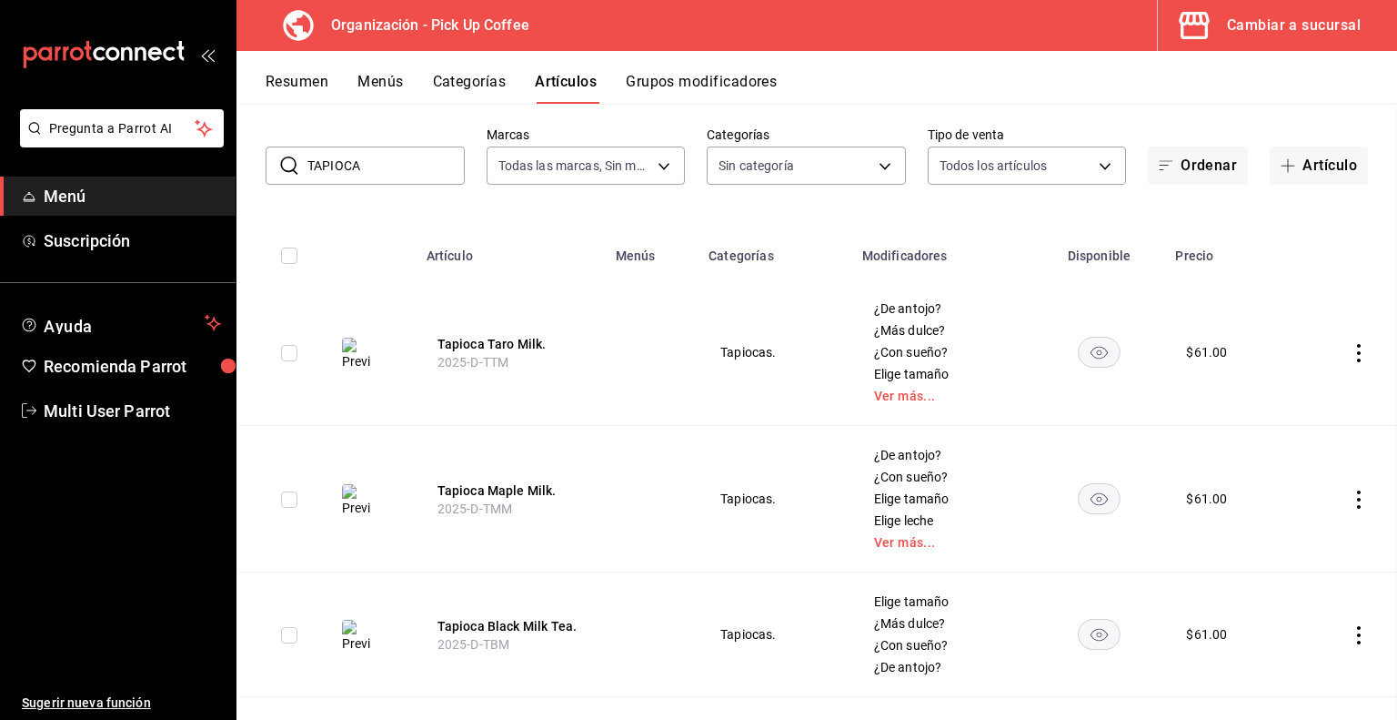
click at [319, 80] on button "Resumen" at bounding box center [297, 88] width 63 height 31
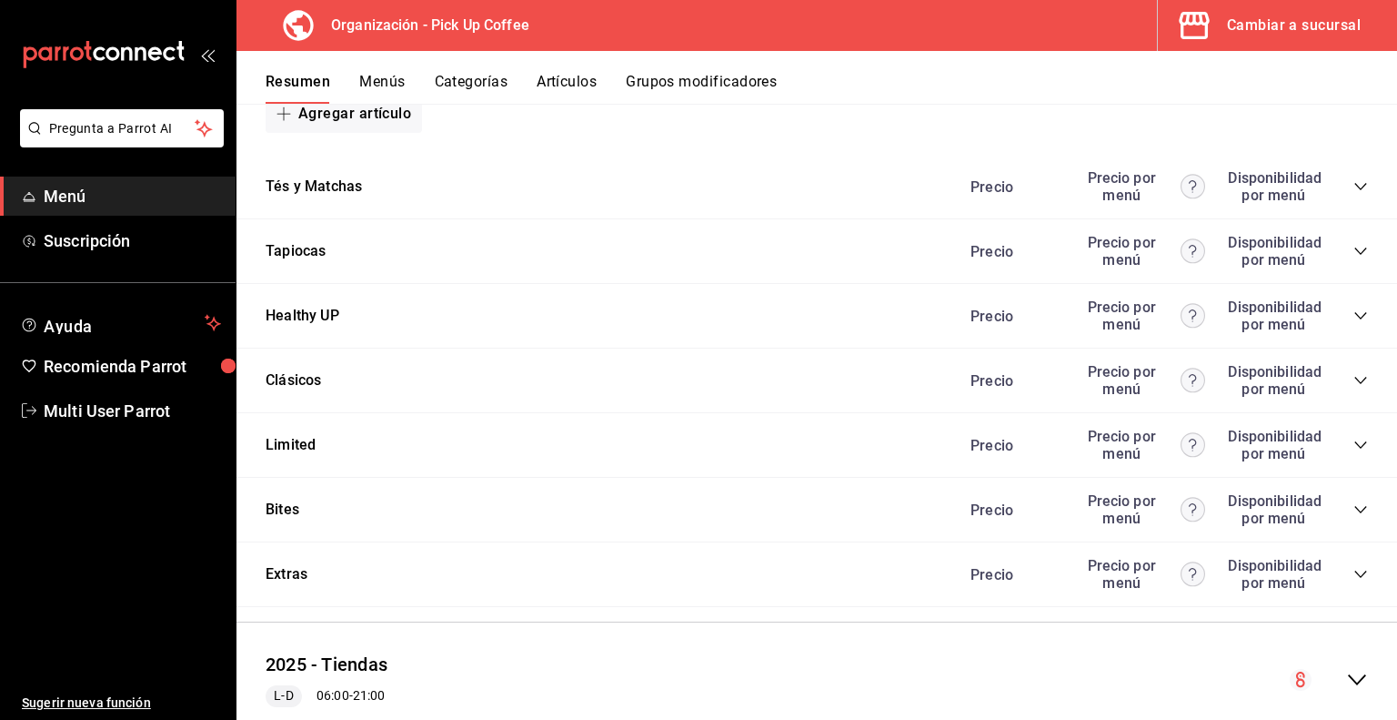
scroll to position [1445, 0]
click at [1355, 255] on icon "collapse-category-row" at bounding box center [1361, 250] width 12 height 7
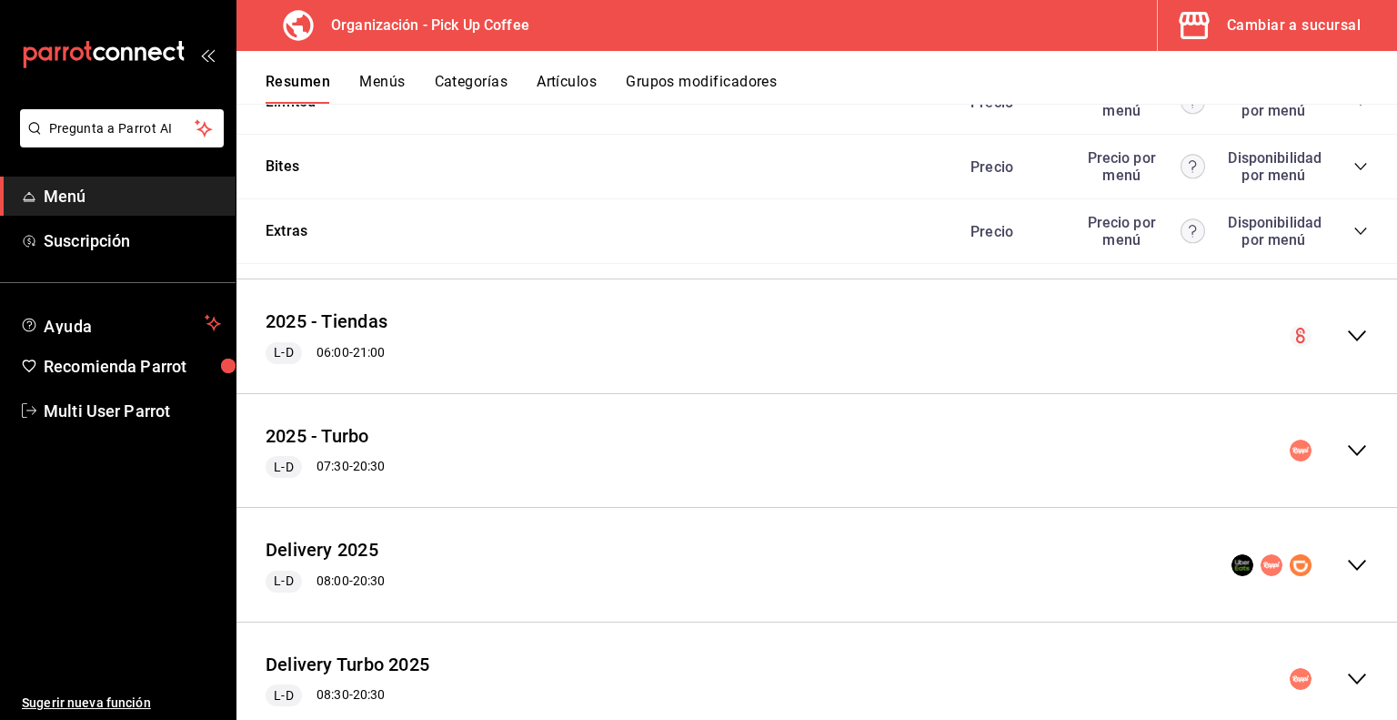
scroll to position [2133, 0]
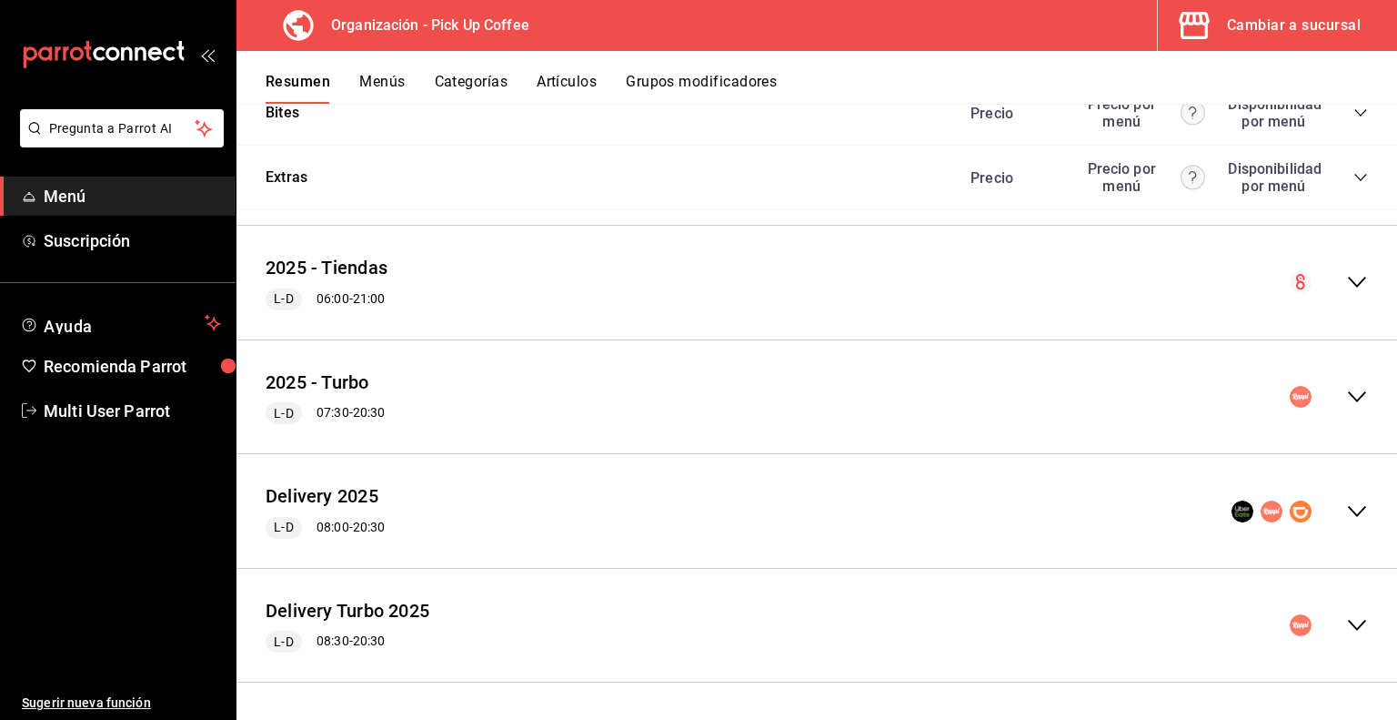
click at [1346, 392] on icon "collapse-menu-row" at bounding box center [1357, 397] width 22 height 22
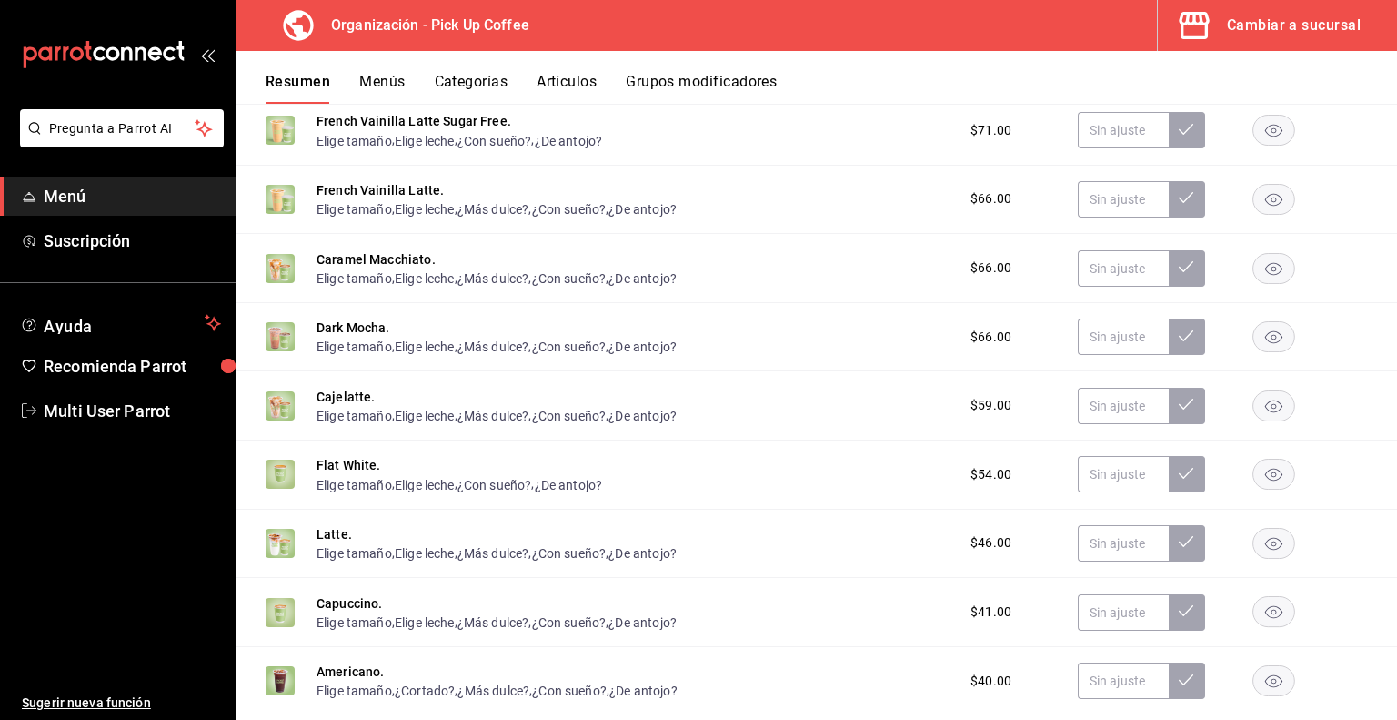
scroll to position [3284, 0]
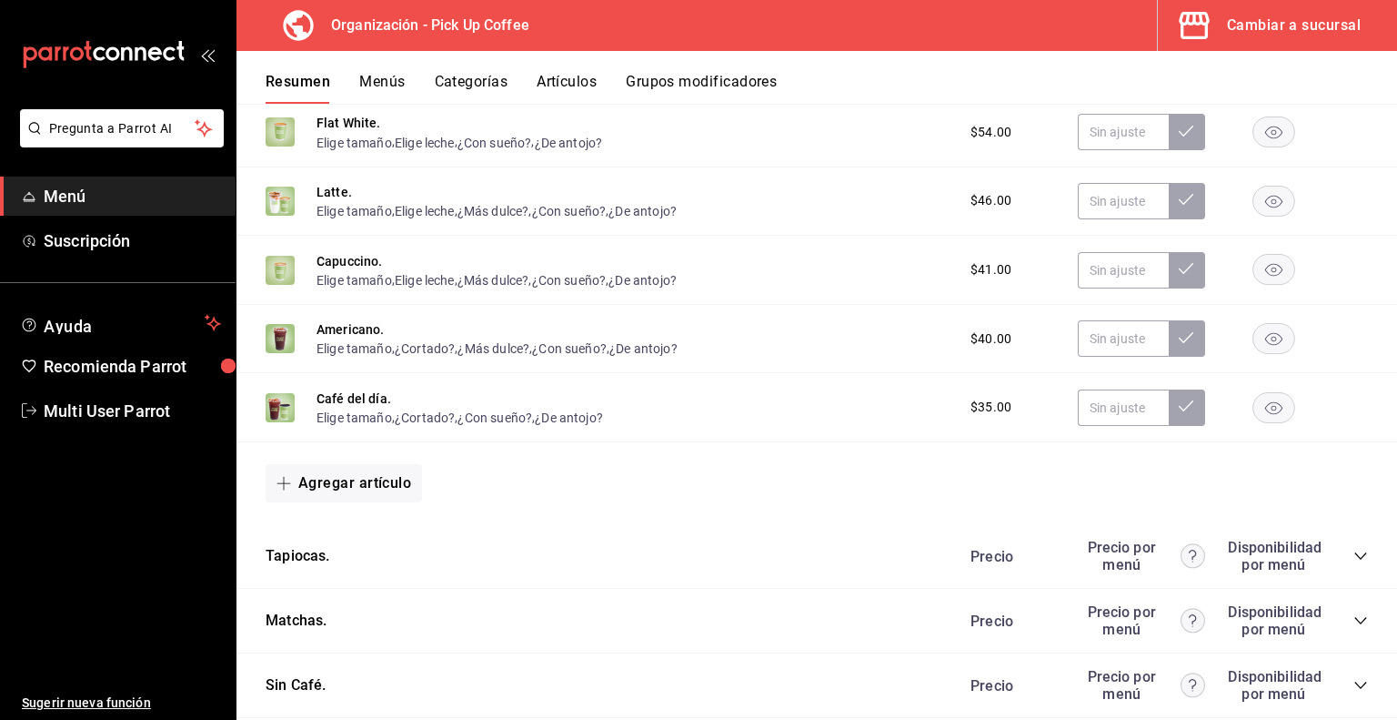
click at [1354, 563] on icon "collapse-category-row" at bounding box center [1361, 556] width 15 height 15
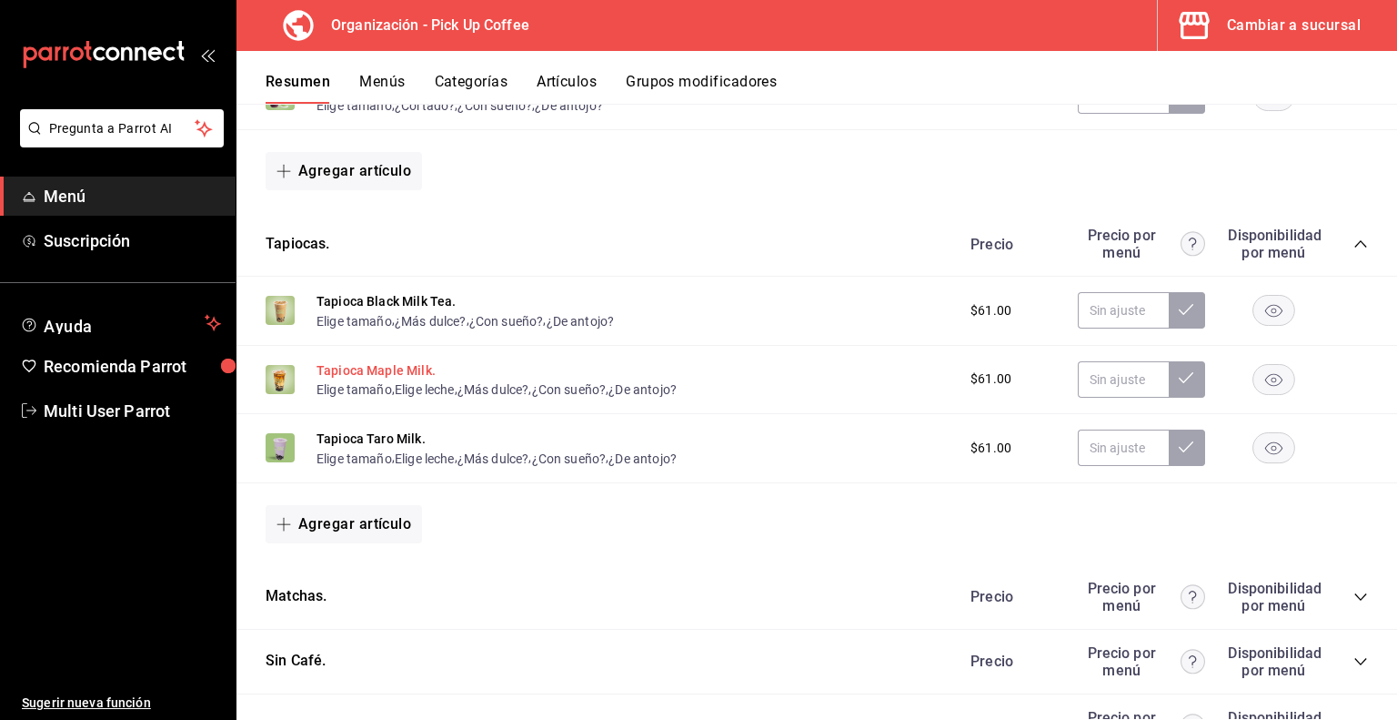
scroll to position [3597, 0]
click at [346, 329] on button "Elige tamaño" at bounding box center [355, 320] width 76 height 18
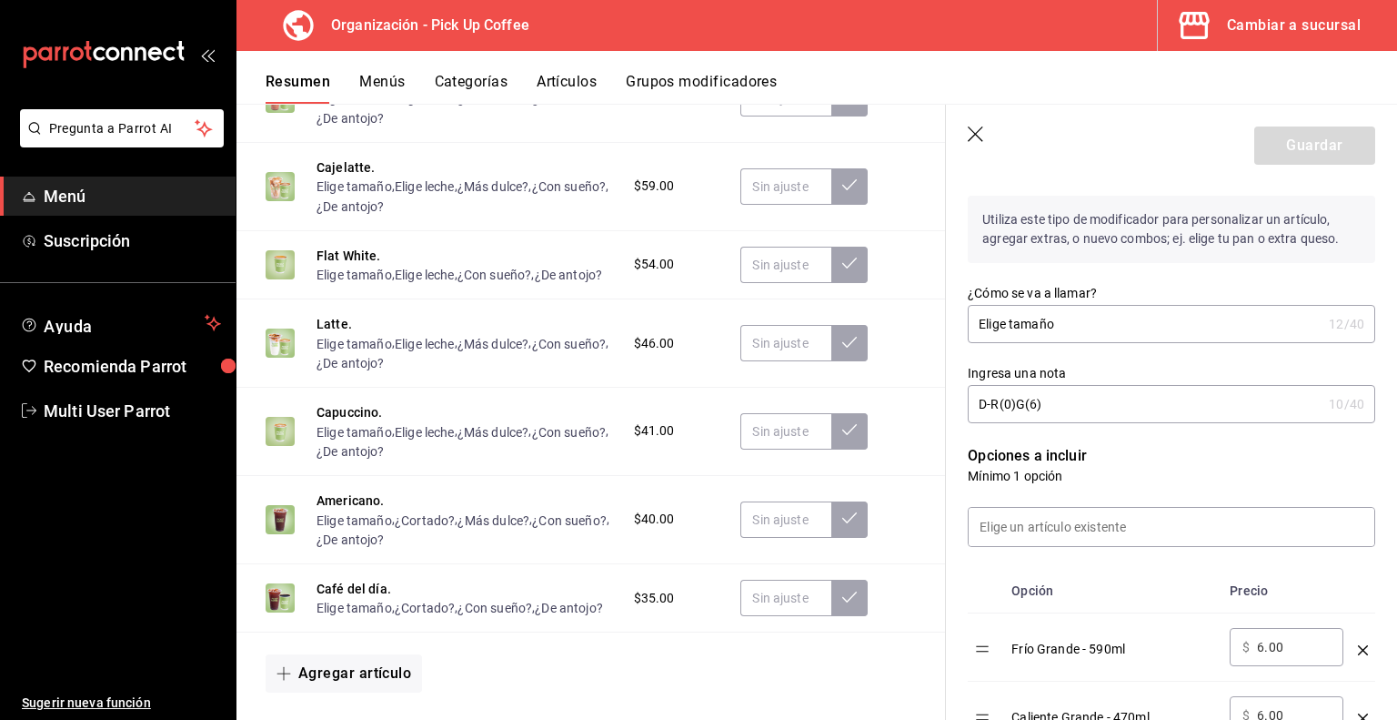
scroll to position [204, 0]
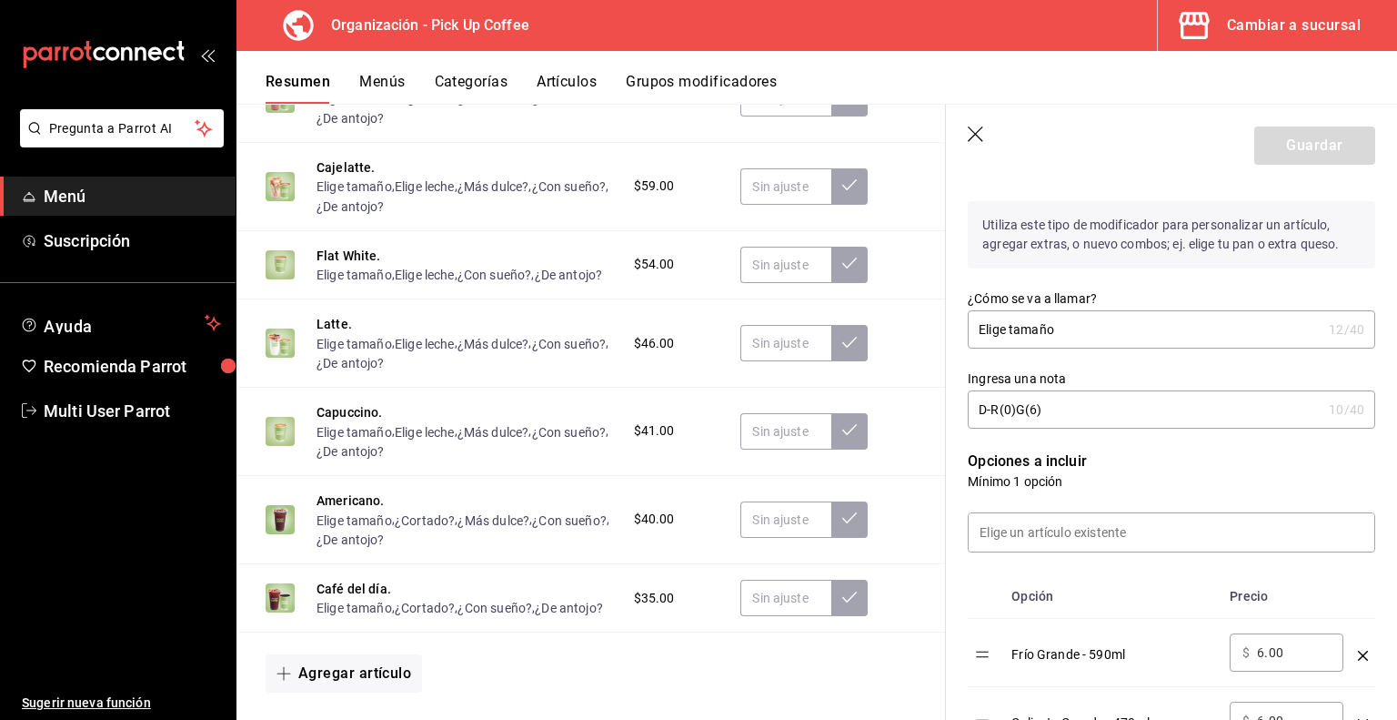
click at [693, 84] on button "Grupos modificadores" at bounding box center [701, 88] width 151 height 31
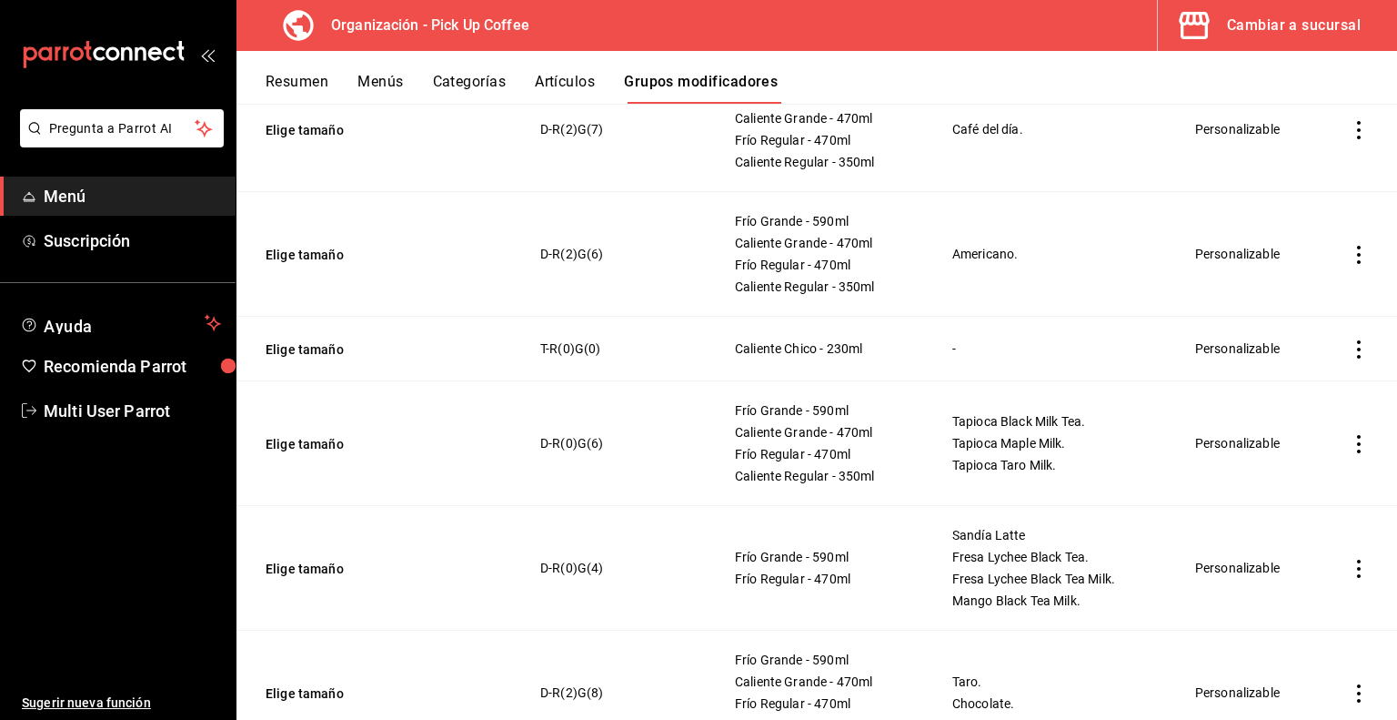
scroll to position [843, 0]
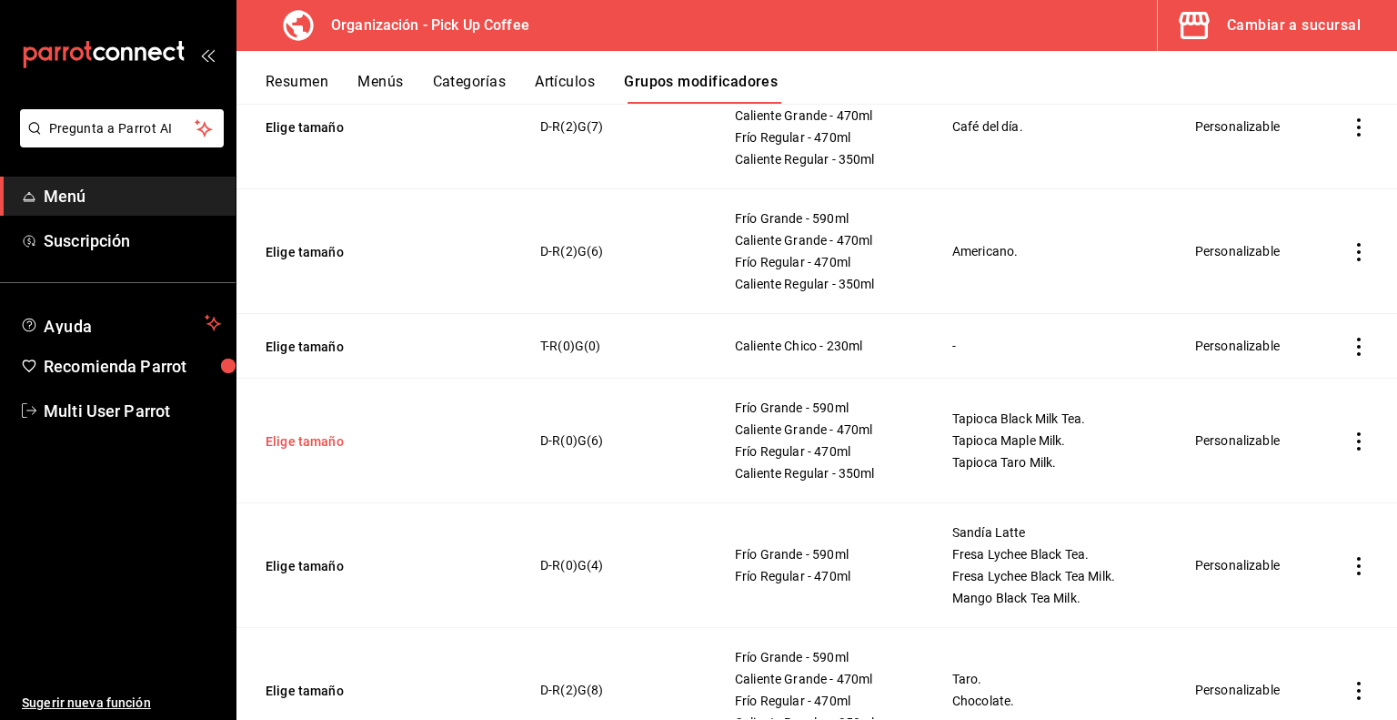
click at [335, 441] on button "Elige tamaño" at bounding box center [375, 441] width 218 height 18
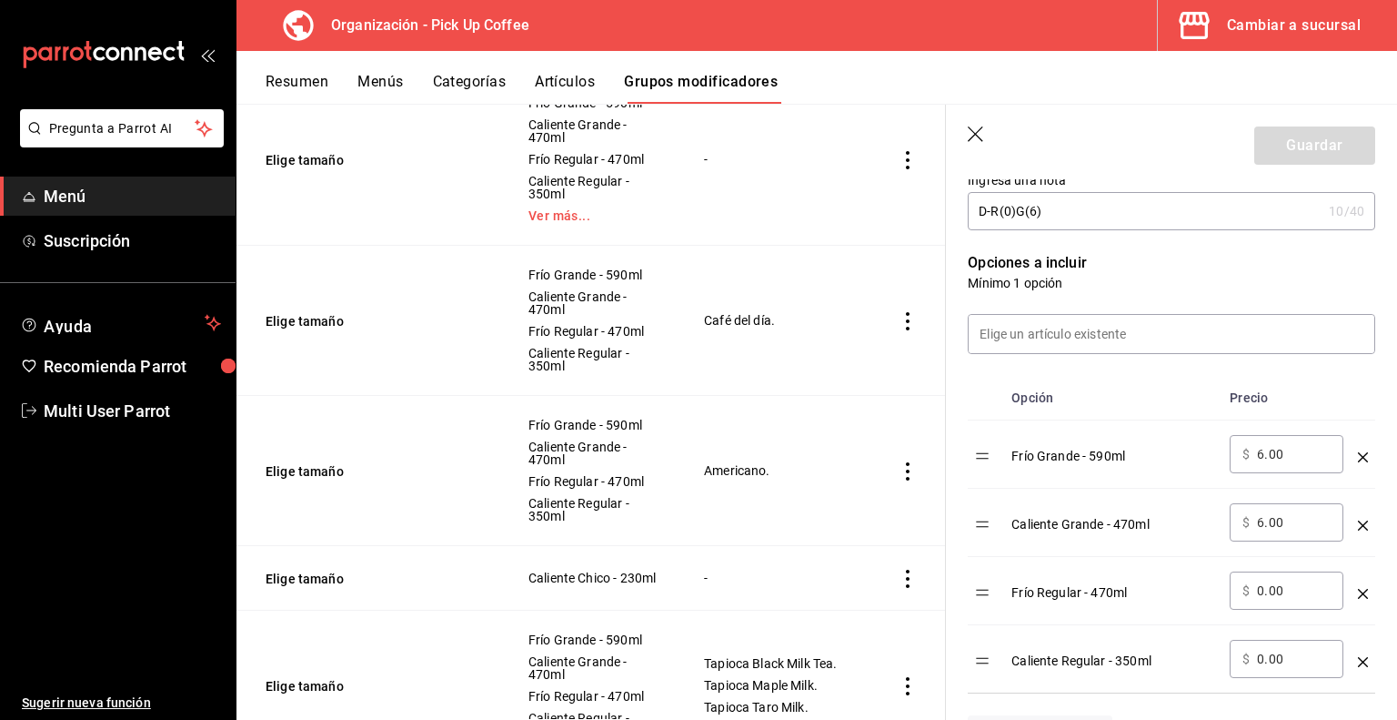
scroll to position [473, 0]
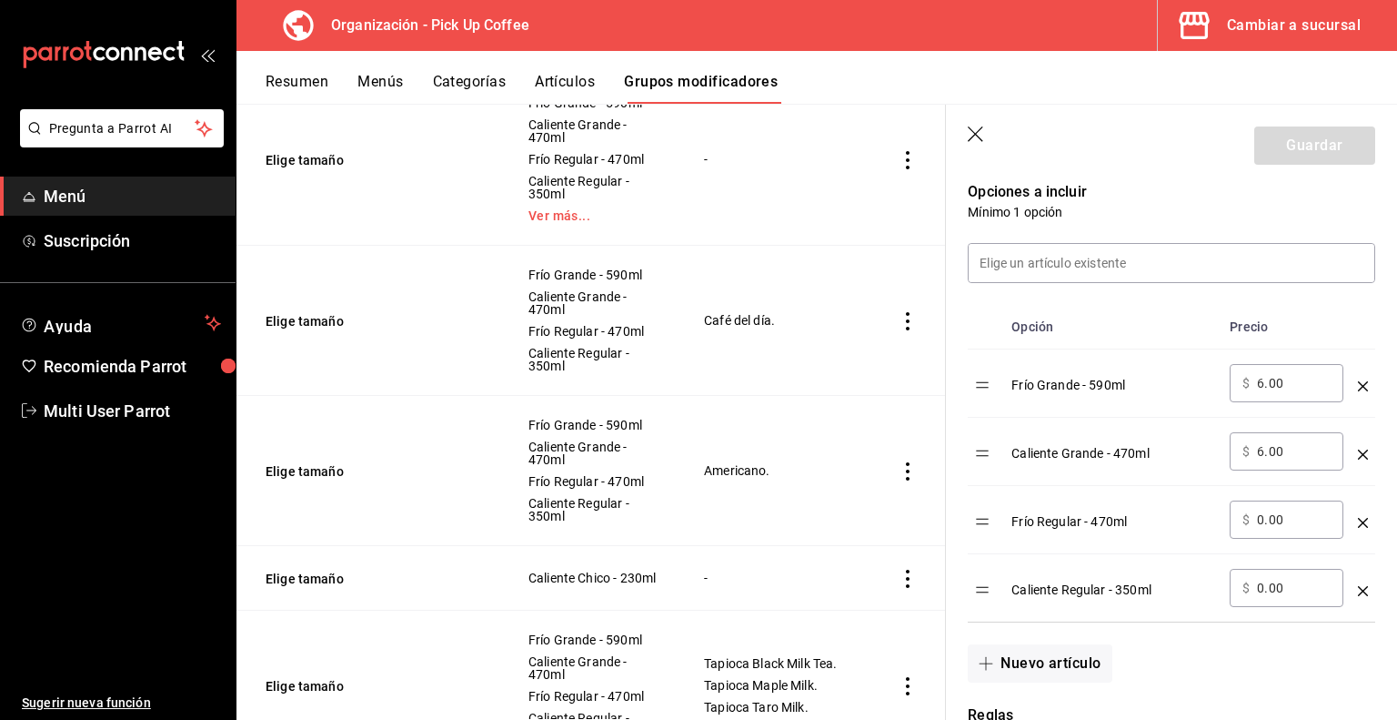
click at [1358, 455] on icon "optionsTable" at bounding box center [1363, 454] width 10 height 10
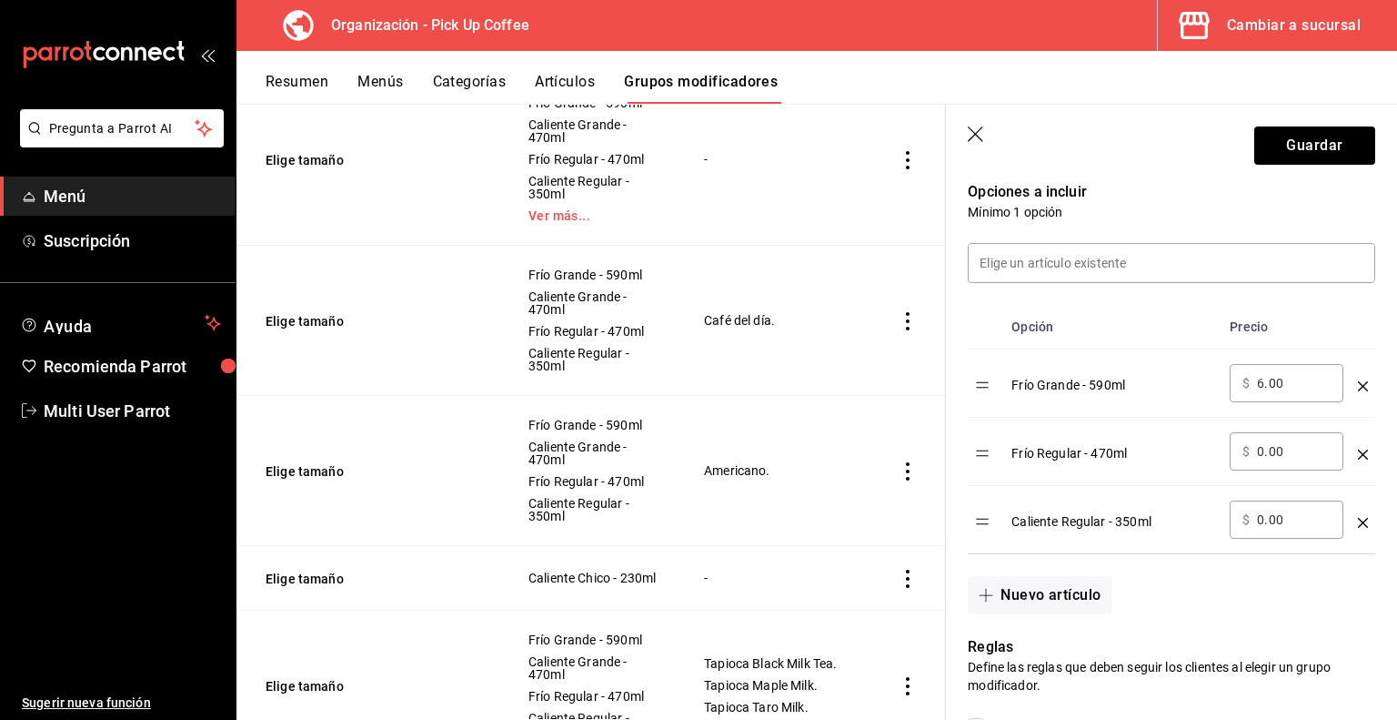
click at [1358, 523] on icon "optionsTable" at bounding box center [1363, 523] width 10 height 10
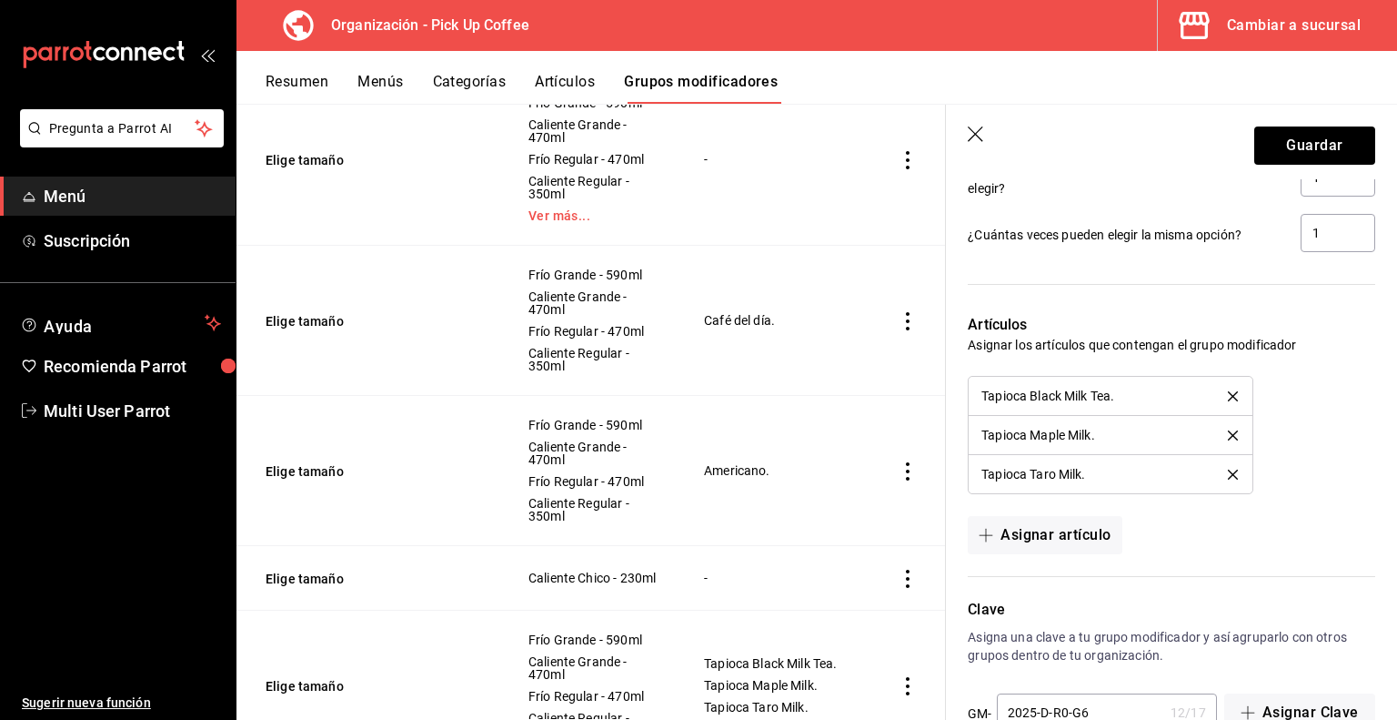
scroll to position [1136, 0]
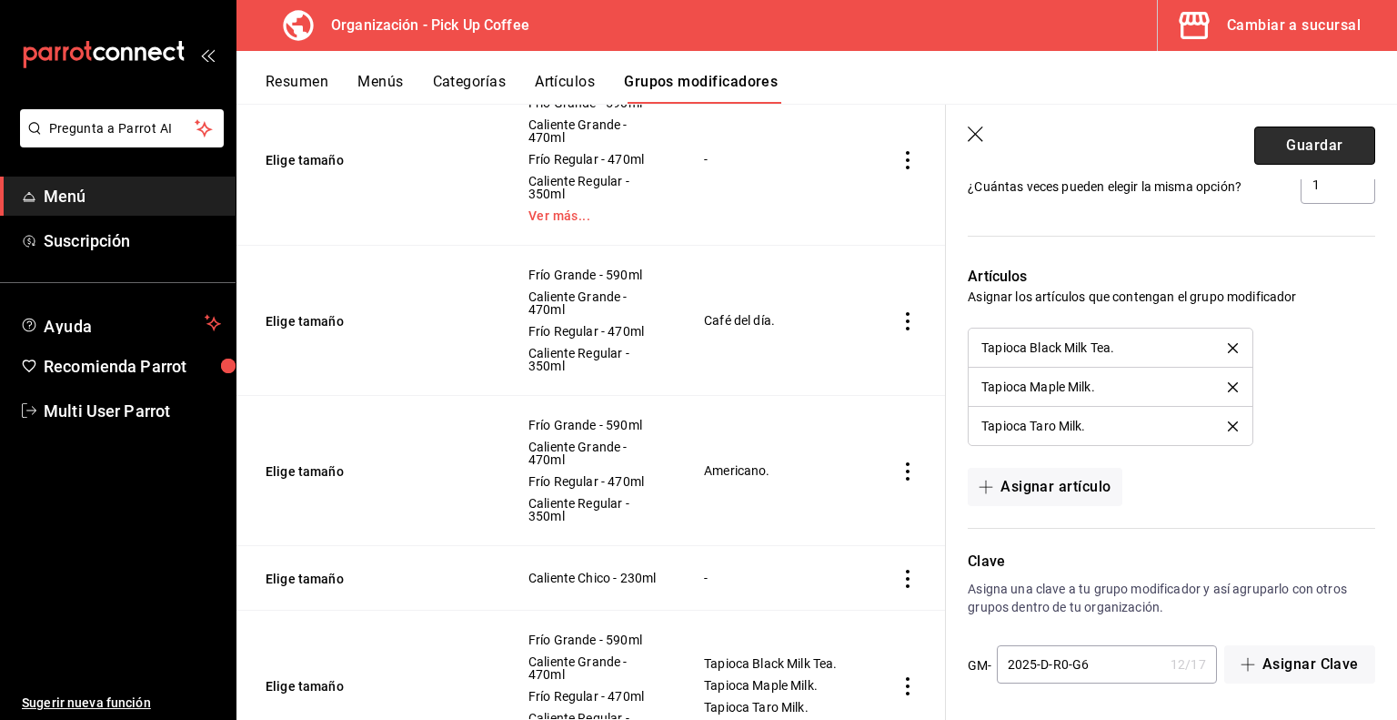
click at [1284, 147] on button "Guardar" at bounding box center [1315, 145] width 121 height 38
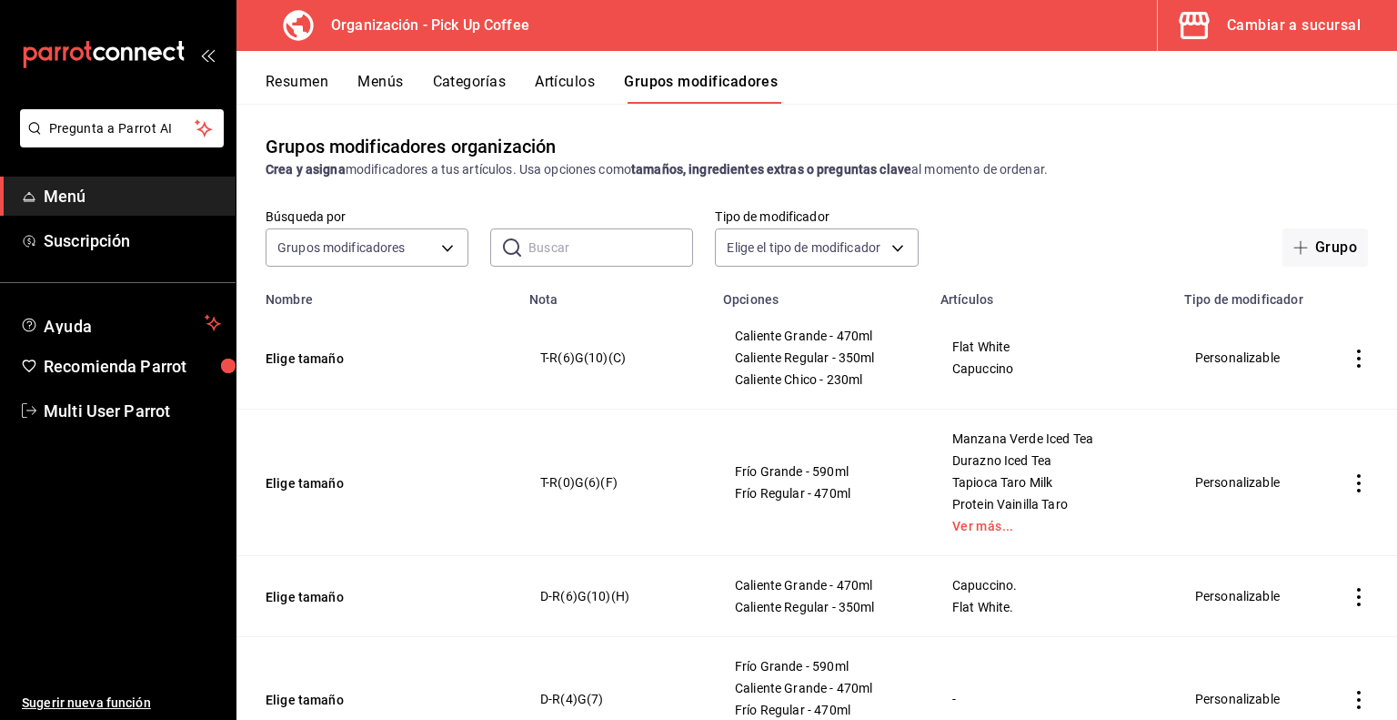
click at [308, 85] on button "Resumen" at bounding box center [297, 88] width 63 height 31
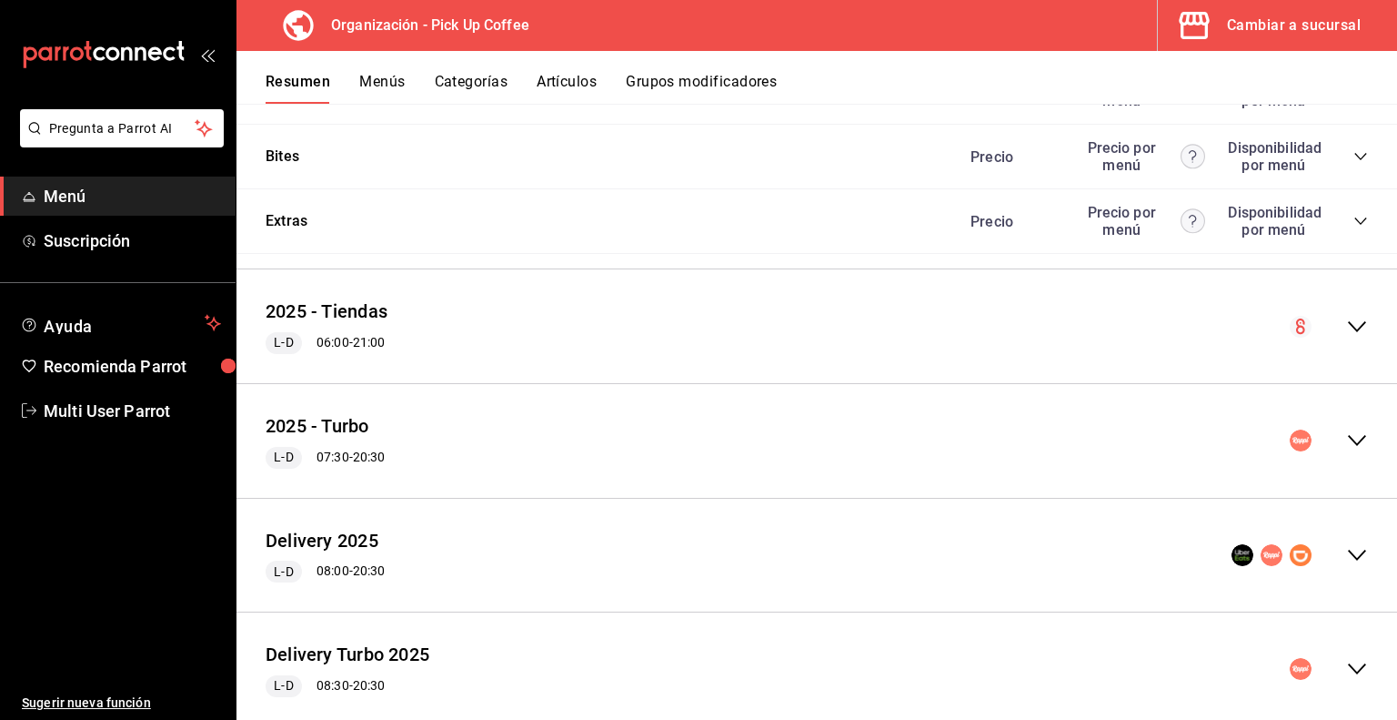
scroll to position [1845, 0]
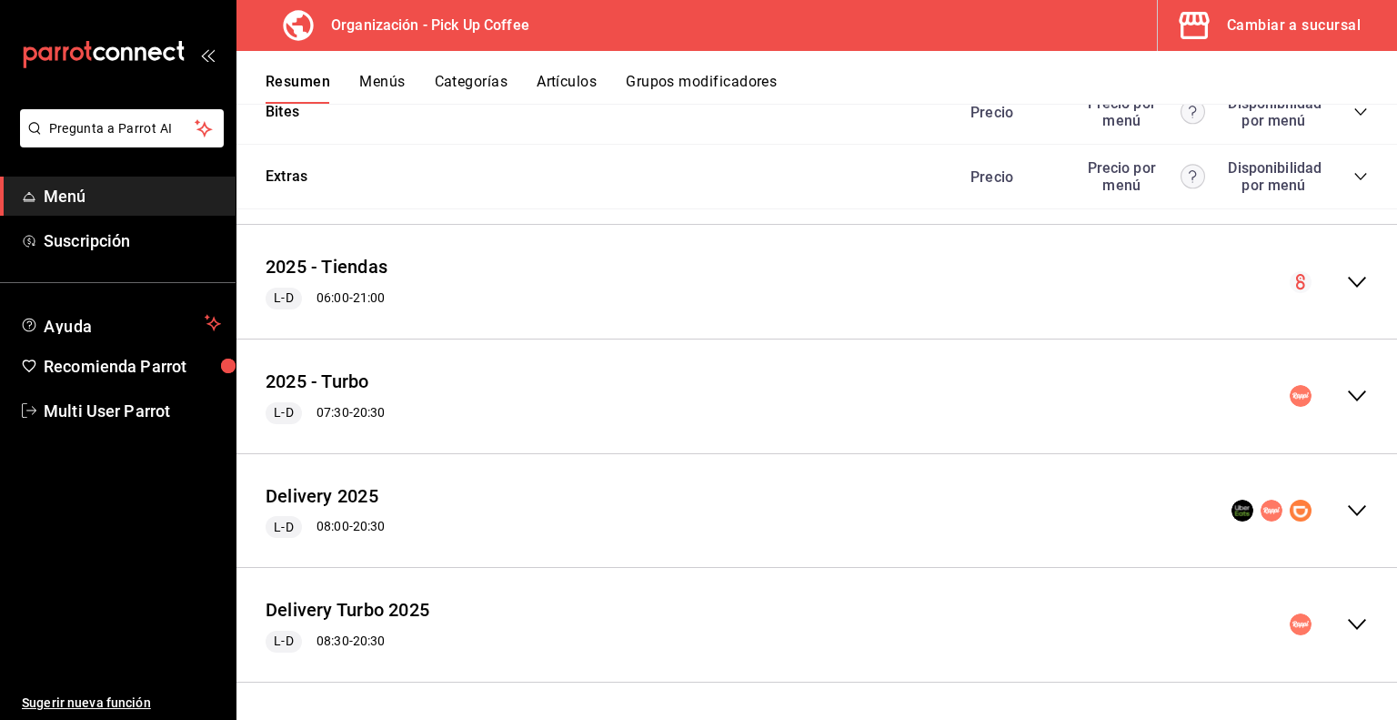
click at [1346, 394] on icon "collapse-menu-row" at bounding box center [1357, 396] width 22 height 22
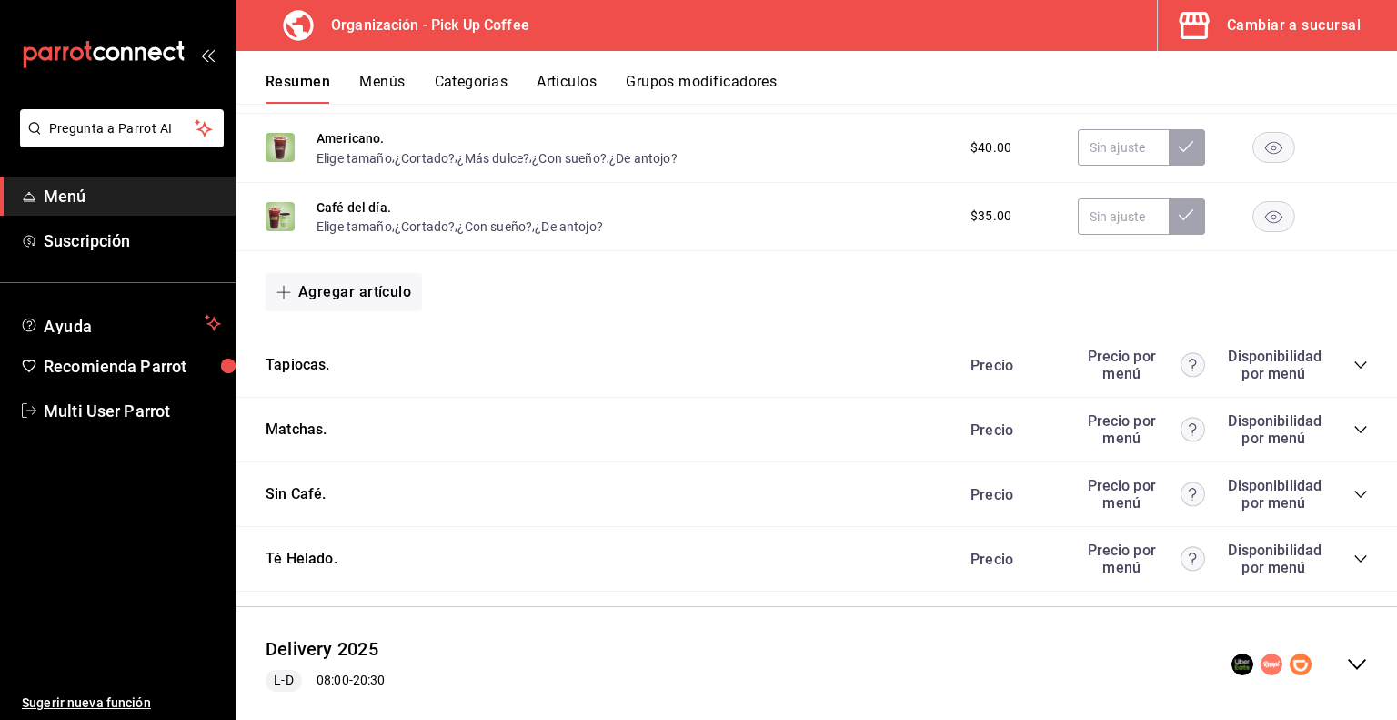
scroll to position [3188, 0]
click at [1354, 436] on icon "collapse-category-row" at bounding box center [1361, 428] width 15 height 15
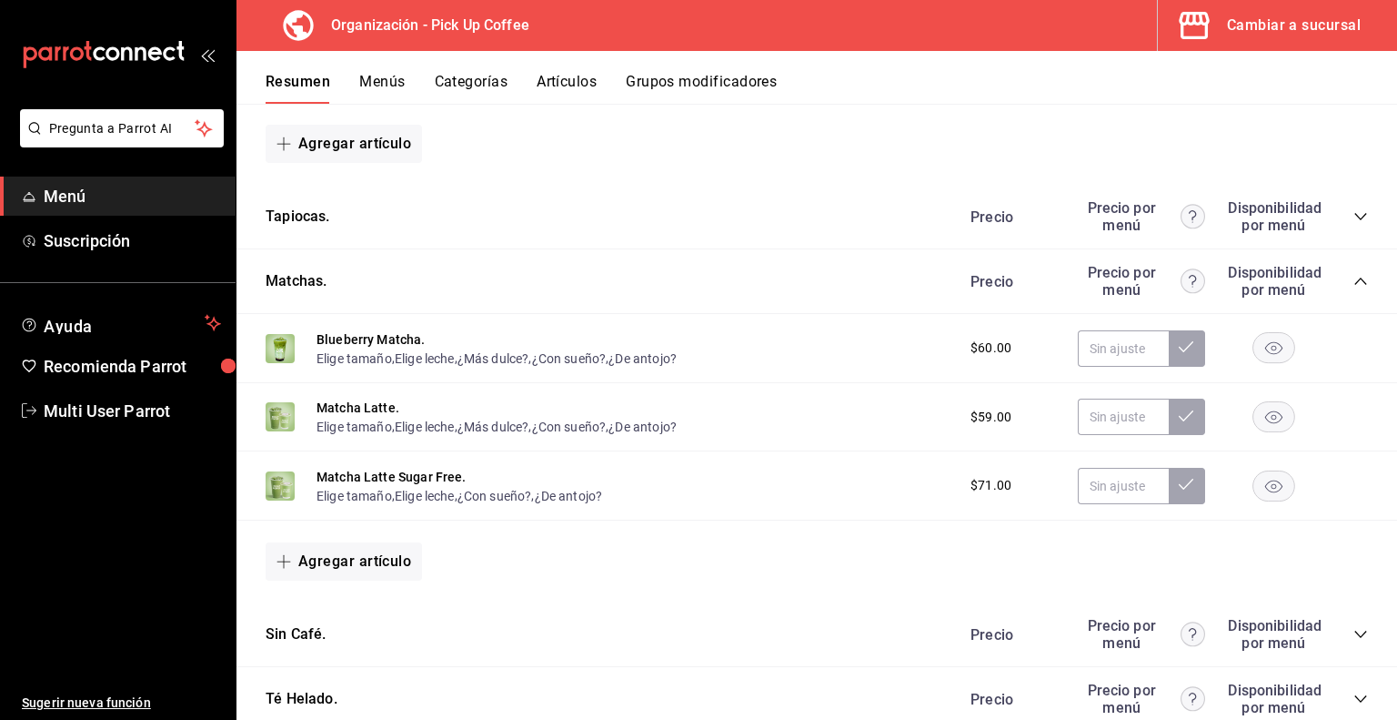
scroll to position [3340, 0]
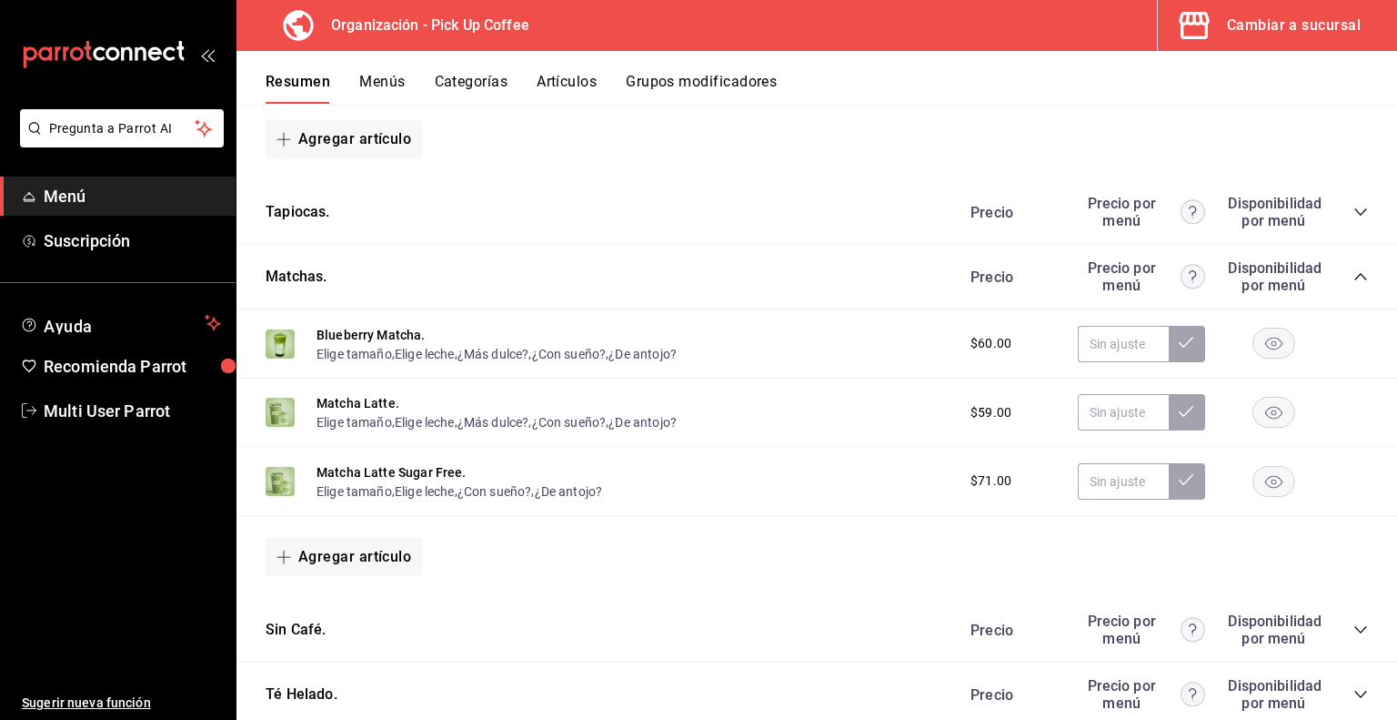
click at [1254, 356] on rect "button" at bounding box center [1275, 343] width 42 height 30
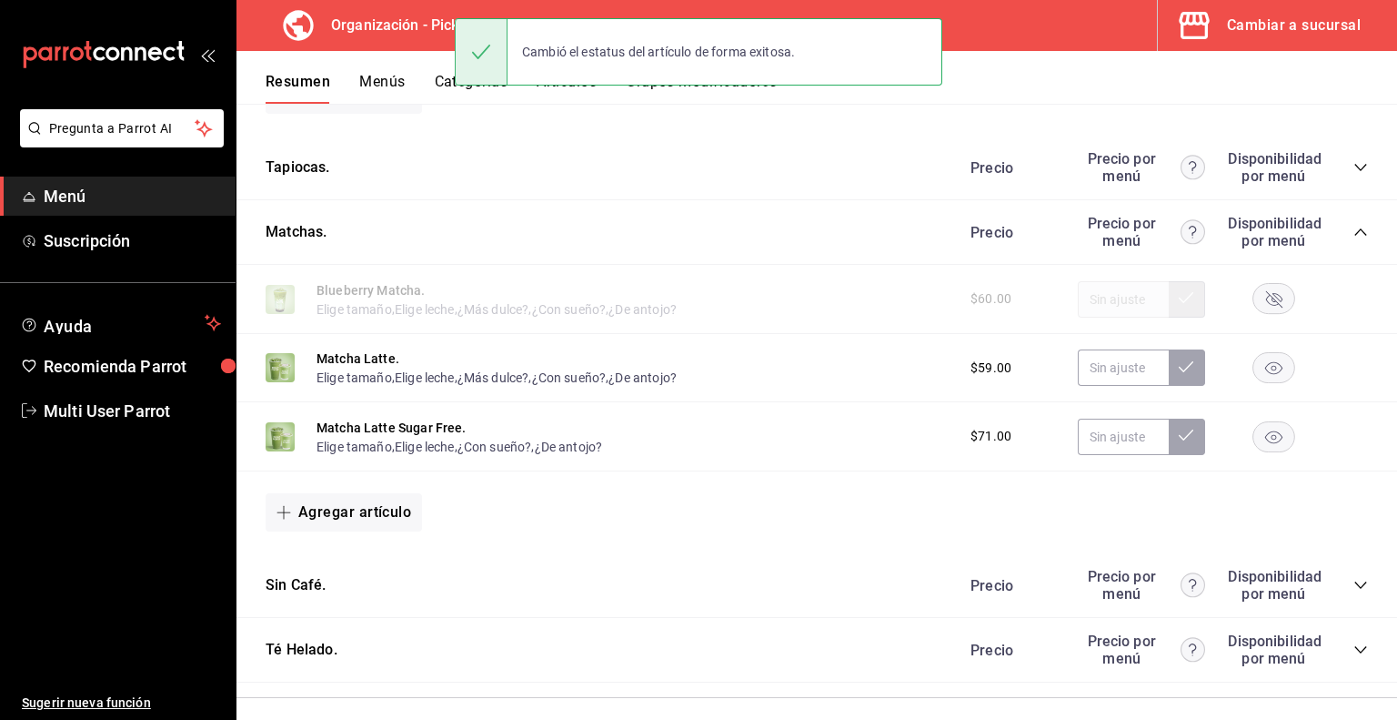
scroll to position [3387, 0]
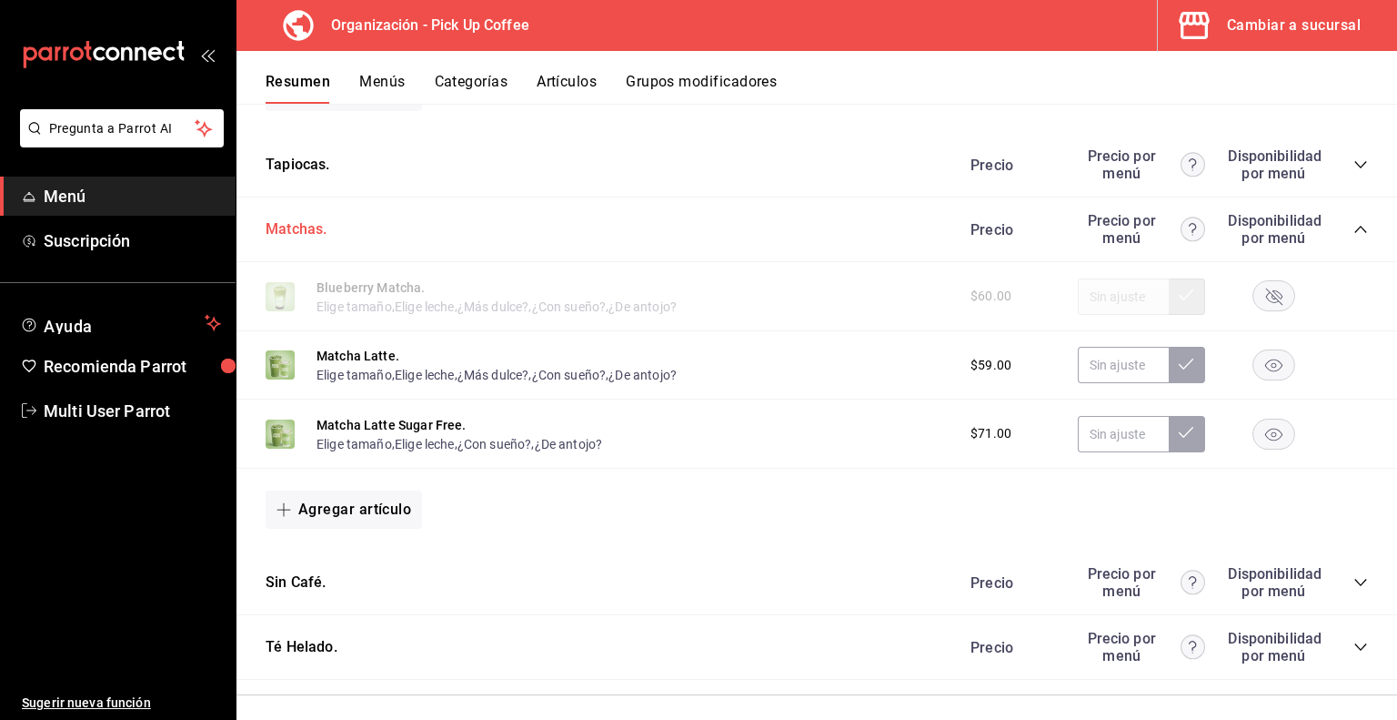
click at [306, 240] on button "Matchas." at bounding box center [296, 229] width 61 height 21
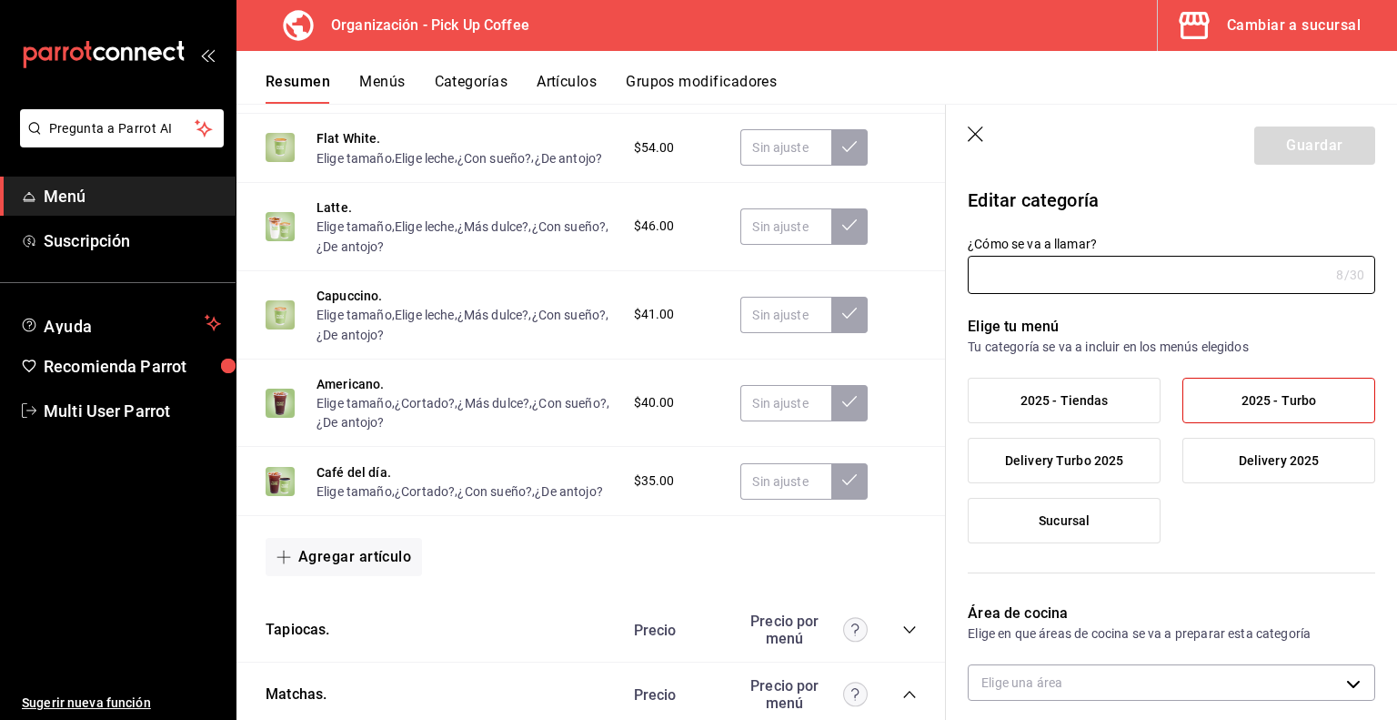
type input "Matchas."
type input "2025-D-MATCHAS"
type input "9450133a-d932-44ff-a833-2990ac893b49"
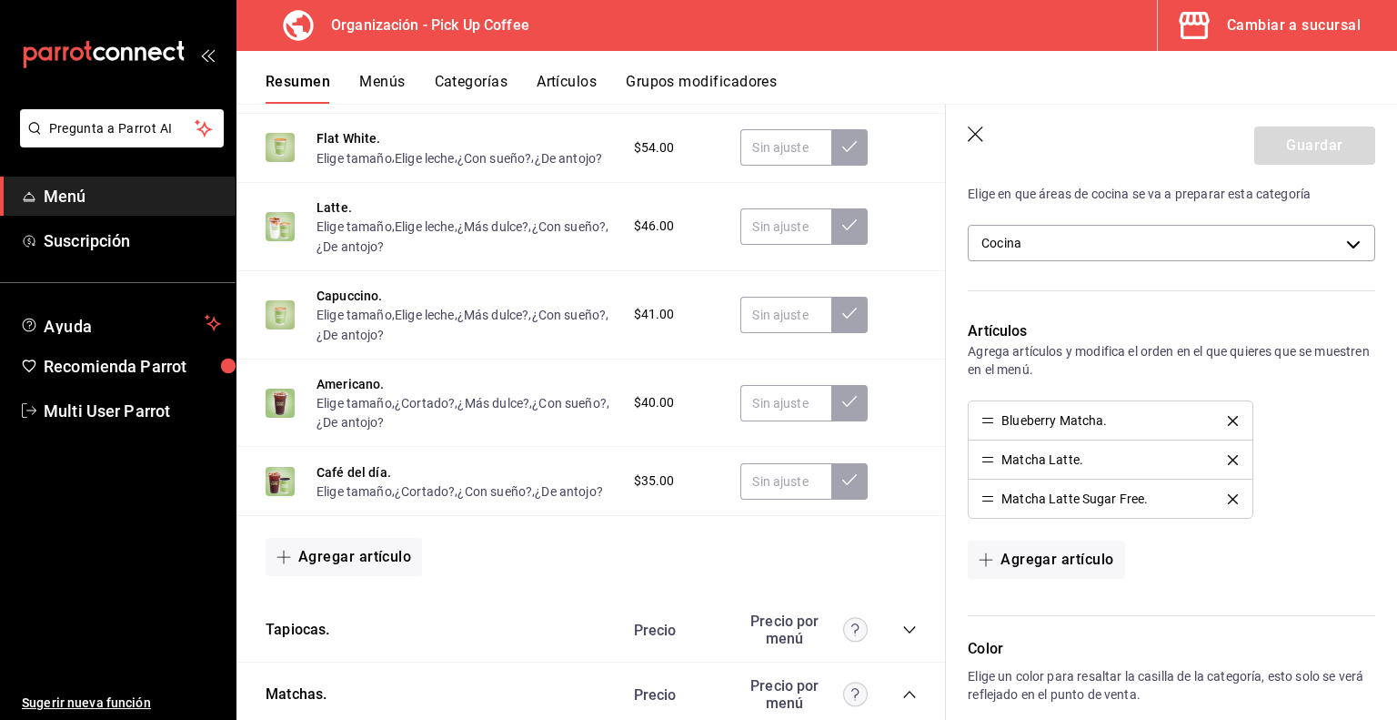
scroll to position [448, 0]
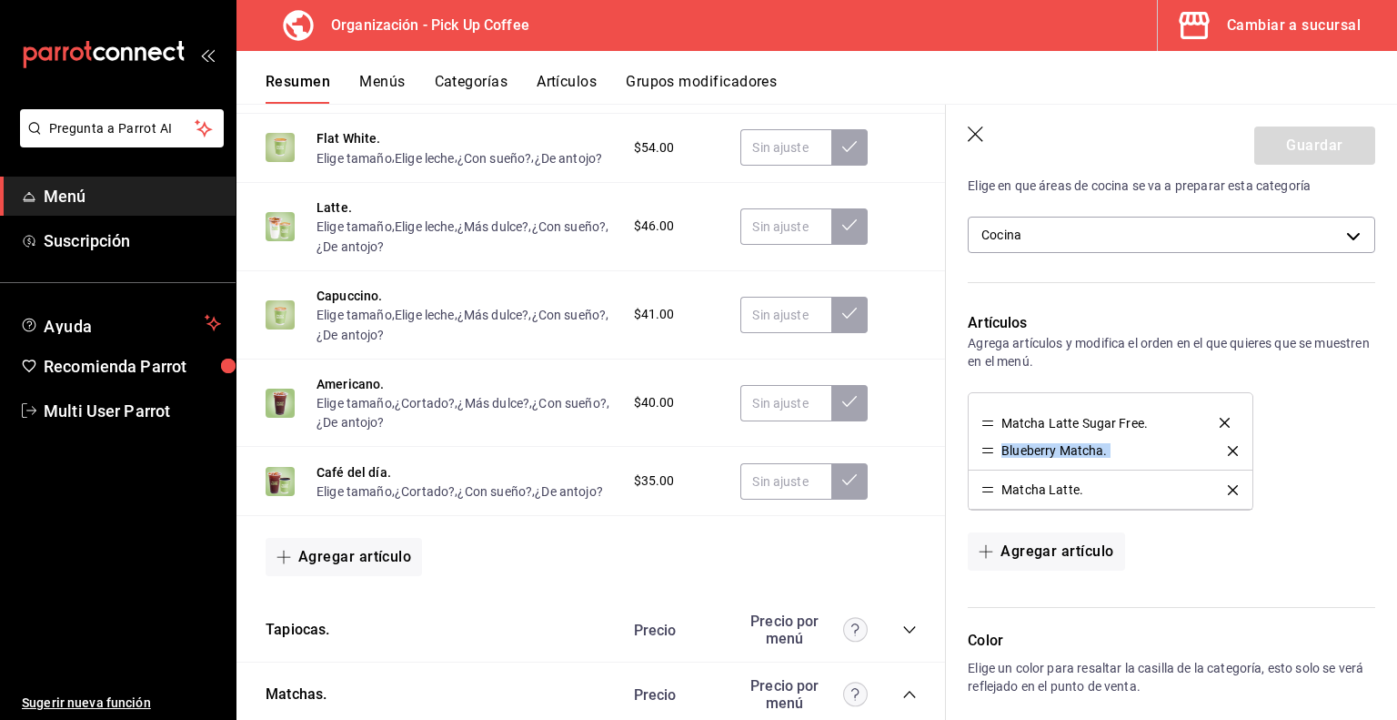
drag, startPoint x: 989, startPoint y: 489, endPoint x: 990, endPoint y: 423, distance: 65.5
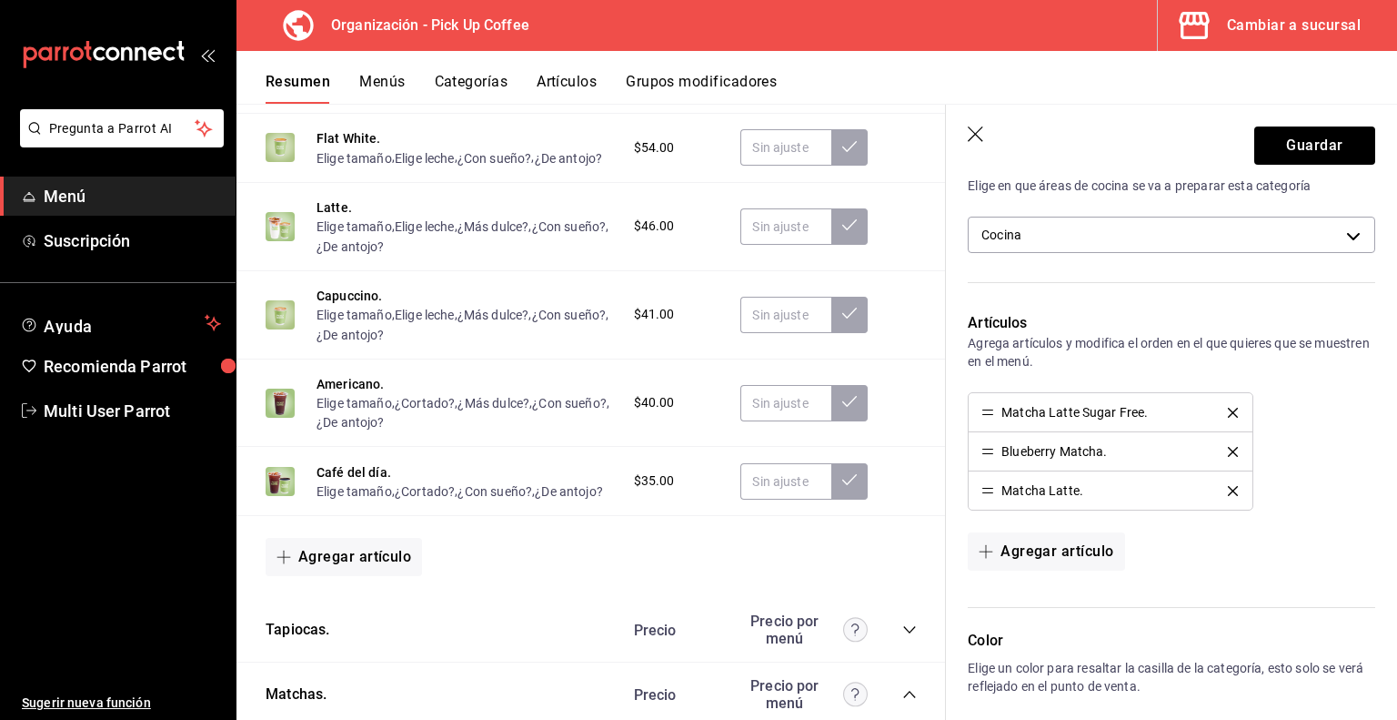
click at [1228, 447] on icon "delete" at bounding box center [1233, 452] width 10 height 10
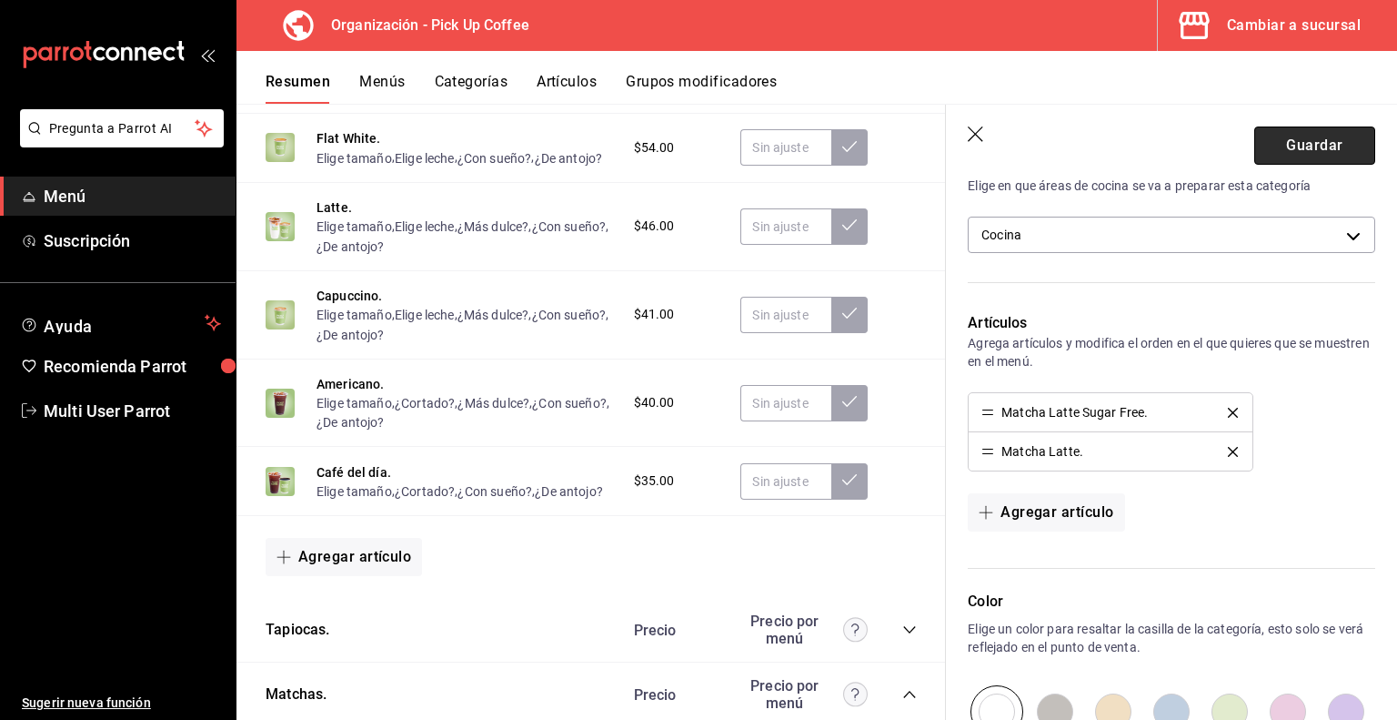
click at [1277, 156] on button "Guardar" at bounding box center [1315, 145] width 121 height 38
click at [1277, 156] on div "Guardar" at bounding box center [1315, 145] width 121 height 38
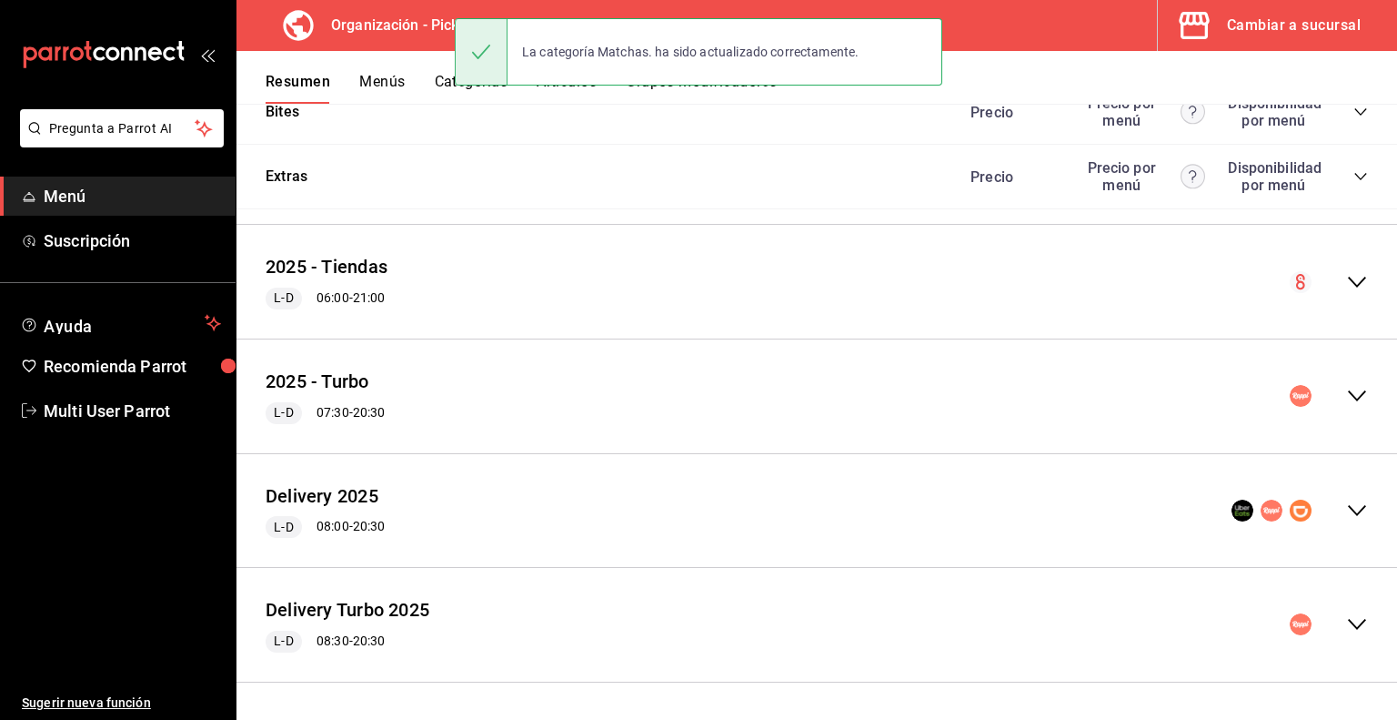
scroll to position [1845, 0]
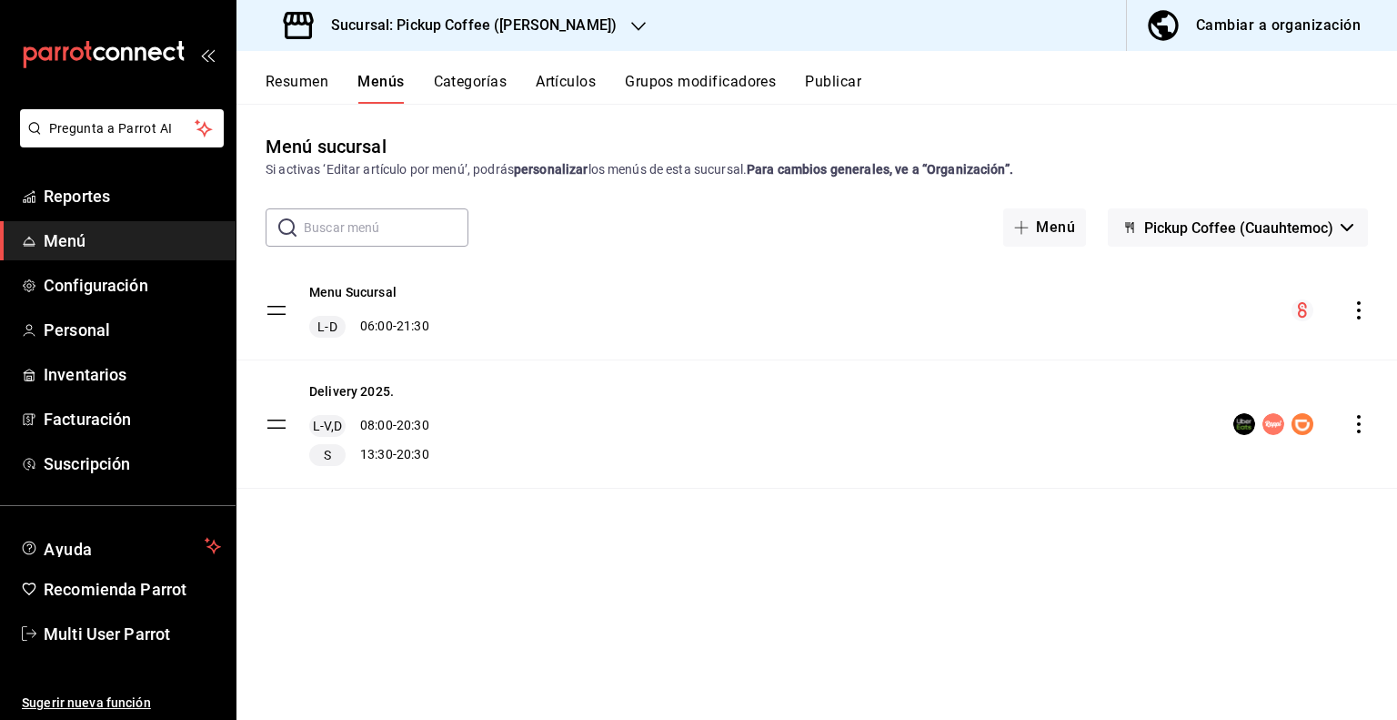
click at [1299, 232] on span "Pickup Coffee (Cuauhtemoc)" at bounding box center [1238, 227] width 189 height 17
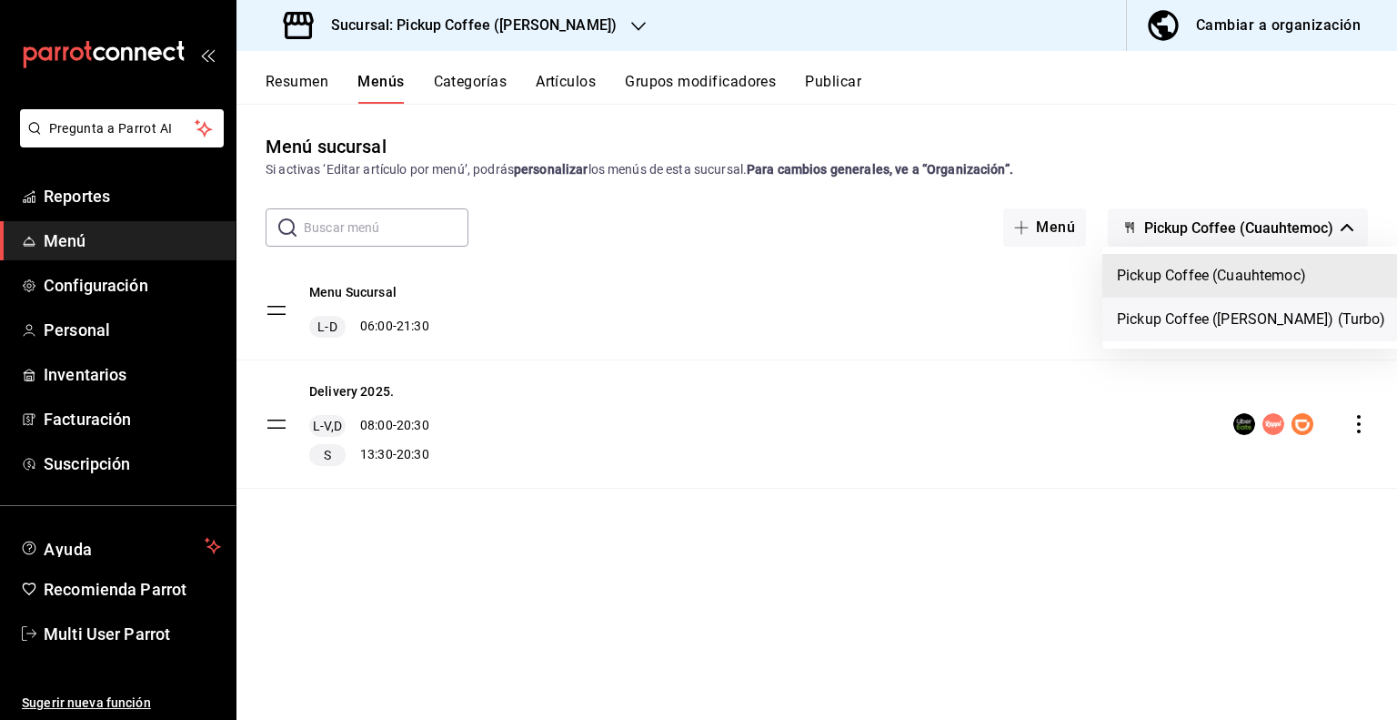
click at [1231, 316] on li "Pickup Coffee ([PERSON_NAME]) (Turbo)" at bounding box center [1252, 319] width 298 height 44
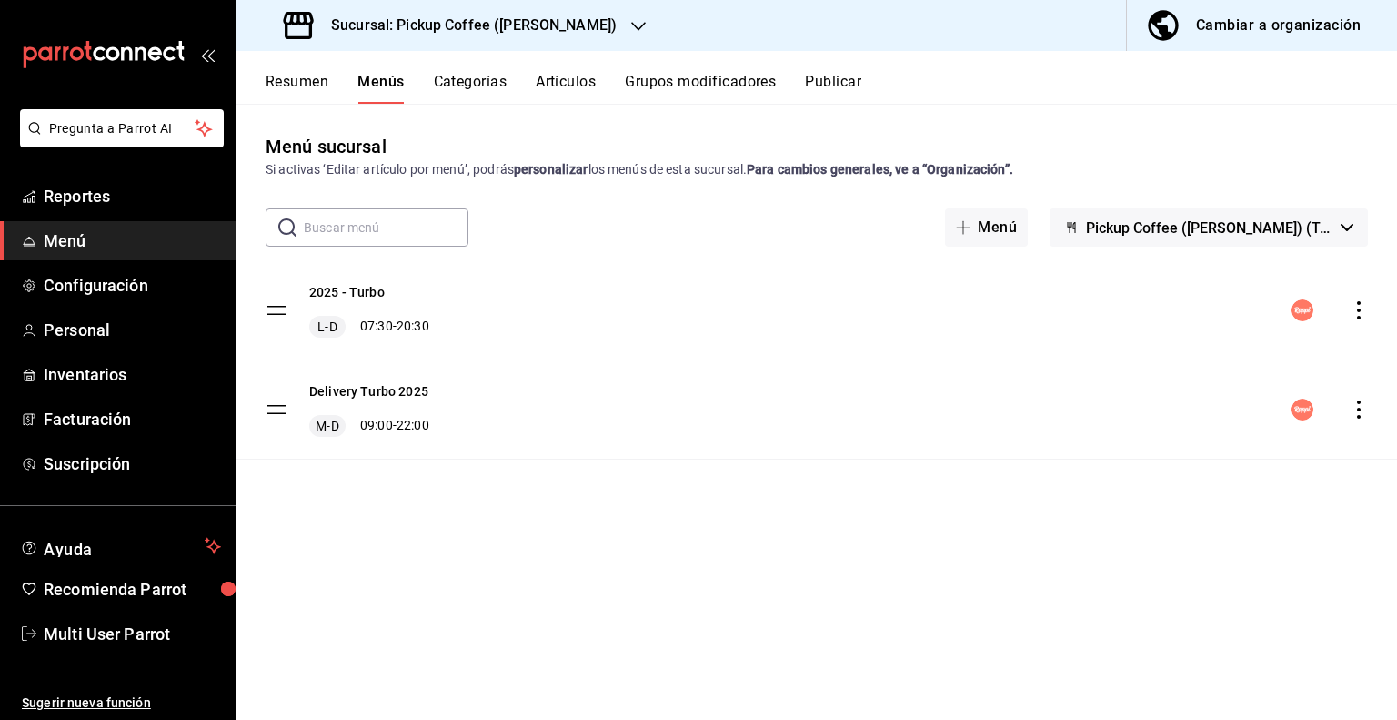
click at [1358, 410] on icon "actions" at bounding box center [1359, 409] width 18 height 18
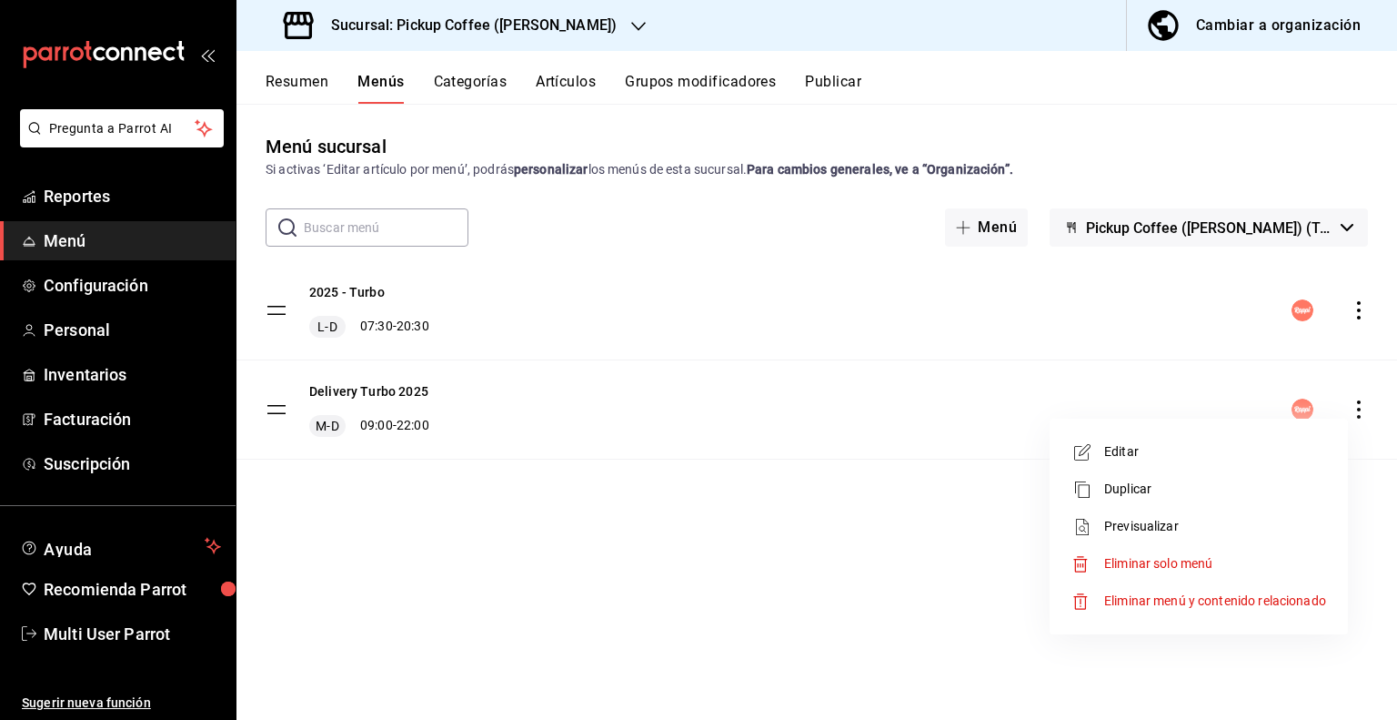
click at [1137, 563] on span "Eliminar solo menú" at bounding box center [1158, 563] width 108 height 15
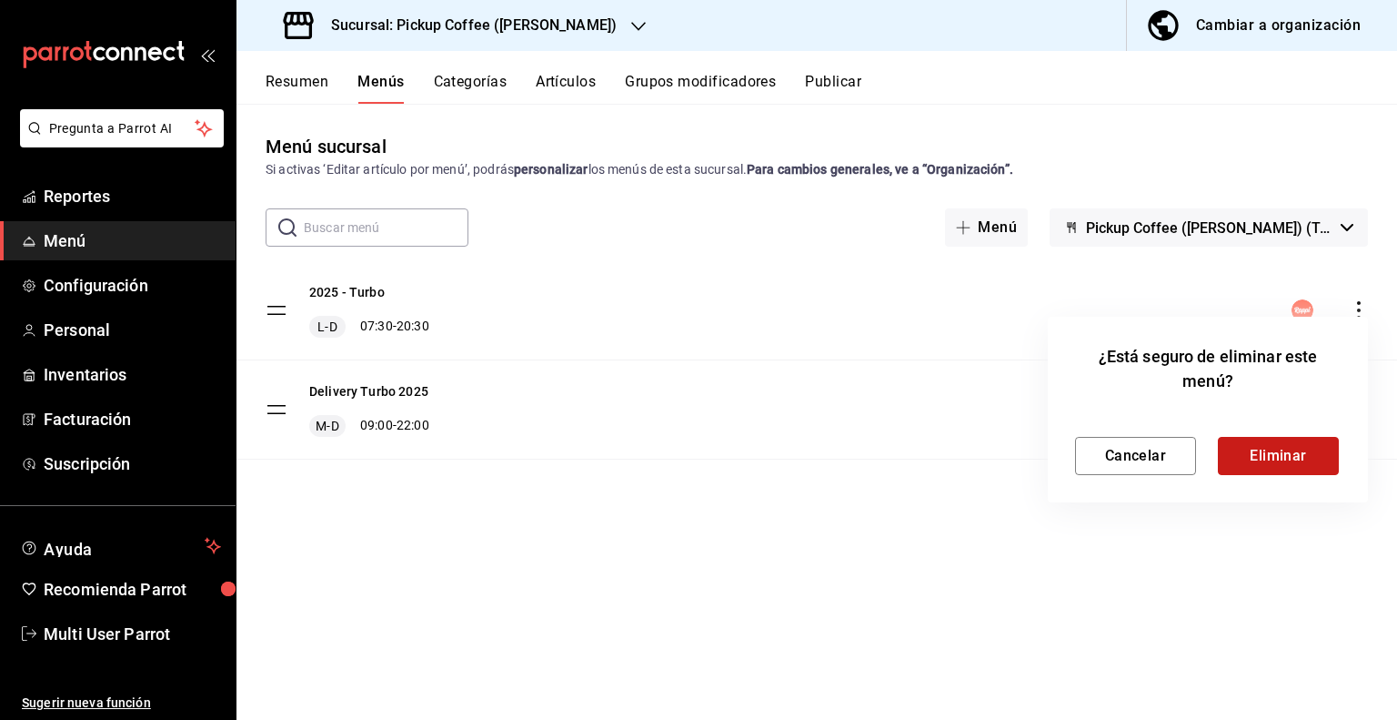
click at [1251, 450] on button "Eliminar" at bounding box center [1278, 456] width 121 height 38
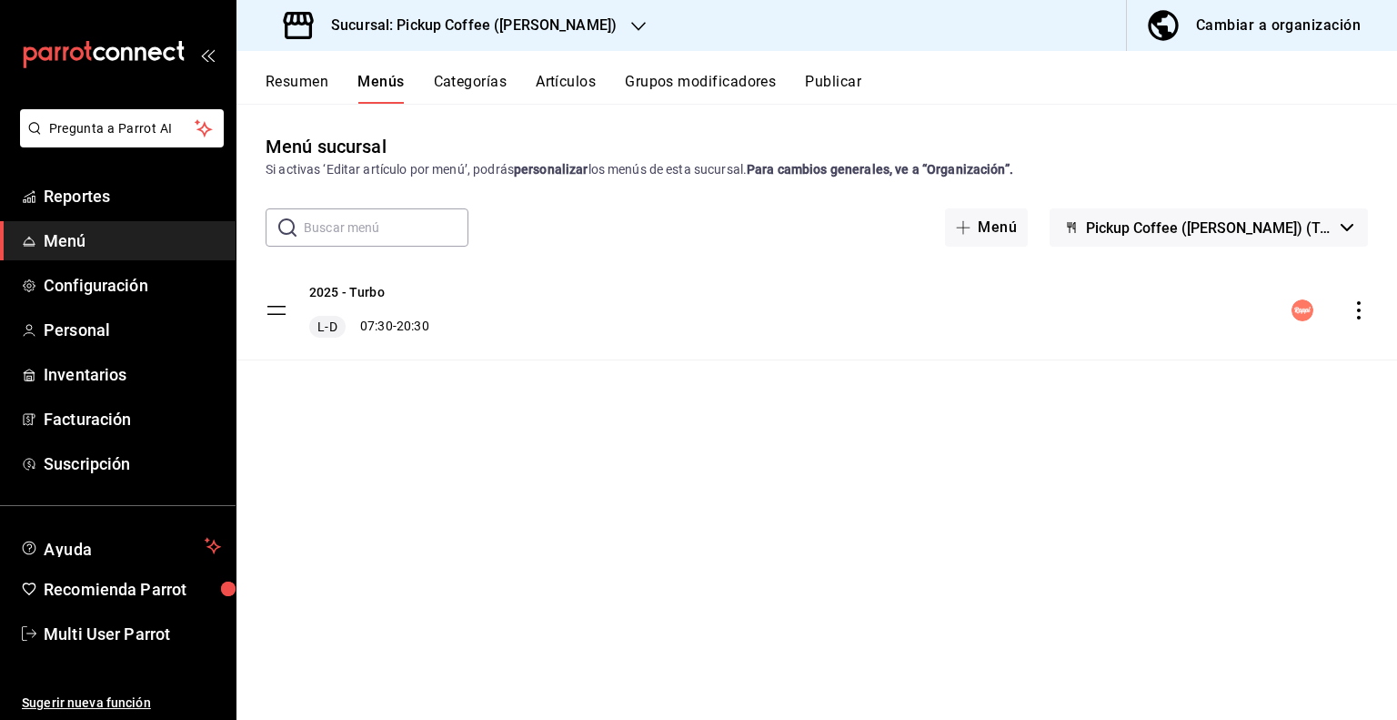
click at [836, 86] on button "Publicar" at bounding box center [833, 88] width 56 height 31
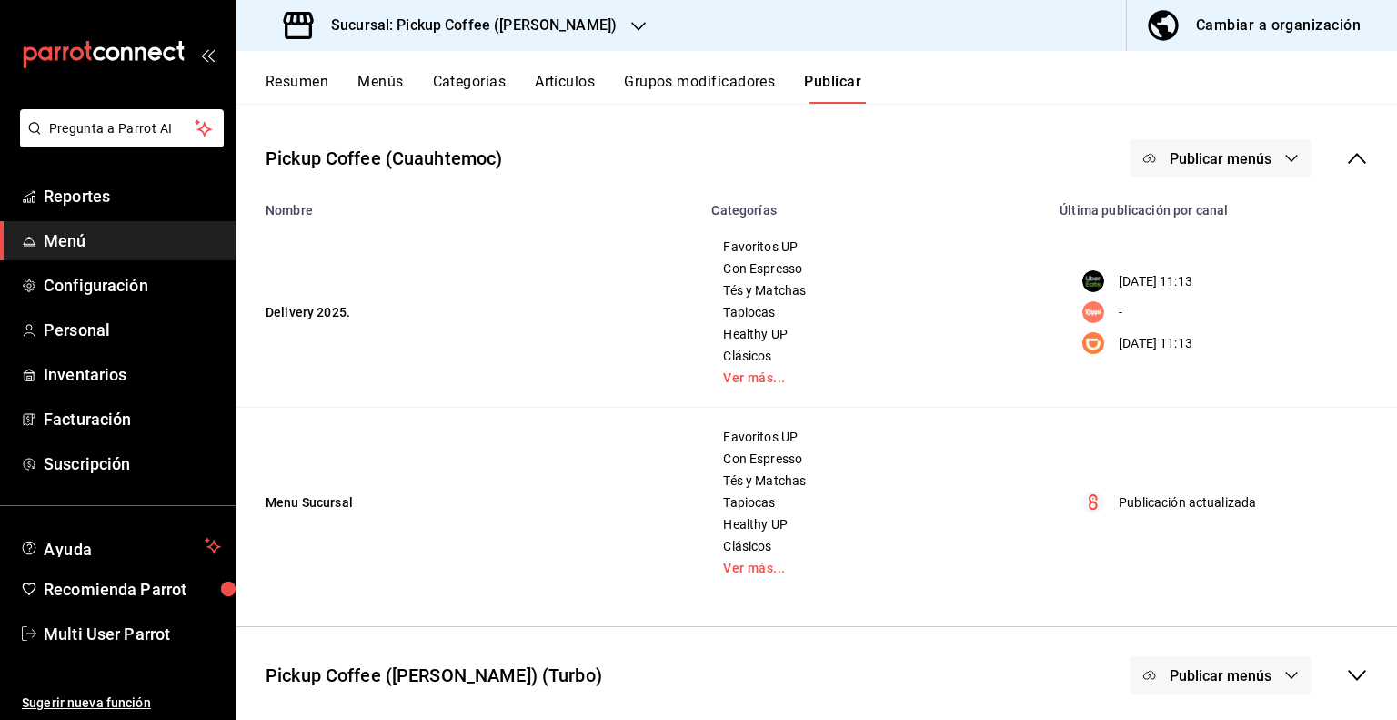
scroll to position [87, 0]
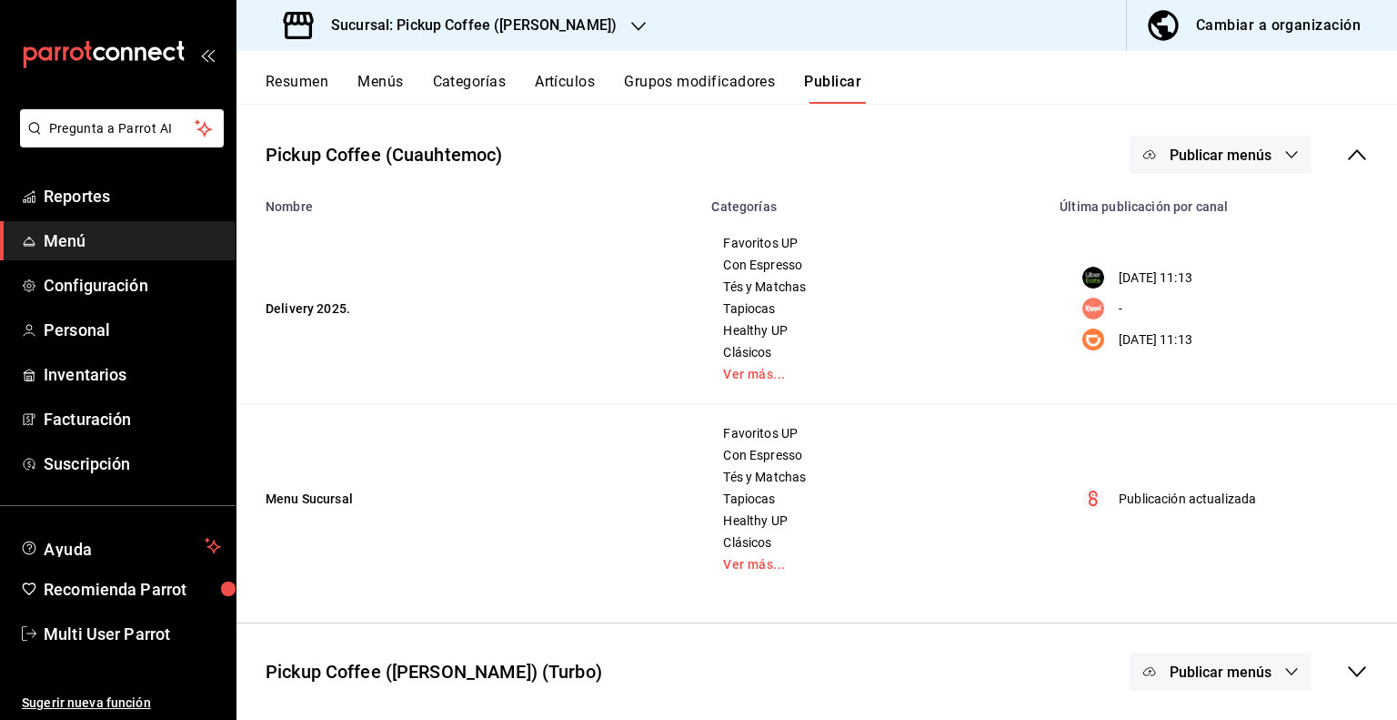
click at [1348, 672] on icon at bounding box center [1357, 671] width 18 height 11
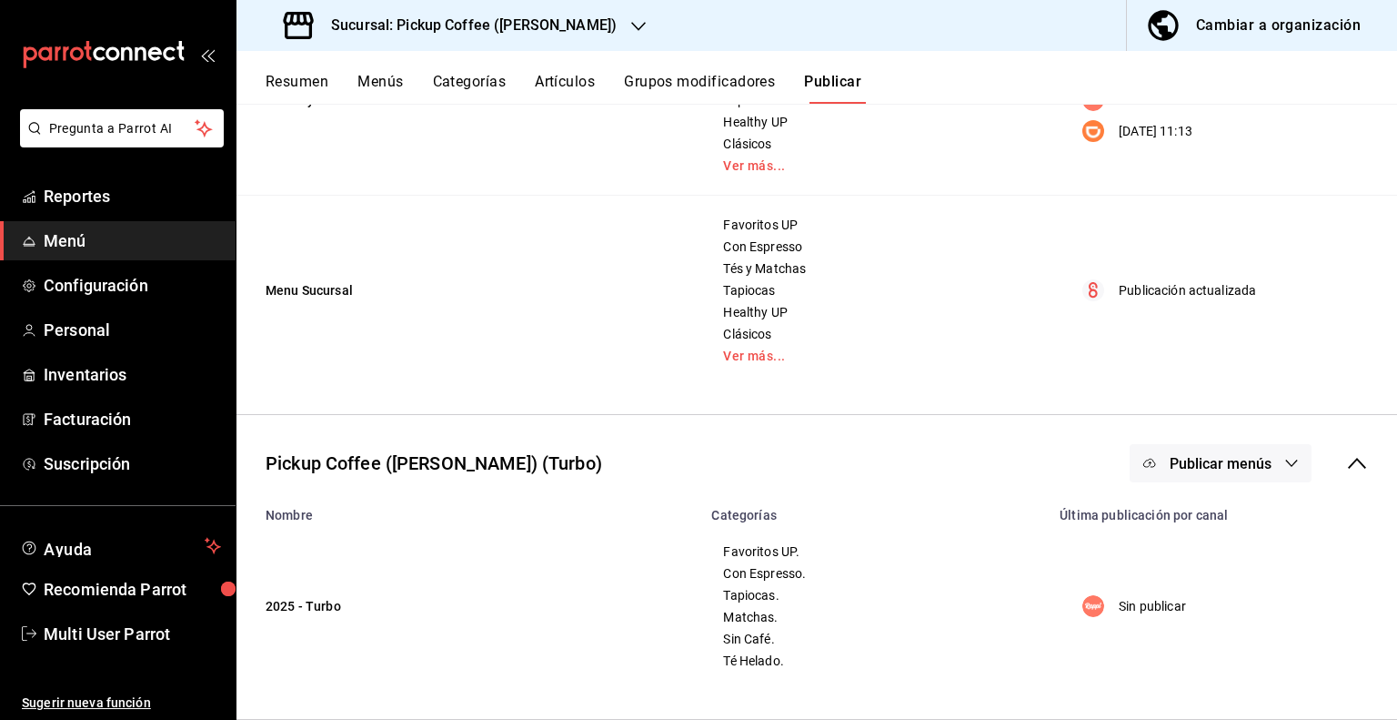
click at [1262, 466] on button "Publicar menús" at bounding box center [1221, 463] width 182 height 38
click at [1210, 527] on div at bounding box center [1190, 522] width 51 height 29
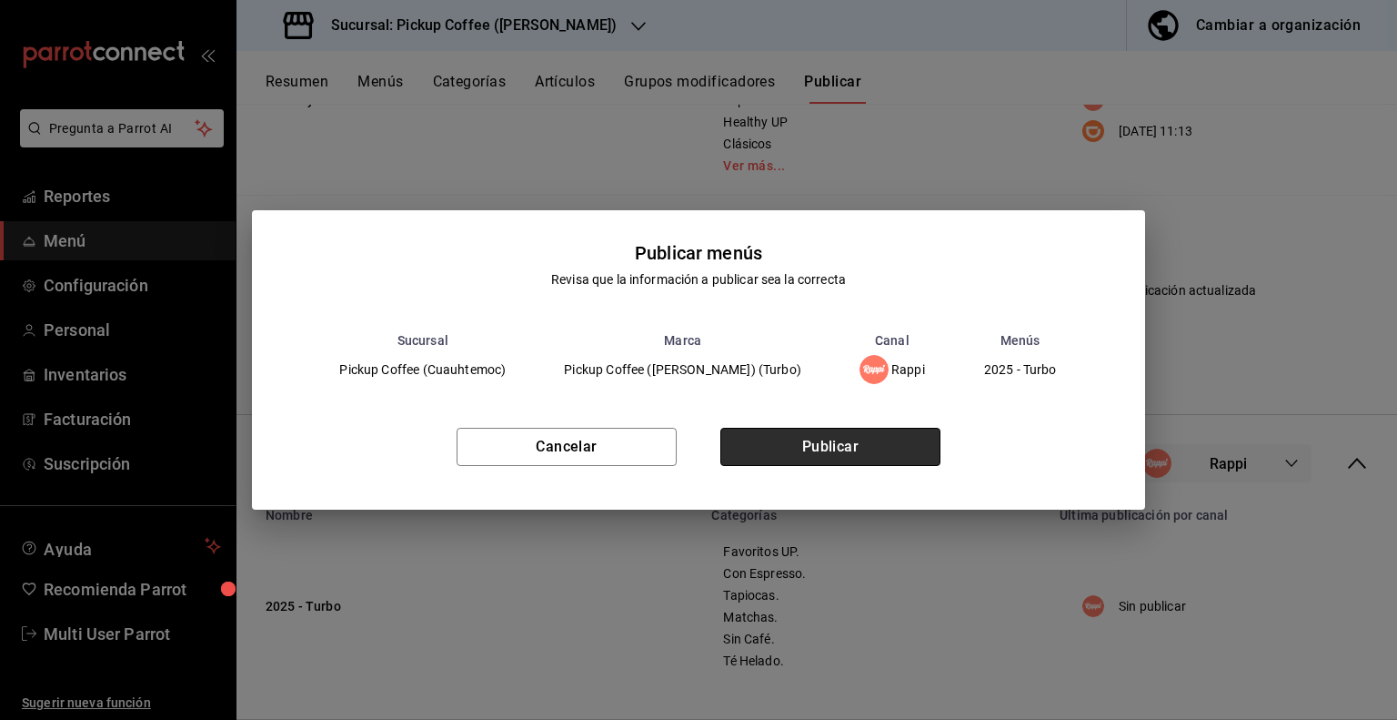
click at [851, 439] on button "Publicar" at bounding box center [831, 447] width 220 height 38
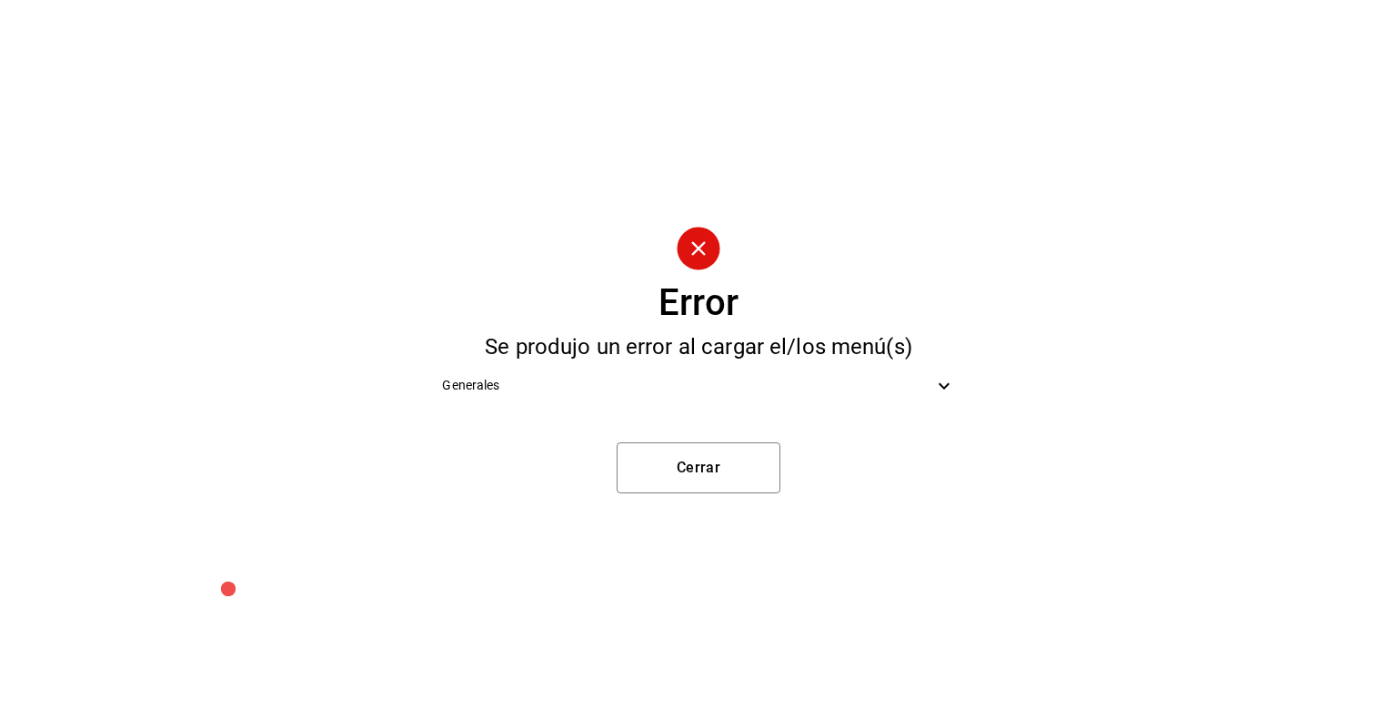
click at [939, 388] on icon at bounding box center [944, 386] width 22 height 22
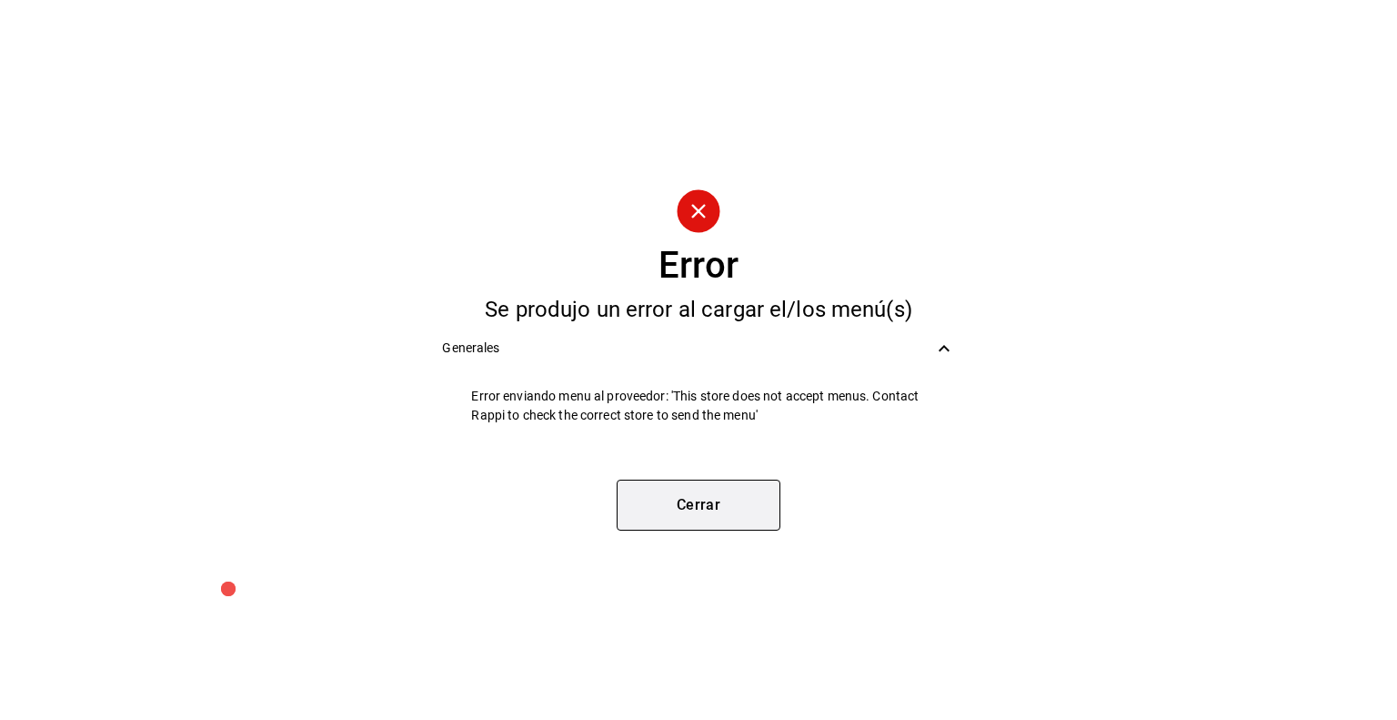
click at [702, 499] on button "Cerrar" at bounding box center [699, 504] width 164 height 51
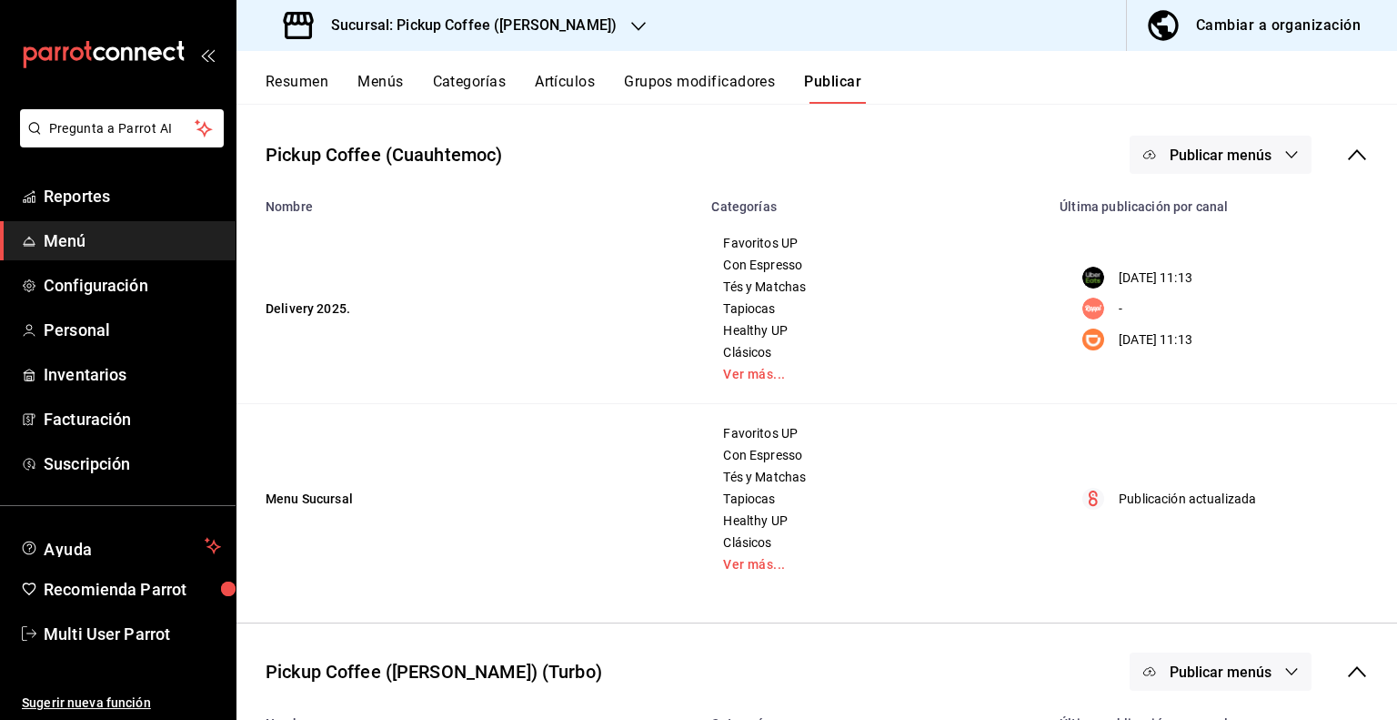
scroll to position [76, 0]
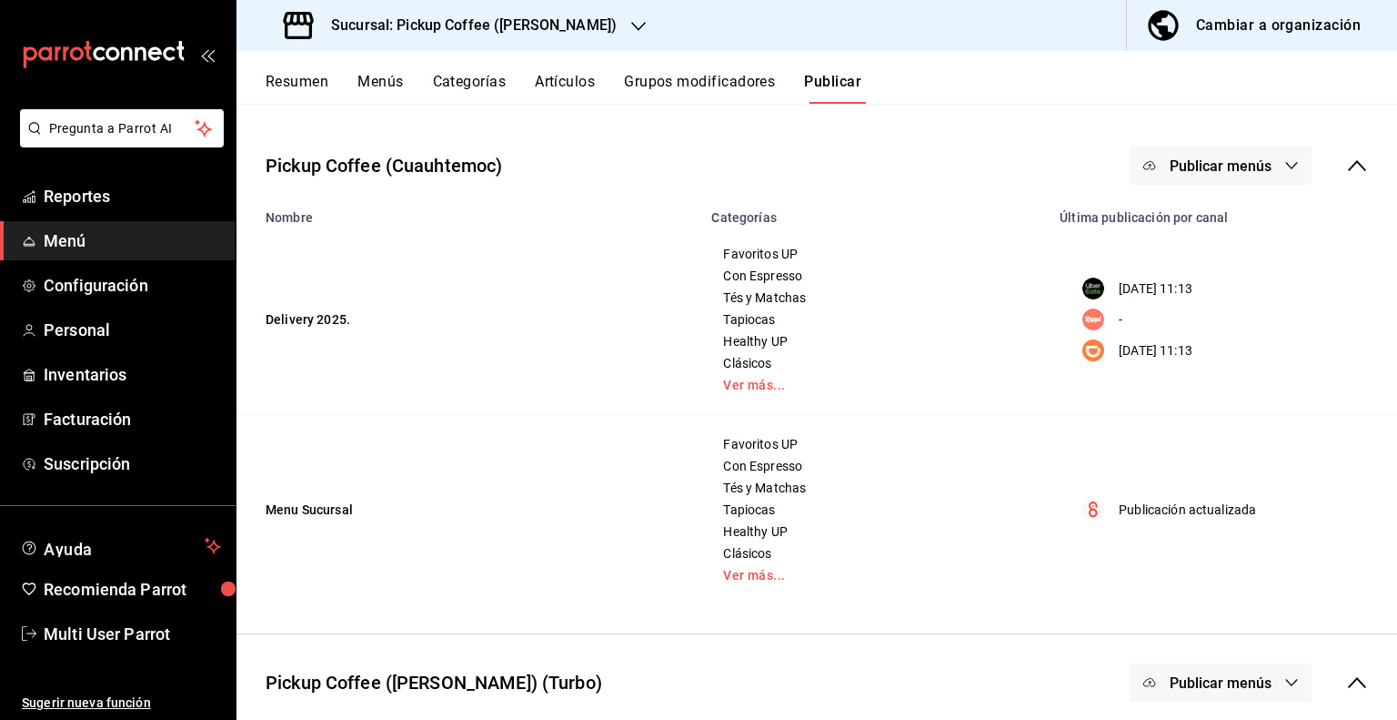
click at [631, 16] on div at bounding box center [638, 25] width 15 height 19
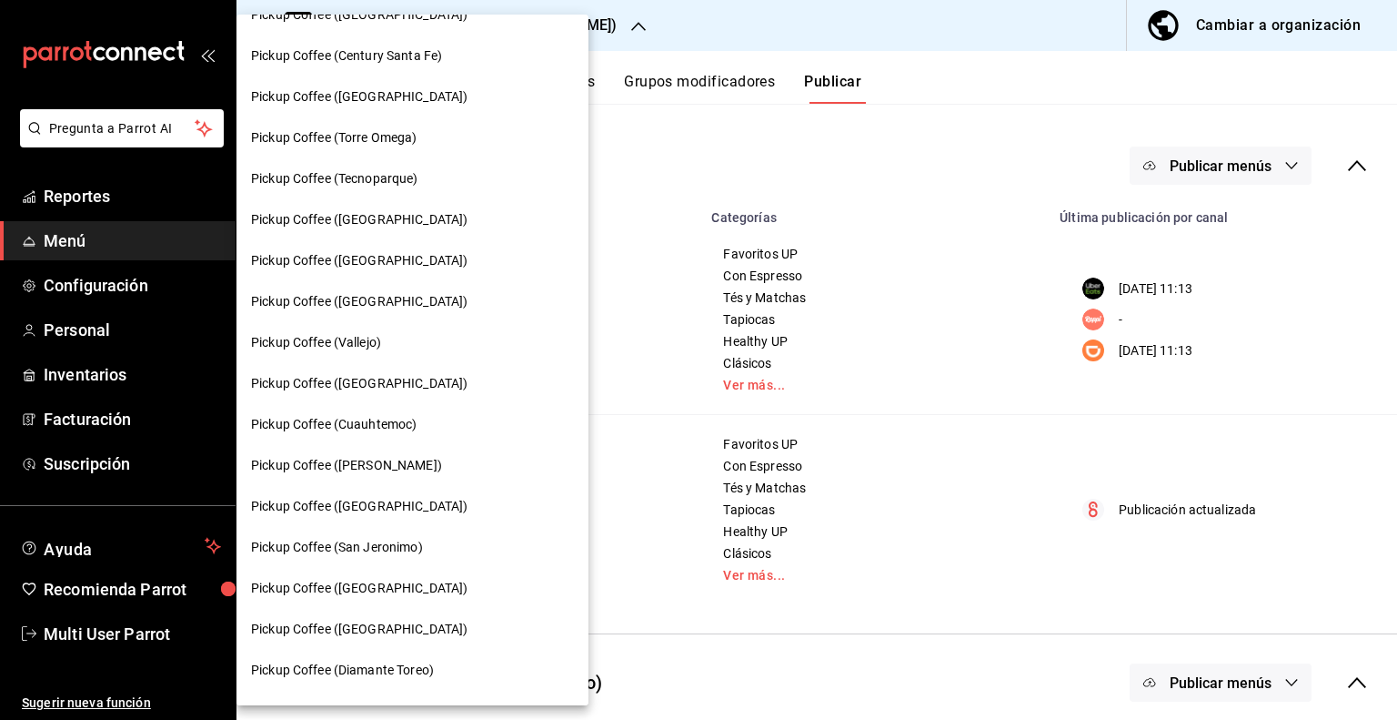
scroll to position [353, 0]
click at [640, 257] on div at bounding box center [698, 360] width 1397 height 720
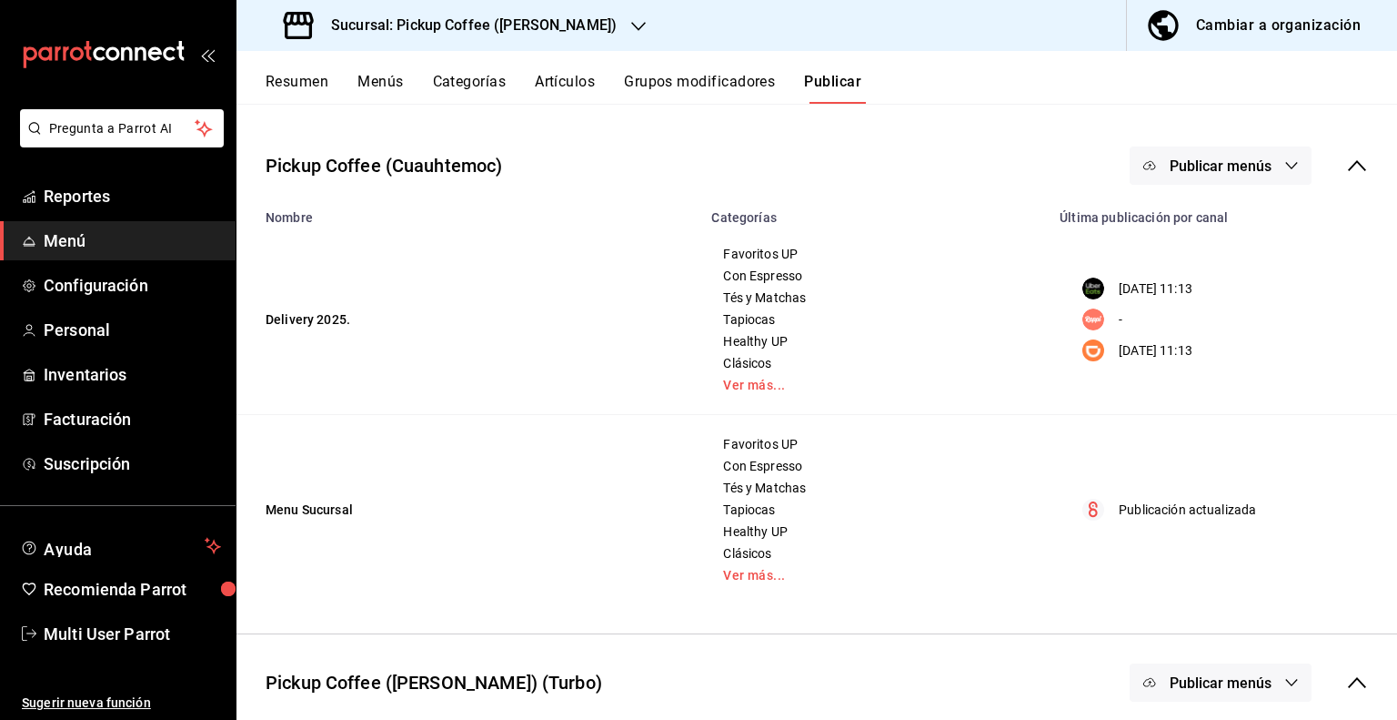
click at [568, 90] on button "Artículos" at bounding box center [565, 88] width 60 height 31
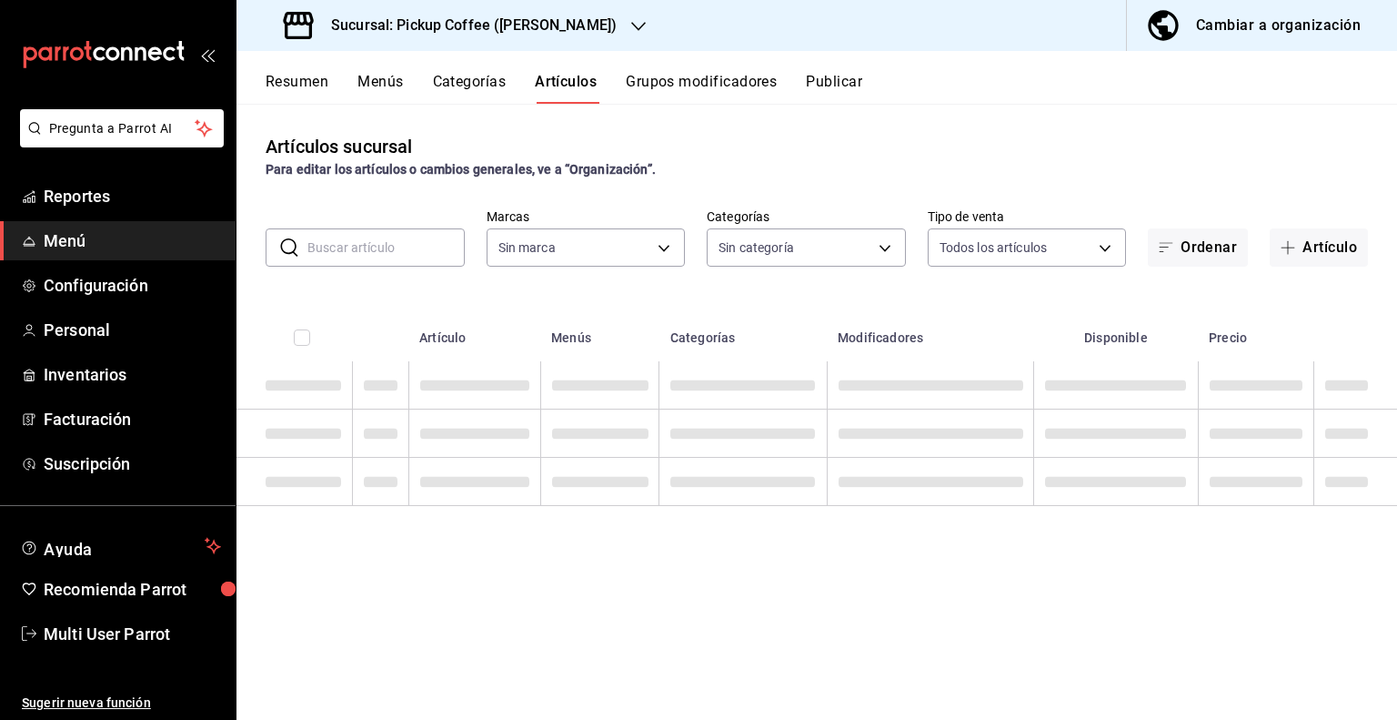
type input "3b850355-db1b-4689-aad6-00d938704d0b,b248400d-8323-4211-82a6-fa13dcbe9966"
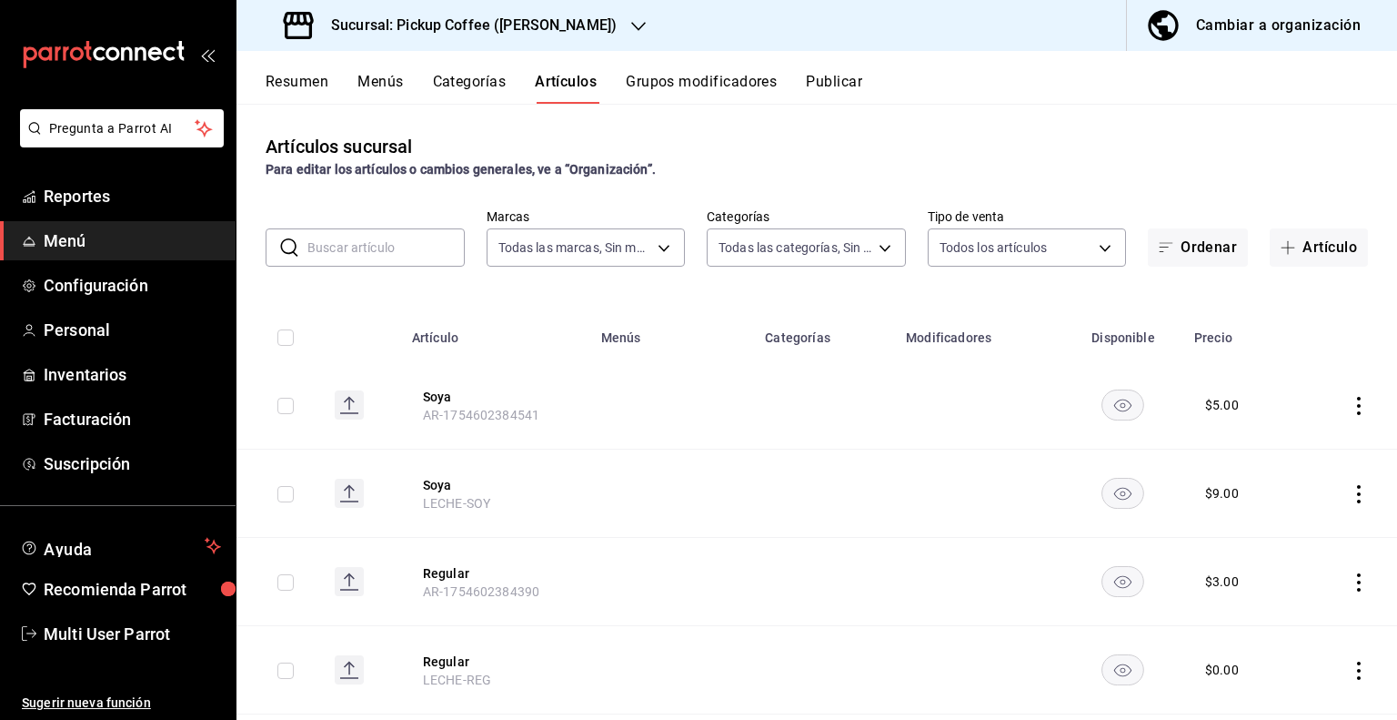
type input "3768f145-4be9-4204-b1cc-b369e28a5aa3,b67d5a57-495d-4395-8da8-5296550eb260,b06c0…"
click at [408, 247] on input "text" at bounding box center [386, 247] width 157 height 36
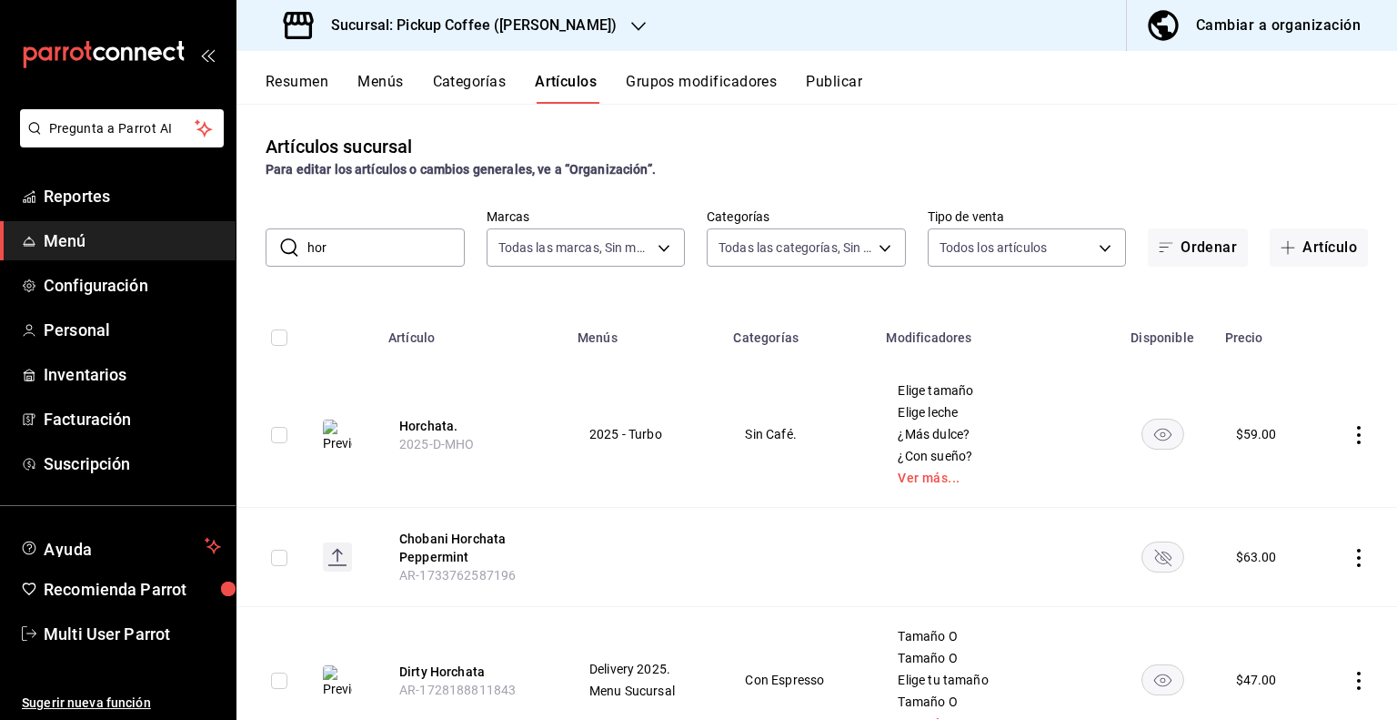
type input "HORCHATA"
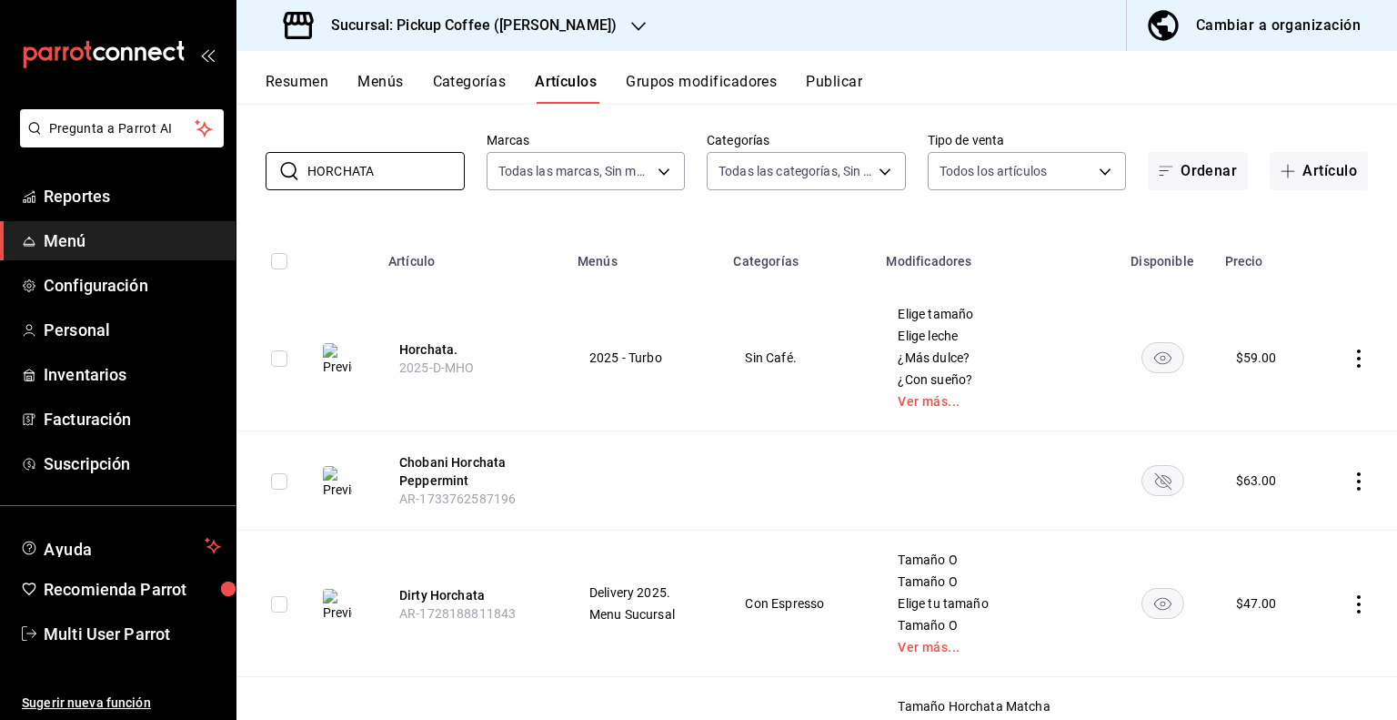
scroll to position [76, 0]
click at [430, 349] on button "Horchata." at bounding box center [472, 349] width 146 height 18
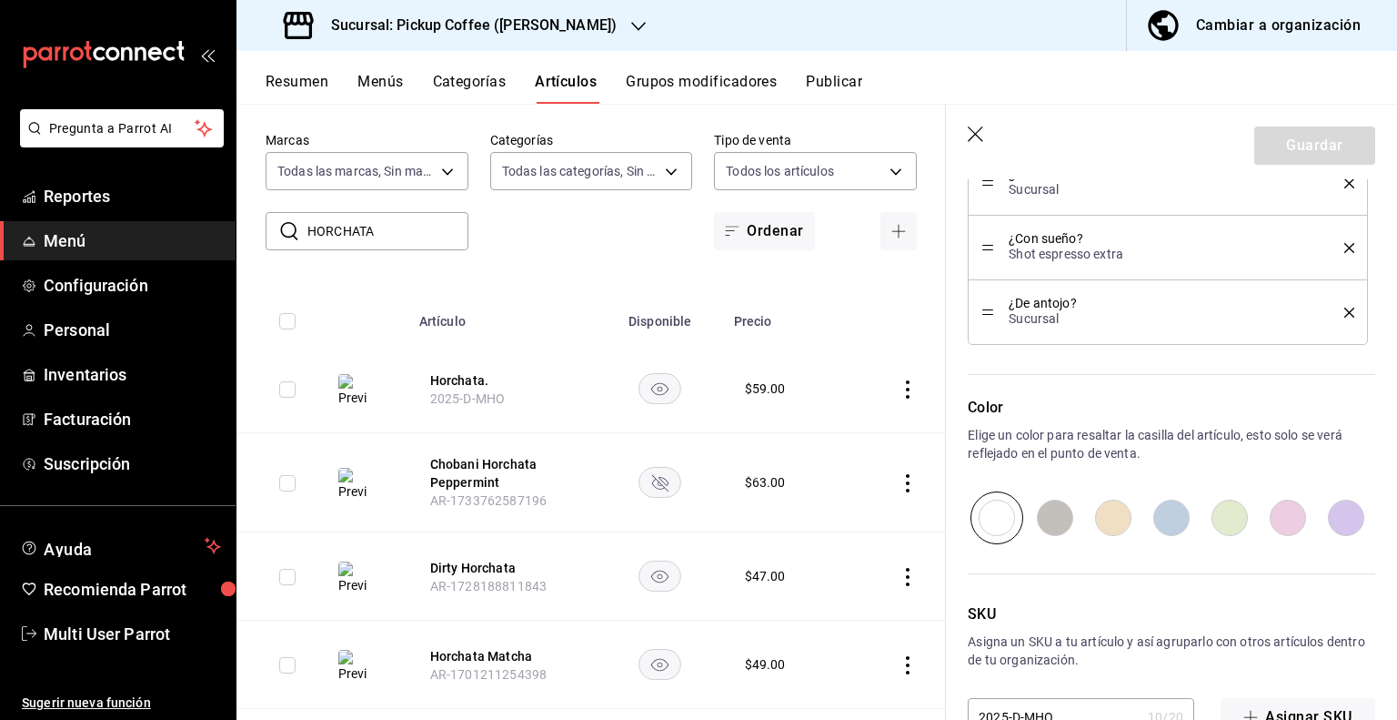
scroll to position [1129, 0]
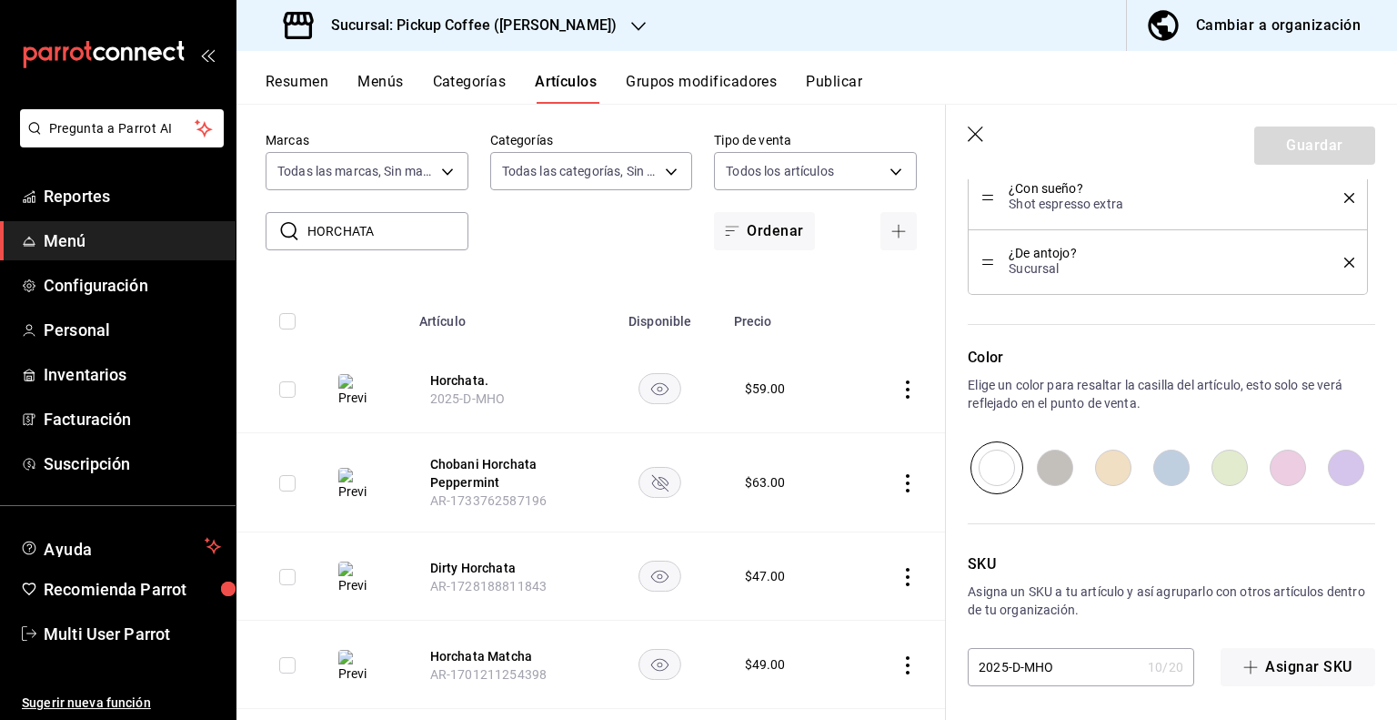
click at [1026, 666] on input "2025-D-MHO" at bounding box center [1054, 667] width 173 height 36
type input "2025-D-sMHO"
type textarea "x"
type input "2025-D-scMHO"
type textarea "x"
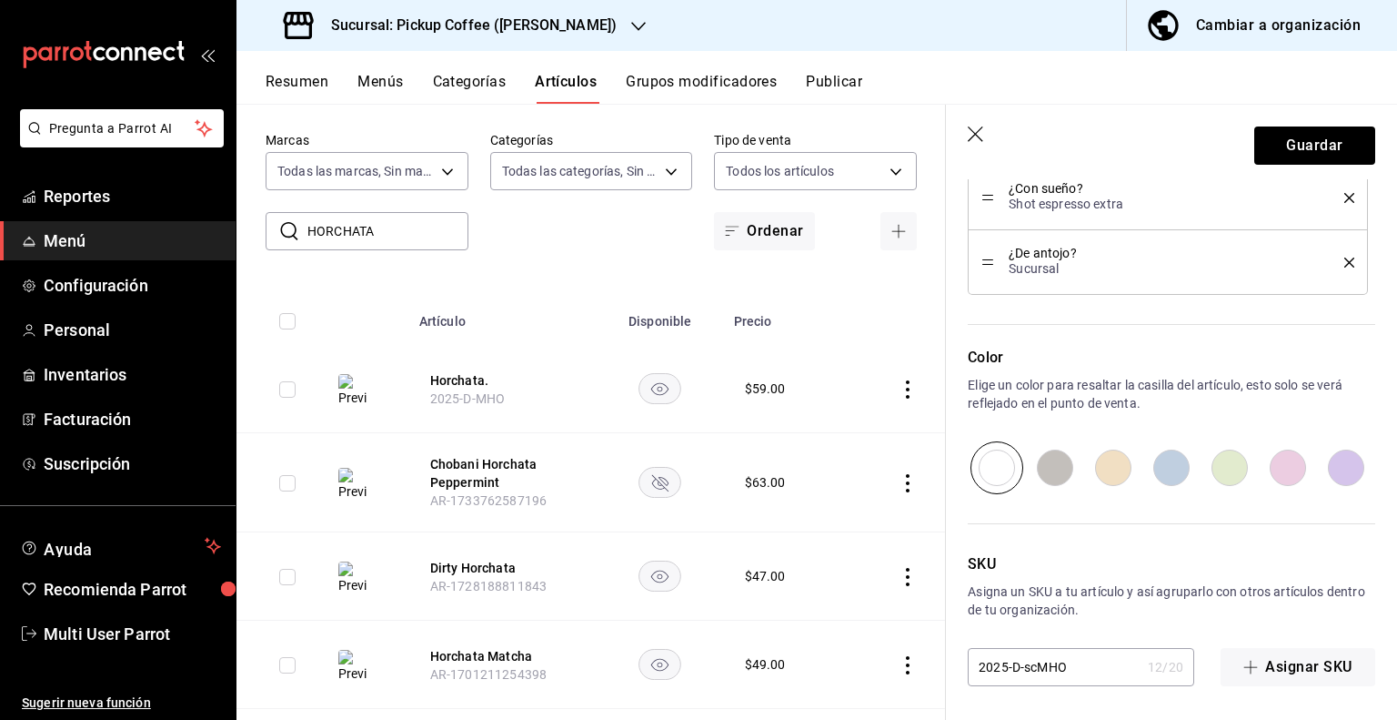
type input "2025-D-sMHO"
type textarea "x"
type input "2025-D-MHO"
type textarea "x"
type input "2025-D-SMHO"
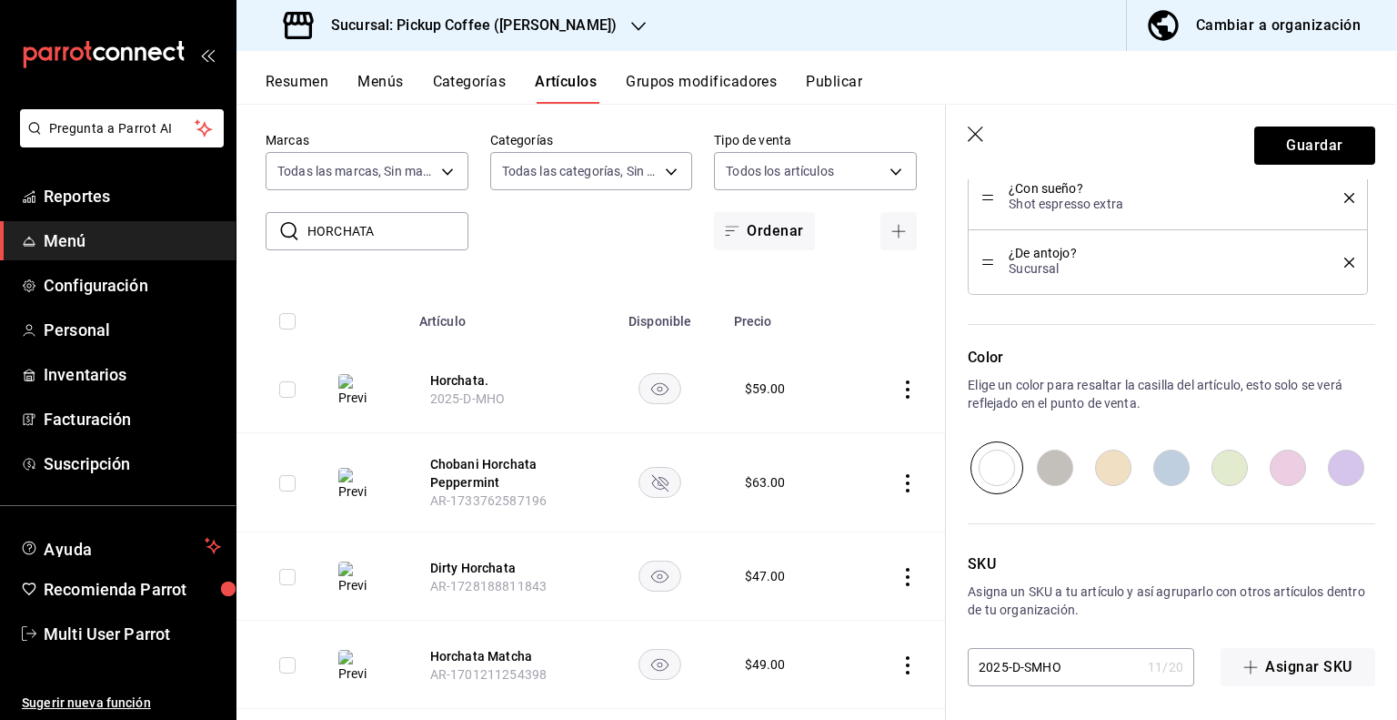
type textarea "x"
type input "2025-D-SCMHO"
type textarea "x"
type input "2025-D-SCHO"
type textarea "x"
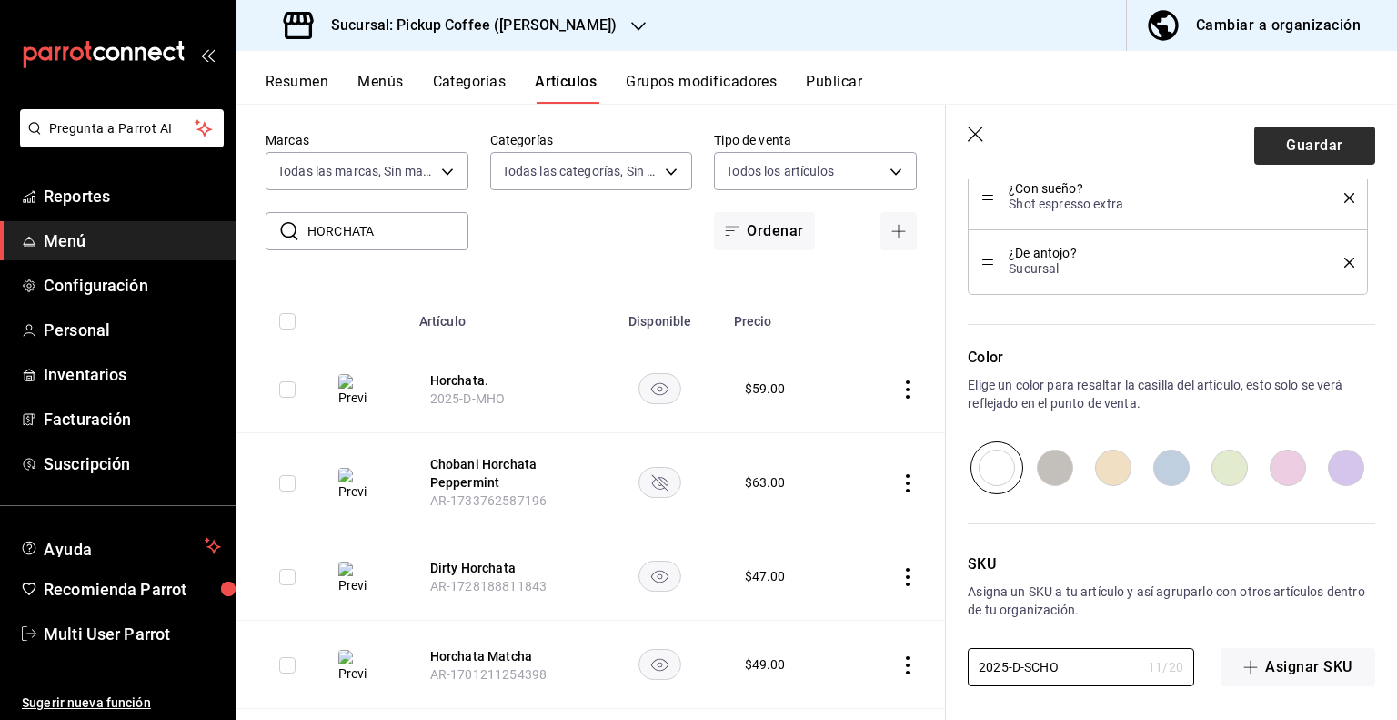
type input "2025-D-SCHO"
click at [1285, 138] on button "Guardar" at bounding box center [1315, 145] width 121 height 38
type textarea "x"
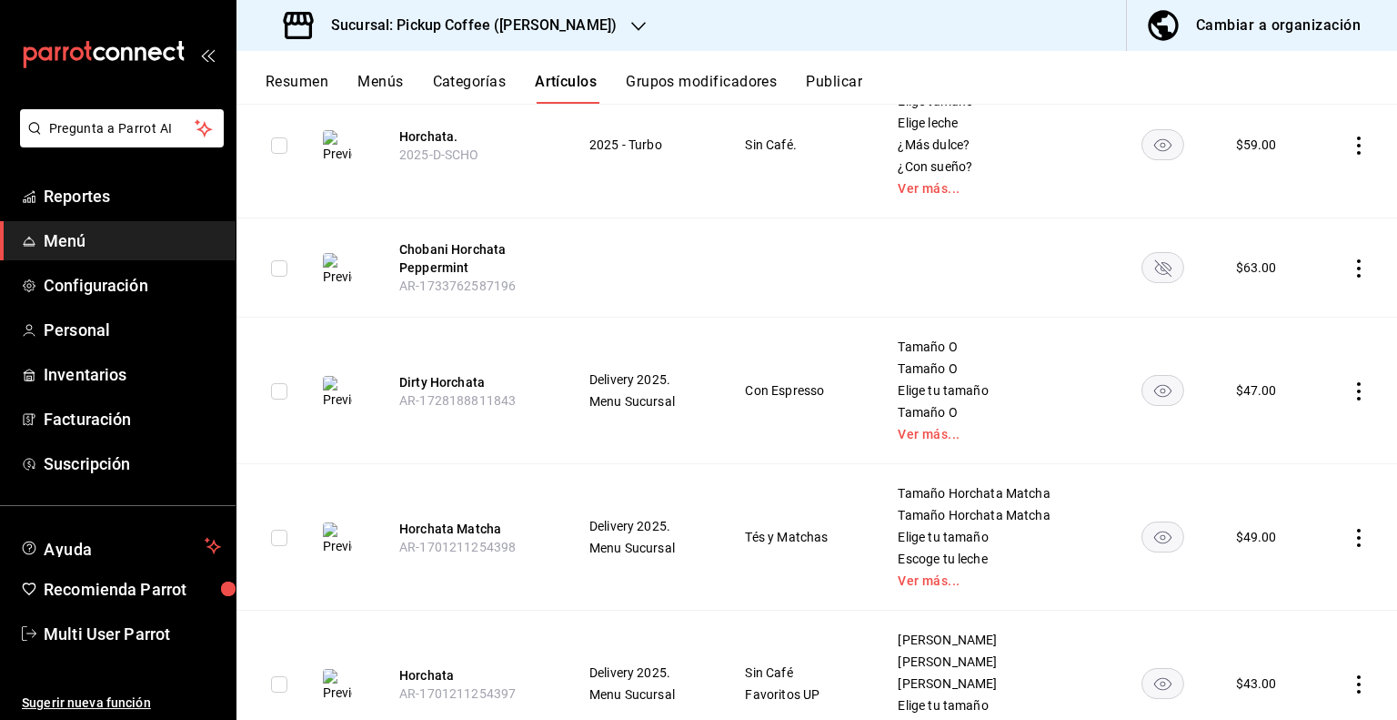
scroll to position [368, 0]
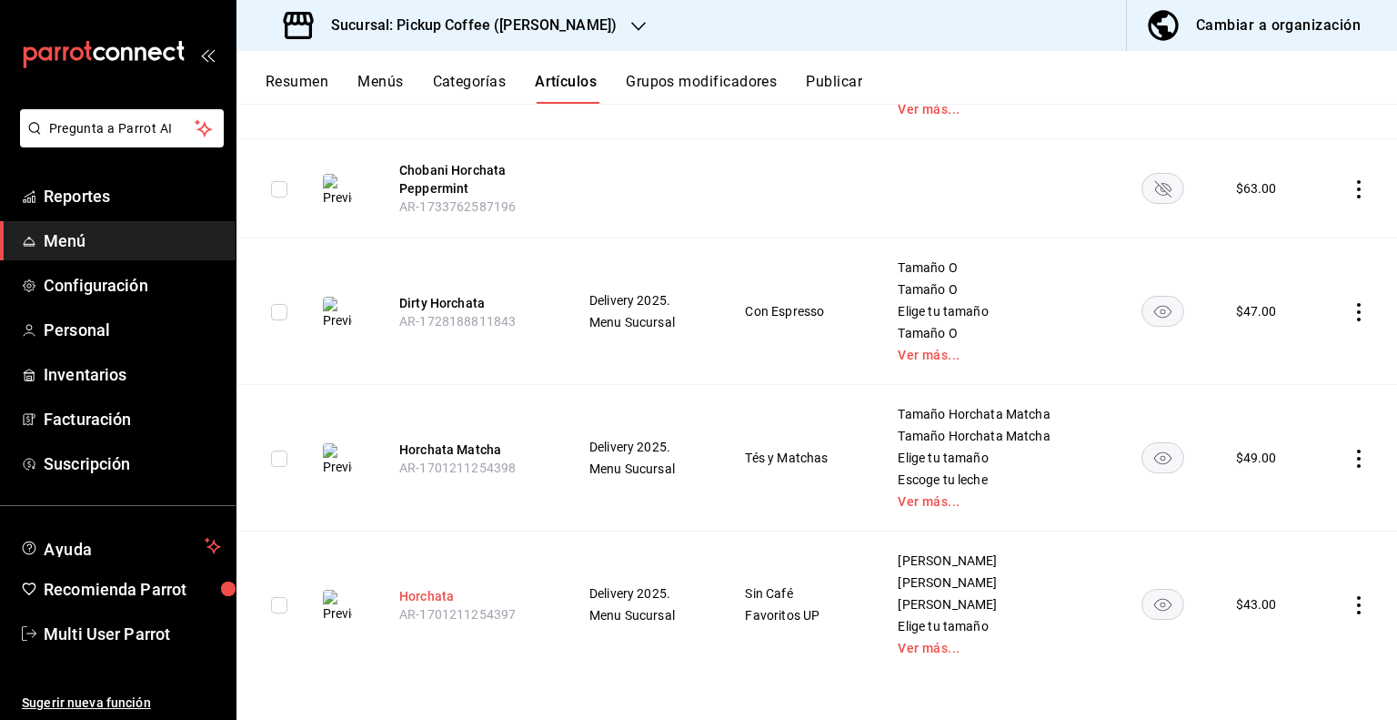
click at [431, 595] on button "Horchata" at bounding box center [472, 596] width 146 height 18
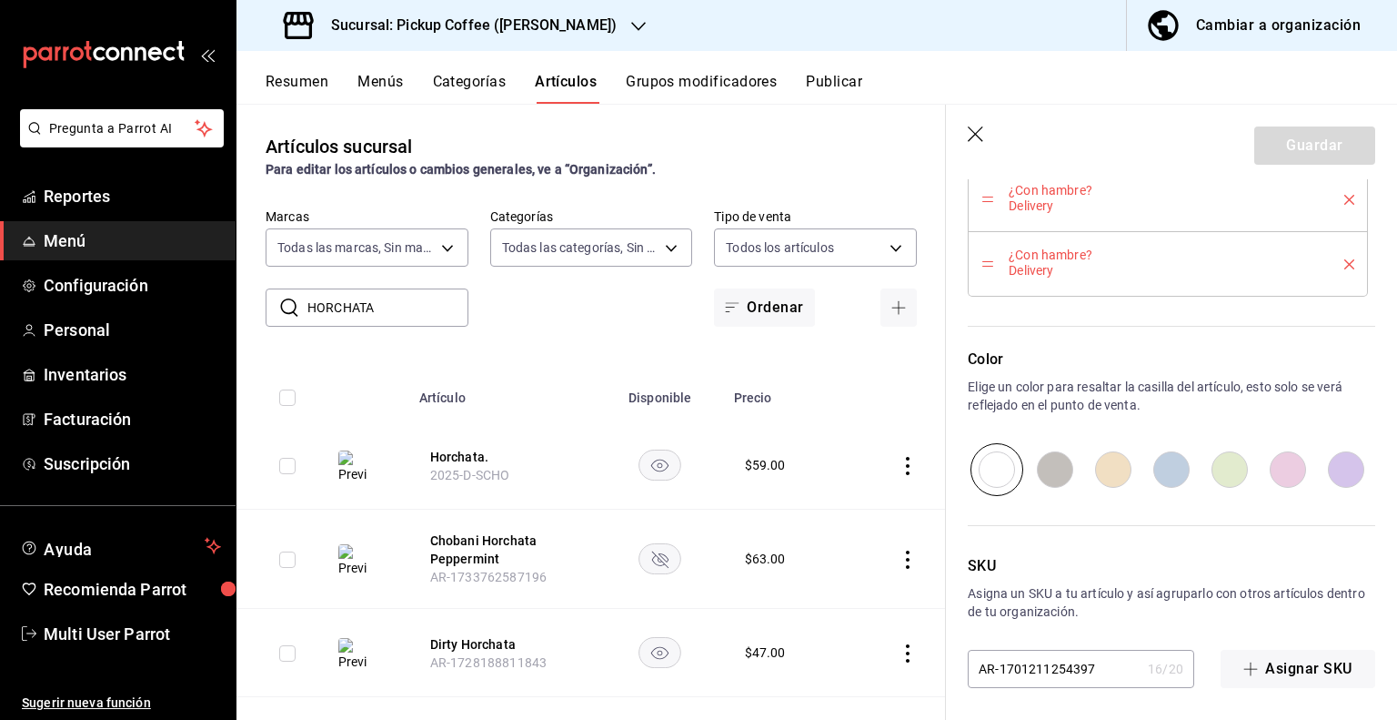
click at [1258, 19] on div "Cambiar a organización" at bounding box center [1278, 25] width 165 height 25
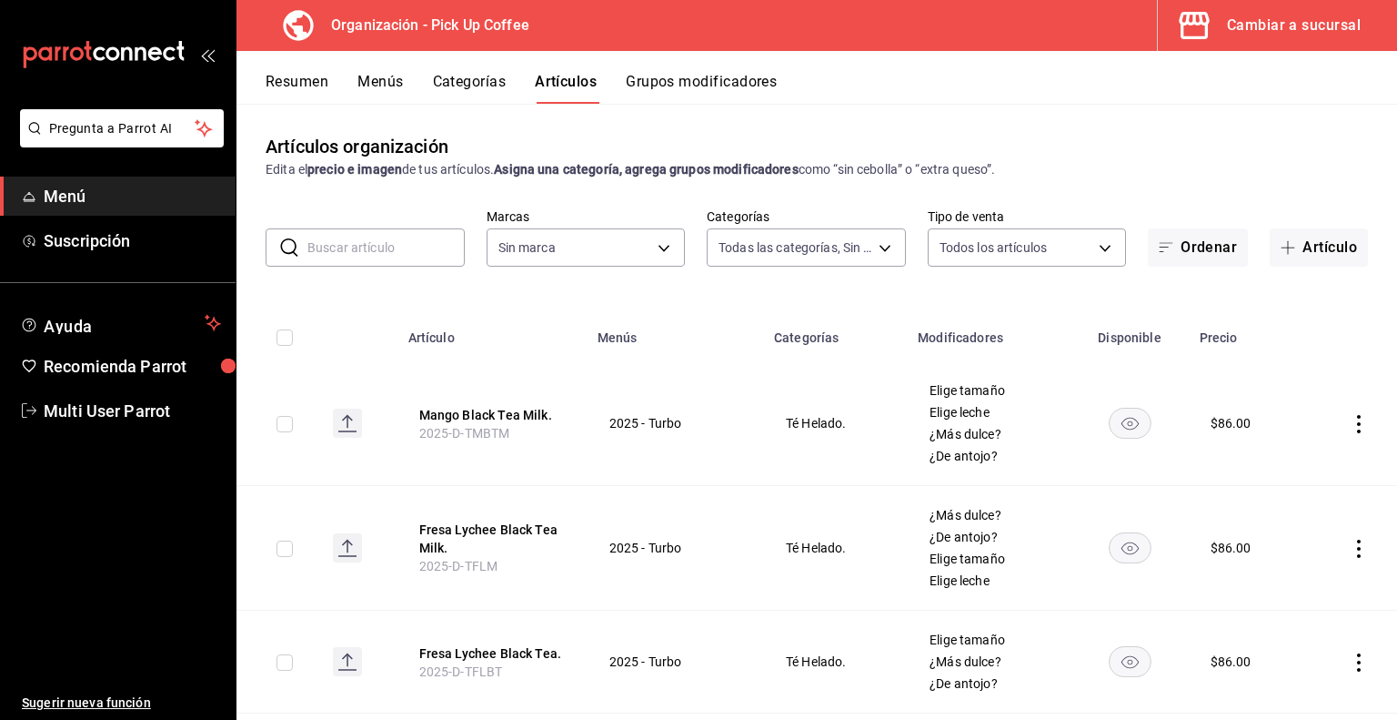
type input "4db18fed-9ffb-4c6a-b425-c60c97b678ba,53820eb7-d444-4b41-b4e8-98457ff70bcd,fb815…"
type input "be2dd662-c872-4fc9-aaab-377dbd4a662e"
click at [348, 250] on input "text" at bounding box center [386, 247] width 157 height 36
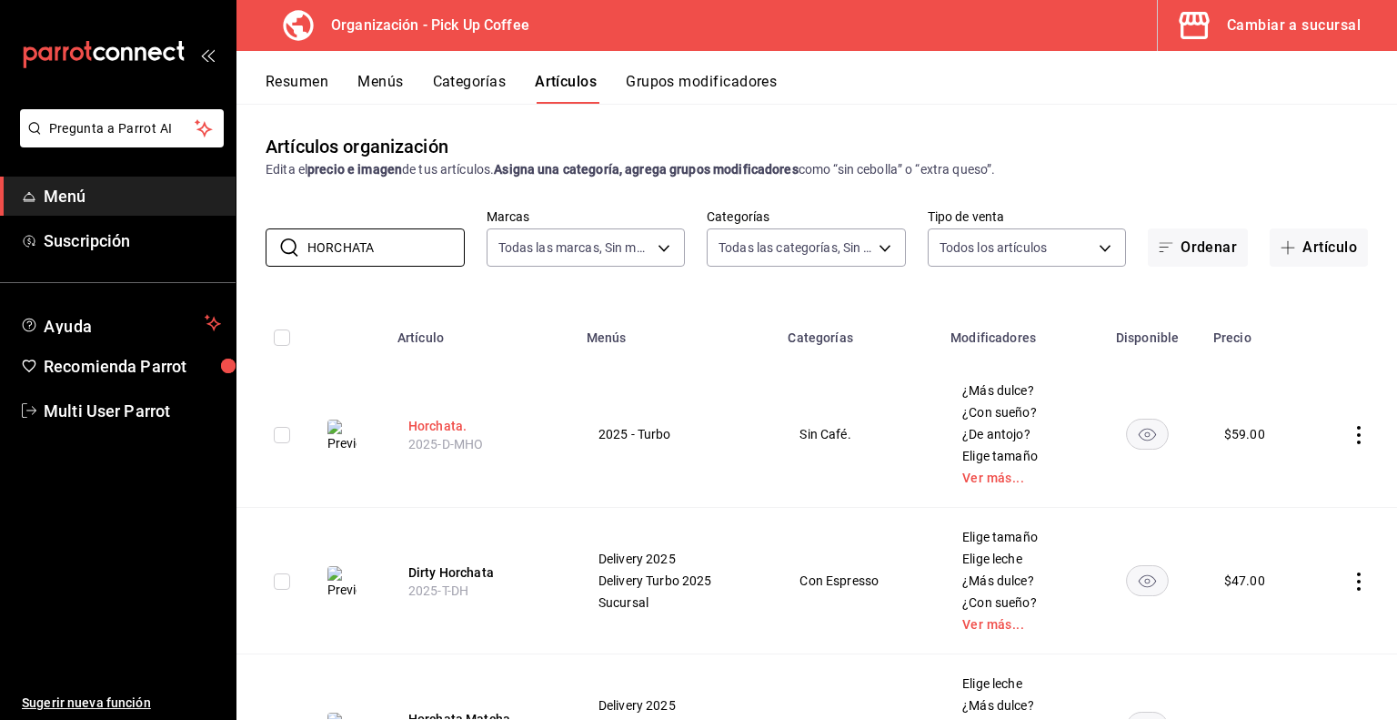
type input "HORCHATA"
click at [444, 423] on button "Horchata." at bounding box center [481, 426] width 146 height 18
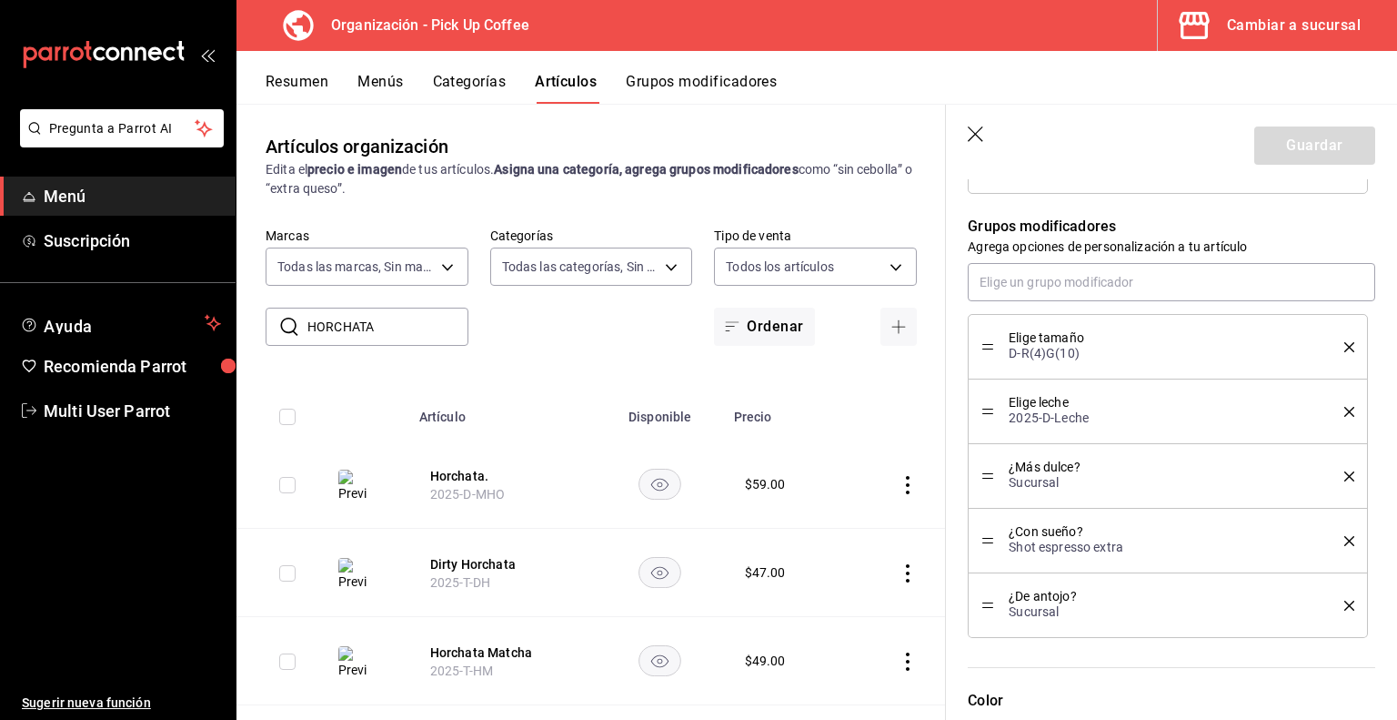
scroll to position [1129, 0]
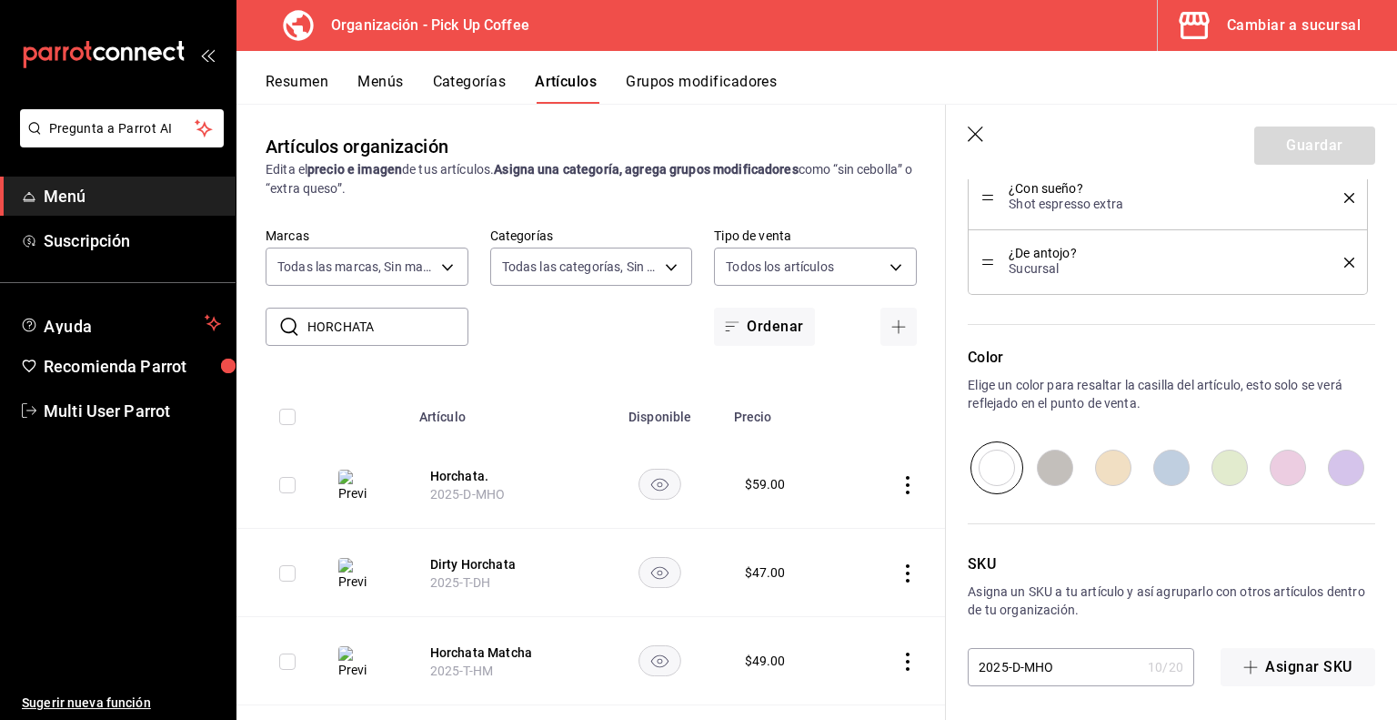
click at [1035, 661] on input "2025-D-MHO" at bounding box center [1054, 667] width 173 height 36
type input "2025-D-HO"
type textarea "x"
type input "2025-D-SHO"
type textarea "x"
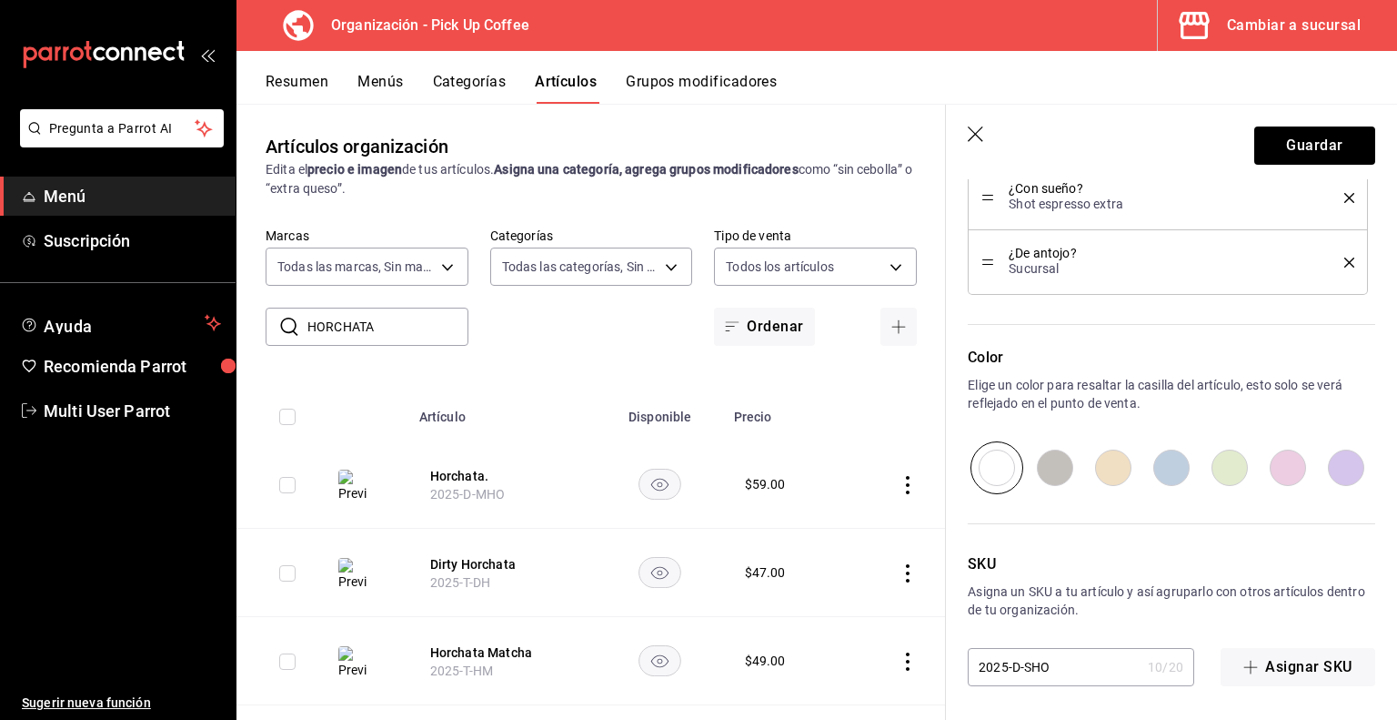
type input "2025-D-SCHO"
type textarea "x"
type input "2025-D-SCHO"
click at [1281, 142] on button "Guardar" at bounding box center [1315, 145] width 121 height 38
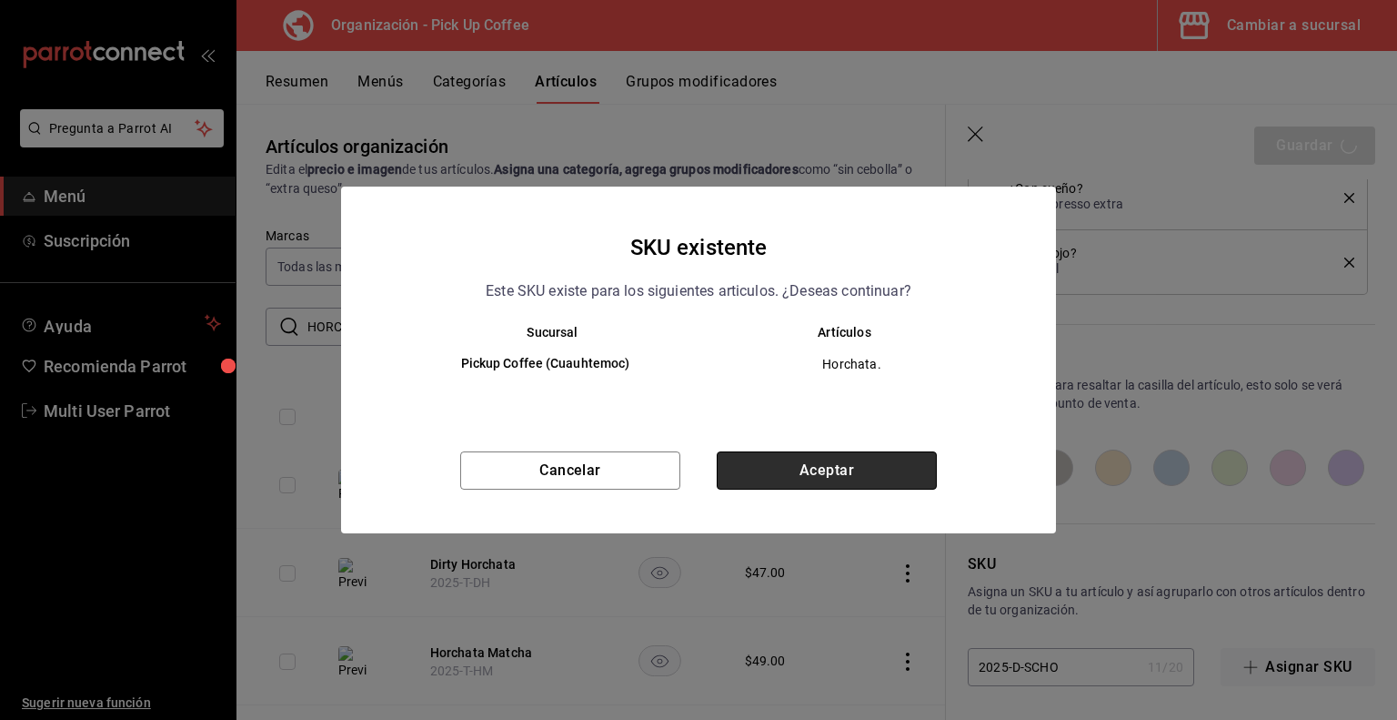
click at [758, 461] on button "Aceptar" at bounding box center [827, 470] width 220 height 38
type textarea "x"
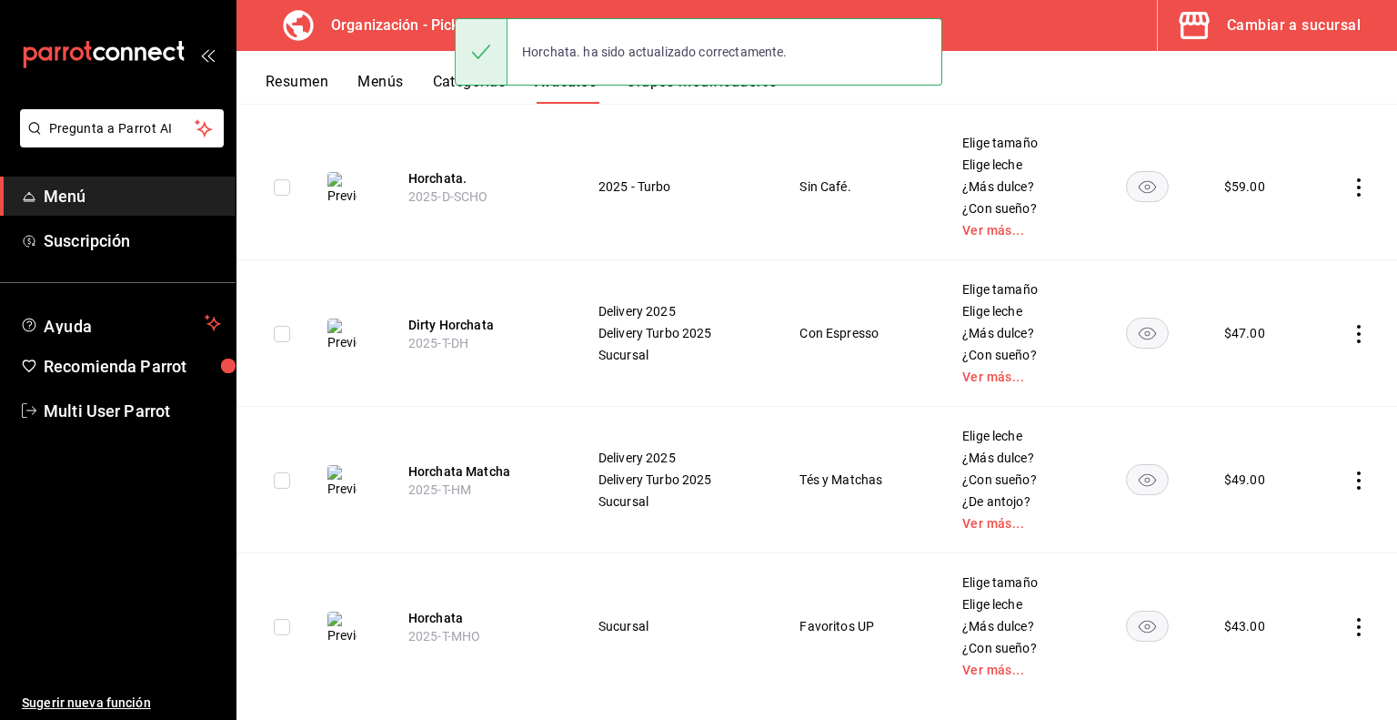
scroll to position [269, 0]
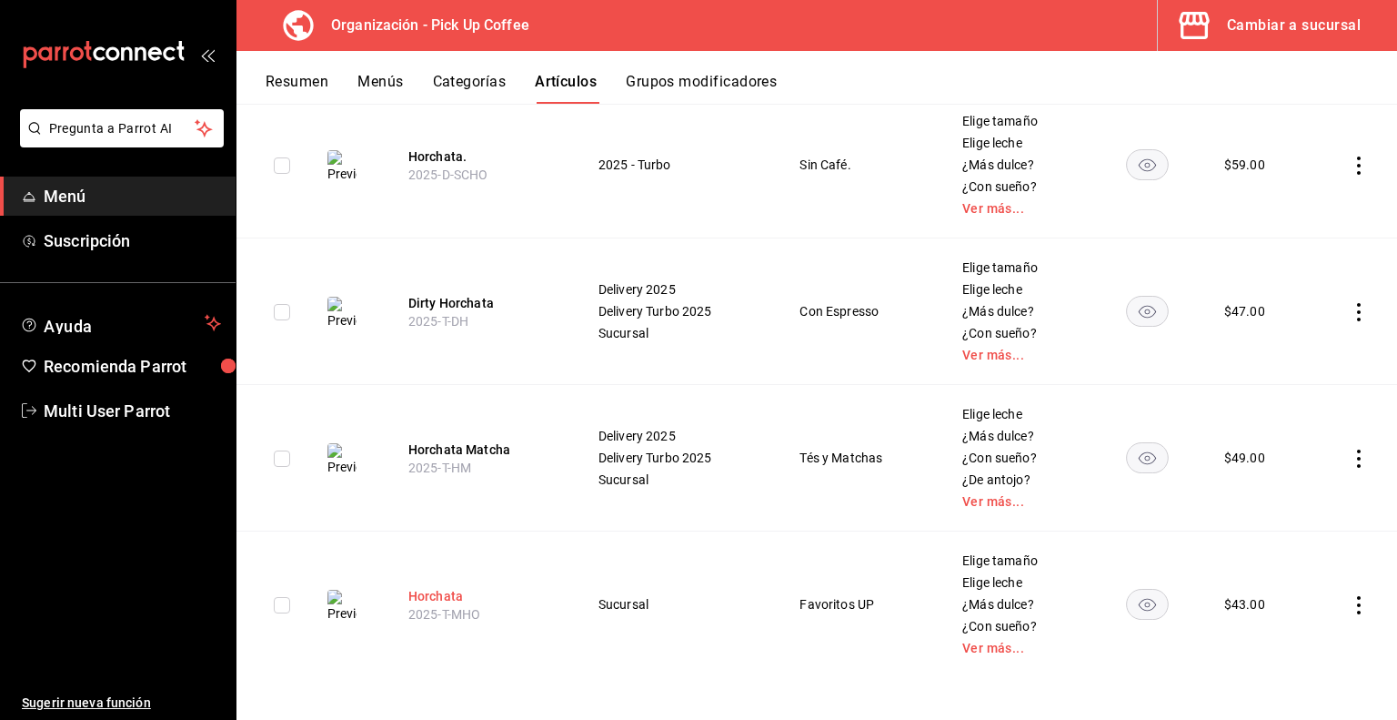
click at [435, 593] on button "Horchata" at bounding box center [481, 596] width 146 height 18
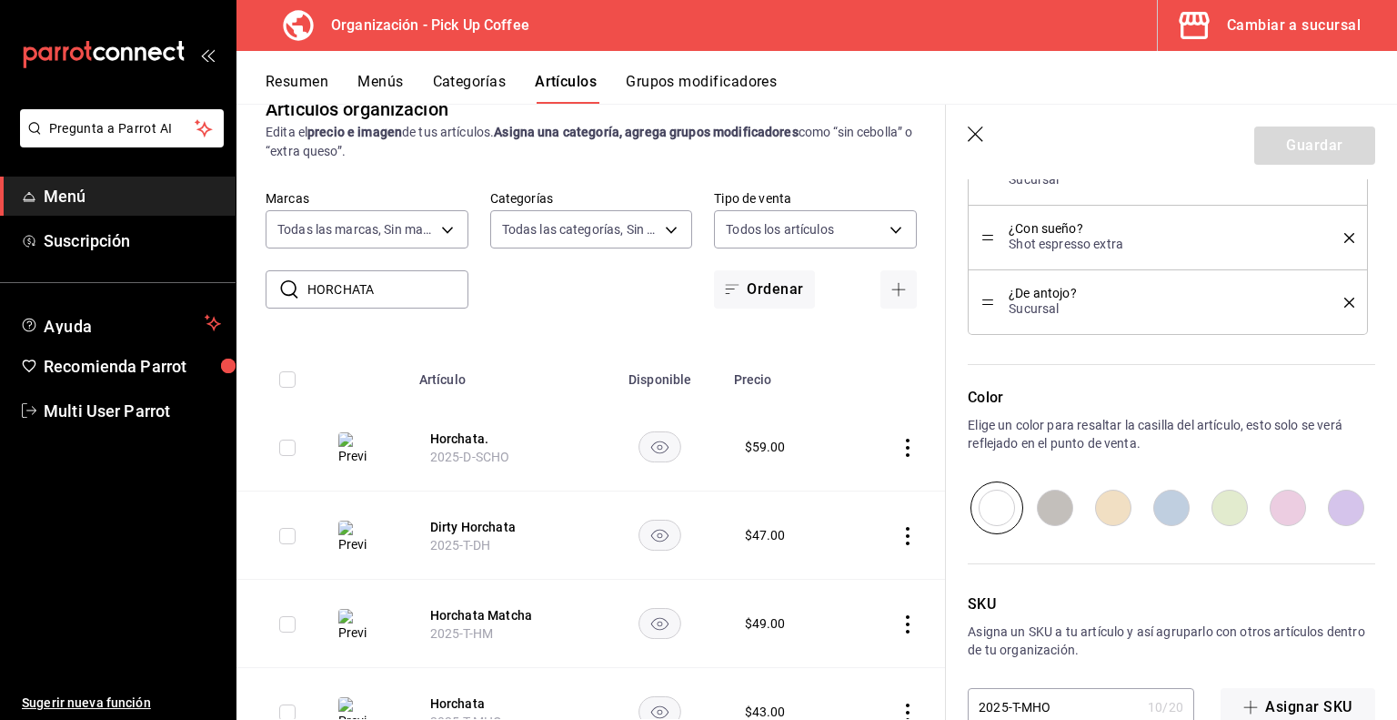
scroll to position [1255, 0]
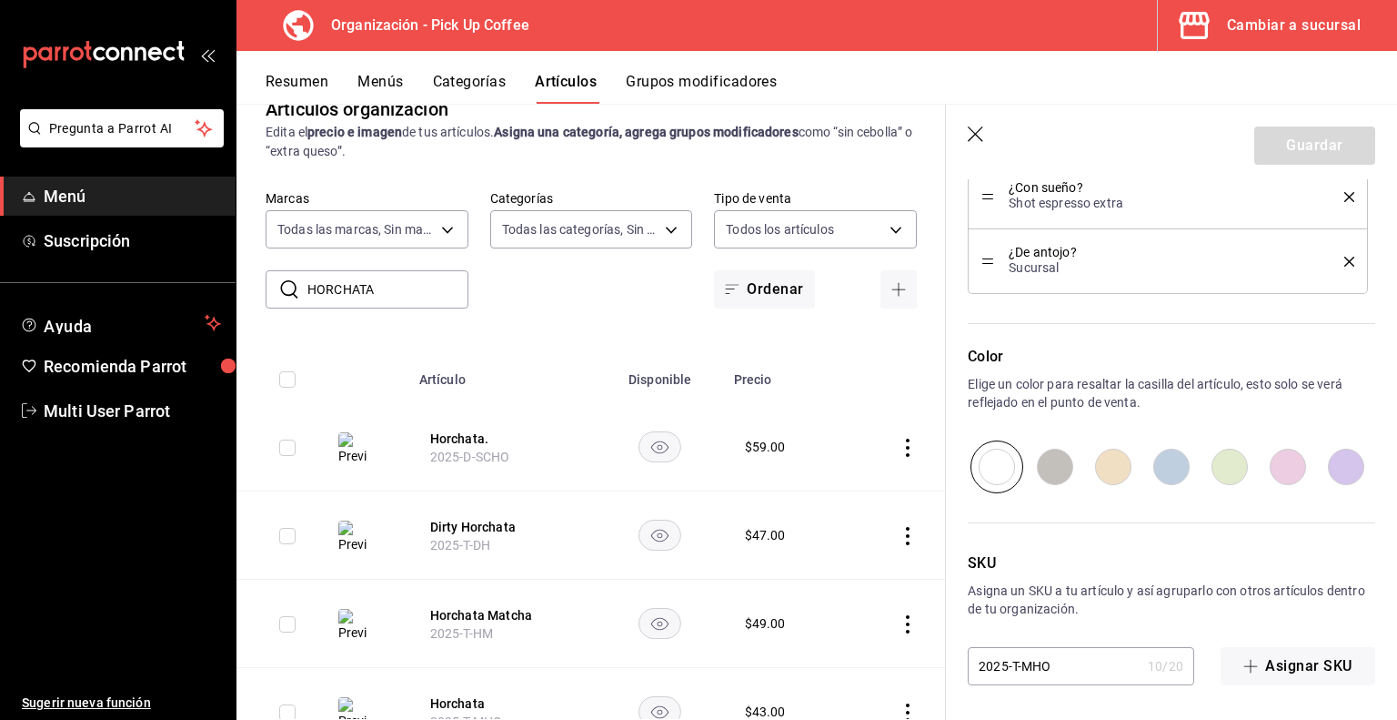
click at [1030, 665] on input "2025-T-MHO" at bounding box center [1054, 666] width 173 height 36
type input "2025-T-HO"
type textarea "x"
type input "2025-T-SHO"
type textarea "x"
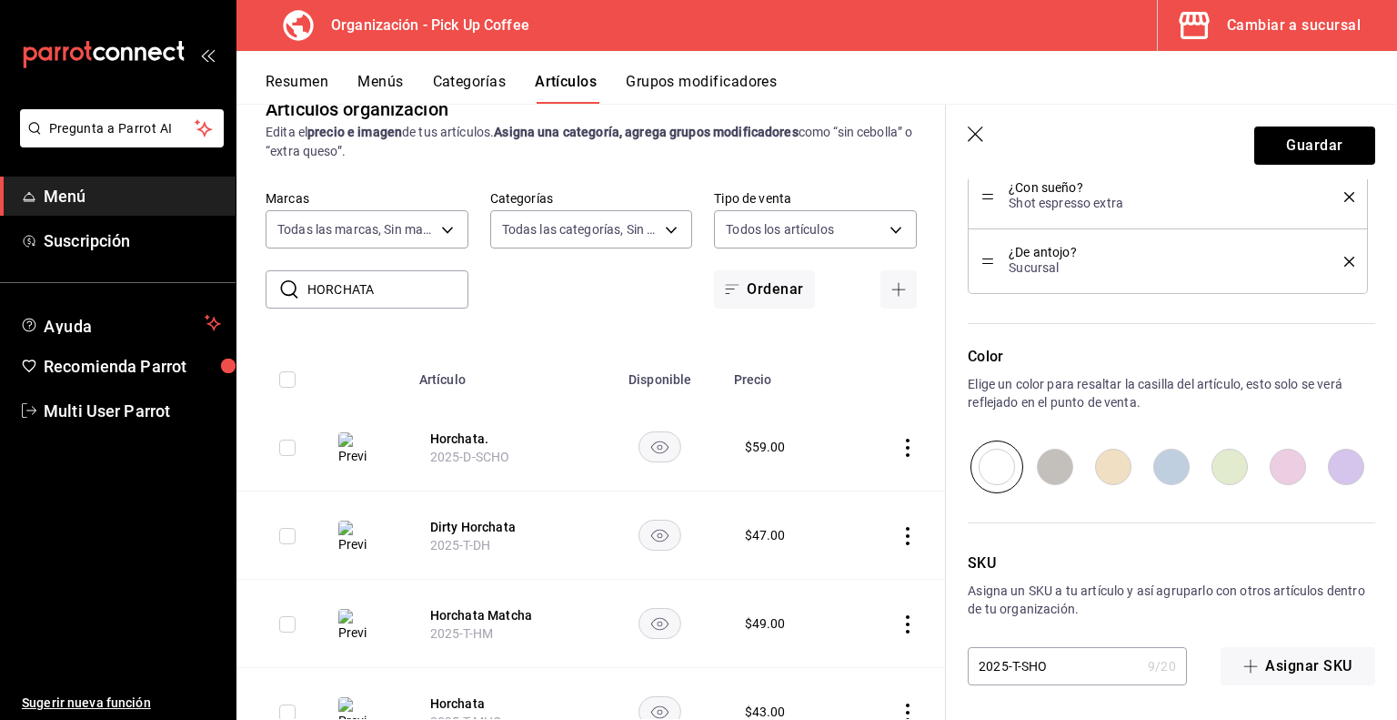
type input "2025-T-SCHO"
type textarea "x"
type input "2025-T-SCHO"
click at [1291, 144] on button "Guardar" at bounding box center [1315, 145] width 121 height 38
type textarea "x"
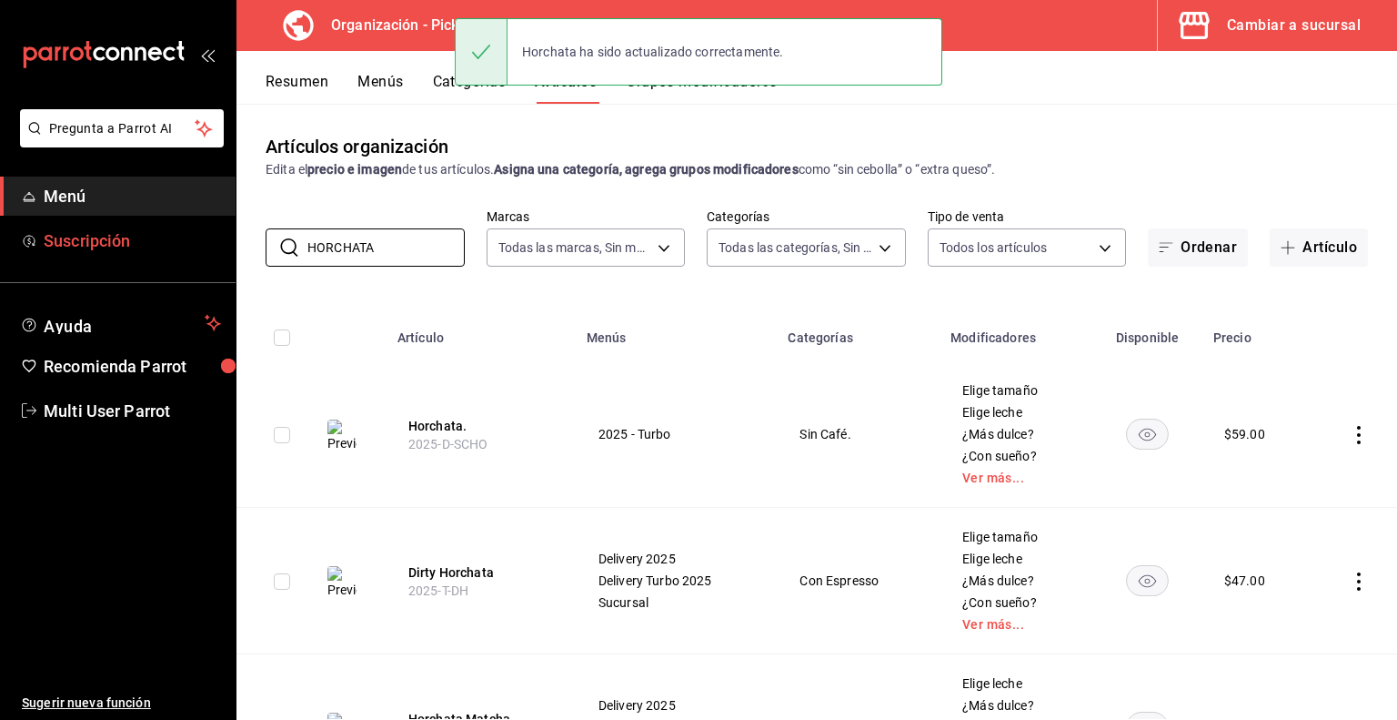
drag, startPoint x: 386, startPoint y: 240, endPoint x: 217, endPoint y: 247, distance: 168.5
click at [217, 247] on div "Pregunta a Parrot AI Menú Suscripción Ayuda Recomienda Parrot Multi User Parrot…" at bounding box center [698, 360] width 1397 height 720
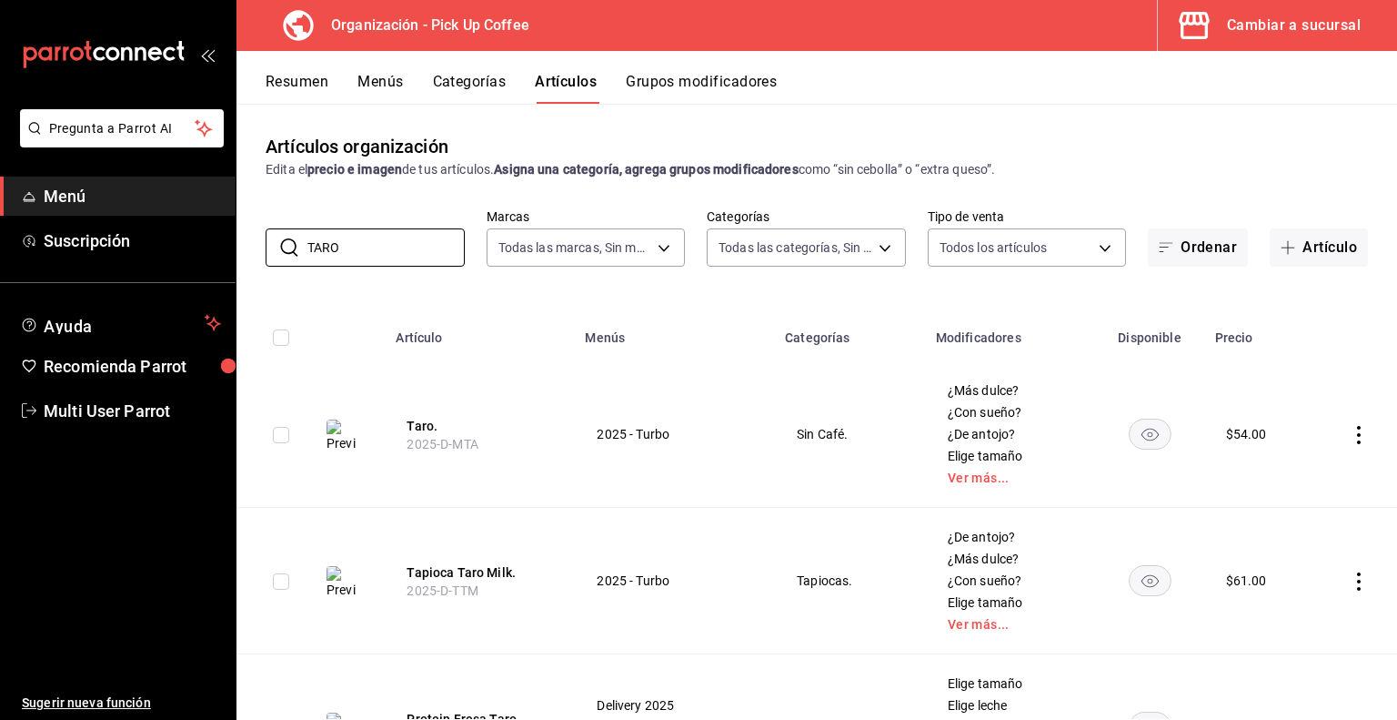
type input "TARO"
click at [338, 313] on th at bounding box center [348, 332] width 73 height 58
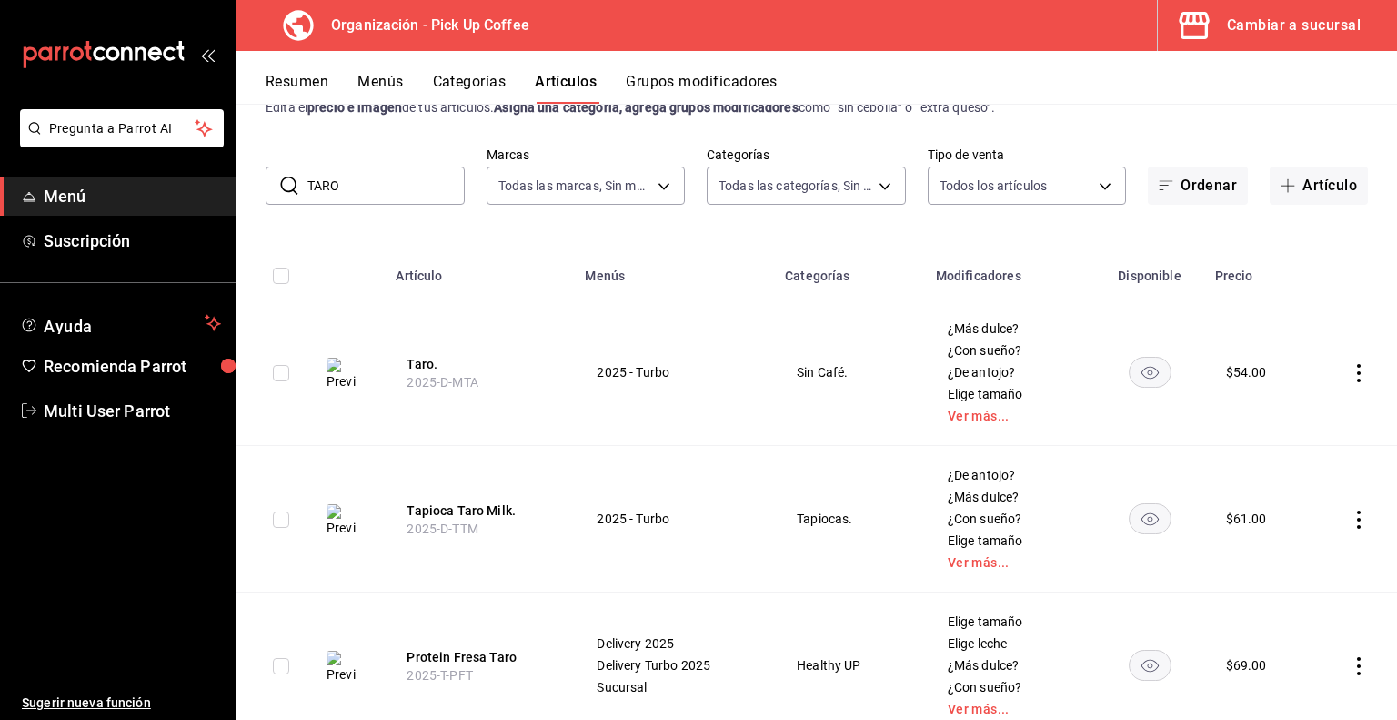
scroll to position [61, 0]
click at [418, 365] on button "Taro." at bounding box center [480, 365] width 146 height 18
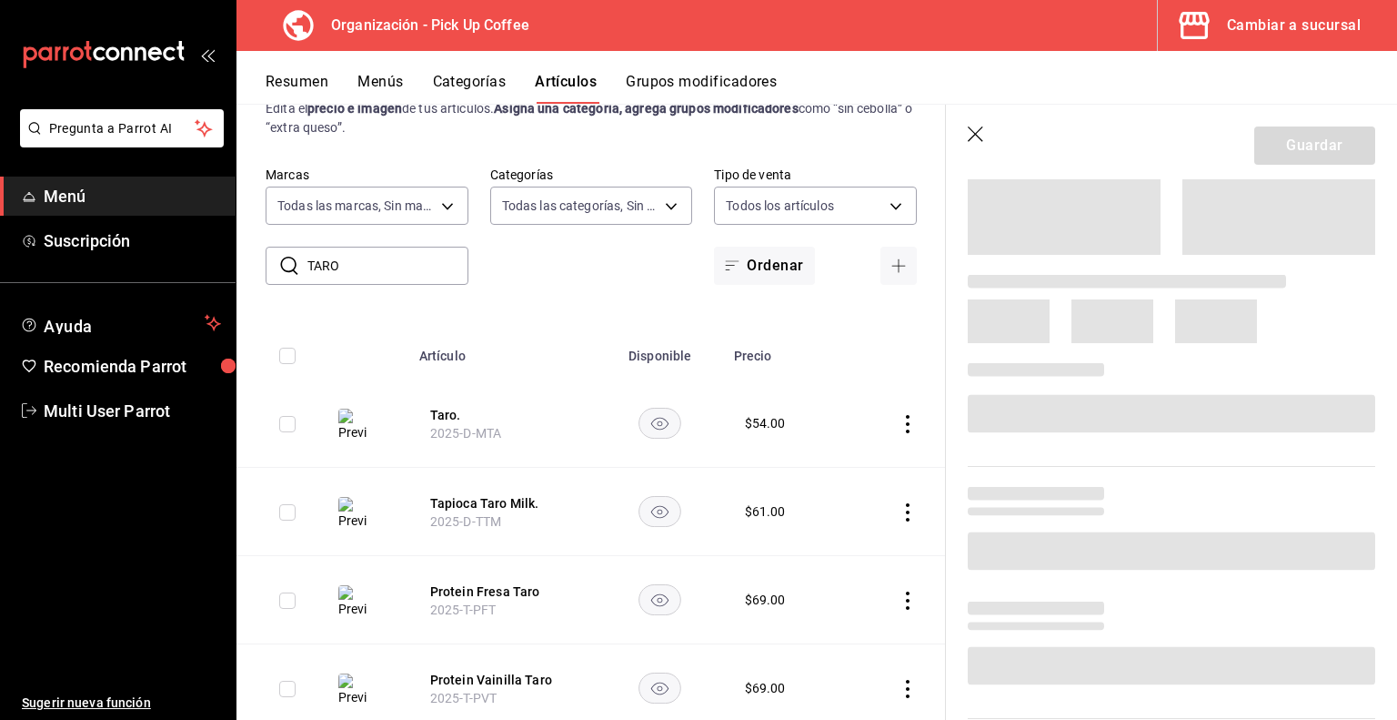
scroll to position [587, 0]
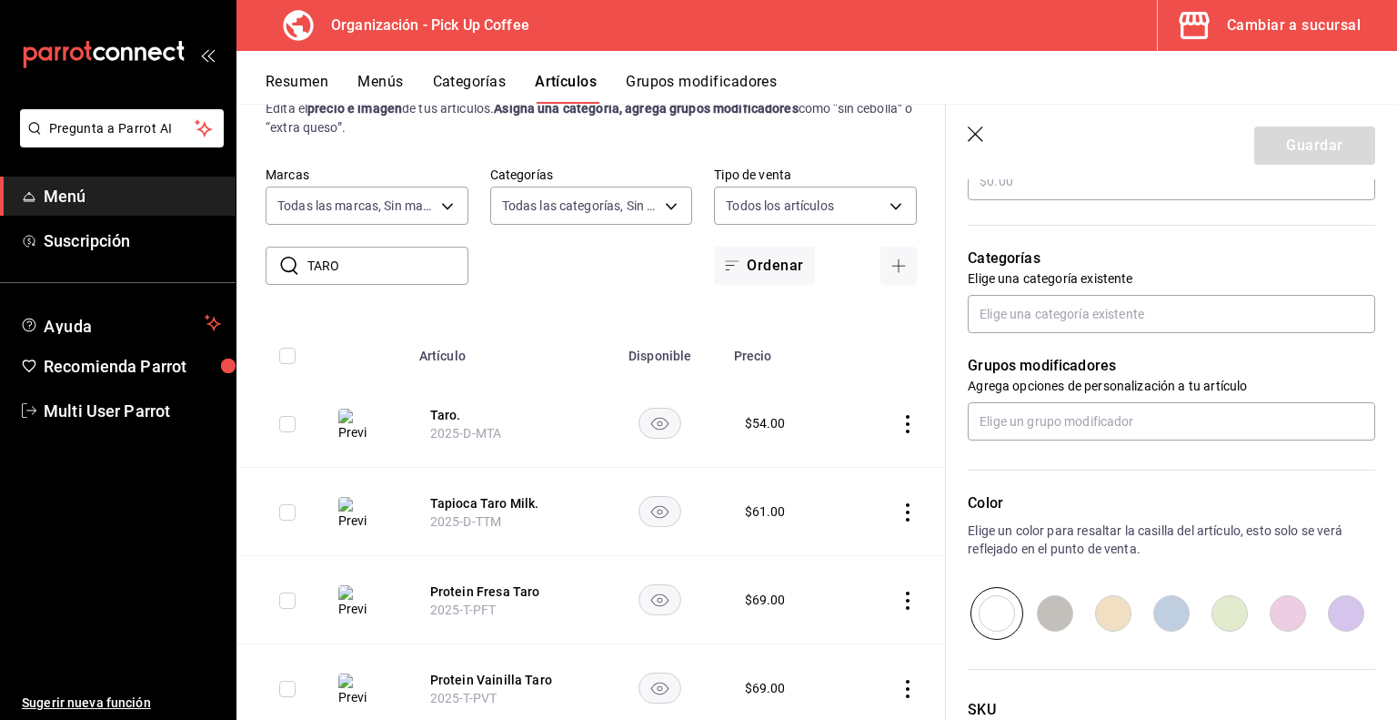
type textarea "x"
type input "$54.00"
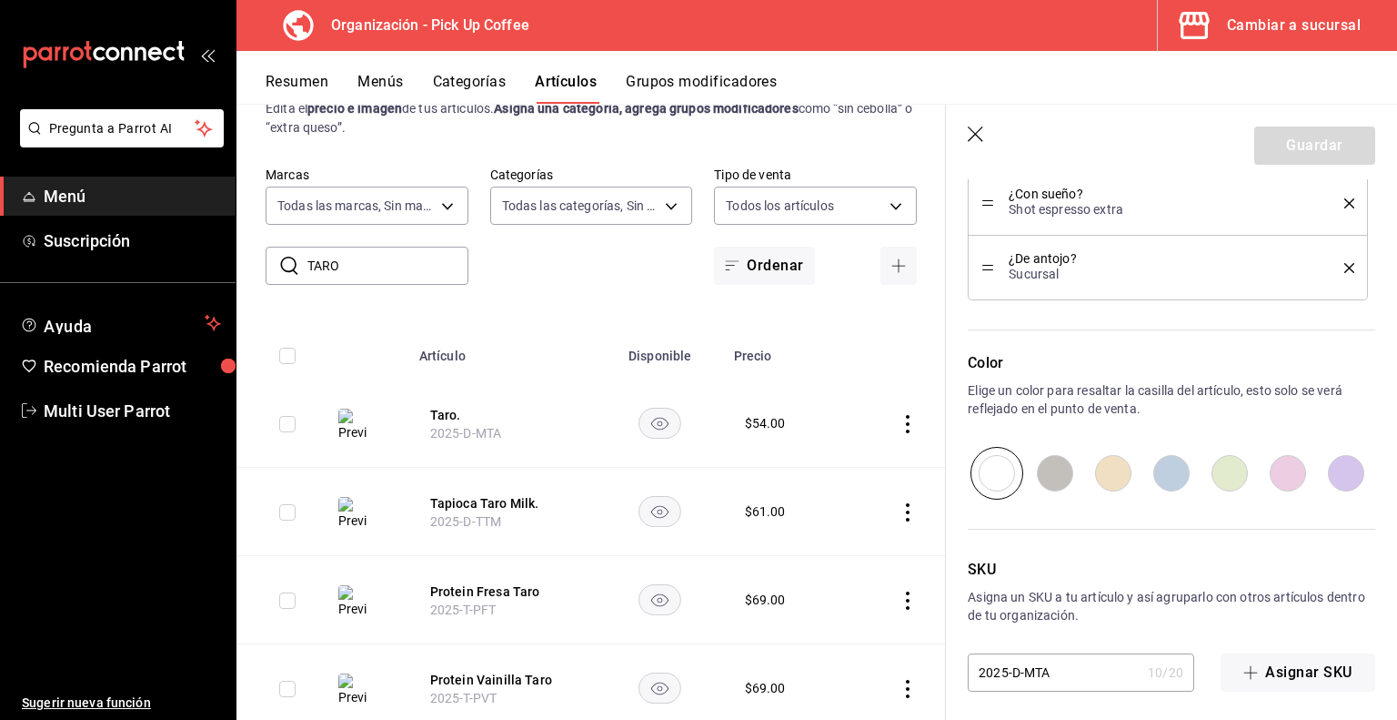
scroll to position [1129, 0]
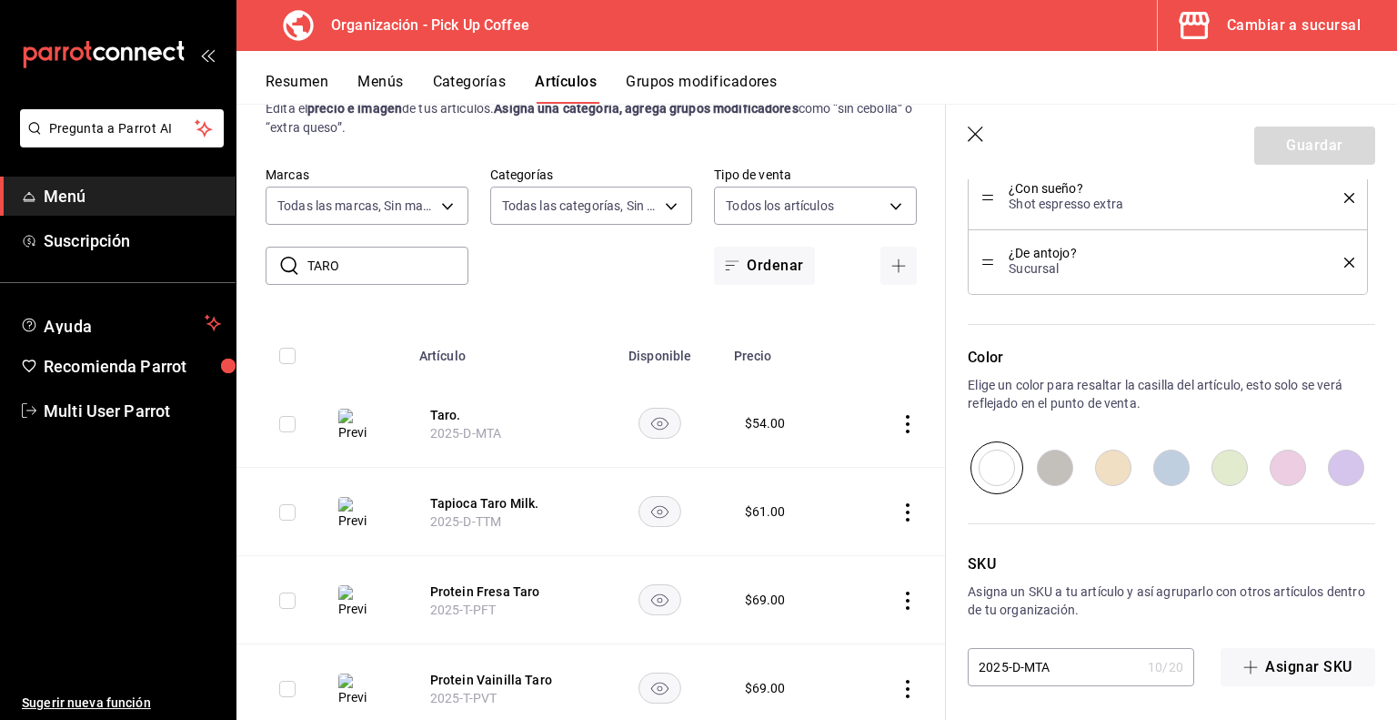
click at [1034, 661] on input "2025-D-MTA" at bounding box center [1054, 667] width 173 height 36
type input "2025-D-TA"
type textarea "x"
type input "2025-D-STA"
type textarea "x"
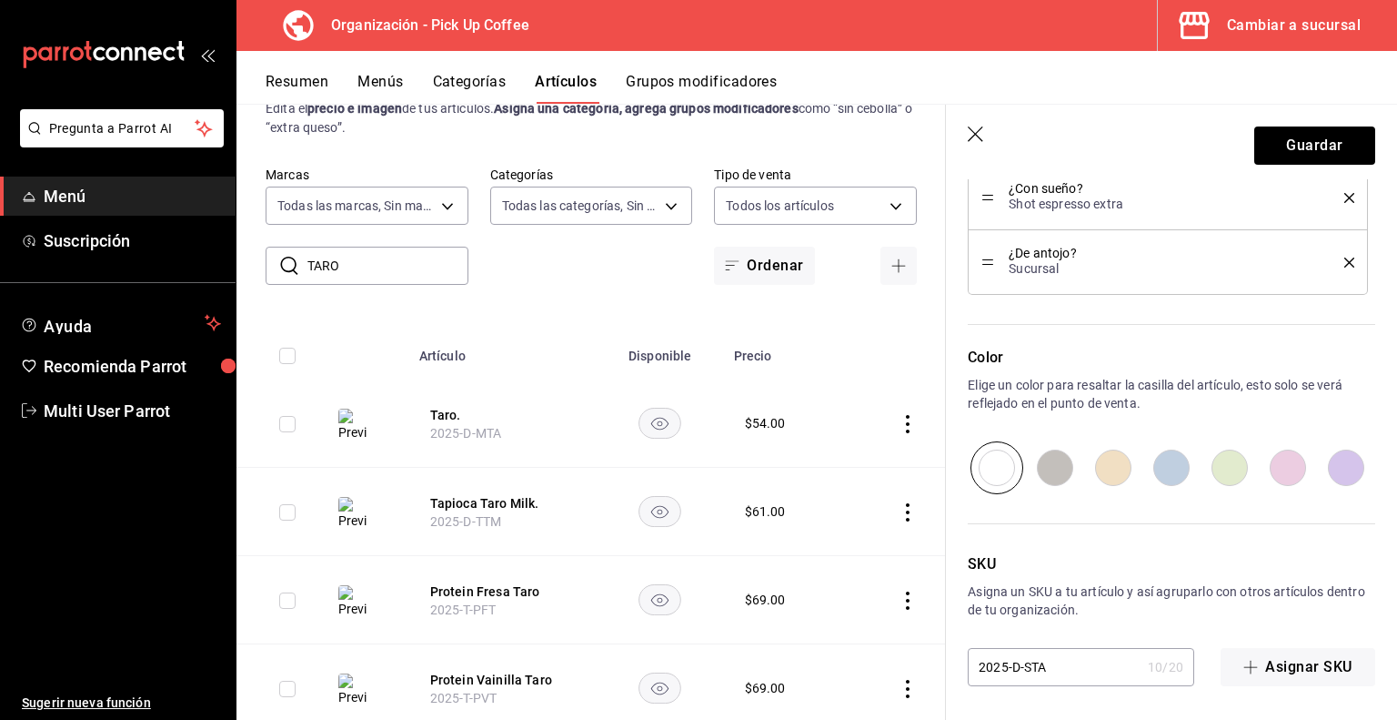
type input "2025-D-SCTA"
type textarea "x"
type input "2025-D-SCTA"
click at [1276, 155] on button "Guardar" at bounding box center [1315, 145] width 121 height 38
type textarea "x"
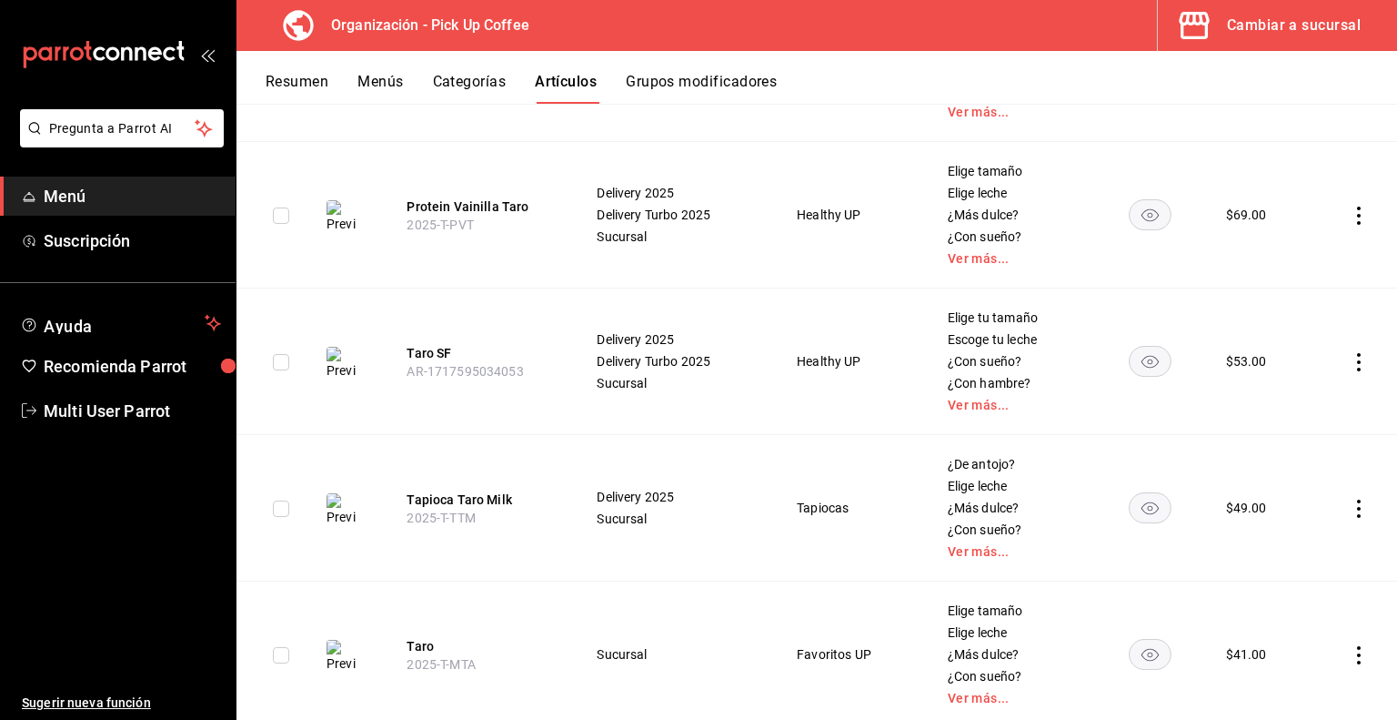
scroll to position [709, 0]
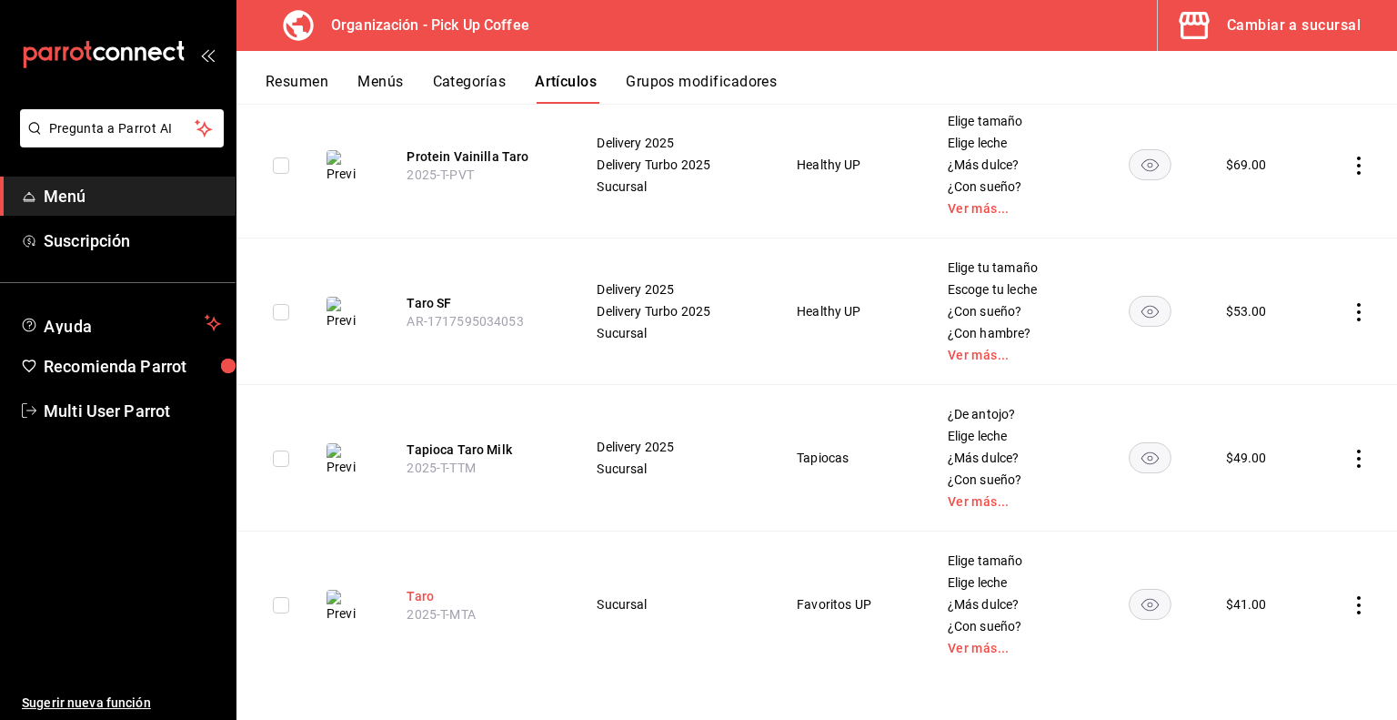
click at [414, 594] on button "Taro" at bounding box center [480, 596] width 146 height 18
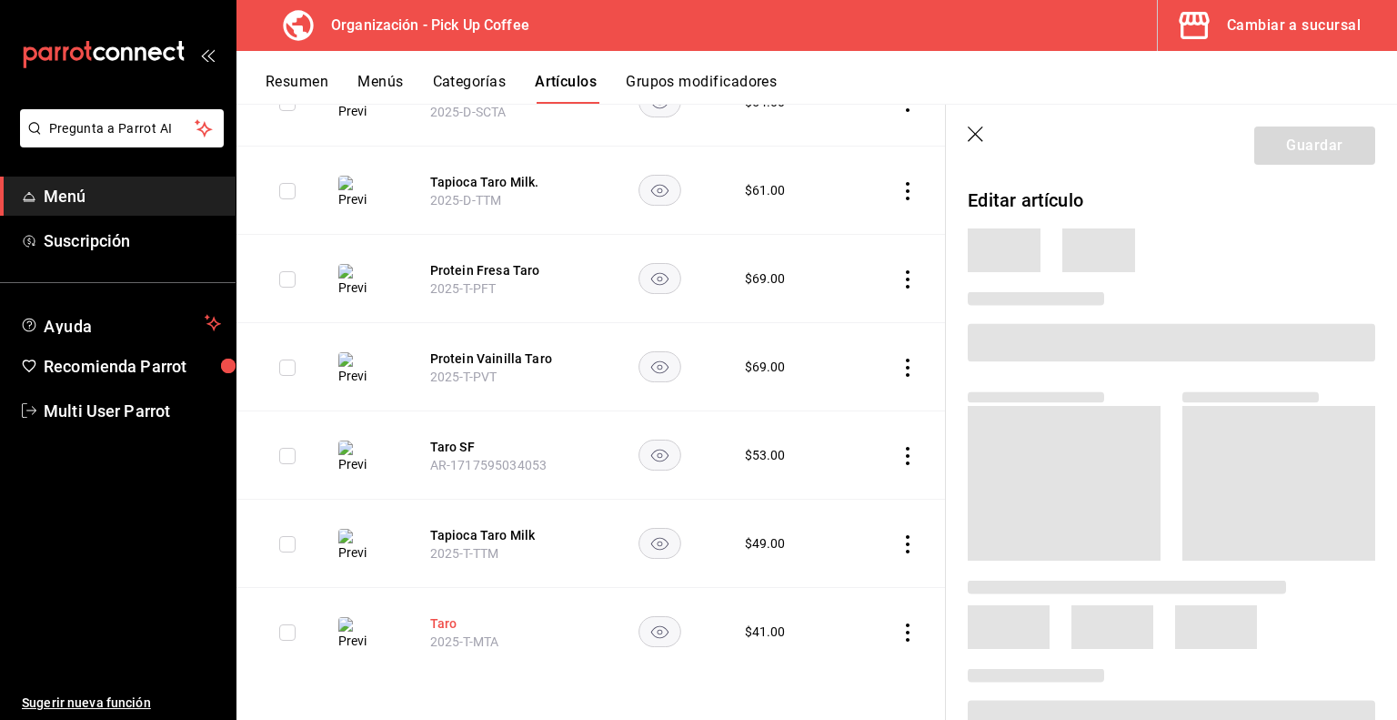
scroll to position [302, 0]
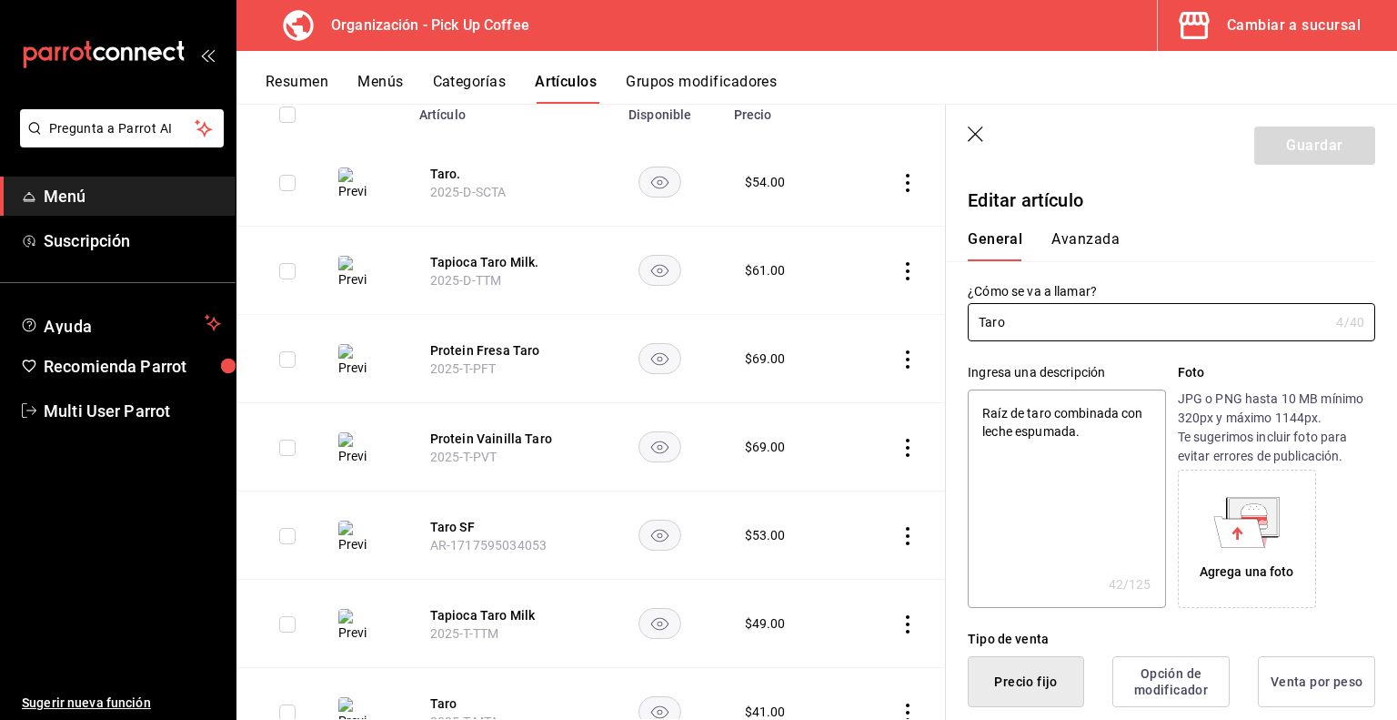
type textarea "x"
type input "$41.00"
type textarea "x"
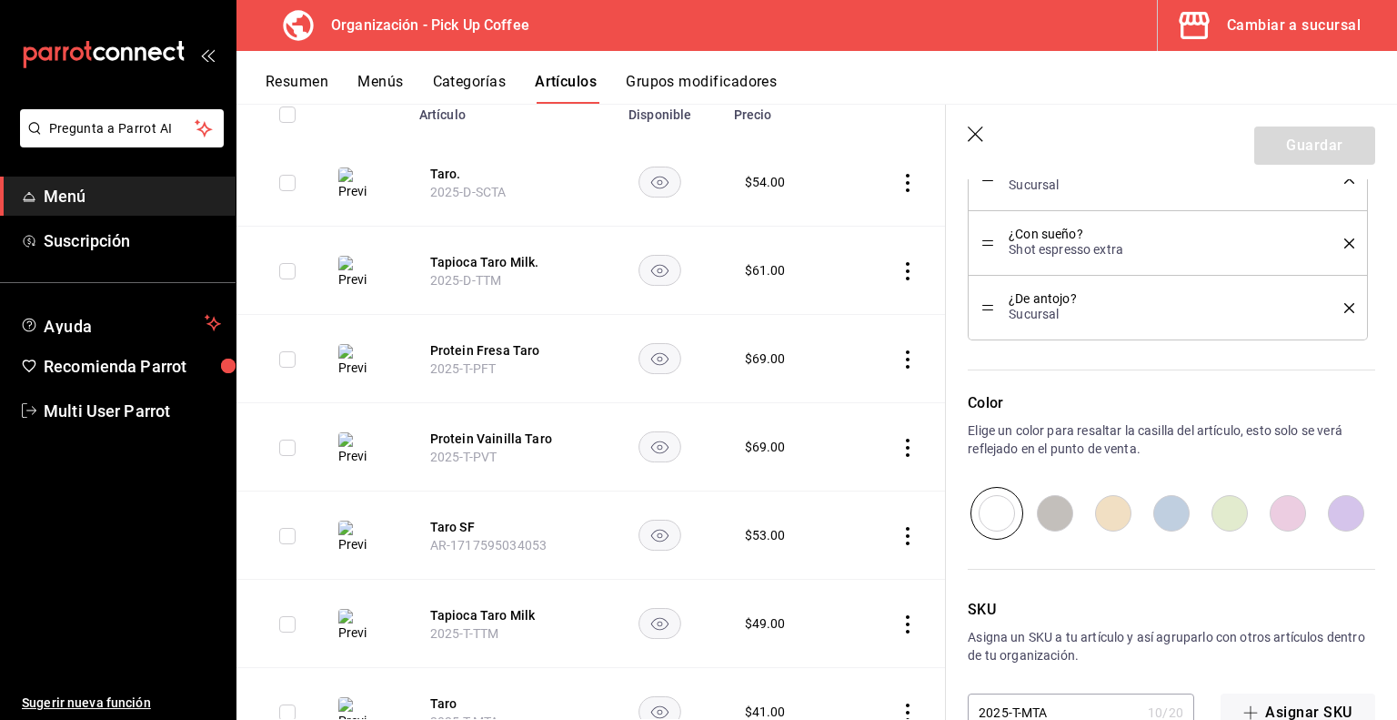
scroll to position [1255, 0]
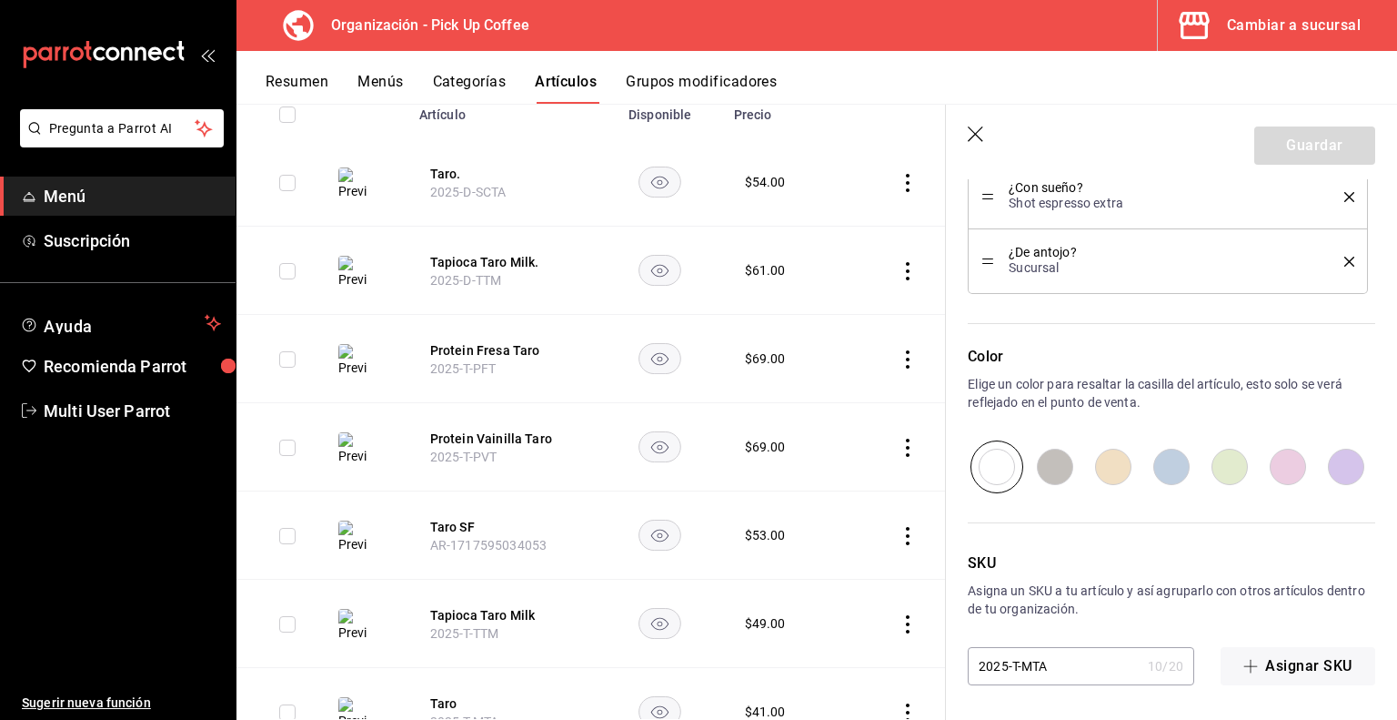
click at [1033, 667] on input "2025-T-MTA" at bounding box center [1054, 666] width 173 height 36
type input "2025-T-TA"
type textarea "x"
type input "2025-T-STA"
type textarea "x"
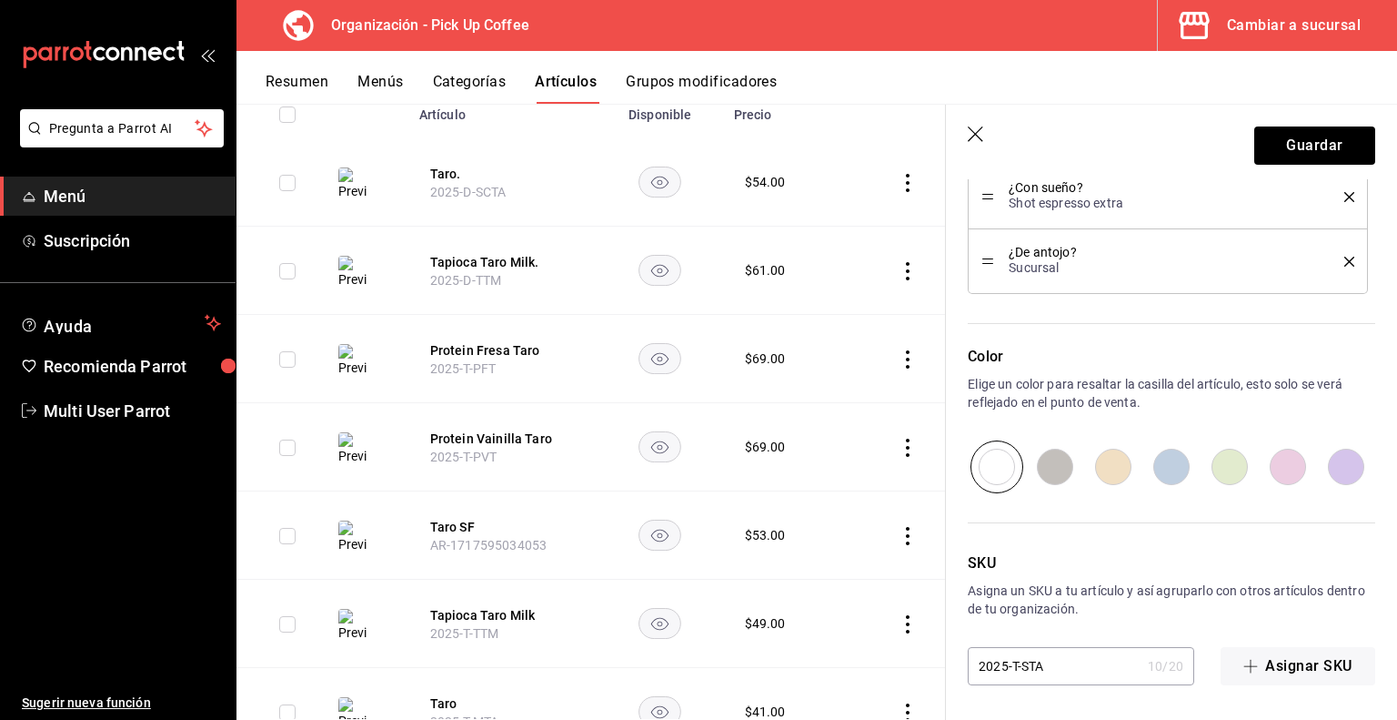
type input "2025-T-SCTA"
type textarea "x"
type input "2025-T-SCTA"
click at [1277, 145] on button "Guardar" at bounding box center [1315, 145] width 121 height 38
type textarea "x"
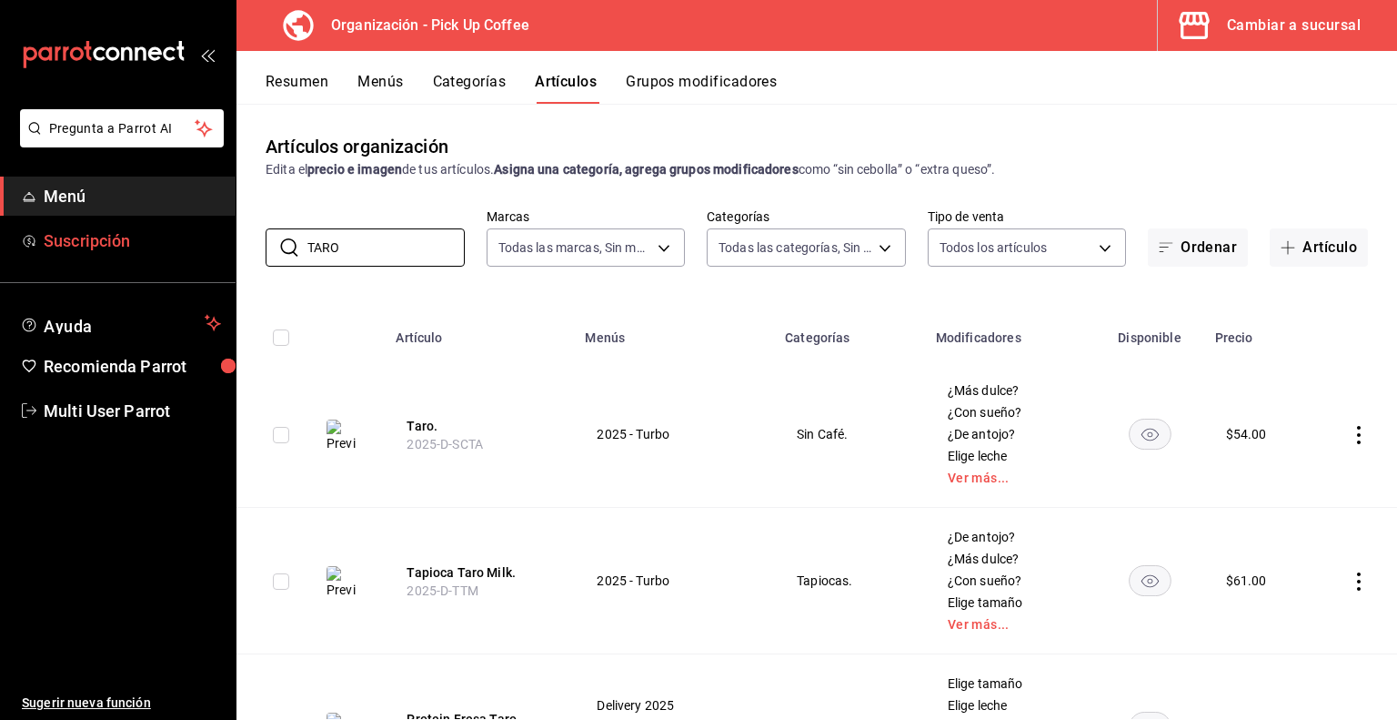
drag, startPoint x: 374, startPoint y: 247, endPoint x: 153, endPoint y: 225, distance: 222.2
click at [153, 225] on div "Pregunta a Parrot AI Menú Suscripción Ayuda Recomienda Parrot Multi User Parrot…" at bounding box center [698, 360] width 1397 height 720
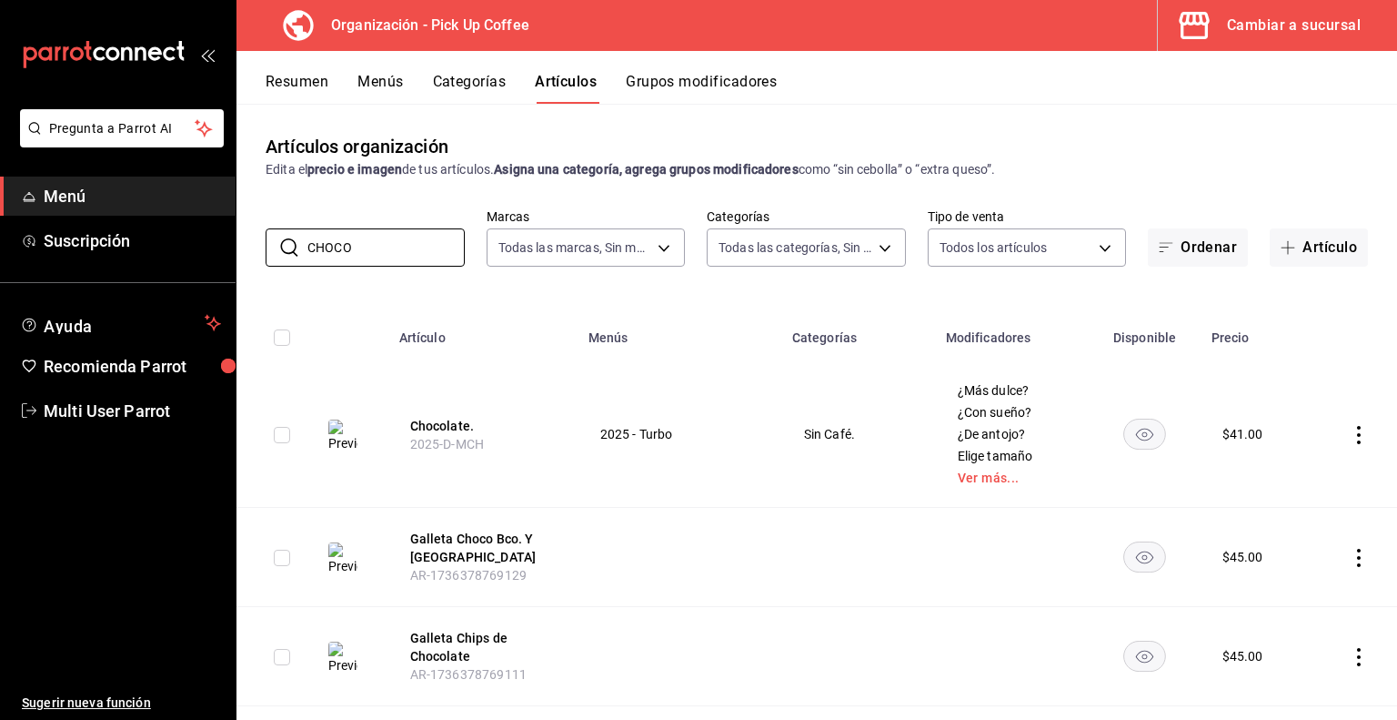
type input "chocolate"
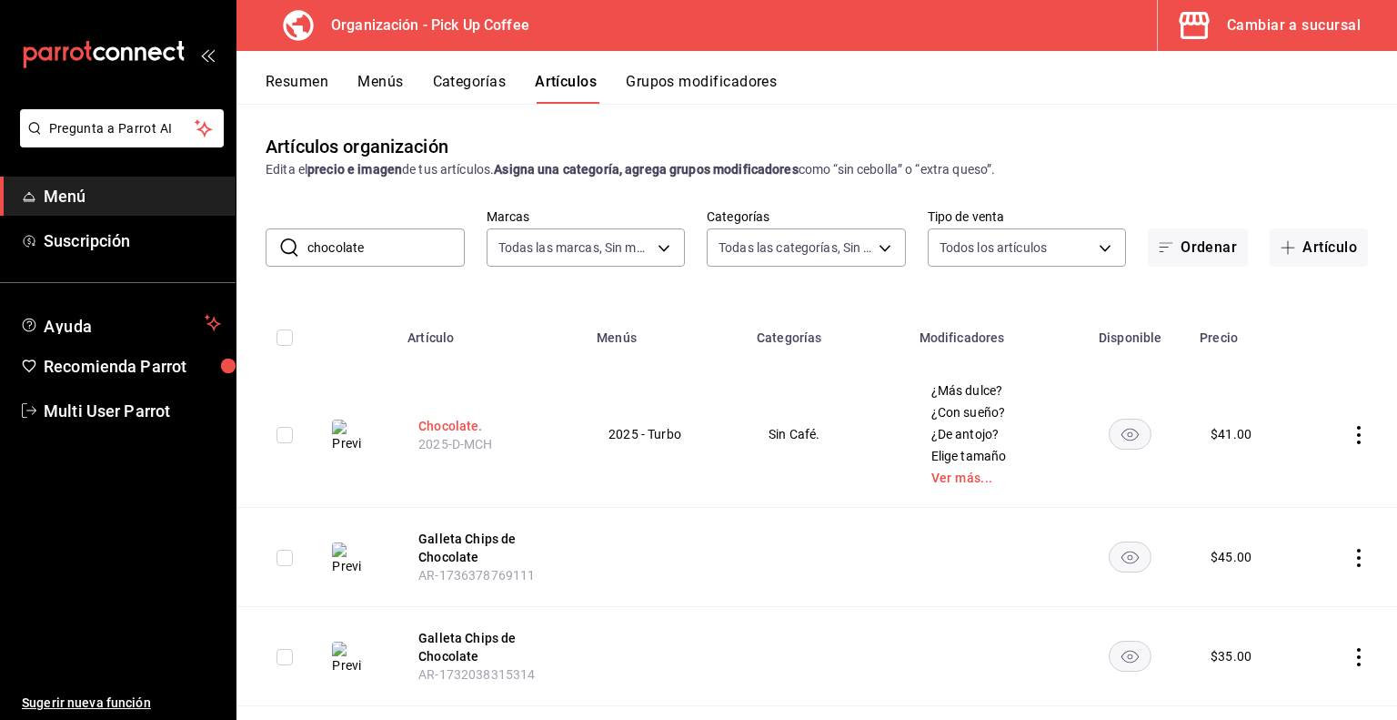
click at [441, 429] on button "Chocolate." at bounding box center [491, 426] width 146 height 18
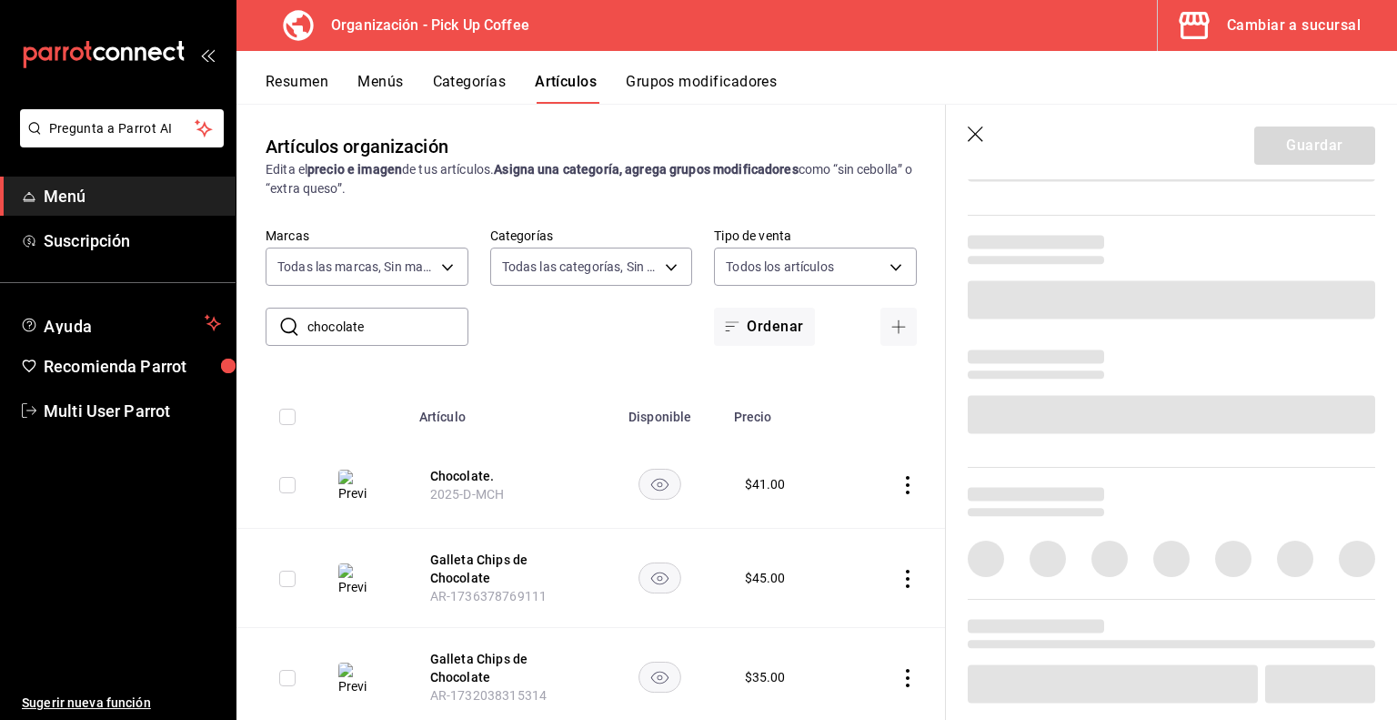
scroll to position [587, 0]
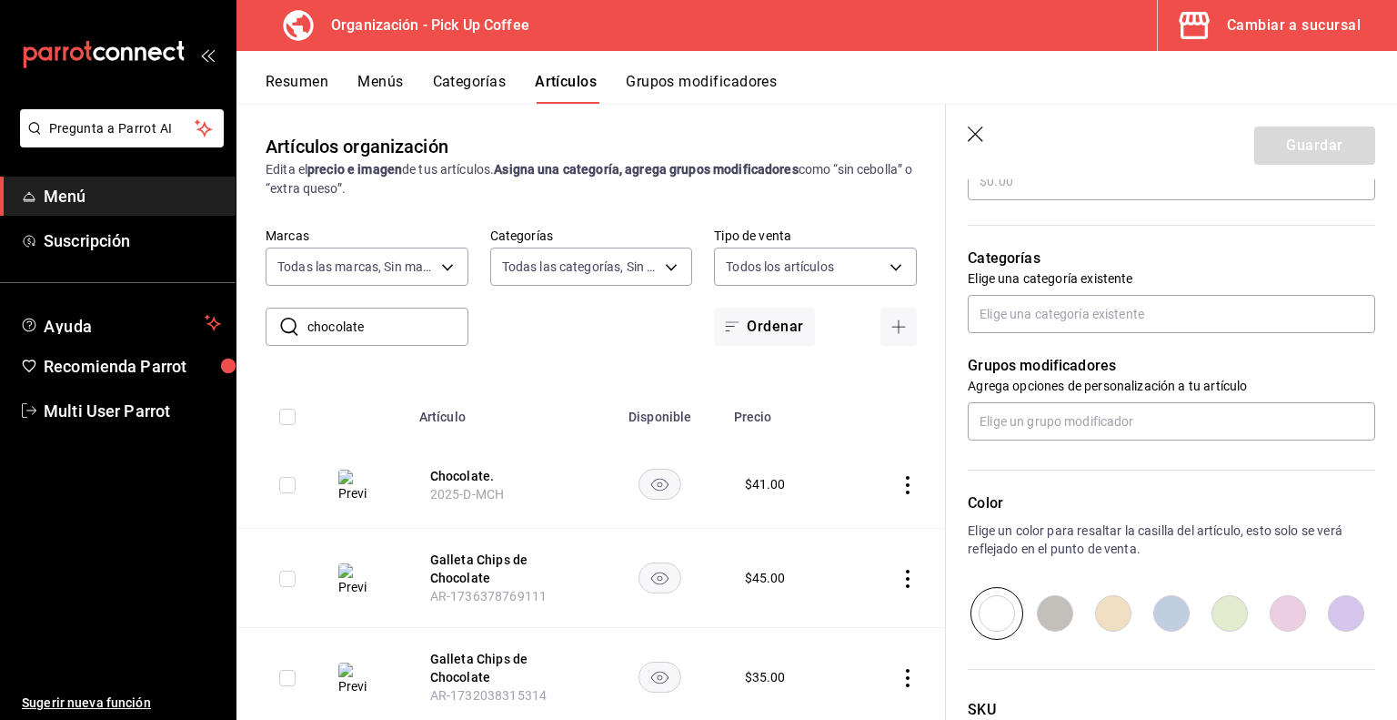
type textarea "x"
type input "$41.00"
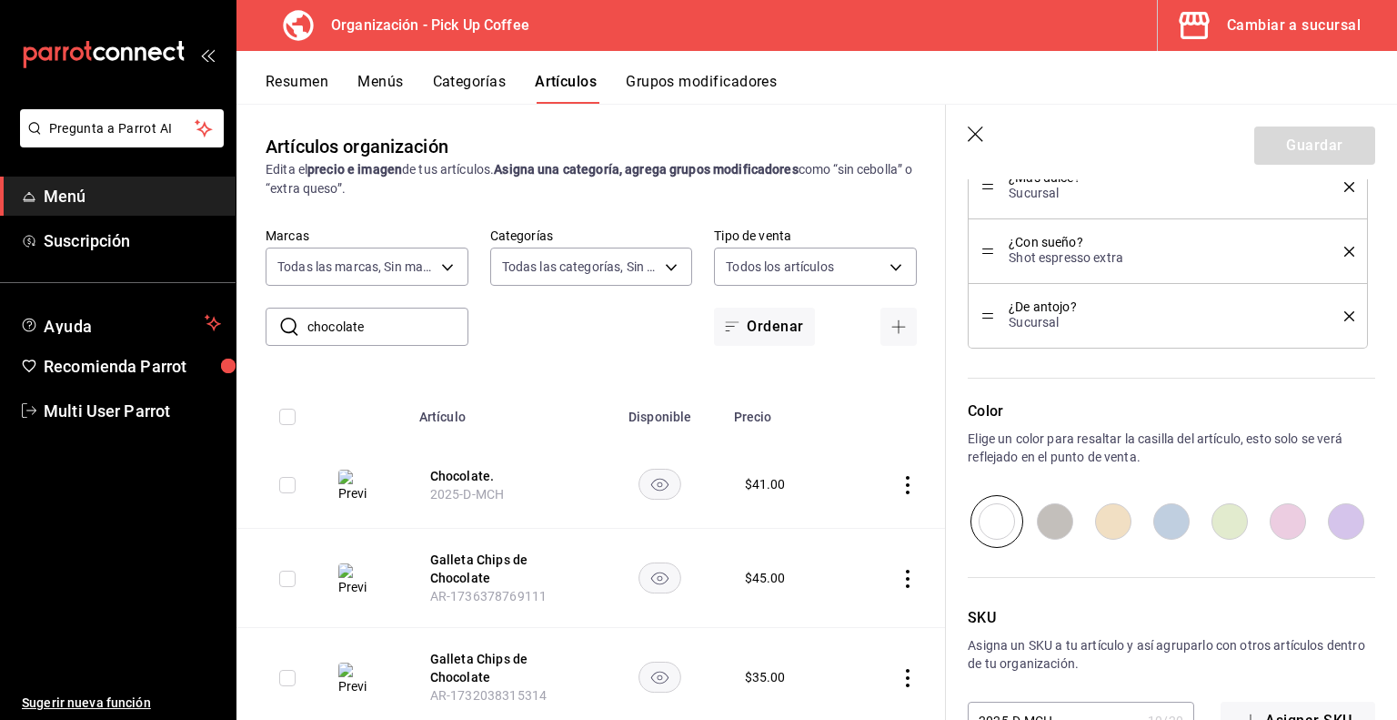
scroll to position [1129, 0]
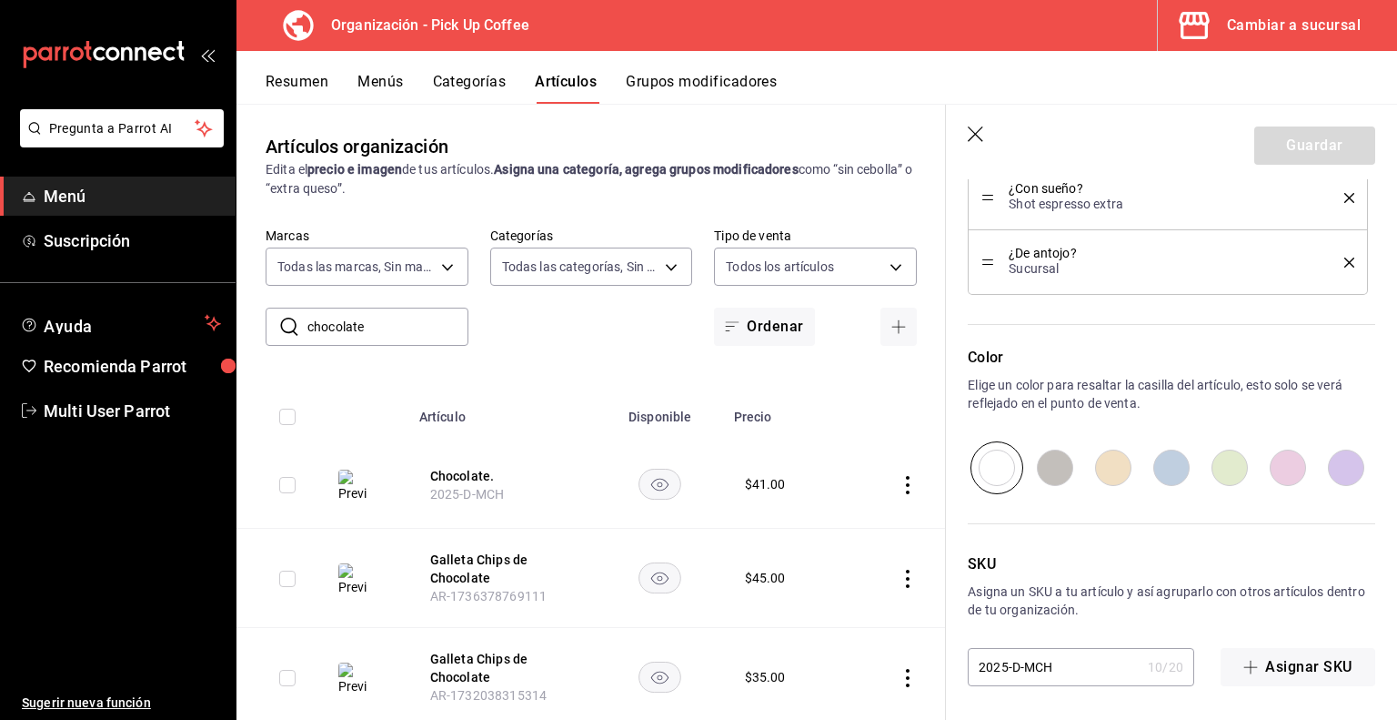
click at [1031, 665] on input "2025-D-MCH" at bounding box center [1054, 667] width 173 height 36
type input "2025-D-CH"
type textarea "x"
type input "2025-D-SCH"
type textarea "x"
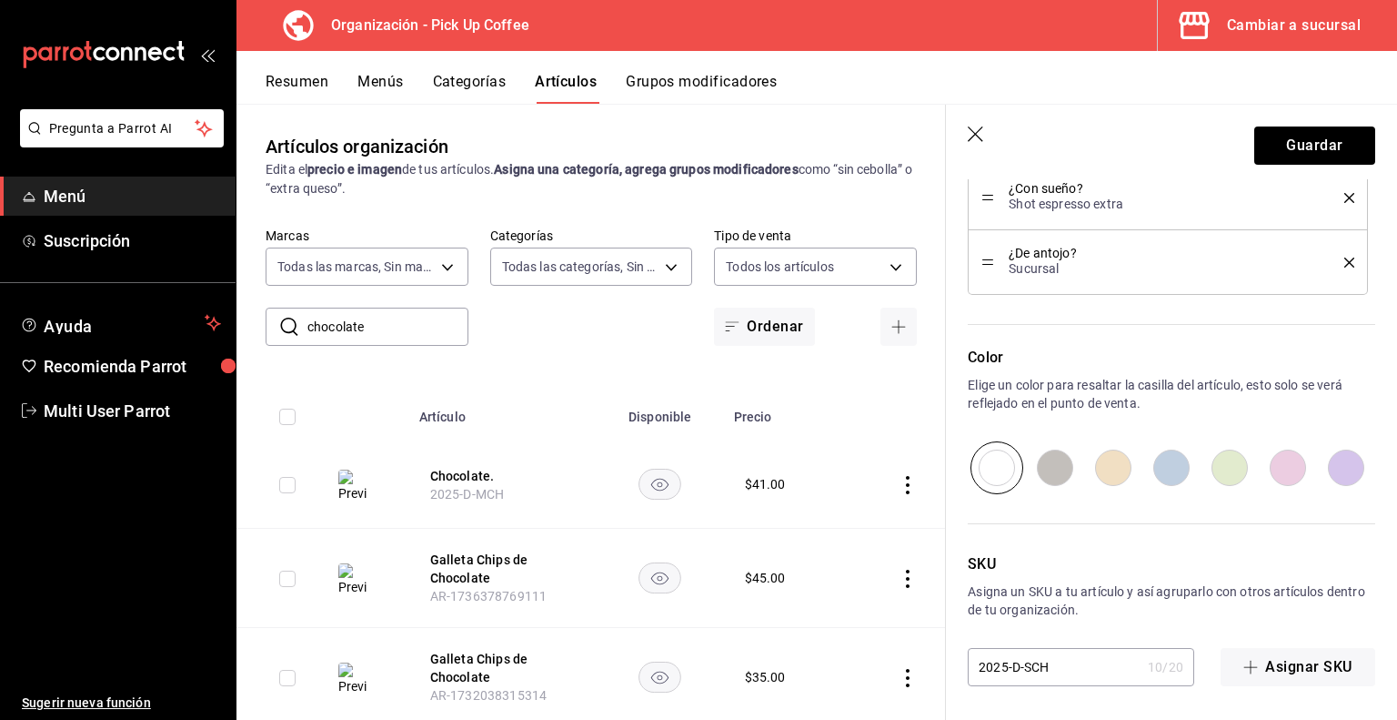
type input "2025-D-SCCH"
type textarea "x"
type input "2025-D-SCCH"
click at [1292, 145] on button "Guardar" at bounding box center [1315, 145] width 121 height 38
type textarea "x"
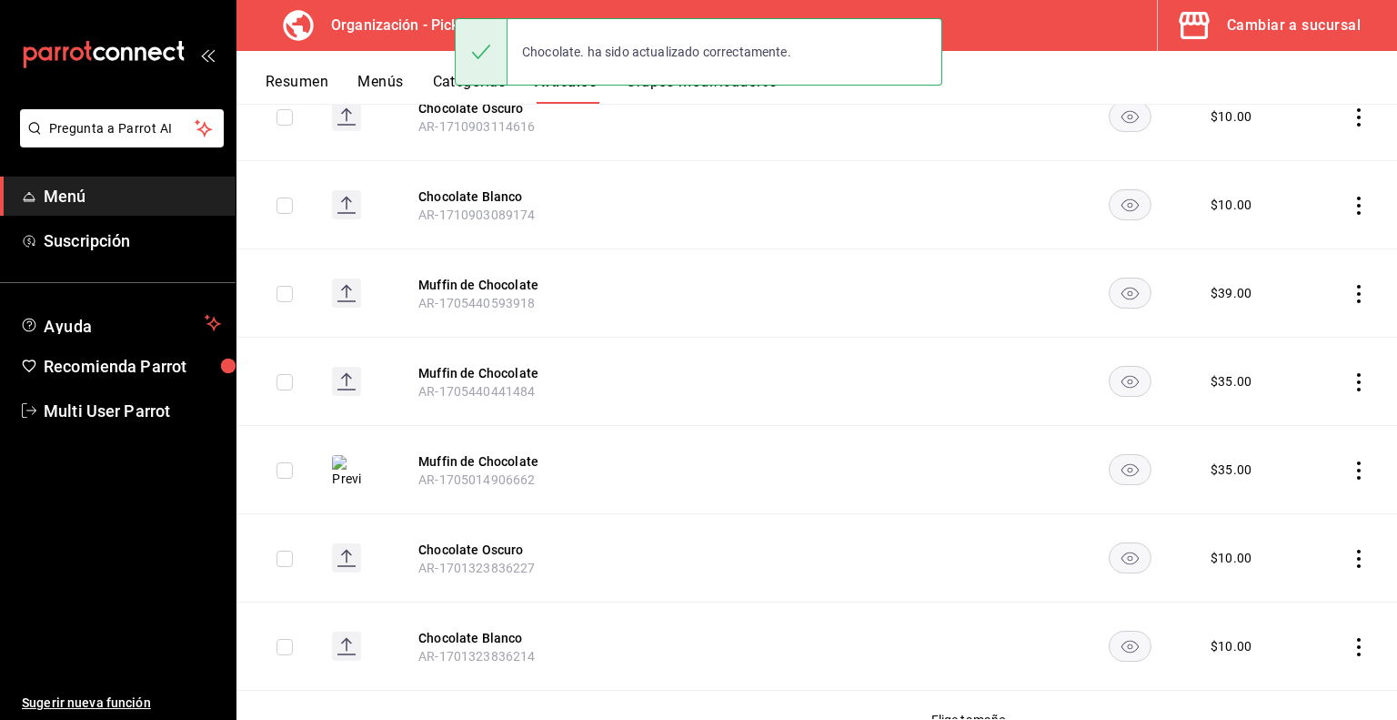
scroll to position [792, 0]
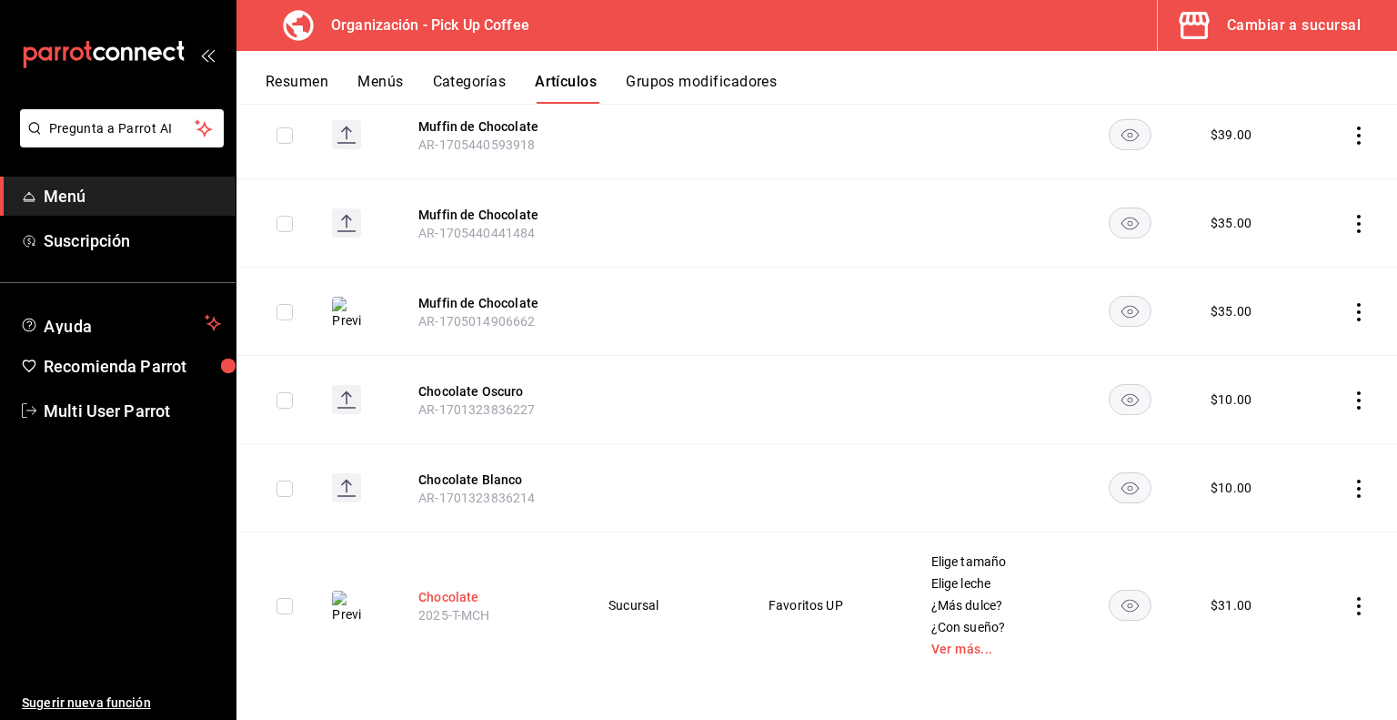
click at [439, 597] on button "Chocolate" at bounding box center [491, 597] width 146 height 18
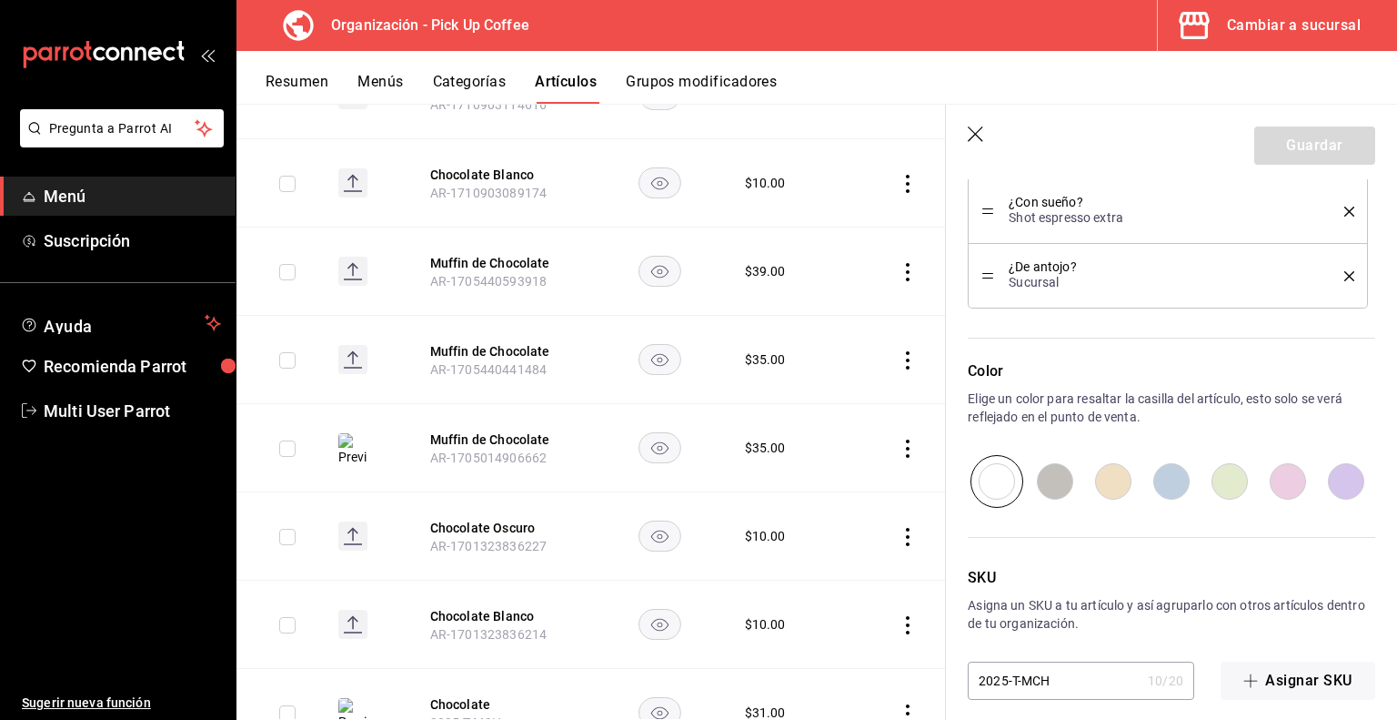
scroll to position [1255, 0]
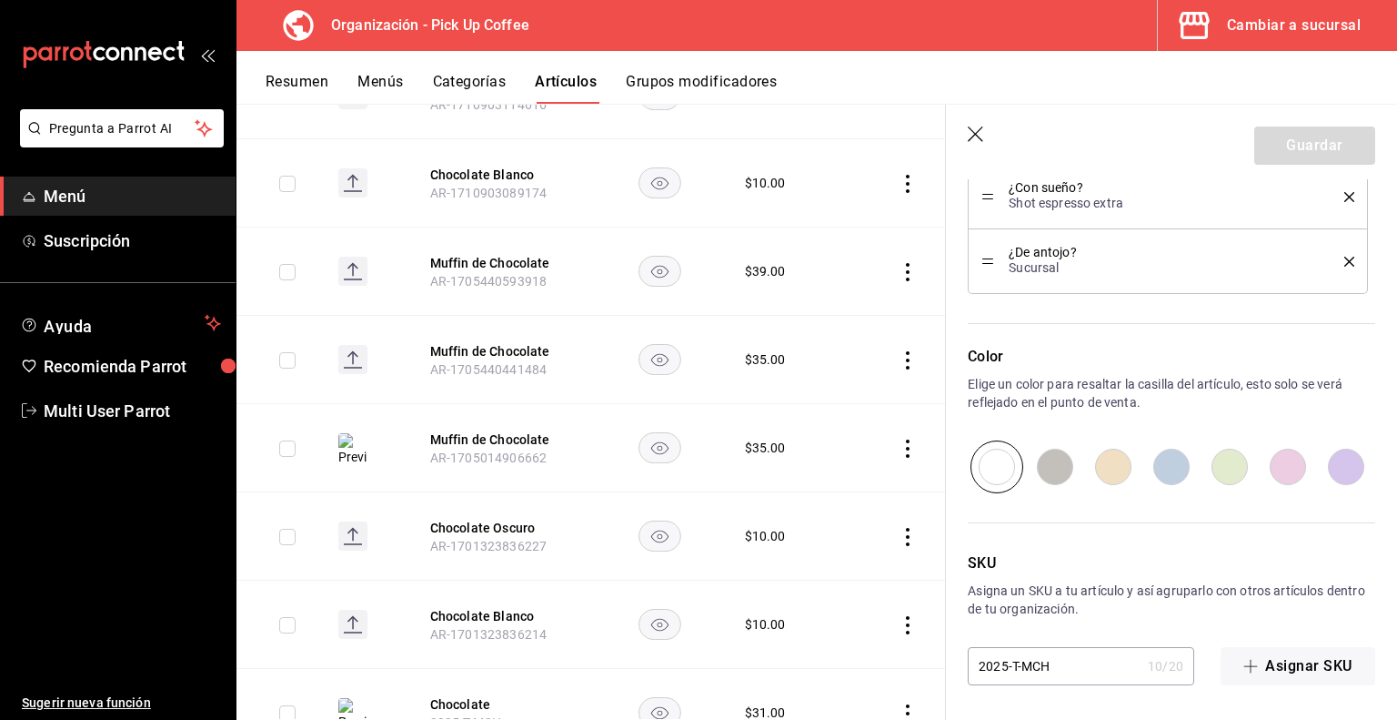
click at [1028, 666] on input "2025-T-MCH" at bounding box center [1054, 666] width 173 height 36
type input "2025-T-CH"
type textarea "x"
type input "2025-T-SCH"
type textarea "x"
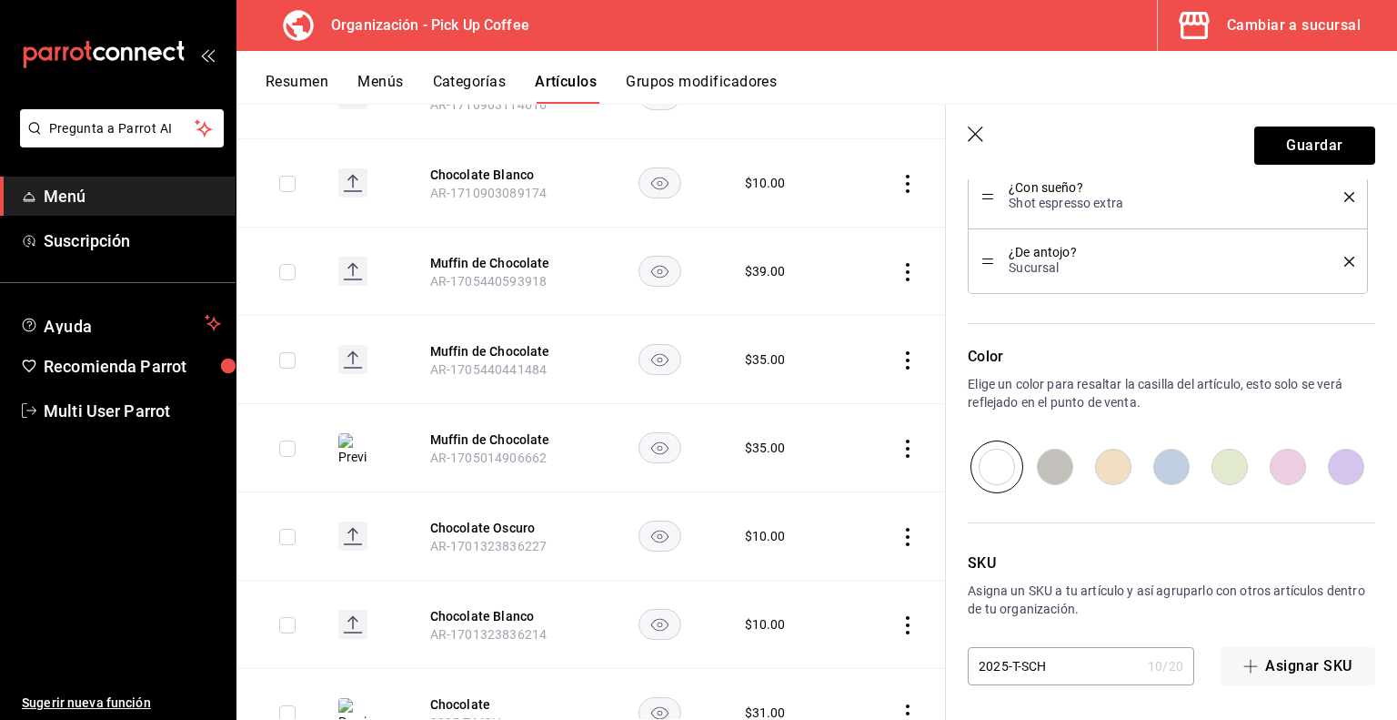
type input "2025-T-SCCH"
type textarea "x"
type input "2025-T-SCCH"
click at [1280, 136] on button "Guardar" at bounding box center [1315, 145] width 121 height 38
type textarea "x"
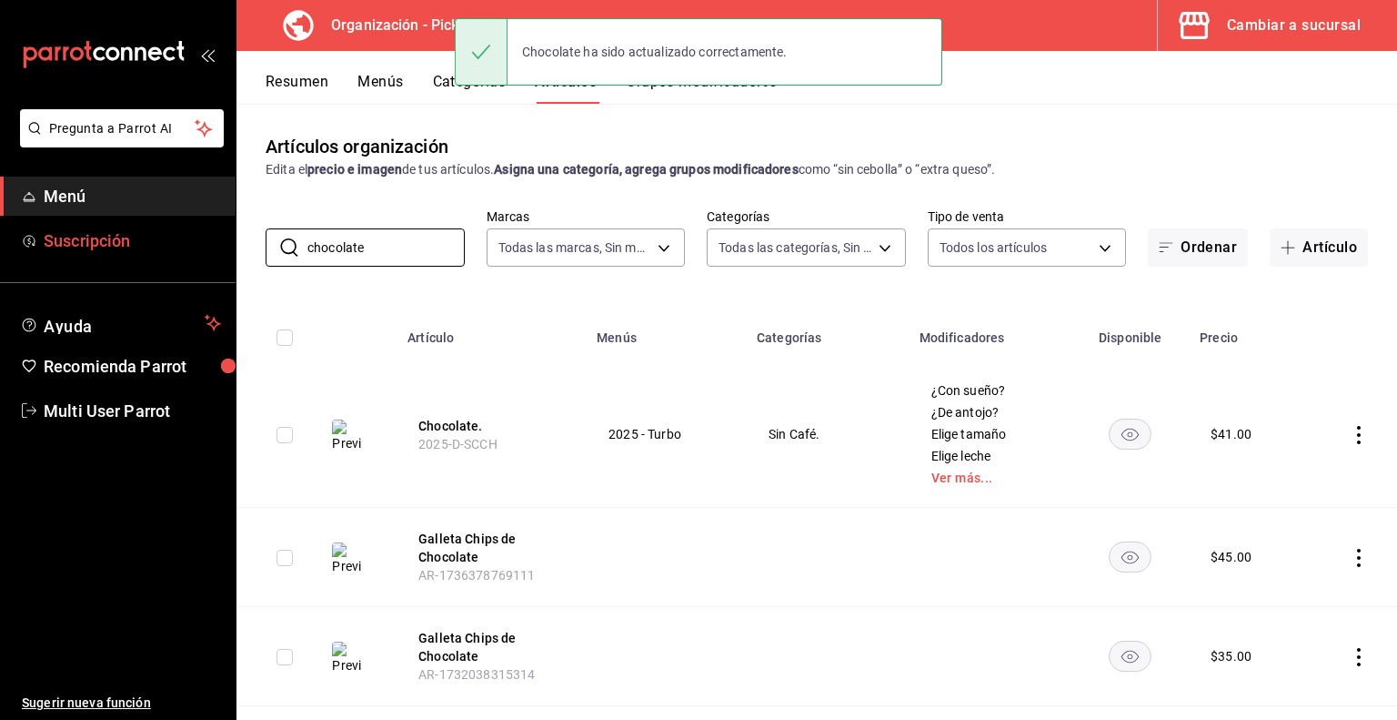
drag, startPoint x: 385, startPoint y: 242, endPoint x: 103, endPoint y: 237, distance: 282.1
click at [103, 237] on div "Pregunta a Parrot AI Menú Suscripción Ayuda Recomienda Parrot Multi User Parrot…" at bounding box center [698, 360] width 1397 height 720
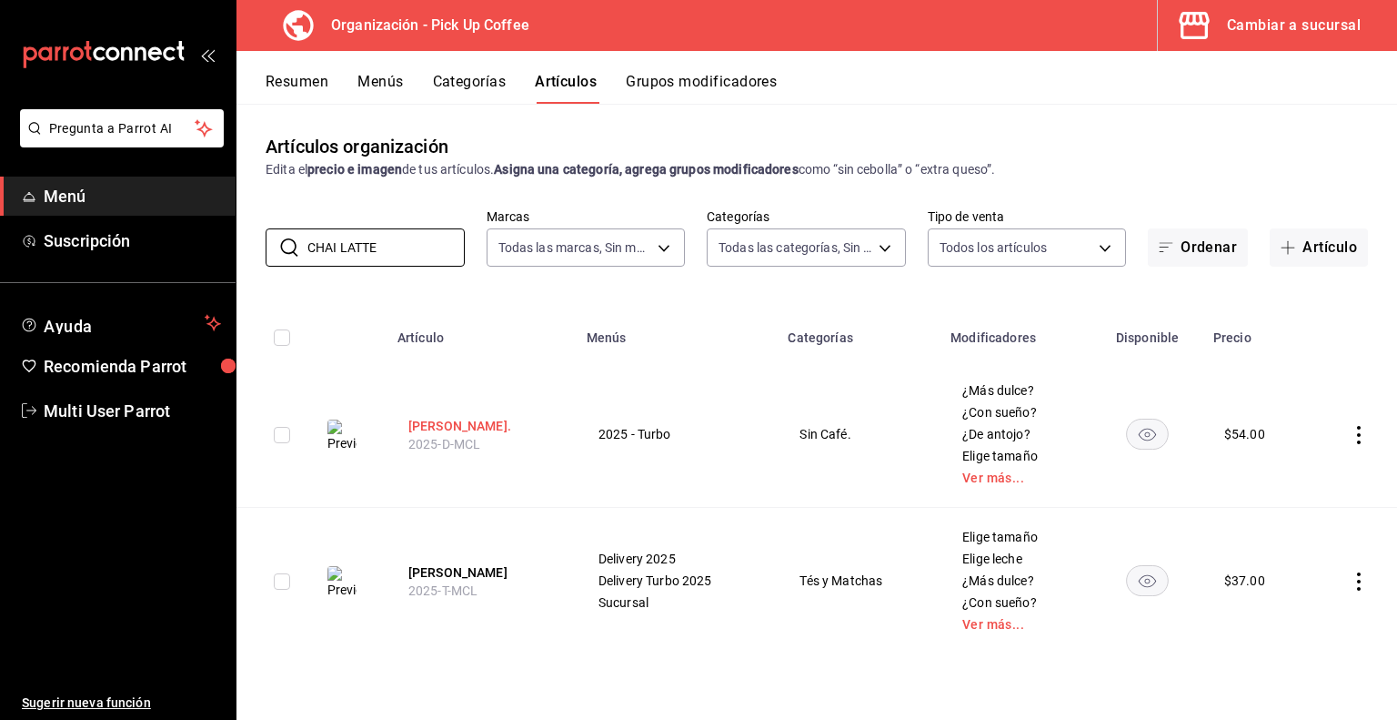
type input "CHAI LATTE"
click at [451, 426] on button "[PERSON_NAME]." at bounding box center [481, 426] width 146 height 18
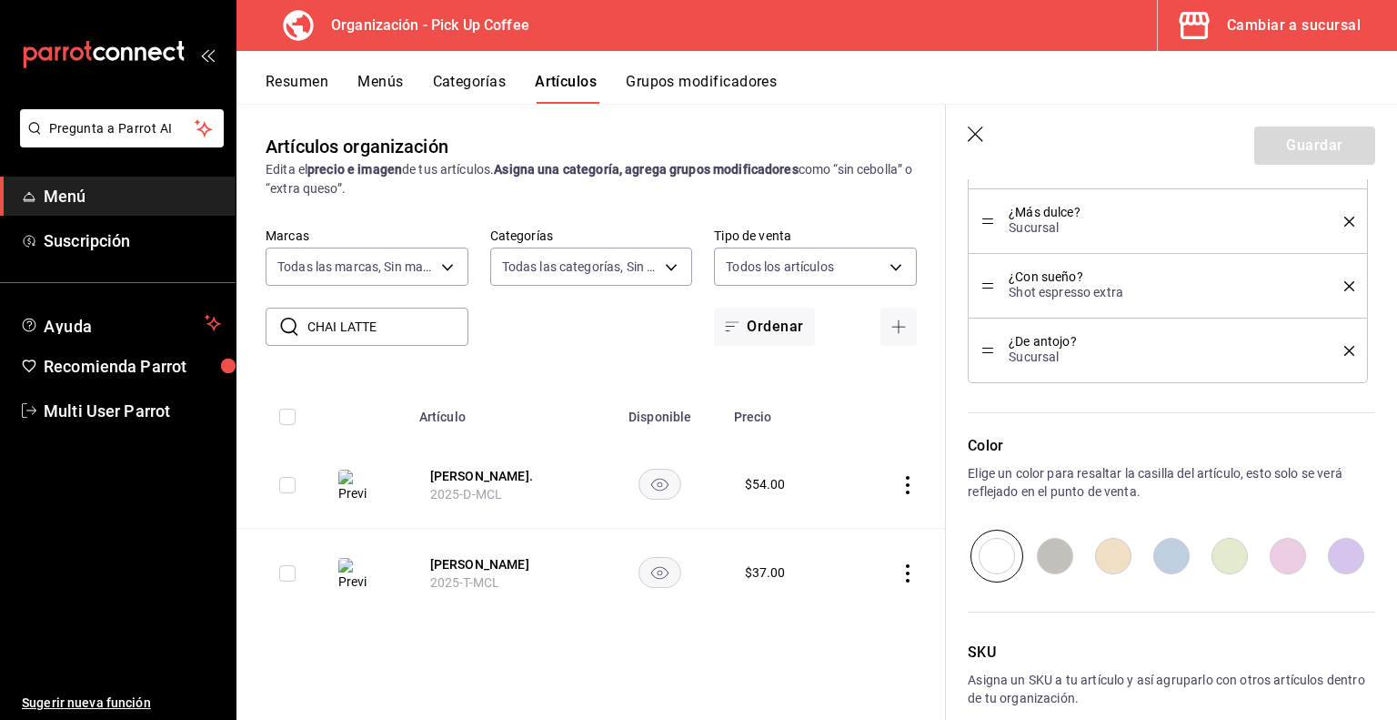
scroll to position [1129, 0]
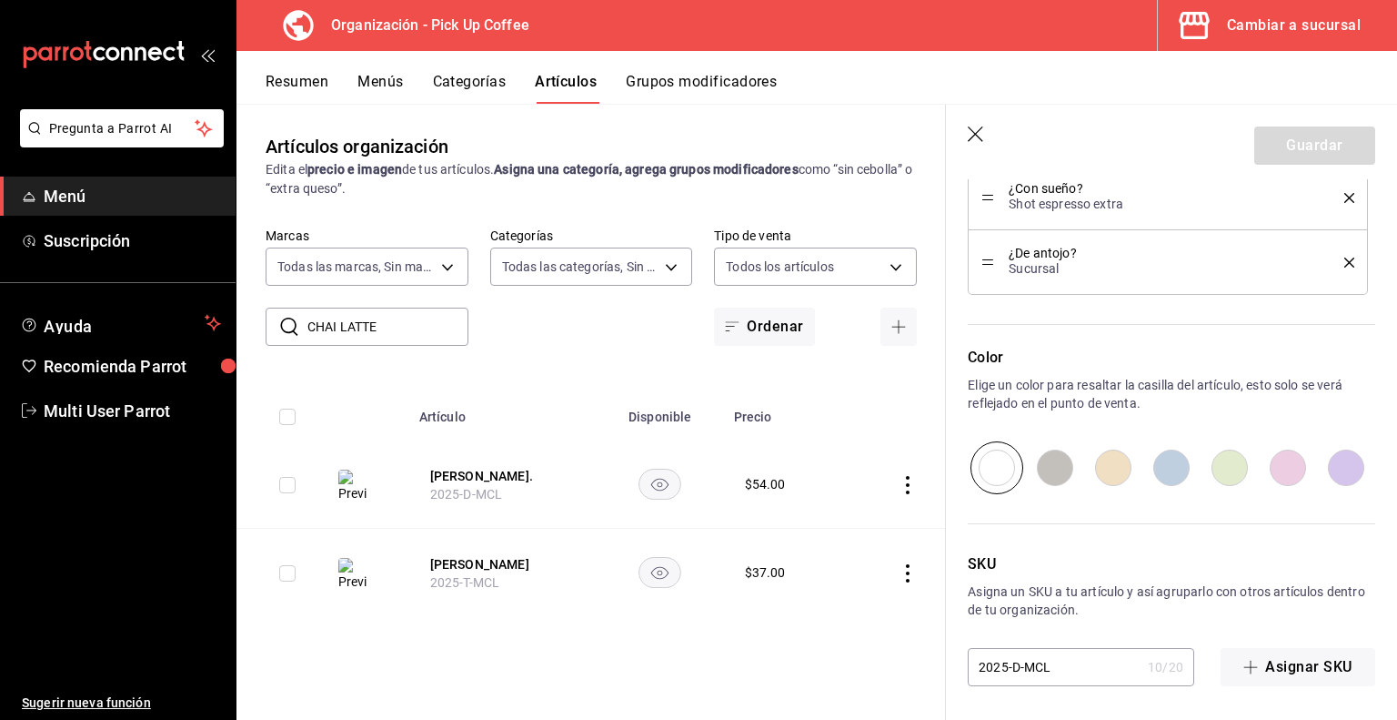
click at [1034, 659] on input "2025-D-MCL" at bounding box center [1054, 667] width 173 height 36
type input "2025-D-CL"
type textarea "x"
type input "2025-D-SCL"
type textarea "x"
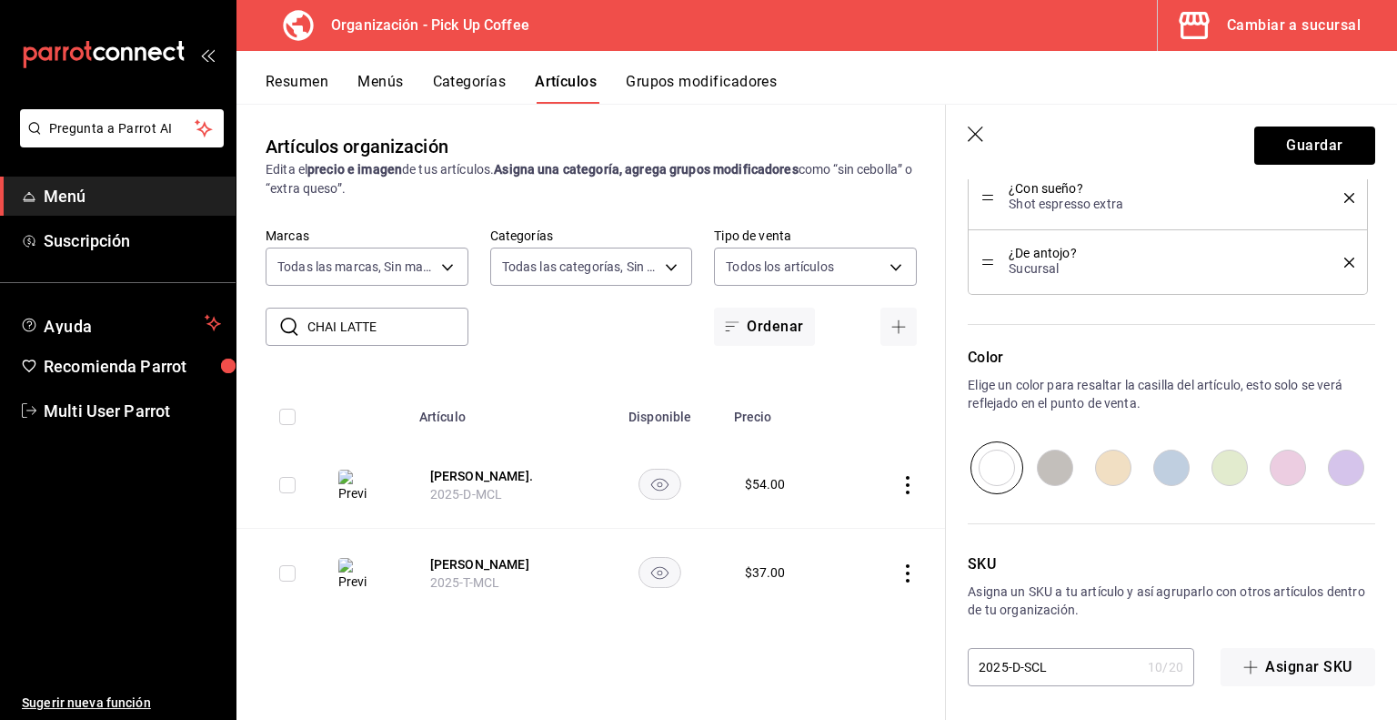
type input "2025-D-SCCL"
type textarea "x"
type input "2025-D-SCCL"
click at [1303, 152] on button "Guardar" at bounding box center [1315, 145] width 121 height 38
type textarea "x"
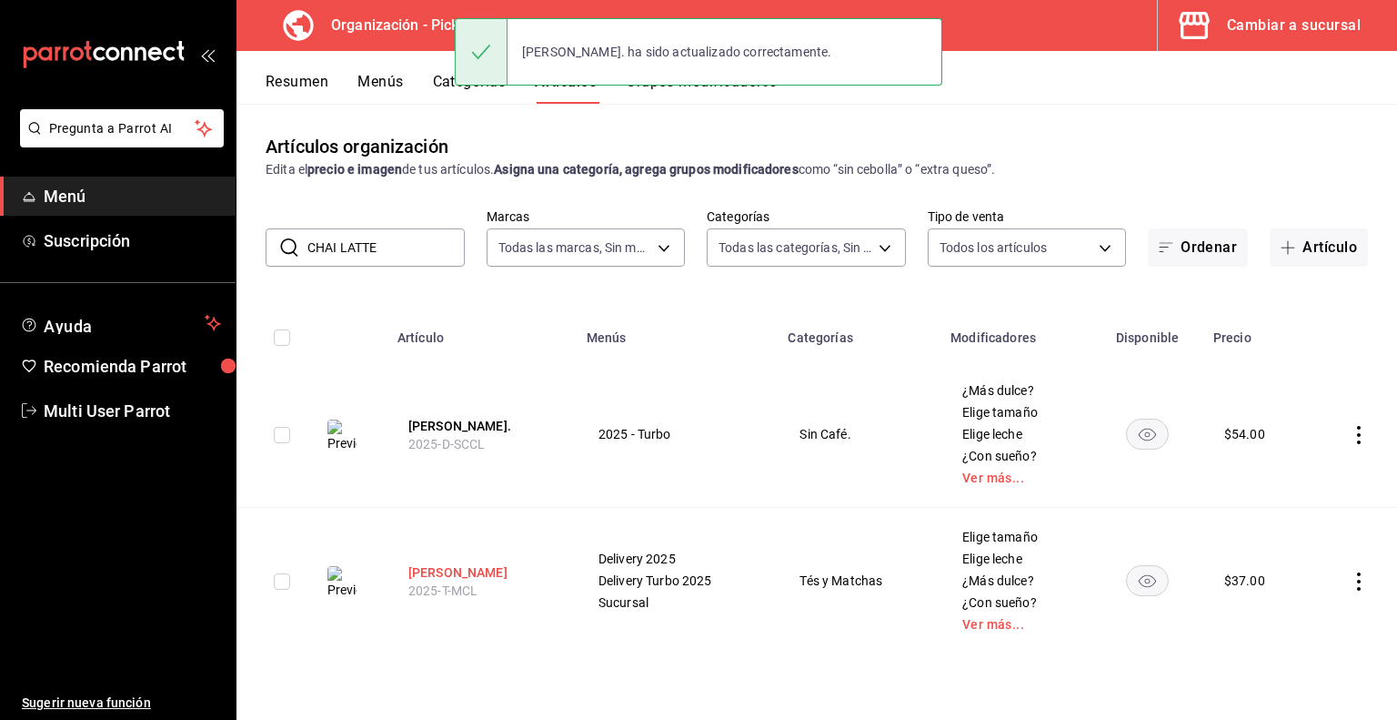
click at [458, 570] on button "[PERSON_NAME]" at bounding box center [481, 572] width 146 height 18
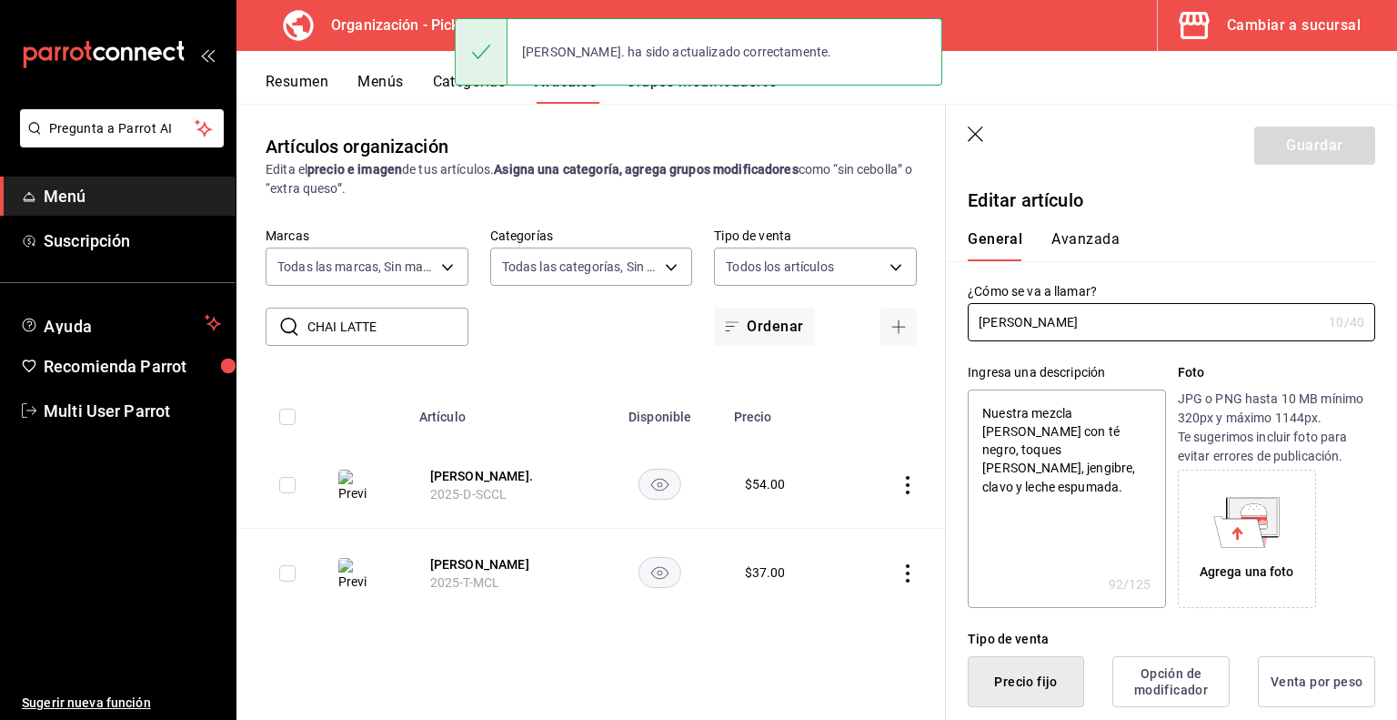
type textarea "x"
type input "$37.00"
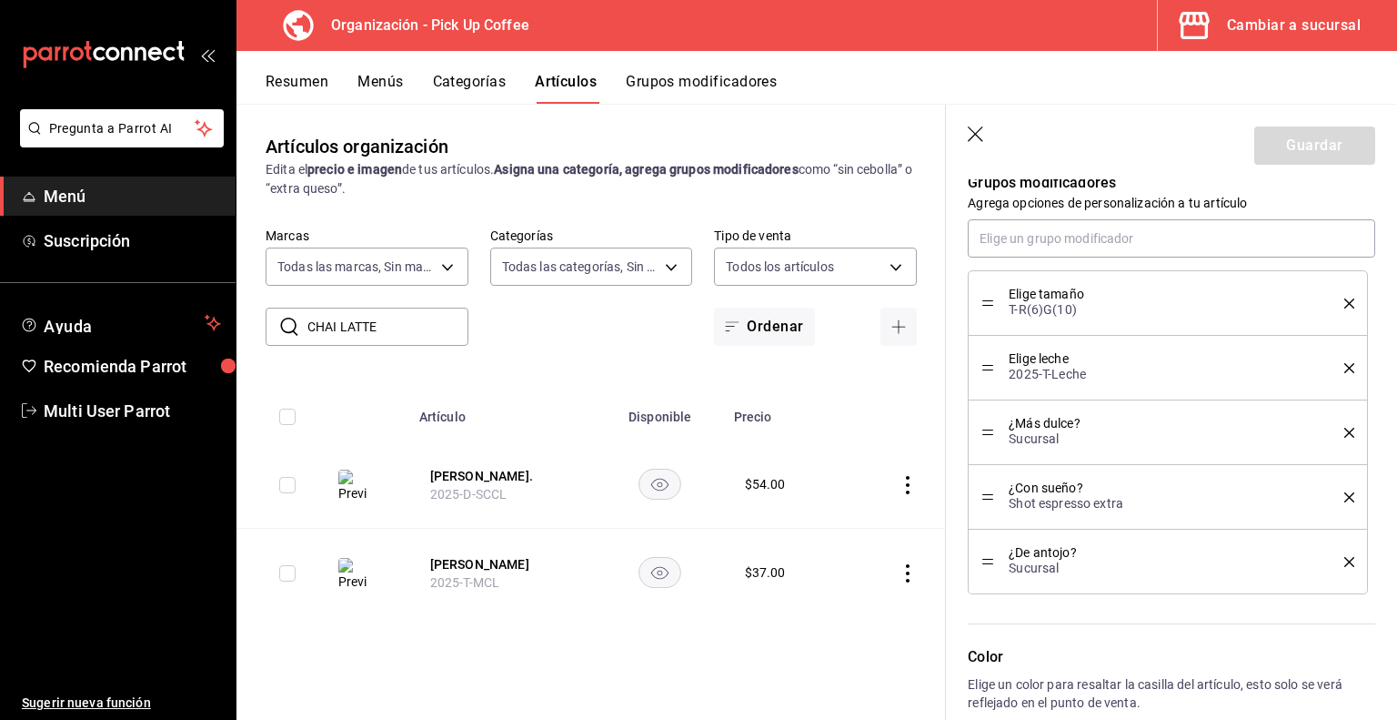
scroll to position [1344, 0]
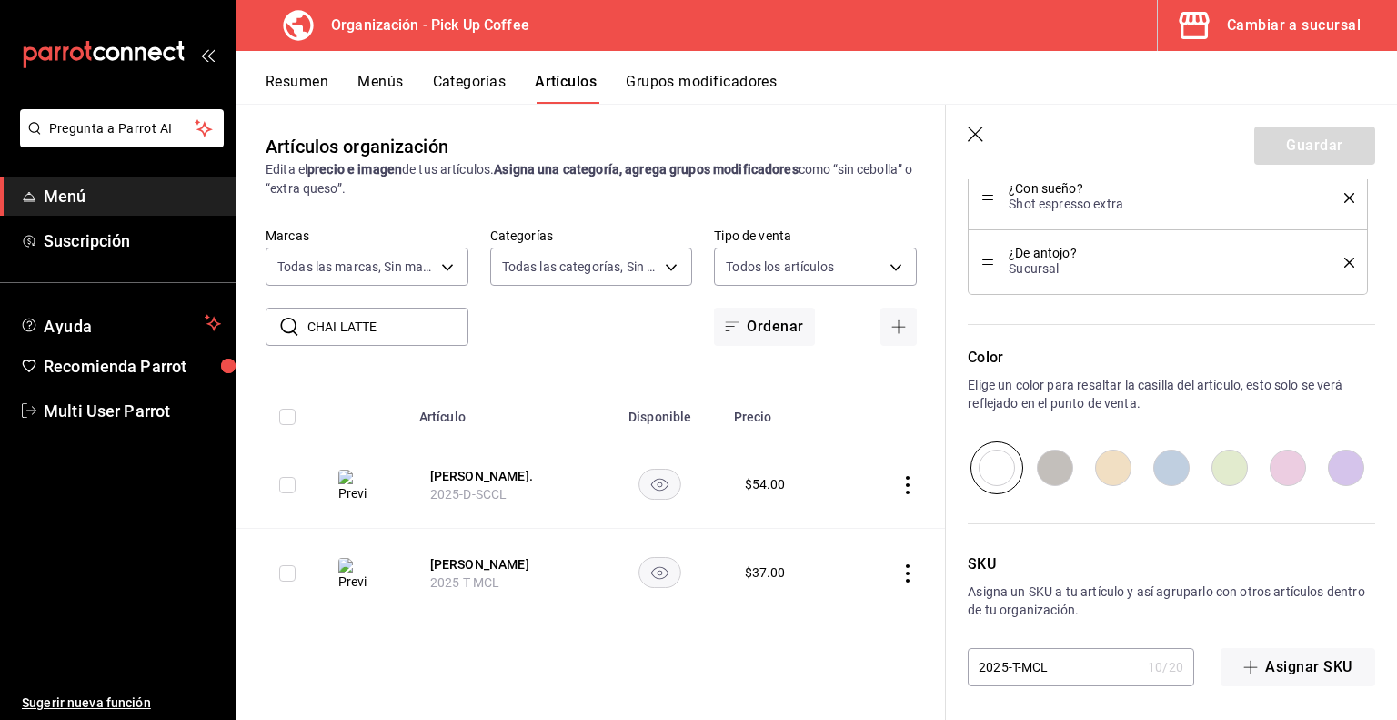
click at [1028, 667] on input "2025-T-MCL" at bounding box center [1054, 667] width 173 height 36
type input "2025-T-CL"
type textarea "x"
type input "2025-T-SCL"
type textarea "x"
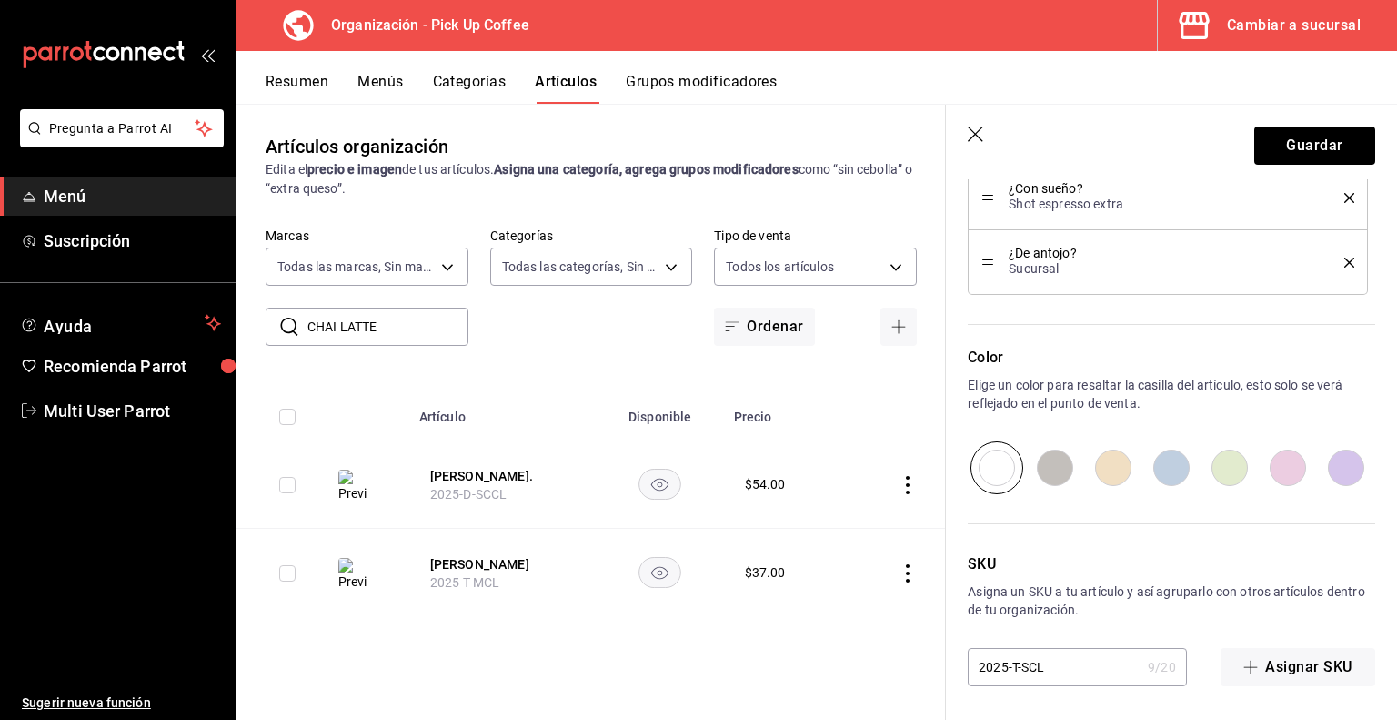
type input "2025-T-SCCL"
type textarea "x"
type input "2025-T-SCCL"
click at [1255, 148] on button "Guardar" at bounding box center [1315, 145] width 121 height 38
type textarea "x"
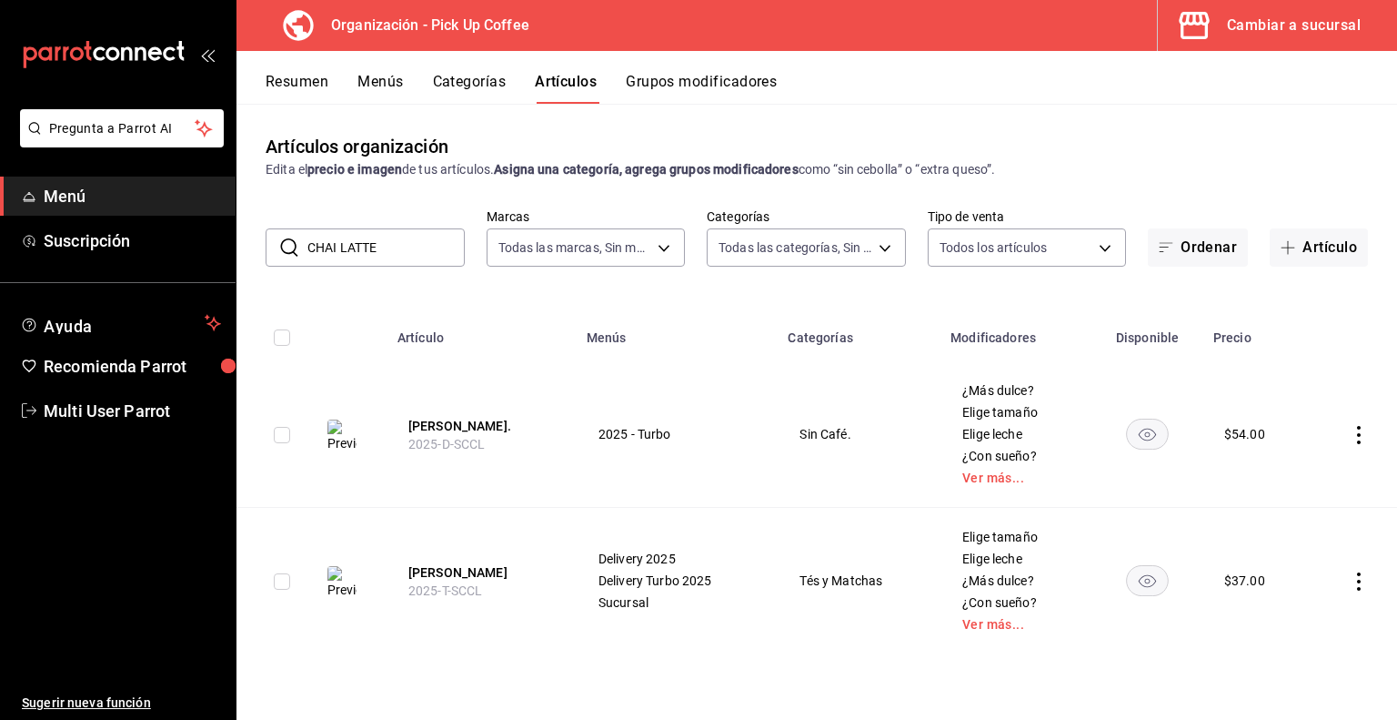
click at [1334, 17] on div "Cambiar a sucursal" at bounding box center [1294, 25] width 134 height 25
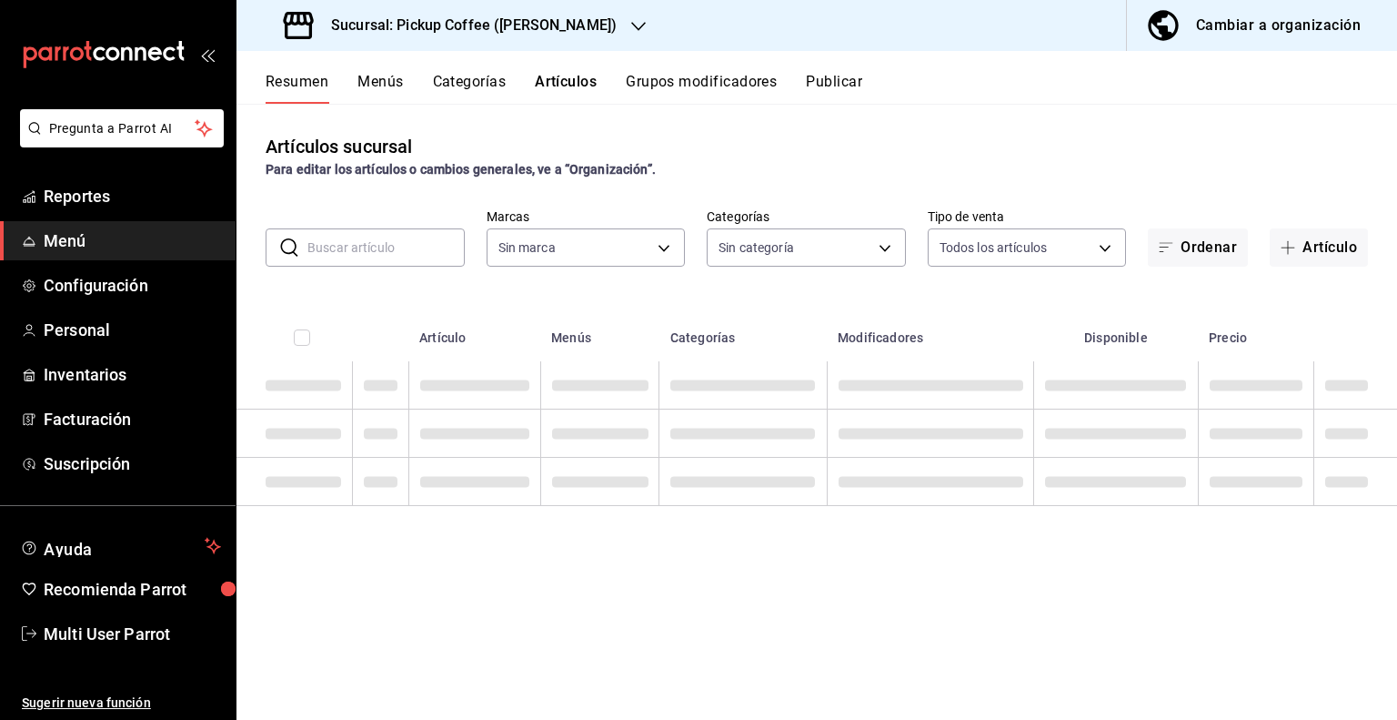
click at [545, 25] on h3 "Sucursal: Pickup Coffee ([PERSON_NAME])" at bounding box center [467, 26] width 300 height 22
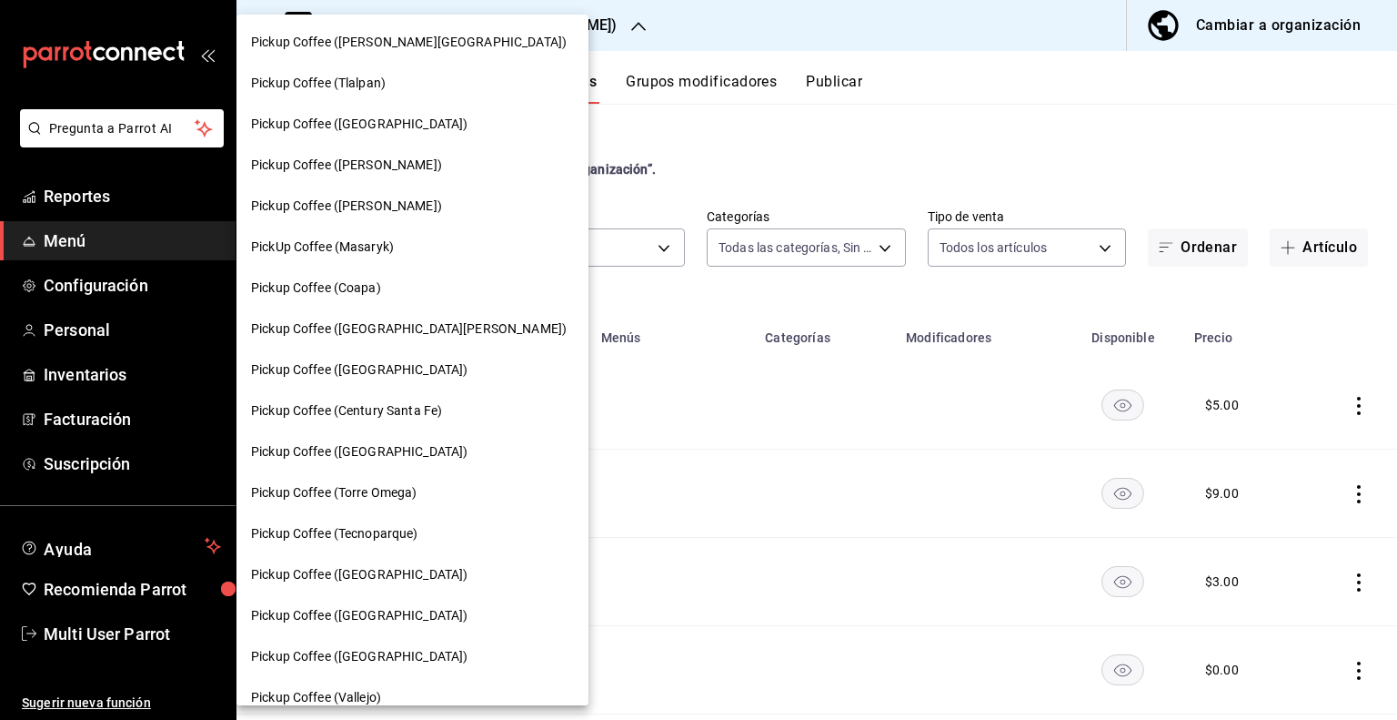
type input "3768f145-4be9-4204-b1cc-b369e28a5aa3,b67d5a57-495d-4395-8da8-5296550eb260,b06c0…"
type input "3b850355-db1b-4689-aad6-00d938704d0b,b248400d-8323-4211-82a6-fa13dcbe9966"
click at [846, 159] on div at bounding box center [698, 360] width 1397 height 720
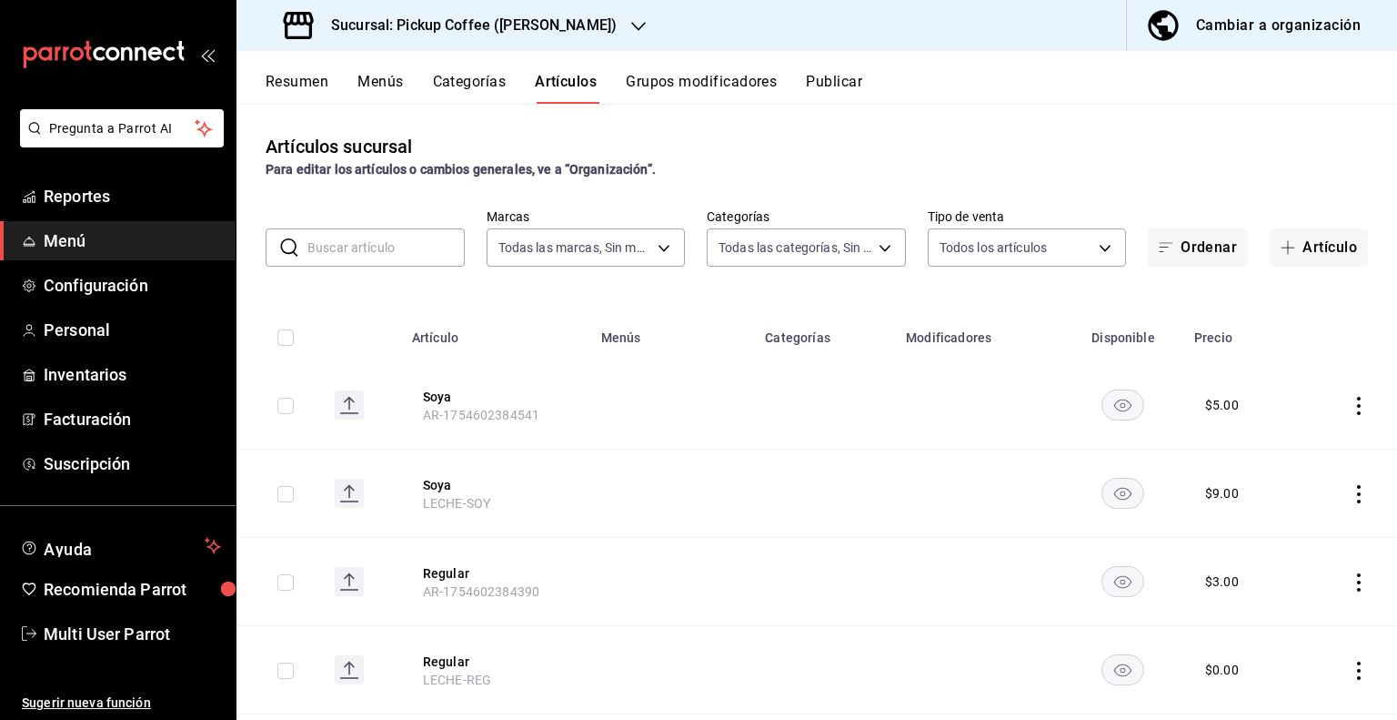
click at [631, 25] on icon "button" at bounding box center [638, 26] width 15 height 9
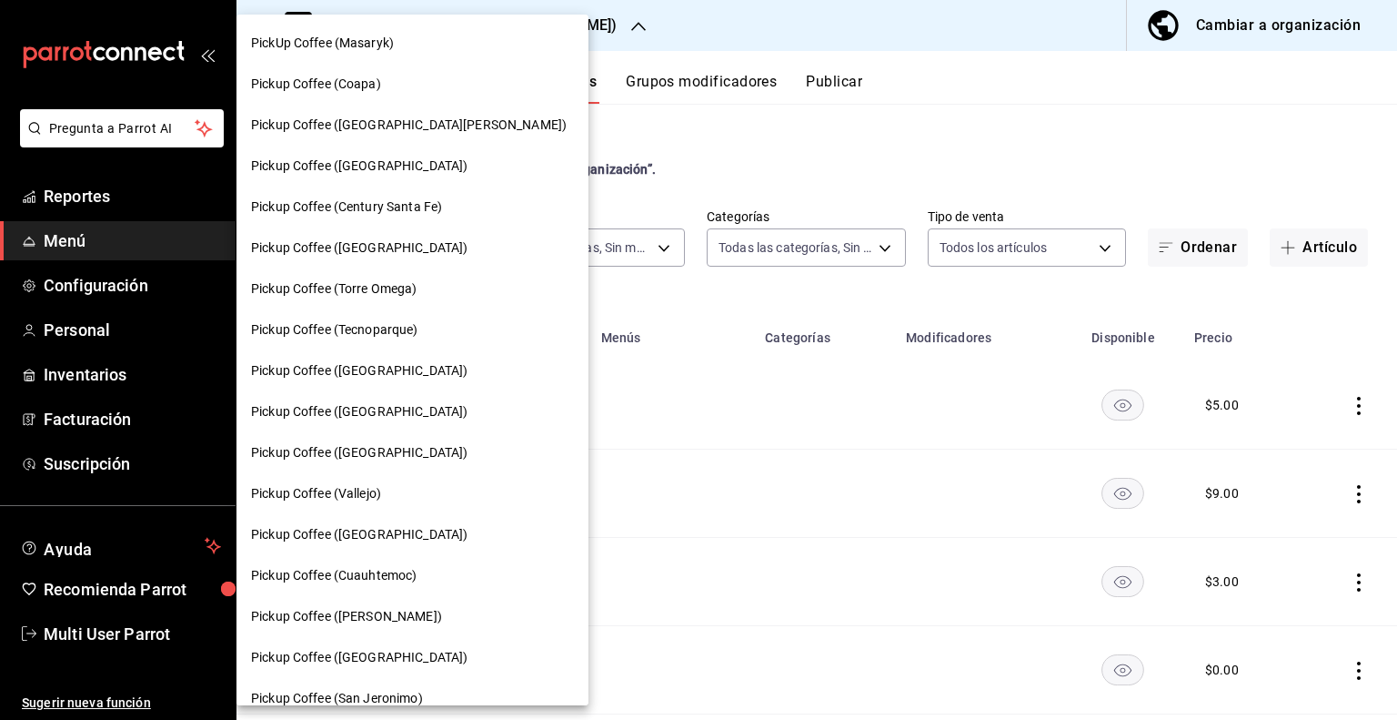
scroll to position [295, 0]
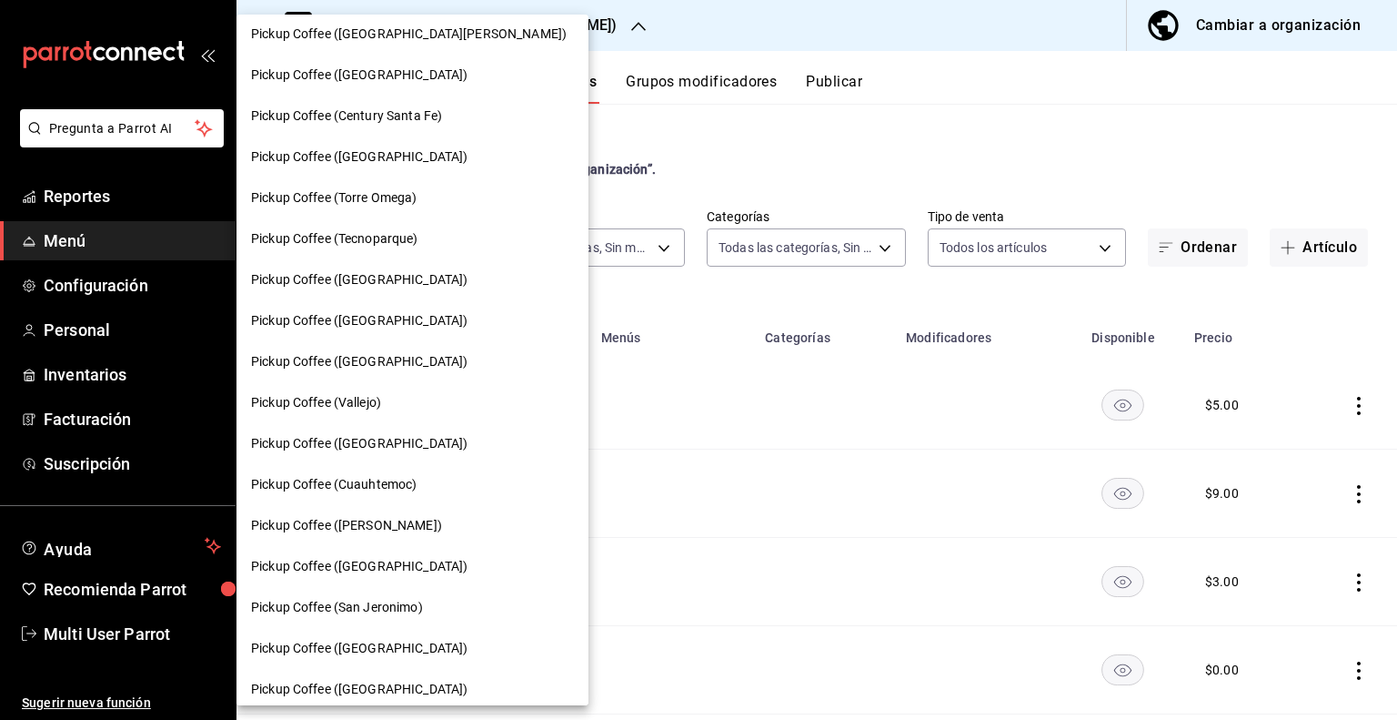
click at [932, 83] on div at bounding box center [698, 360] width 1397 height 720
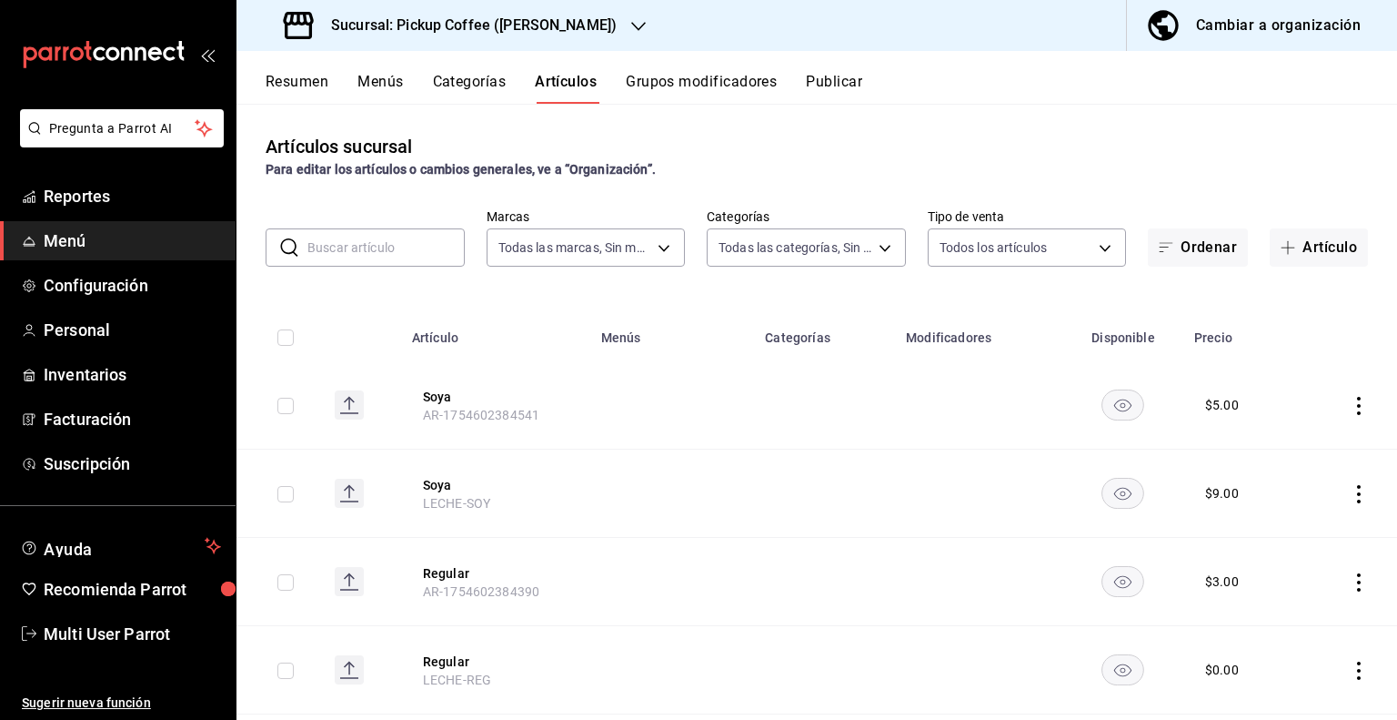
click at [367, 84] on button "Menús" at bounding box center [380, 88] width 45 height 31
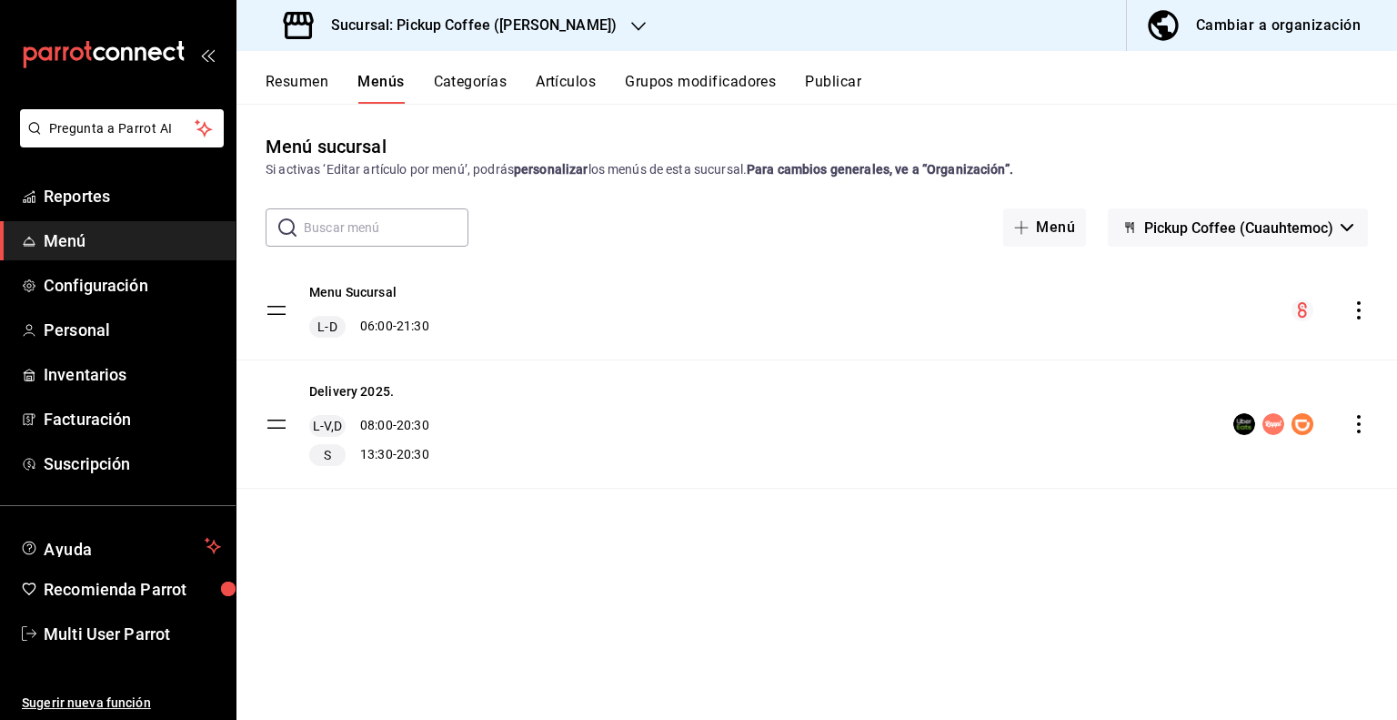
click at [1206, 36] on div "Cambiar a organización" at bounding box center [1278, 25] width 165 height 25
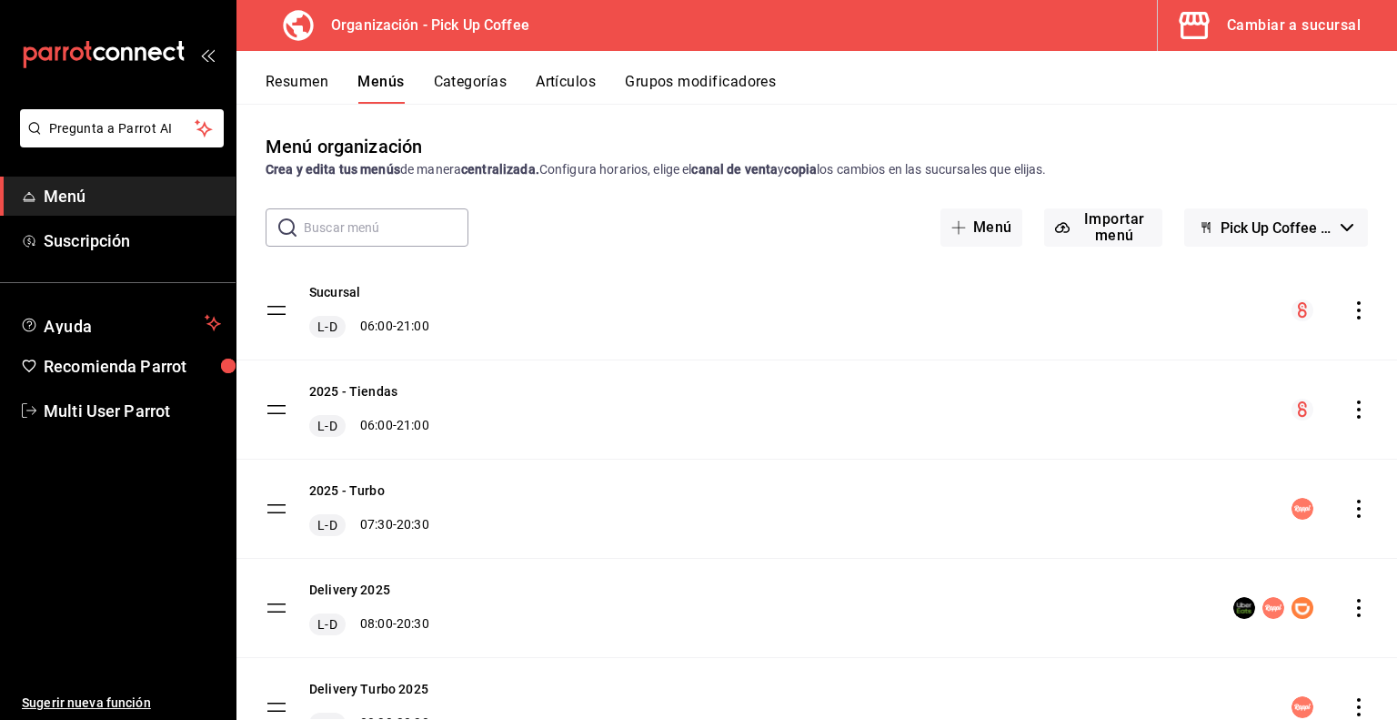
click at [1357, 509] on icon "actions" at bounding box center [1359, 508] width 4 height 18
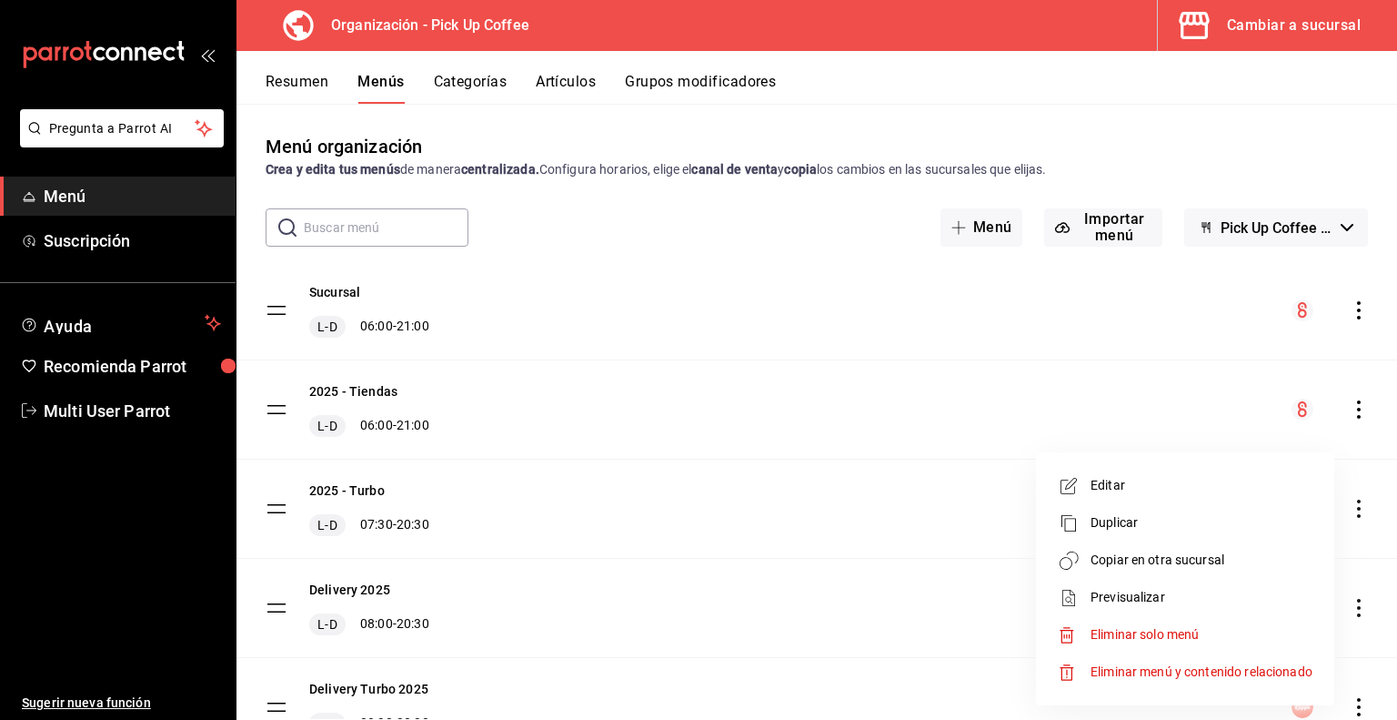
click at [1122, 566] on span "Copiar en otra sucursal" at bounding box center [1202, 559] width 222 height 19
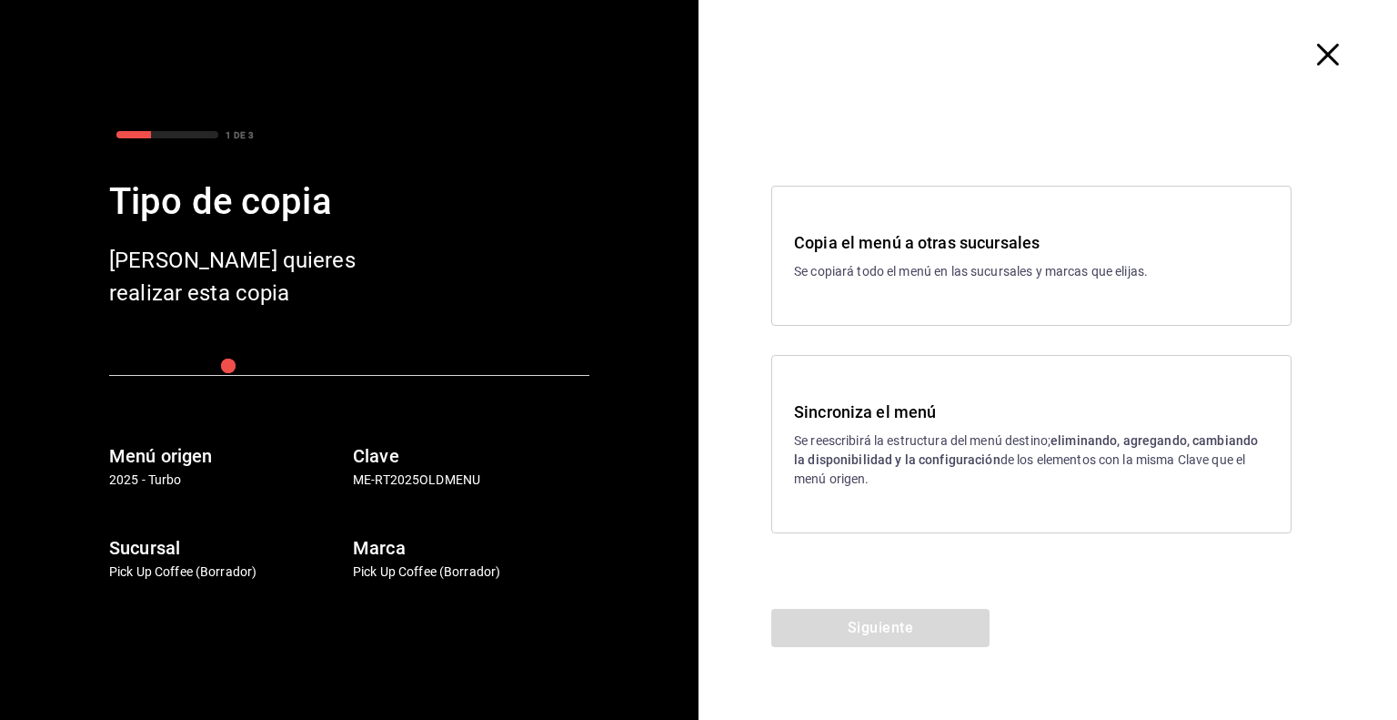
click at [1001, 249] on h3 "Copia el menú a otras sucursales" at bounding box center [1031, 242] width 475 height 25
click at [831, 621] on button "Siguiente" at bounding box center [880, 628] width 218 height 38
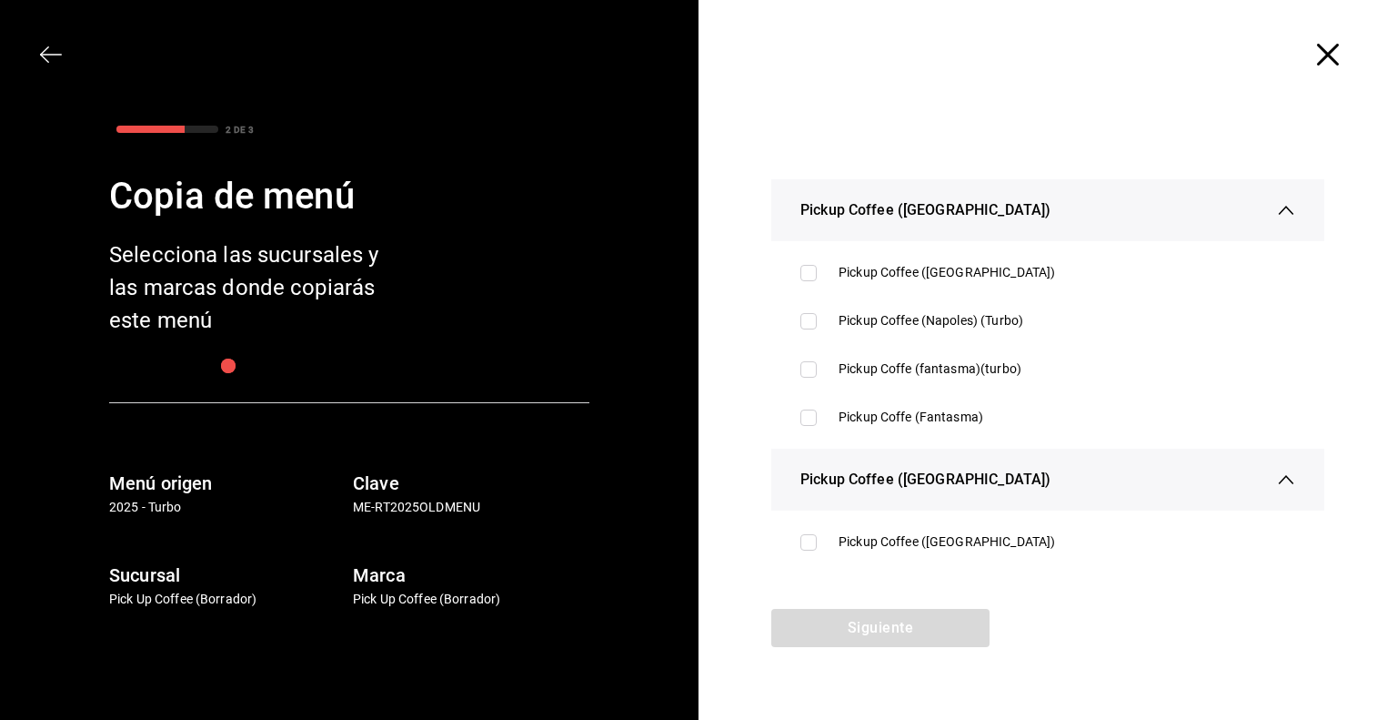
scroll to position [3989, 0]
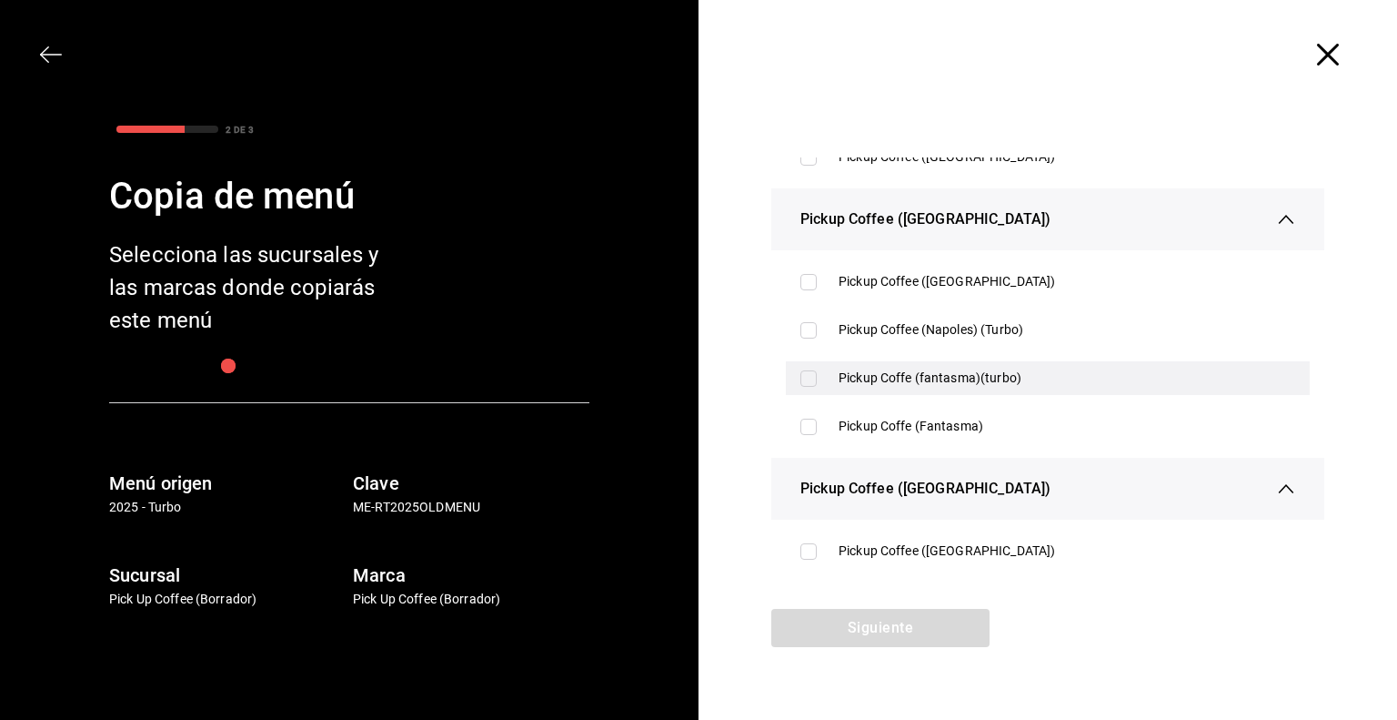
click at [808, 382] on input "checkbox" at bounding box center [809, 378] width 16 height 16
checkbox input "true"
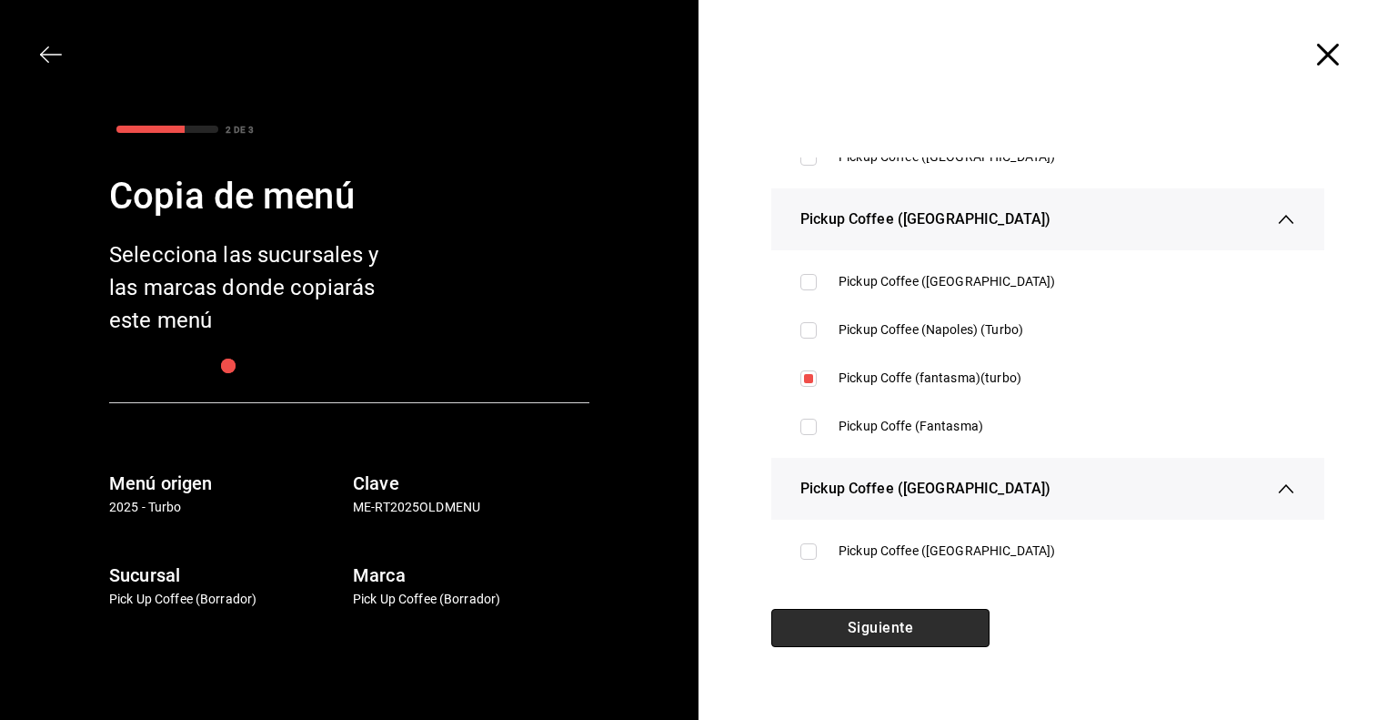
click at [892, 616] on button "Siguiente" at bounding box center [880, 628] width 218 height 38
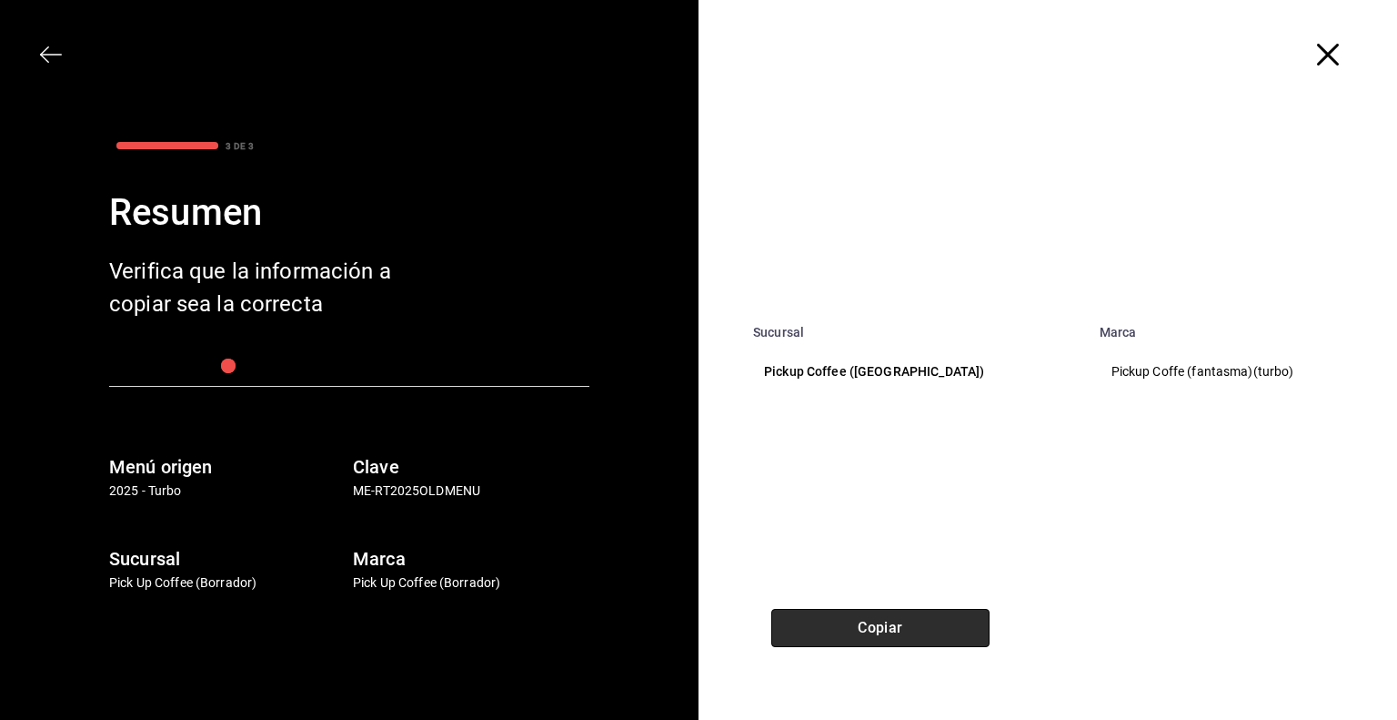
click at [873, 630] on button "Copiar" at bounding box center [880, 628] width 218 height 38
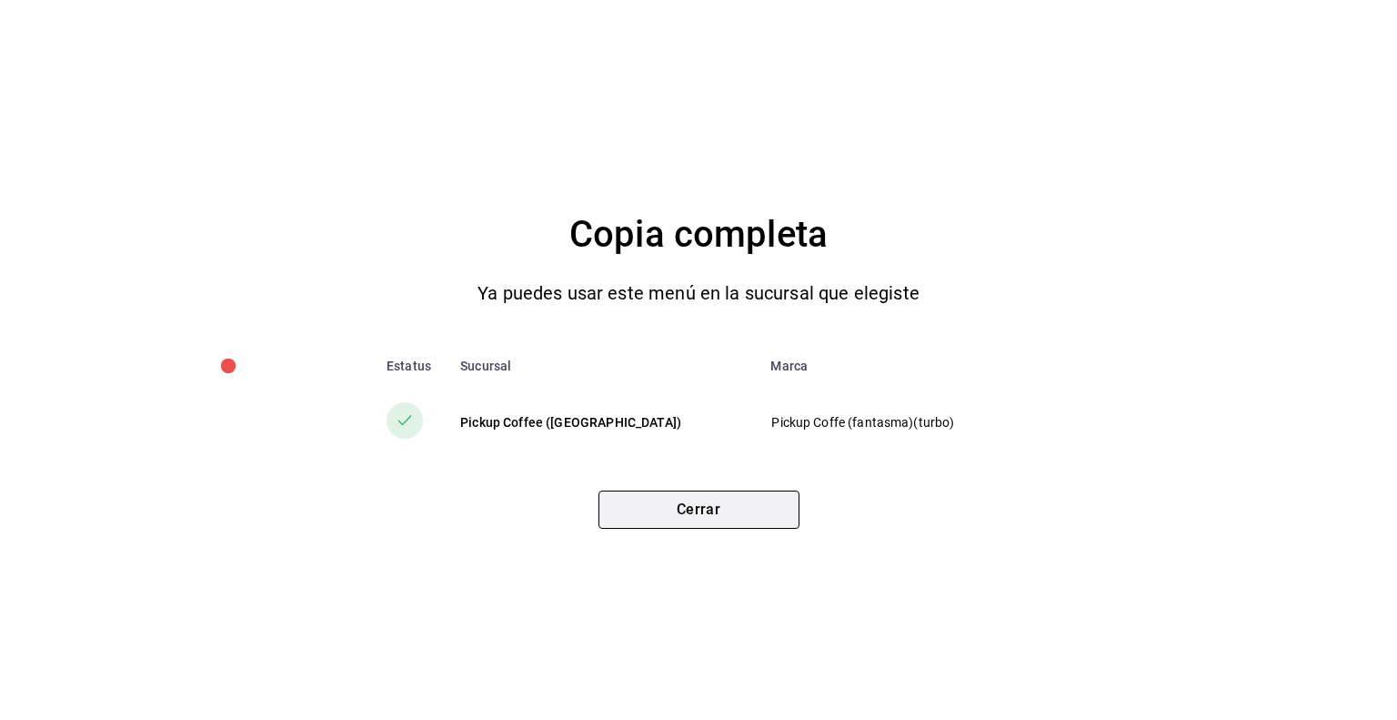
click at [698, 519] on button "Cerrar" at bounding box center [699, 509] width 201 height 38
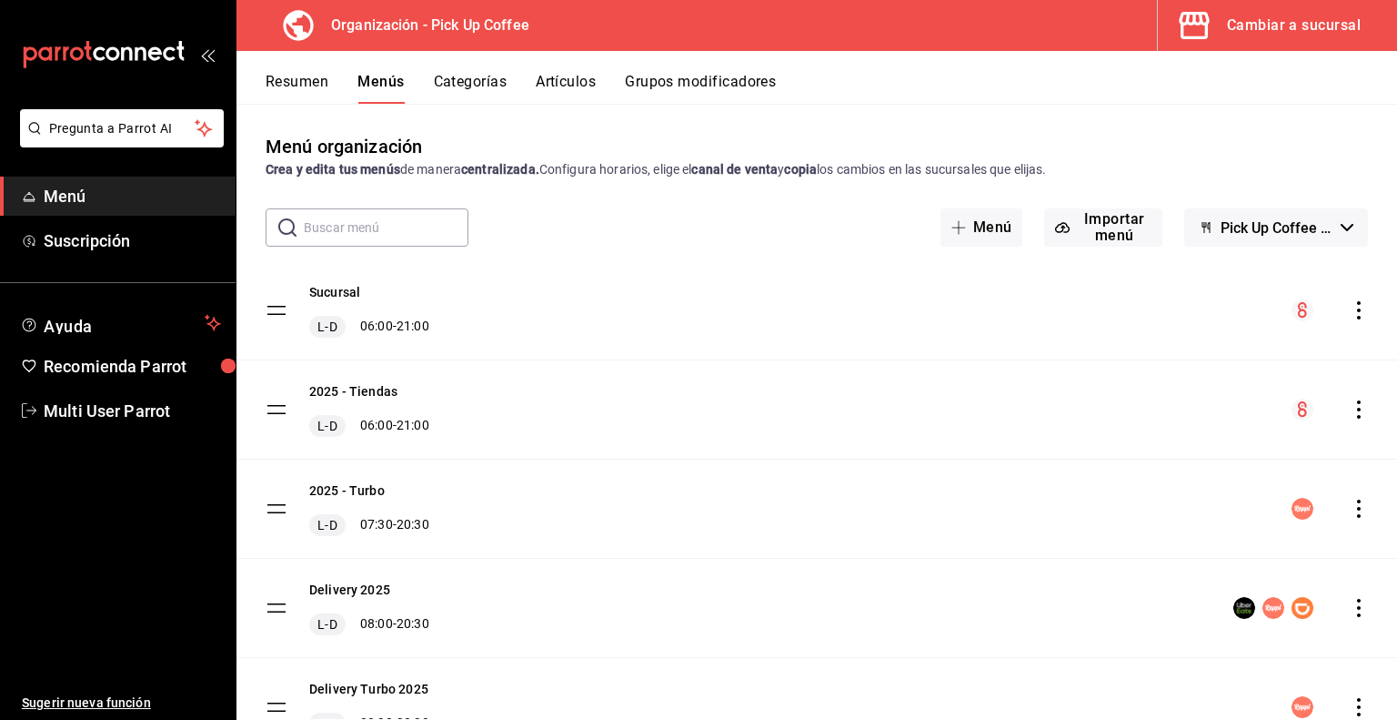
click at [1270, 32] on div "Cambiar a sucursal" at bounding box center [1294, 25] width 134 height 25
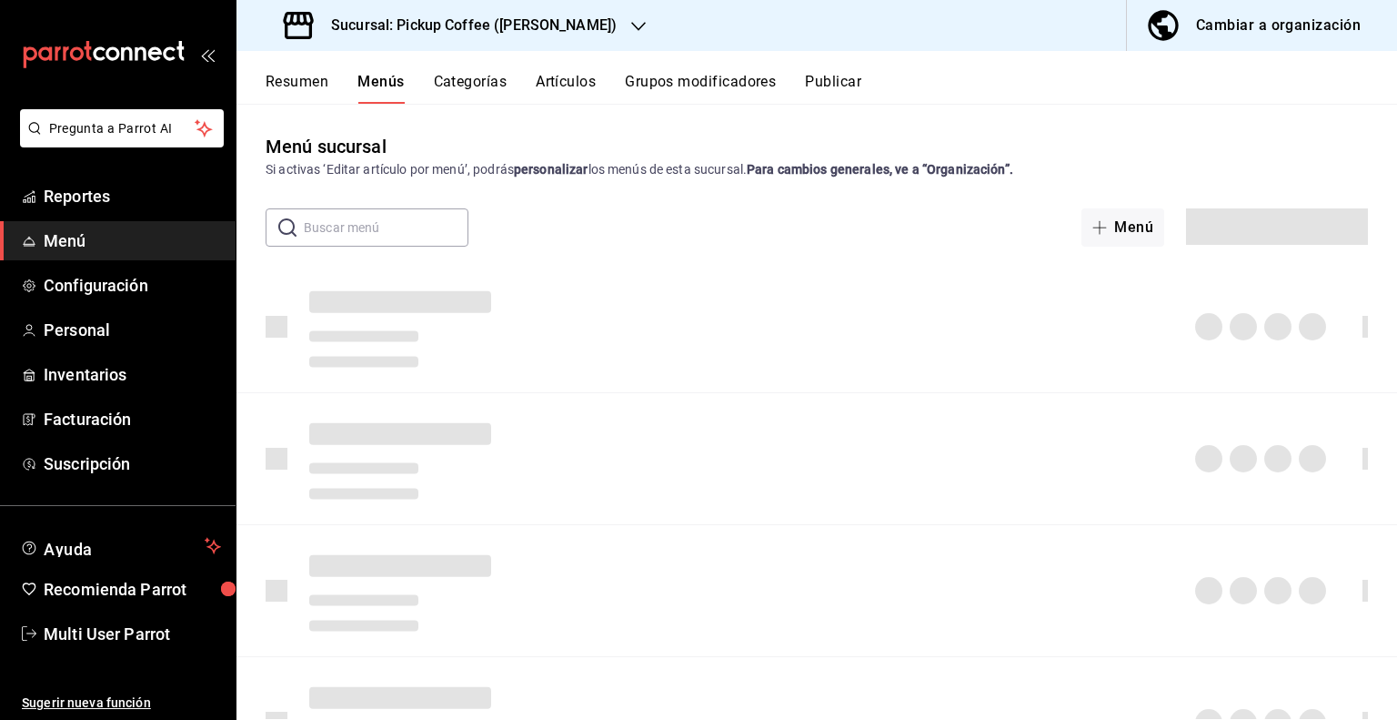
click at [517, 32] on h3 "Sucursal: Pickup Coffee ([PERSON_NAME])" at bounding box center [467, 26] width 300 height 22
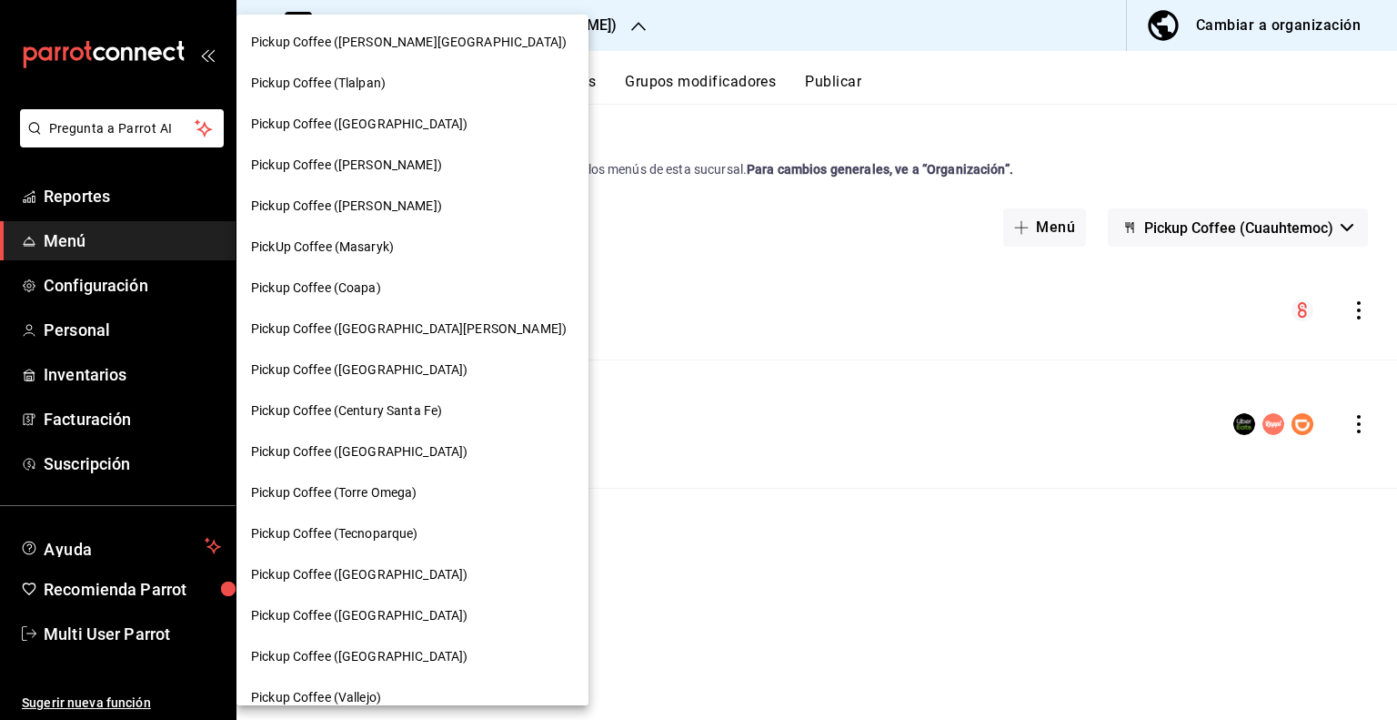
scroll to position [151, 0]
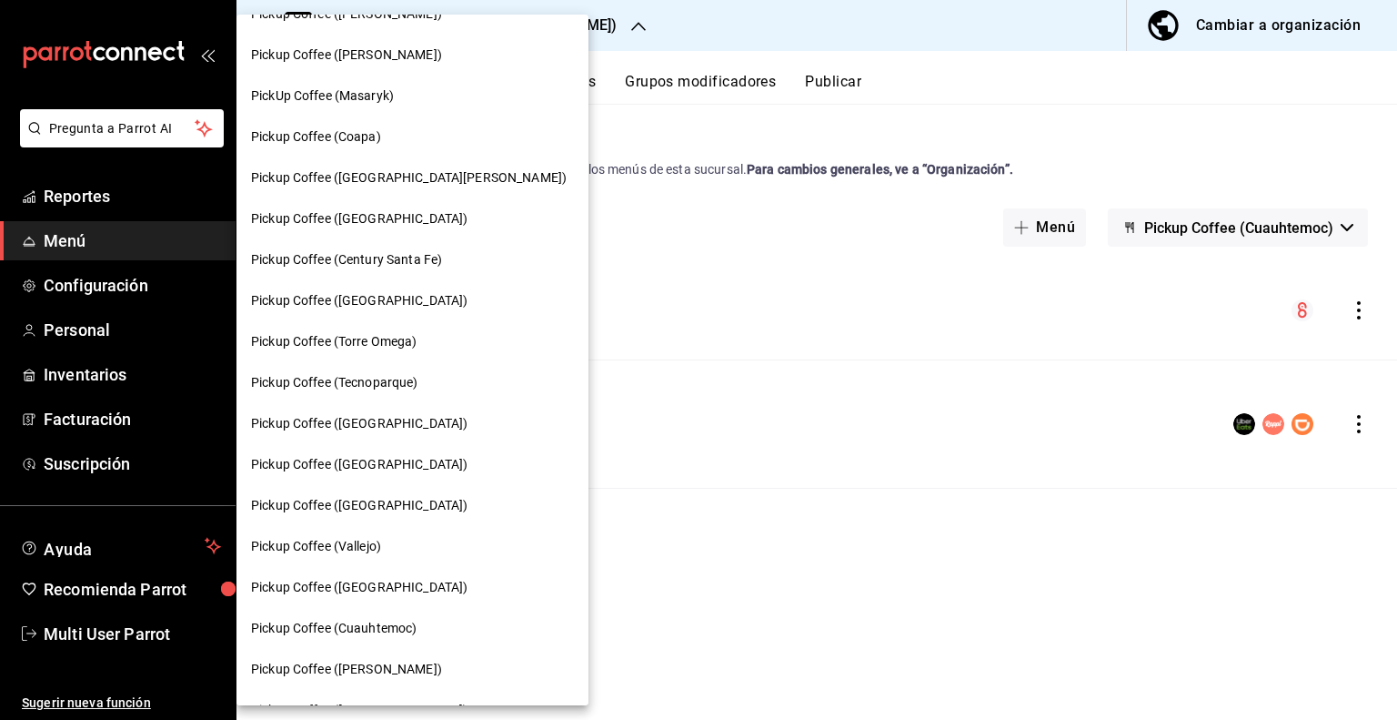
click at [348, 469] on span "Pickup Coffee ([GEOGRAPHIC_DATA])" at bounding box center [359, 464] width 217 height 19
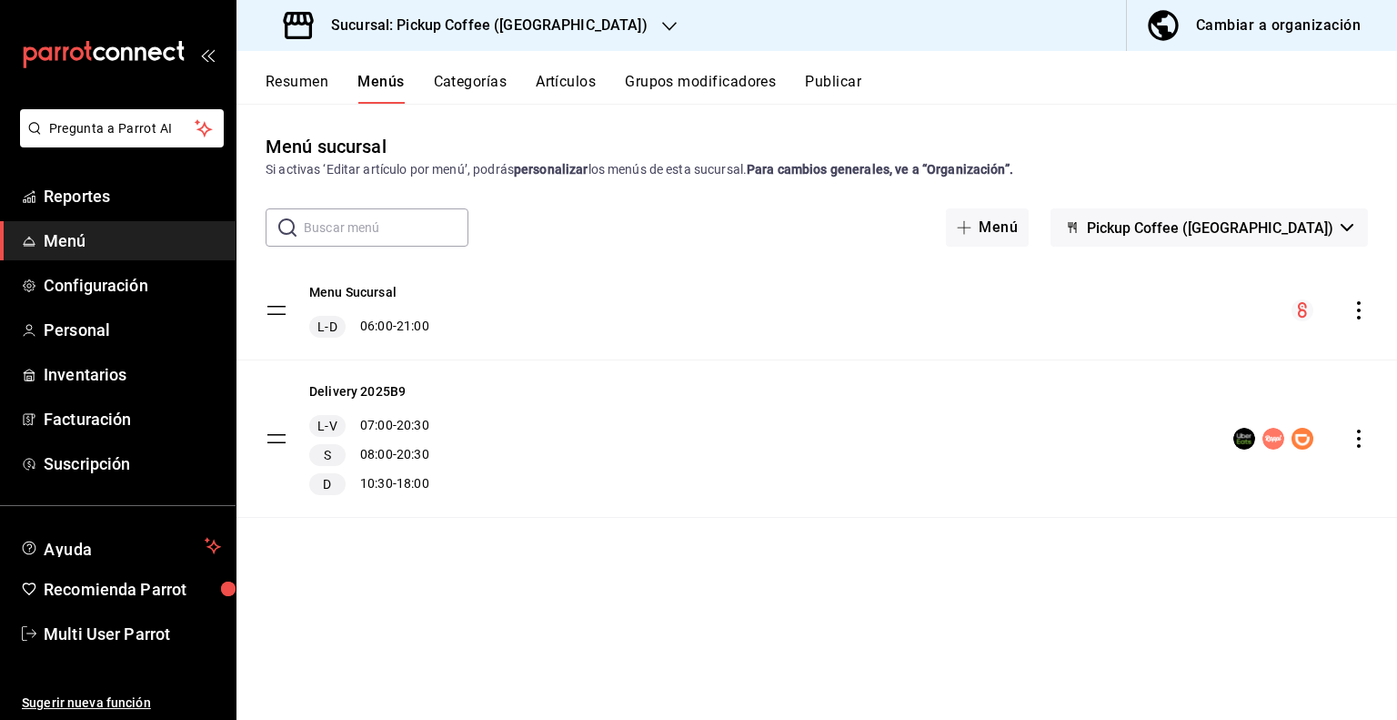
click at [1263, 228] on span "Pickup Coffee ([GEOGRAPHIC_DATA])" at bounding box center [1210, 227] width 247 height 17
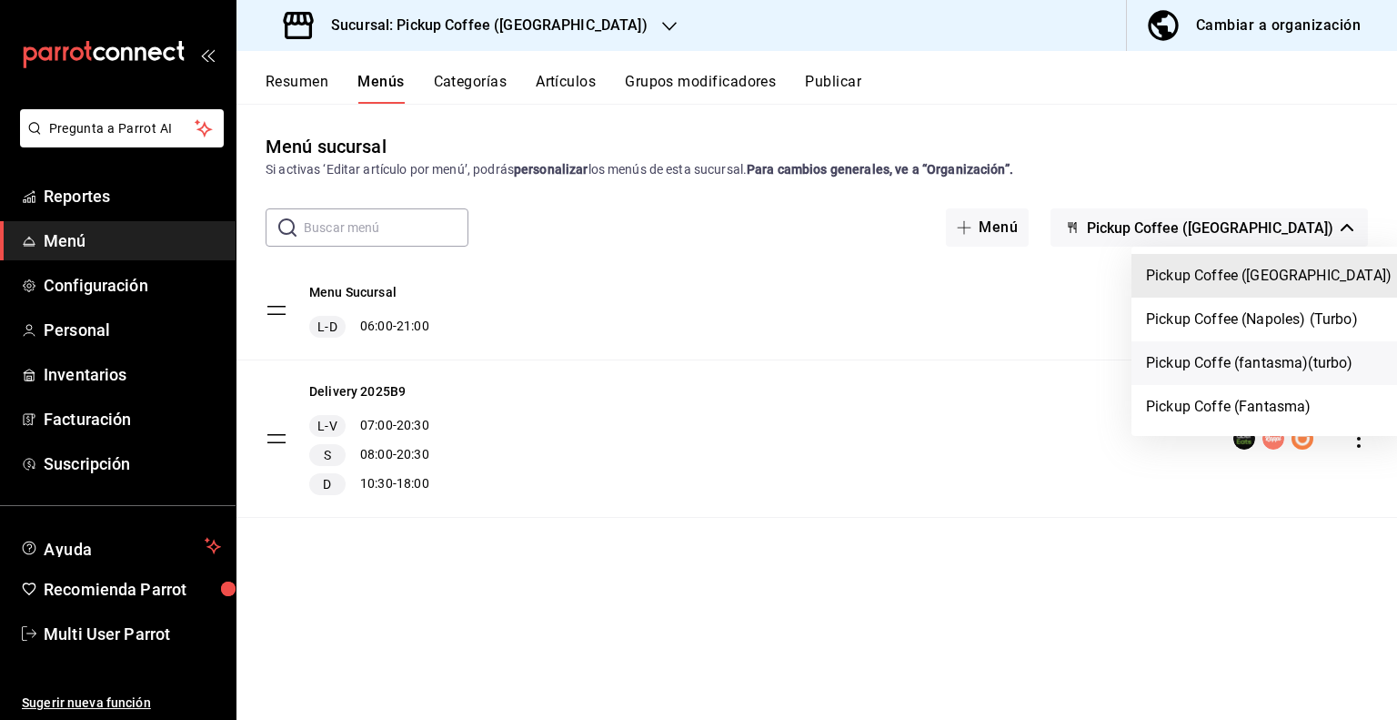
click at [1205, 368] on li "Pickup Coffe (fantasma)(turbo)" at bounding box center [1269, 363] width 275 height 44
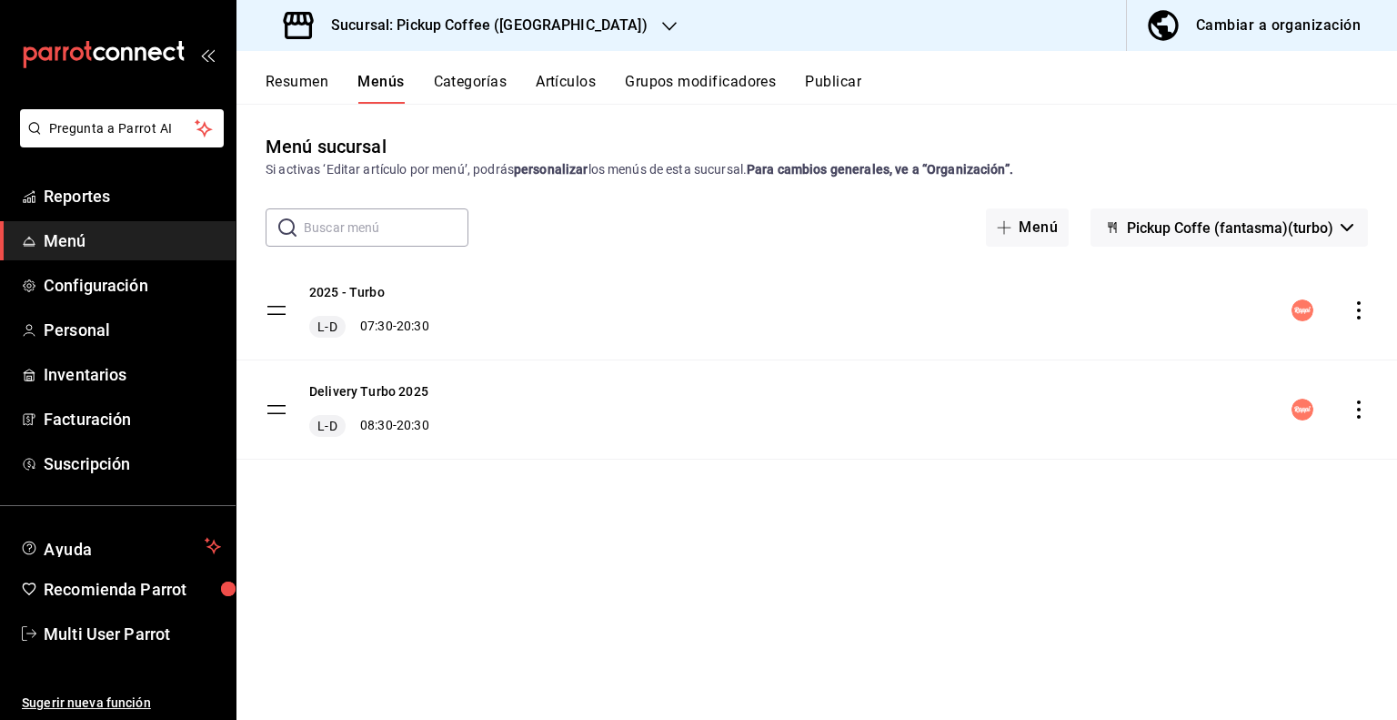
click at [842, 86] on button "Publicar" at bounding box center [833, 88] width 56 height 31
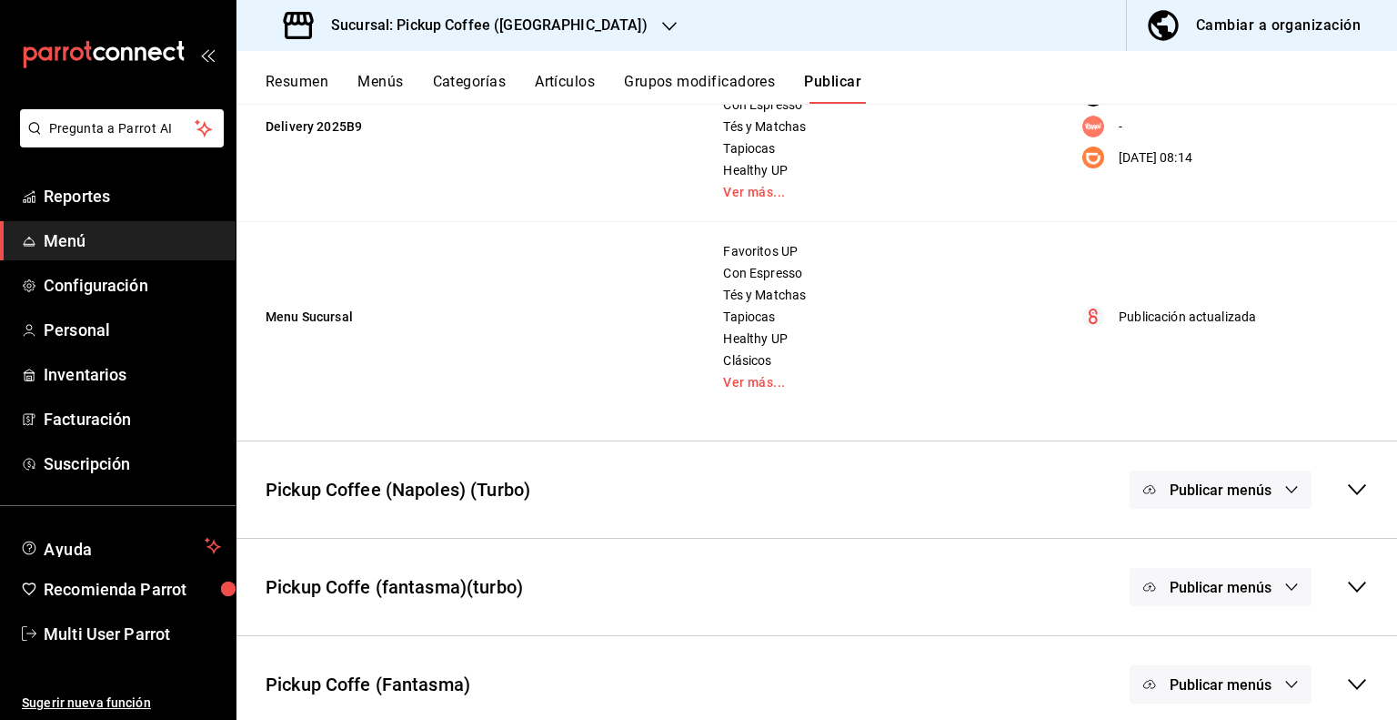
scroll to position [282, 0]
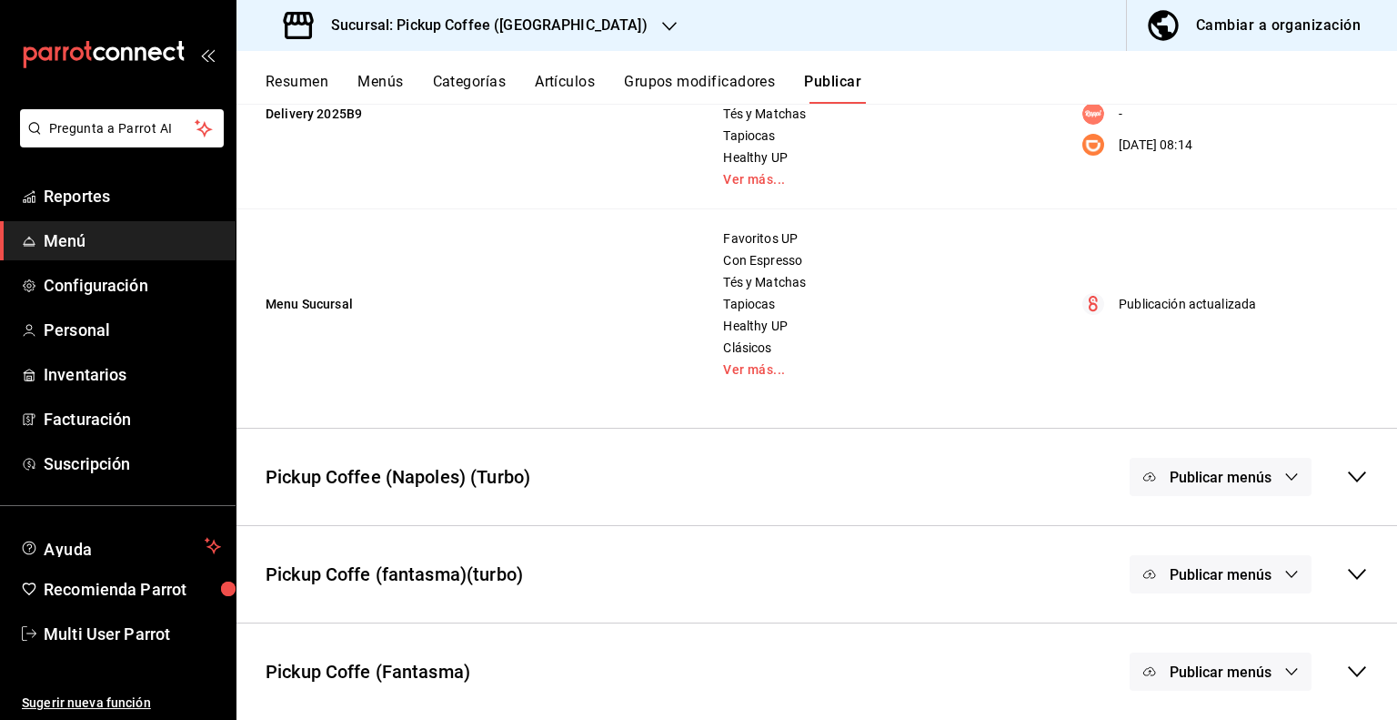
click at [1346, 570] on icon at bounding box center [1357, 574] width 22 height 22
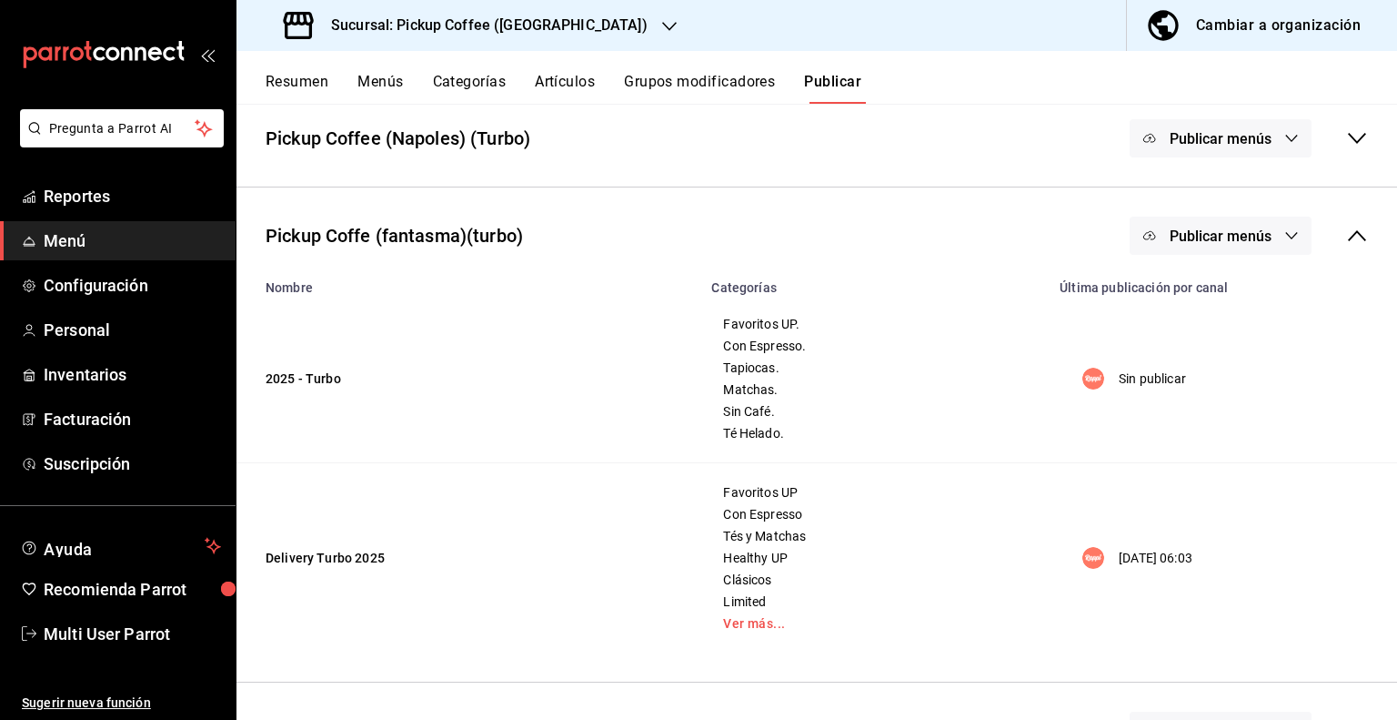
scroll to position [621, 0]
click at [1285, 240] on icon "button" at bounding box center [1292, 234] width 15 height 15
click at [967, 466] on div at bounding box center [698, 360] width 1397 height 720
